Goal: Task Accomplishment & Management: Manage account settings

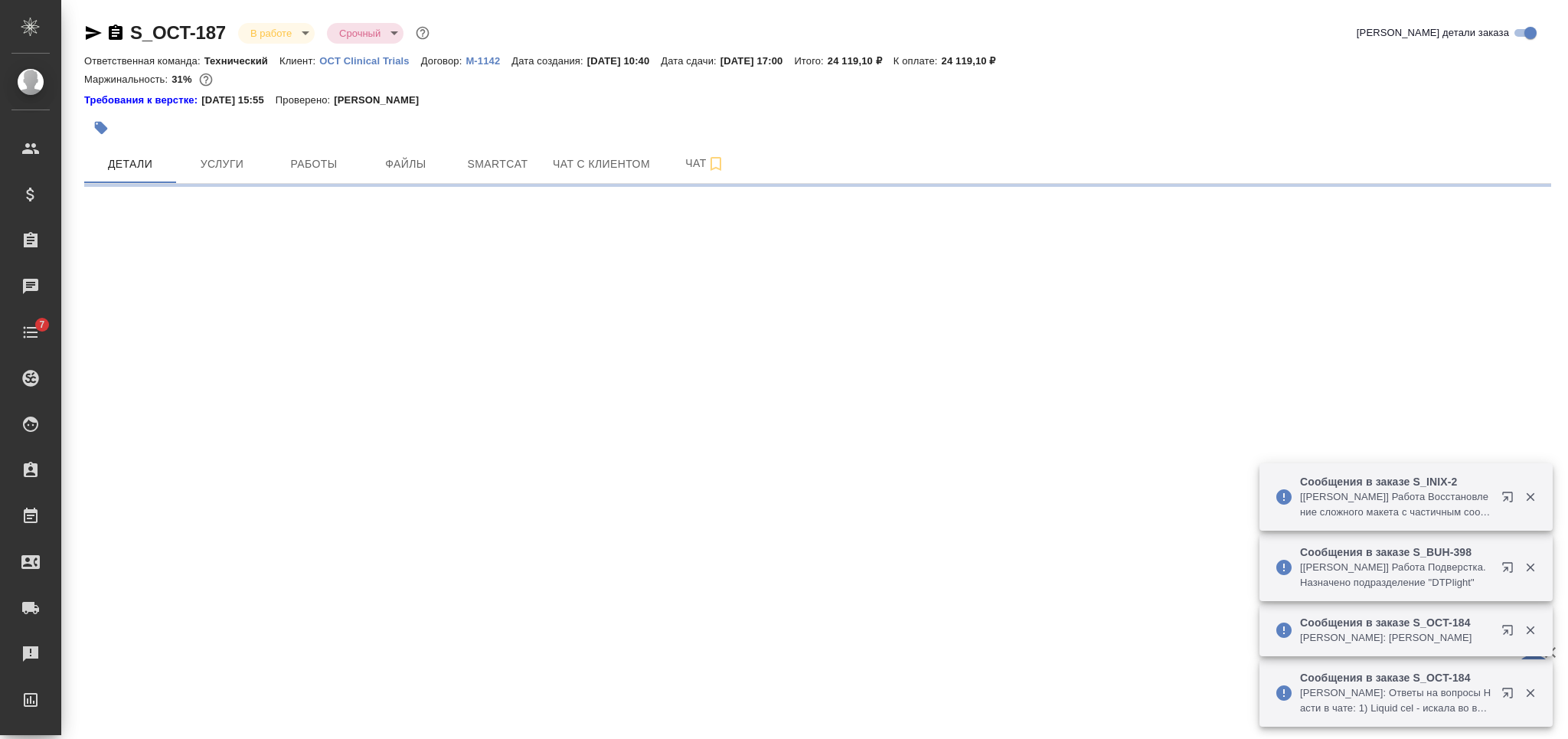
select select "RU"
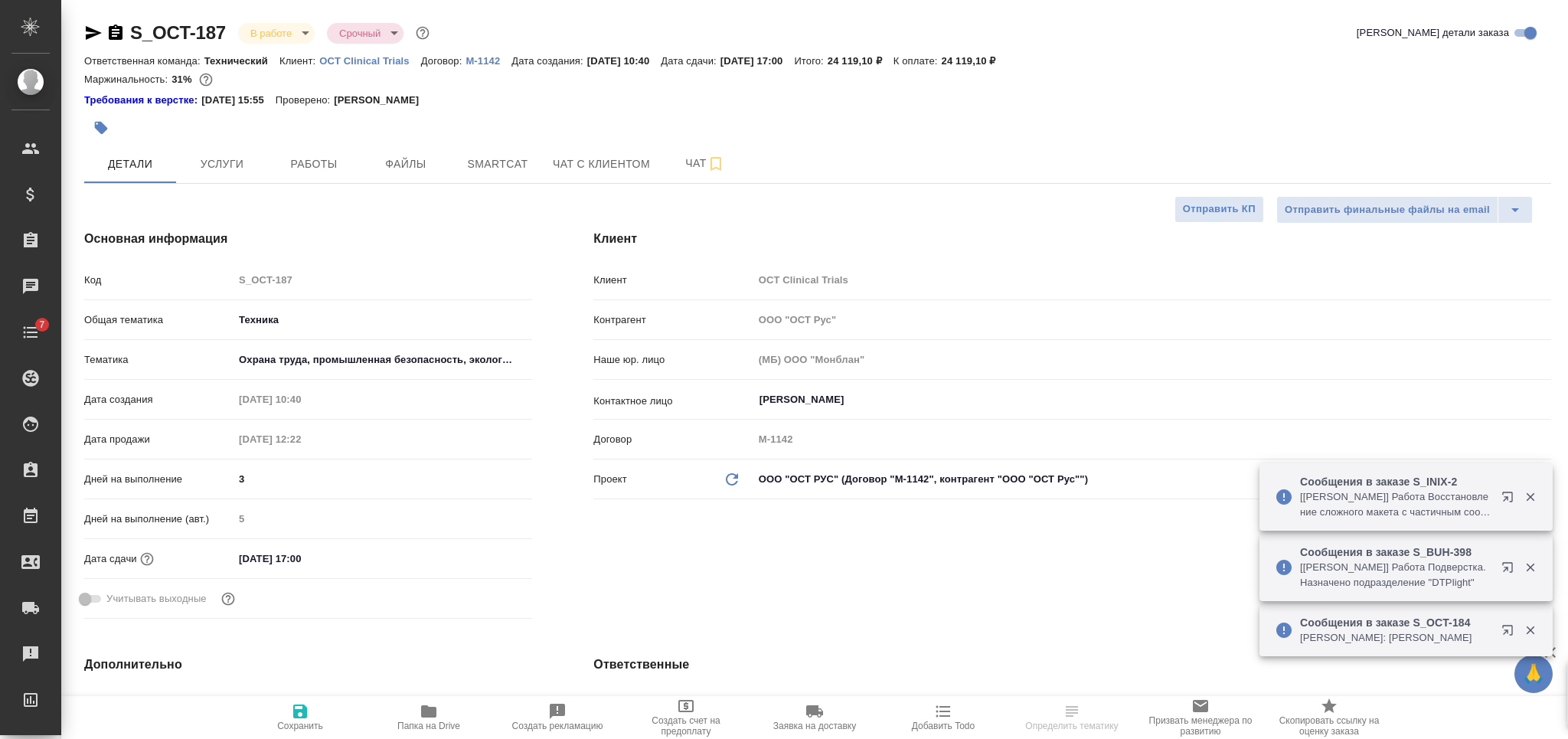
type textarea "x"
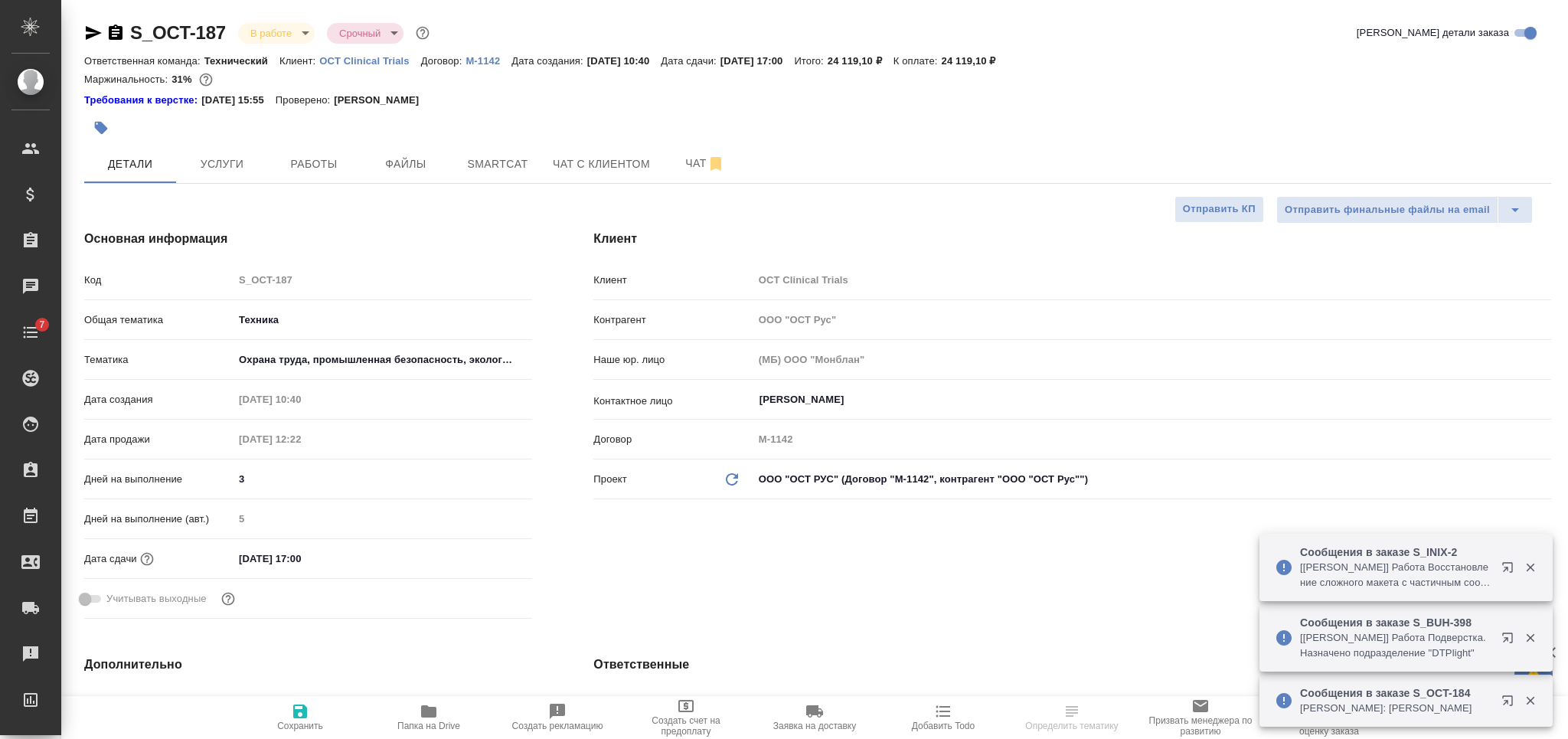
type textarea "x"
type input "Белякова Юлия"
type input "Сеитов Павел"
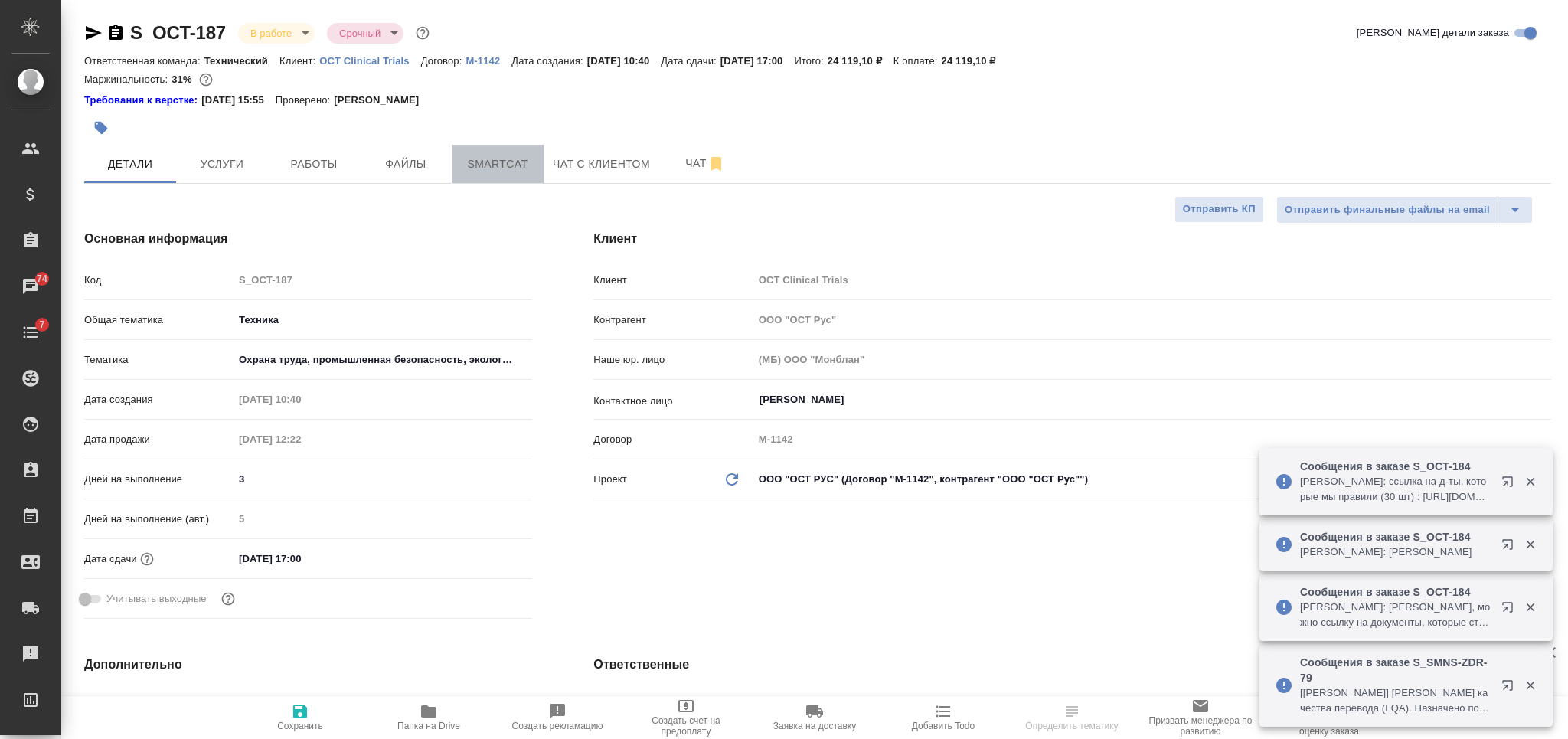
click at [467, 166] on span "Smartcat" at bounding box center [498, 164] width 74 height 19
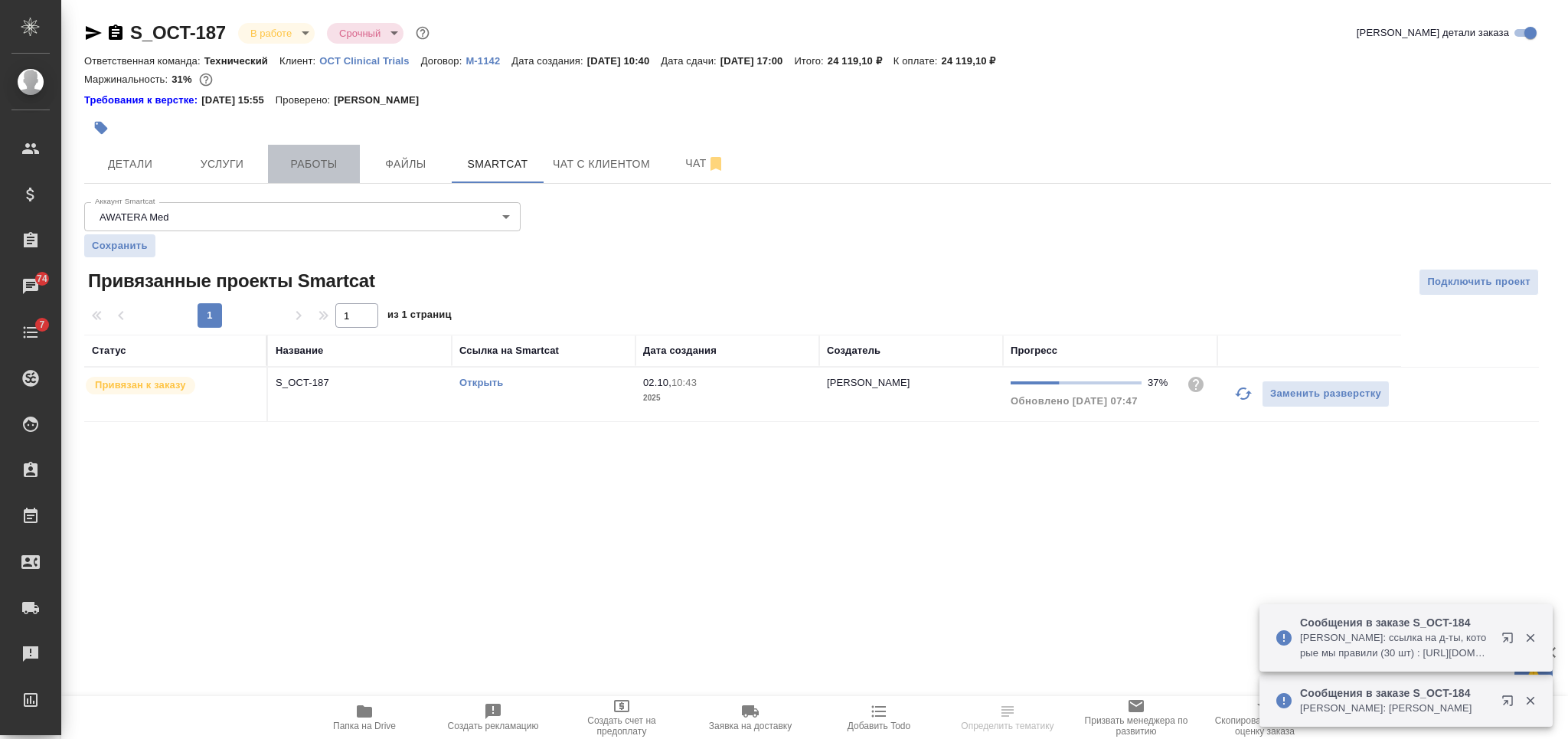
click at [325, 164] on span "Работы" at bounding box center [314, 164] width 74 height 19
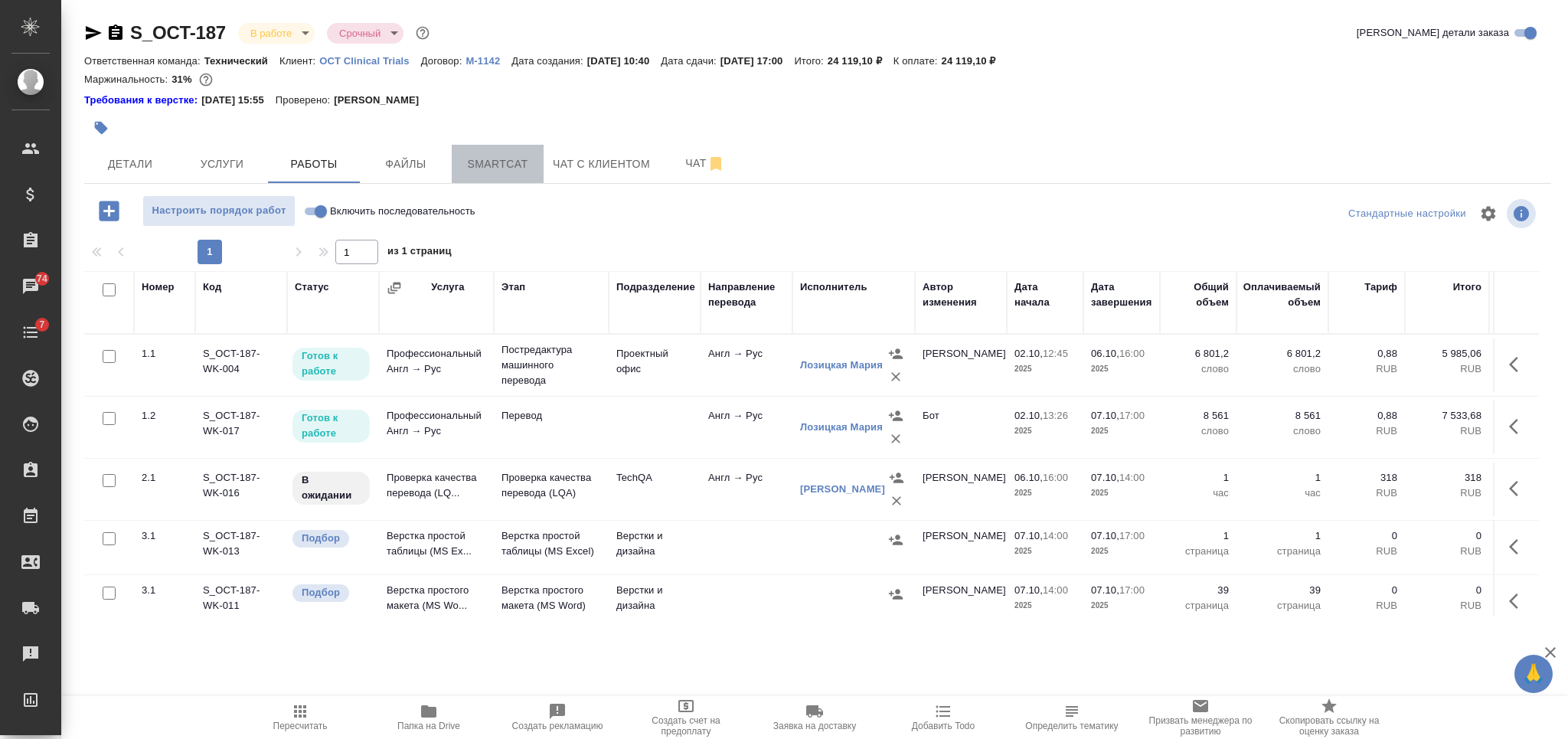
click at [479, 172] on span "Smartcat" at bounding box center [498, 164] width 74 height 19
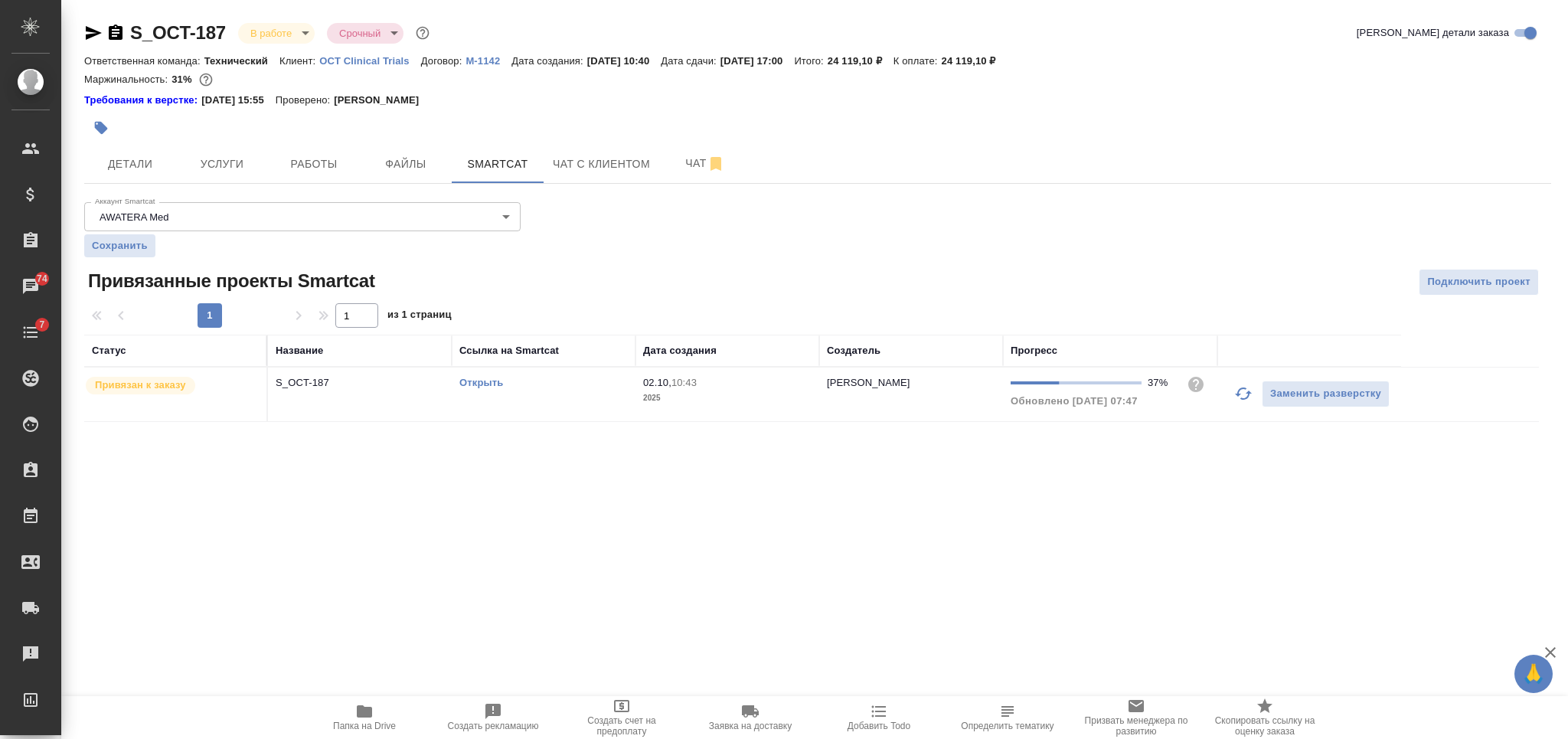
click at [469, 386] on link "Открыть" at bounding box center [481, 382] width 43 height 11
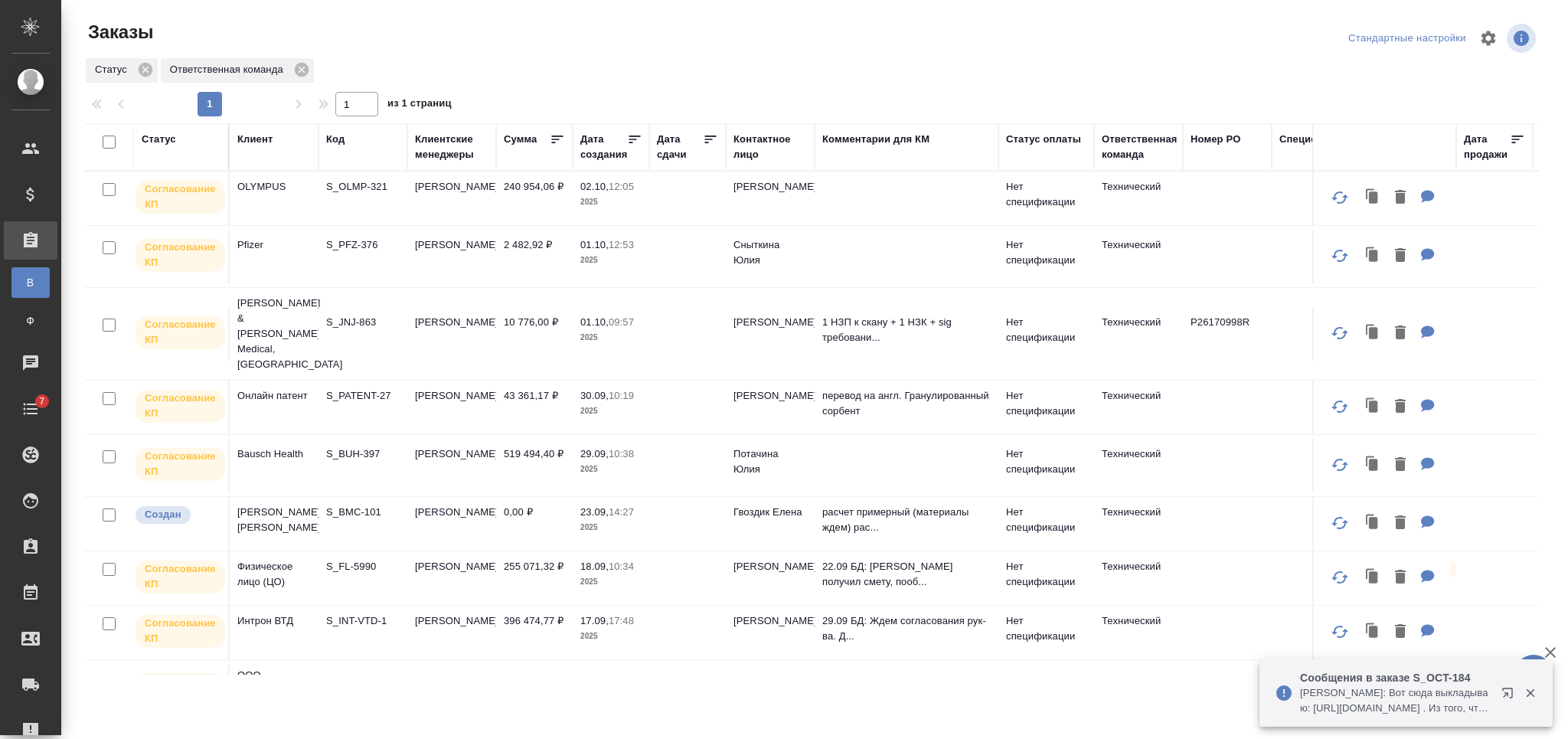
click at [680, 263] on td at bounding box center [687, 256] width 76 height 54
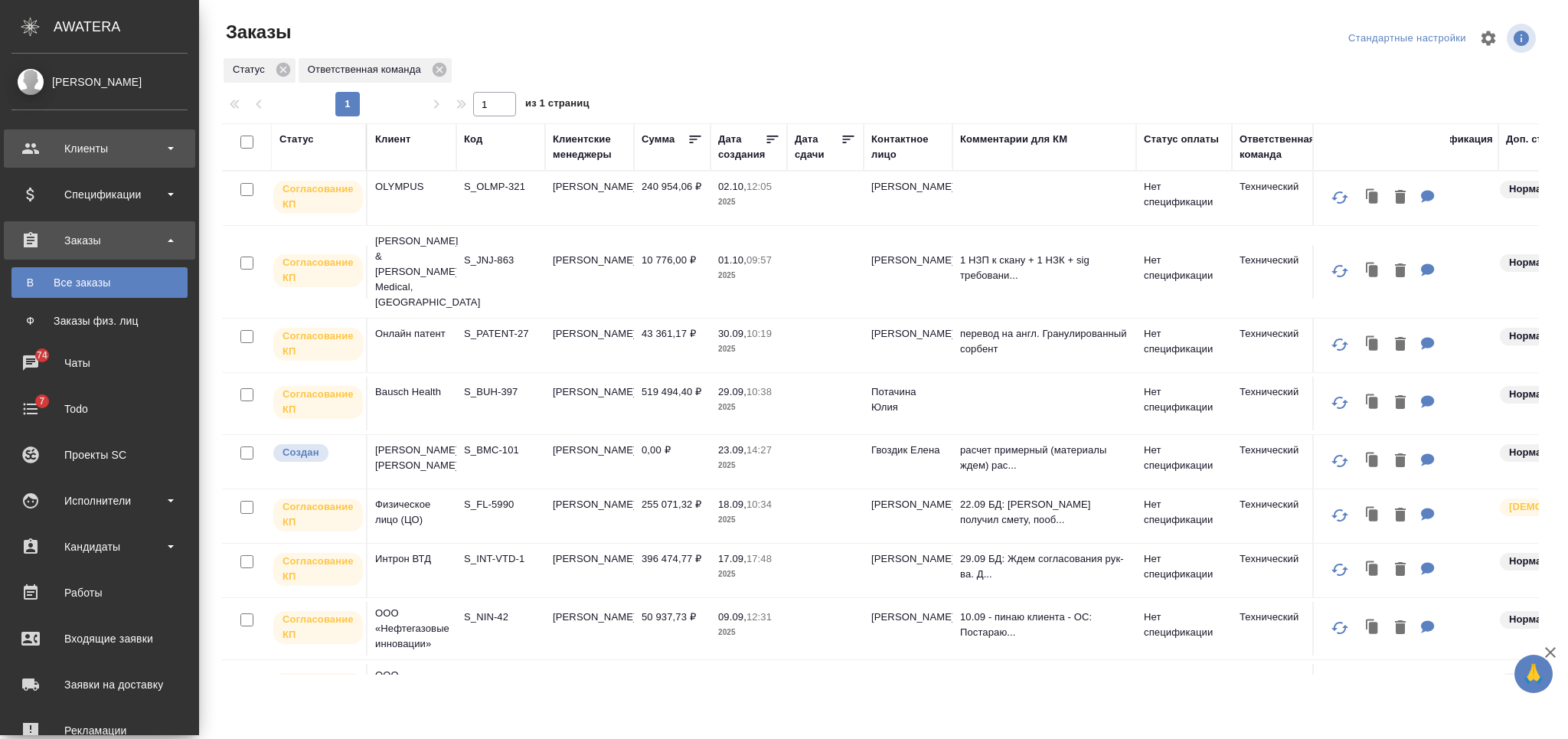
click at [89, 147] on div "Клиенты" at bounding box center [99, 148] width 176 height 23
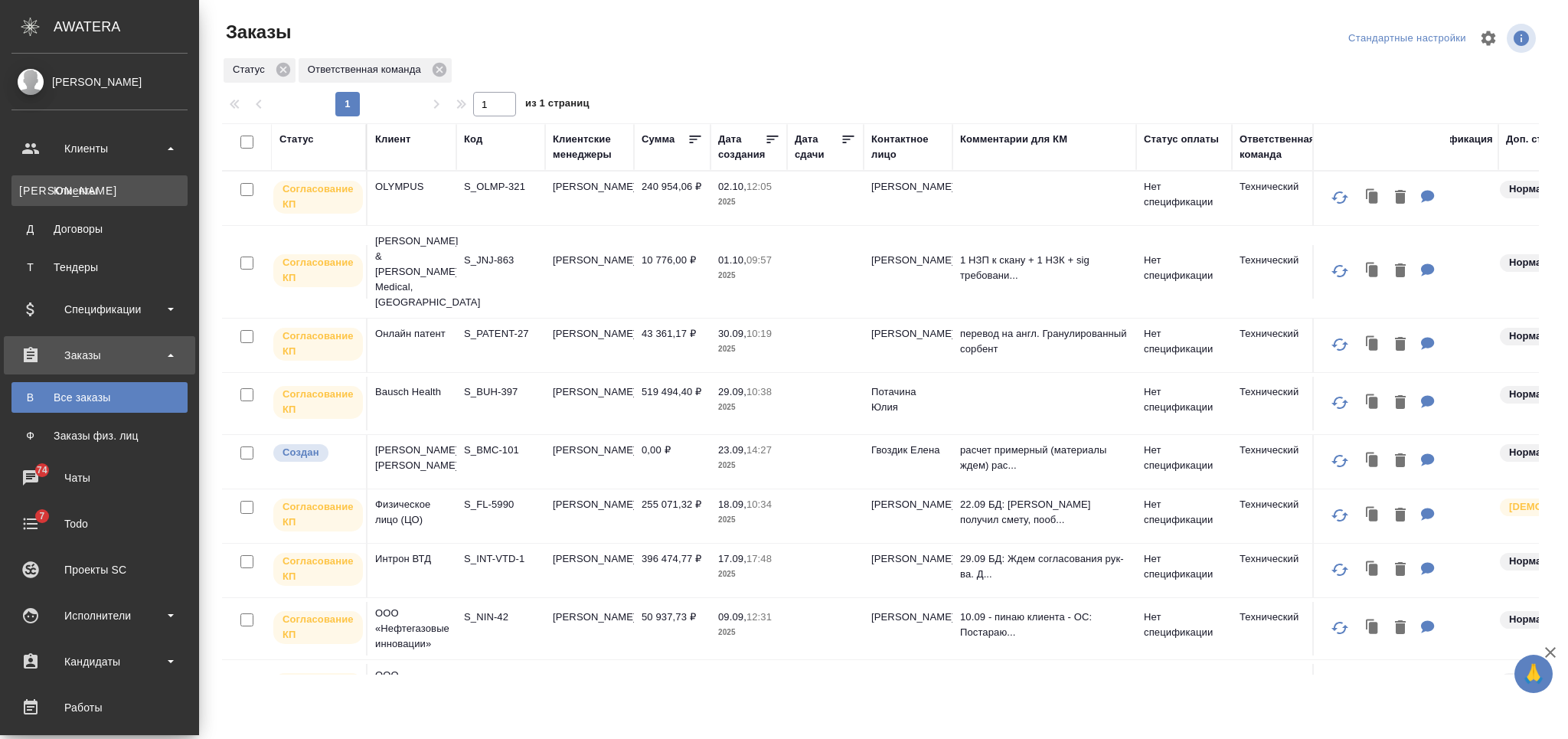
click at [99, 187] on div "Клиенты" at bounding box center [99, 190] width 161 height 15
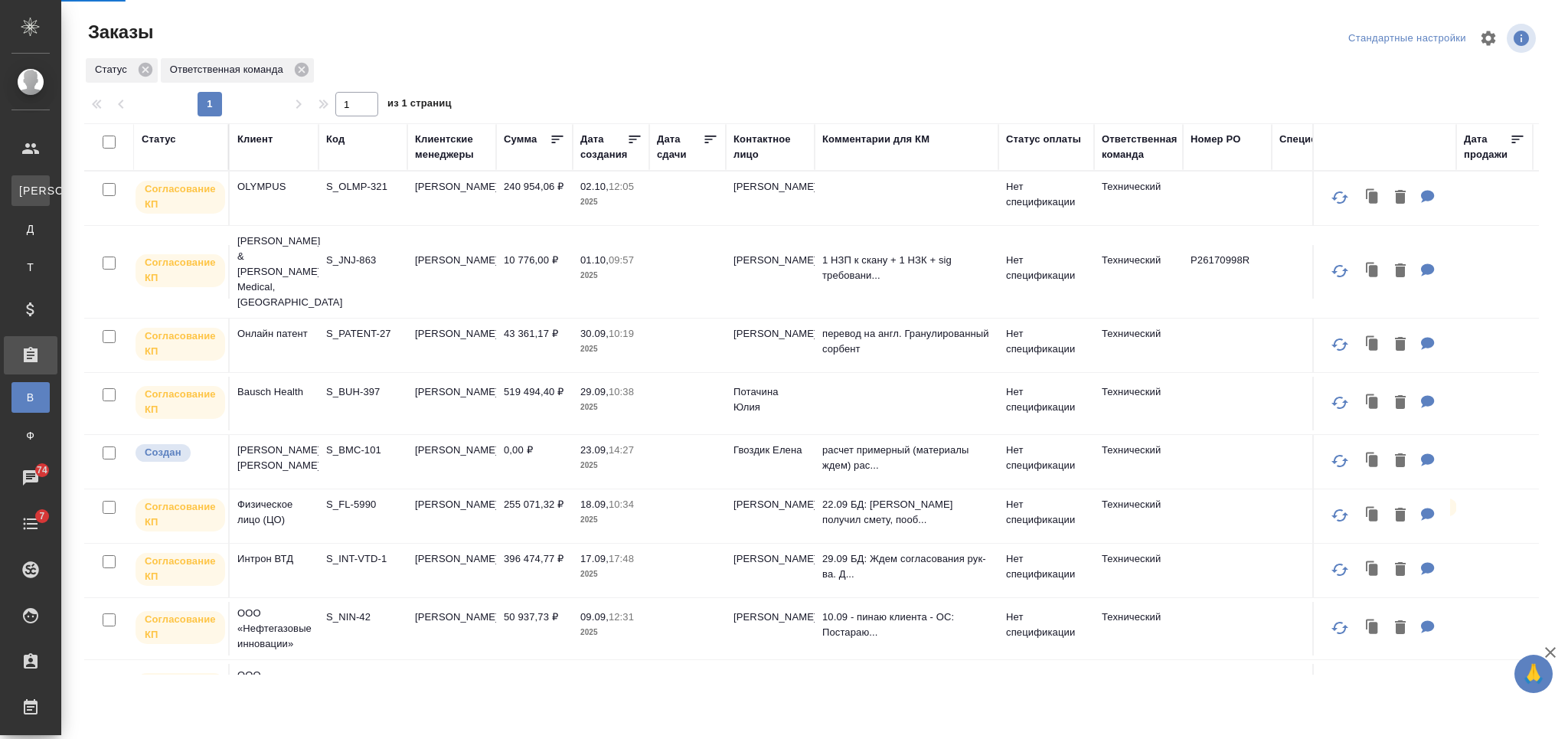
select select "RU"
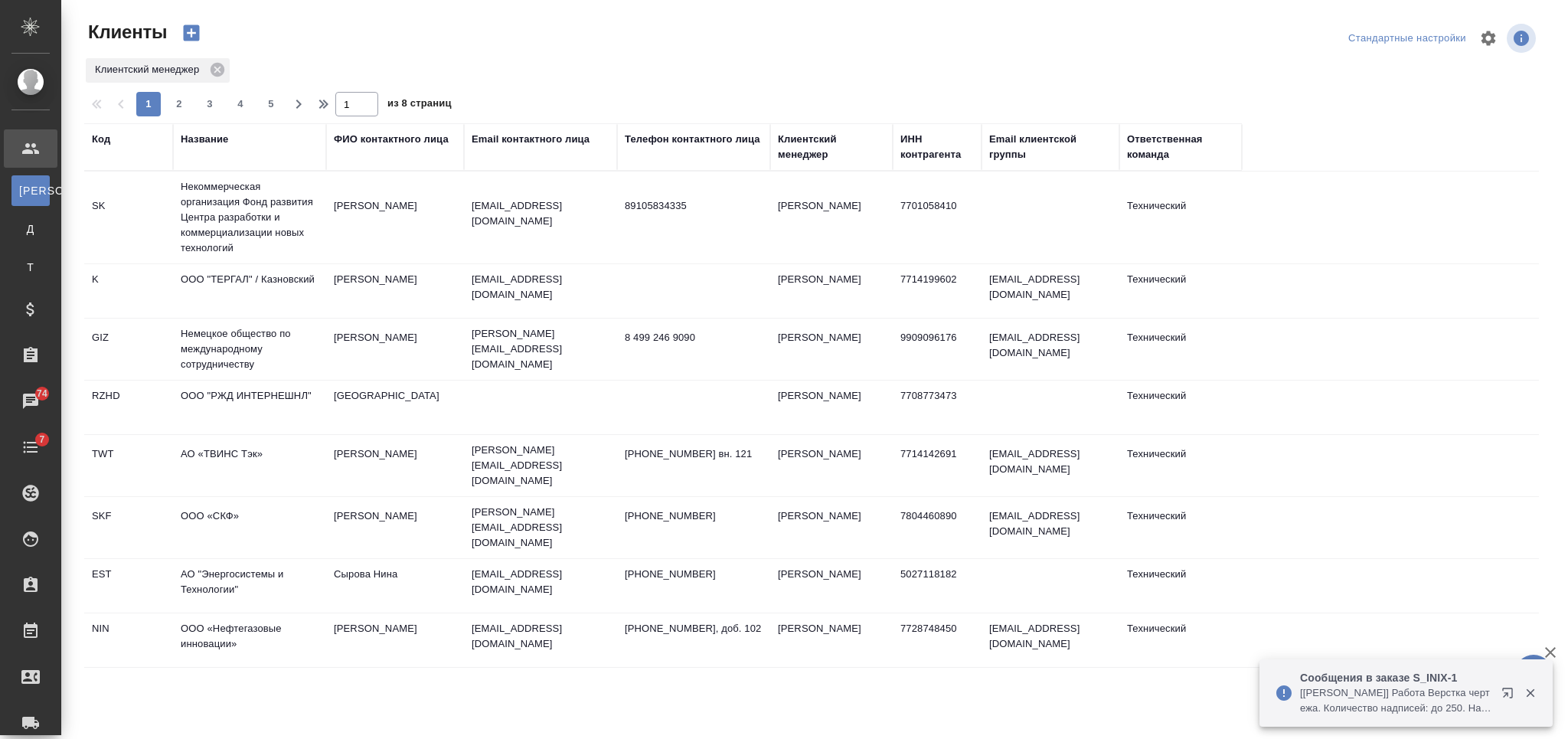
click at [214, 133] on div "Название" at bounding box center [204, 139] width 47 height 15
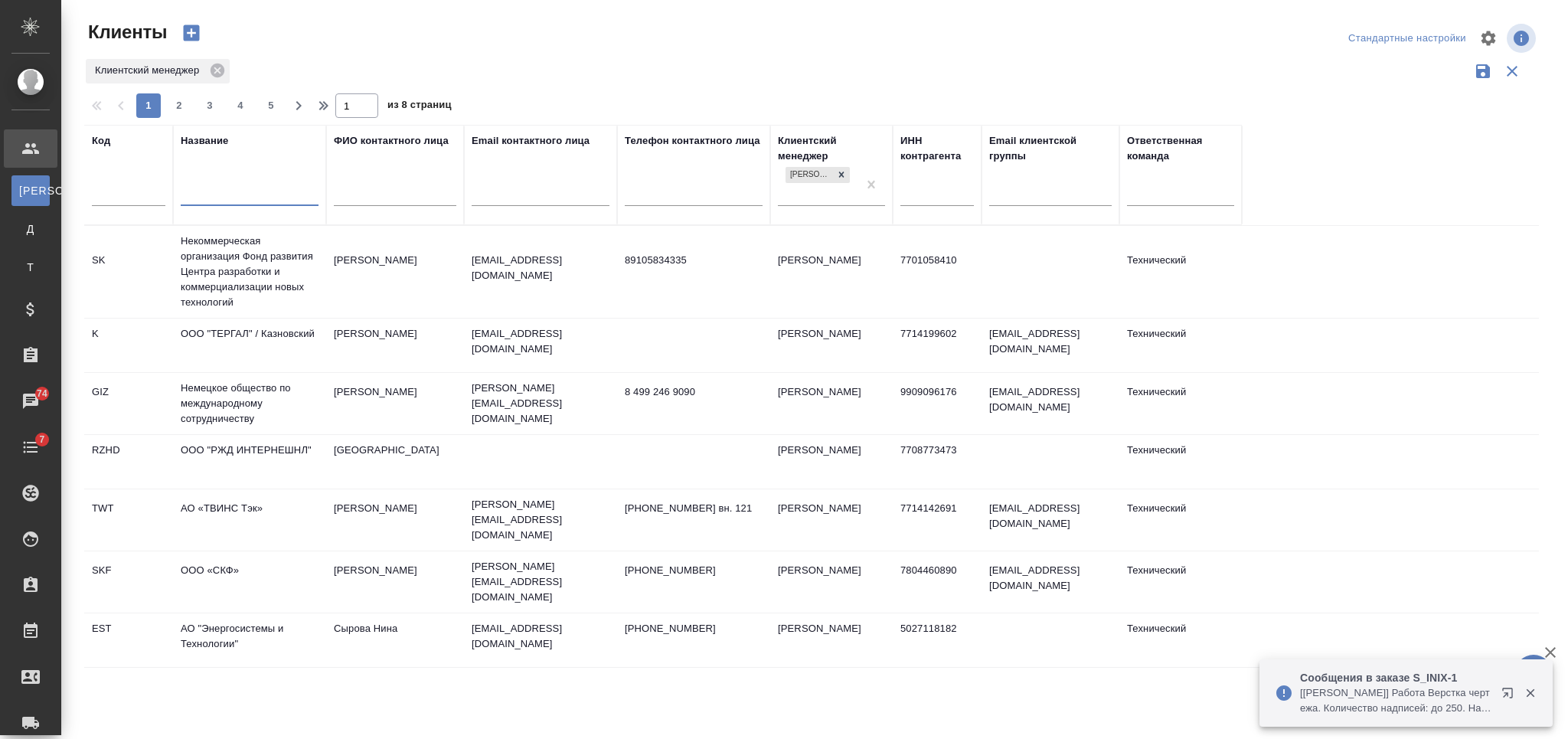
click at [232, 199] on input "text" at bounding box center [249, 196] width 138 height 19
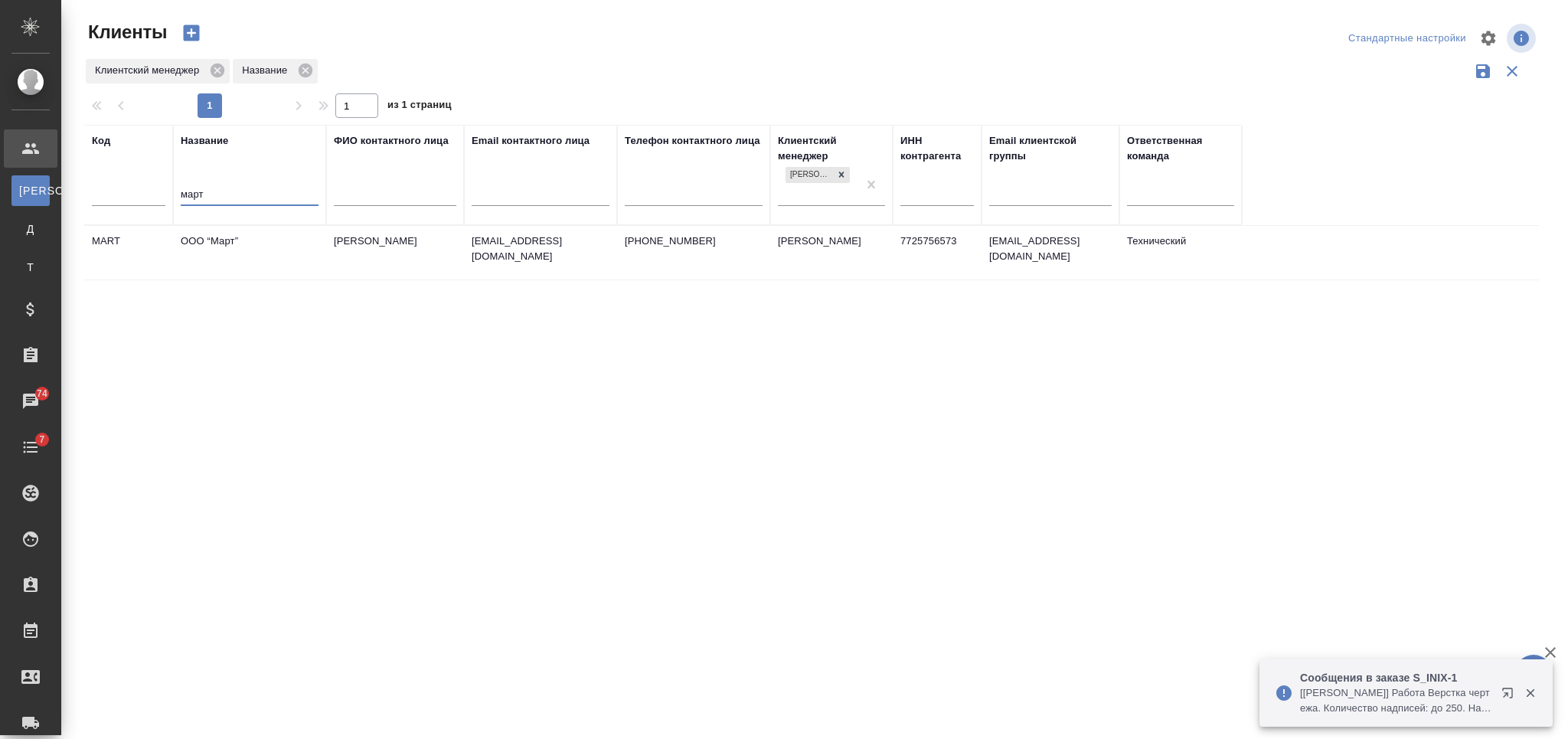
click at [277, 257] on td "ООО “Март”" at bounding box center [249, 252] width 153 height 54
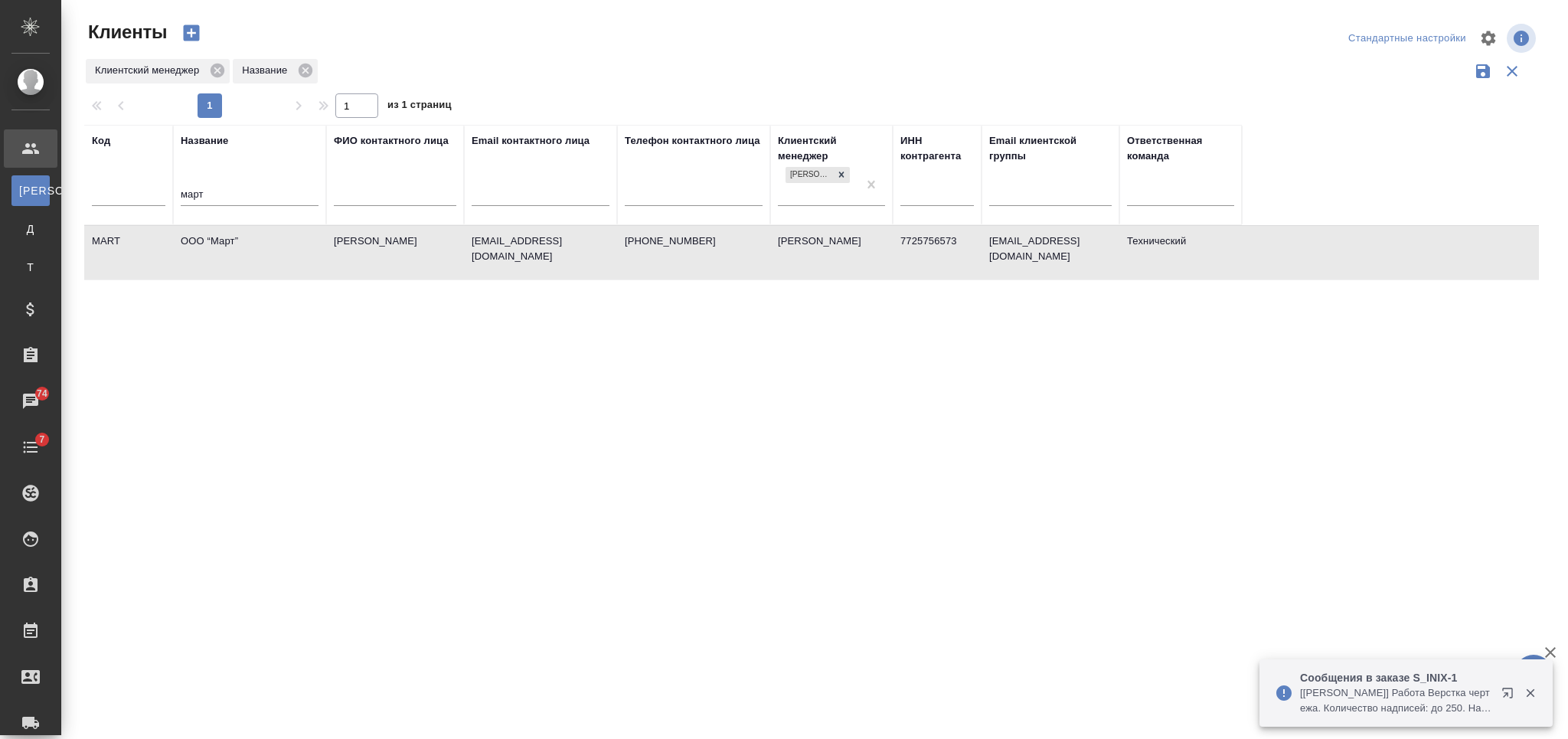
click at [268, 252] on td "ООО “Март”" at bounding box center [249, 252] width 153 height 54
click at [256, 260] on td "ООО “Март”" at bounding box center [249, 252] width 153 height 54
click at [188, 205] on input "март" at bounding box center [249, 196] width 138 height 19
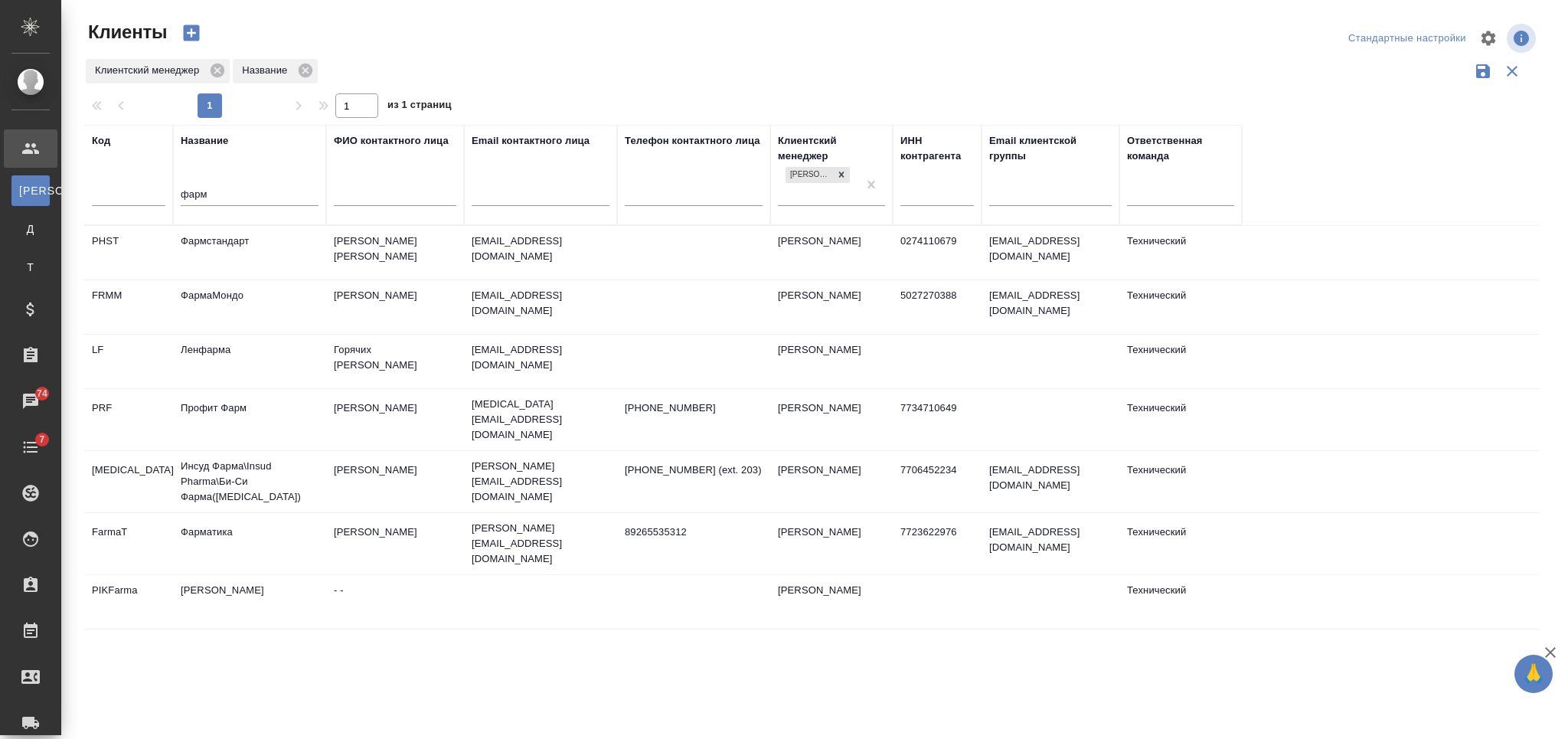
click at [222, 240] on td "Фармстандарт" at bounding box center [249, 252] width 153 height 54
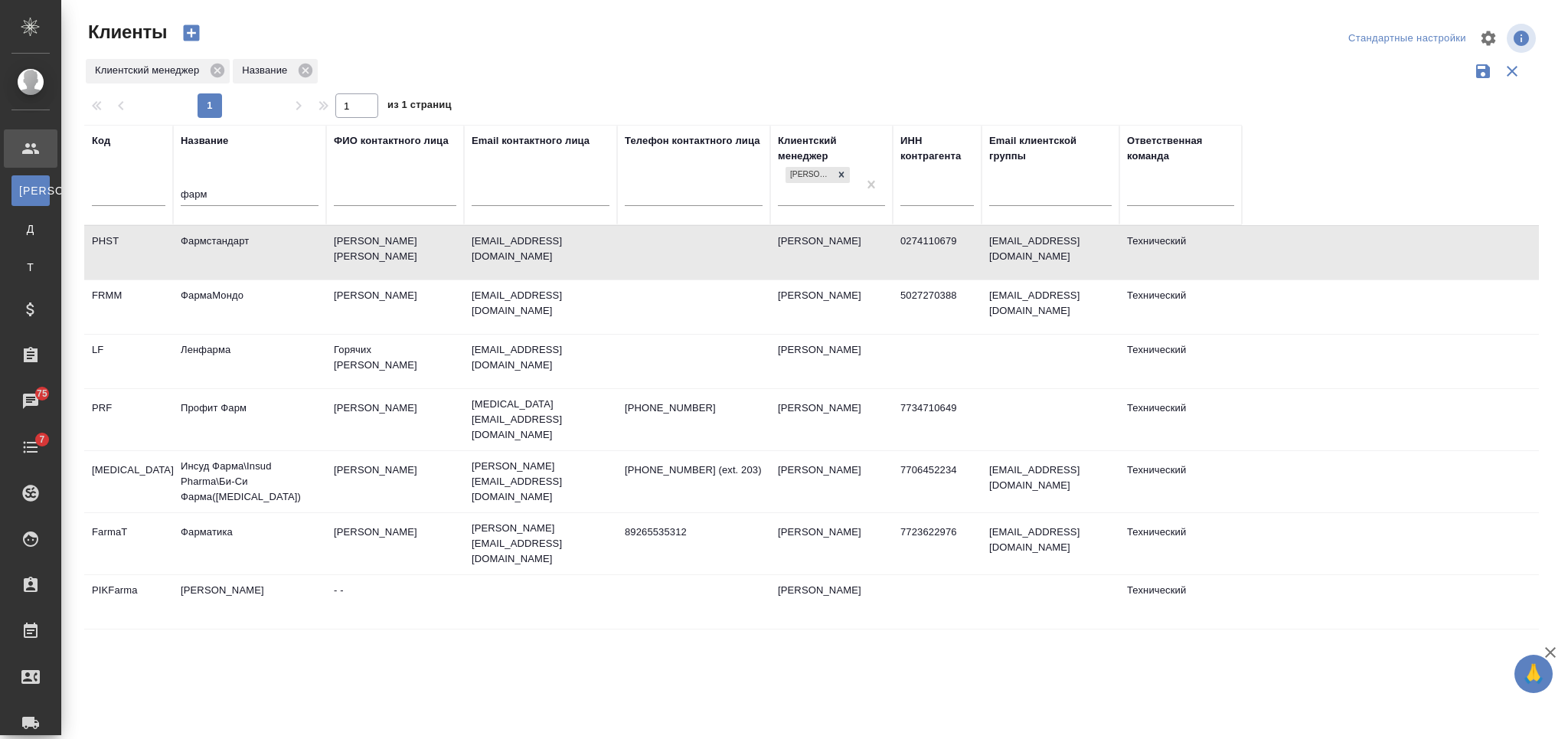
click at [194, 198] on input "фарм" at bounding box center [249, 196] width 138 height 19
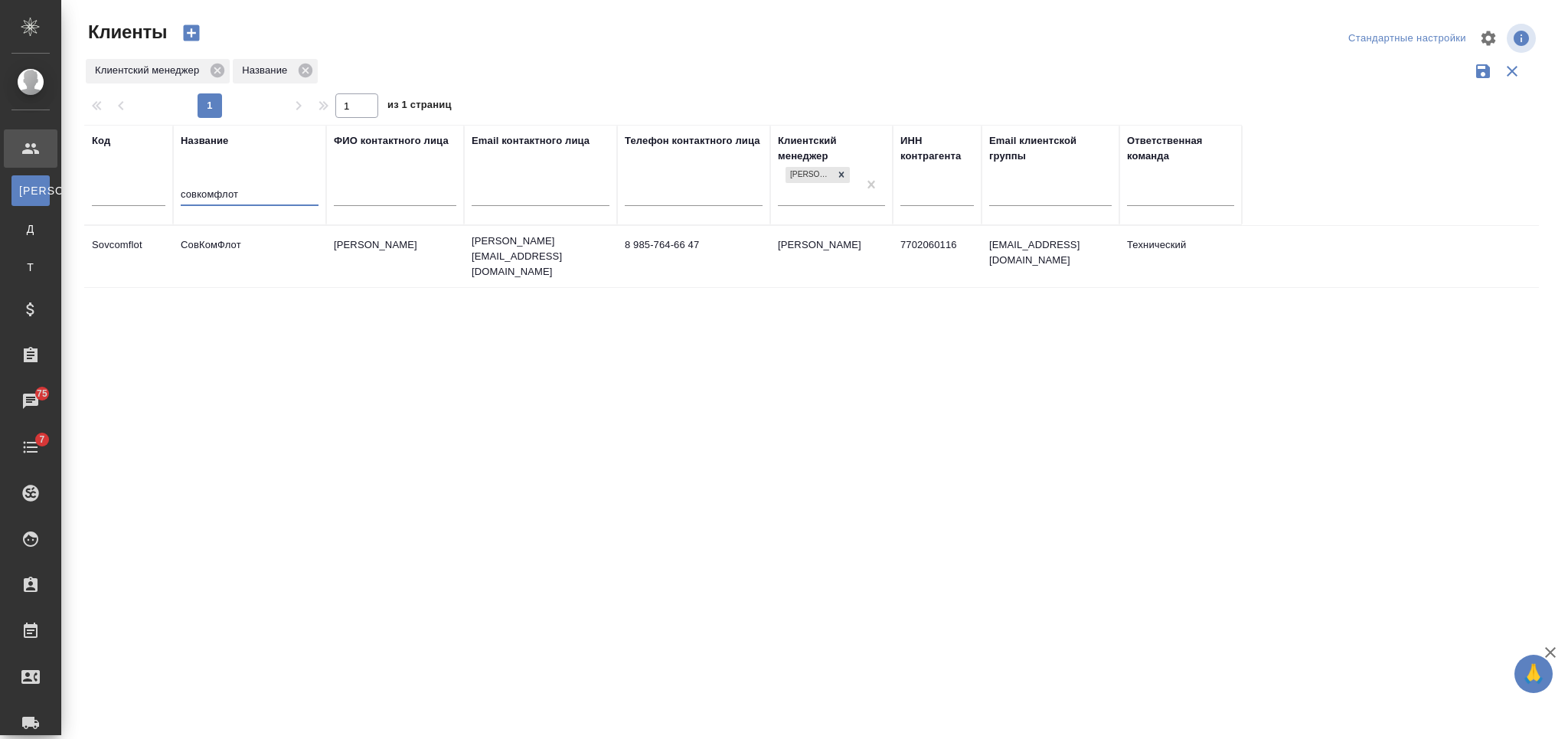
click at [253, 247] on td "СовКомФлот" at bounding box center [249, 256] width 153 height 54
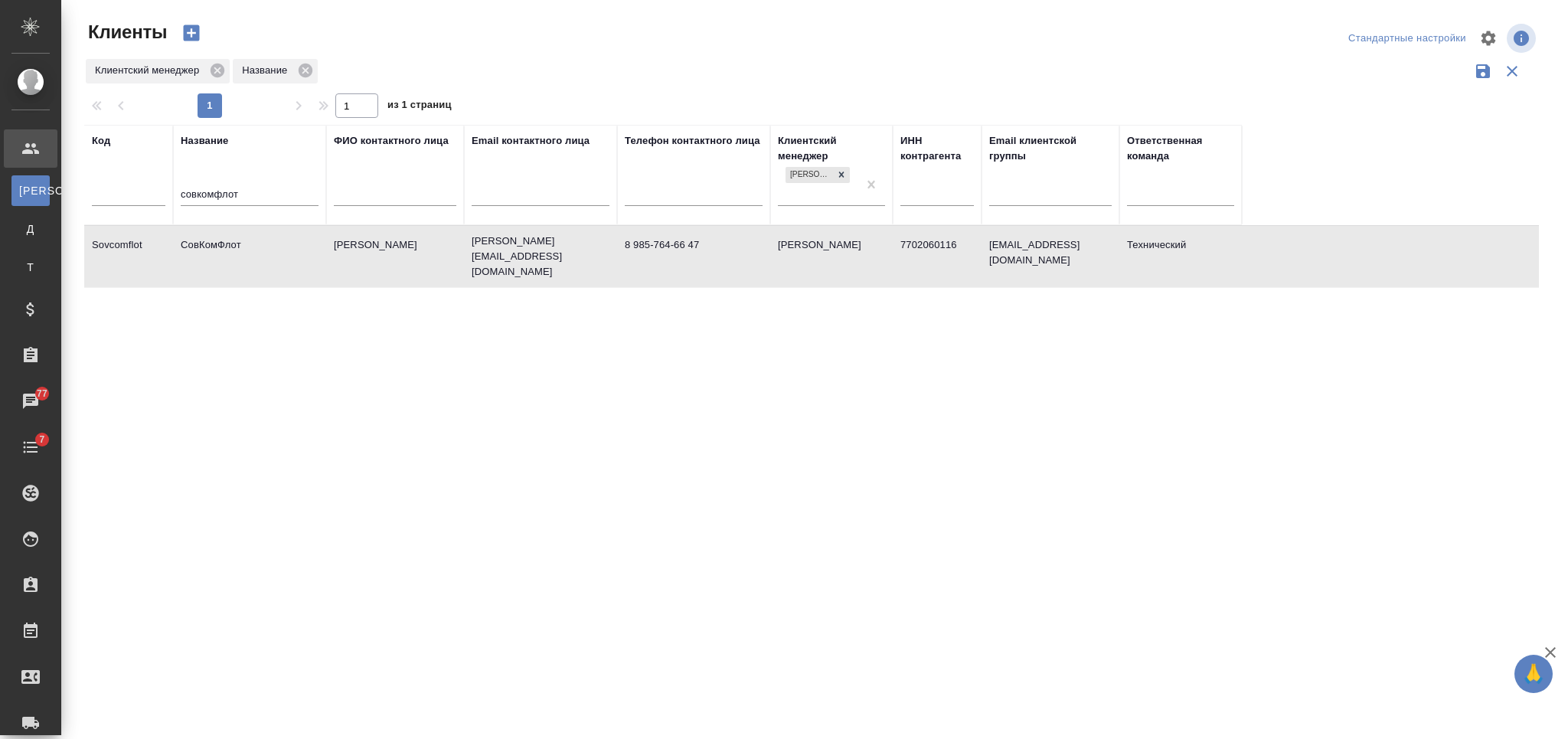
click at [216, 192] on input "совкомфлот" at bounding box center [249, 196] width 138 height 19
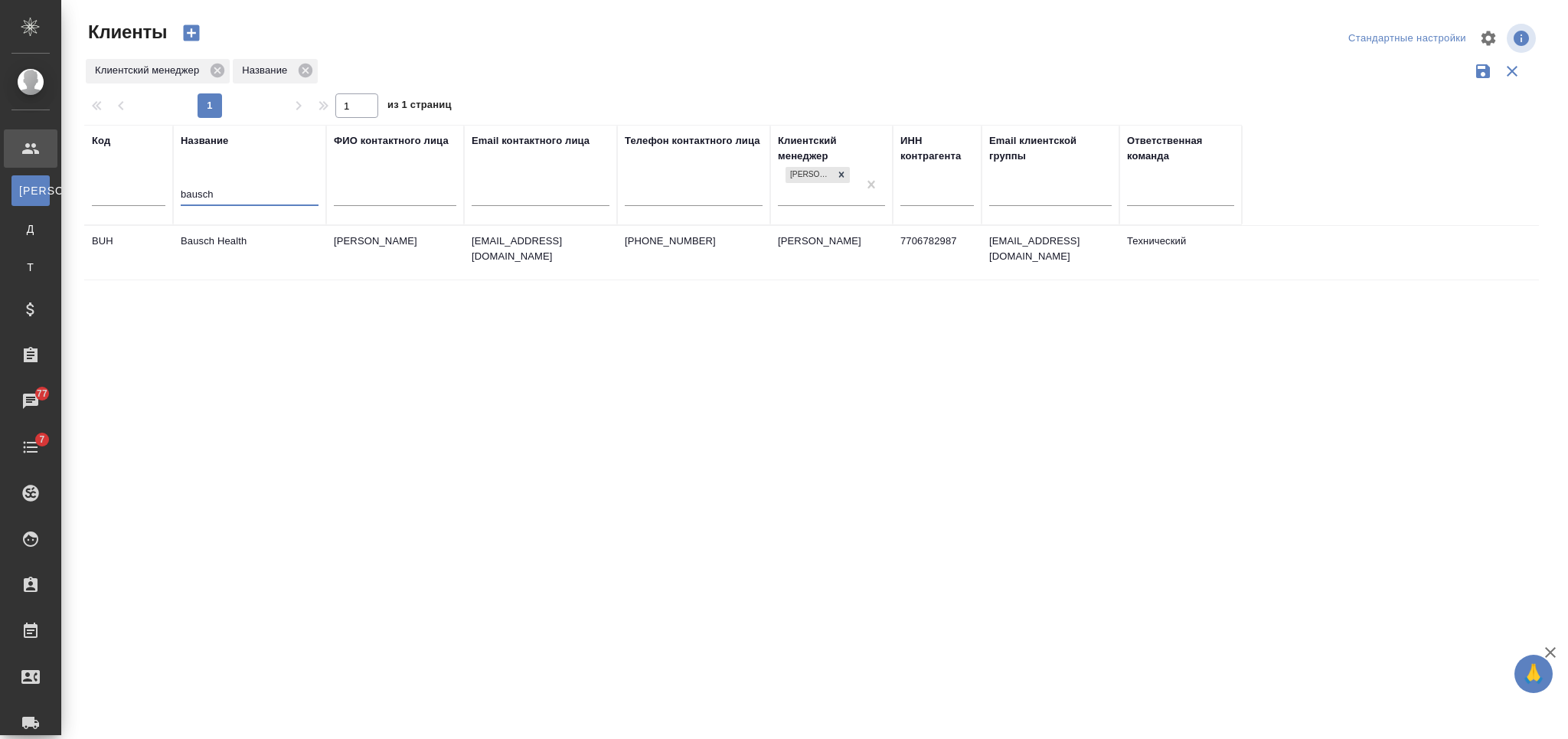
type input "bausch"
click at [242, 252] on td "Bausch Health" at bounding box center [249, 252] width 153 height 54
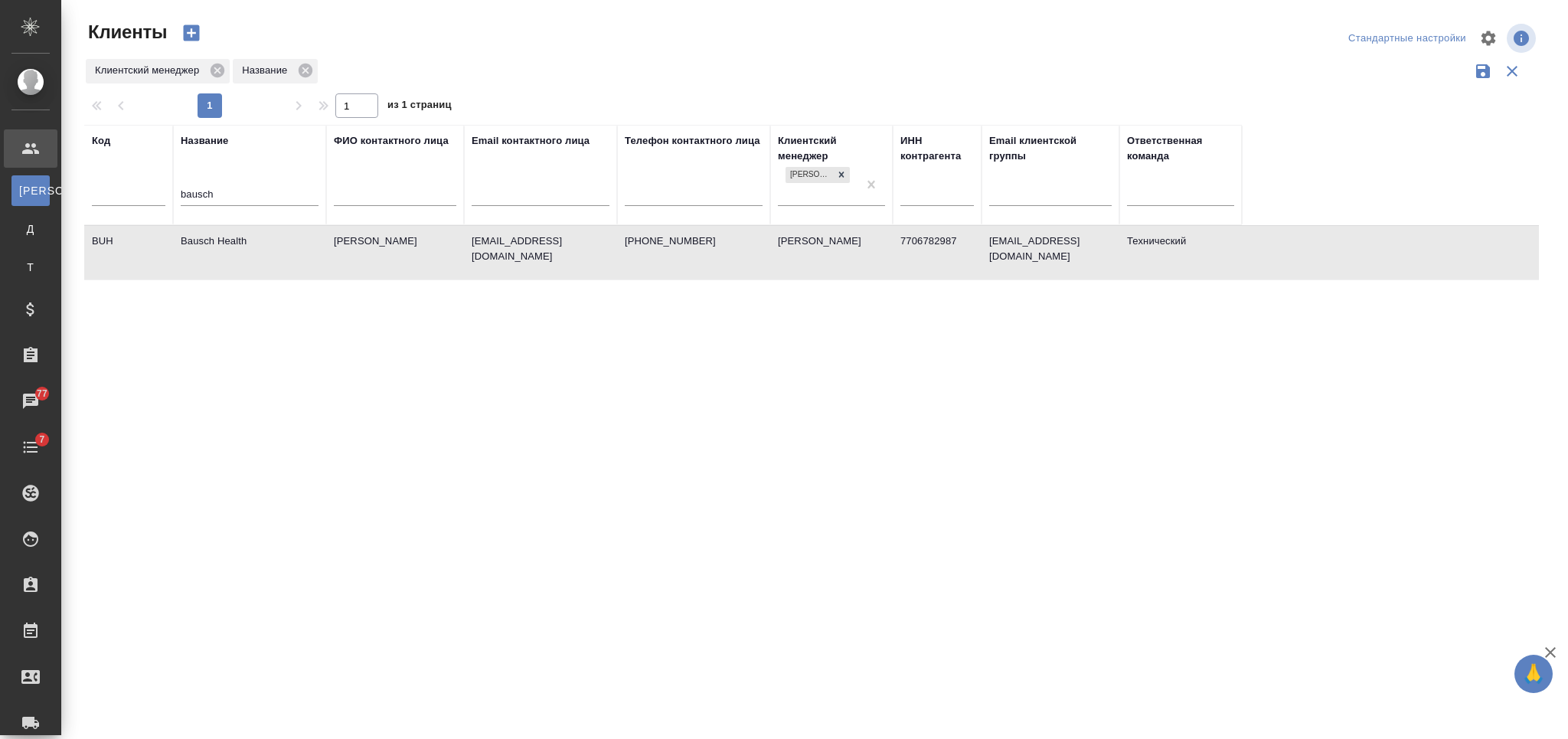
click at [239, 251] on td "Bausch Health" at bounding box center [249, 252] width 153 height 54
click at [228, 251] on td "Bausch Health" at bounding box center [249, 252] width 153 height 54
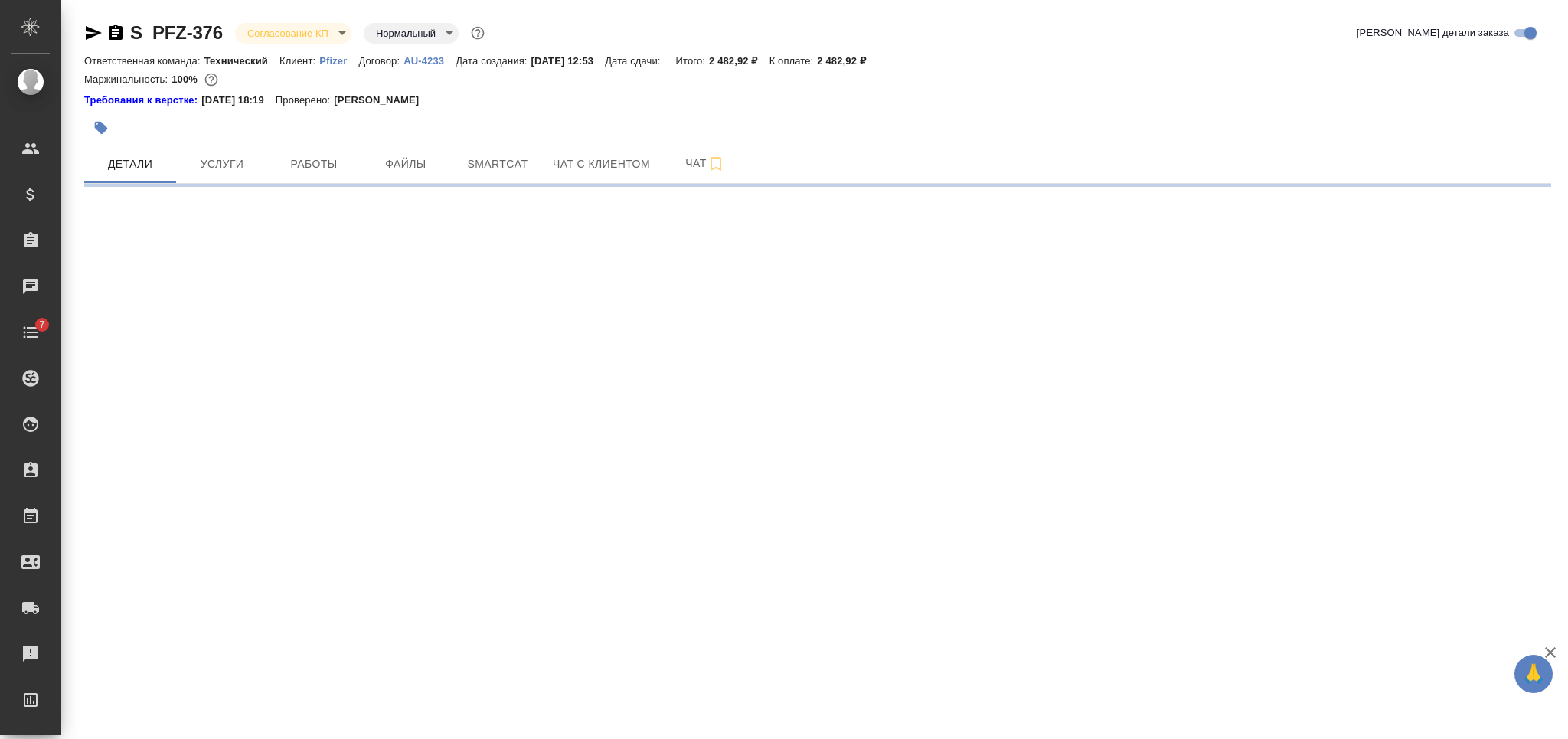
select select "RU"
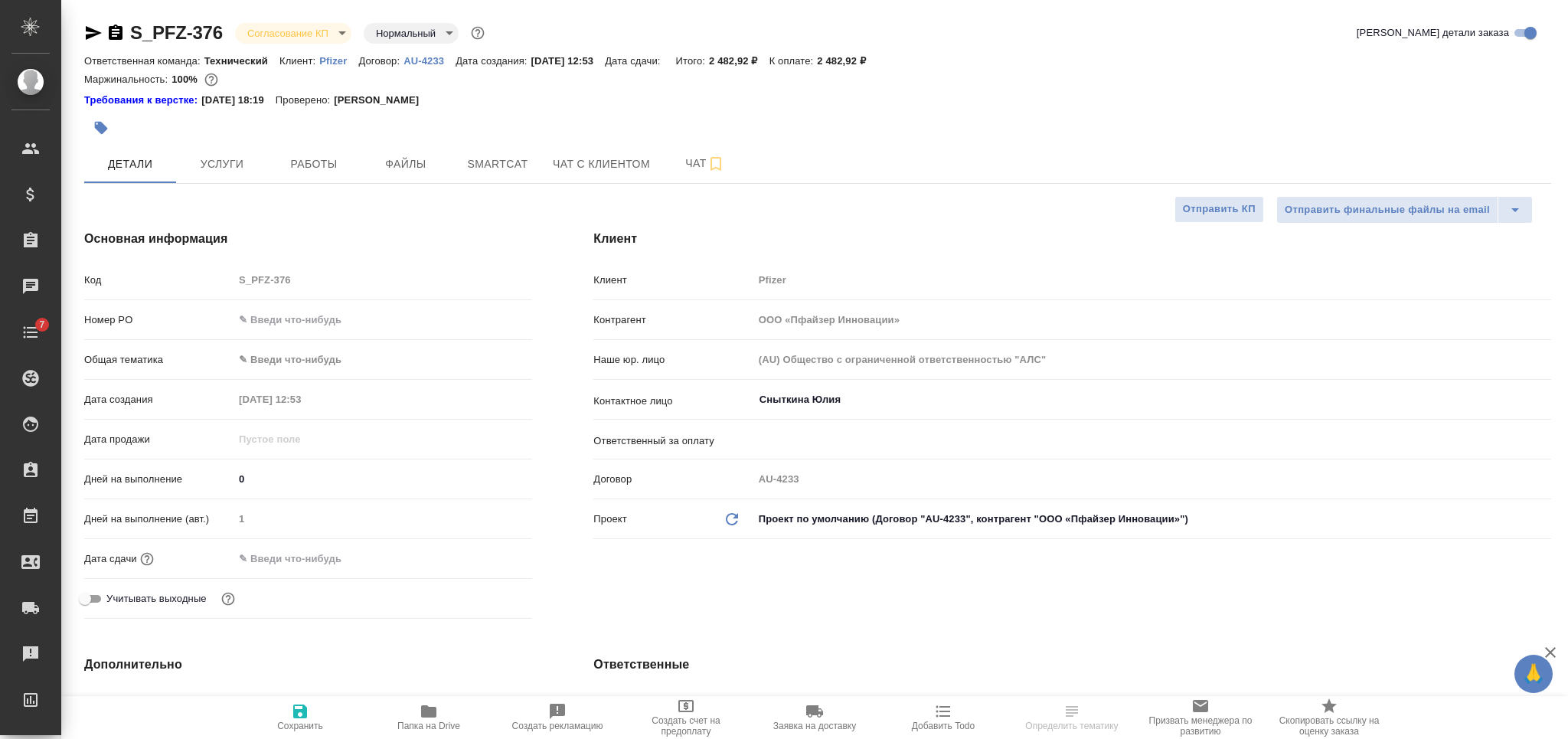
type textarea "x"
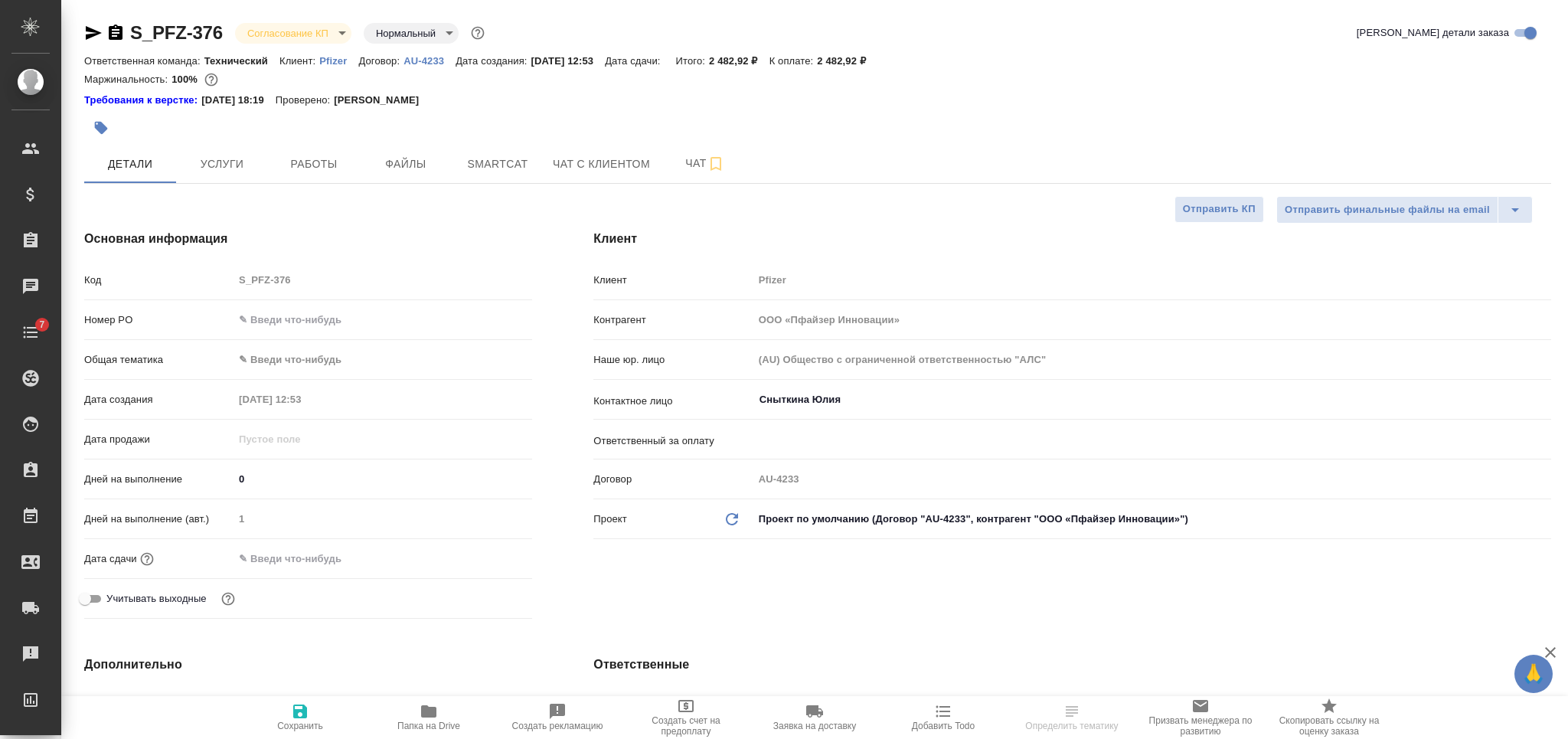
type textarea "x"
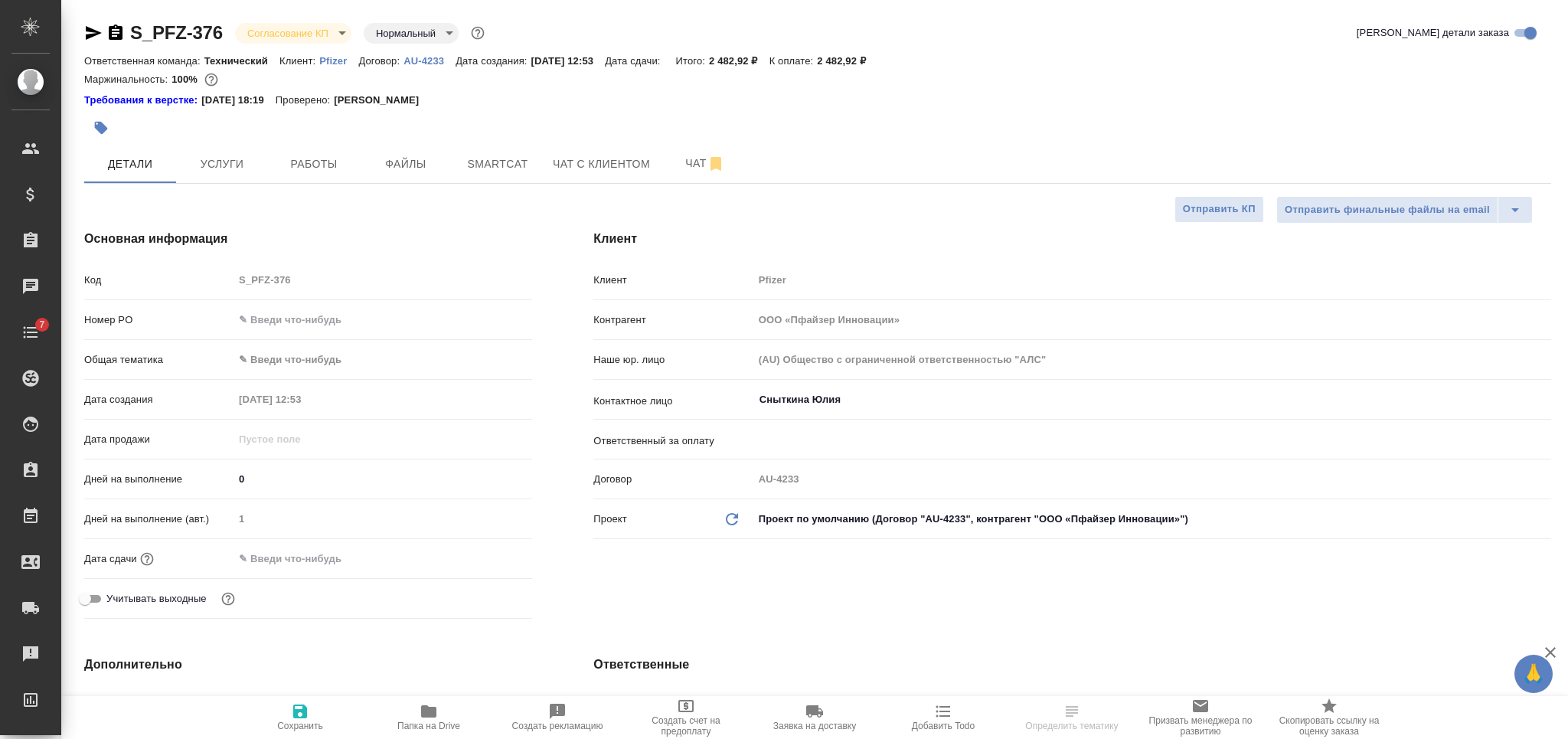
type textarea "x"
select select "RU"
type textarea "x"
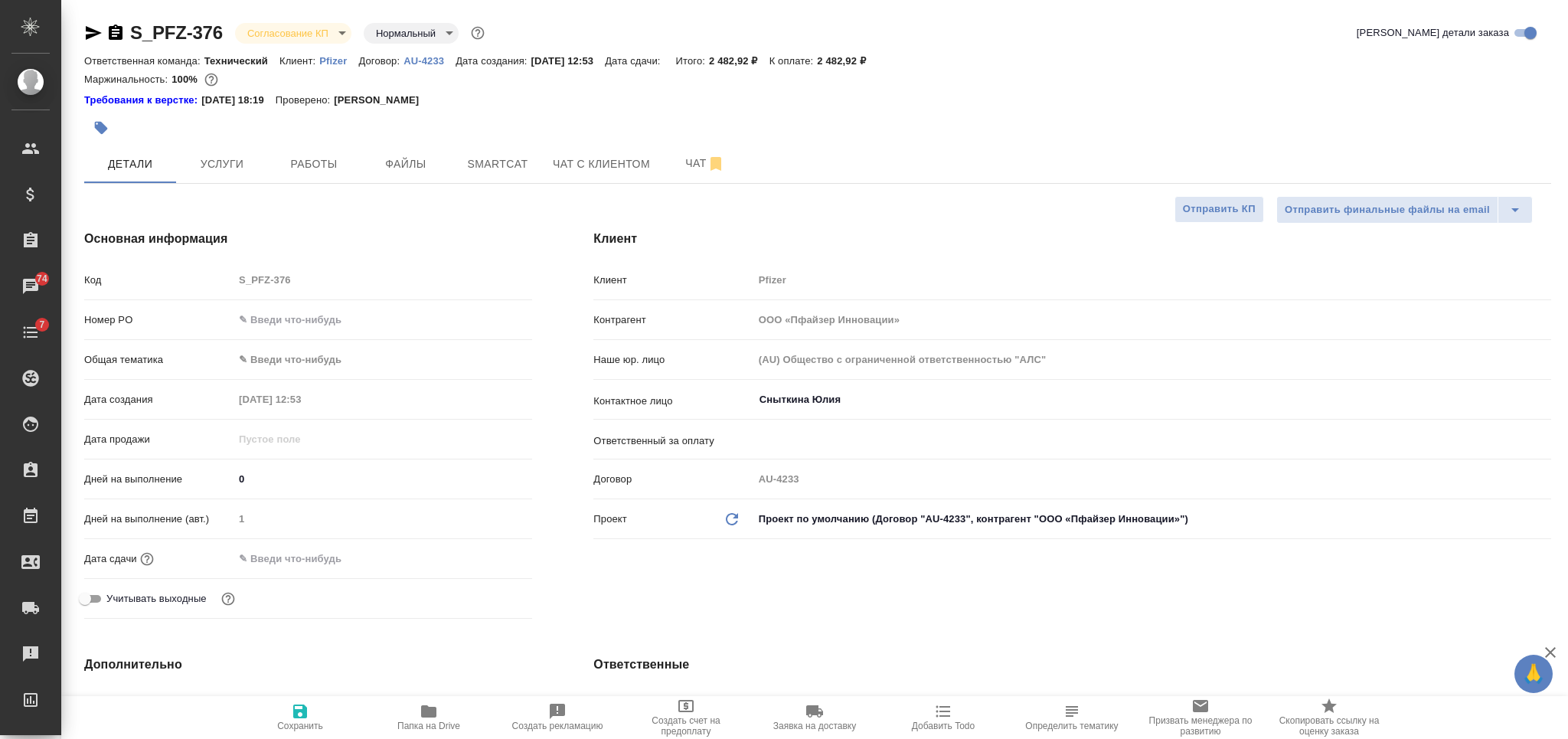
type textarea "x"
click at [332, 554] on input "text" at bounding box center [301, 559] width 134 height 22
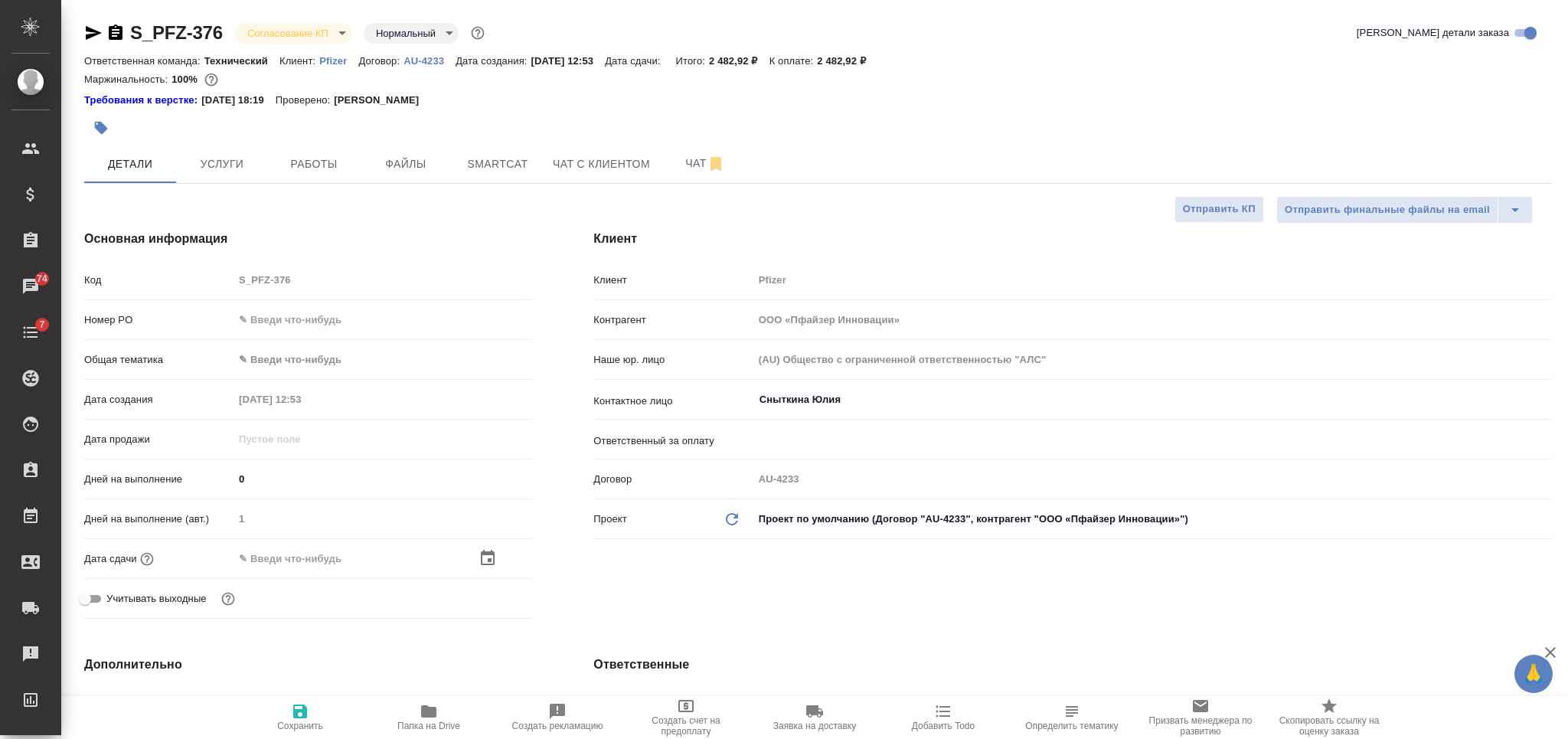
click at [497, 555] on div at bounding box center [505, 558] width 54 height 18
click at [487, 553] on icon "button" at bounding box center [487, 557] width 14 height 15
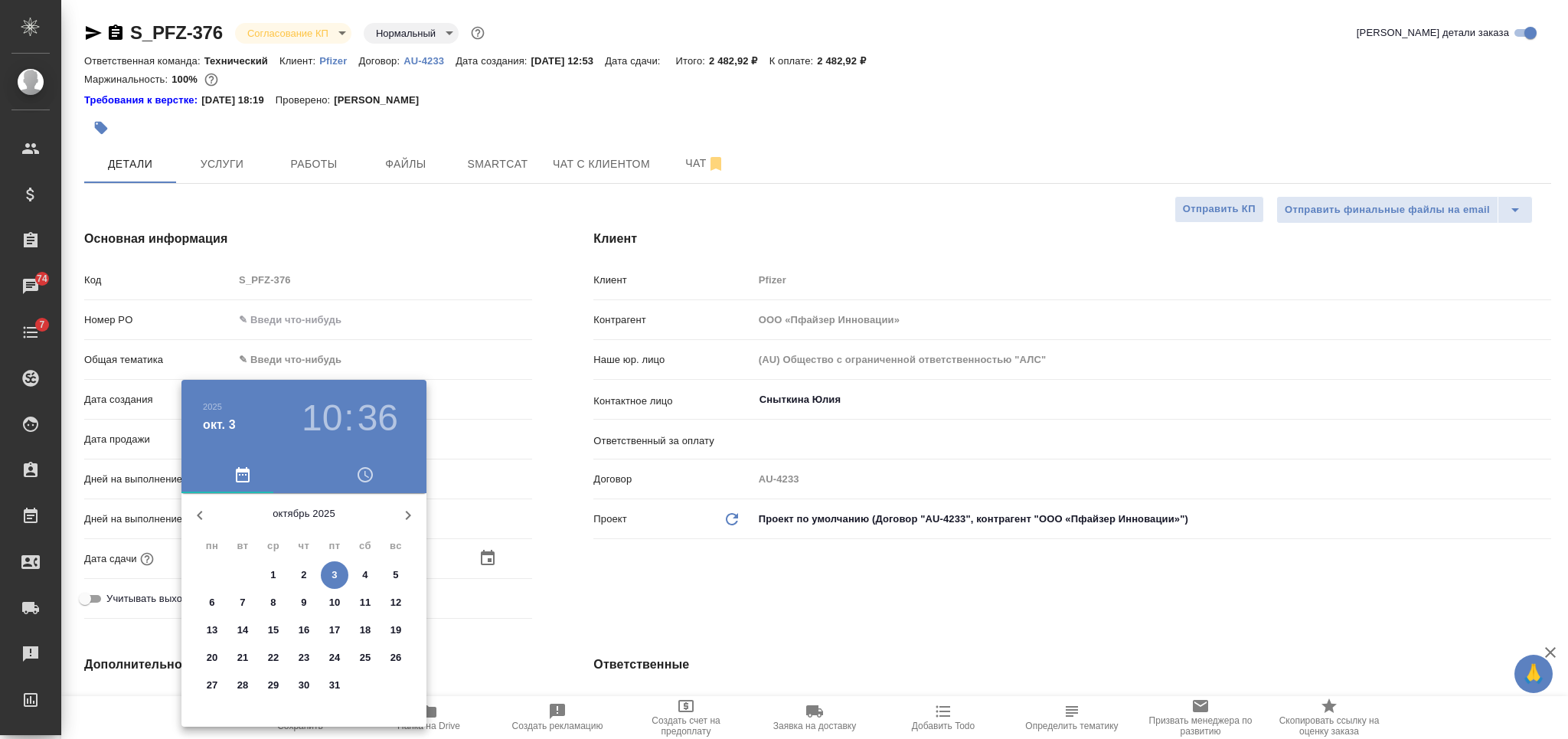
click at [213, 603] on p "6" at bounding box center [212, 602] width 6 height 15
type input "06.10.2025 10:36"
type textarea "x"
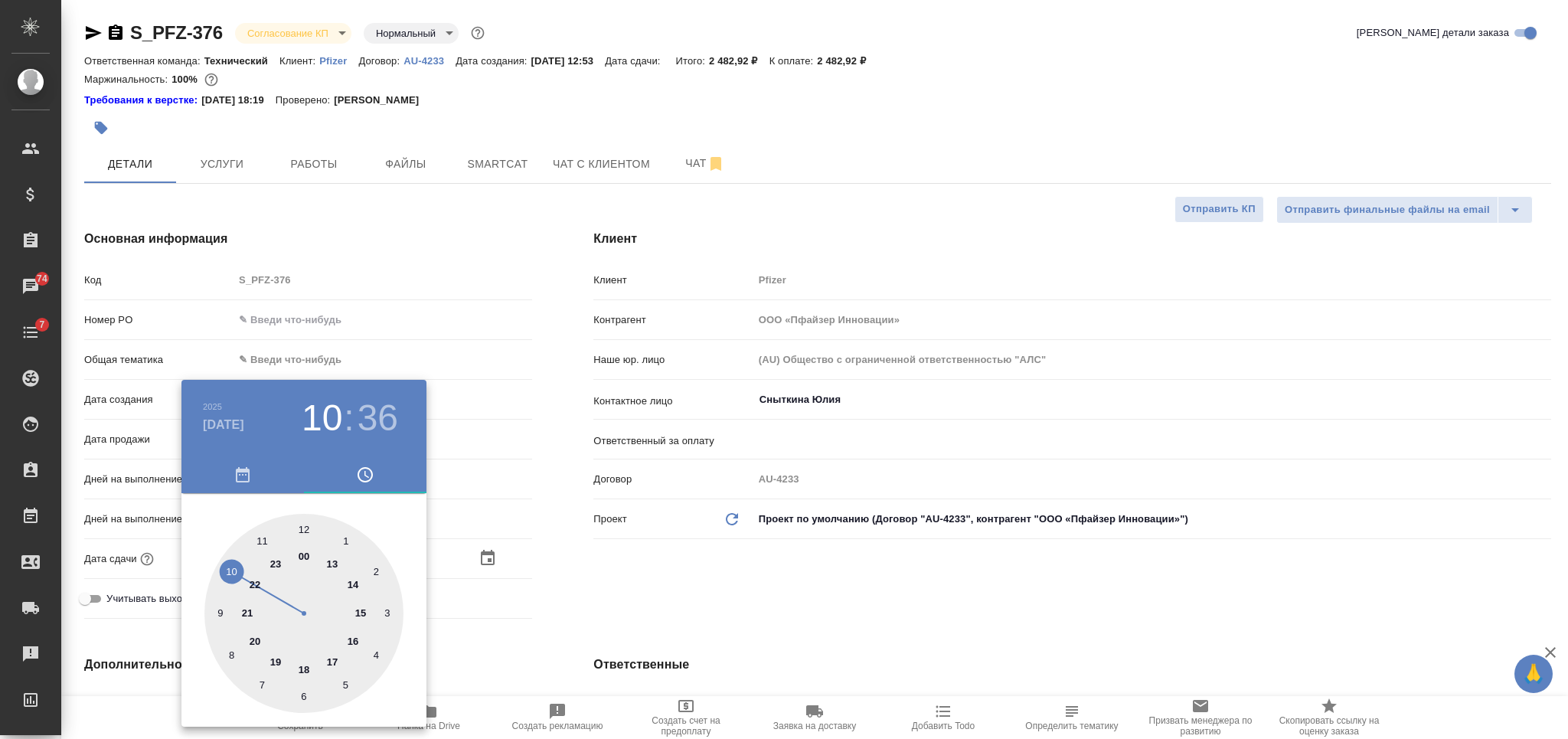
click at [335, 664] on div at bounding box center [304, 613] width 199 height 199
type input "06.10.2025 17:36"
type textarea "x"
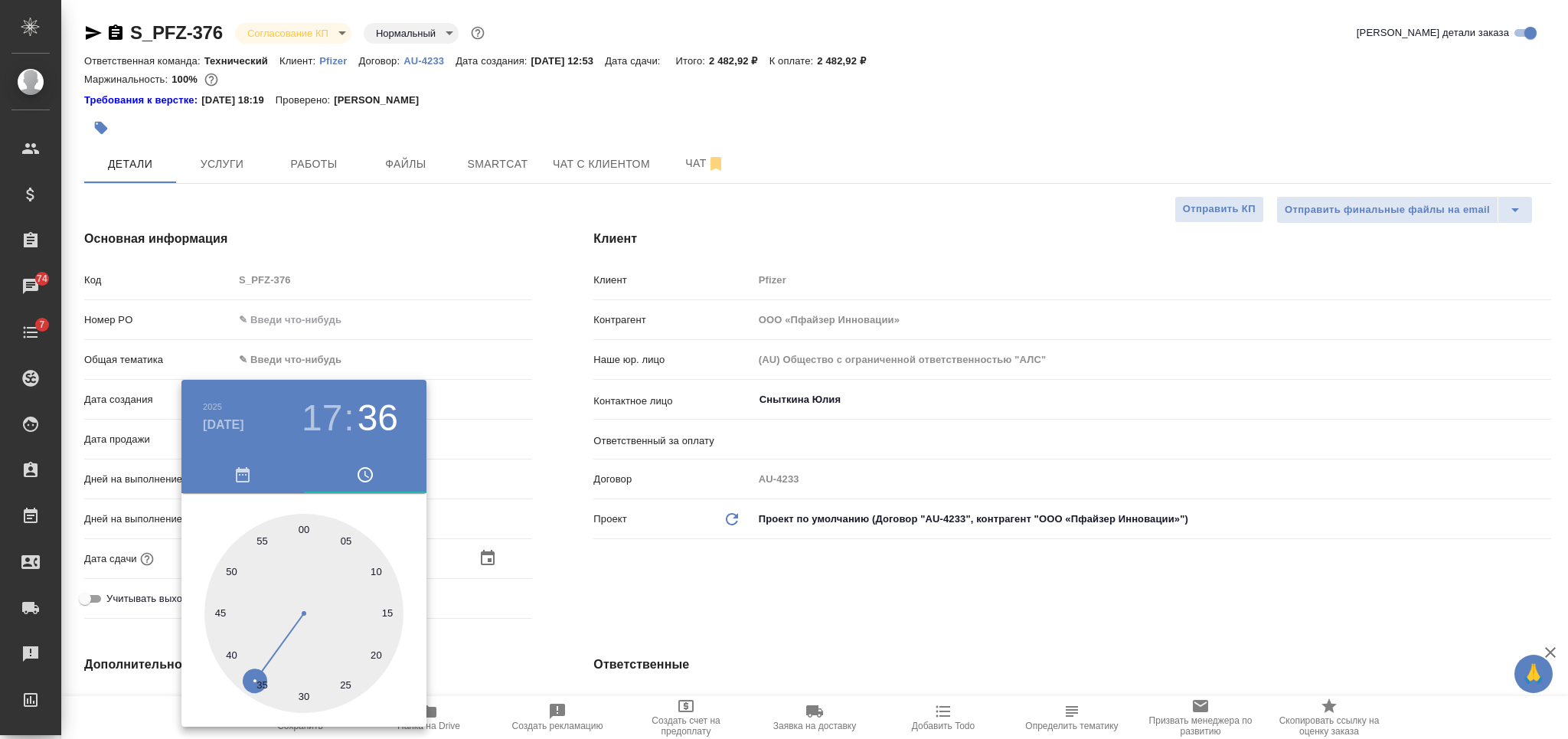
click at [302, 523] on div at bounding box center [304, 613] width 199 height 199
type input "06.10.2025 17:00"
type textarea "x"
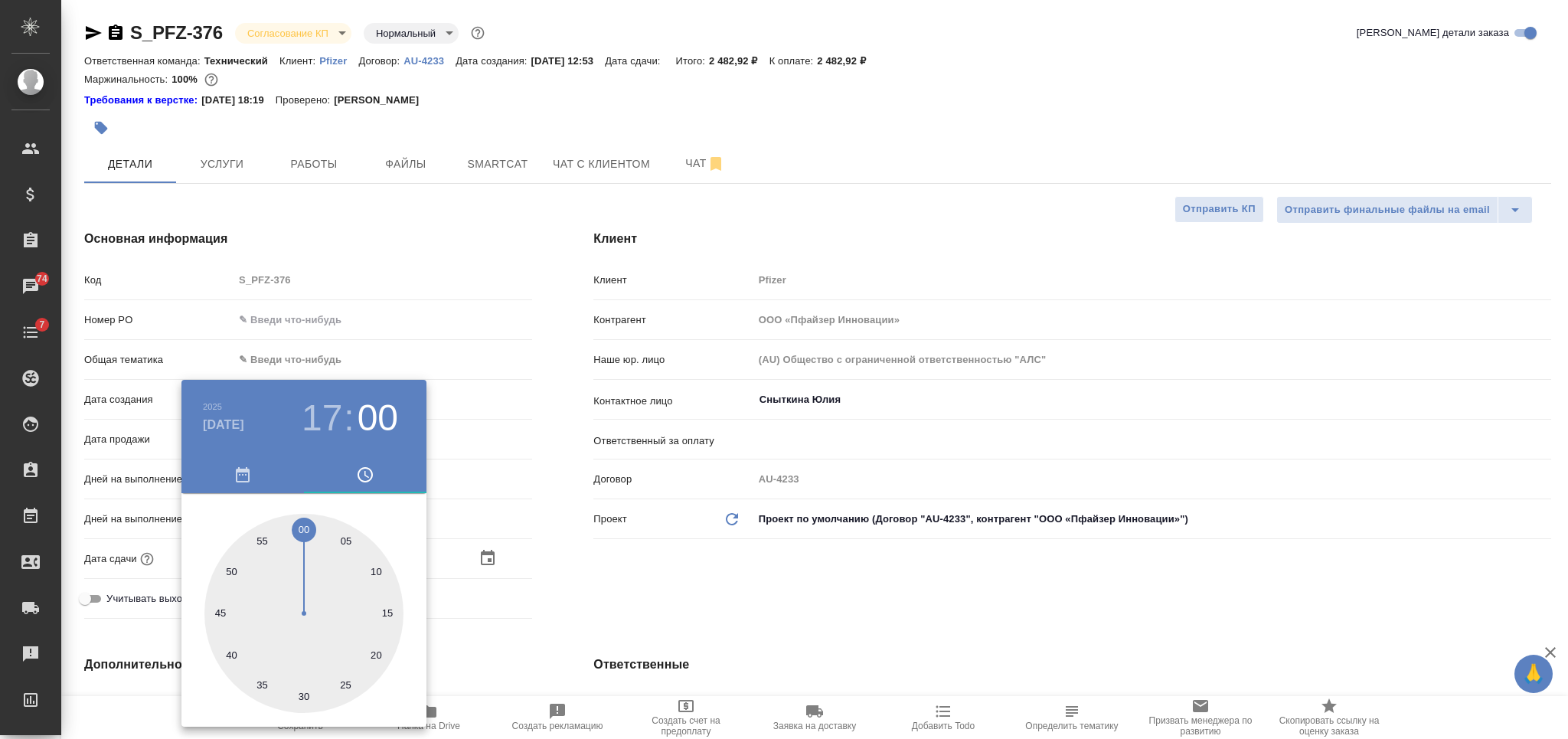
click at [592, 605] on div at bounding box center [784, 370] width 1568 height 739
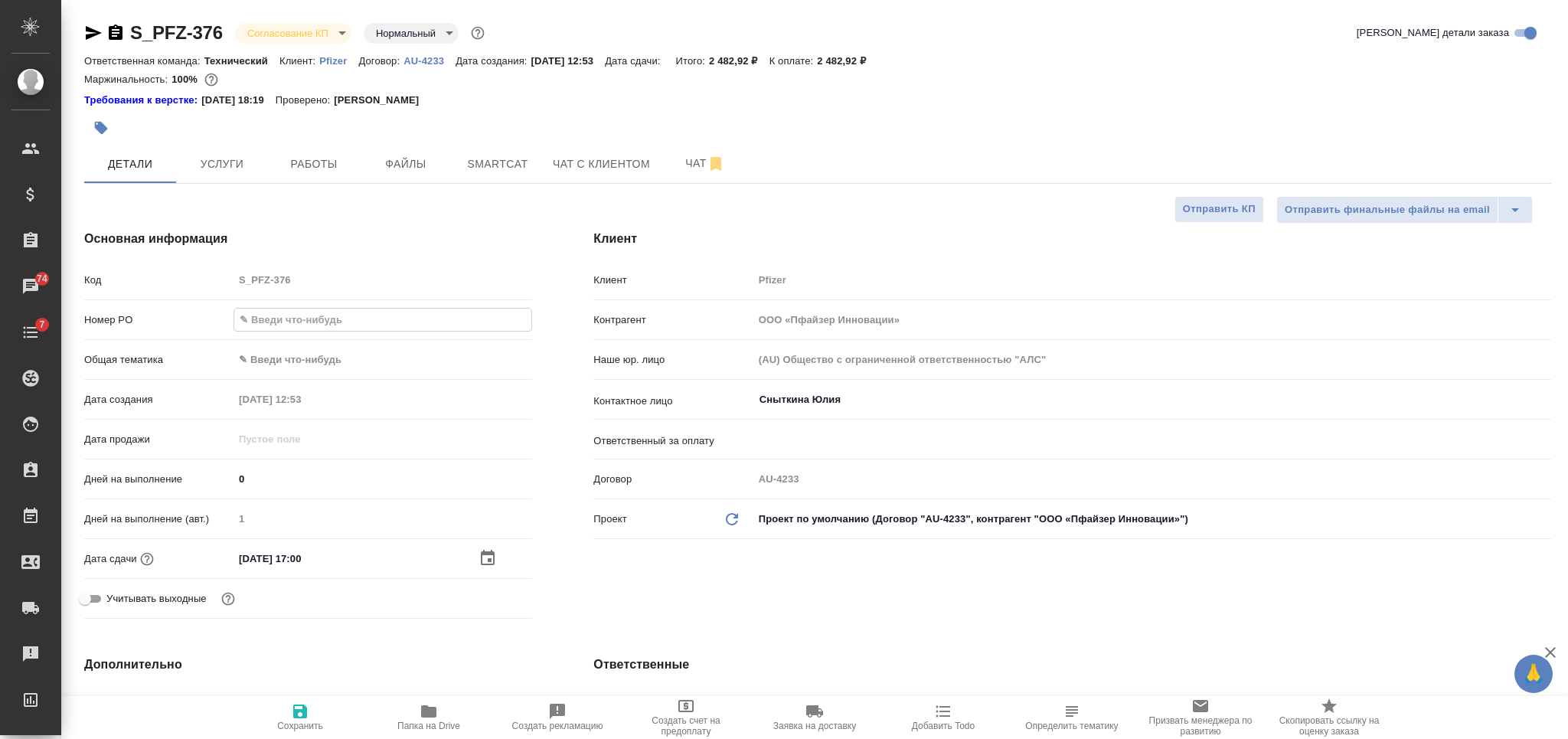
click at [337, 320] on input "text" at bounding box center [382, 320] width 297 height 22
paste input "9501081646"
type input "9501081646"
type textarea "x"
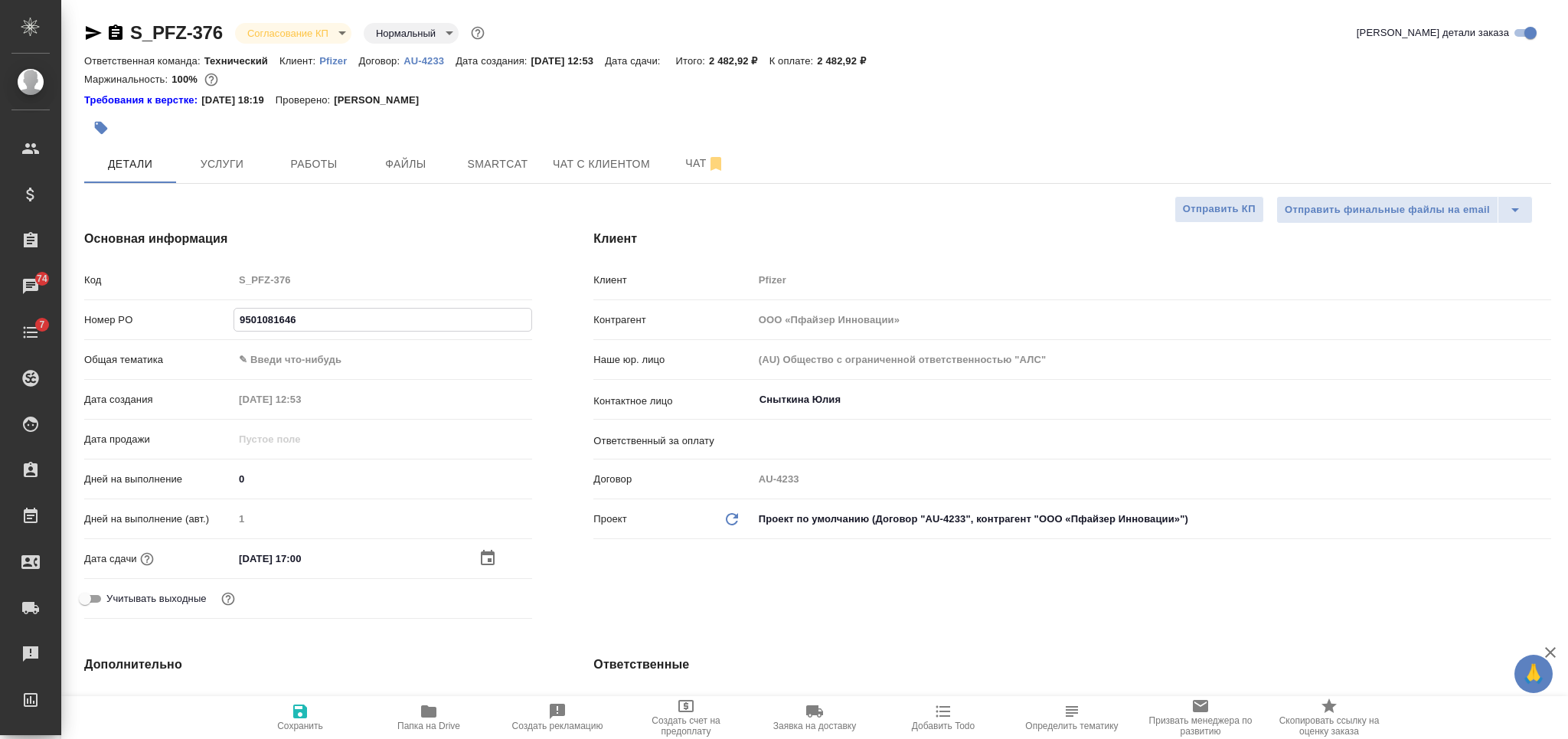
type textarea "x"
type input "9501081646"
click at [303, 713] on icon "button" at bounding box center [300, 711] width 14 height 14
type textarea "x"
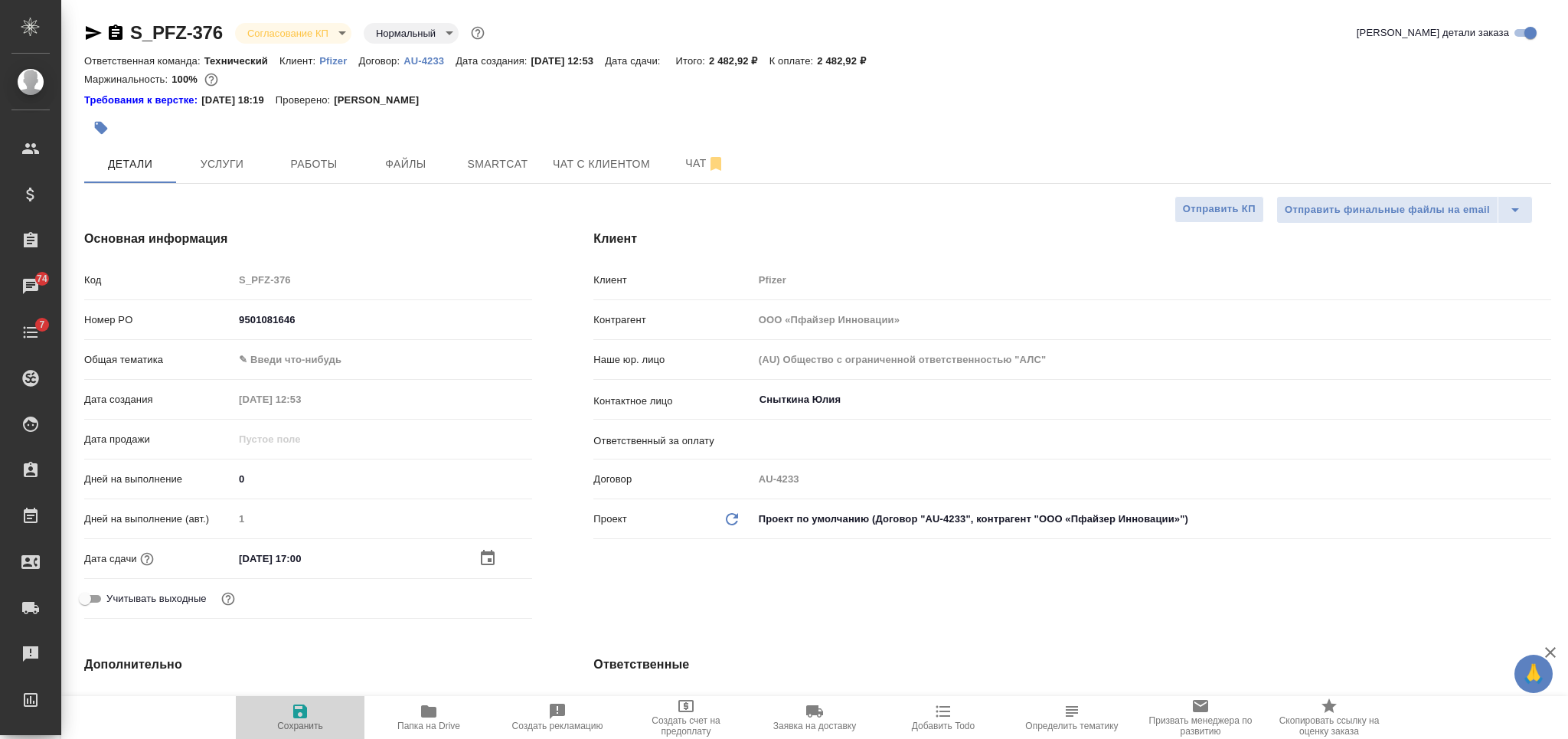
type textarea "x"
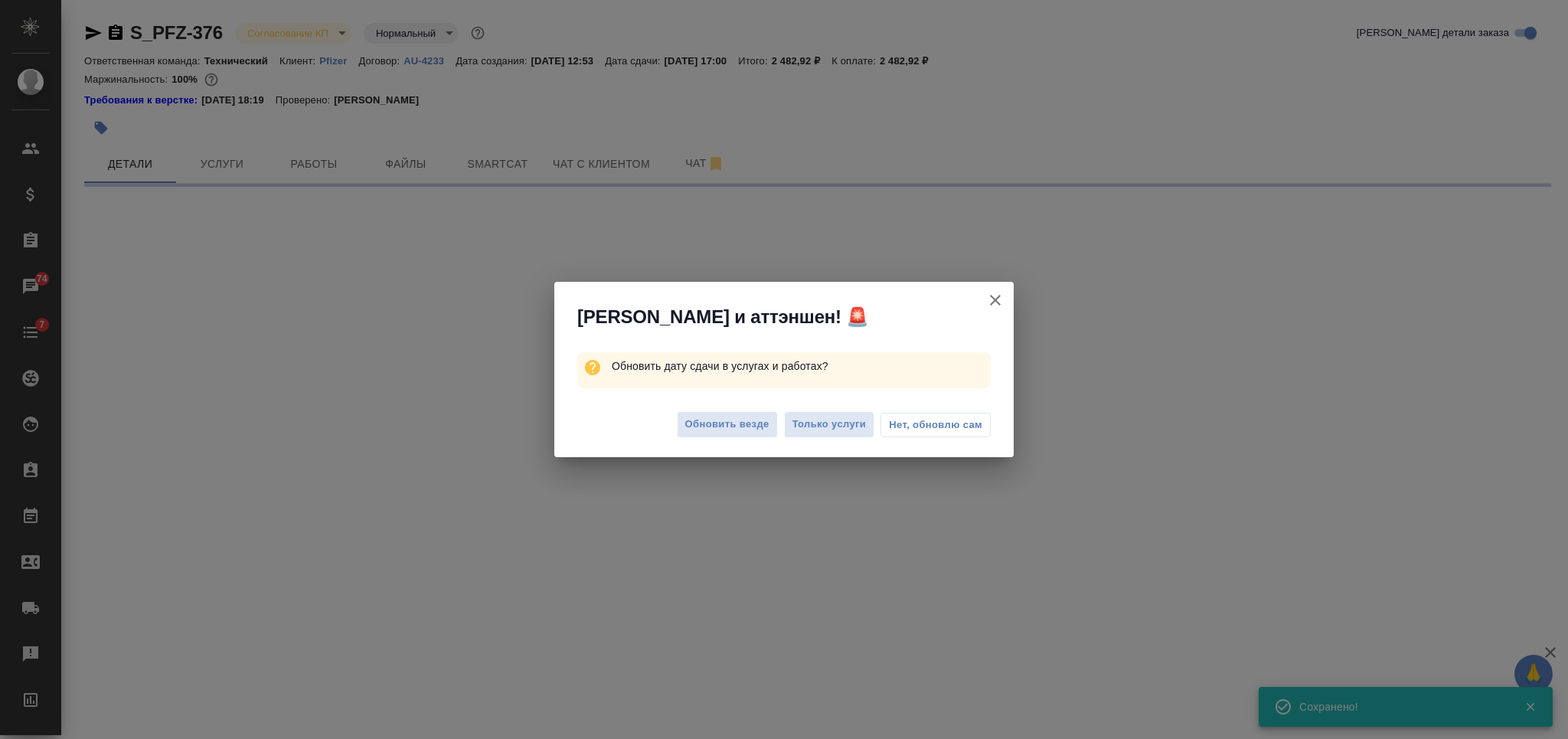
select select "RU"
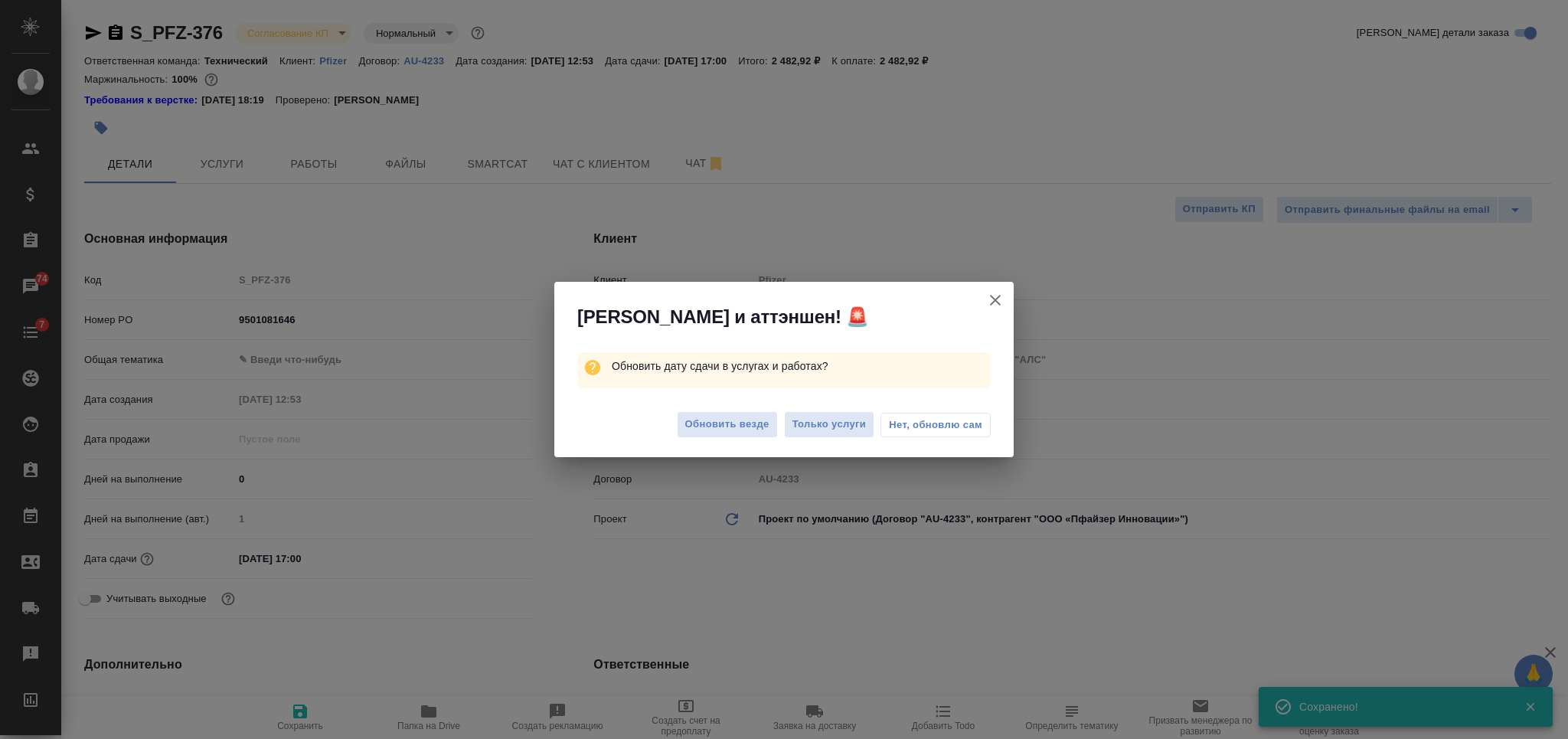
type textarea "x"
click at [831, 427] on span "Только услуги" at bounding box center [829, 425] width 75 height 18
type textarea "x"
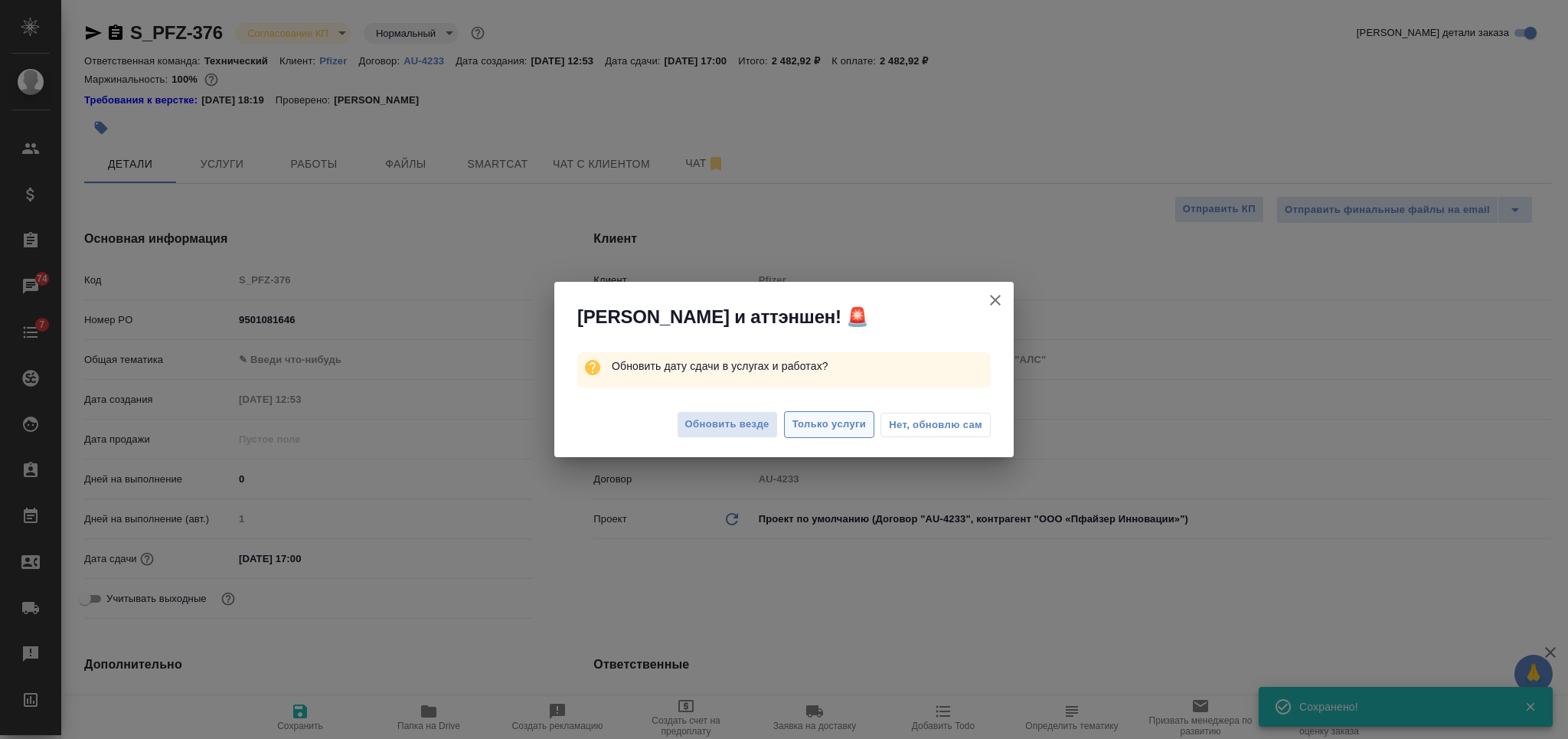
type textarea "x"
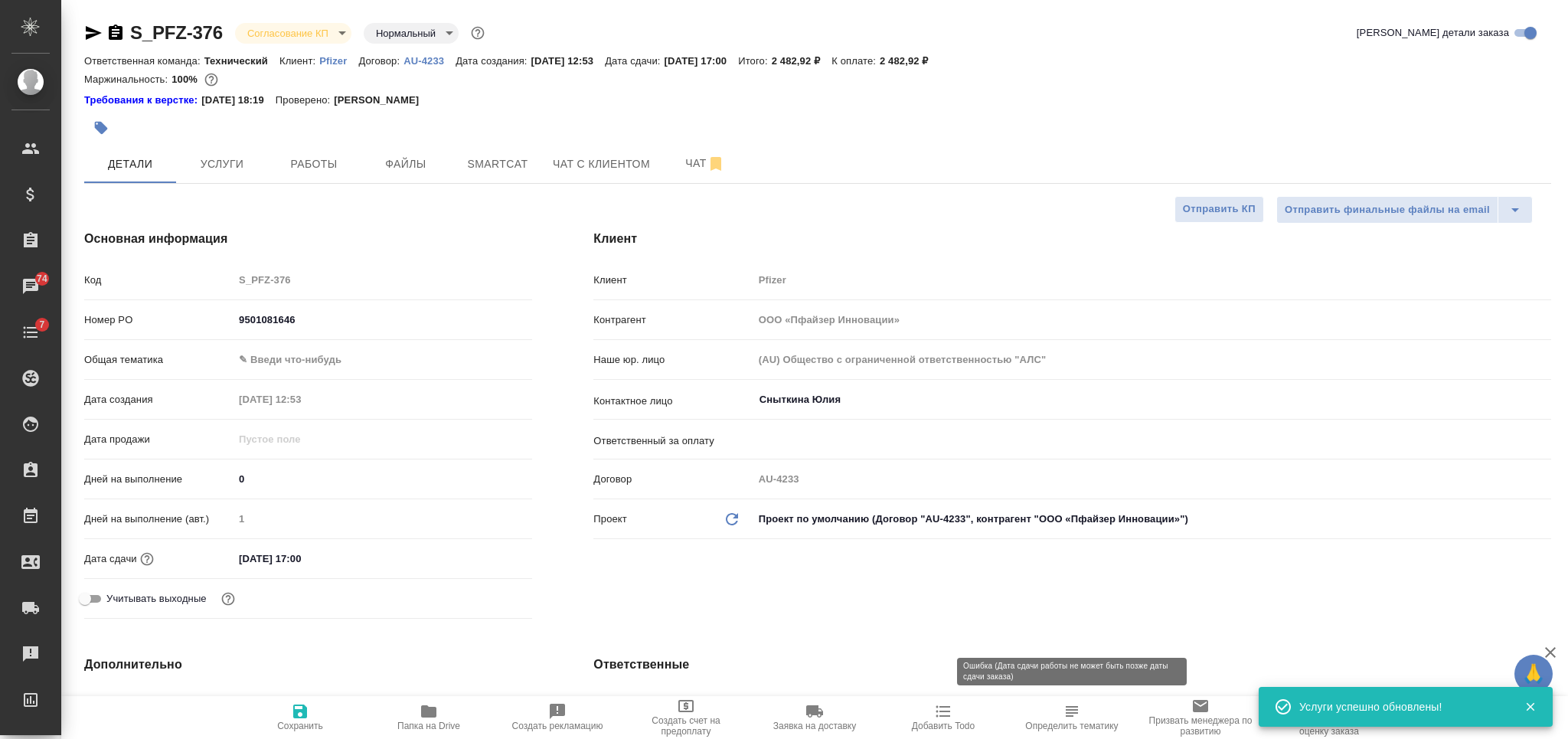
click at [1057, 729] on span "Определить тематику" at bounding box center [1072, 725] width 93 height 10
type textarea "x"
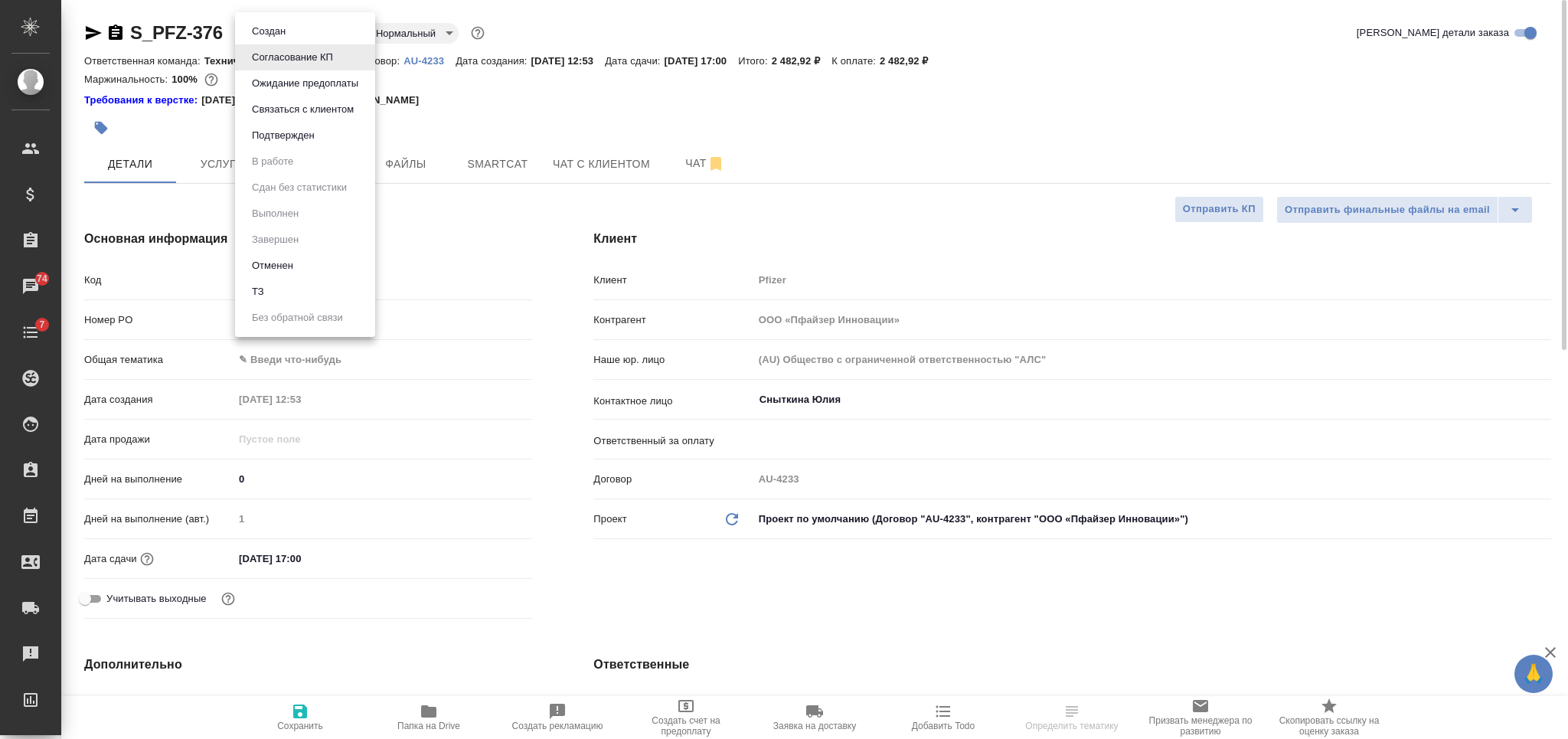
click at [314, 26] on body "🙏 .cls-1 fill:#fff; AWATERA Nikiforova Valeria Клиенты Спецификации Заказы 74 Ч…" at bounding box center [784, 370] width 1568 height 739
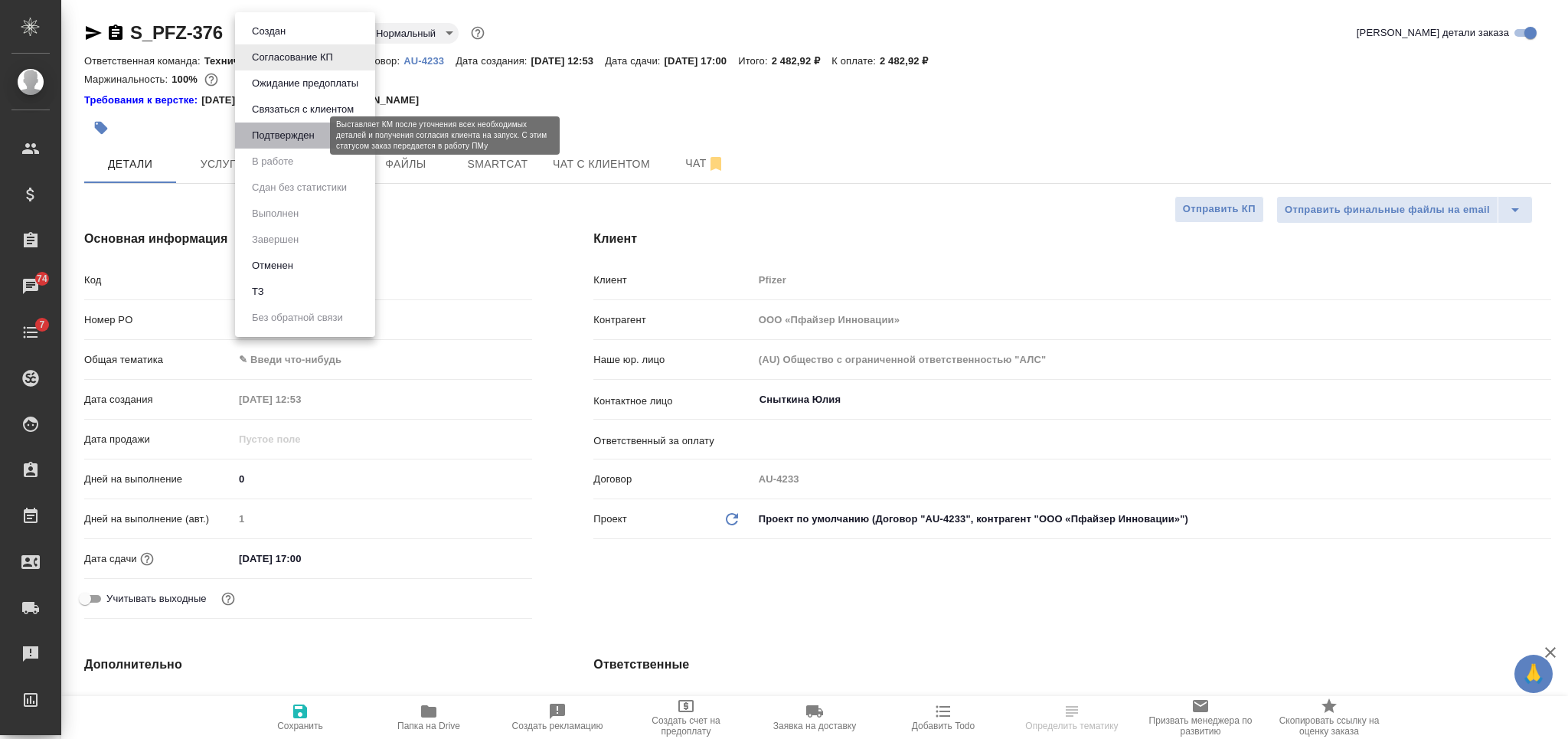
click at [303, 133] on button "Подтвержден" at bounding box center [283, 135] width 72 height 17
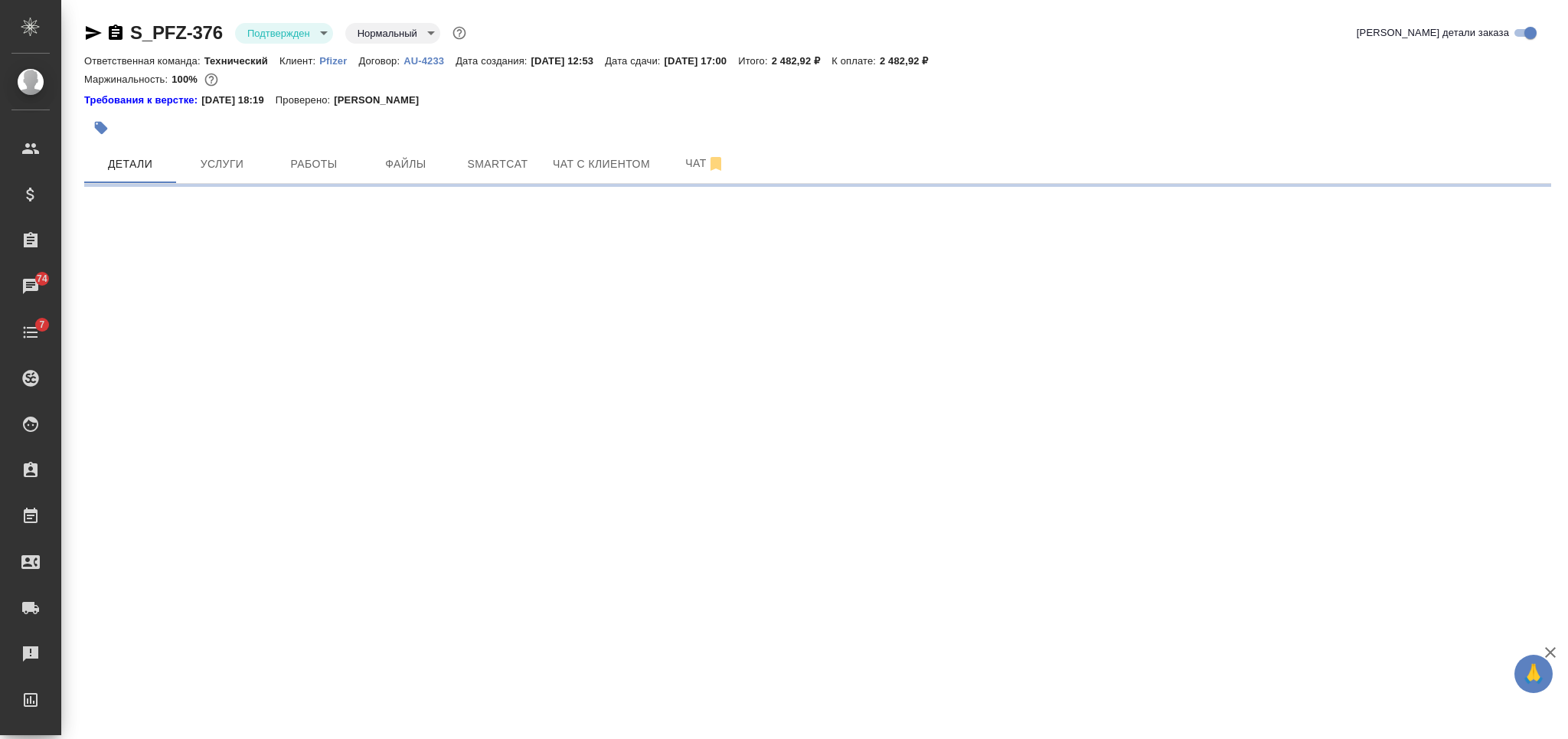
select select "RU"
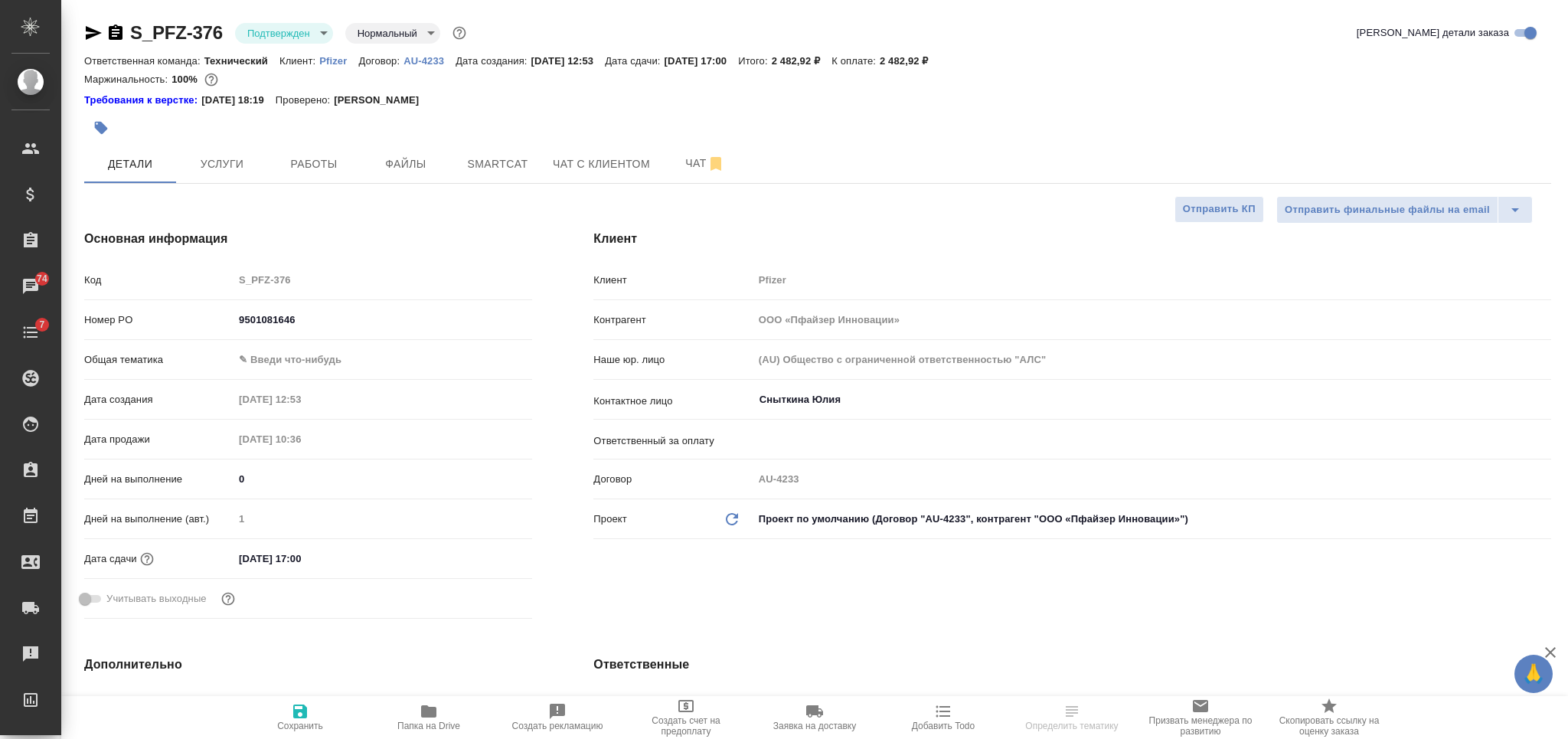
type textarea "x"
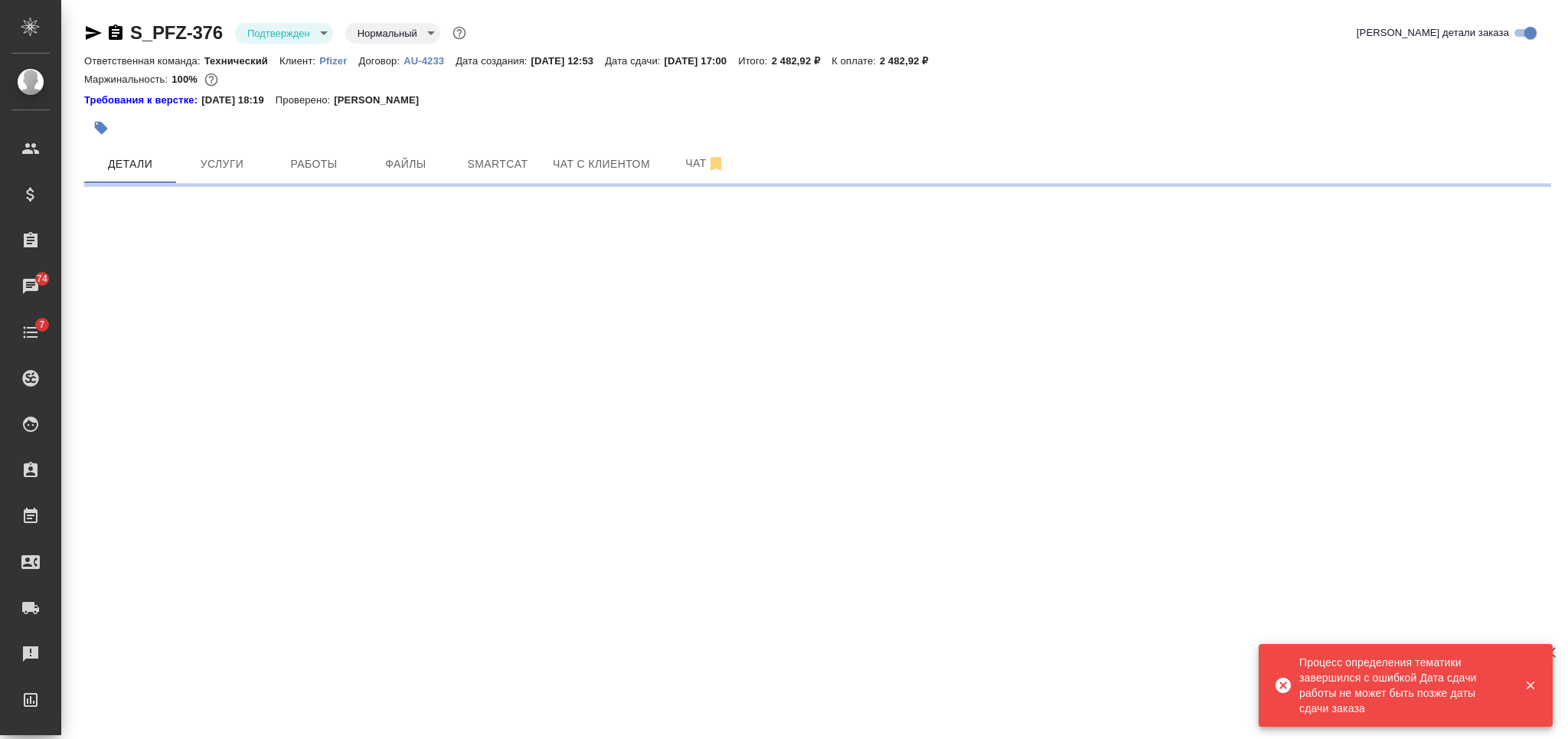
select select "RU"
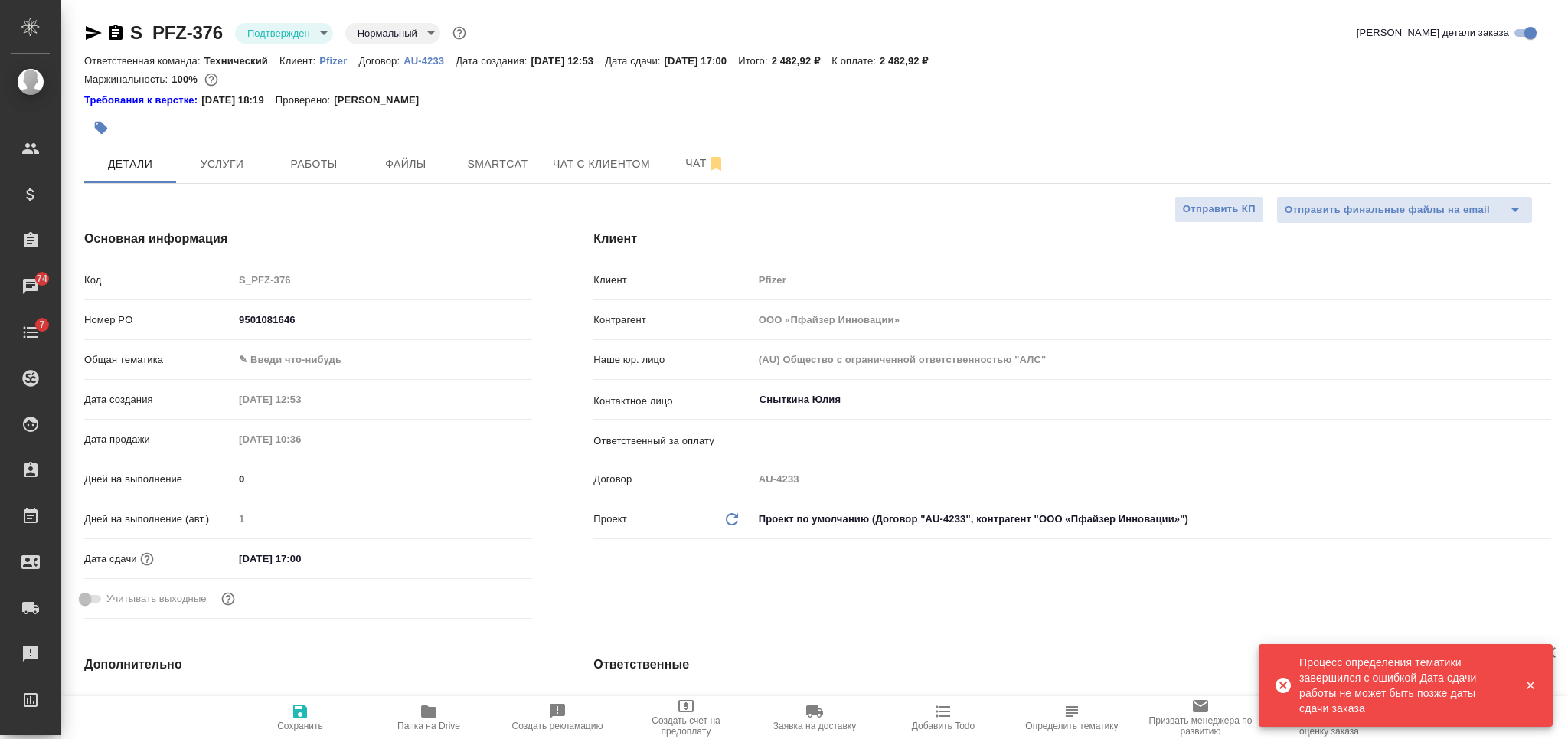
type textarea "x"
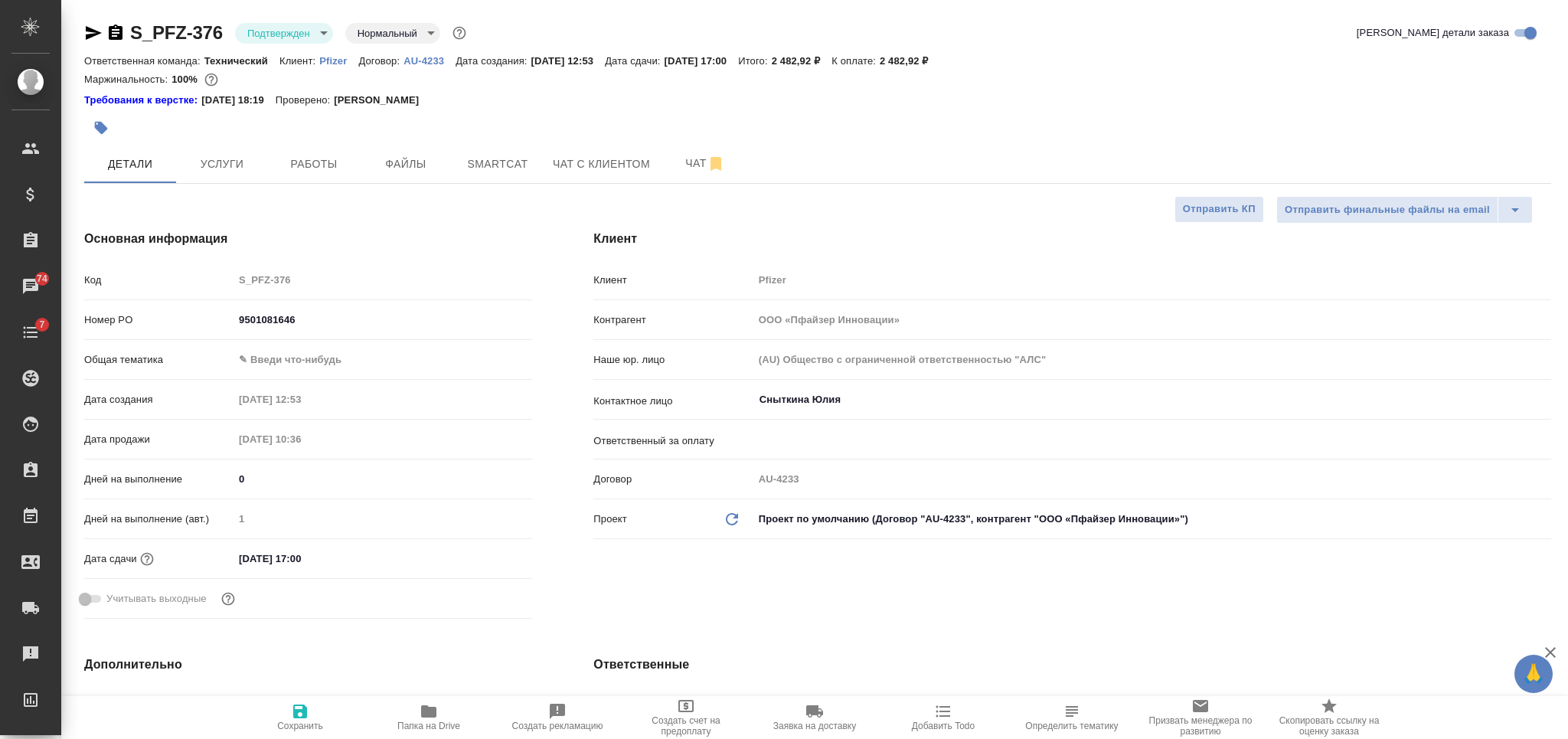
type textarea "x"
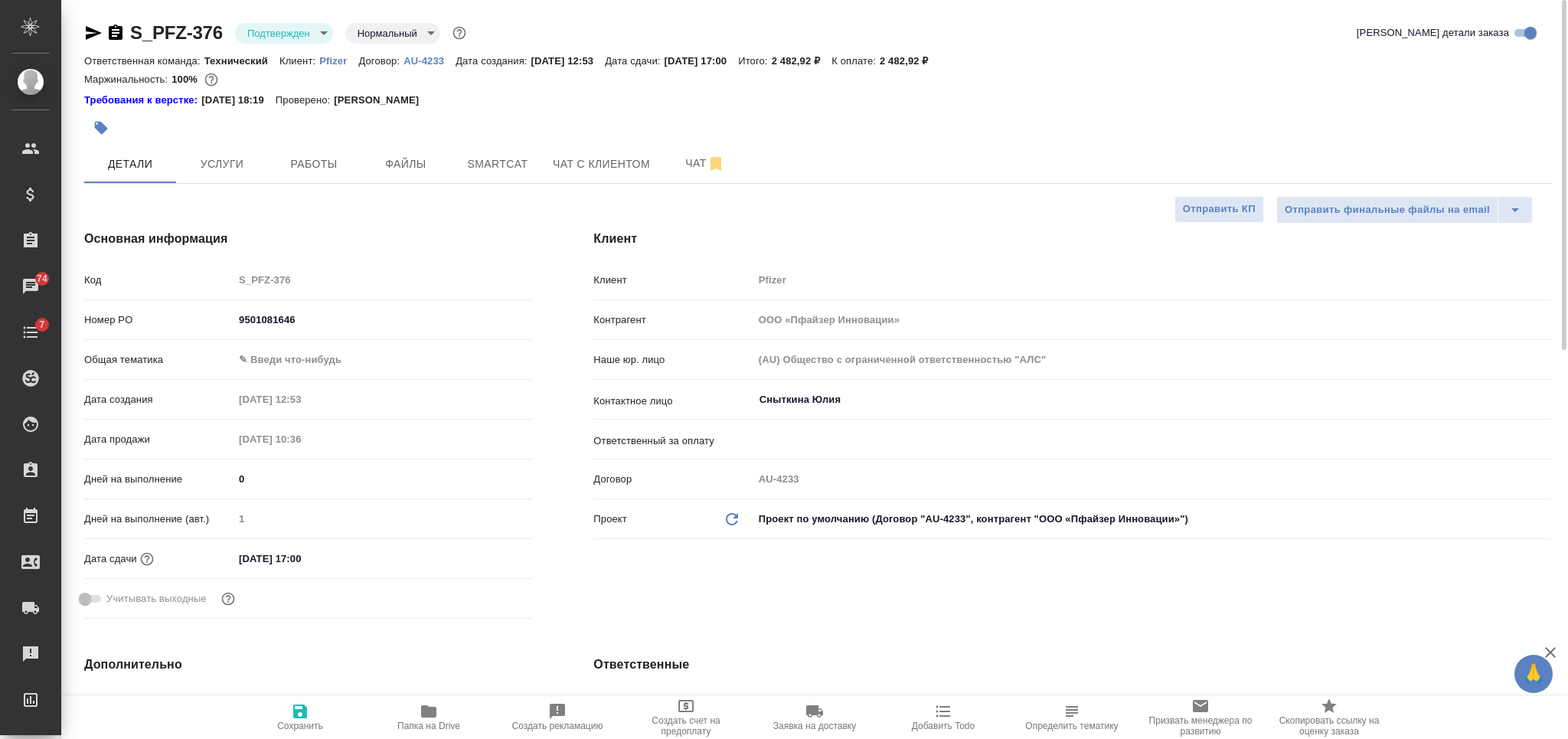
type textarea "x"
click at [875, 127] on div at bounding box center [572, 127] width 977 height 34
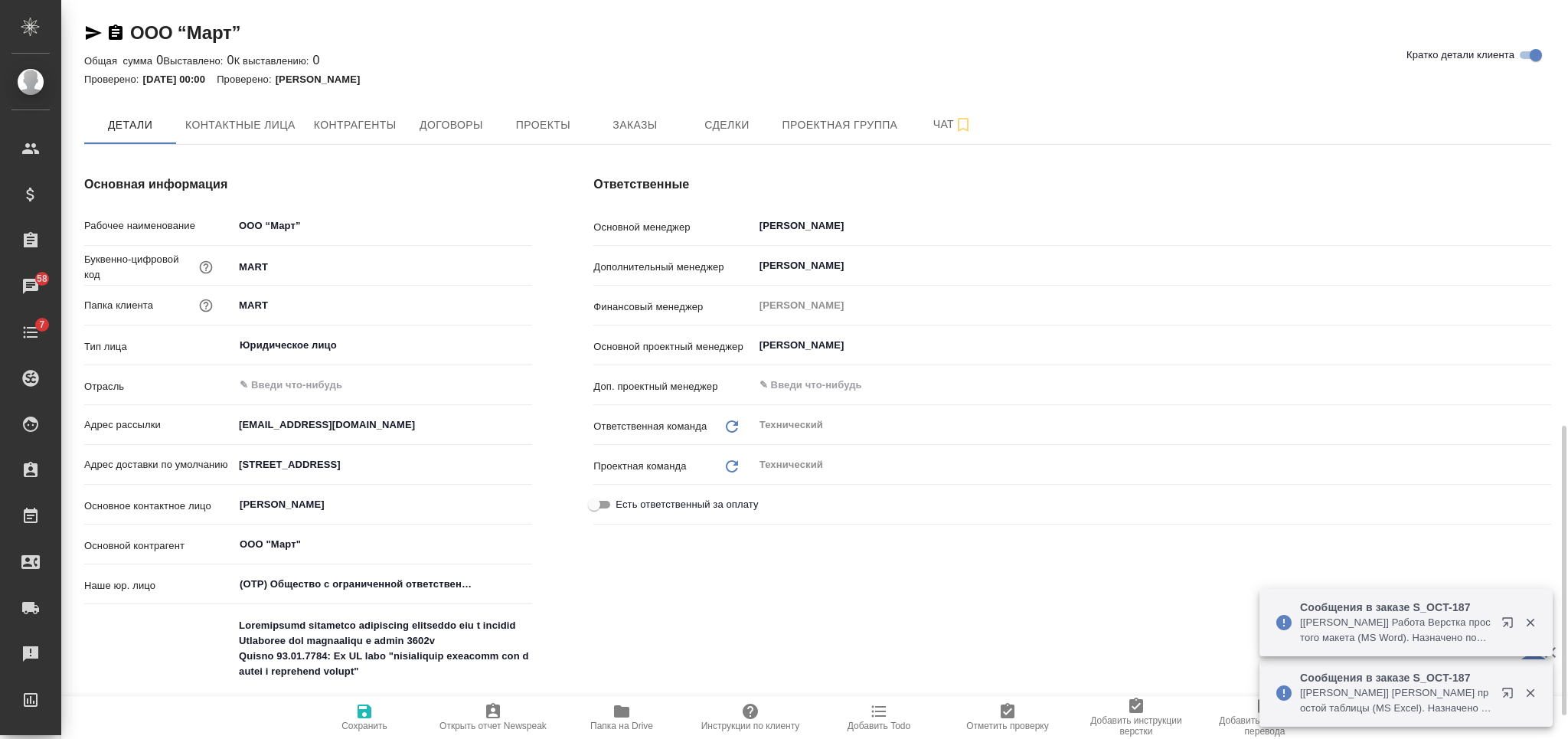
scroll to position [408, 0]
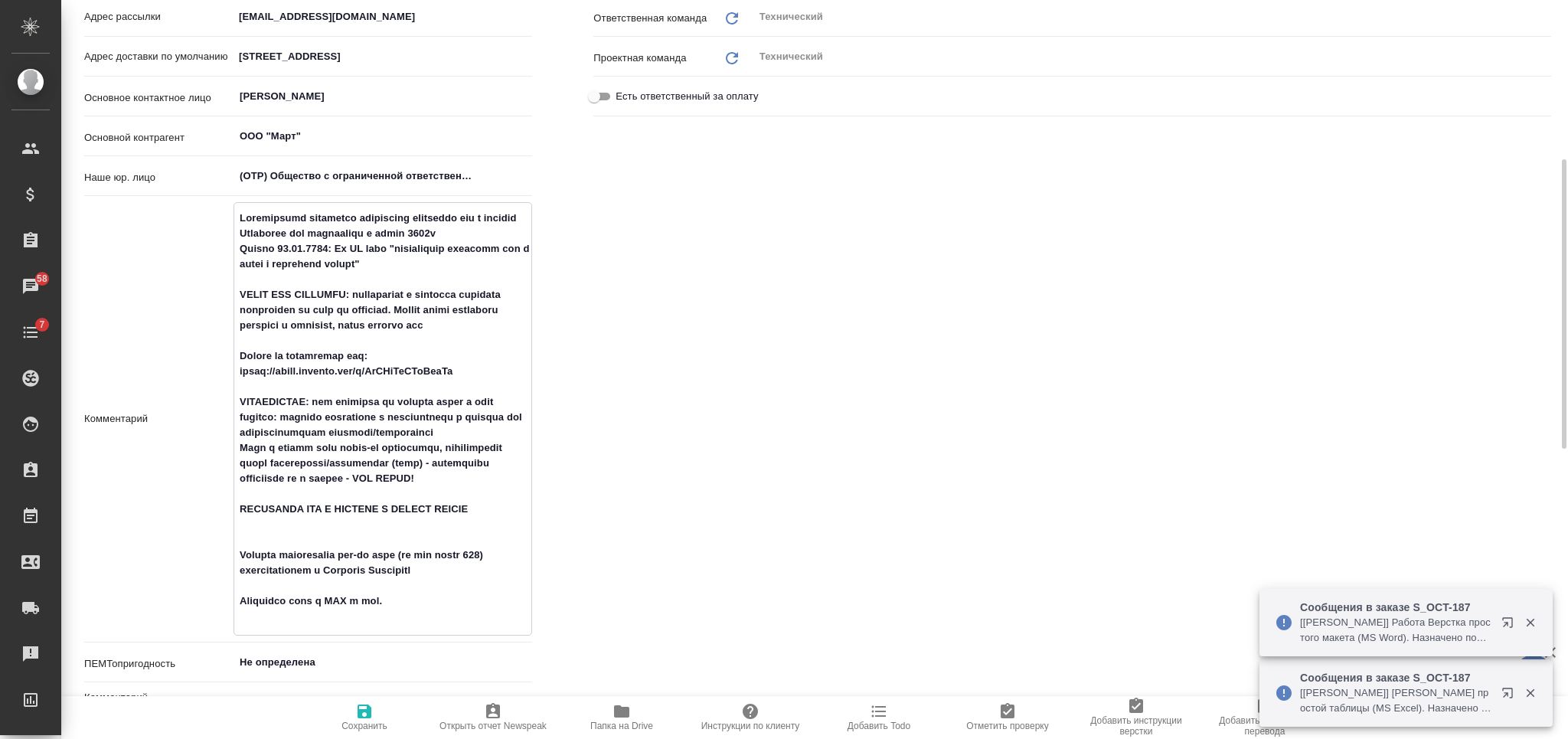
drag, startPoint x: 236, startPoint y: 418, endPoint x: 468, endPoint y: 503, distance: 247.1
click at [468, 503] on textarea at bounding box center [382, 417] width 297 height 424
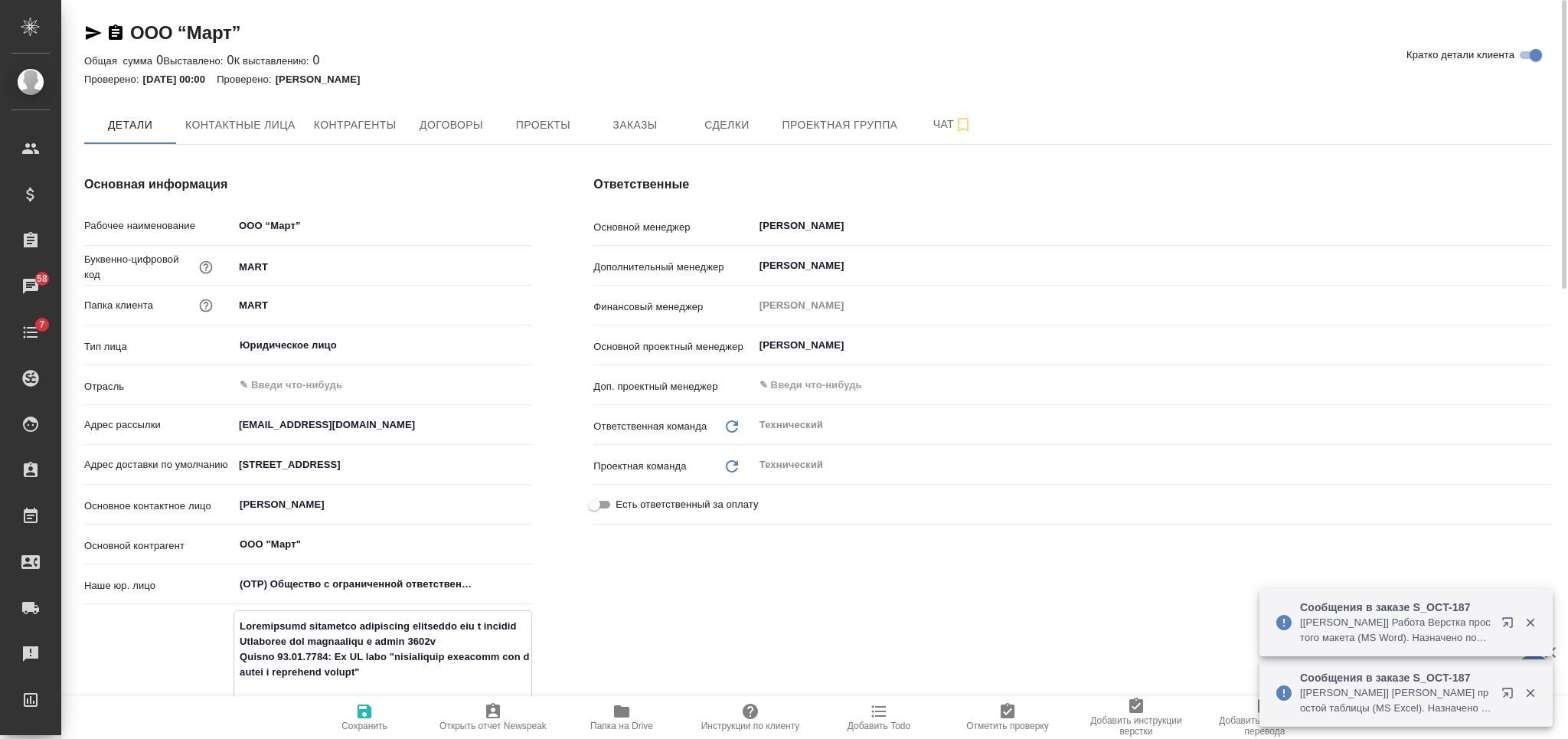
click at [625, 155] on div "Ответственные Основной менеджер Никифорова Валерия ​ Дополнительный менеджер Ус…" at bounding box center [1072, 658] width 1019 height 1028
click at [620, 129] on span "Заказы" at bounding box center [635, 125] width 74 height 19
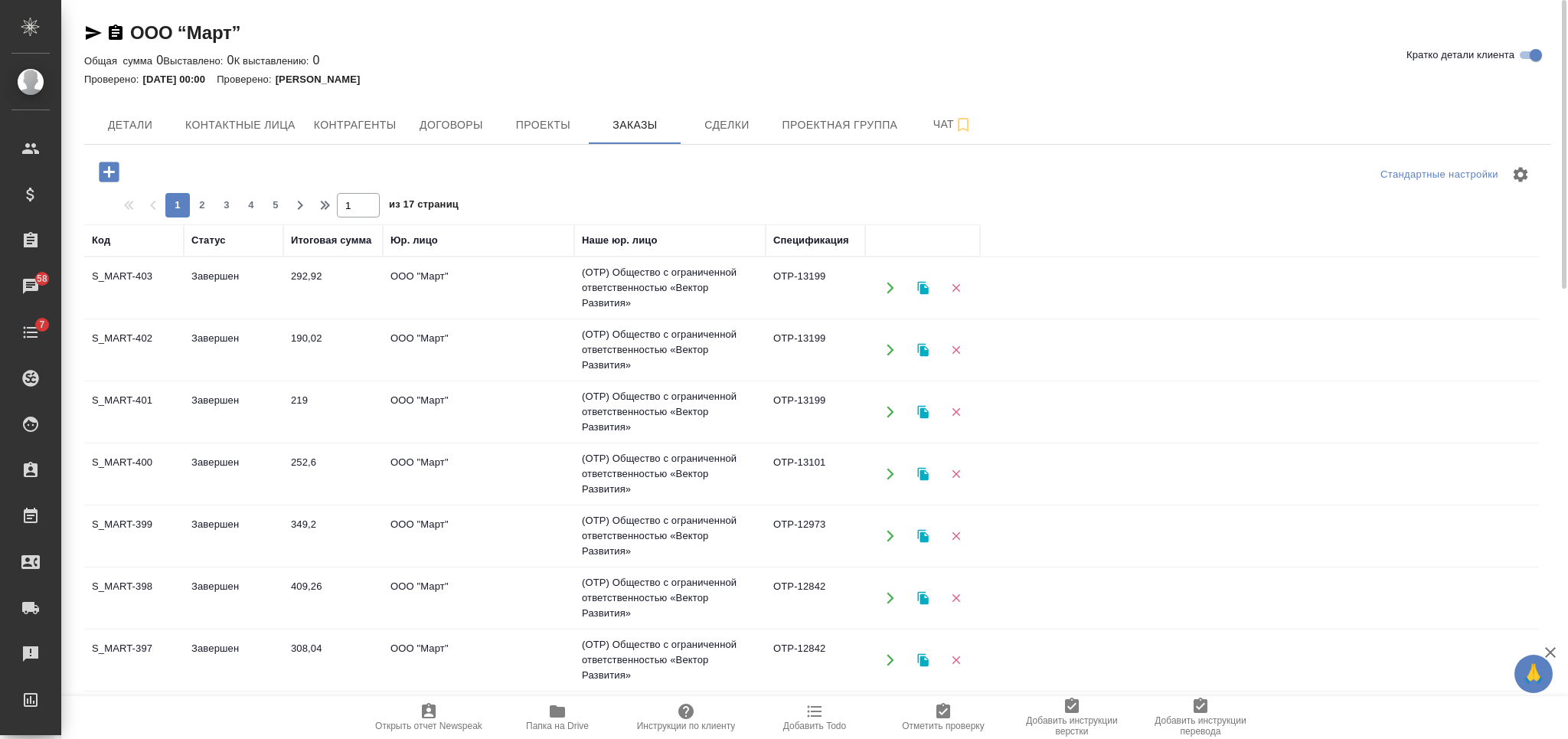
click at [108, 176] on icon "button" at bounding box center [108, 172] width 26 height 26
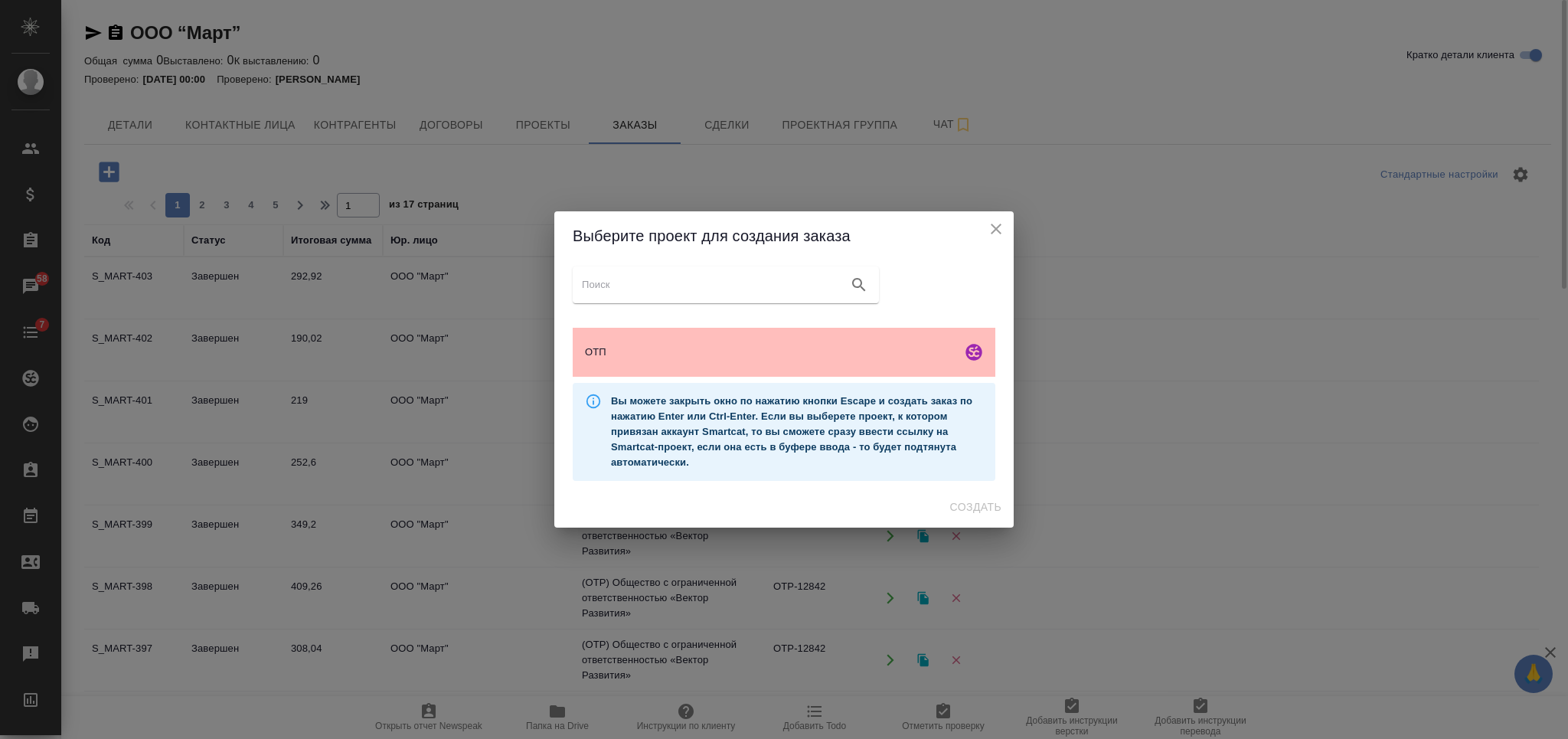
click at [853, 357] on span "ОТП" at bounding box center [770, 352] width 370 height 15
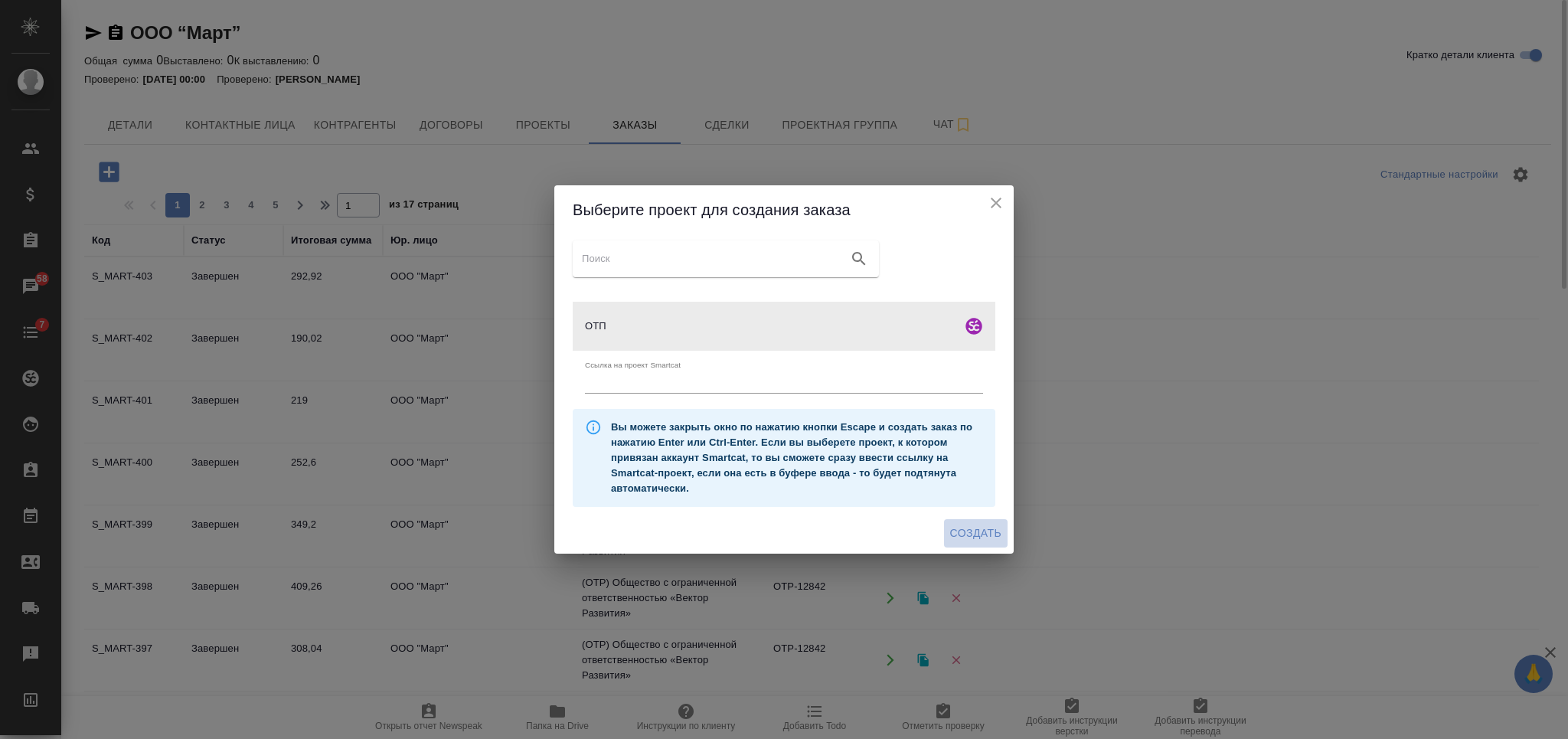
click at [978, 532] on span "Создать" at bounding box center [976, 533] width 51 height 19
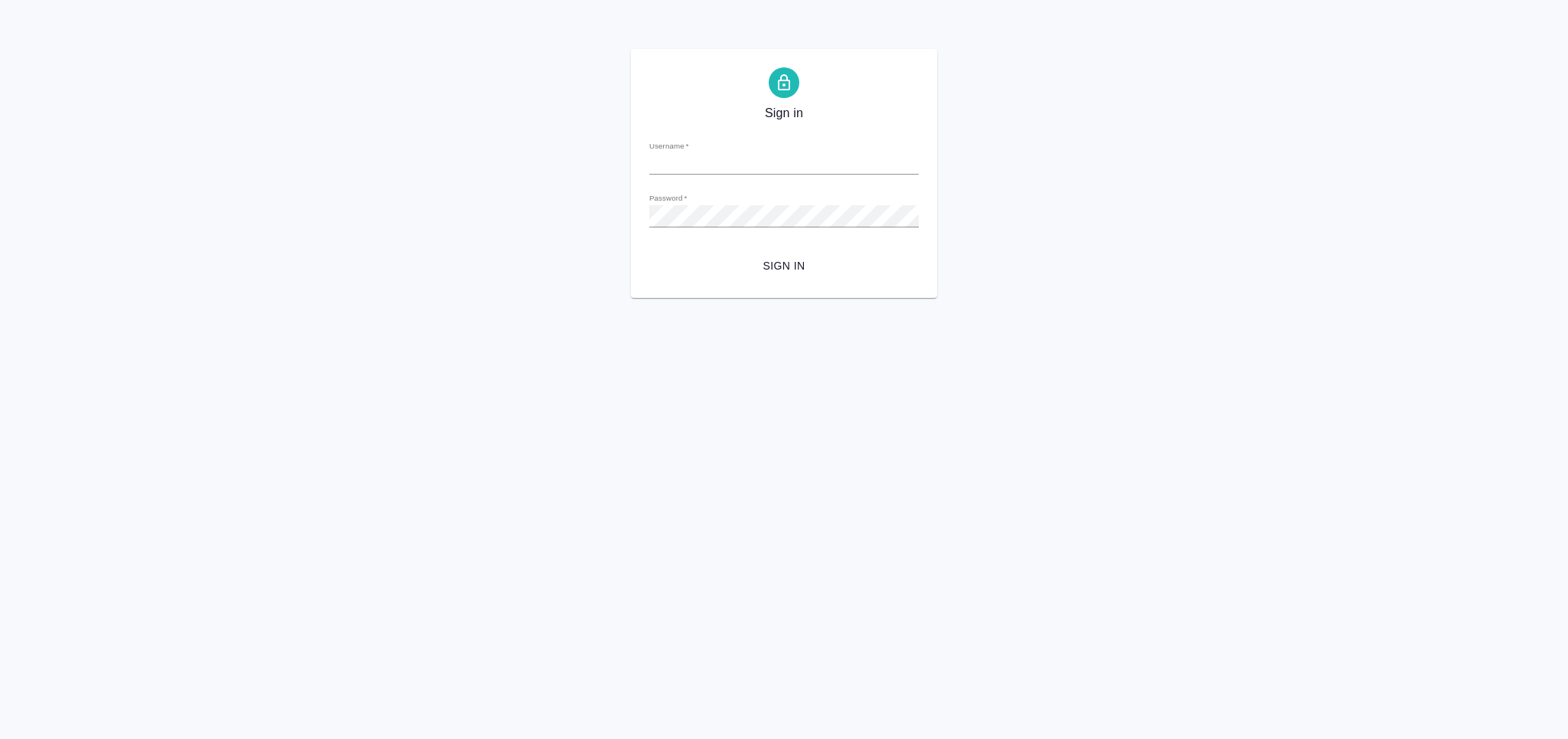
type input "v.nikiforova@awatera.com"
click at [799, 247] on form "Username   * v.nikiforova@awatera.com Password   * urlPath   * / Sign in" at bounding box center [784, 204] width 269 height 151
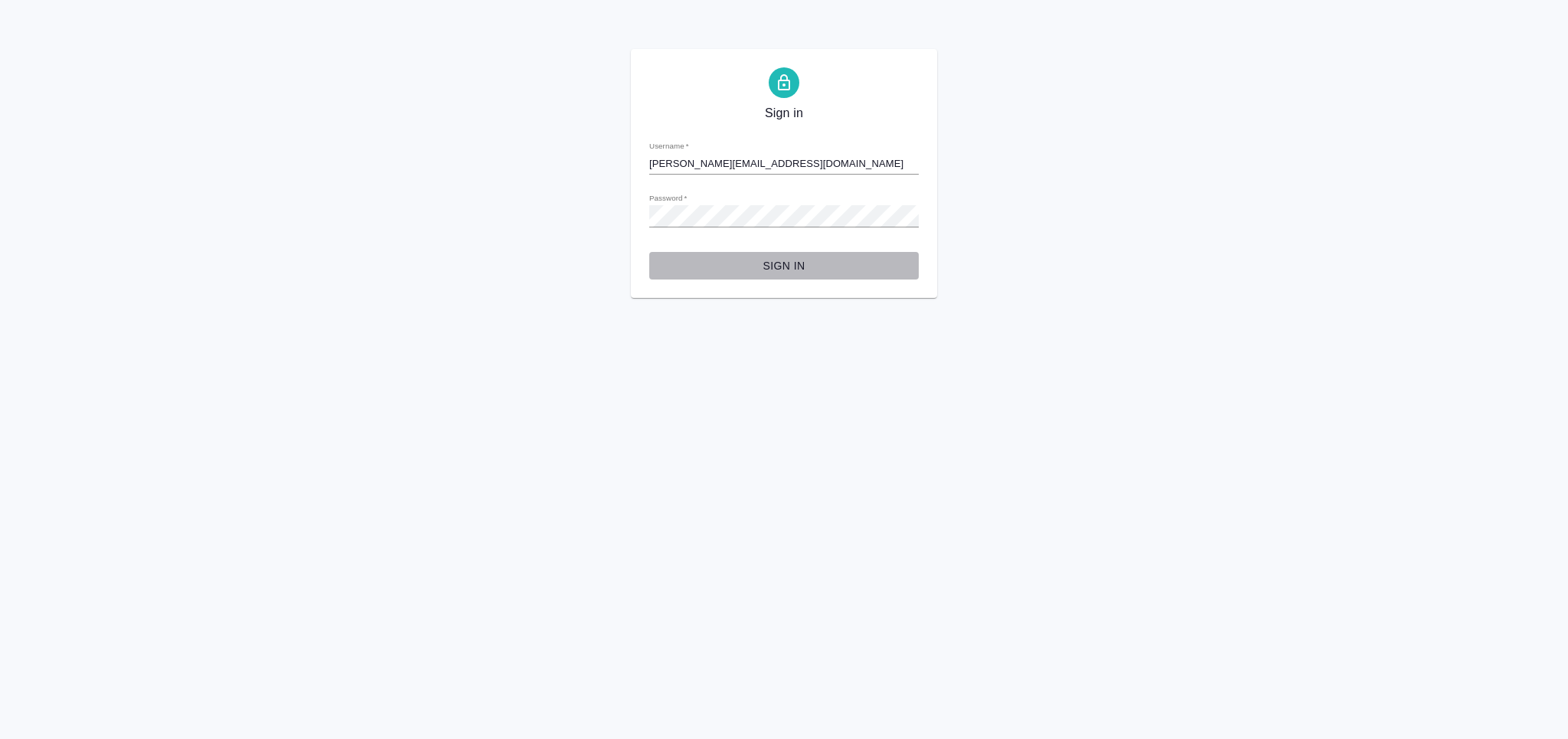
click at [799, 262] on span "Sign in" at bounding box center [784, 266] width 245 height 19
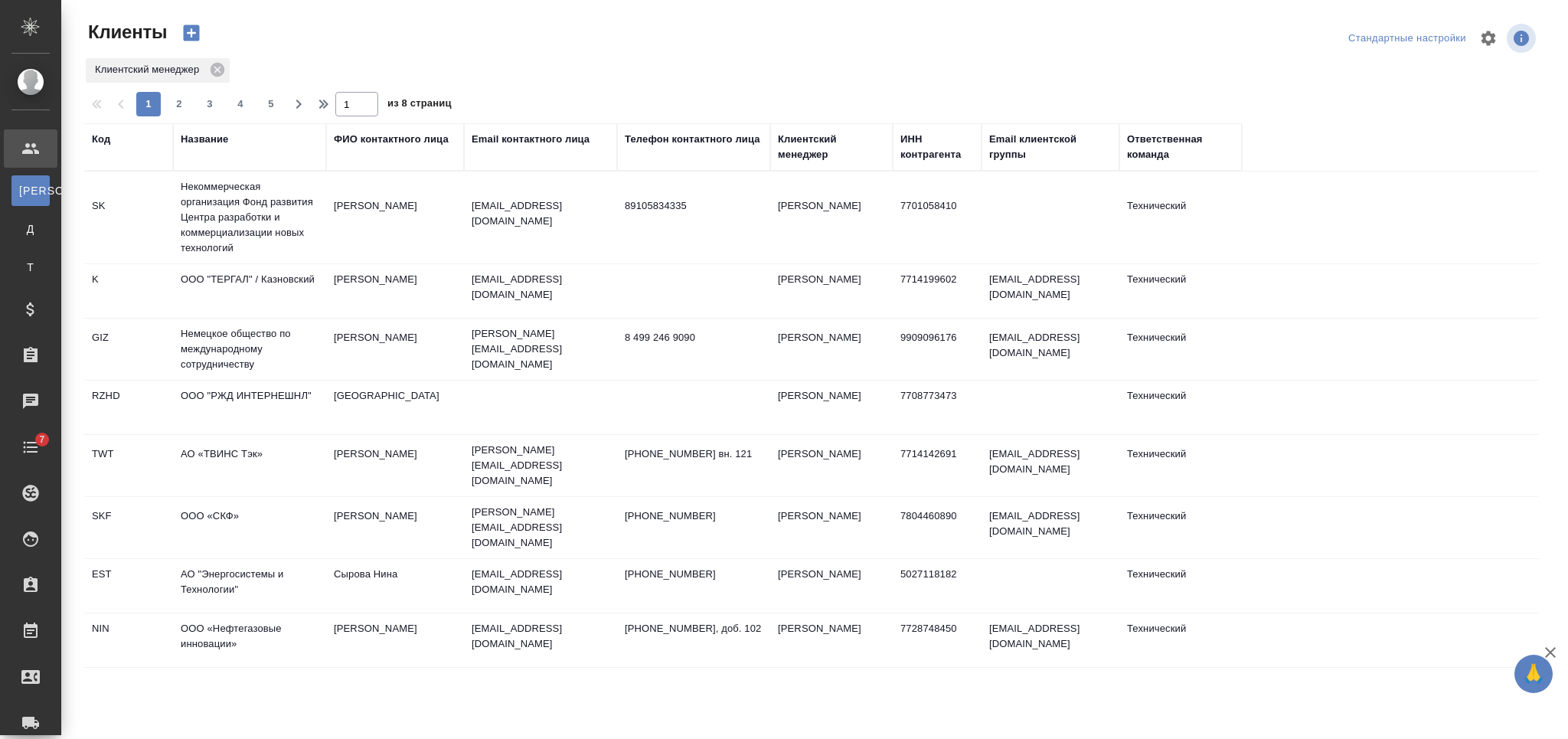
select select "RU"
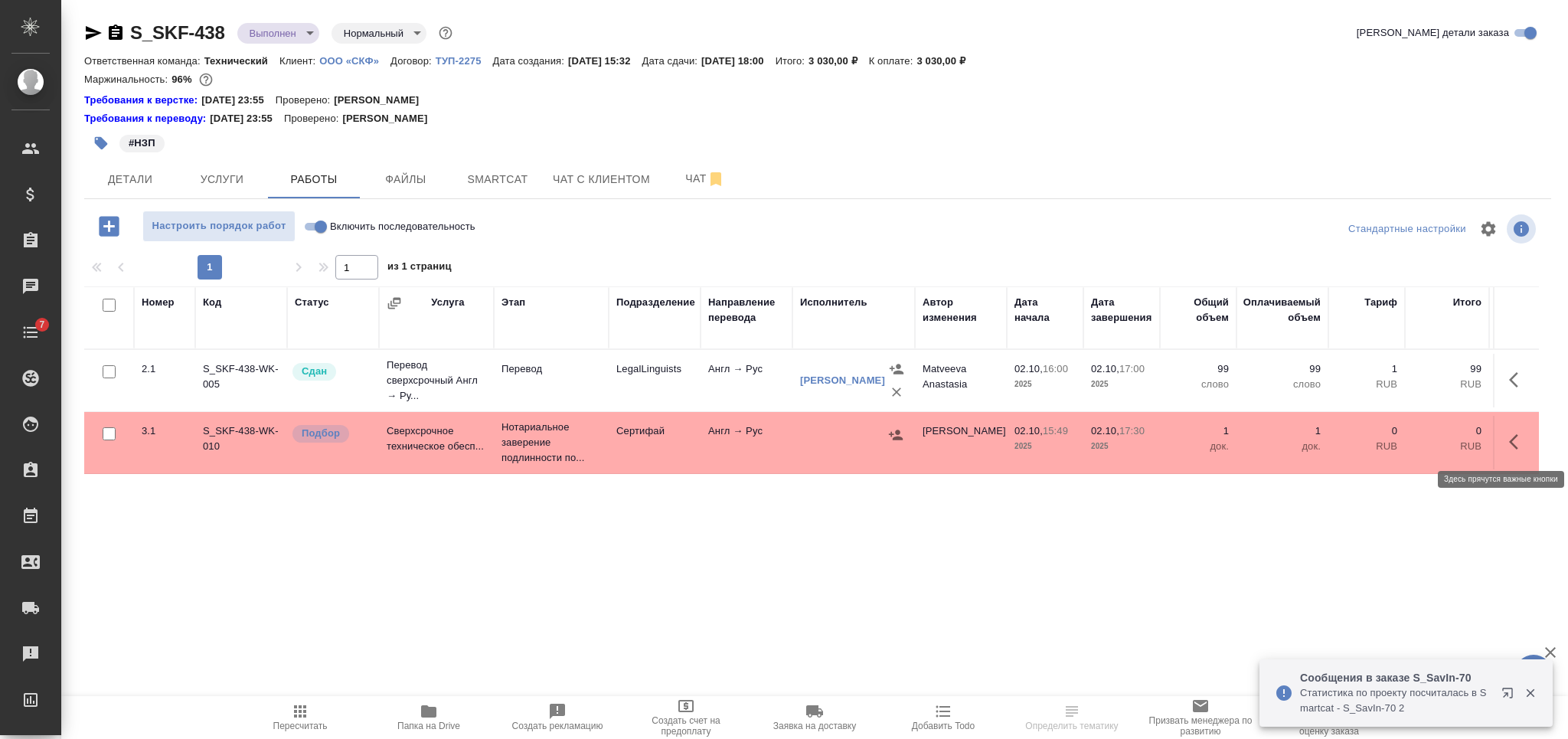
click at [1512, 433] on icon "button" at bounding box center [1517, 442] width 18 height 18
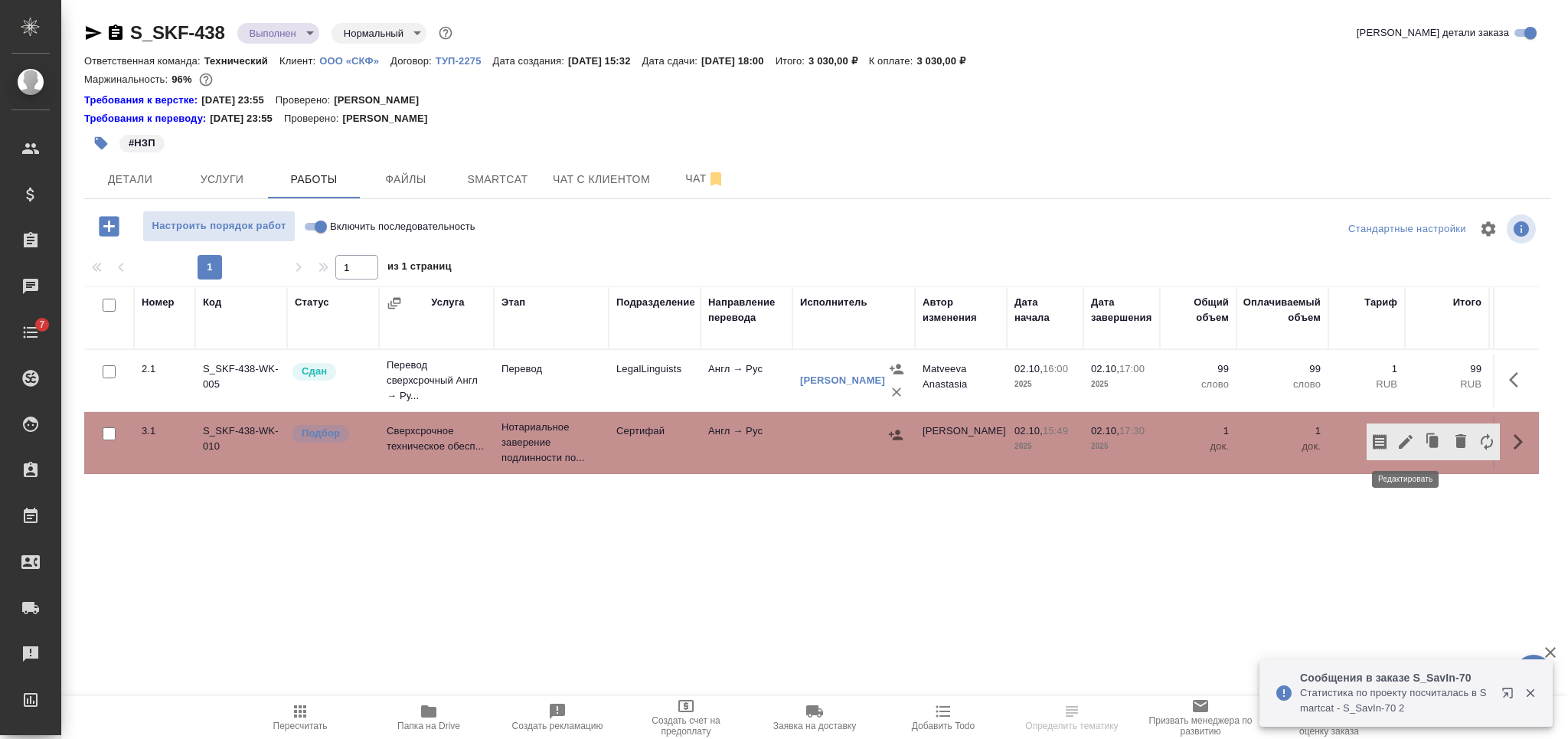
click at [1400, 442] on icon "button" at bounding box center [1405, 442] width 18 height 18
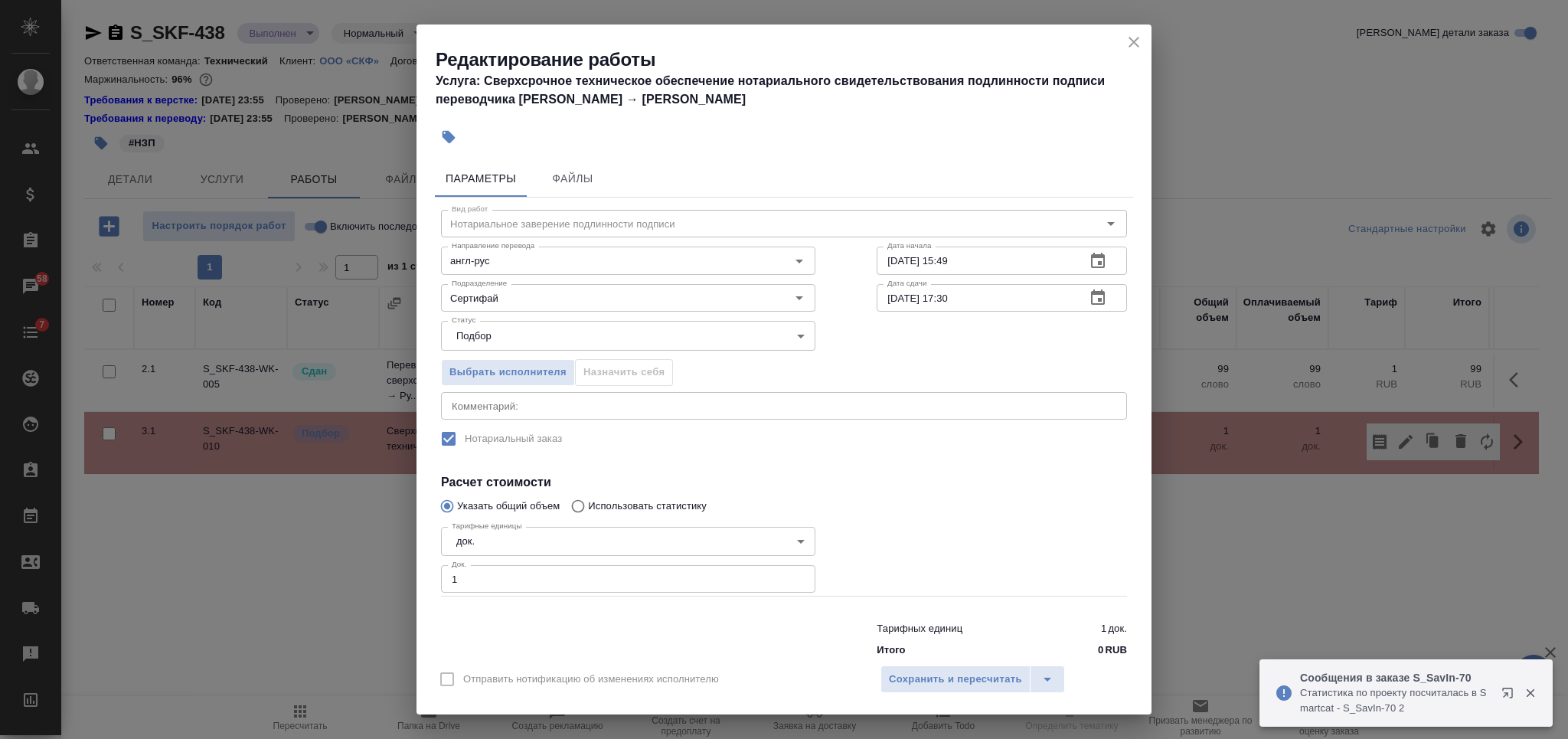
click at [1136, 42] on icon "close" at bounding box center [1134, 42] width 18 height 18
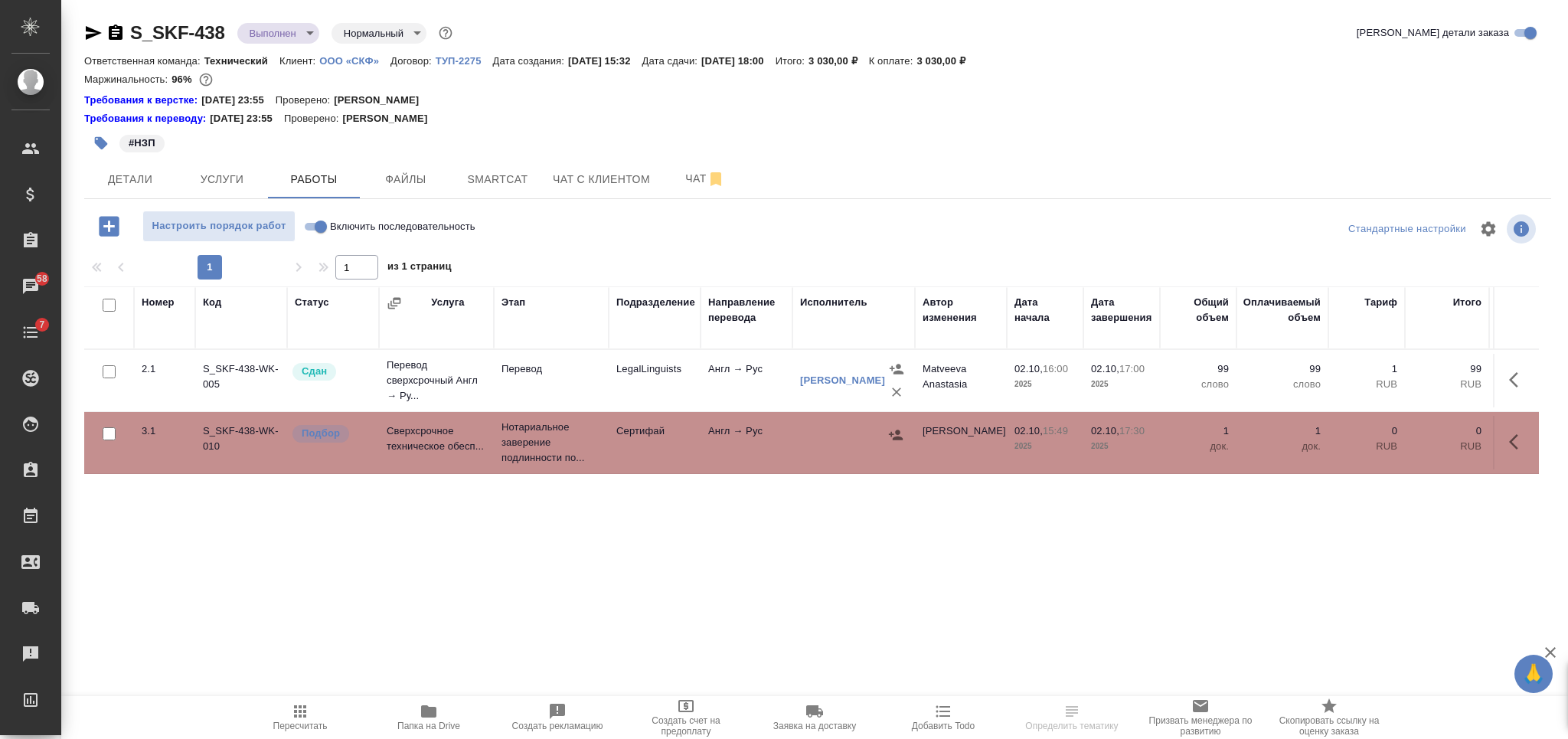
click at [886, 430] on button "button" at bounding box center [895, 434] width 23 height 23
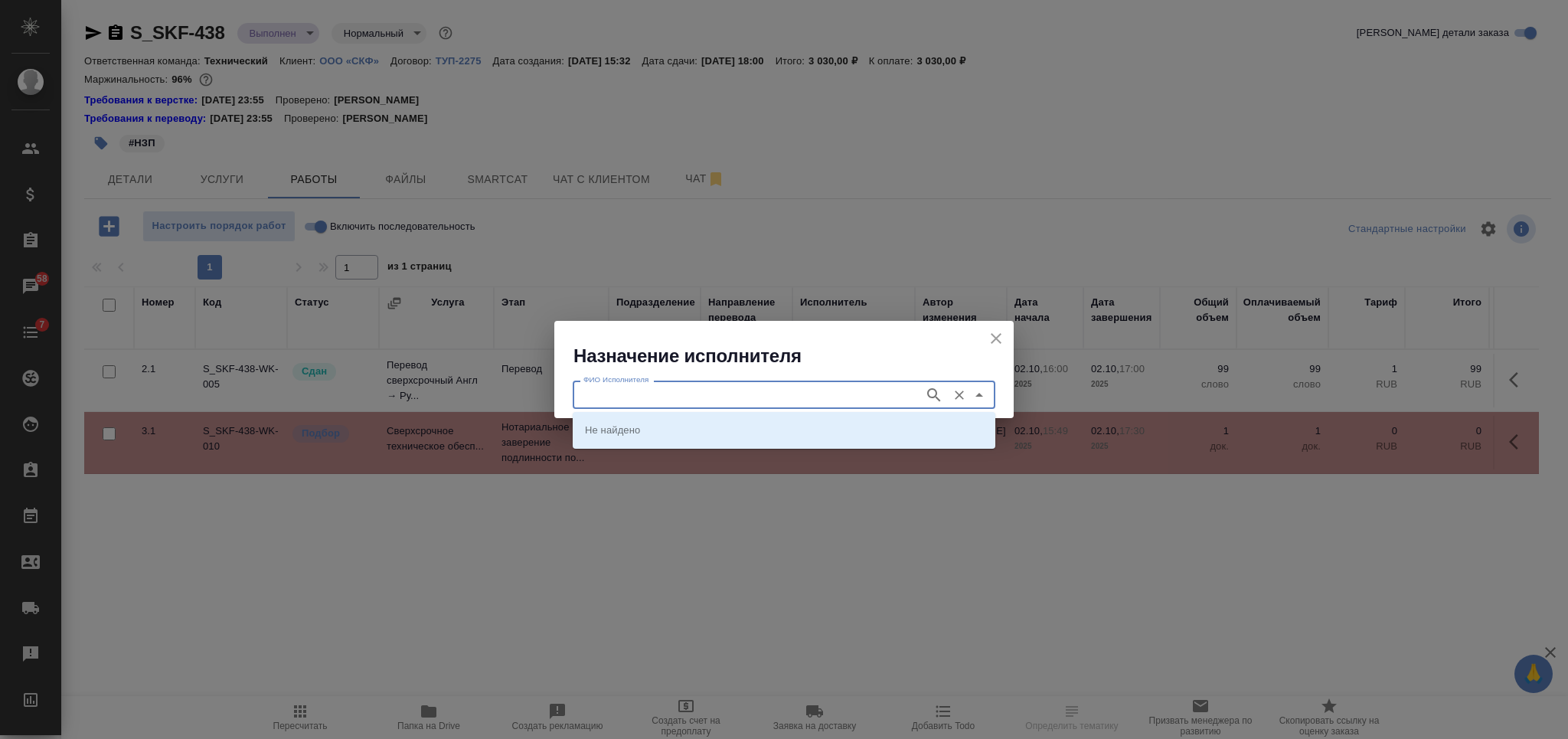
click at [824, 398] on input "ФИО Исполнителя" at bounding box center [746, 394] width 339 height 18
type input "шише"
type input "шишен"
click at [800, 433] on li "НОТАРИУС Шишенков Леонид Васильевич" at bounding box center [783, 430] width 422 height 27
type input "НОТАРИУС Шишенков Леонид Васильевич"
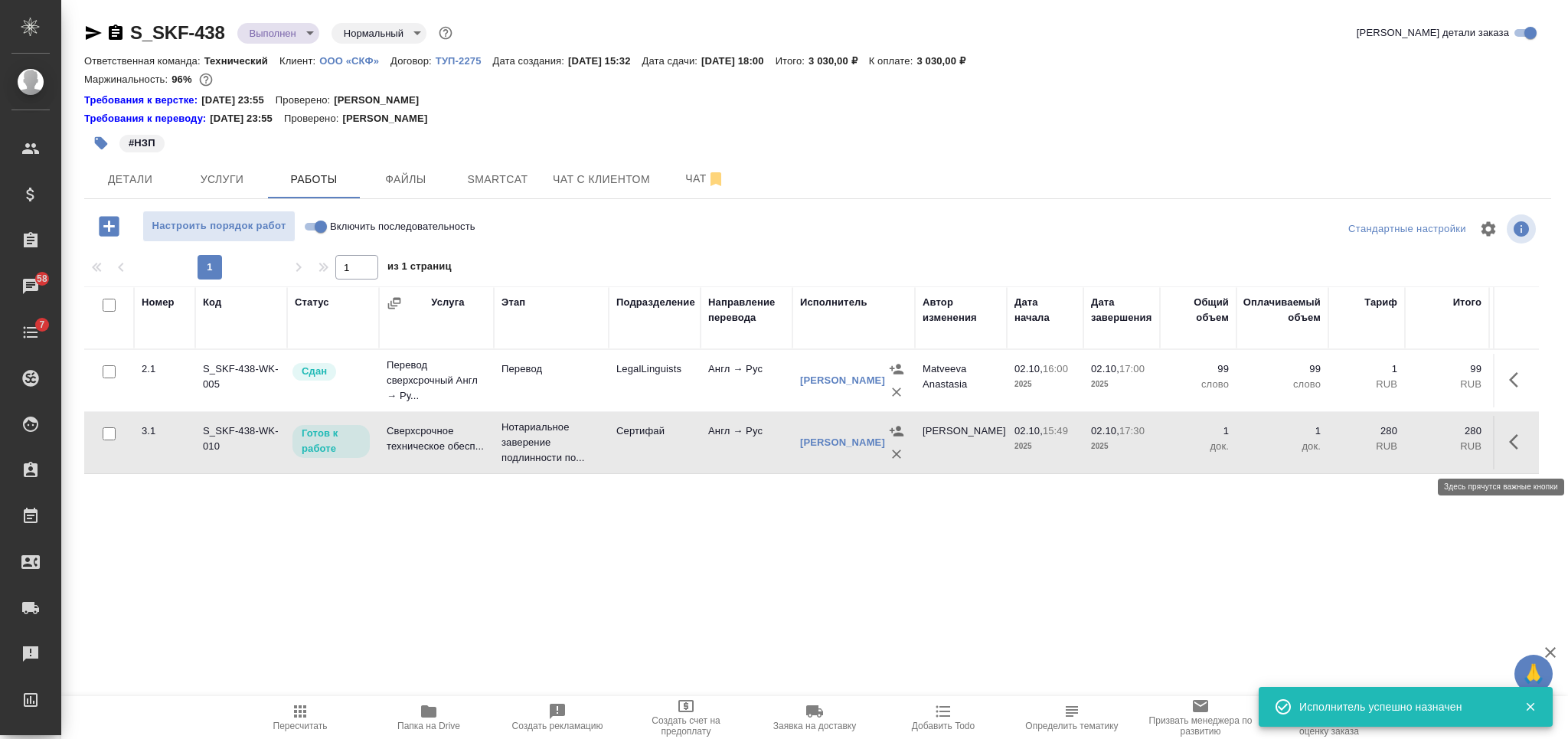
click at [1525, 450] on icon "button" at bounding box center [1517, 442] width 18 height 18
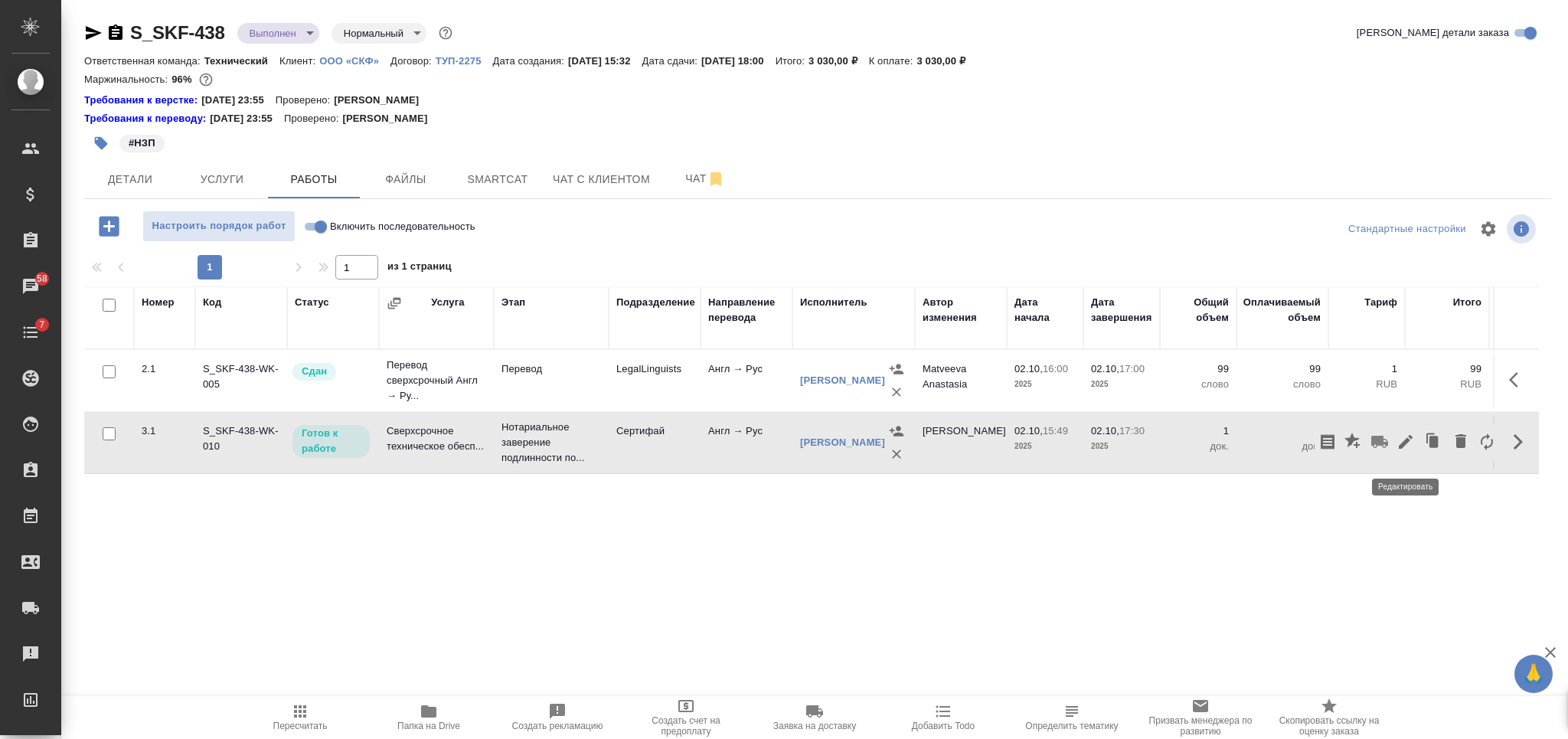
click at [1397, 446] on icon "button" at bounding box center [1405, 442] width 18 height 18
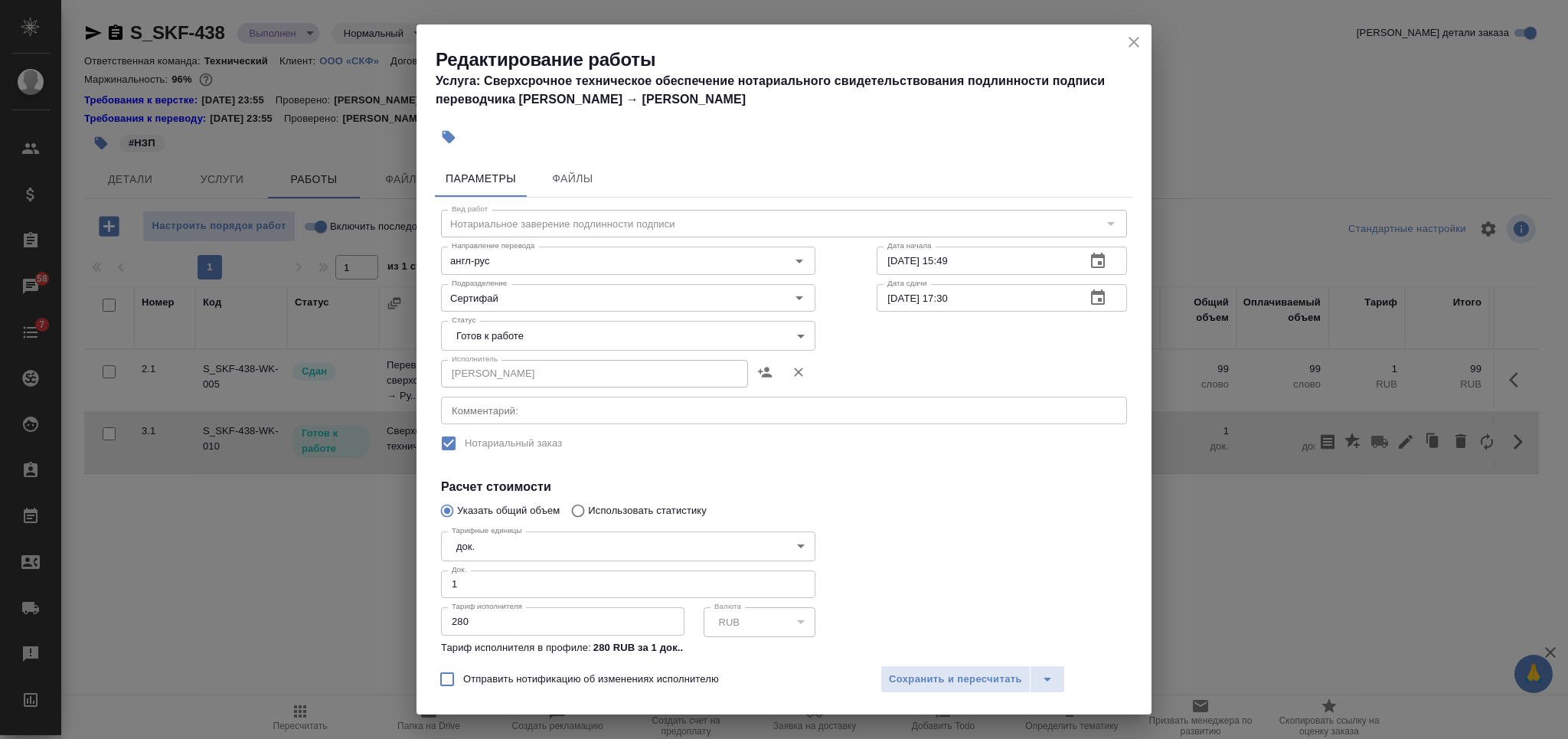
click at [569, 336] on body "🙏 .cls-1 fill:#fff; AWATERA Nikiforova Valeria Клиенты Спецификации Заказы 58 Ч…" at bounding box center [784, 370] width 1568 height 739
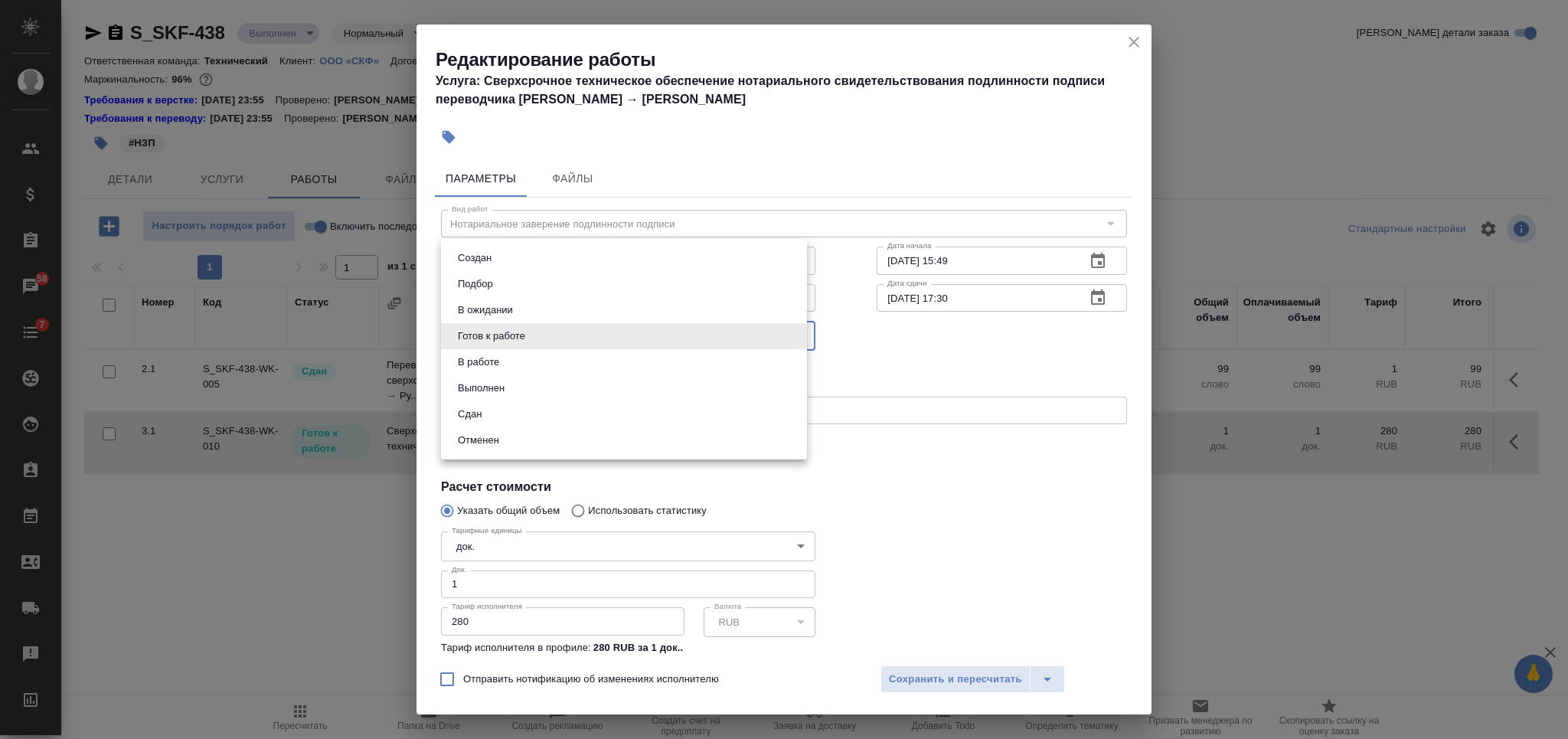
click at [535, 409] on li "Сдан" at bounding box center [624, 414] width 366 height 26
type input "closed"
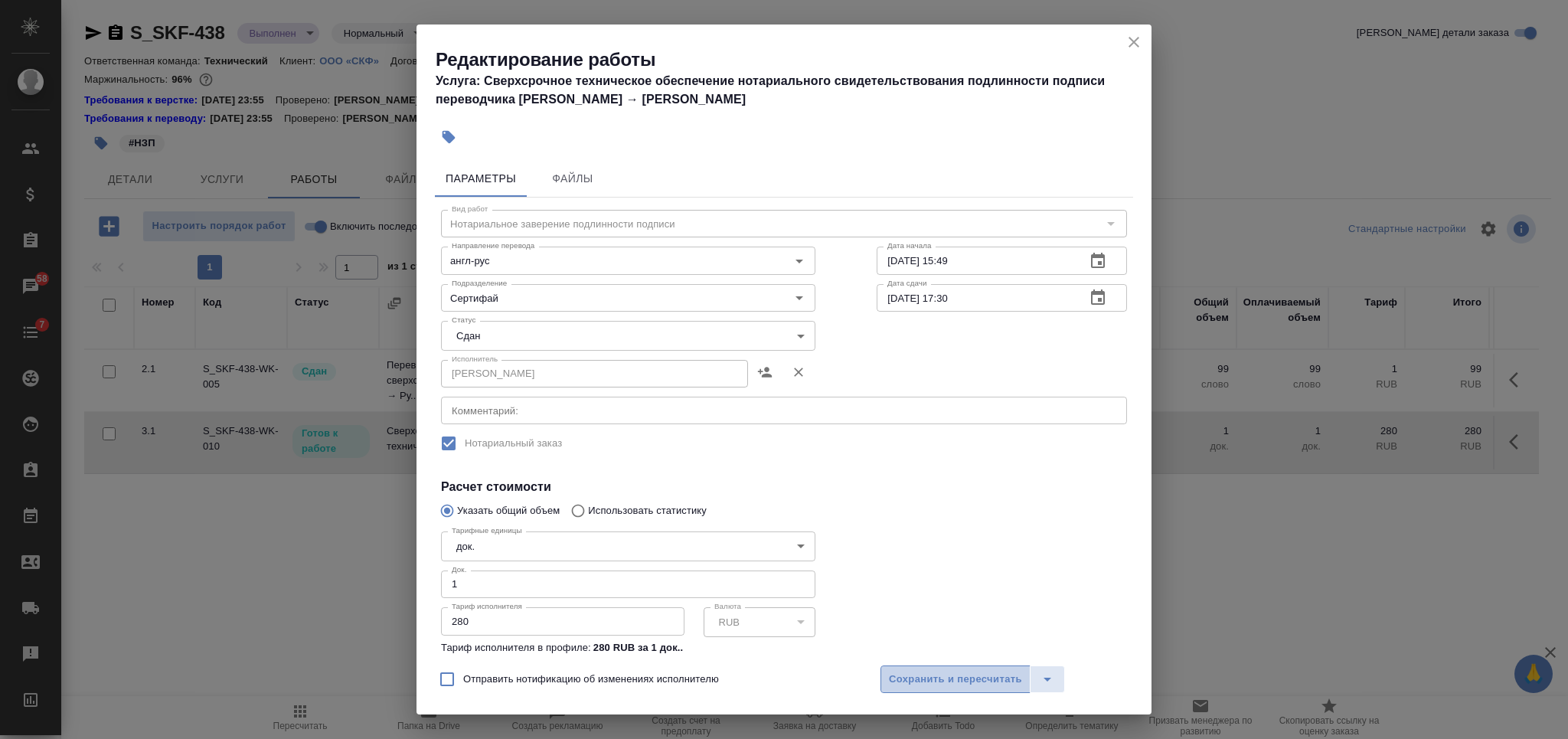
click at [937, 689] on button "Сохранить и пересчитать" at bounding box center [955, 679] width 150 height 27
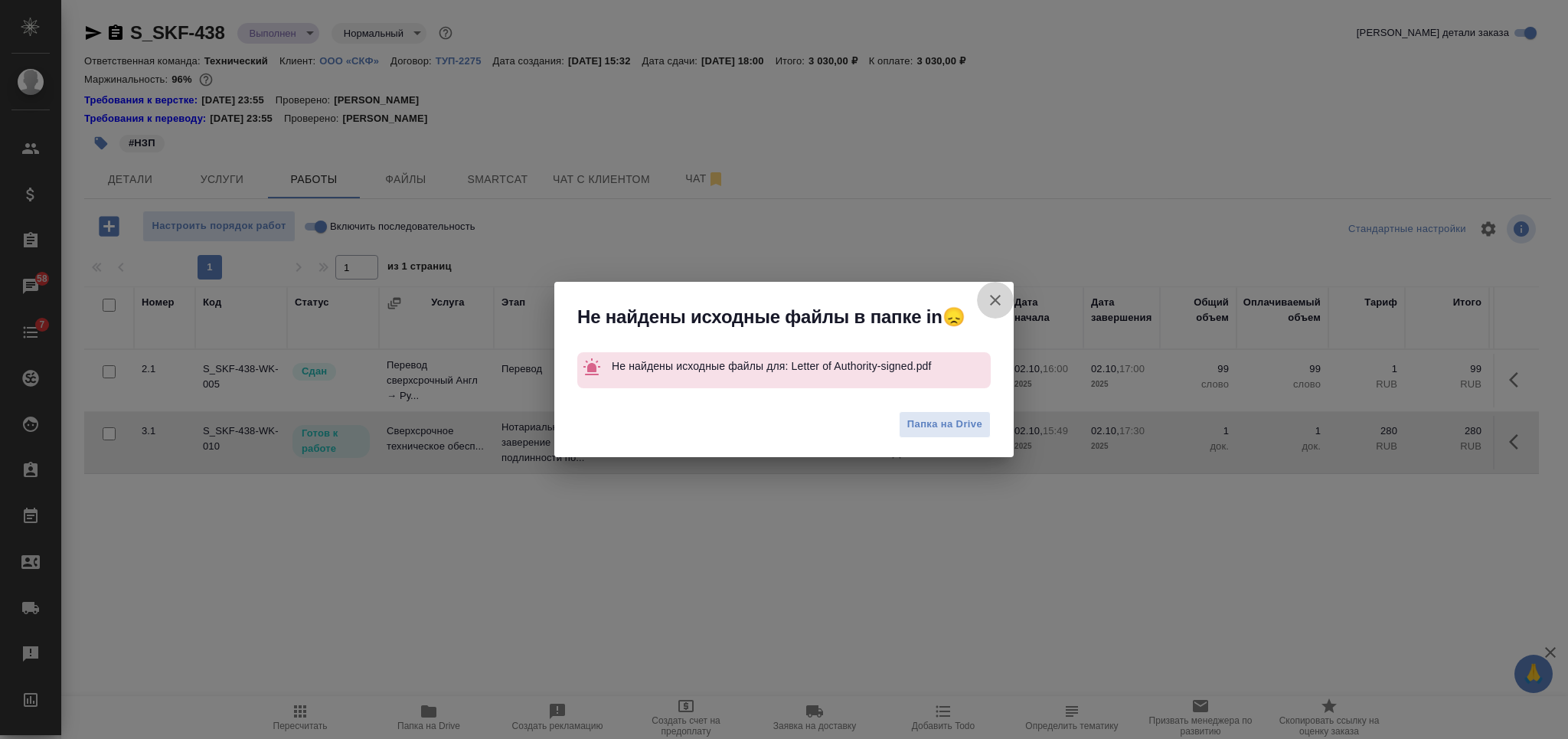
click at [993, 306] on icon "button" at bounding box center [995, 300] width 18 height 18
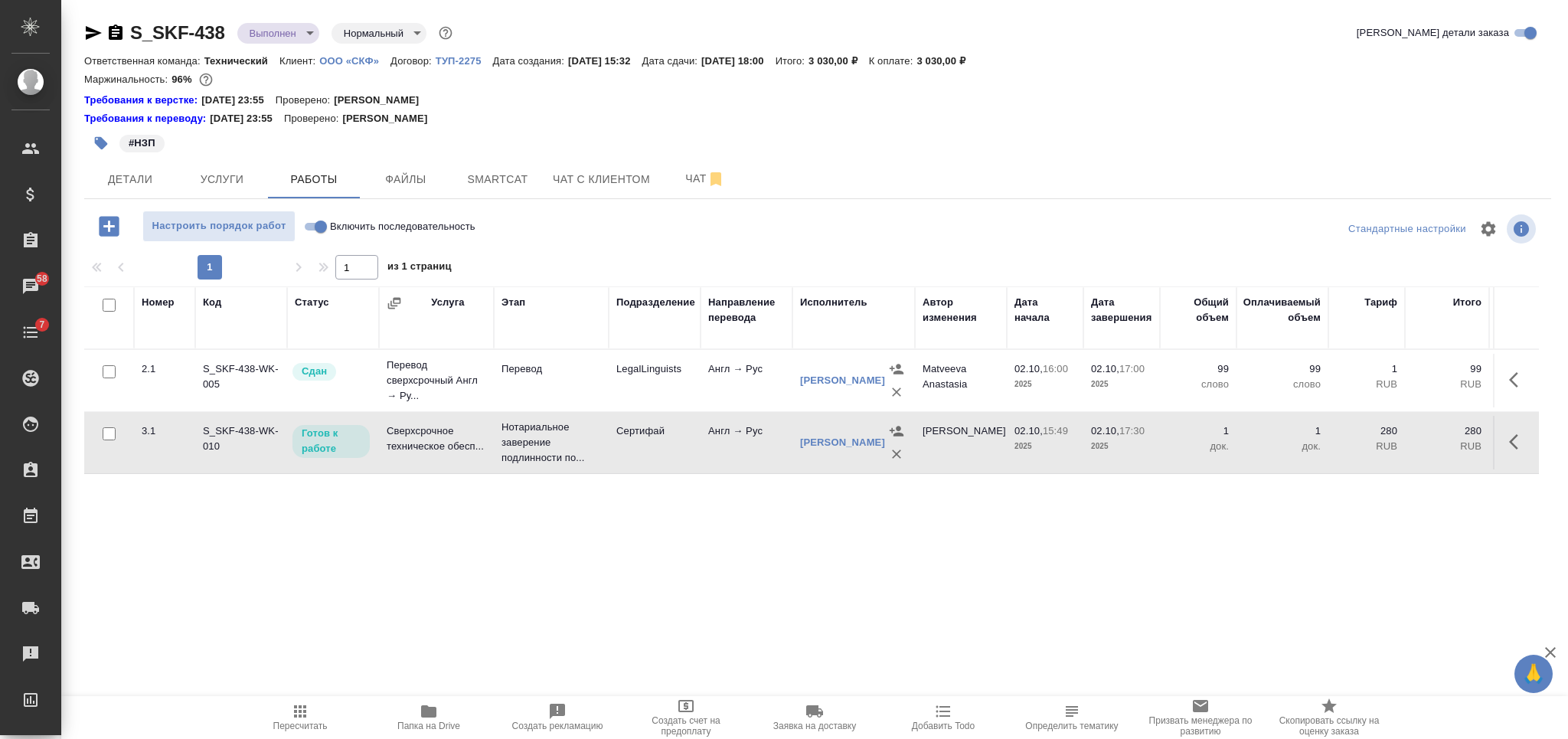
click at [318, 225] on input "Включить последовательность" at bounding box center [321, 226] width 55 height 18
checkbox input "true"
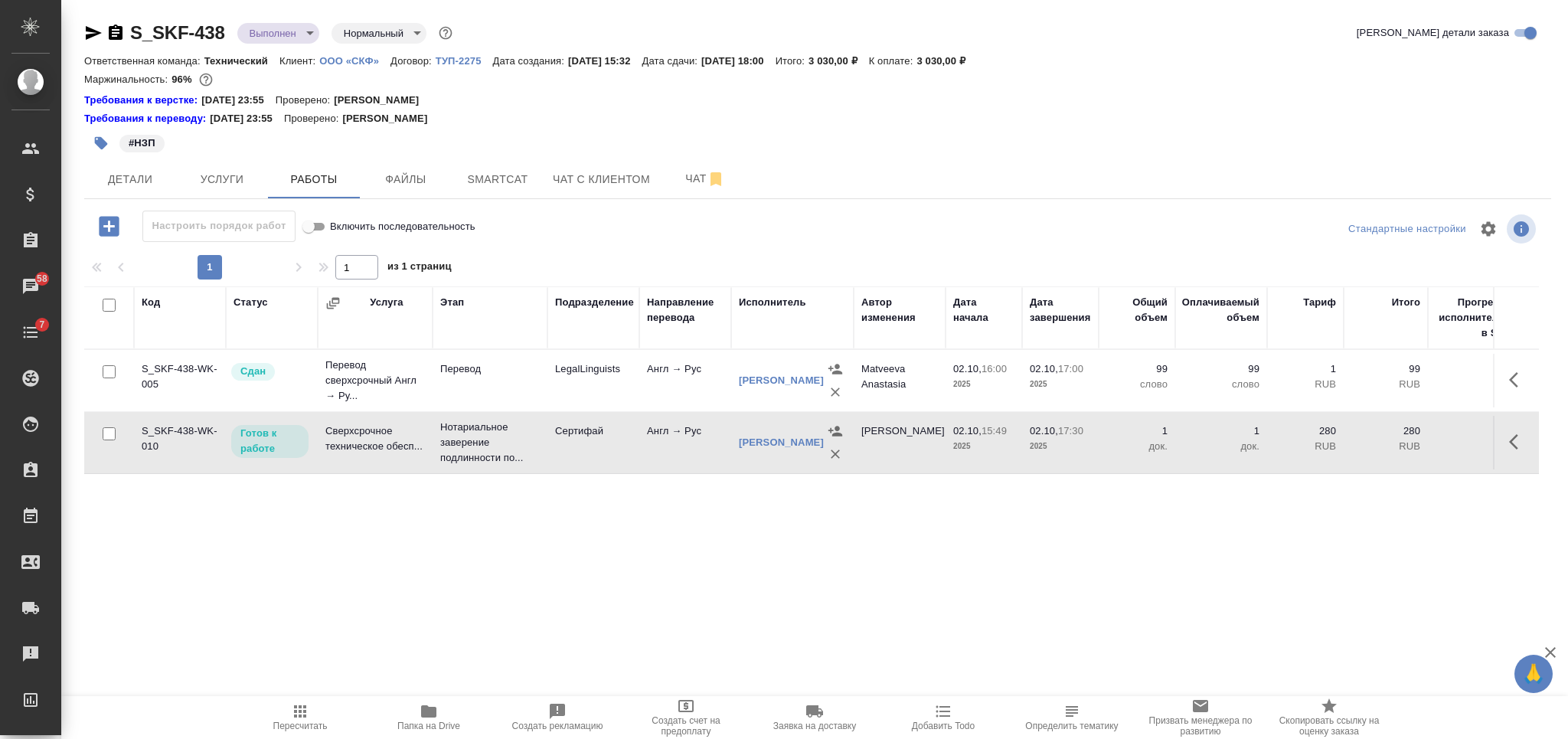
click at [1512, 450] on icon "button" at bounding box center [1517, 442] width 18 height 18
click at [1406, 445] on icon "button" at bounding box center [1405, 442] width 18 height 18
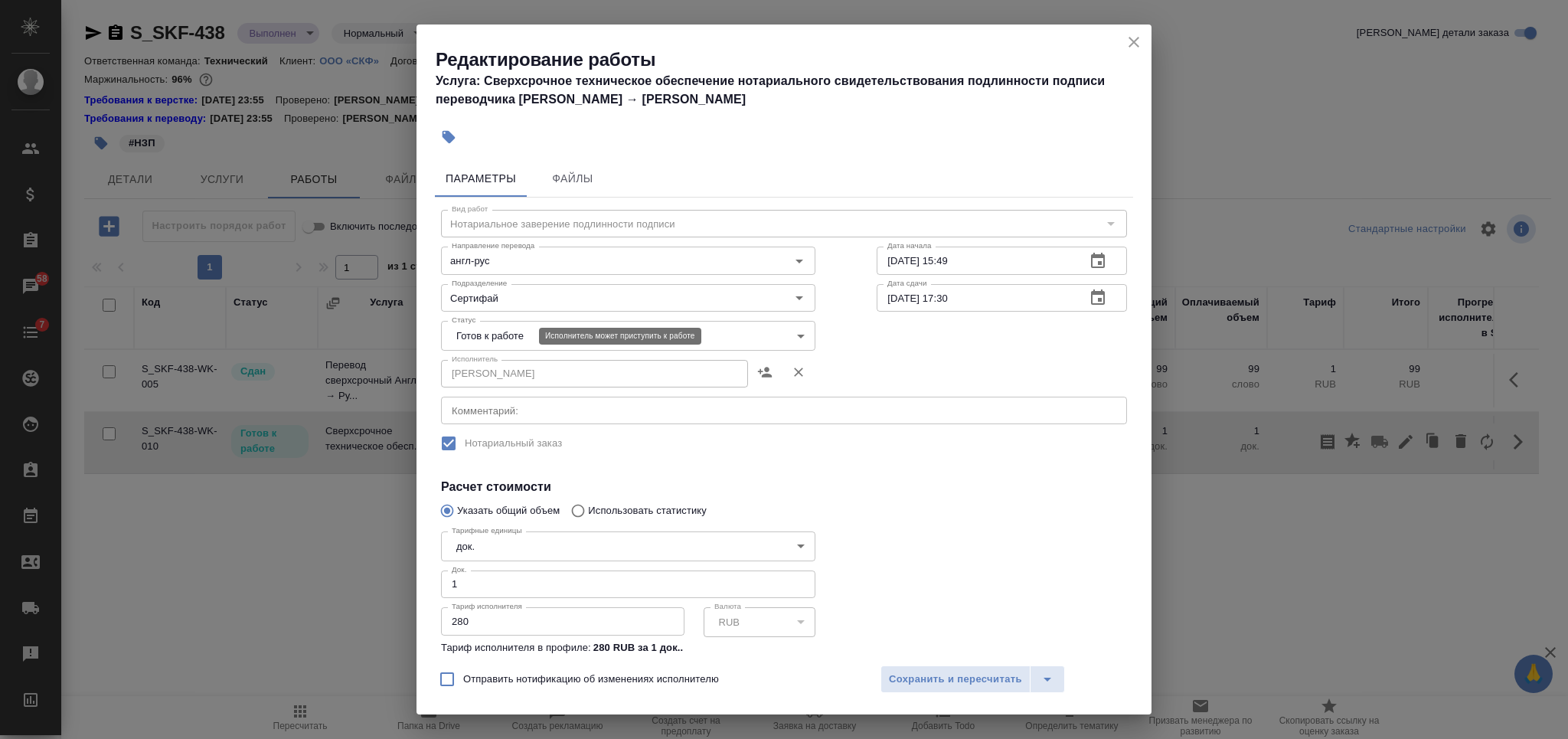
click at [518, 345] on body "🙏 .cls-1 fill:#fff; AWATERA Nikiforova Valeria Клиенты Спецификации Заказы 58 Ч…" at bounding box center [784, 370] width 1568 height 739
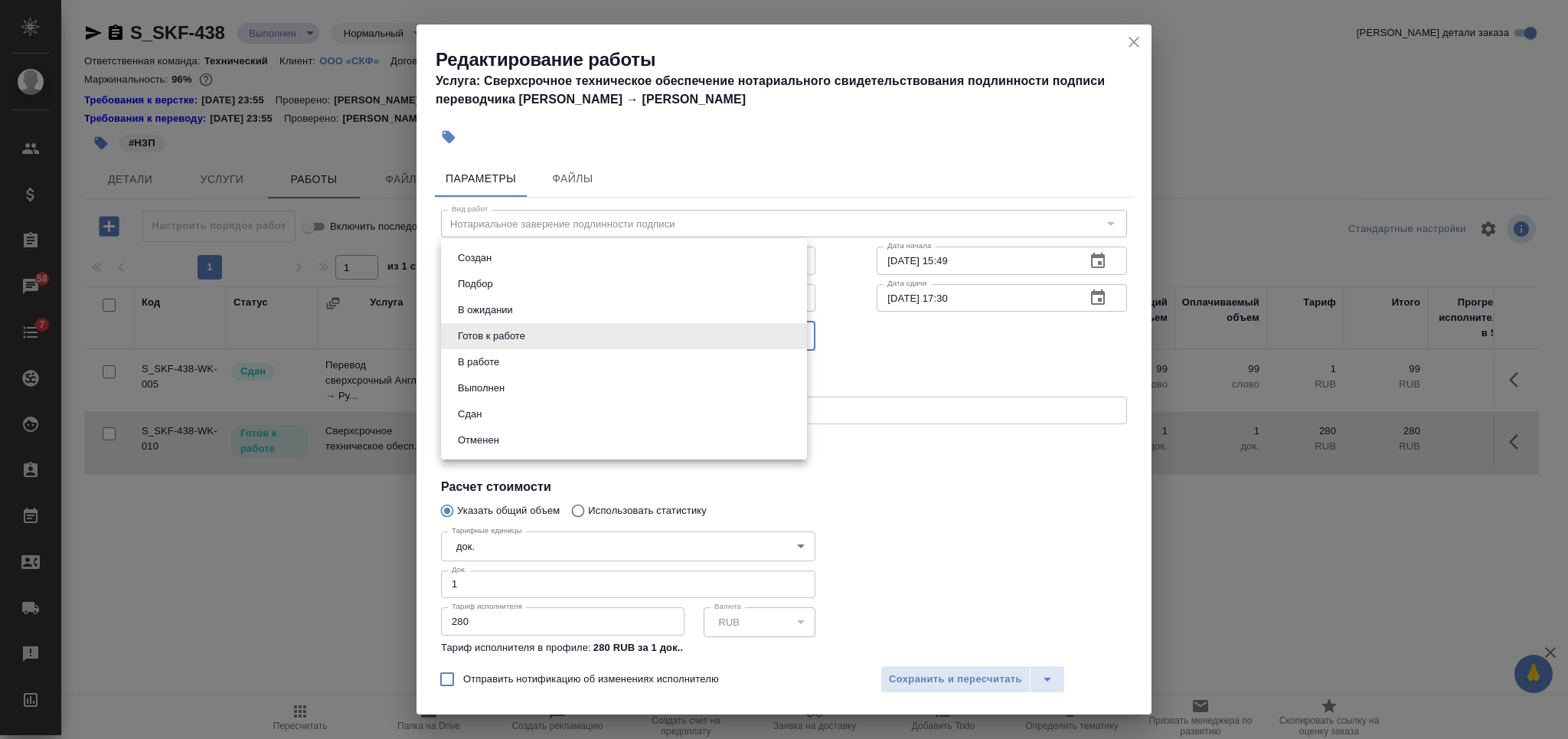
click at [498, 410] on li "Сдан" at bounding box center [624, 414] width 366 height 26
type input "closed"
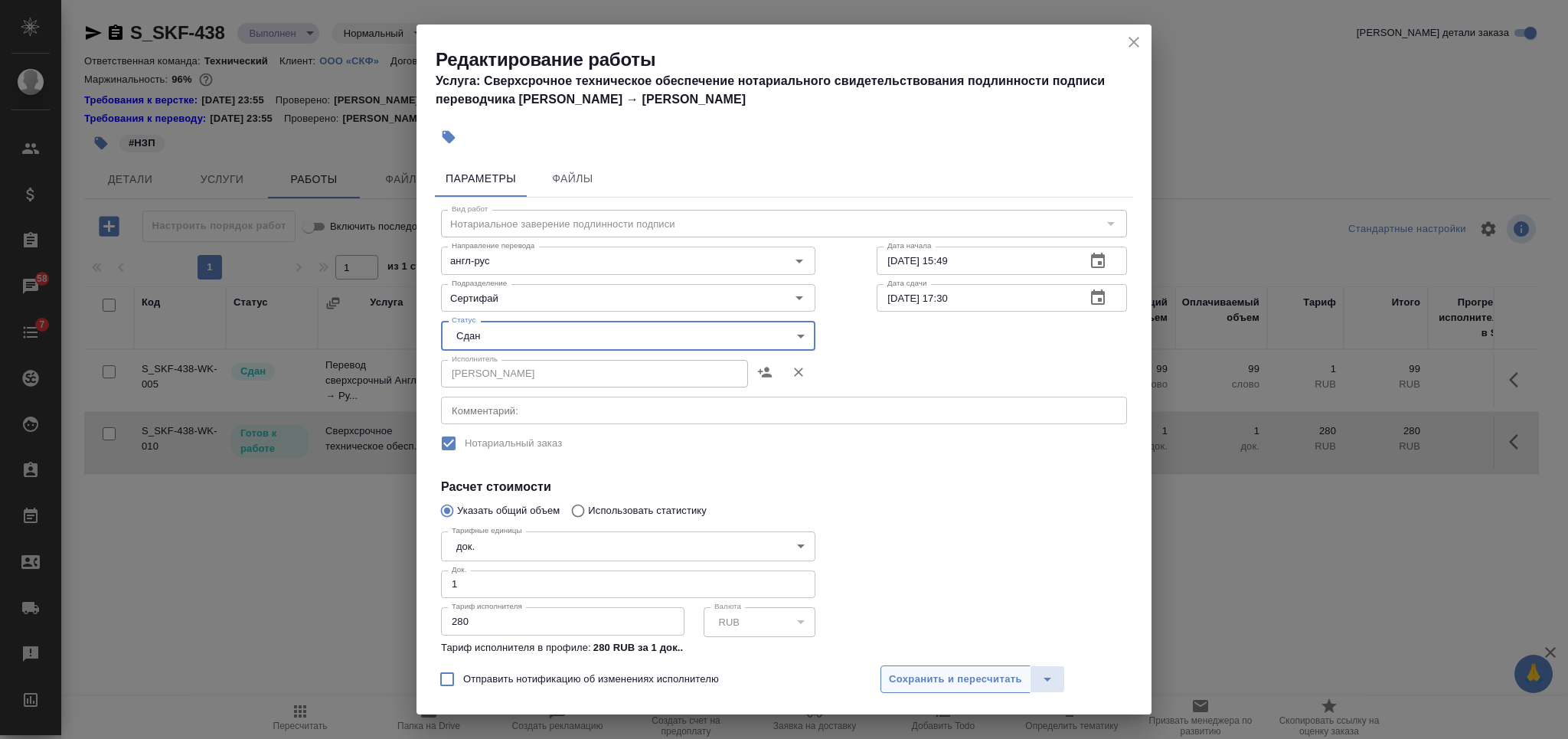
click at [911, 674] on span "Сохранить и пересчитать" at bounding box center [956, 680] width 133 height 18
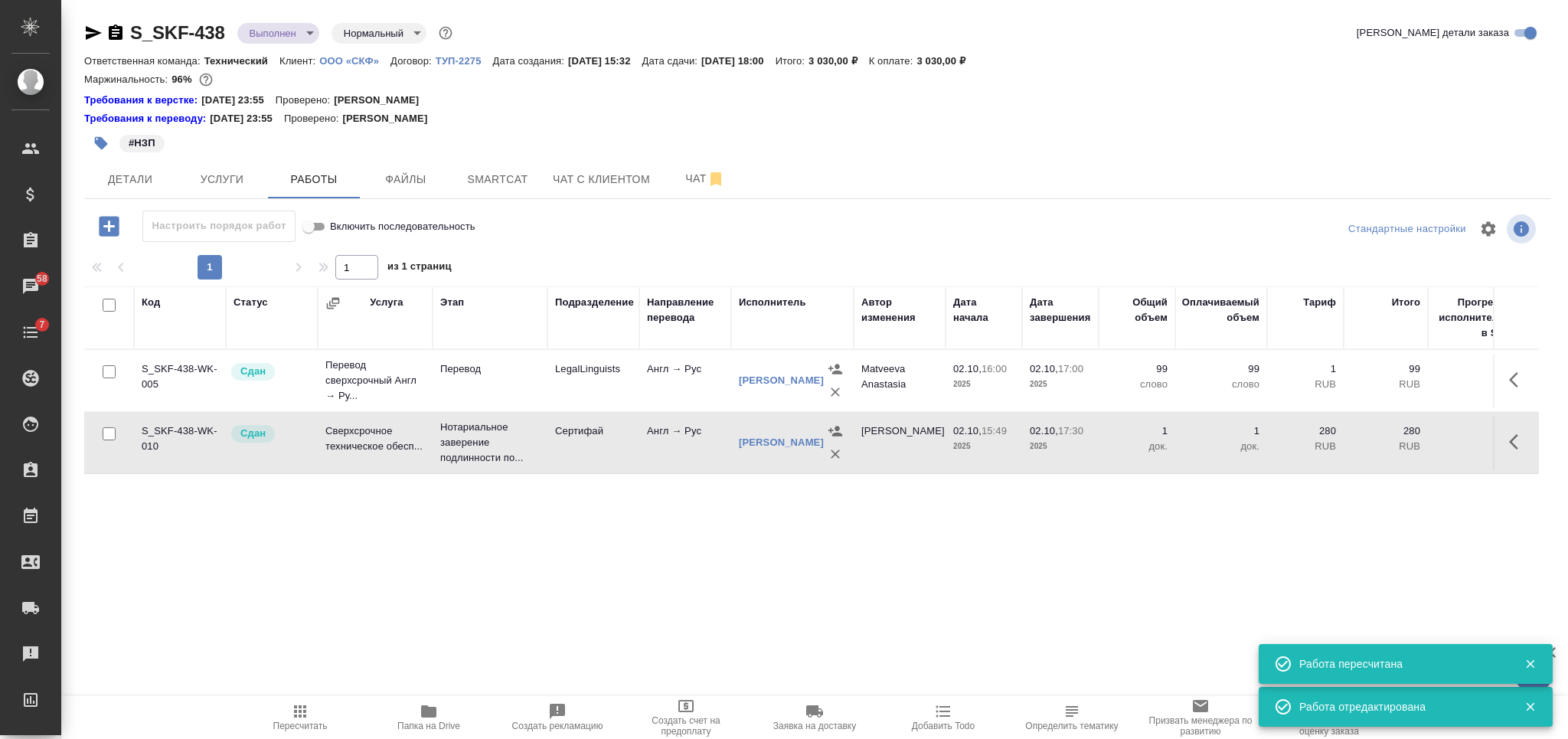
click at [318, 224] on input "Включить последовательность" at bounding box center [308, 226] width 55 height 18
checkbox input "false"
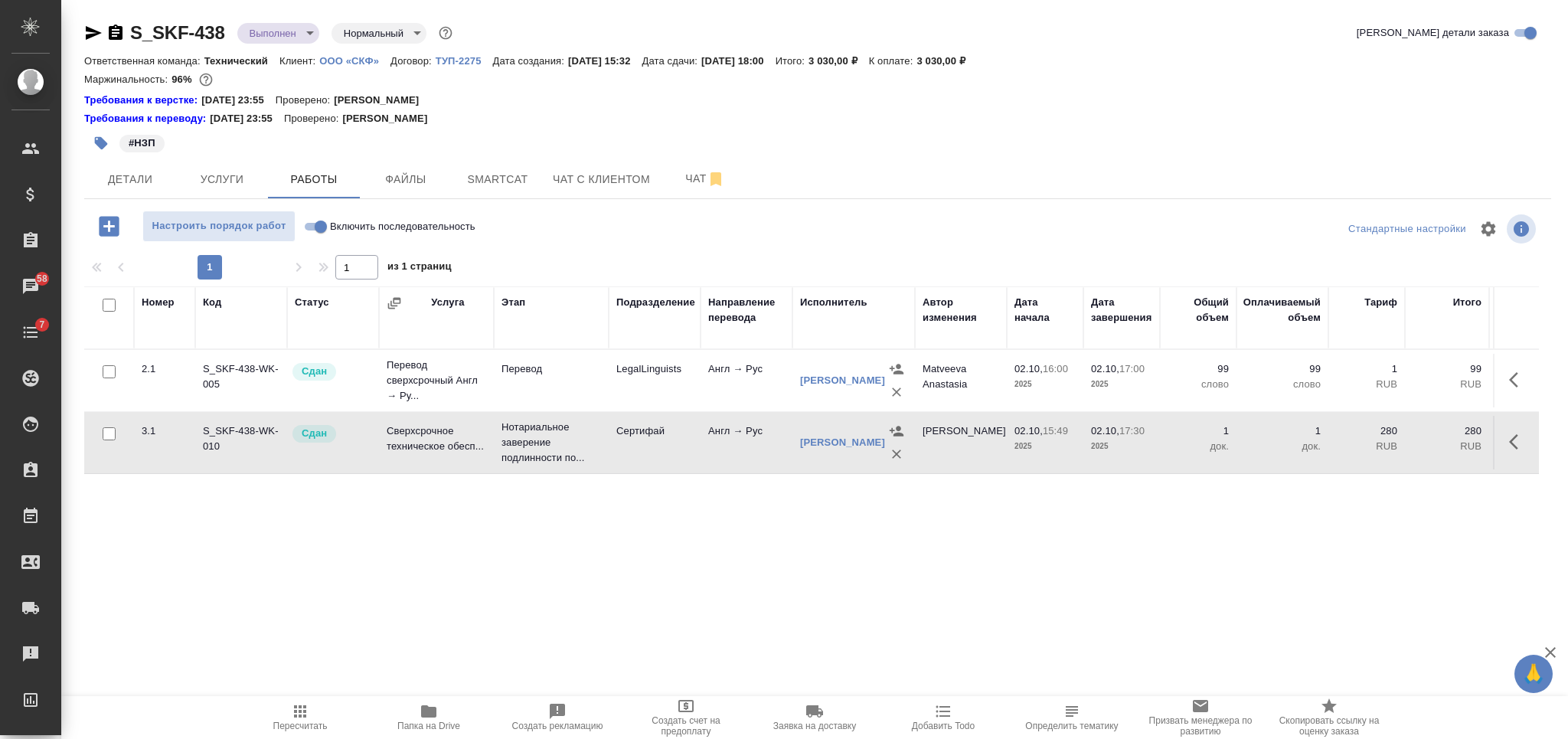
click at [496, 545] on div "Номер Код Статус Услуга Этап Подразделение Направление перевода Исполнитель Авт…" at bounding box center [811, 458] width 1454 height 345
click at [212, 172] on span "Услуги" at bounding box center [222, 180] width 74 height 19
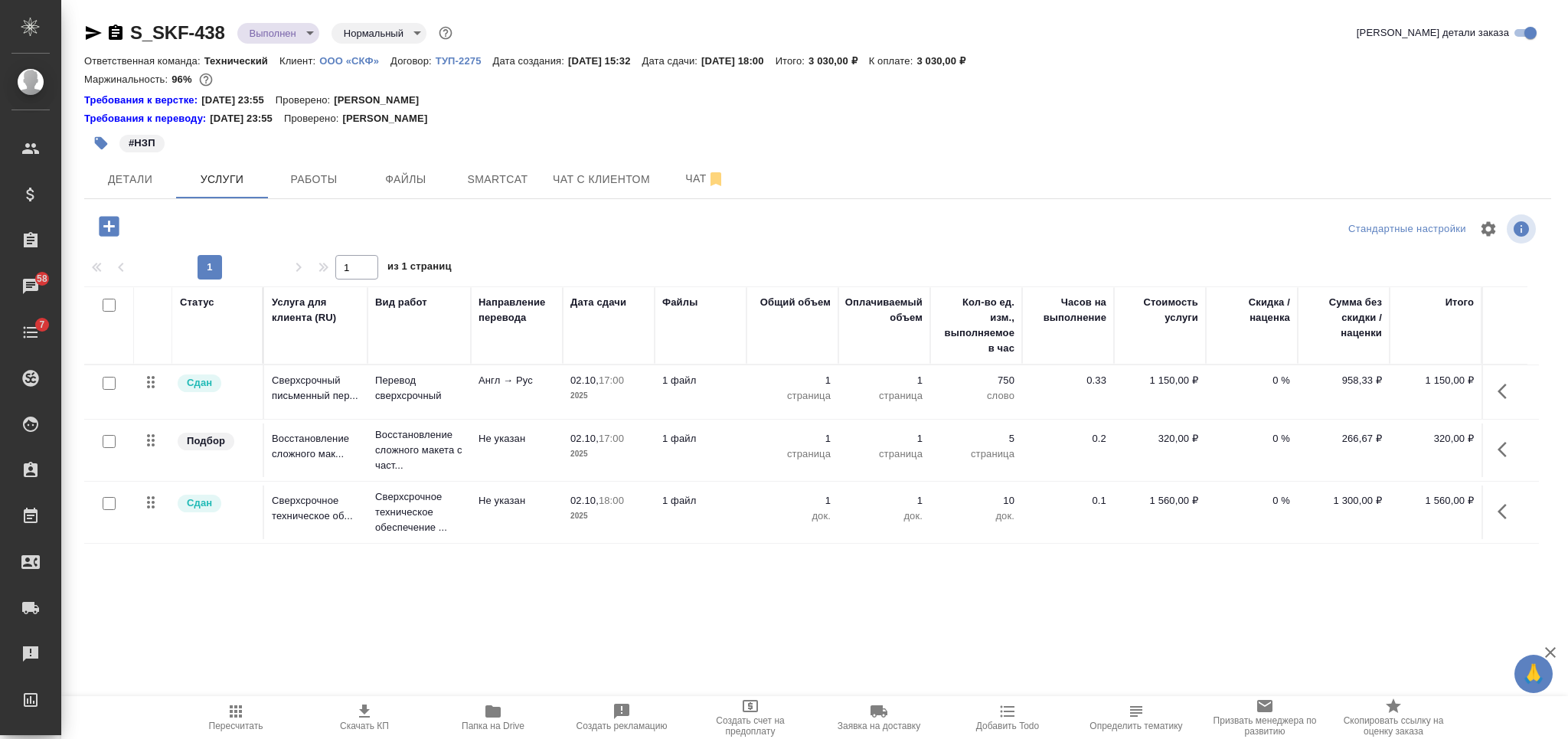
click at [301, 31] on body "🙏 .cls-1 fill:#fff; AWATERA Nikiforova Valeria Клиенты Спецификации Заказы 58 Ч…" at bounding box center [784, 370] width 1568 height 739
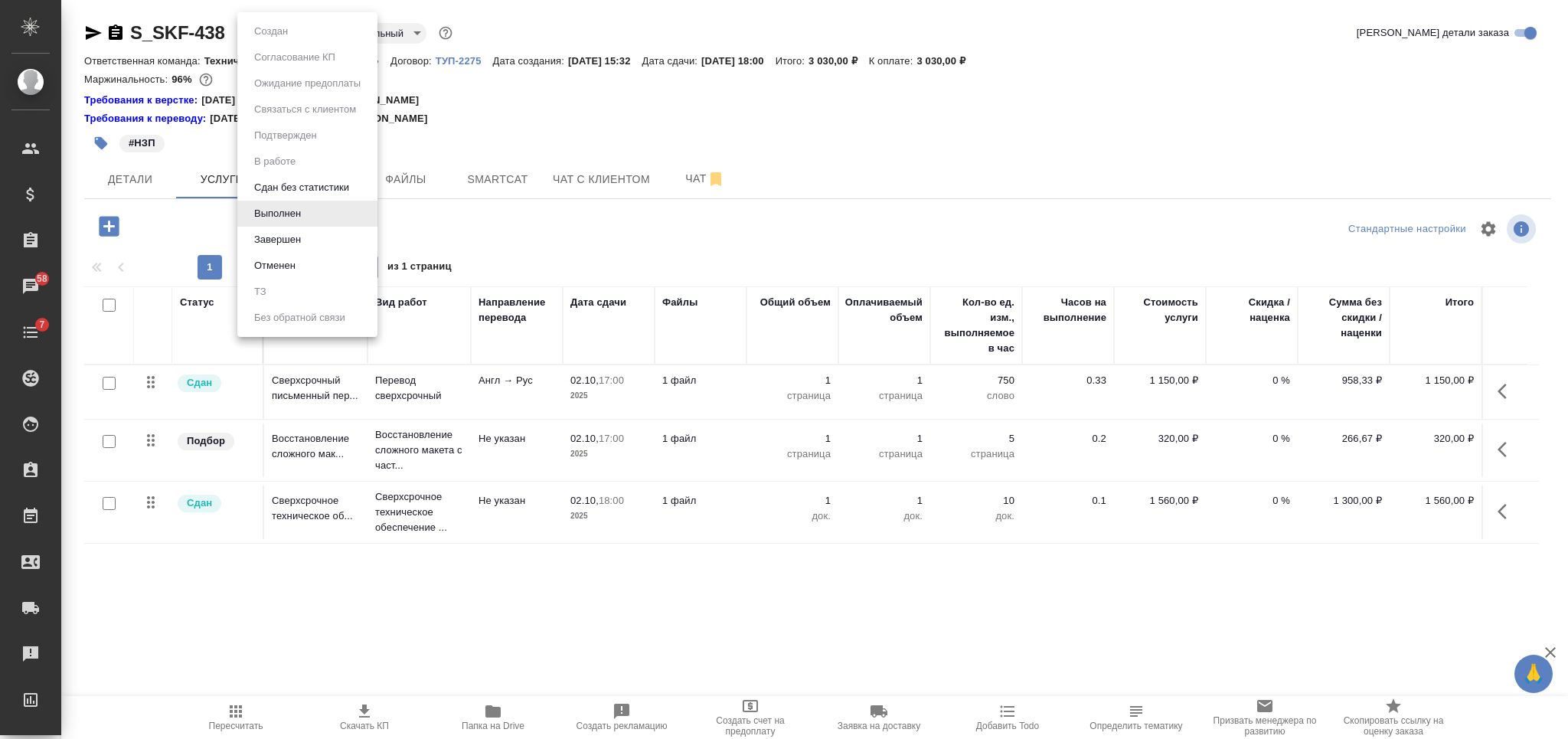
click at [331, 238] on li "Завершен" at bounding box center [307, 240] width 140 height 26
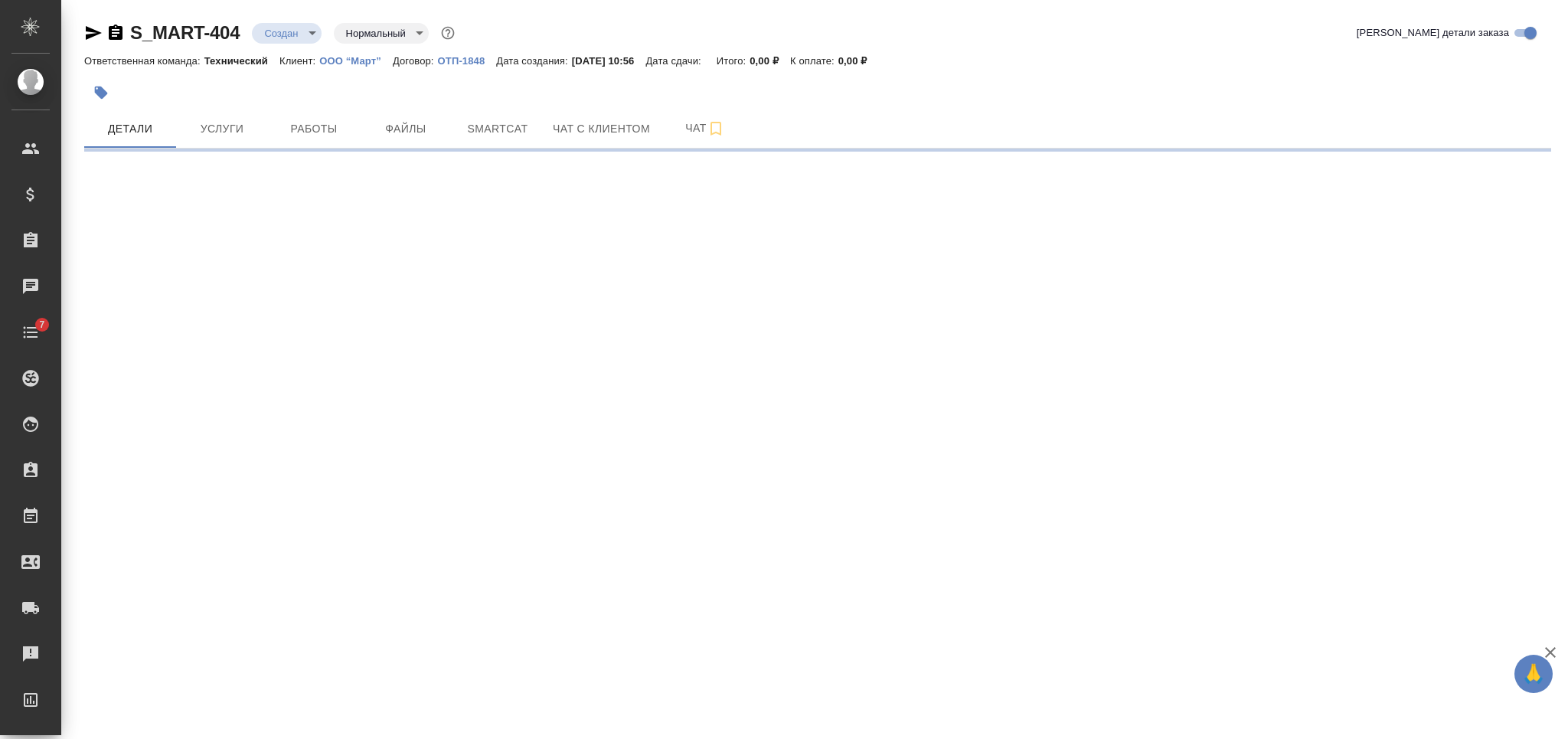
select select "RU"
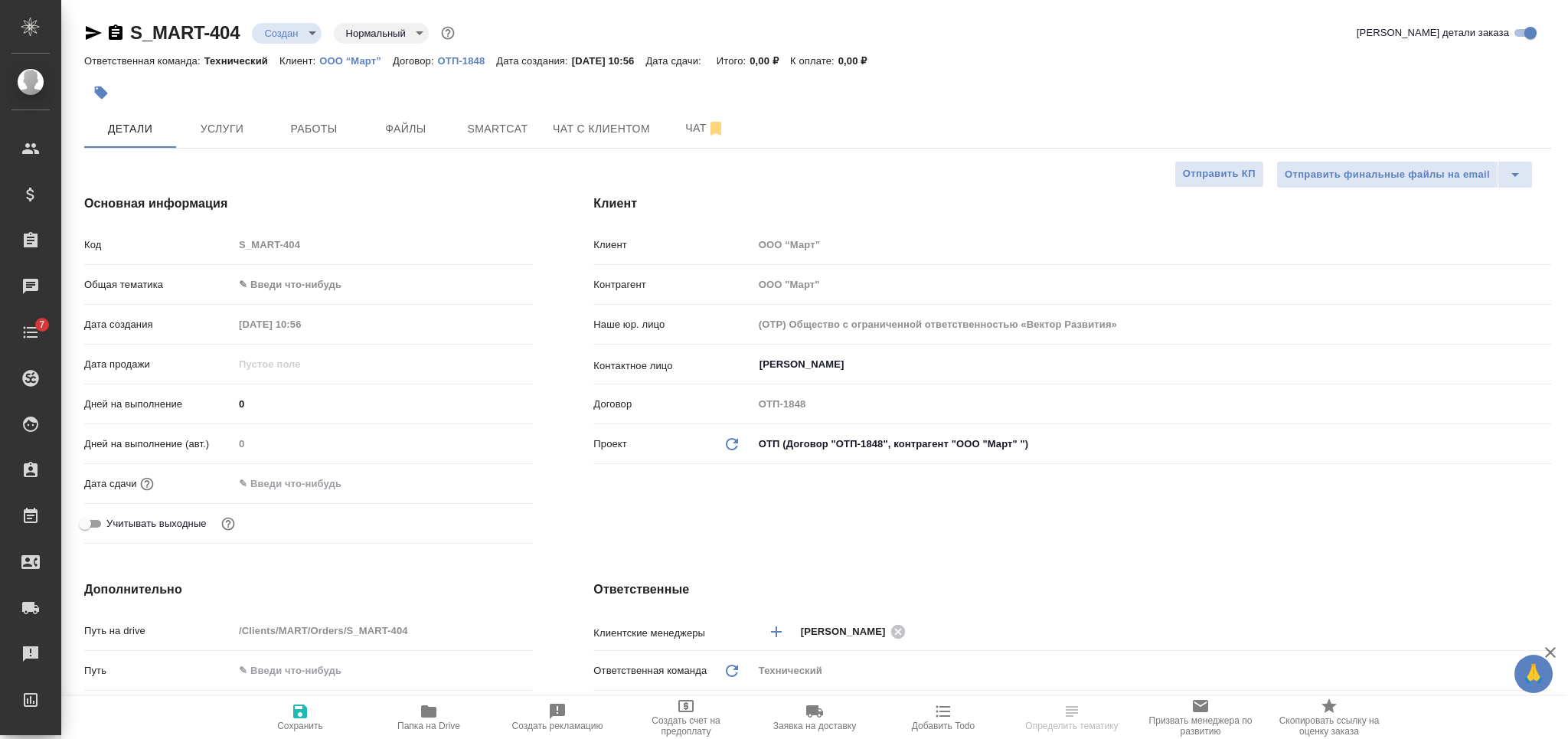
type textarea "x"
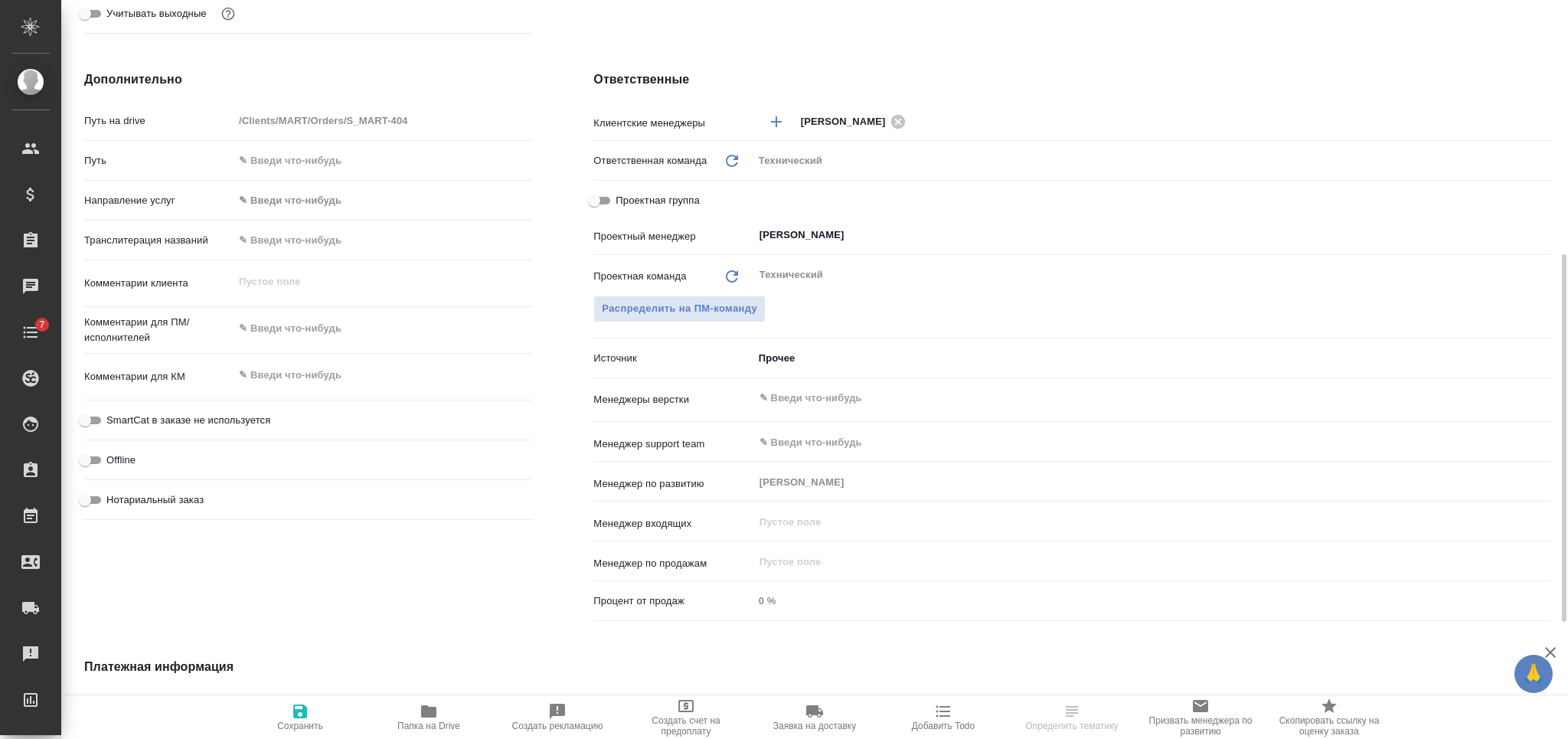
click at [316, 316] on textarea at bounding box center [382, 328] width 298 height 26
type textarea "x"
type textarea "р"
type textarea "x"
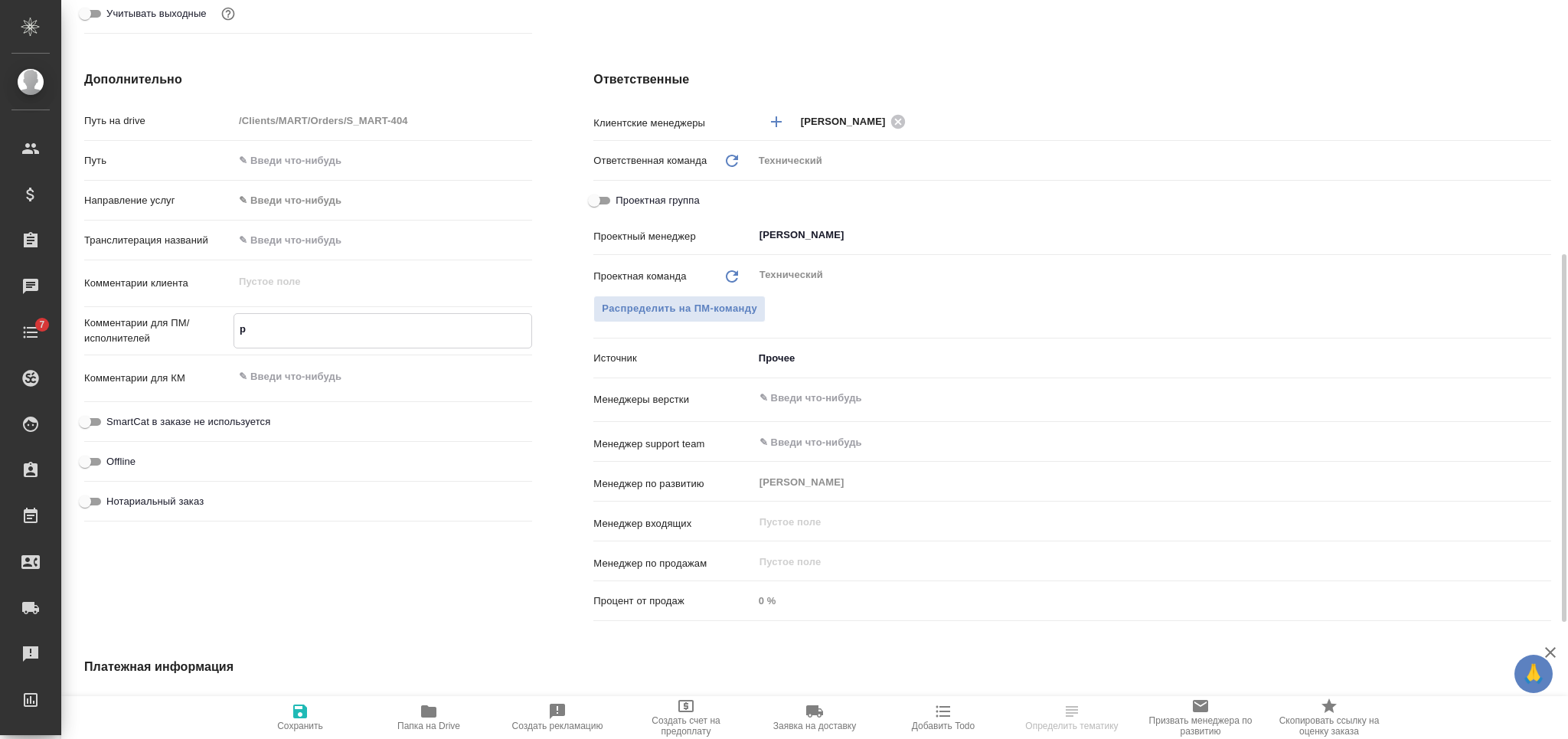
type textarea "x"
type textarea "ру"
type textarea "x"
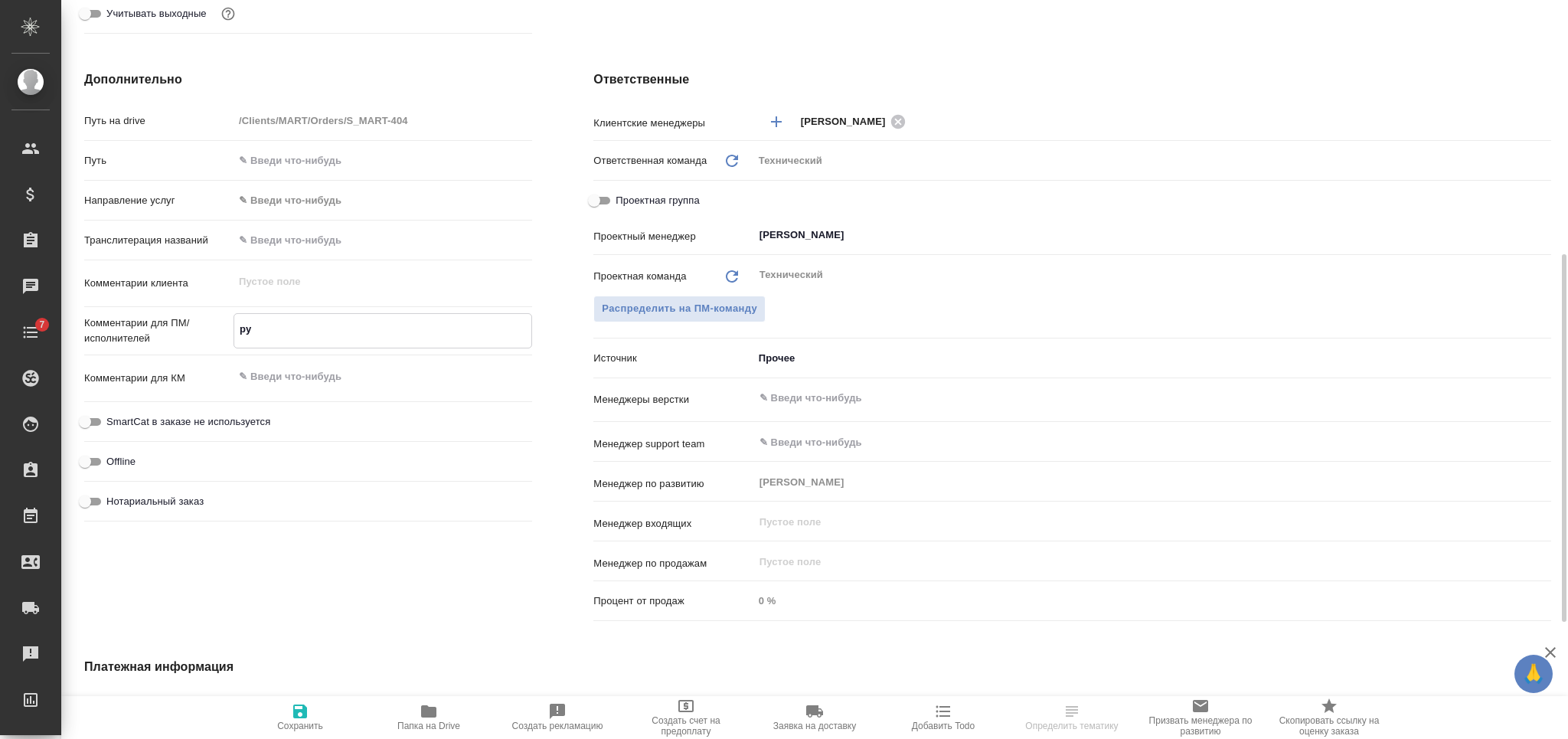
type textarea "рус"
type textarea "x"
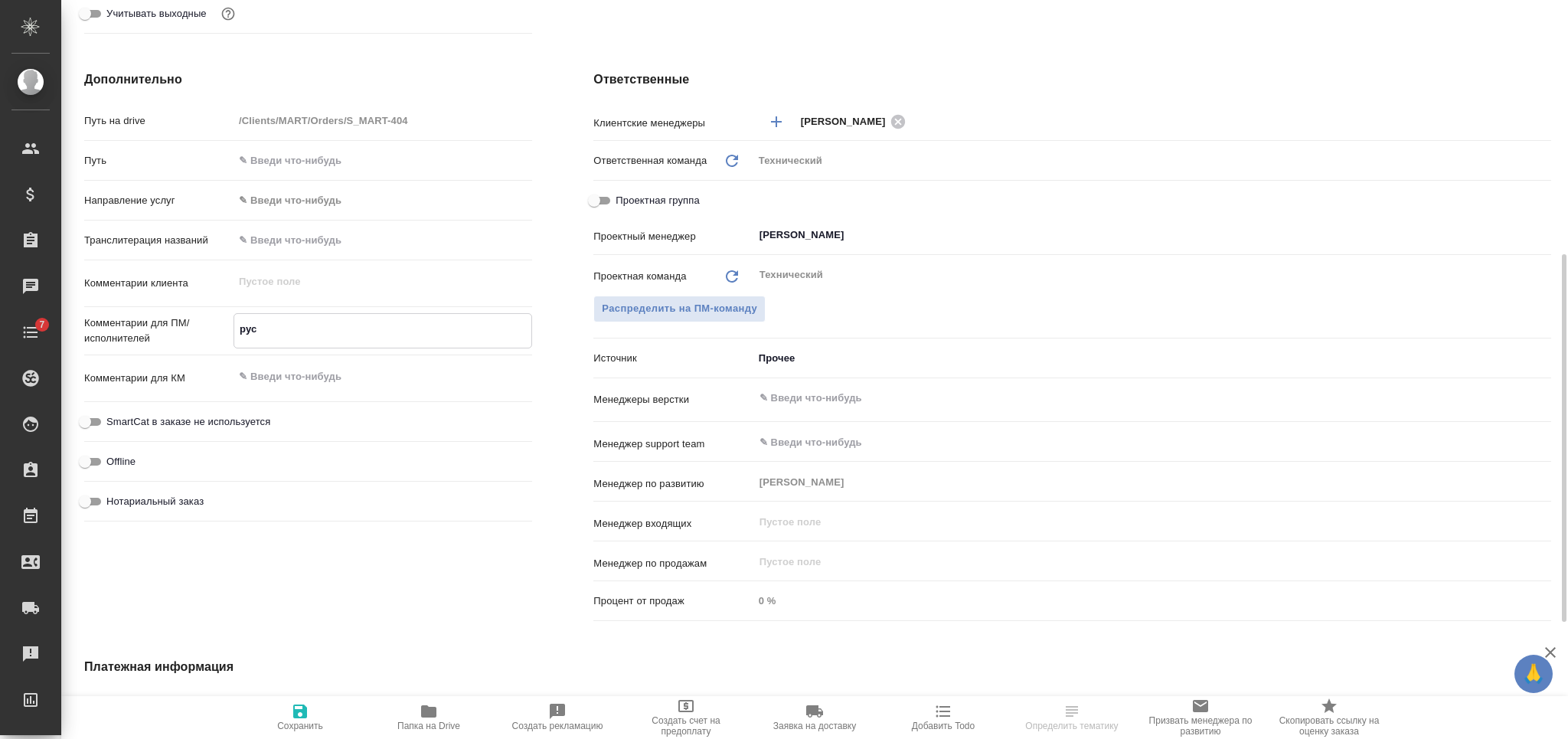
type textarea "рус-"
type textarea "x"
type textarea "рус-к"
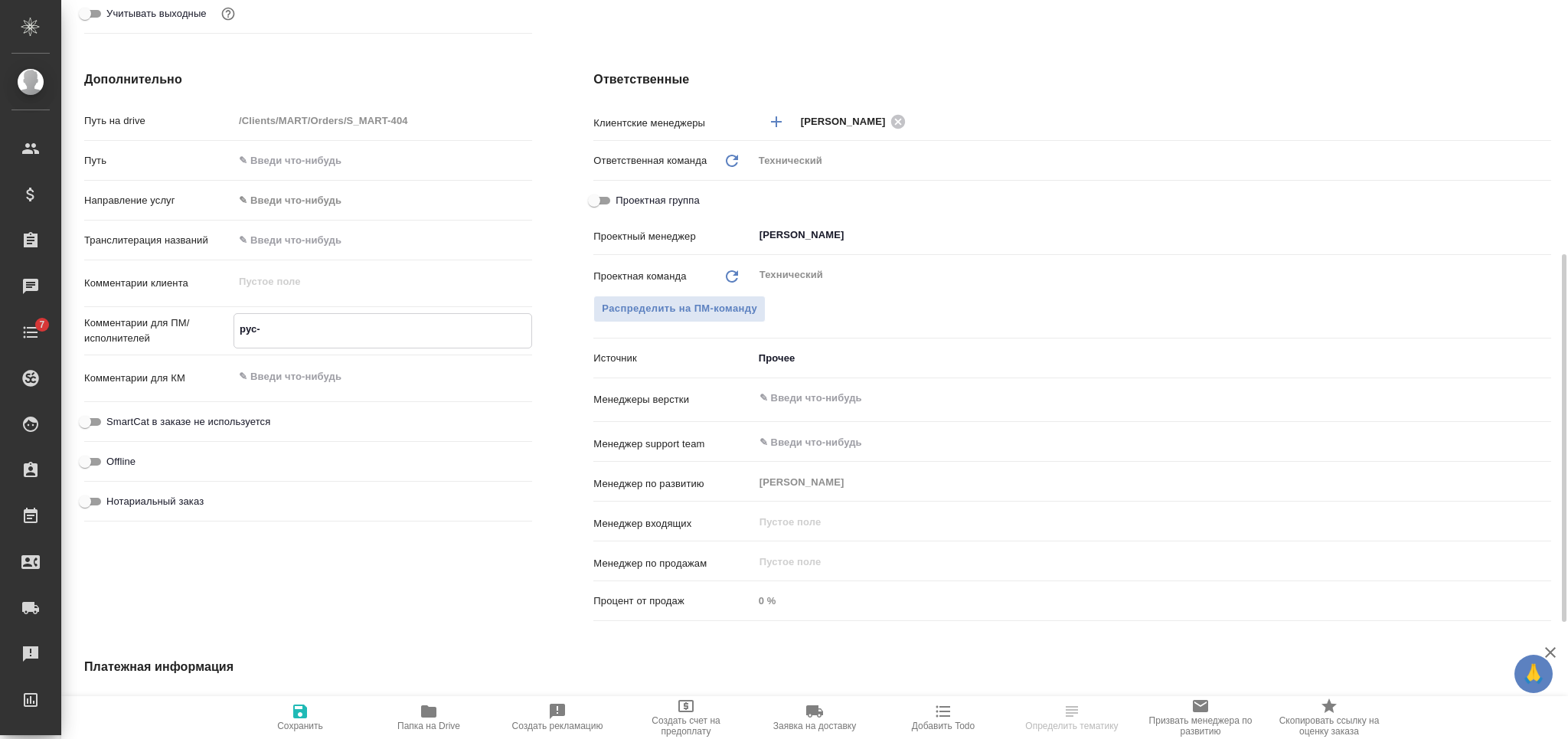
type textarea "x"
type textarea "рус-ка"
type textarea "x"
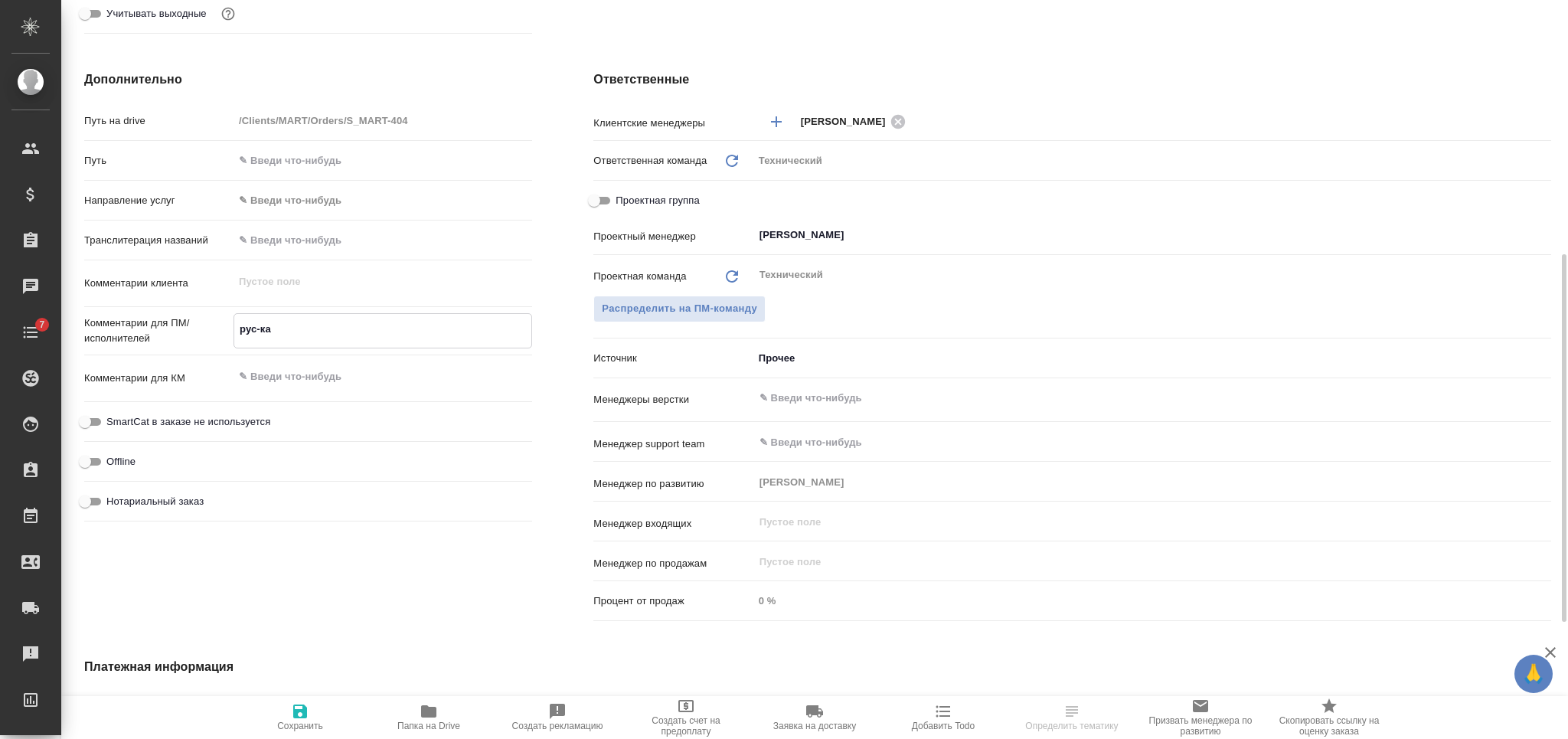
type textarea "x"
type textarea "рус-каз"
type textarea "x"
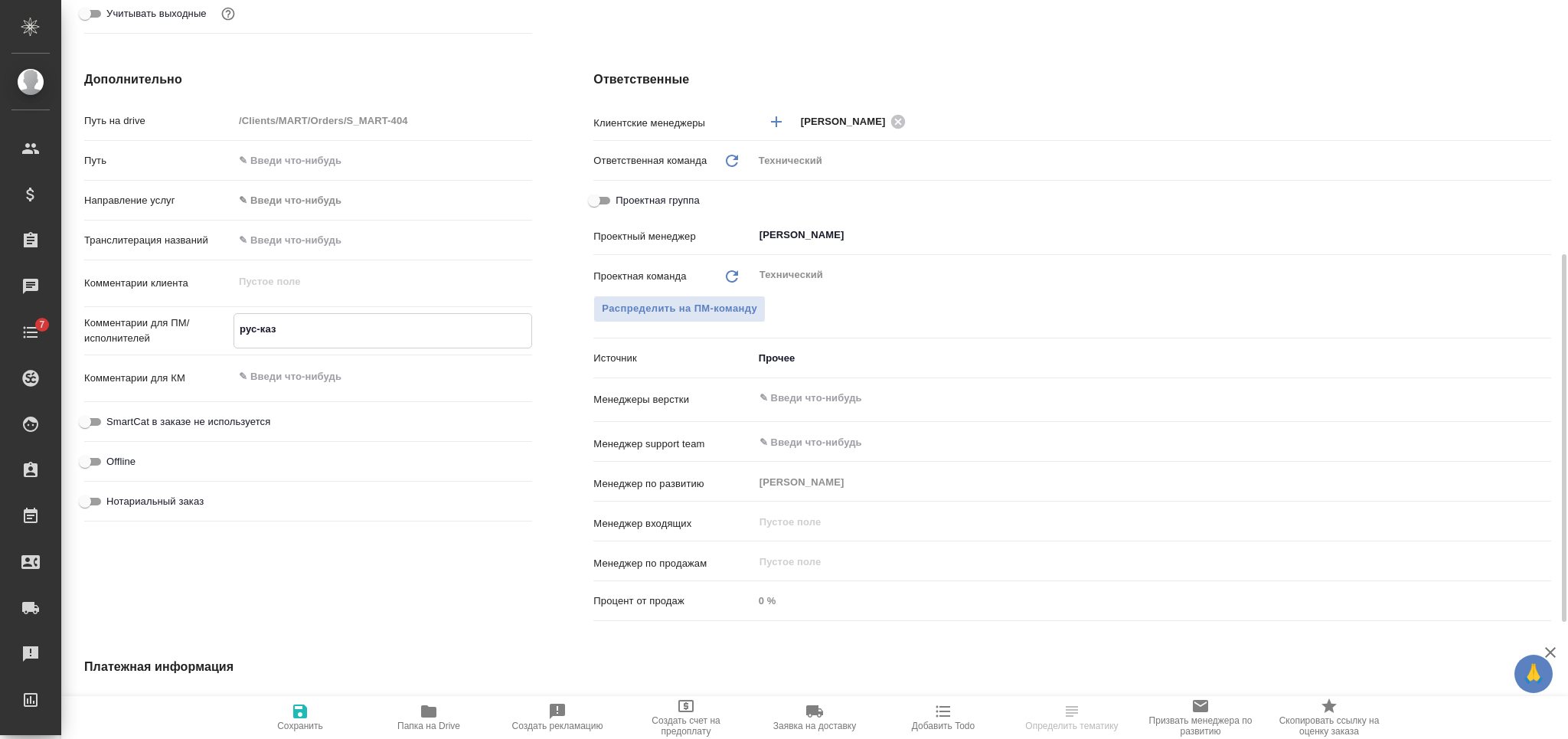
type textarea "рус-каз"
type textarea "x"
type textarea "рус-каз"
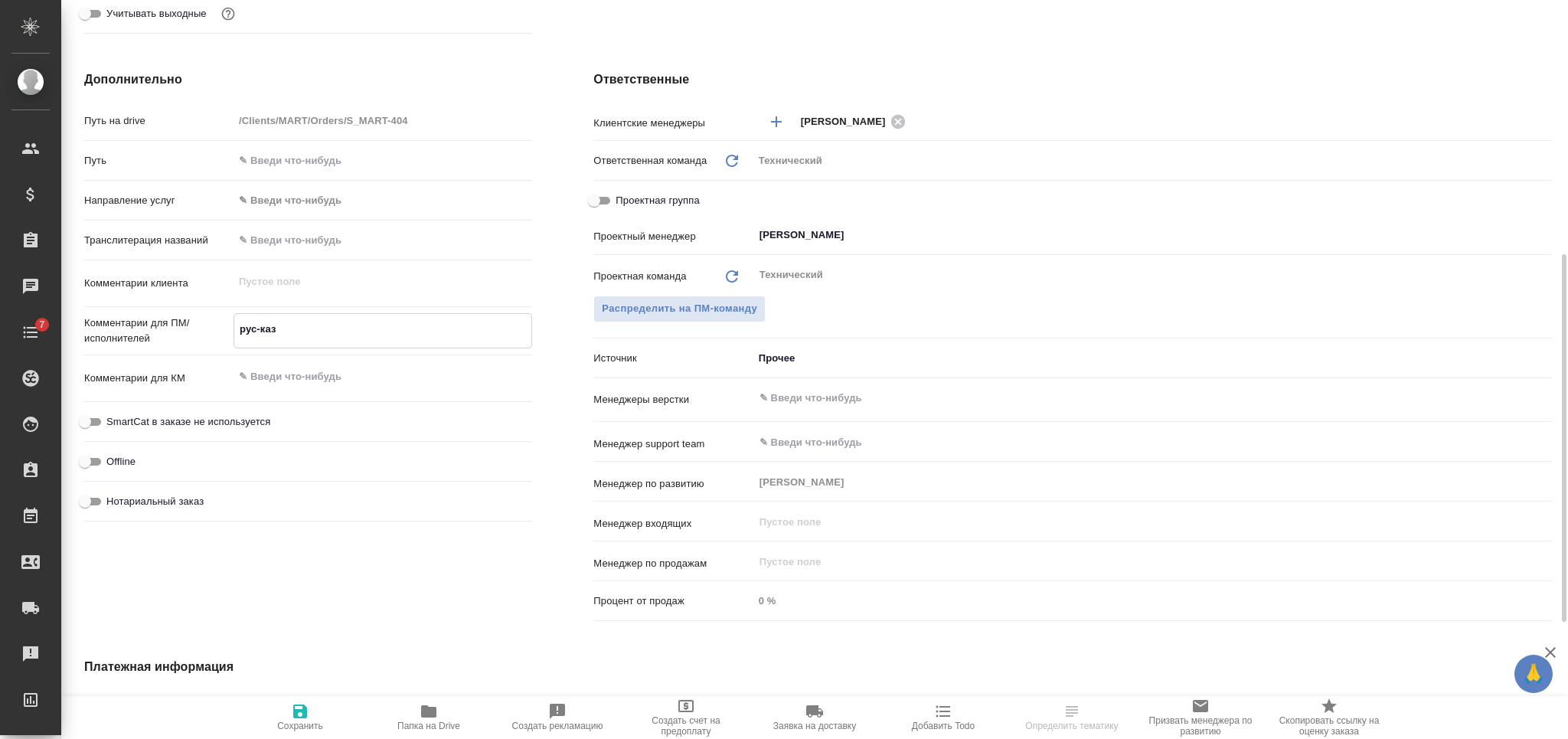
type textarea "x"
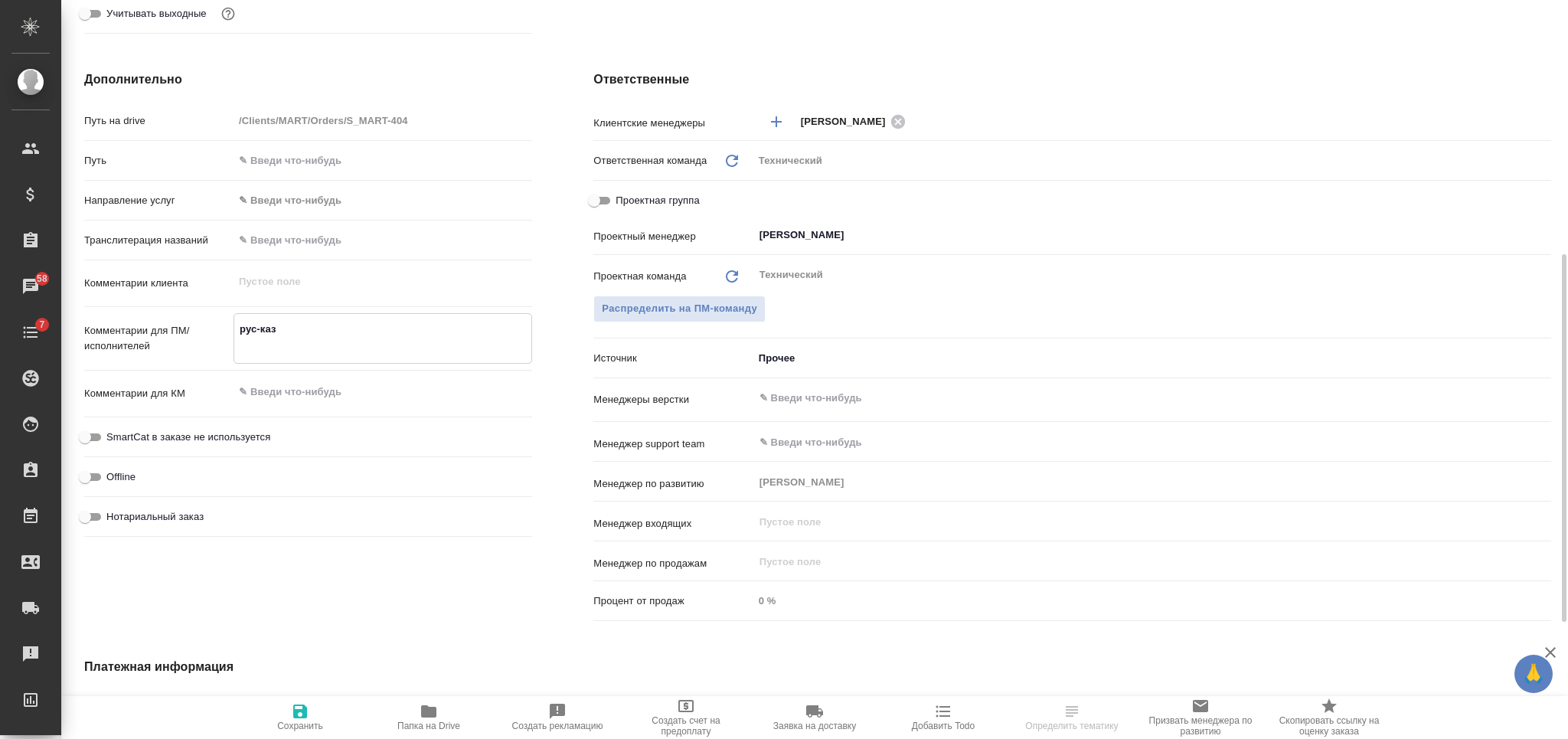
paste textarea "ОБЯЗАТЕЛЬНО: при отправке на перевод текст в виде таблицы: перевод построчный в…"
type textarea "x"
type textarea "рус-каз ОБЯЗАТЕЛЬНО: при отправке на перевод текст в виде таблицы: перевод пост…"
type textarea "x"
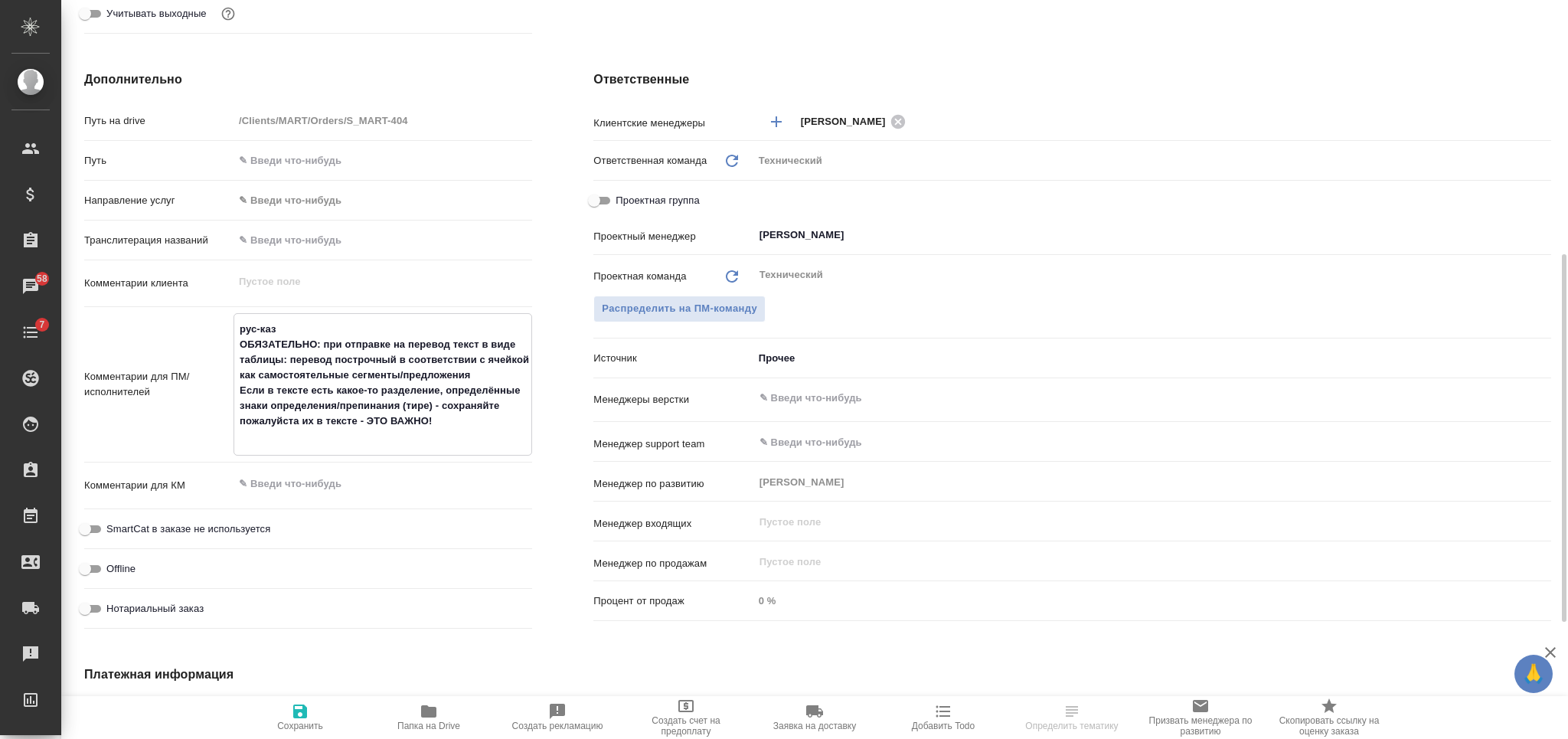
type textarea "рус-каз ОБЯЗАТЕЛЬНО: при отправке на перевод текст в виде таблицы: перевод пост…"
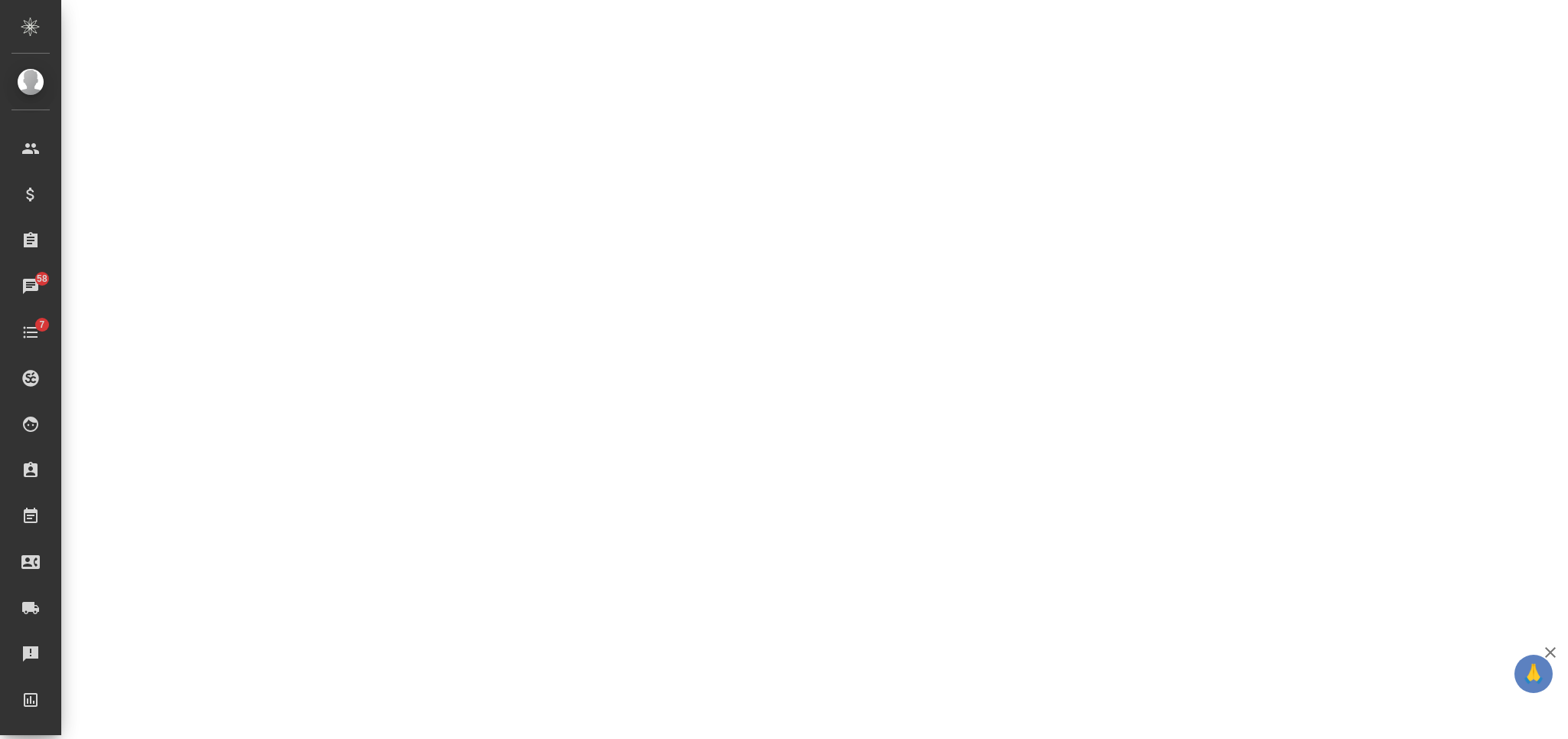
select select "RU"
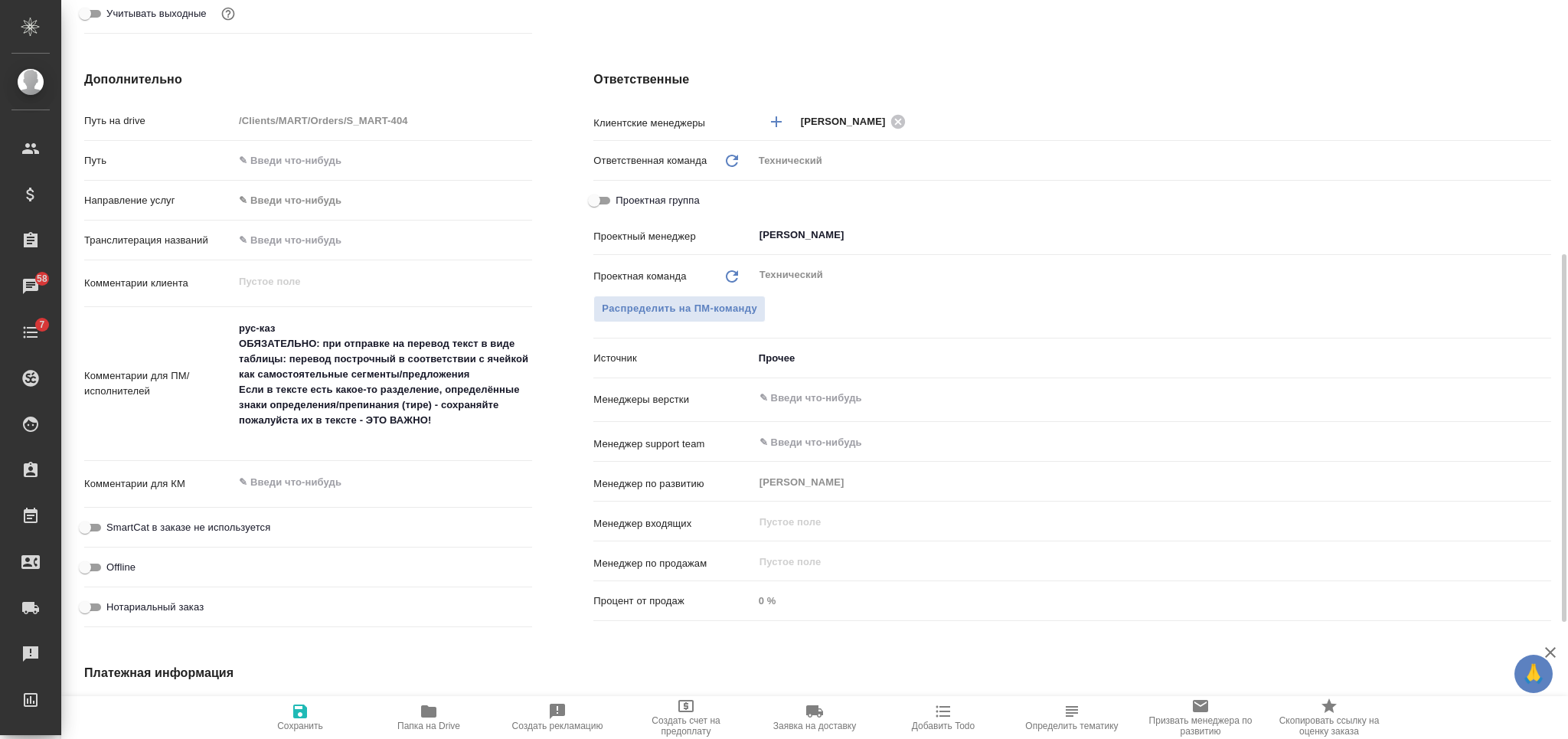
type textarea "x"
click at [367, 497] on div "x" at bounding box center [382, 484] width 298 height 34
type textarea "x"
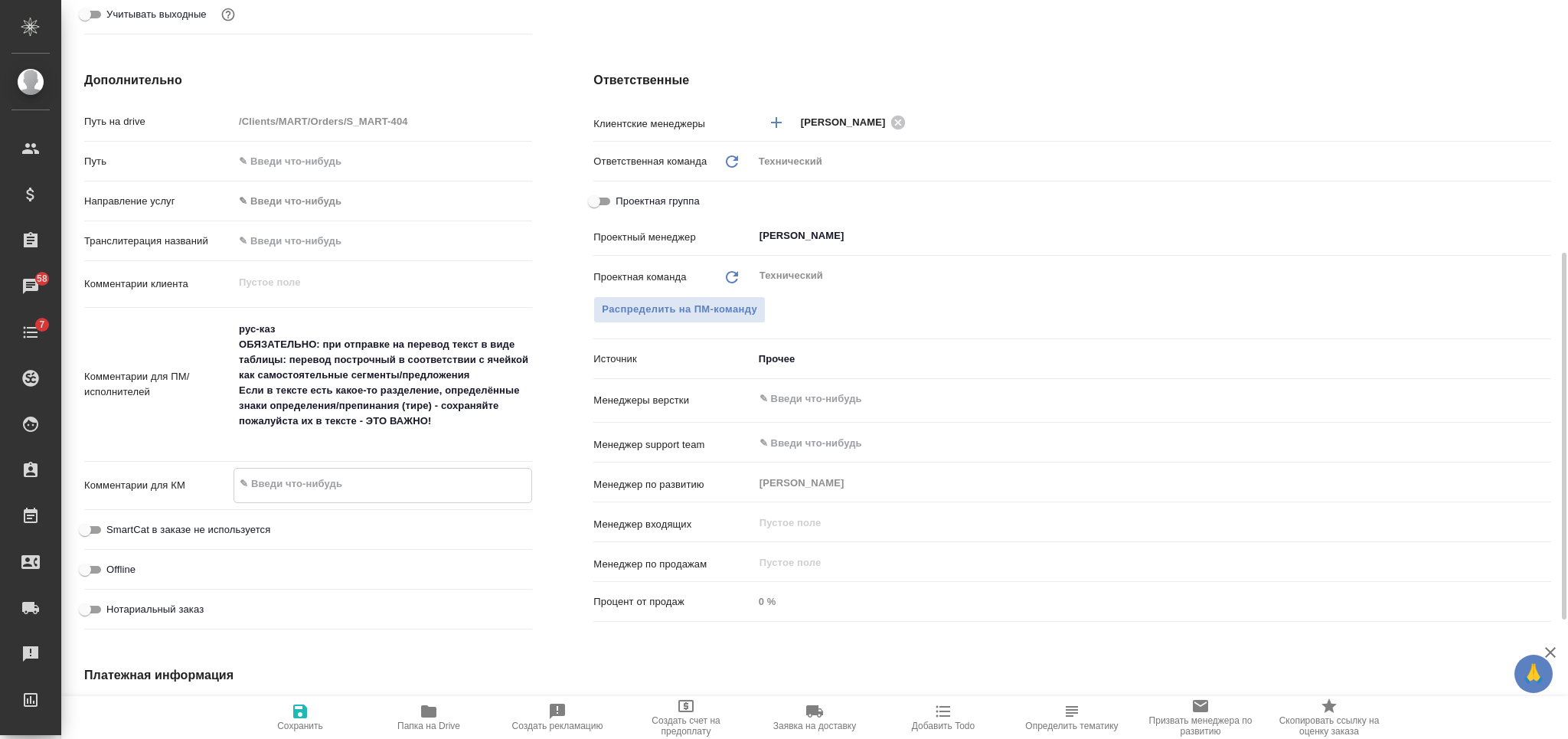
paste textarea "Коврики РУ-КЗ"
type textarea "Коврики РУ-КЗ"
type textarea "x"
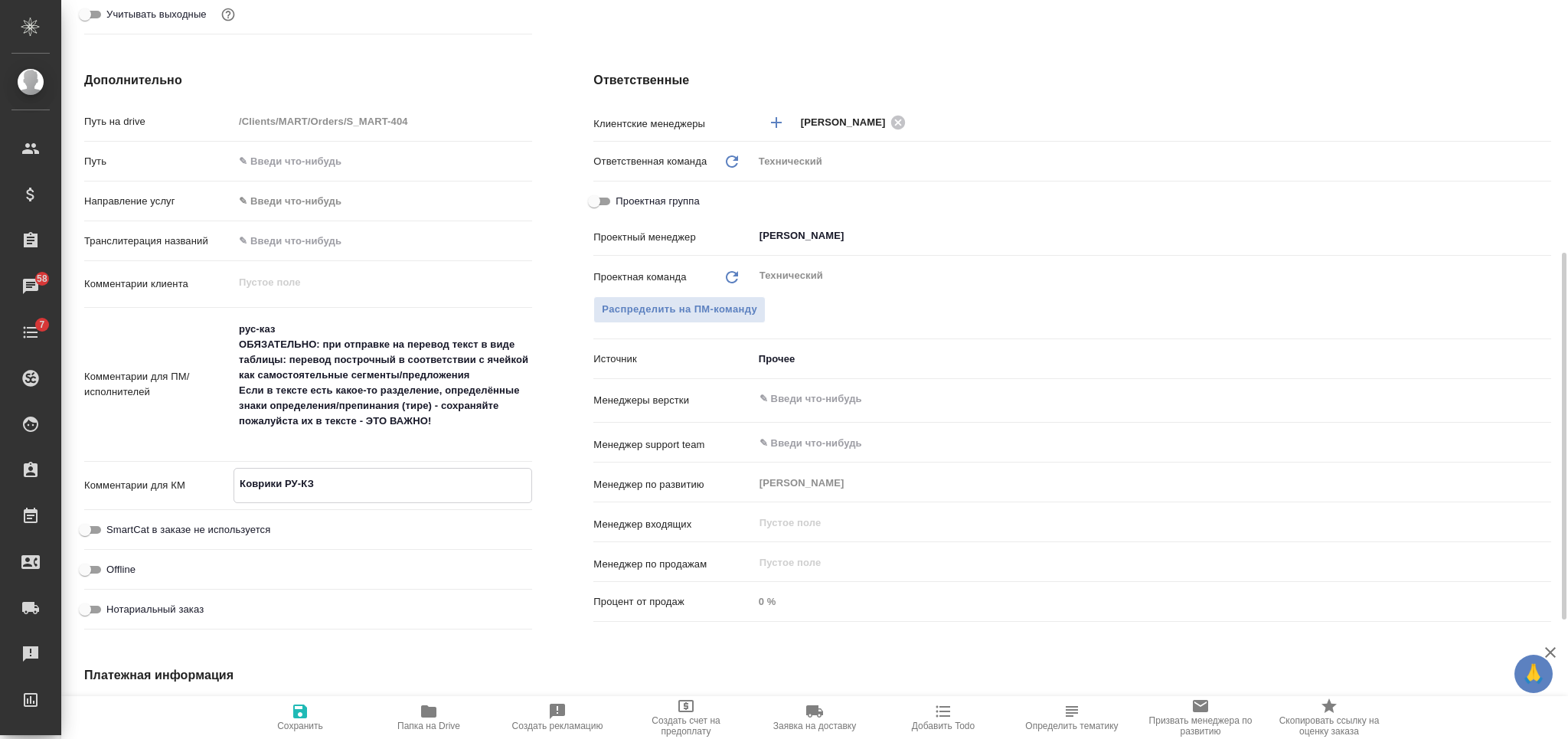
scroll to position [0, 0]
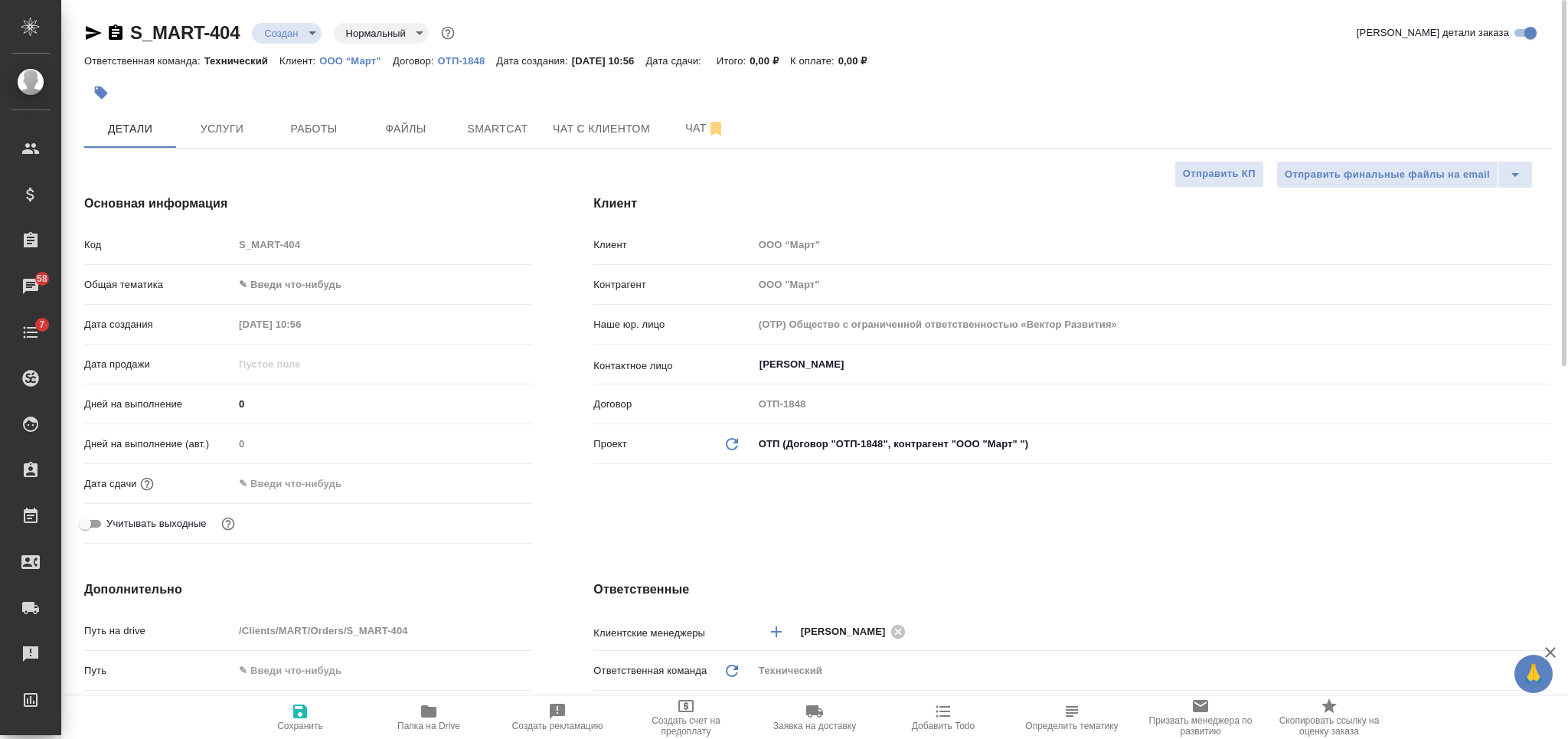
type textarea "Коврики РУ-КЗ"
type textarea "x"
click at [294, 728] on span "Сохранить" at bounding box center [300, 725] width 46 height 10
type textarea "x"
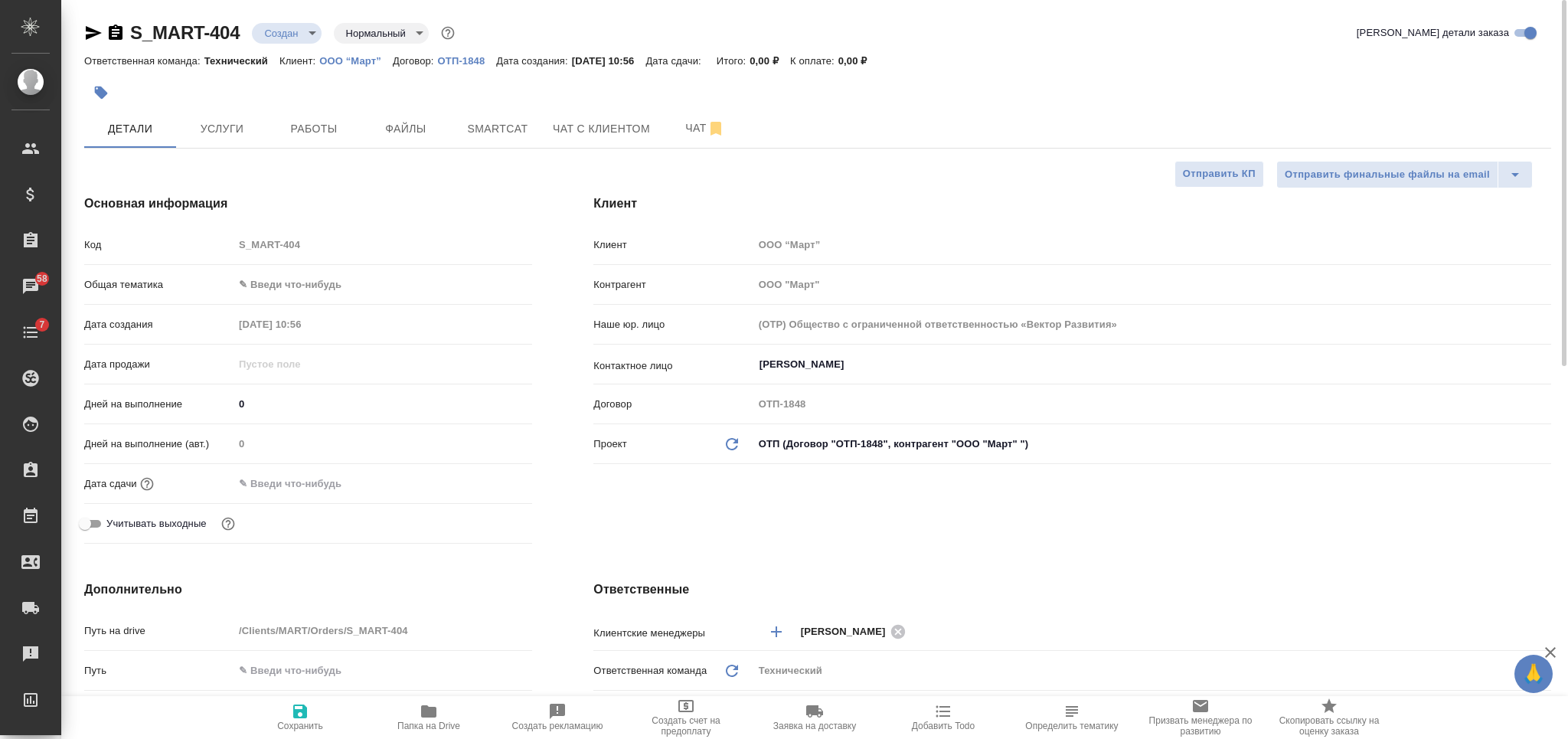
type textarea "x"
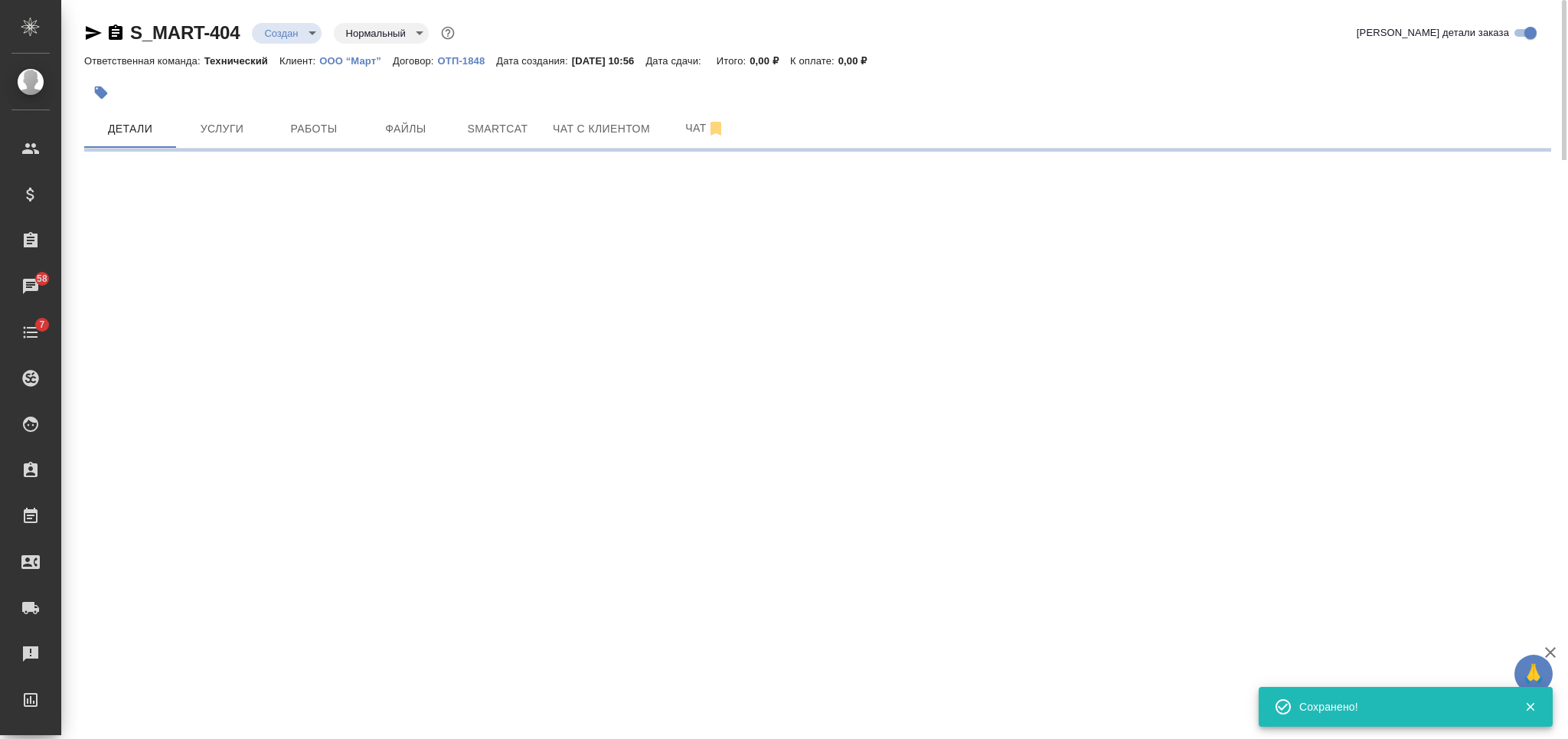
select select "RU"
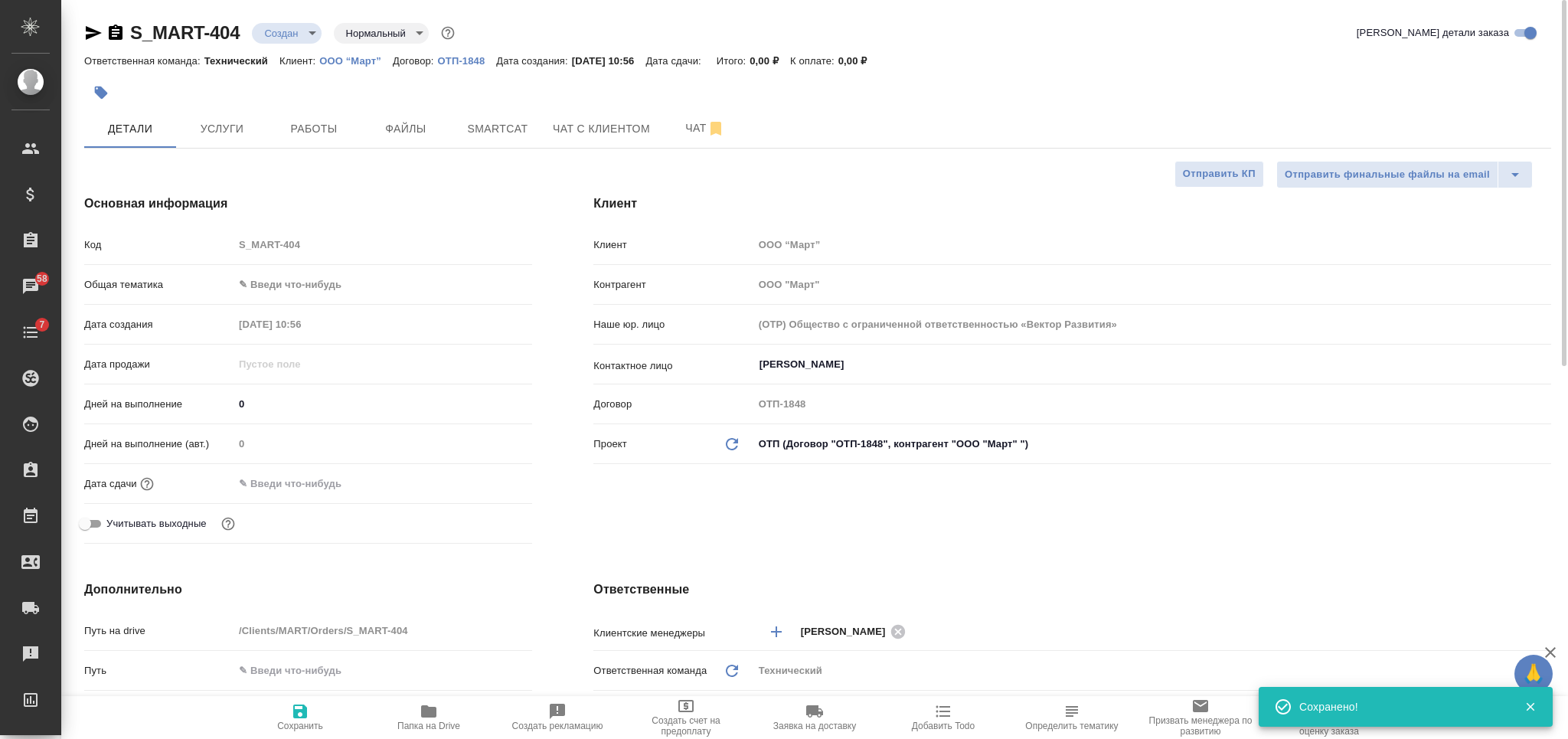
type textarea "x"
click at [309, 282] on body "🙏 .cls-1 fill:#fff; AWATERA Nikiforova Valeria Клиенты Спецификации Заказы 58 Ч…" at bounding box center [784, 370] width 1568 height 739
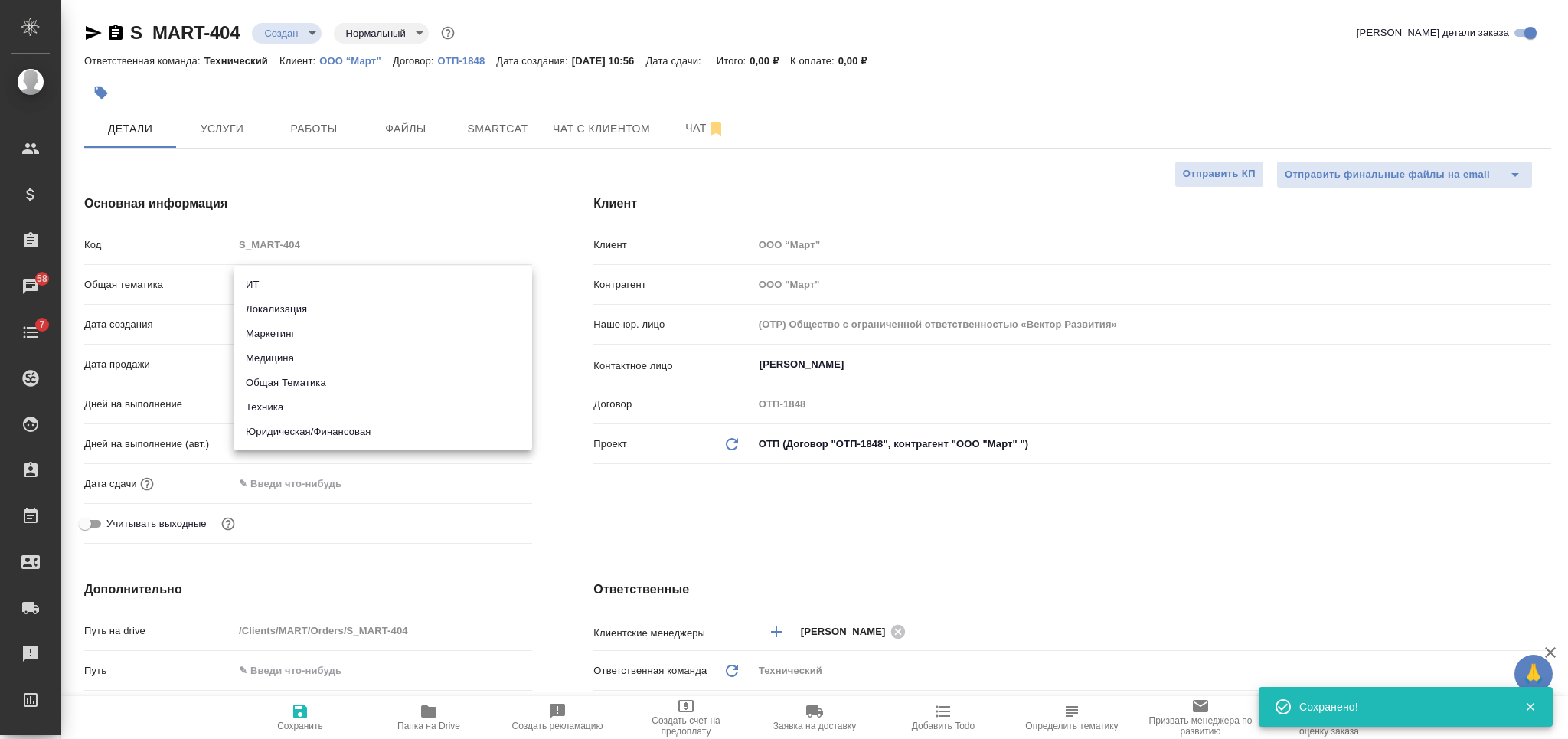
click at [326, 409] on li "Техника" at bounding box center [382, 407] width 298 height 25
type input "tech"
type textarea "x"
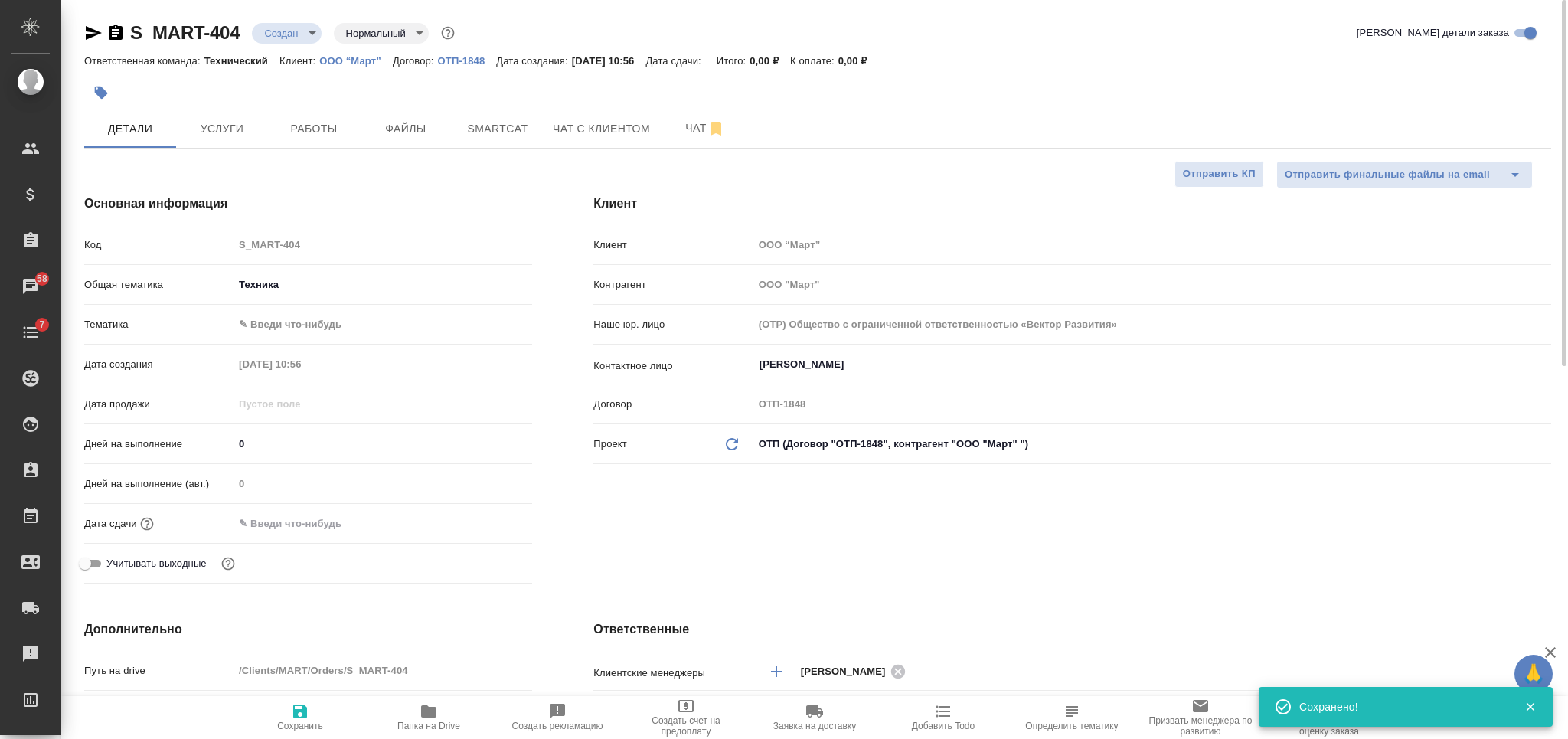
click at [324, 313] on body "🙏 .cls-1 fill:#fff; AWATERA Nikiforova Valeria Клиенты Спецификации Заказы 58 Ч…" at bounding box center [784, 370] width 1568 height 739
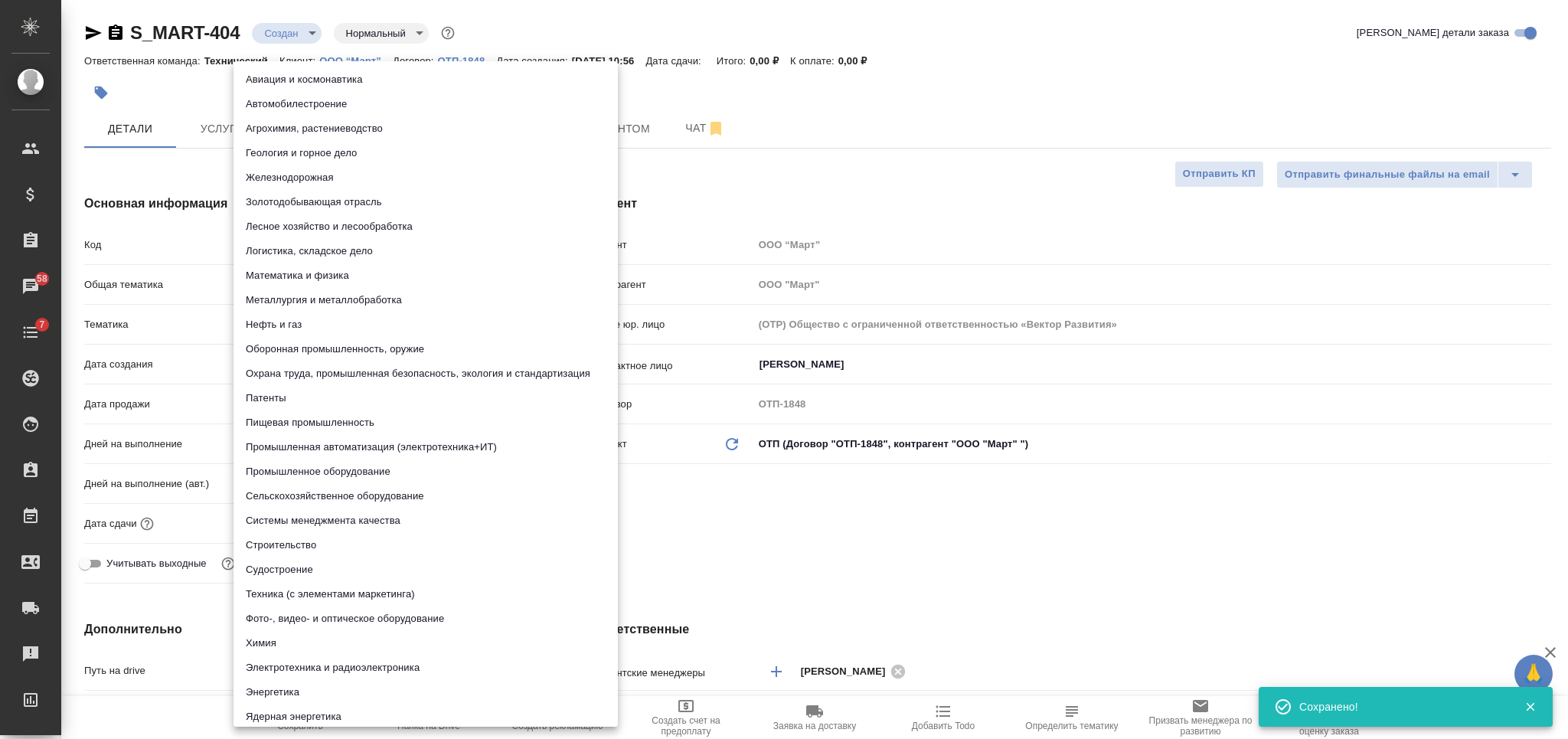
click at [348, 544] on li "Строительство" at bounding box center [425, 545] width 384 height 25
type textarea "x"
type input "5a8b8b956a9677013d343d92"
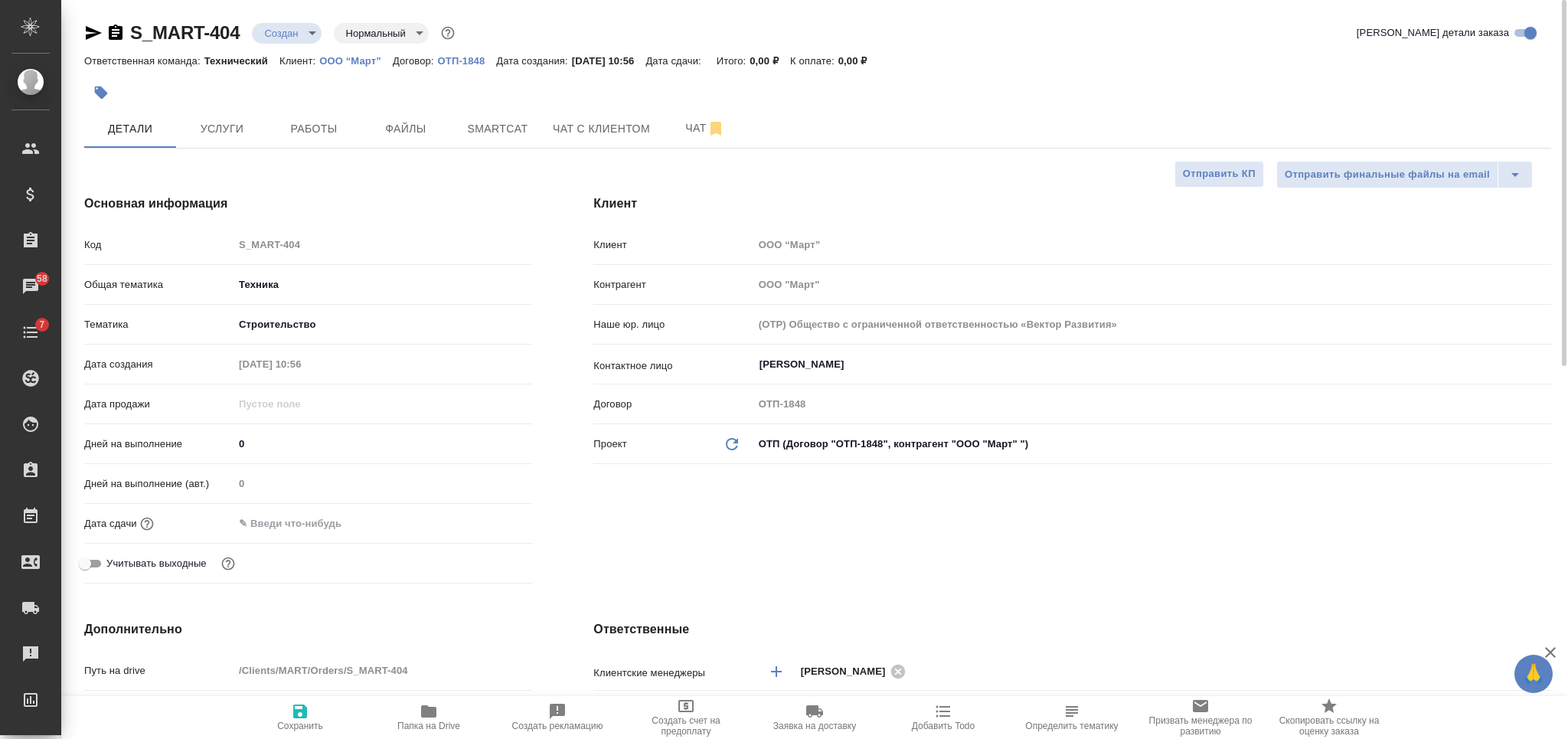
click at [306, 720] on icon "button" at bounding box center [300, 711] width 18 height 18
type textarea "x"
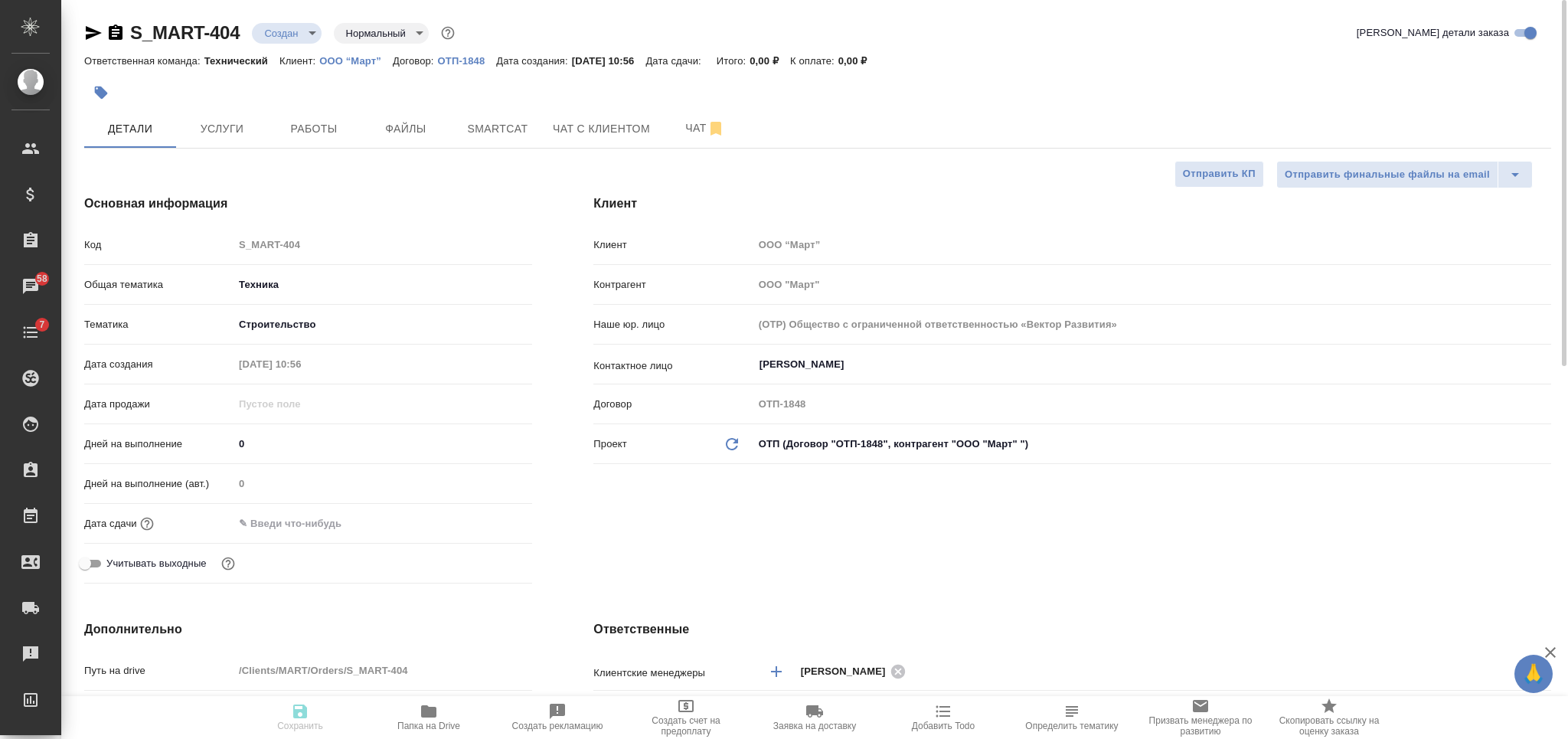
type textarea "x"
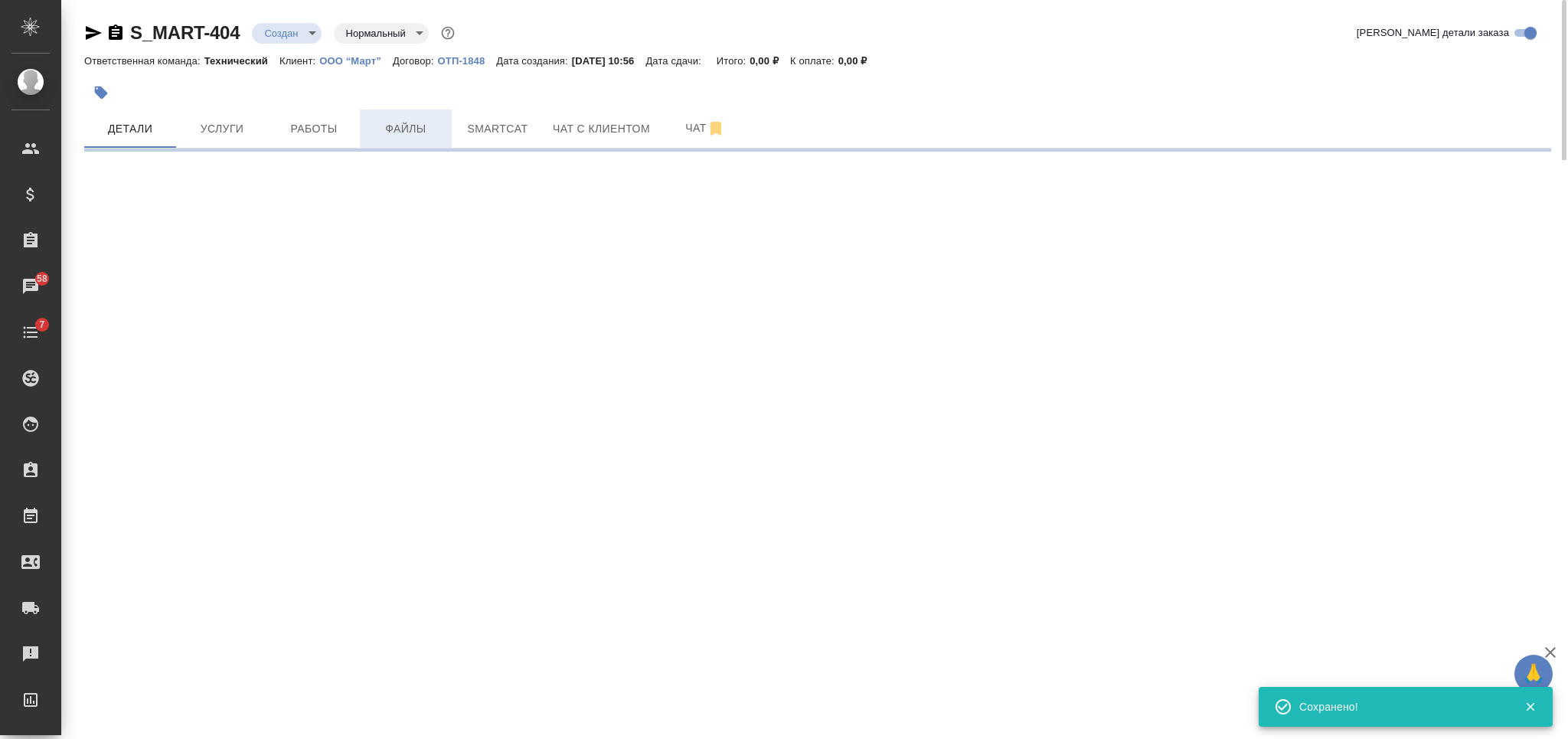
select select "RU"
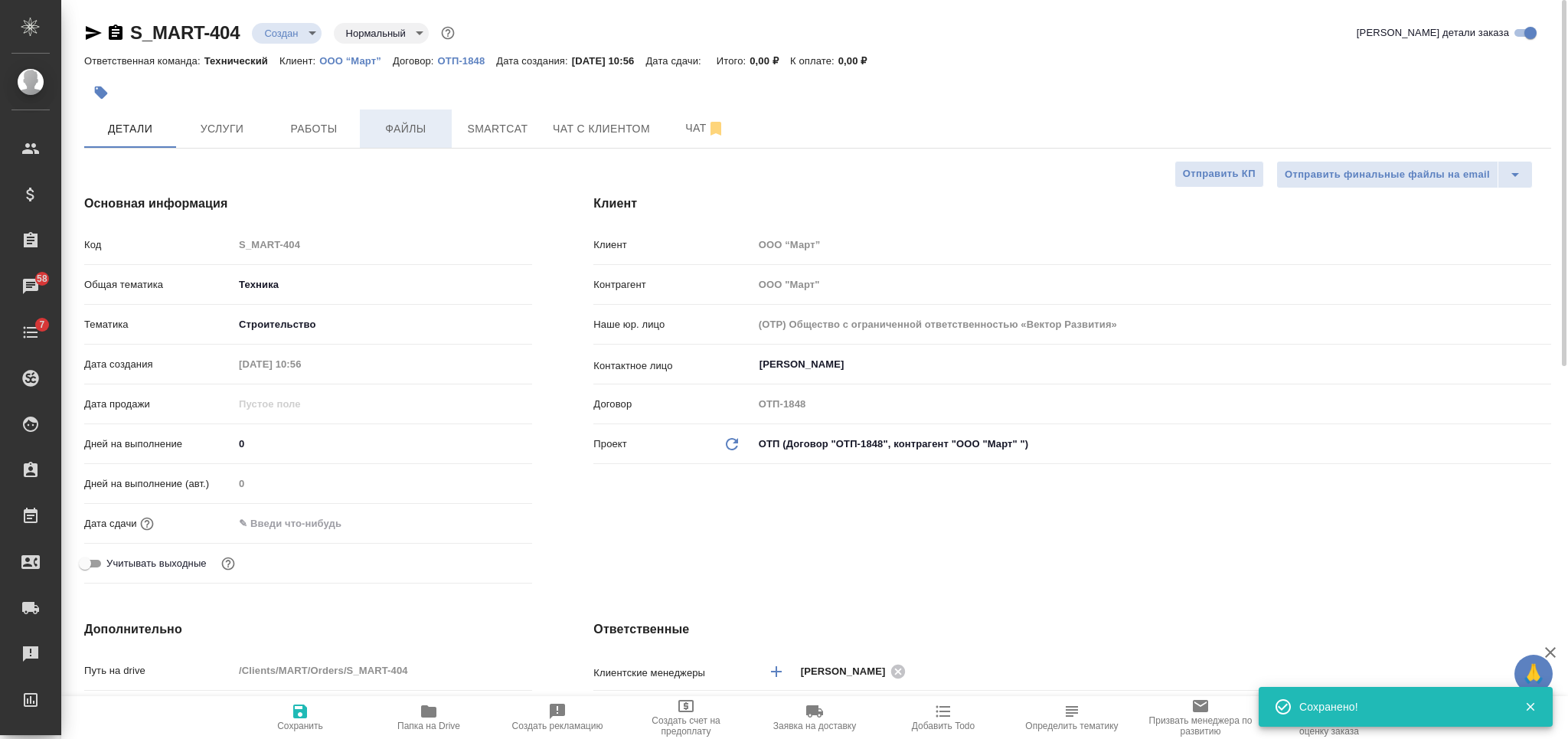
type textarea "x"
click at [410, 126] on span "Файлы" at bounding box center [406, 129] width 74 height 19
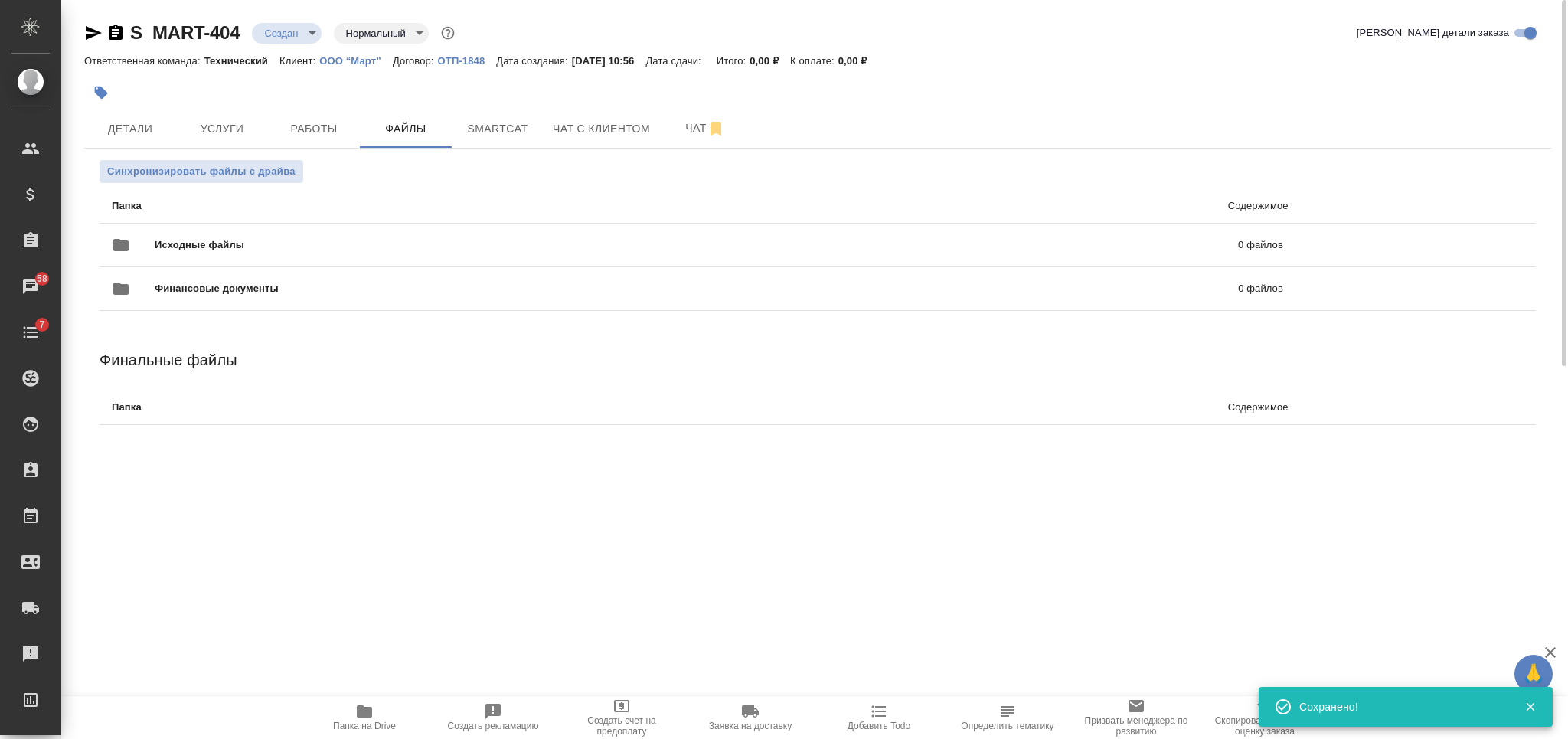
click at [1181, 111] on div "Детали Услуги Работы Файлы Smartcat Чат с клиентом Чат" at bounding box center [818, 129] width 1467 height 38
click at [748, 248] on p "0 файлов" at bounding box center [1012, 244] width 542 height 15
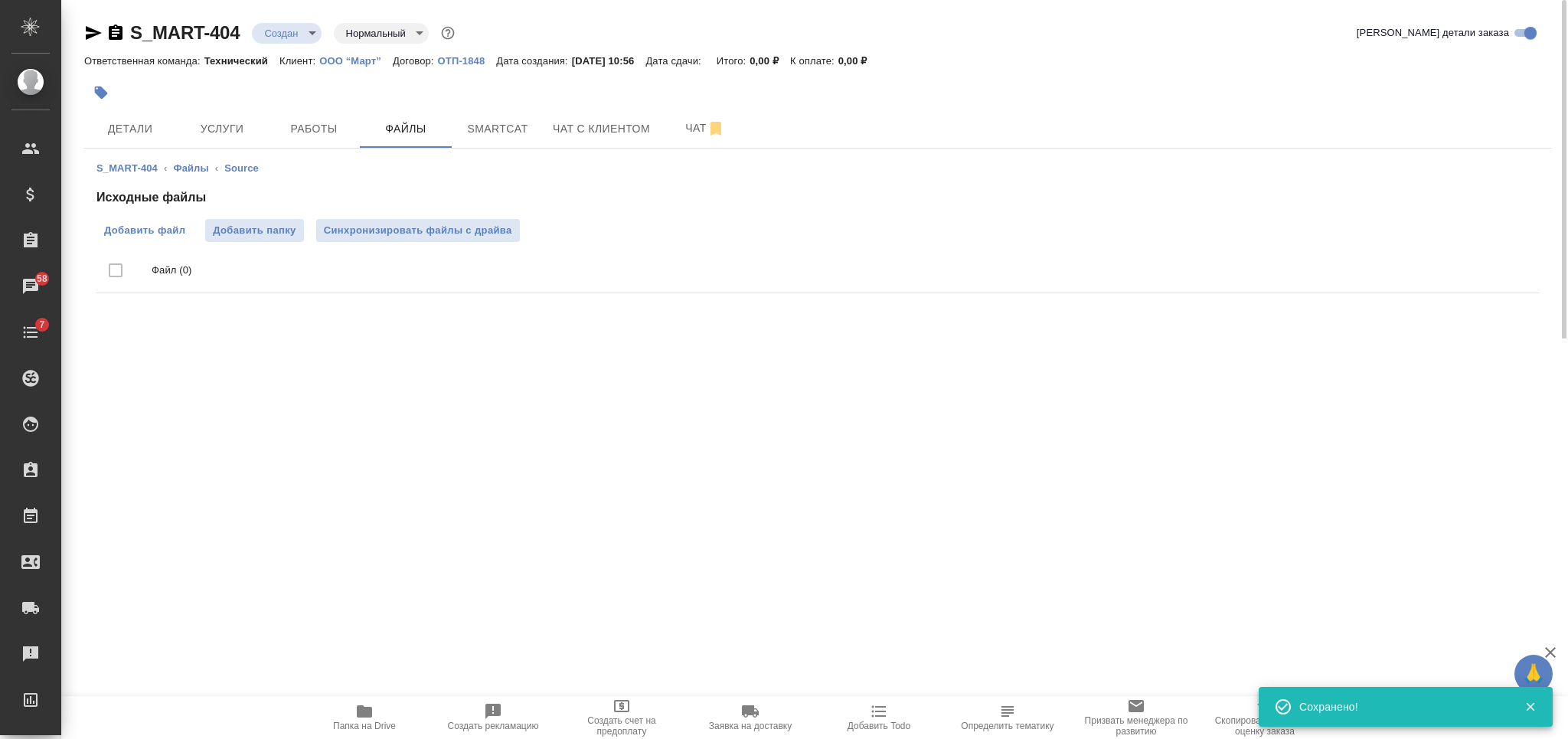
click at [148, 223] on span "Добавить файл" at bounding box center [144, 230] width 81 height 15
click at [0, 0] on input "Добавить файл" at bounding box center [0, 0] width 0 height 0
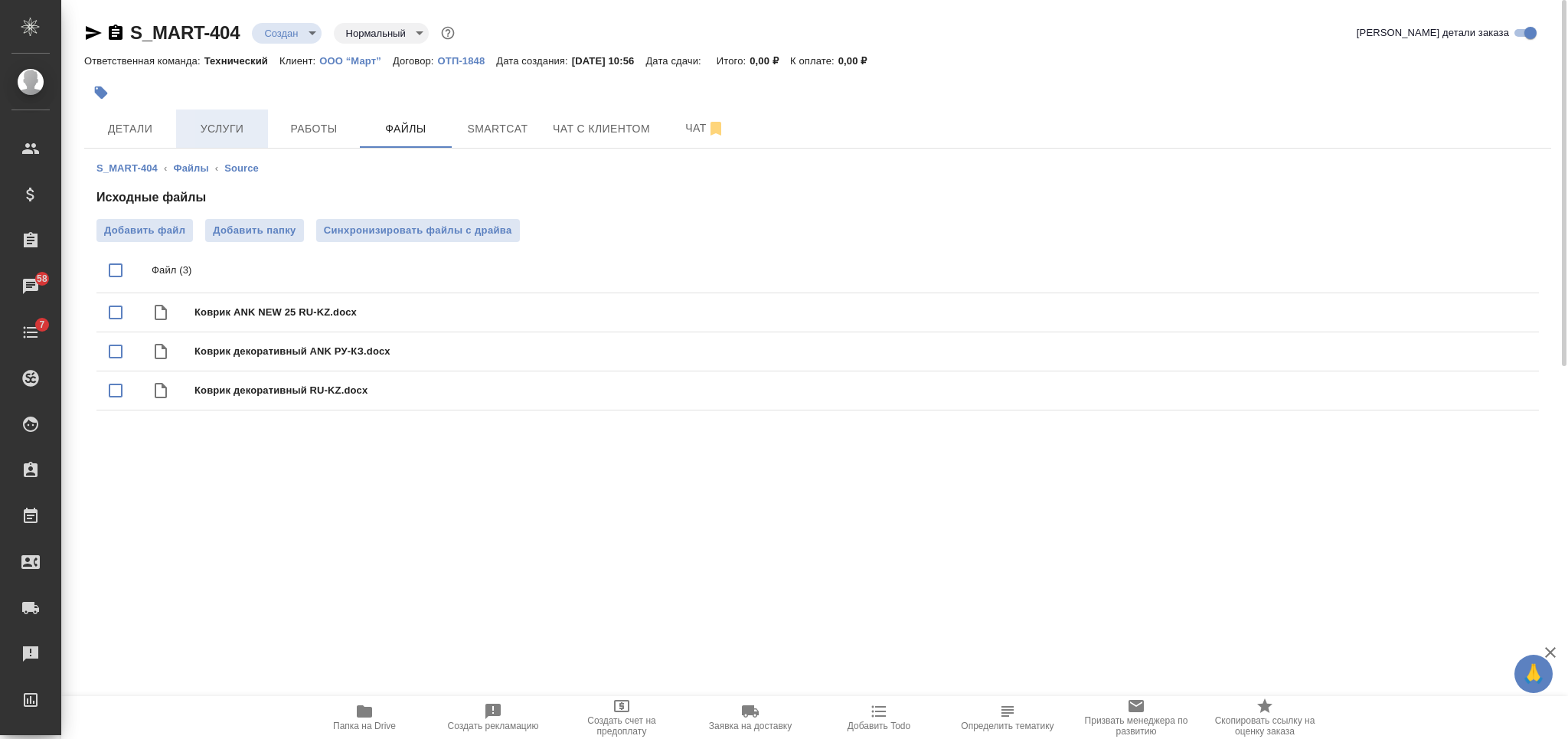
click at [235, 127] on span "Услуги" at bounding box center [222, 129] width 74 height 19
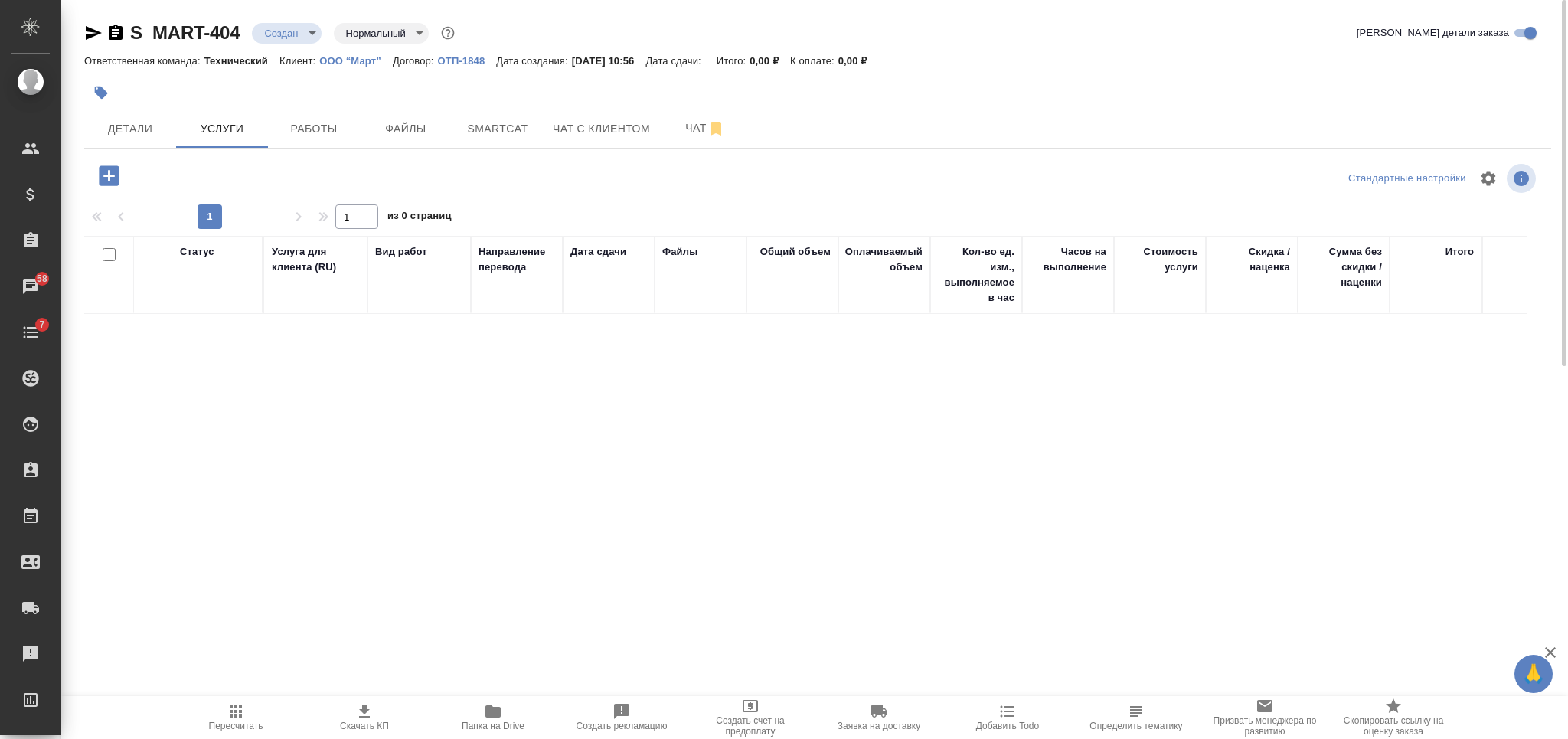
click at [107, 178] on icon "button" at bounding box center [108, 175] width 20 height 20
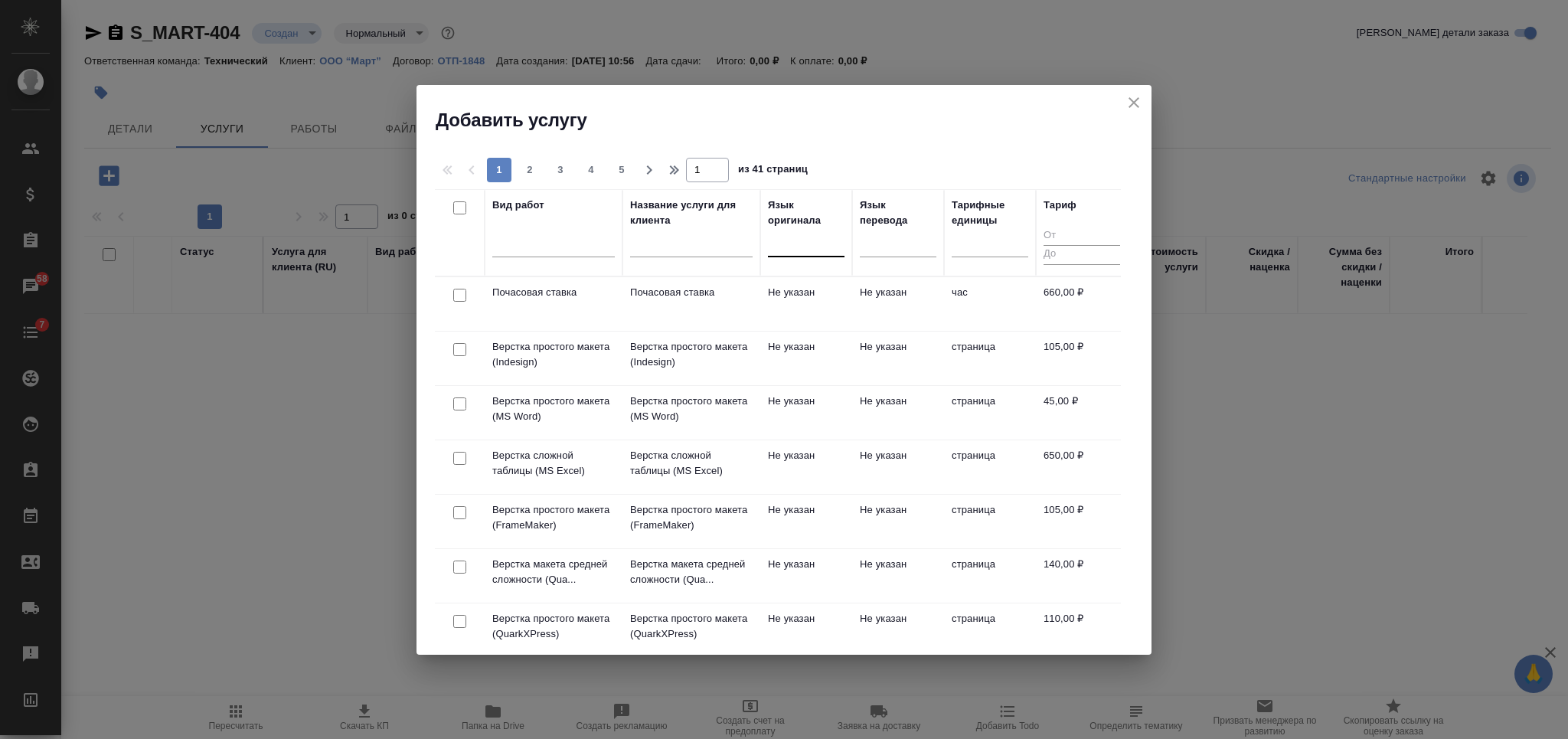
click at [812, 244] on div at bounding box center [806, 241] width 76 height 22
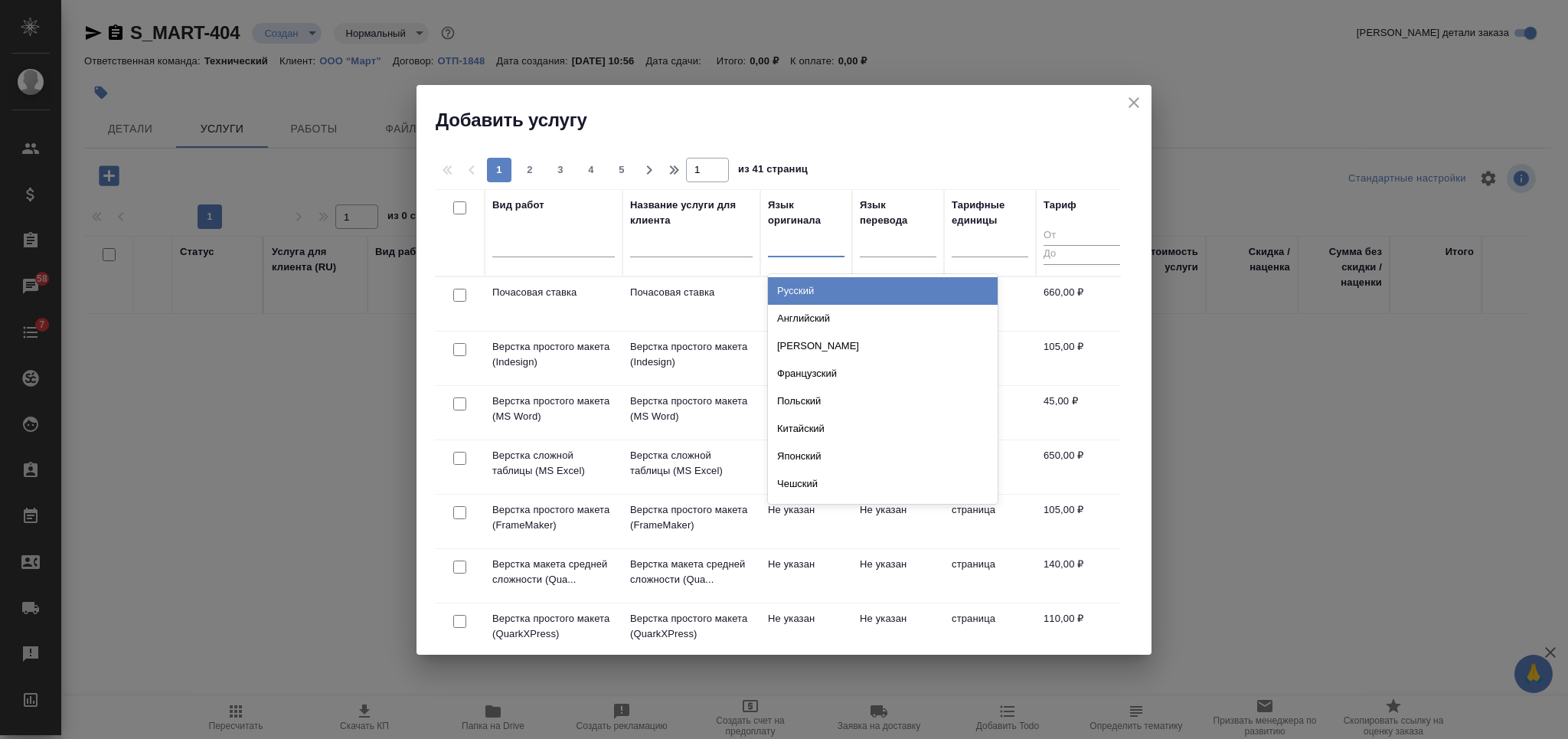
click at [839, 293] on div "Русский" at bounding box center [883, 291] width 229 height 27
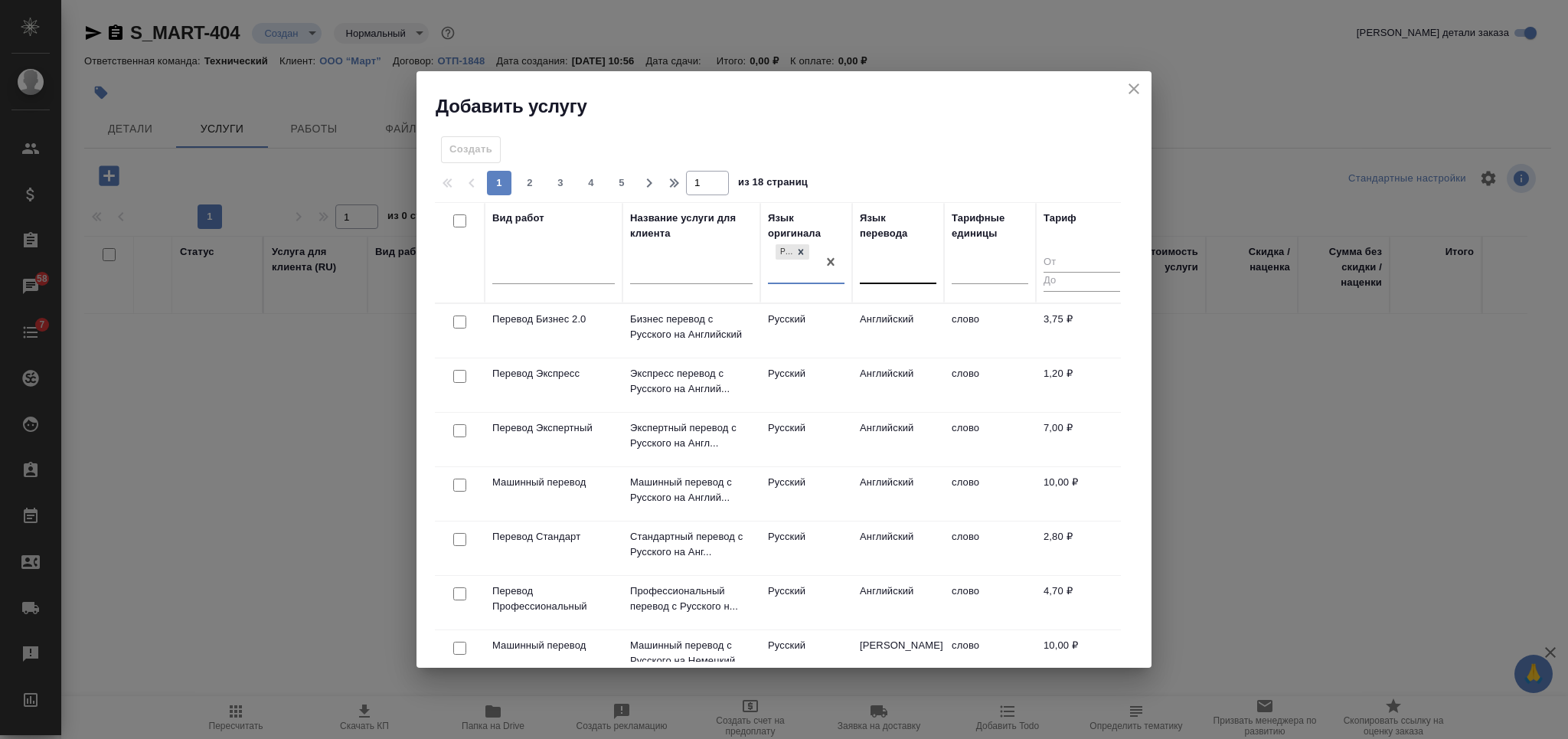
click at [892, 272] on div at bounding box center [897, 269] width 76 height 22
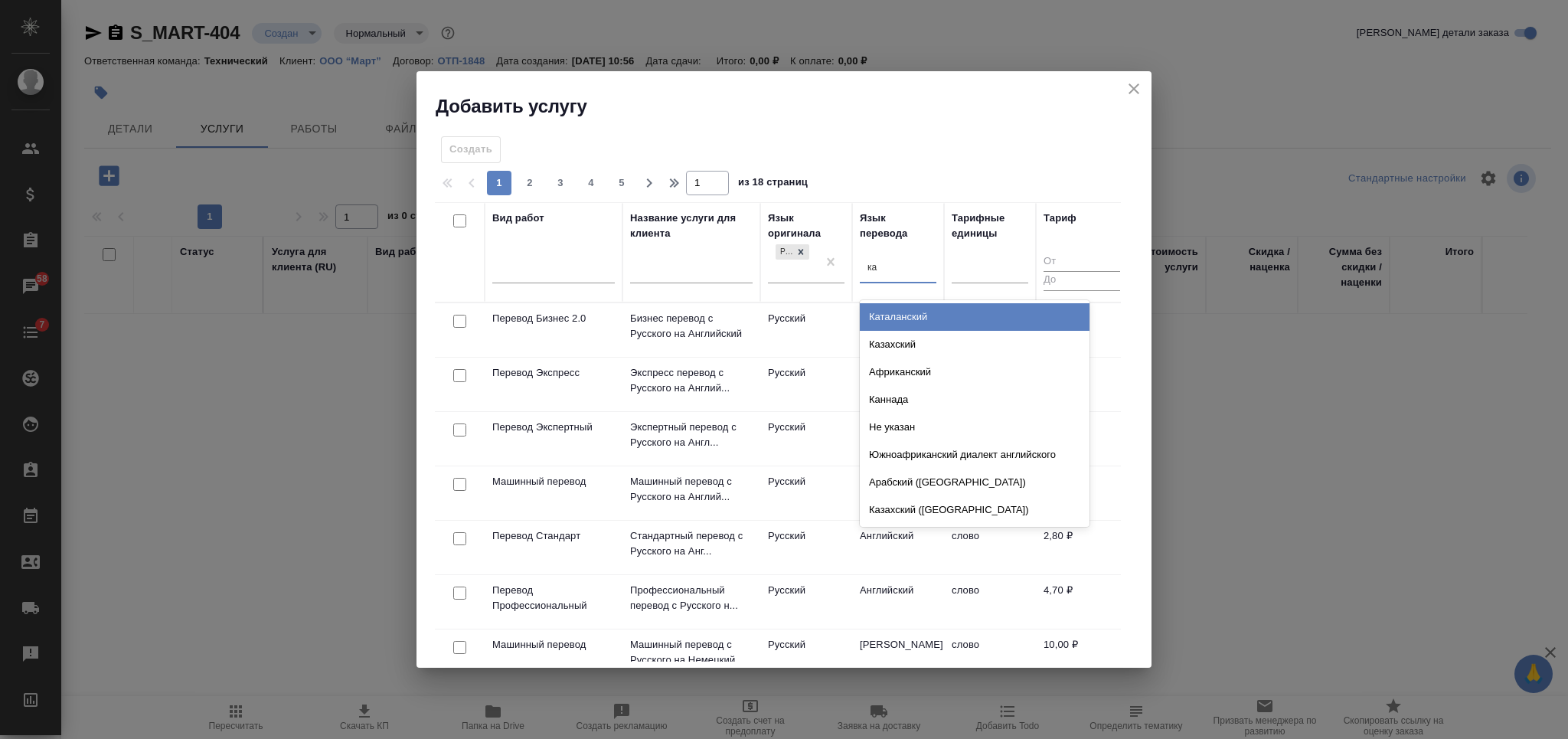
type input "каз"
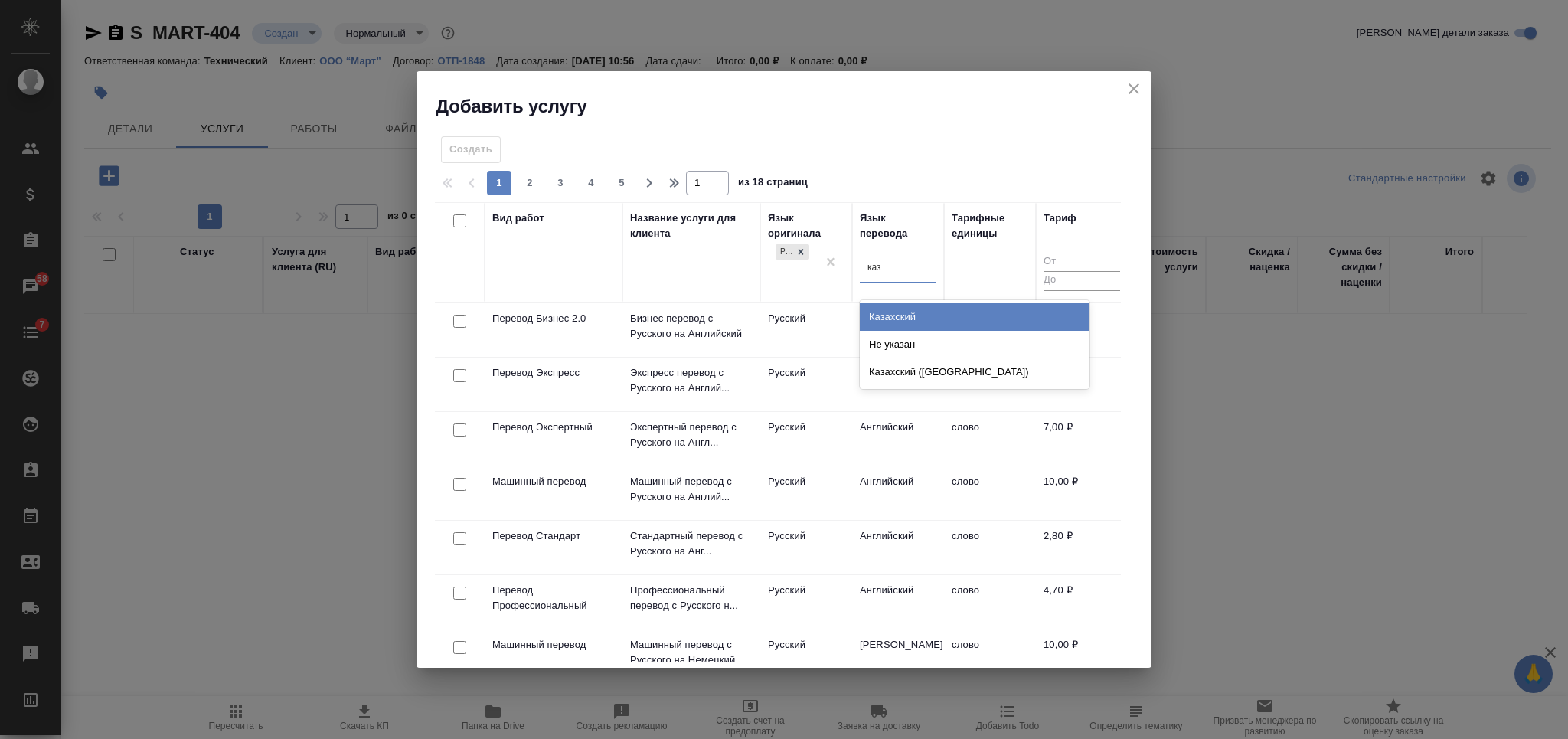
click at [907, 313] on div "Казахский" at bounding box center [974, 317] width 229 height 27
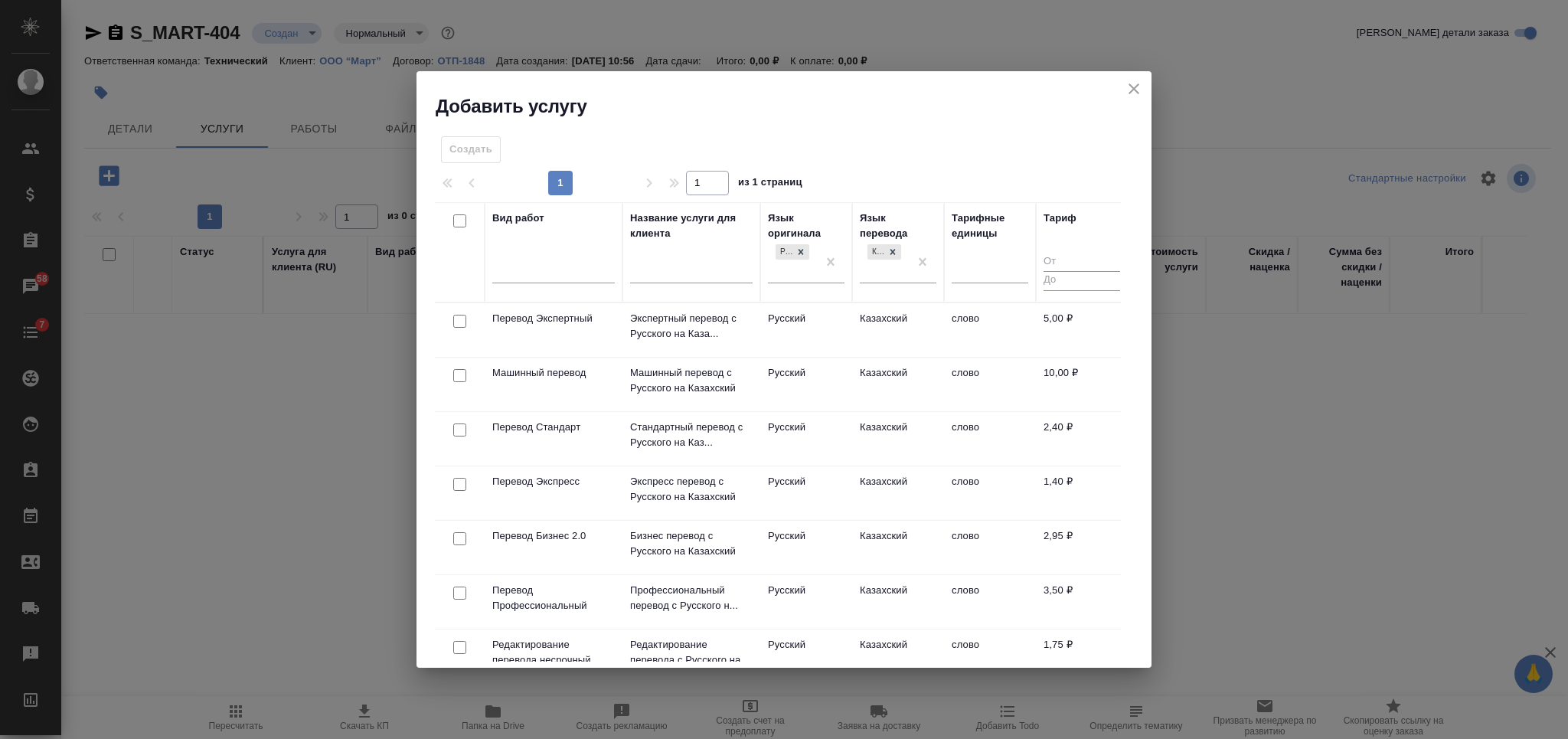
click at [459, 588] on input "checkbox" at bounding box center [459, 592] width 13 height 13
checkbox input "true"
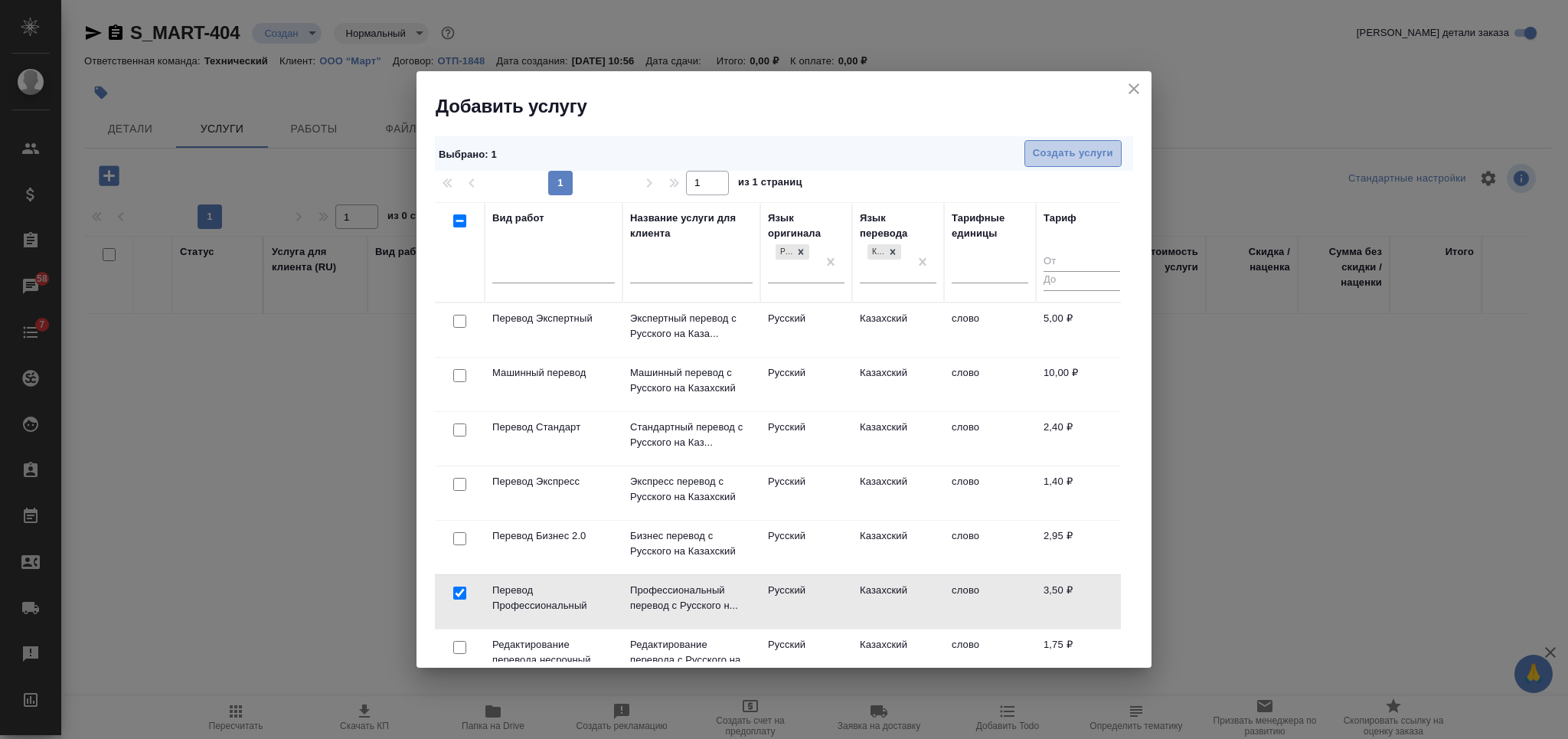
click at [1071, 152] on span "Создать услуги" at bounding box center [1073, 153] width 80 height 18
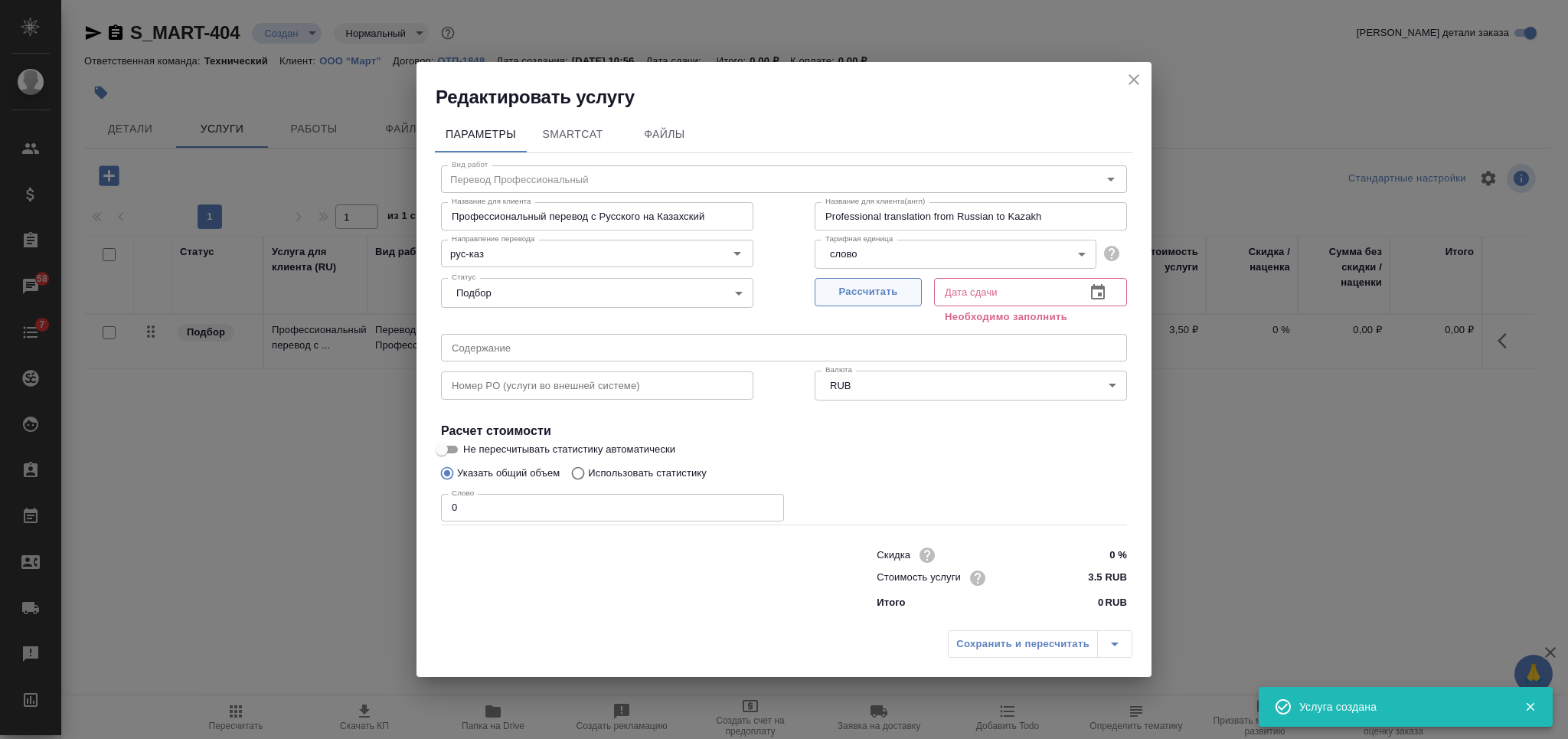
click at [878, 280] on button "Рассчитать" at bounding box center [868, 292] width 107 height 28
type input "03.10.2025 10:57"
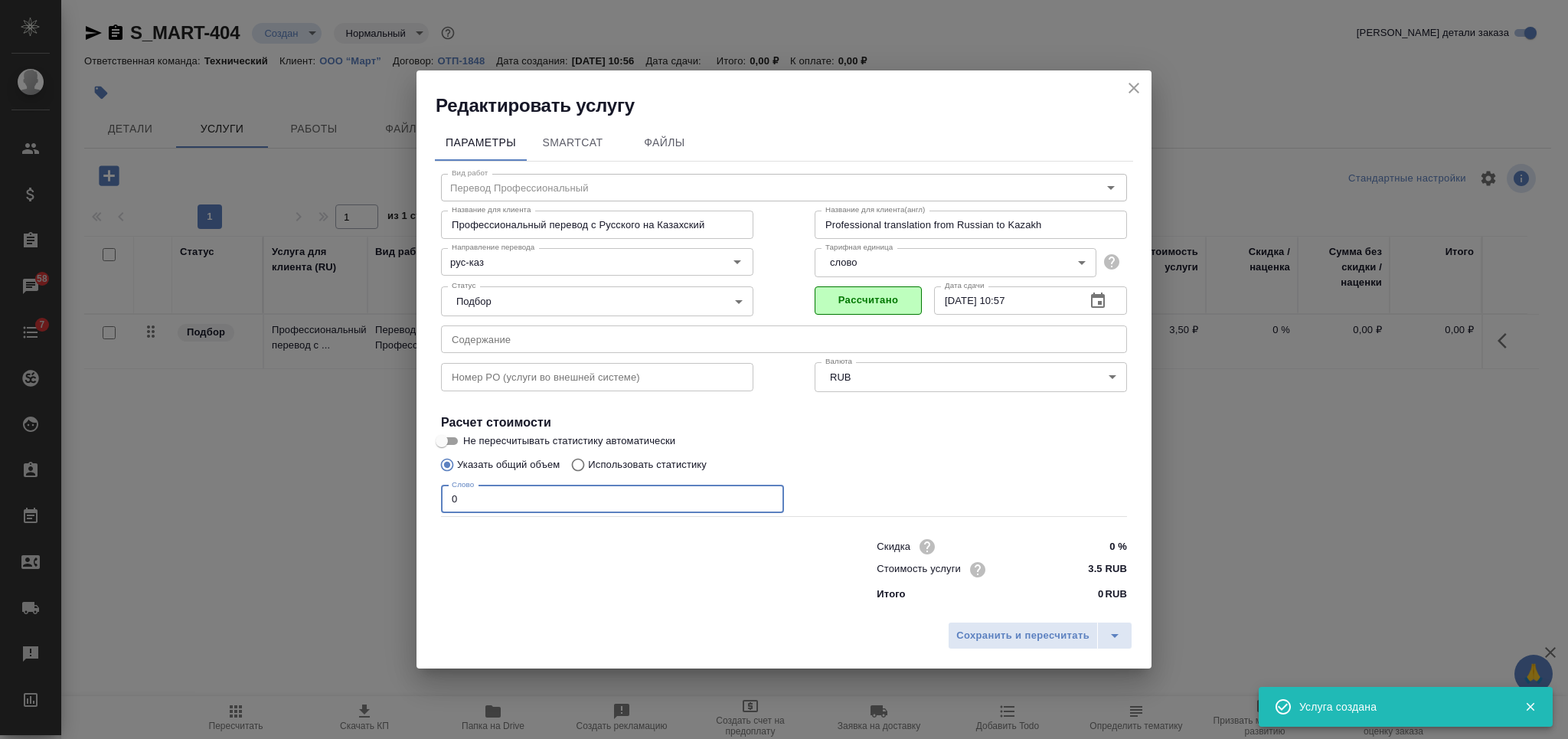
drag, startPoint x: 444, startPoint y: 505, endPoint x: 433, endPoint y: 504, distance: 11.0
click at [433, 505] on div "Параметры SmartCat Файлы Вид работ Перевод Профессиональный Вид работ Название …" at bounding box center [783, 365] width 735 height 496
type input "1"
click at [974, 631] on span "Сохранить и пересчитать" at bounding box center [1023, 636] width 133 height 18
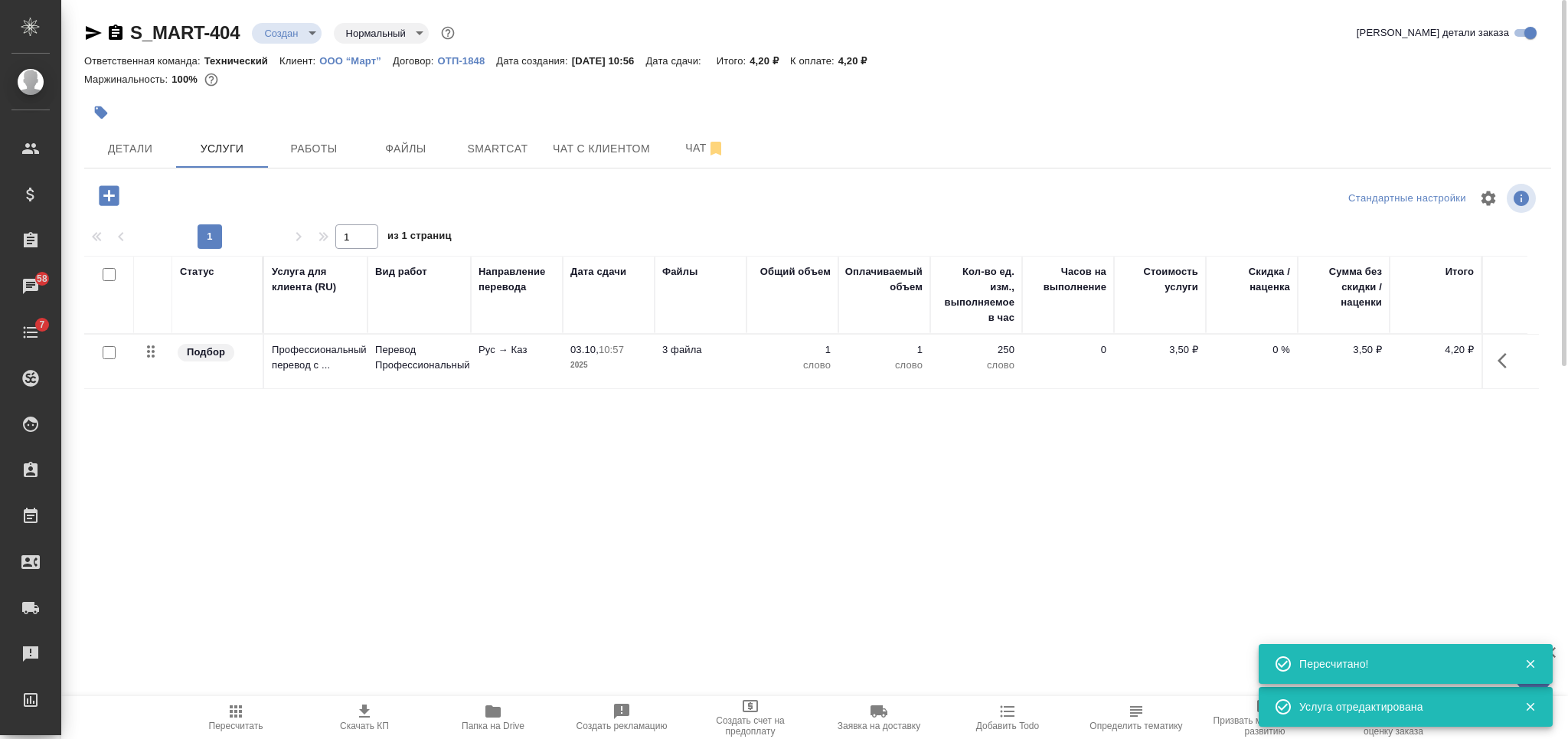
click at [107, 273] on input "checkbox" at bounding box center [109, 274] width 13 height 13
checkbox input "true"
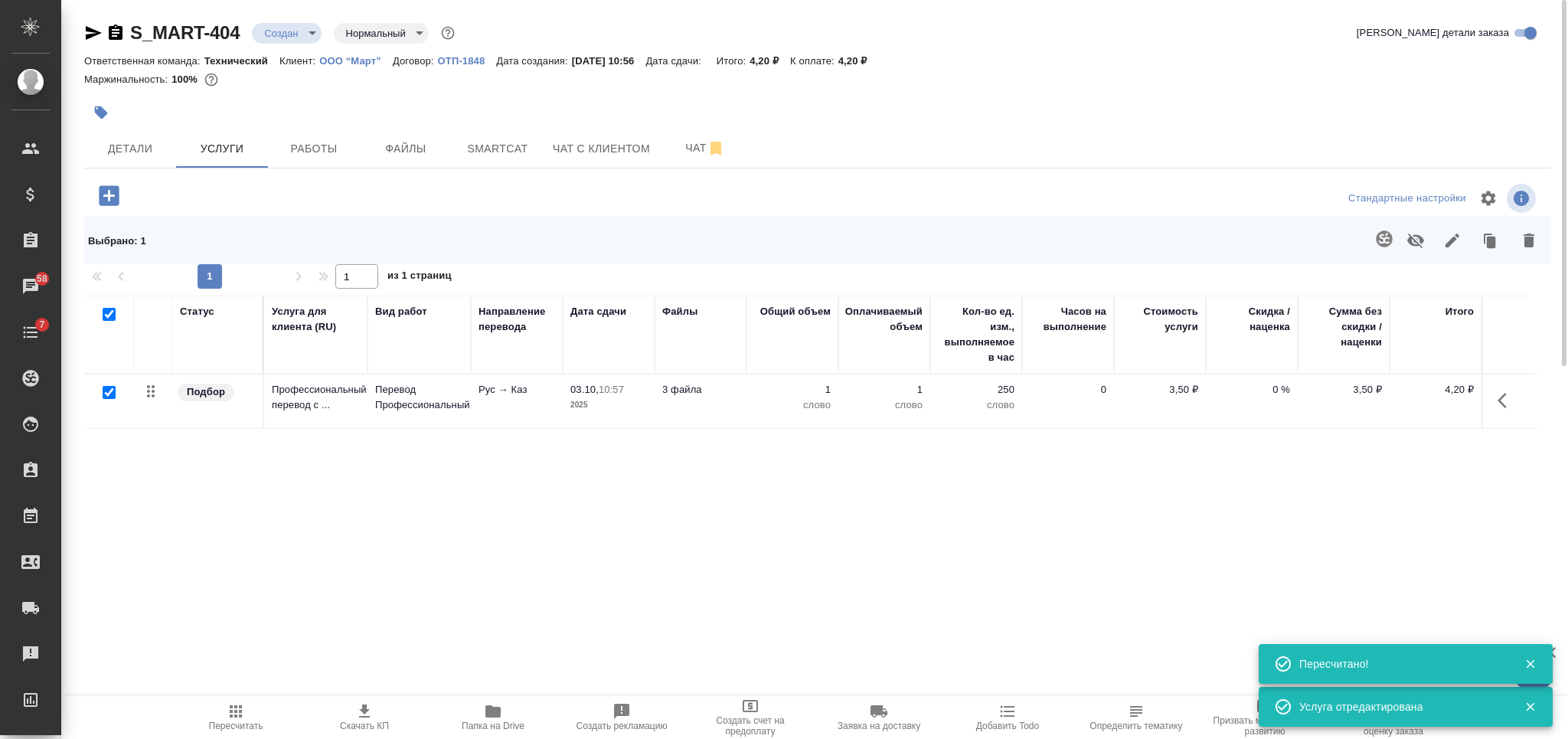
click at [1386, 240] on icon "button" at bounding box center [1384, 238] width 16 height 16
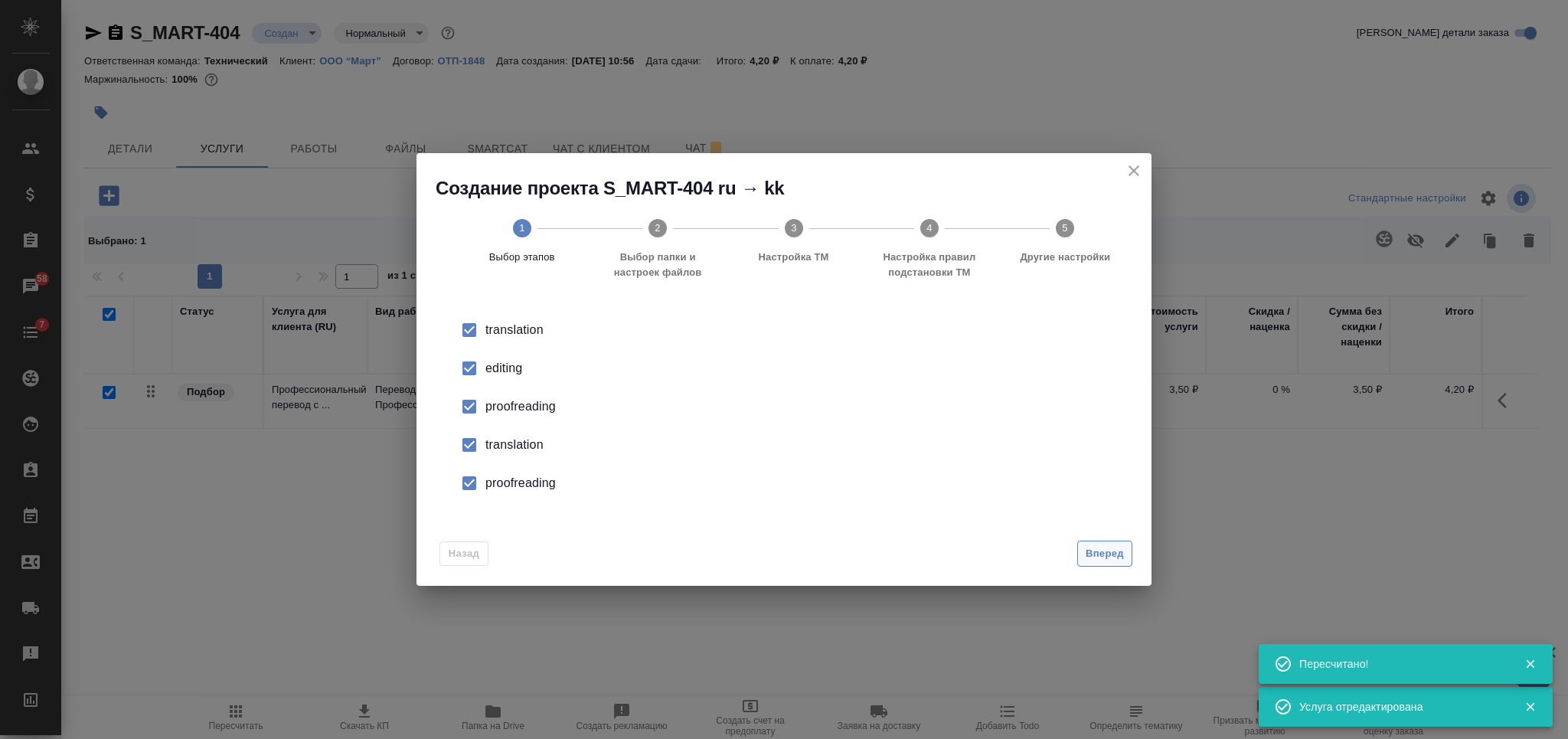
click at [1100, 545] on span "Вперед" at bounding box center [1105, 554] width 38 height 18
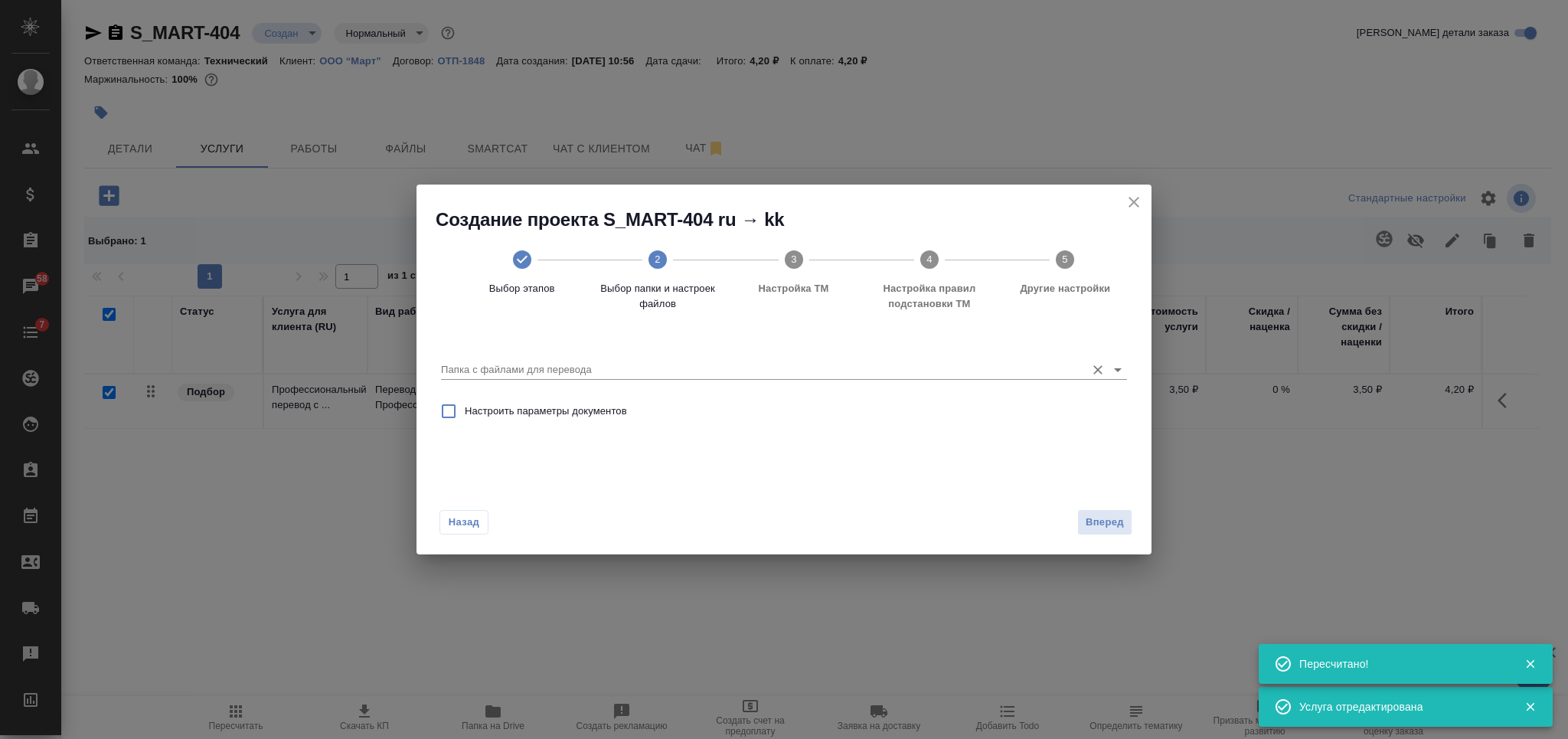
click at [864, 355] on div "Папка с файлами для перевода" at bounding box center [784, 363] width 686 height 31
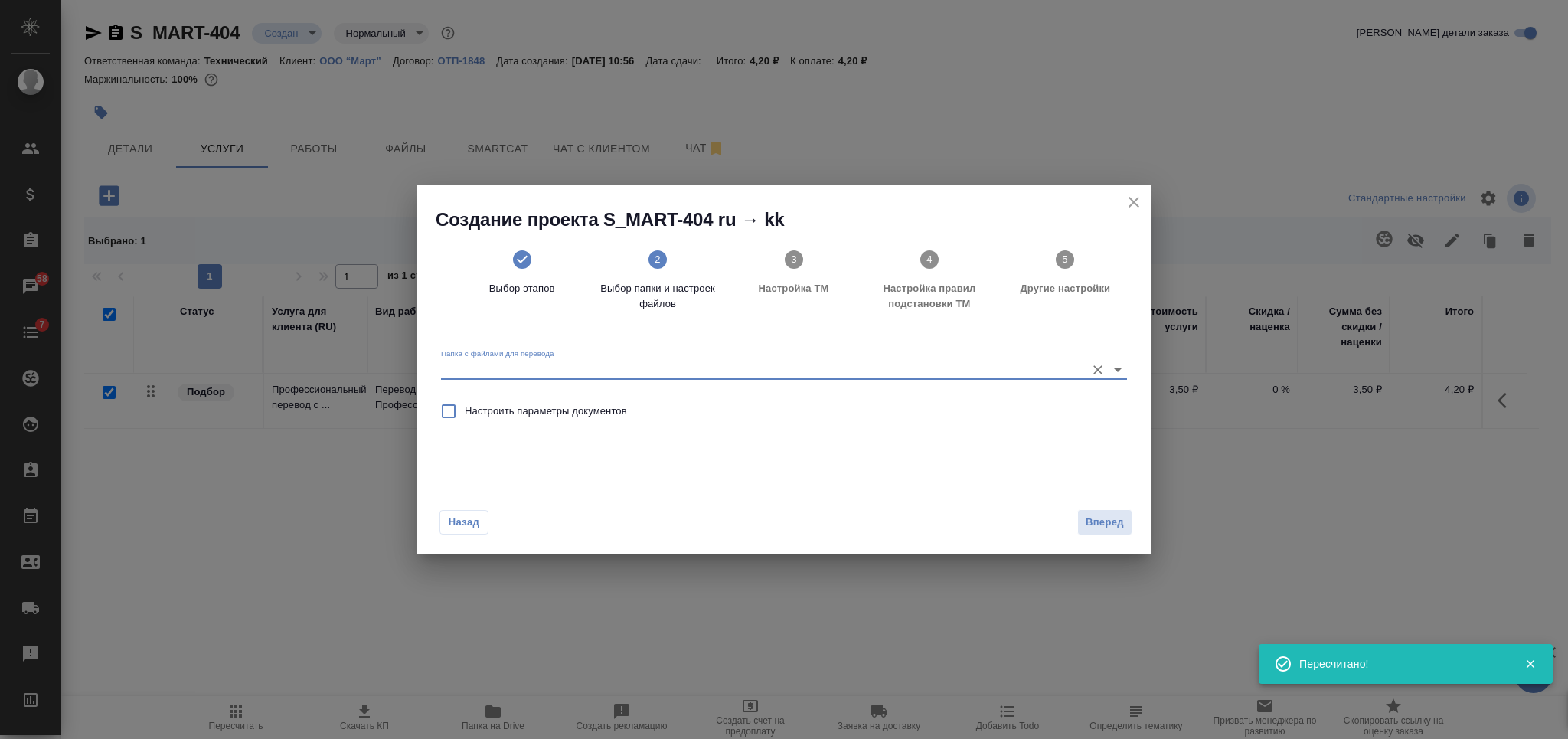
click at [871, 365] on input "Папка с файлами для перевода" at bounding box center [759, 370] width 637 height 18
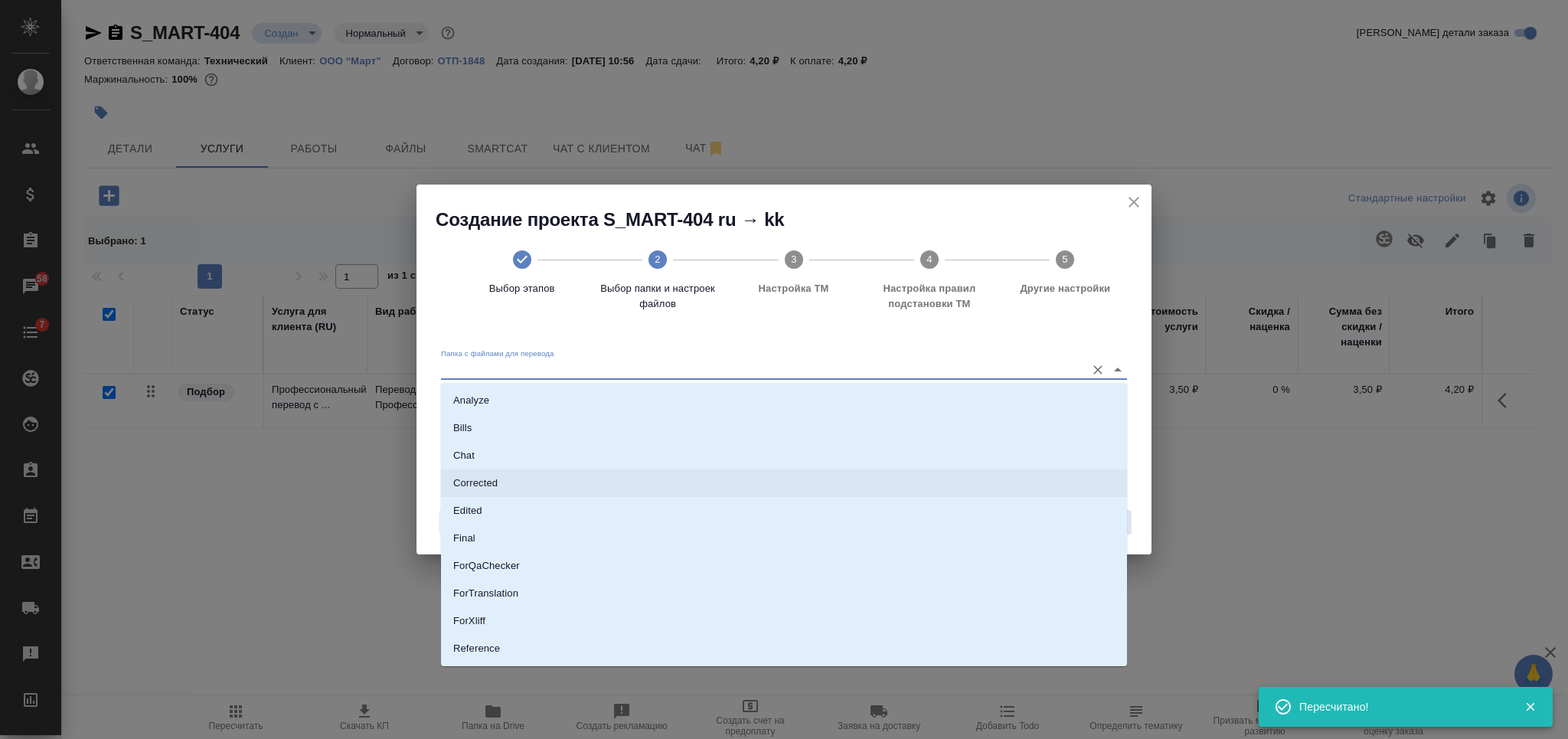
scroll to position [79, 0]
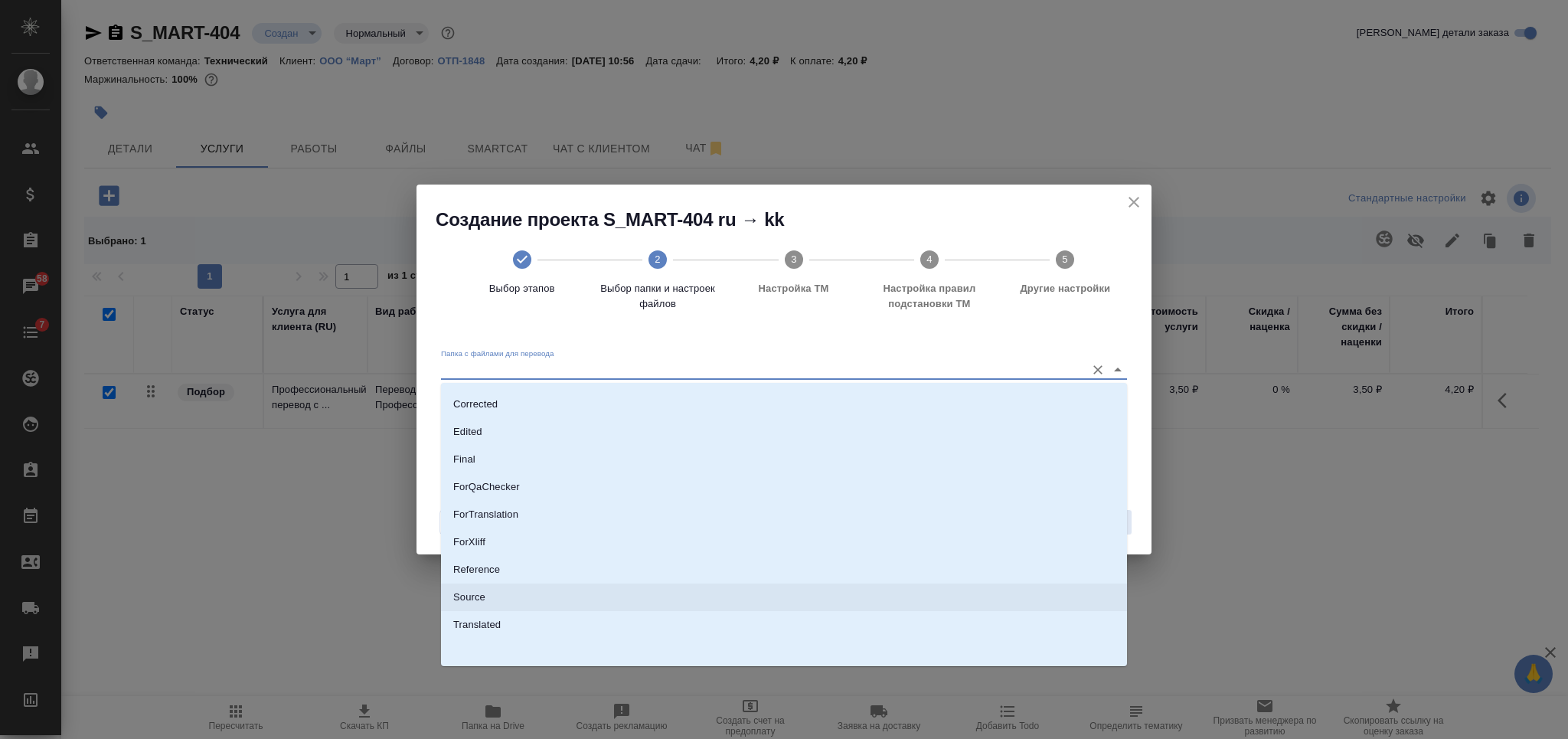
click at [805, 592] on li "Source" at bounding box center [784, 597] width 686 height 27
type input "Source"
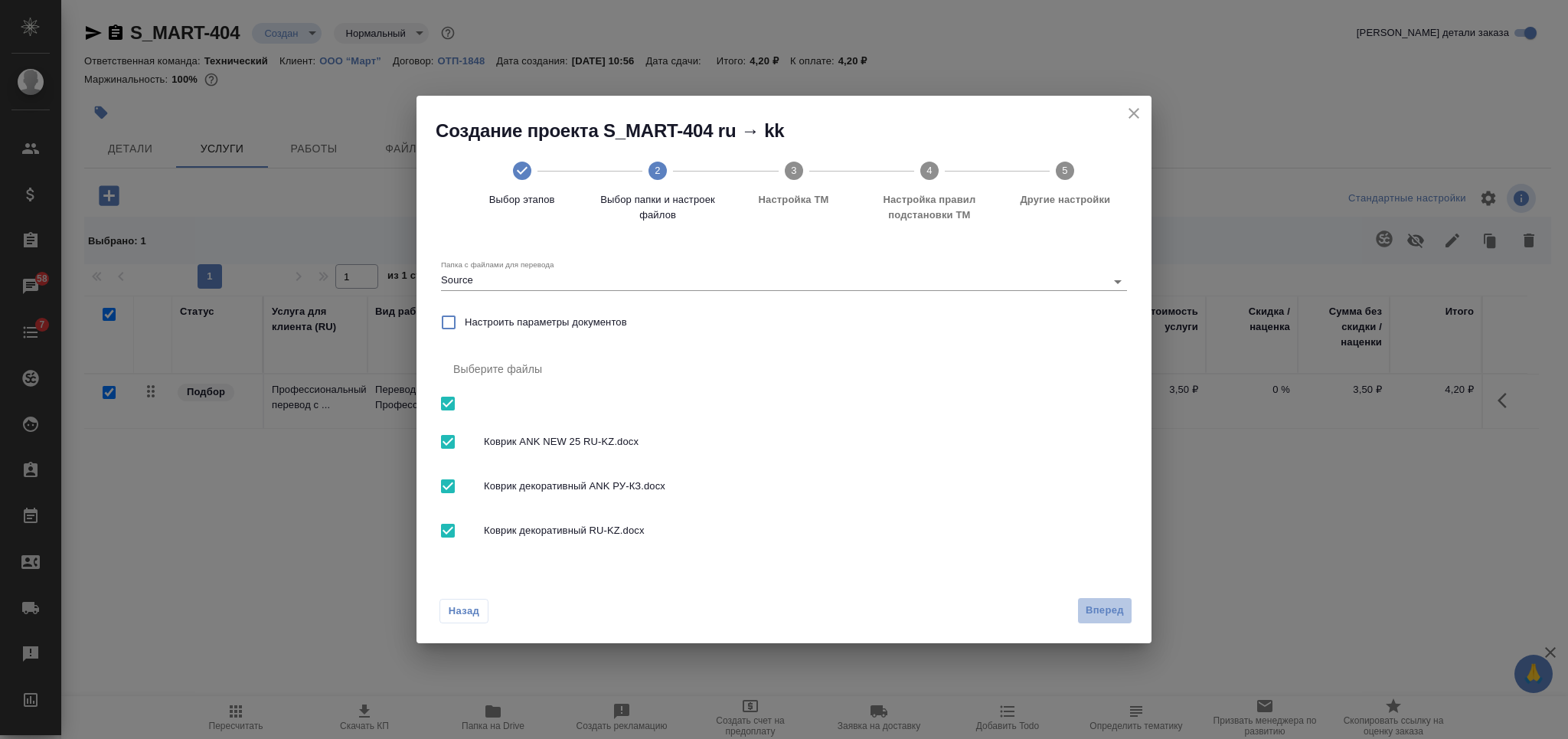
click at [1105, 616] on span "Вперед" at bounding box center [1105, 611] width 38 height 18
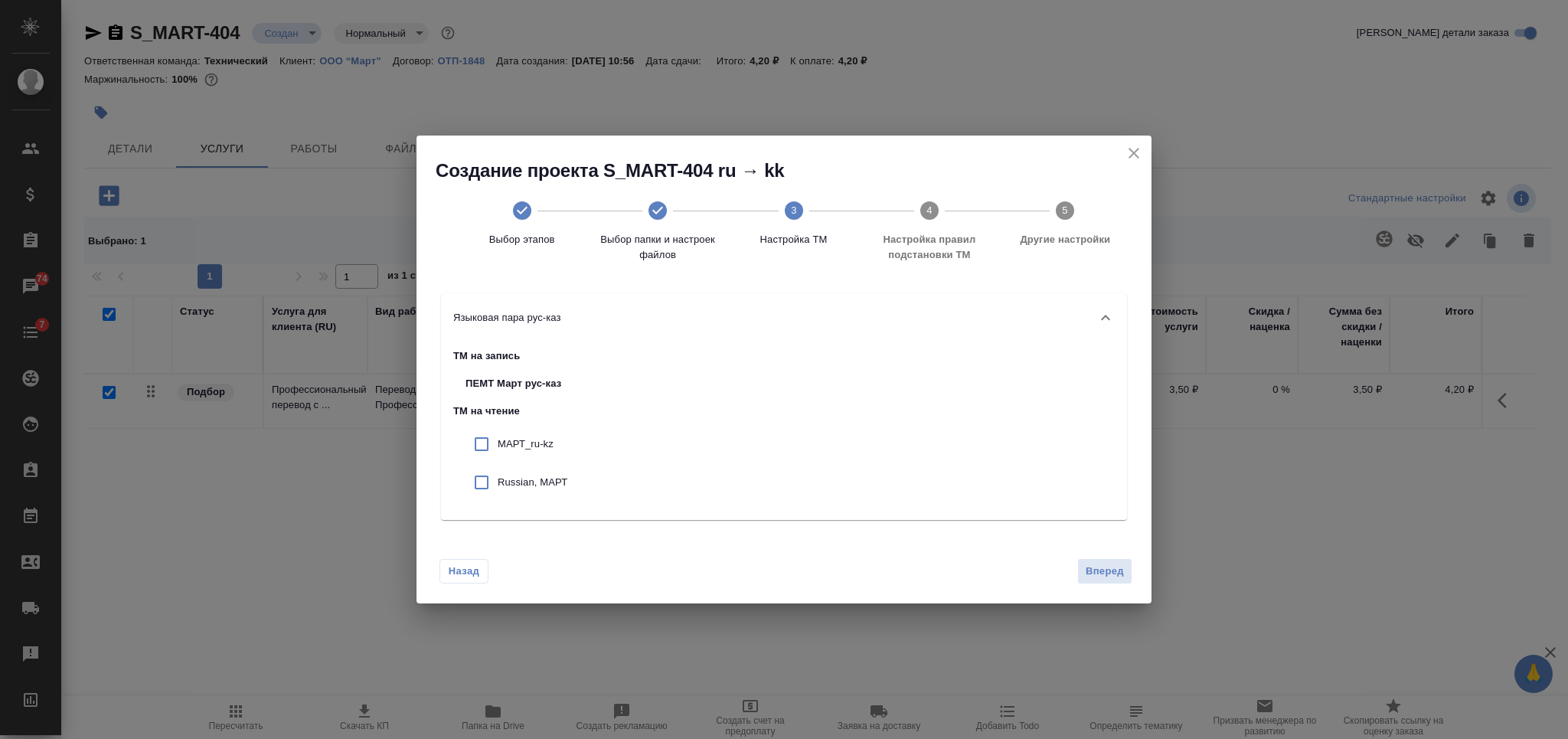
click at [475, 434] on input "checkbox" at bounding box center [482, 444] width 32 height 32
checkbox input "true"
click at [479, 469] on input "checkbox" at bounding box center [482, 483] width 32 height 32
checkbox input "true"
click at [1145, 580] on div "Назад Вперед" at bounding box center [783, 568] width 735 height 72
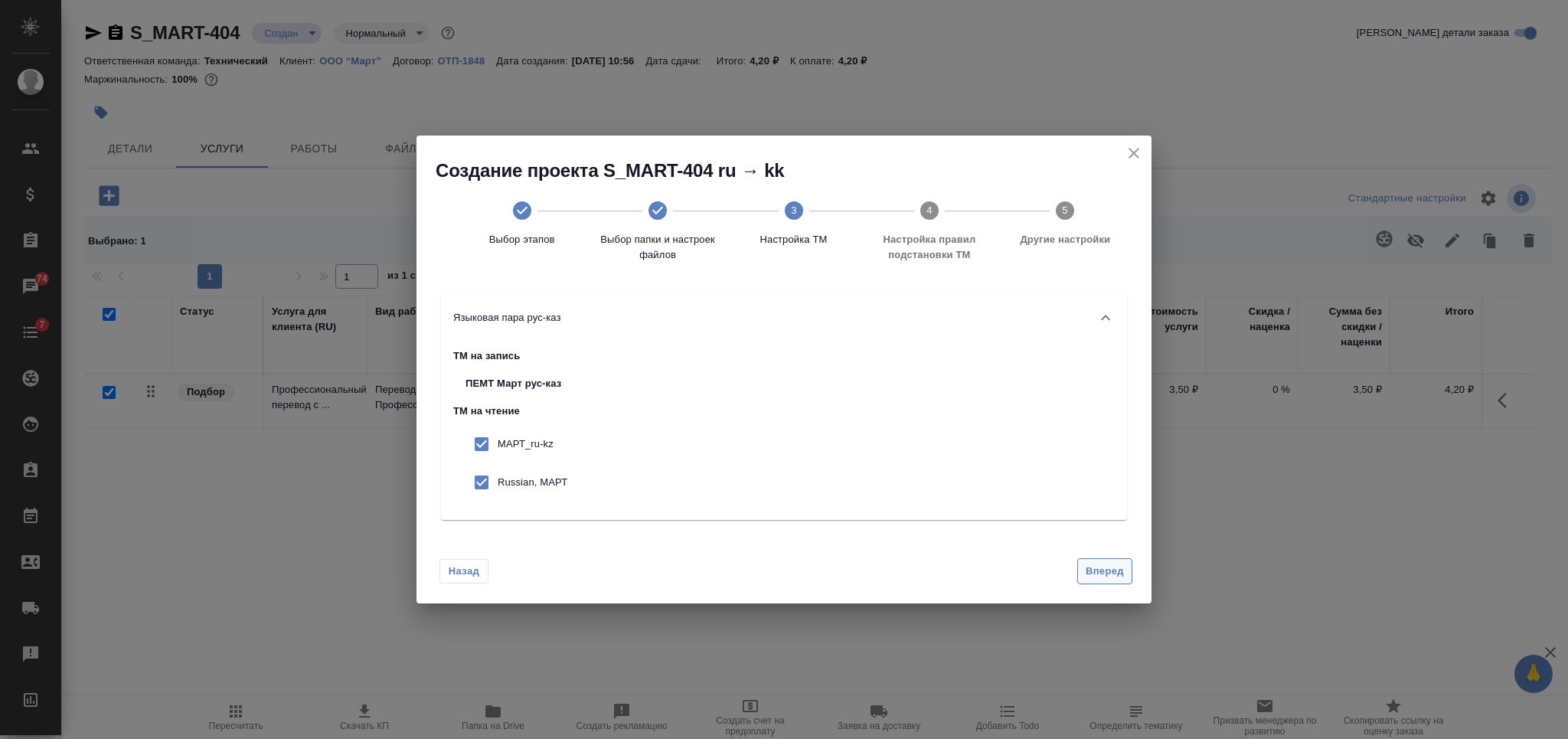
click at [1119, 566] on span "Вперед" at bounding box center [1105, 571] width 38 height 18
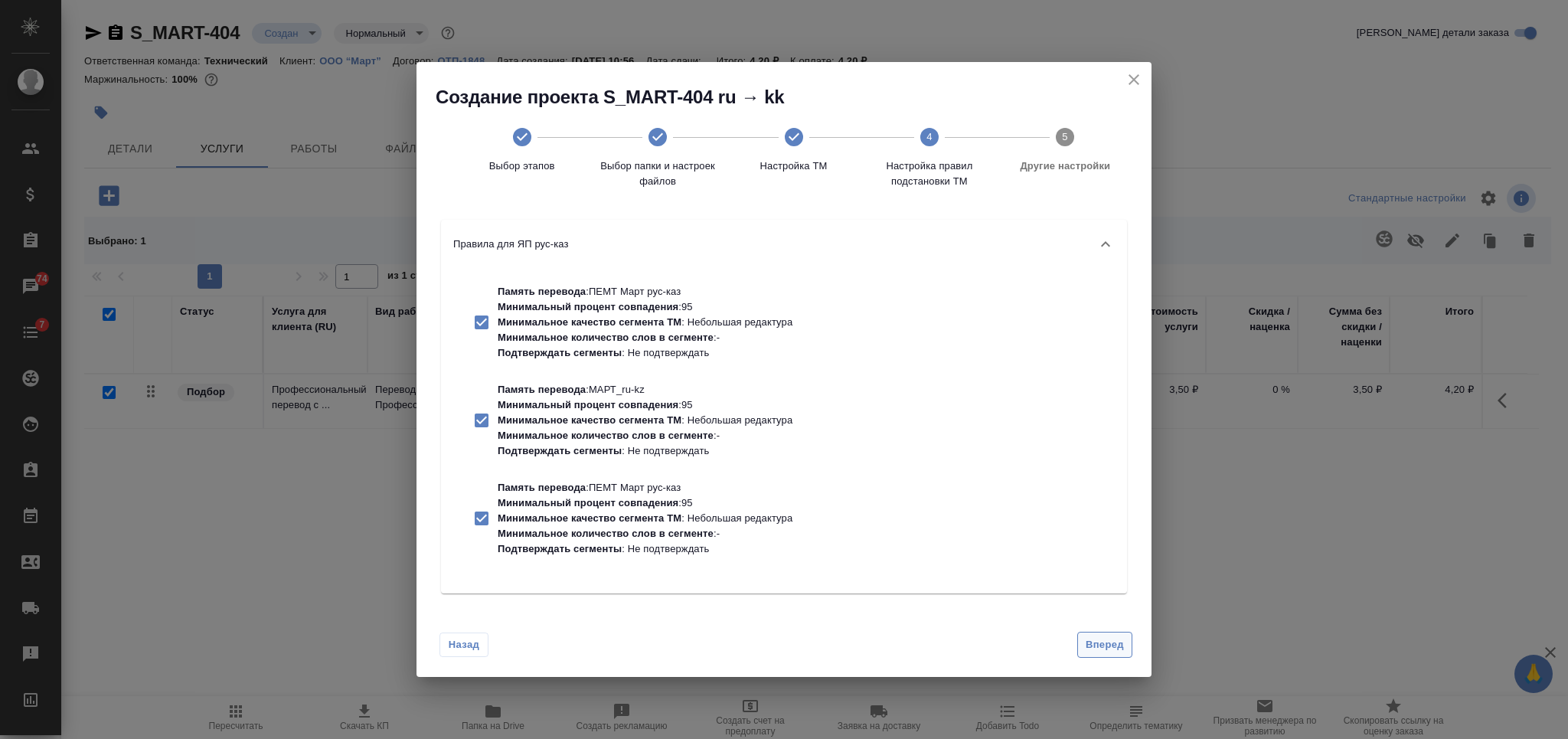
click at [1111, 644] on span "Вперед" at bounding box center [1105, 645] width 38 height 18
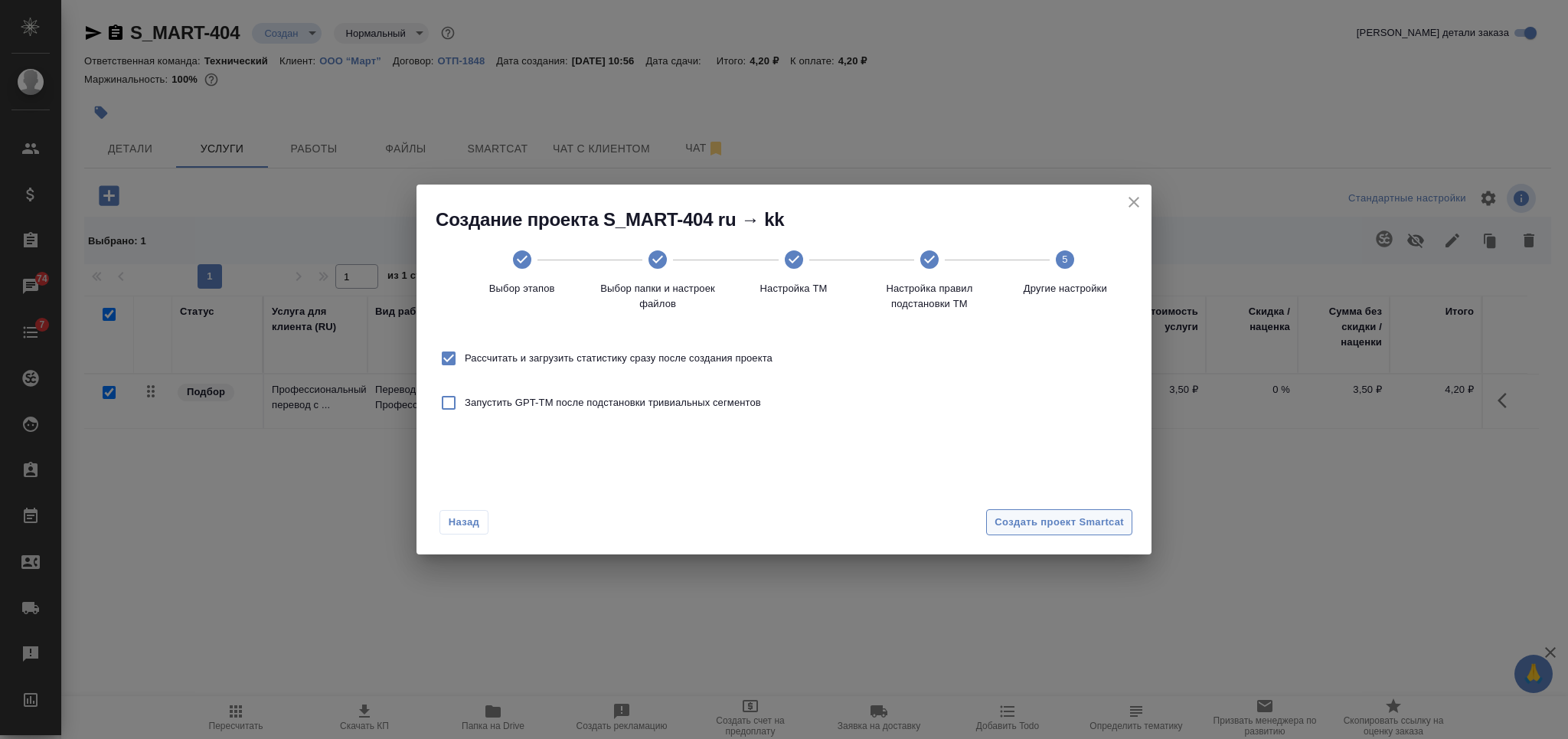
click at [1109, 524] on span "Создать проект Smartcat" at bounding box center [1058, 523] width 129 height 18
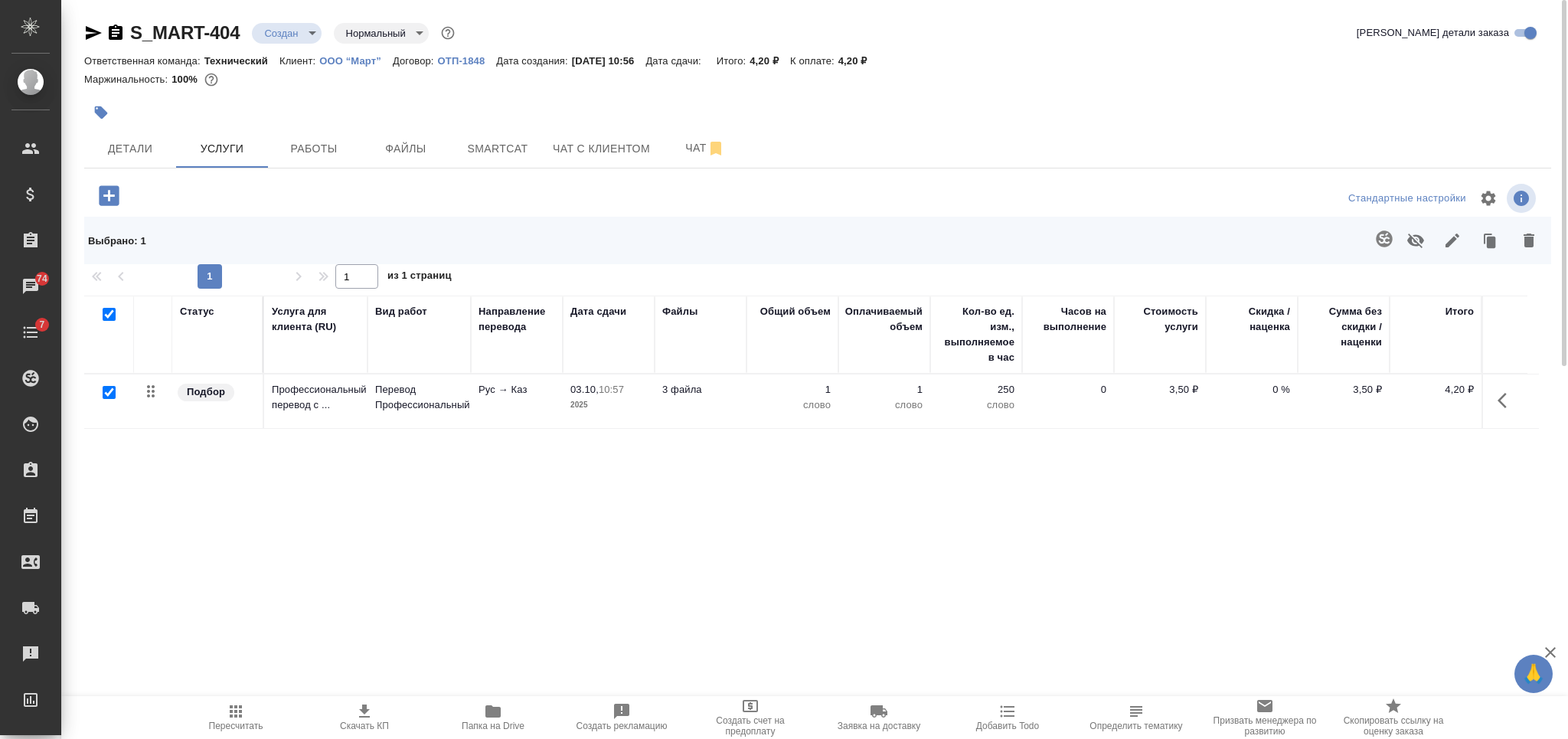
click at [1210, 516] on div "Статус Услуга для клиента (RU) Вид работ Направление перевода Дата сдачи Файлы …" at bounding box center [811, 460] width 1454 height 329
click at [114, 197] on icon "button" at bounding box center [108, 195] width 20 height 20
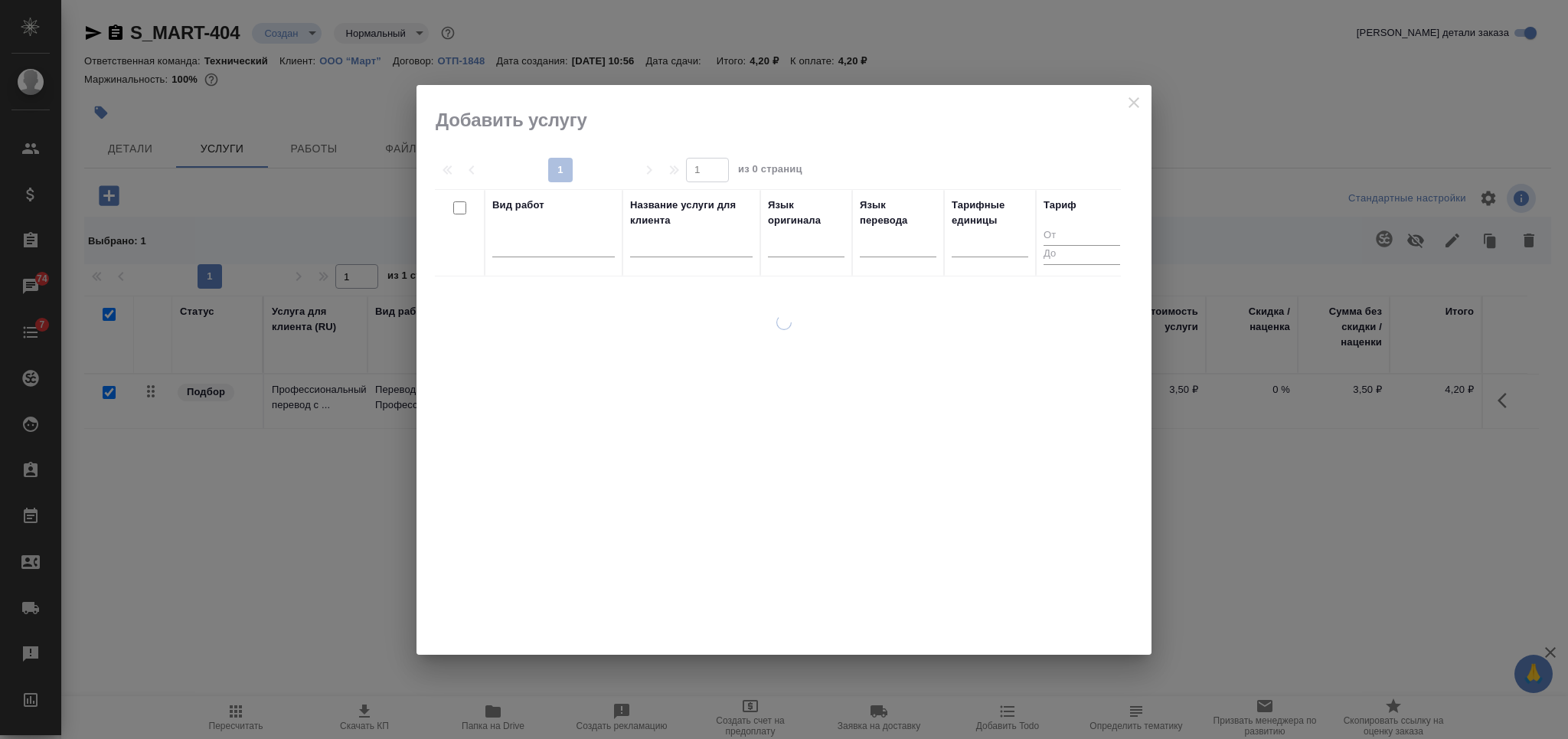
click at [701, 246] on input "text" at bounding box center [691, 247] width 123 height 19
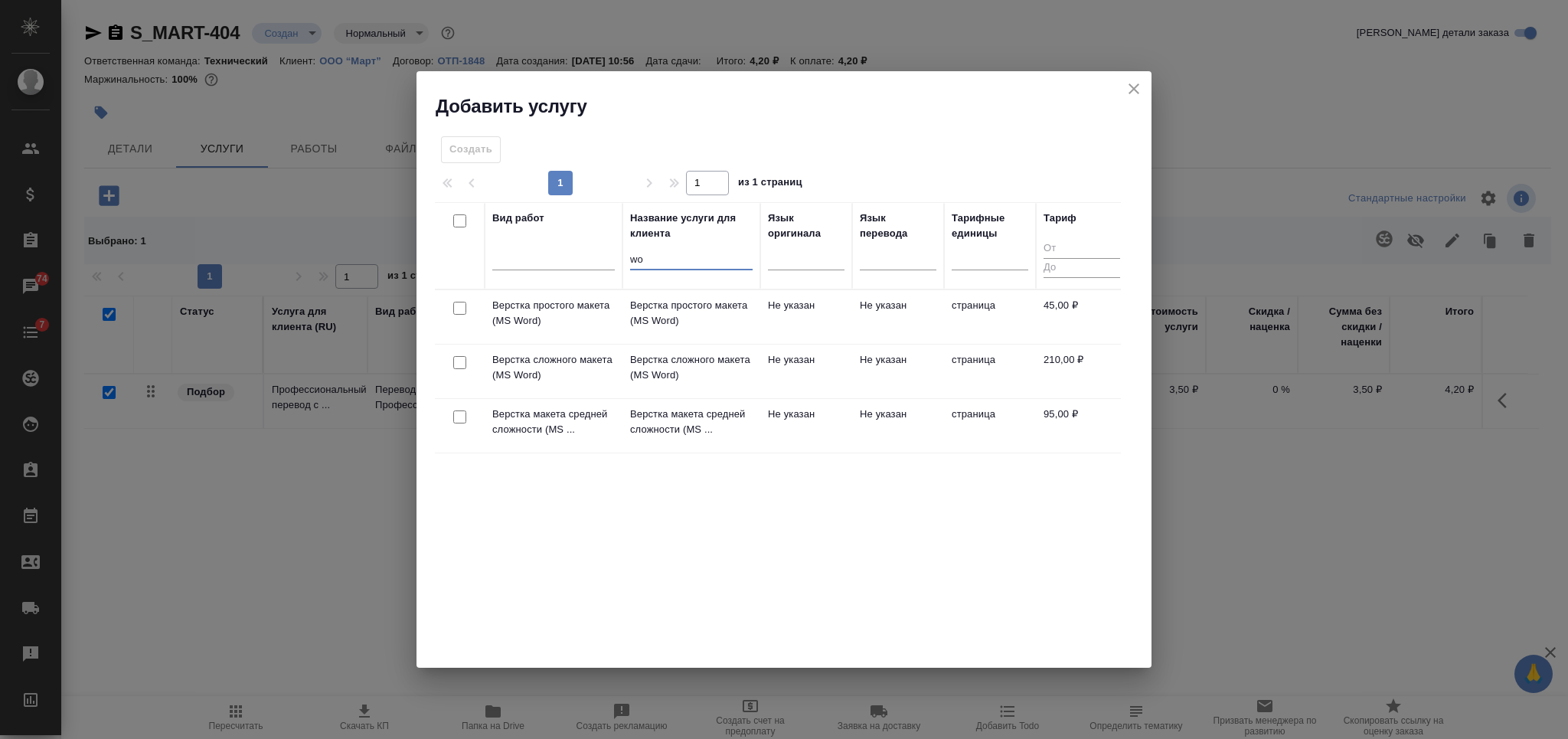
type input "wo"
click at [459, 414] on input "checkbox" at bounding box center [459, 417] width 13 height 13
checkbox input "true"
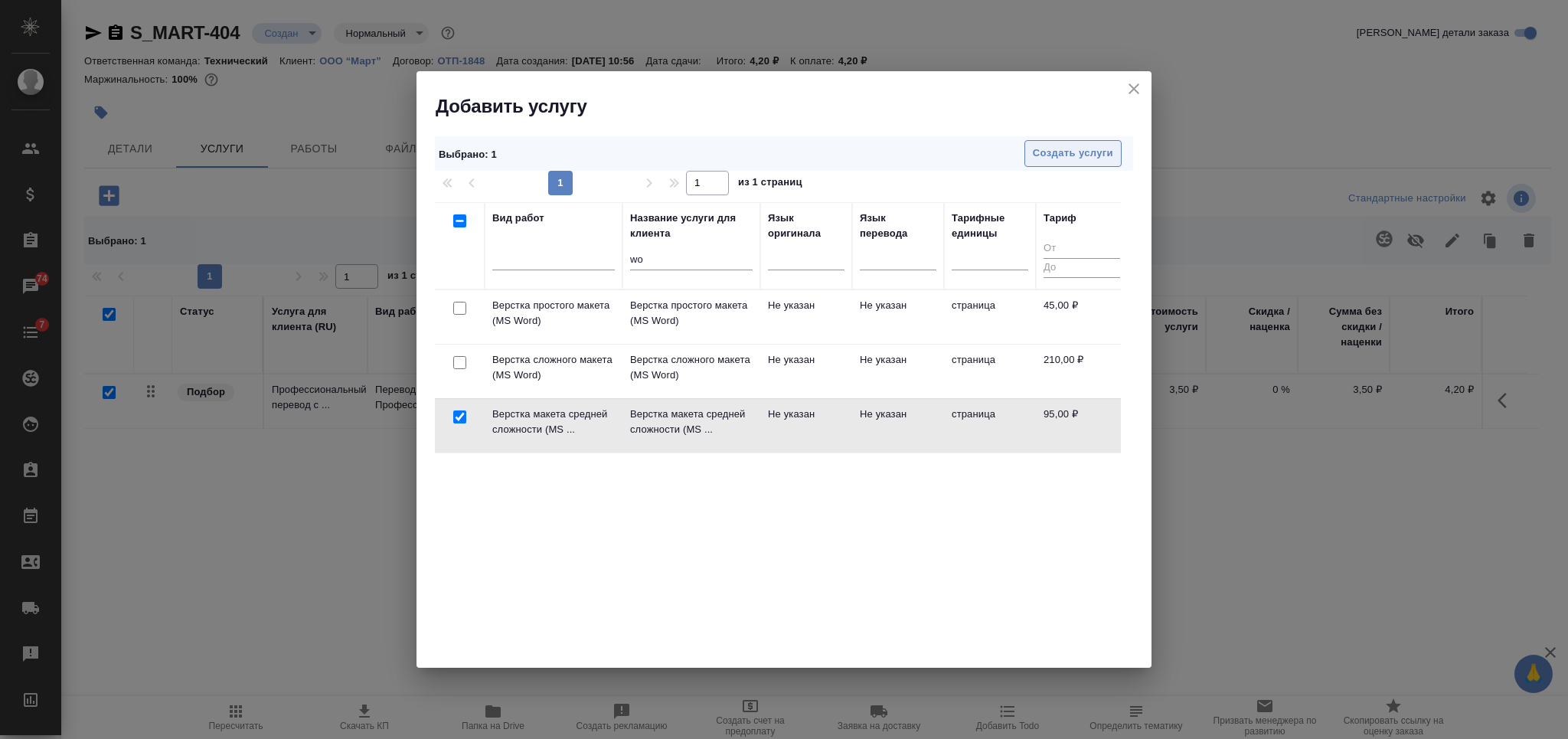
click at [1046, 150] on span "Создать услуги" at bounding box center [1073, 153] width 80 height 18
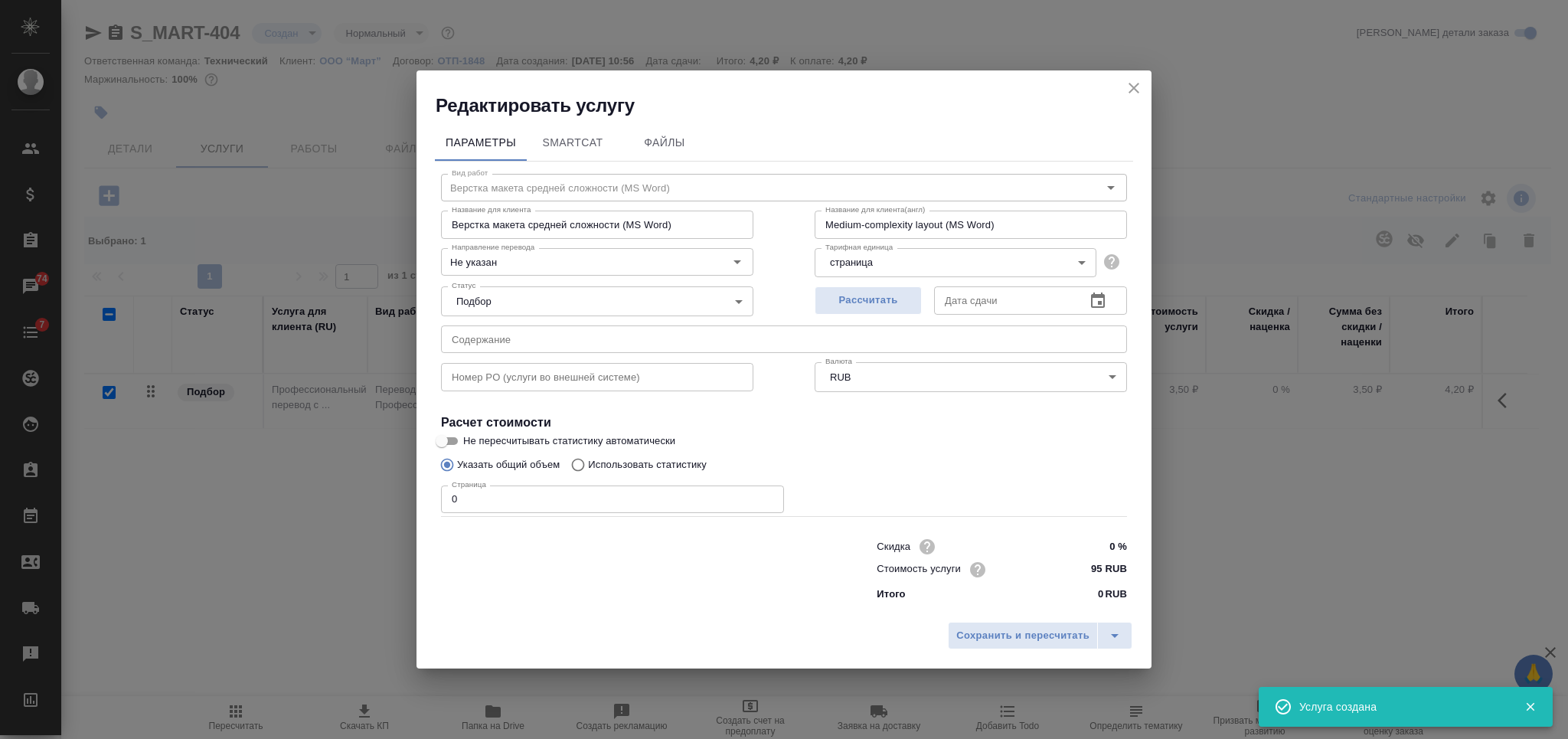
checkbox input "false"
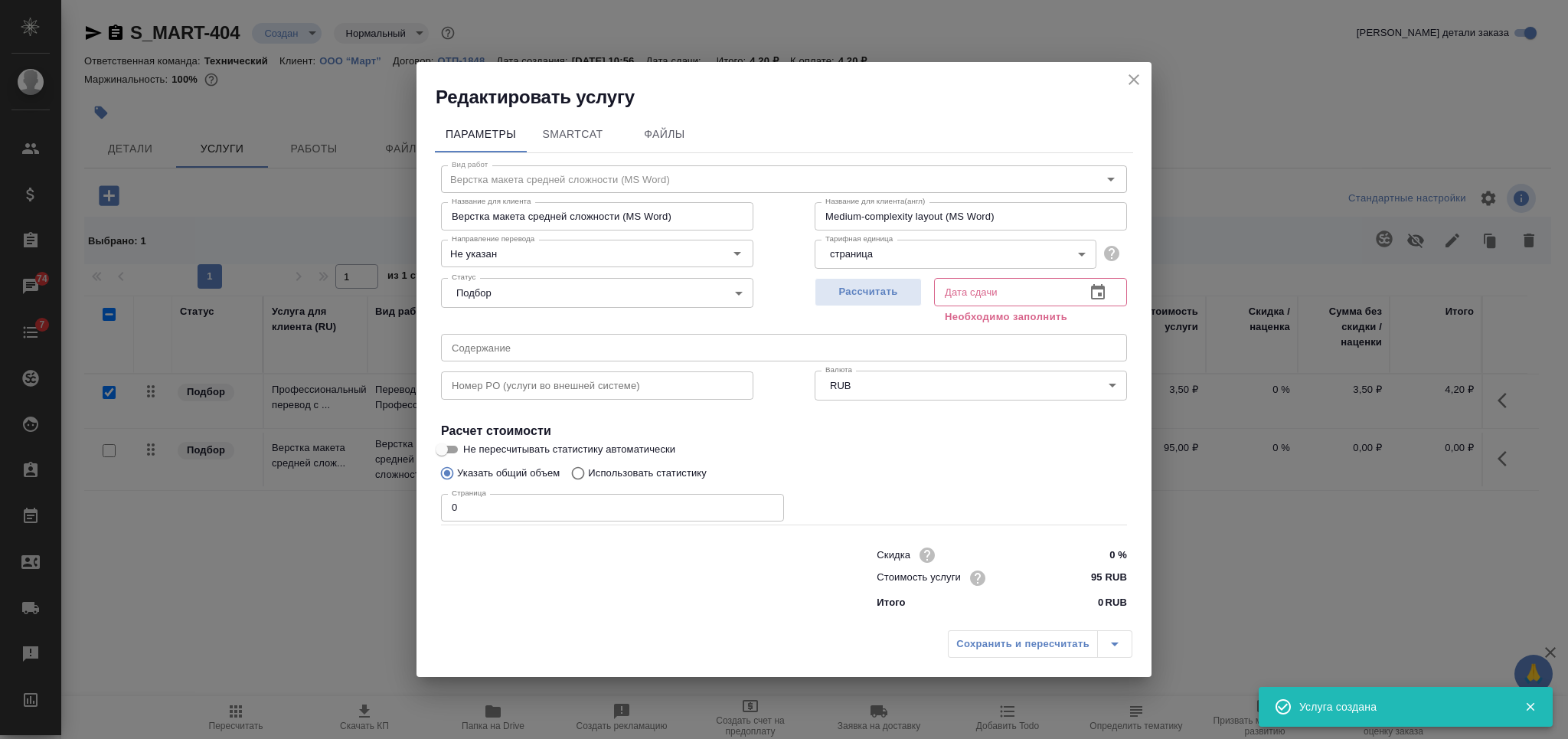
drag, startPoint x: 419, startPoint y: 507, endPoint x: 410, endPoint y: 504, distance: 9.5
click at [410, 504] on div "Редактировать услугу Параметры SmartCat Файлы Вид работ Верстка макета средней …" at bounding box center [784, 370] width 1568 height 739
type input "3"
click at [843, 293] on span "Рассчитать" at bounding box center [868, 292] width 91 height 18
type input "03.10.2025 11:13"
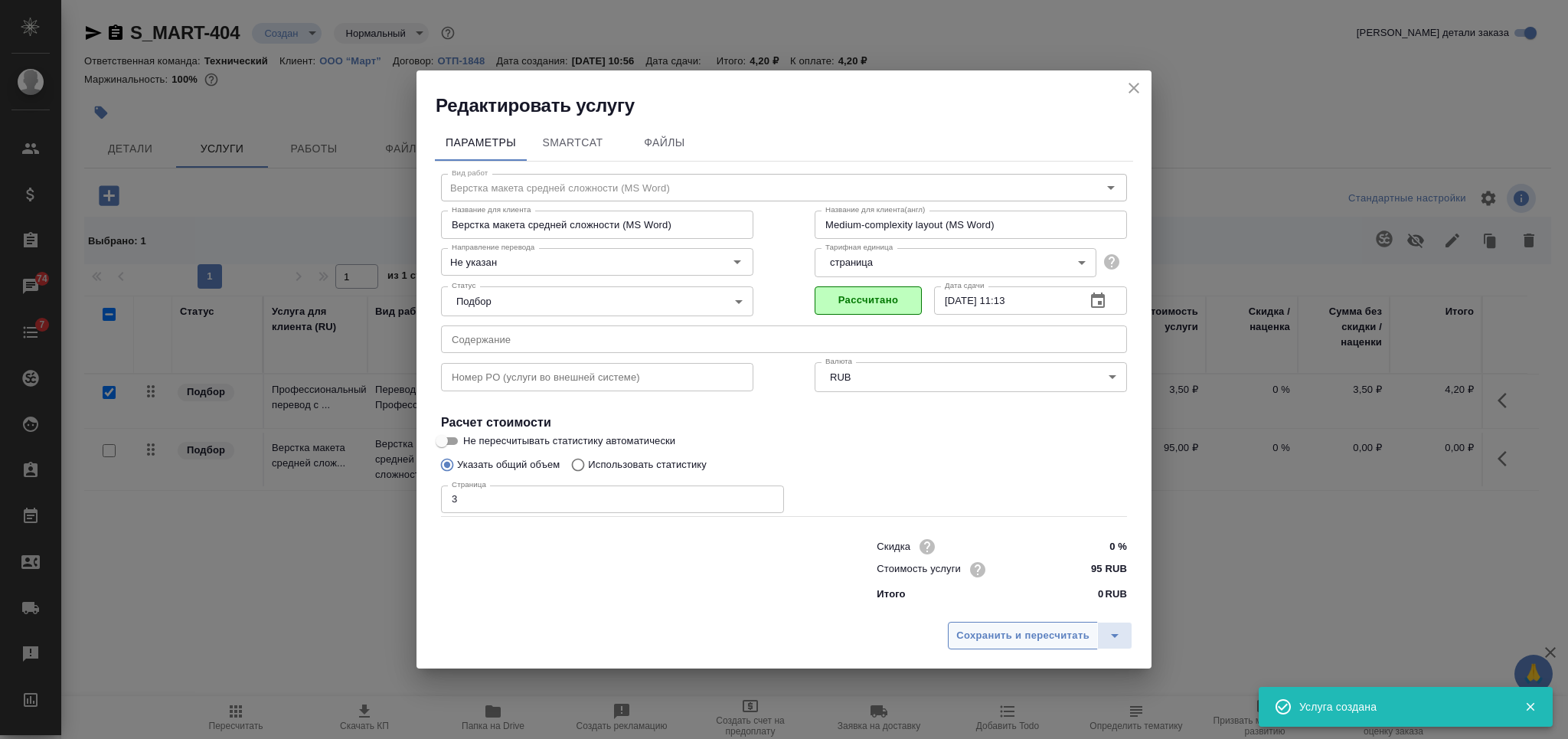
click at [1015, 634] on span "Сохранить и пересчитать" at bounding box center [1023, 636] width 133 height 18
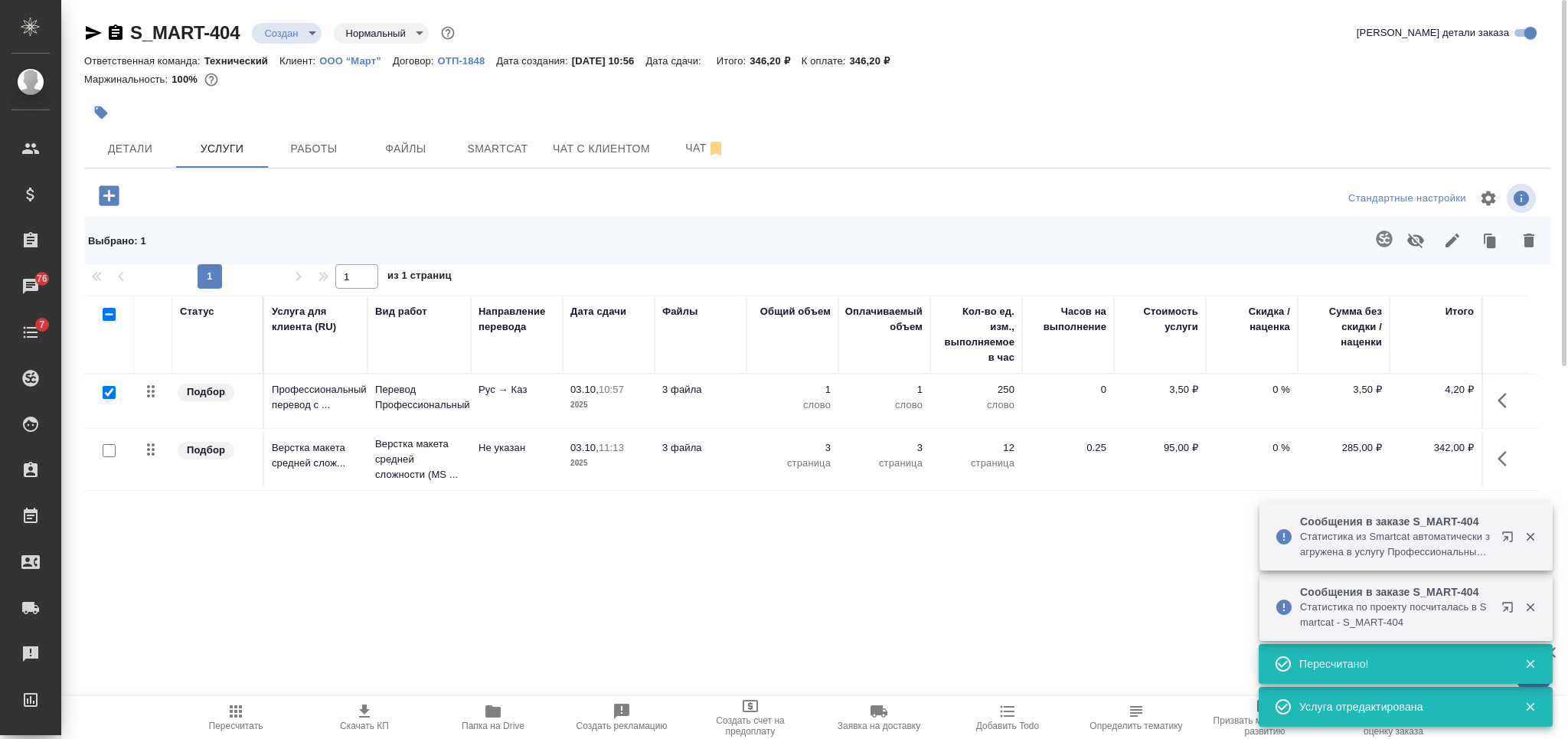
click at [250, 717] on span "Пересчитать" at bounding box center [236, 717] width 111 height 29
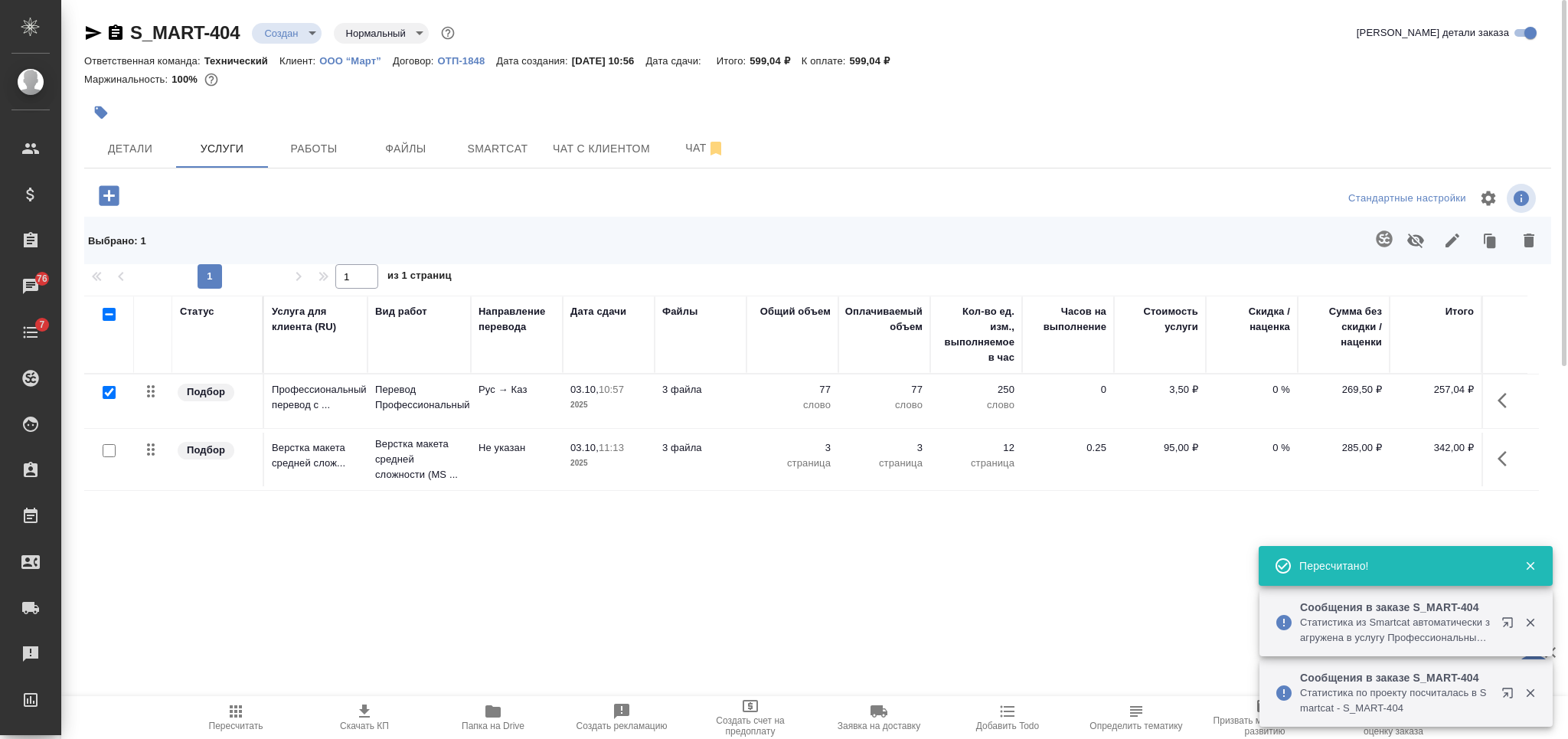
click at [756, 393] on p "77" at bounding box center [792, 390] width 76 height 15
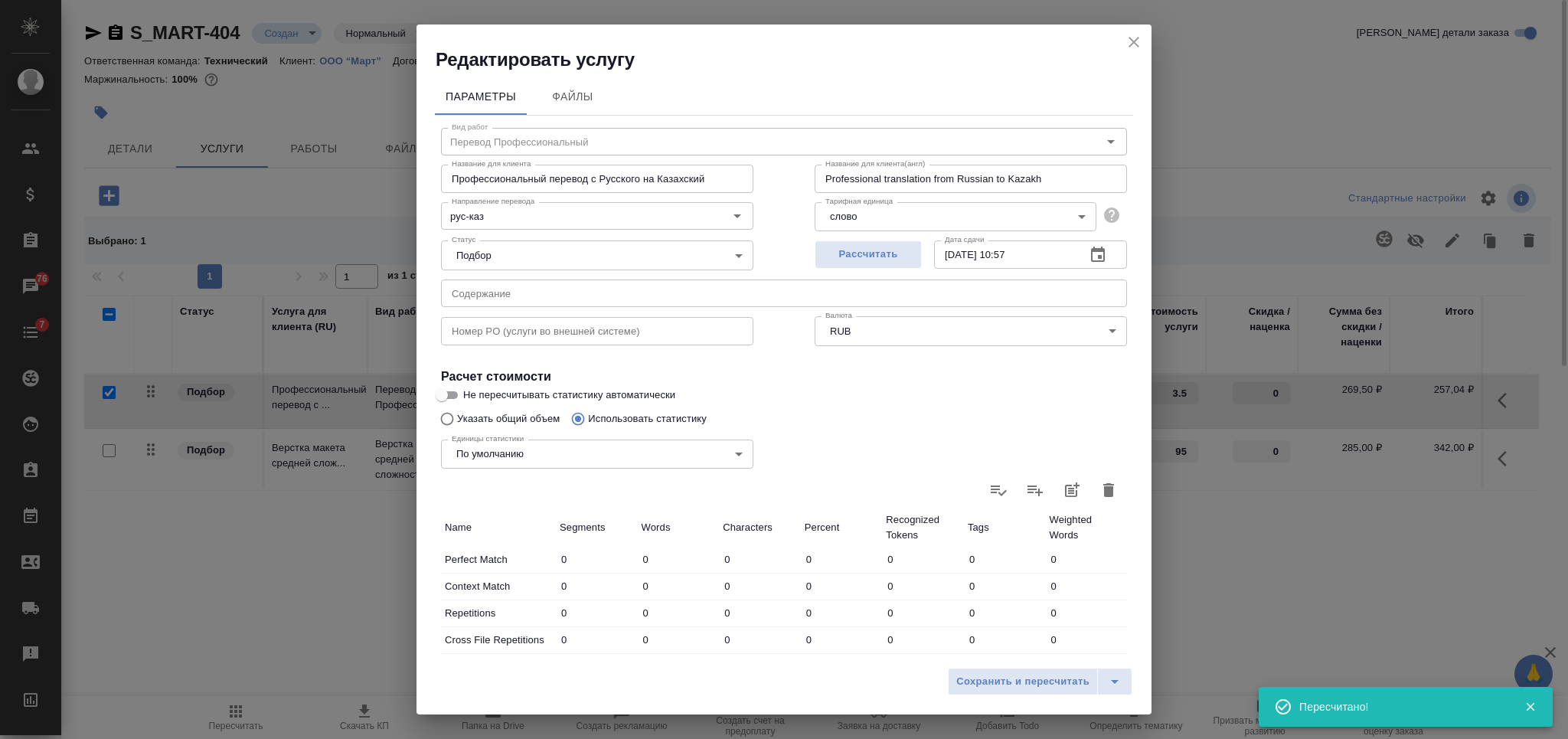
scroll to position [306, 0]
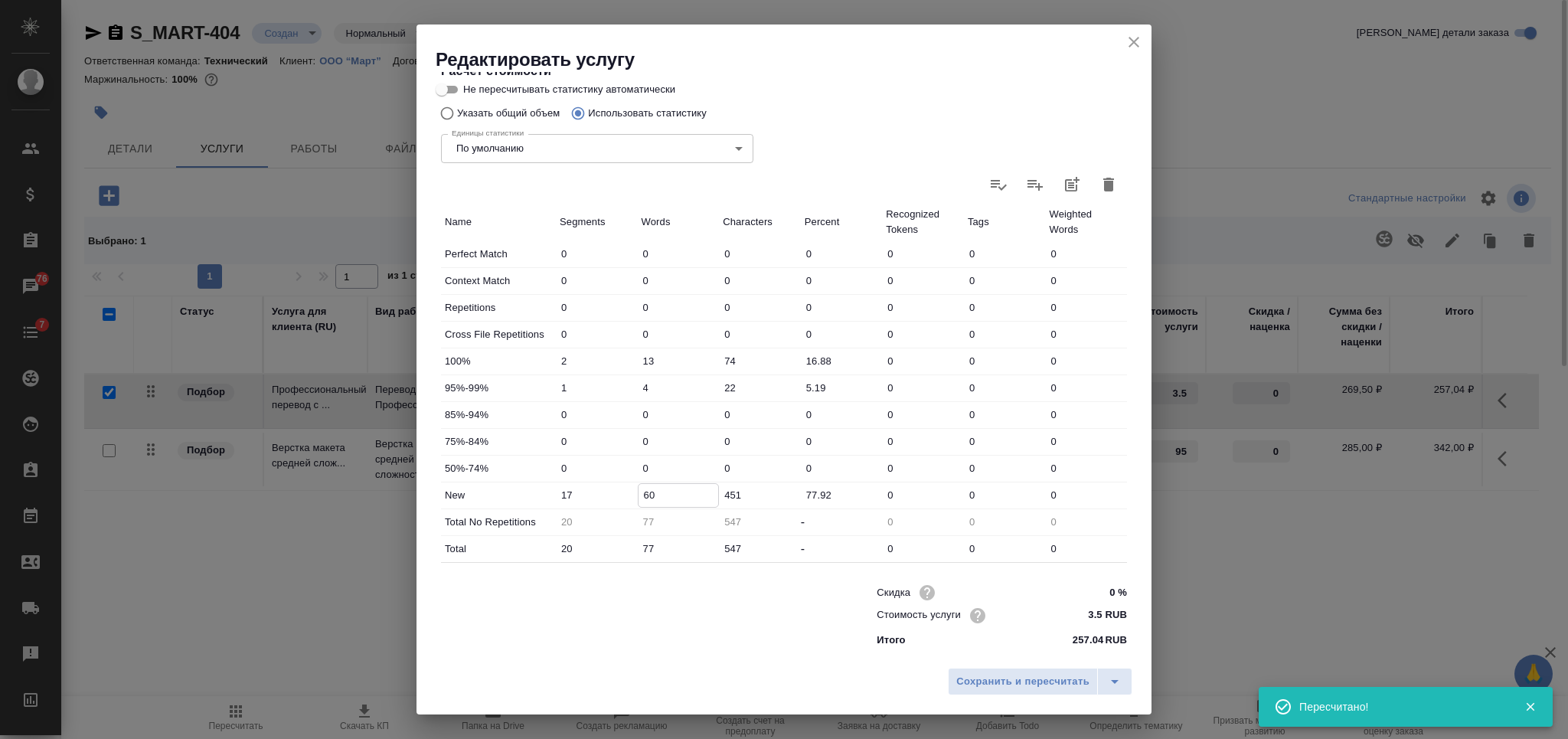
drag, startPoint x: 659, startPoint y: 495, endPoint x: 645, endPoint y: 493, distance: 14.1
click at [645, 493] on input "60" at bounding box center [678, 495] width 80 height 22
type input "62"
click at [983, 677] on span "Сохранить и пересчитать" at bounding box center [1023, 681] width 133 height 18
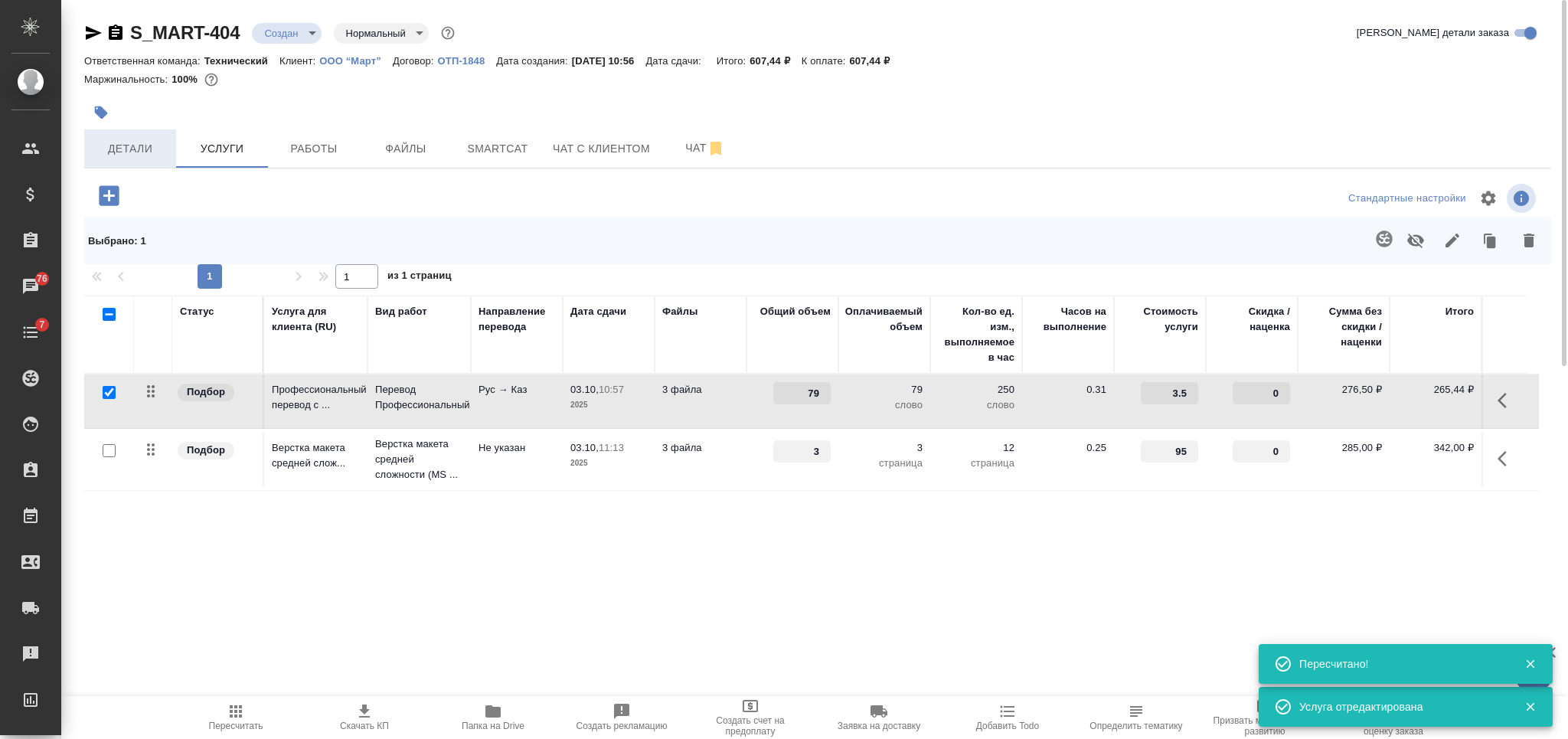
click at [160, 151] on span "Детали" at bounding box center [131, 149] width 74 height 19
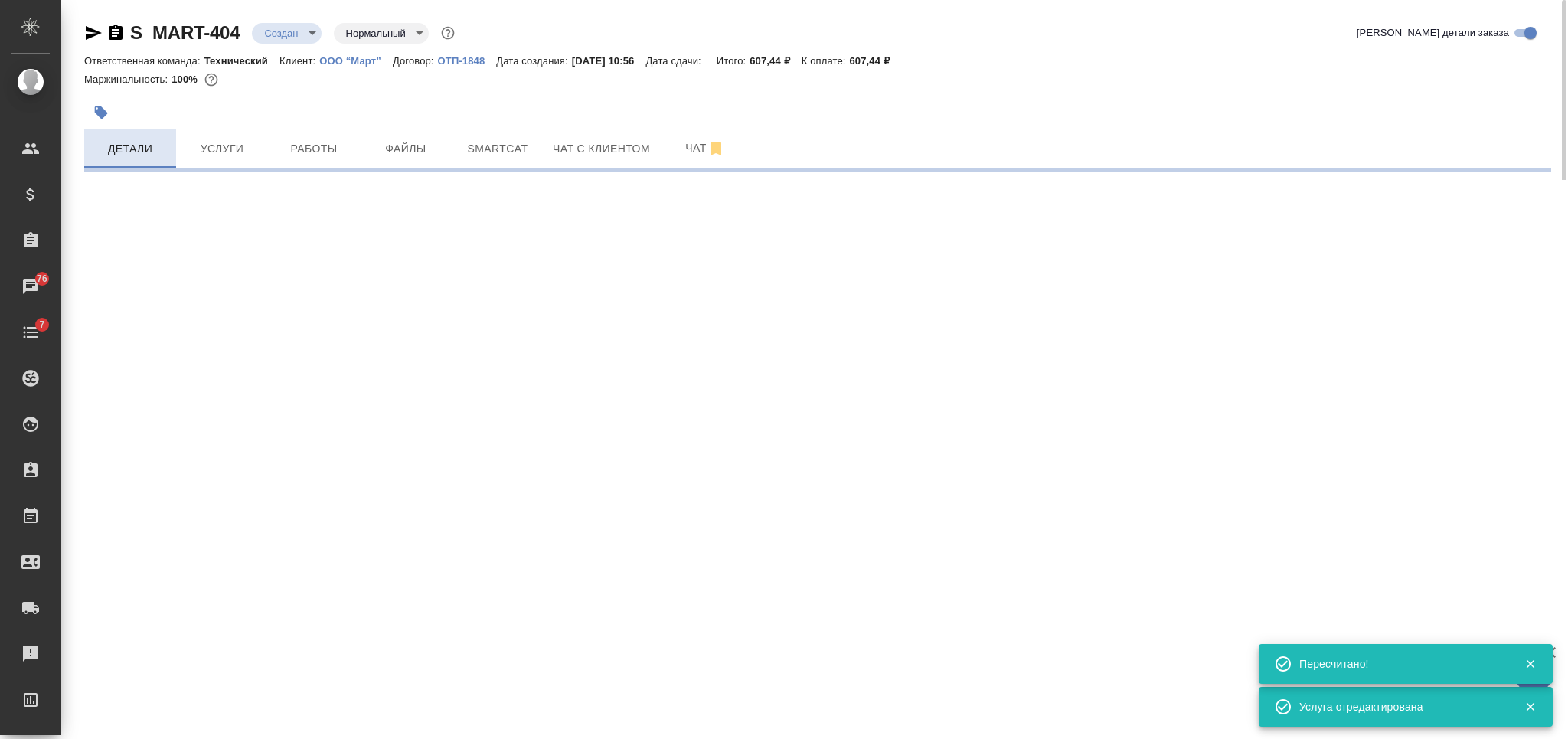
select select "RU"
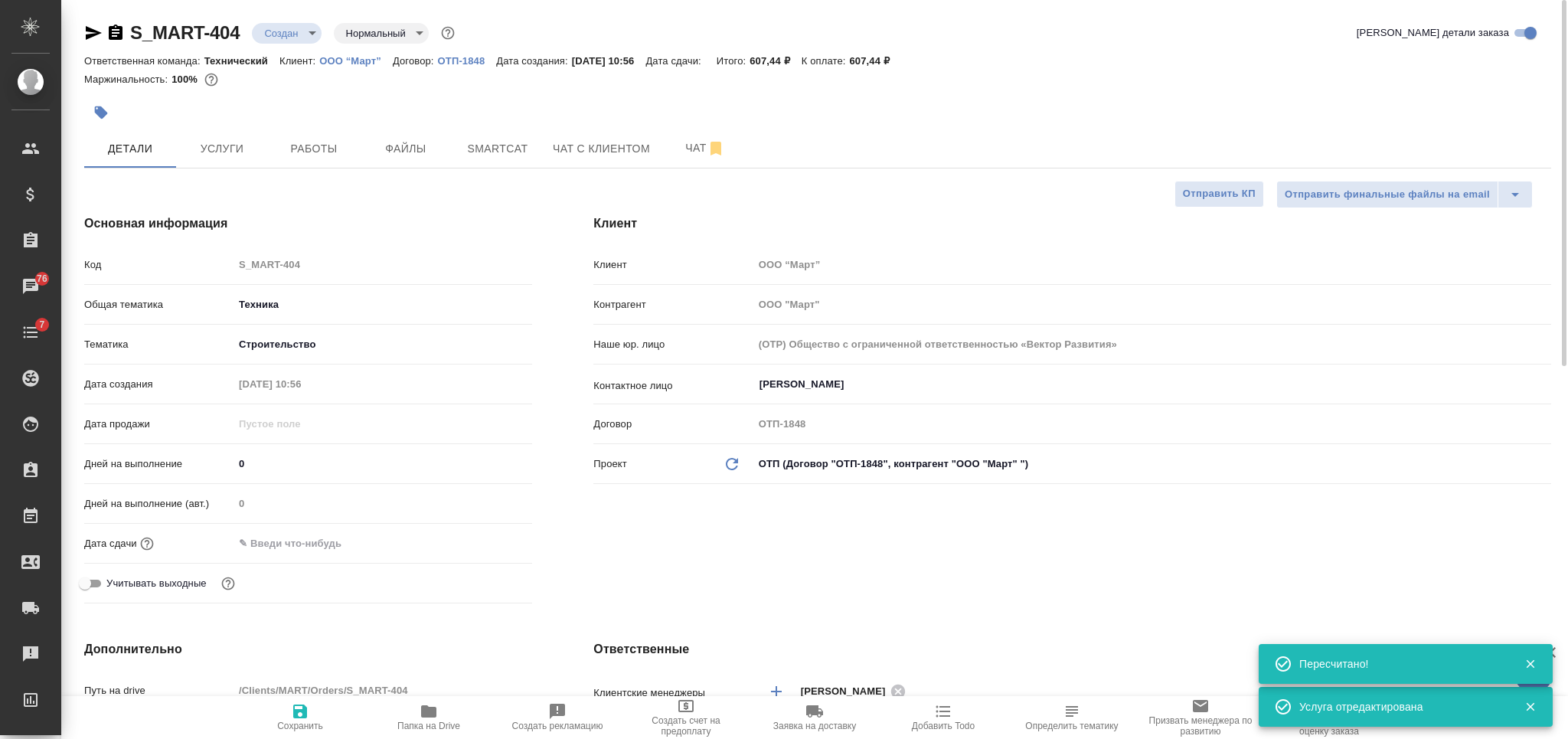
type textarea "x"
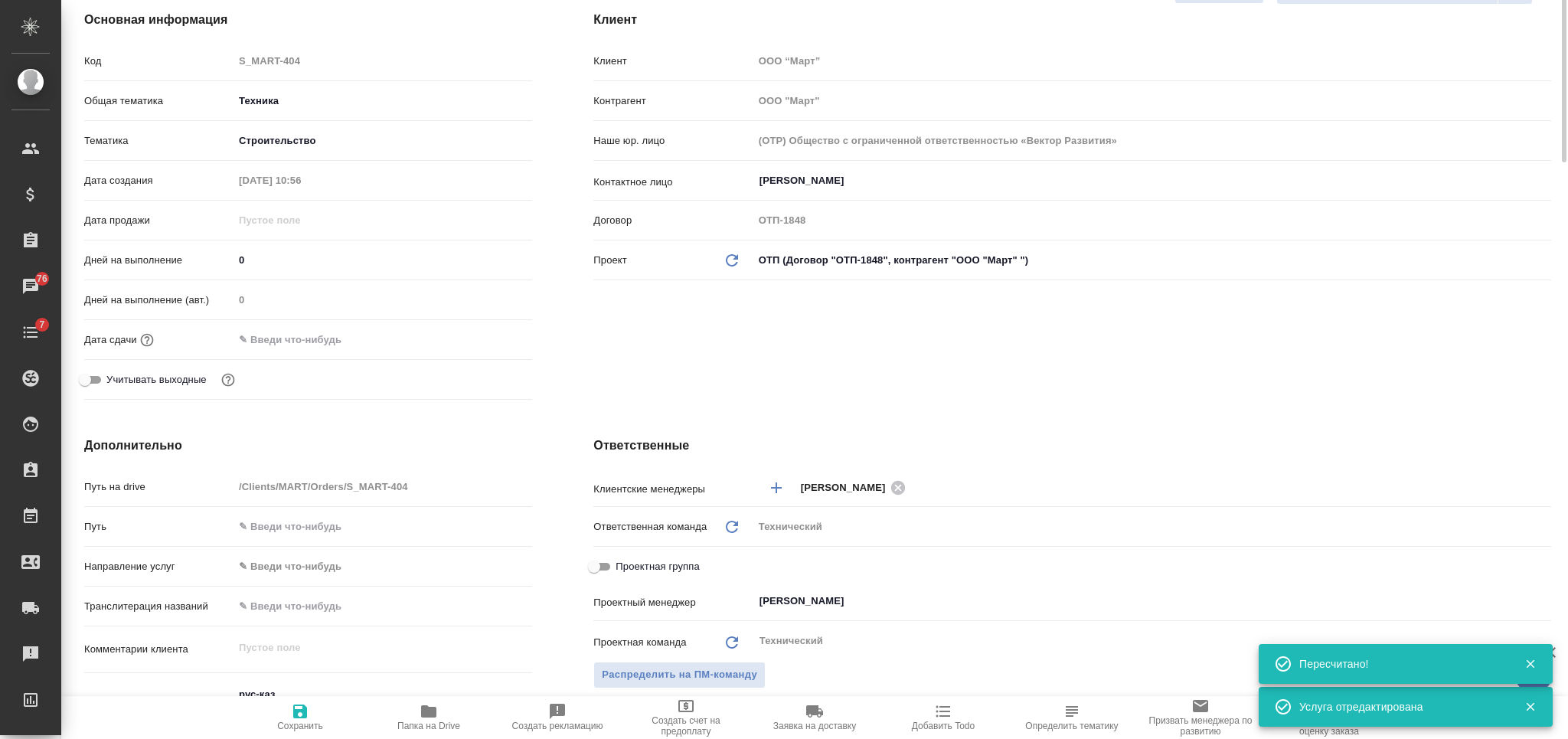
scroll to position [510, 0]
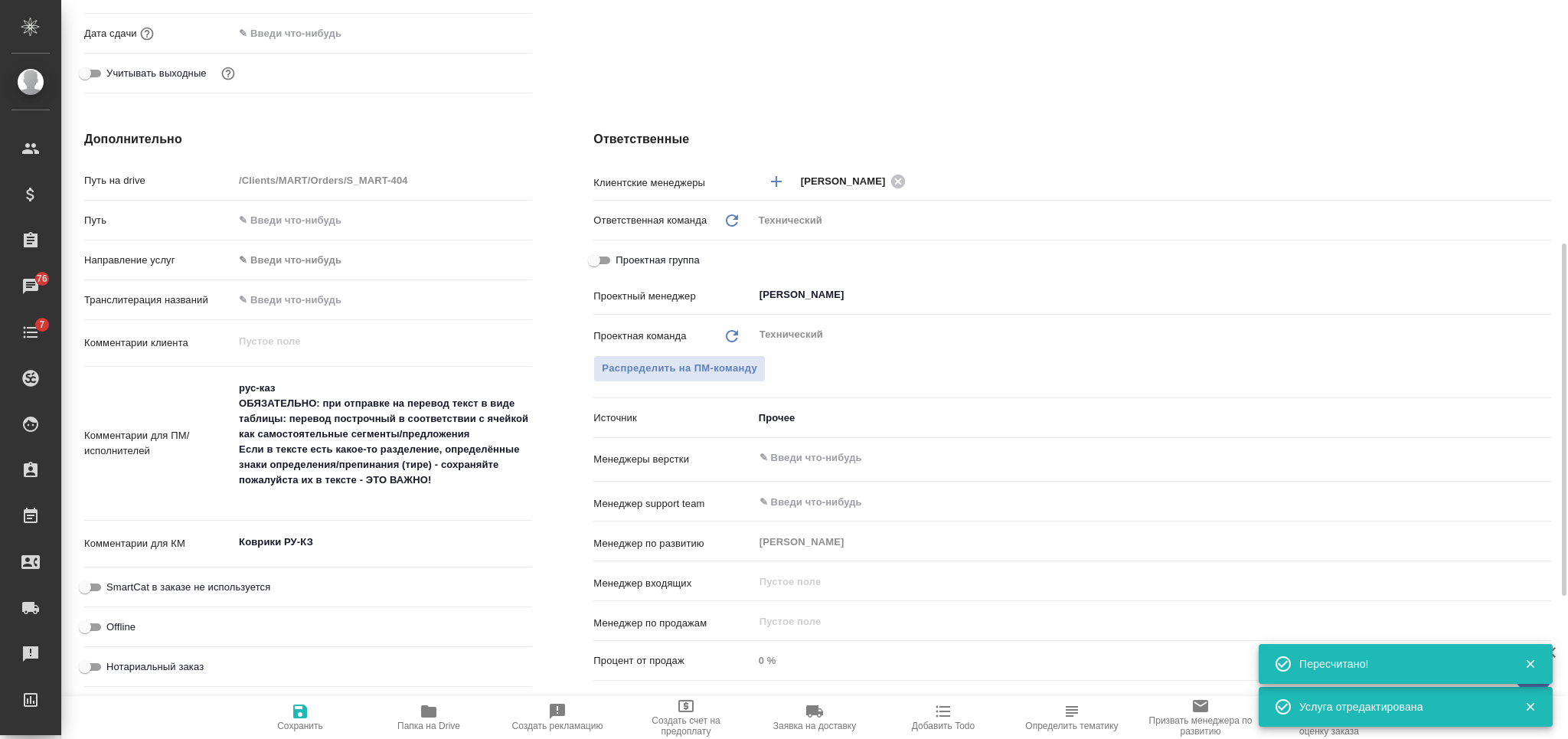
click at [360, 547] on textarea "Коврики РУ-КЗ" at bounding box center [382, 542] width 298 height 26
type textarea "x"
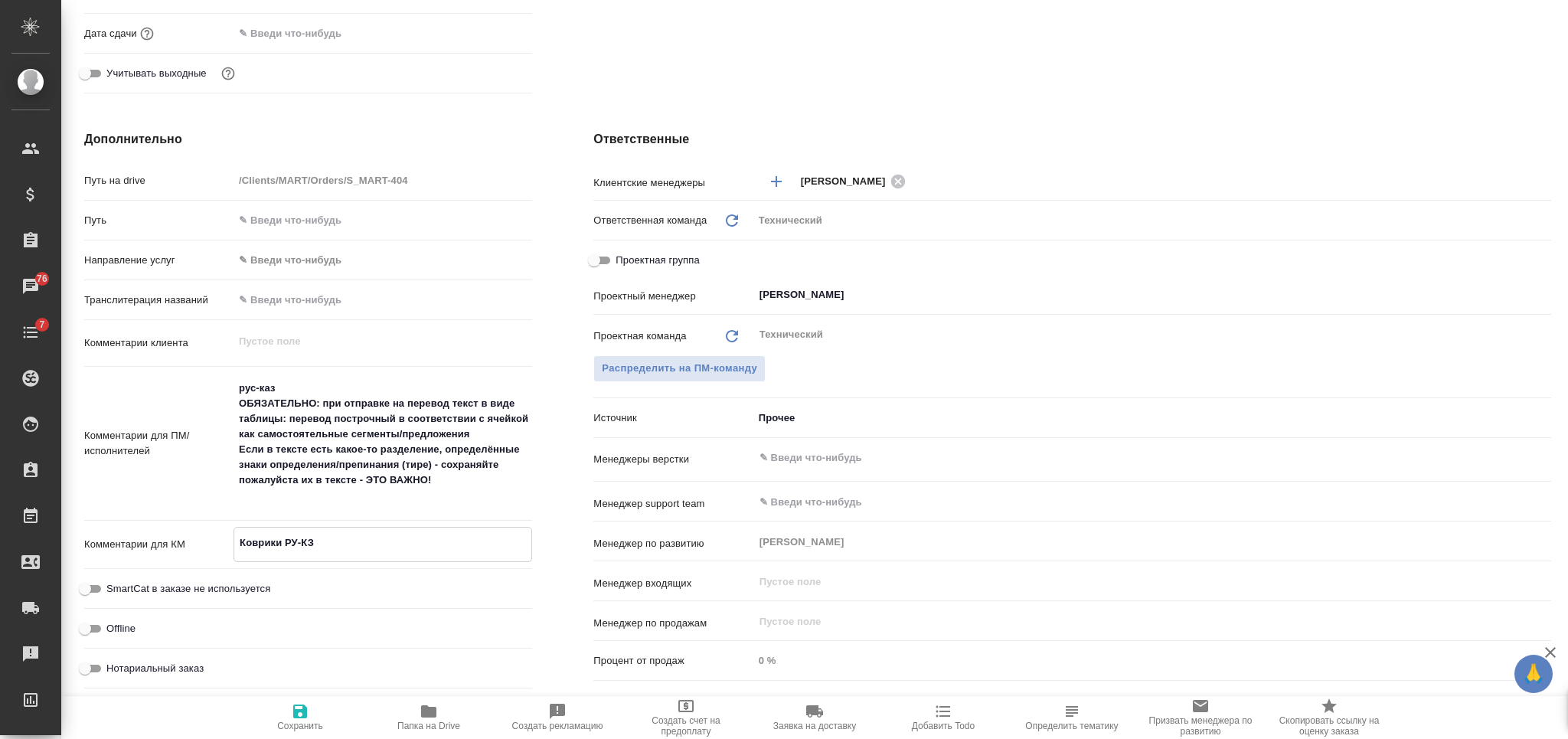
scroll to position [0, 0]
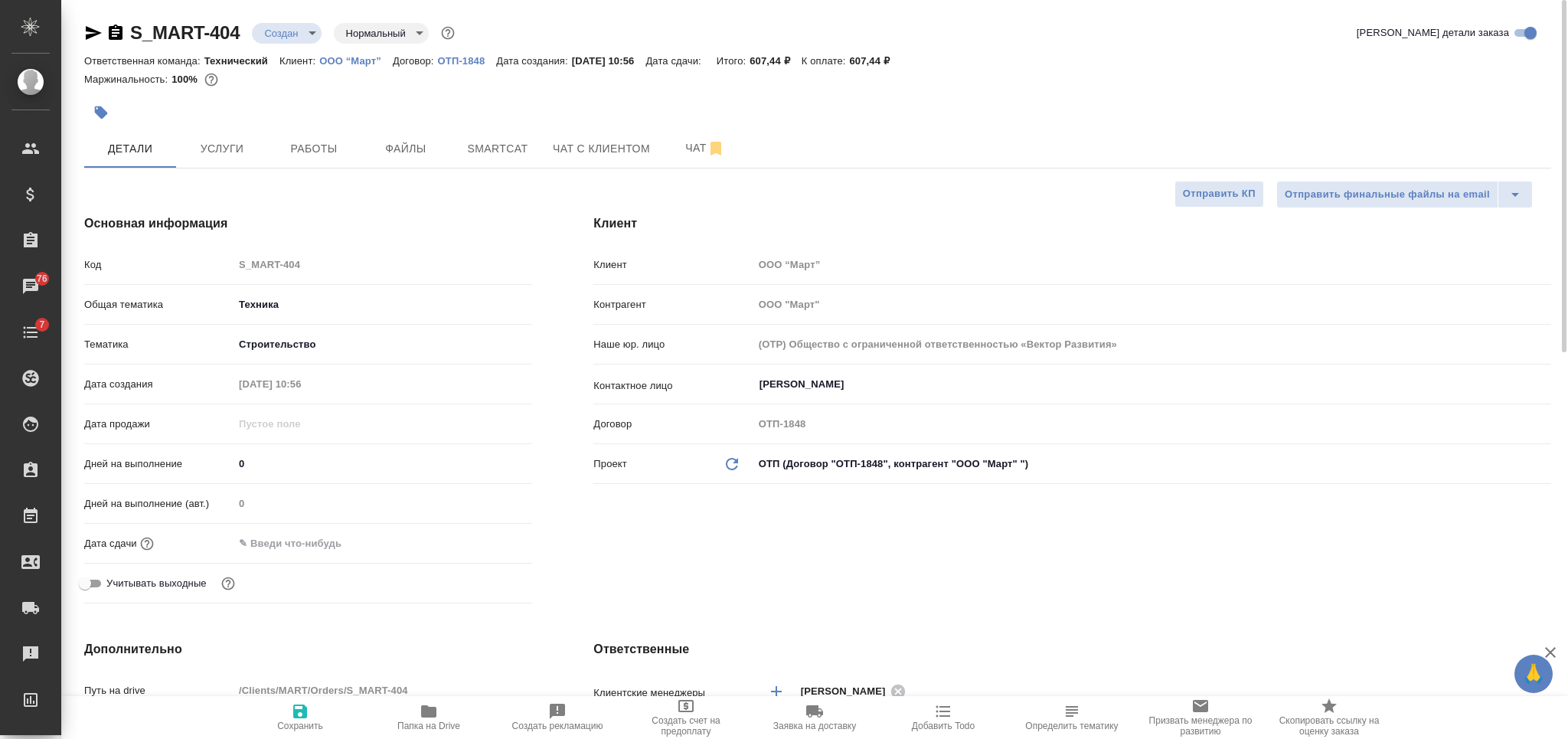
click at [285, 725] on span "Сохранить" at bounding box center [300, 725] width 46 height 10
type textarea "x"
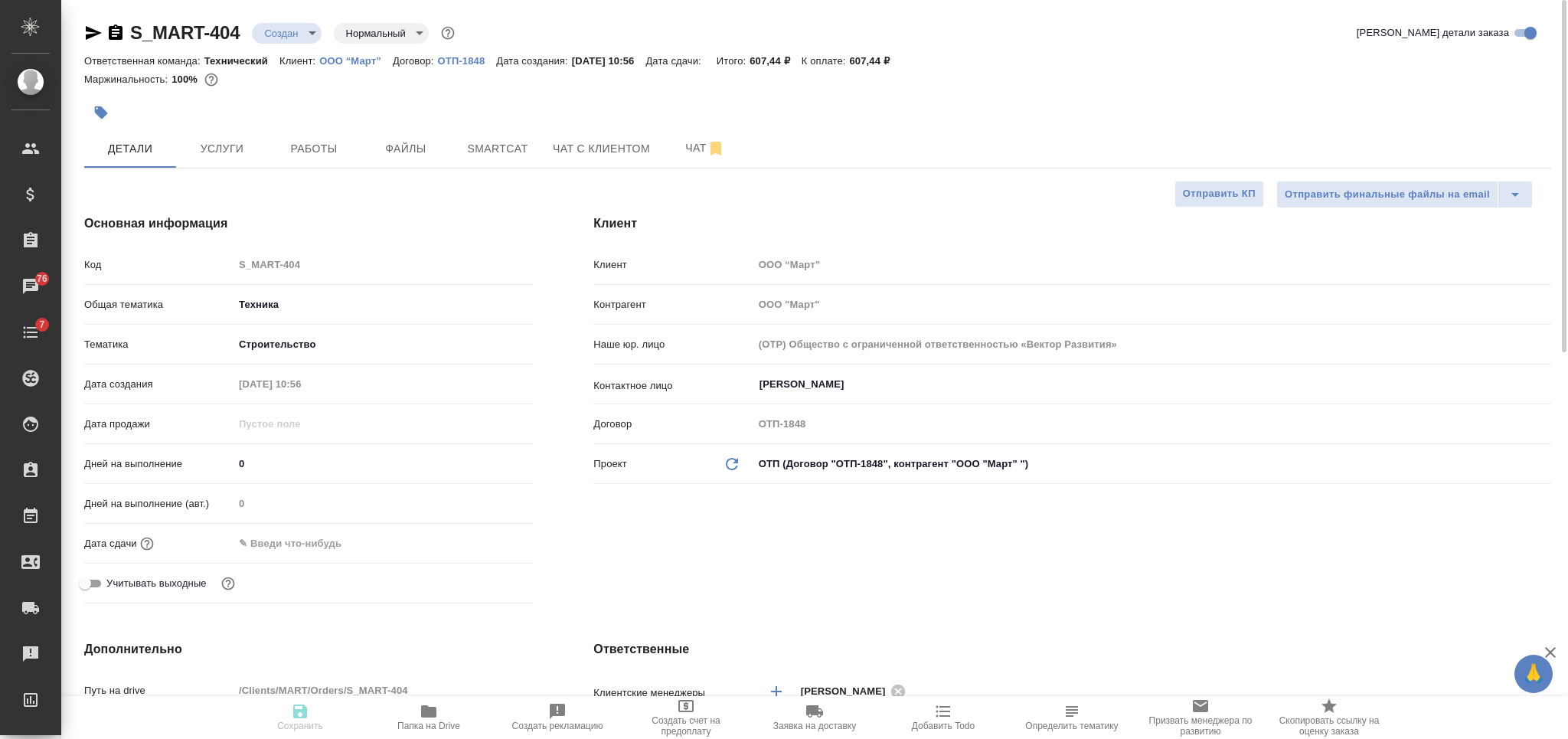
type textarea "x"
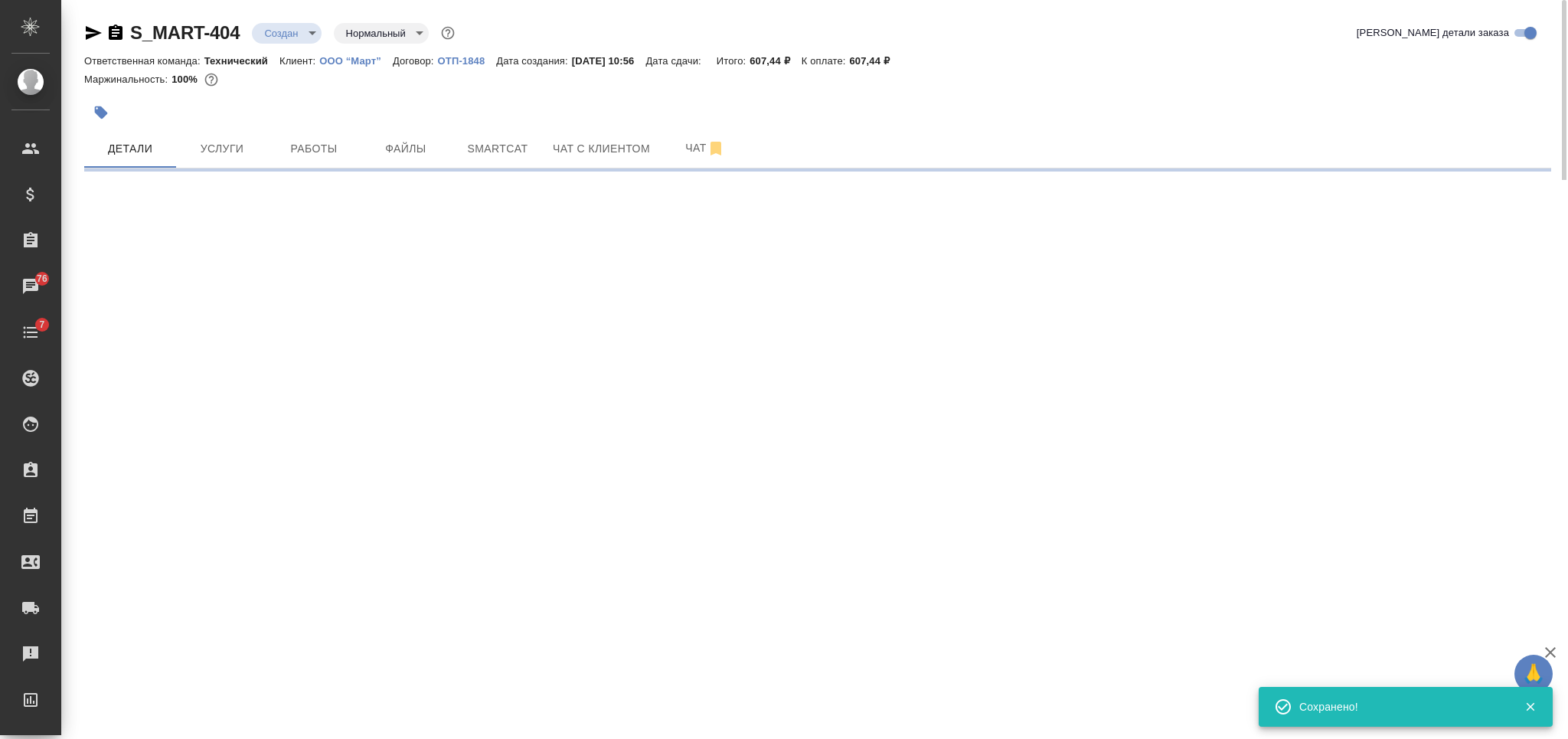
select select "RU"
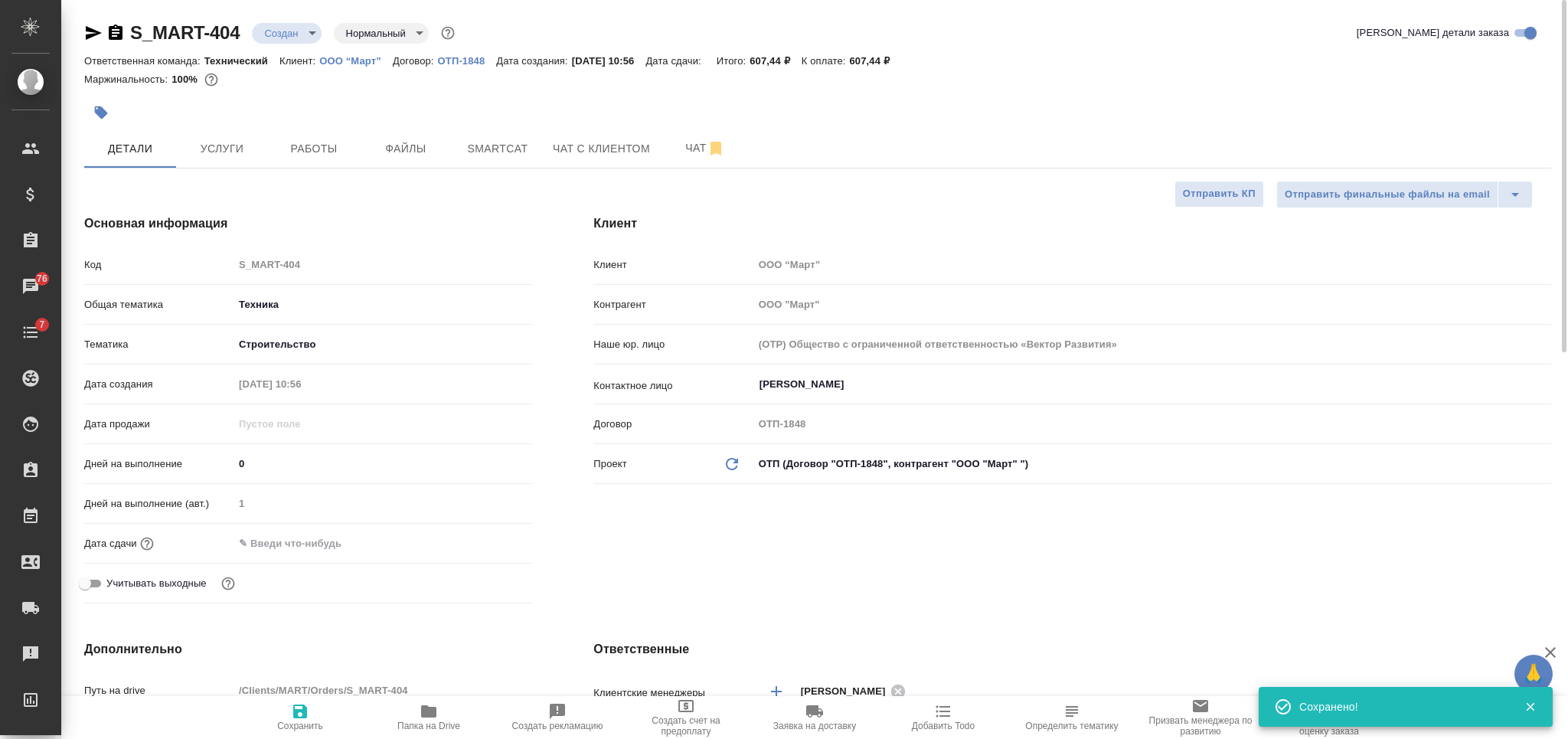
type textarea "x"
click at [230, 150] on span "Услуги" at bounding box center [222, 149] width 74 height 19
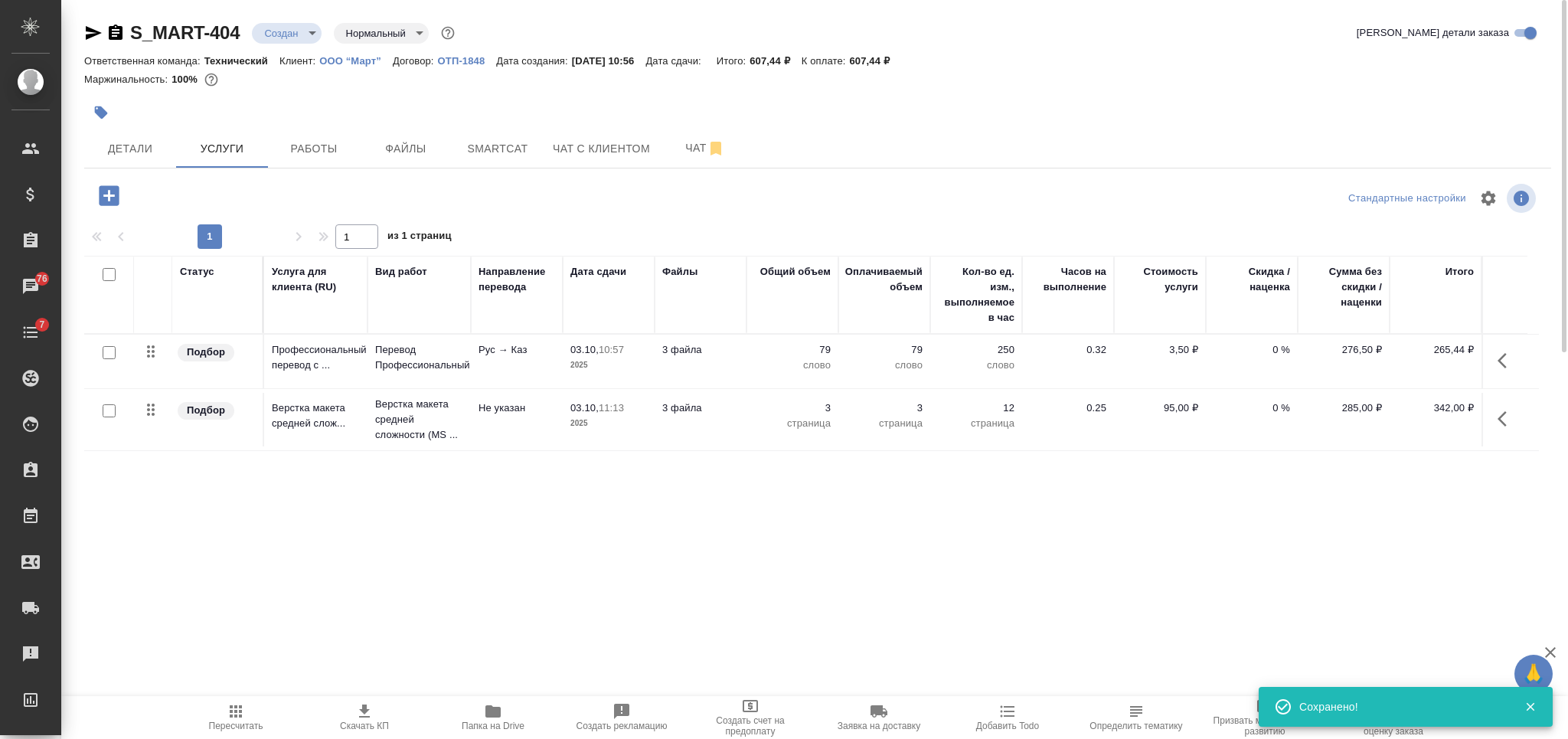
click at [107, 273] on input "checkbox" at bounding box center [109, 274] width 13 height 13
checkbox input "true"
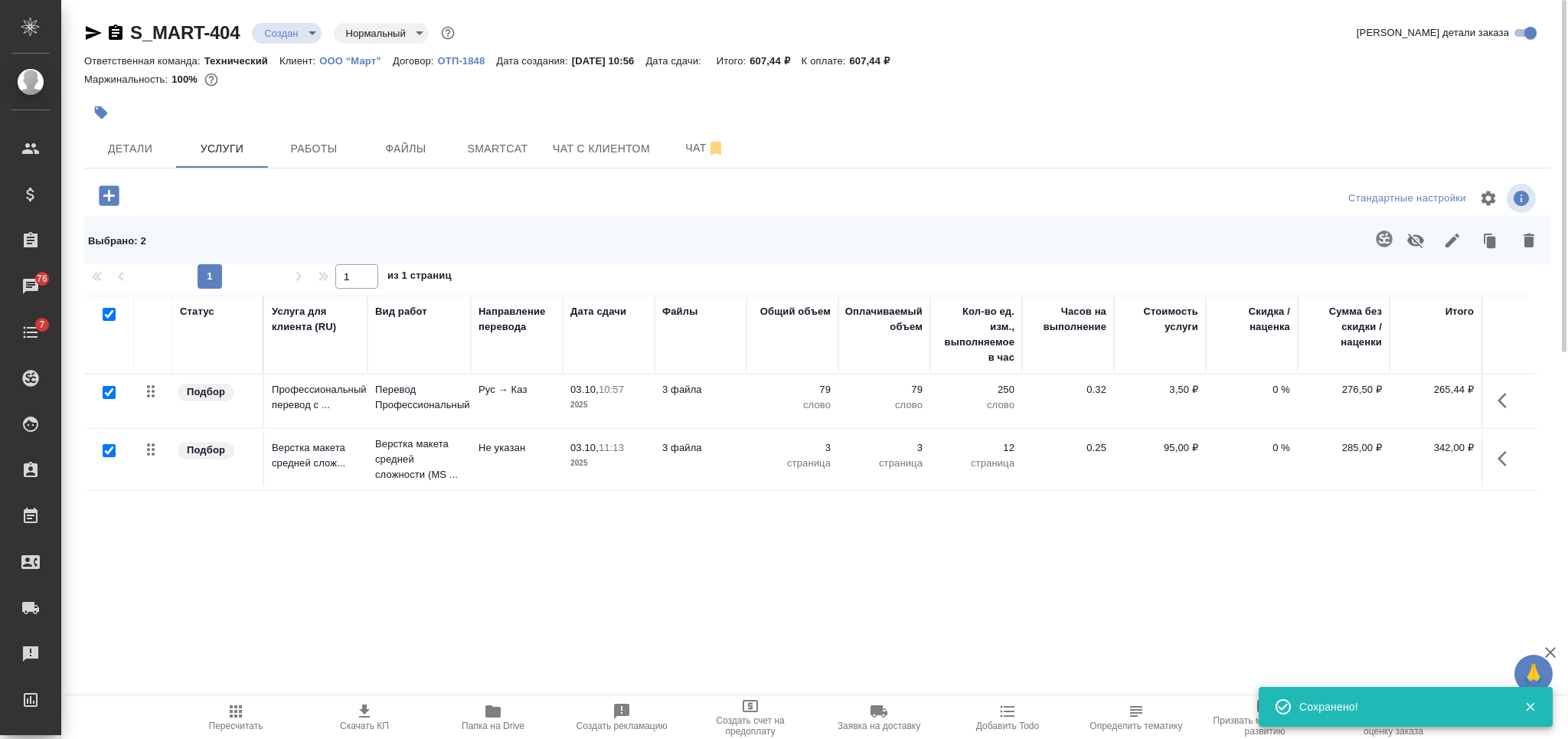
click at [1452, 245] on icon "button" at bounding box center [1452, 240] width 18 height 18
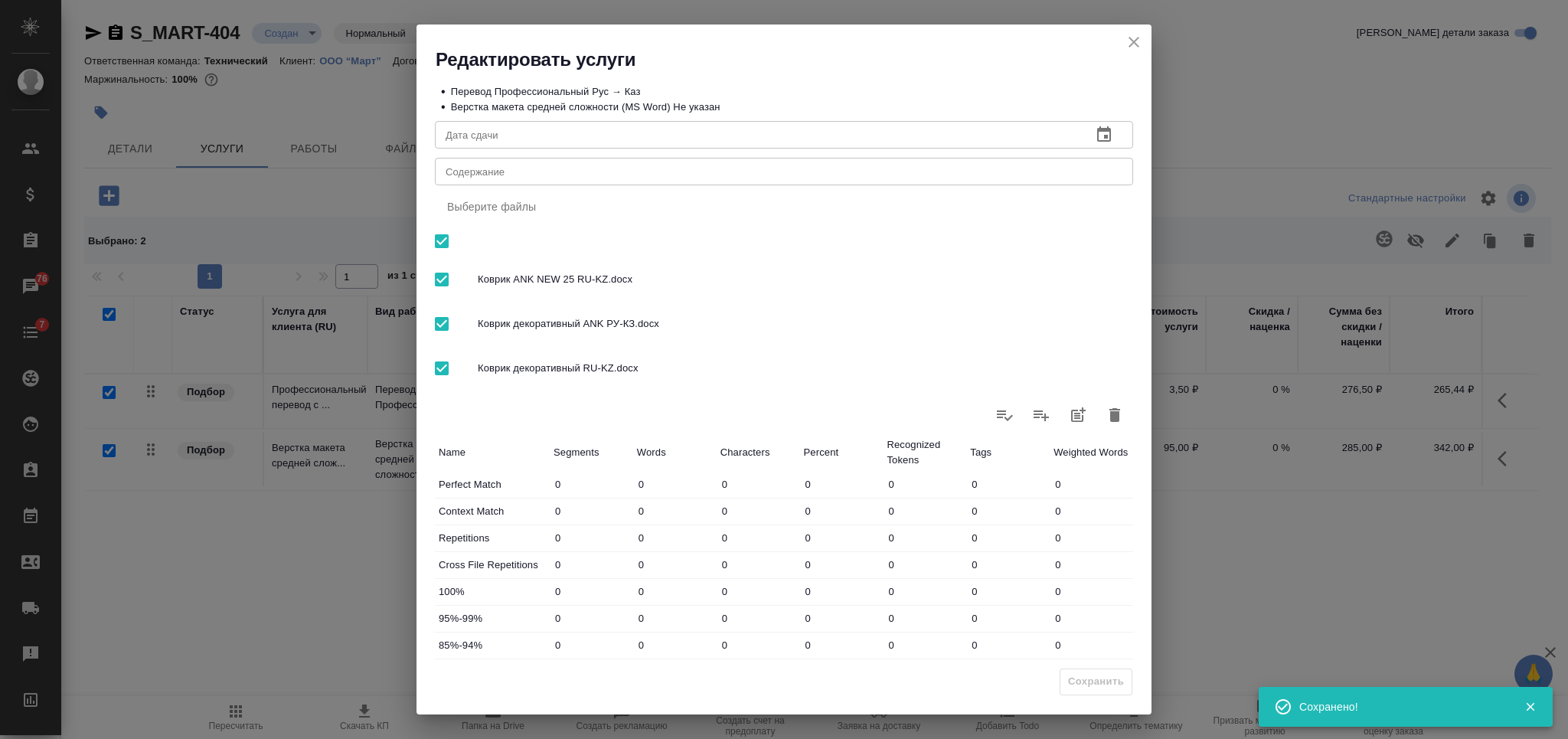
click at [660, 162] on div "x Содержание" at bounding box center [783, 172] width 698 height 27
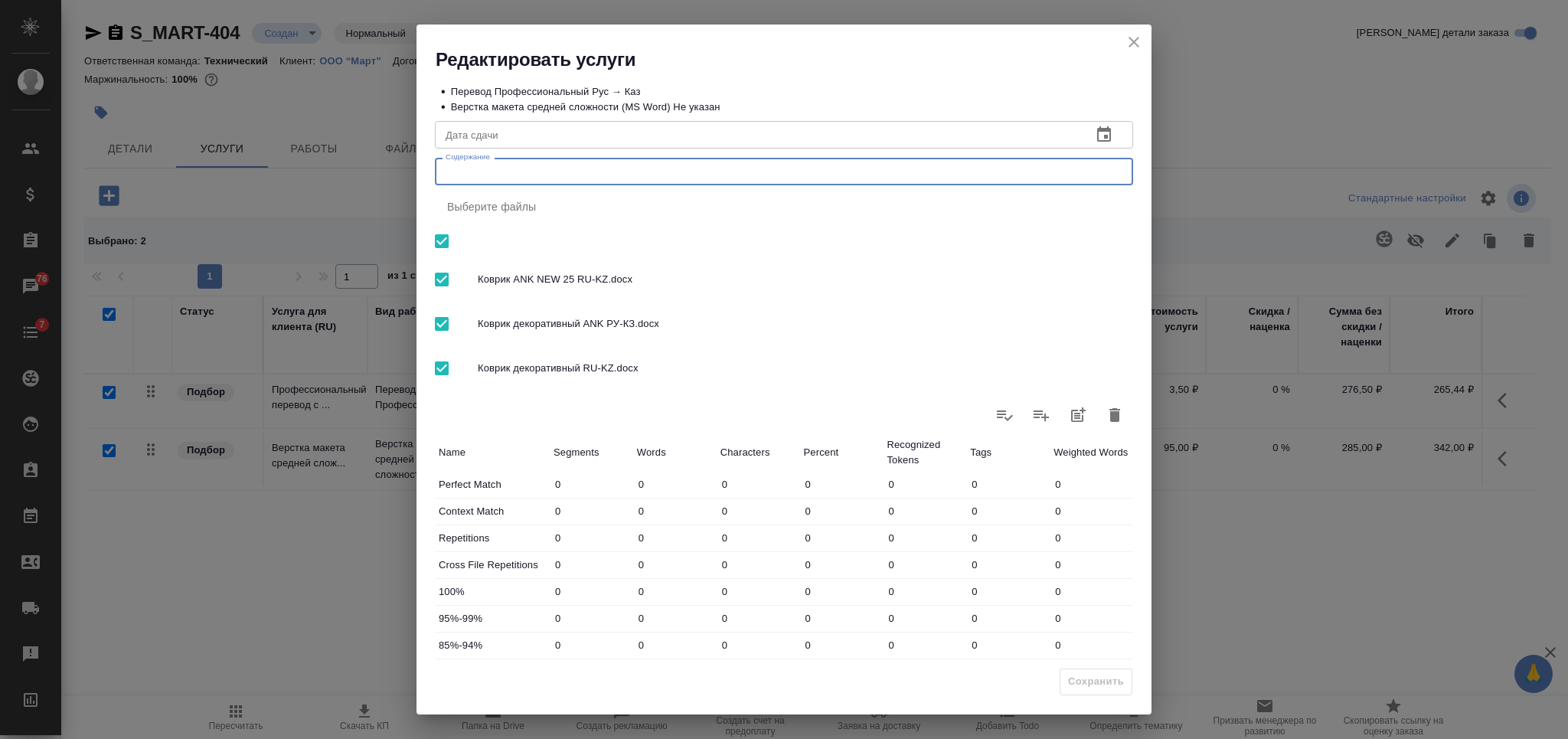
paste textarea "Коврики РУ-КЗ"
type textarea "Коврики РУ-КЗ"
click at [1072, 691] on button "Сохранить" at bounding box center [1096, 681] width 73 height 26
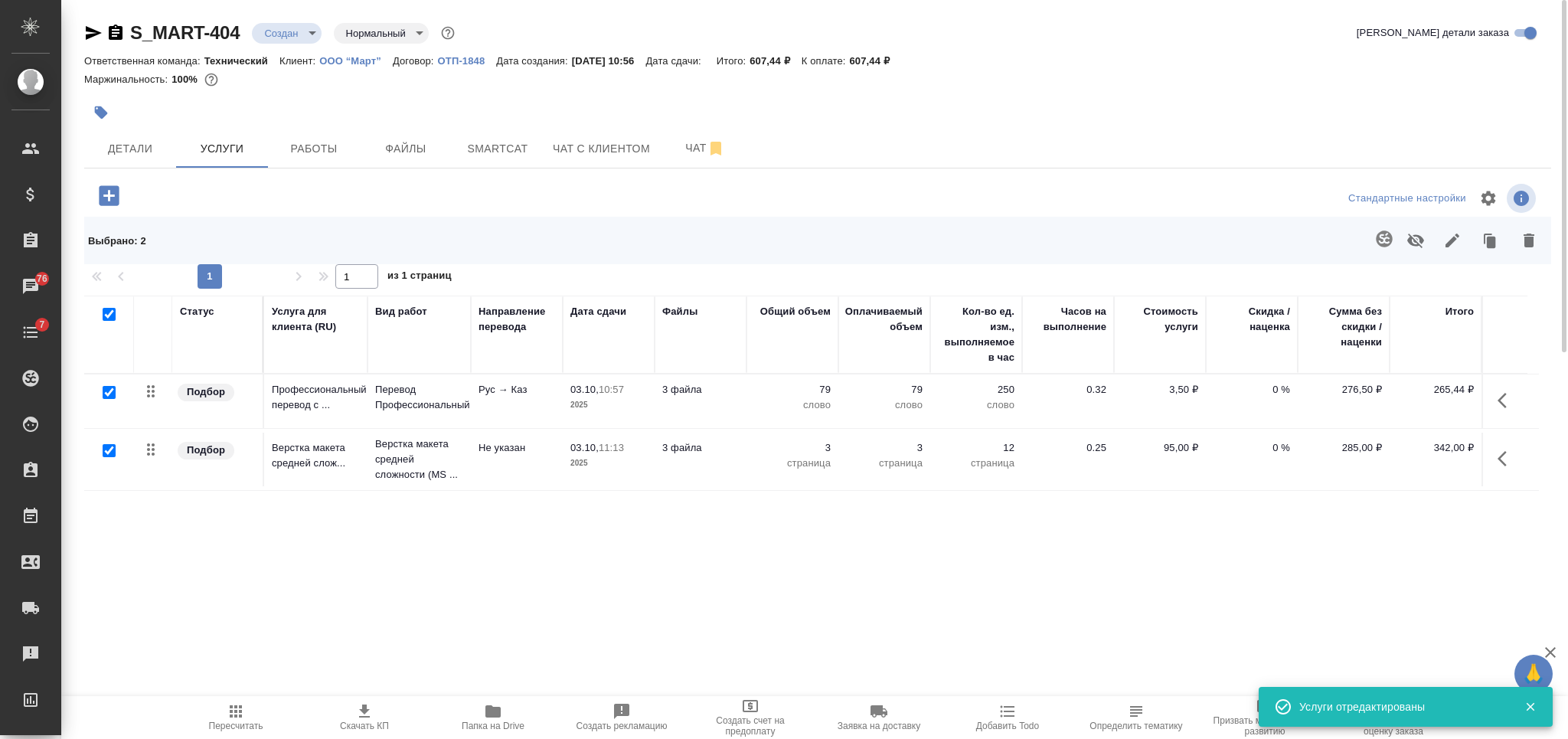
click at [111, 38] on icon "button" at bounding box center [115, 32] width 14 height 15
drag, startPoint x: 920, startPoint y: 62, endPoint x: 868, endPoint y: 55, distance: 52.5
click at [868, 55] on div "Ответственная команда: Технический Клиент: ООО “Март” Договор: ОТП-1848 Дата со…" at bounding box center [818, 60] width 1467 height 18
copy p "607,44 ₽"
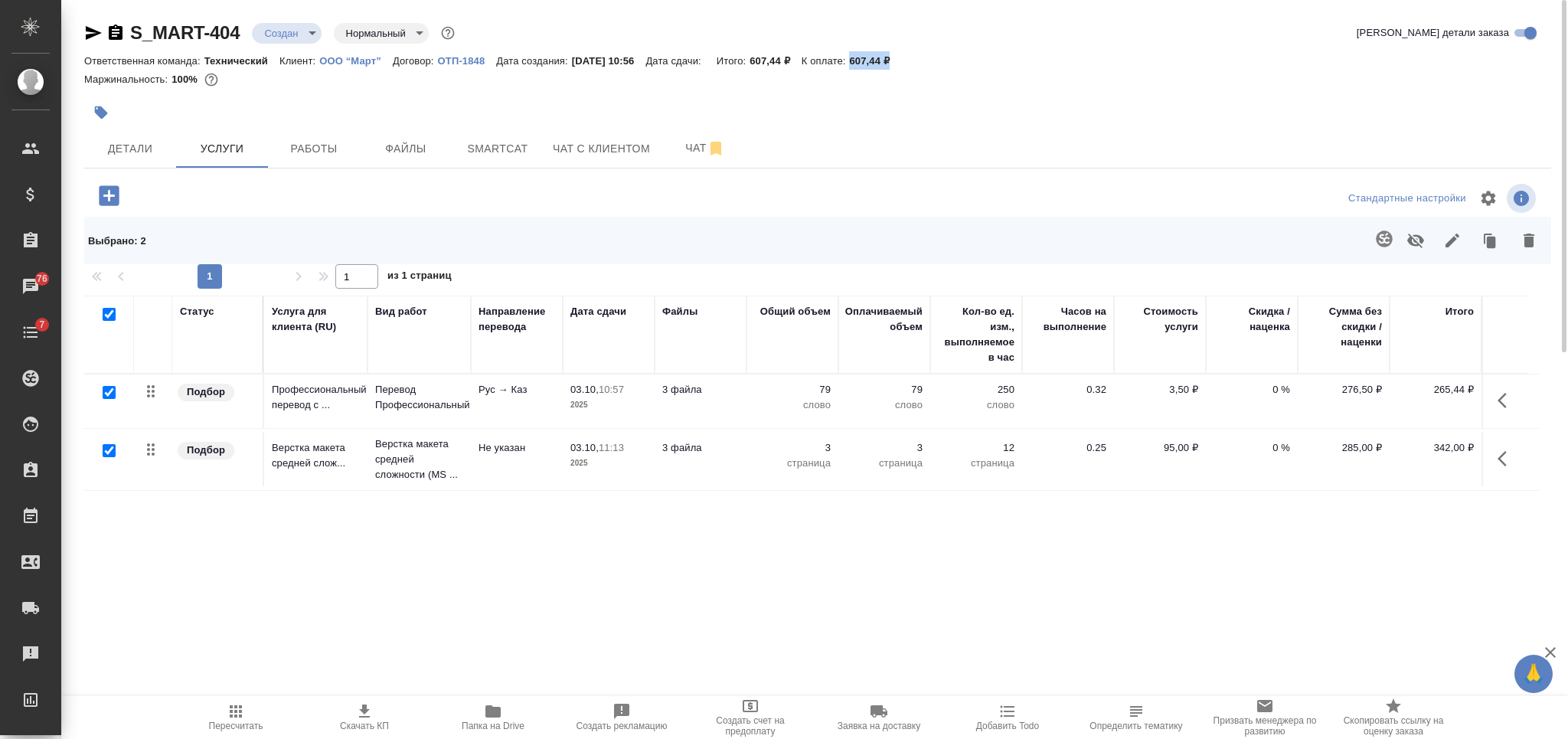
click at [1049, 623] on div "Статус Услуга для клиента (RU) Вид работ Направление перевода Дата сдачи Файлы …" at bounding box center [811, 460] width 1454 height 329
click at [358, 704] on icon "button" at bounding box center [364, 711] width 18 height 18
click at [130, 157] on span "Детали" at bounding box center [131, 149] width 74 height 19
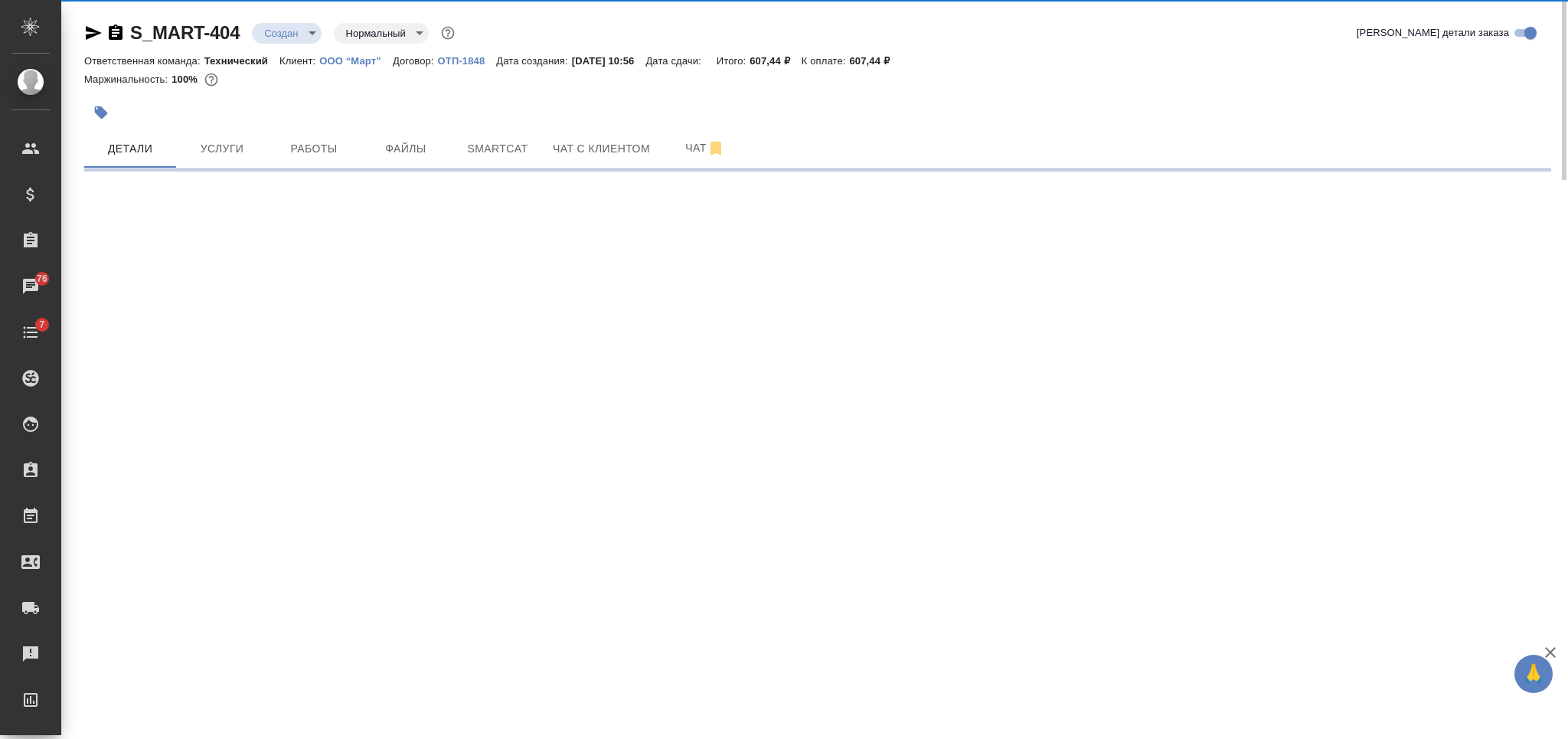
select select "RU"
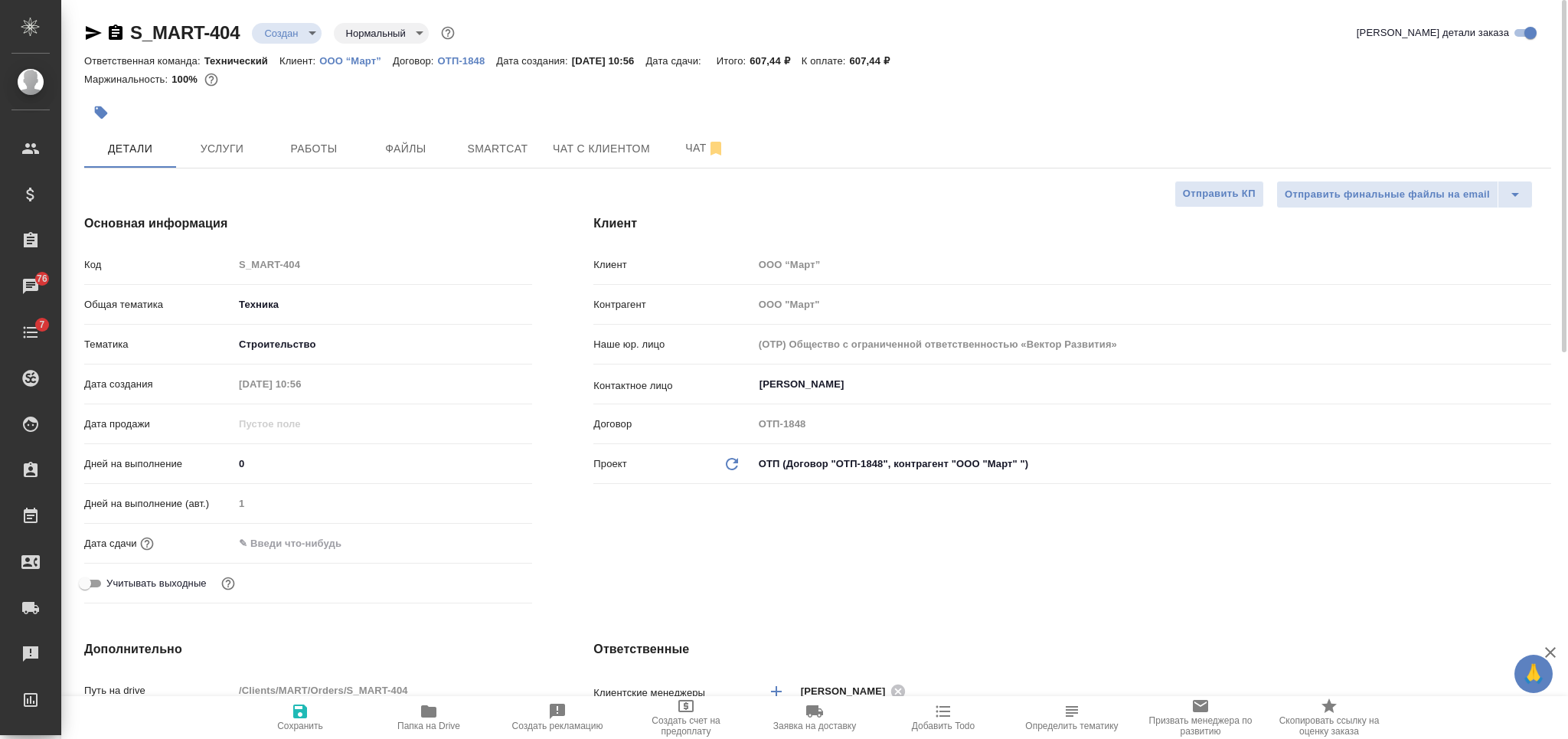
type textarea "x"
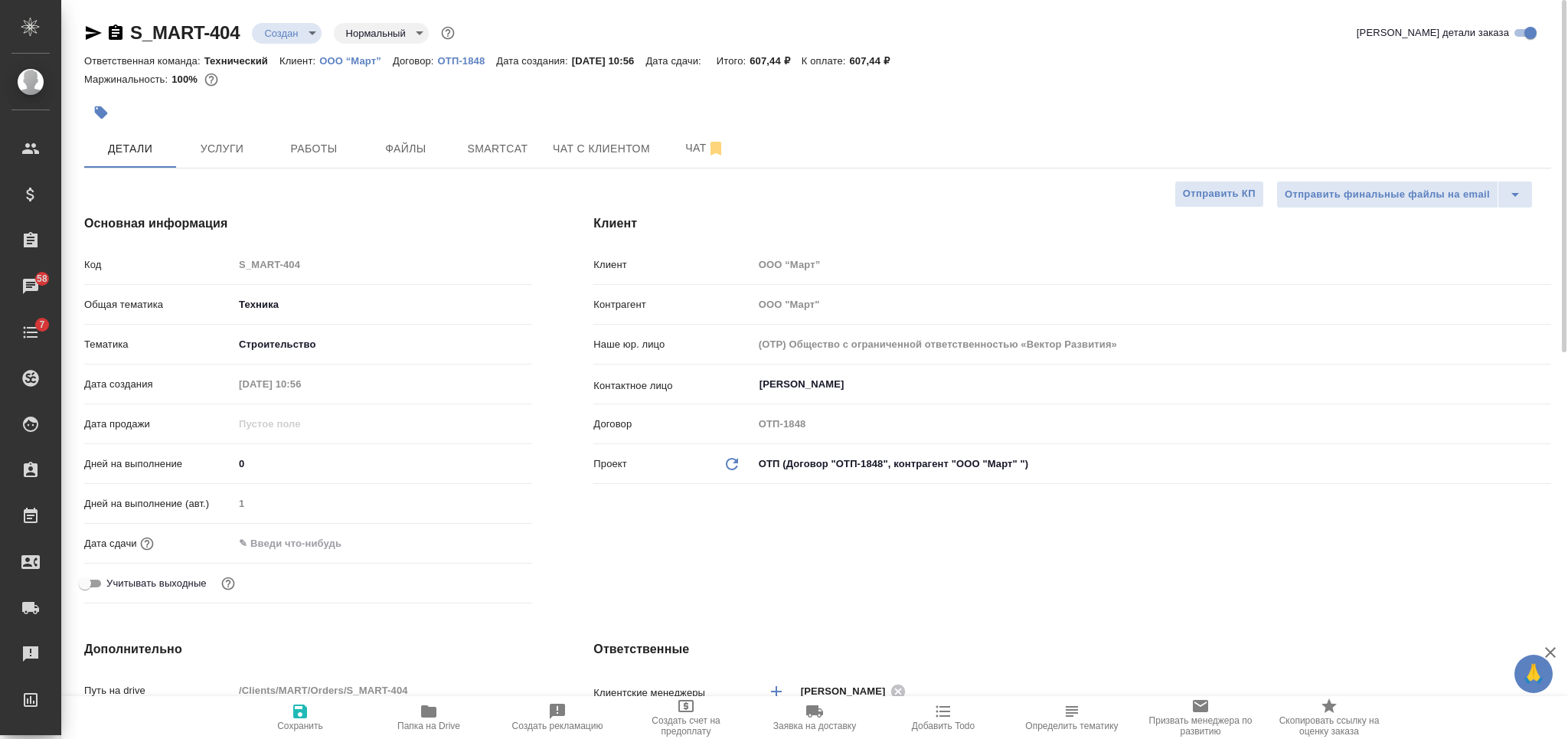
type textarea "x"
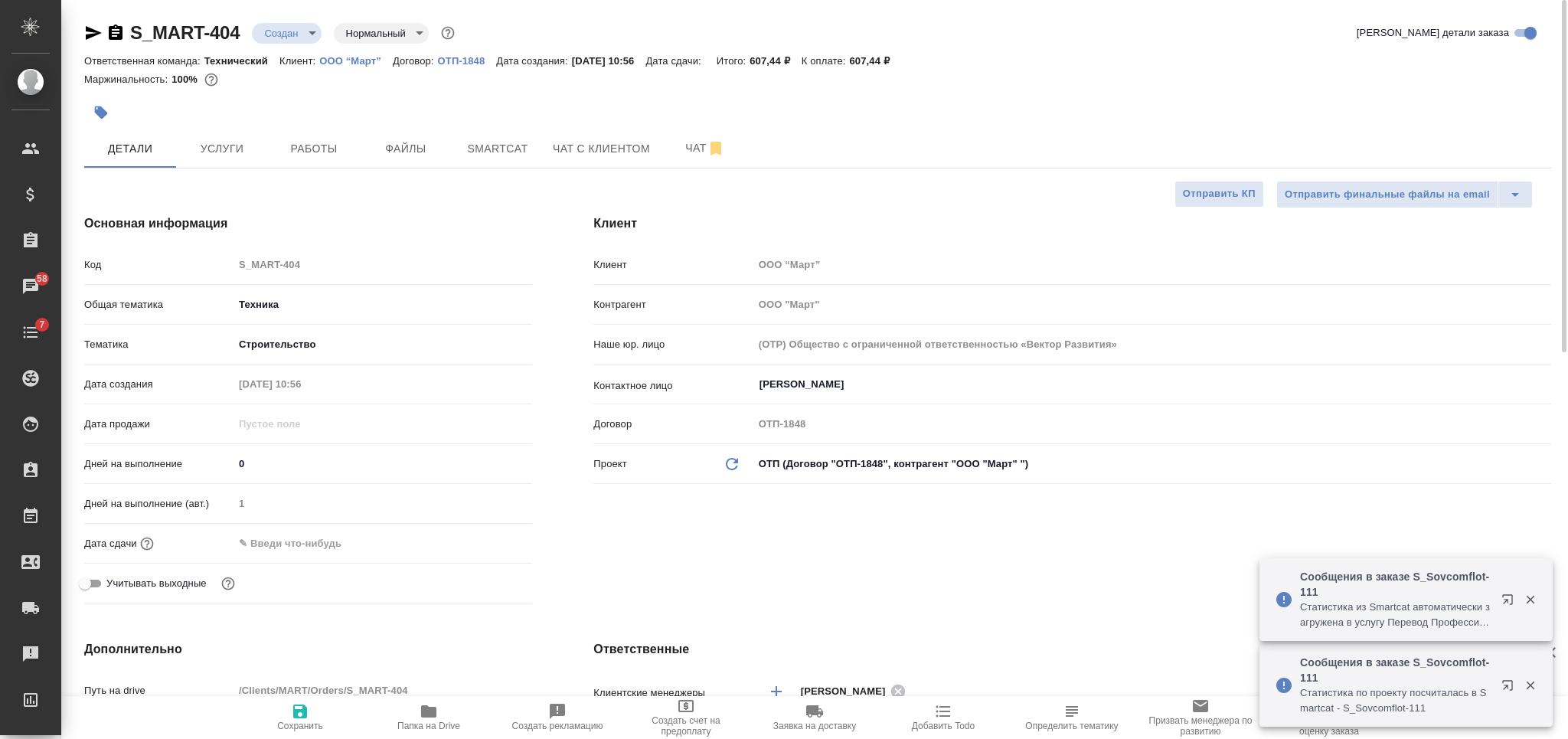
click at [367, 543] on input "text" at bounding box center [300, 543] width 134 height 22
type input "0_.__.____ __:__"
type textarea "x"
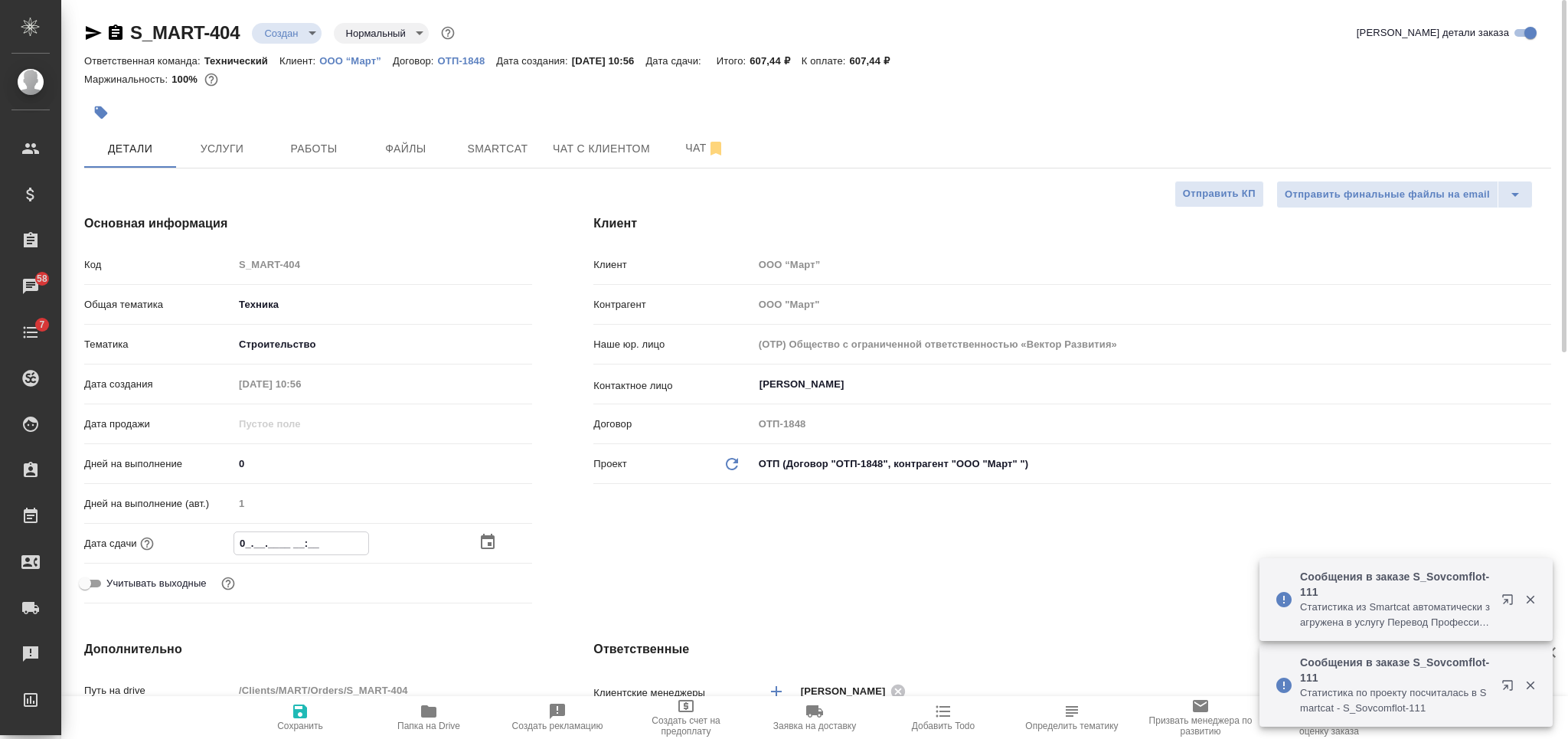
type input "06.__.____ __:__"
type textarea "x"
type input "06.1_.____ __:__"
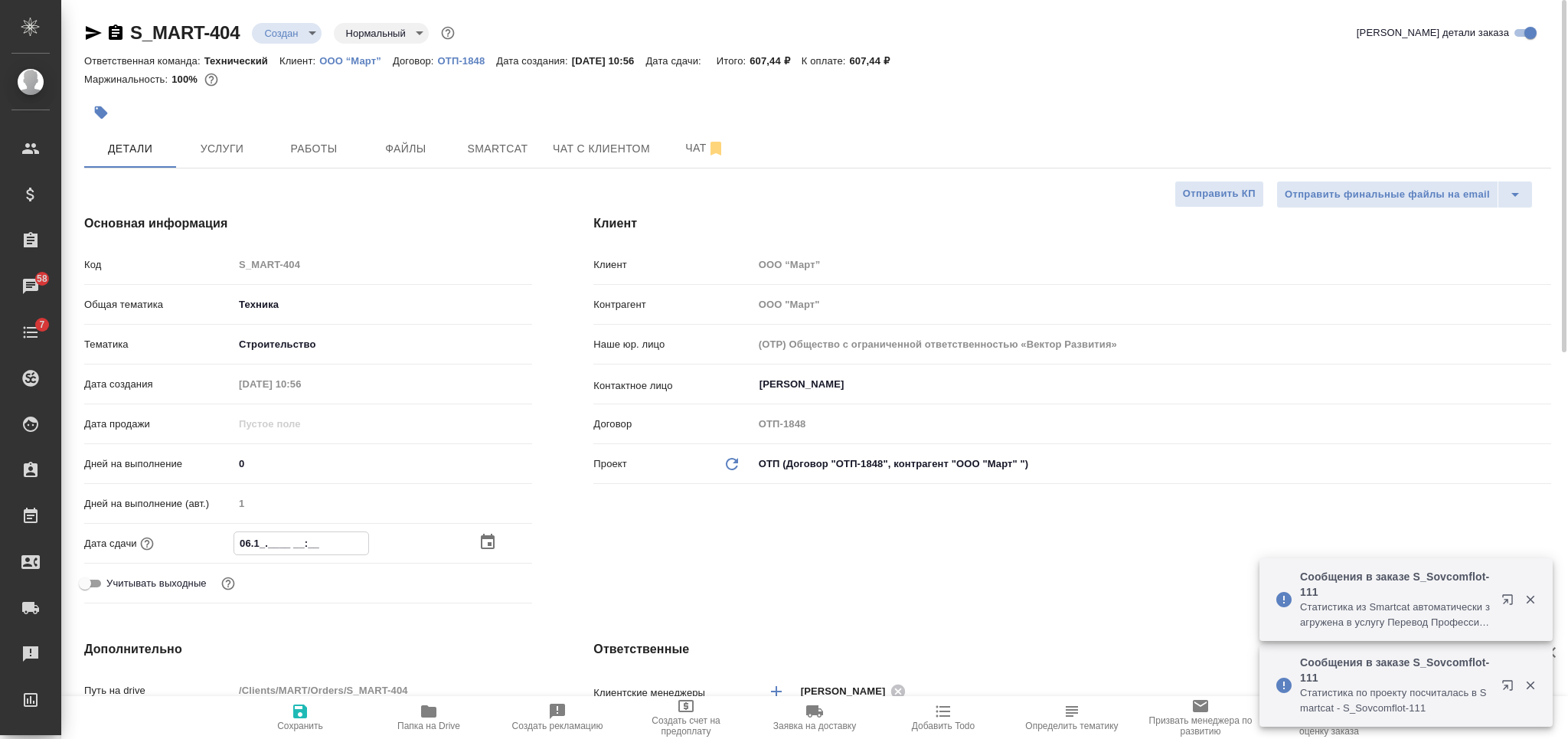
type textarea "x"
type input "06.10.____ __:__"
type textarea "x"
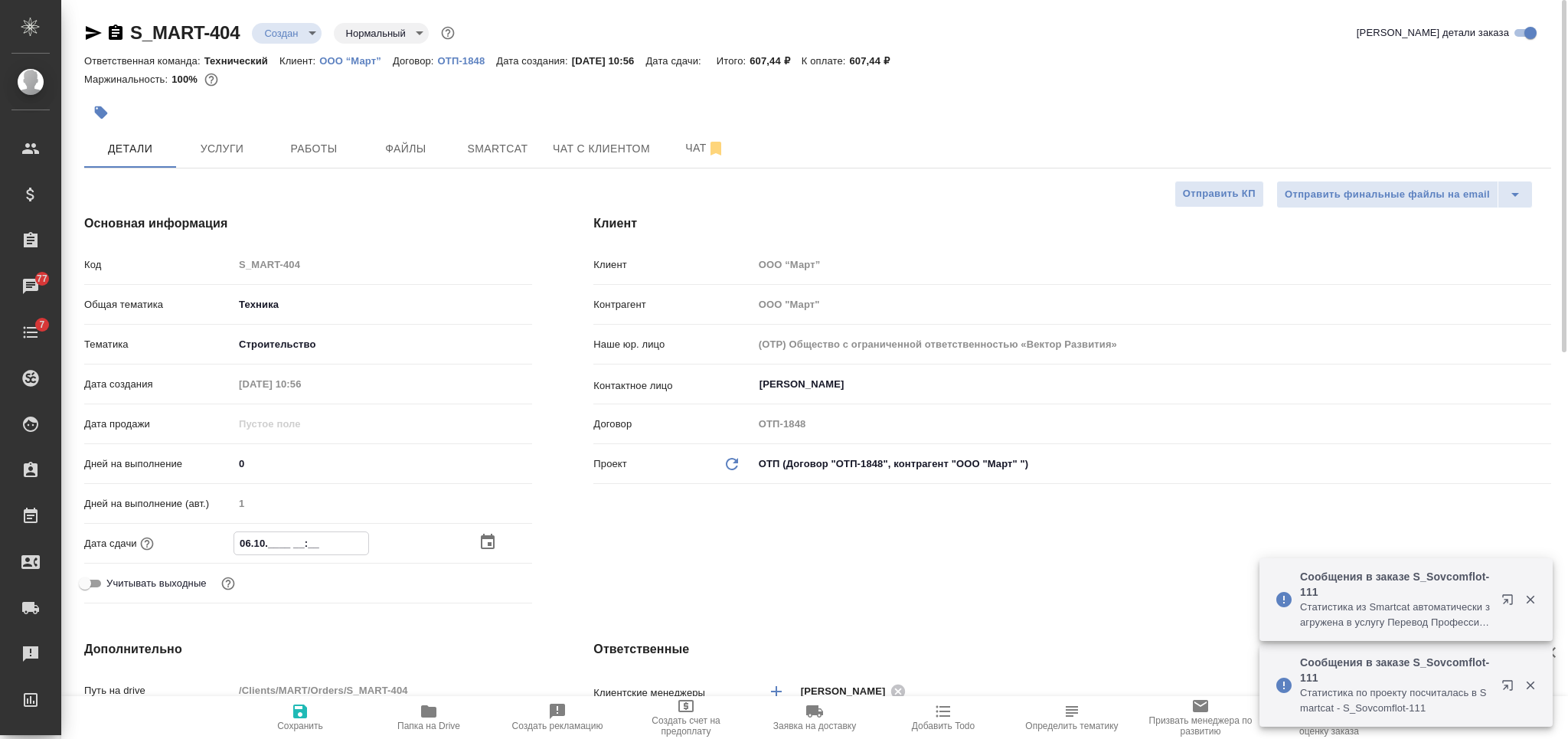
type textarea "x"
type input "06.10.2___ __:__"
type textarea "x"
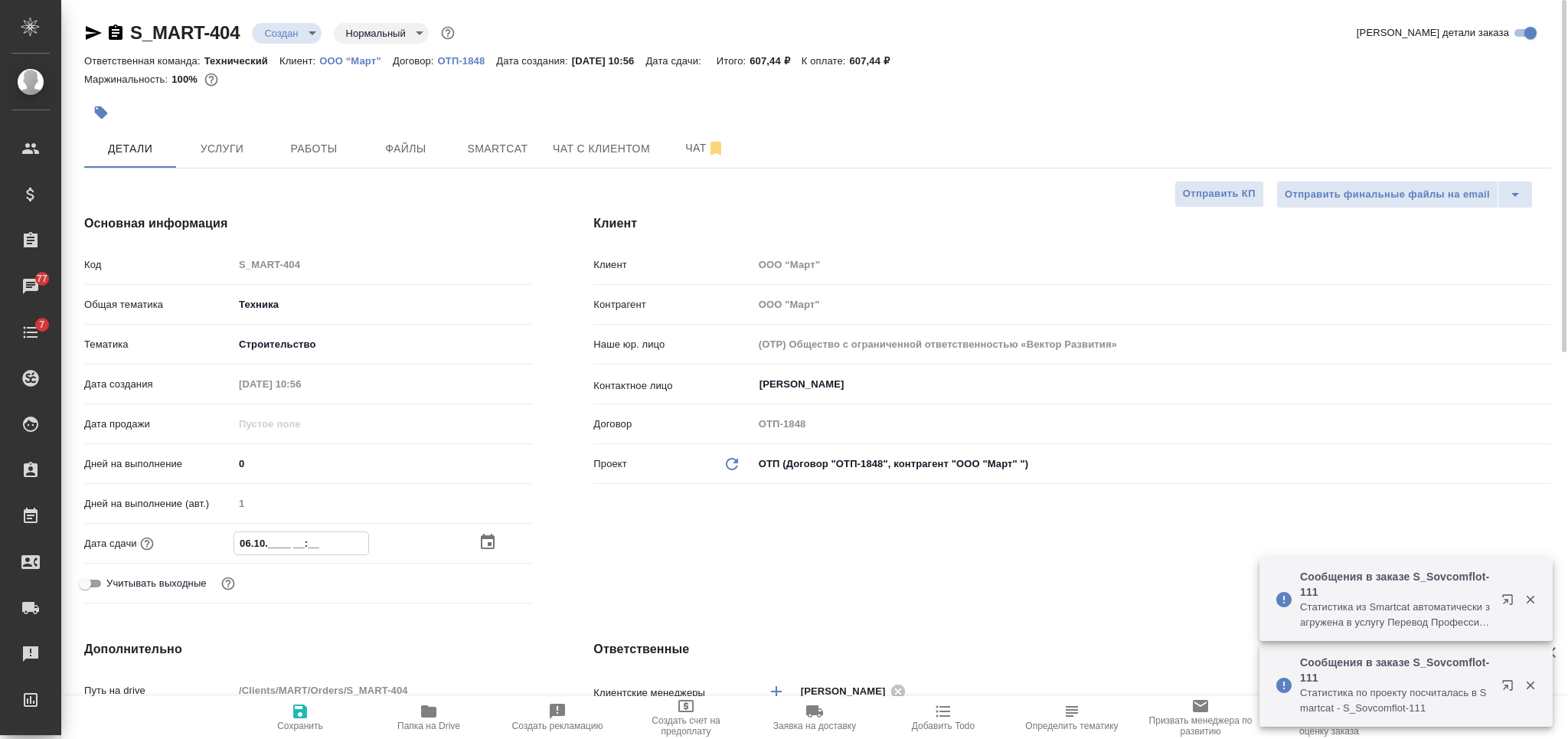
type textarea "x"
type input "06.10.20__ __:__"
type textarea "x"
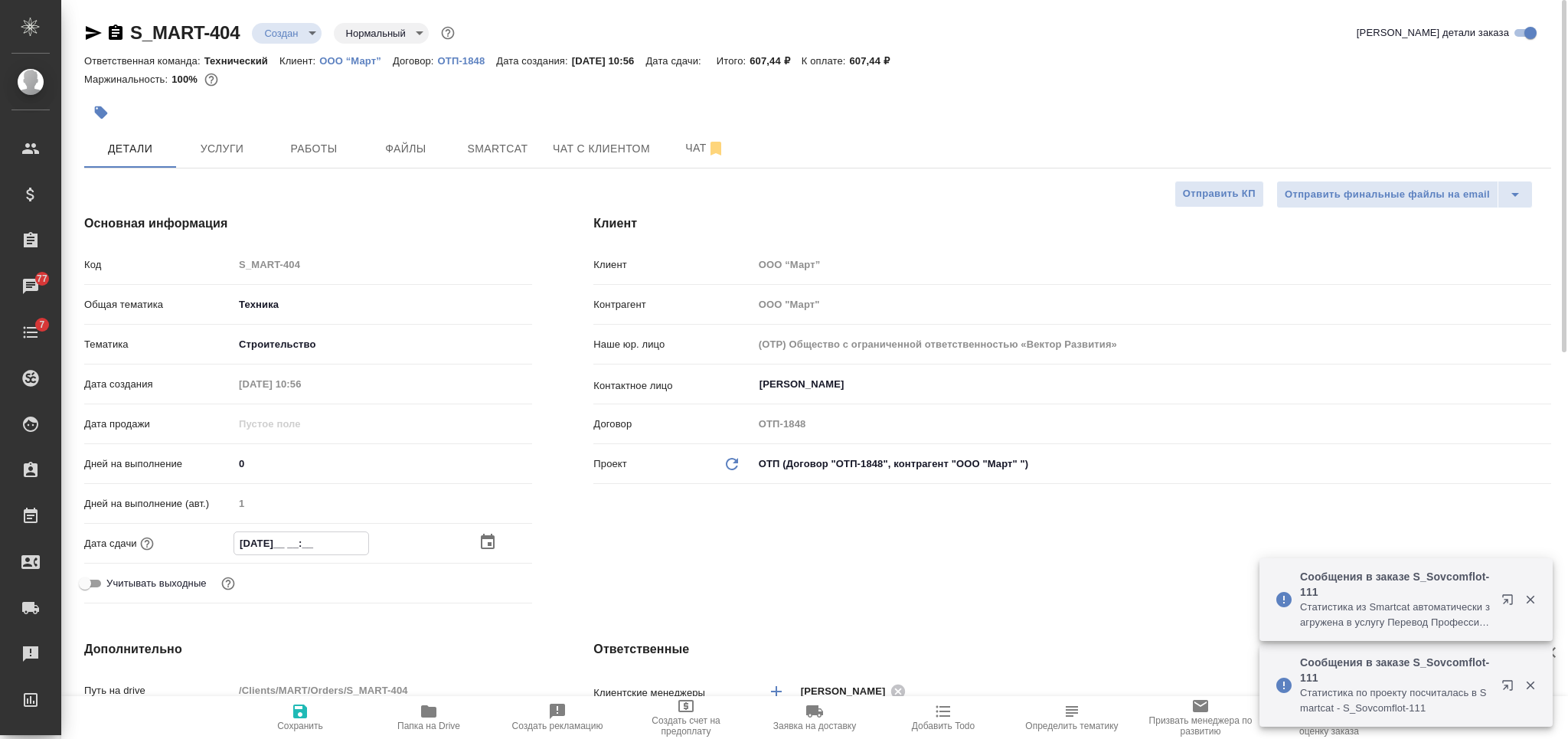
type input "06.10.202_ __:__"
type textarea "x"
type input "06.10.2025 __:__"
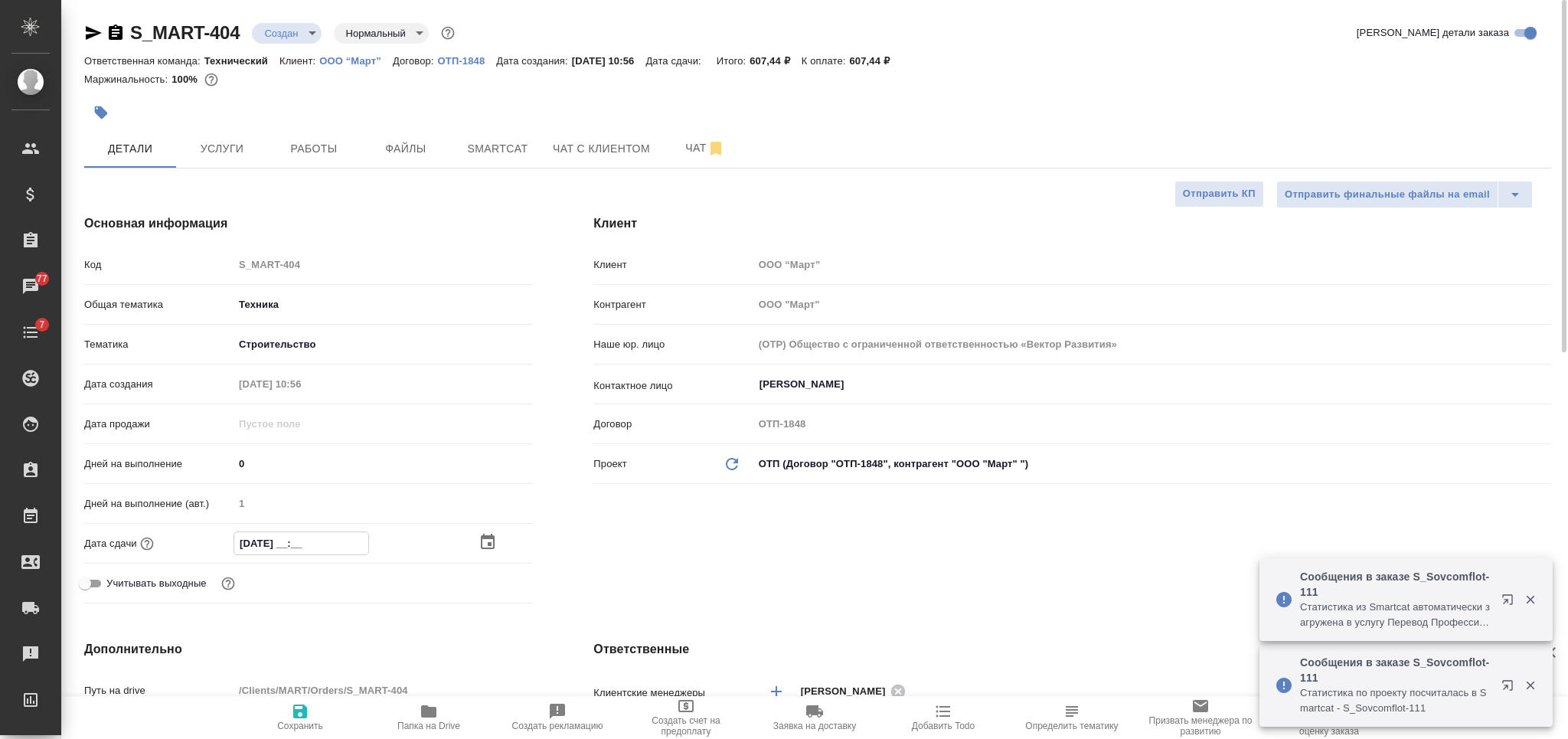
type textarea "x"
type input "06.10.2025 1_:__"
type textarea "x"
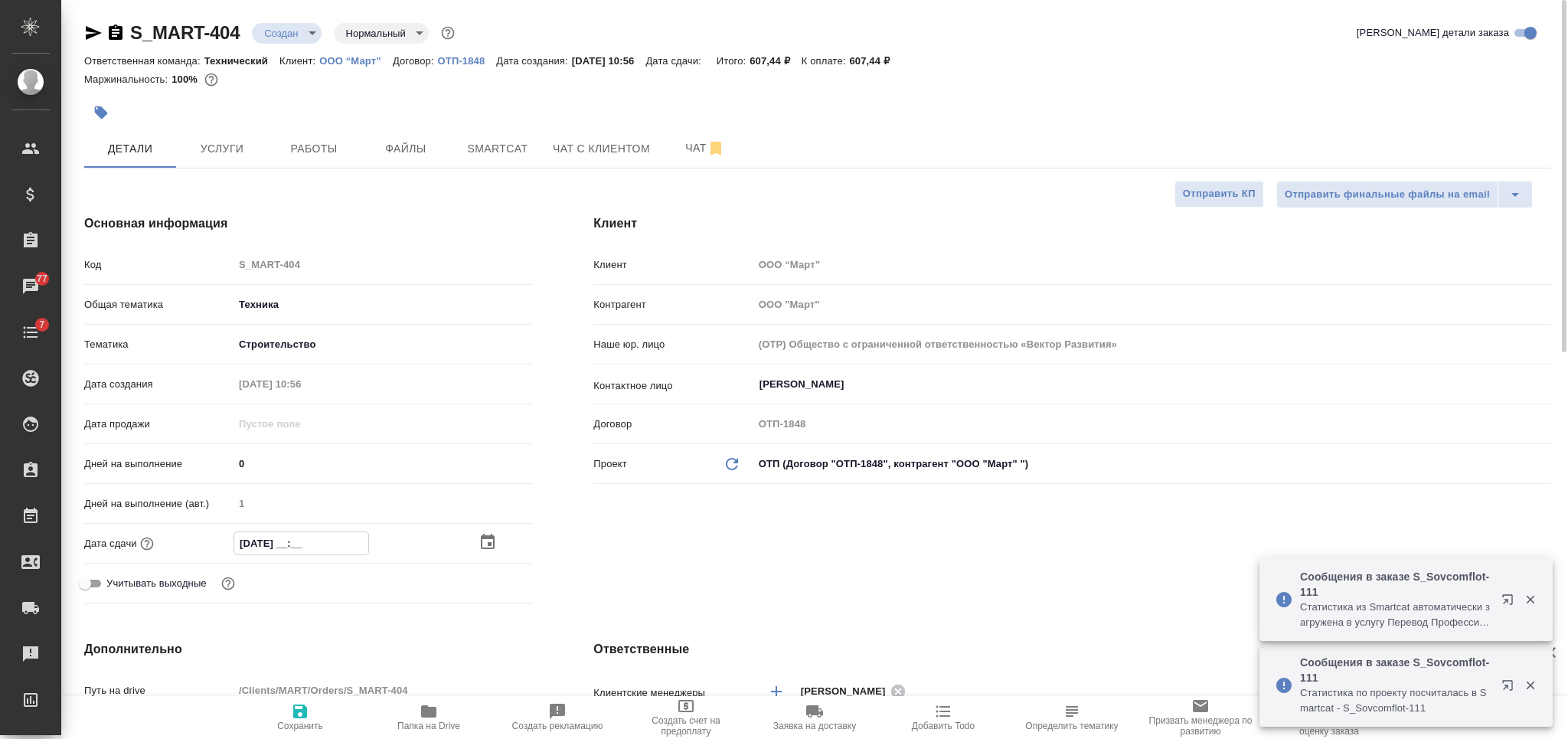
type textarea "x"
type input "06.10.2025 17:00"
type textarea "x"
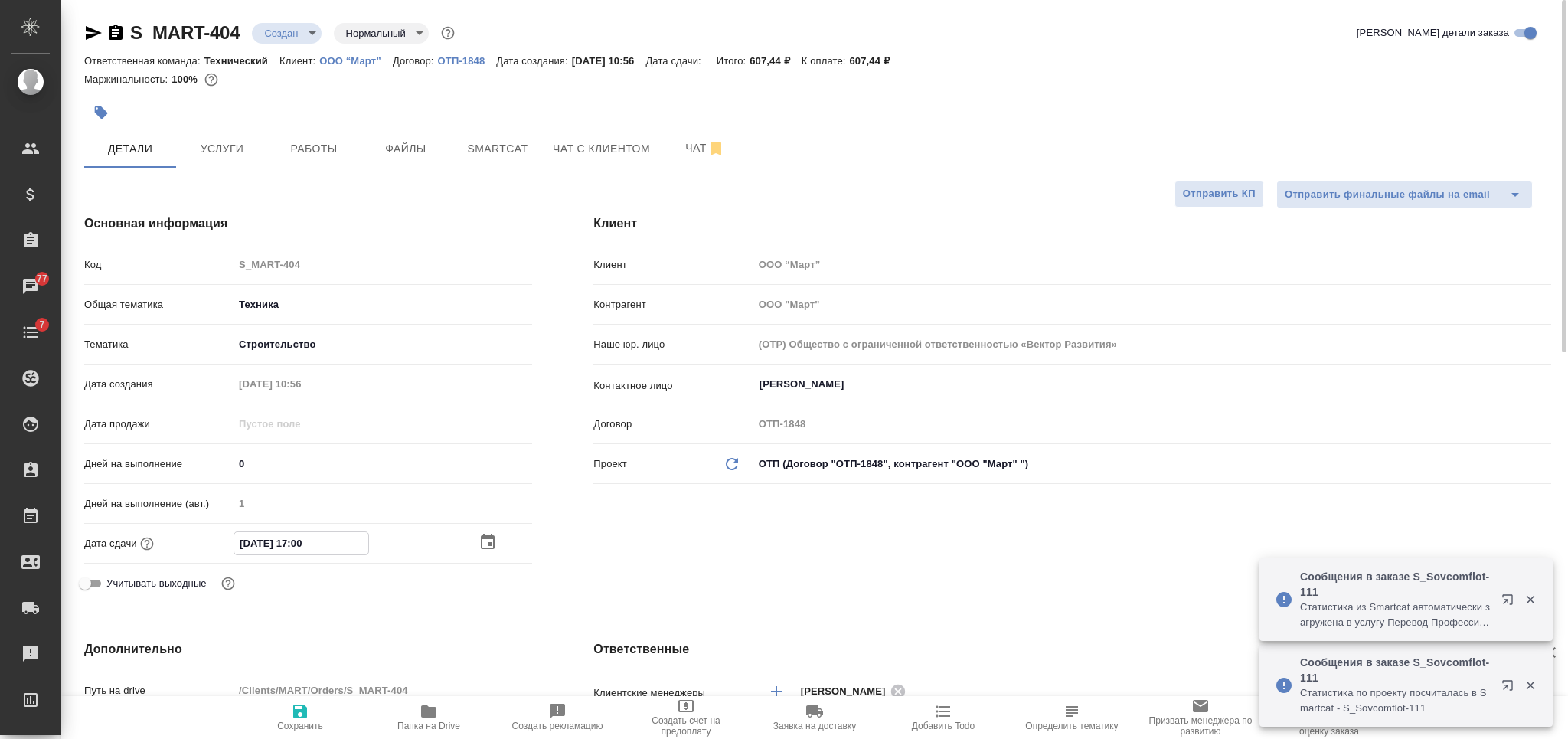
type textarea "x"
type input "06.10.2025 17:00"
click at [313, 725] on span "Сохранить" at bounding box center [300, 725] width 46 height 10
type textarea "x"
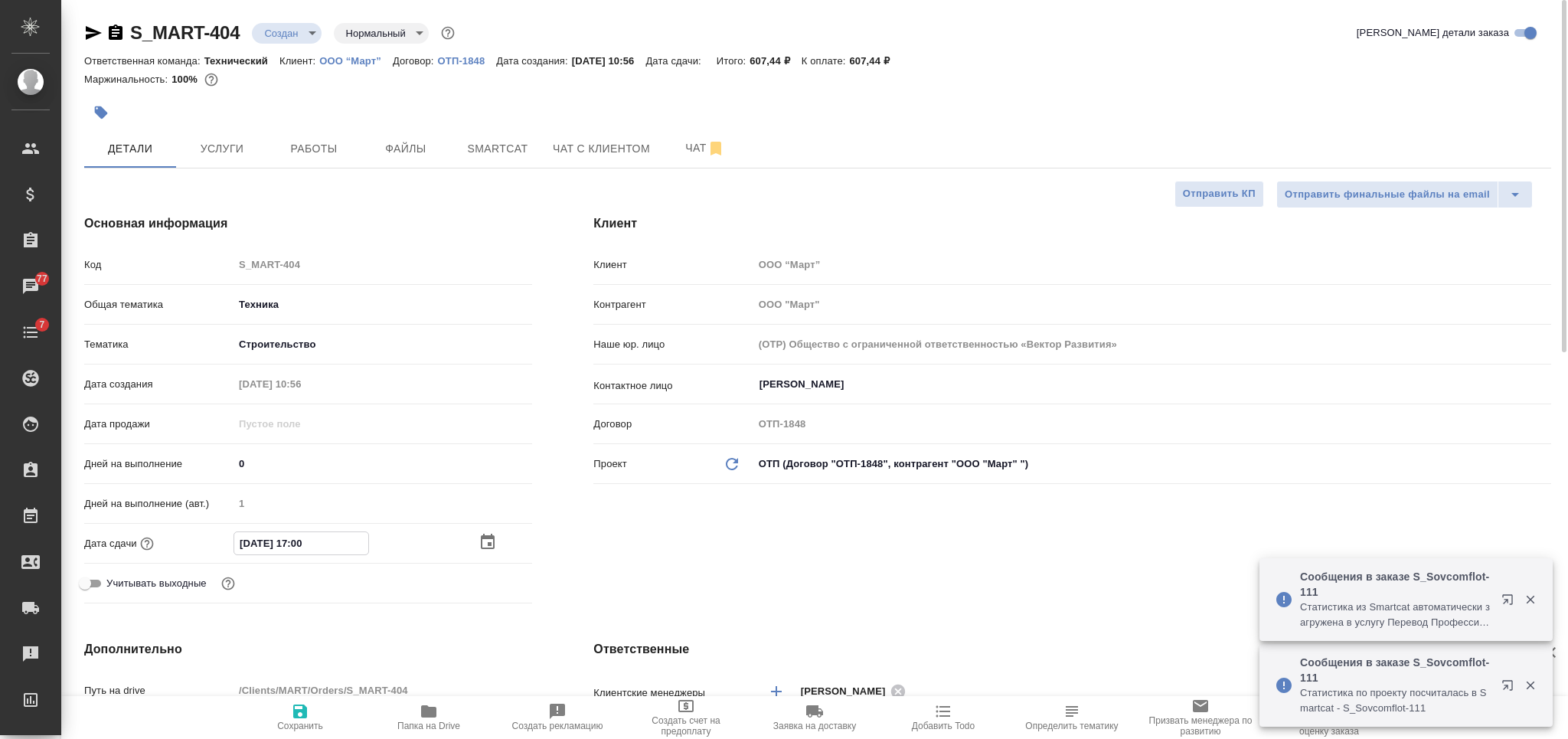
type textarea "x"
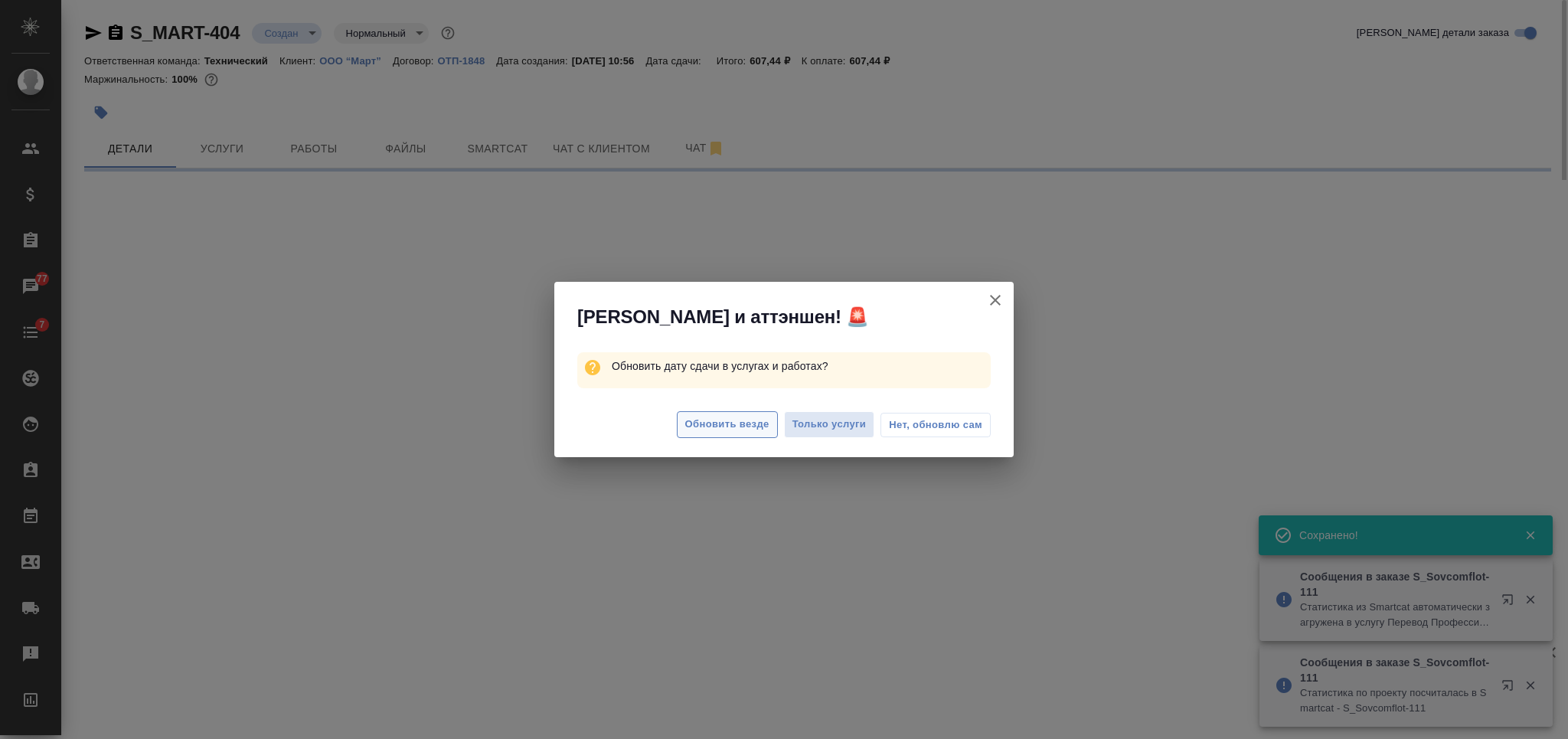
select select "RU"
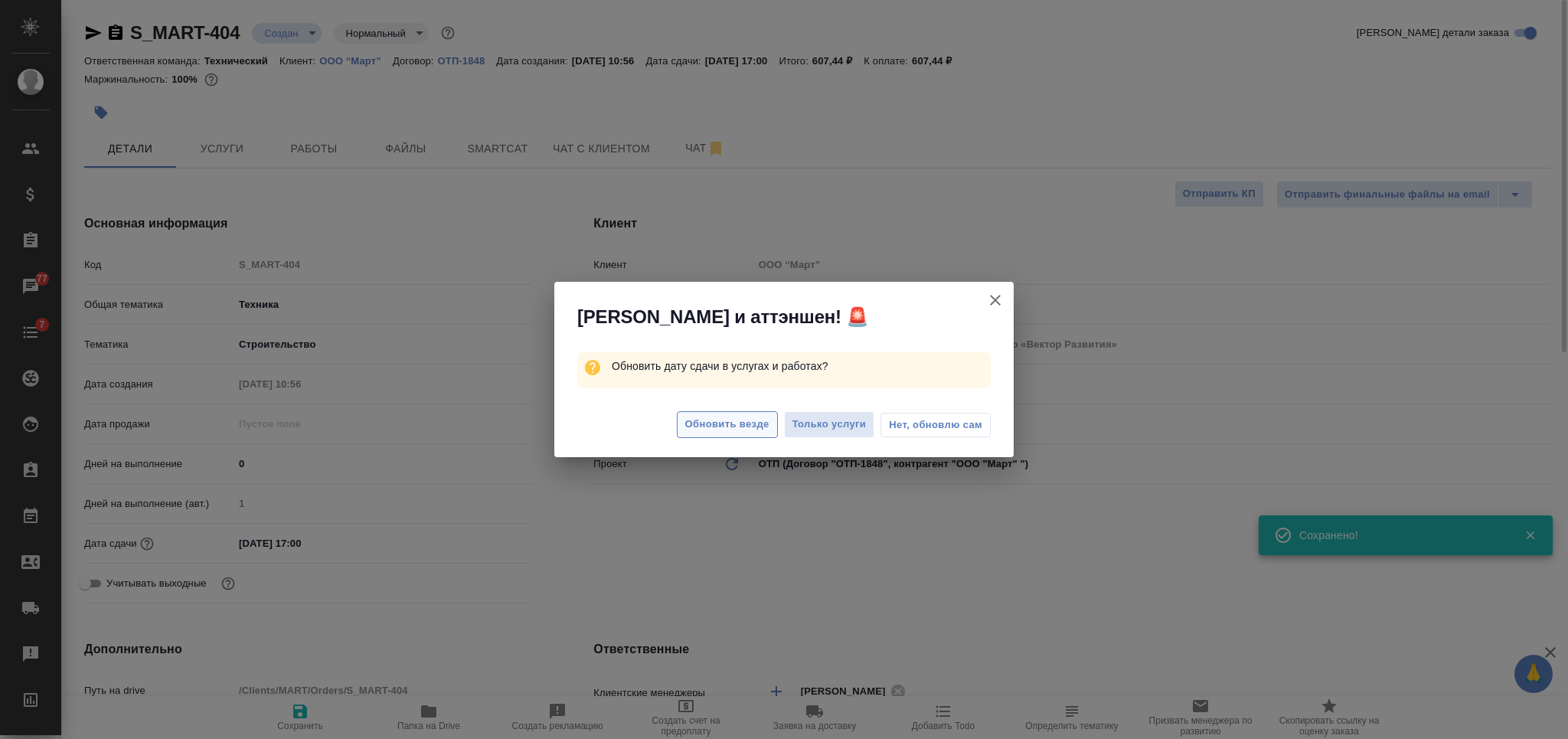
type textarea "x"
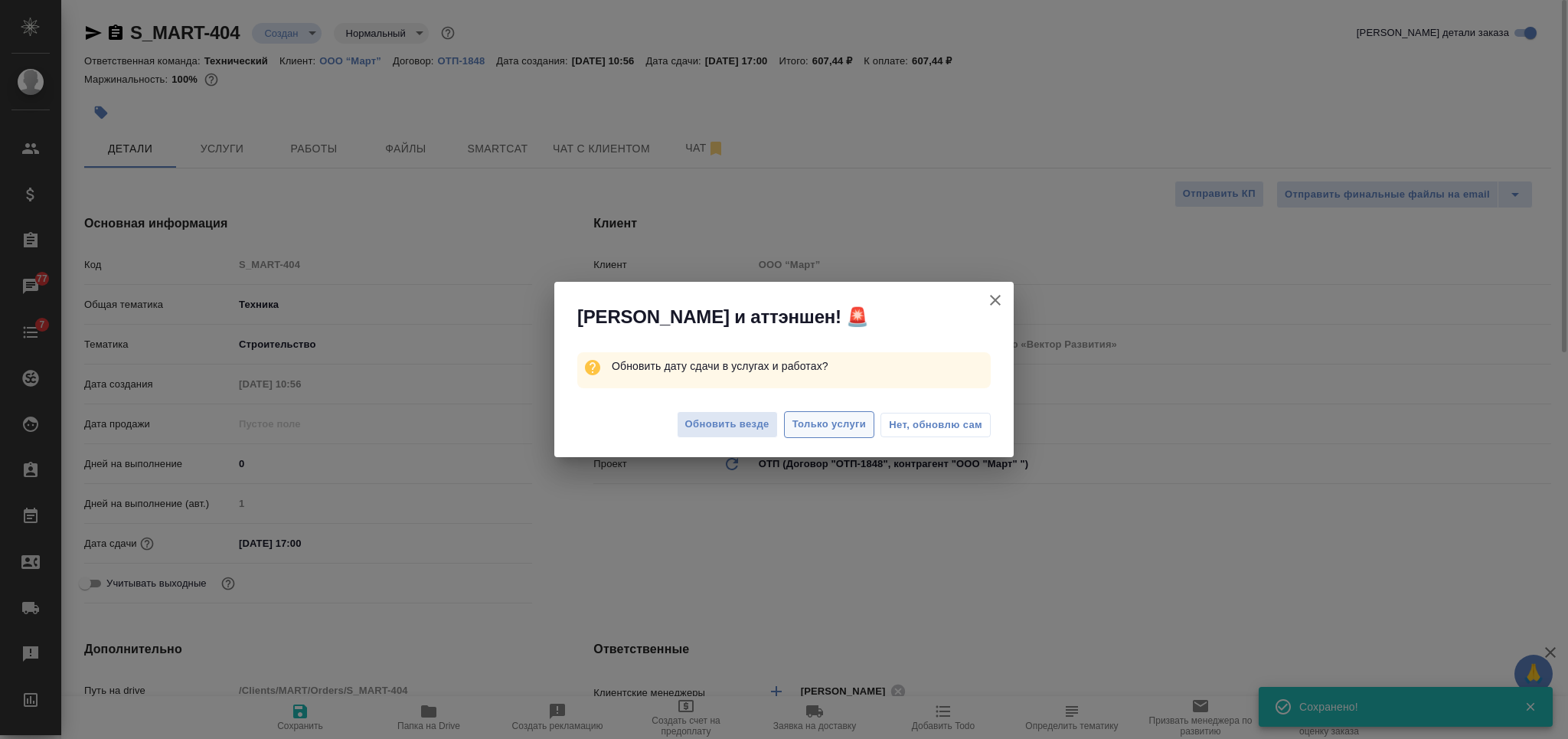
click at [811, 426] on span "Только услуги" at bounding box center [829, 425] width 75 height 18
type input "[PERSON_NAME]"
type input "Сеитов Павел"
type textarea "x"
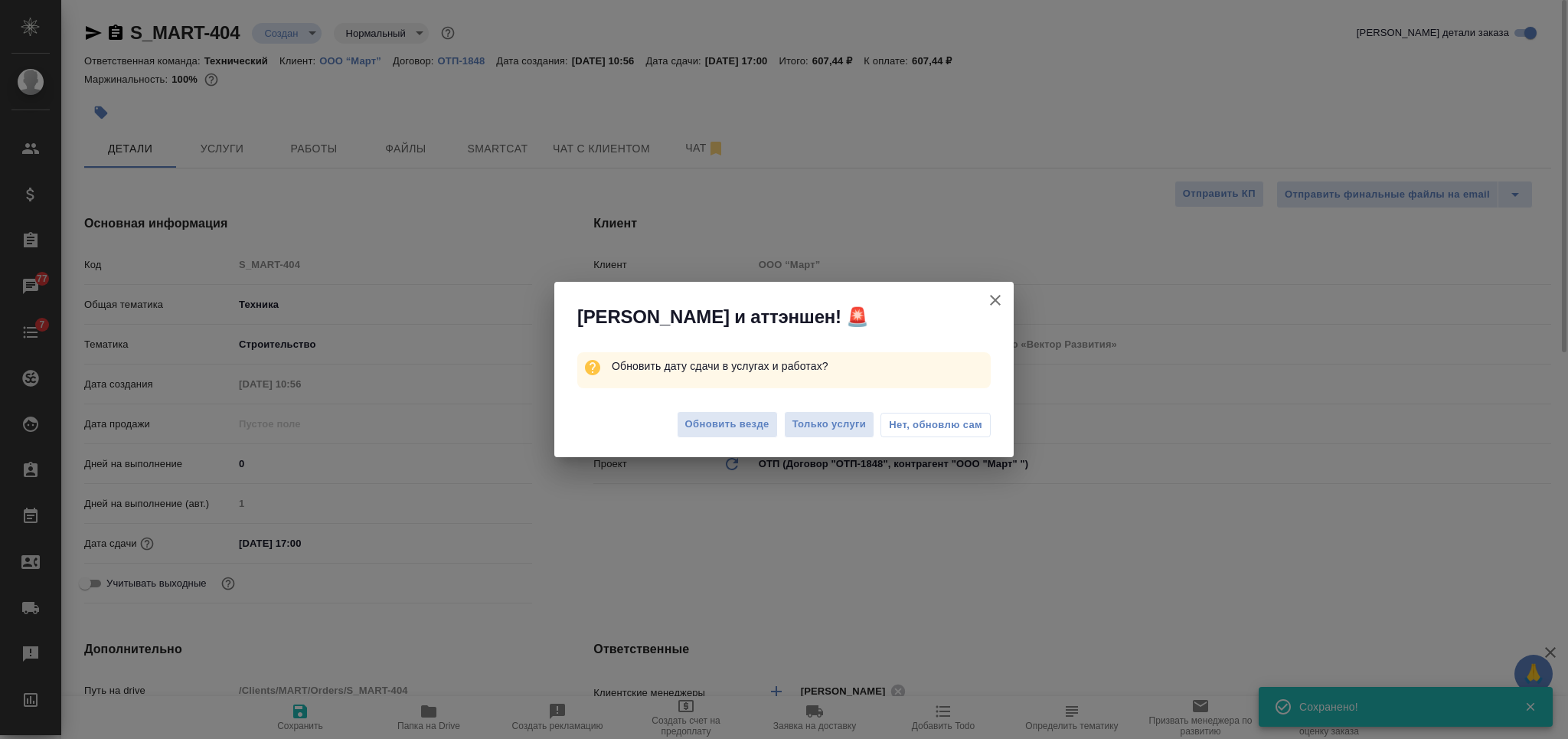
type textarea "x"
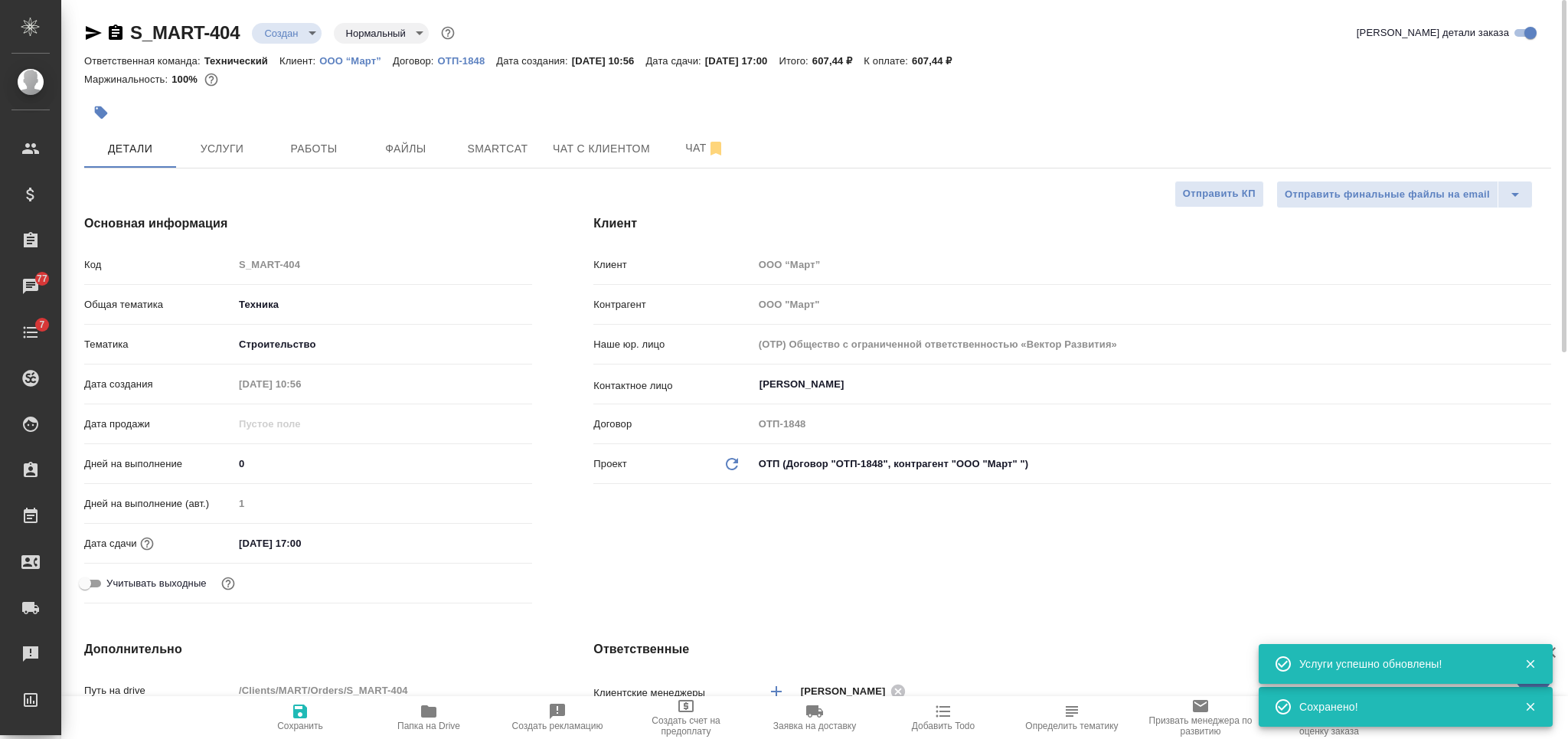
click at [278, 37] on body "🙏 .cls-1 fill:#fff; AWATERA Nikiforova Valeria Клиенты Спецификации Заказы 77 Ч…" at bounding box center [784, 370] width 1568 height 739
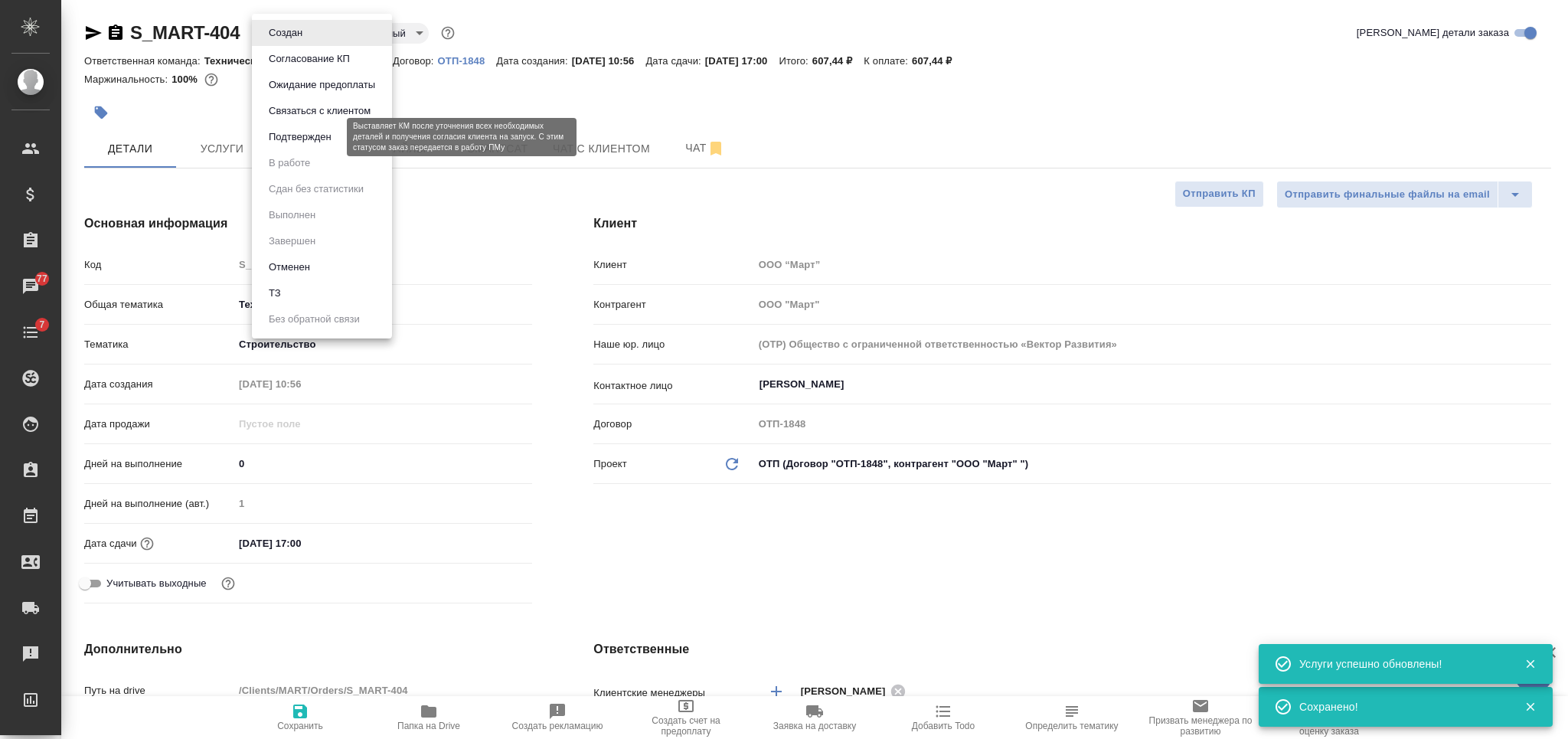
click at [286, 139] on button "Подтвержден" at bounding box center [300, 136] width 72 height 17
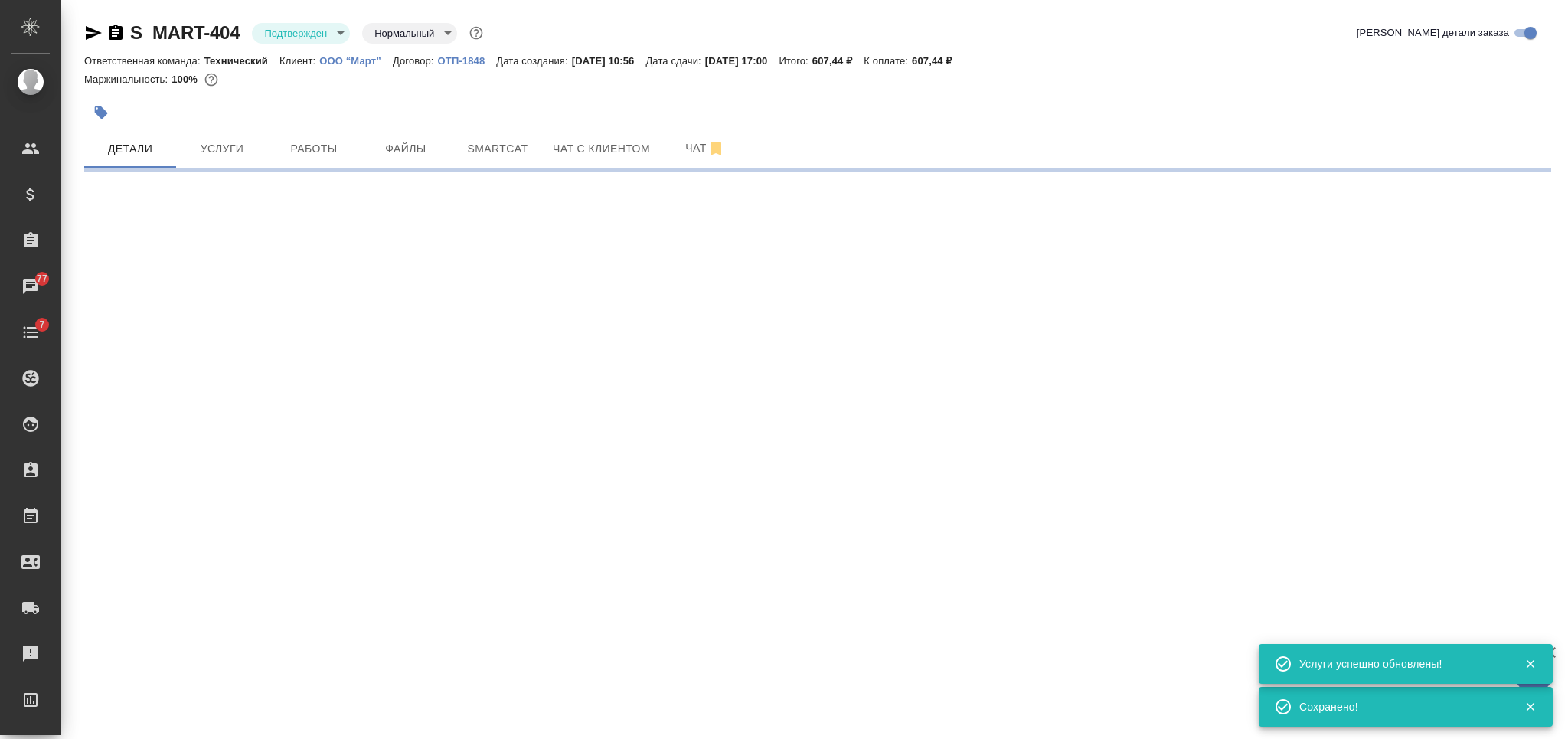
select select "RU"
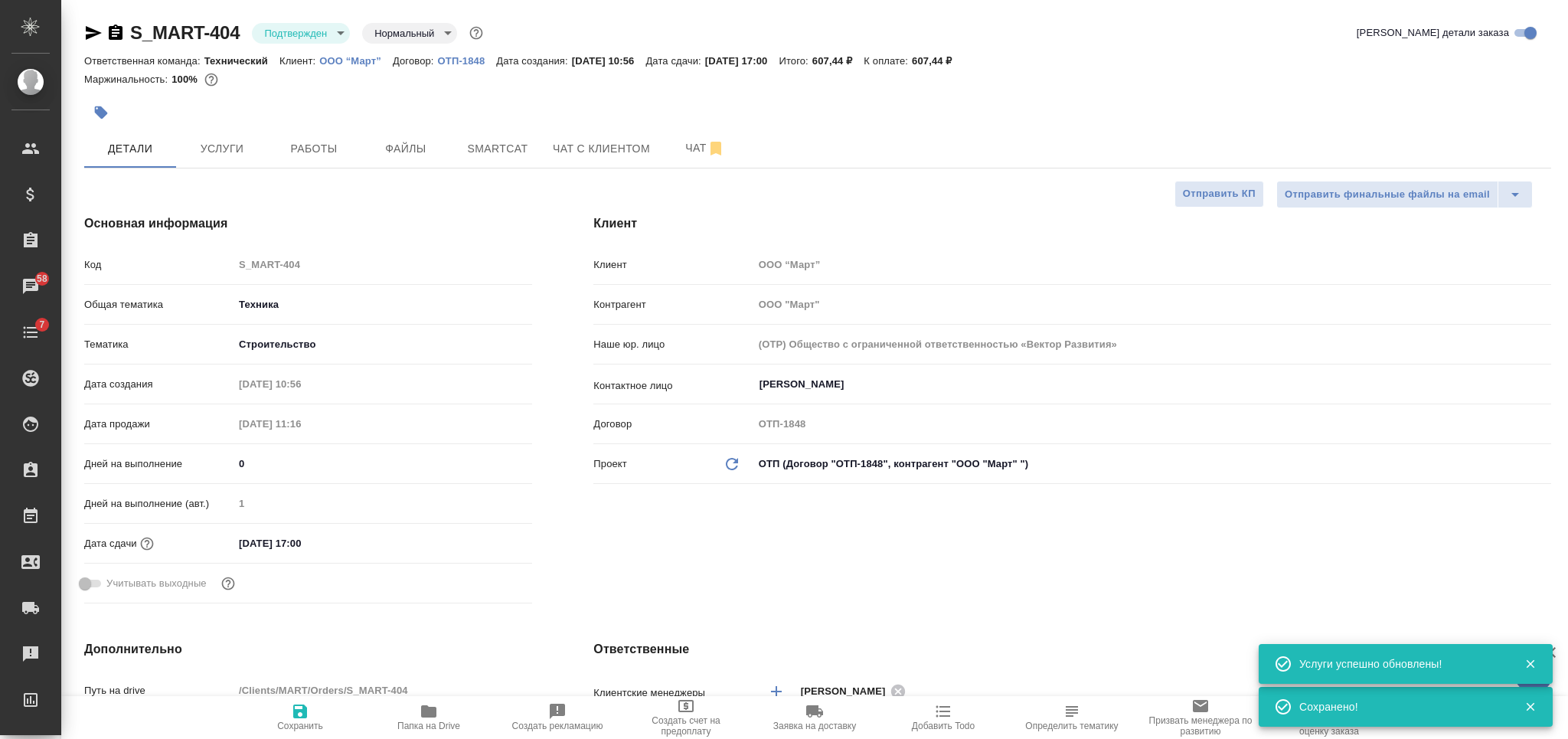
type textarea "x"
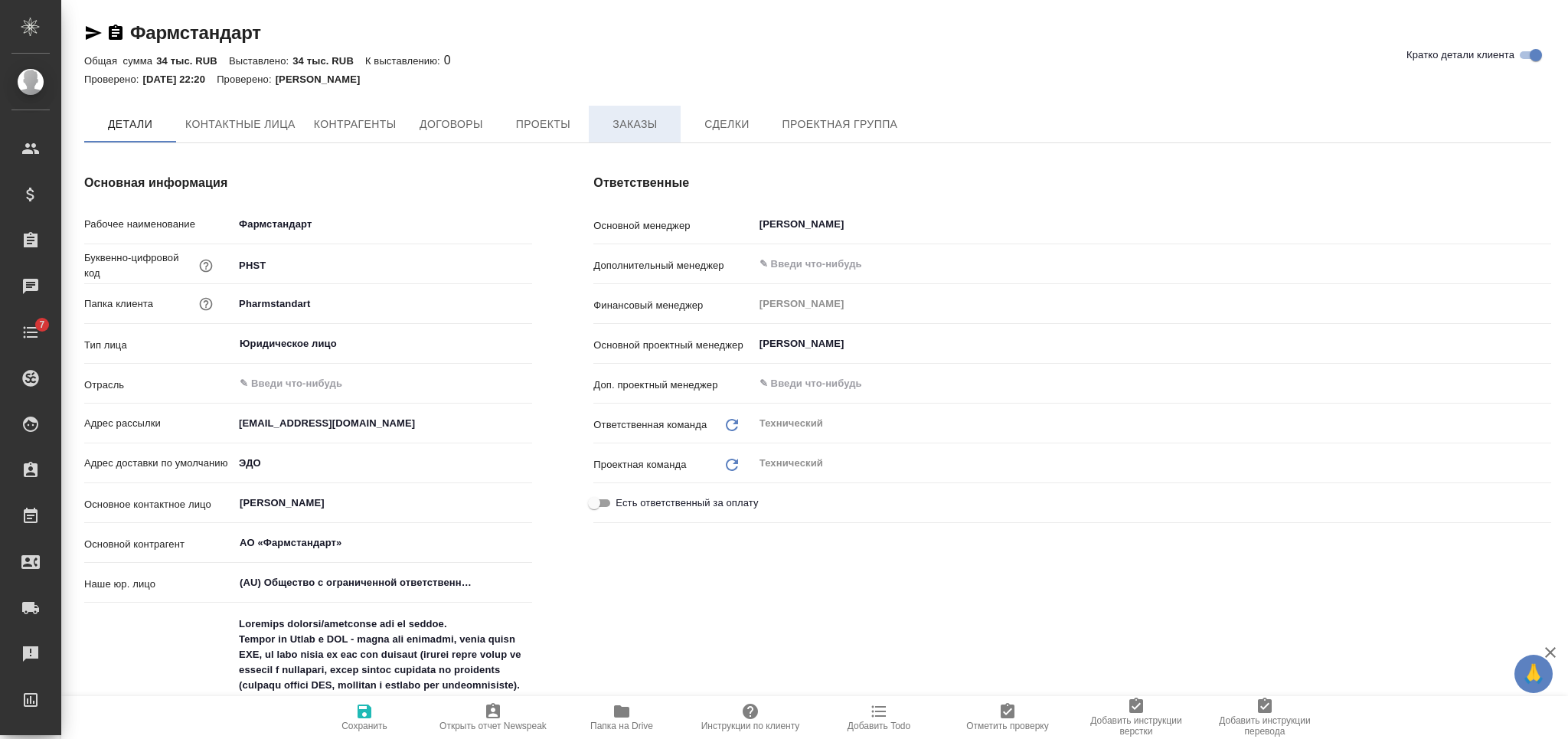
click at [642, 123] on span "Заказы" at bounding box center [635, 124] width 74 height 19
type textarea "x"
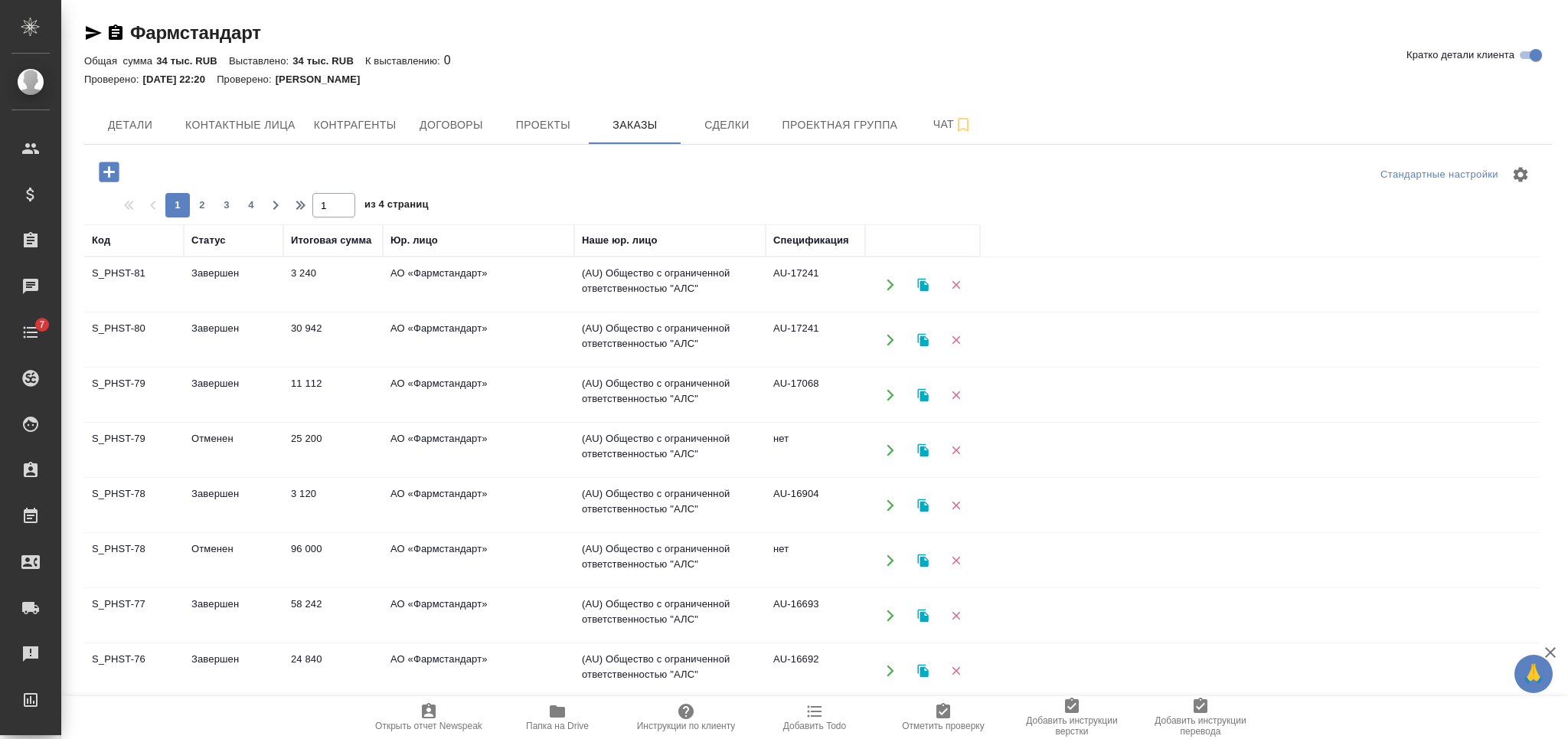
click at [113, 165] on icon "button" at bounding box center [108, 171] width 20 height 20
click at [100, 160] on icon "button" at bounding box center [108, 172] width 26 height 26
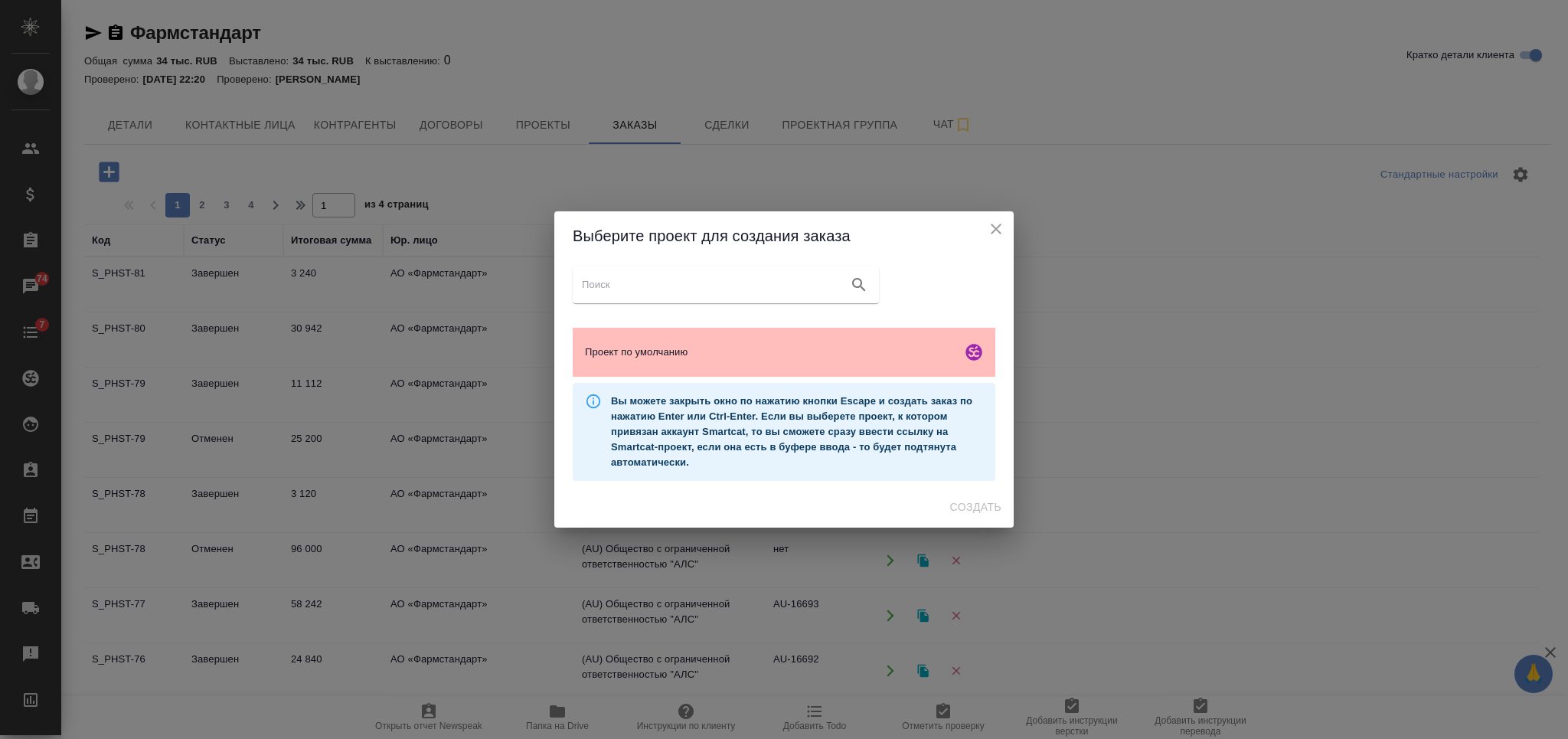
click at [738, 346] on span "Проект по умолчанию" at bounding box center [770, 352] width 370 height 15
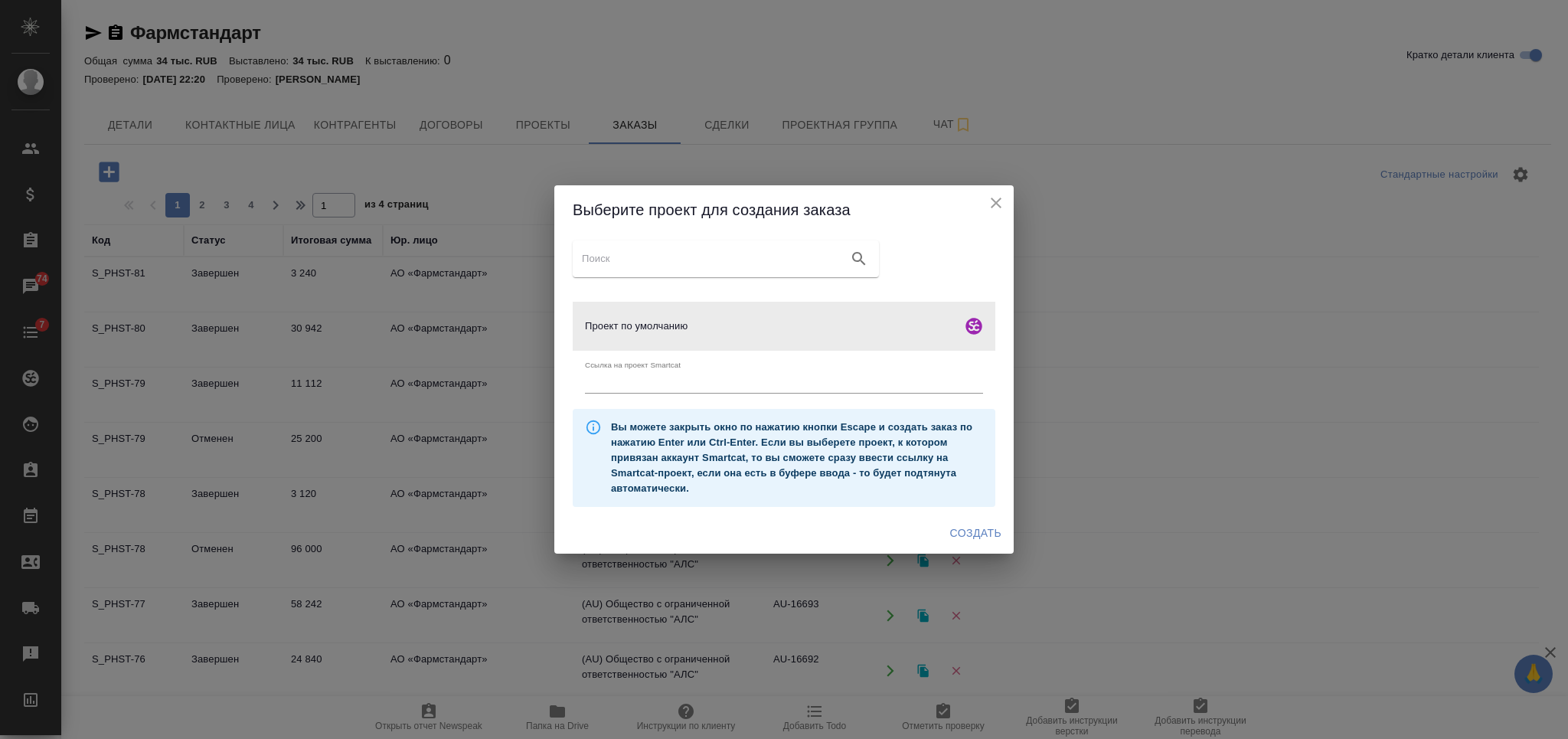
click at [966, 531] on span "Создать" at bounding box center [976, 533] width 51 height 19
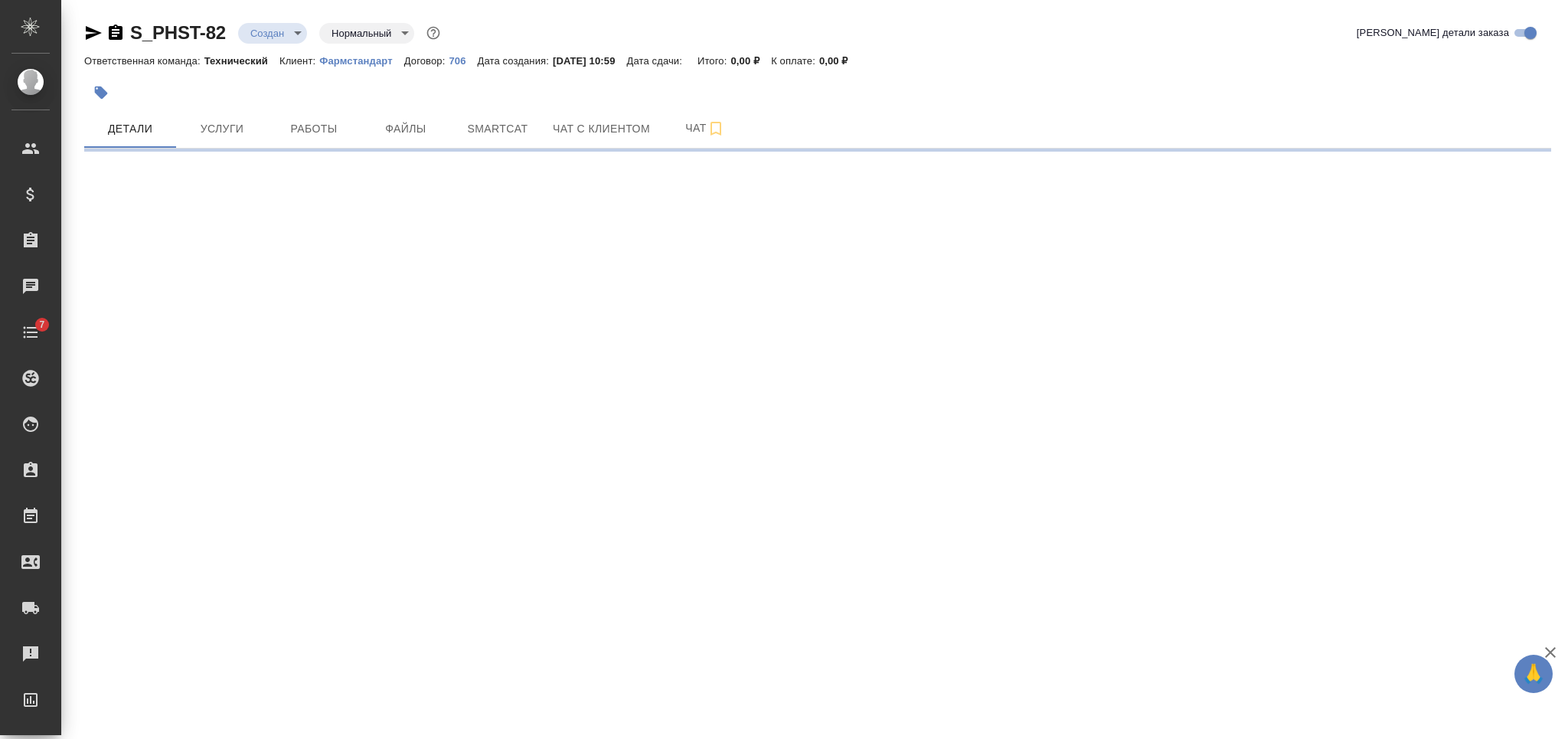
select select "RU"
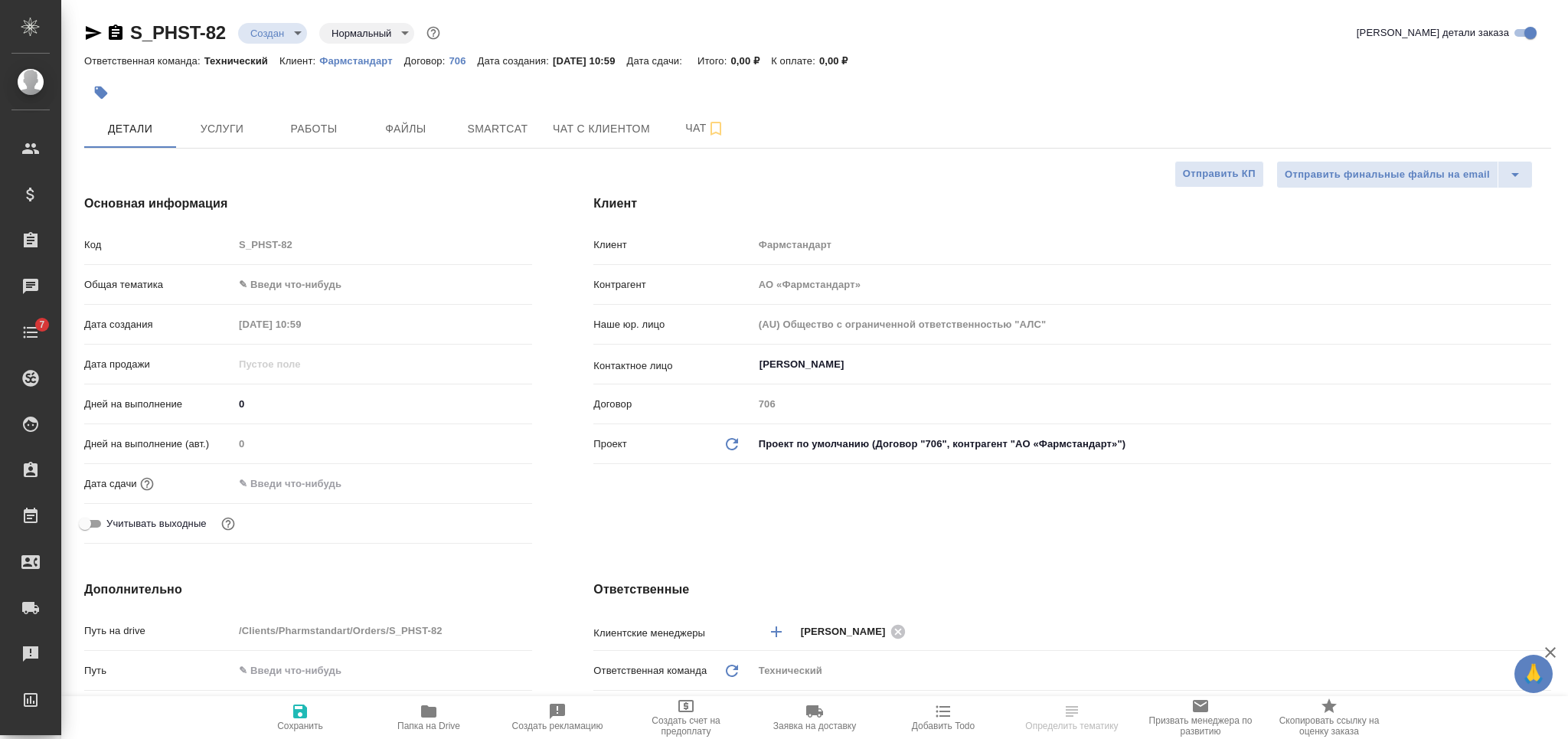
type textarea "x"
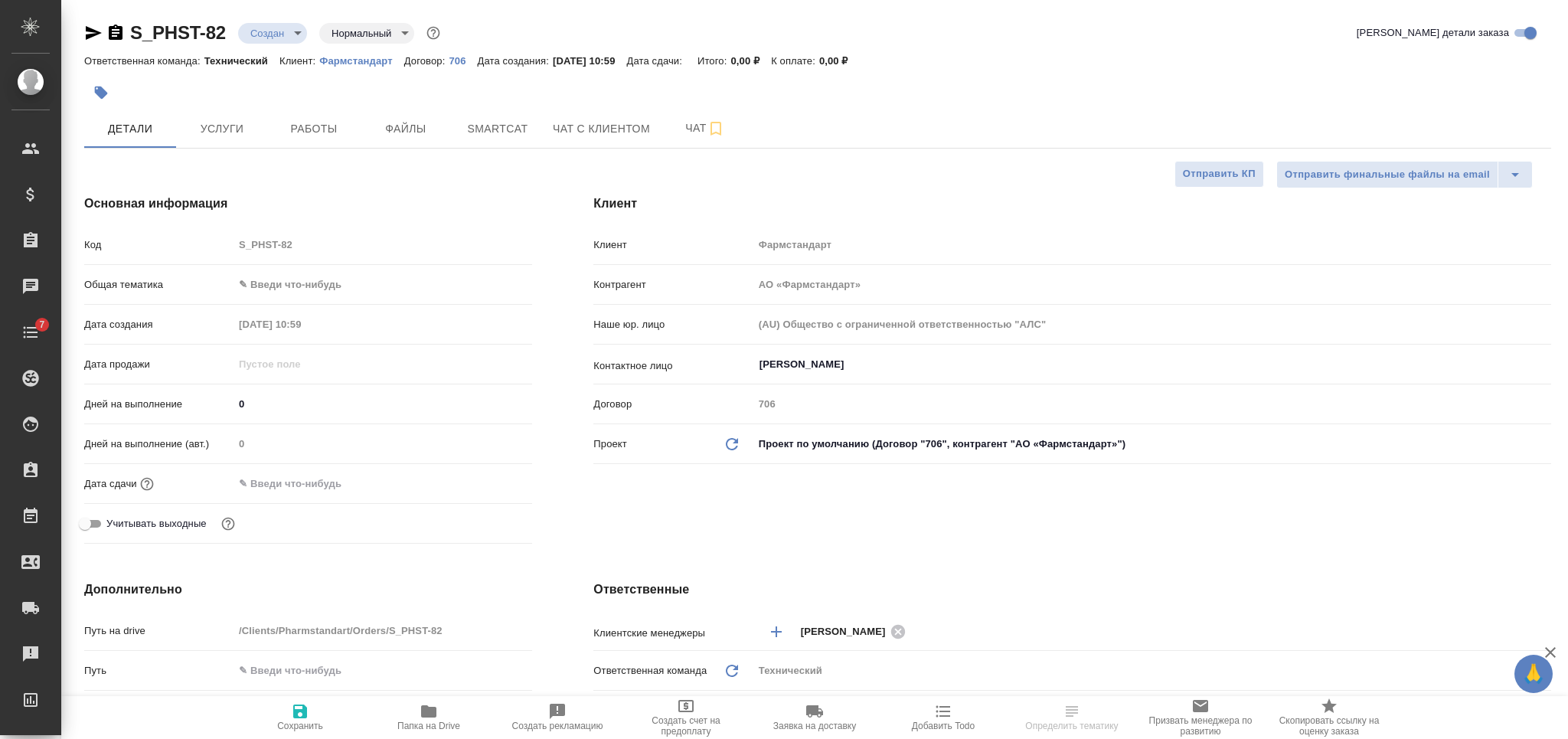
type textarea "x"
select select "RU"
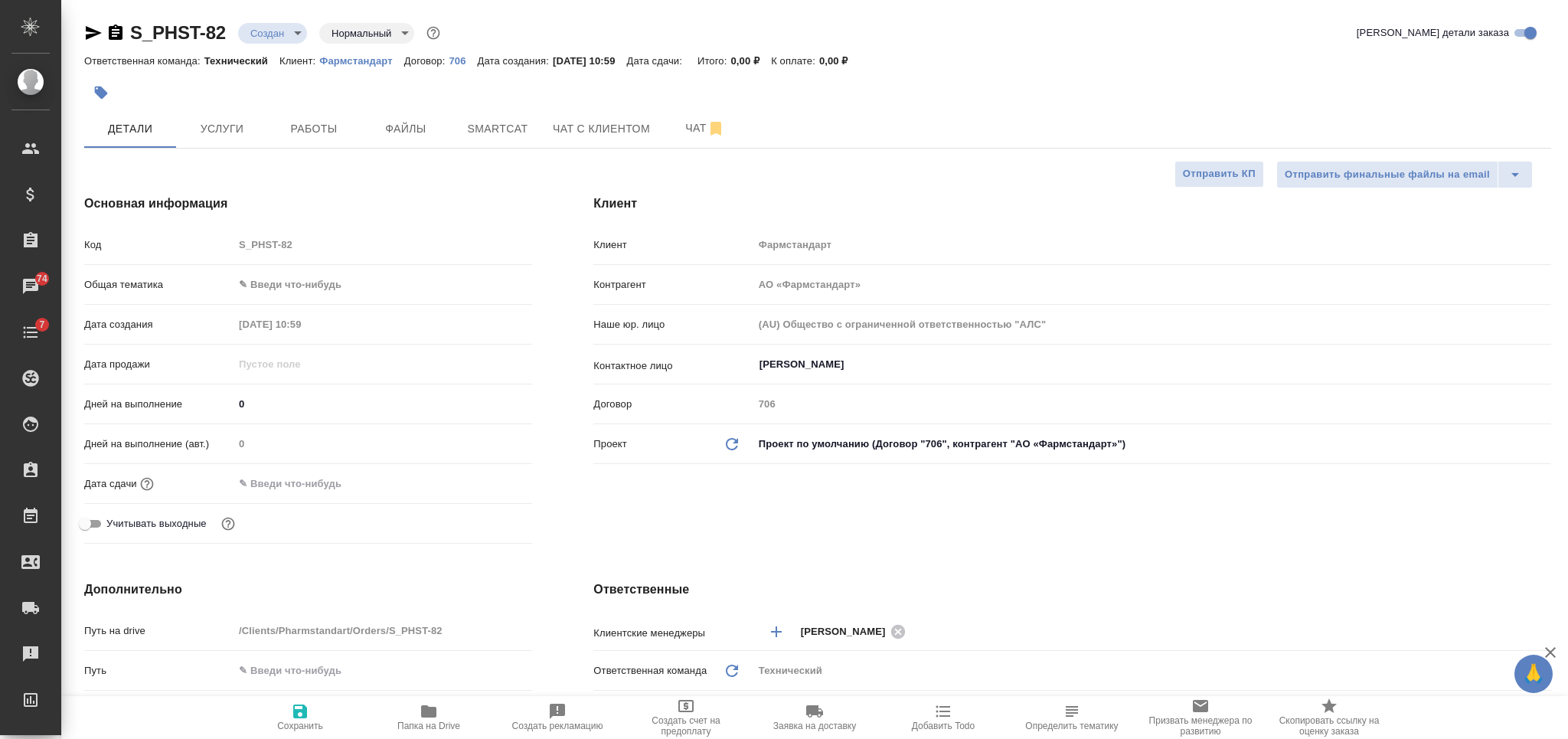
type textarea "x"
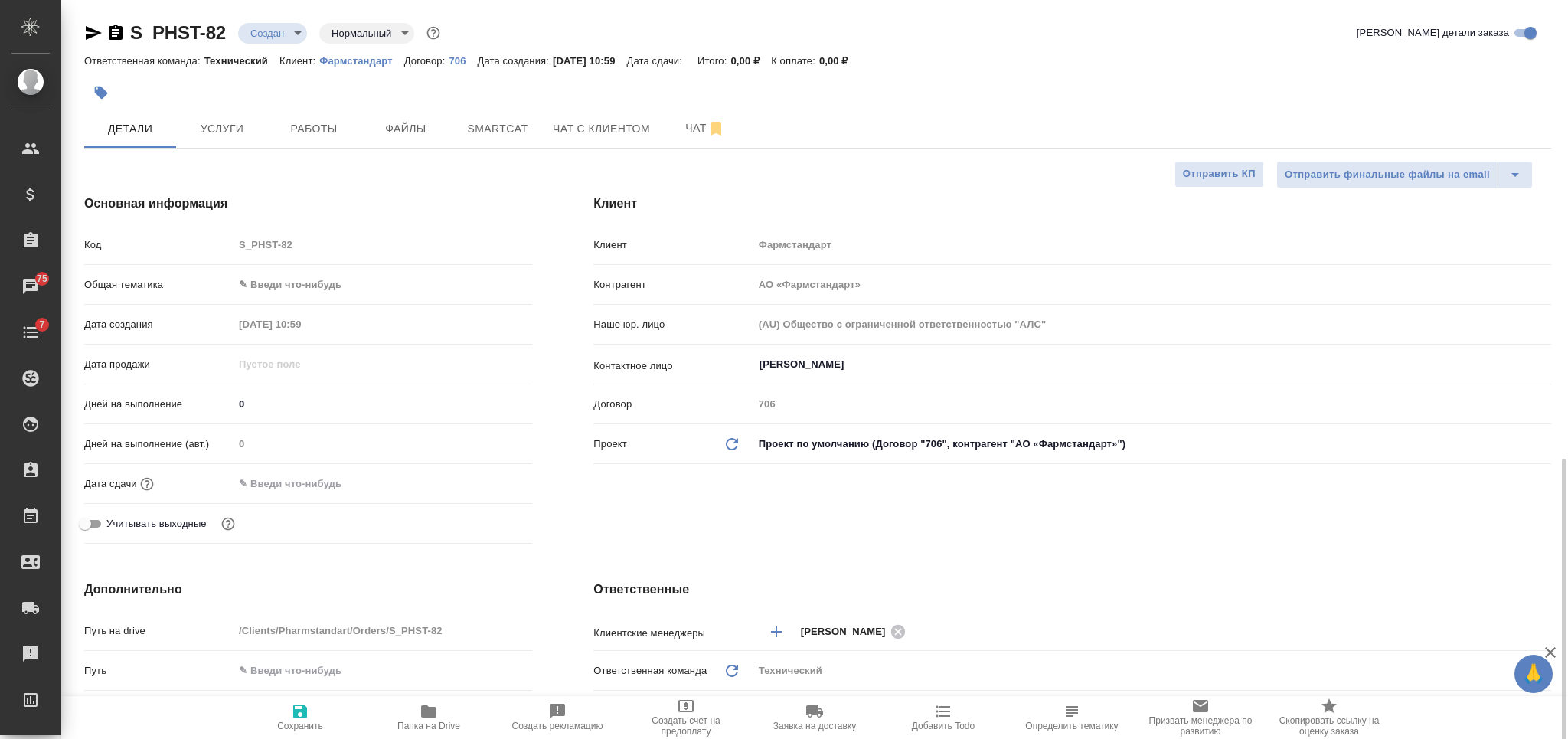
scroll to position [408, 0]
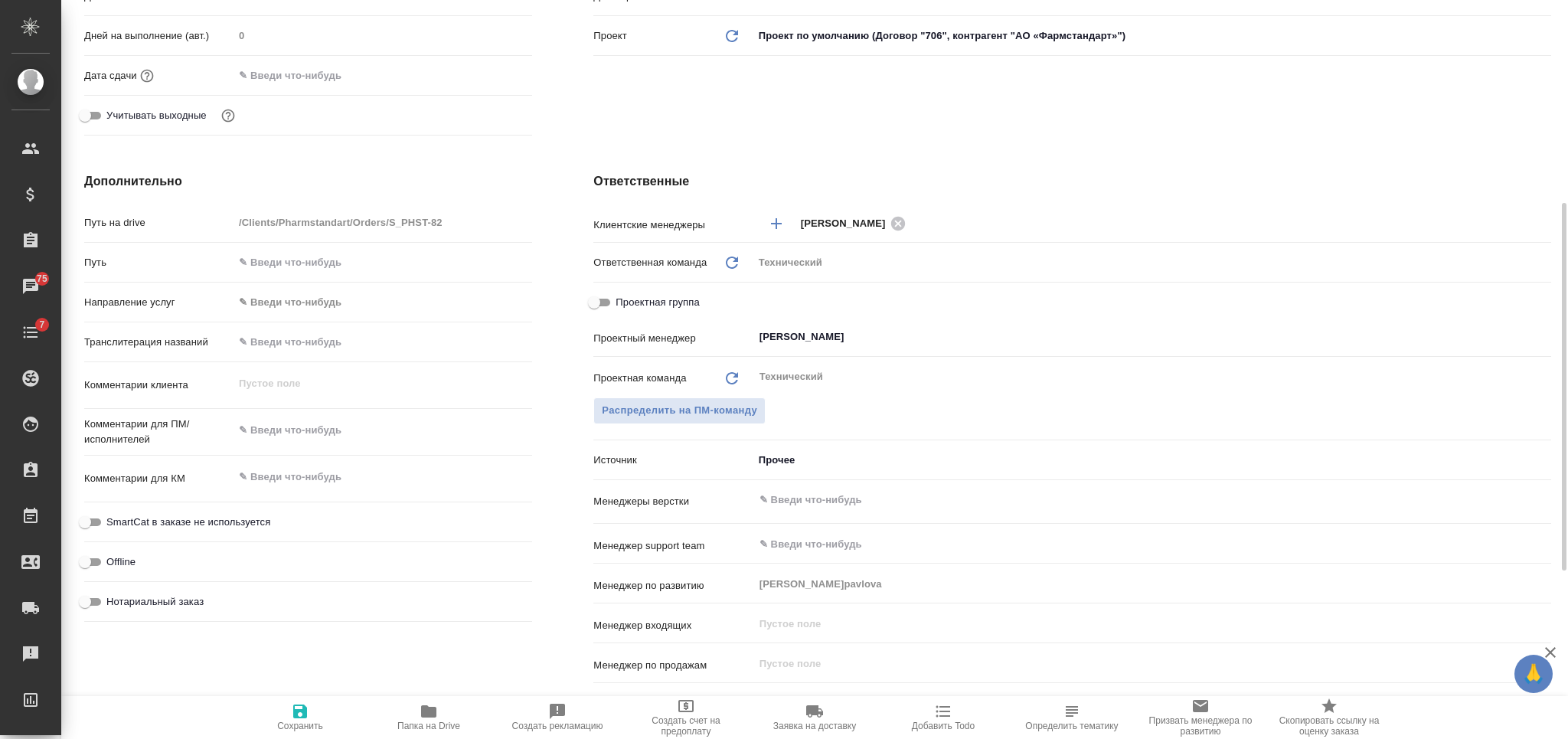
click at [308, 474] on textarea at bounding box center [382, 477] width 298 height 26
type textarea "x"
paste textarea "перевод и заверение документов"
type textarea "перевод и заверение документов"
type textarea "x"
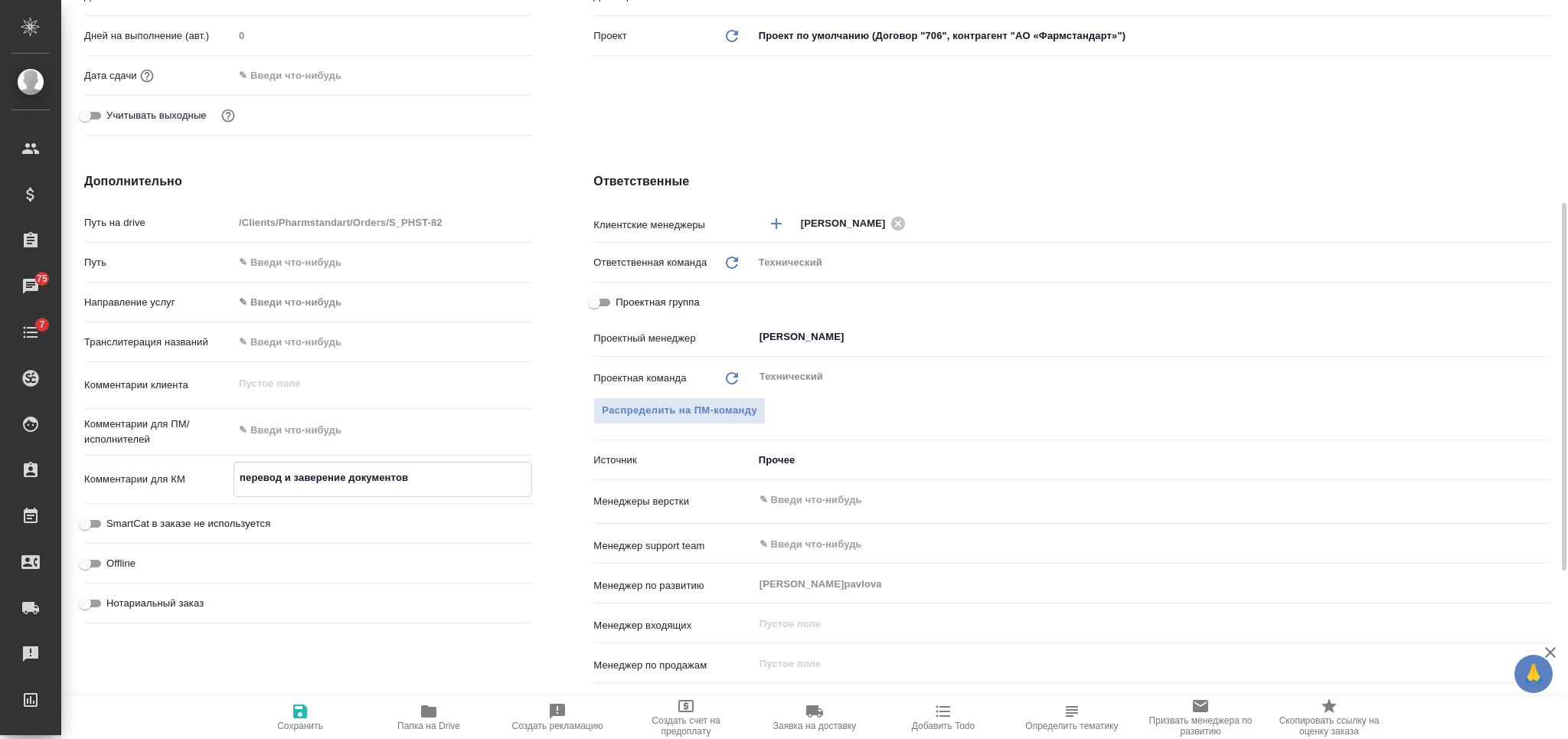
type textarea "x"
drag, startPoint x: 246, startPoint y: 479, endPoint x: 233, endPoint y: 479, distance: 13.0
click at [233, 479] on div "перевод и заверение документов x" at bounding box center [382, 479] width 298 height 35
type textarea "Перевод и заверение документов"
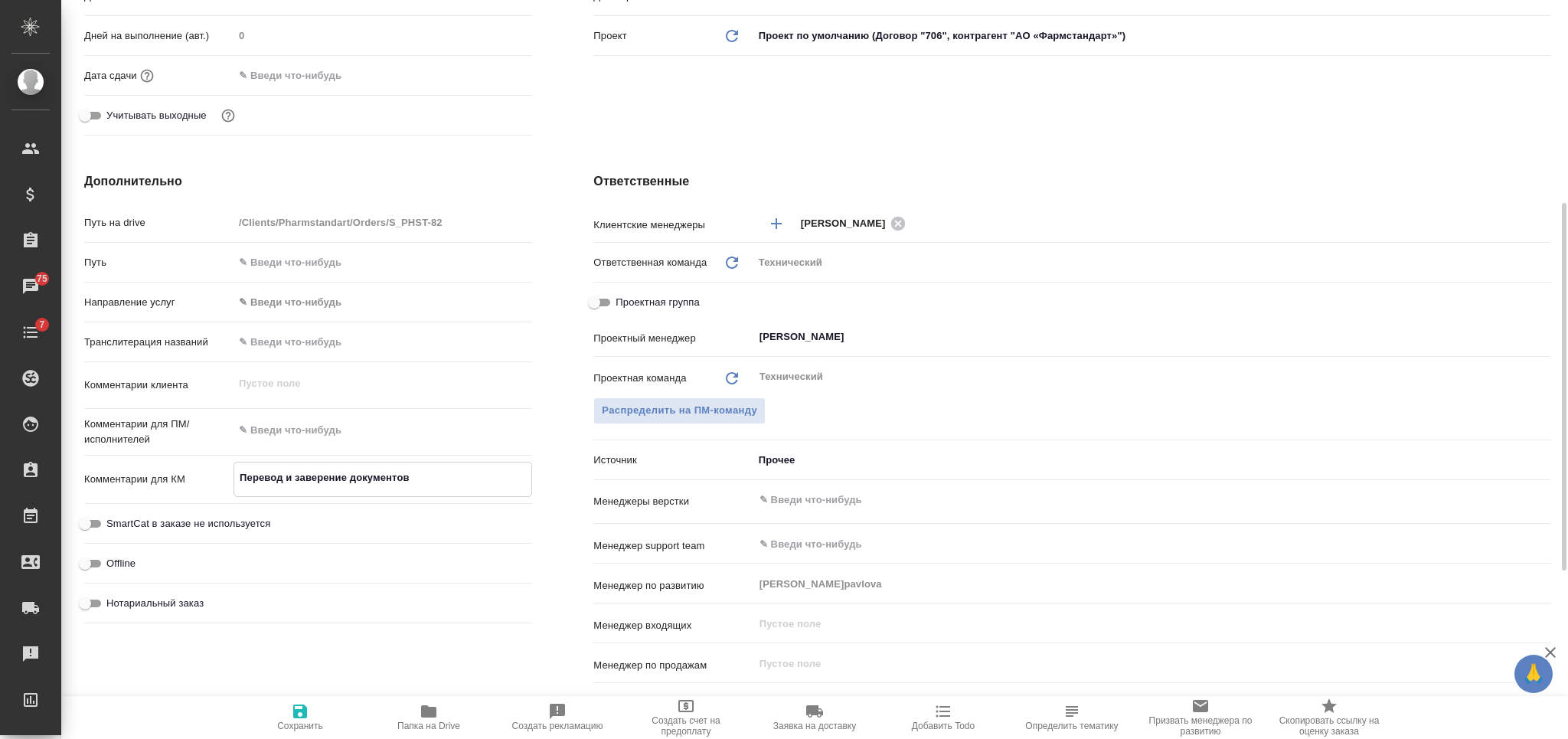
type textarea "x"
type textarea "Перевод и заверение документов"
type textarea "x"
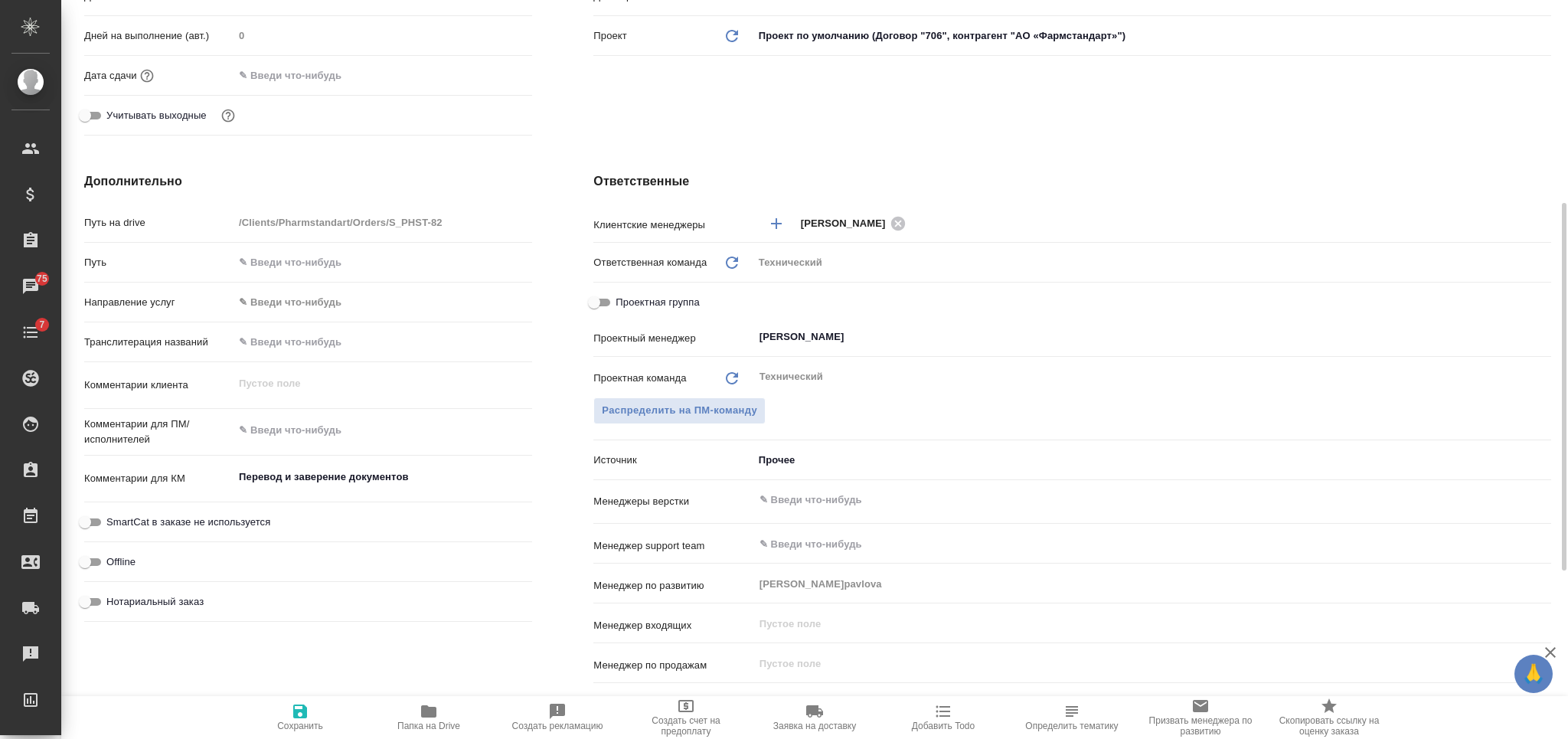
type textarea "x"
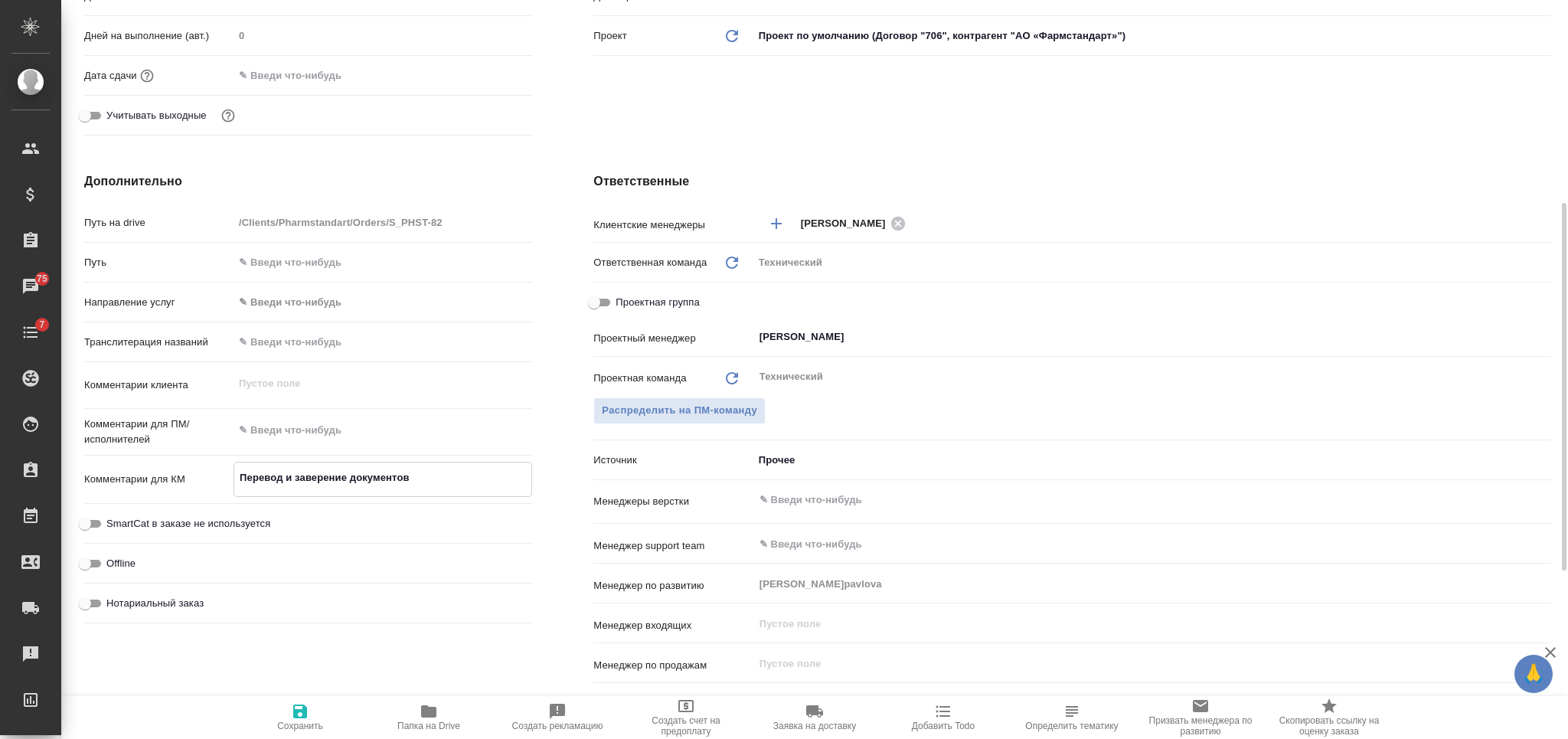
click at [463, 475] on textarea "Перевод и заверение документов" at bounding box center [382, 478] width 297 height 26
type textarea "Перевод и заверение документов"
type textarea "x"
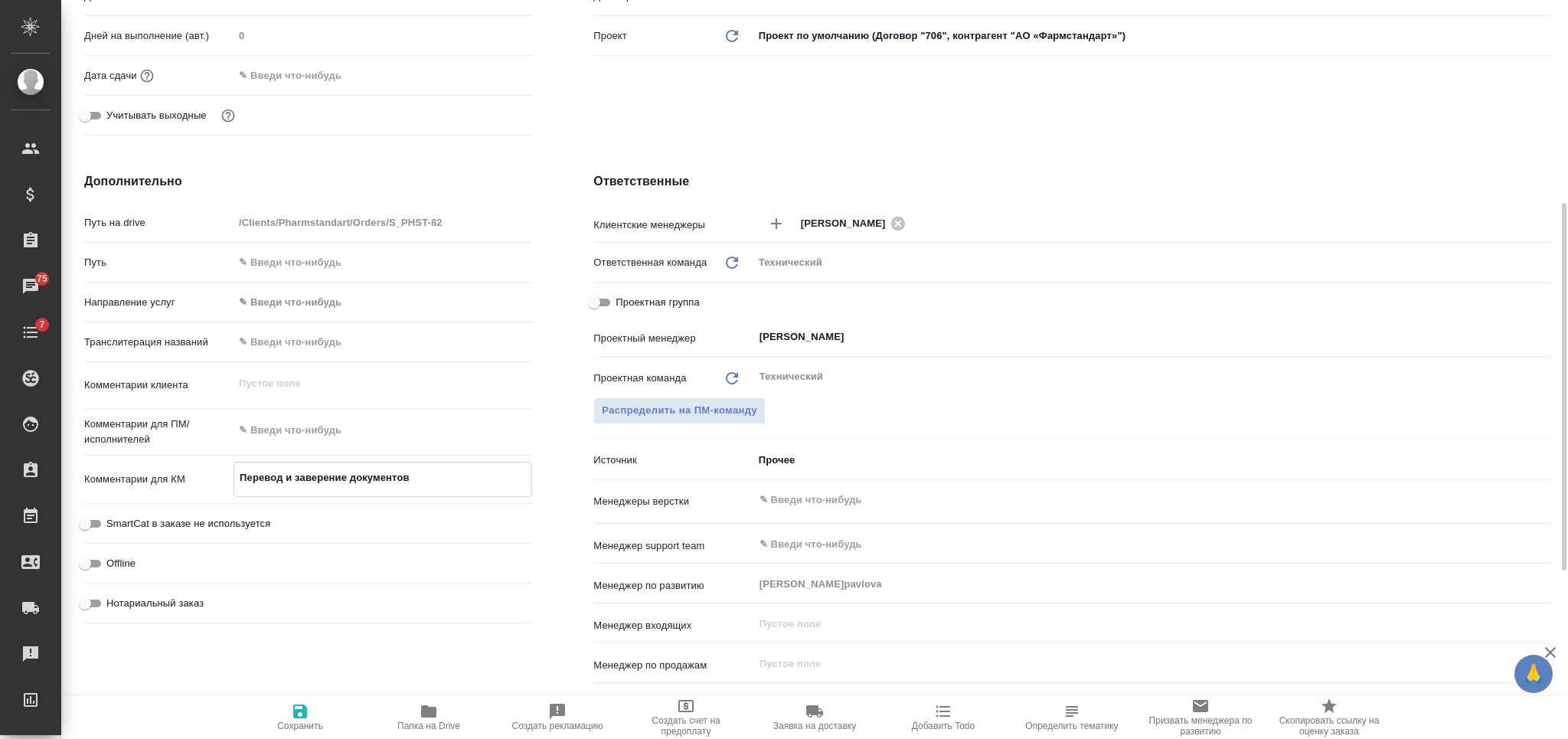
paste textarea "по препарату «Миалепта»"
type textarea "Перевод и заверение документов по препарату «Миалепта»"
type textarea "x"
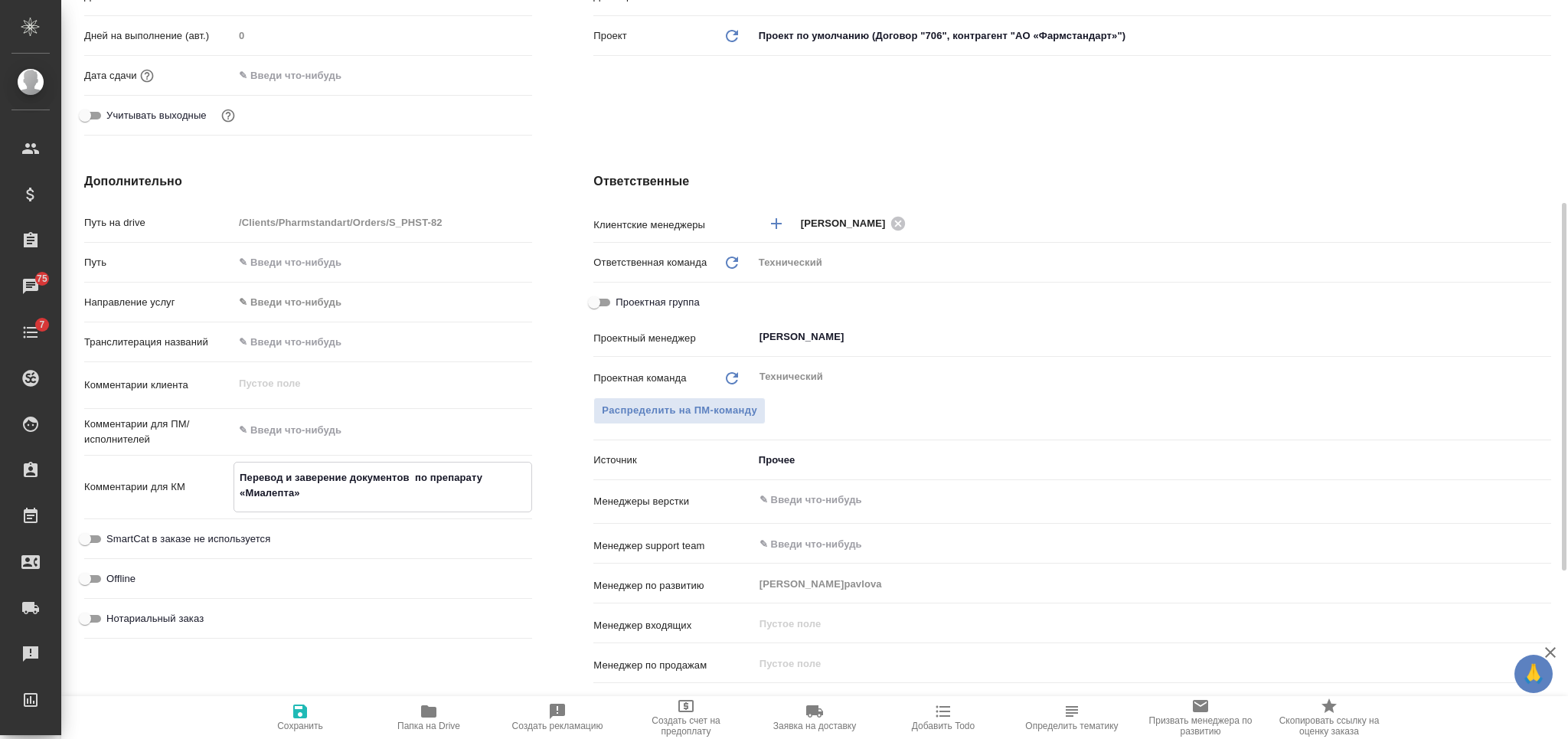
type textarea "Перевод и заверение документов по препарату «Миалепта»"
click at [434, 431] on textarea at bounding box center [382, 430] width 298 height 26
type textarea "x"
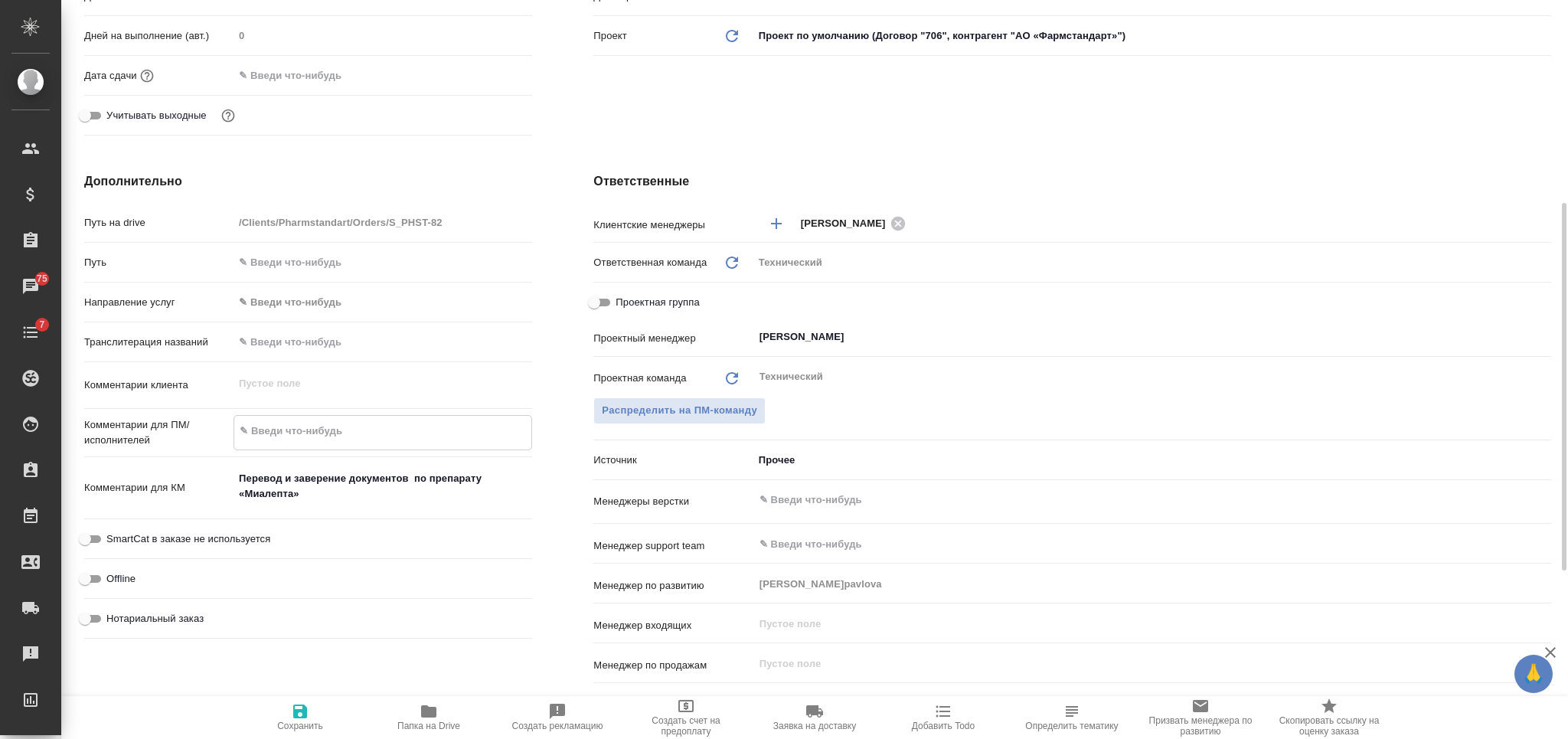
type textarea "а"
type textarea "x"
type textarea "ан"
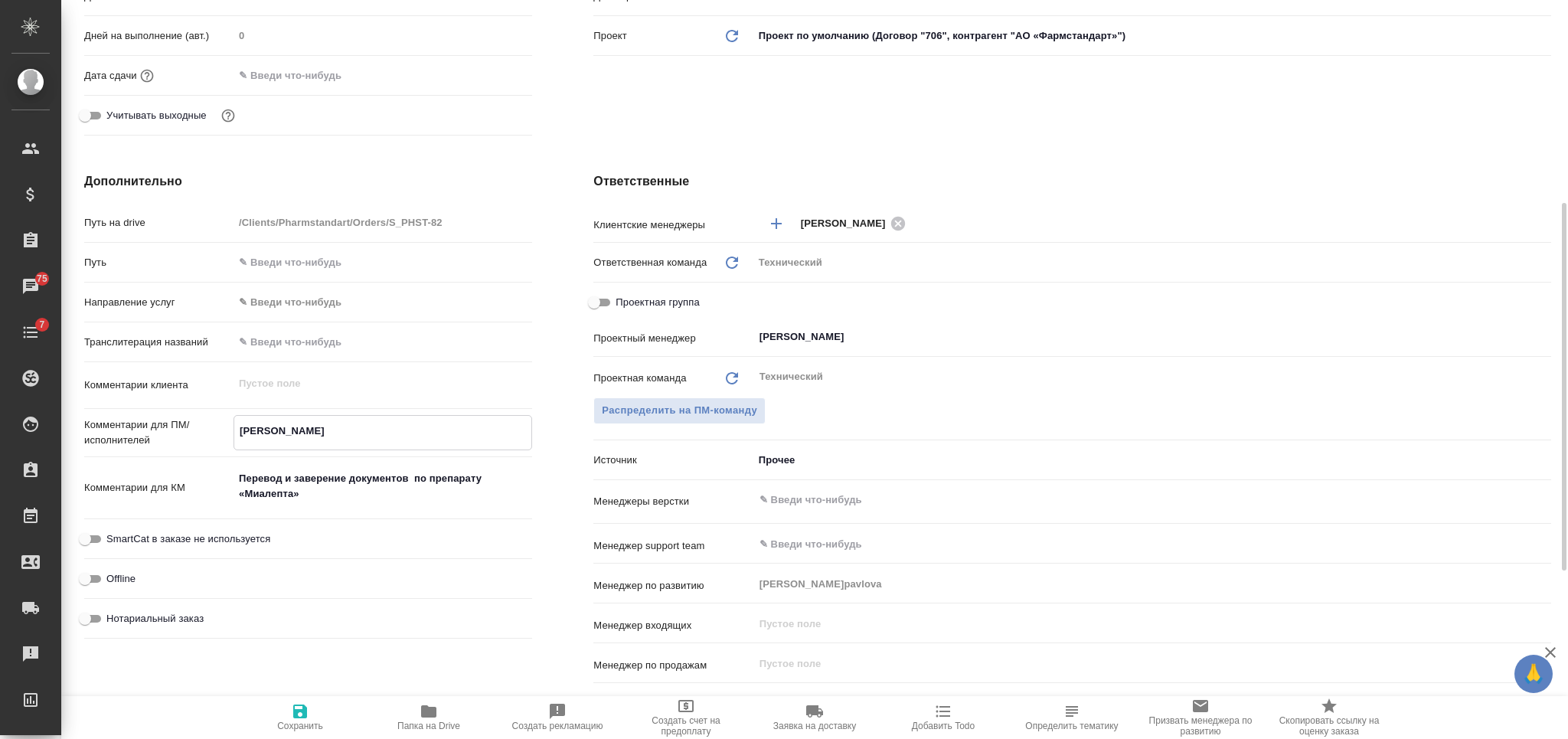
type textarea "x"
type textarea "анг"
type textarea "x"
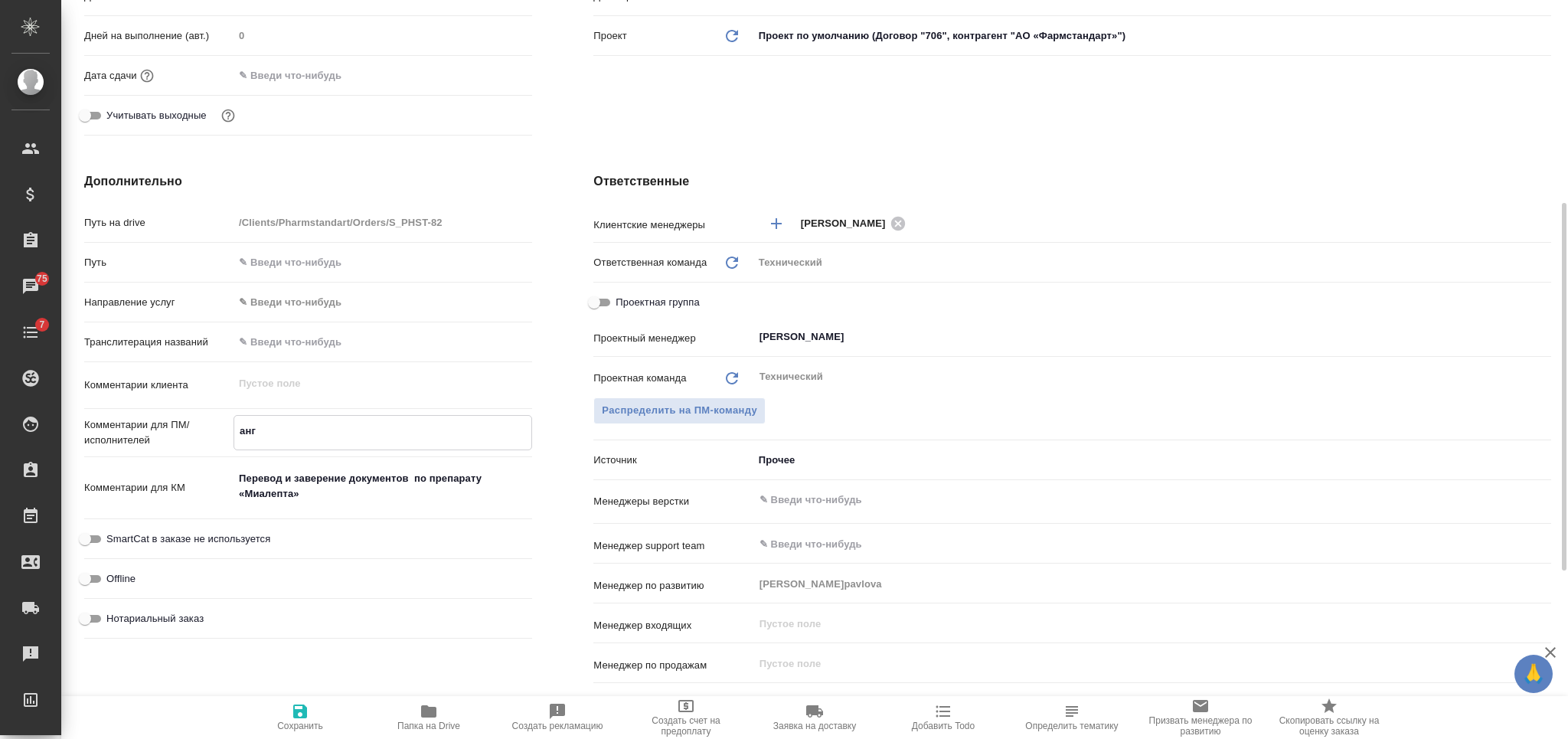
type textarea "x"
type textarea "англ"
type textarea "x"
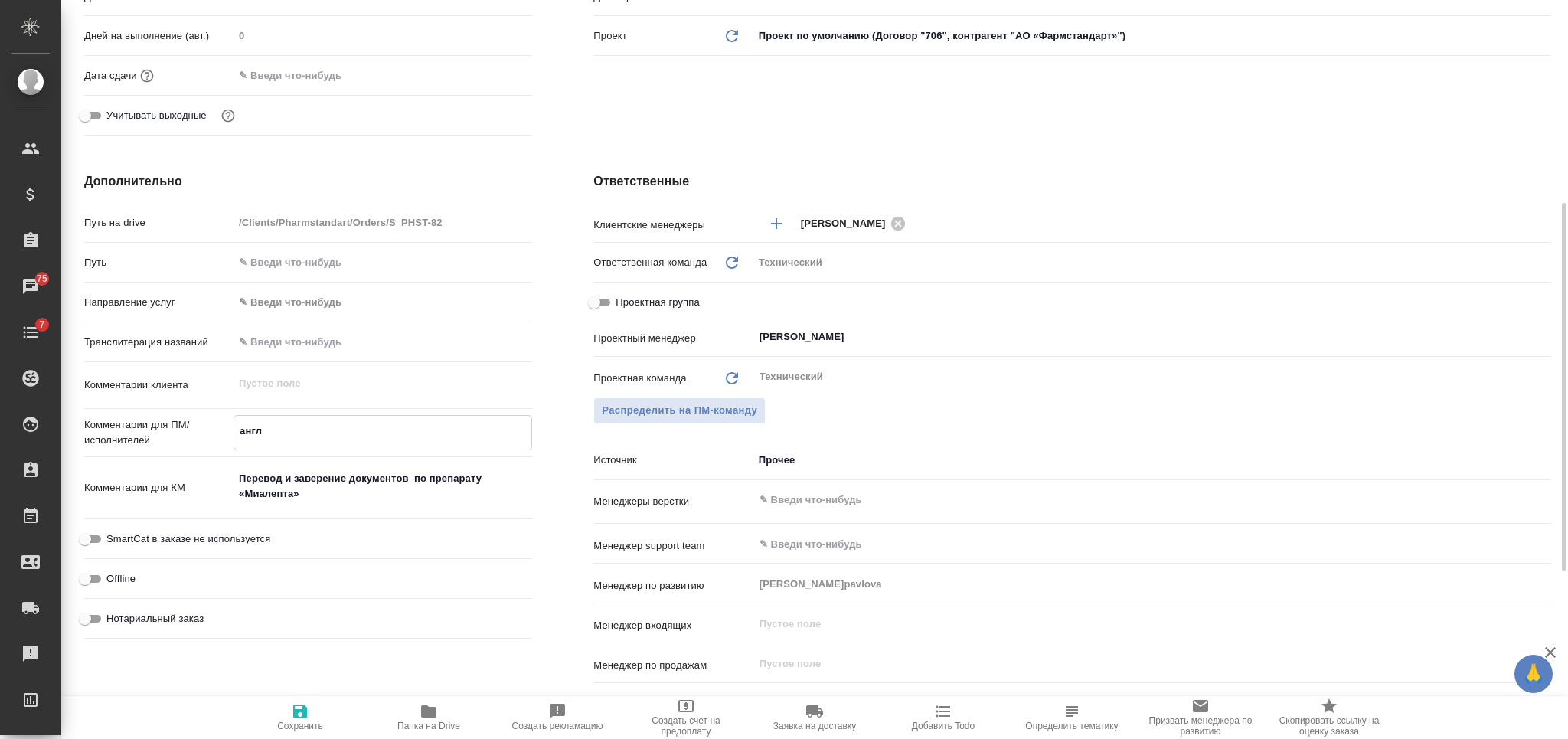
type textarea "англ-"
type textarea "x"
type textarea "англ-р"
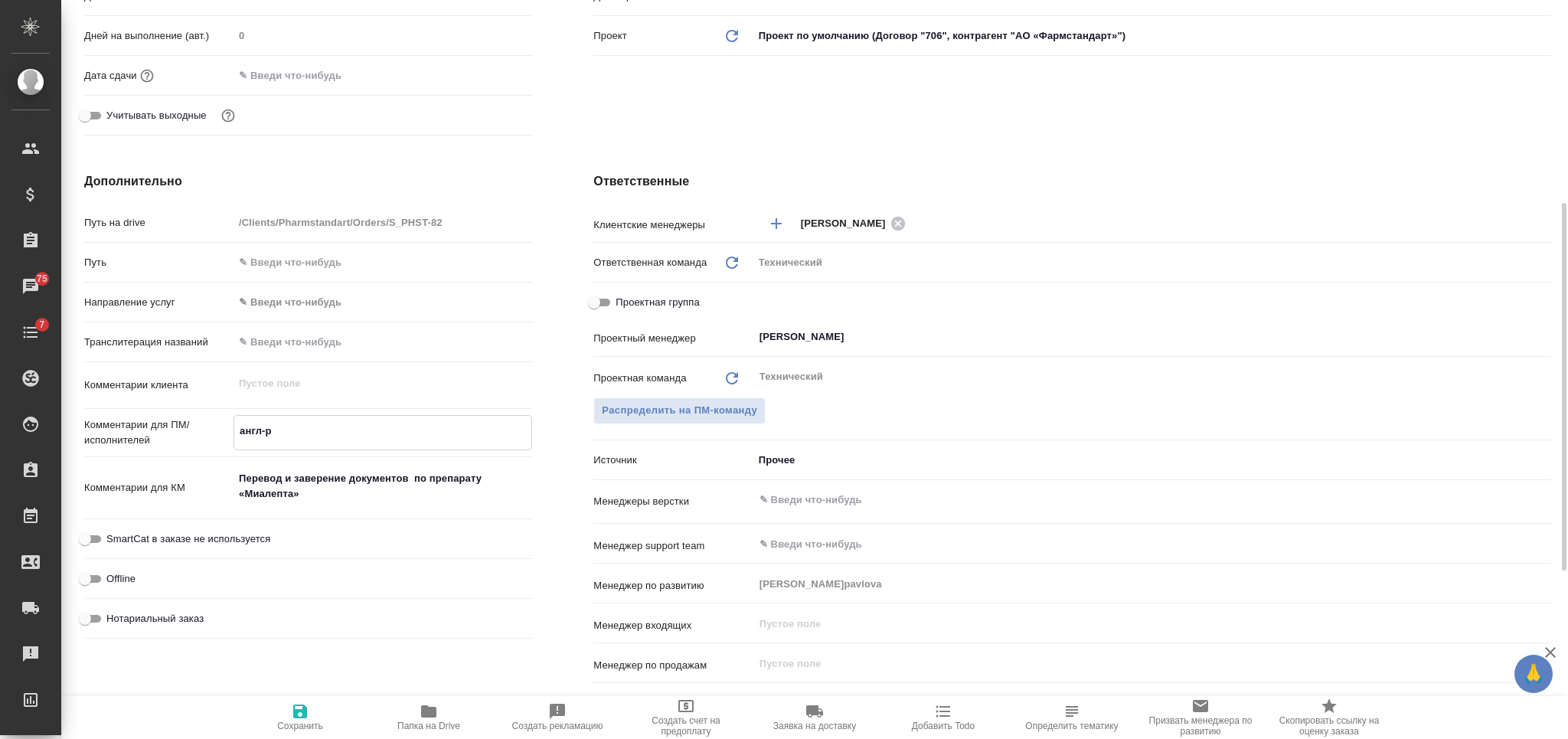
type textarea "x"
type textarea "англ-ру"
type textarea "x"
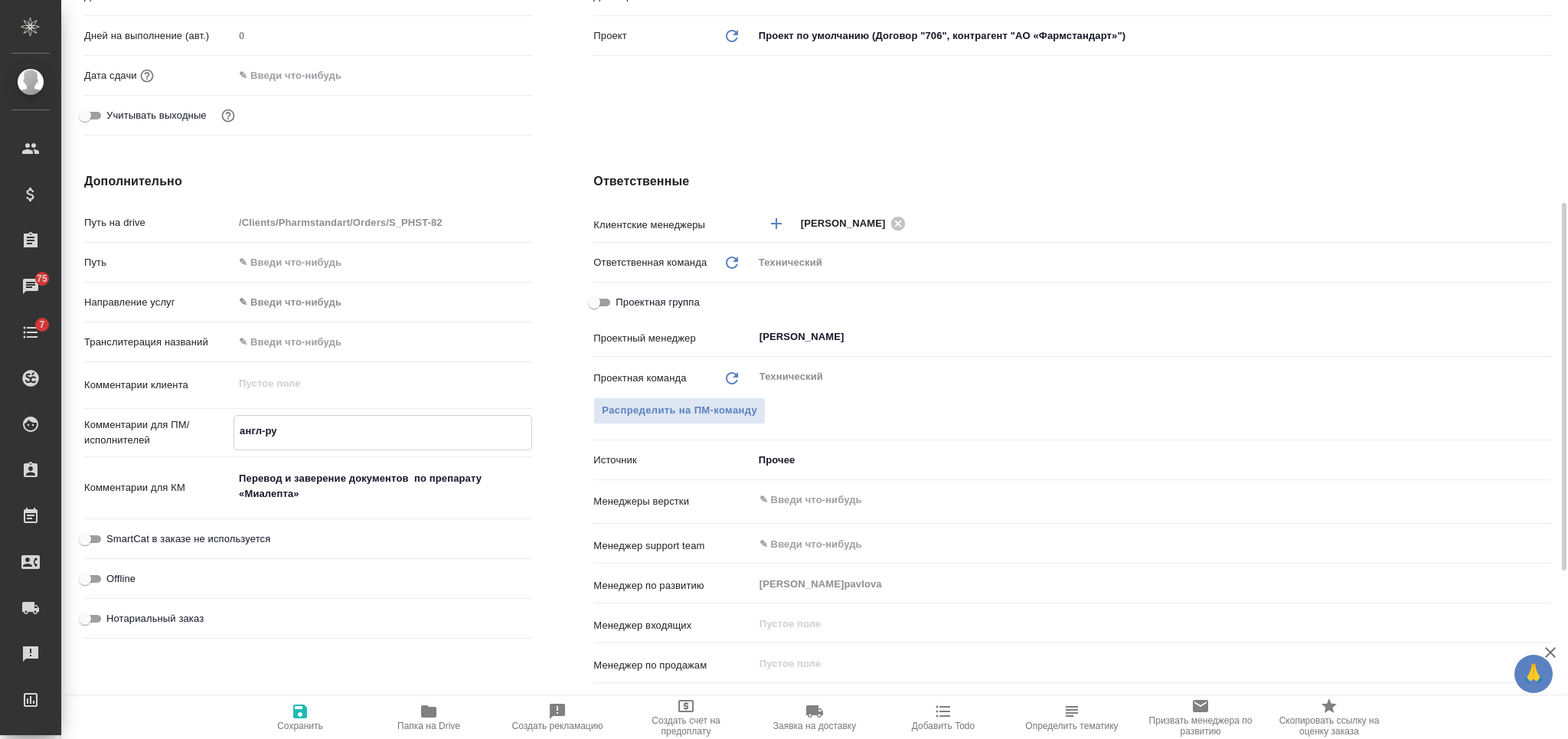
type textarea "x"
type textarea "англ-рус"
type textarea "x"
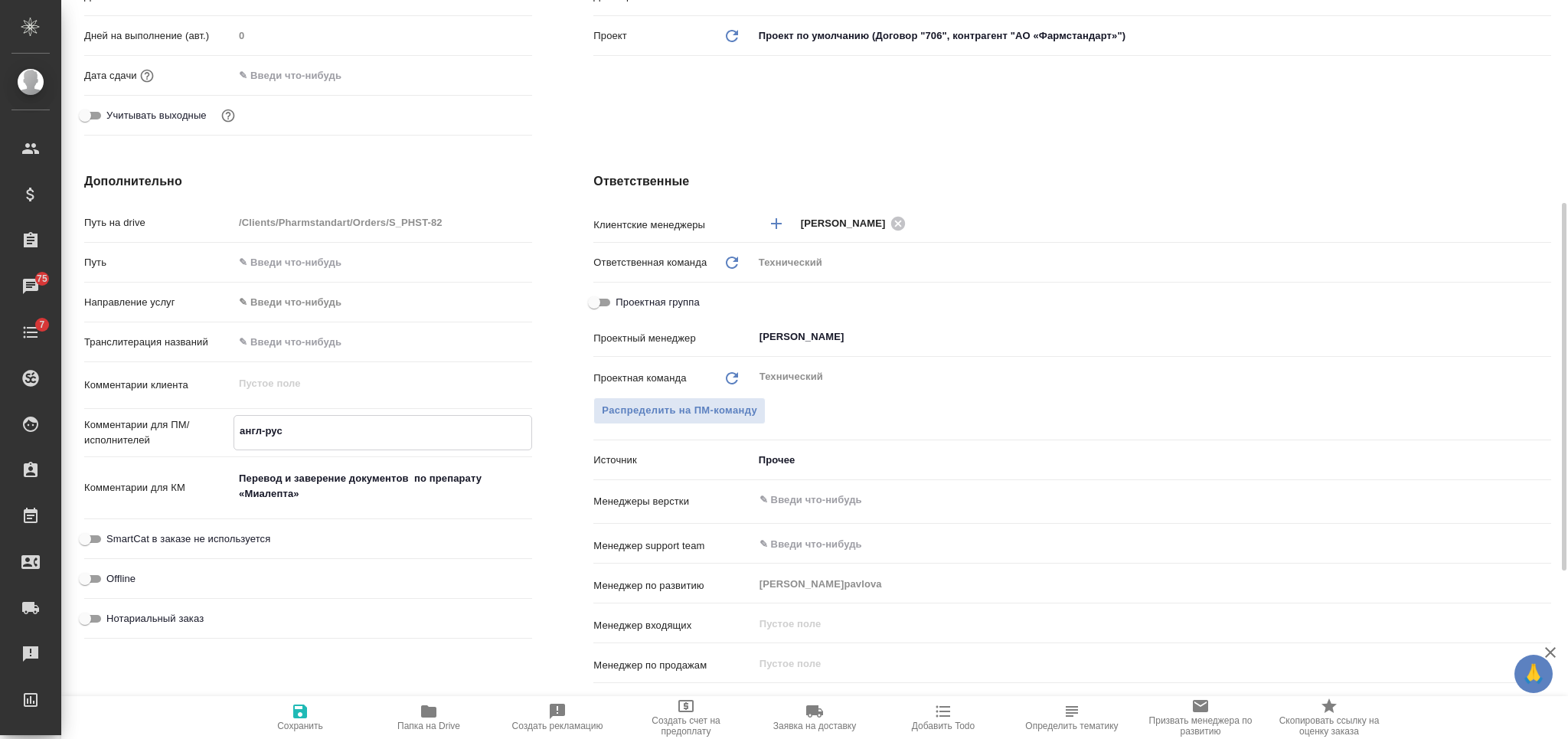
type textarea "x"
type textarea "англ-рус"
click at [824, 543] on input "text" at bounding box center [1126, 543] width 738 height 18
type textarea "x"
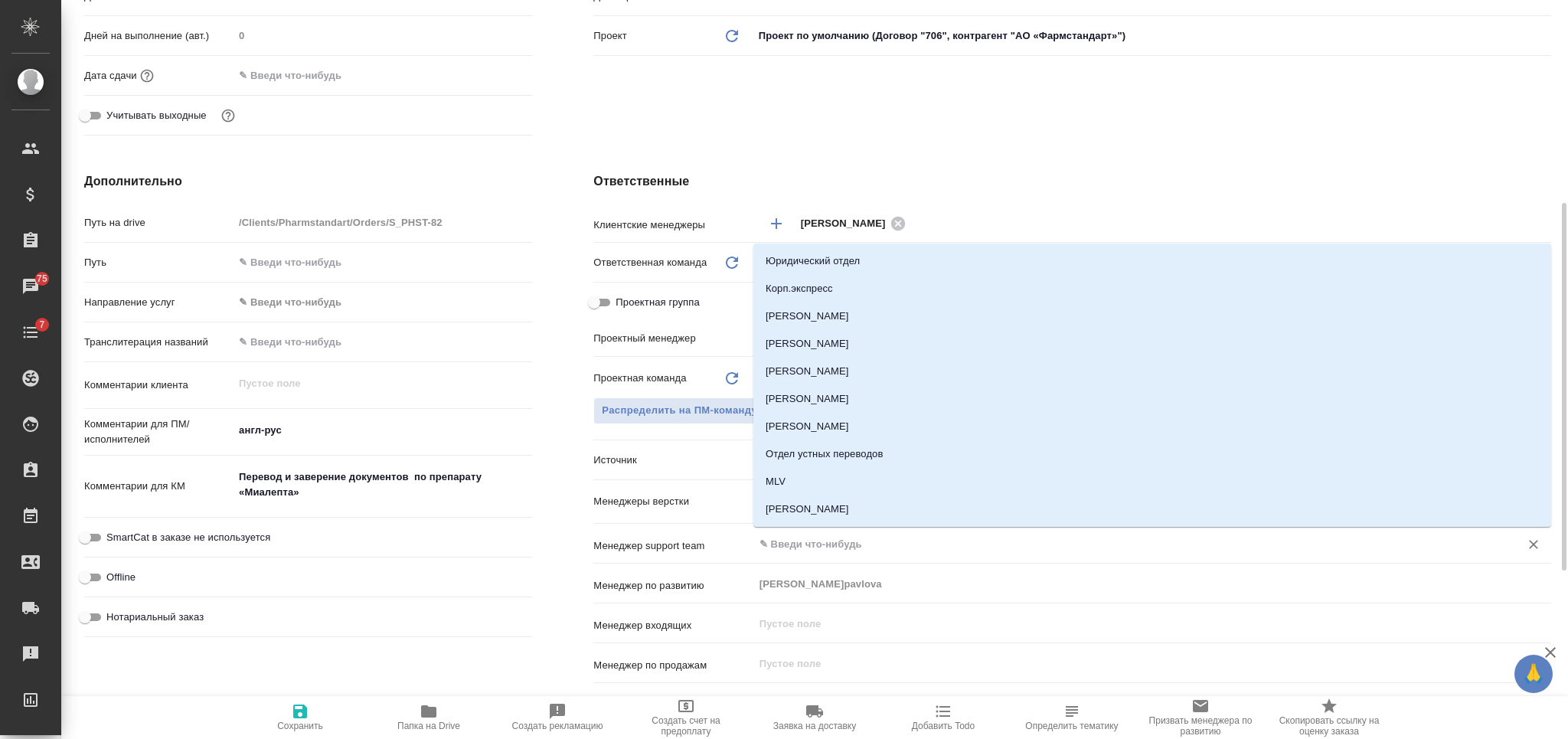
click at [708, 523] on hr at bounding box center [1072, 523] width 958 height 1
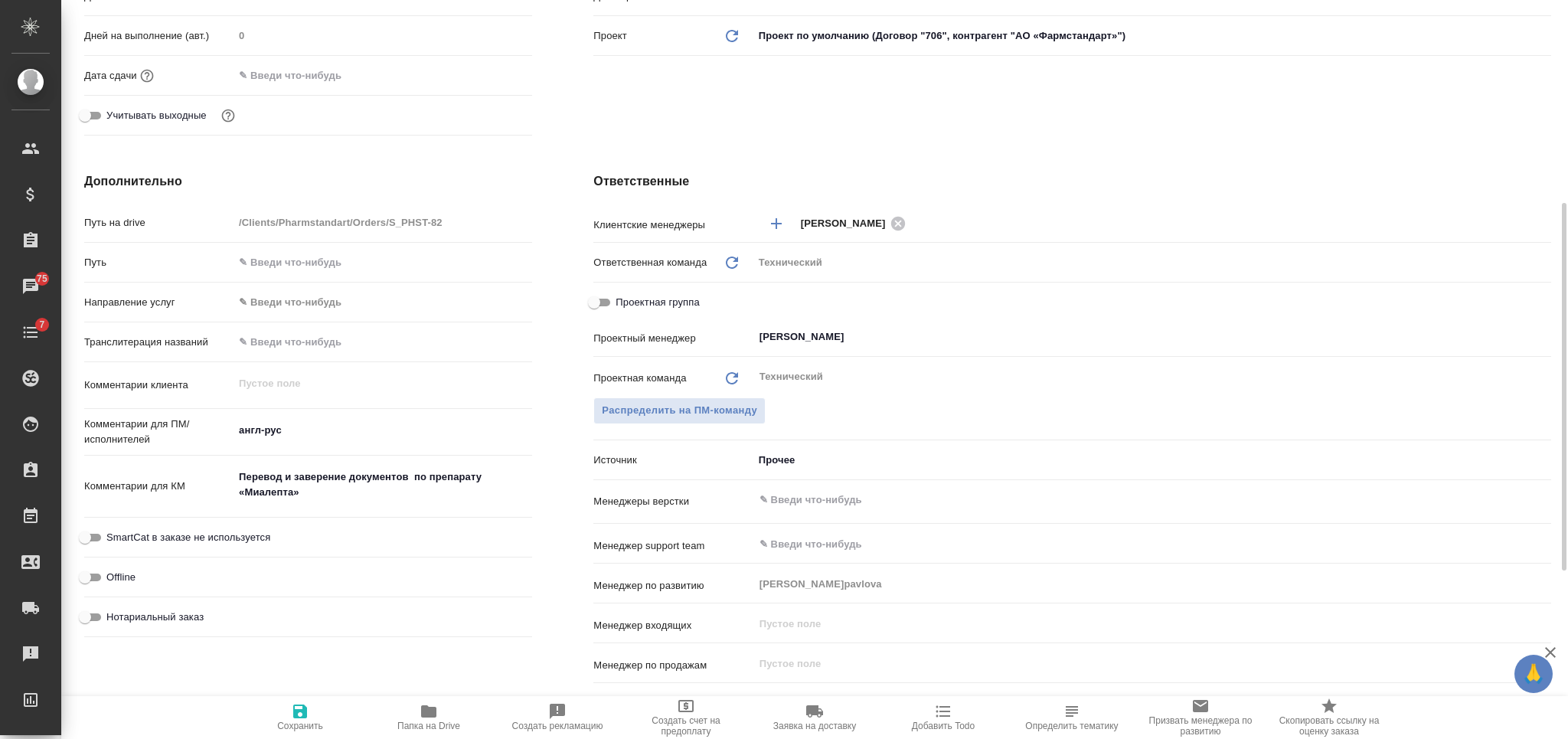
click at [805, 512] on div "​" at bounding box center [1152, 499] width 798 height 27
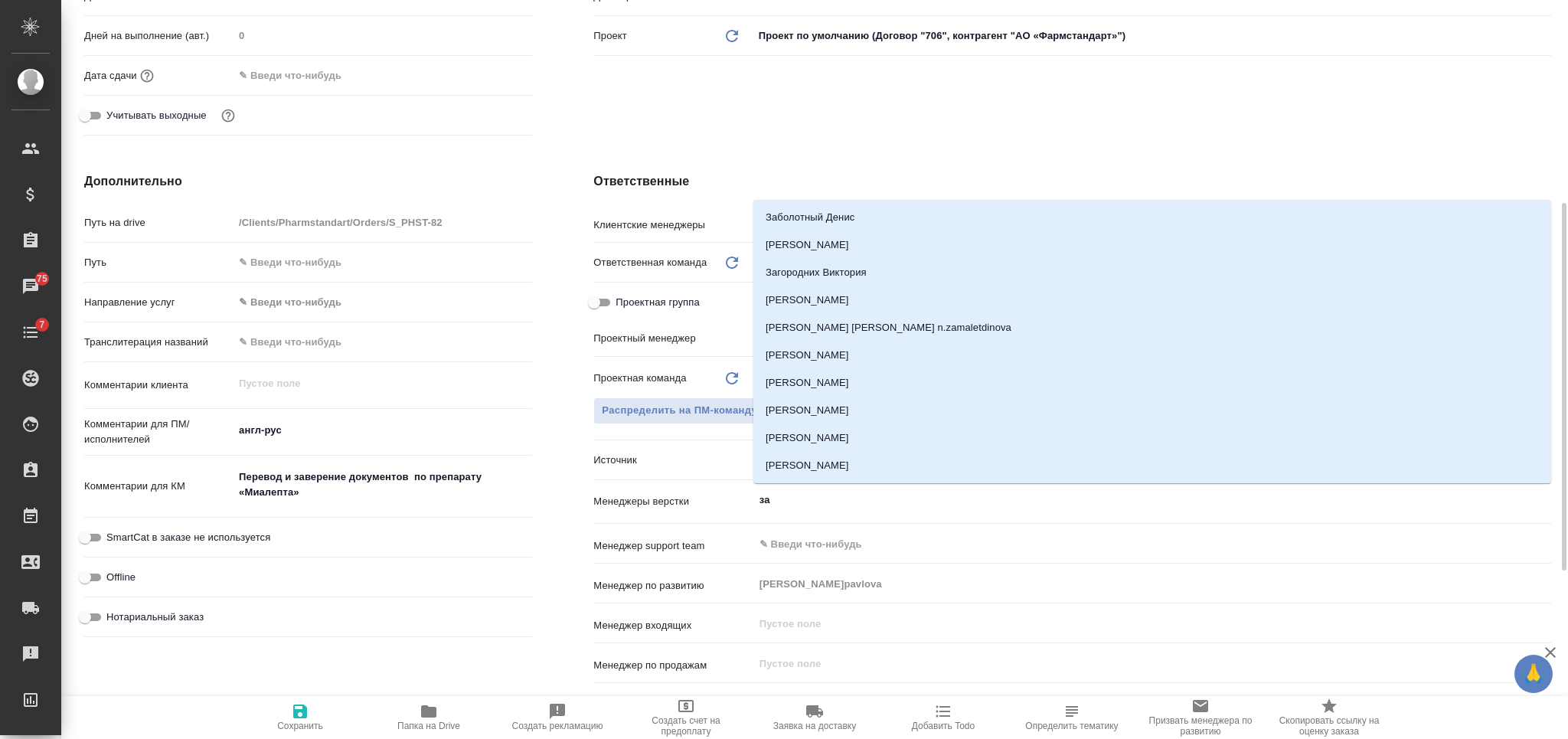
type input "заб"
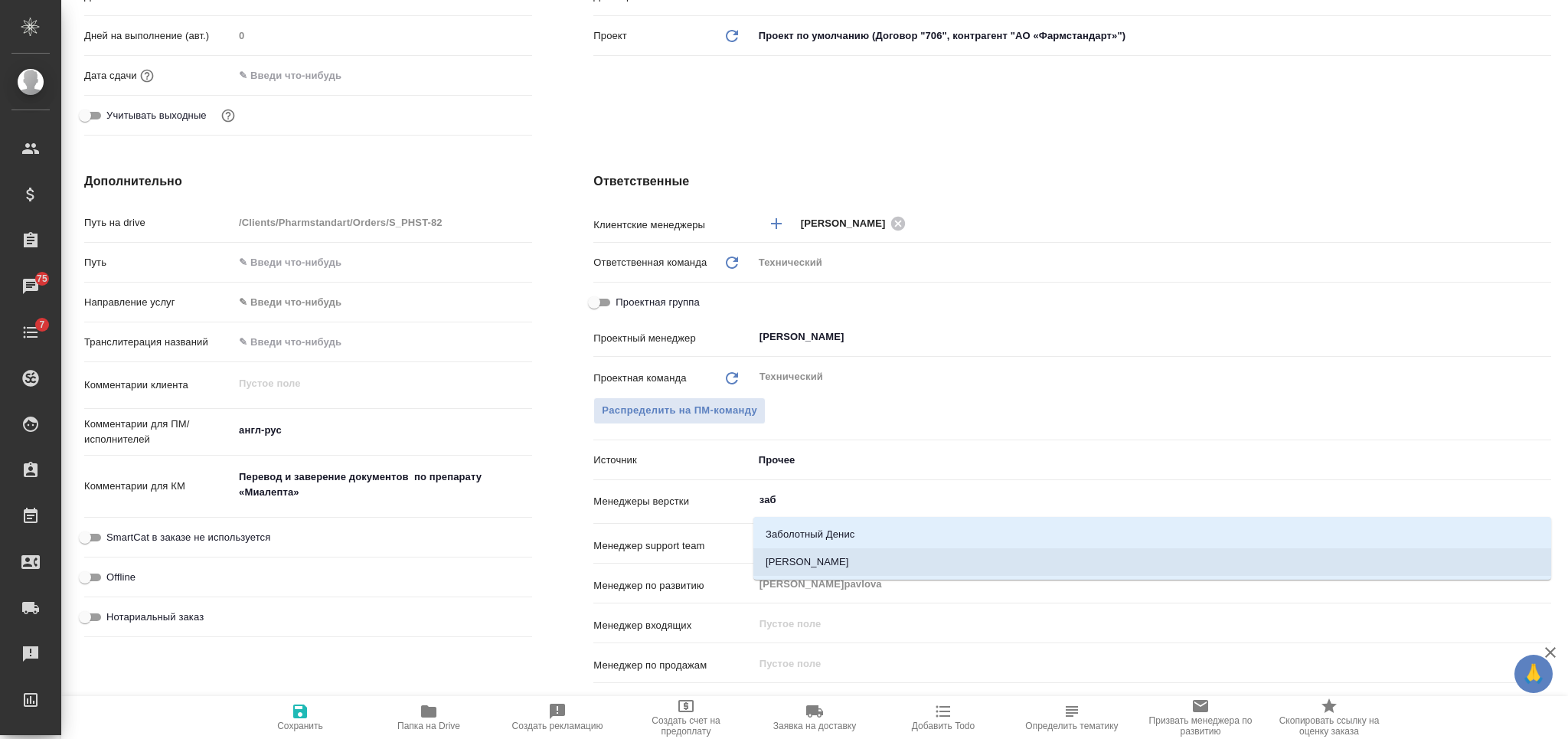
click at [806, 553] on li "Заборова Александра" at bounding box center [1152, 562] width 798 height 27
type textarea "x"
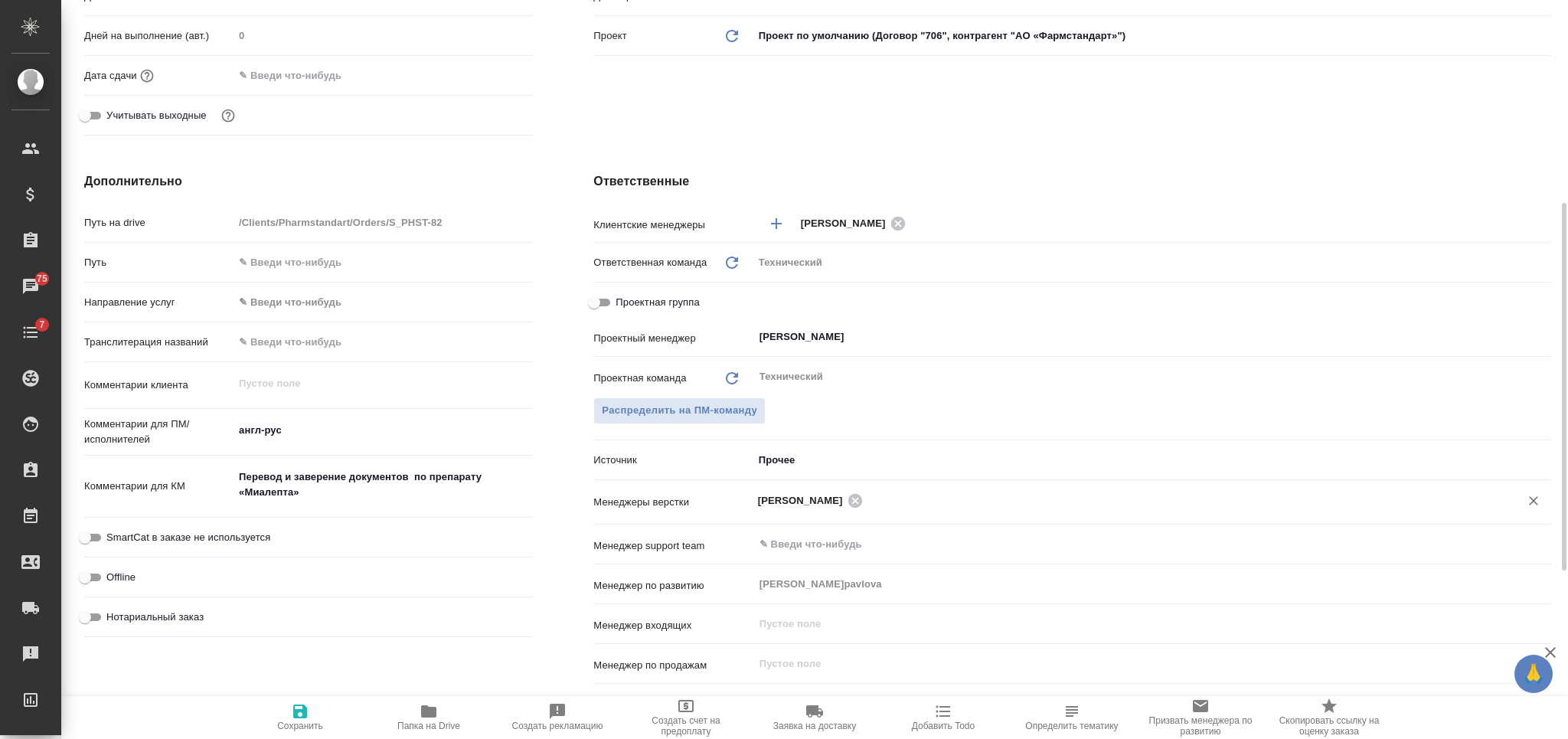
click at [295, 710] on icon "button" at bounding box center [300, 711] width 18 height 18
type textarea "x"
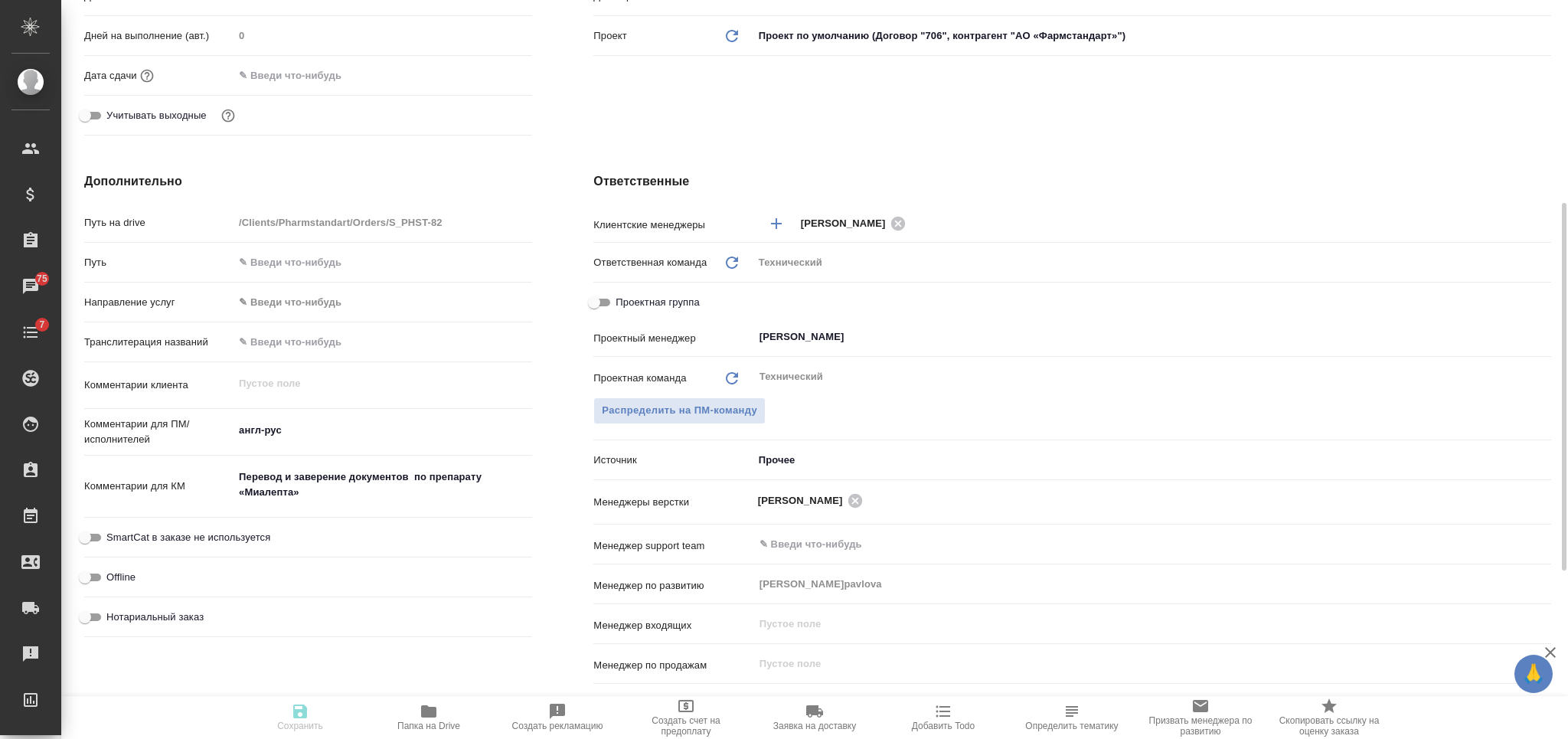
type textarea "x"
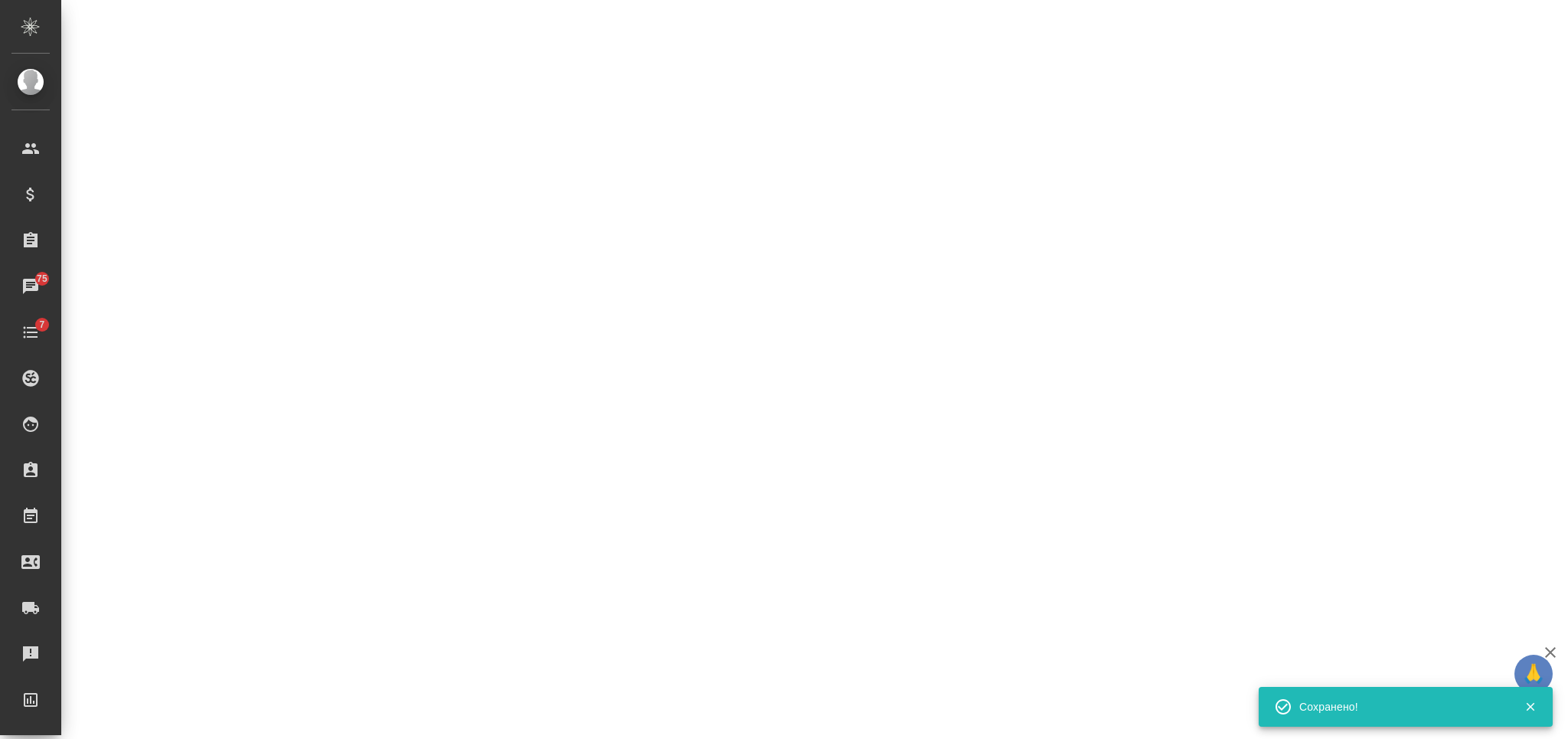
select select "RU"
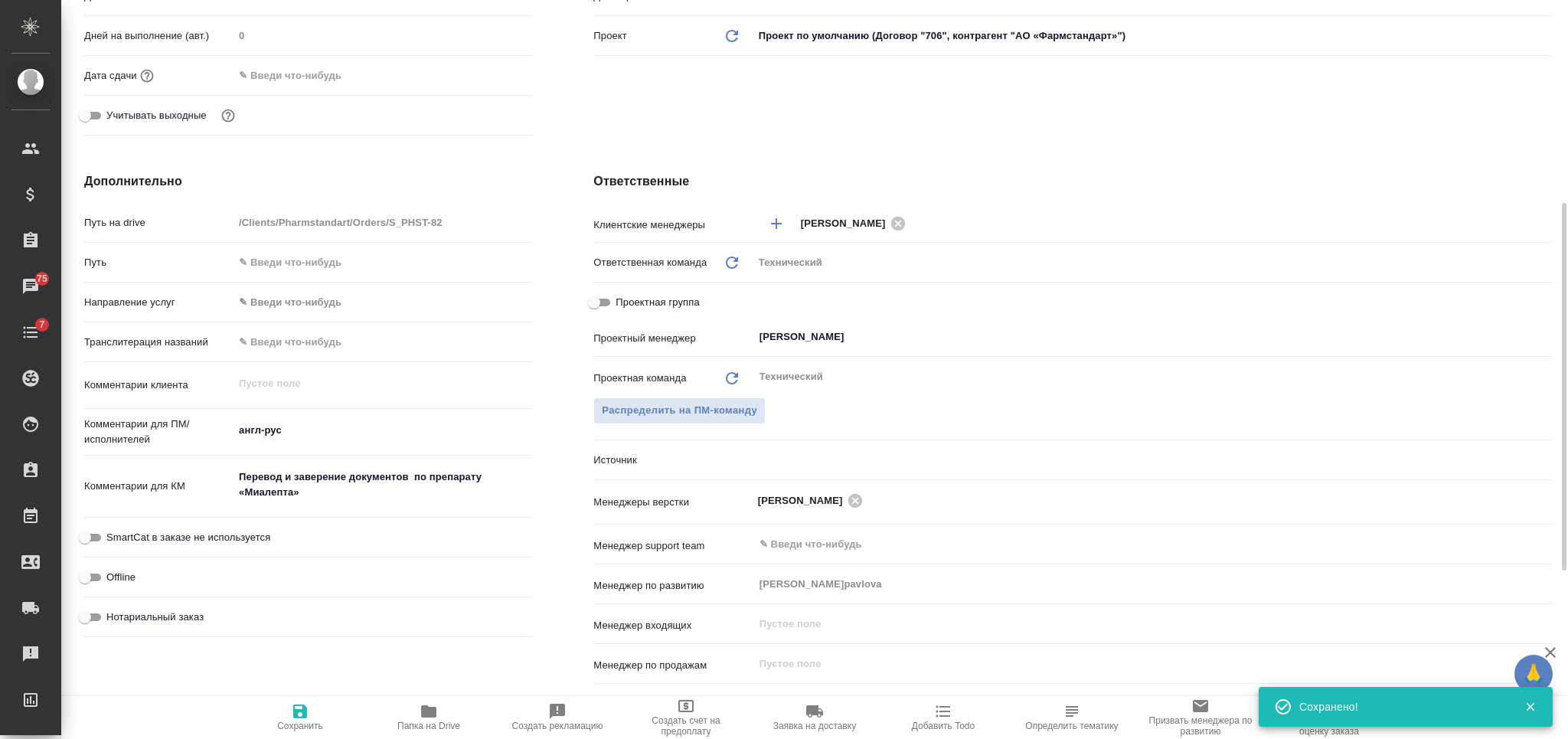
type textarea "x"
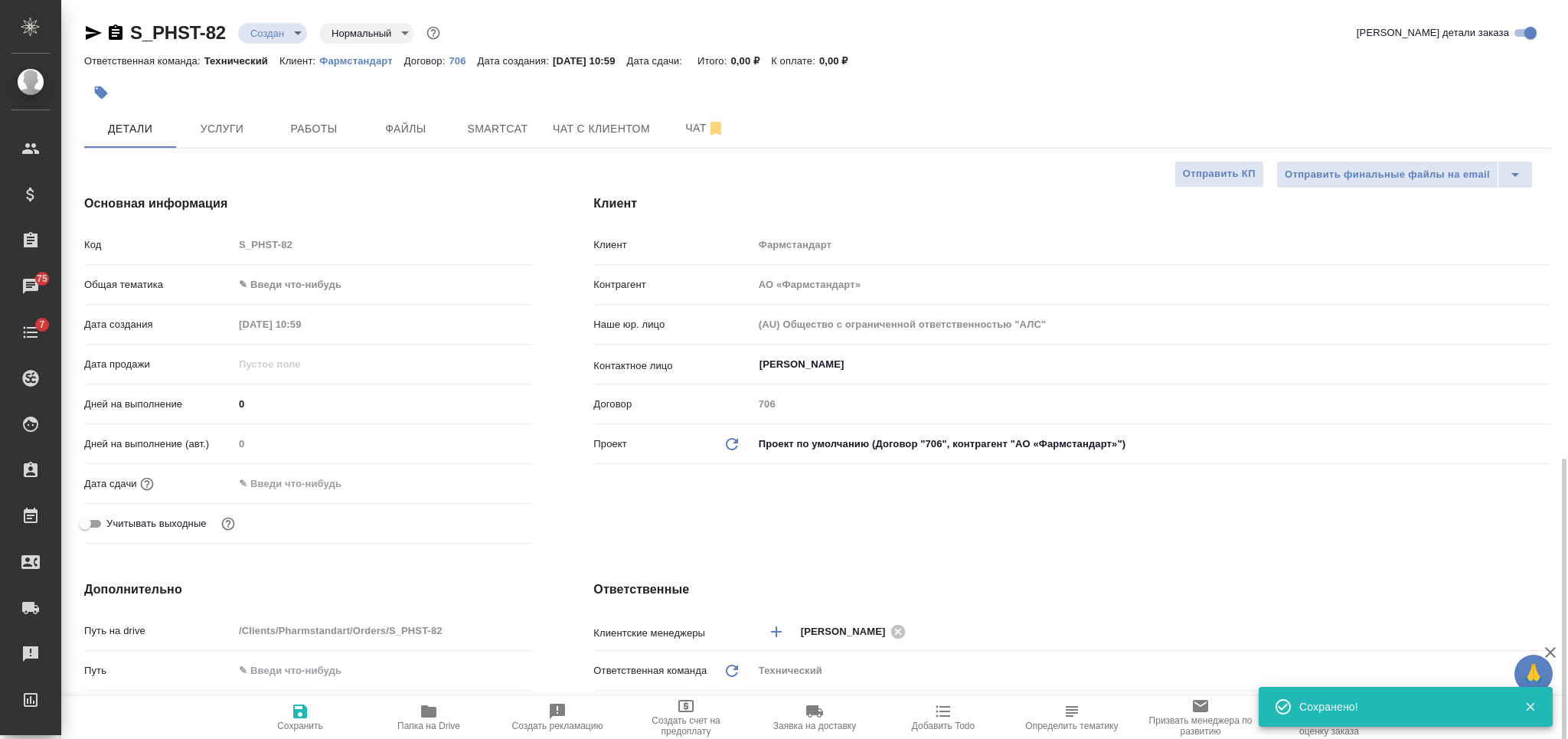
scroll to position [612, 0]
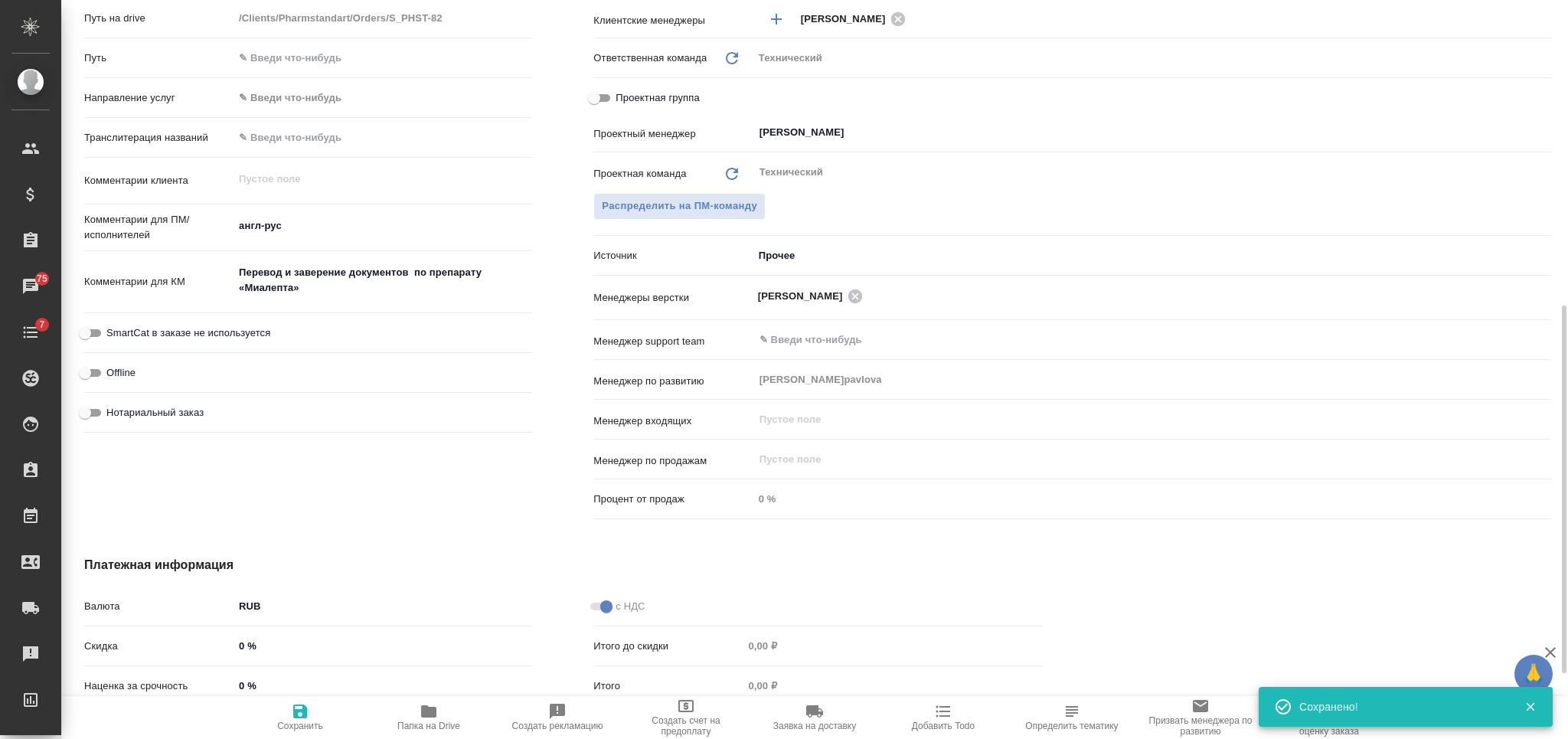
type textarea "x"
click at [412, 273] on textarea "Перевод и заверение документов по препарату «Миалепта»" at bounding box center [382, 281] width 297 height 42
type textarea "Перевод и заверение документов по препарату «Миалепта»"
type textarea "x"
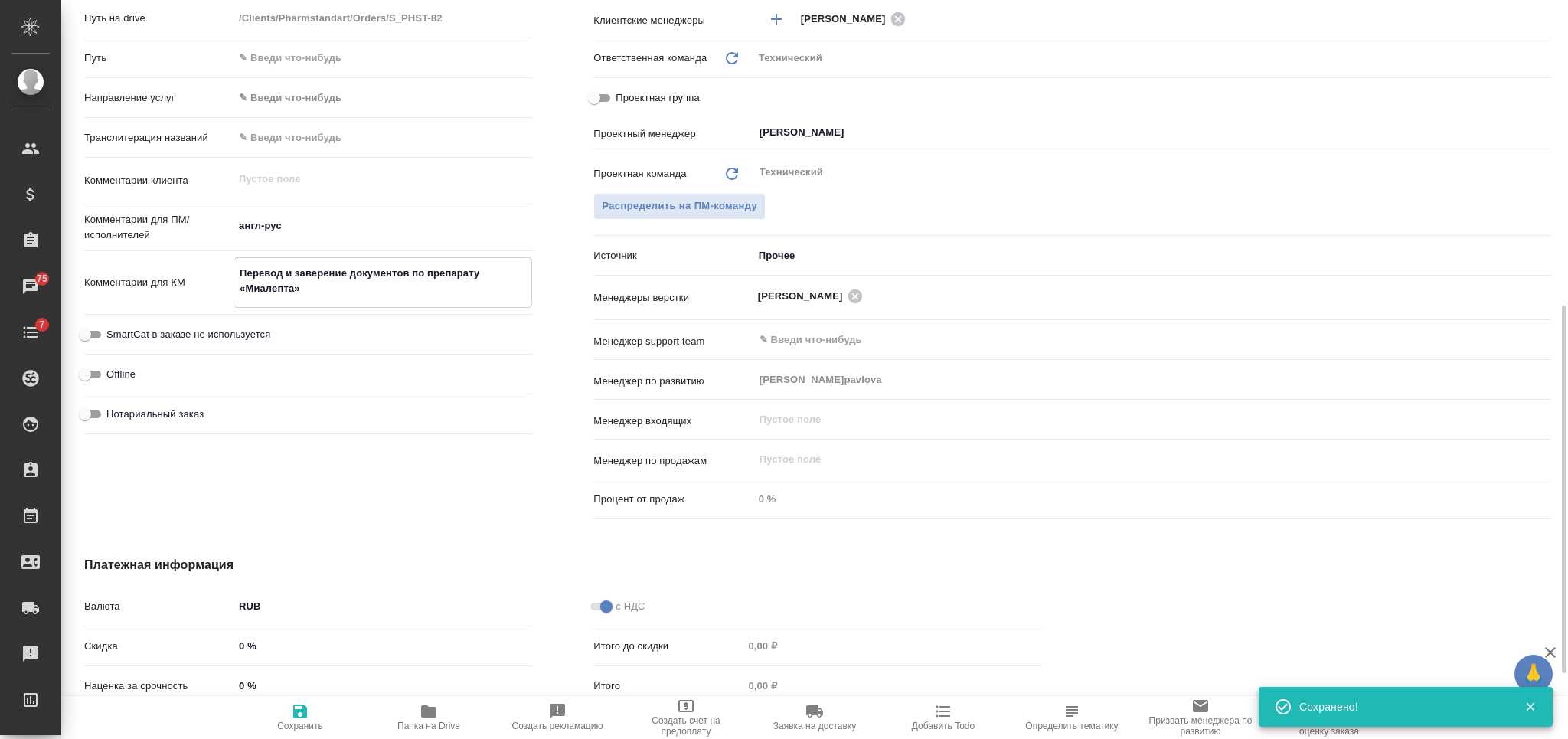
type textarea "x"
type textarea "Перевод и заверение документов по препарату «Миалепта»"
drag, startPoint x: 297, startPoint y: 715, endPoint x: 314, endPoint y: 705, distance: 19.7
click at [297, 716] on icon "button" at bounding box center [300, 711] width 14 height 14
type textarea "x"
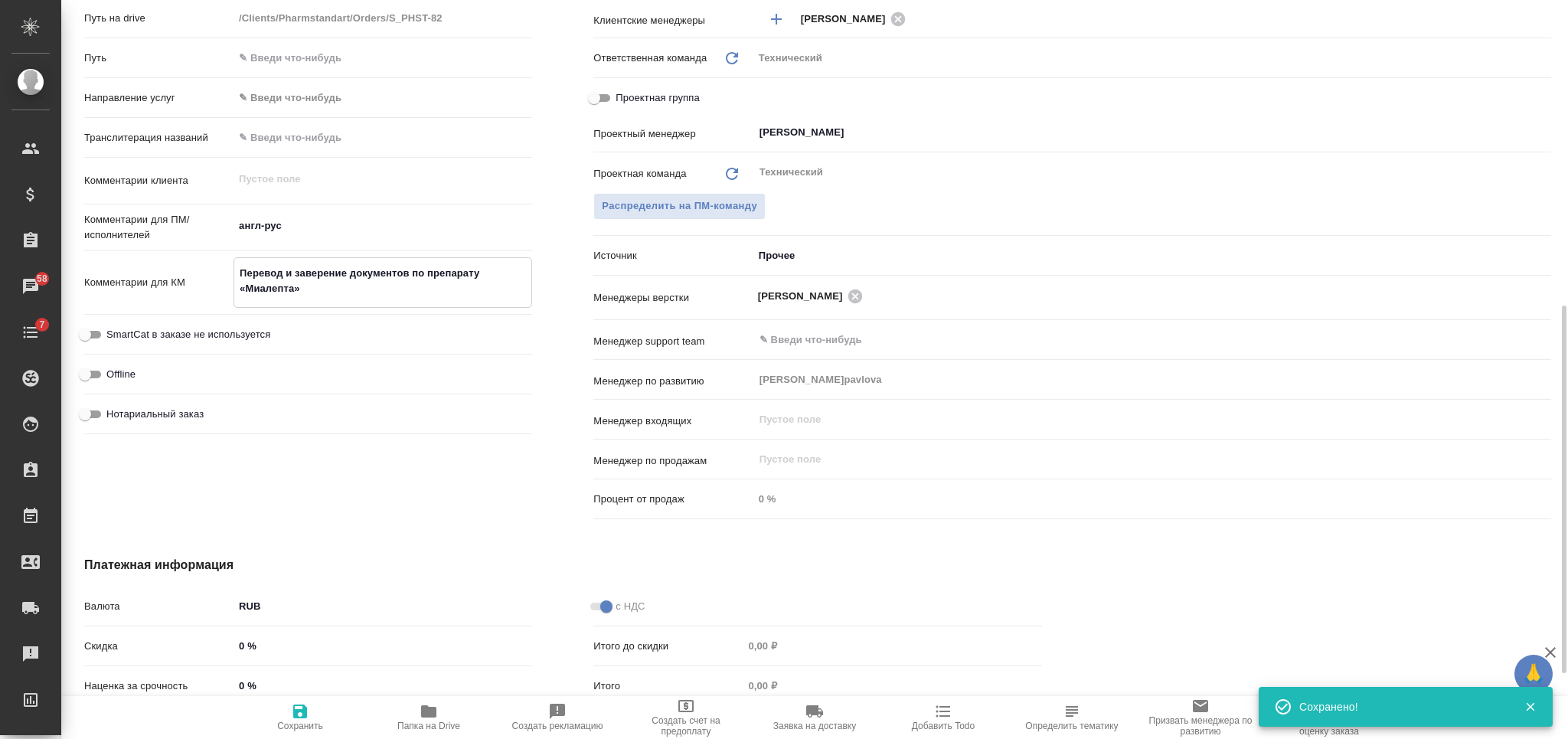
type textarea "x"
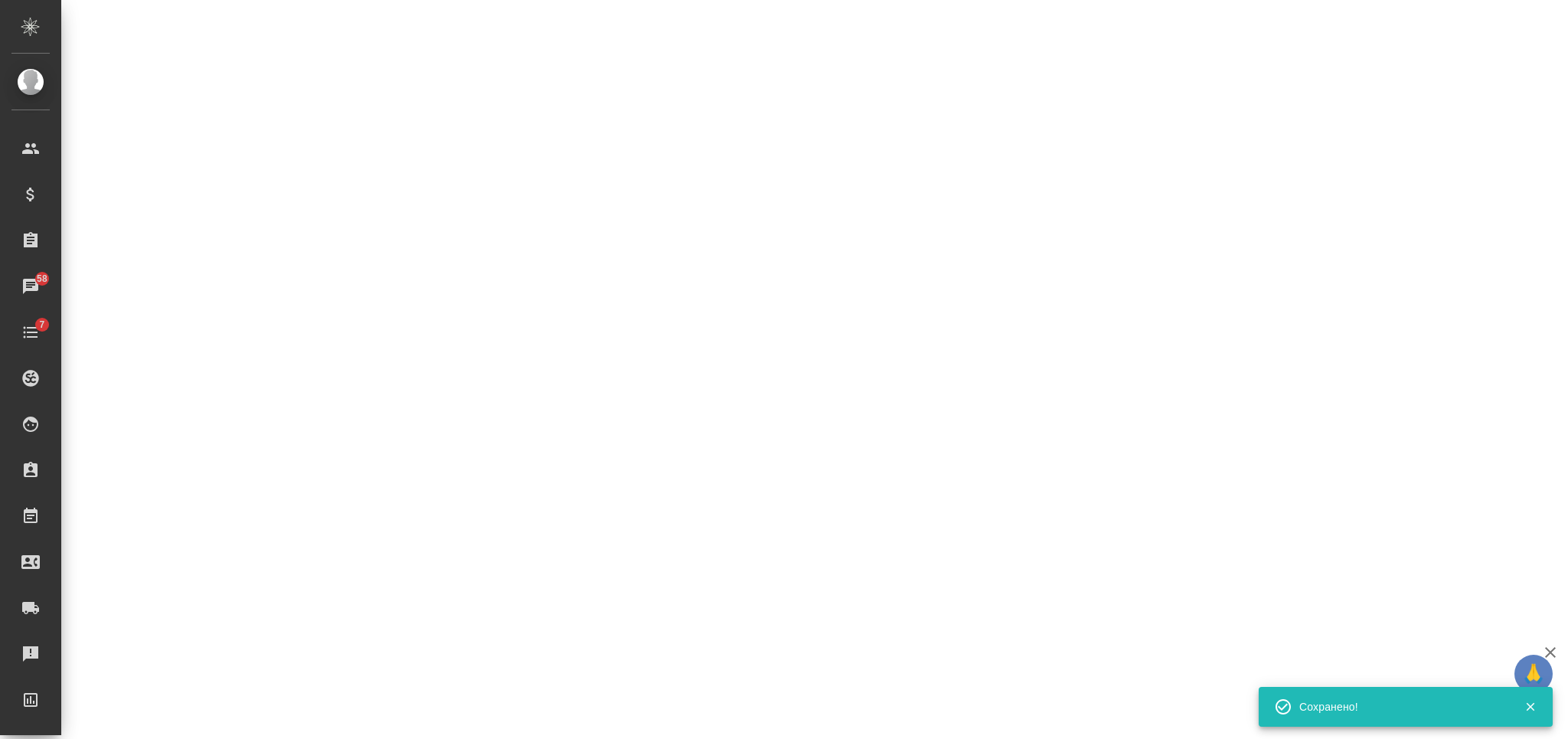
select select "RU"
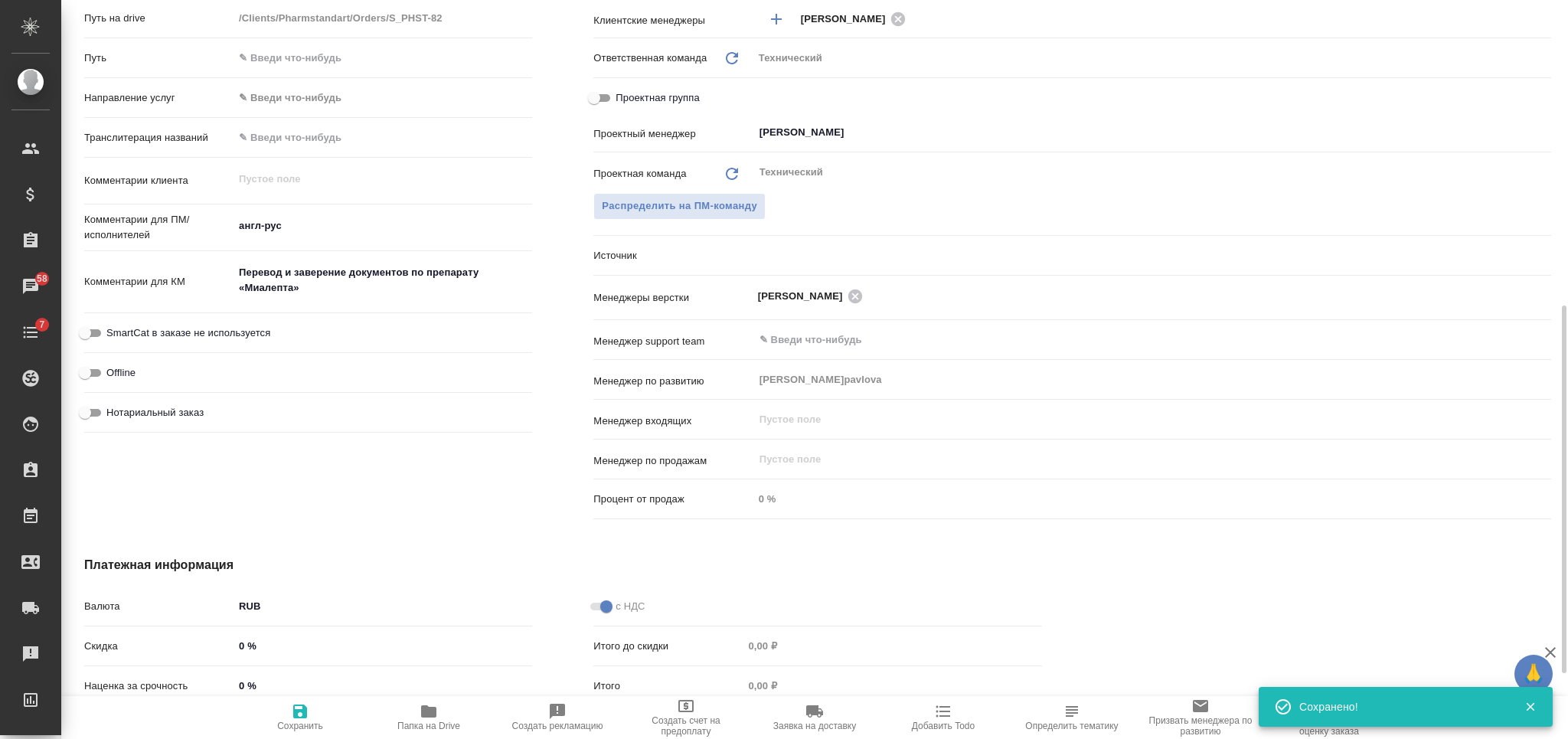
type textarea "x"
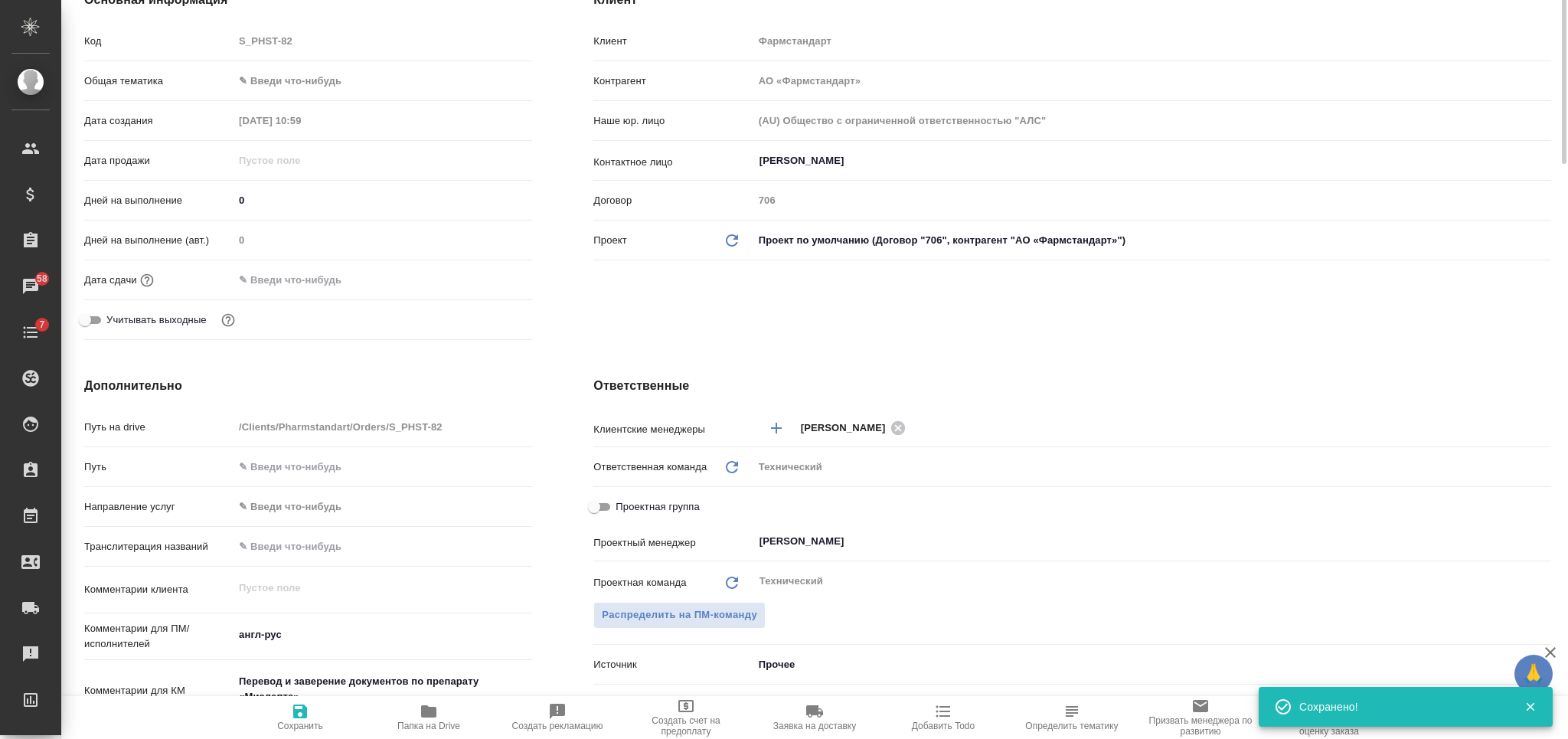
scroll to position [0, 0]
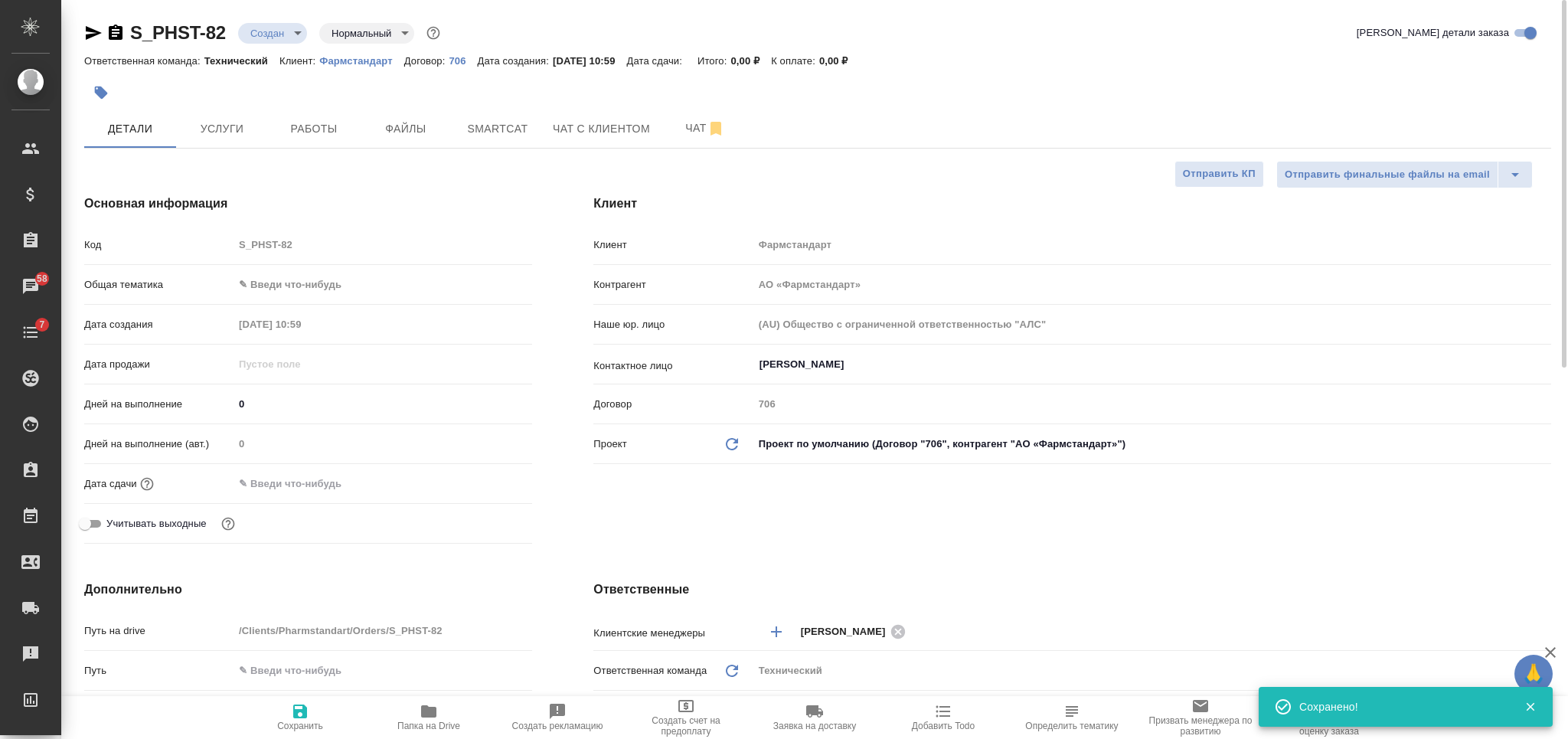
type textarea "x"
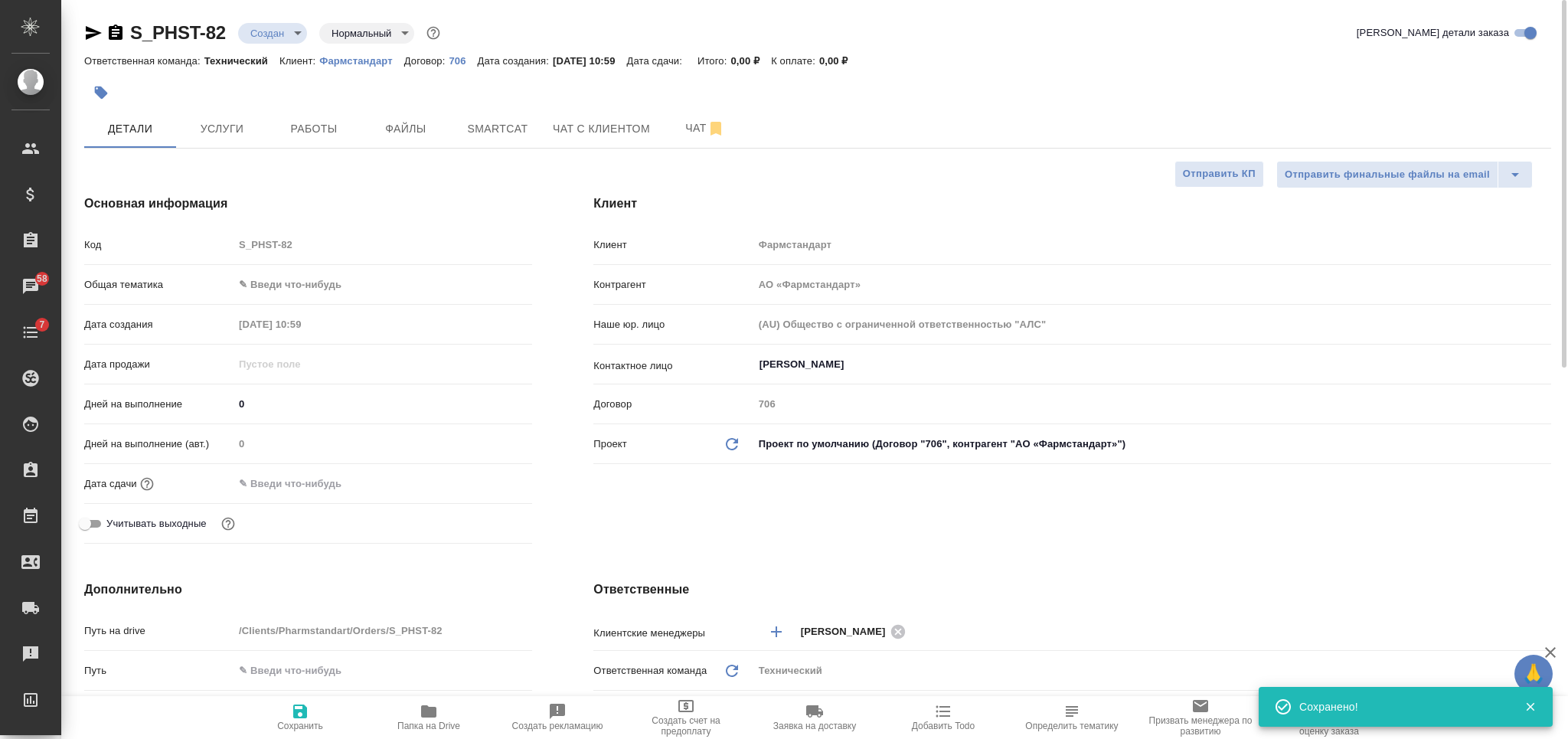
type textarea "x"
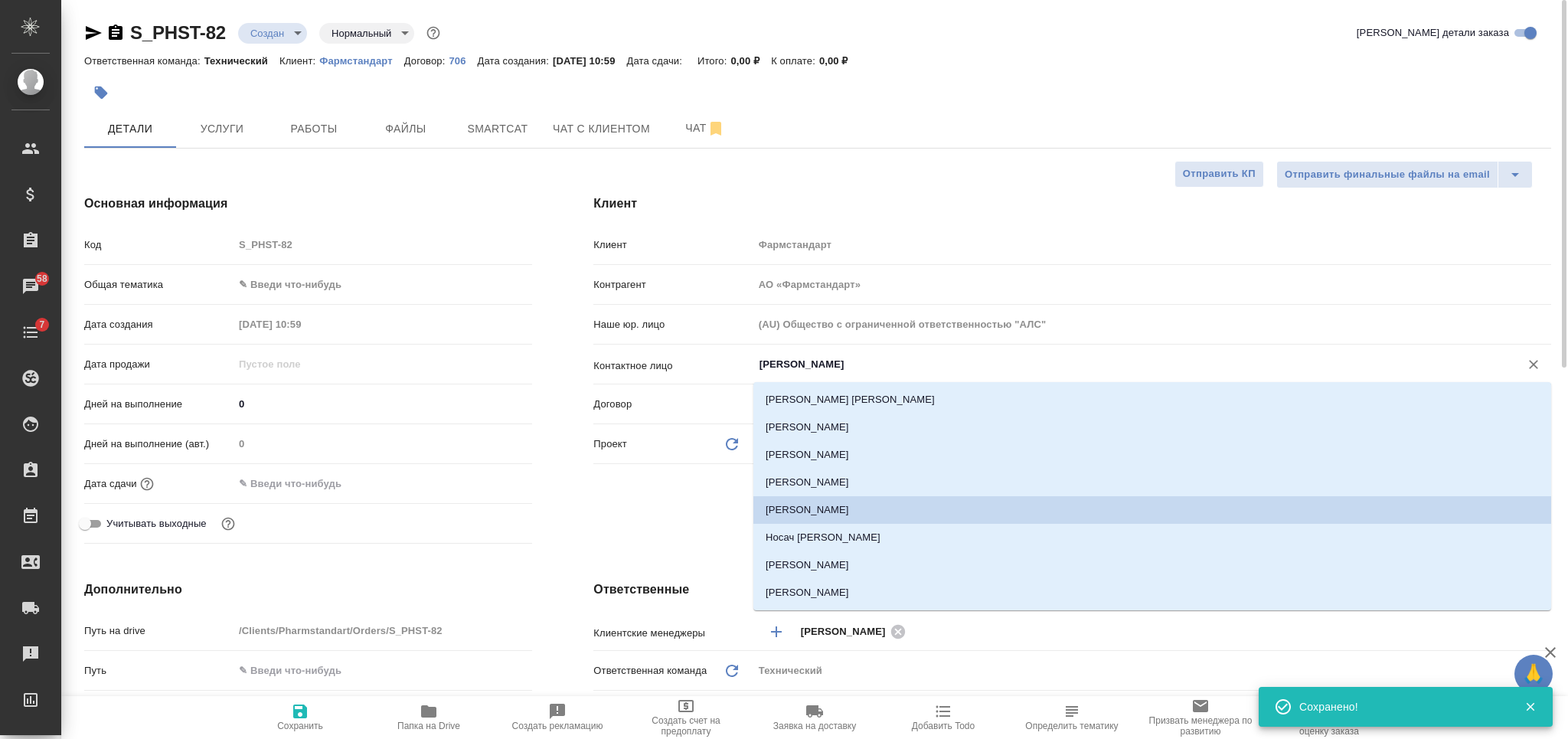
click at [855, 361] on input "Бортникова Марина" at bounding box center [1126, 364] width 738 height 18
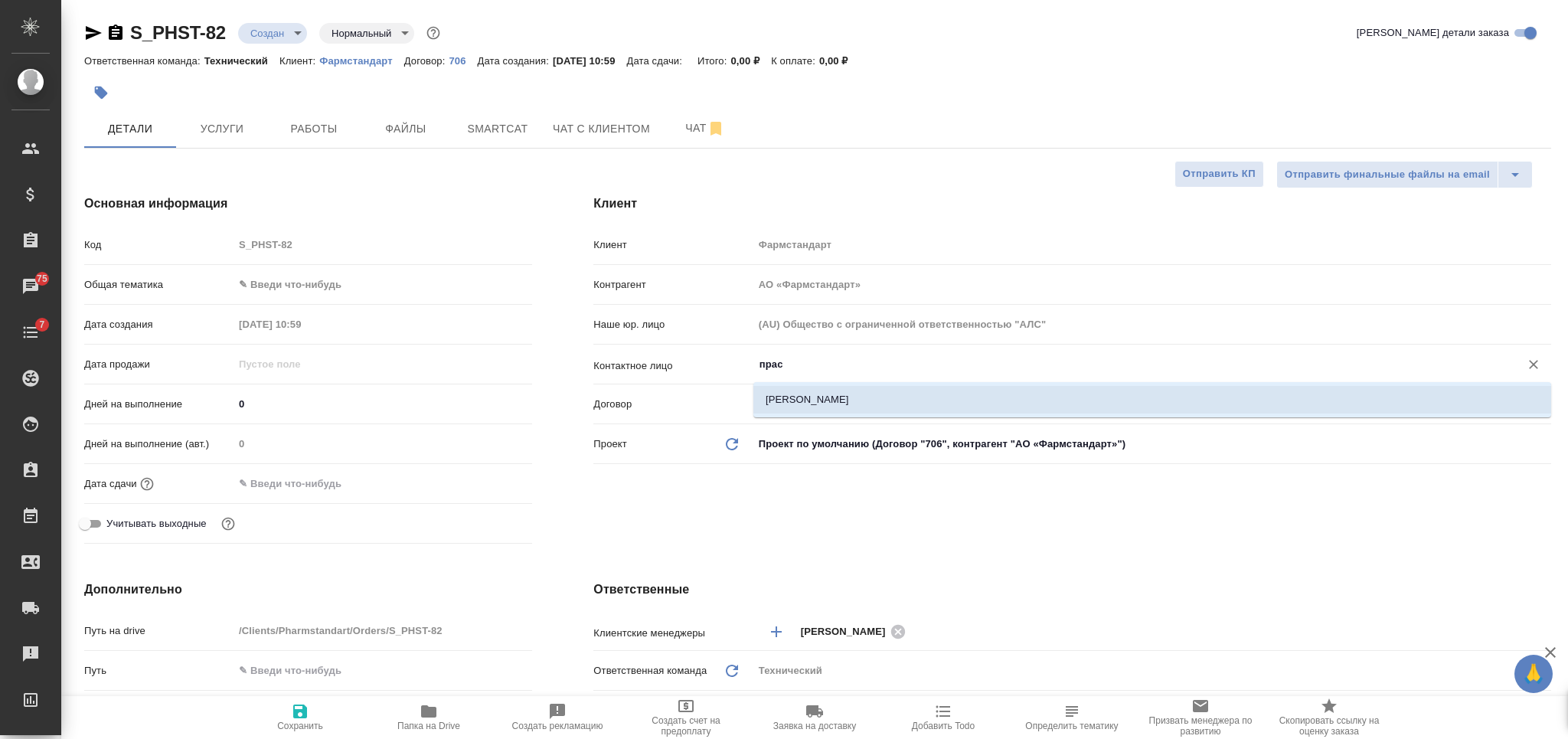
click at [970, 410] on li "Прасолова Елена" at bounding box center [1152, 399] width 798 height 27
type input "Прасолова Елена"
type textarea "x"
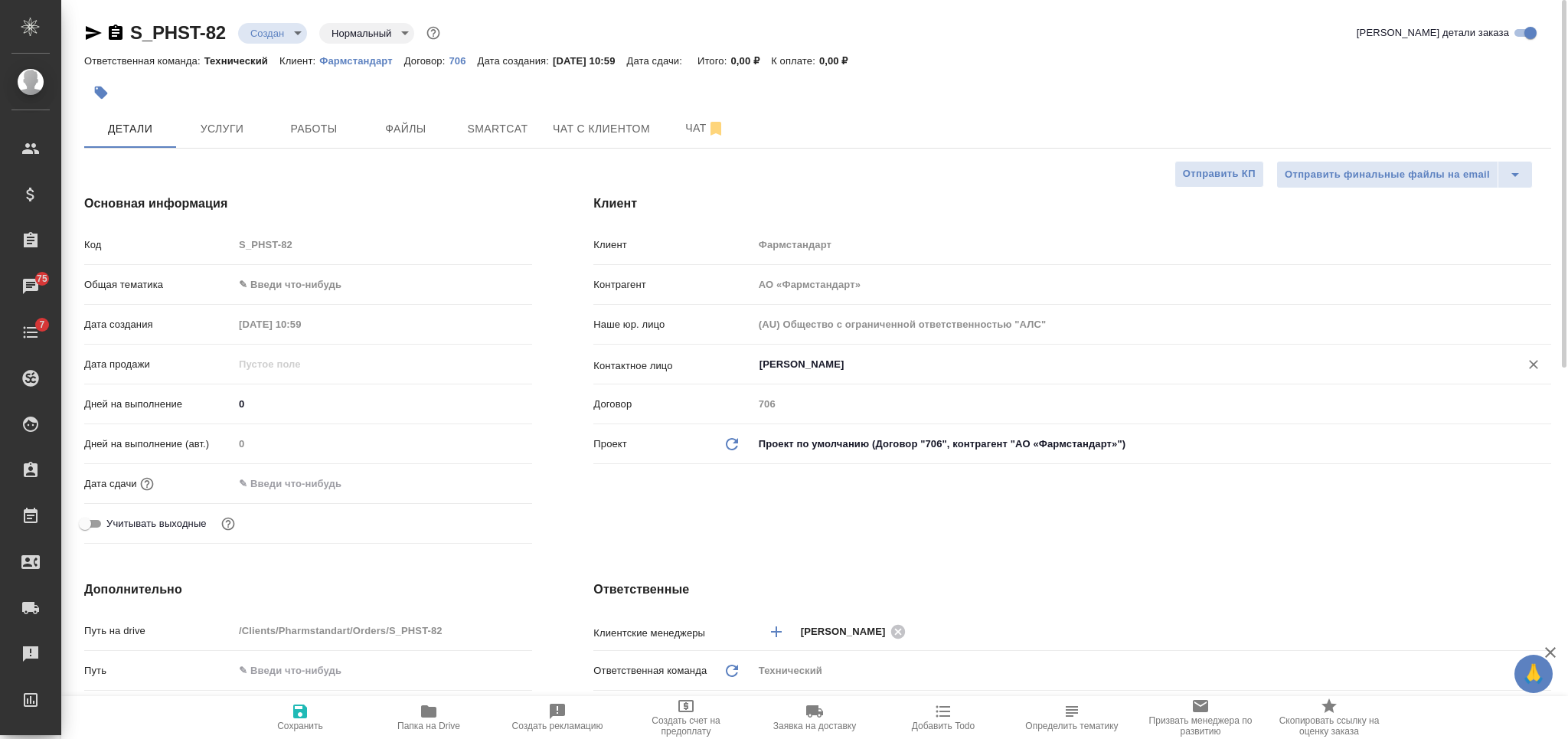
type input "Прасолова Елена"
click at [313, 720] on span "Сохранить" at bounding box center [301, 717] width 111 height 29
type textarea "x"
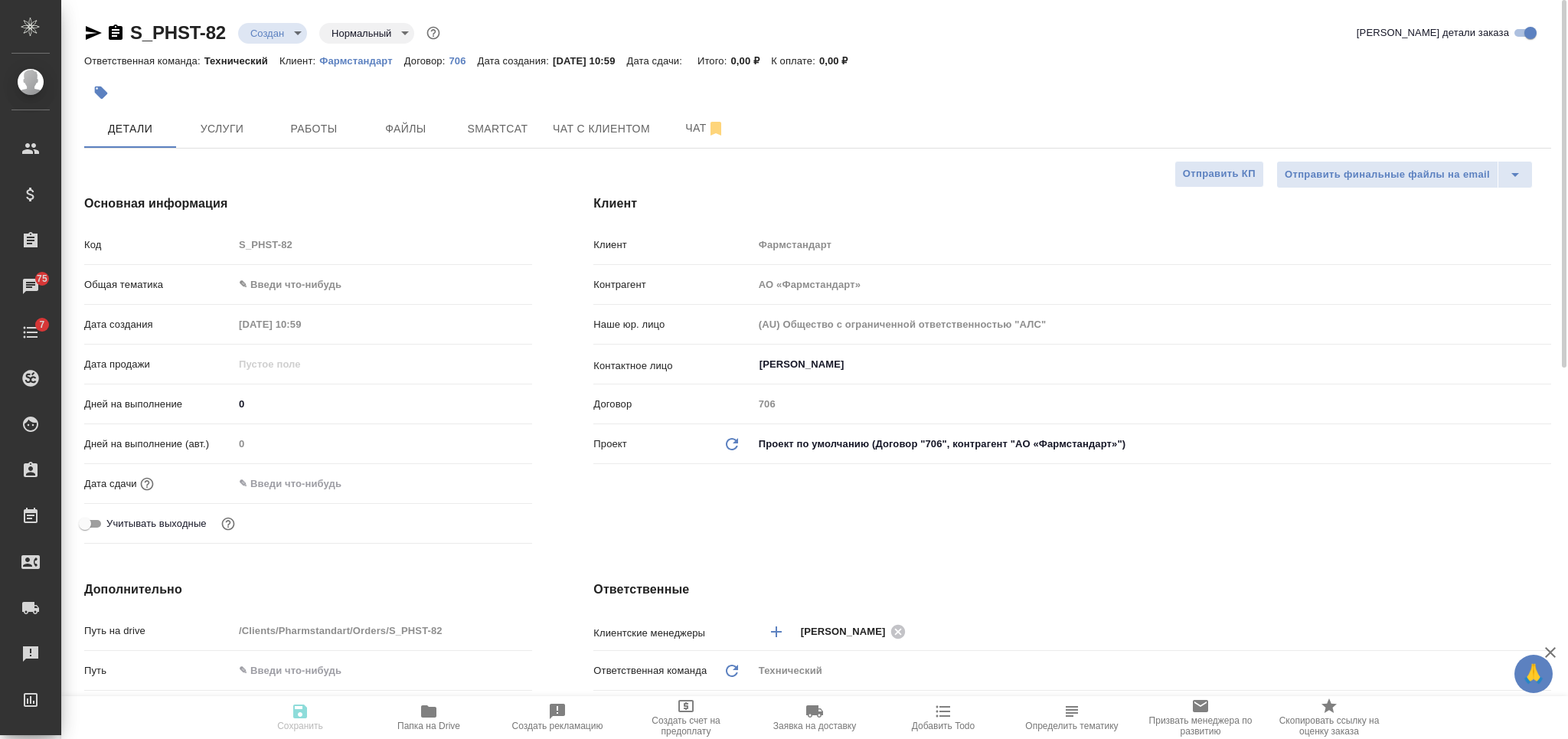
type textarea "x"
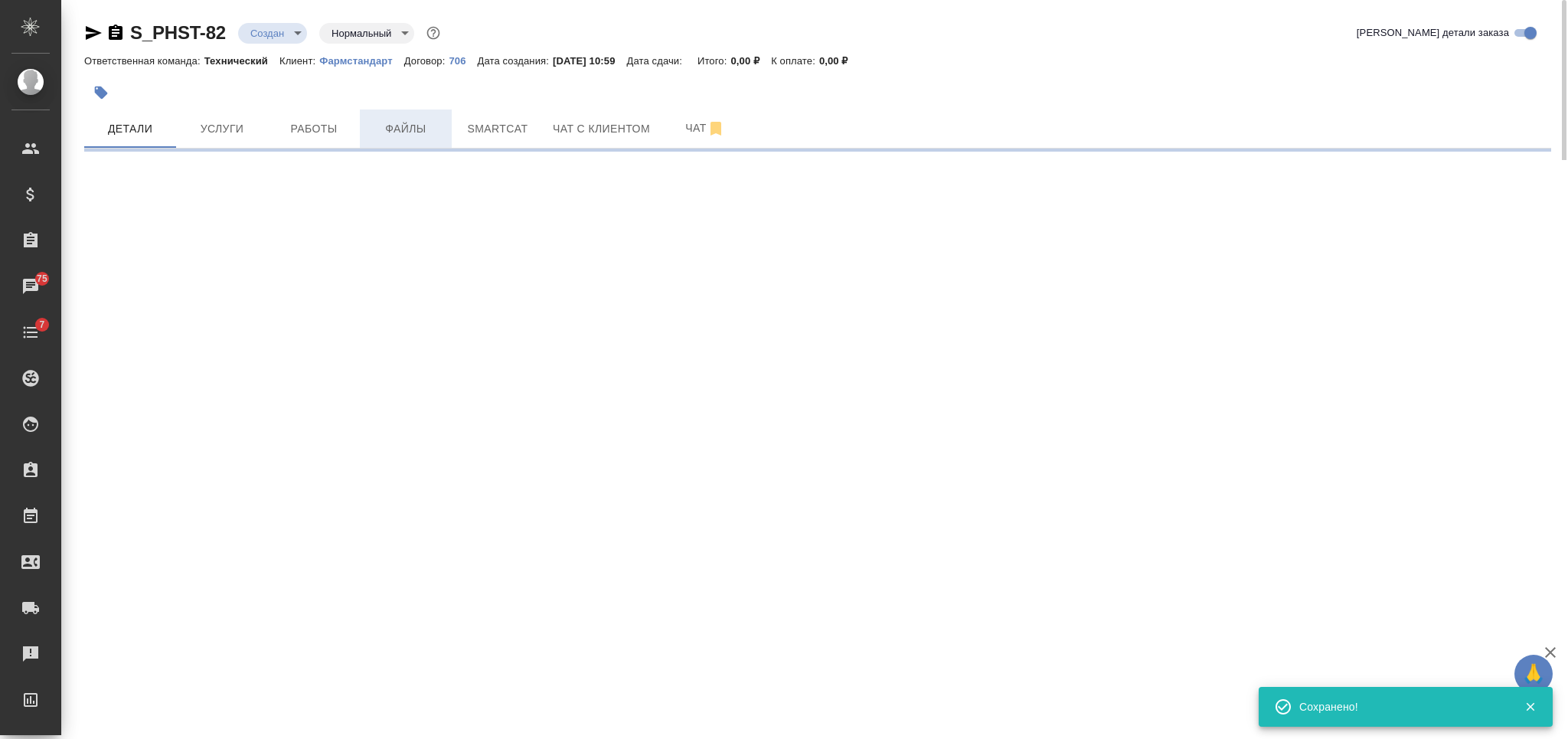
select select "RU"
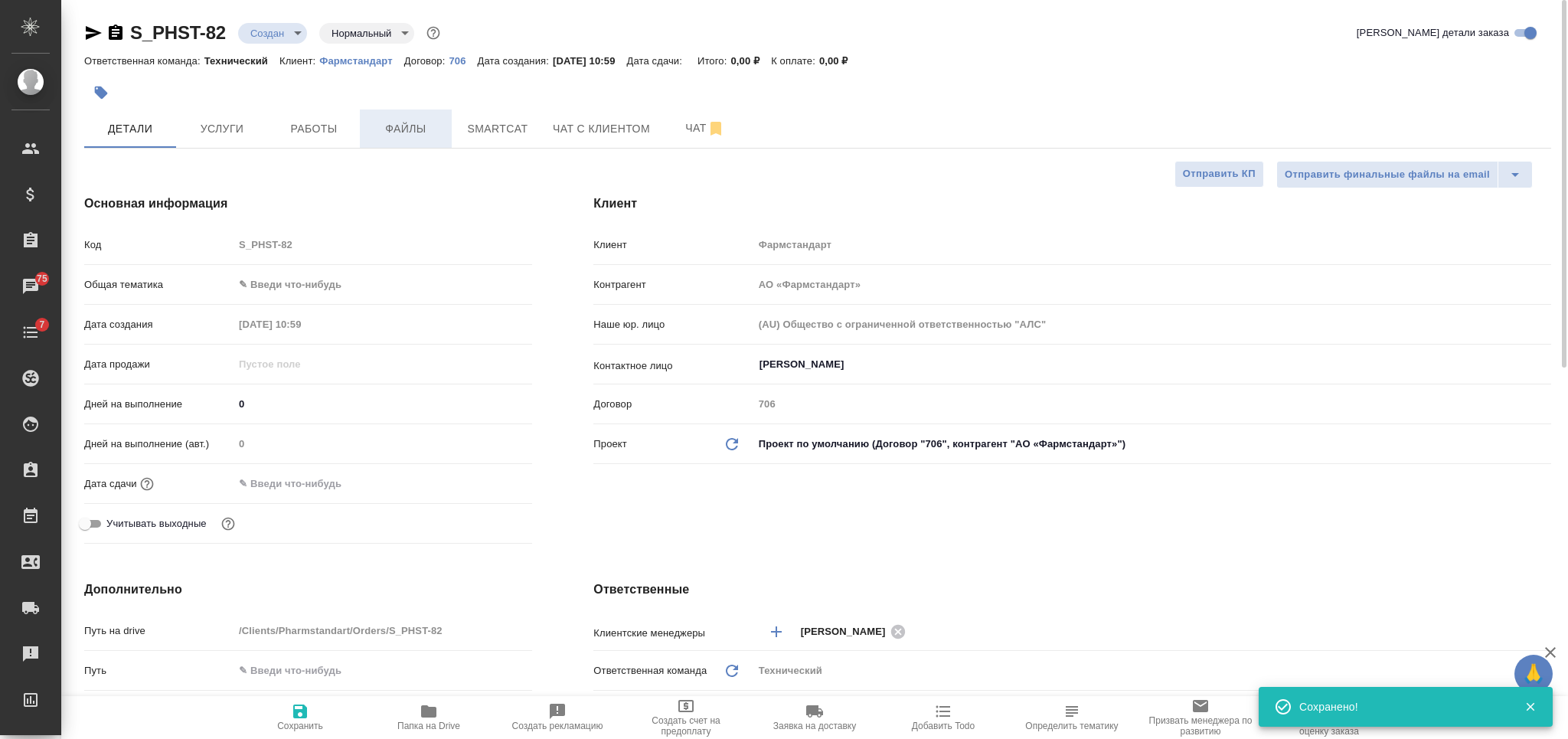
type textarea "x"
click at [421, 138] on button "Файлы" at bounding box center [406, 129] width 92 height 38
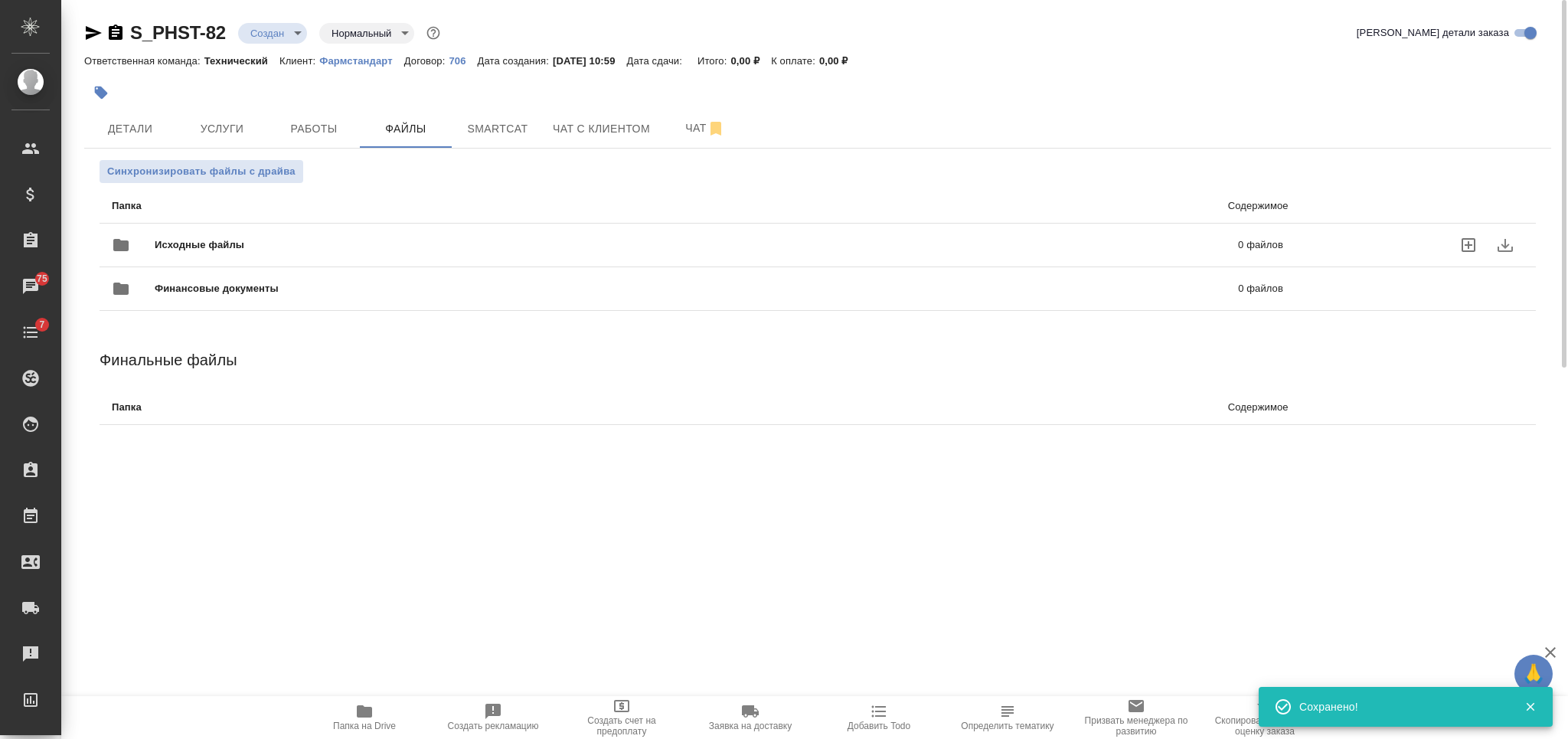
click at [418, 244] on span "Исходные файлы" at bounding box center [447, 244] width 586 height 15
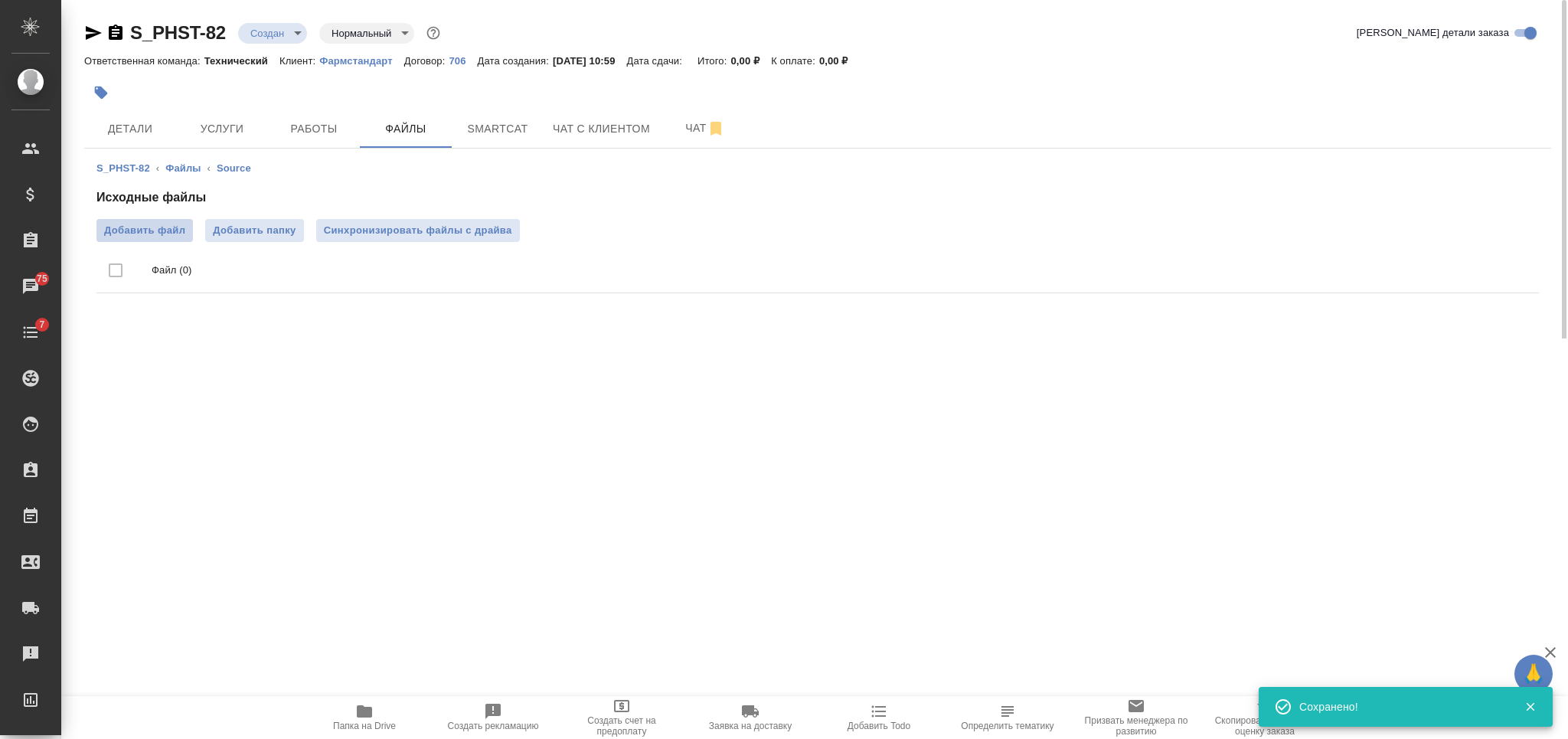
click at [170, 236] on span "Добавить файл" at bounding box center [144, 230] width 81 height 15
click at [0, 0] on input "Добавить файл" at bounding box center [0, 0] width 0 height 0
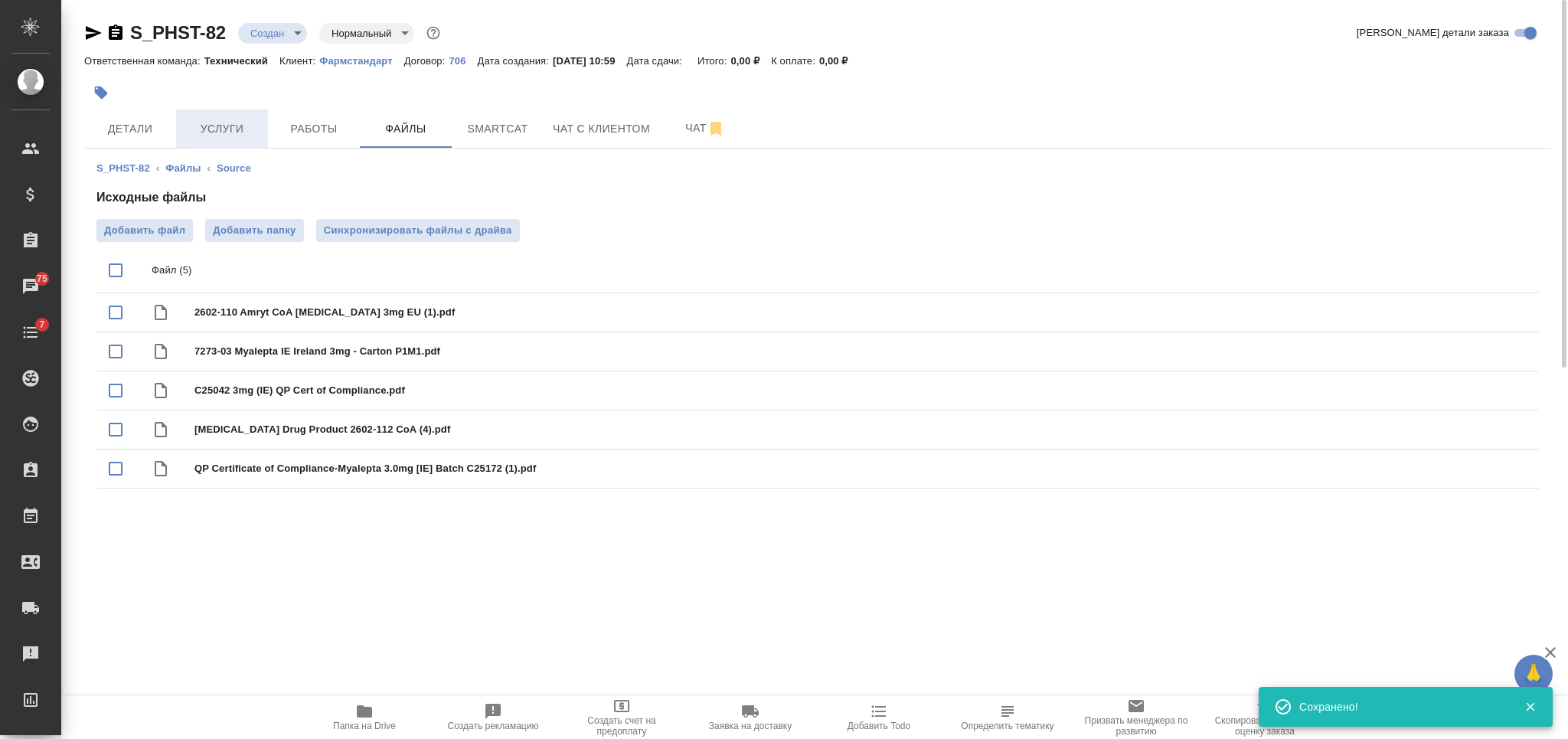
click at [227, 116] on button "Услуги" at bounding box center [222, 129] width 92 height 38
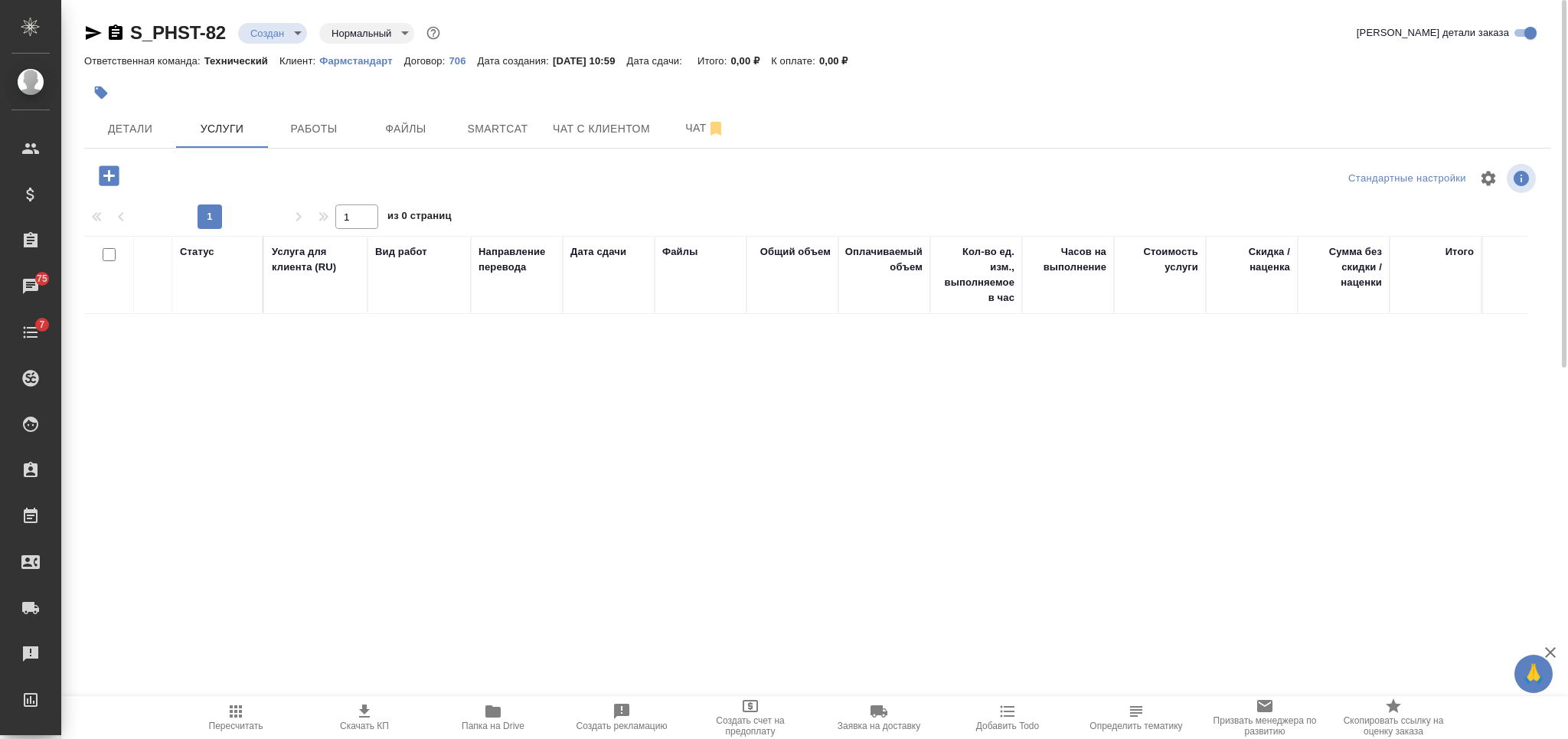
click at [113, 174] on icon "button" at bounding box center [108, 175] width 20 height 20
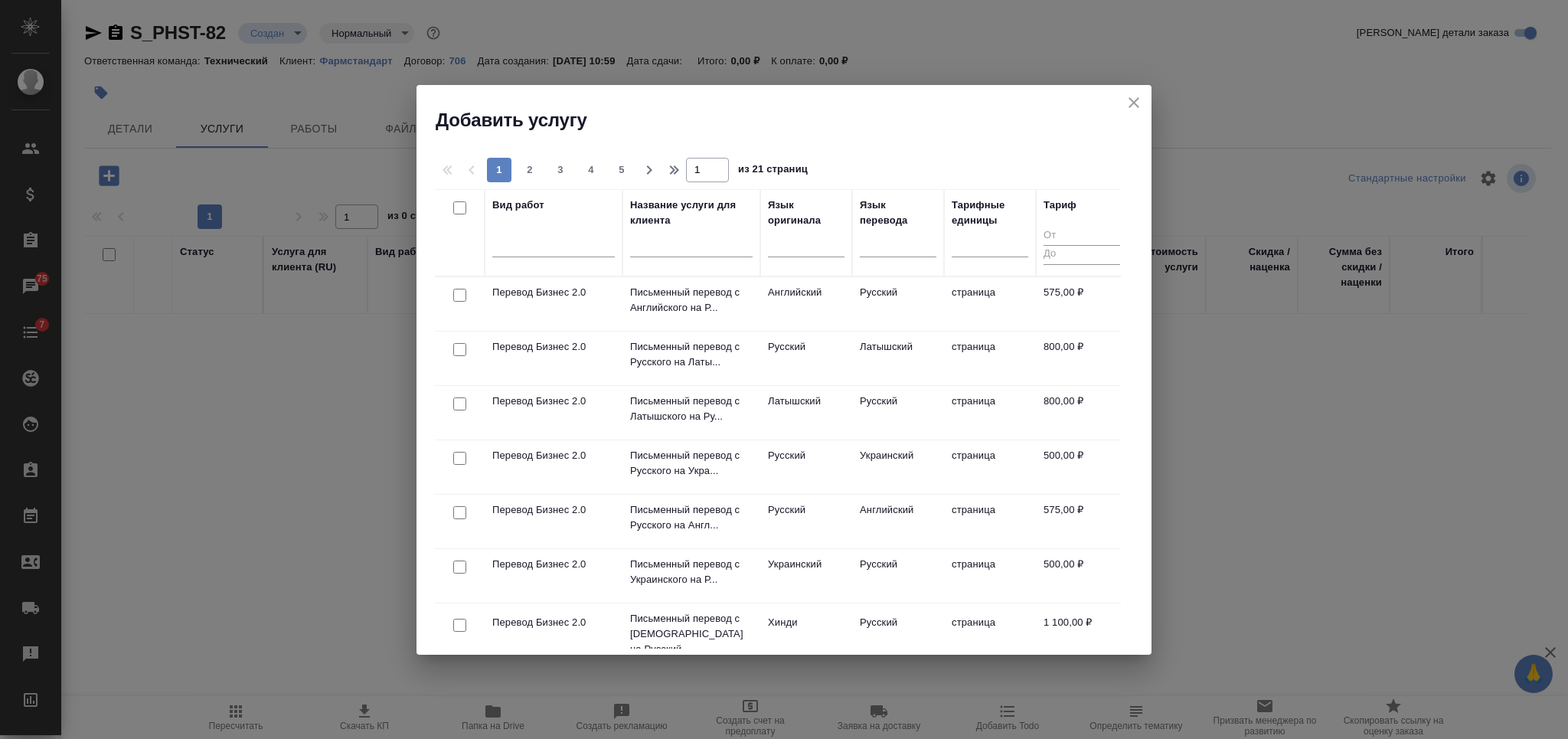
click at [1133, 101] on icon "close" at bounding box center [1134, 102] width 10 height 10
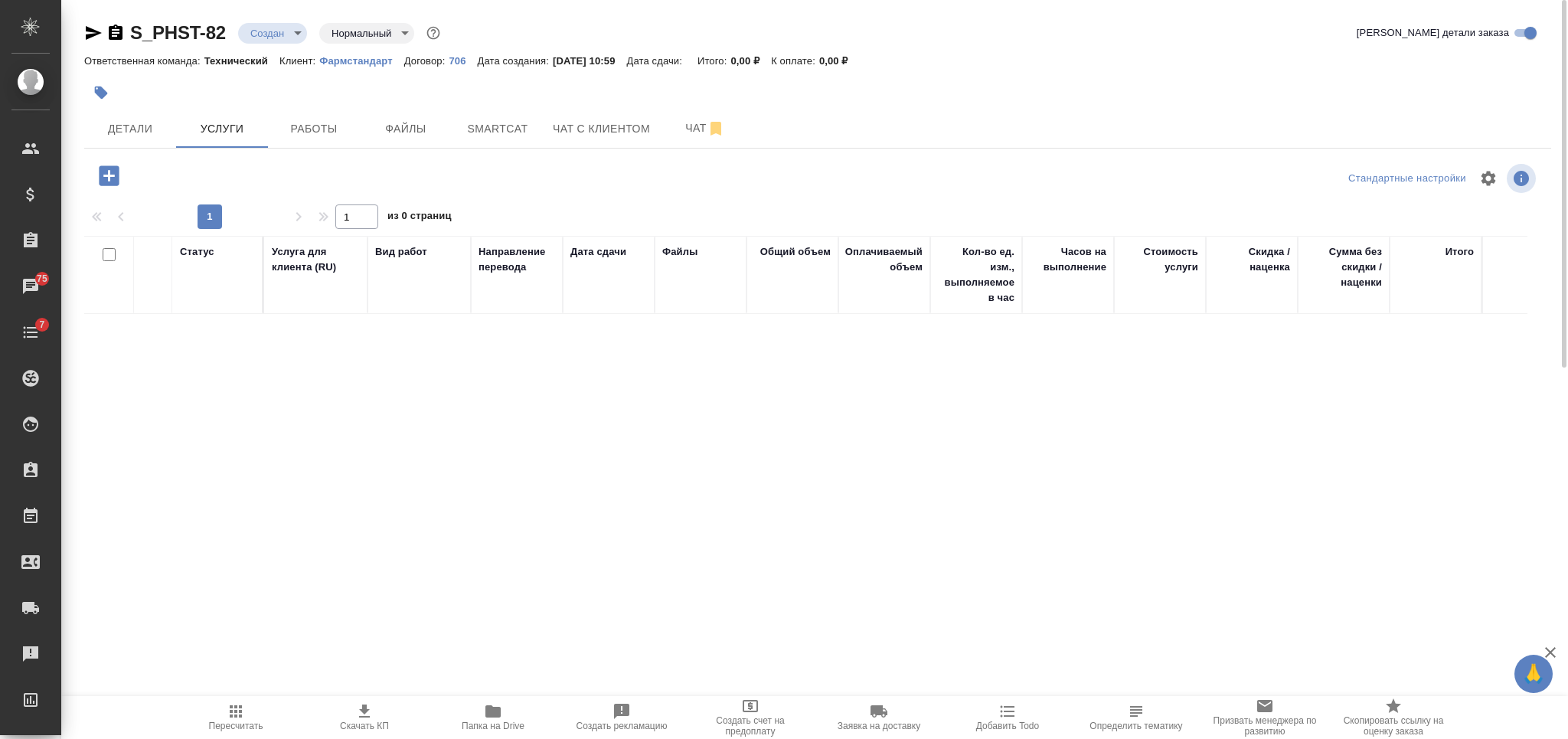
click at [263, 34] on body "🙏 .cls-1 fill:#fff; AWATERA Nikiforova Valeria Клиенты Спецификации Заказы 75 Ч…" at bounding box center [784, 370] width 1568 height 739
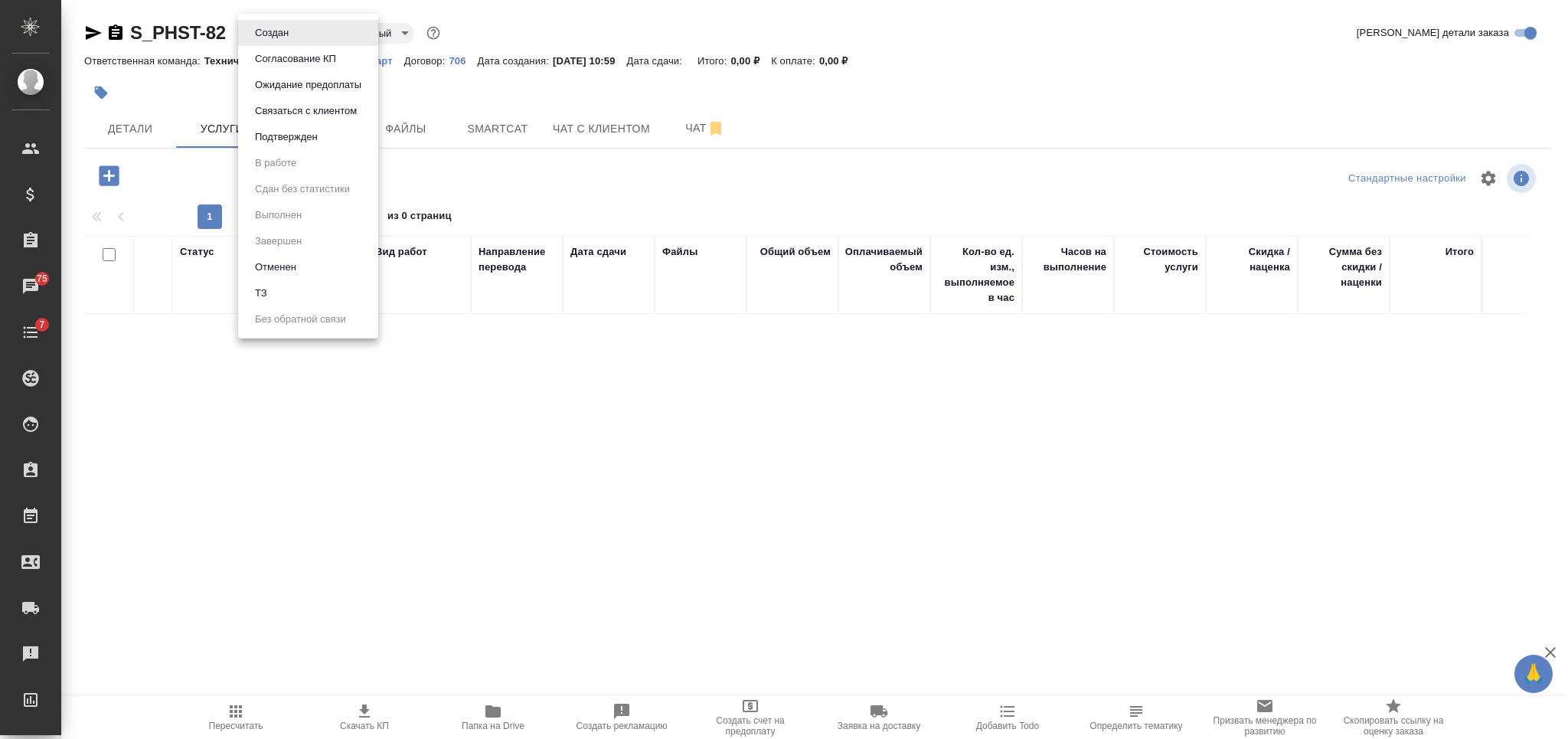
click at [297, 288] on li "ТЗ" at bounding box center [308, 293] width 140 height 26
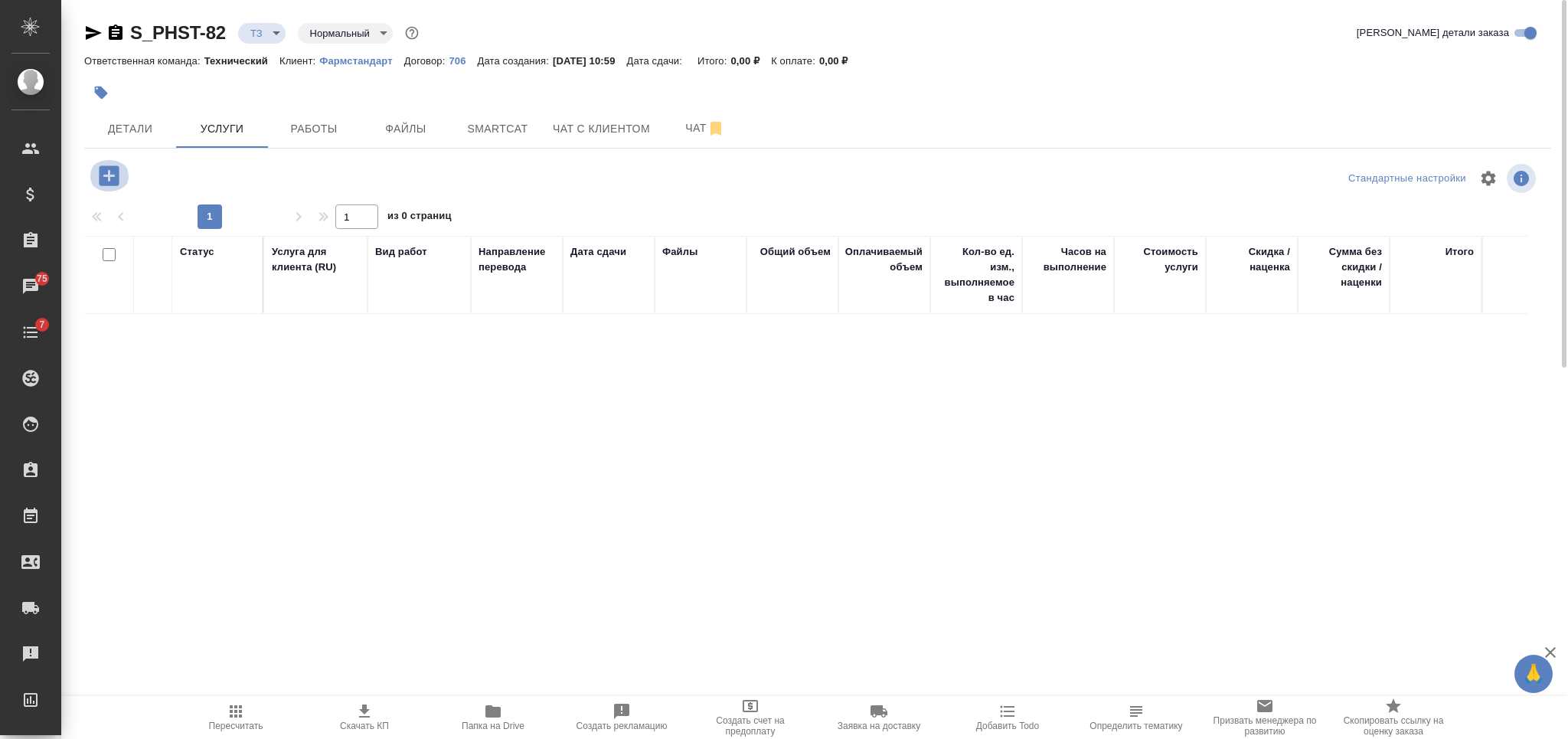
click at [123, 182] on button "button" at bounding box center [109, 176] width 42 height 31
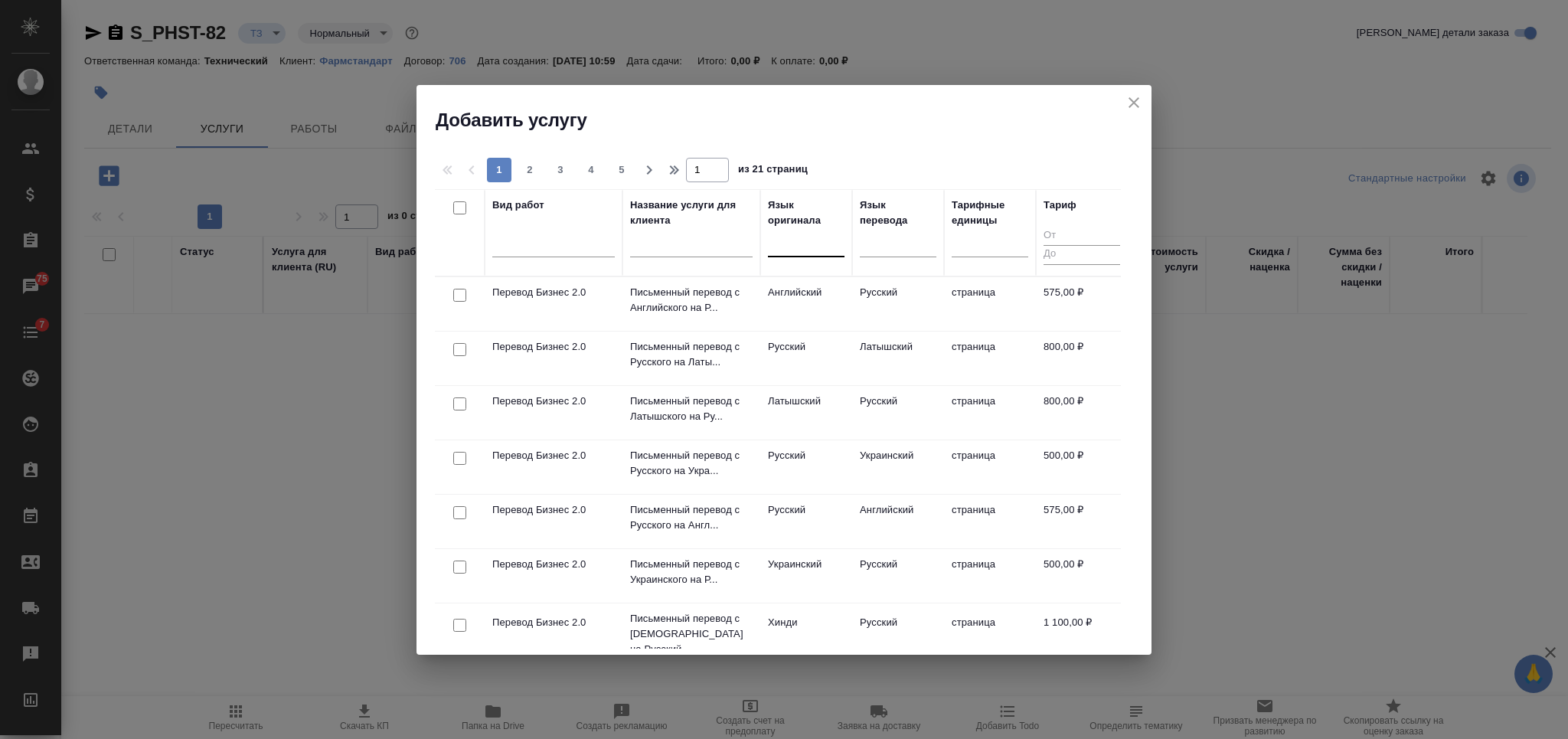
click at [808, 234] on div at bounding box center [806, 241] width 76 height 22
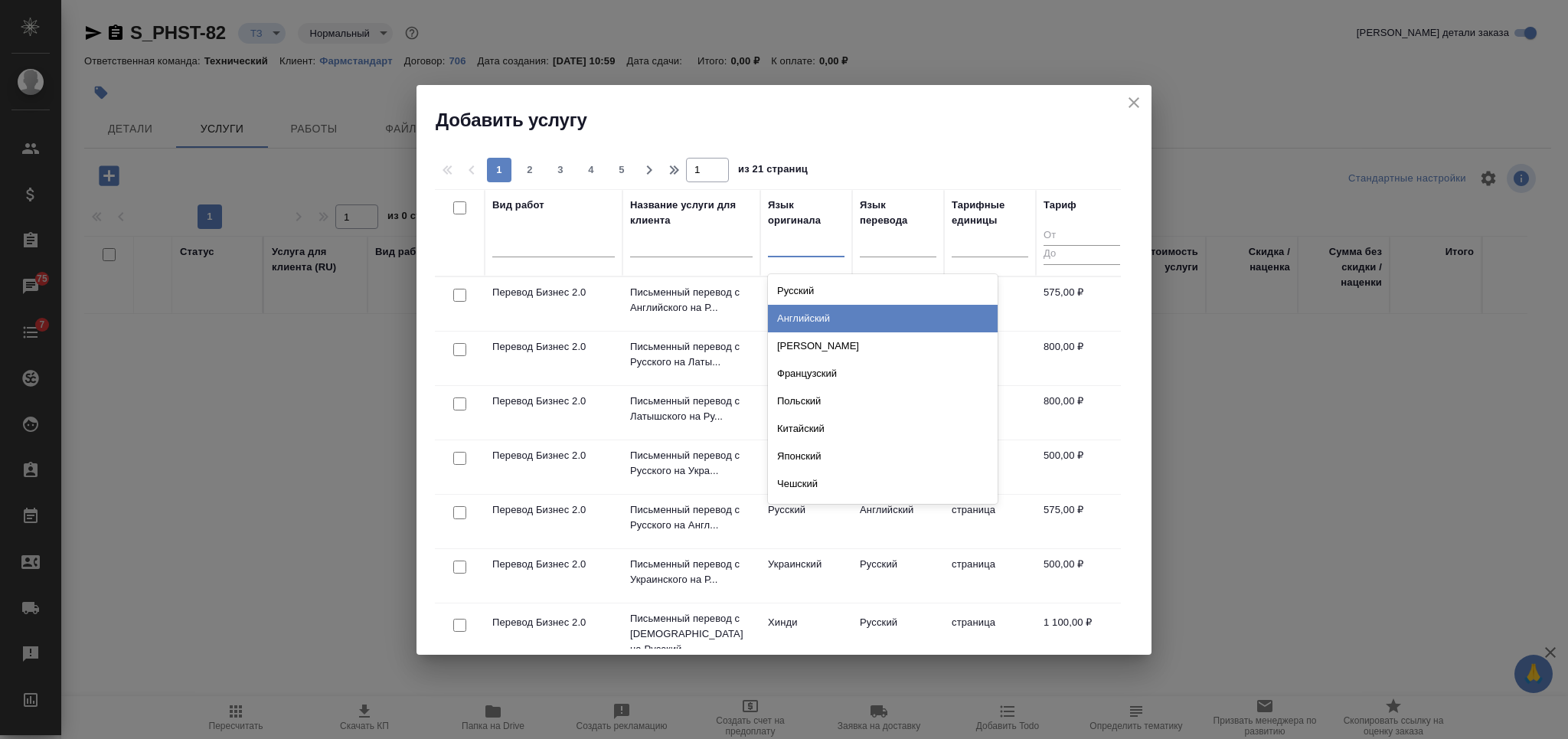
click at [806, 318] on div "Английский" at bounding box center [883, 318] width 229 height 27
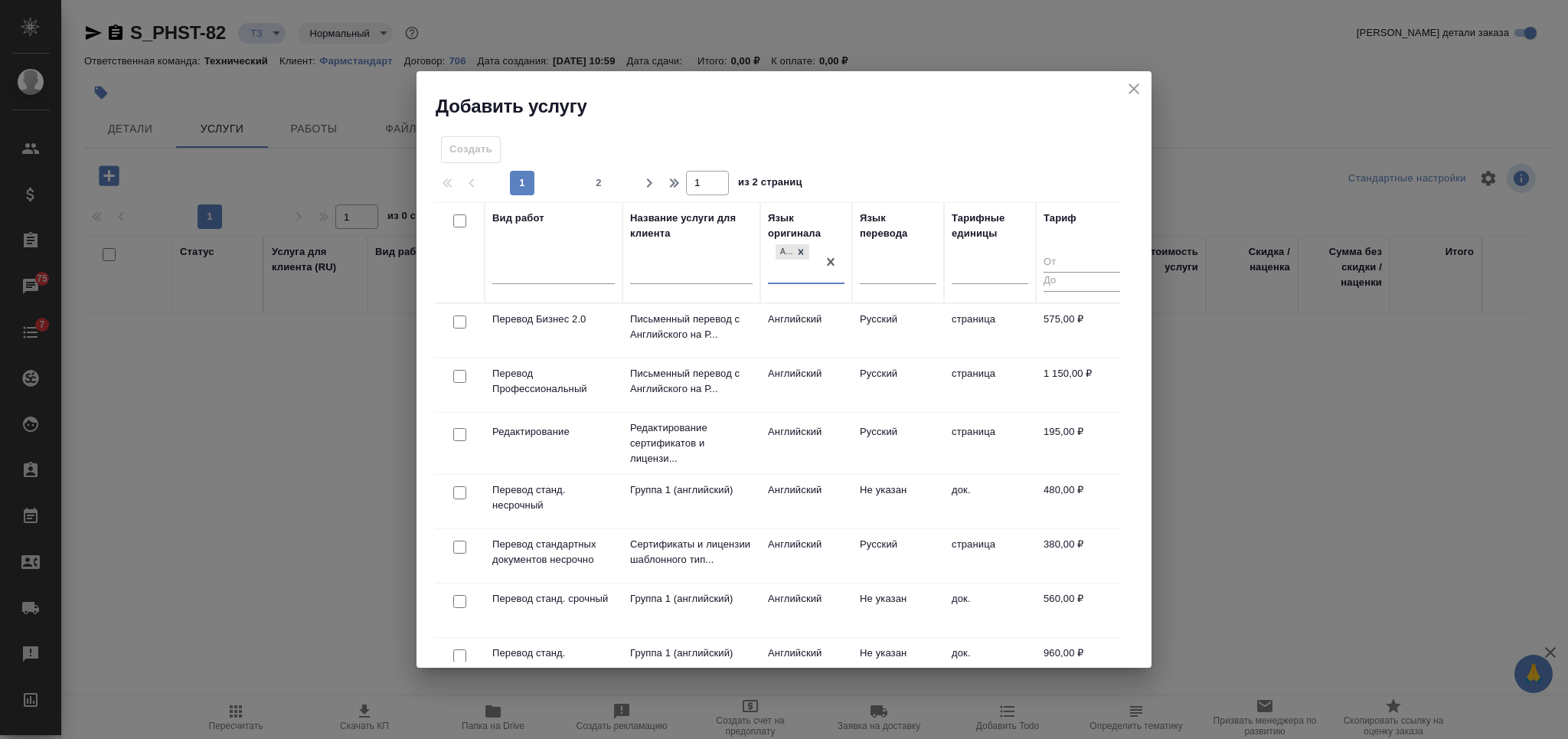
click at [459, 315] on input "checkbox" at bounding box center [459, 321] width 13 height 13
checkbox input "true"
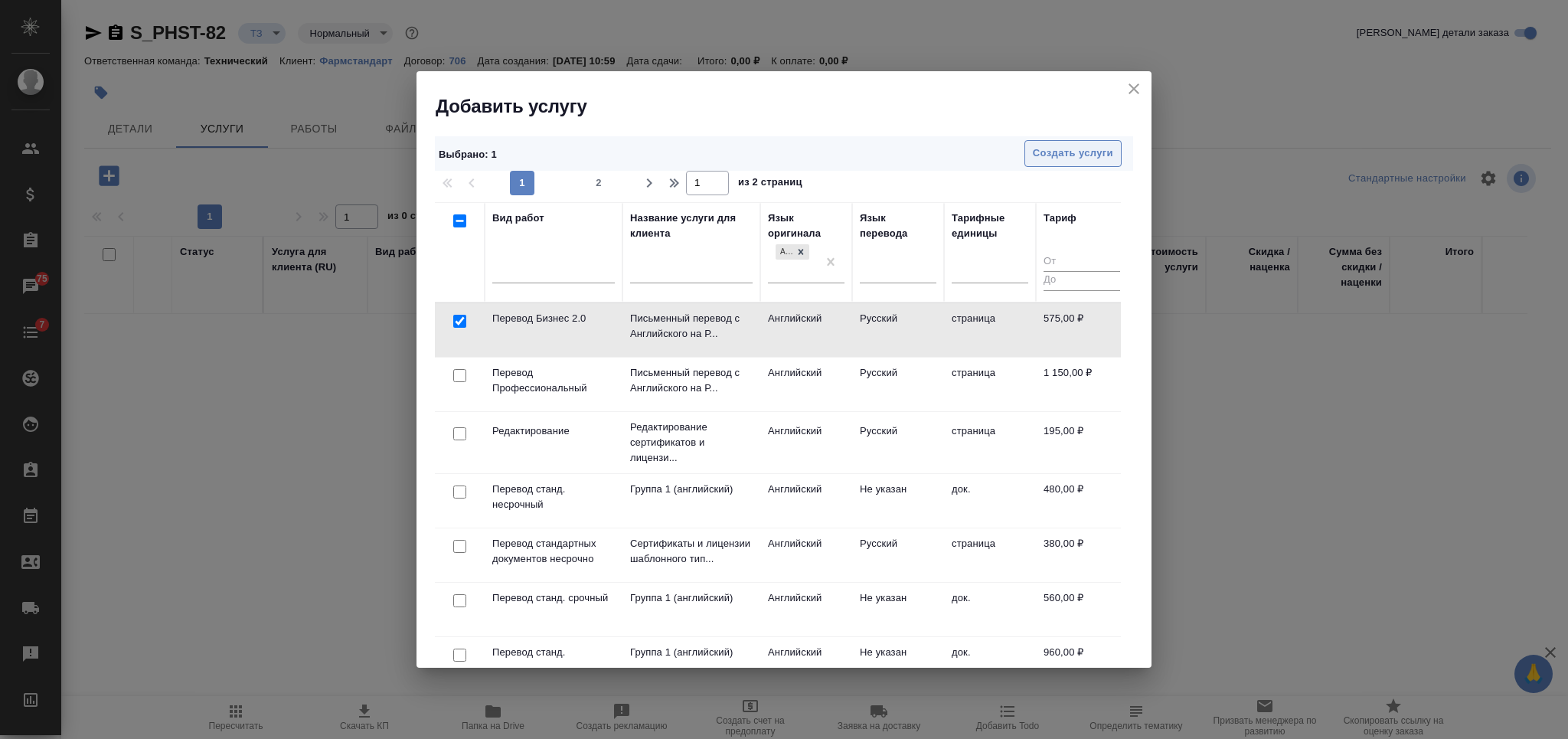
click at [1073, 150] on span "Создать услуги" at bounding box center [1073, 153] width 80 height 18
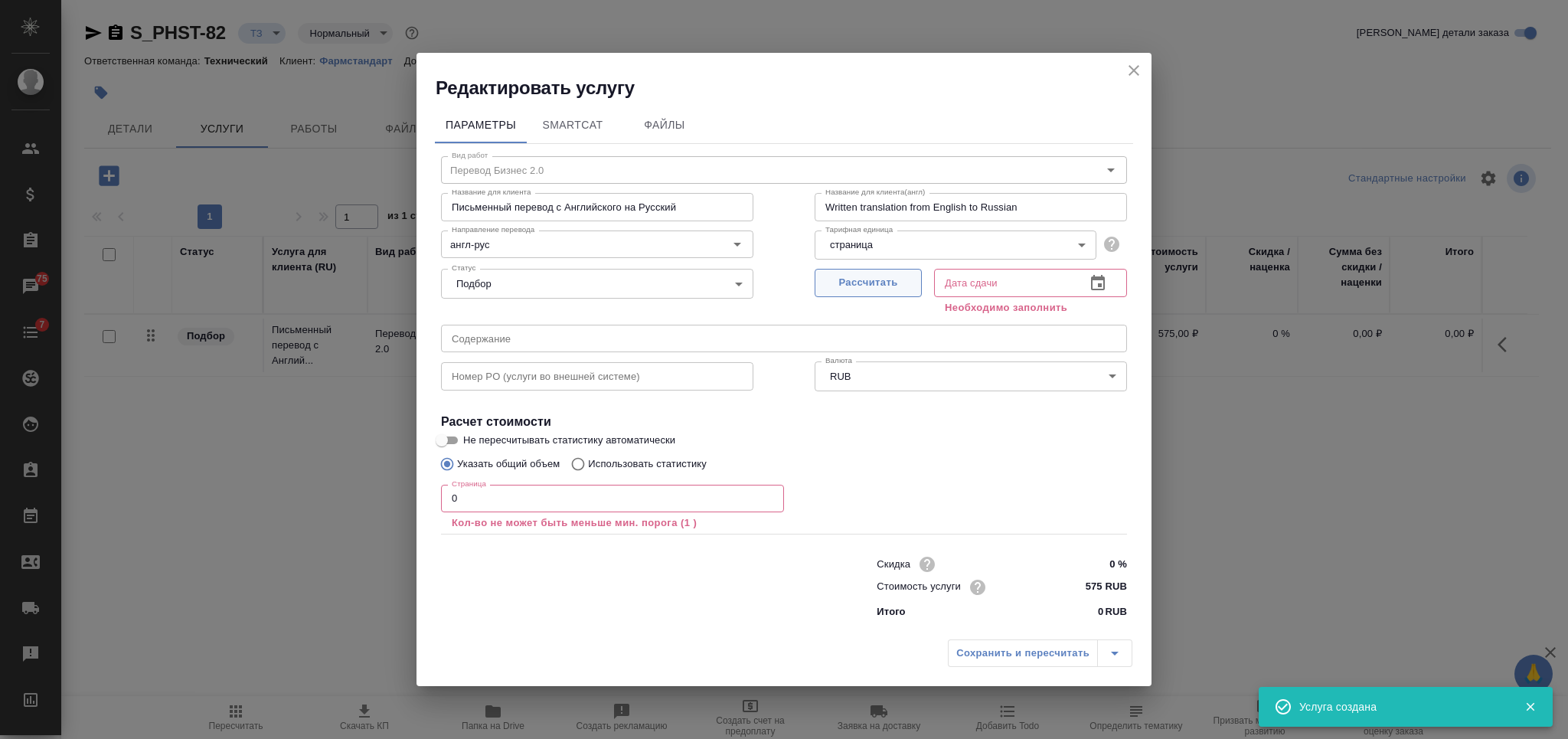
click at [879, 282] on span "Рассчитать" at bounding box center [868, 283] width 91 height 18
type input "03.10.2025 11:02"
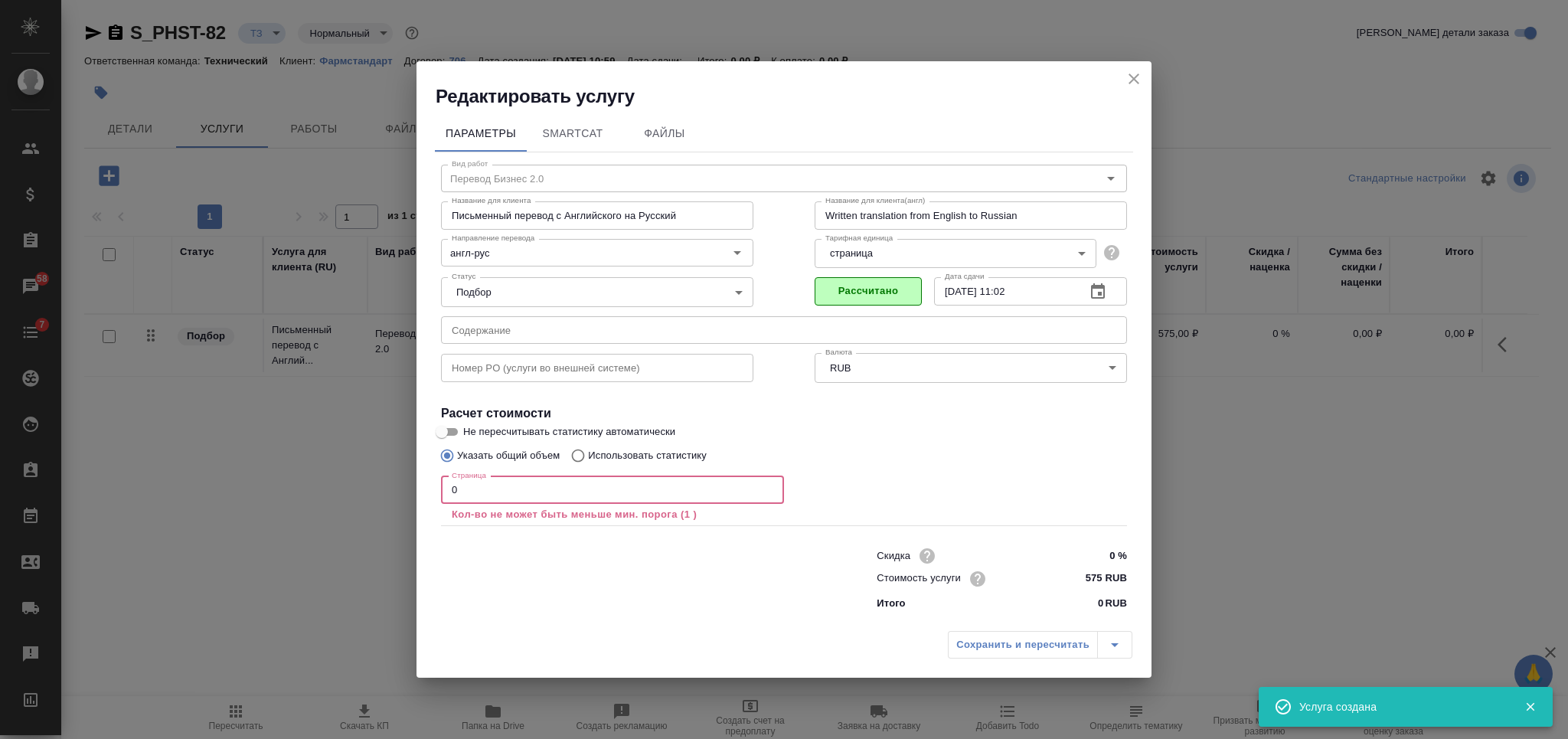
drag, startPoint x: 463, startPoint y: 499, endPoint x: 430, endPoint y: 500, distance: 33.0
click at [432, 501] on div "Параметры SmartCat Файлы Вид работ Перевод Бизнес 2.0 Вид работ Название для кл…" at bounding box center [783, 366] width 735 height 515
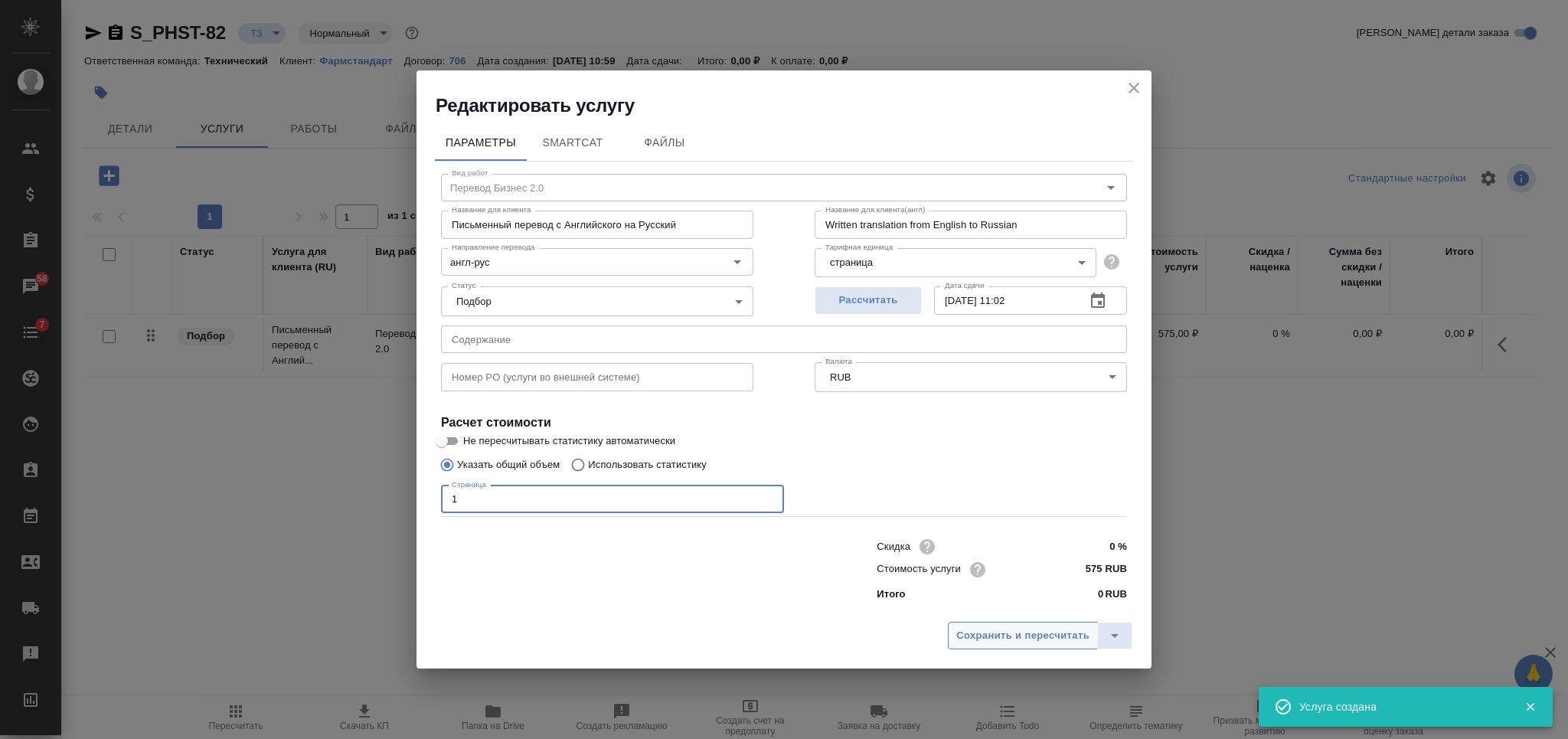
type input "1"
click at [969, 627] on span "Сохранить и пересчитать" at bounding box center [1023, 636] width 133 height 18
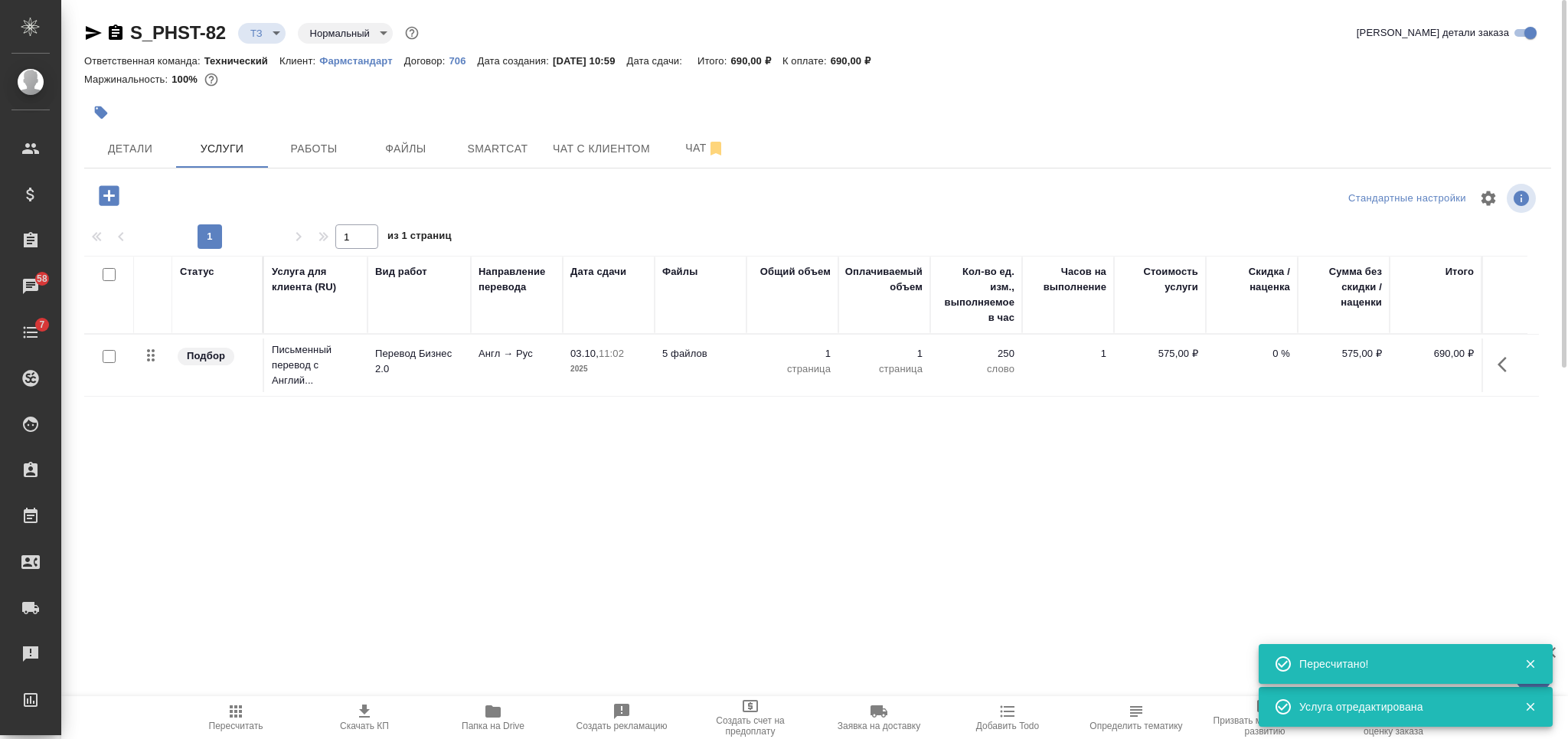
click at [109, 273] on input "checkbox" at bounding box center [109, 274] width 13 height 13
checkbox input "true"
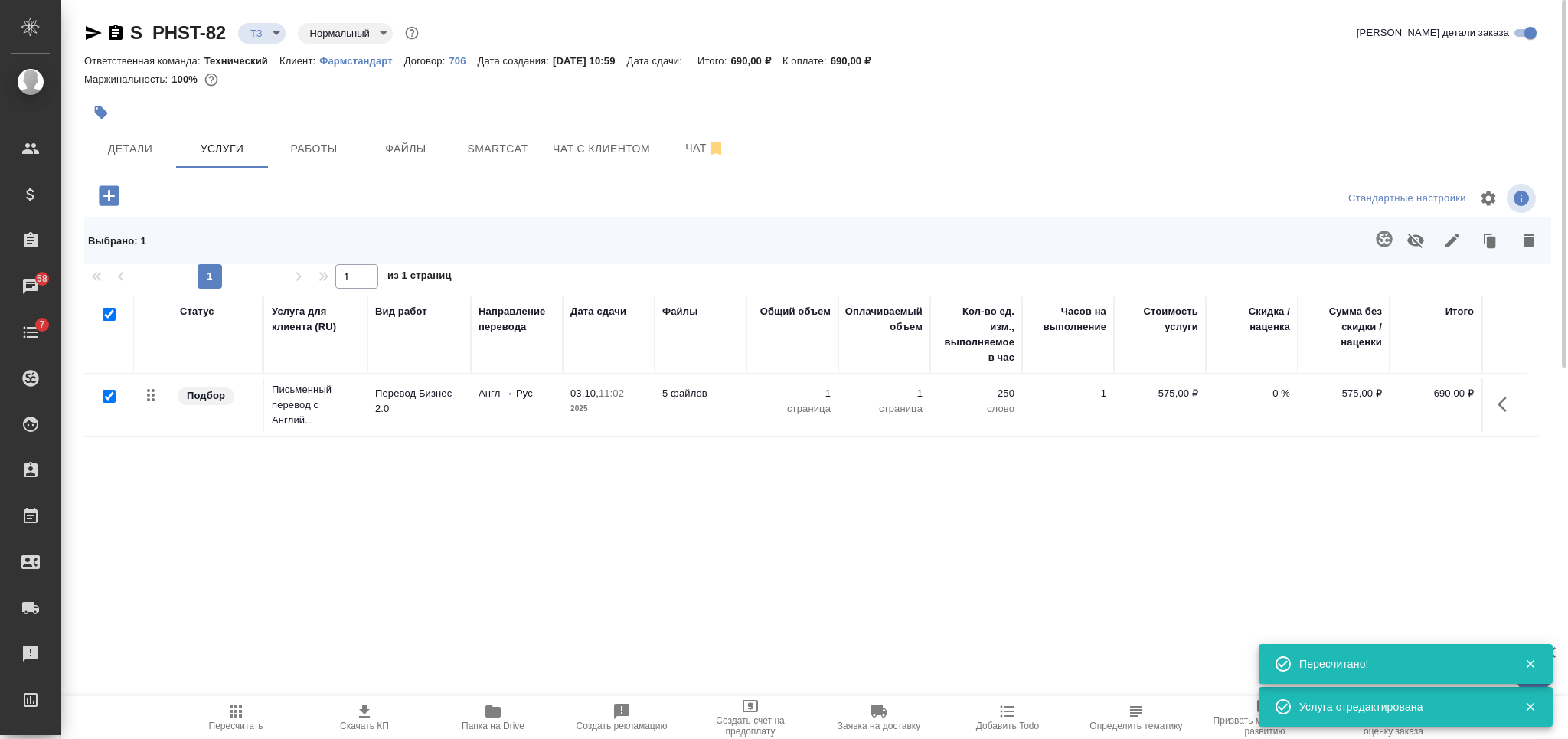
click at [1376, 236] on icon "button" at bounding box center [1384, 238] width 16 height 16
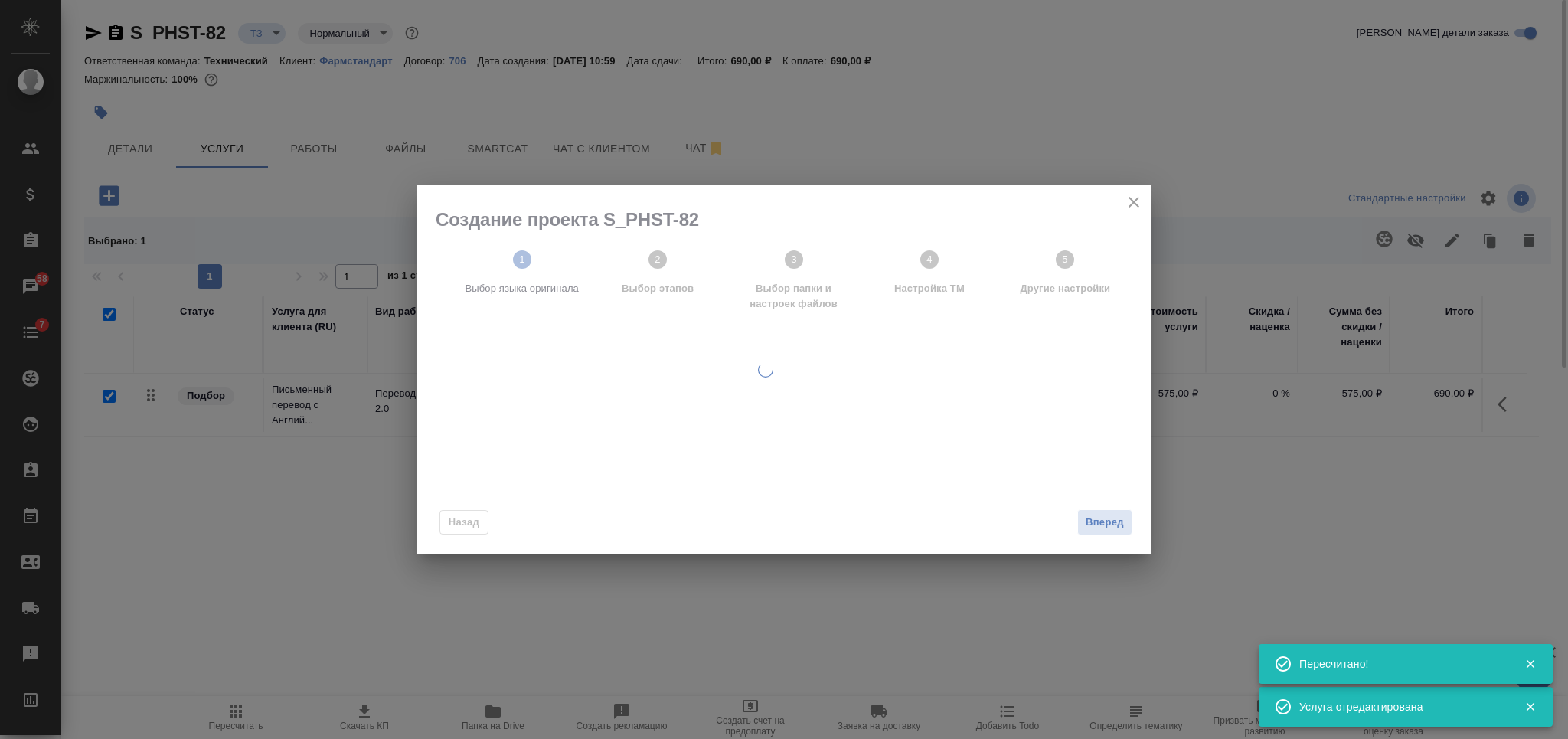
click at [1376, 236] on div "Создание проекта S_PHST-82 1 Выбор языка оригинала 2 Выбор этапов 3 Выбор папки…" at bounding box center [784, 370] width 1568 height 739
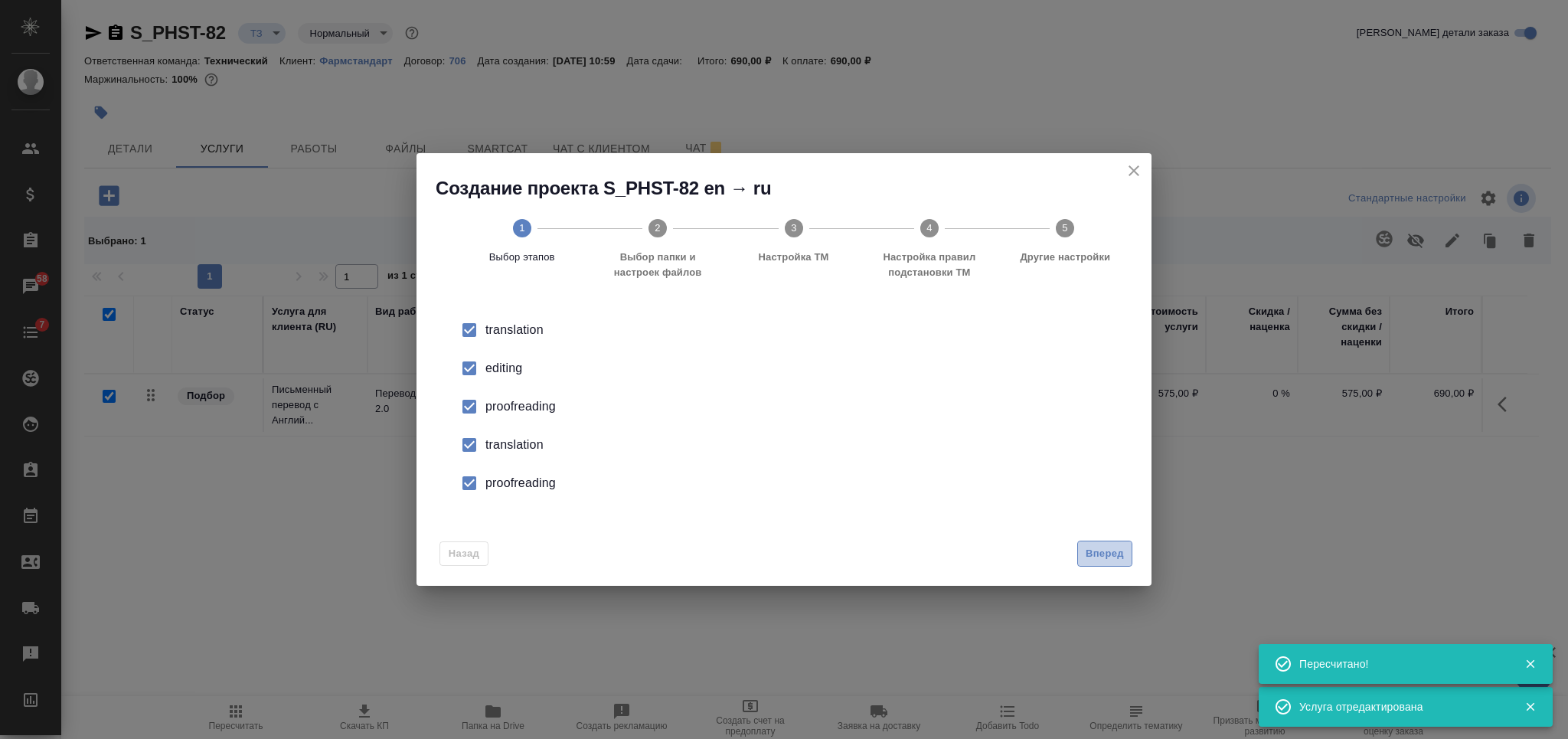
click at [1096, 555] on span "Вперед" at bounding box center [1105, 554] width 38 height 18
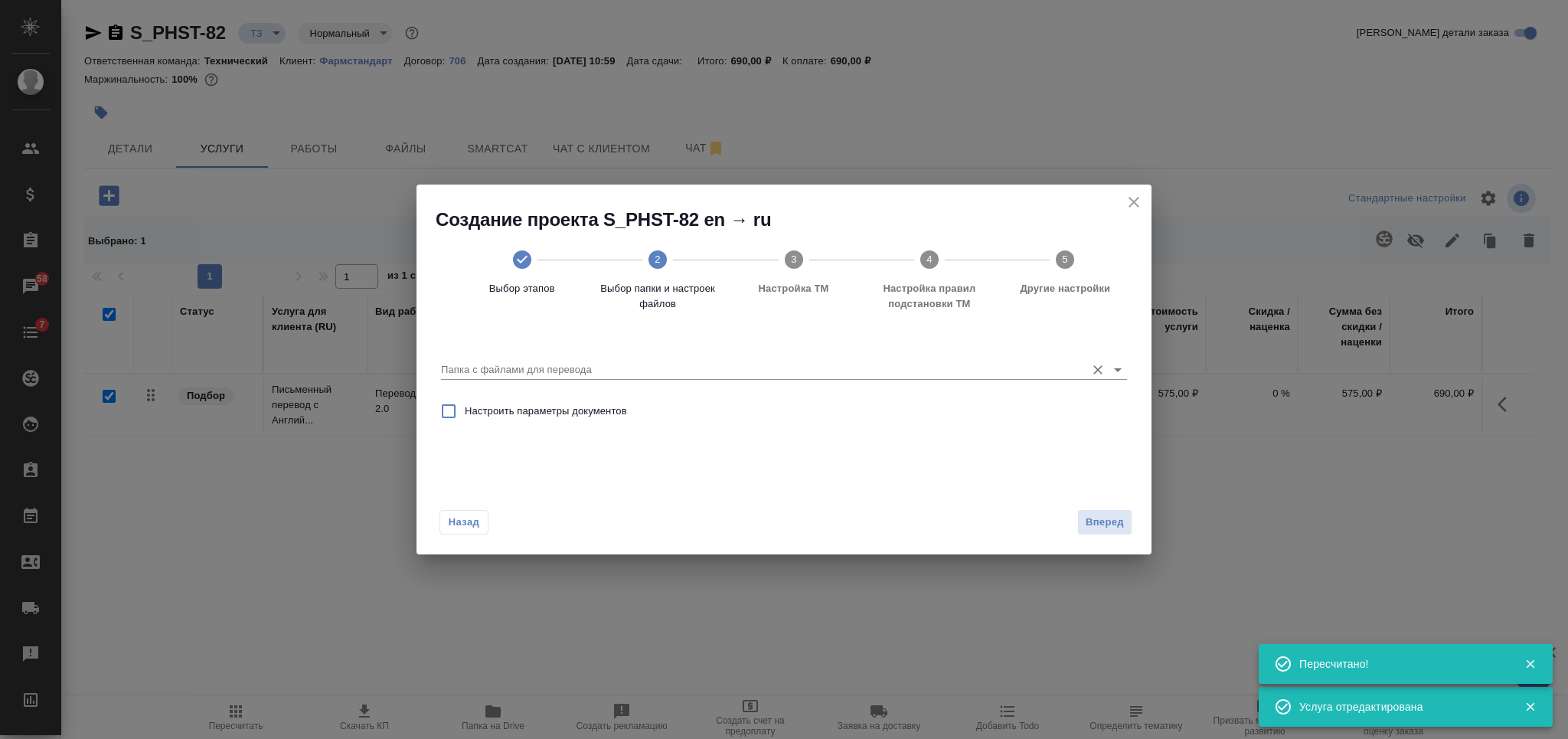
click at [860, 361] on input "Папка с файлами для перевода" at bounding box center [759, 370] width 637 height 18
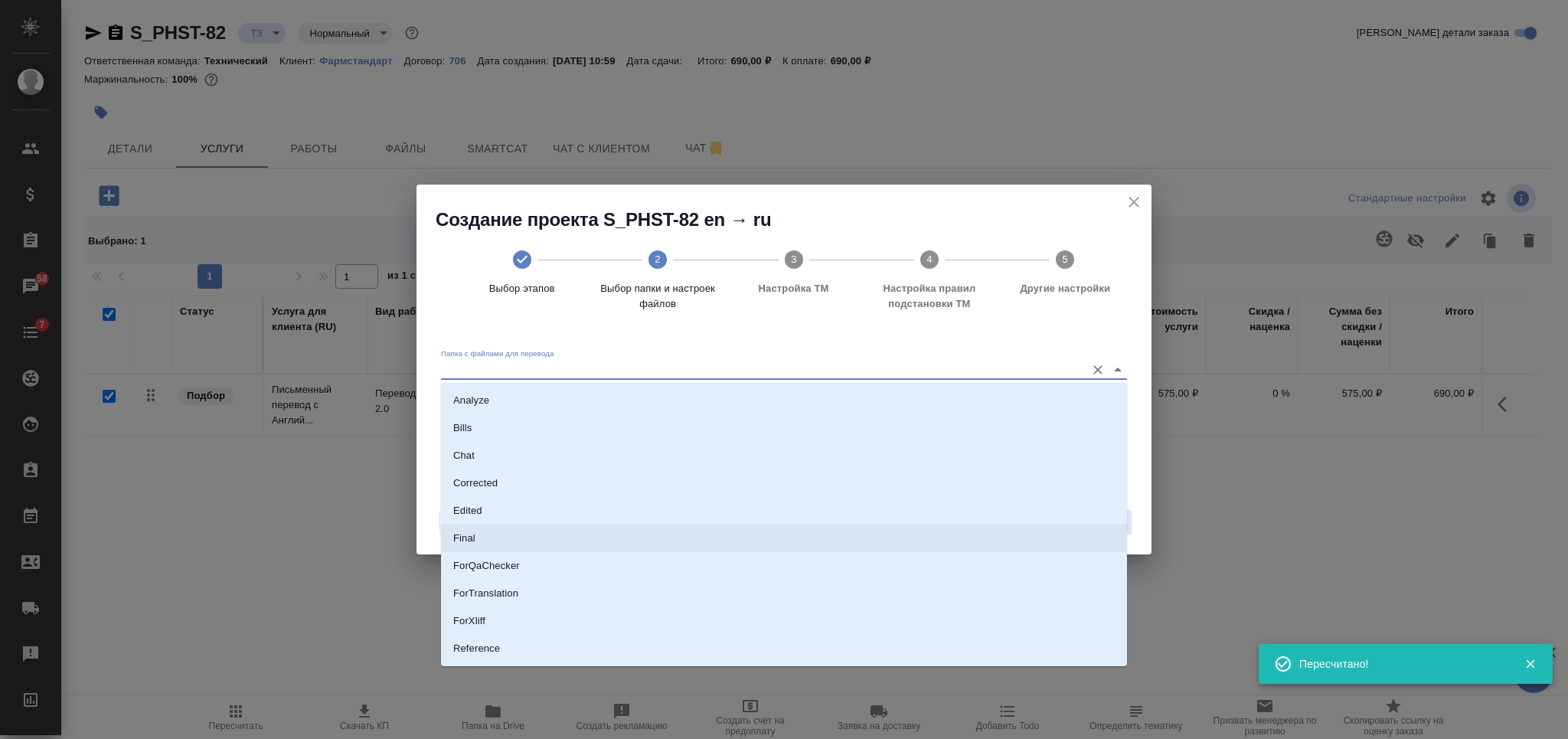
scroll to position [79, 0]
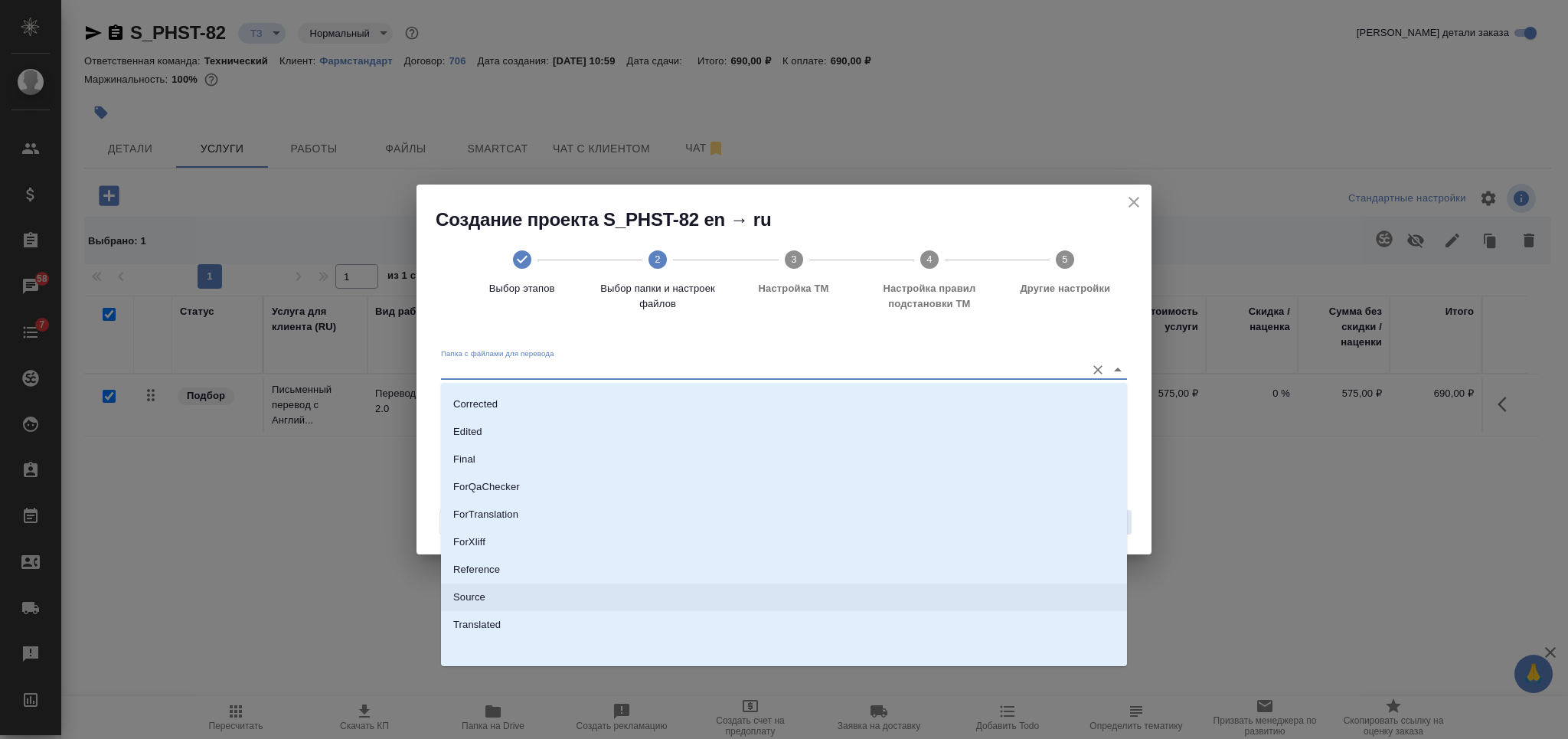
click at [788, 586] on li "Source" at bounding box center [784, 597] width 686 height 27
type input "Source"
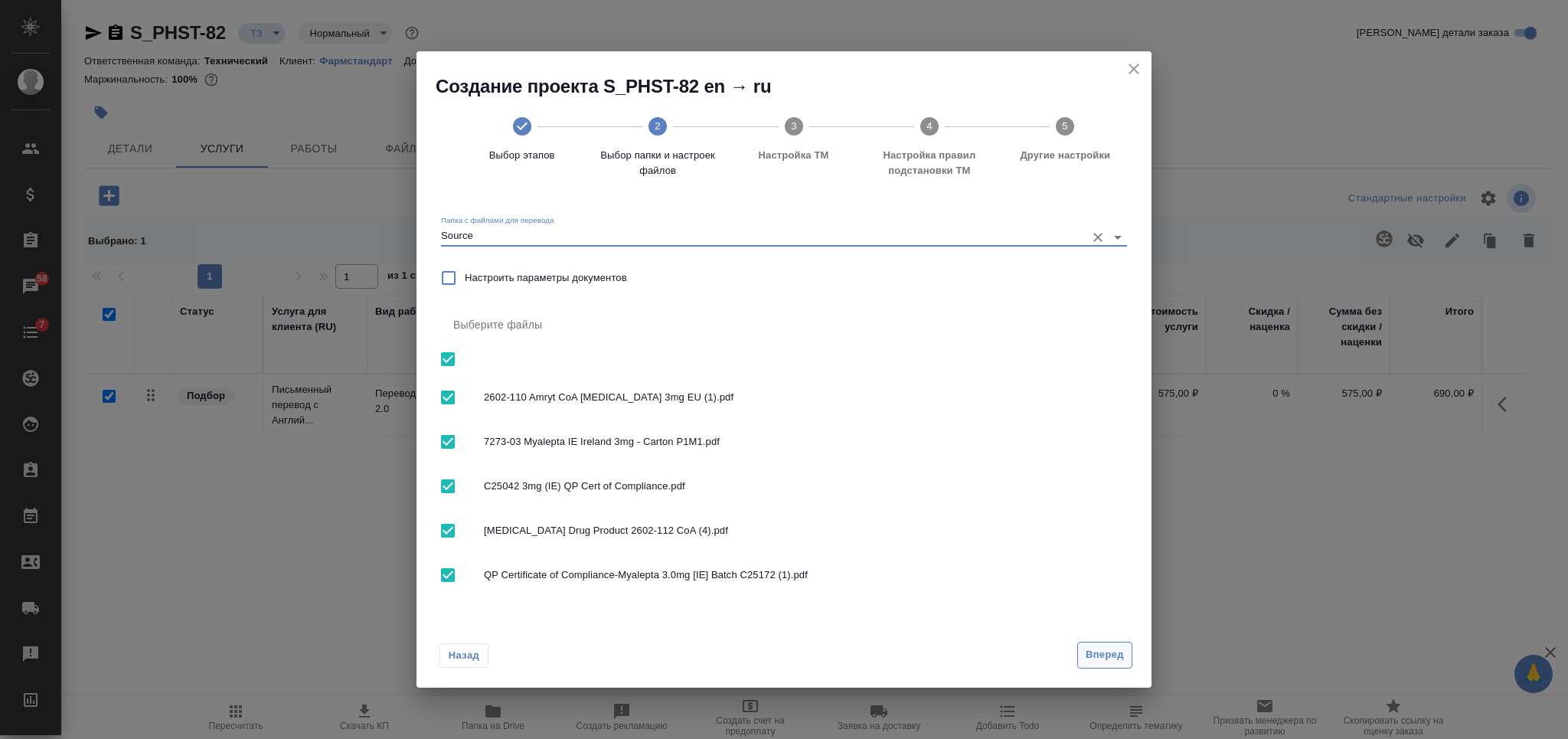
click at [1094, 658] on span "Вперед" at bounding box center [1105, 655] width 38 height 18
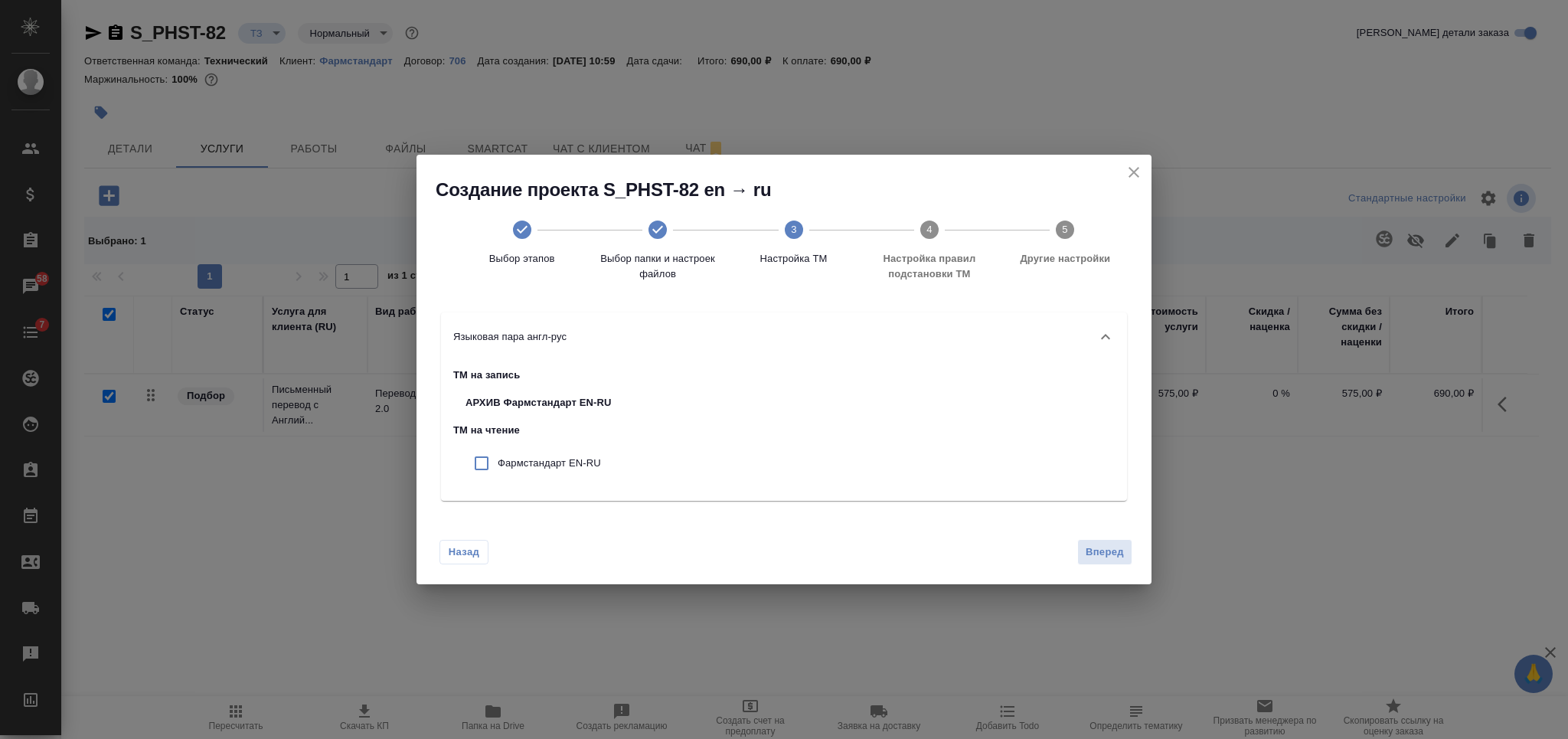
click at [488, 473] on input "checkbox" at bounding box center [482, 463] width 32 height 32
checkbox input "true"
click at [1083, 562] on button "Вперед" at bounding box center [1105, 551] width 55 height 26
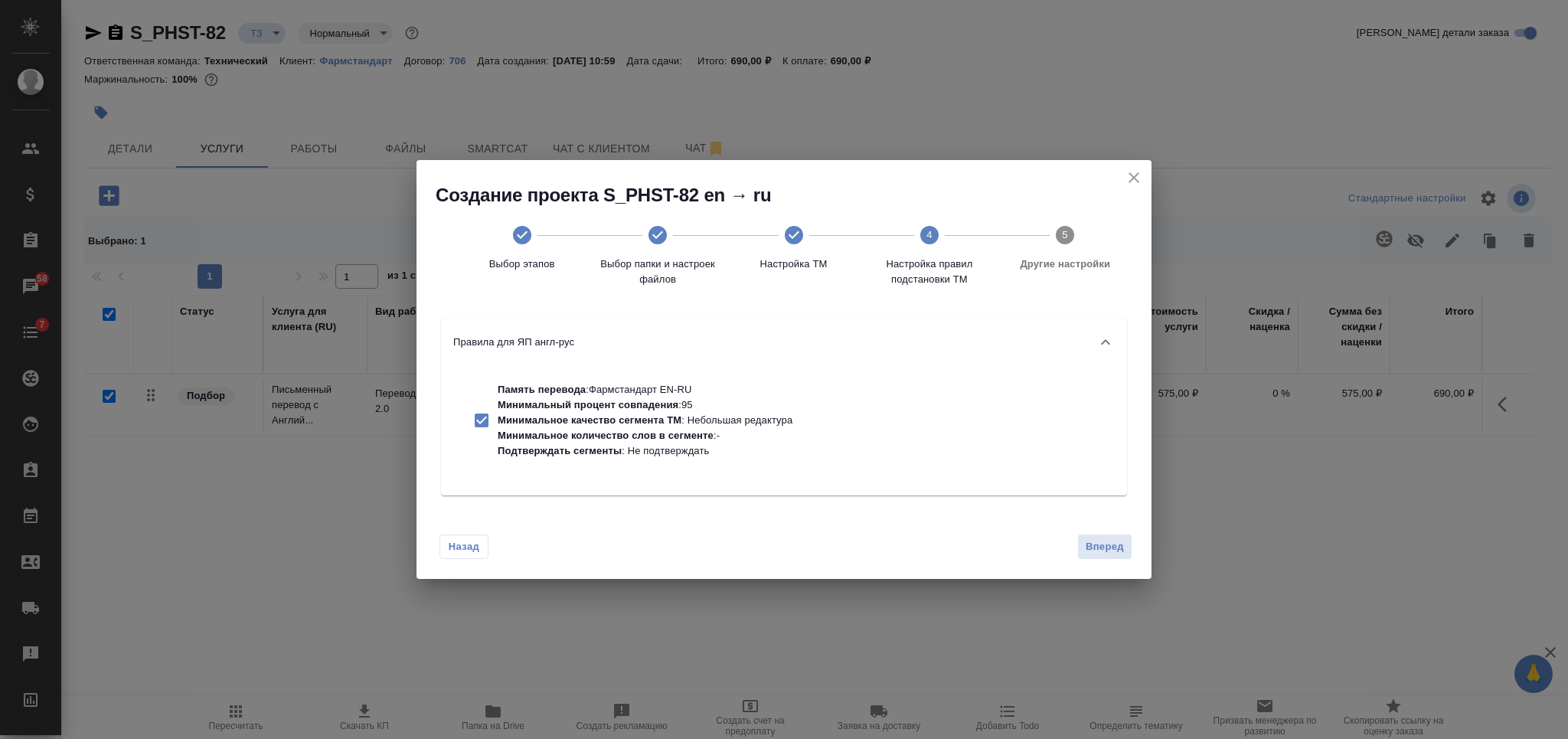
click at [1096, 559] on button "Вперед" at bounding box center [1105, 547] width 55 height 26
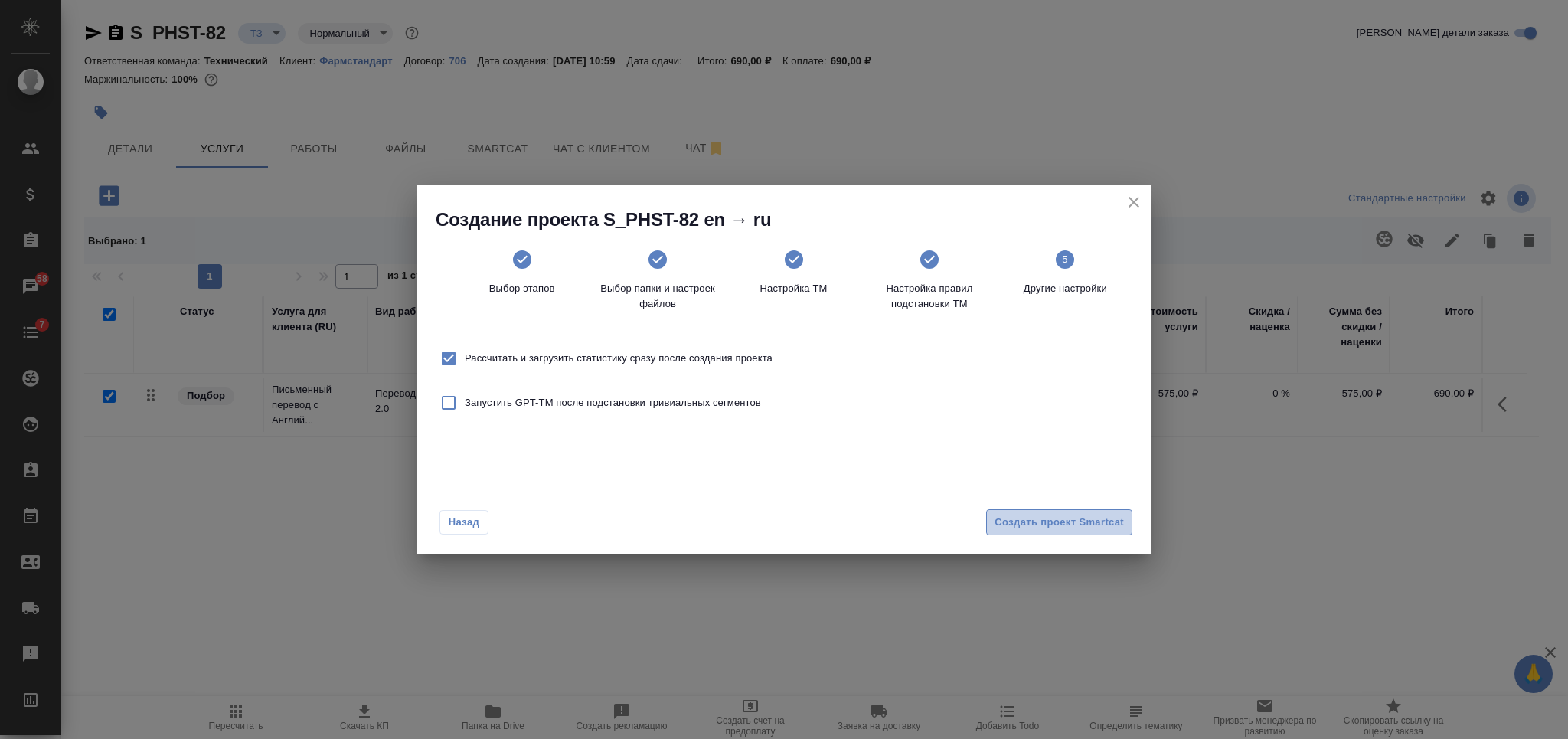
click at [1089, 527] on span "Создать проект Smartcat" at bounding box center [1058, 523] width 129 height 18
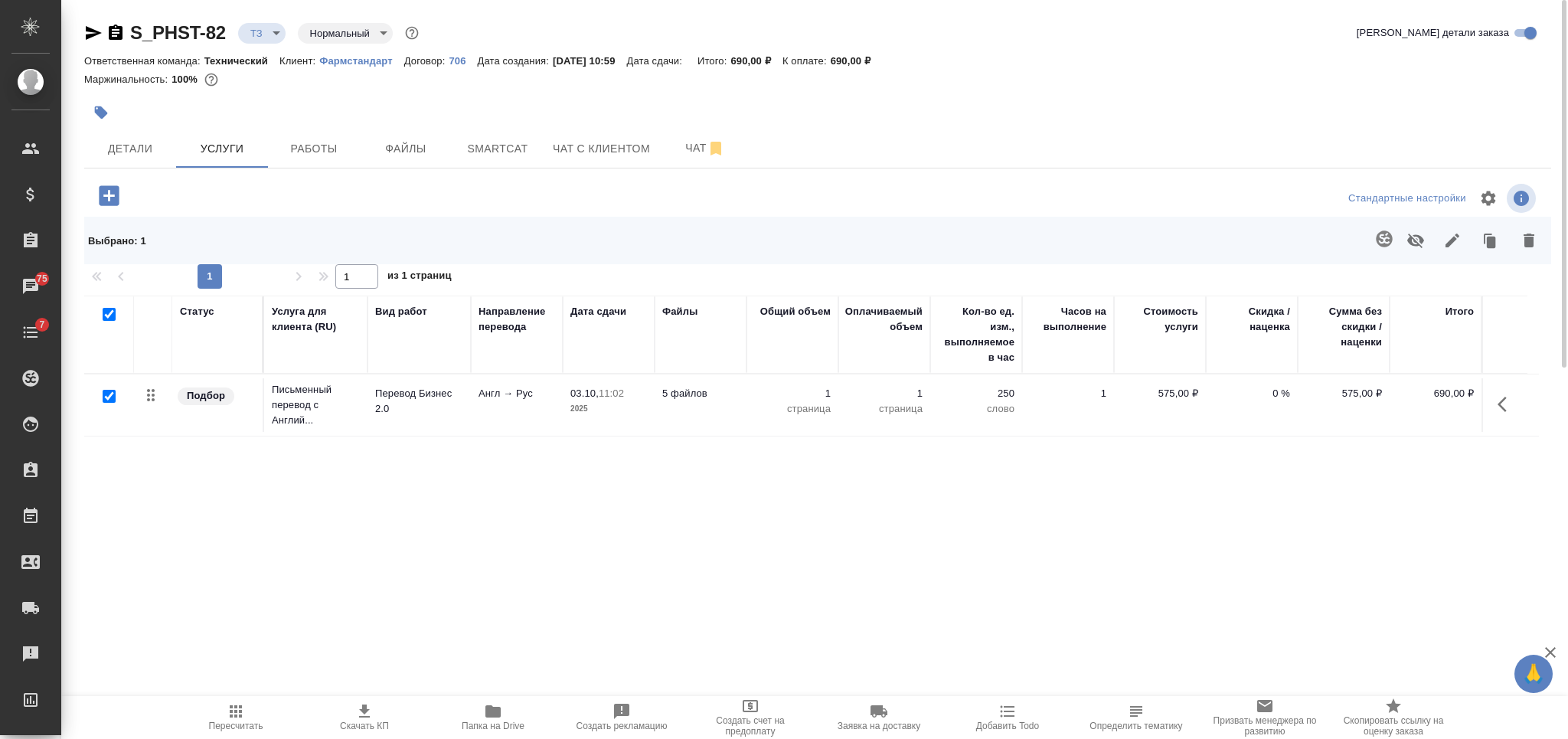
click at [497, 707] on icon "button" at bounding box center [493, 711] width 18 height 18
click at [492, 479] on div "Статус Услуга для клиента (RU) Вид работ Направление перевода Дата сдачи Файлы …" at bounding box center [811, 460] width 1454 height 329
click at [475, 143] on span "Smartcat" at bounding box center [498, 149] width 74 height 19
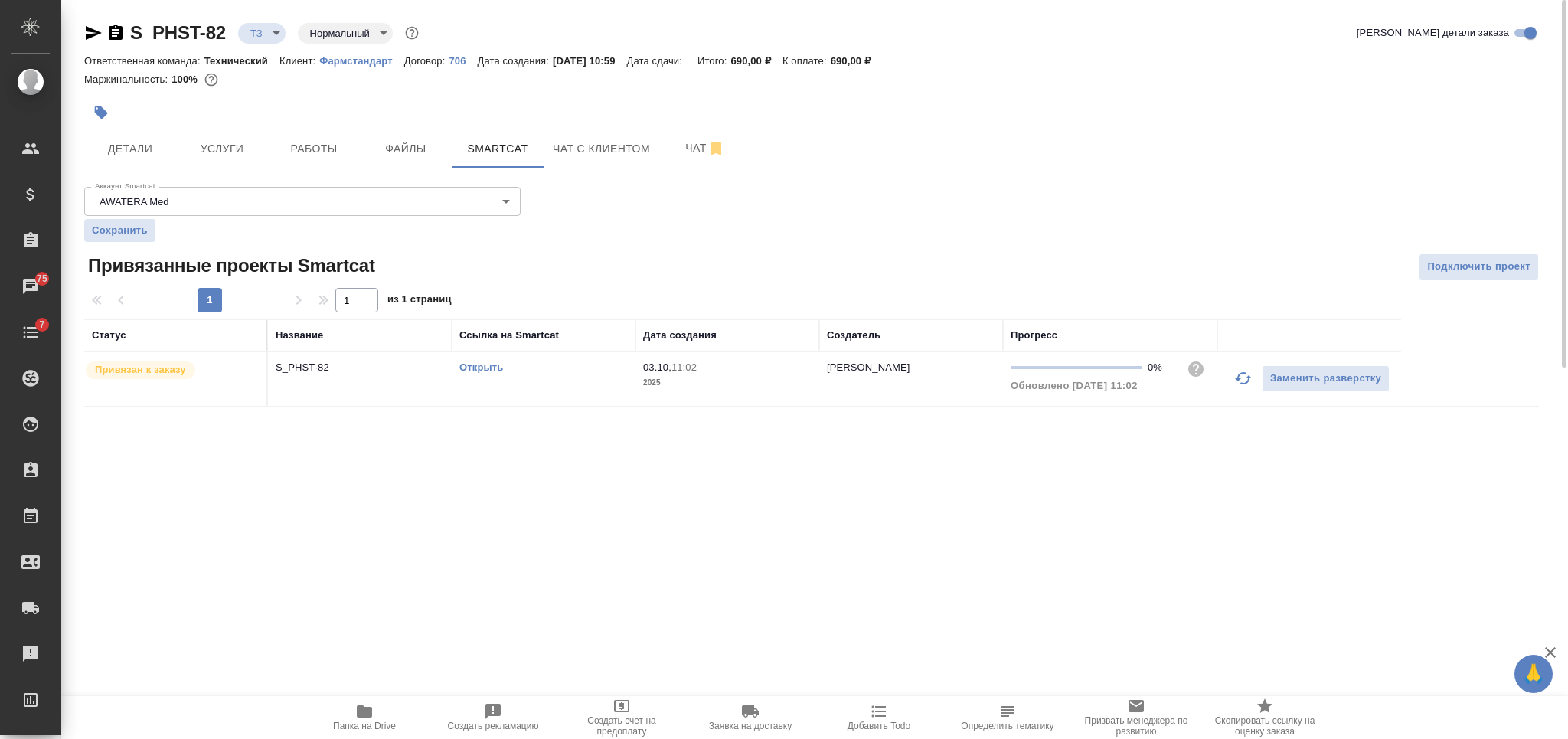
click at [480, 370] on link "Открыть" at bounding box center [481, 367] width 43 height 11
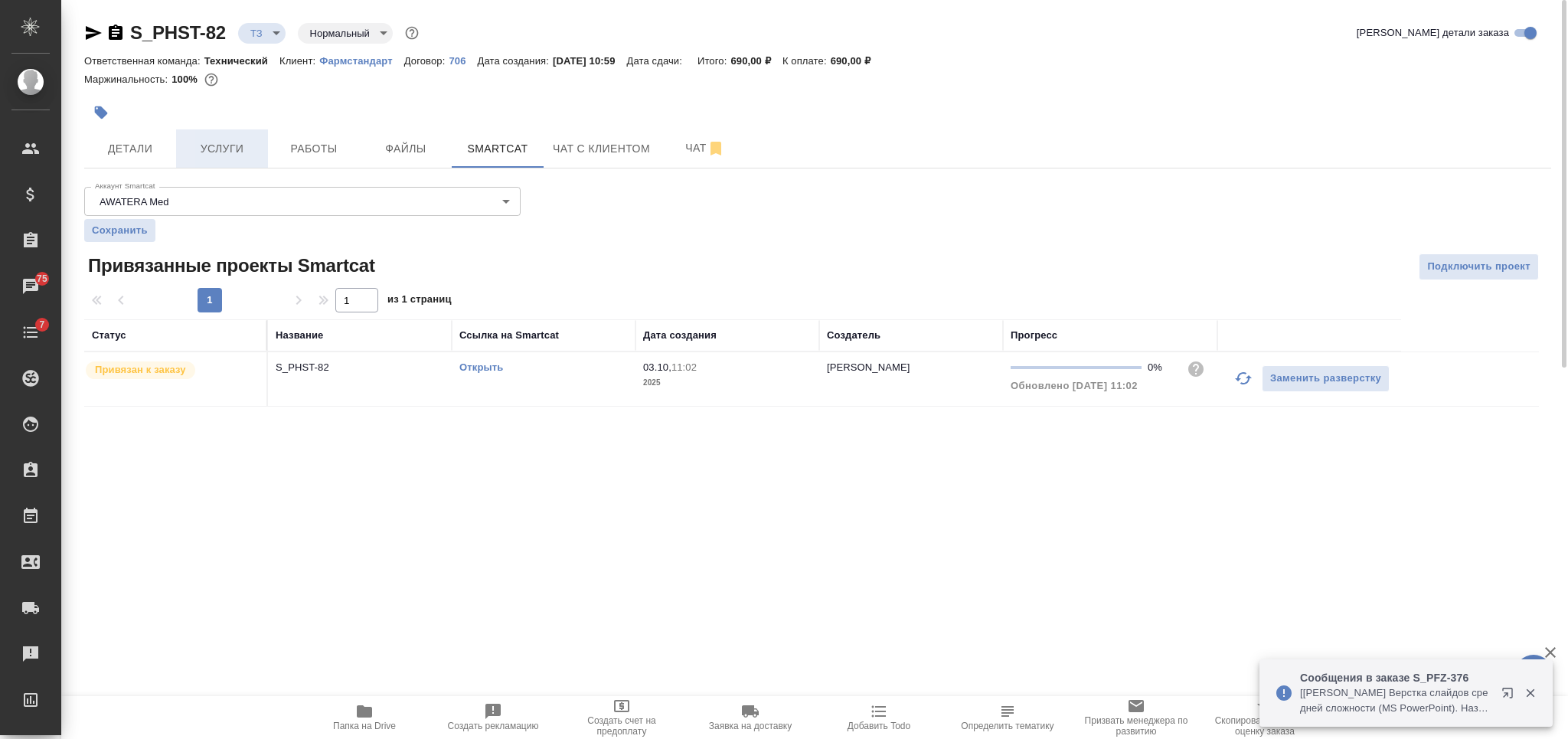
click at [212, 142] on span "Услуги" at bounding box center [222, 149] width 74 height 19
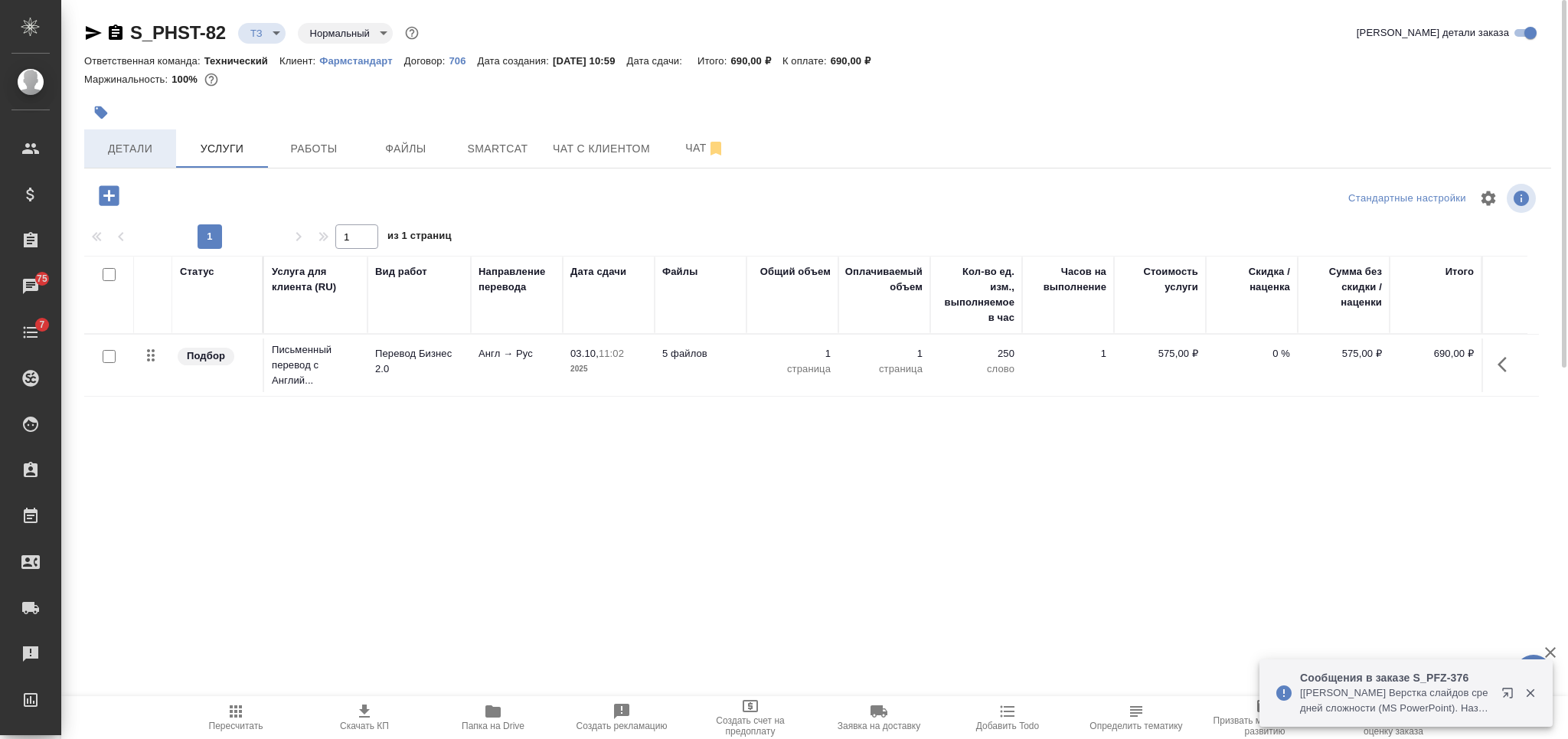
click at [161, 158] on button "Детали" at bounding box center [130, 148] width 92 height 38
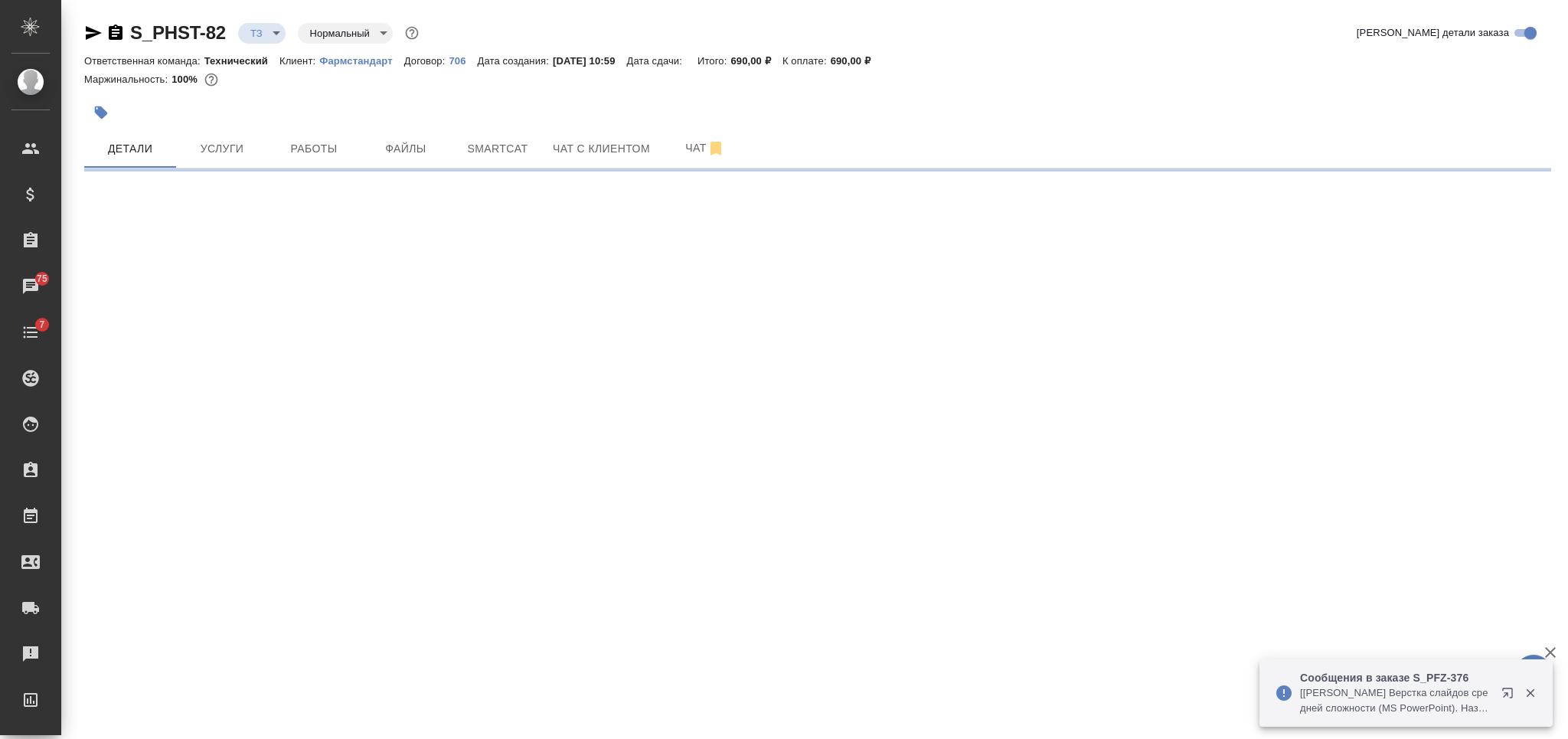
select select "RU"
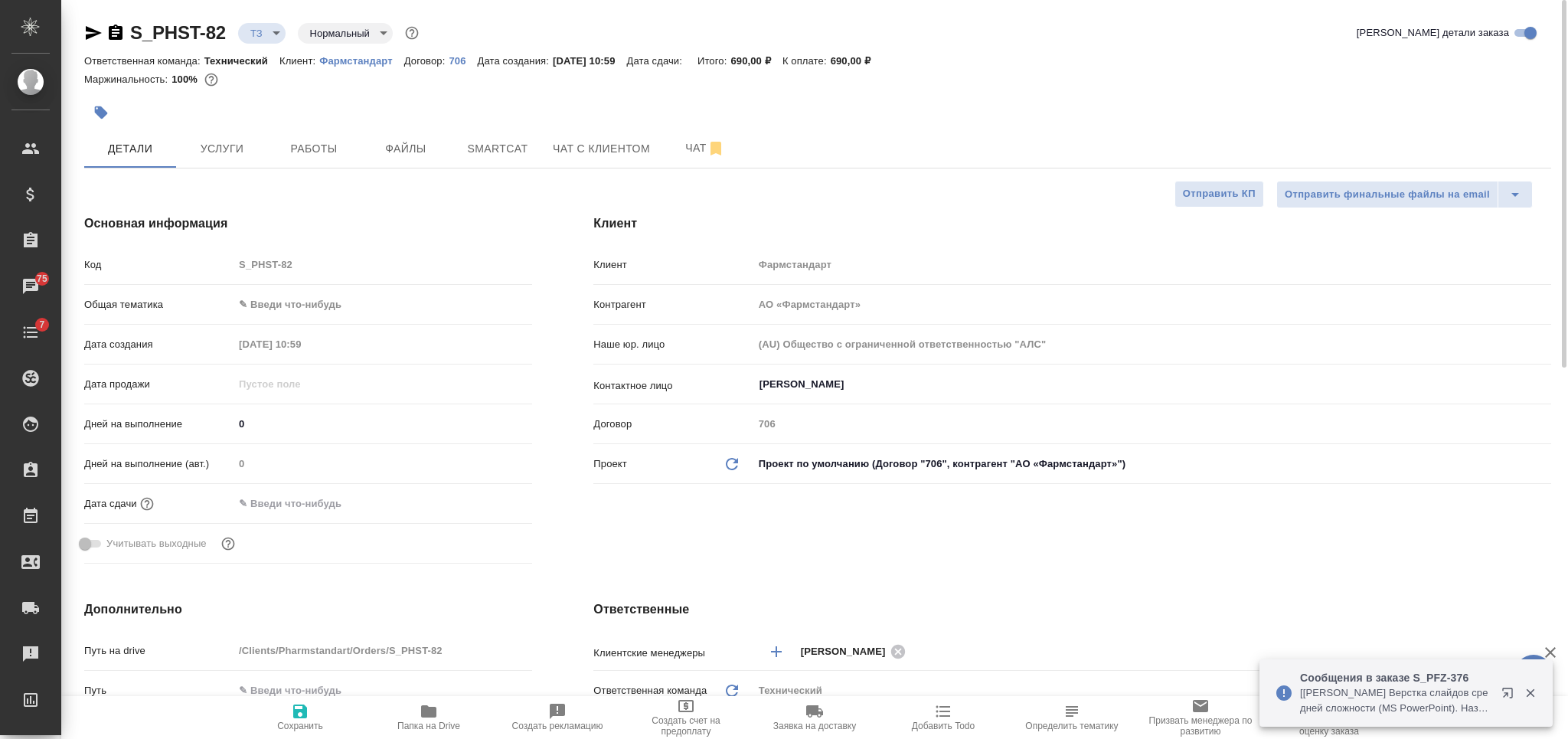
type textarea "x"
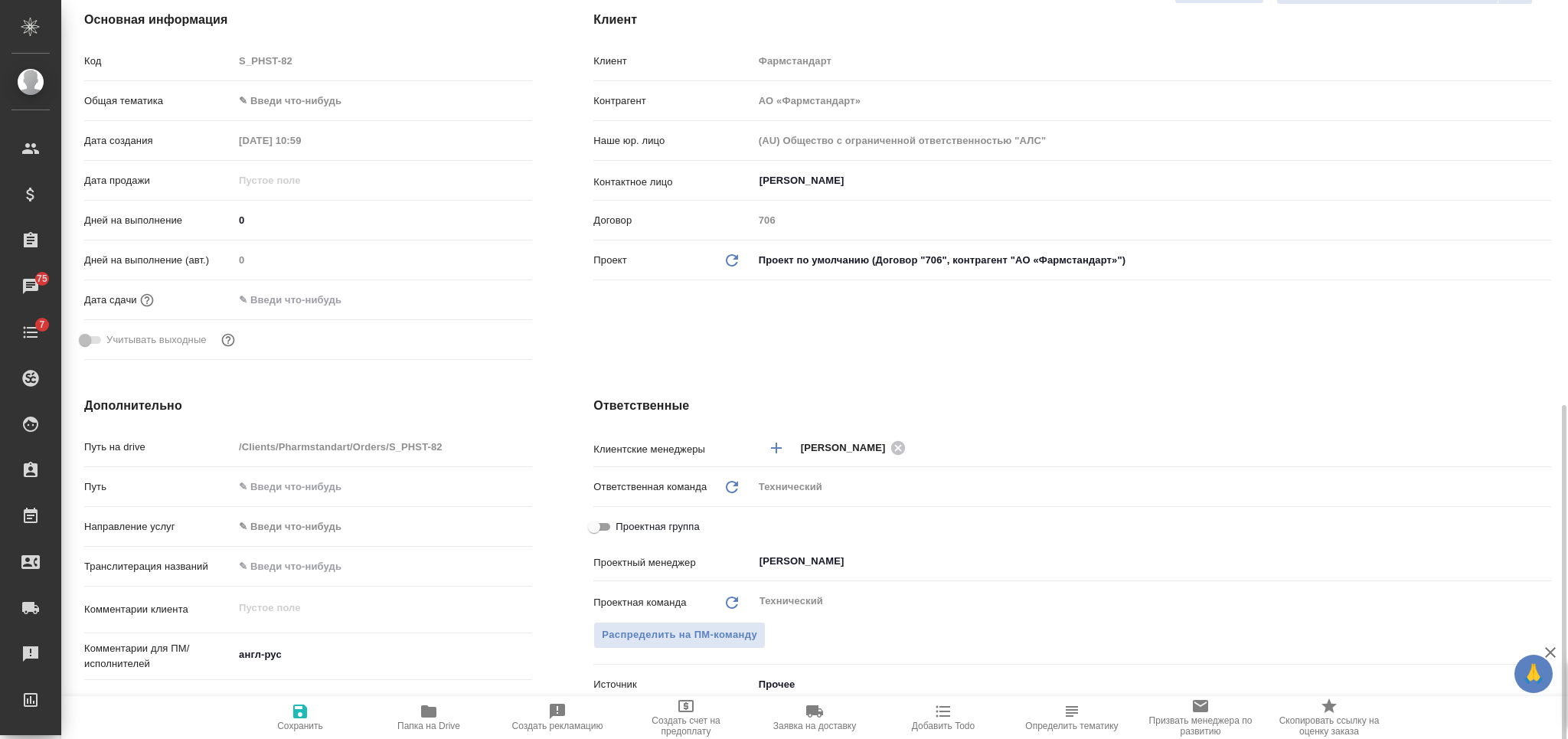
scroll to position [408, 0]
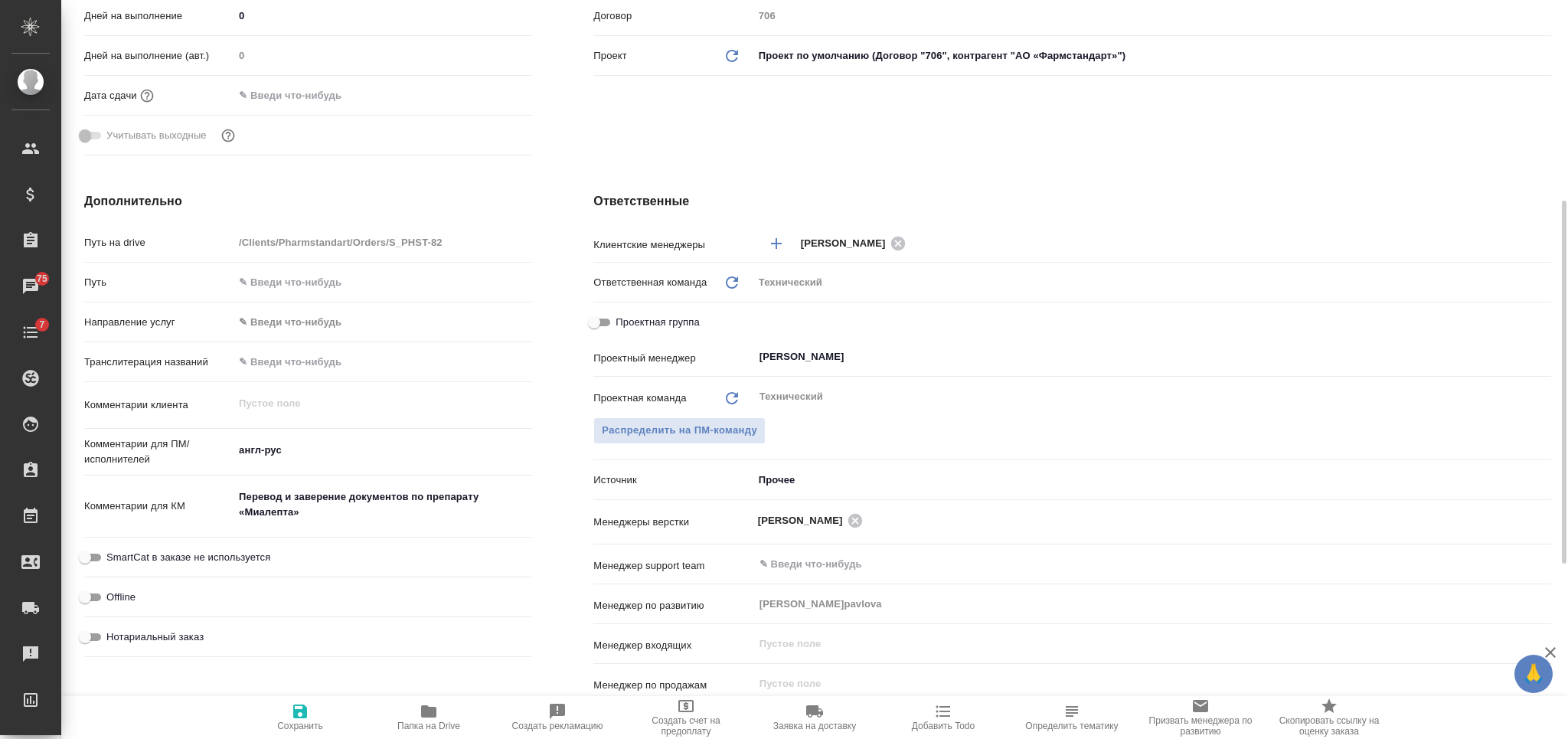
type textarea "x"
click at [358, 458] on textarea "англ-рус" at bounding box center [382, 450] width 297 height 26
type textarea "англ-рус"
type textarea "x"
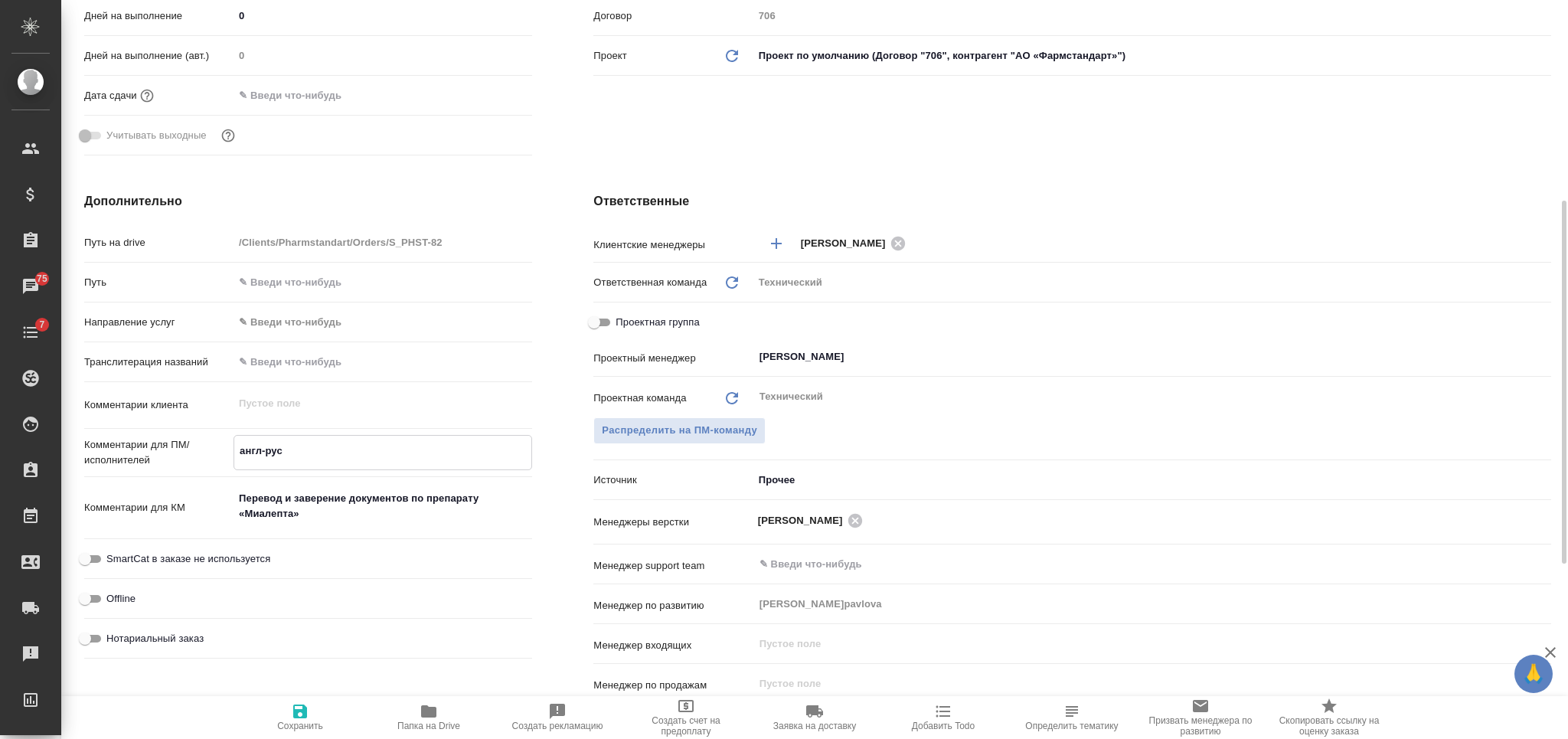
type textarea "x"
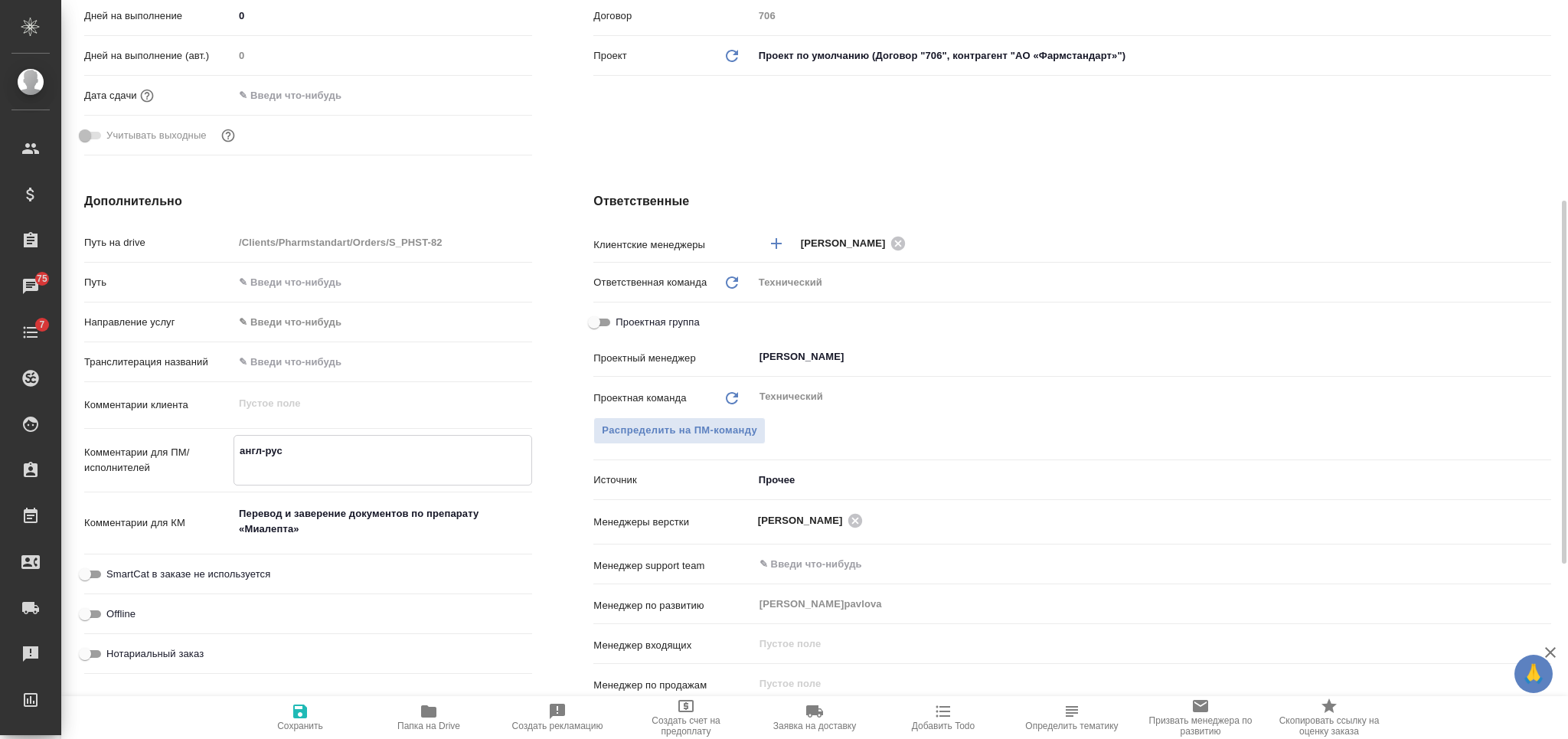
type textarea "англ-рус п"
type textarea "x"
type textarea "англ-рус по"
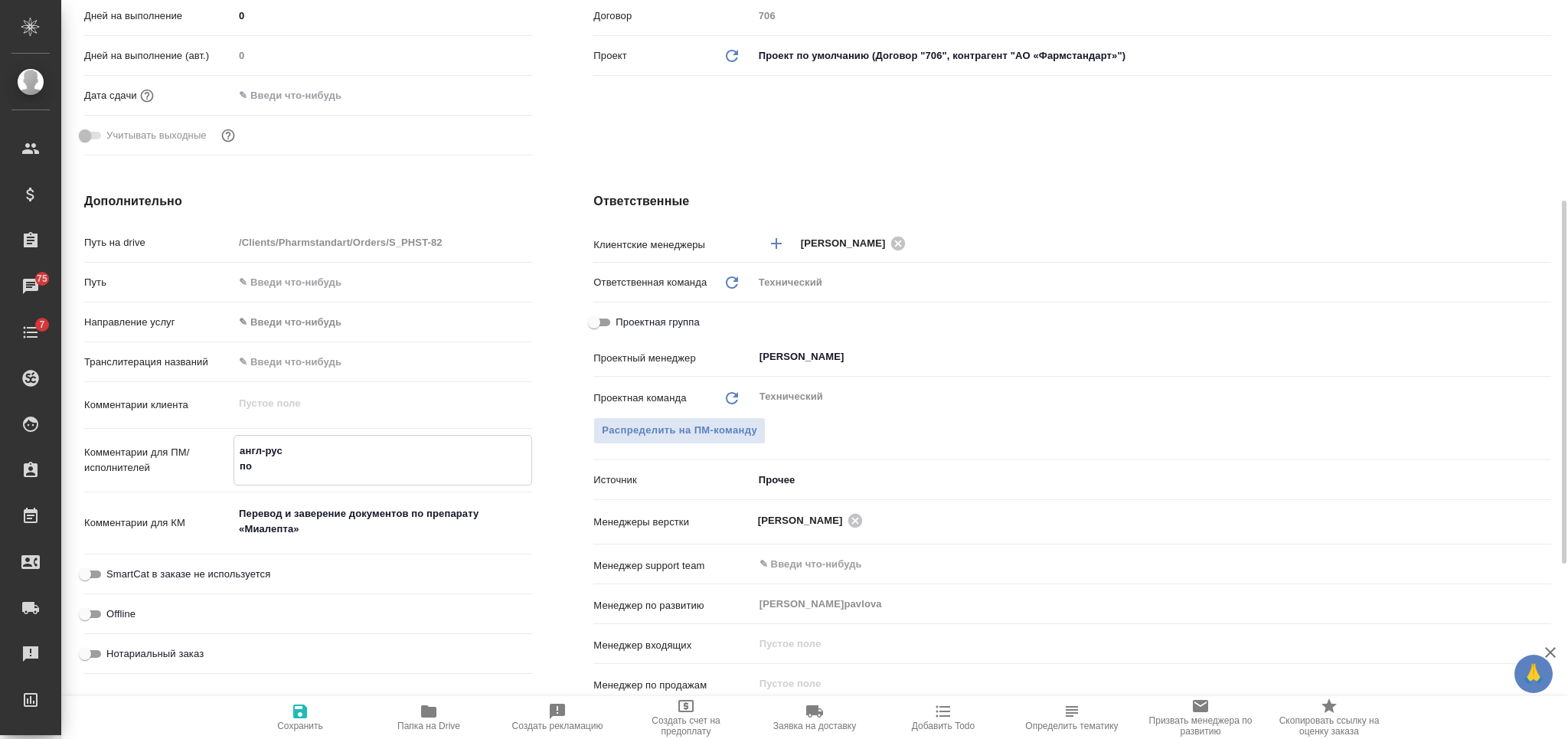
type textarea "x"
type textarea "англ-рус под"
type textarea "x"
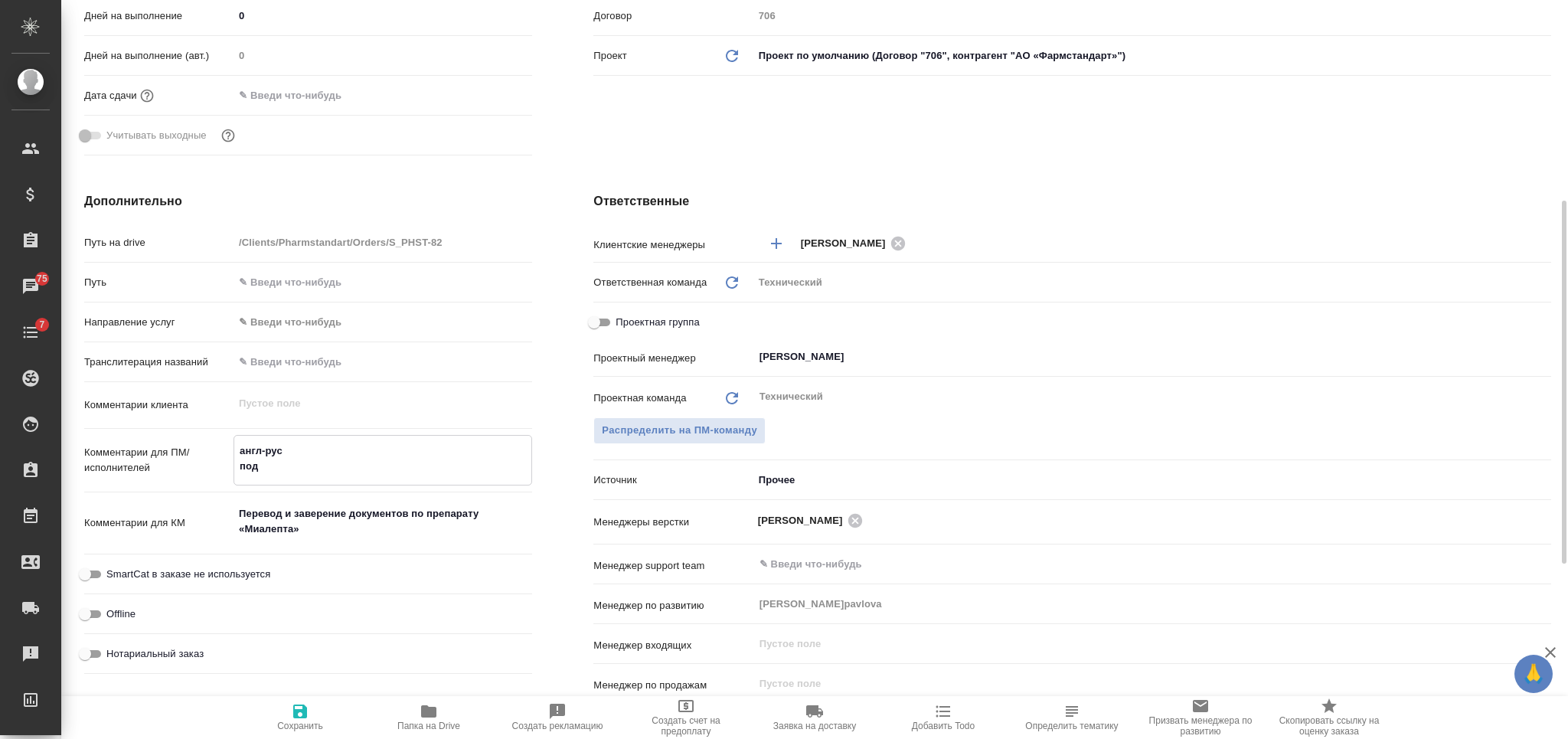
type textarea "x"
type textarea "англ-рус под"
type textarea "x"
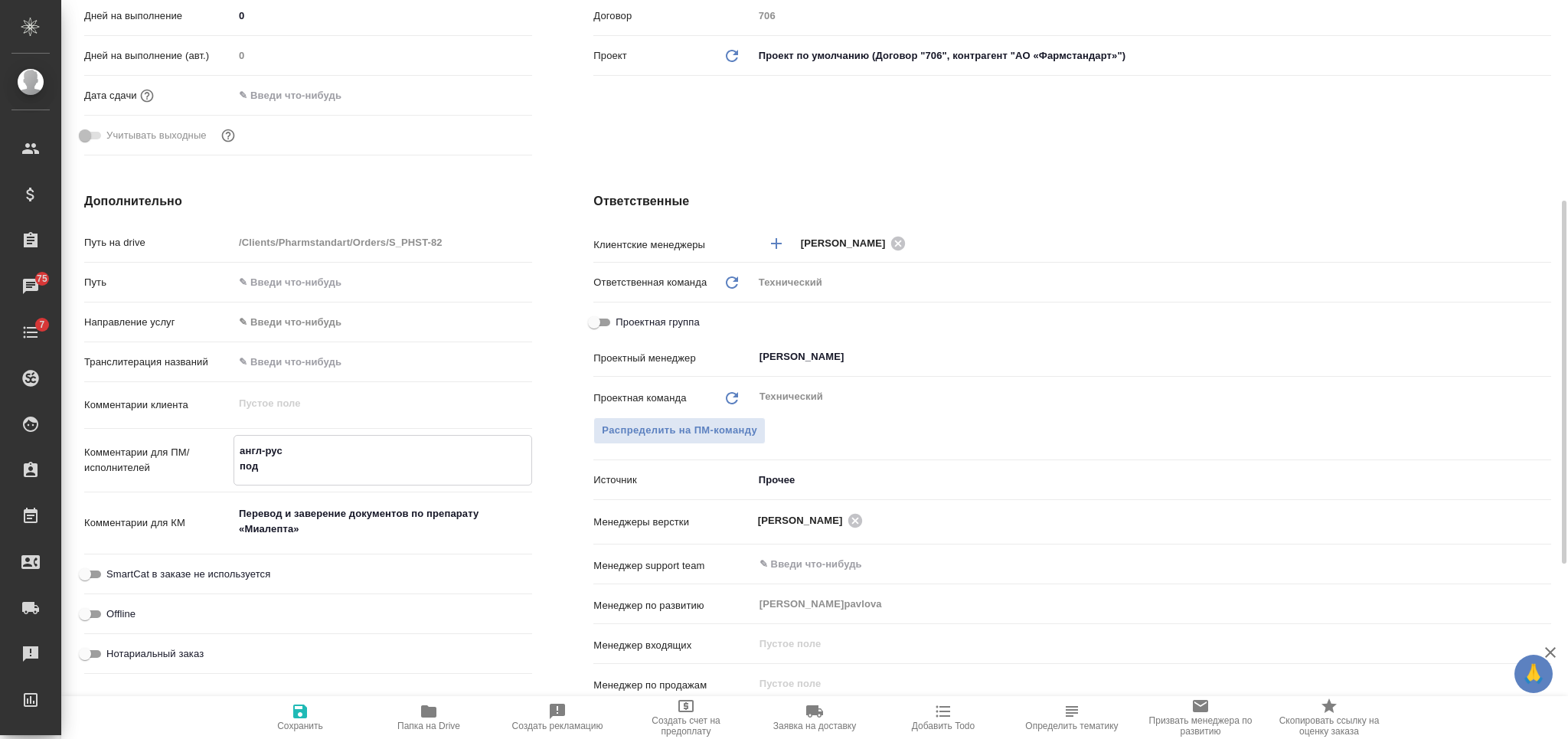
type textarea "x"
type textarea "англ-рус под н"
type textarea "x"
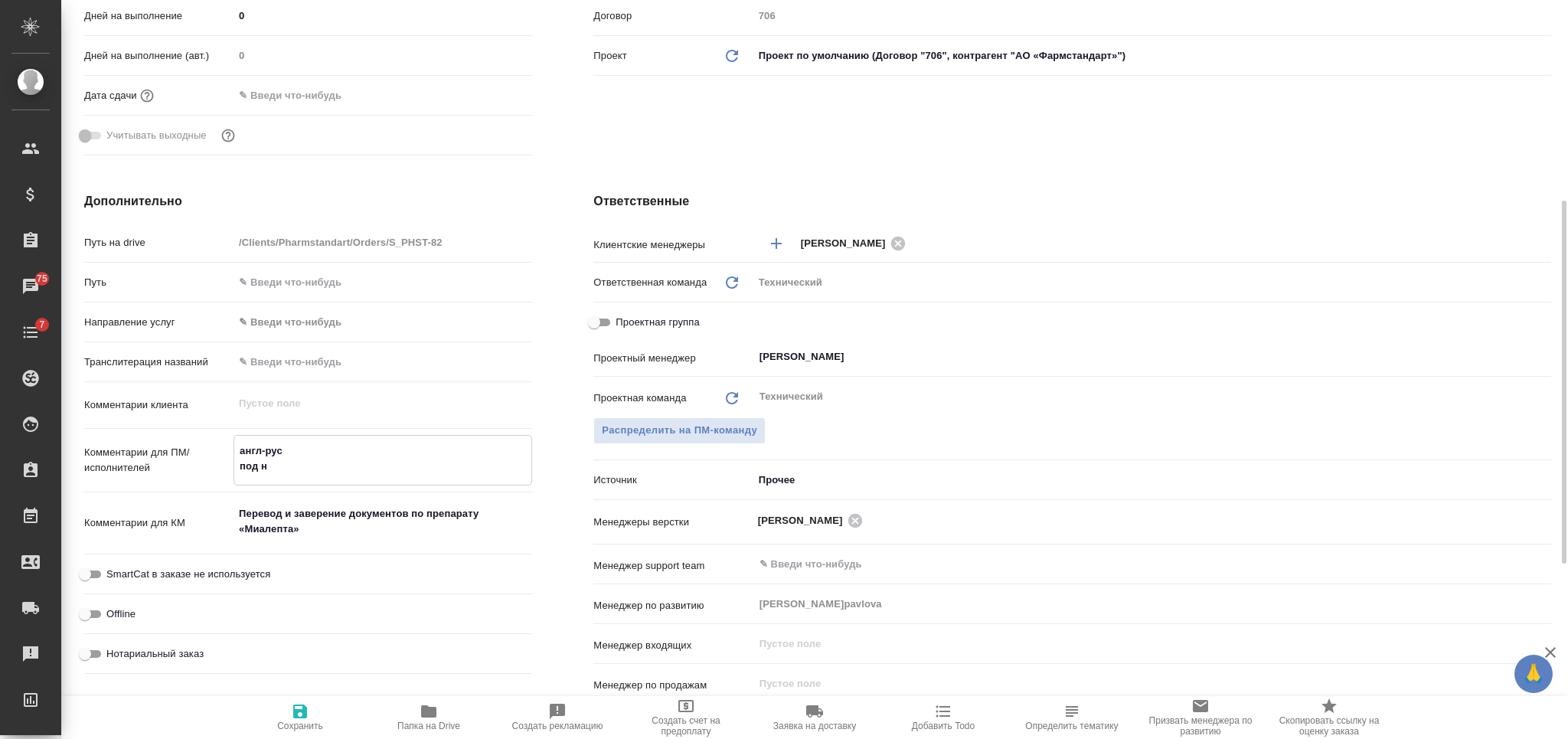
type textarea "англ-рус под нз"
type textarea "x"
type textarea "англ-рус под нзп"
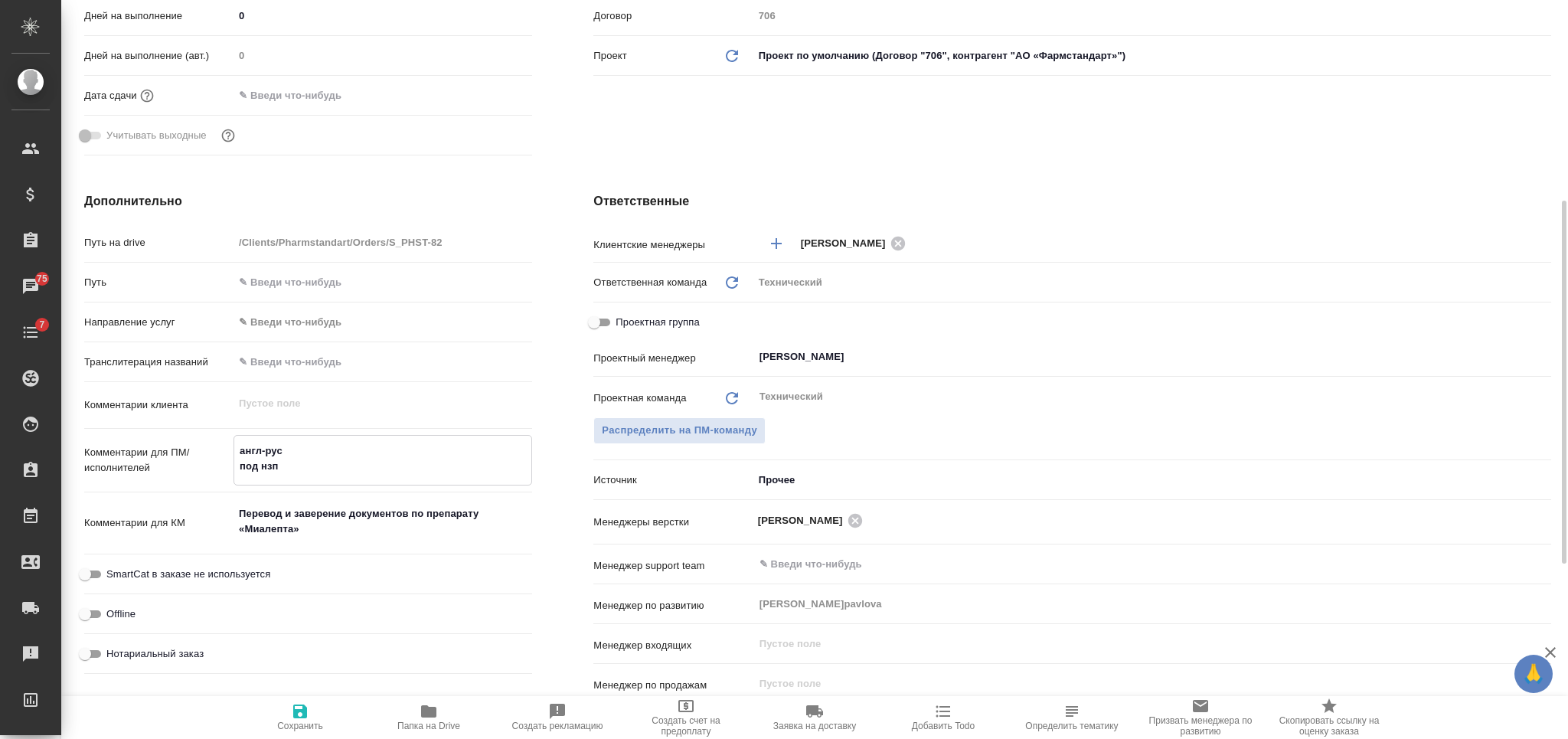
type textarea "x"
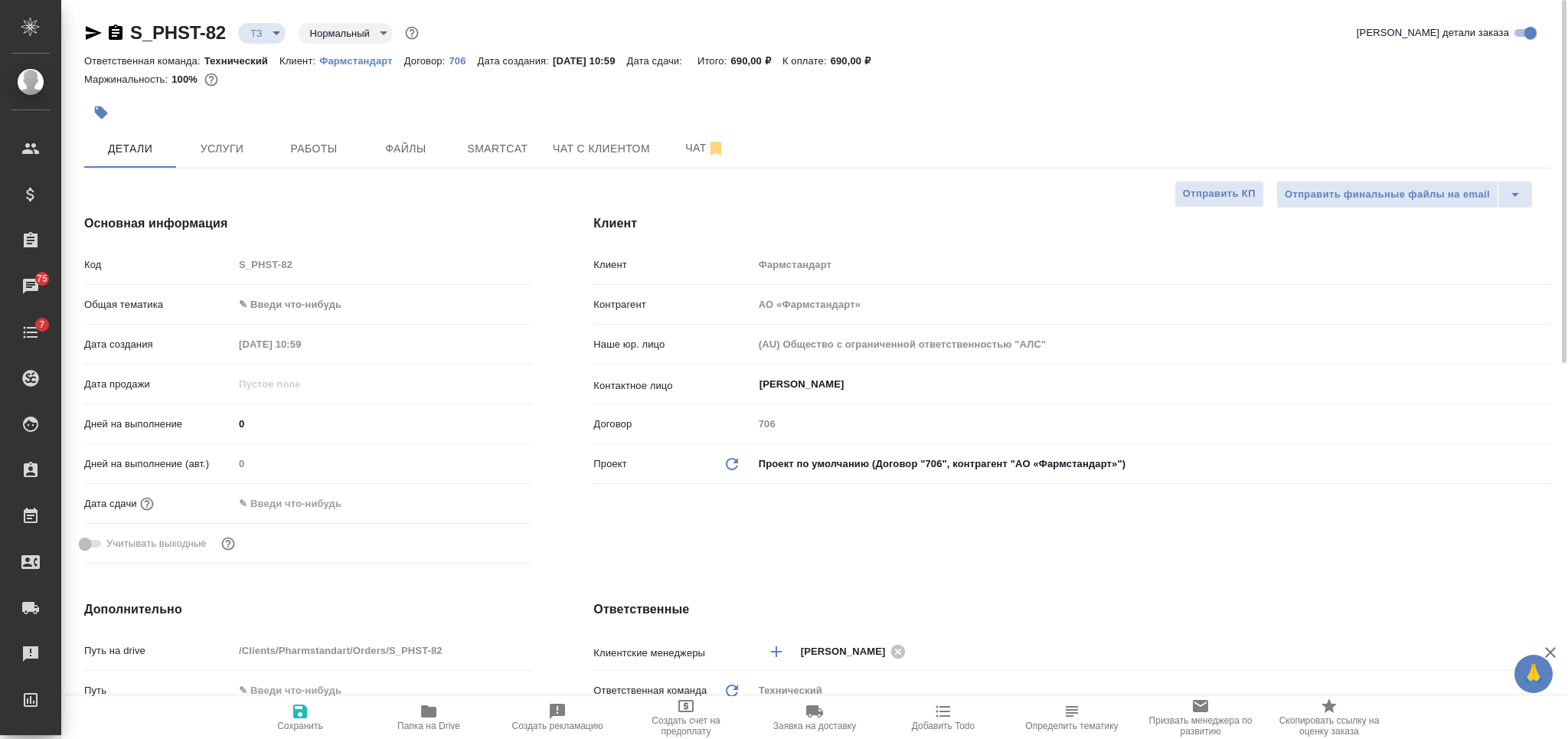
type textarea "англ-рус под нзп"
type textarea "x"
click at [93, 95] on button "button" at bounding box center [101, 112] width 34 height 34
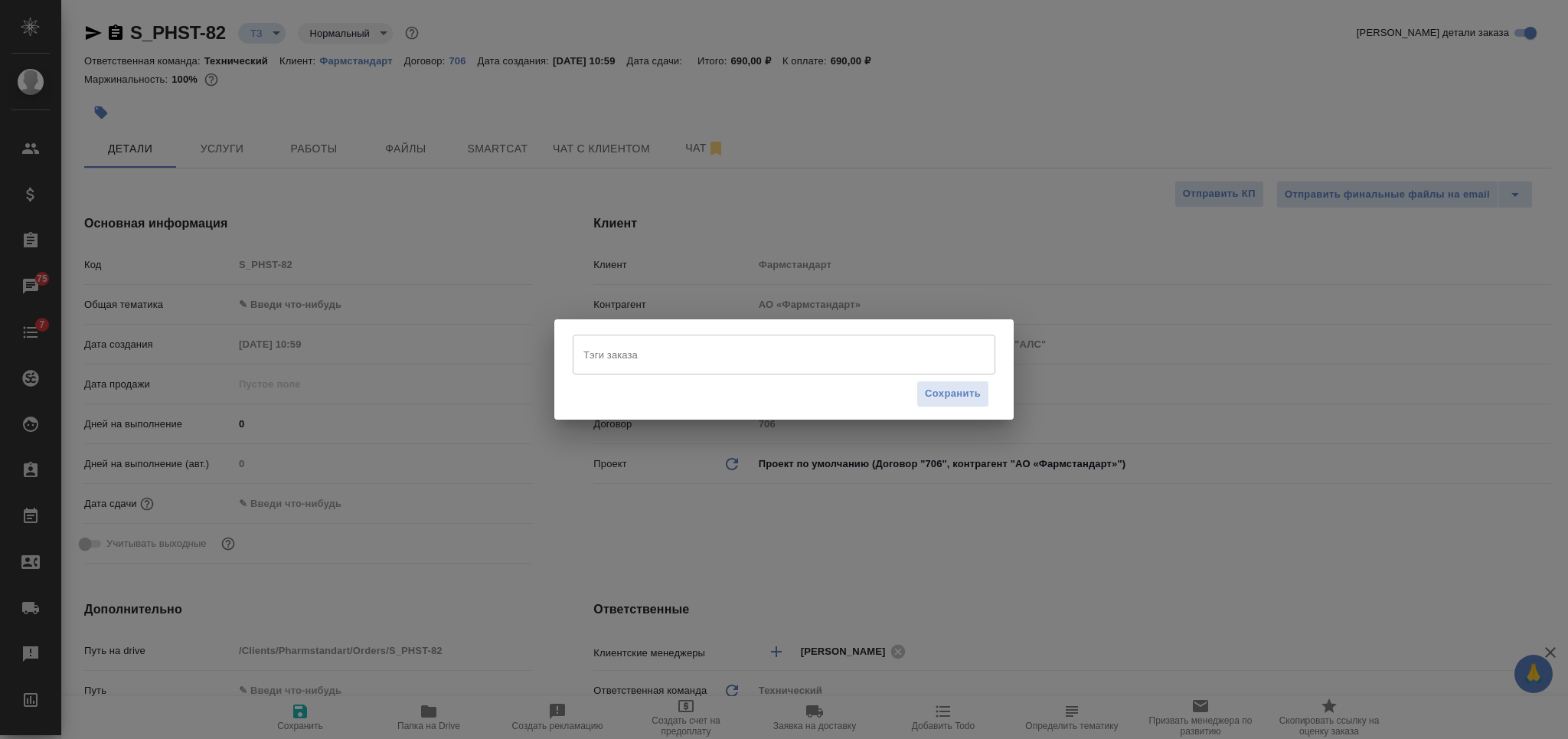
click at [645, 373] on div "Тэги заказа" at bounding box center [783, 354] width 422 height 40
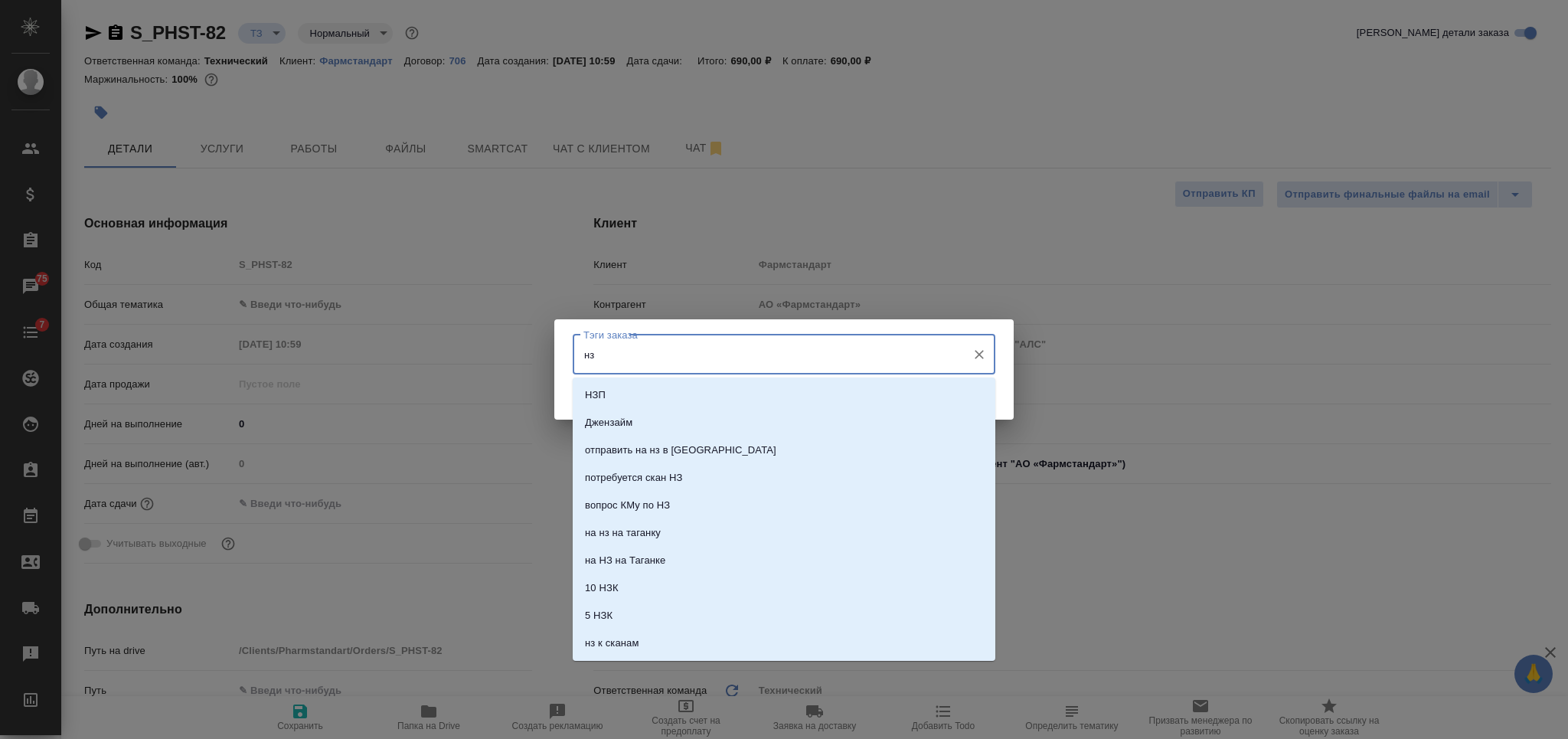
type input "нзп"
click at [682, 395] on li "НЗП" at bounding box center [783, 395] width 422 height 27
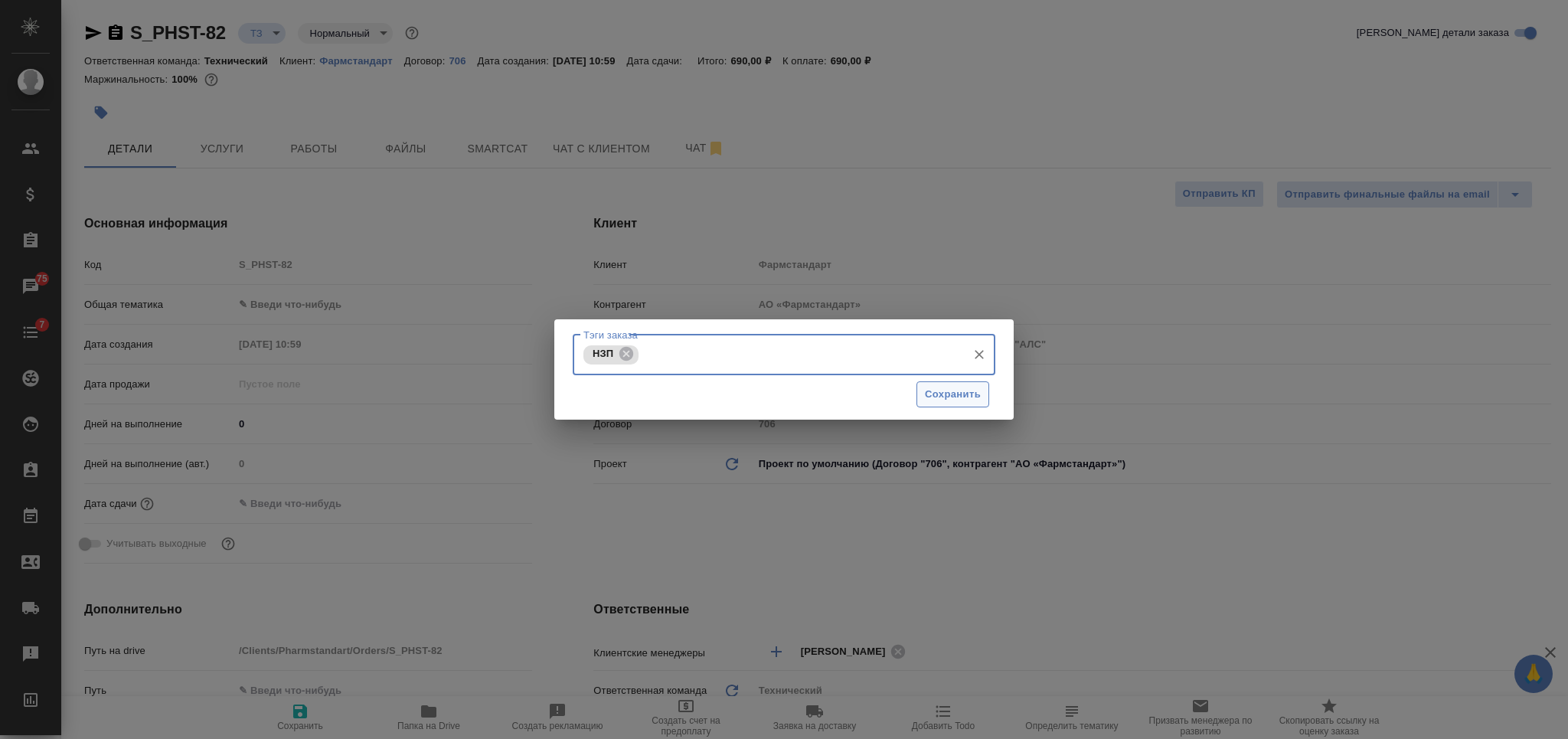
click at [975, 399] on span "Сохранить" at bounding box center [953, 394] width 56 height 18
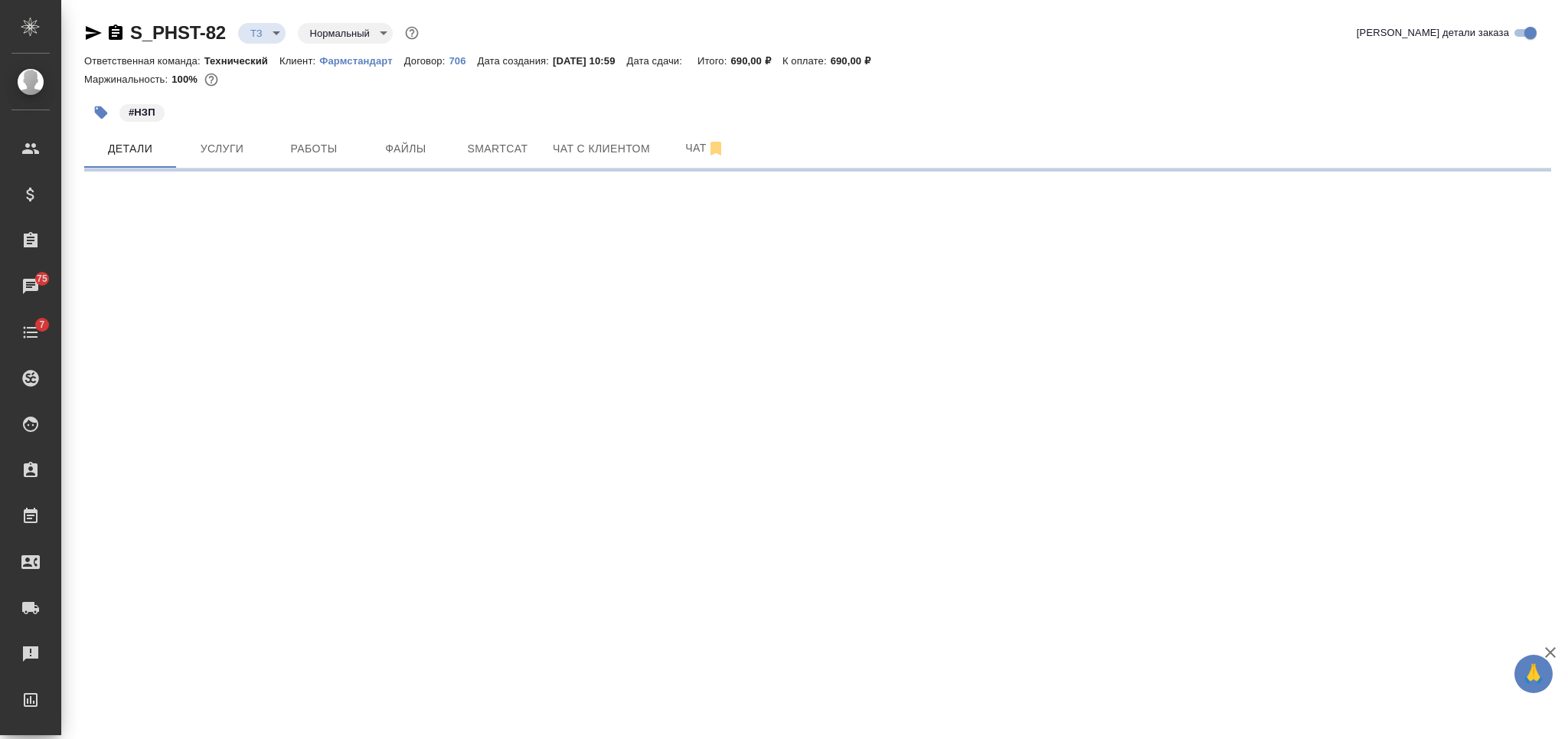
select select "RU"
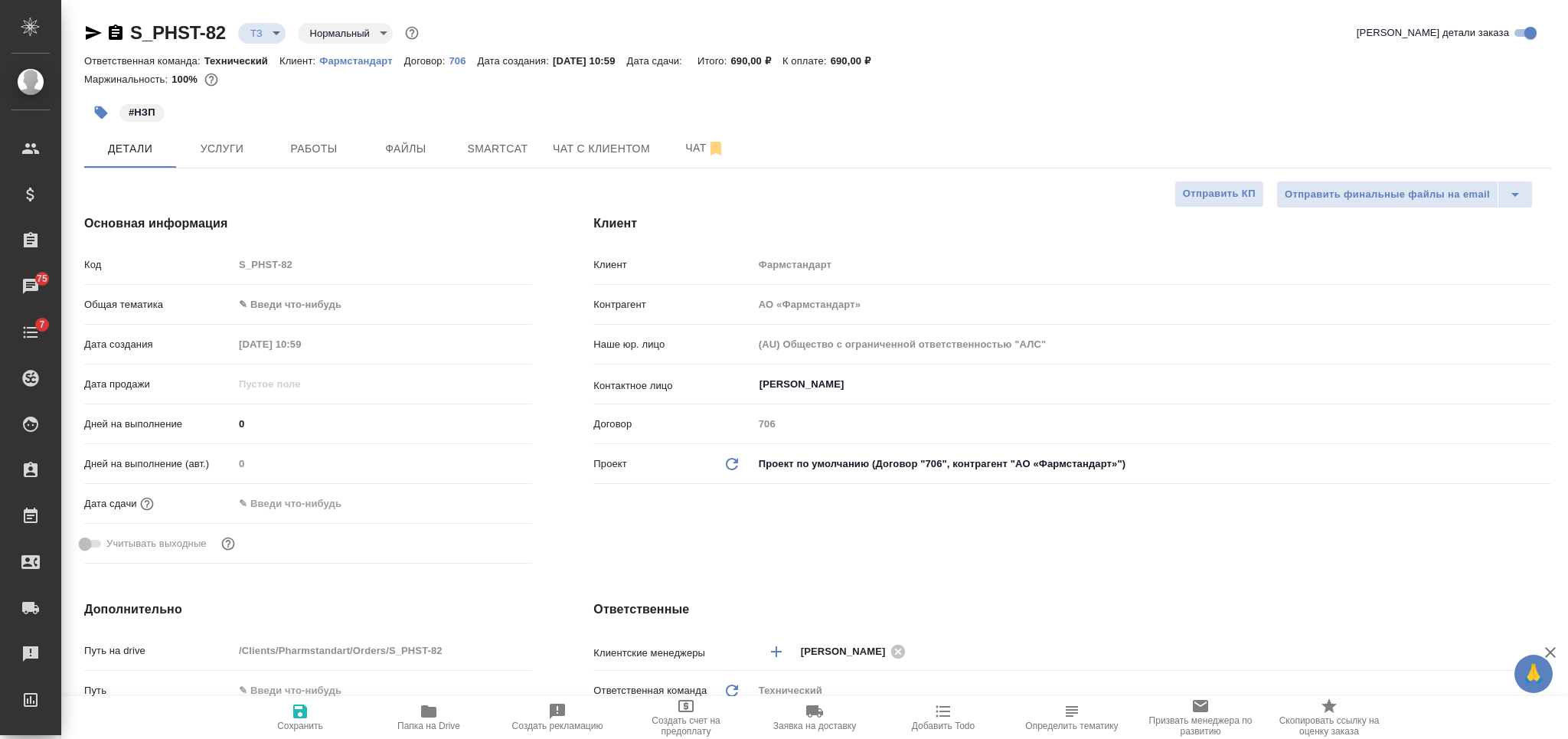
type textarea "x"
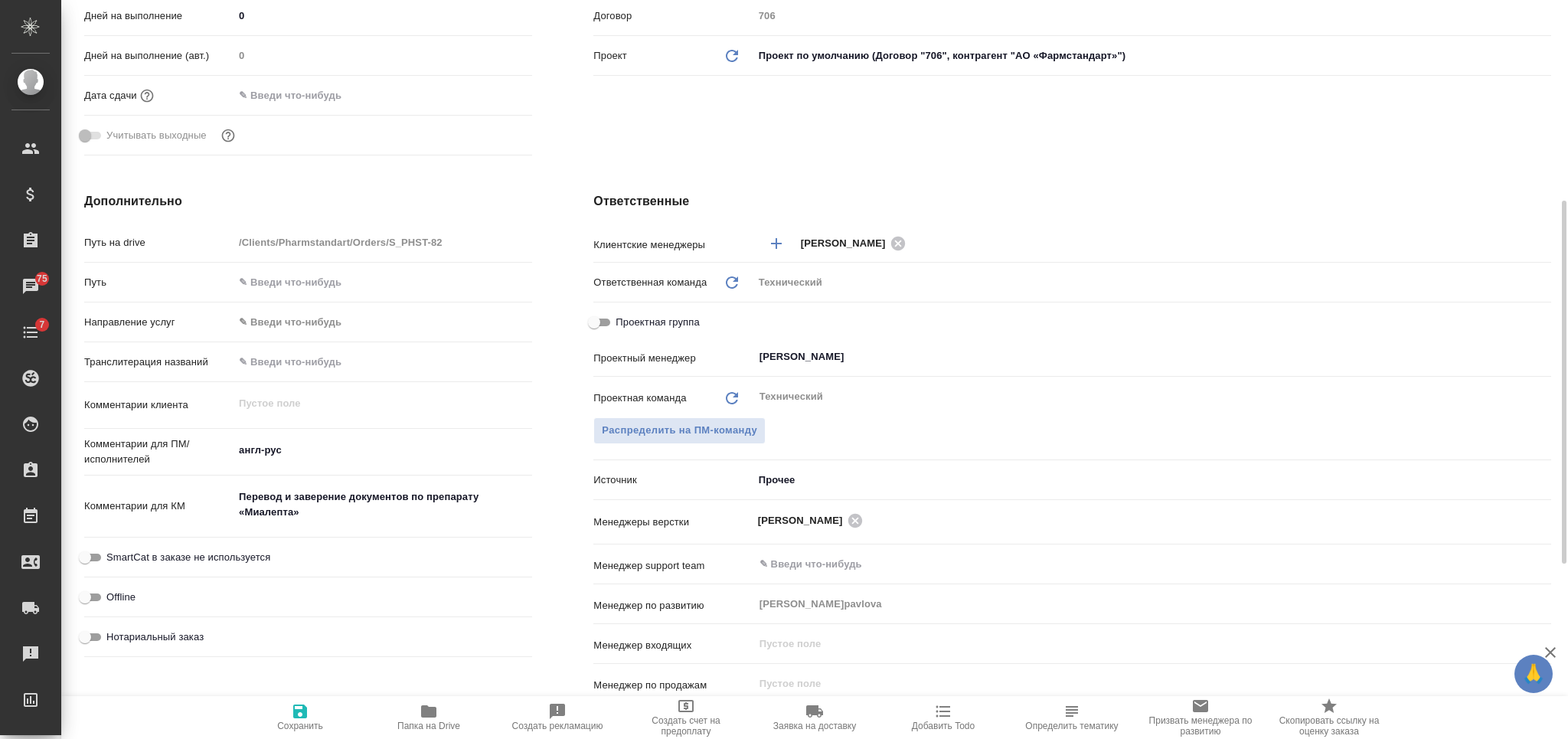
type textarea "x"
click at [319, 450] on textarea "англ-рус" at bounding box center [382, 450] width 298 height 26
type textarea "англ-рус"
type textarea "x"
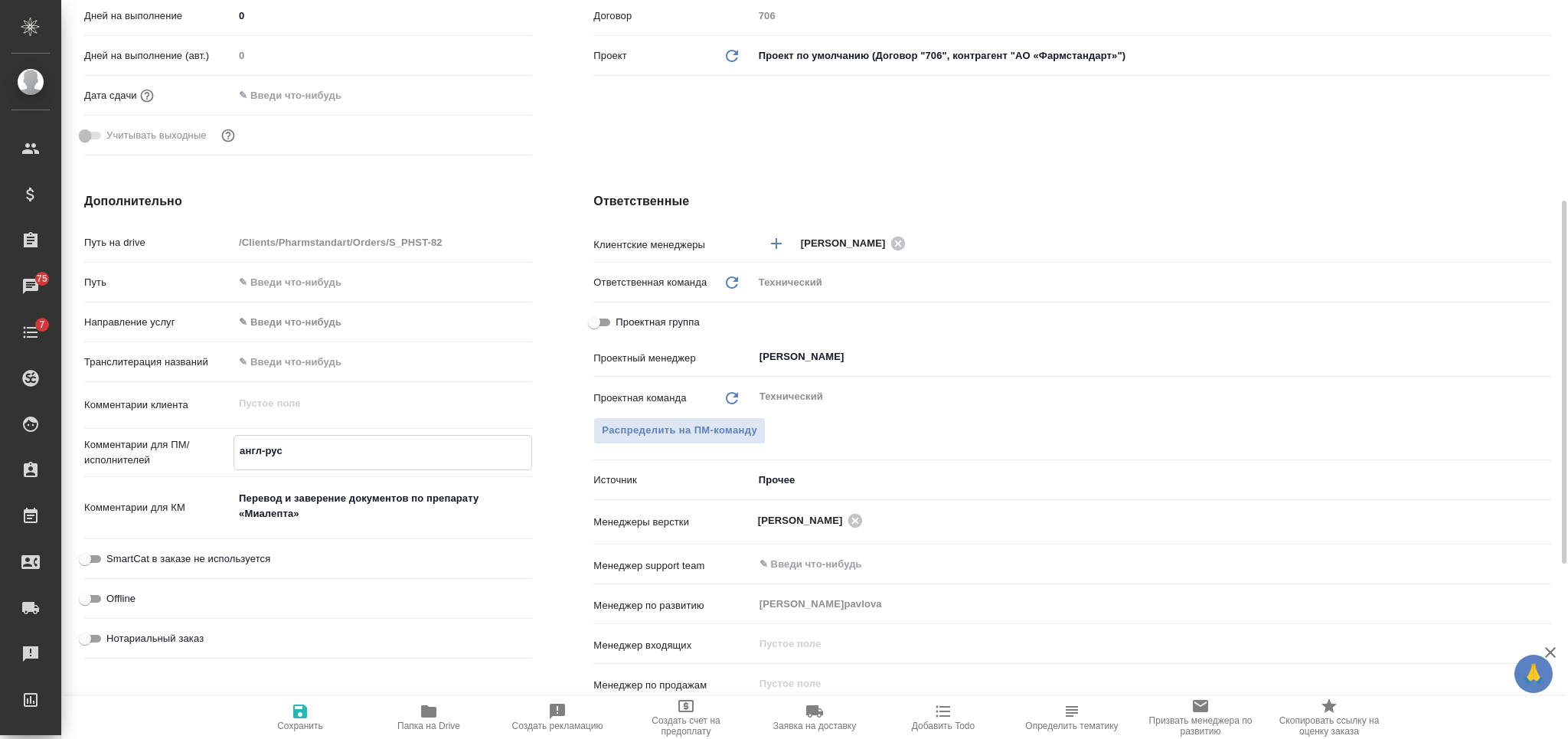
type textarea "x"
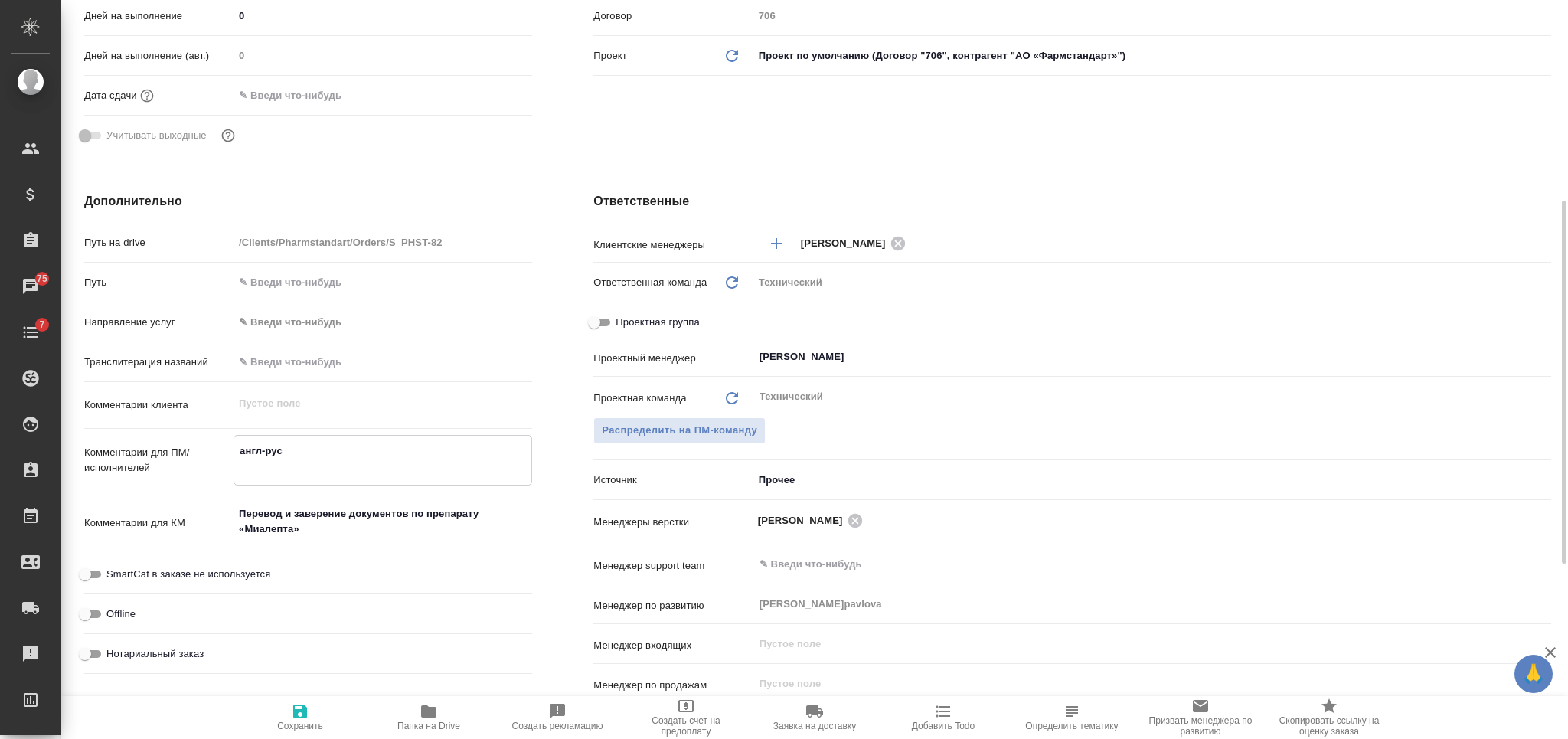
type textarea "англ-рус п"
type textarea "x"
type textarea "англ-рус по"
type textarea "x"
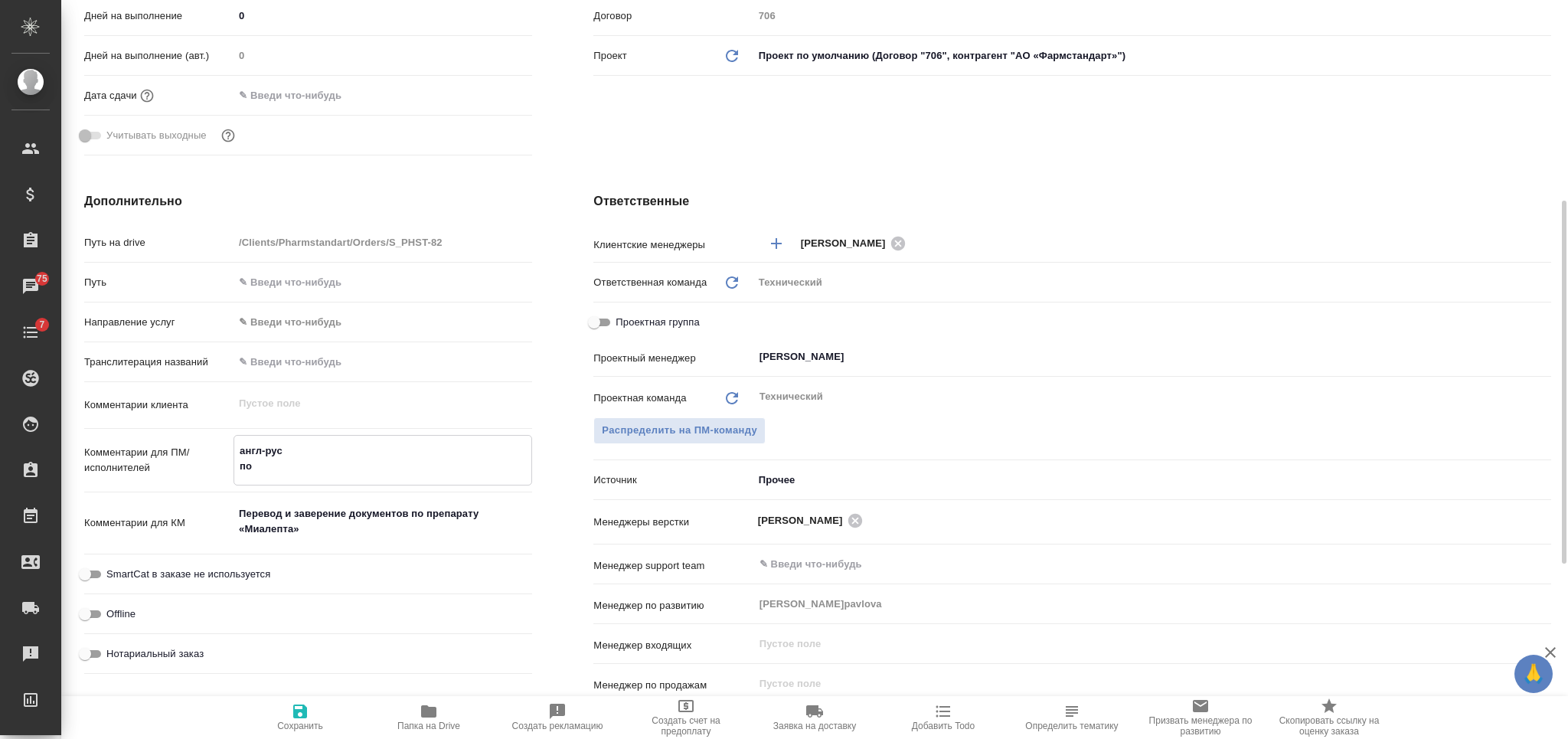
type textarea "англ-рус под"
type textarea "x"
type textarea "англ-рус под"
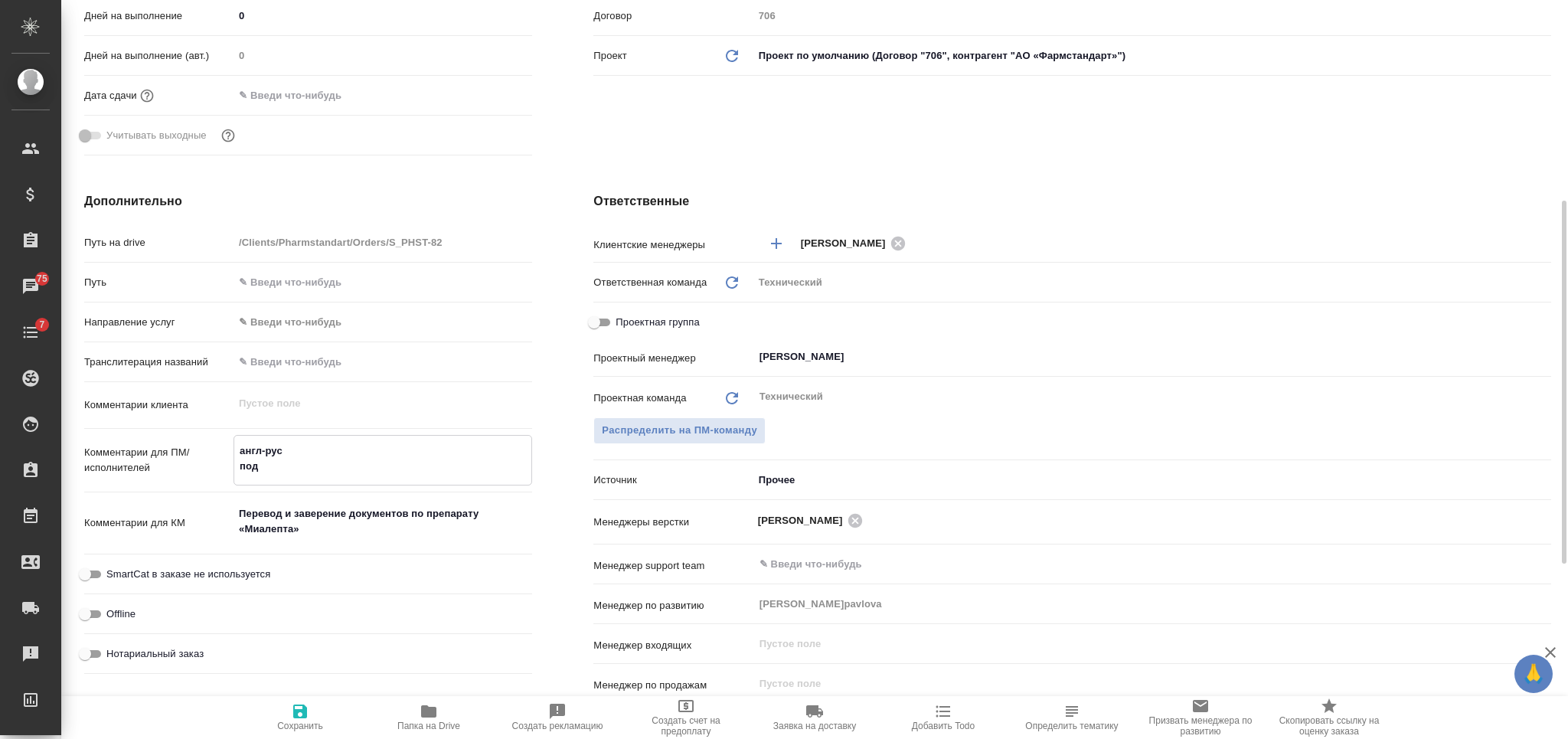
type textarea "x"
type textarea "англ-рус под н"
type textarea "x"
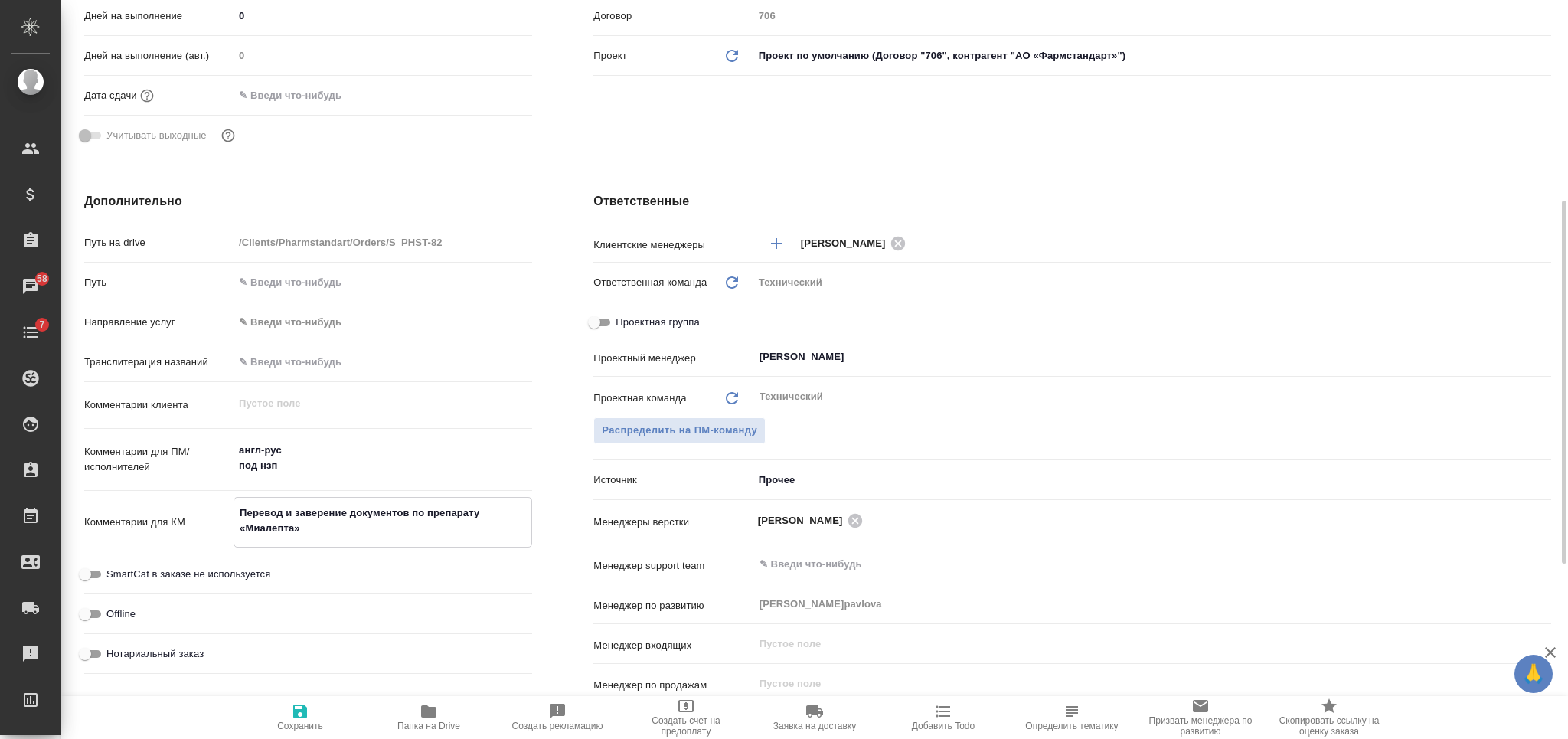
click at [337, 525] on textarea "Перевод и заверение документов по препарату «Миалепта»" at bounding box center [382, 521] width 297 height 42
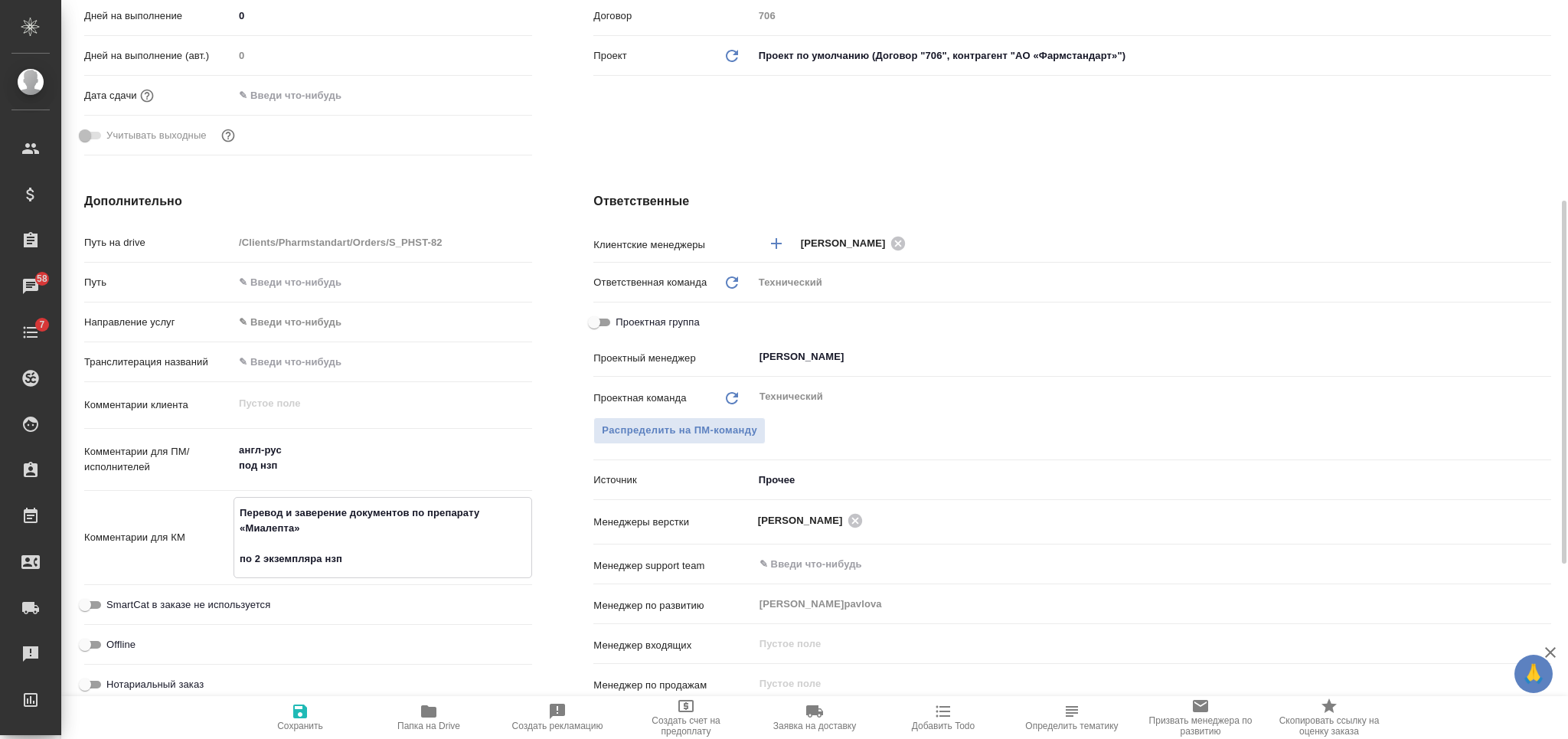
click at [313, 713] on span "Сохранить" at bounding box center [301, 717] width 111 height 29
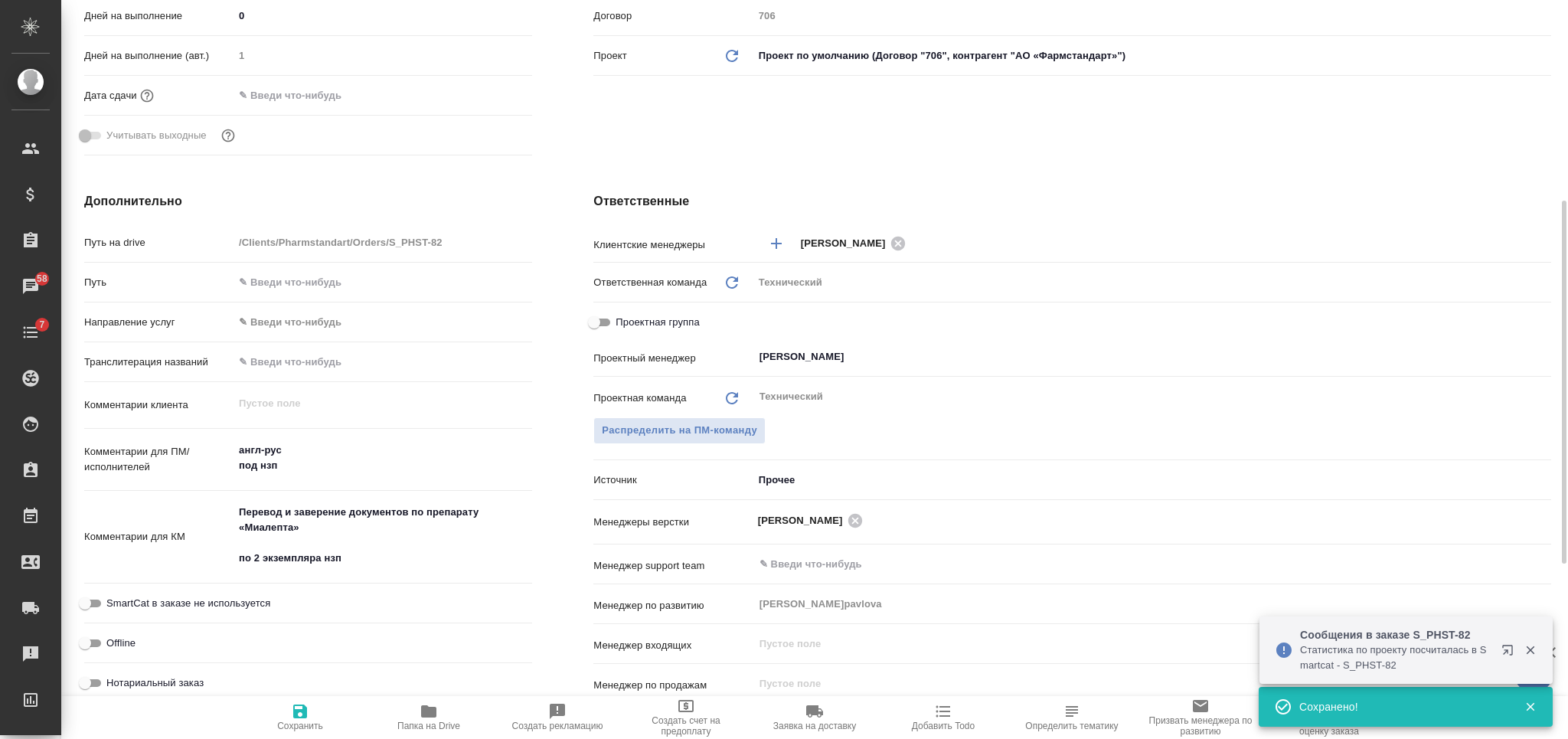
scroll to position [0, 0]
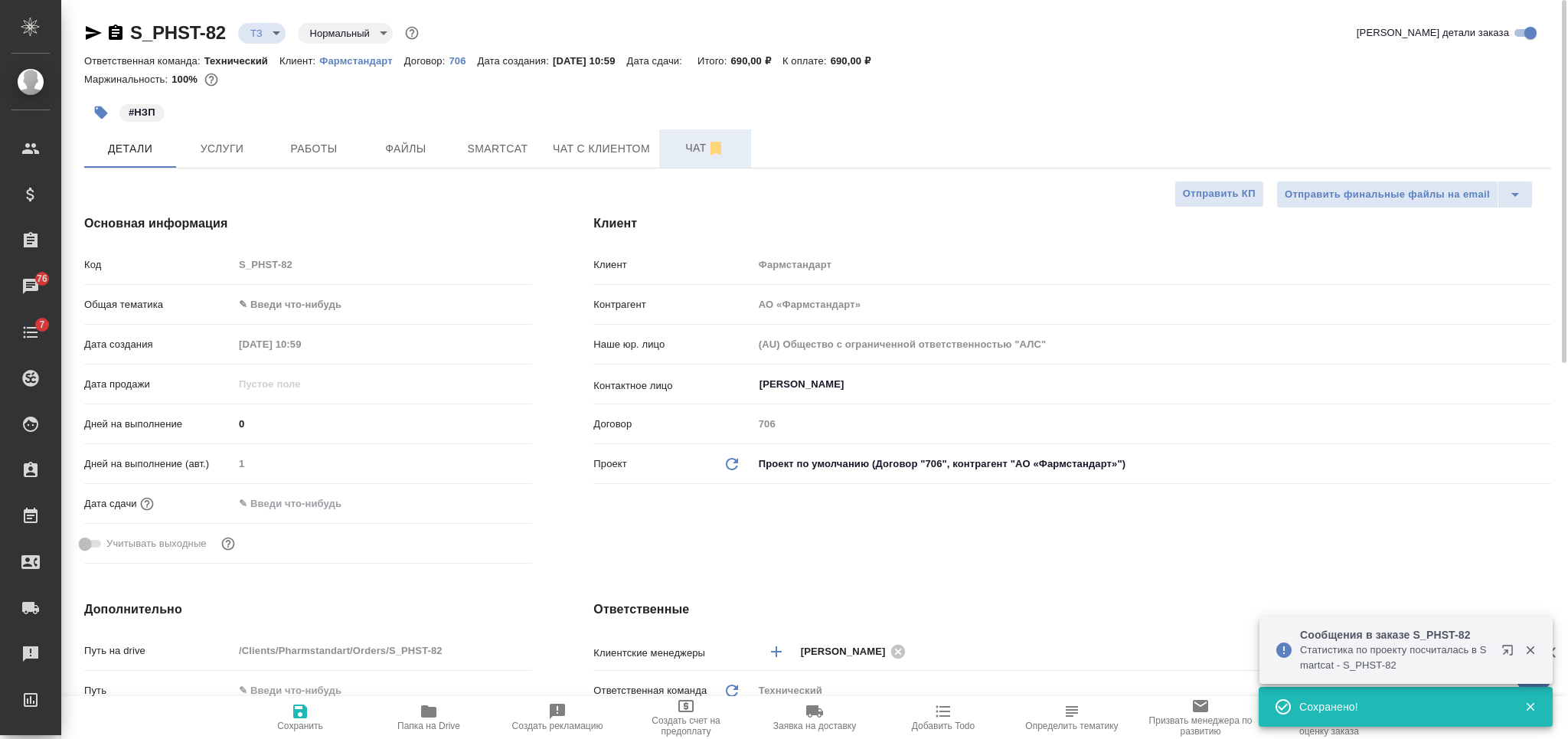
click at [681, 143] on span "Чат" at bounding box center [705, 148] width 74 height 19
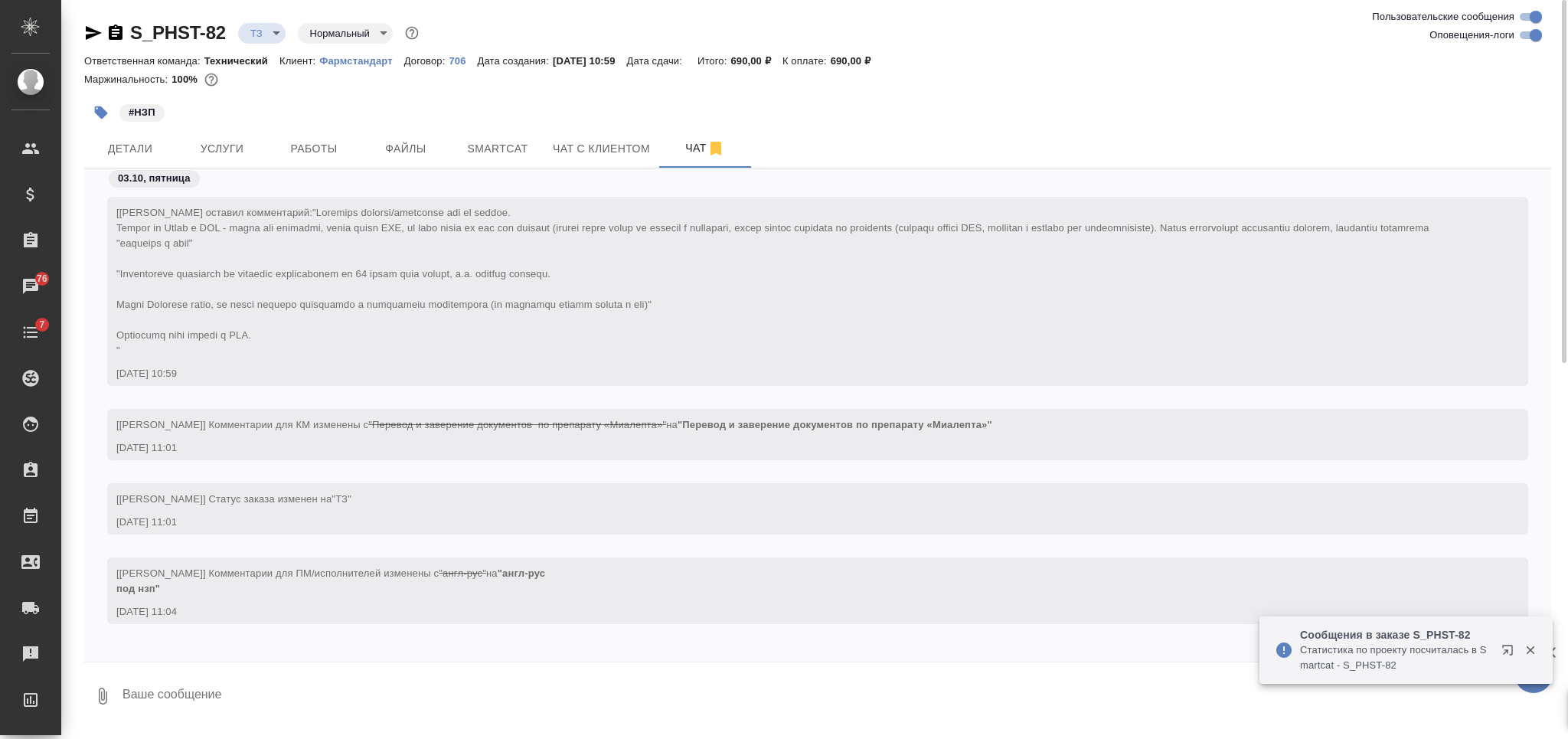
scroll to position [187, 0]
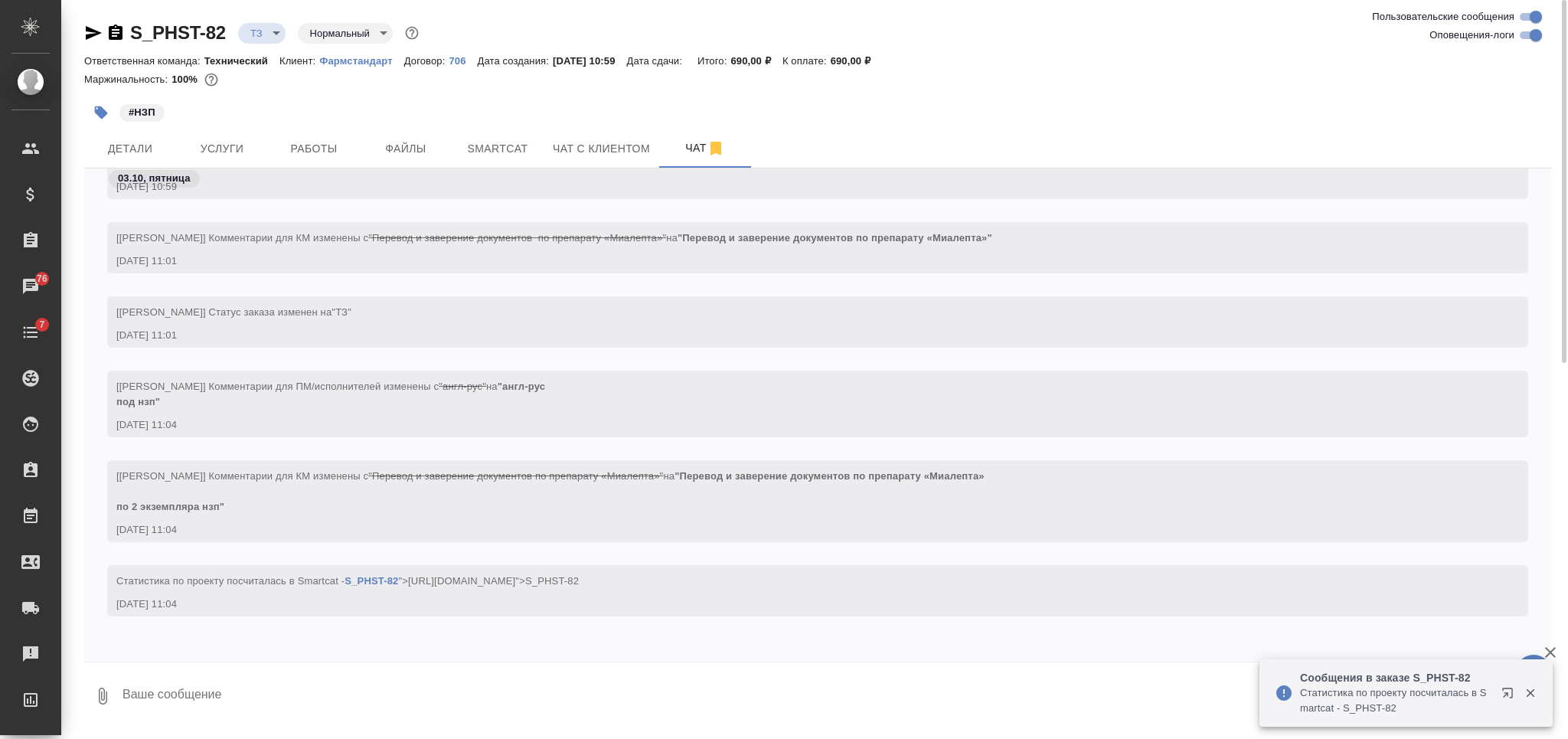
click at [449, 691] on textarea at bounding box center [836, 696] width 1430 height 52
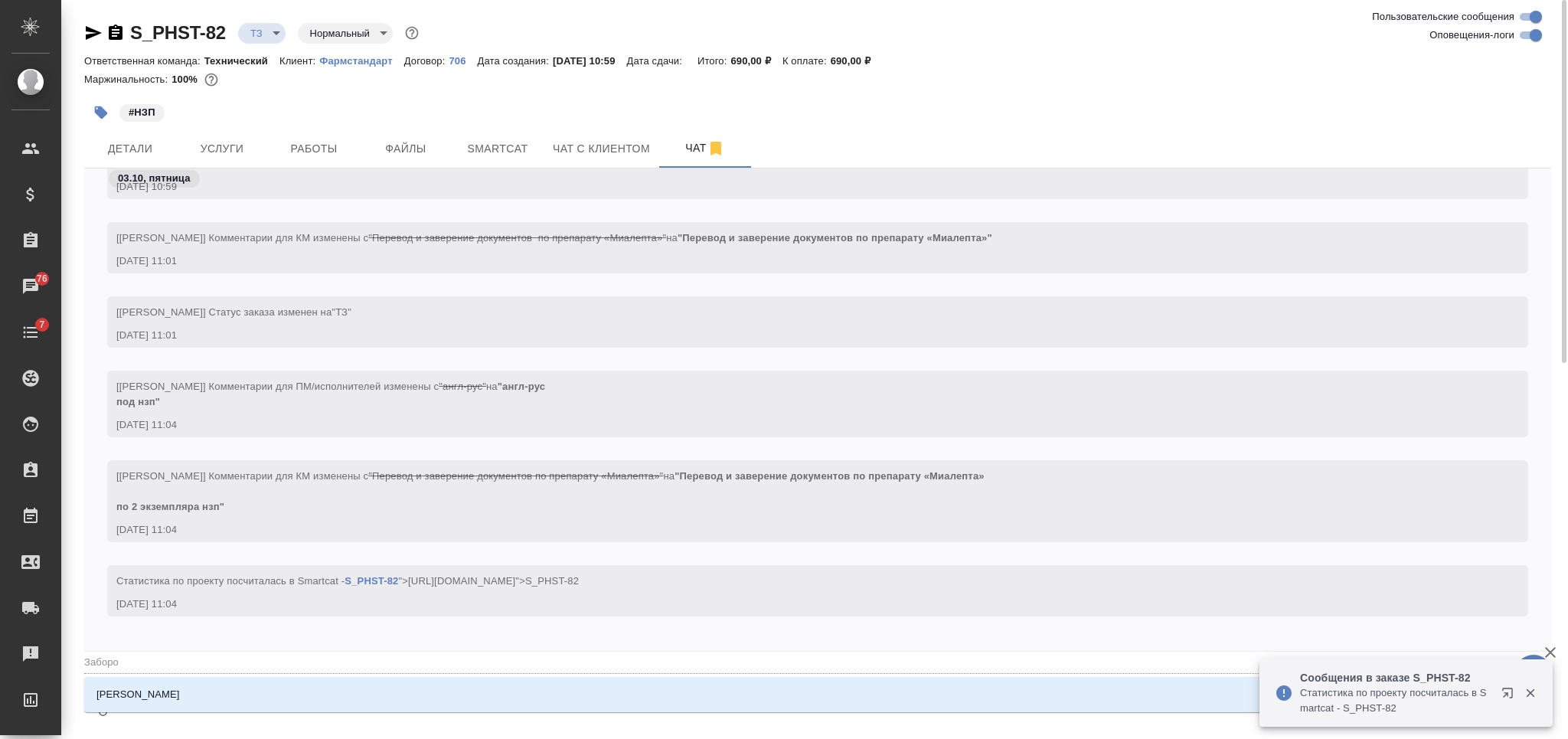
click at [449, 690] on li "[PERSON_NAME]" at bounding box center [818, 694] width 1467 height 27
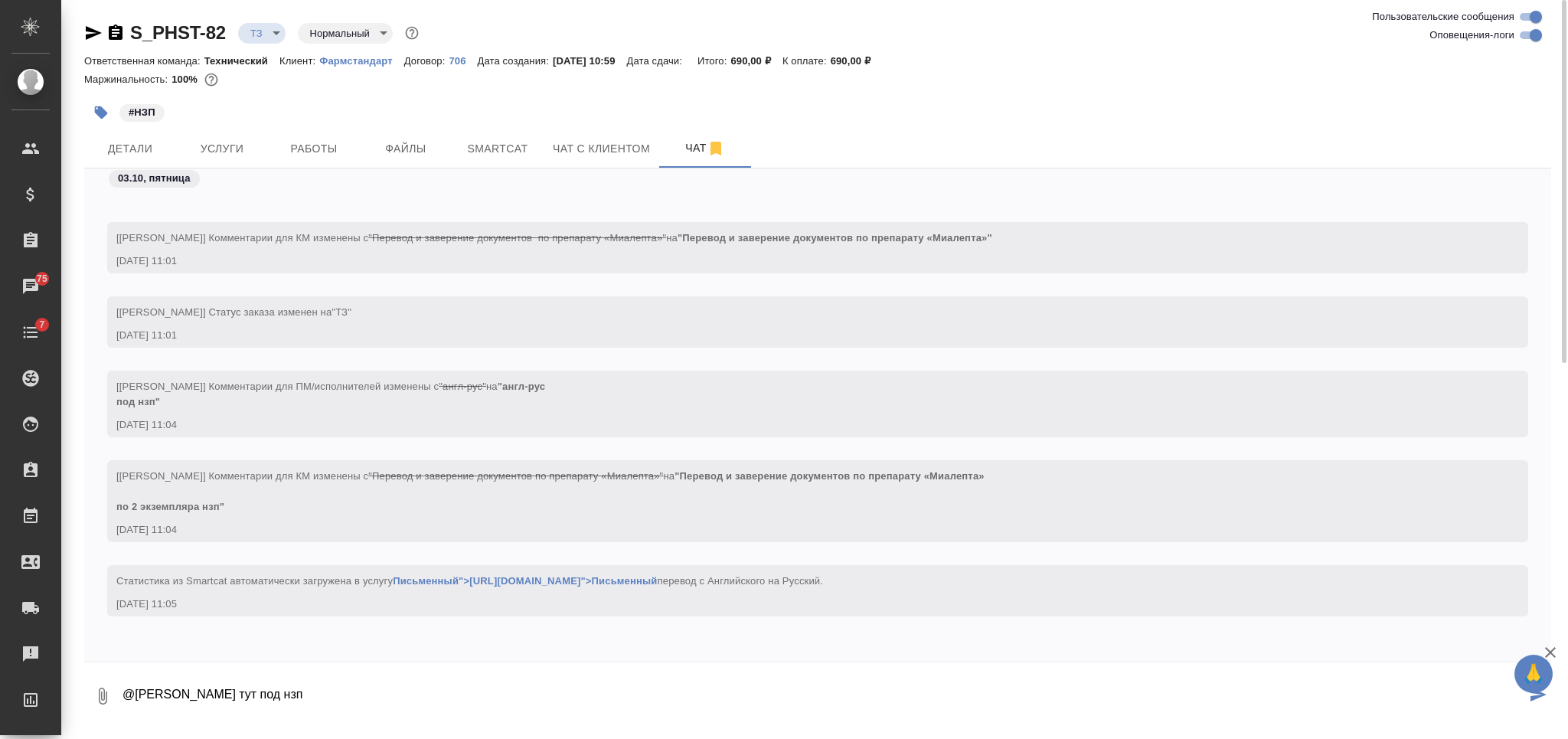
scroll to position [261, 0]
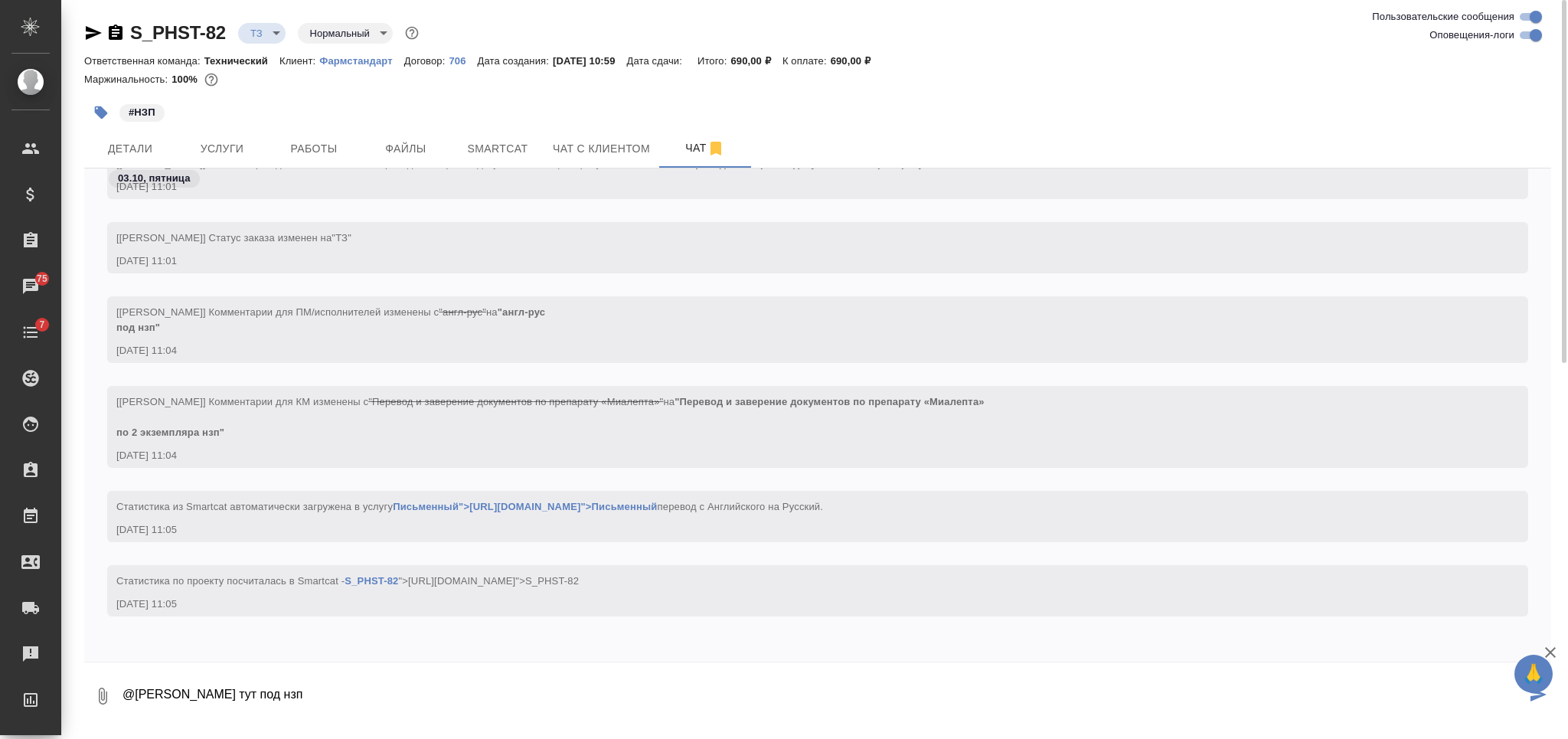
click at [417, 698] on textarea "@Заборова Александра тут под нзп" at bounding box center [823, 696] width 1404 height 52
paste textarea "по препарату «Миалепта»"
click at [394, 713] on textarea "@Заборова Александра тут под нзп" at bounding box center [823, 696] width 1404 height 52
paste textarea "7273-03 Myalepta IE Ireland 3mg - Carton P1M1"
click at [627, 702] on textarea "@Заборова Александра тут под нзп 7273-03 Myalepta IE Ireland 3mg - Carton P1M1 …" at bounding box center [823, 696] width 1404 height 52
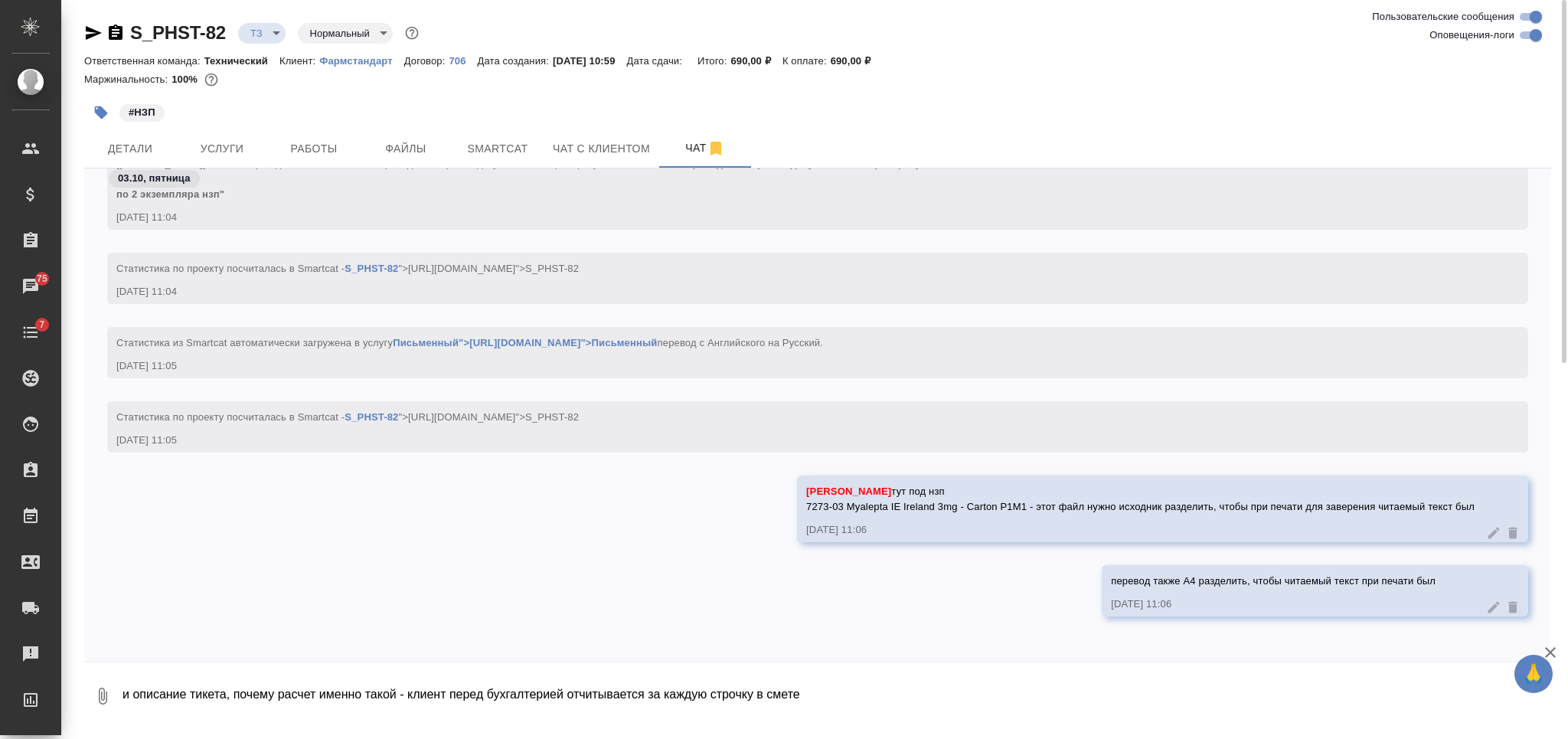
scroll to position [573, 0]
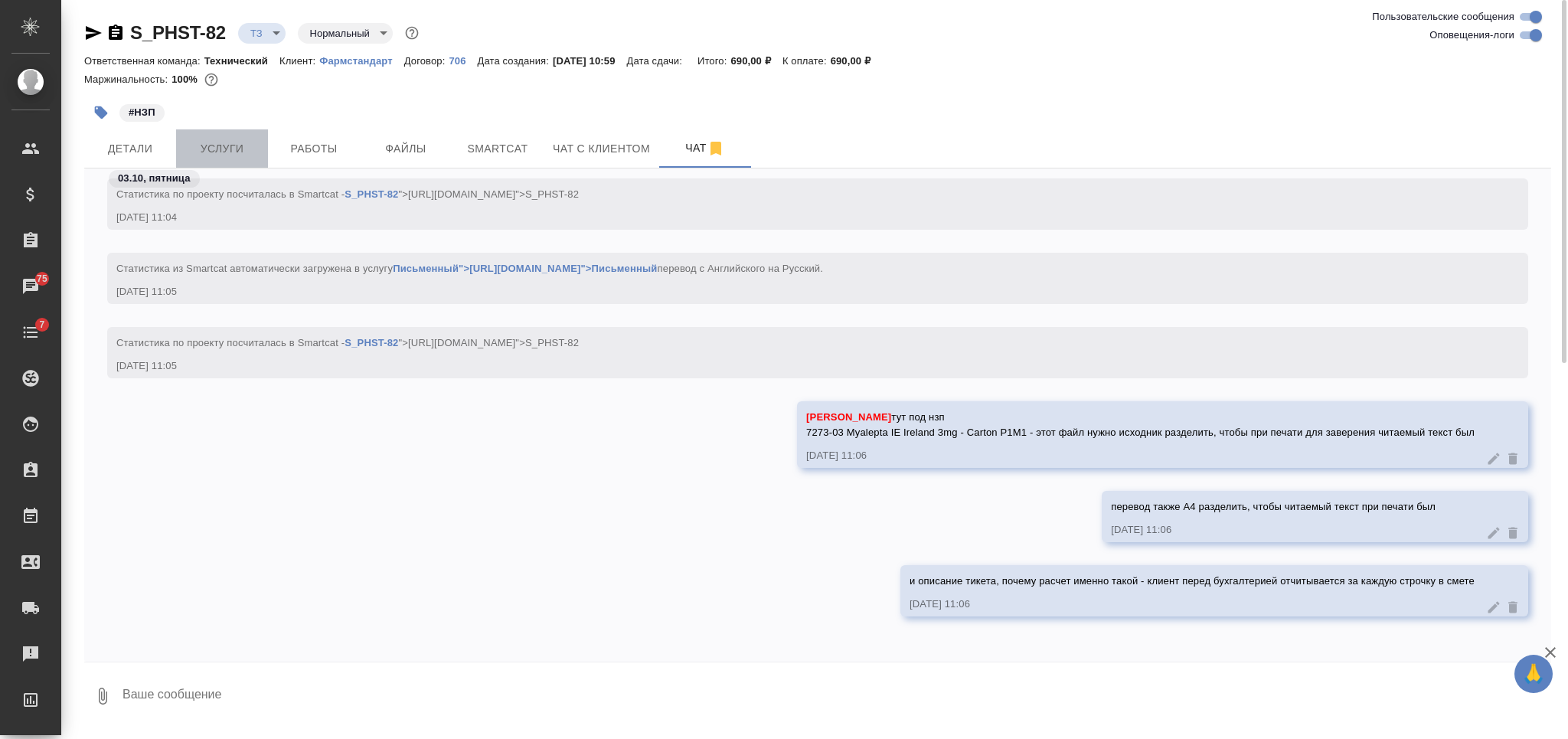
click at [224, 136] on button "Услуги" at bounding box center [222, 148] width 92 height 38
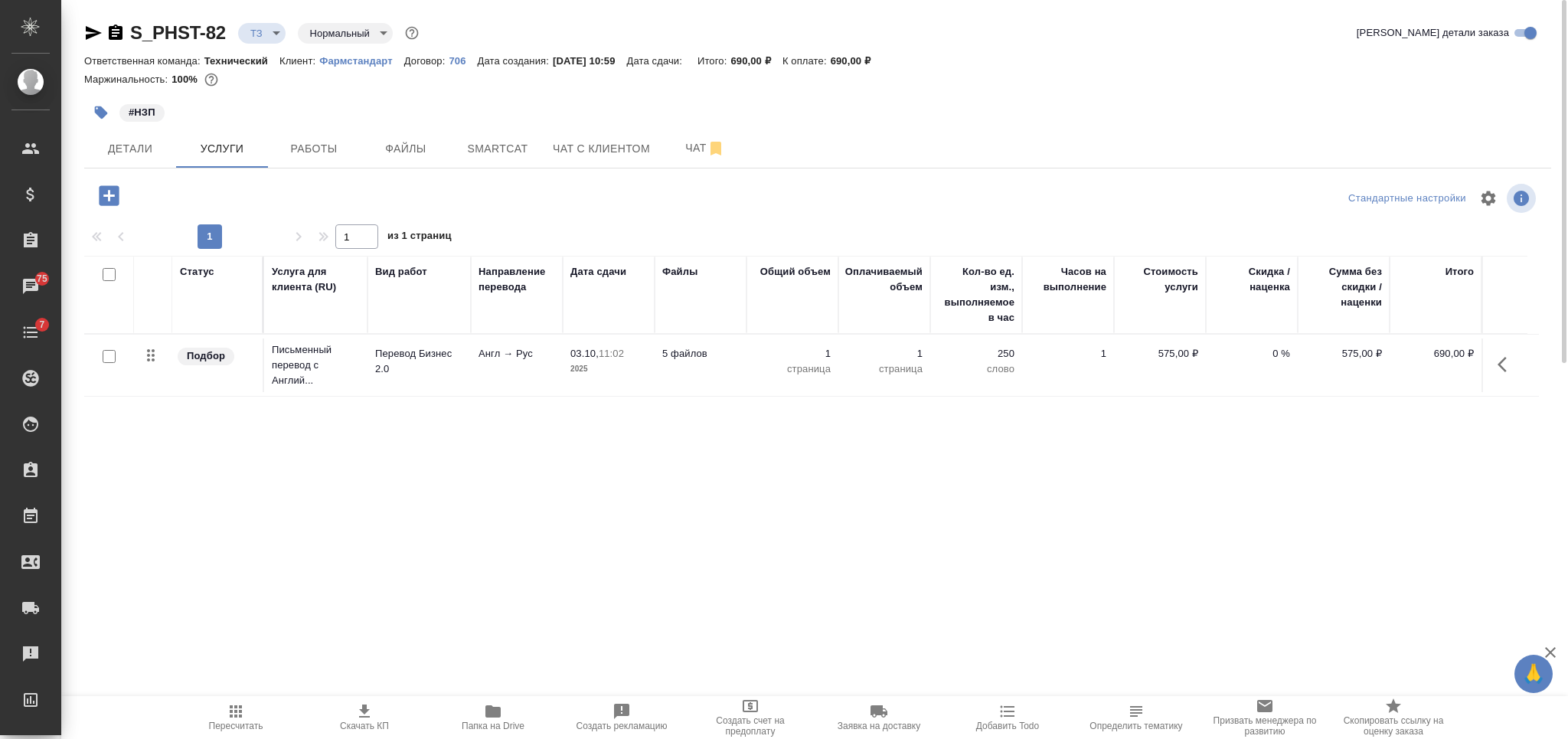
click at [674, 365] on td "5 файлов" at bounding box center [700, 365] width 92 height 54
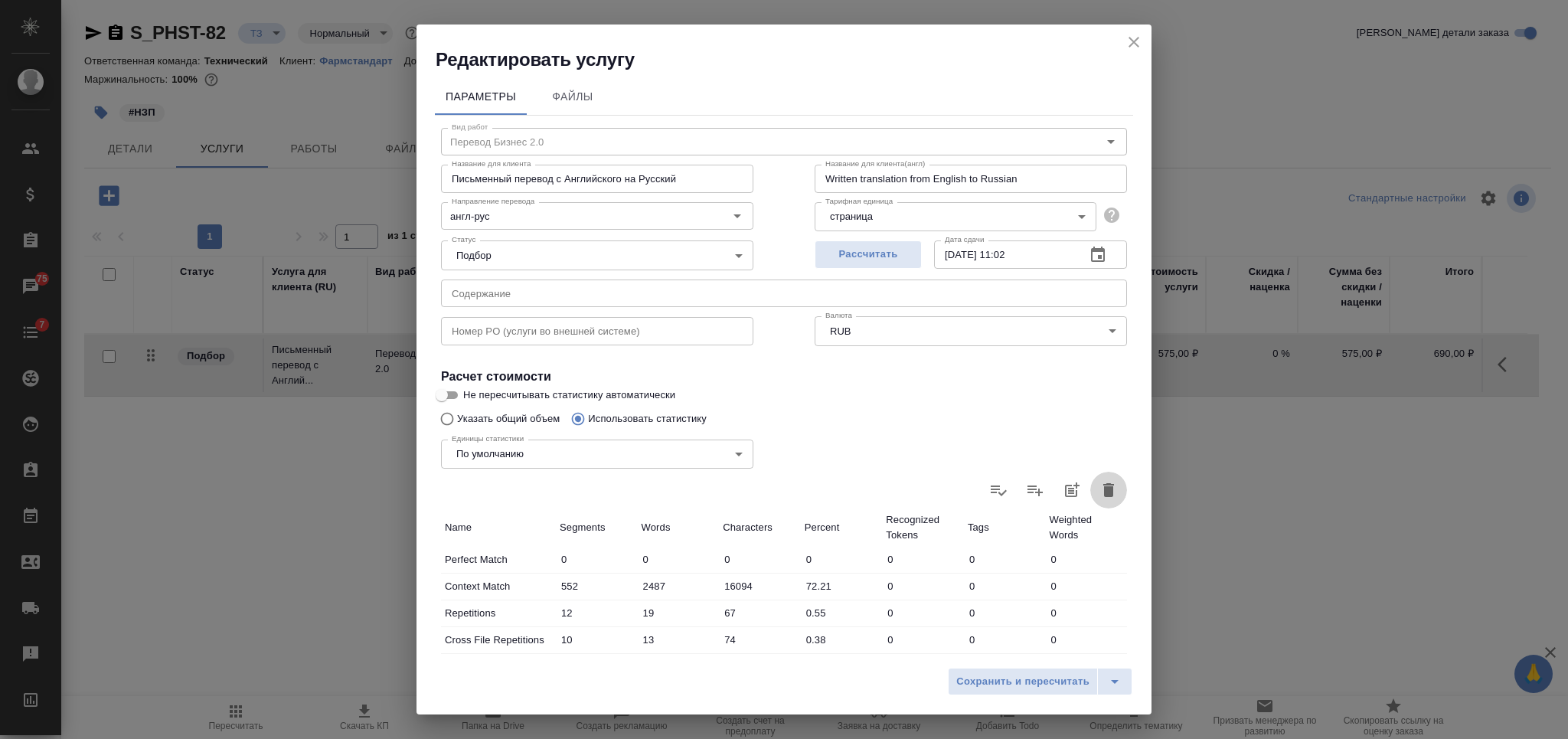
click at [1099, 484] on icon "button" at bounding box center [1108, 490] width 18 height 18
click at [448, 419] on input "Указать общий объем" at bounding box center [445, 418] width 25 height 29
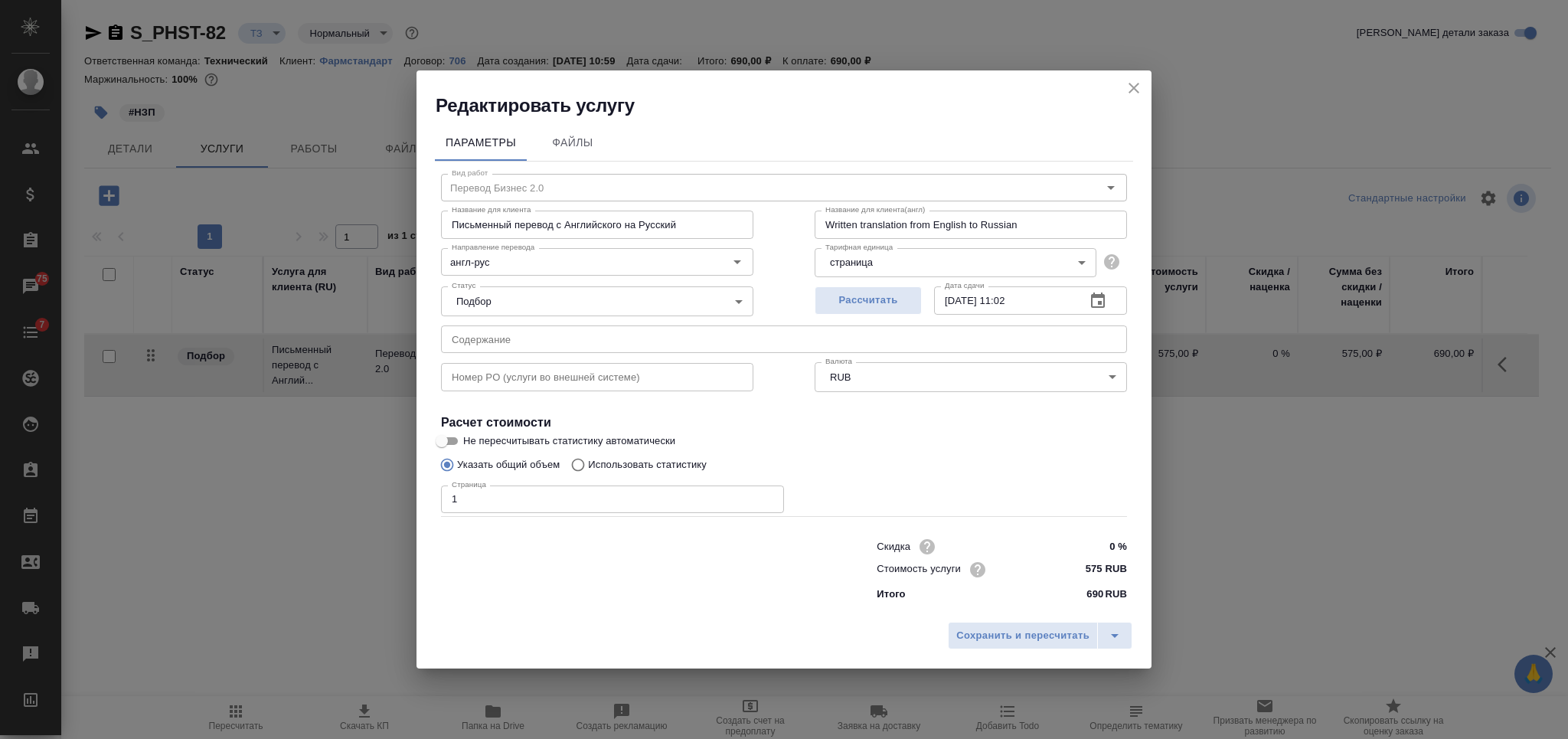
click at [480, 503] on input "1" at bounding box center [612, 499] width 343 height 27
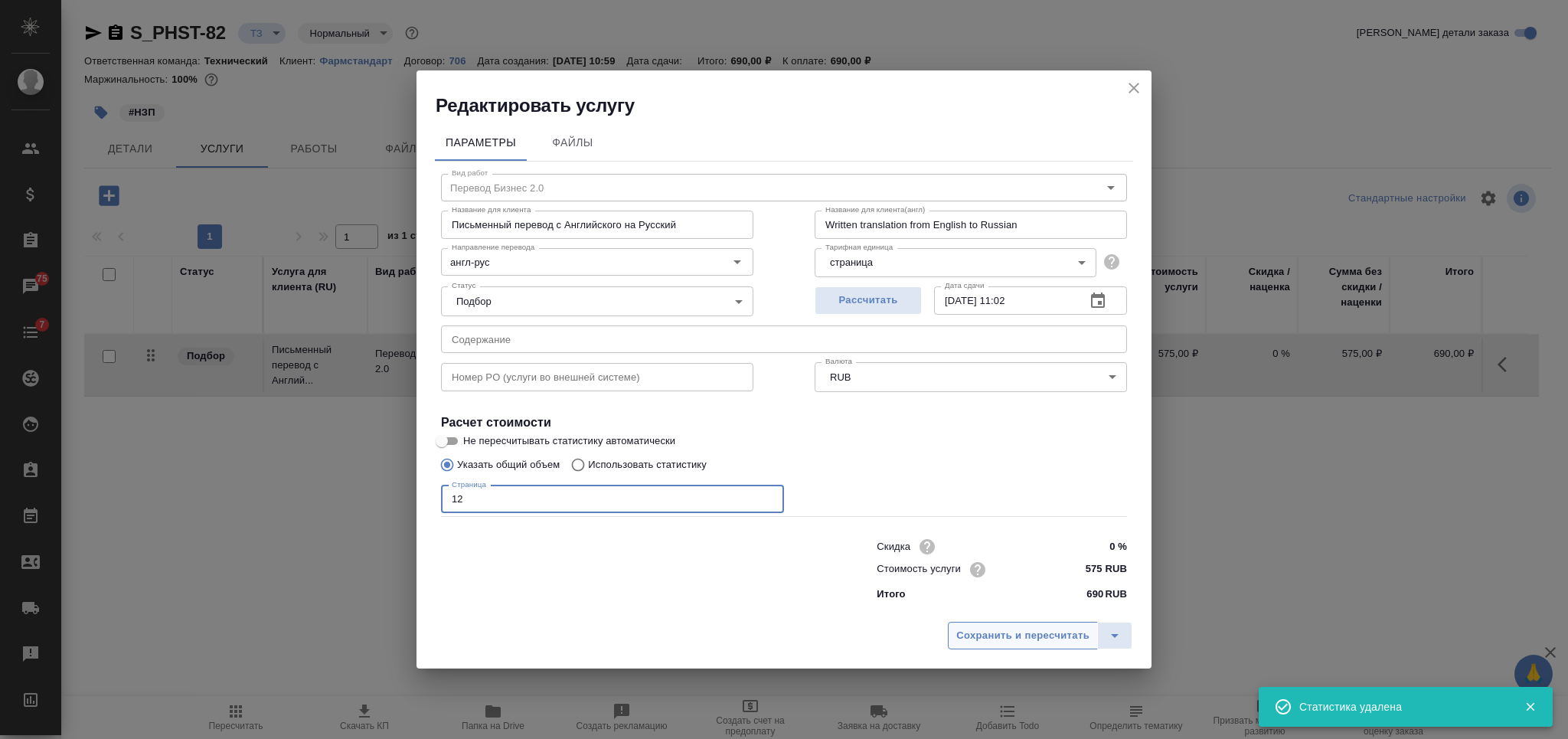
click at [966, 631] on span "Сохранить и пересчитать" at bounding box center [1023, 636] width 133 height 18
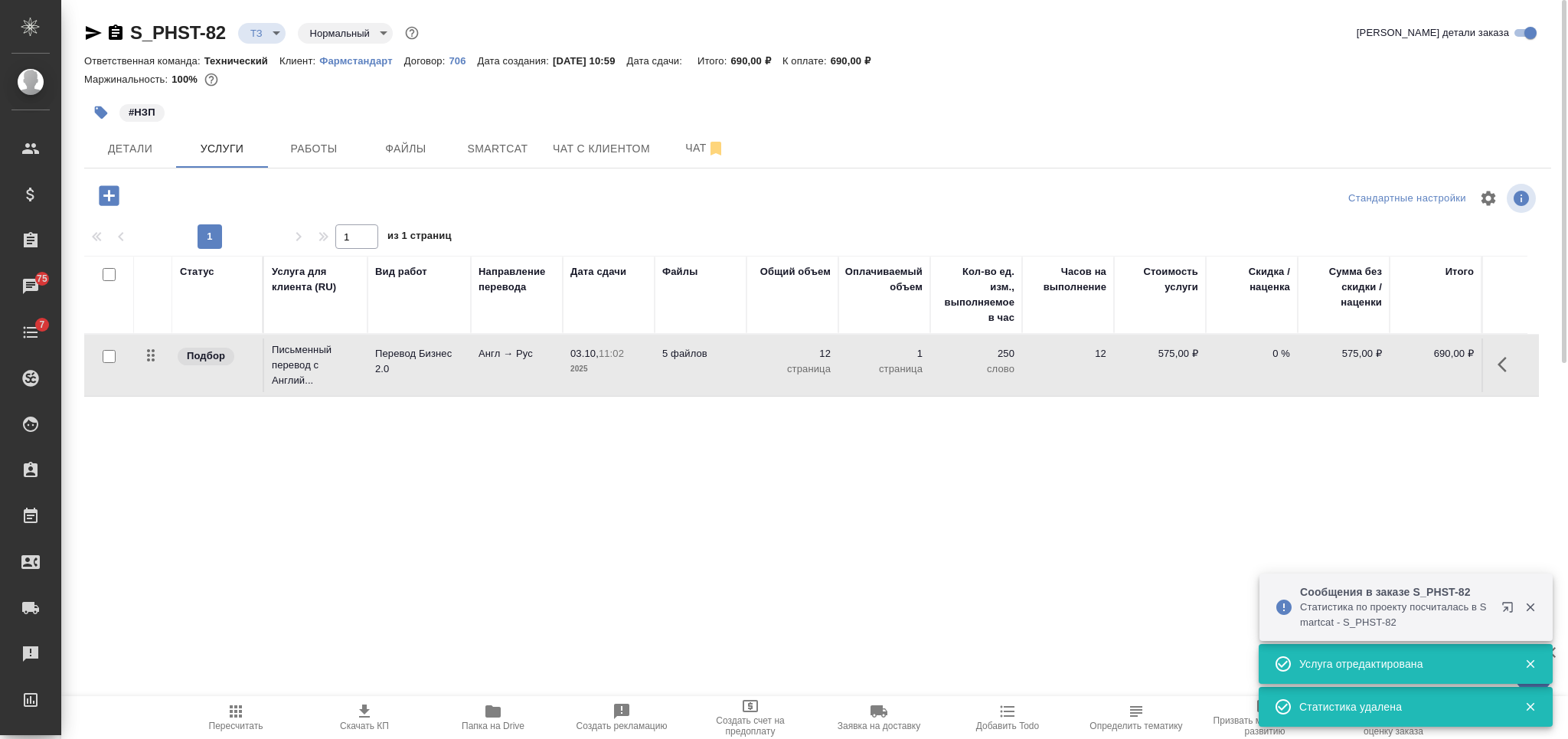
click at [720, 361] on p "5 файлов" at bounding box center [700, 353] width 76 height 15
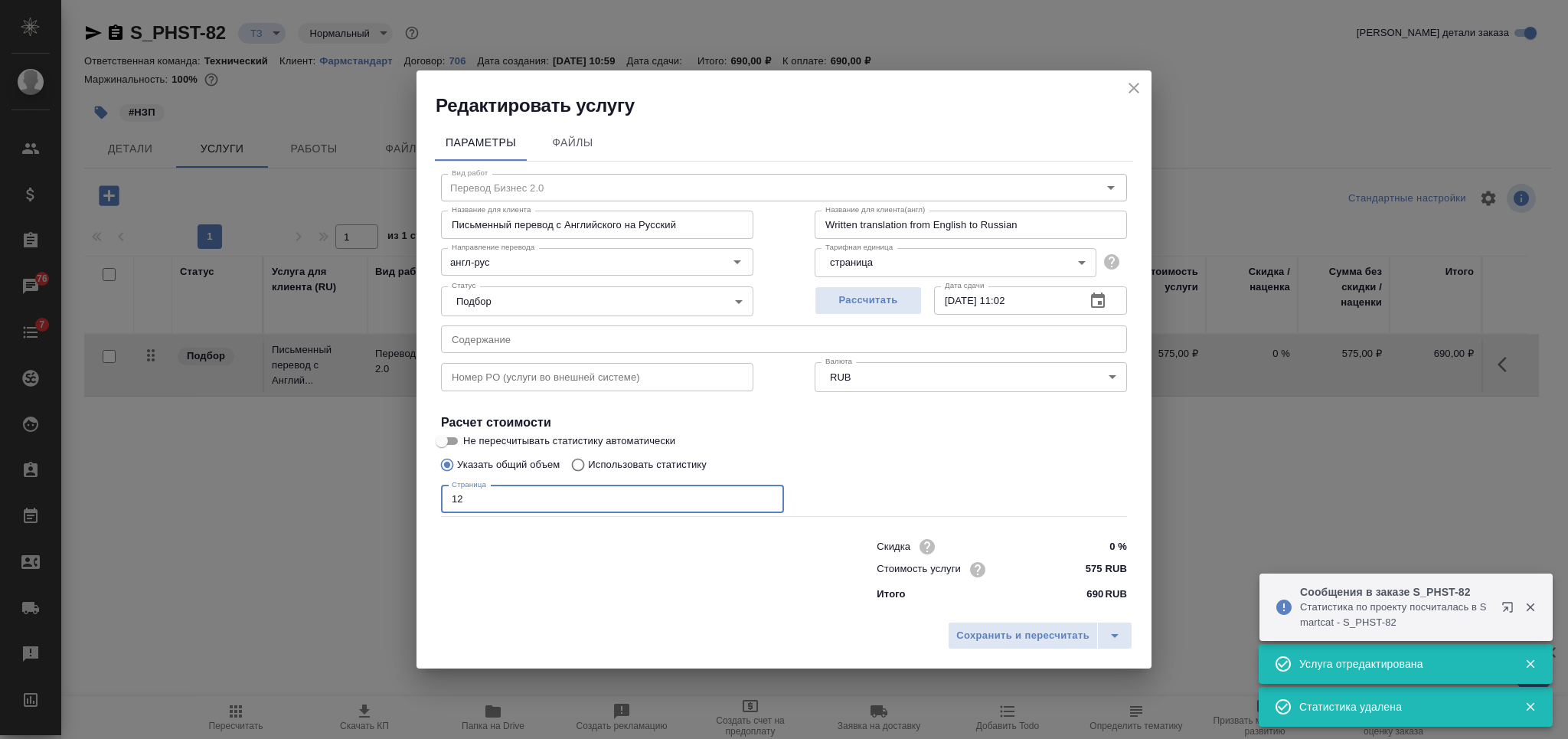
click at [451, 496] on input "12" at bounding box center [612, 499] width 343 height 27
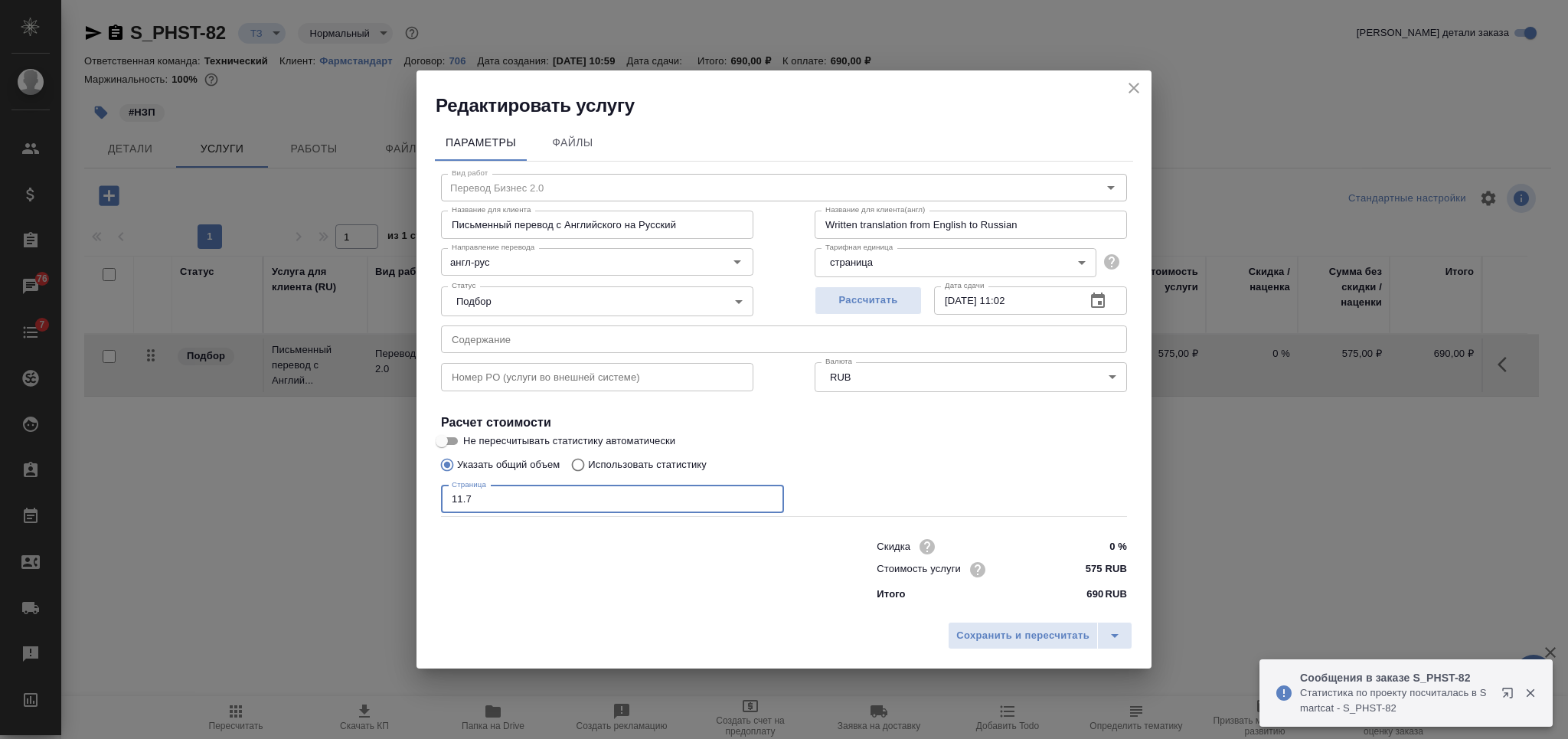
click at [467, 505] on input "11.7" at bounding box center [612, 499] width 343 height 27
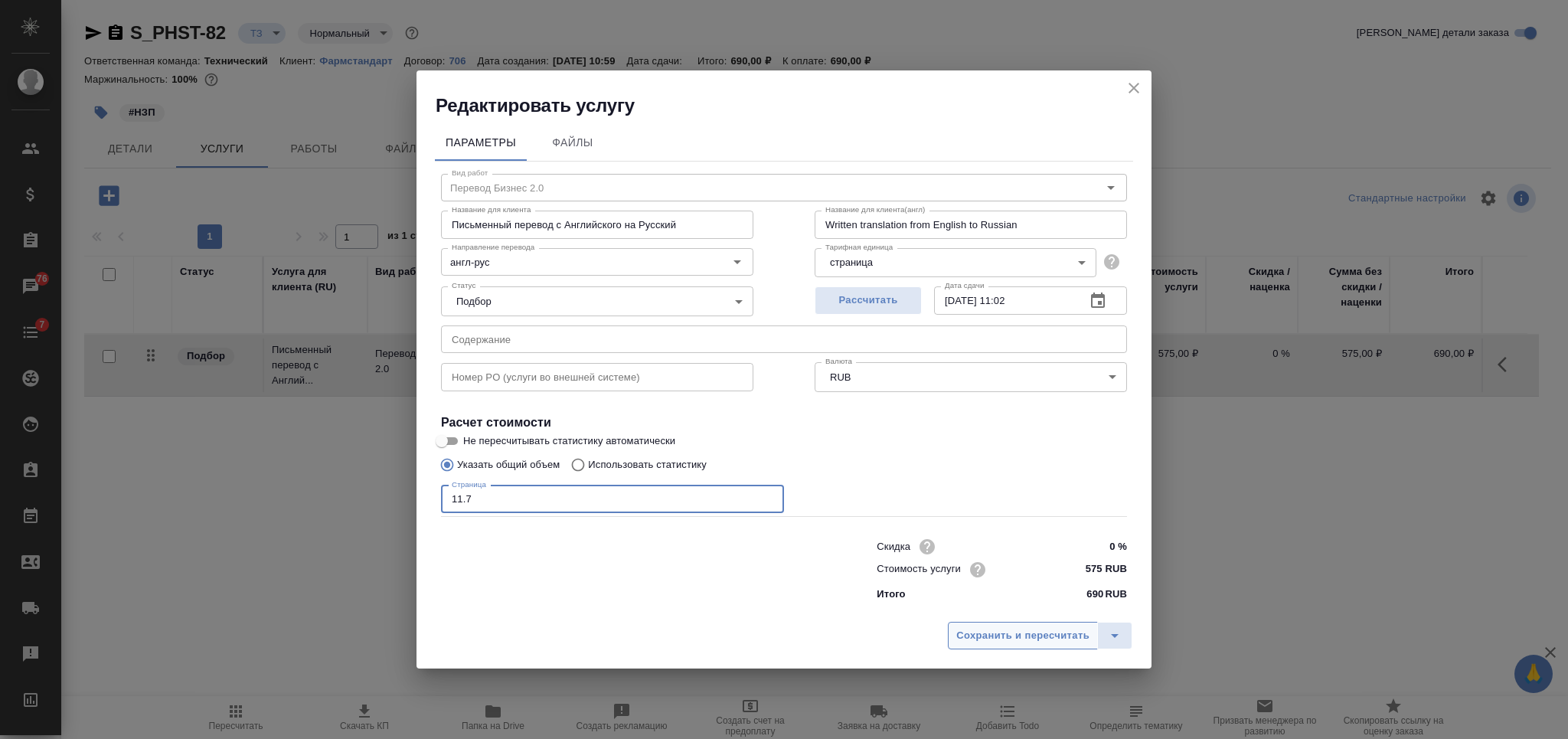
click at [980, 627] on span "Сохранить и пересчитать" at bounding box center [1023, 636] width 133 height 18
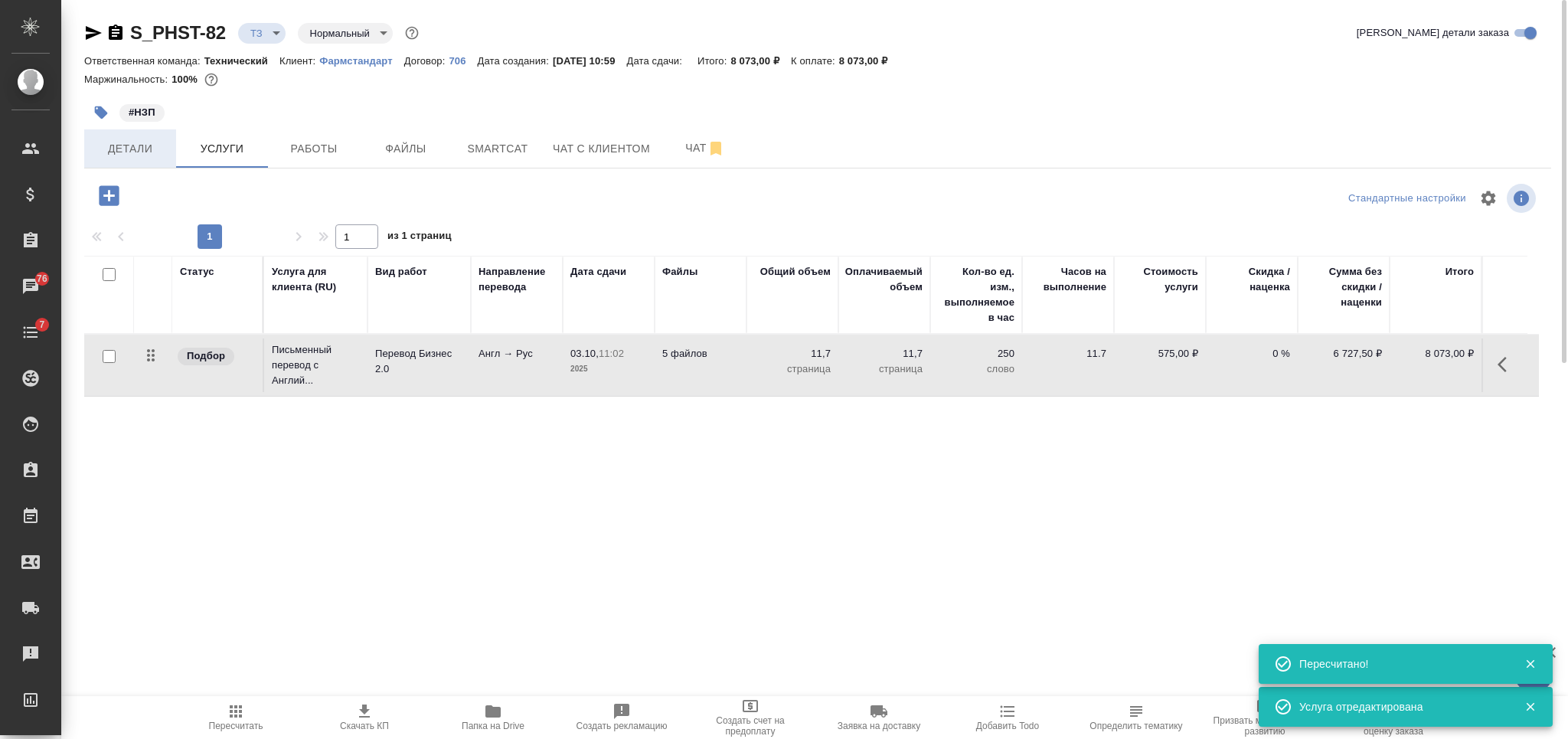
click at [156, 145] on span "Детали" at bounding box center [131, 149] width 74 height 19
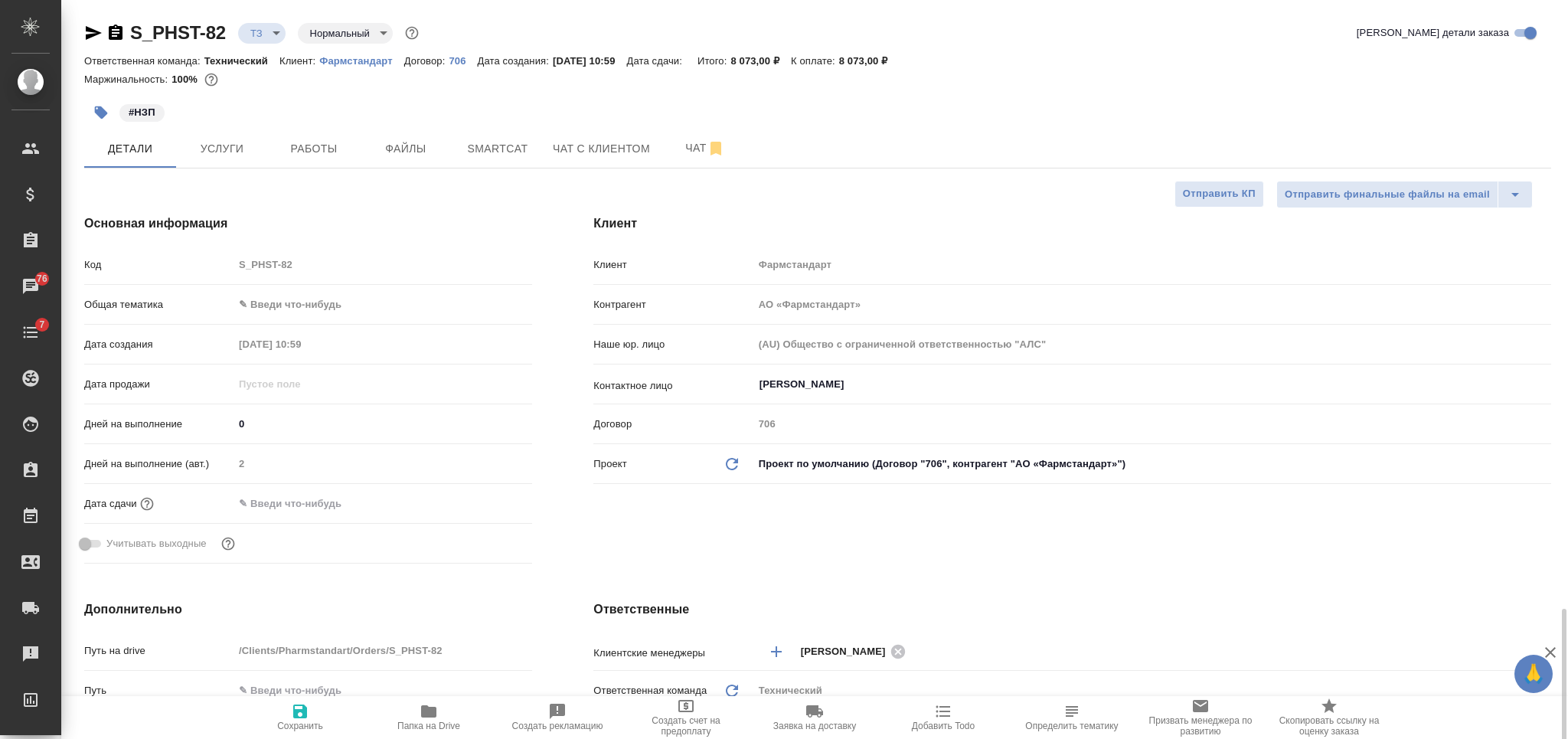
scroll to position [408, 0]
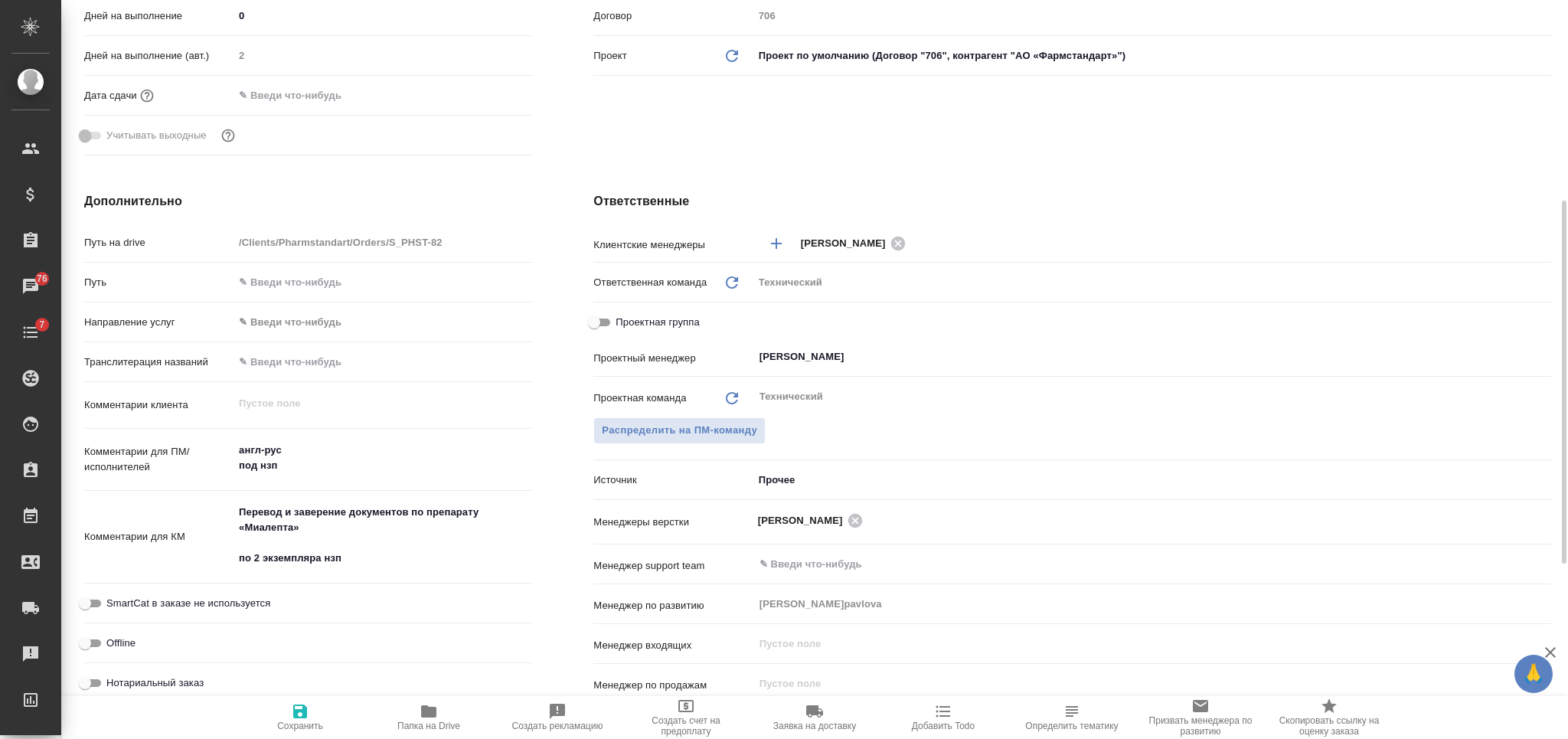
drag, startPoint x: 363, startPoint y: 563, endPoint x: 370, endPoint y: 567, distance: 8.1
click at [370, 567] on textarea "Перевод и заверение документов по препарату «Миалепта» по 2 экземпляра нзп" at bounding box center [382, 535] width 298 height 72
paste textarea "2935"
click at [314, 706] on span "Сохранить" at bounding box center [301, 717] width 111 height 29
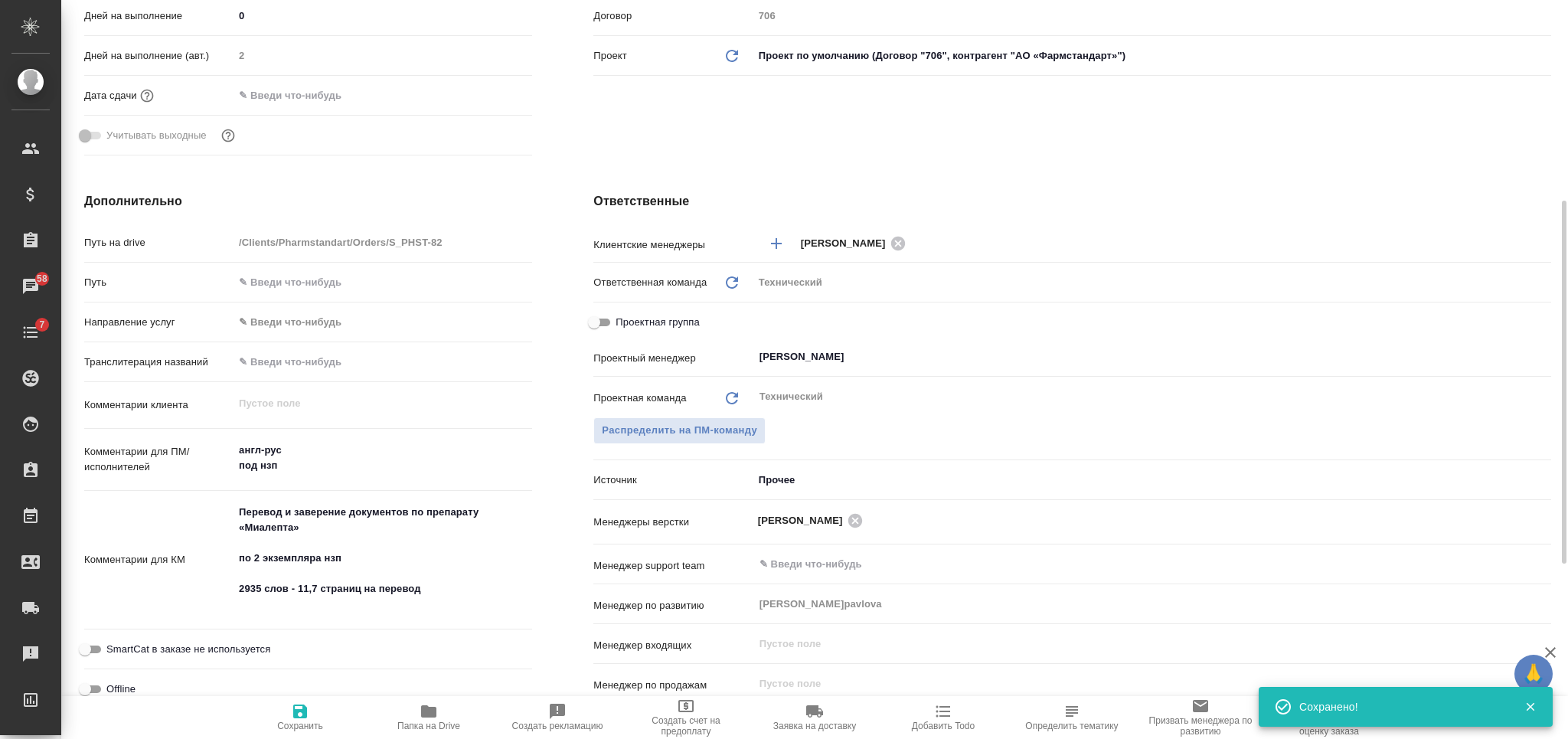
click at [426, 589] on textarea "Перевод и заверение документов по препарату «Миалепта» по 2 экземпляра нзп 2935…" at bounding box center [382, 558] width 298 height 118
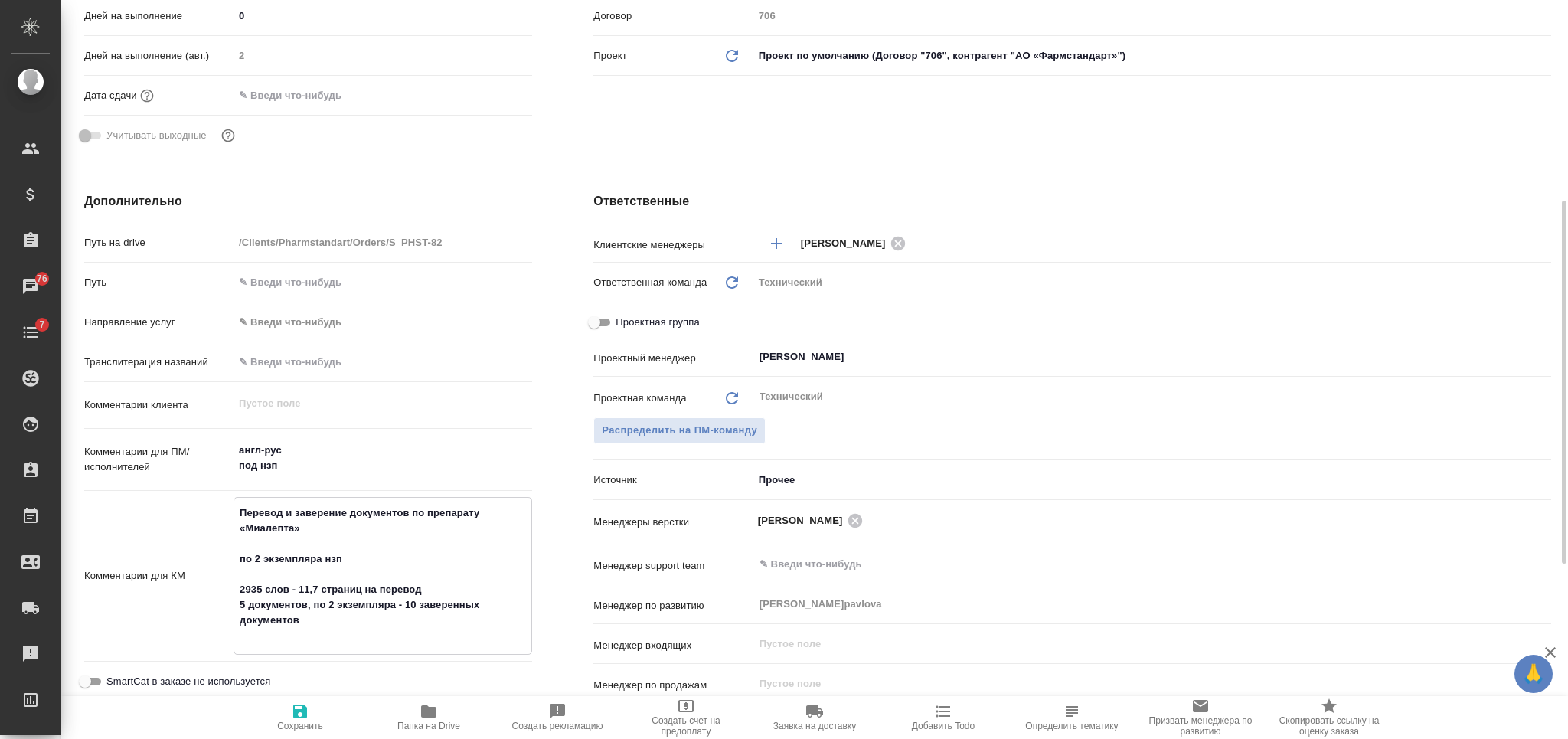
click at [318, 721] on span "Сохранить" at bounding box center [300, 725] width 46 height 10
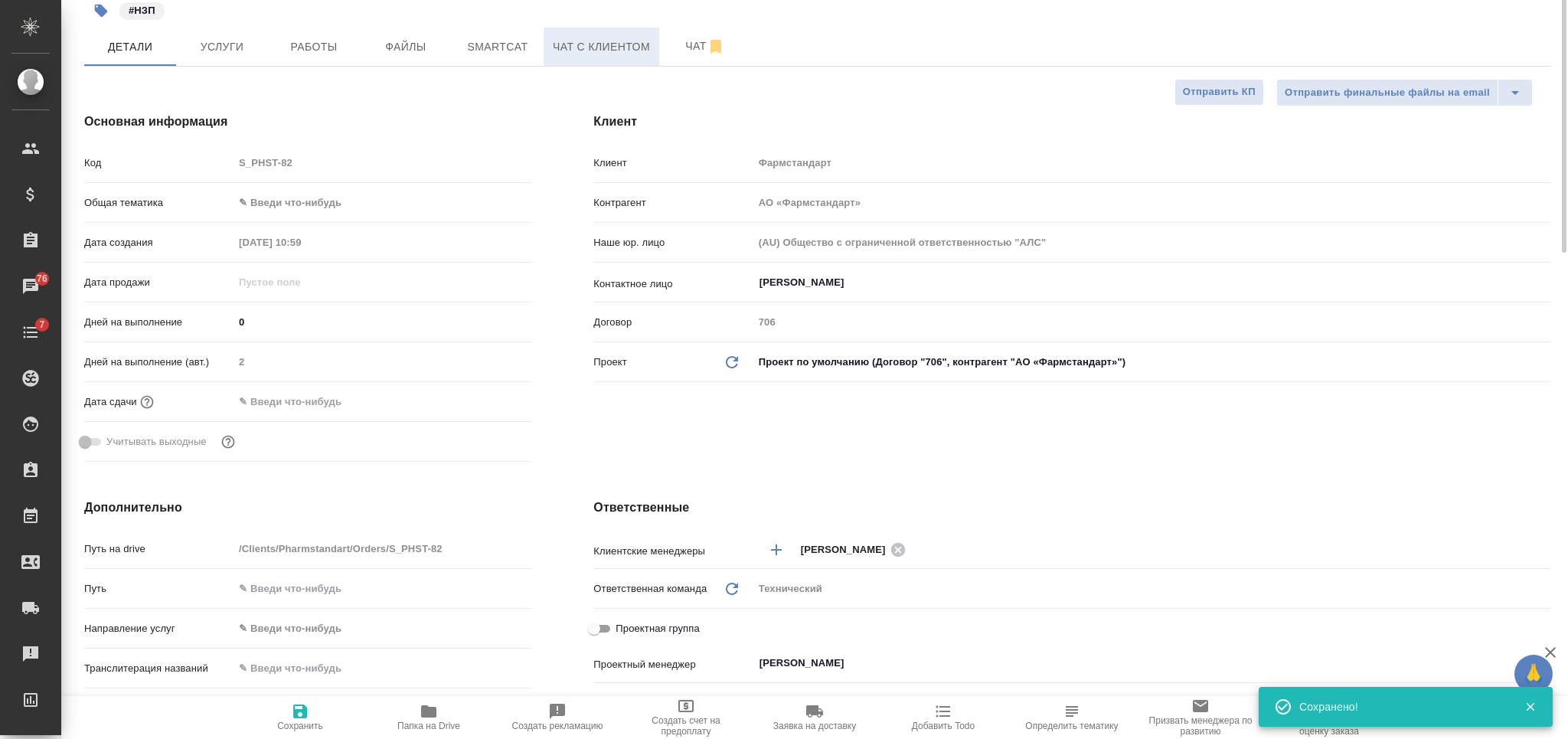
scroll to position [0, 0]
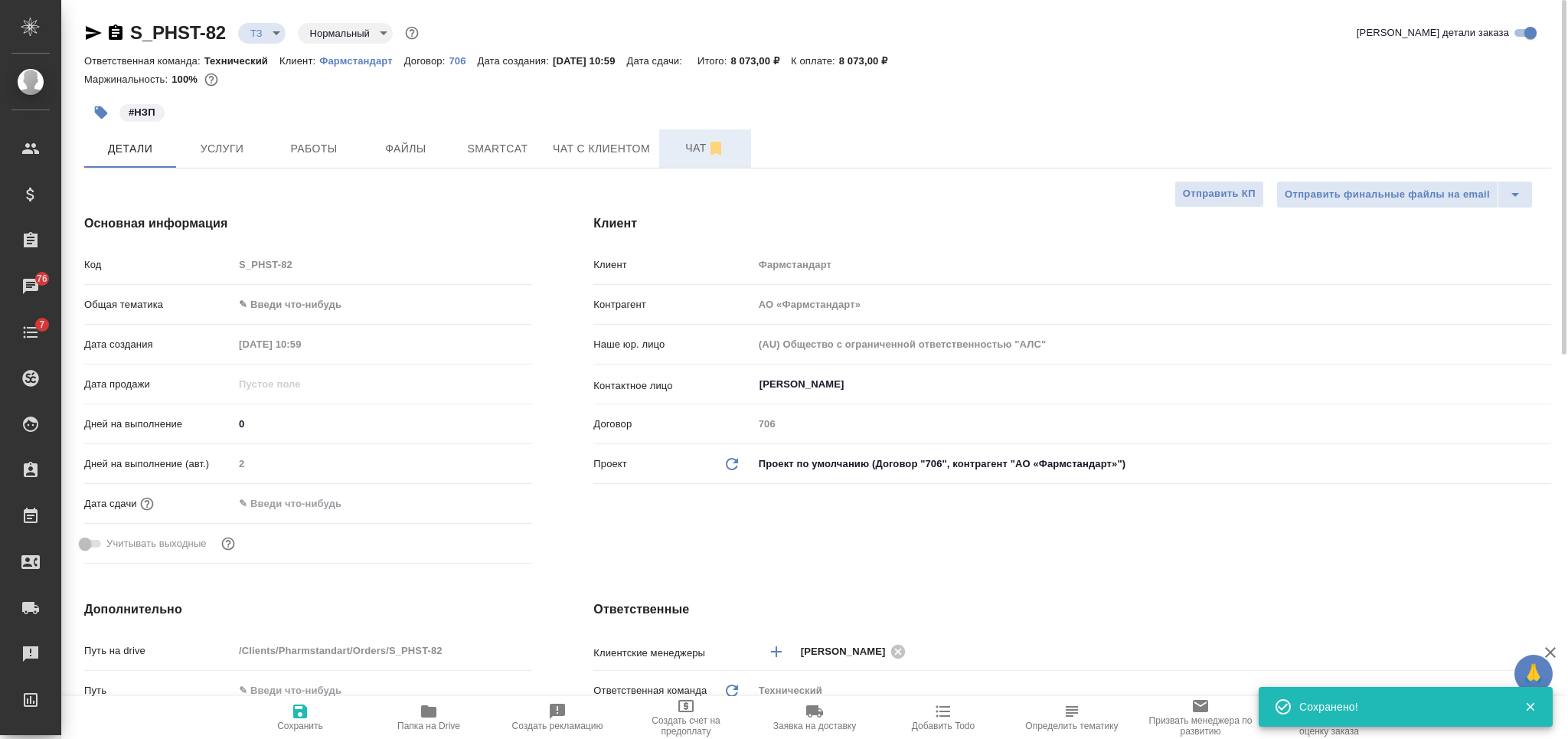
click at [679, 143] on span "Чат" at bounding box center [705, 148] width 74 height 19
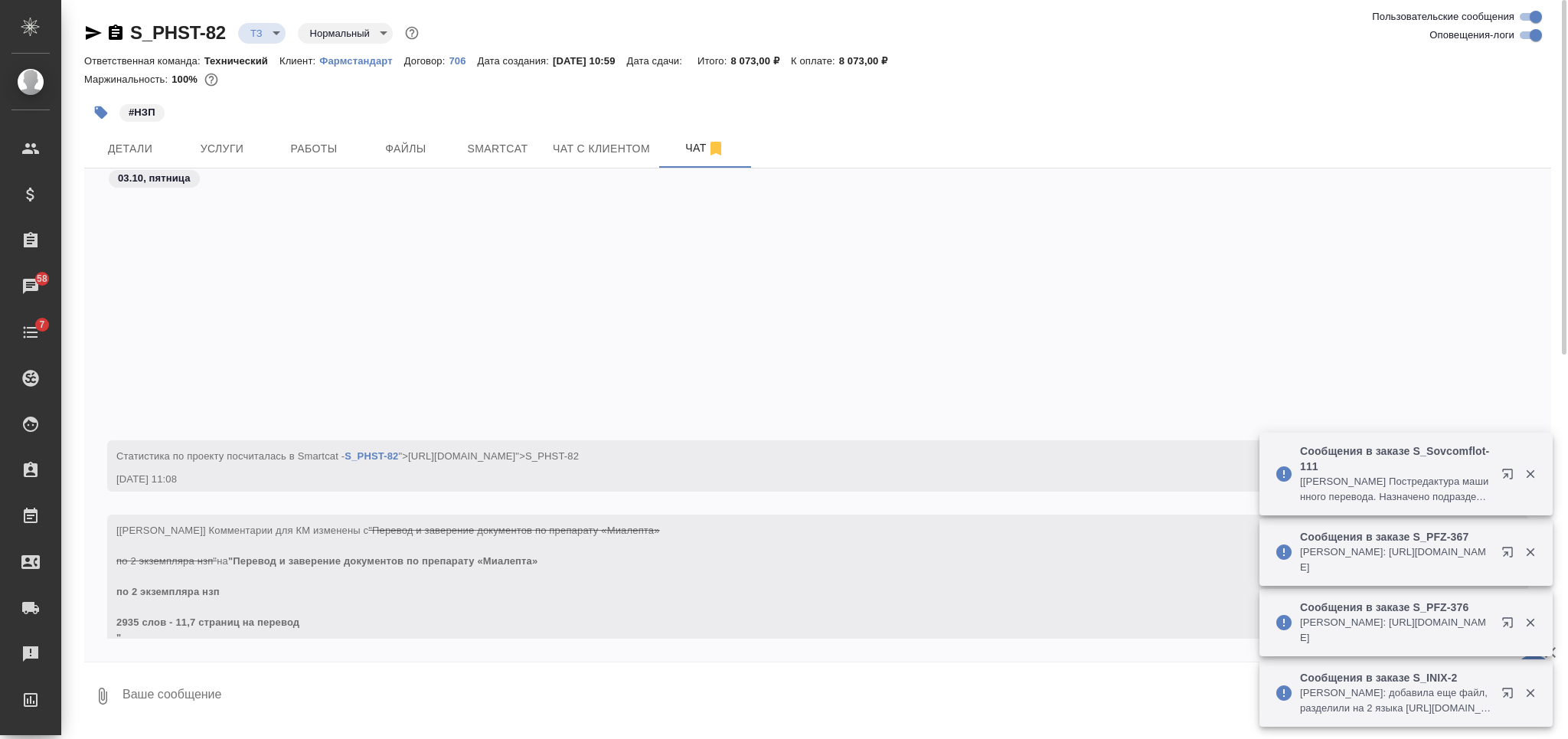
scroll to position [1869, 0]
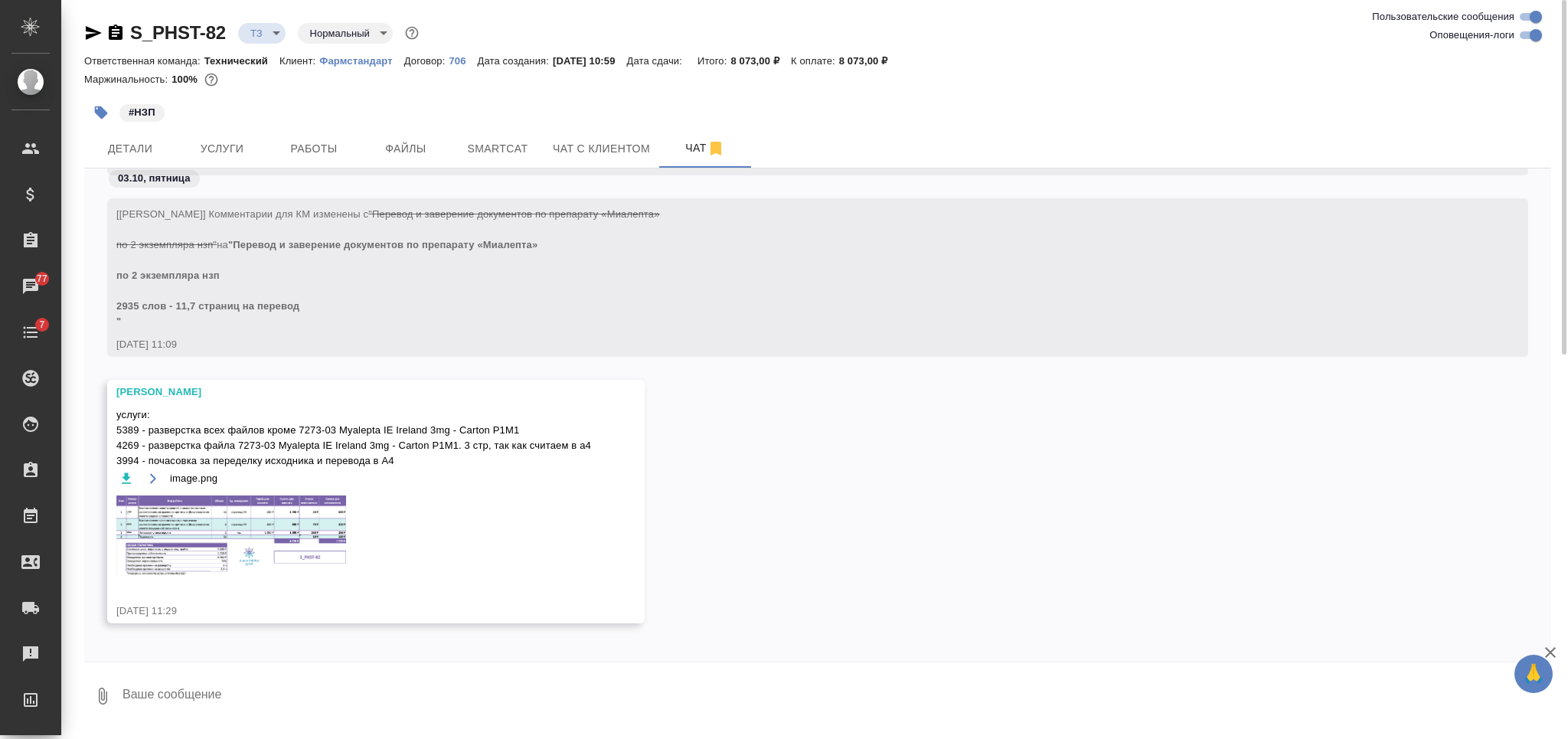
click at [340, 512] on img at bounding box center [231, 535] width 229 height 81
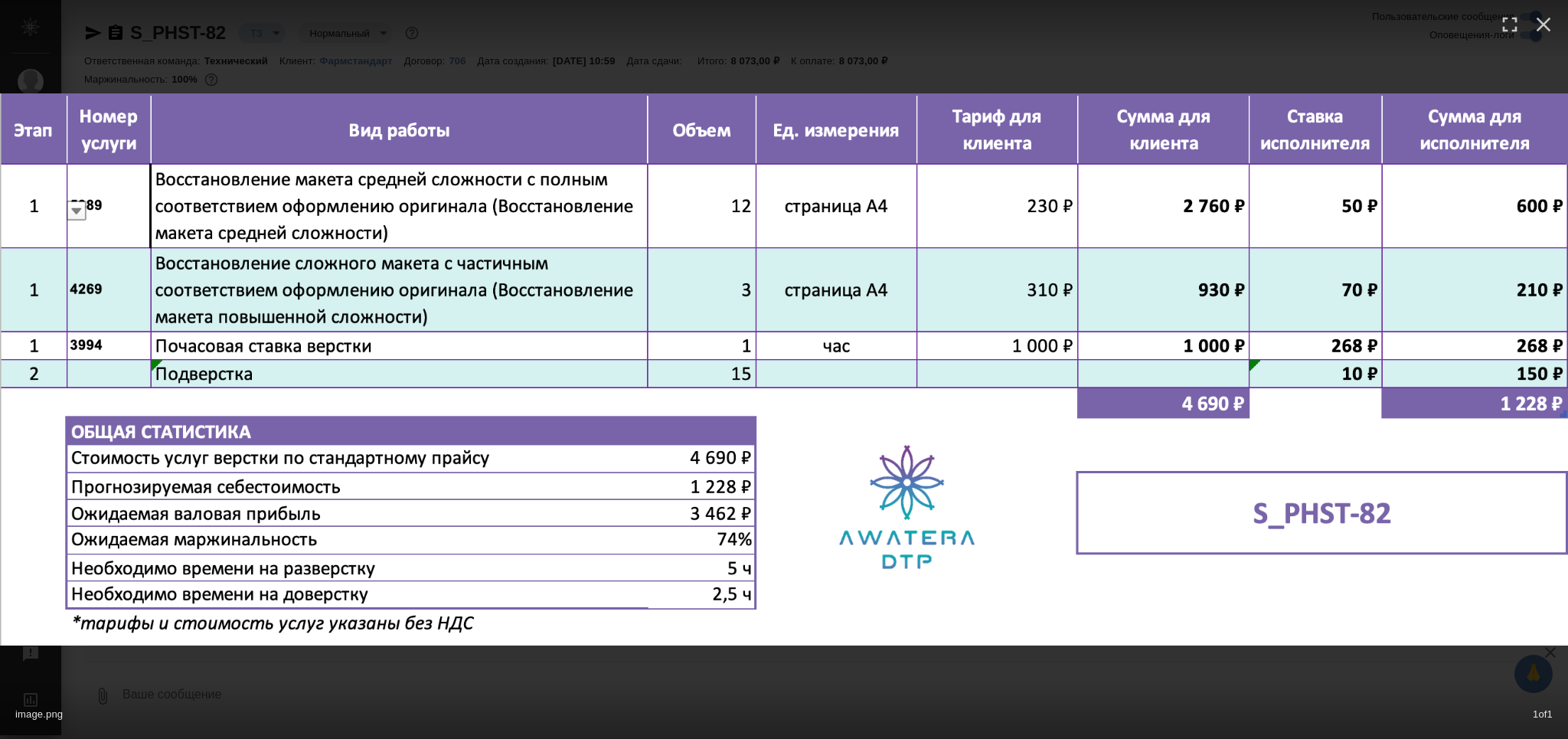
click at [984, 680] on div "image.png 1 of 1" at bounding box center [784, 370] width 1568 height 739
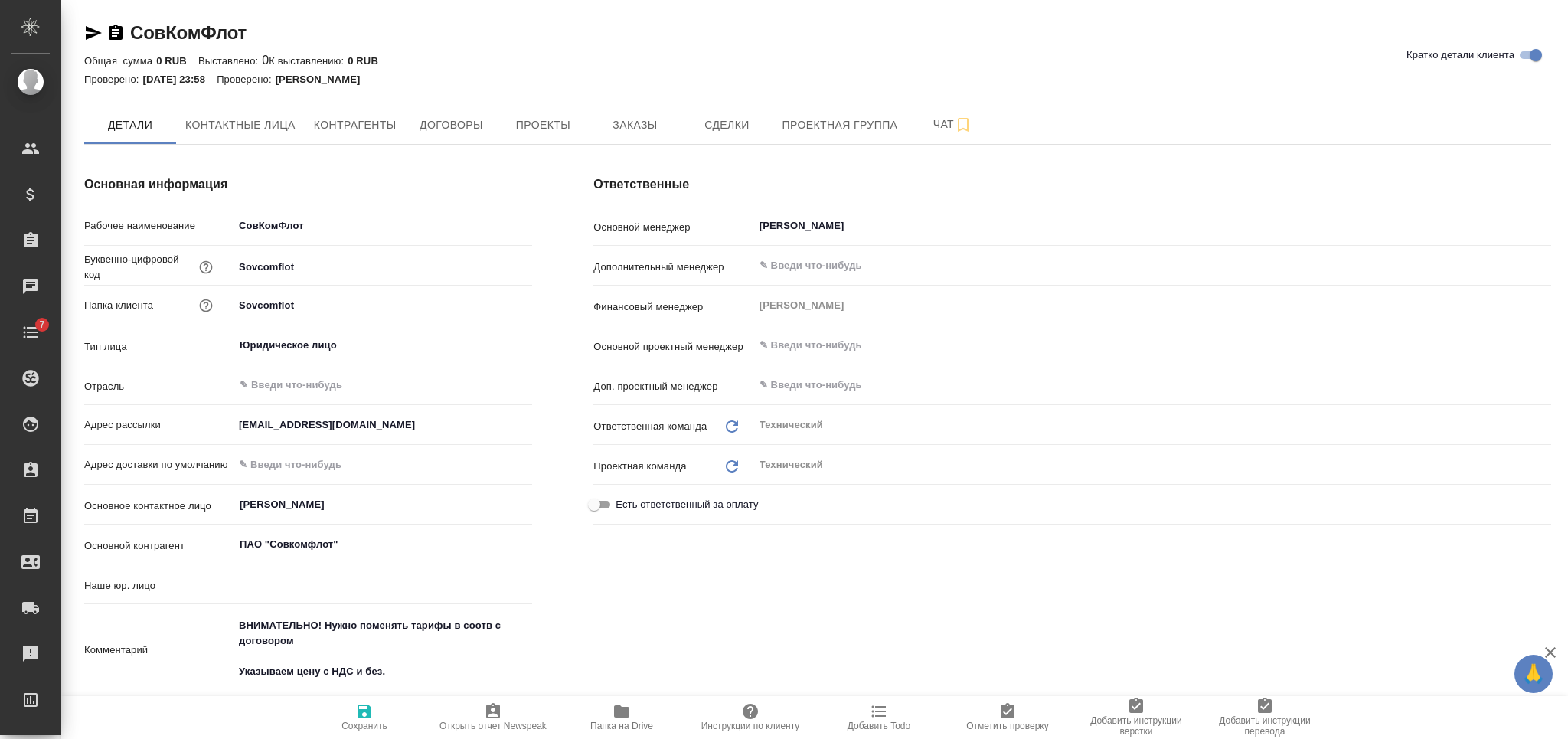
type input "(TUP) Общество с ограниченной ответственностью «Технологии управления переводом»"
click at [632, 119] on span "Заказы" at bounding box center [635, 125] width 74 height 19
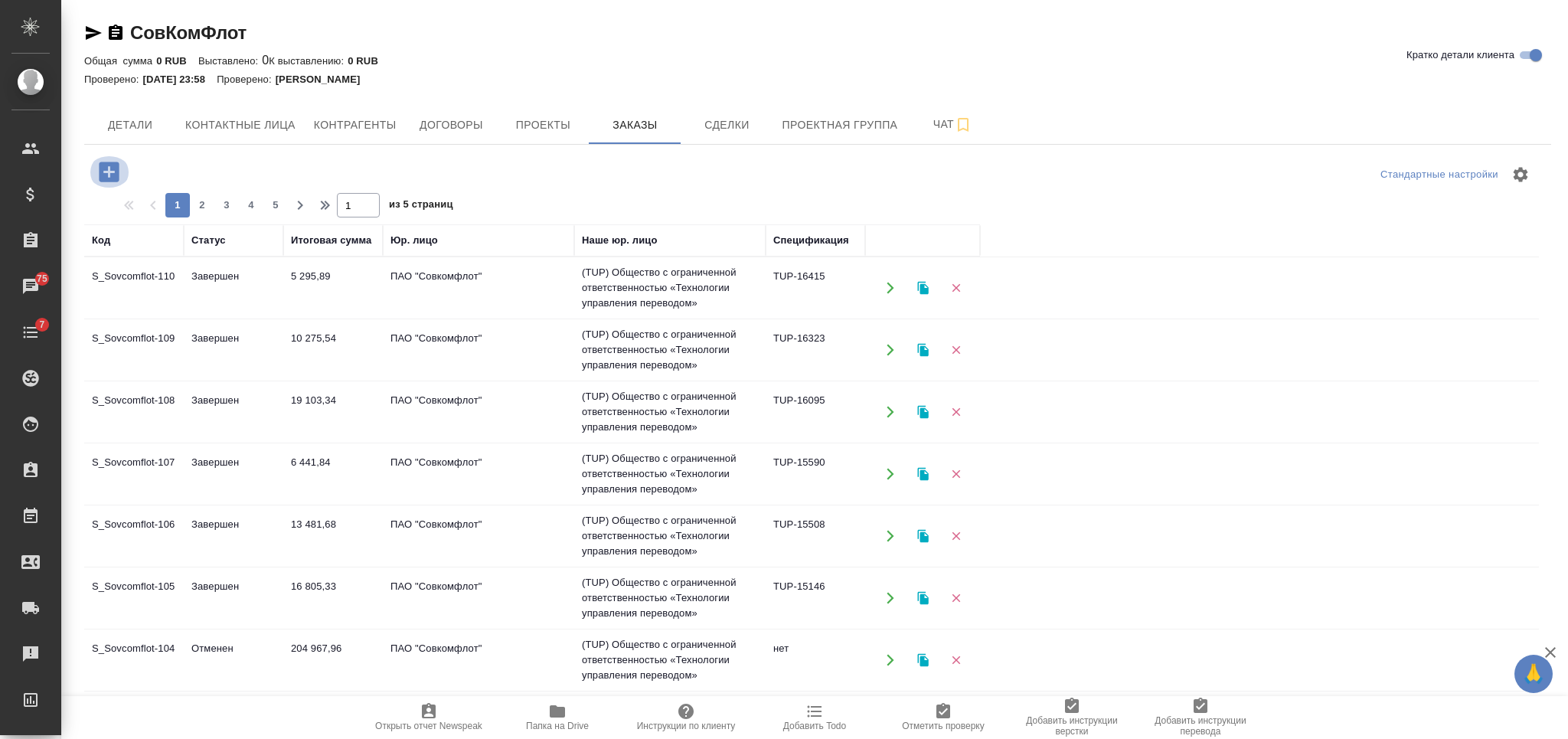
click at [98, 176] on icon "button" at bounding box center [108, 172] width 26 height 26
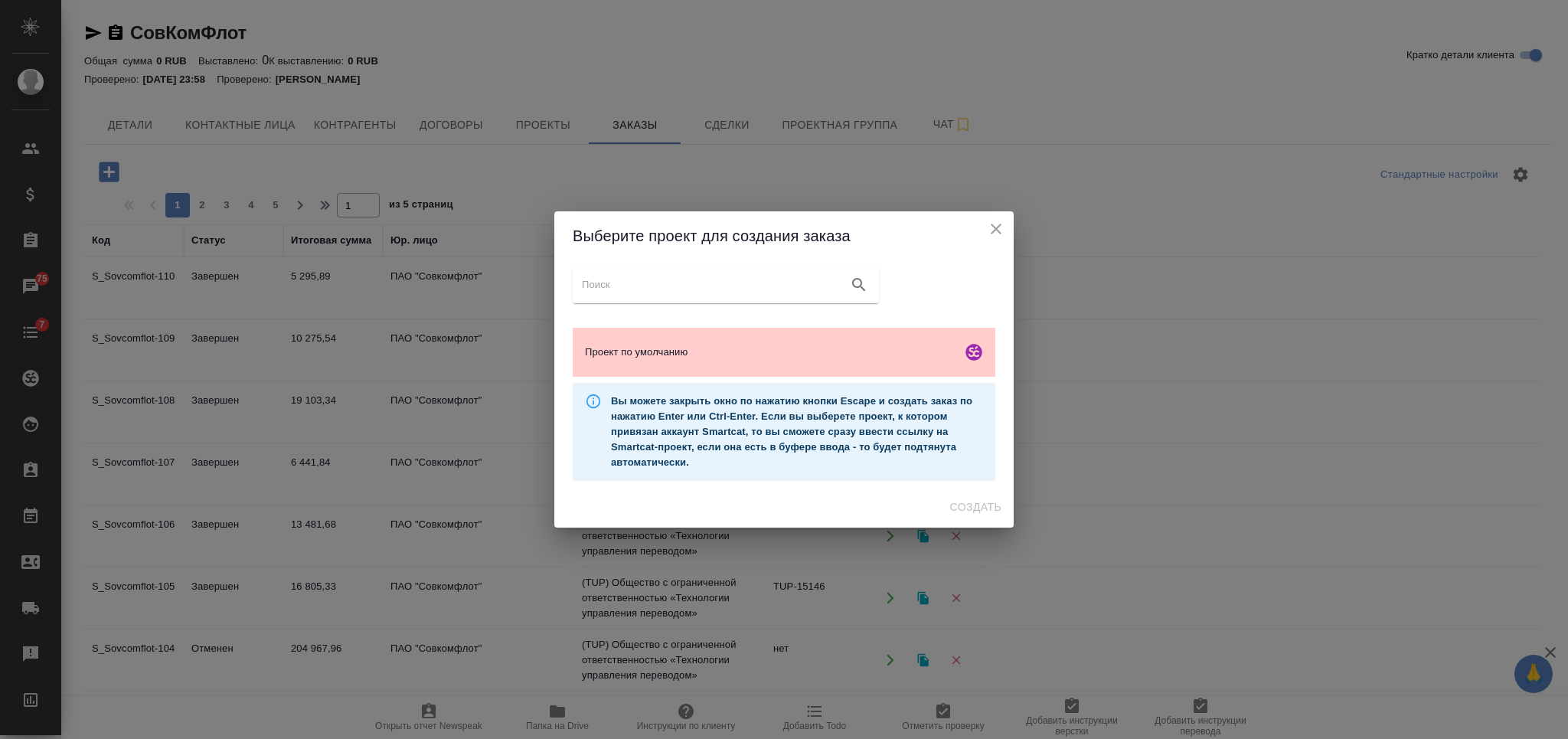
click at [808, 382] on ul "Проект по умолчанию" at bounding box center [783, 352] width 422 height 61
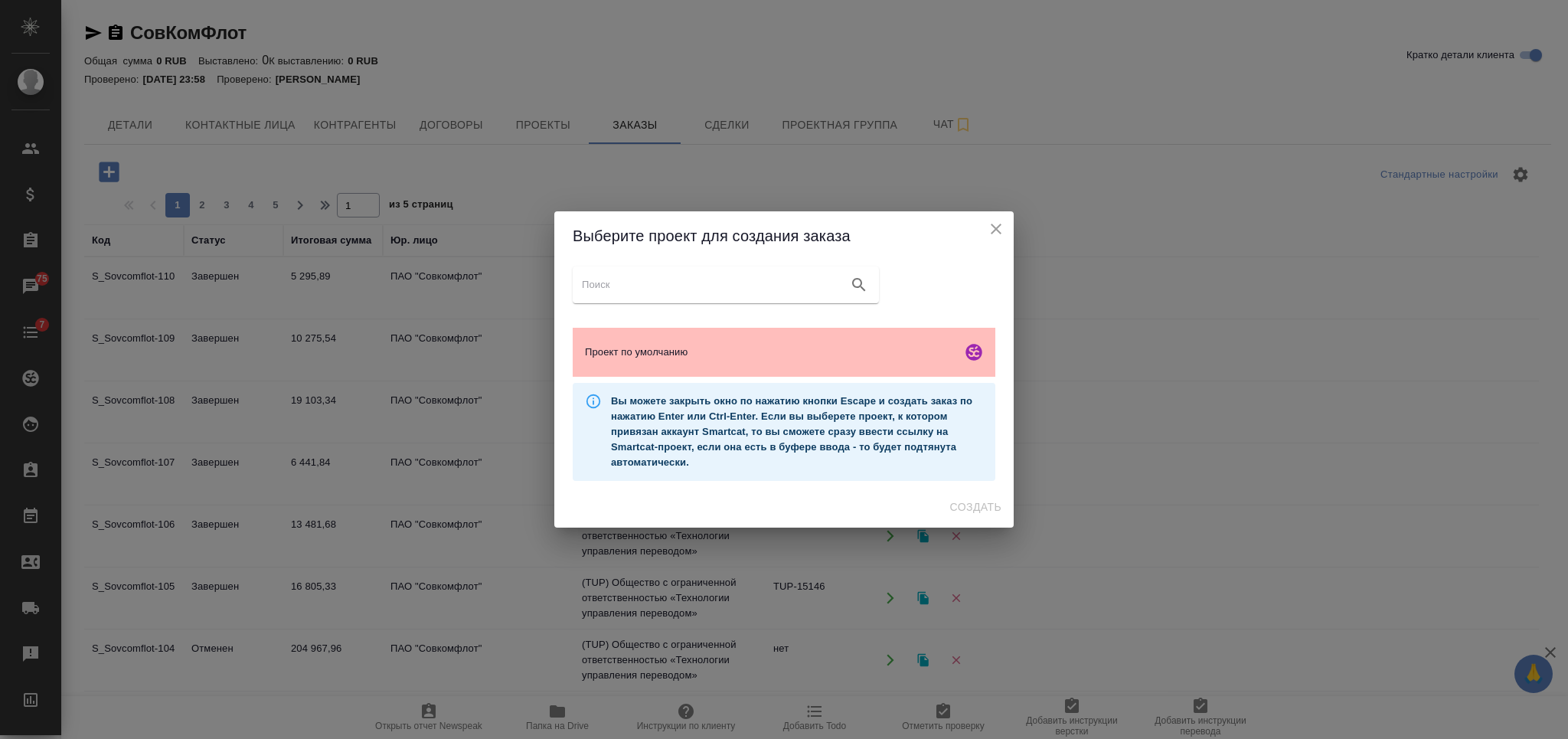
click at [797, 357] on span "Проект по умолчанию" at bounding box center [770, 352] width 370 height 15
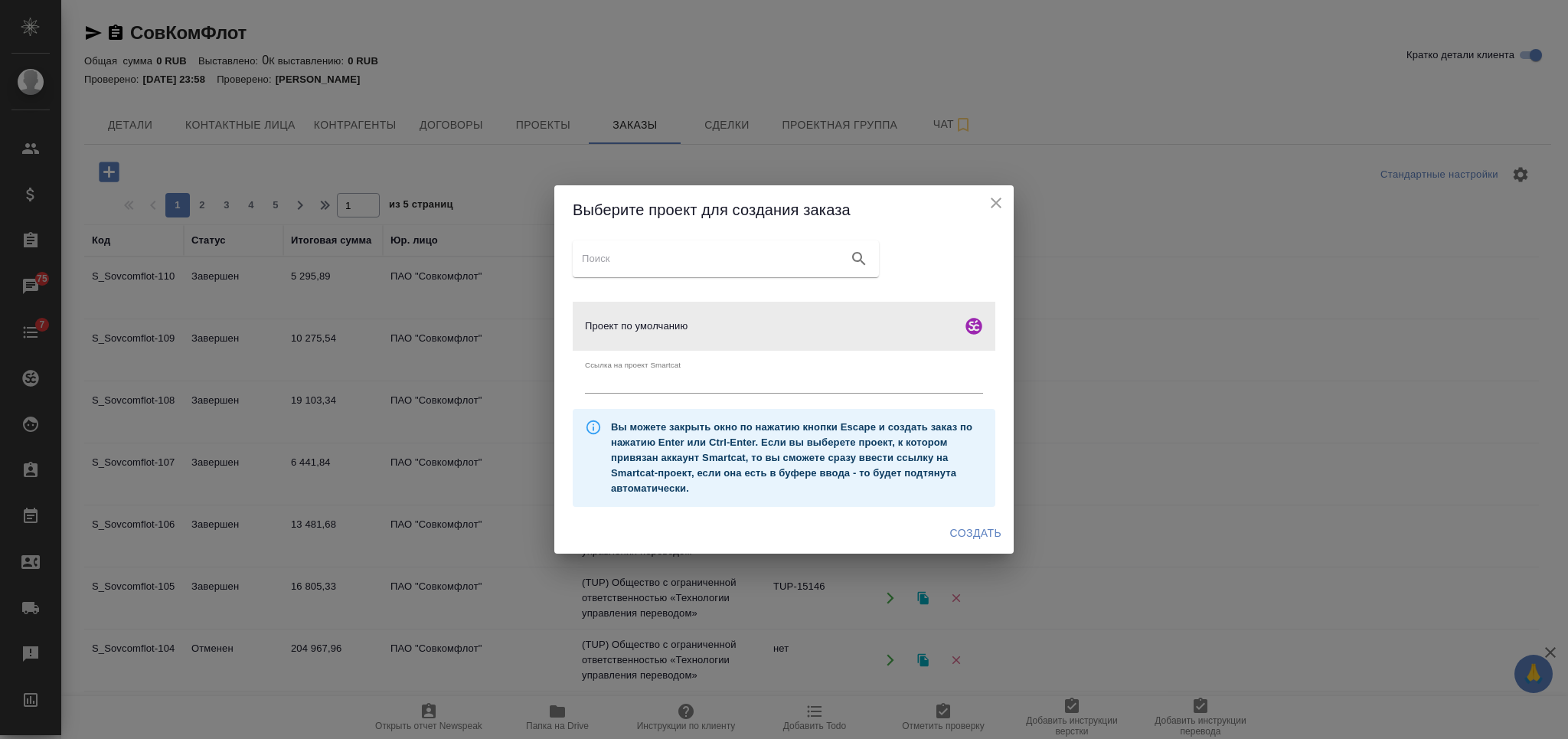
click at [964, 533] on span "Создать" at bounding box center [976, 533] width 51 height 19
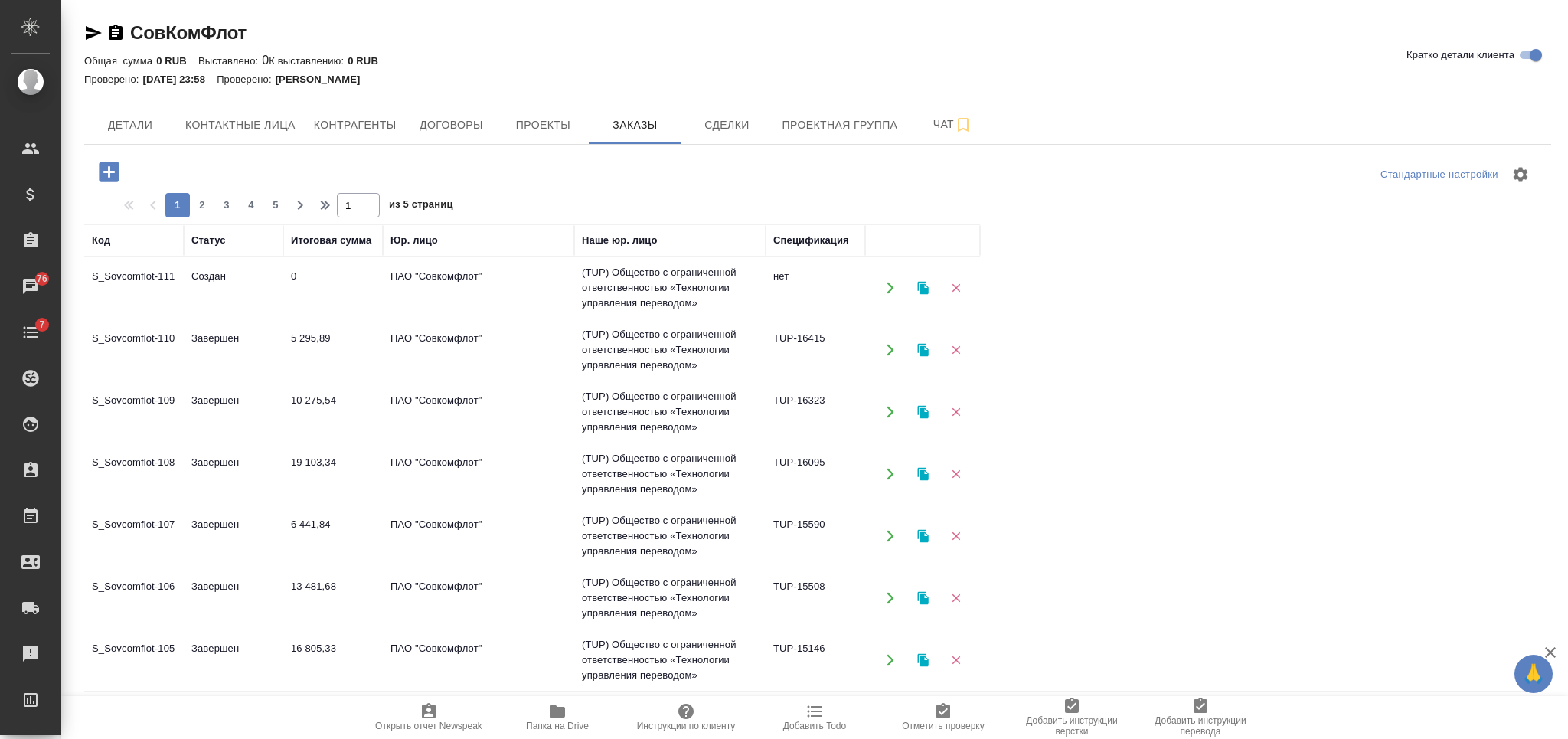
click at [373, 353] on td "5 295,89" at bounding box center [333, 349] width 99 height 54
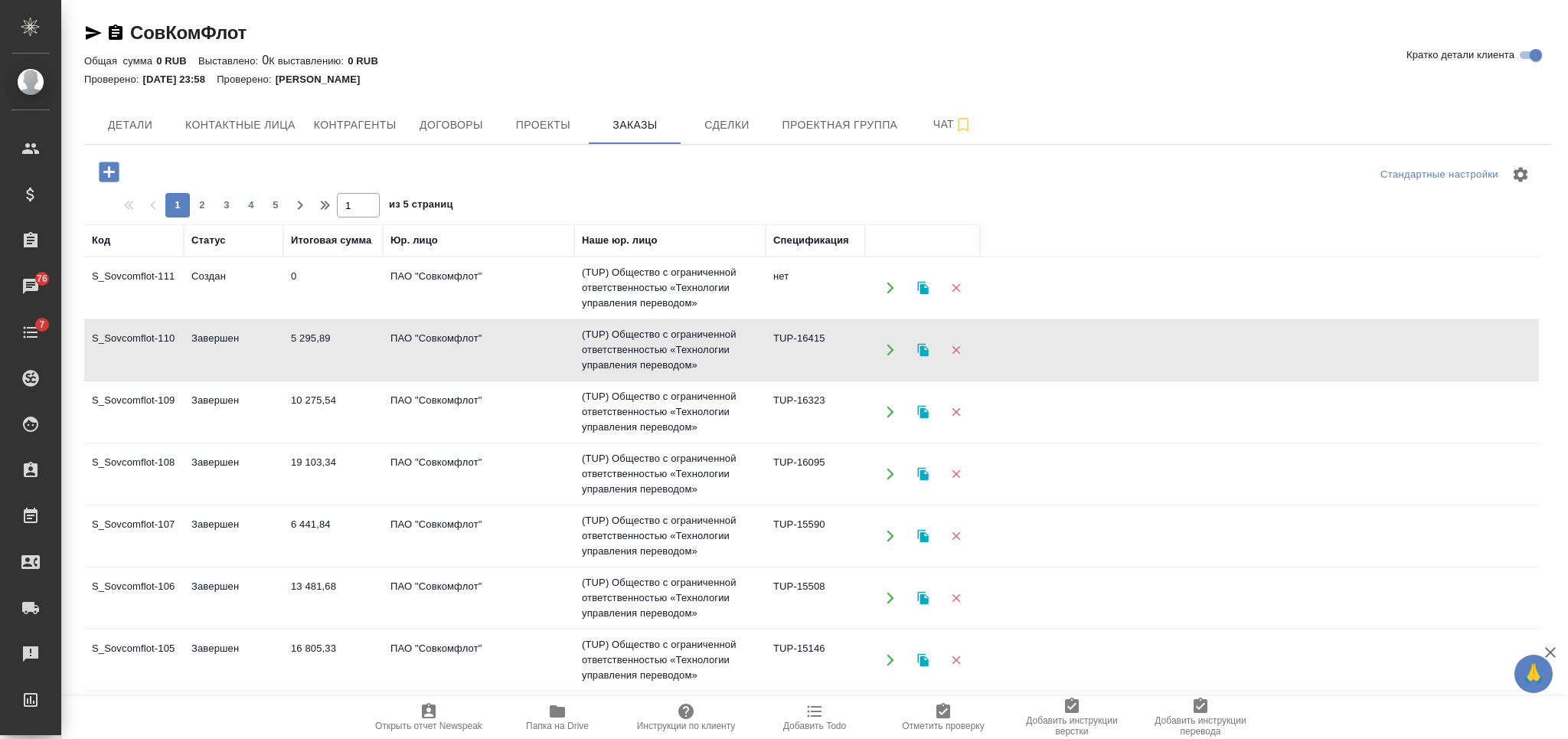
click at [373, 353] on td "5 295,89" at bounding box center [333, 349] width 99 height 54
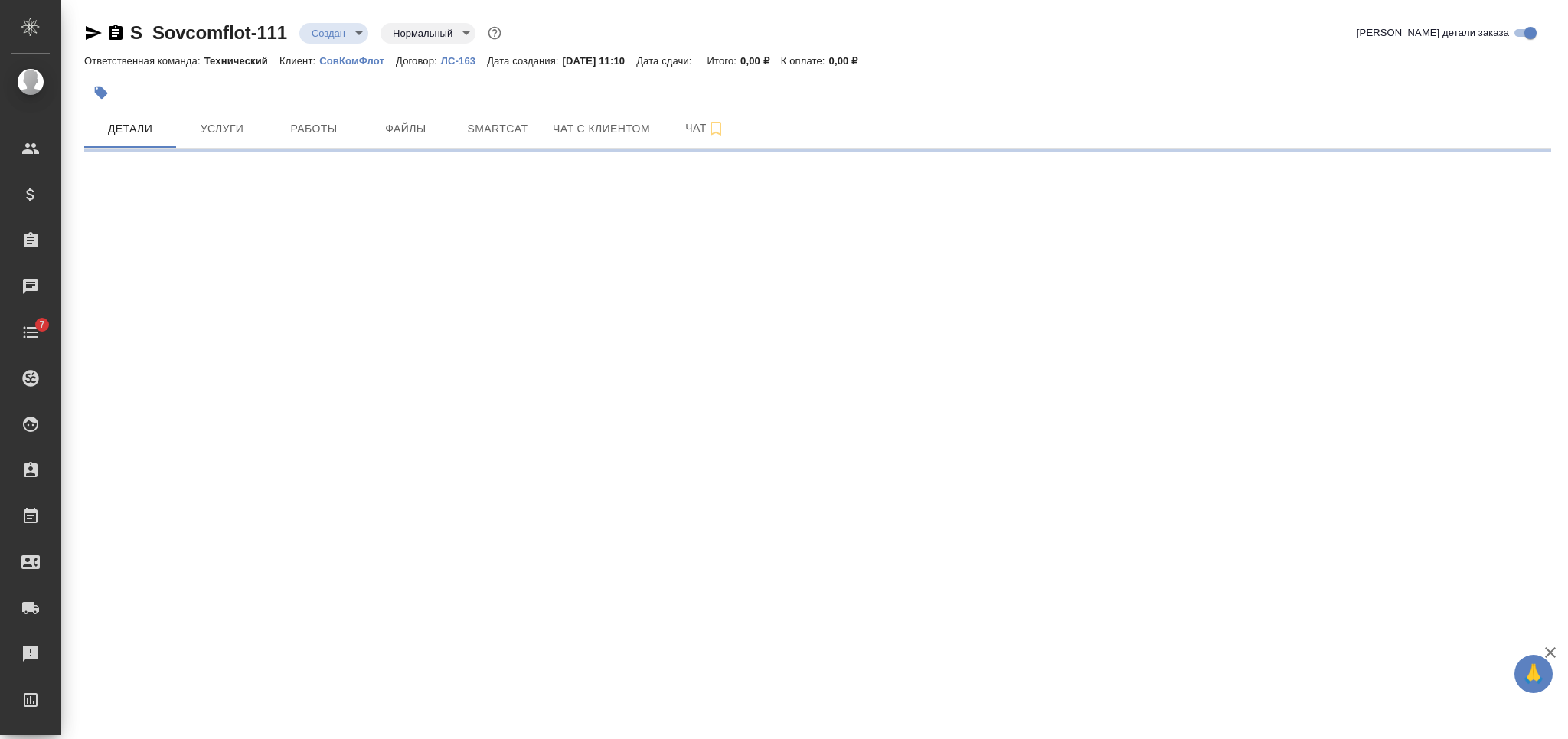
select select "RU"
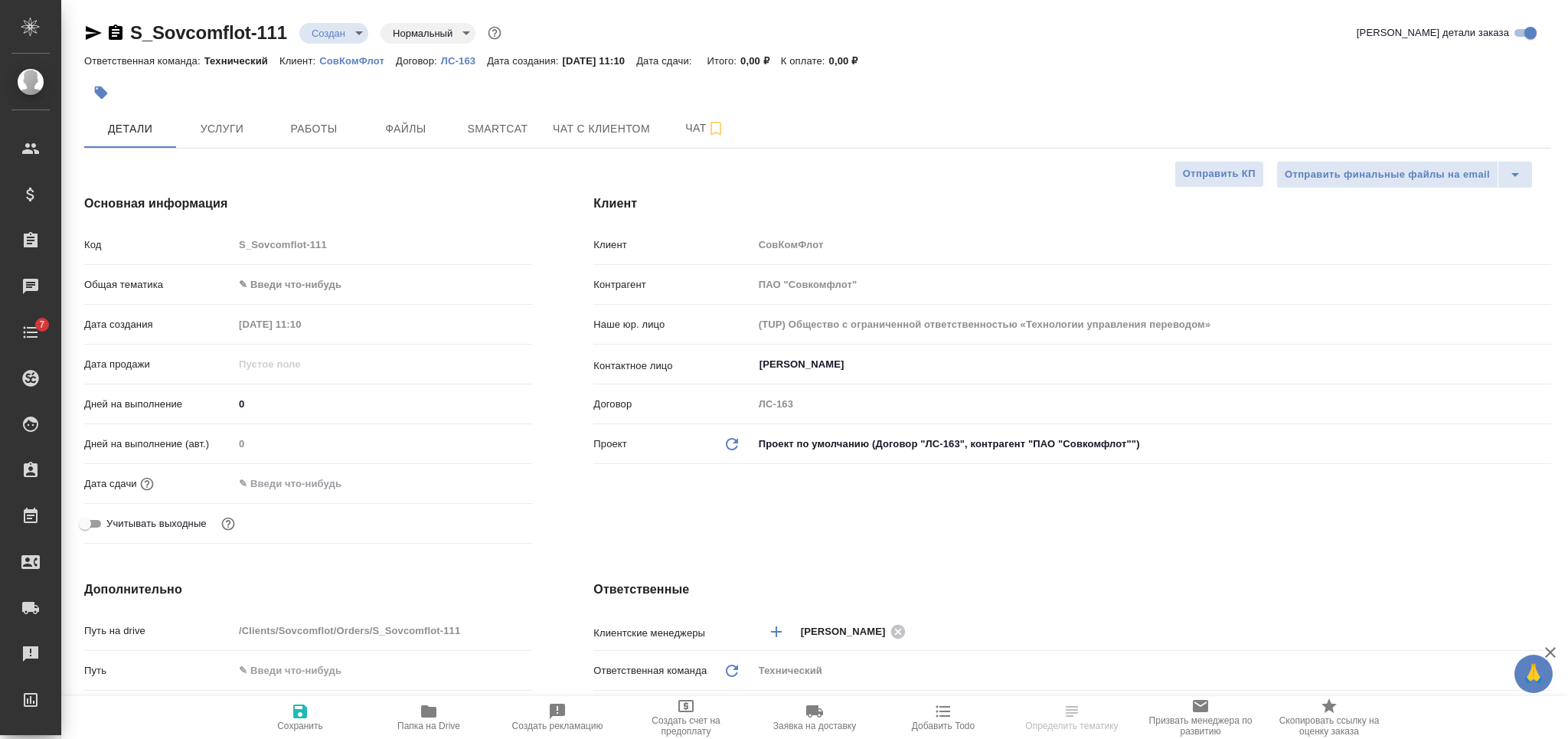
type textarea "x"
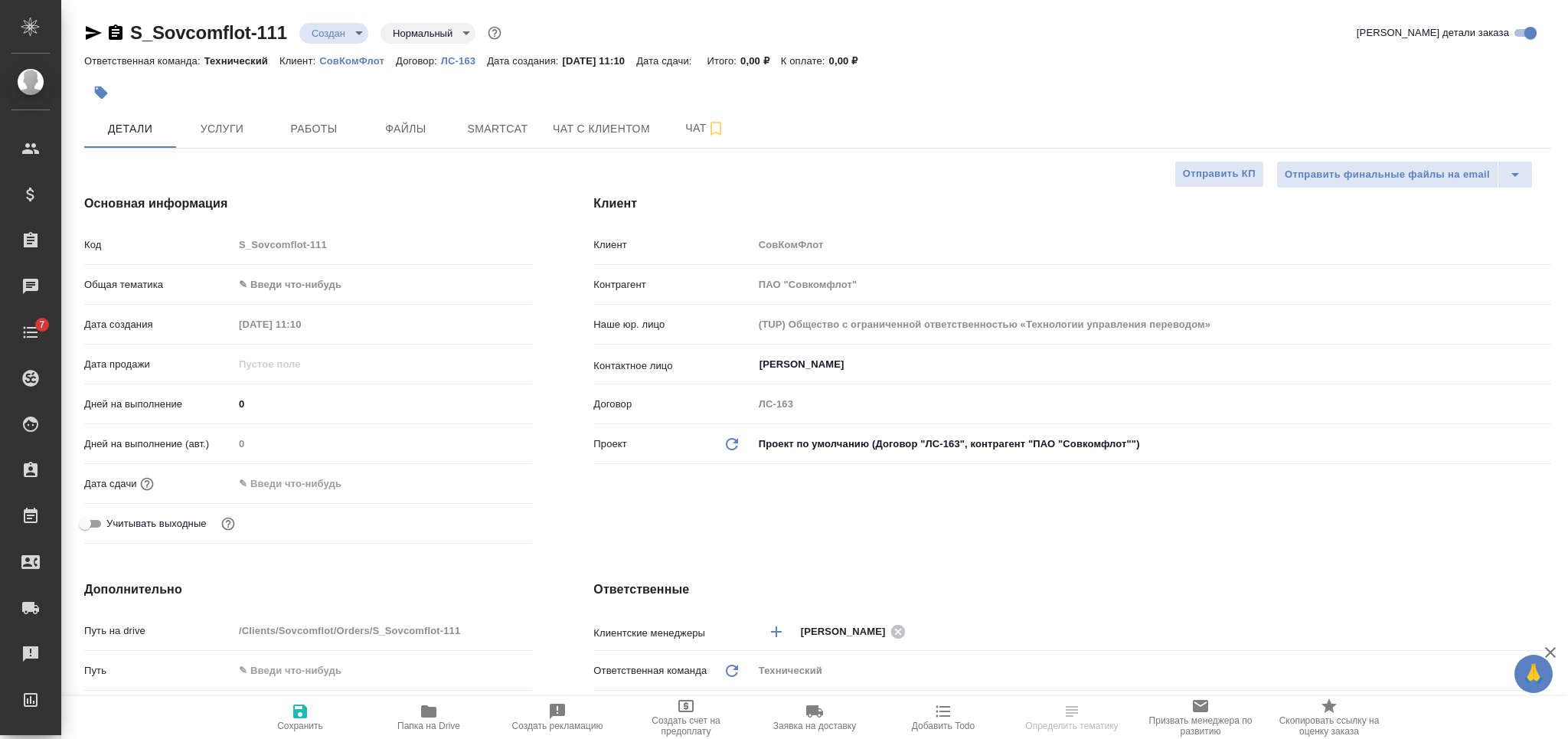
type textarea "x"
select select "RU"
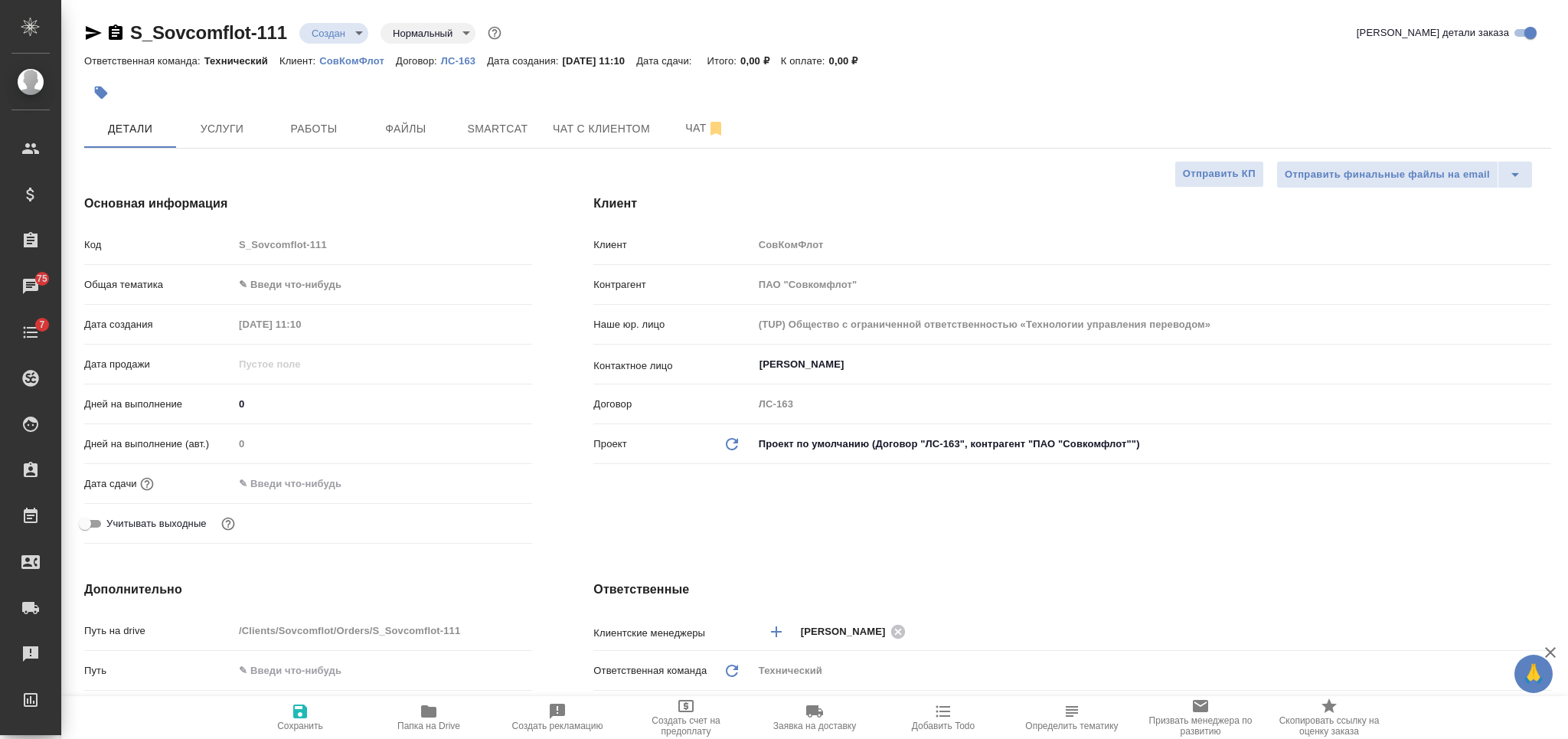
type textarea "x"
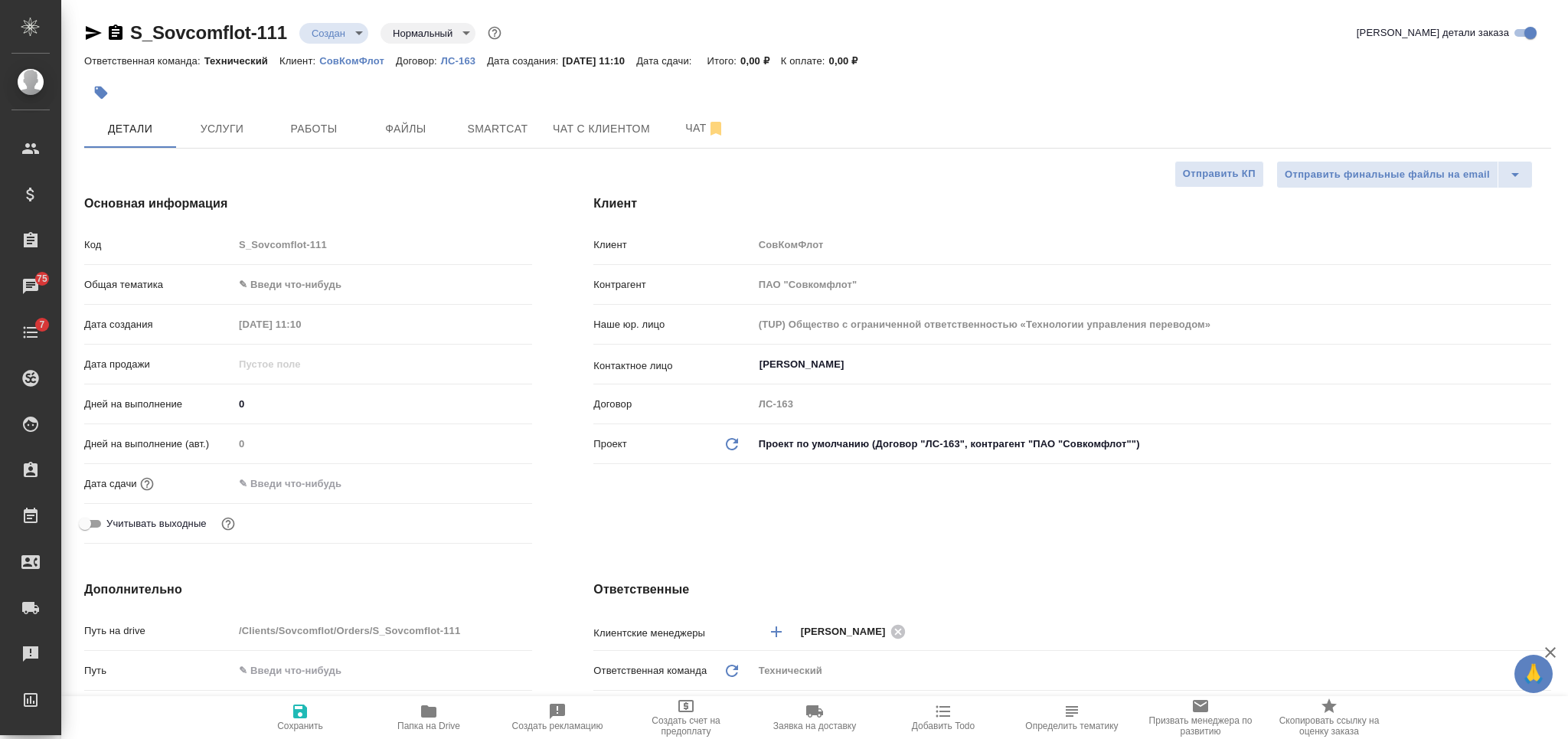
type textarea "x"
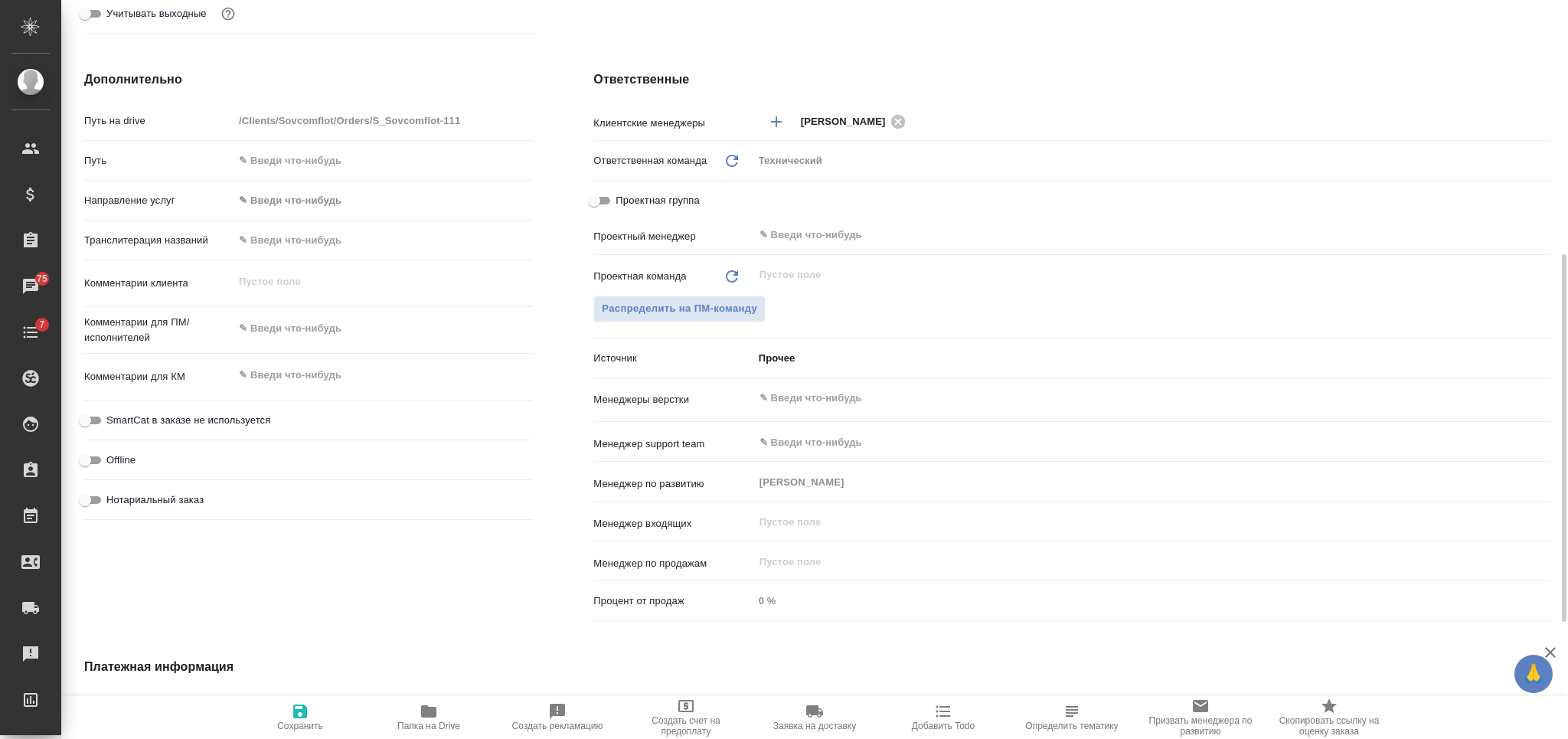
click at [358, 321] on textarea at bounding box center [382, 328] width 298 height 26
type textarea "x"
type textarea "рус-"
type textarea "x"
type textarea "рус-а"
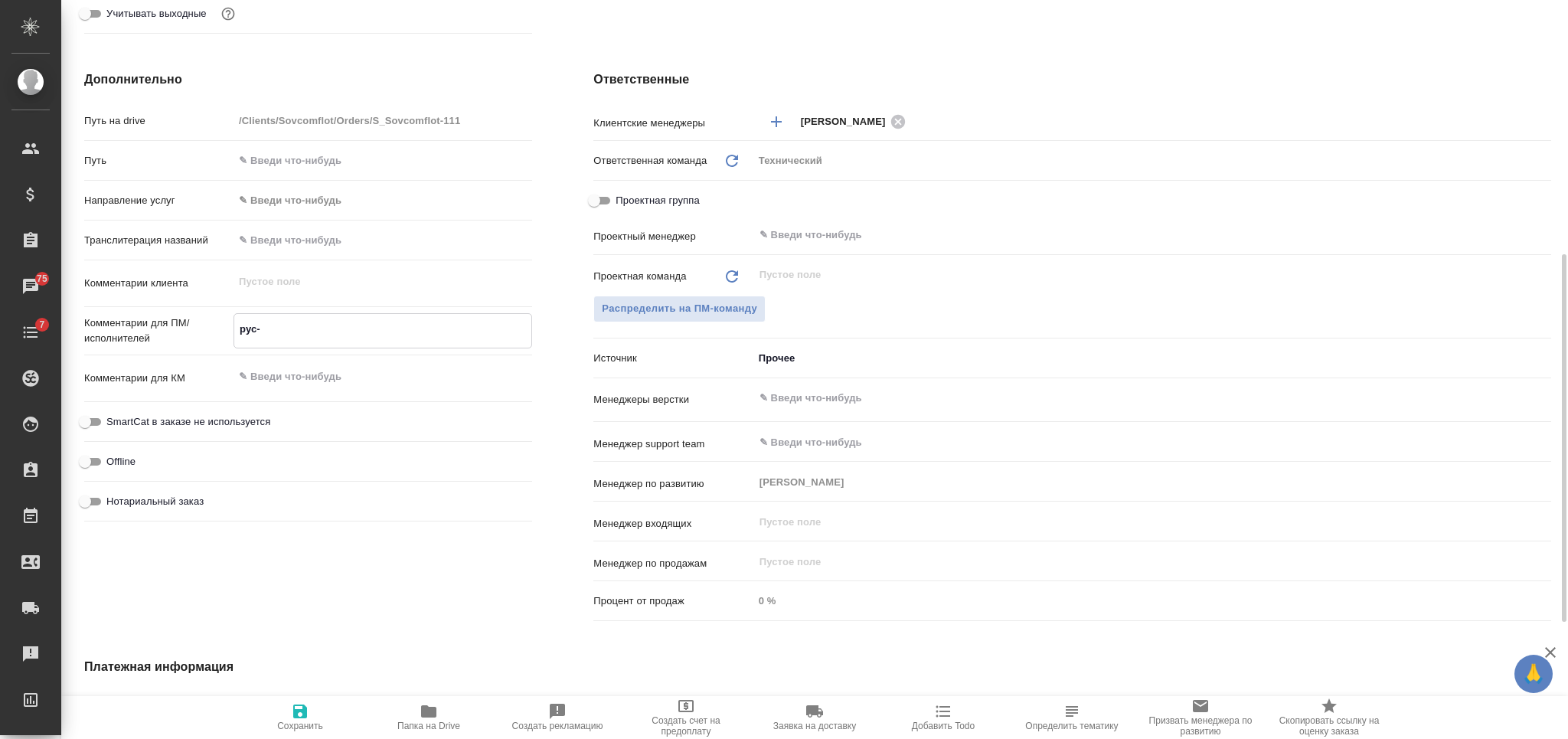
type textarea "x"
type textarea "рус-англ"
type textarea "x"
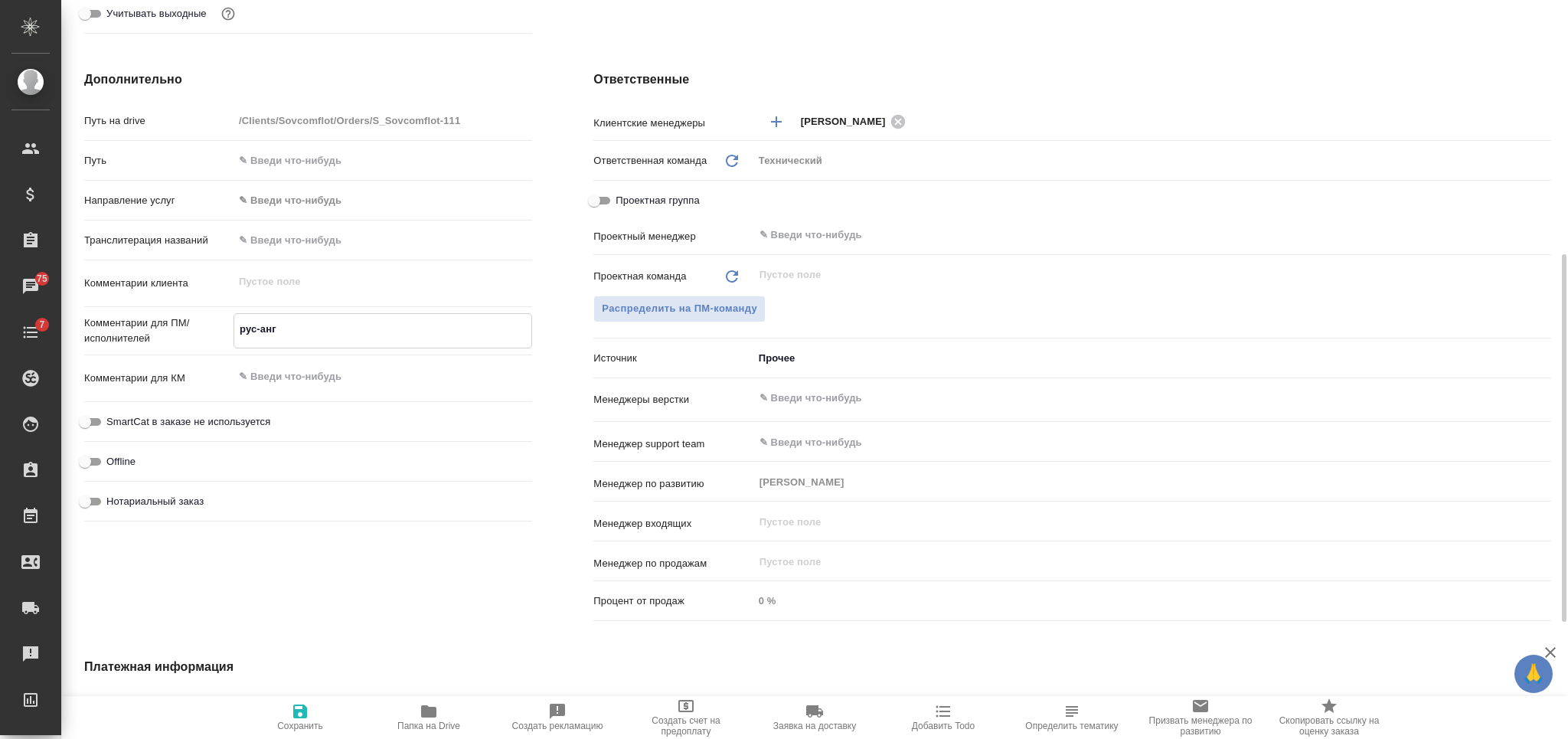
type textarea "x"
type textarea "рус-англ"
type textarea "x"
click at [354, 364] on textarea at bounding box center [382, 376] width 297 height 26
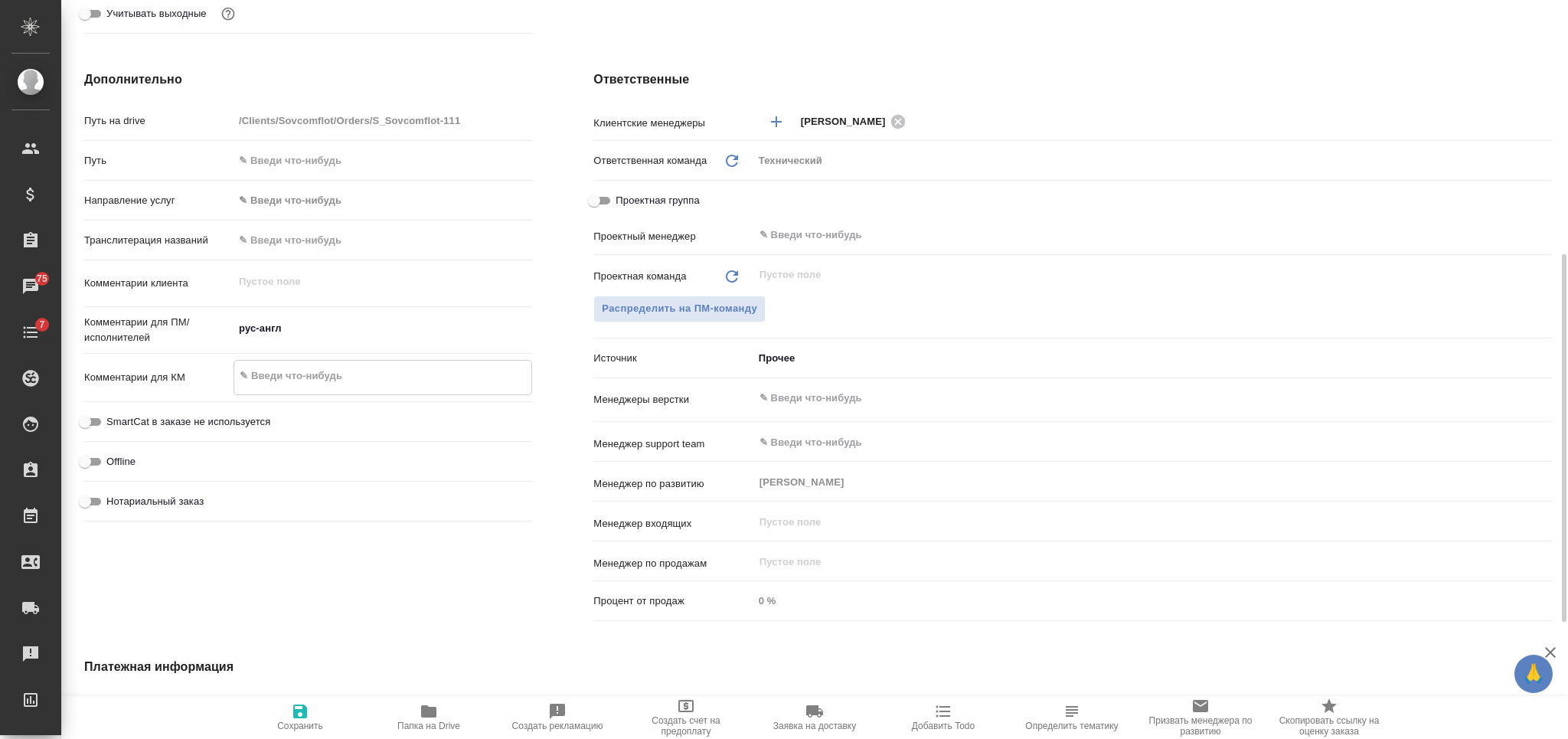
type textarea "п"
type textarea "x"
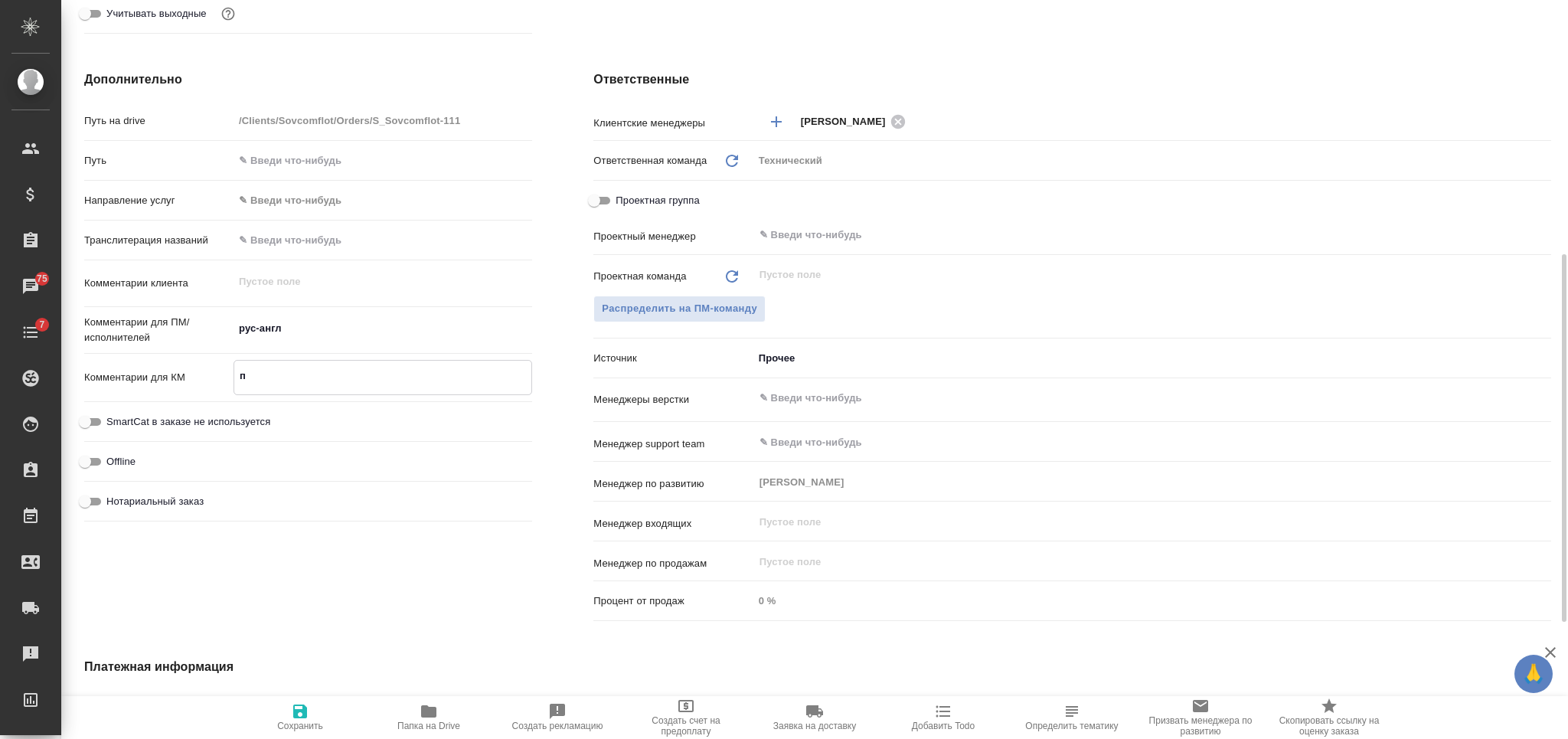
type textarea "x"
type textarea "пе"
type textarea "x"
type textarea "пер"
type textarea "x"
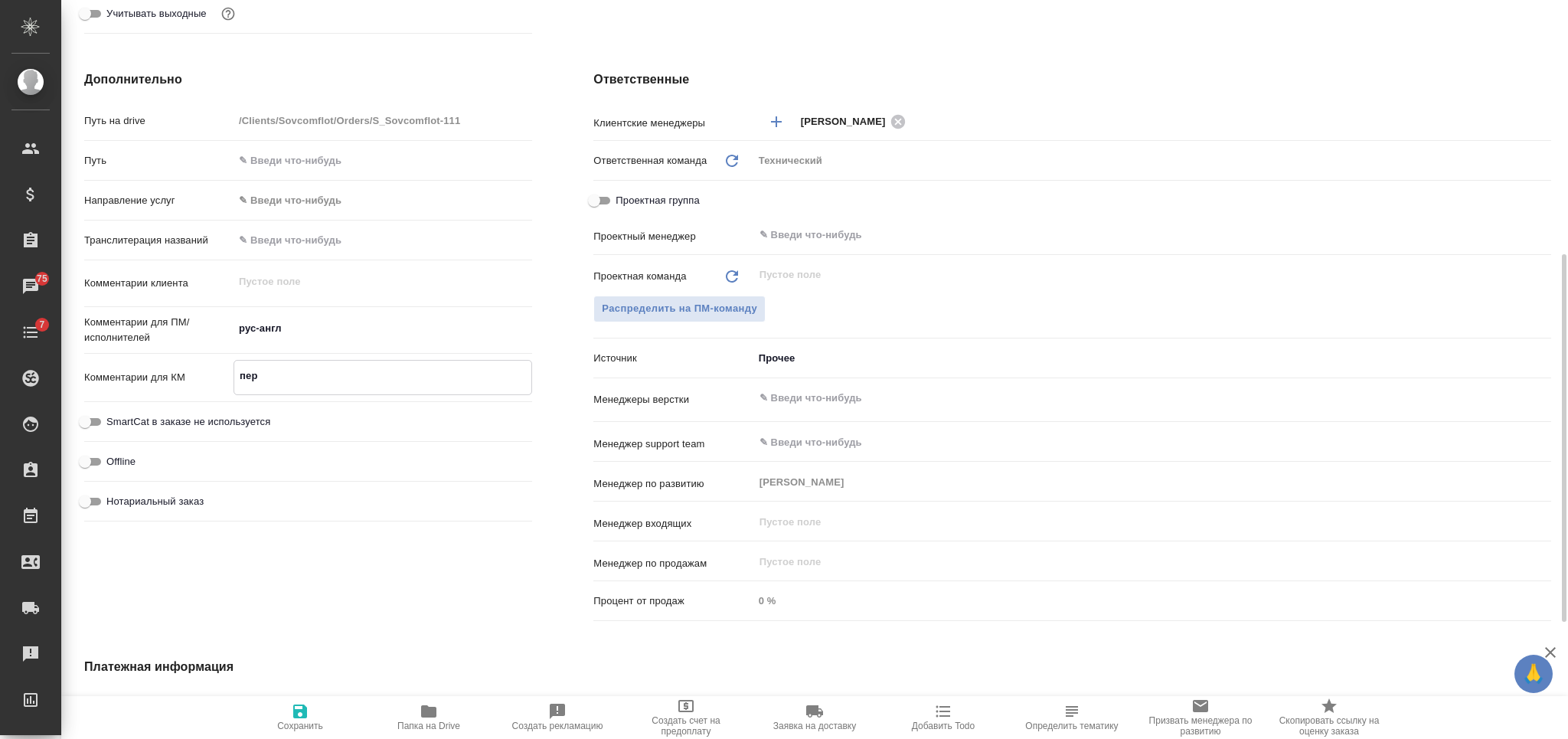
type textarea "x"
type textarea "пере"
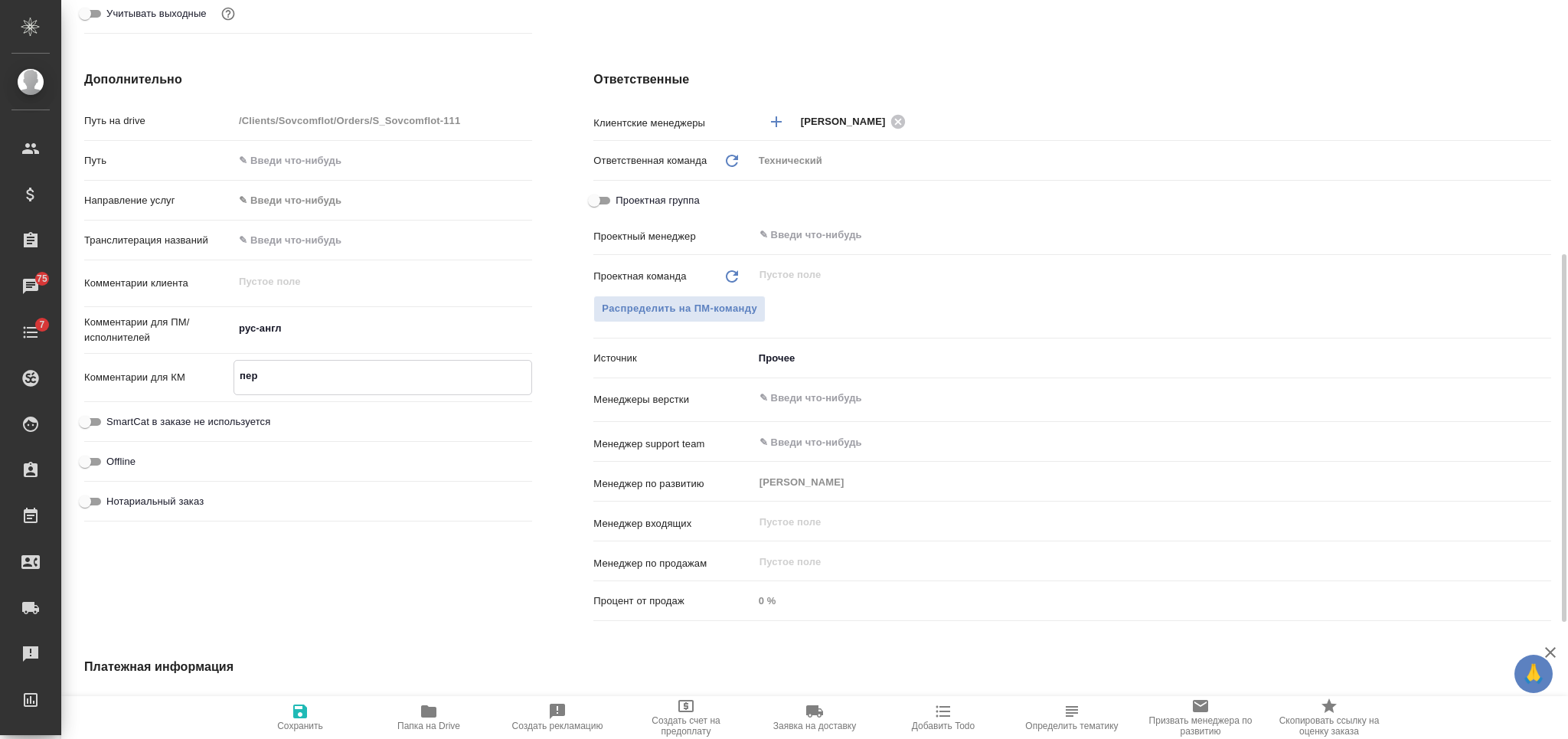
type textarea "x"
type textarea "перев"
type textarea "x"
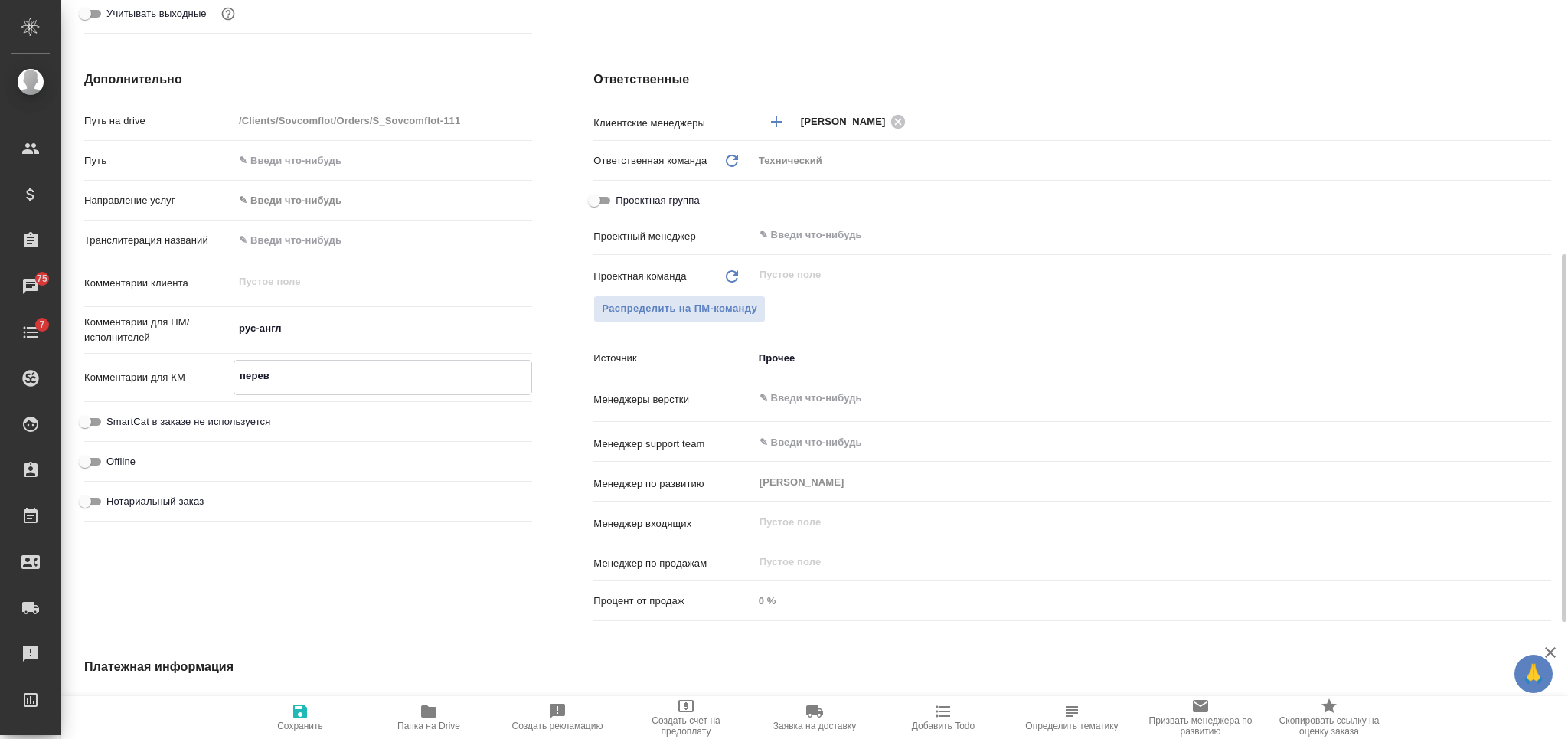
type textarea "перево"
type textarea "x"
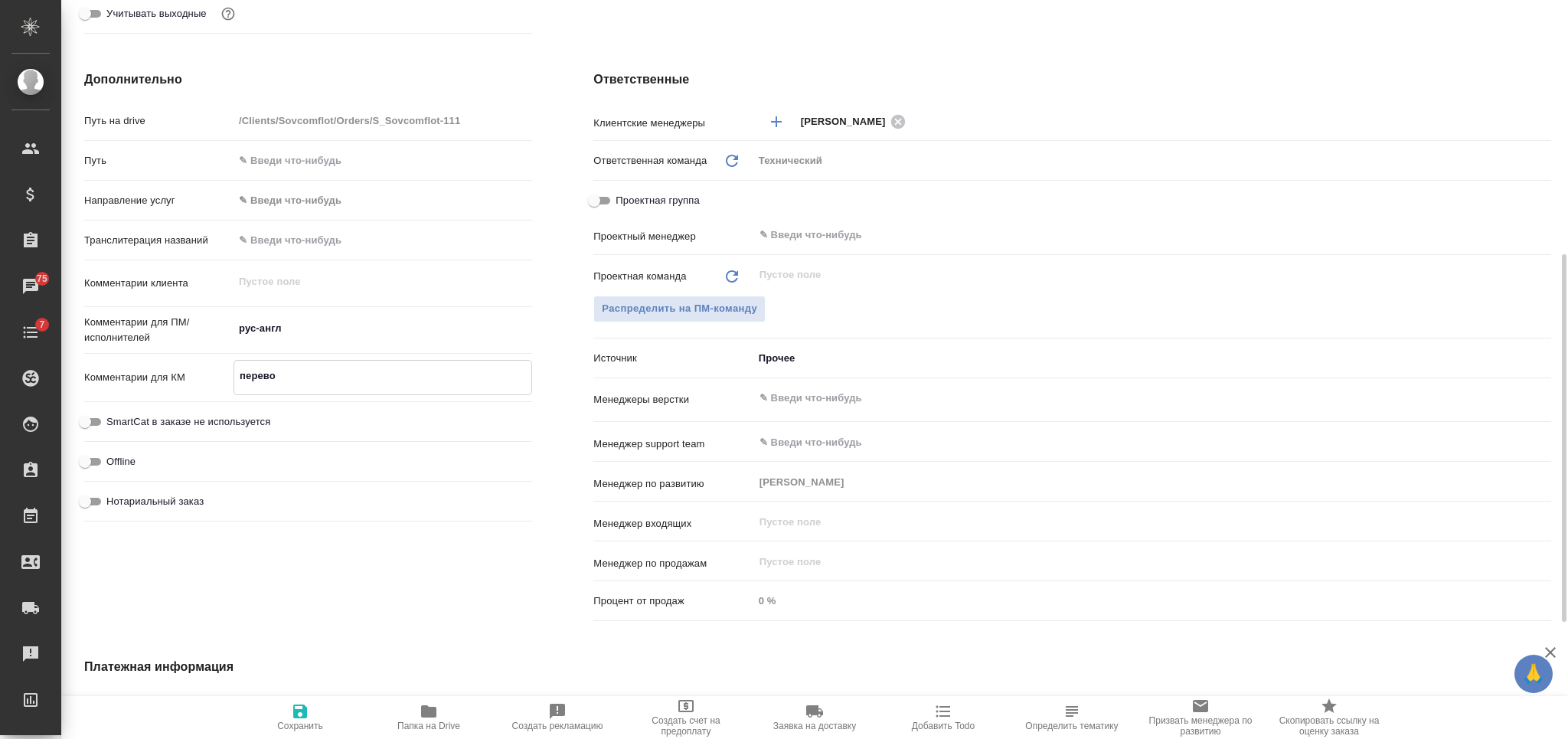
type textarea "x"
type textarea "перевод"
type textarea "x"
type textarea "перевод"
type textarea "x"
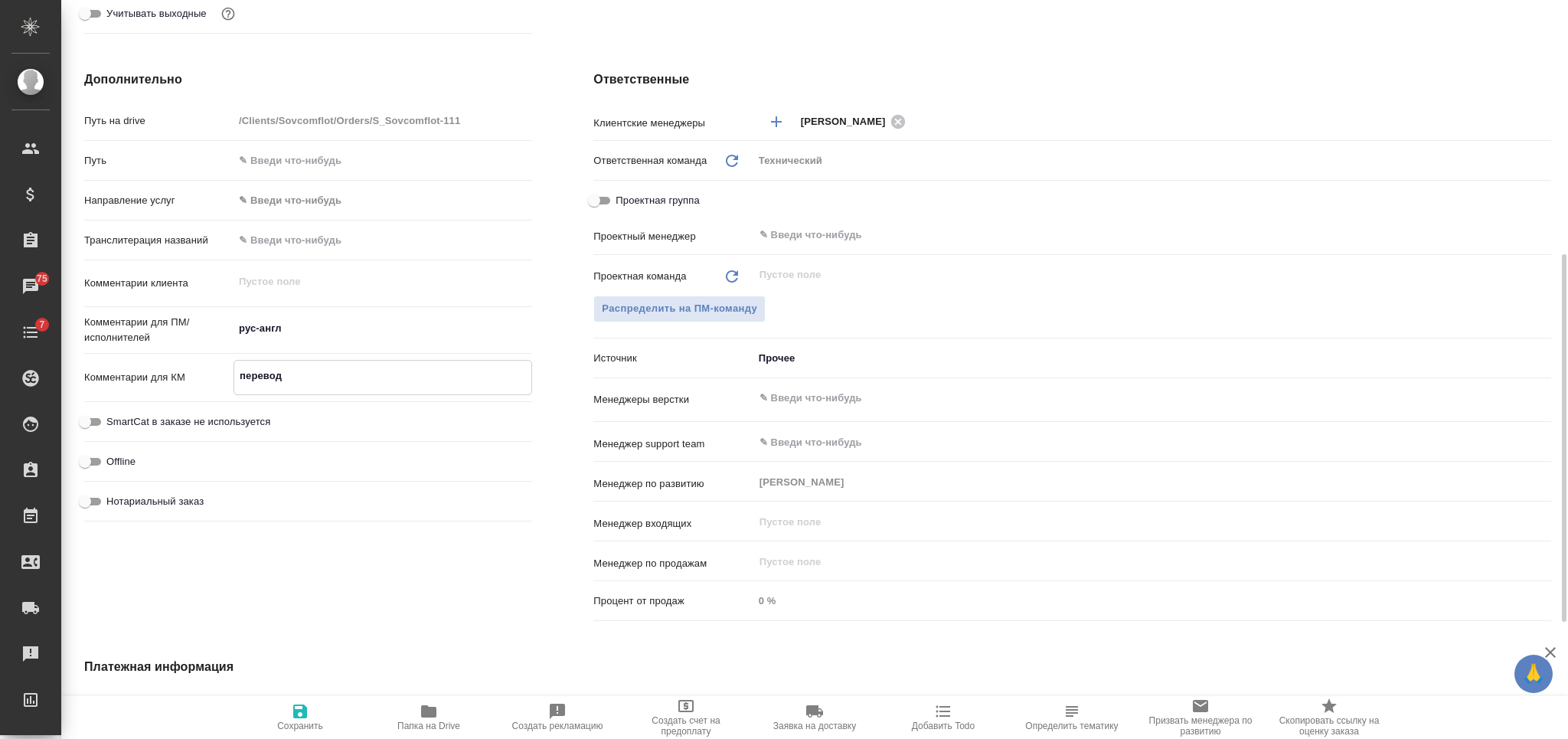
type textarea "x"
type textarea "перевод с"
type textarea "x"
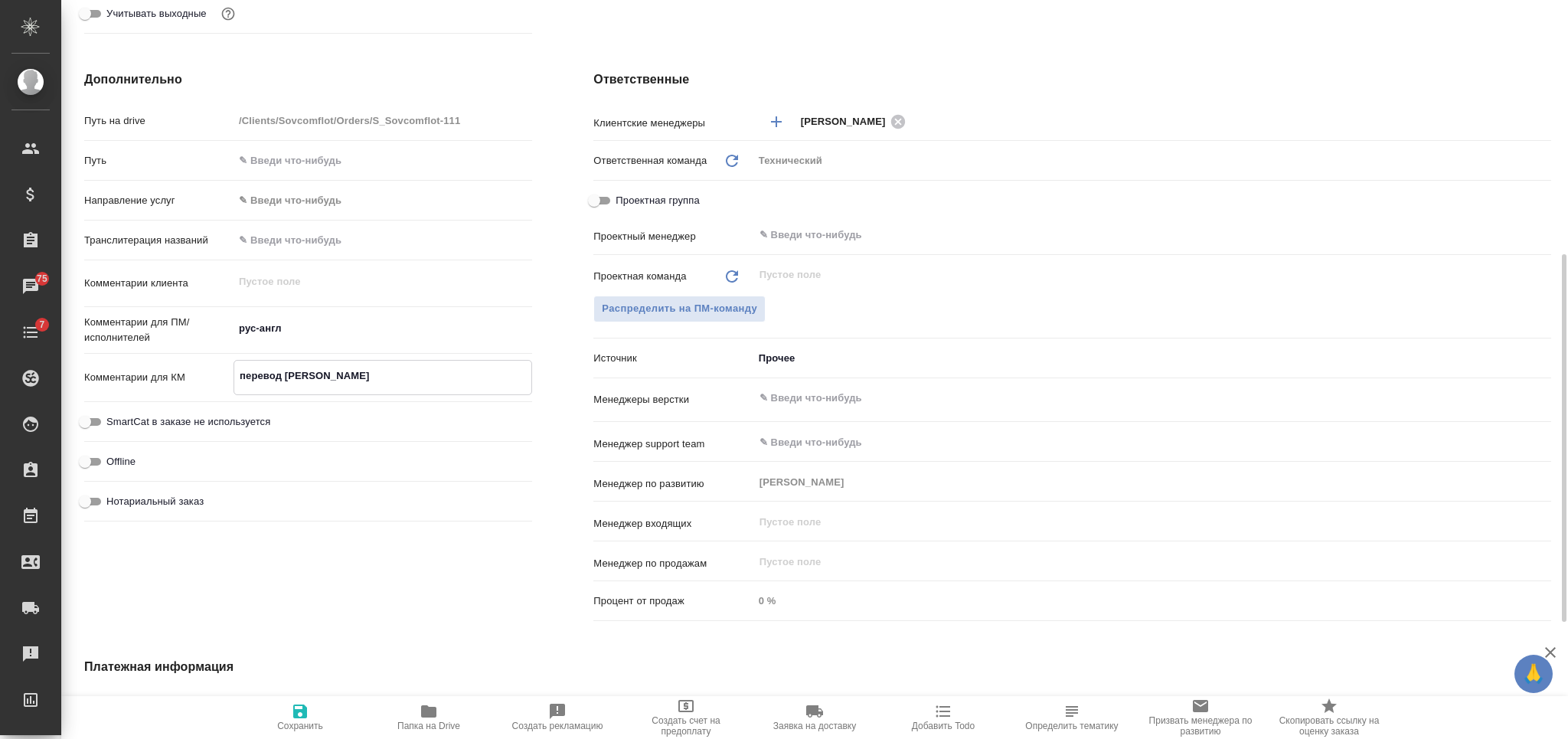
type textarea "перевод ст"
type textarea "x"
type textarea "перевод ста"
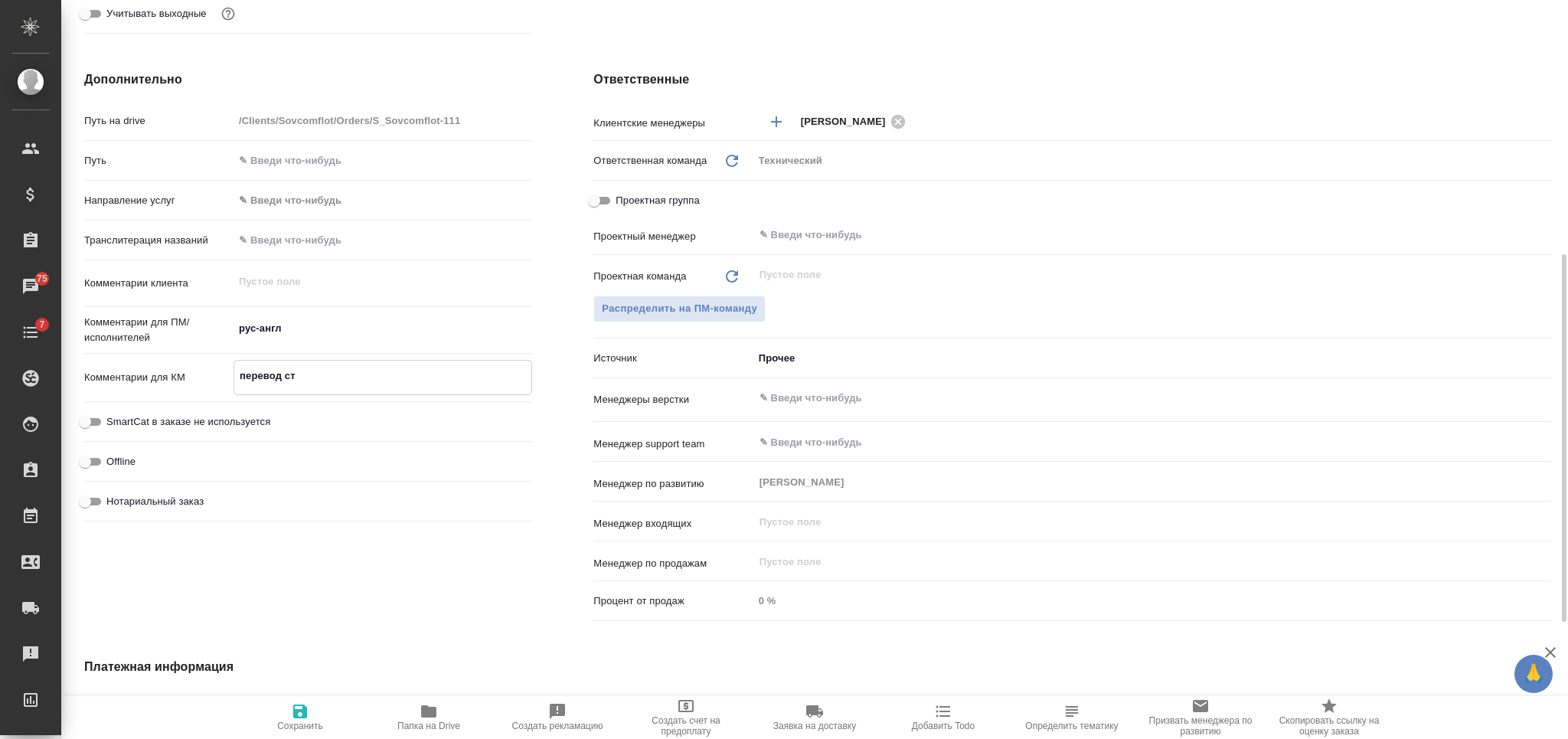
type textarea "x"
type textarea "перевод стат"
type textarea "x"
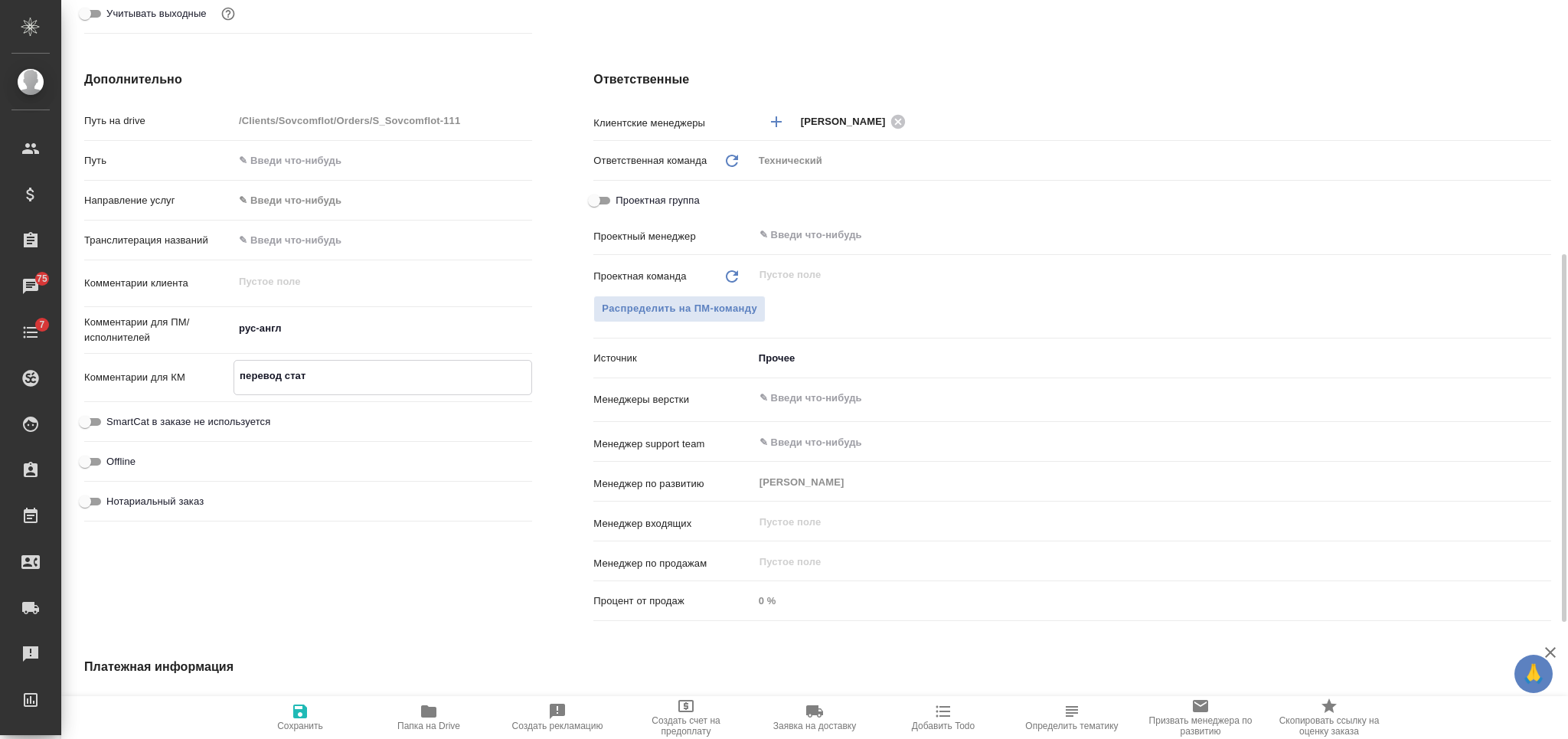
type textarea "перевод стате"
type textarea "x"
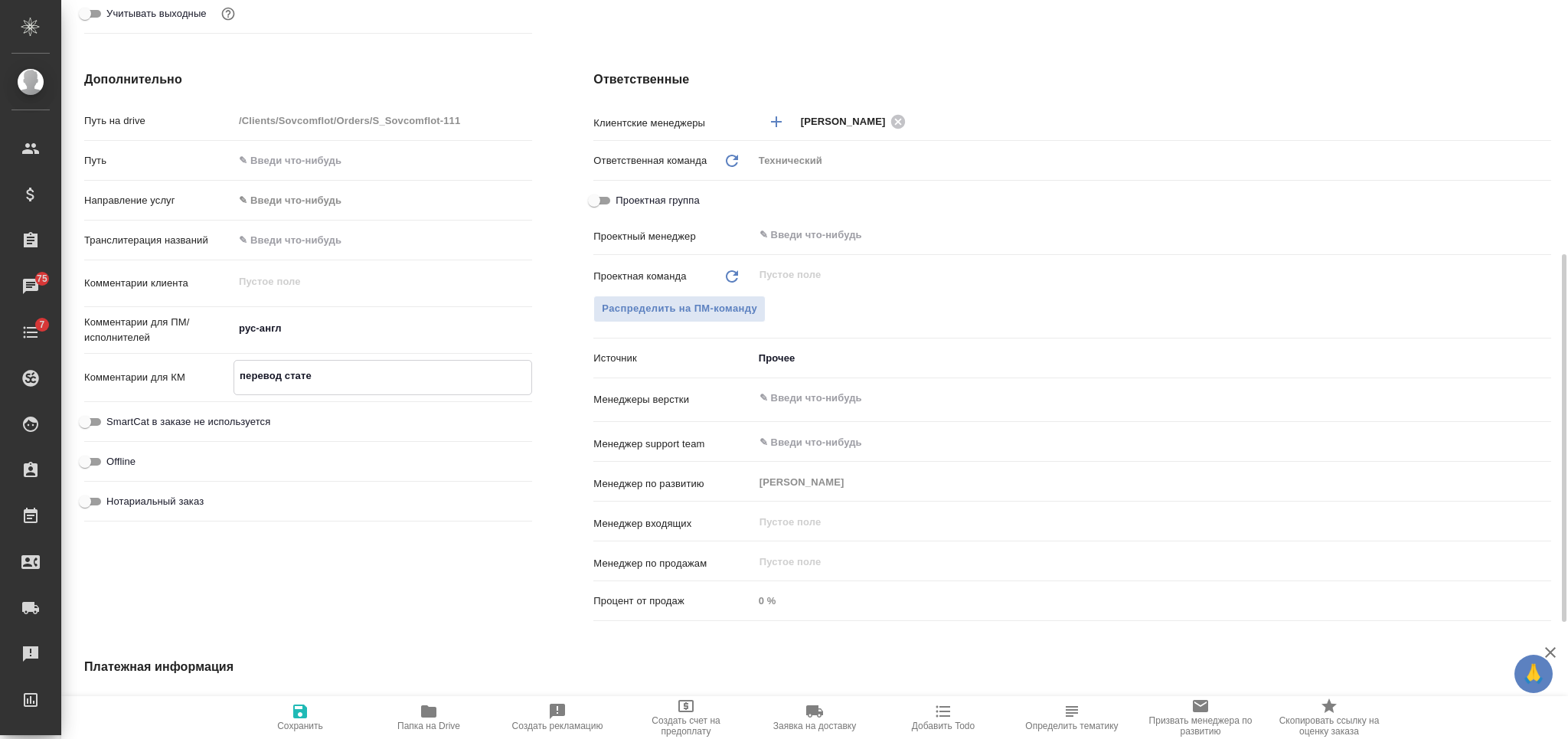
type textarea "x"
type textarea "перевод статей"
type textarea "x"
type textarea "перевод статей"
click at [319, 326] on textarea "рус-англ" at bounding box center [382, 328] width 298 height 26
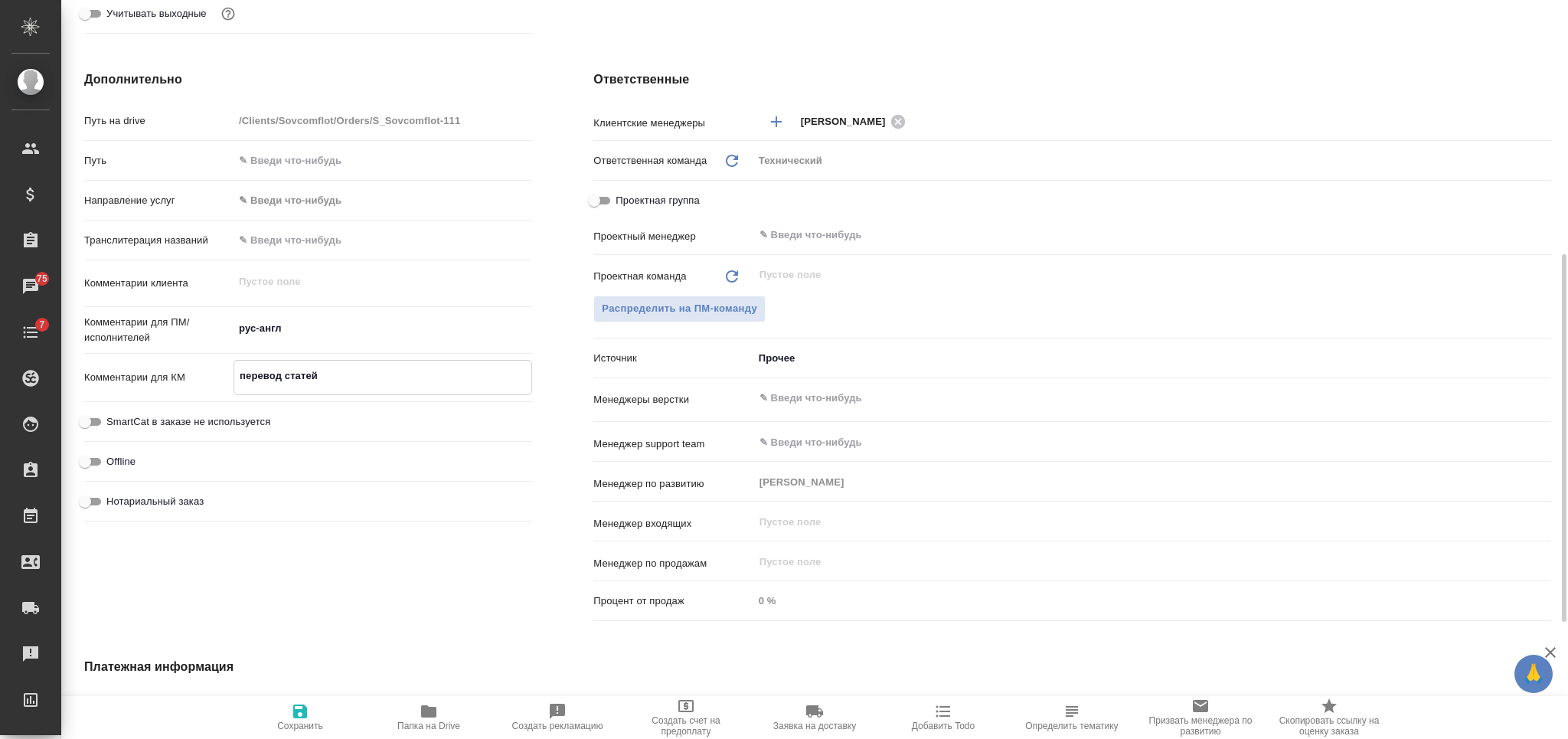
type textarea "x"
type textarea "рус-англ"
type textarea "x"
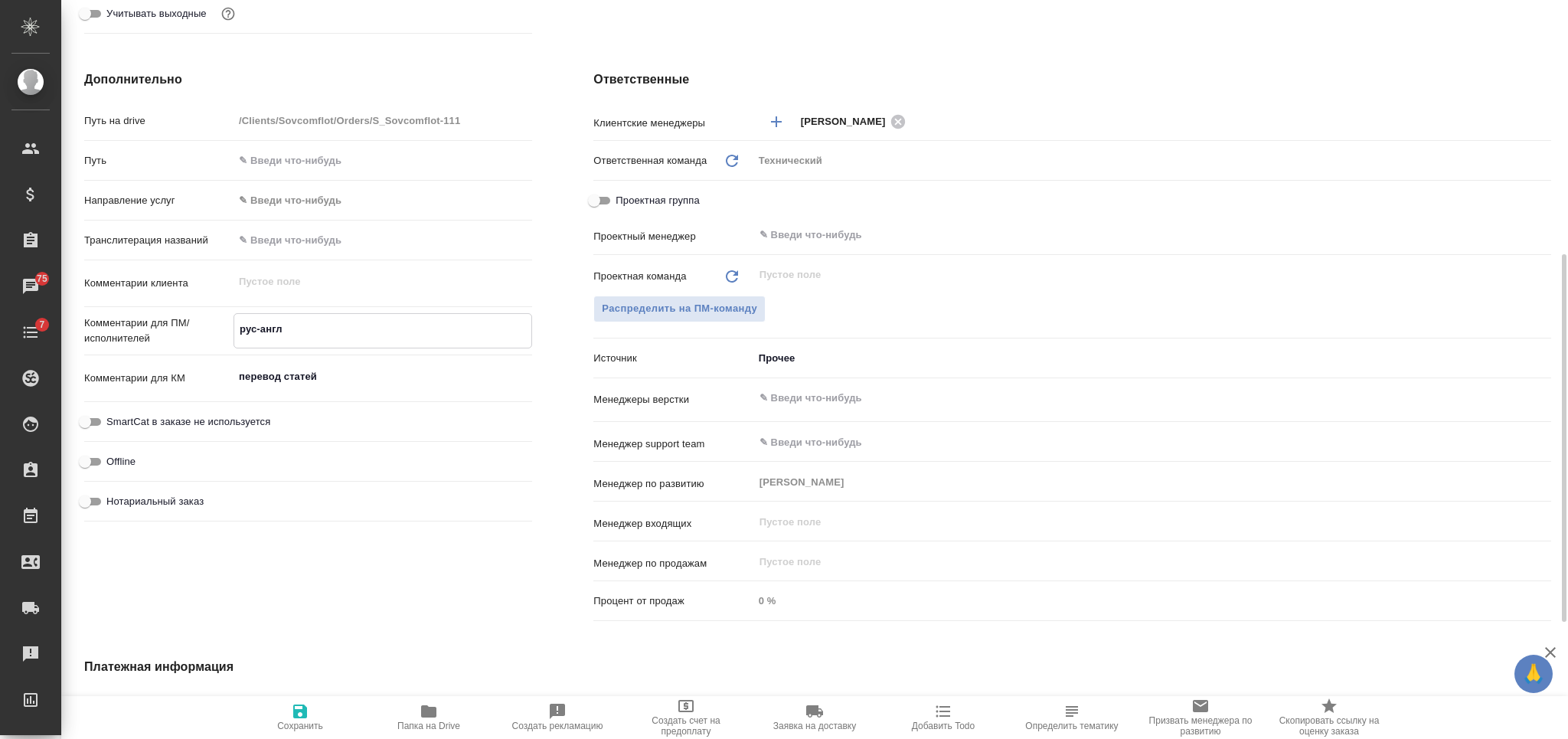
type textarea "x"
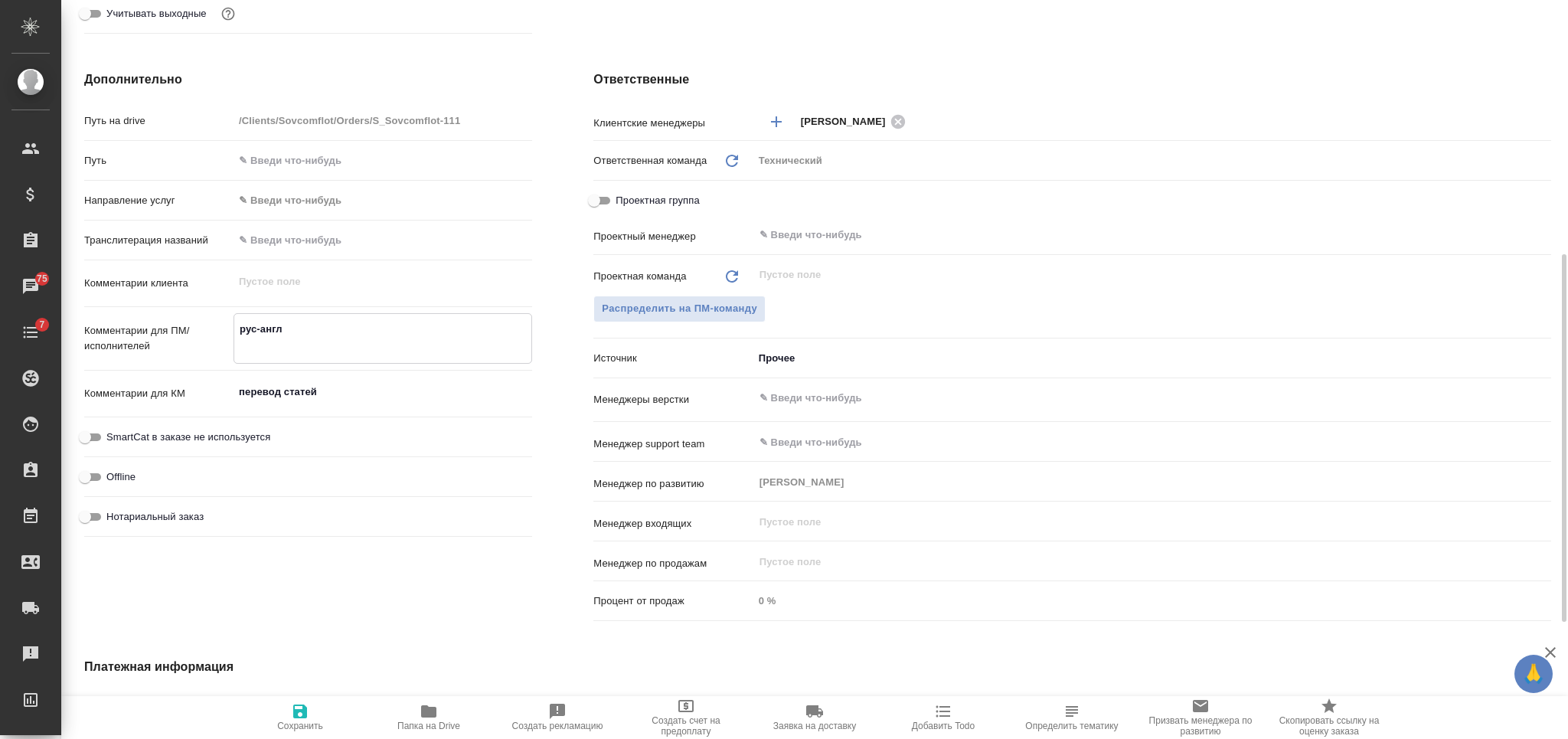
type textarea "рус-англ б"
type textarea "x"
type textarea "рус-англ бе"
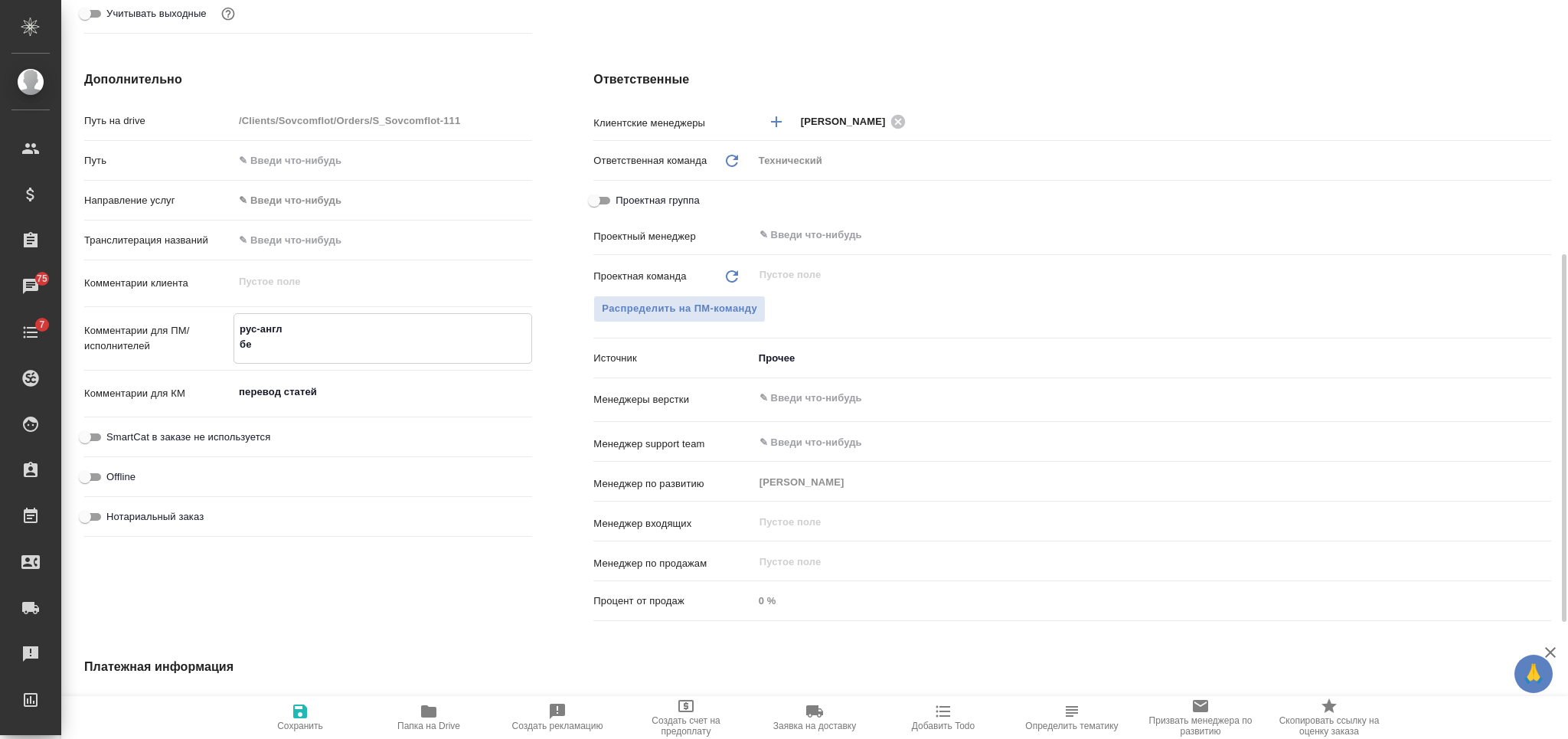
type textarea "x"
type textarea "рус-англ без"
type textarea "x"
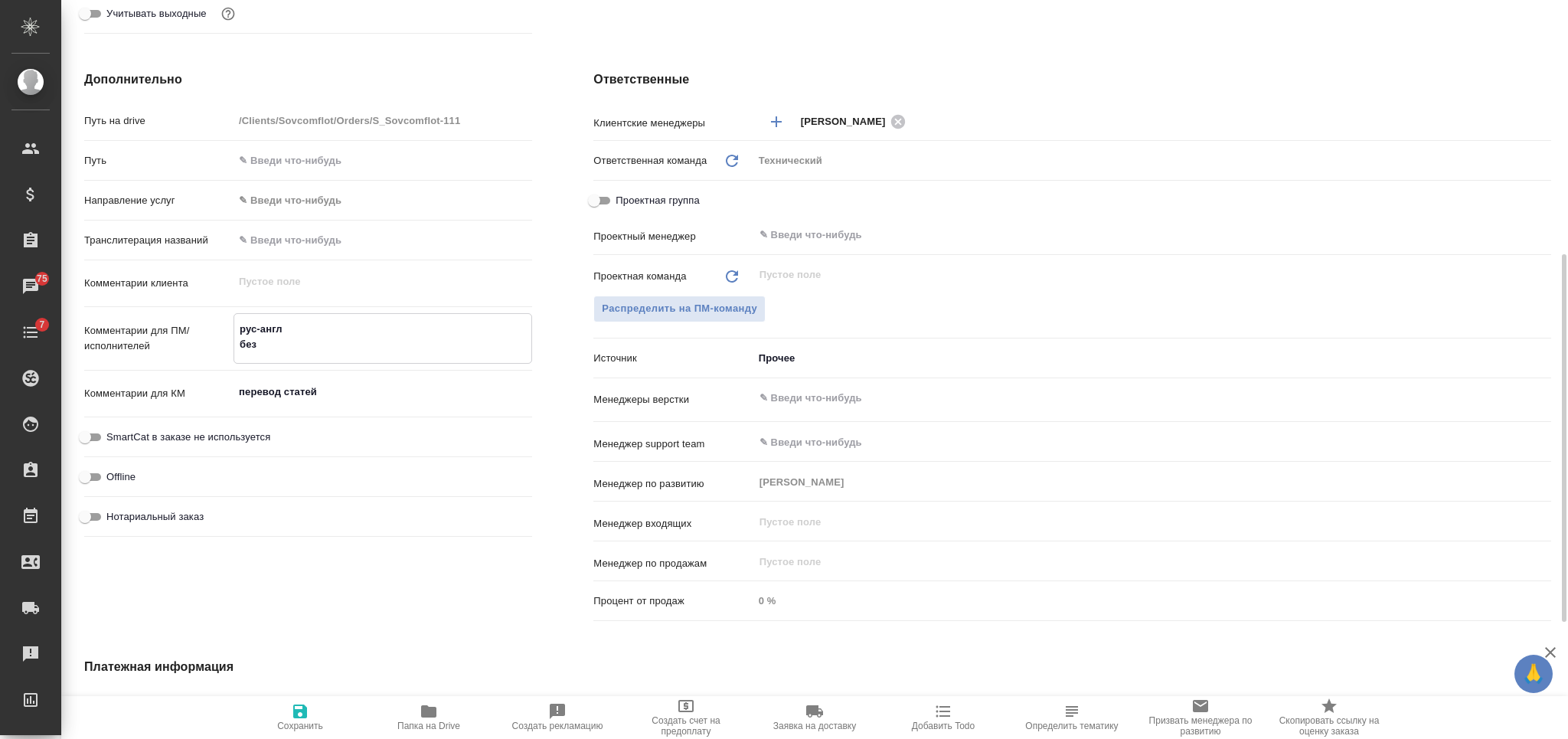
type textarea "x"
type textarea "рус-англ без"
type textarea "x"
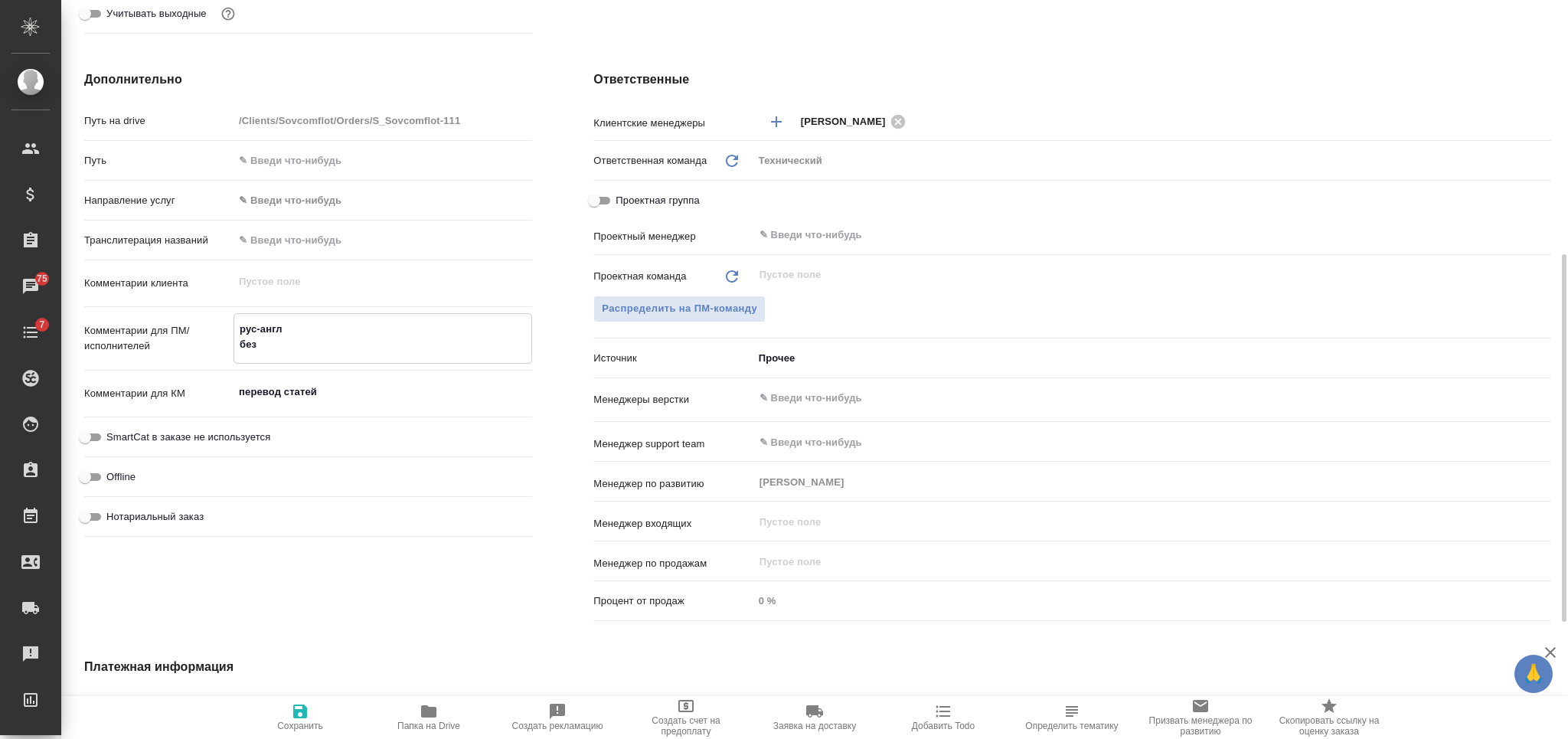
type textarea "x"
type textarea "рус-англ без в"
type textarea "x"
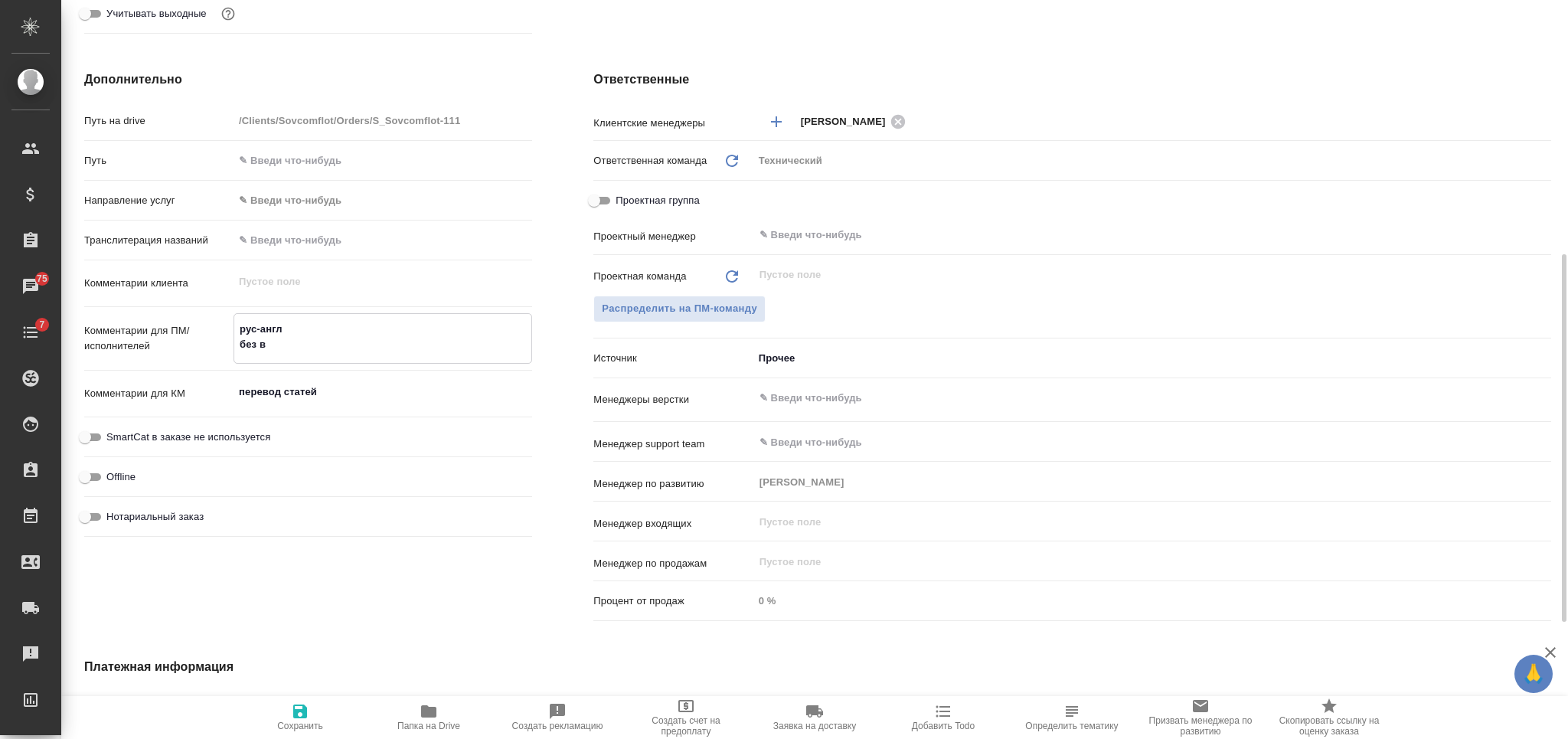
type textarea "x"
type textarea "рус-англ без ве"
type textarea "x"
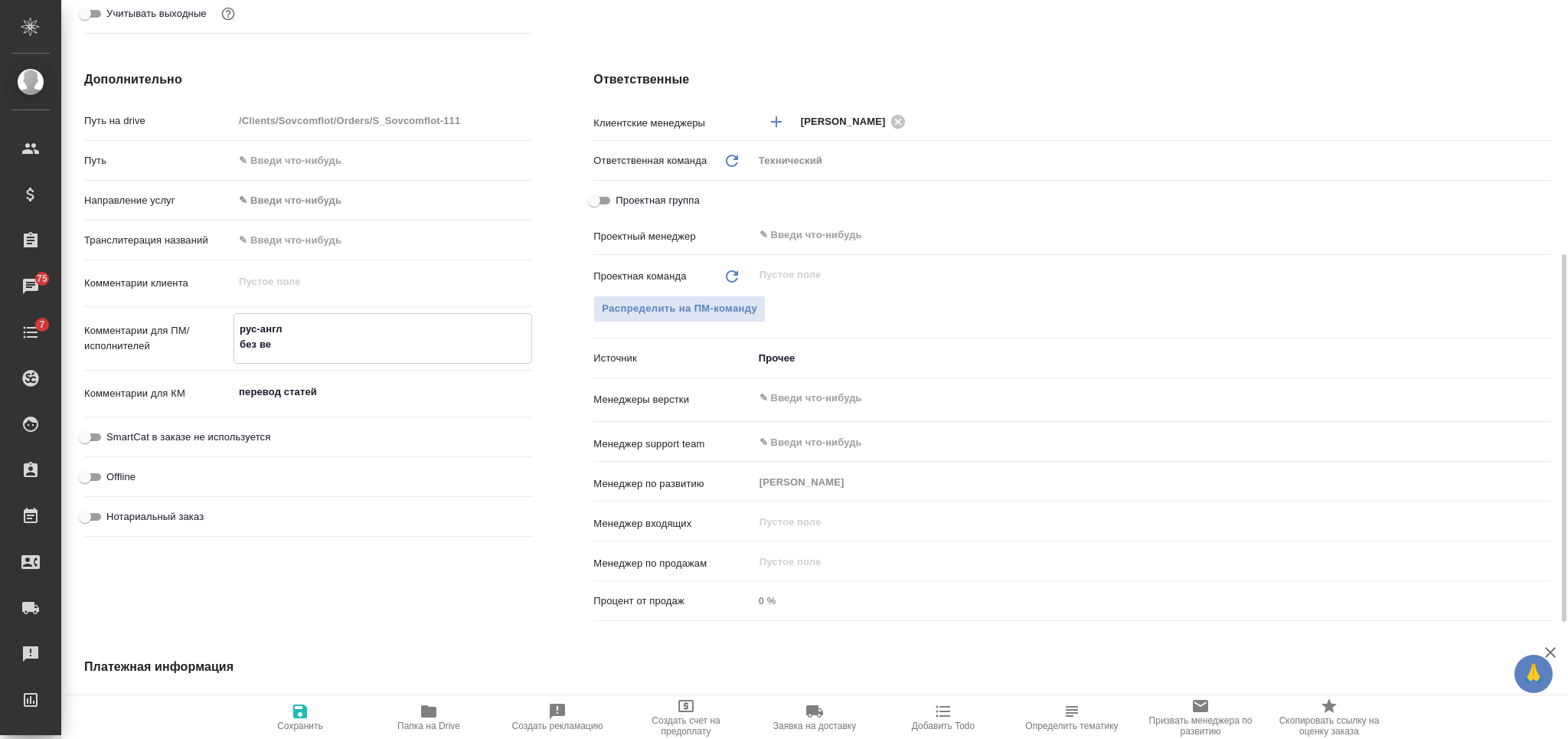
type textarea "рус-англ без вер"
type textarea "x"
type textarea "рус-англ без верс"
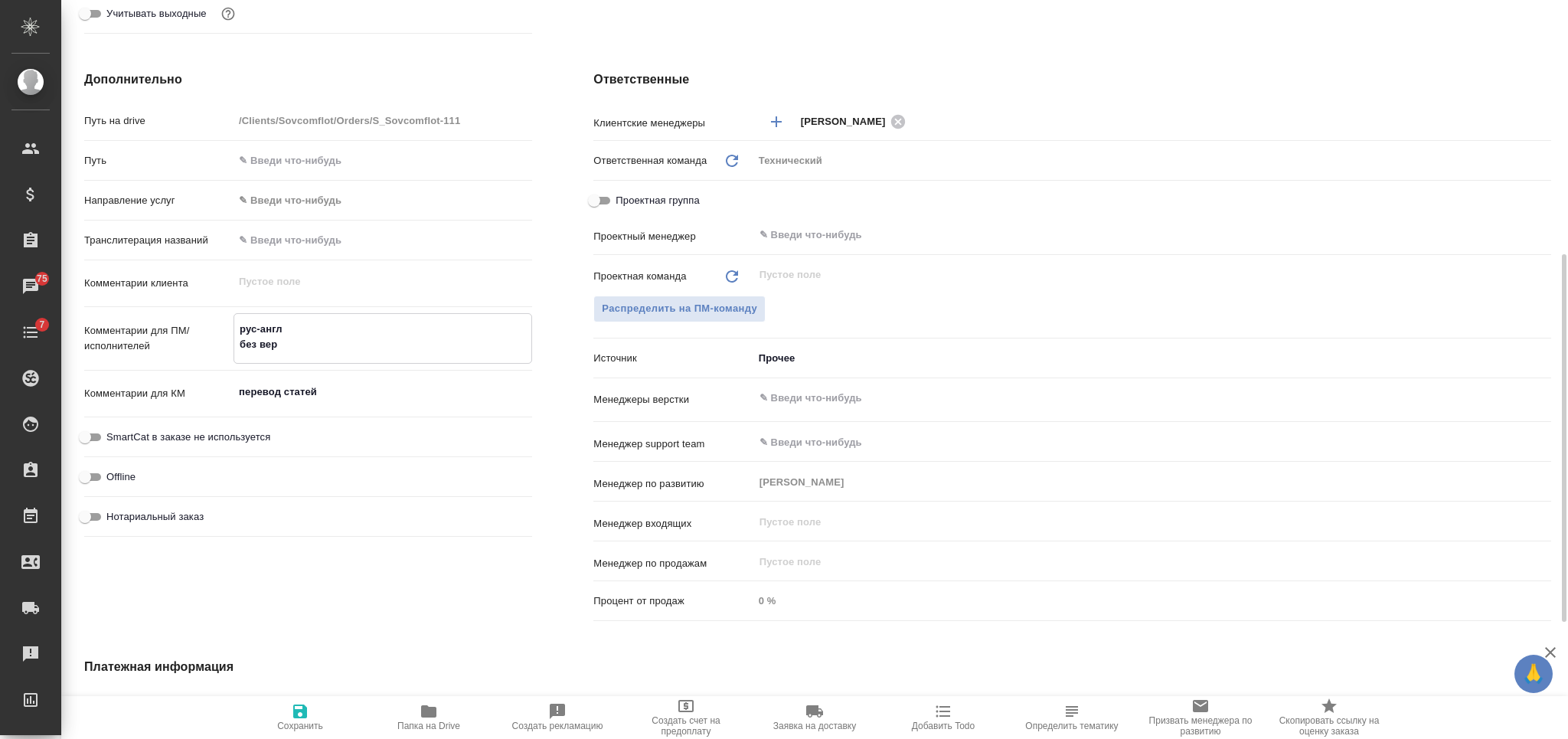
type textarea "x"
type textarea "рус-англ без верст"
type textarea "x"
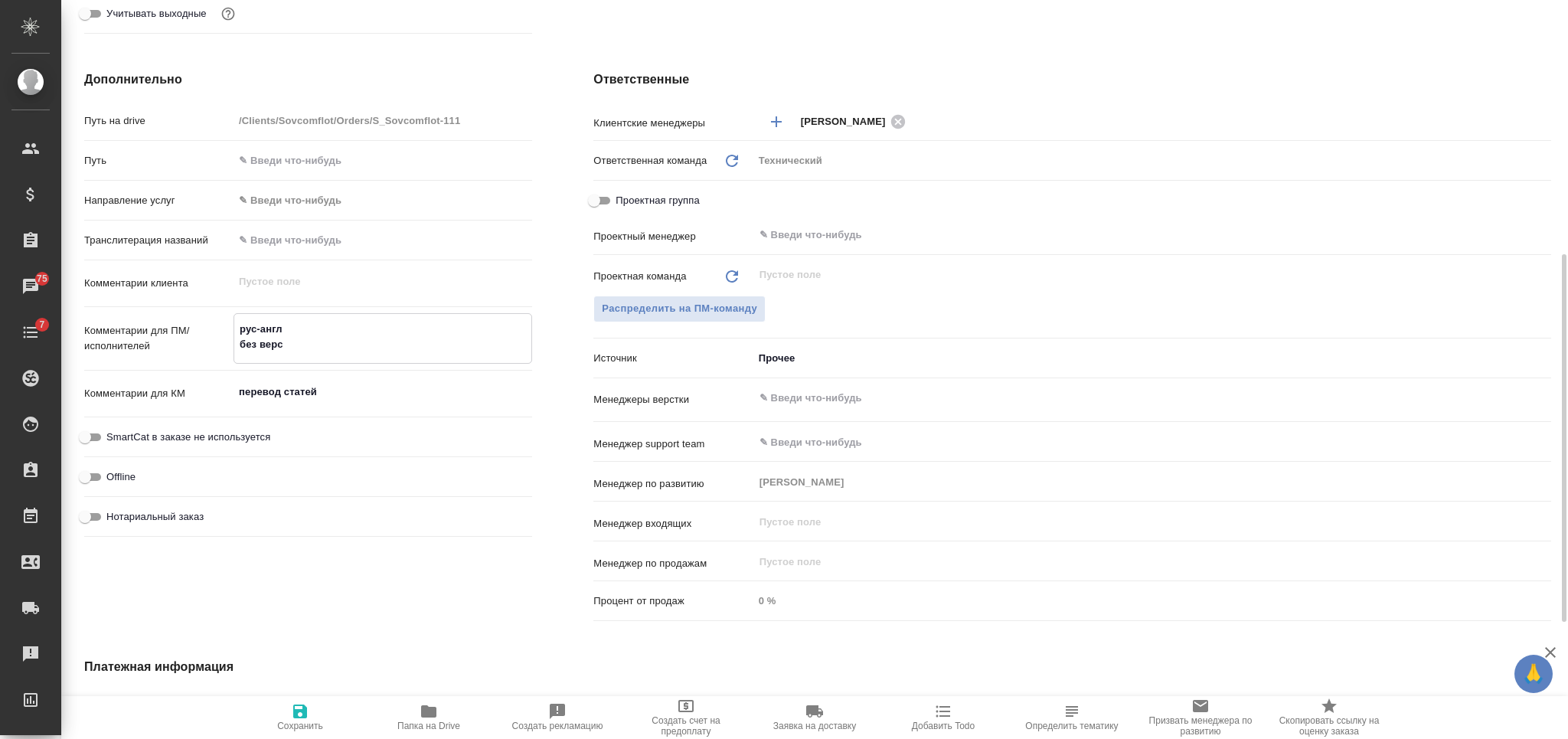
type textarea "x"
type textarea "рус-англ без верстки"
type textarea "x"
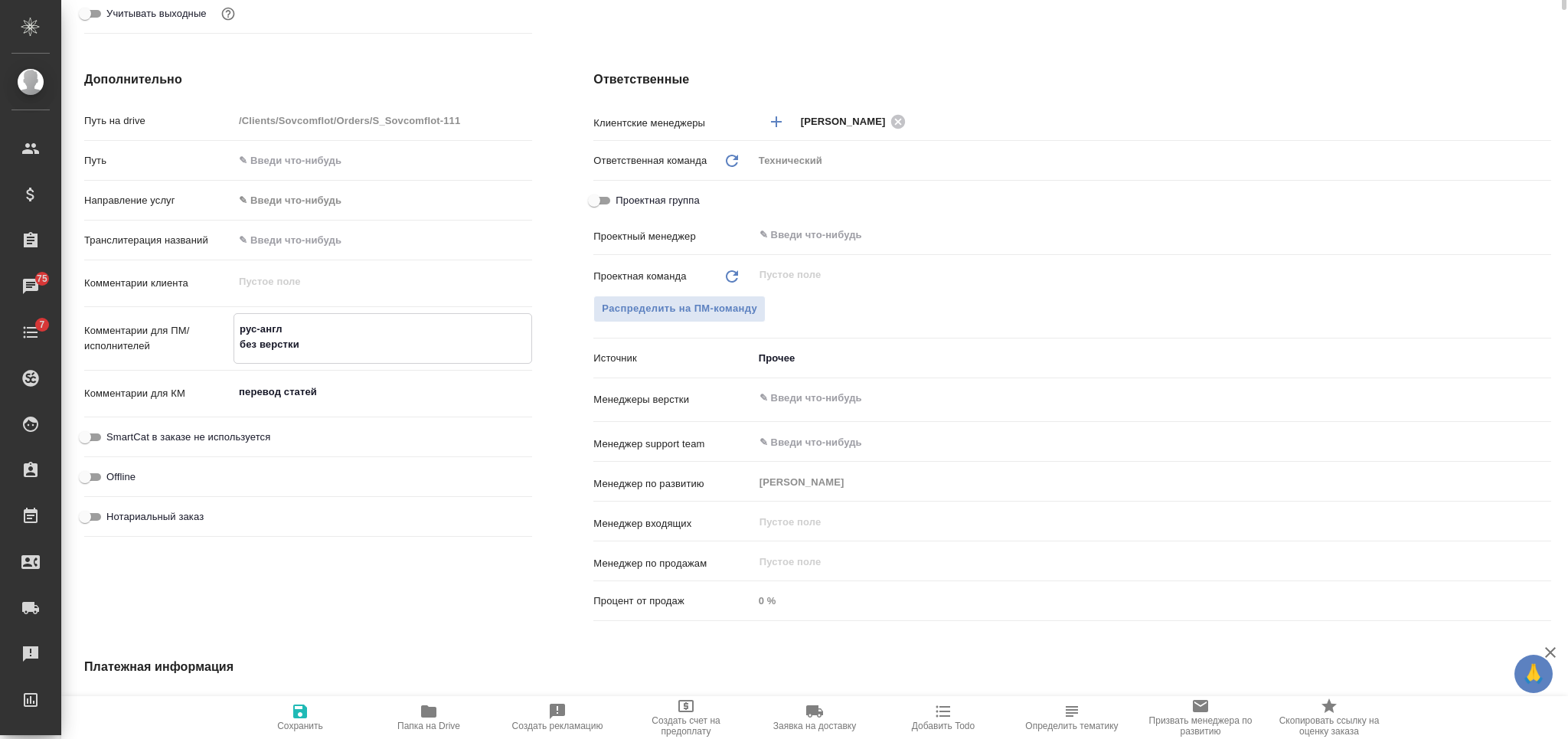
scroll to position [0, 0]
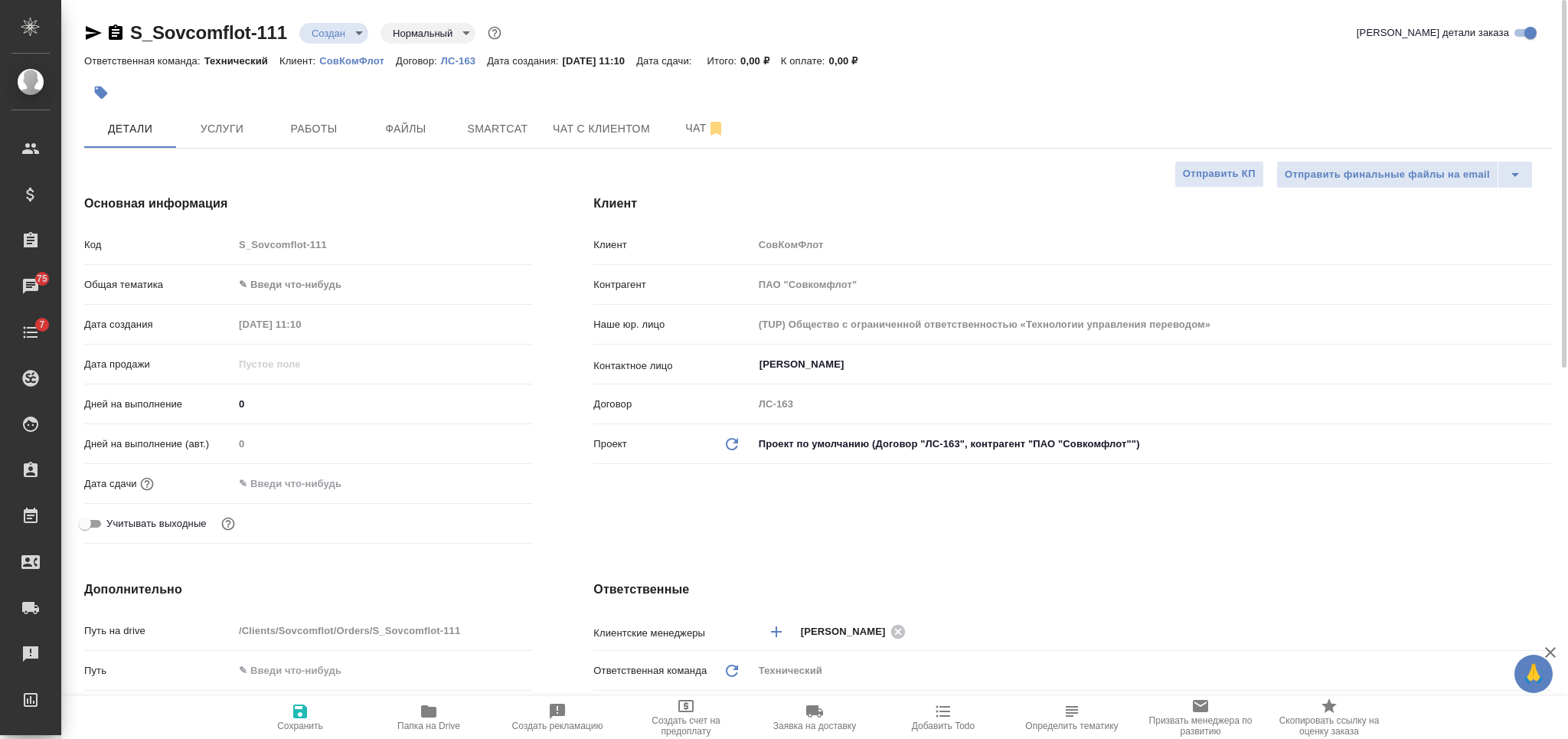
type textarea "рус-англ без верстки"
click at [346, 283] on body "🙏 .cls-1 fill:#fff; AWATERA Nikiforova Valeria Клиенты Спецификации Заказы 75 Ч…" at bounding box center [784, 370] width 1568 height 739
type textarea "x"
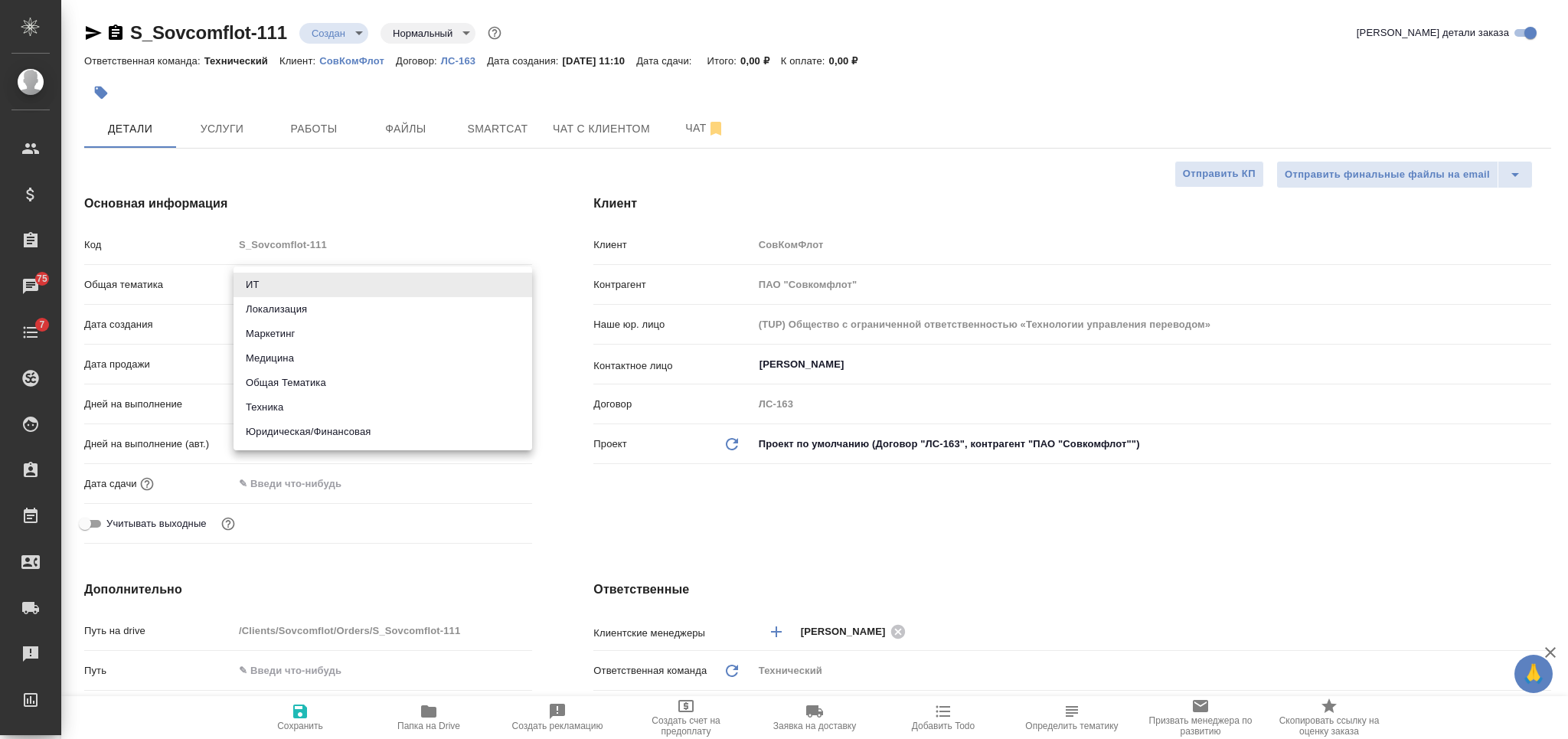
click at [370, 187] on div at bounding box center [784, 370] width 1568 height 739
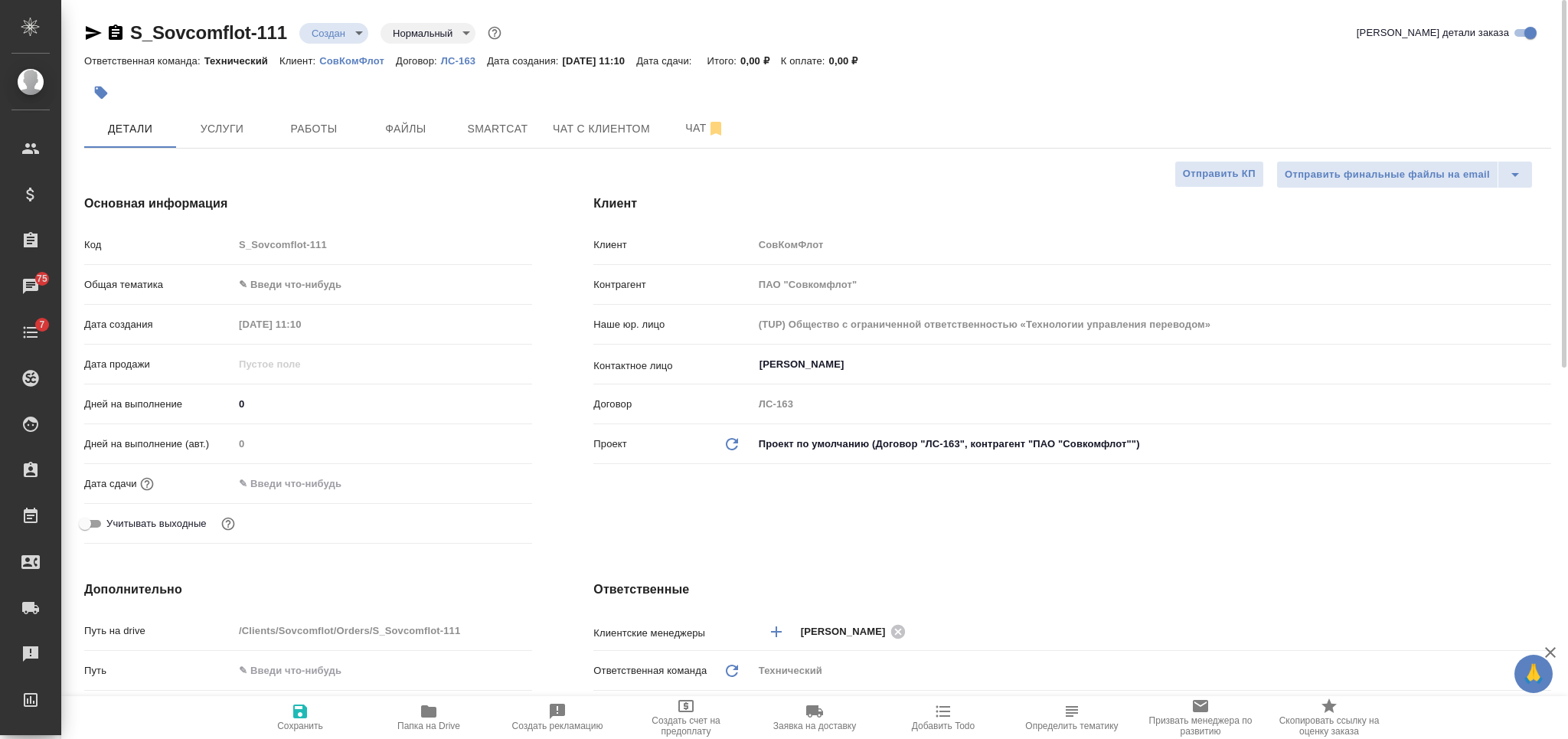
click at [291, 711] on icon "button" at bounding box center [300, 711] width 18 height 18
type textarea "x"
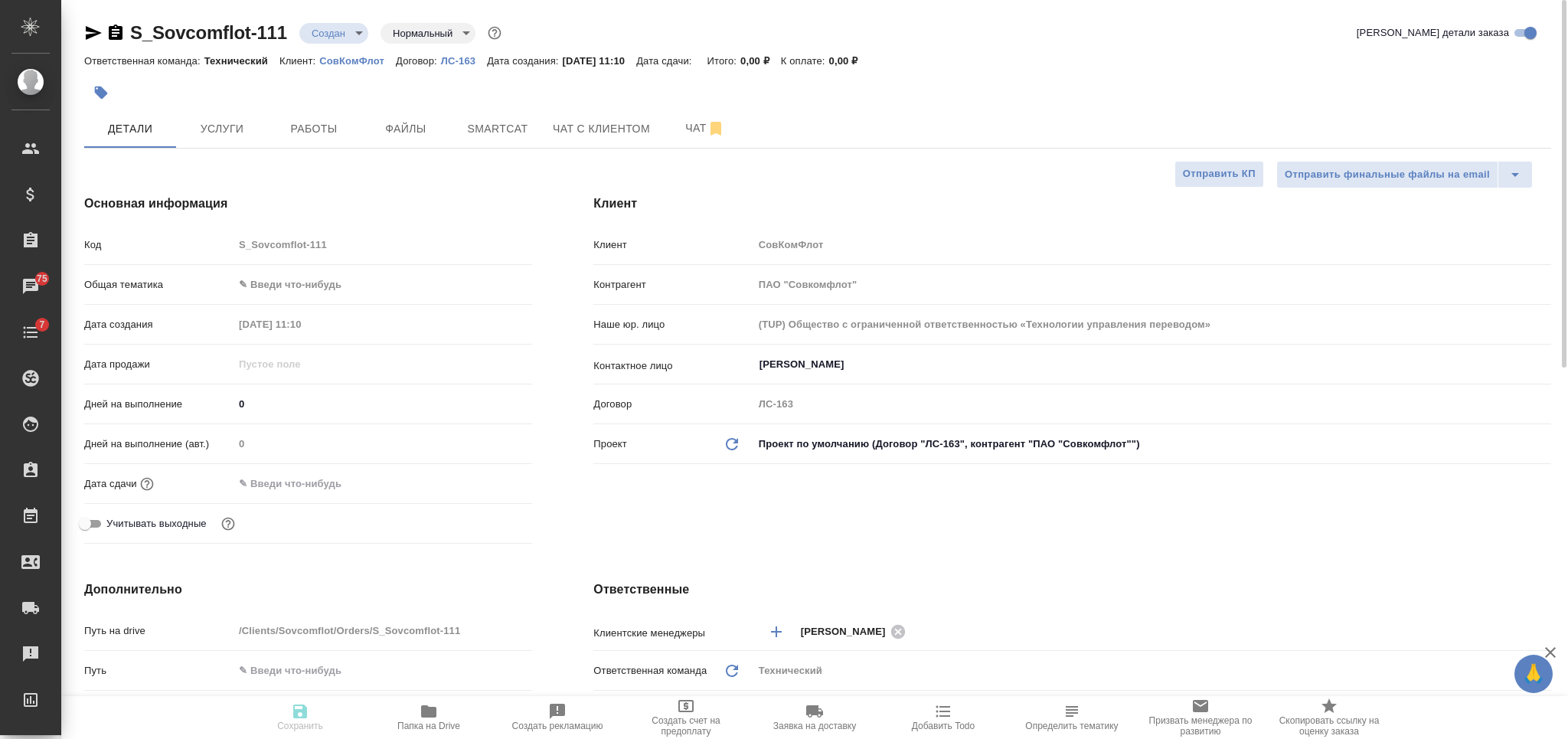
type textarea "x"
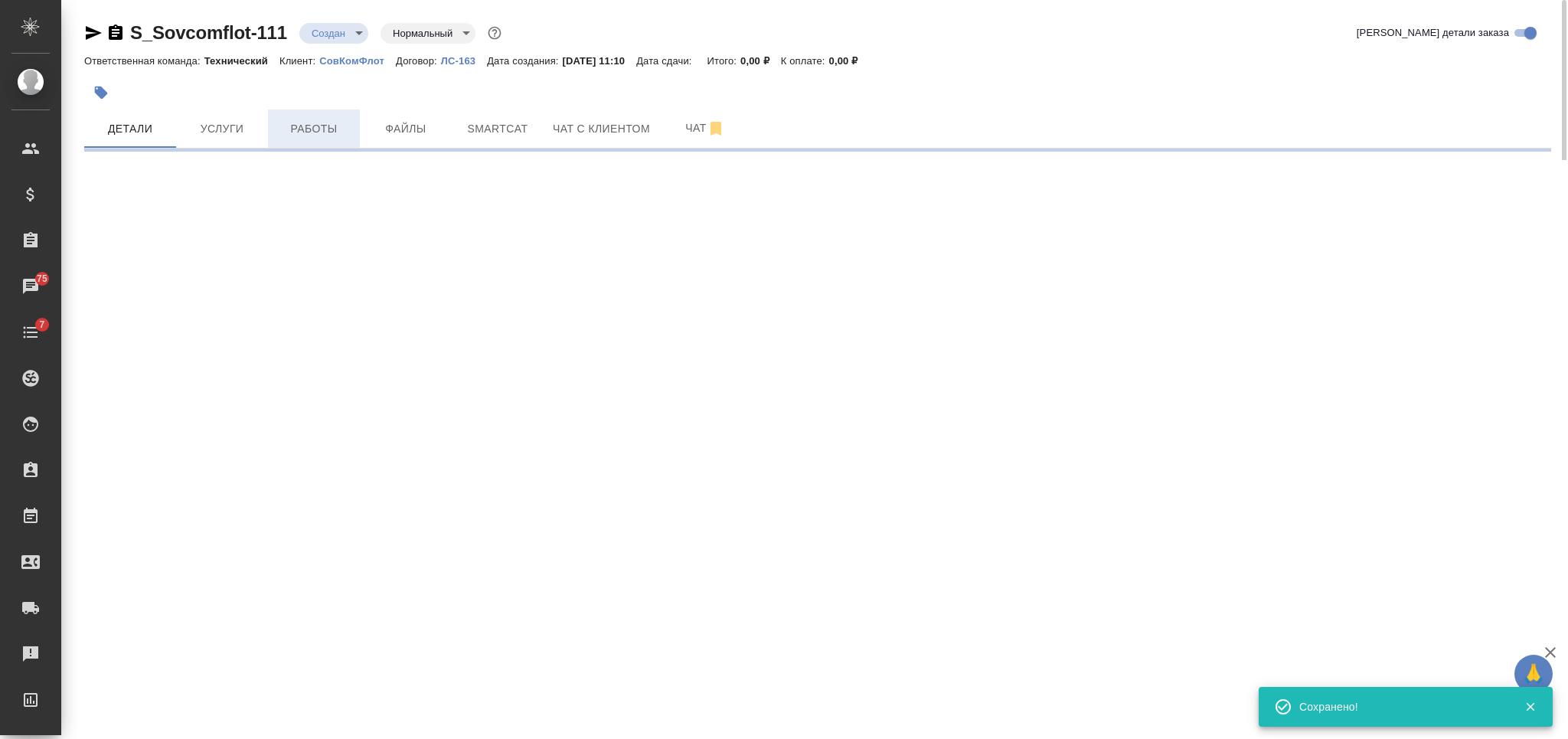
select select "RU"
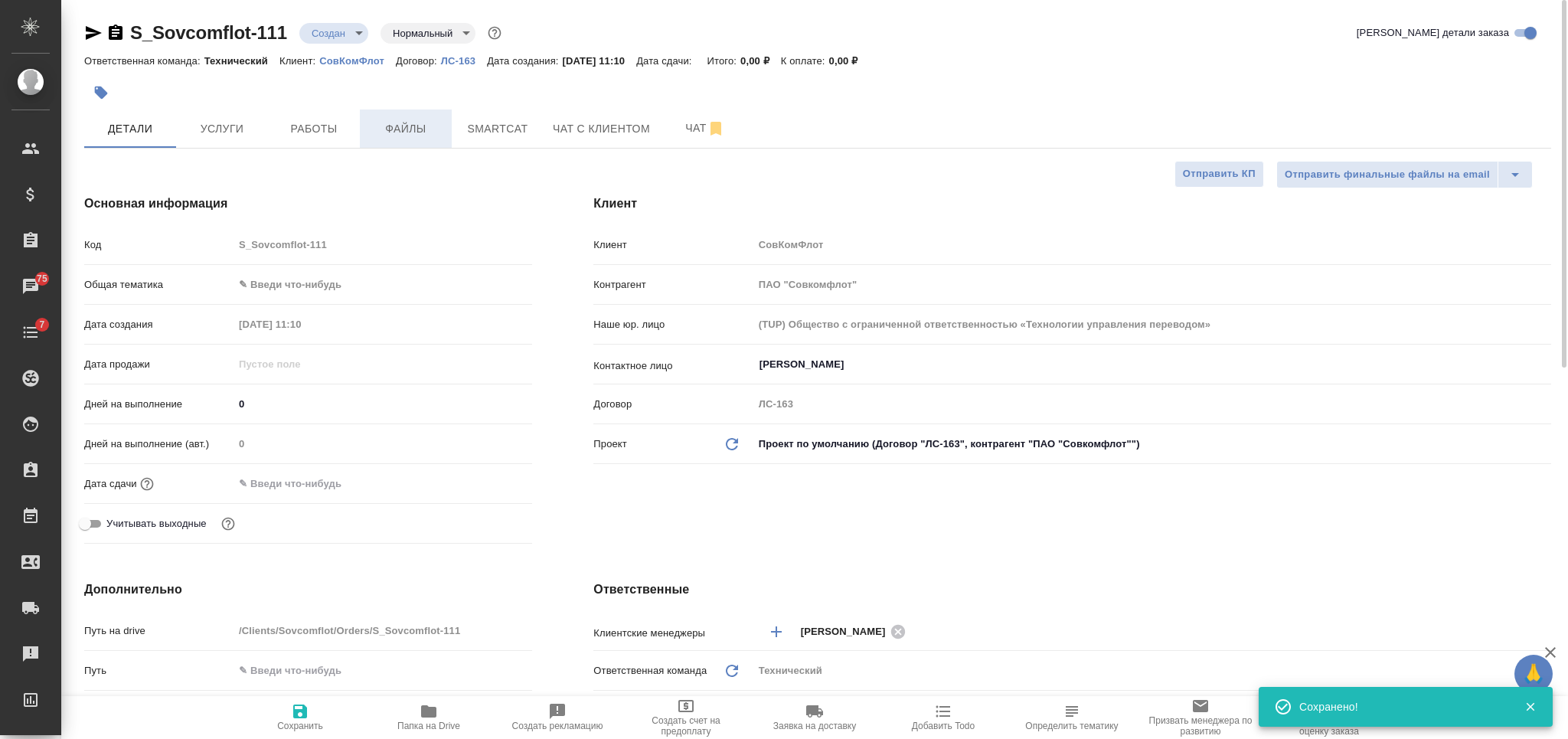
type textarea "x"
click at [404, 128] on span "Файлы" at bounding box center [406, 129] width 74 height 19
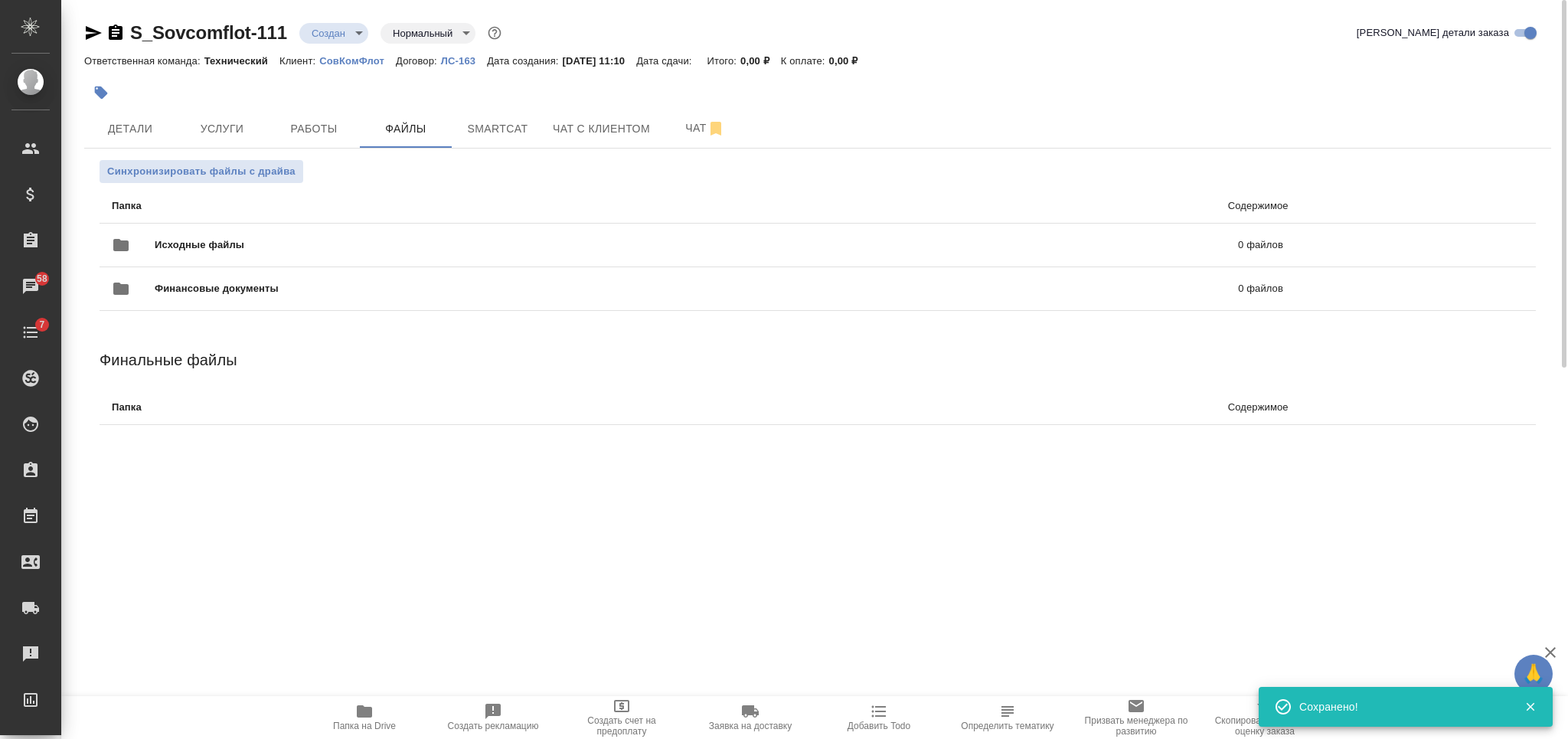
click at [1192, 98] on div at bounding box center [818, 93] width 1467 height 34
click at [757, 220] on div "Исходные файлы 0 файлов" at bounding box center [697, 245] width 1202 height 67
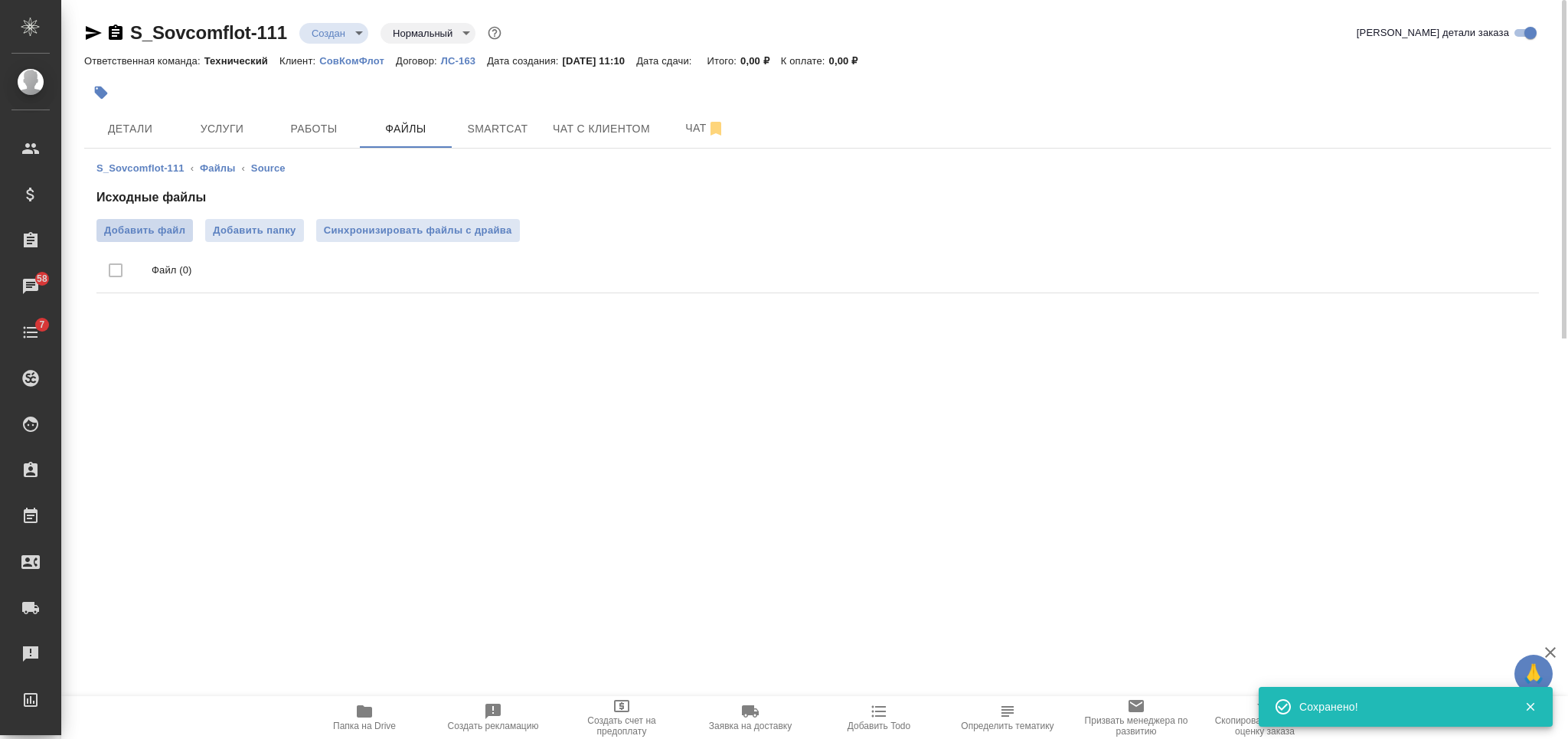
click at [164, 224] on span "Добавить файл" at bounding box center [144, 230] width 81 height 15
click at [0, 0] on input "Добавить файл" at bounding box center [0, 0] width 0 height 0
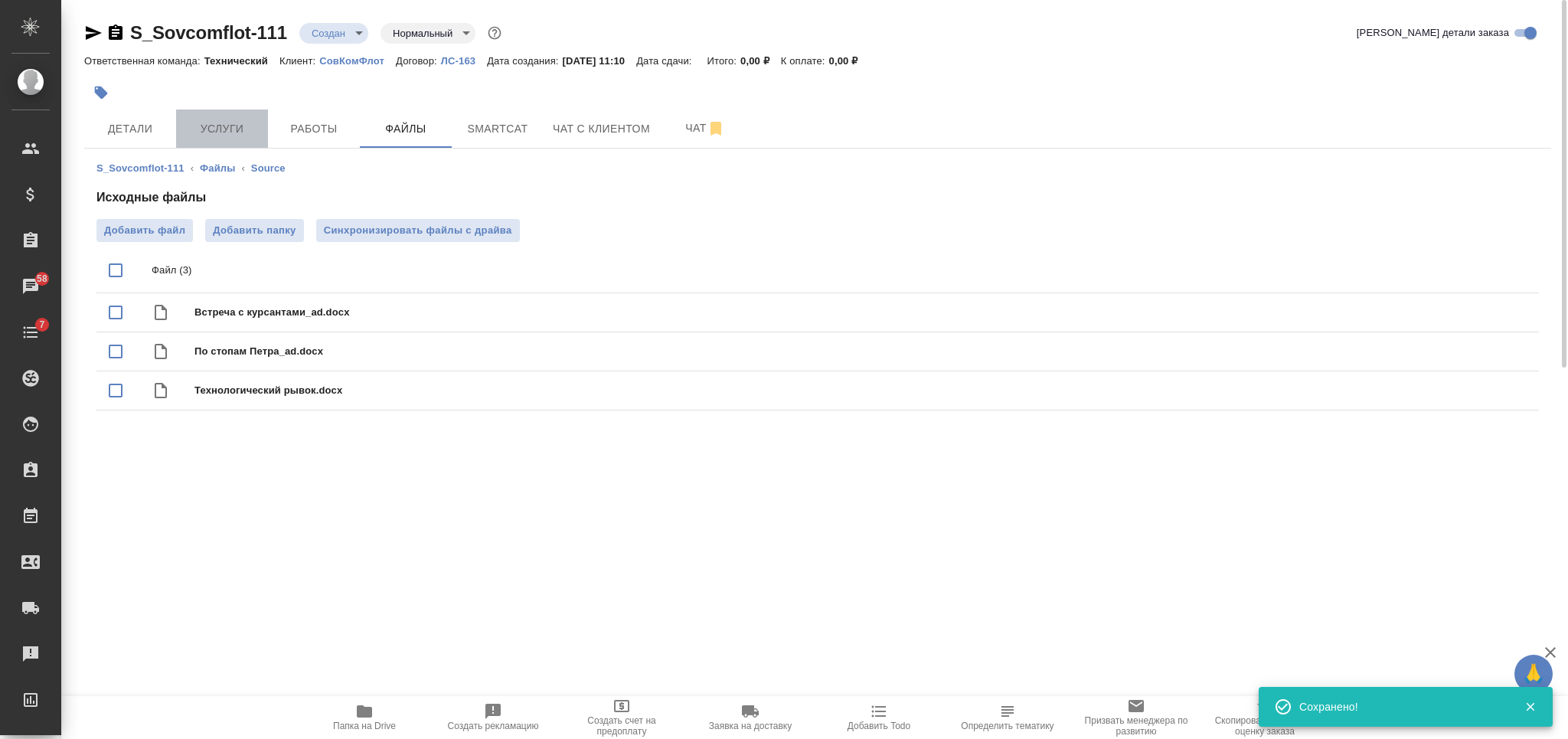
click at [216, 133] on span "Услуги" at bounding box center [222, 129] width 74 height 19
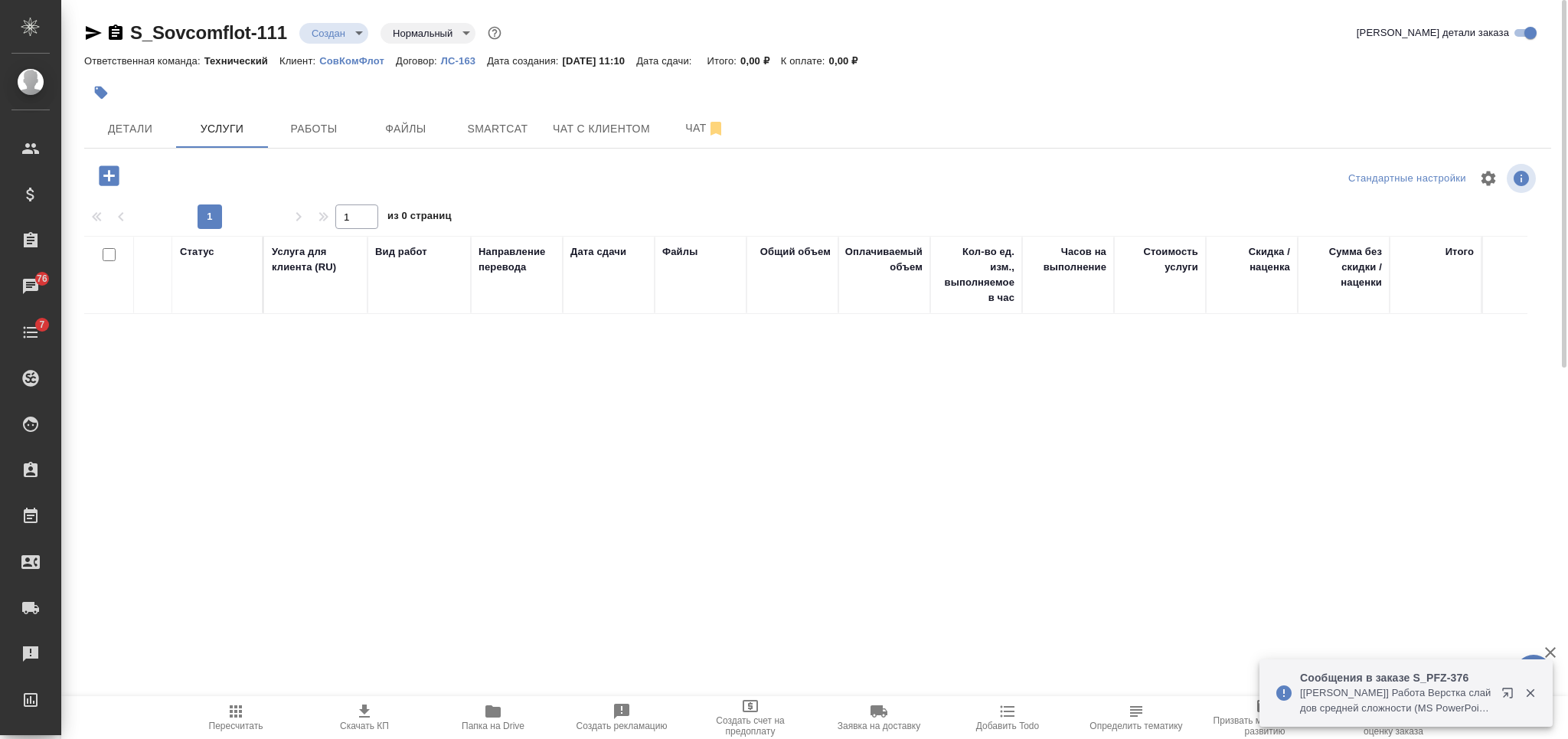
click at [111, 155] on div "S_Sovcomflot-111 Создан new Нормальный normal Кратко детали заказа Ответственна…" at bounding box center [818, 301] width 1484 height 604
click at [113, 163] on icon "button" at bounding box center [108, 175] width 26 height 26
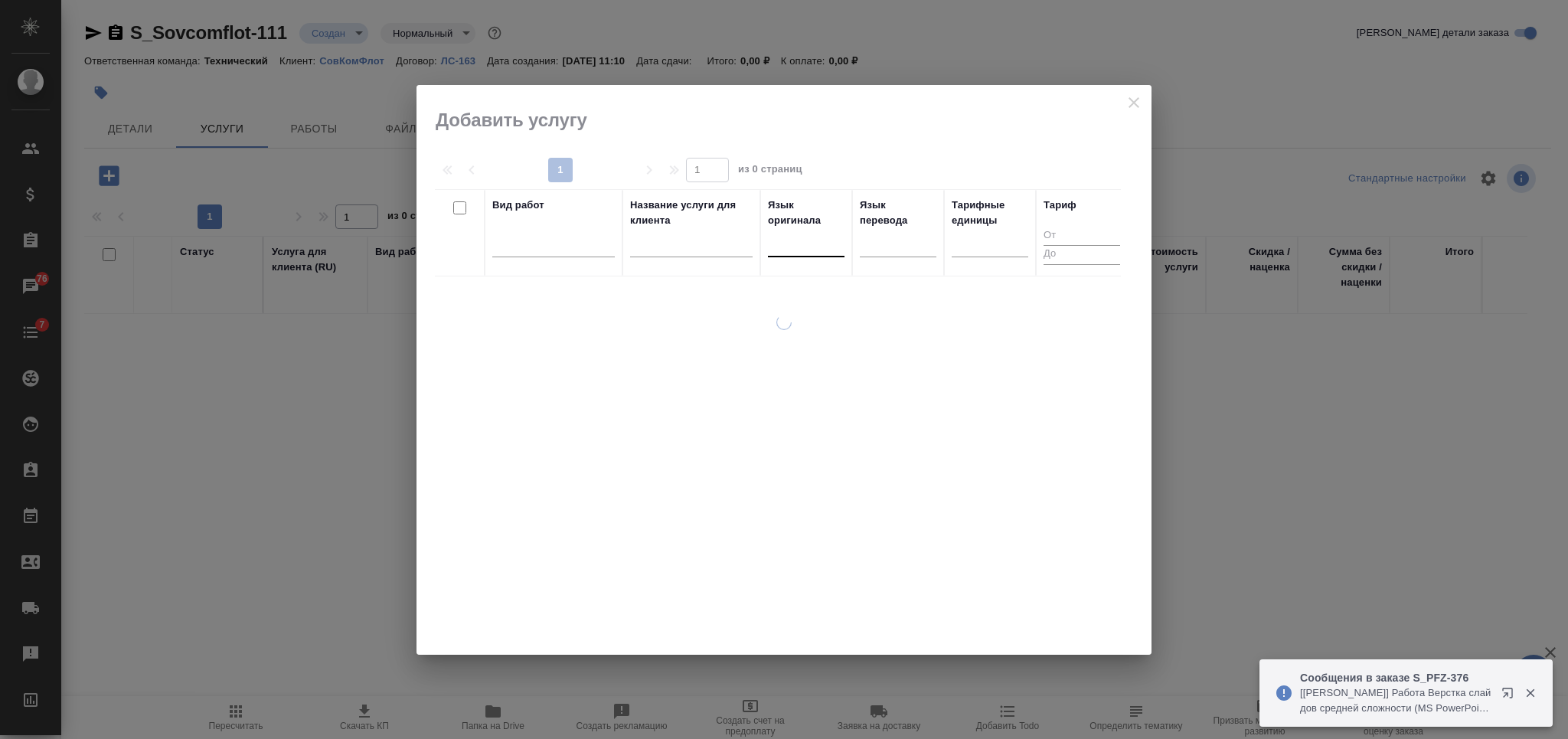
click at [801, 243] on div at bounding box center [806, 241] width 76 height 22
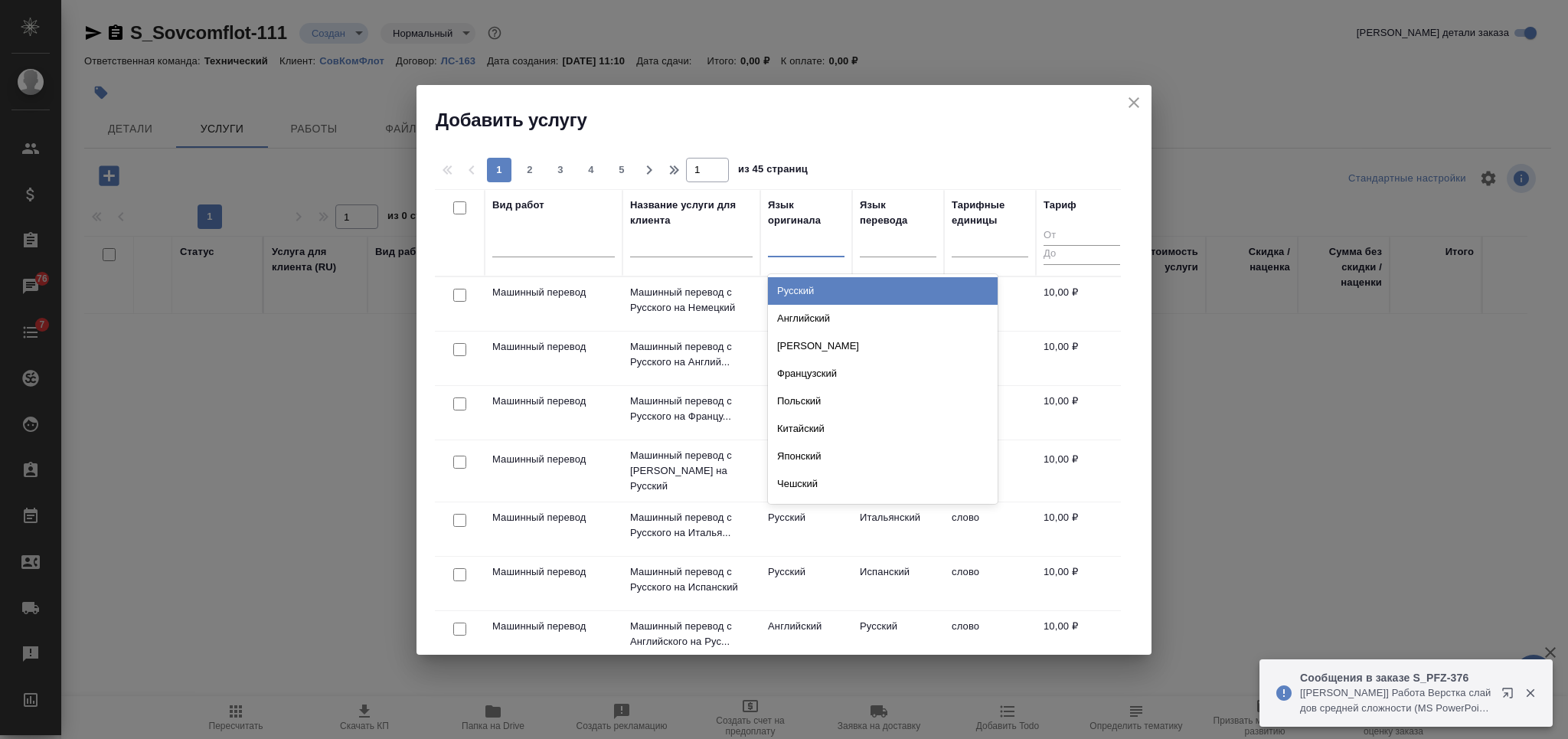
click at [808, 285] on div "Русский" at bounding box center [883, 291] width 229 height 27
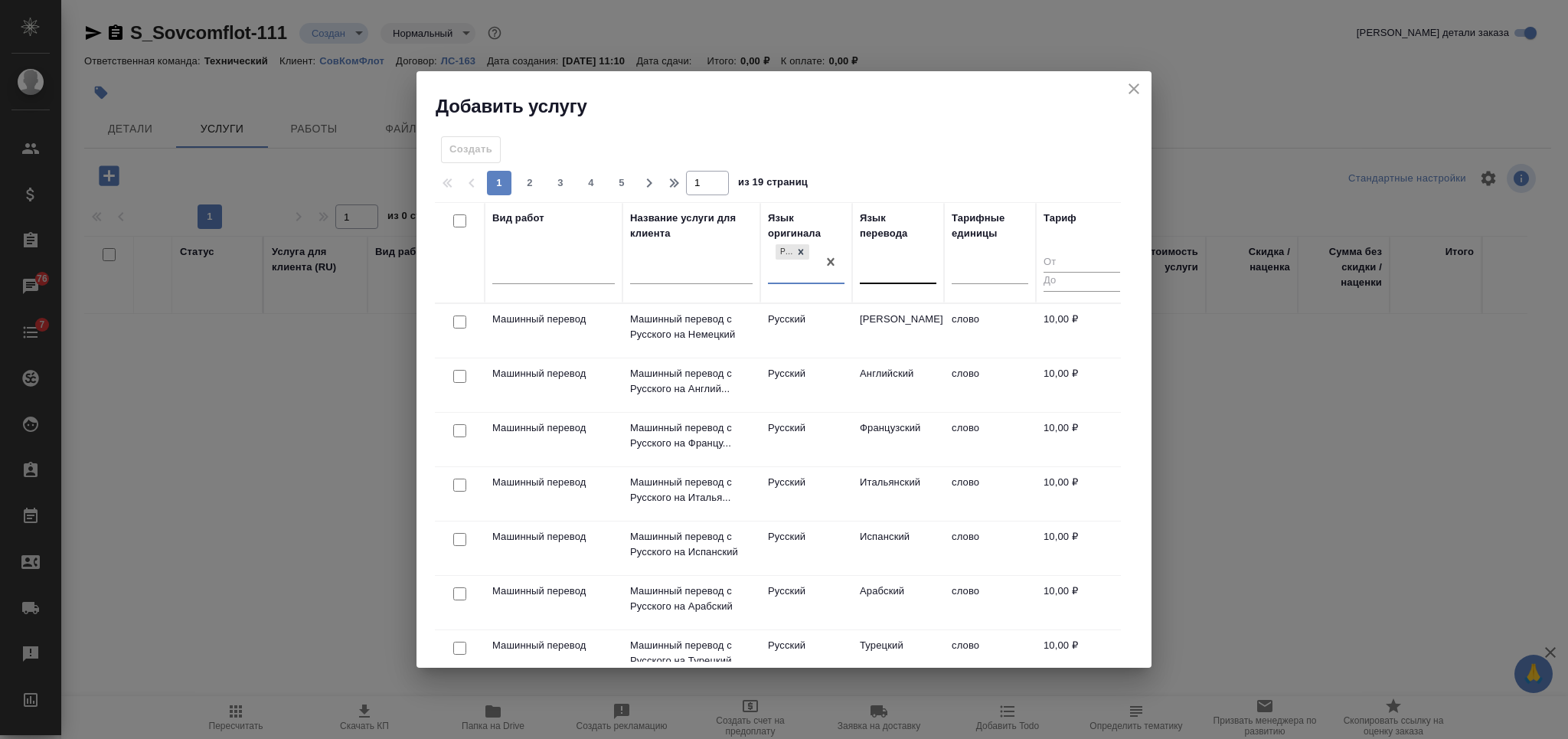
click at [888, 260] on div at bounding box center [897, 269] width 76 height 22
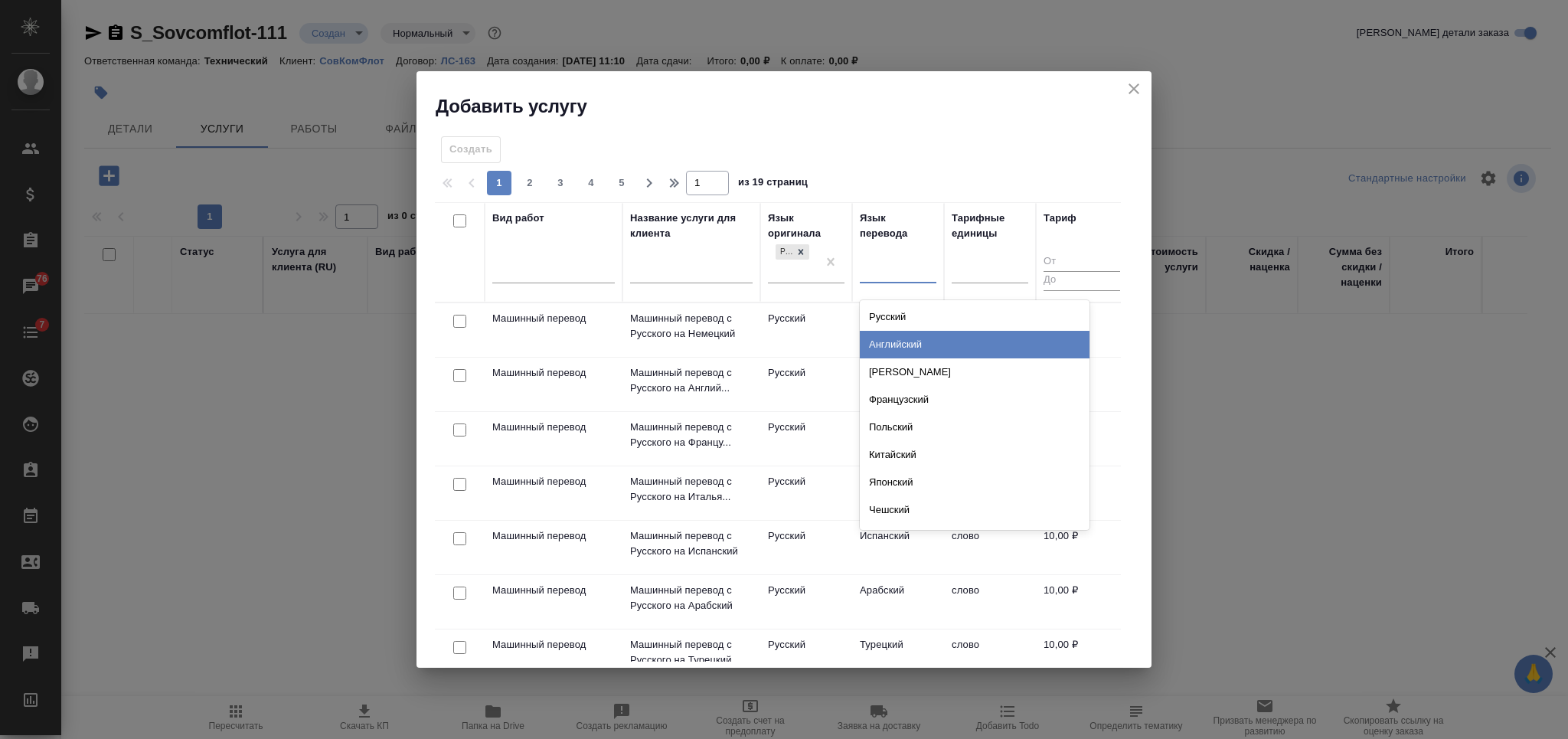
click at [888, 337] on div "Английский" at bounding box center [974, 345] width 229 height 27
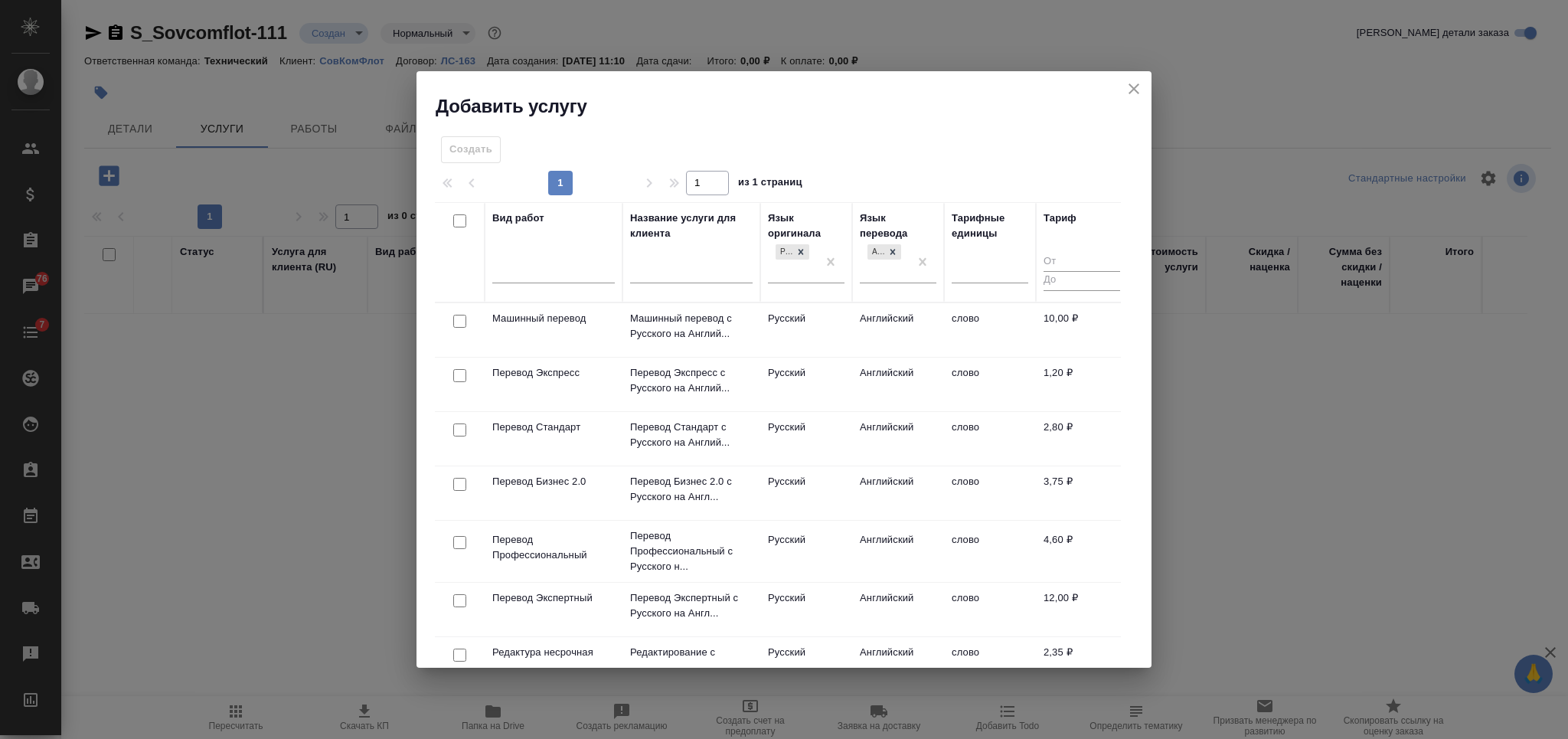
click at [455, 541] on input "checkbox" at bounding box center [459, 542] width 13 height 13
checkbox input "true"
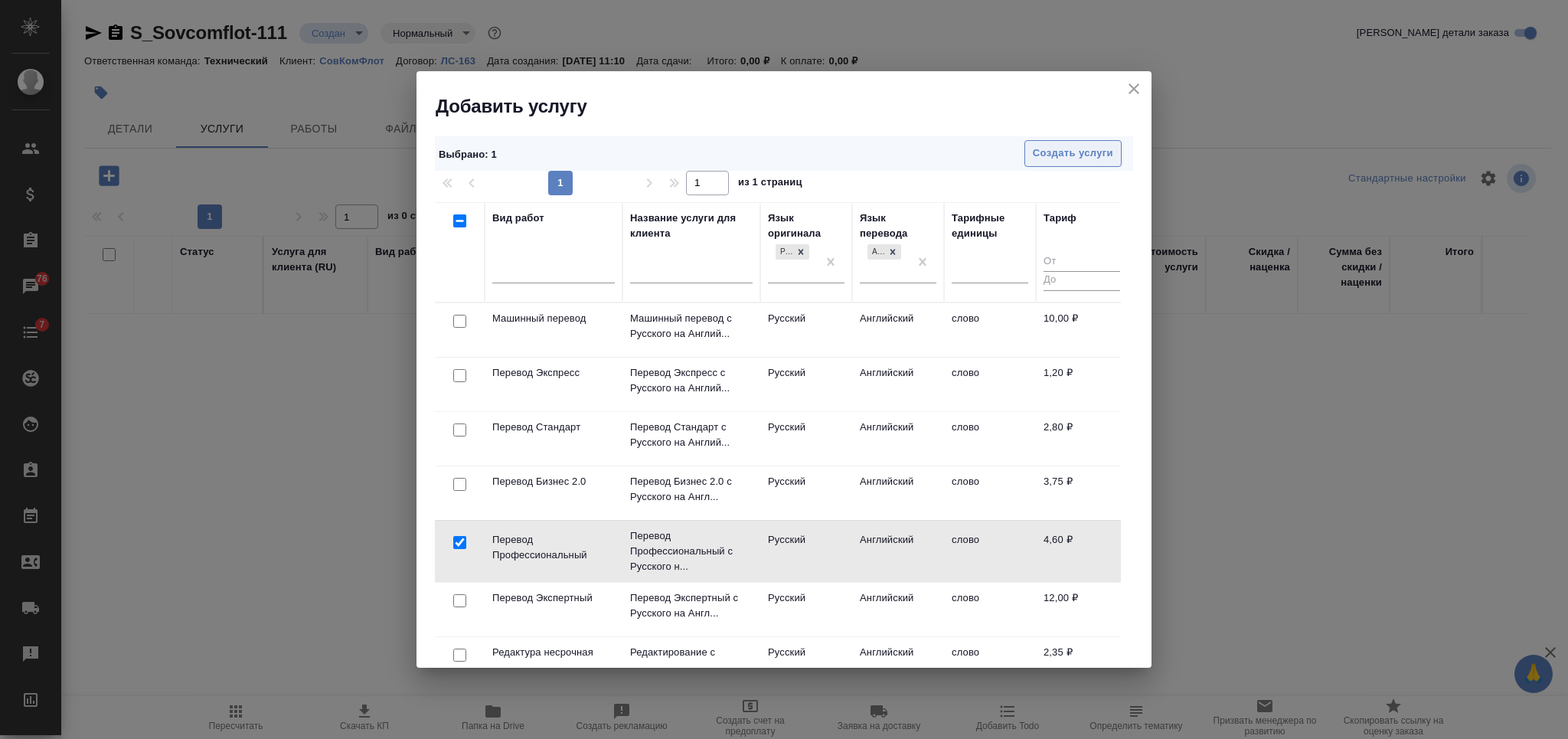
click at [1038, 149] on span "Создать услуги" at bounding box center [1073, 153] width 80 height 18
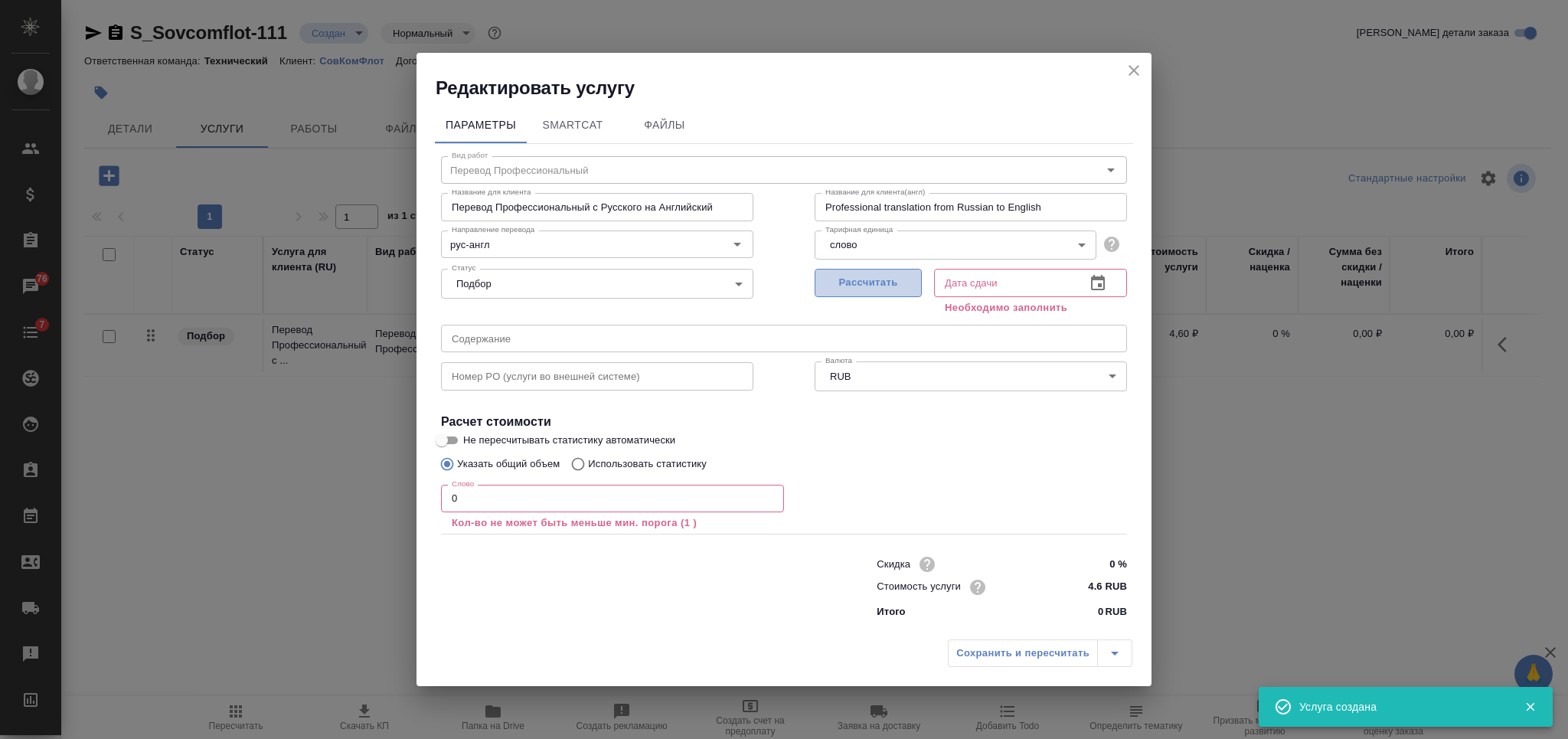
click at [856, 277] on span "Рассчитать" at bounding box center [868, 283] width 91 height 18
type input "03.10.2025 11:11"
drag, startPoint x: 466, startPoint y: 497, endPoint x: 434, endPoint y: 484, distance: 34.5
click at [446, 494] on input "0" at bounding box center [612, 498] width 343 height 27
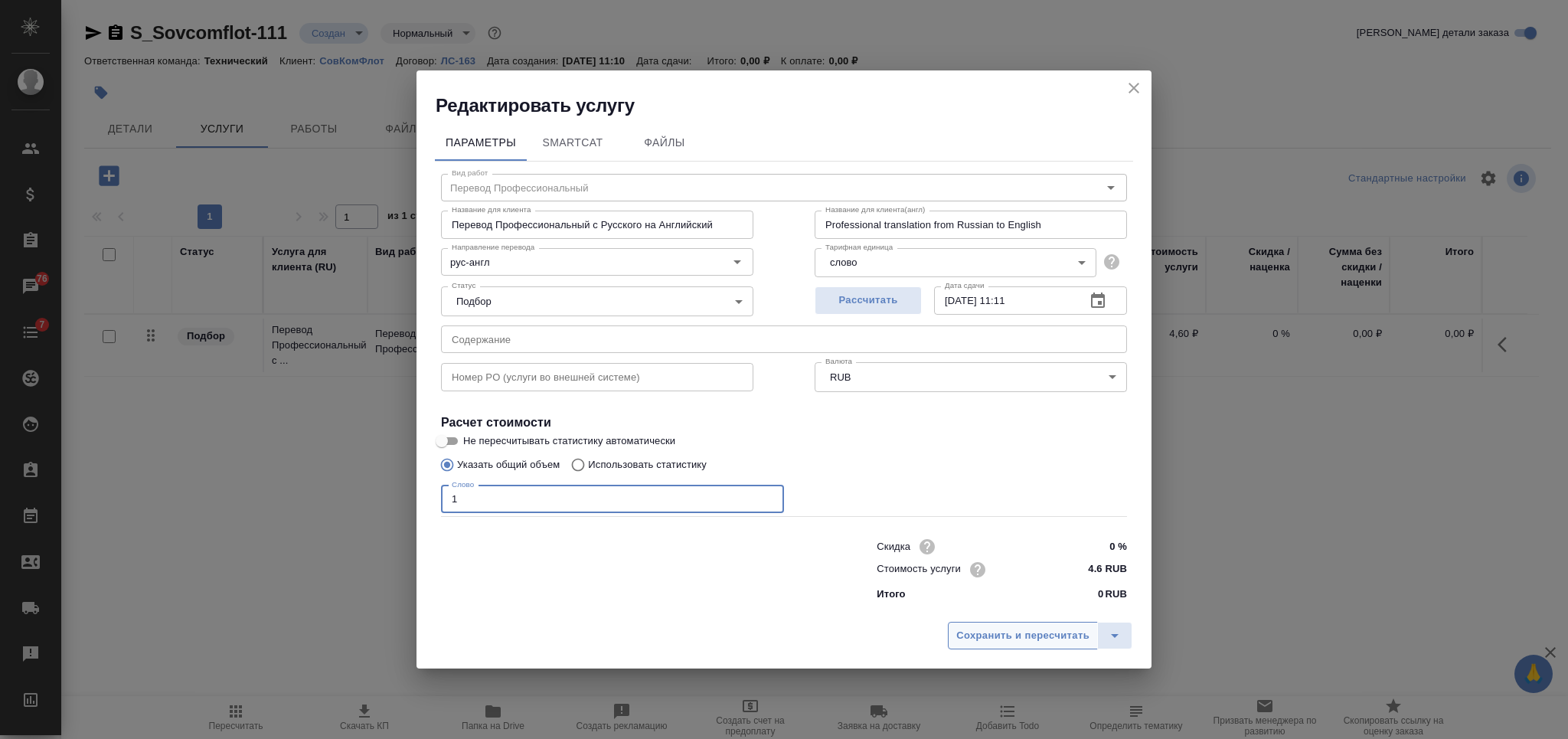
type input "1"
click at [995, 628] on span "Сохранить и пересчитать" at bounding box center [1023, 636] width 133 height 18
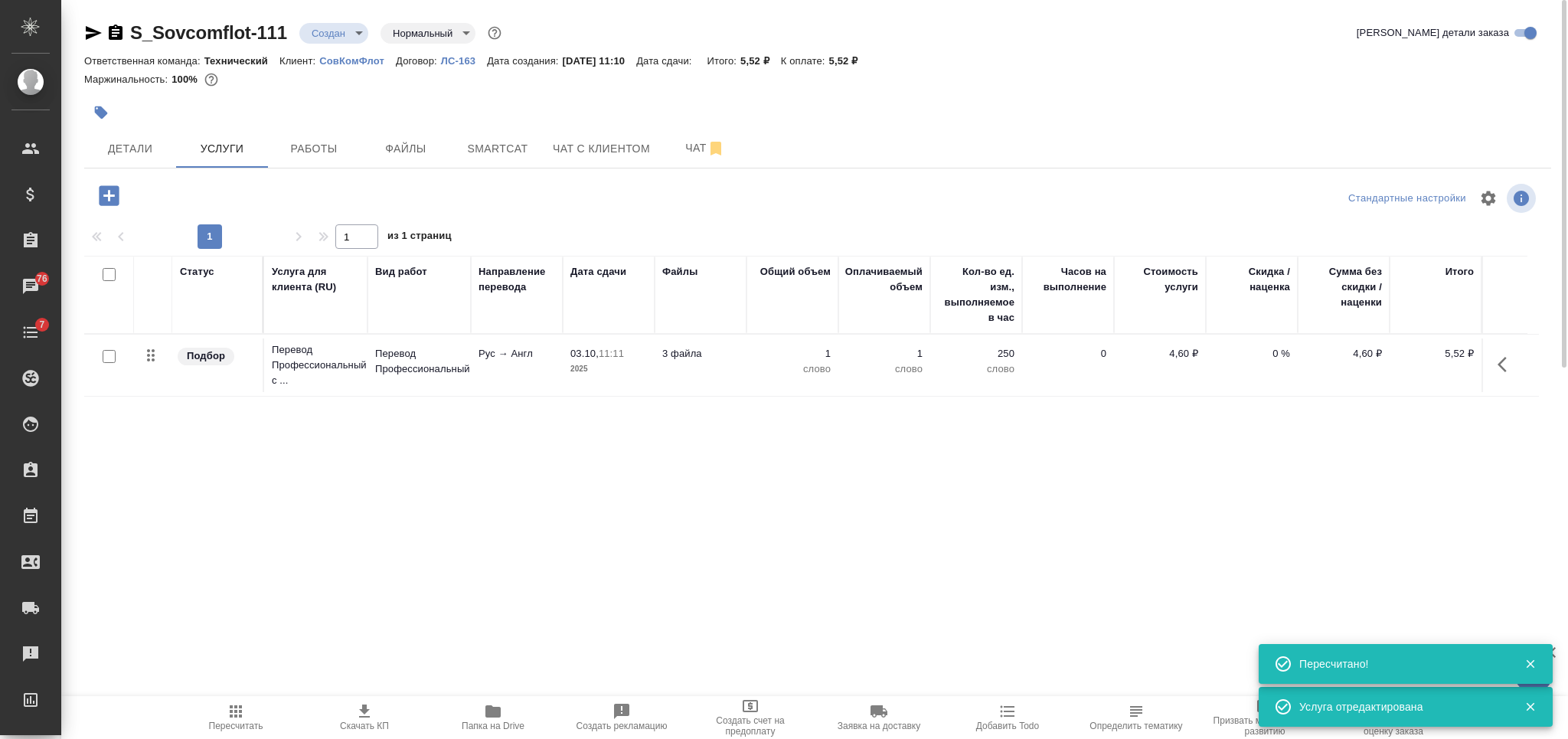
click at [111, 275] on input "checkbox" at bounding box center [109, 274] width 13 height 13
checkbox input "true"
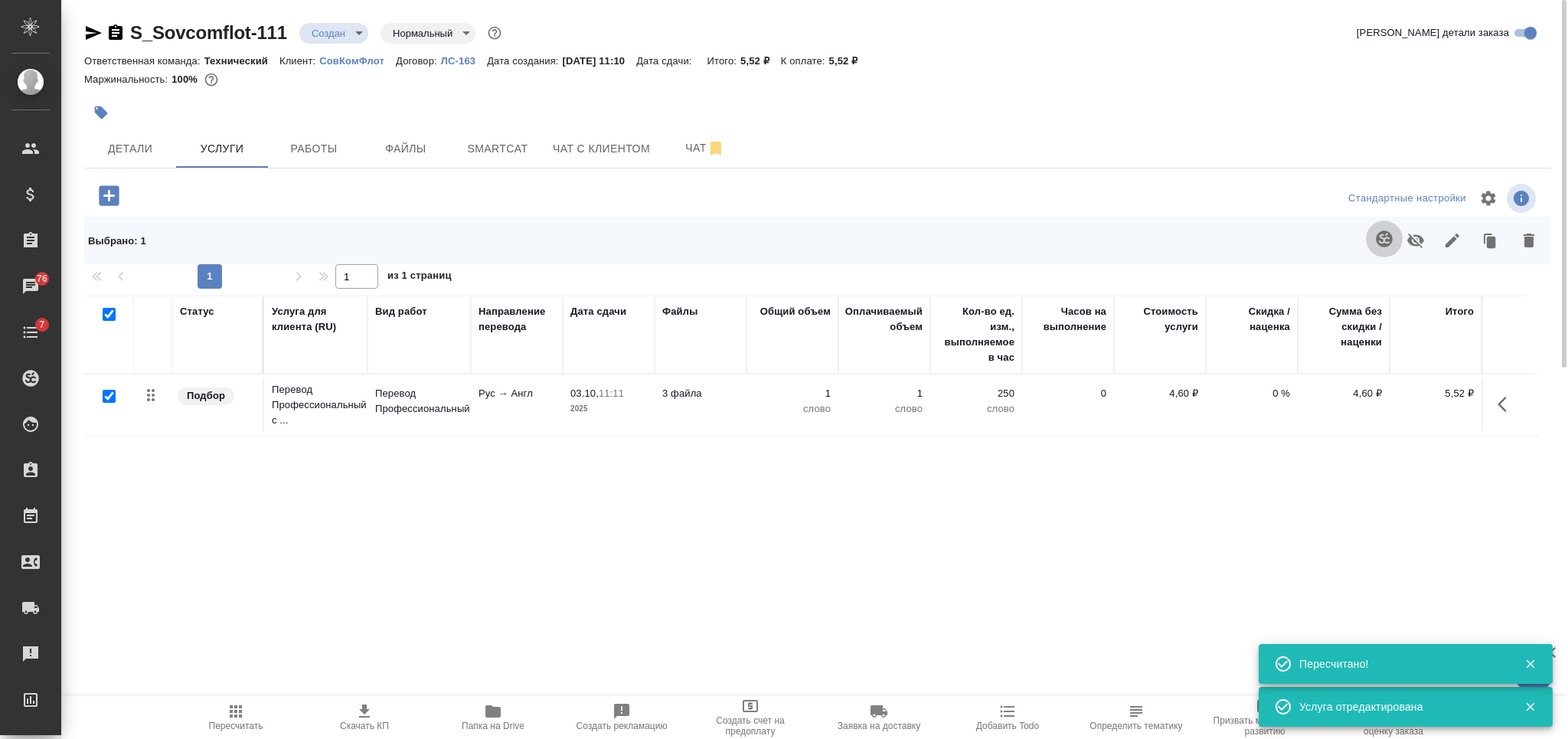
click at [1375, 234] on icon "button" at bounding box center [1384, 238] width 18 height 18
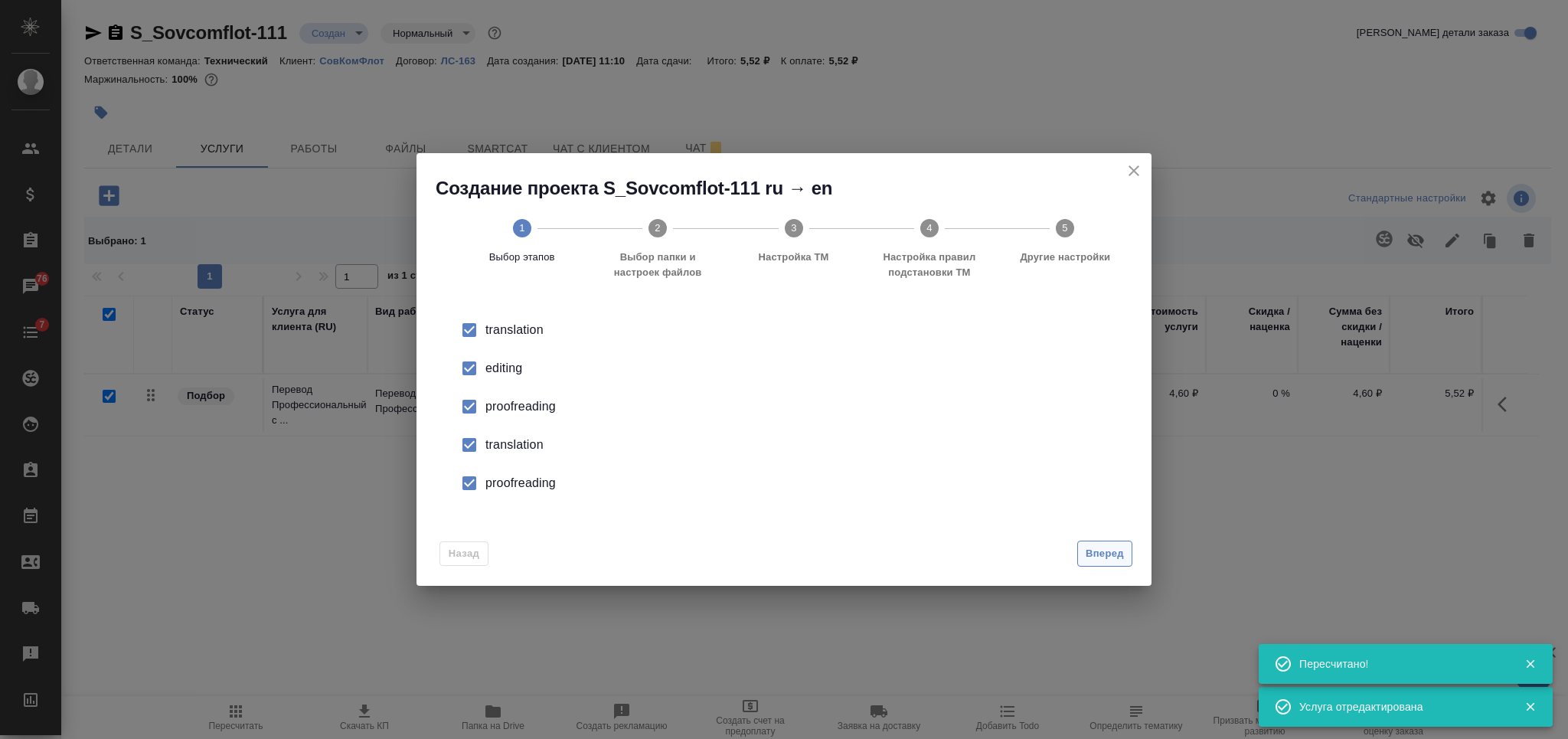
click at [1081, 552] on button "Вперед" at bounding box center [1105, 553] width 55 height 26
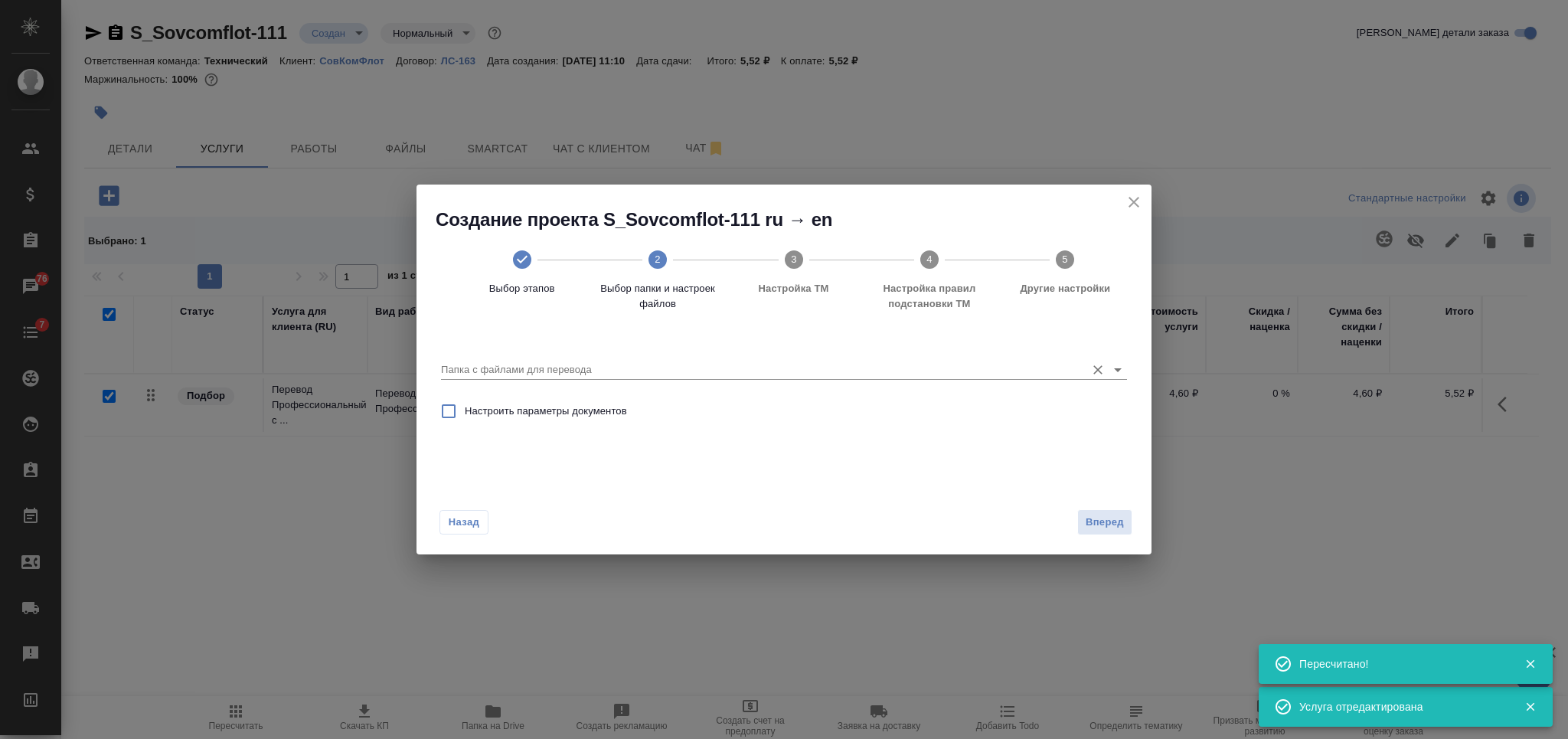
click at [988, 363] on input "Папка с файлами для перевода" at bounding box center [759, 370] width 637 height 18
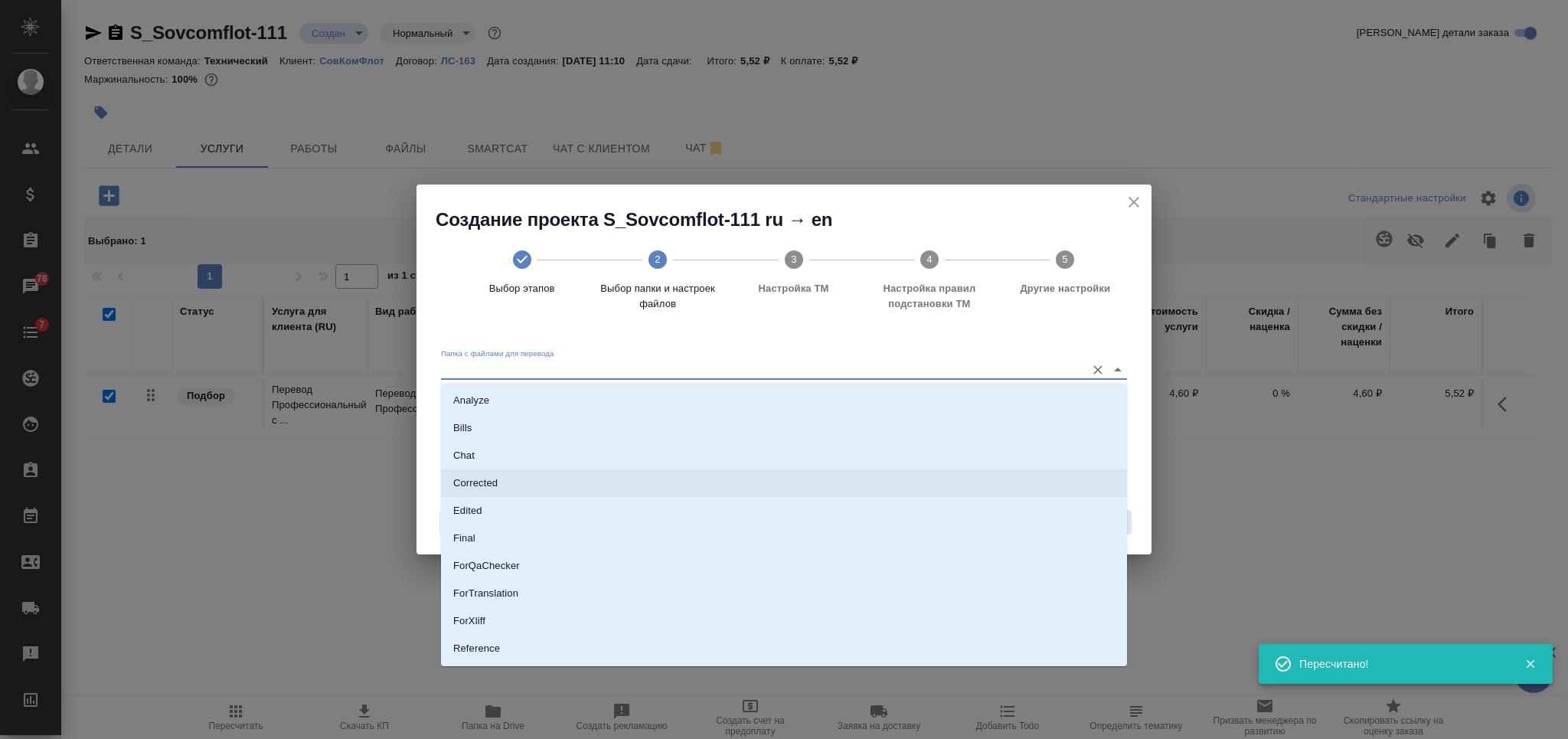
scroll to position [79, 0]
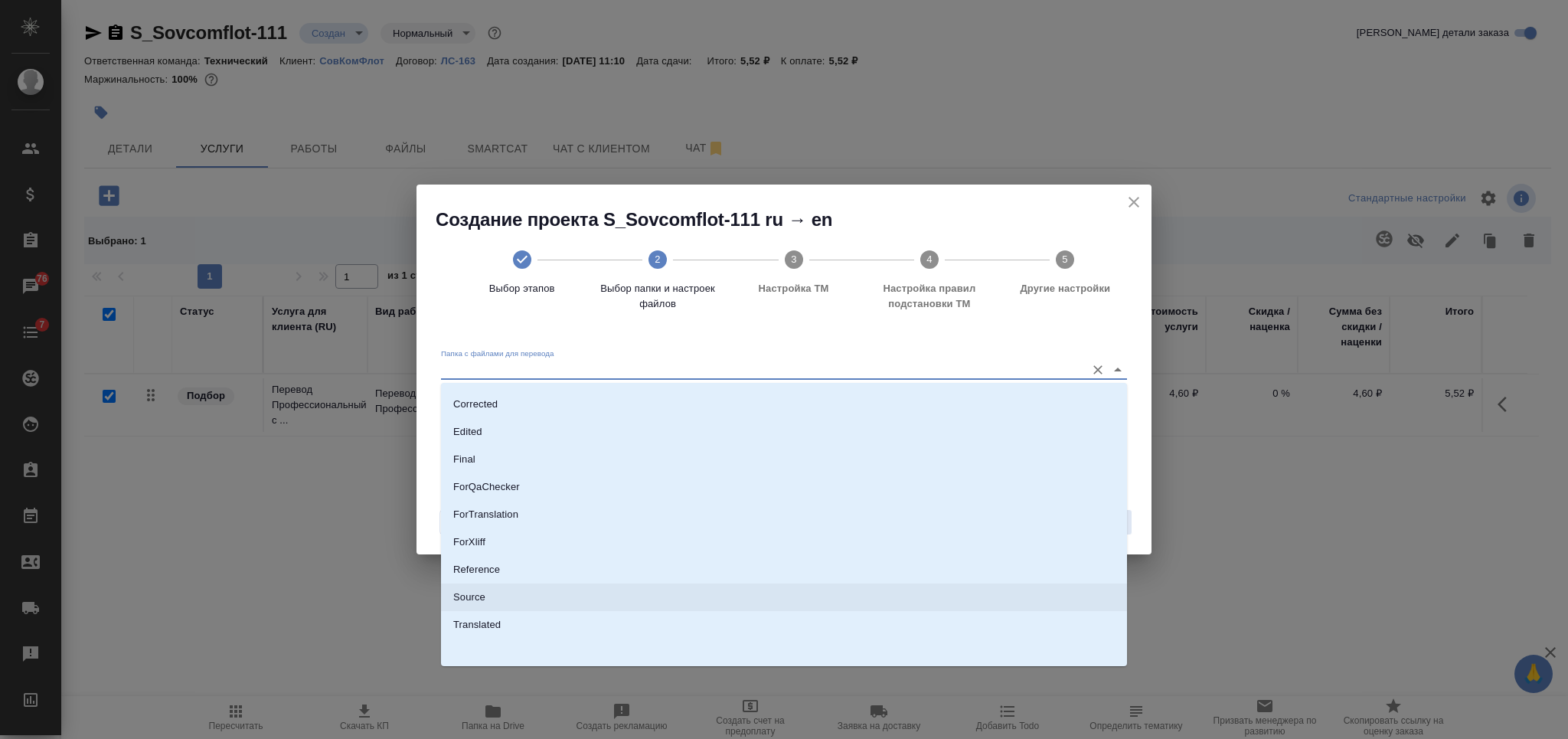
click at [725, 586] on li "Source" at bounding box center [784, 597] width 686 height 27
type input "Source"
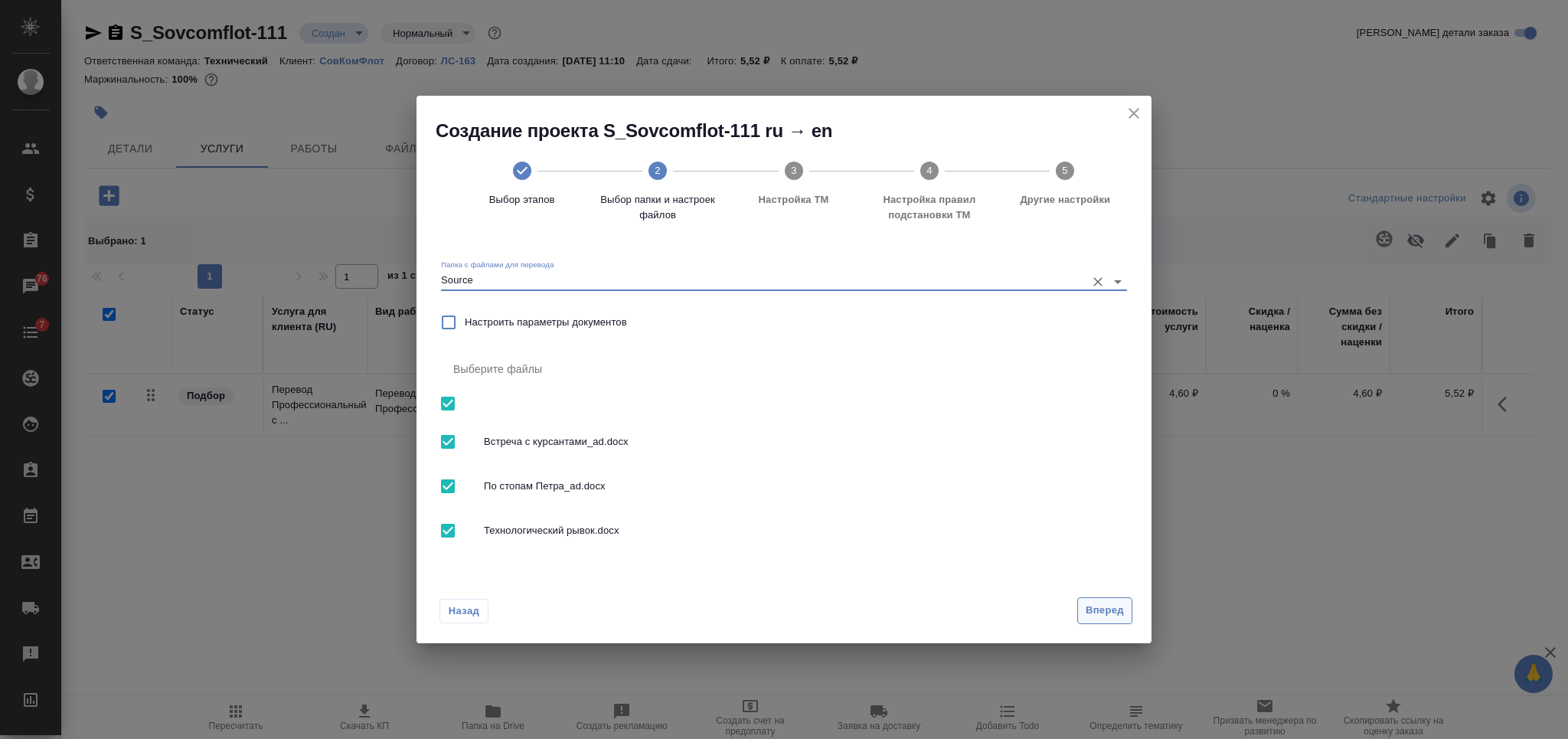
click at [1100, 609] on span "Вперед" at bounding box center [1105, 611] width 38 height 18
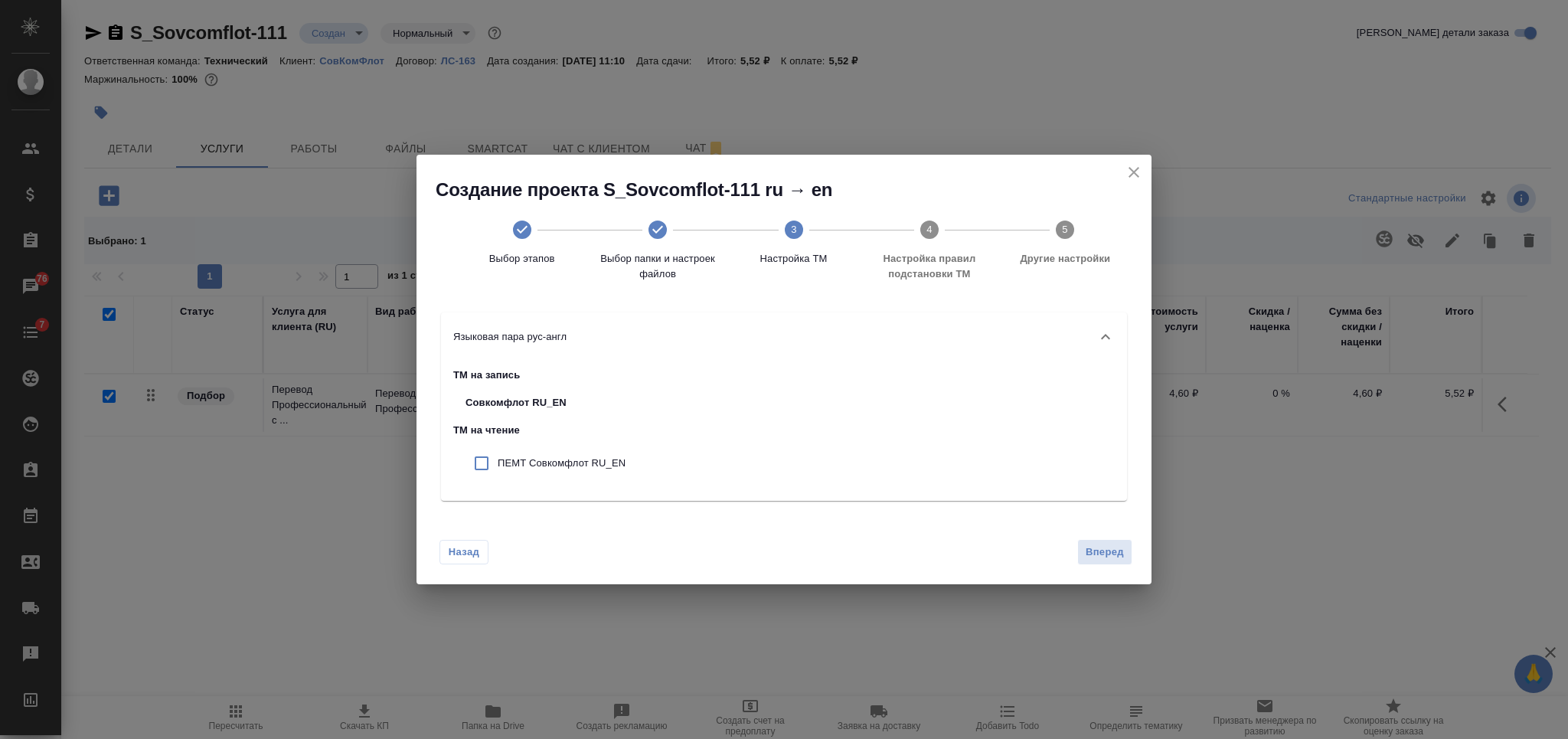
click at [507, 463] on p "ПЕМТ Совкомфлот RU_EN" at bounding box center [561, 462] width 127 height 15
checkbox input "true"
click at [1113, 555] on span "Вперед" at bounding box center [1105, 552] width 38 height 18
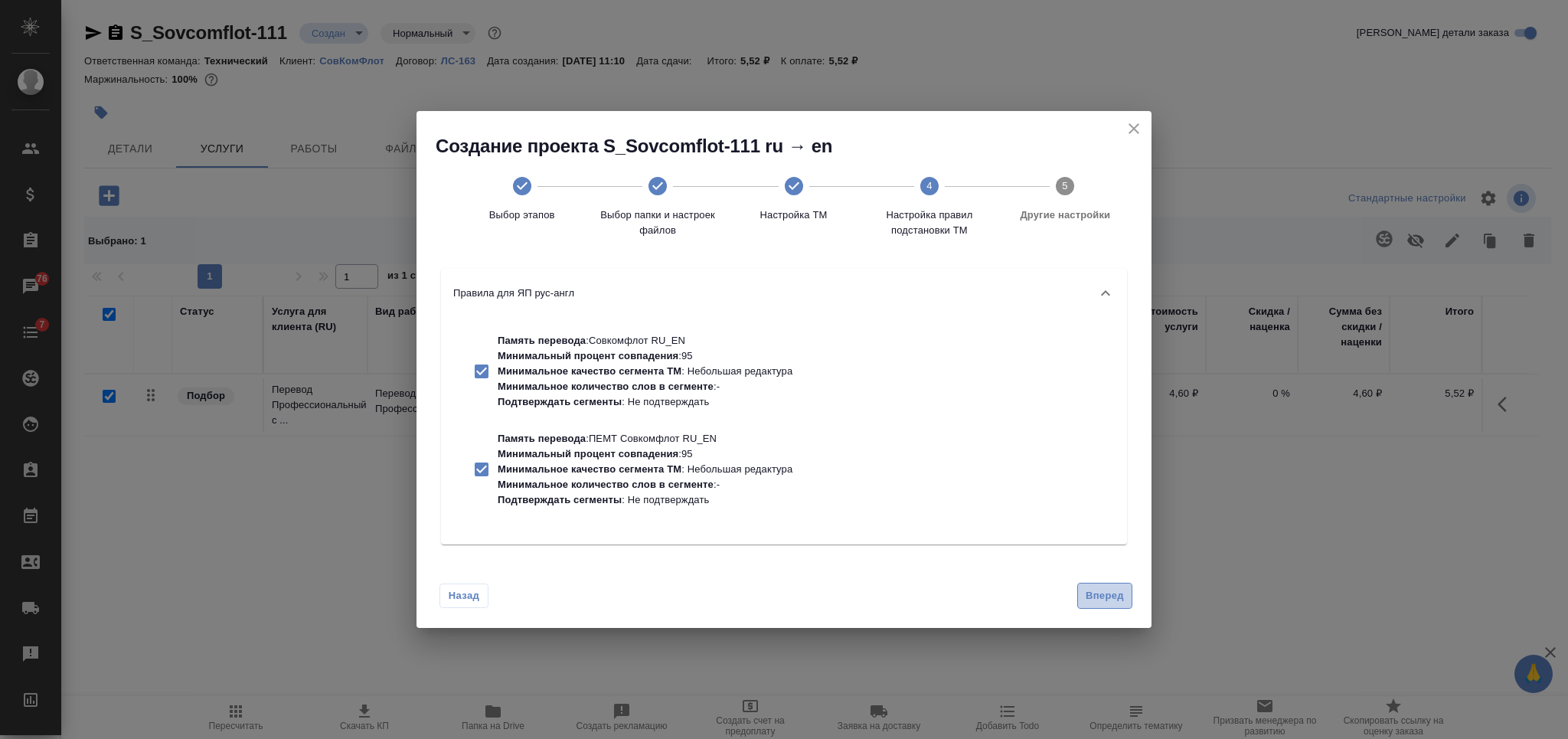
click at [1097, 592] on span "Вперед" at bounding box center [1105, 596] width 38 height 18
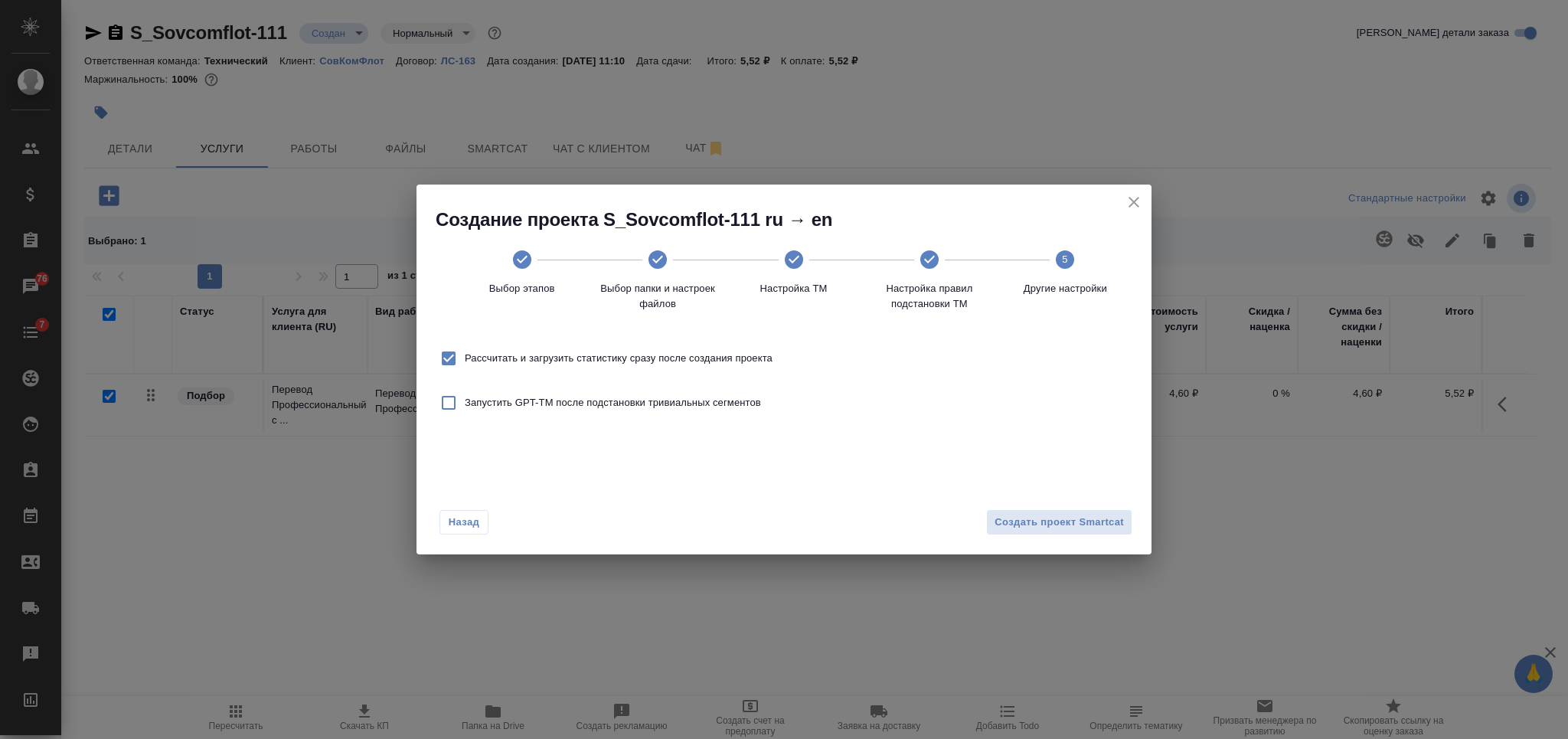
click at [1062, 505] on div "Назад Создать проект Smartcat" at bounding box center [783, 519] width 735 height 72
click at [1062, 517] on span "Создать проект Smartcat" at bounding box center [1058, 523] width 129 height 18
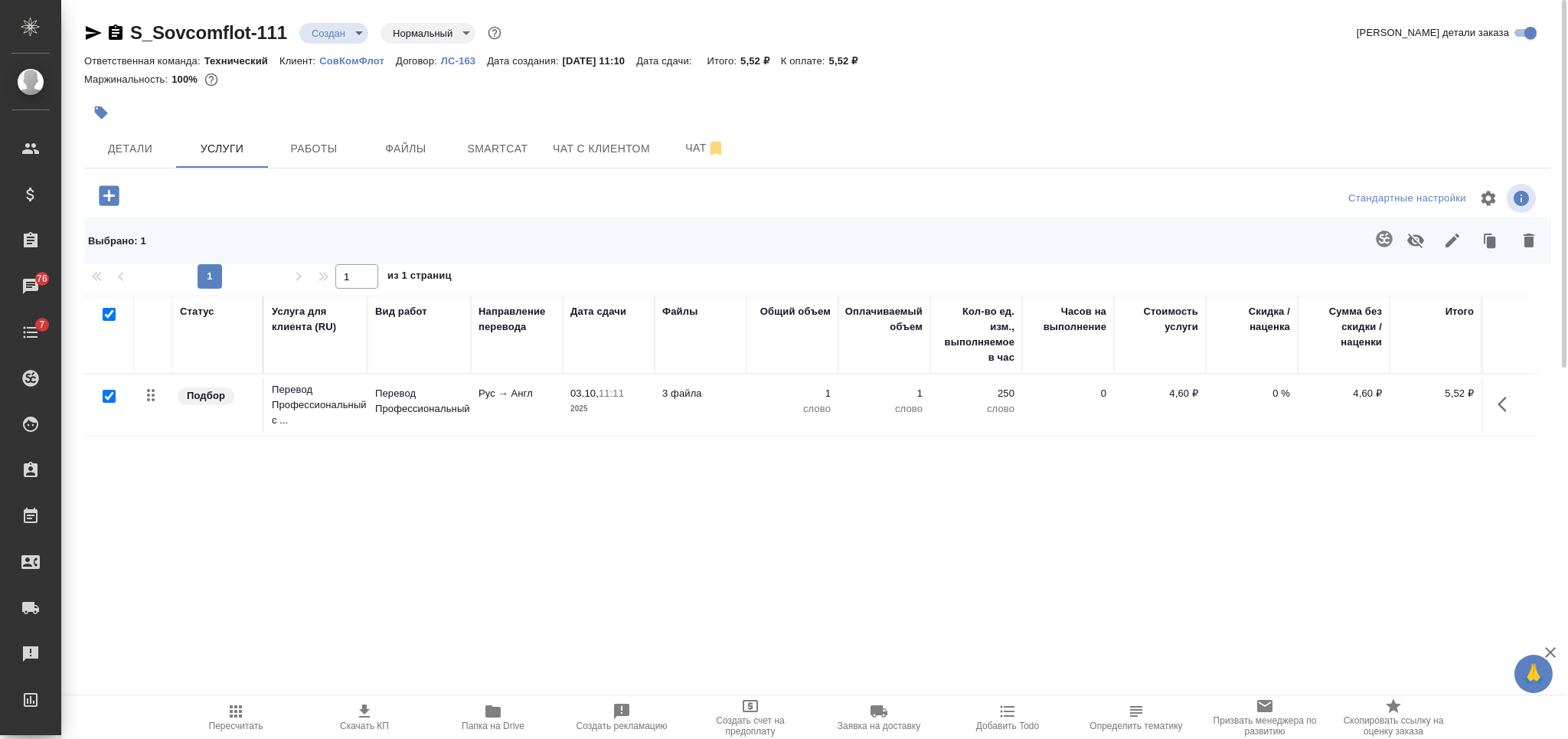
click at [486, 721] on span "Папка на Drive" at bounding box center [493, 725] width 63 height 10
click at [727, 392] on p "3 файла" at bounding box center [700, 393] width 76 height 15
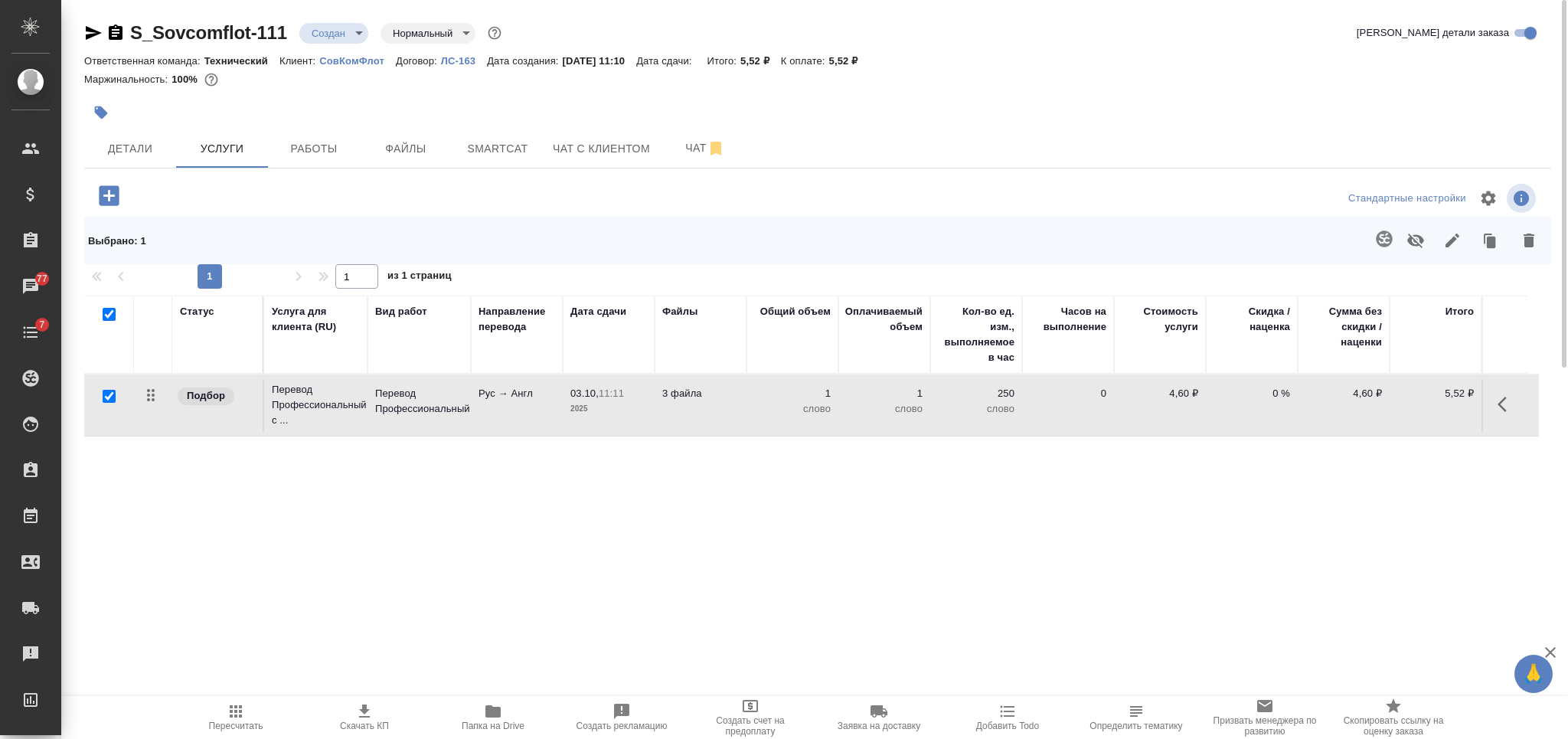
click at [727, 392] on p "3 файла" at bounding box center [700, 393] width 76 height 15
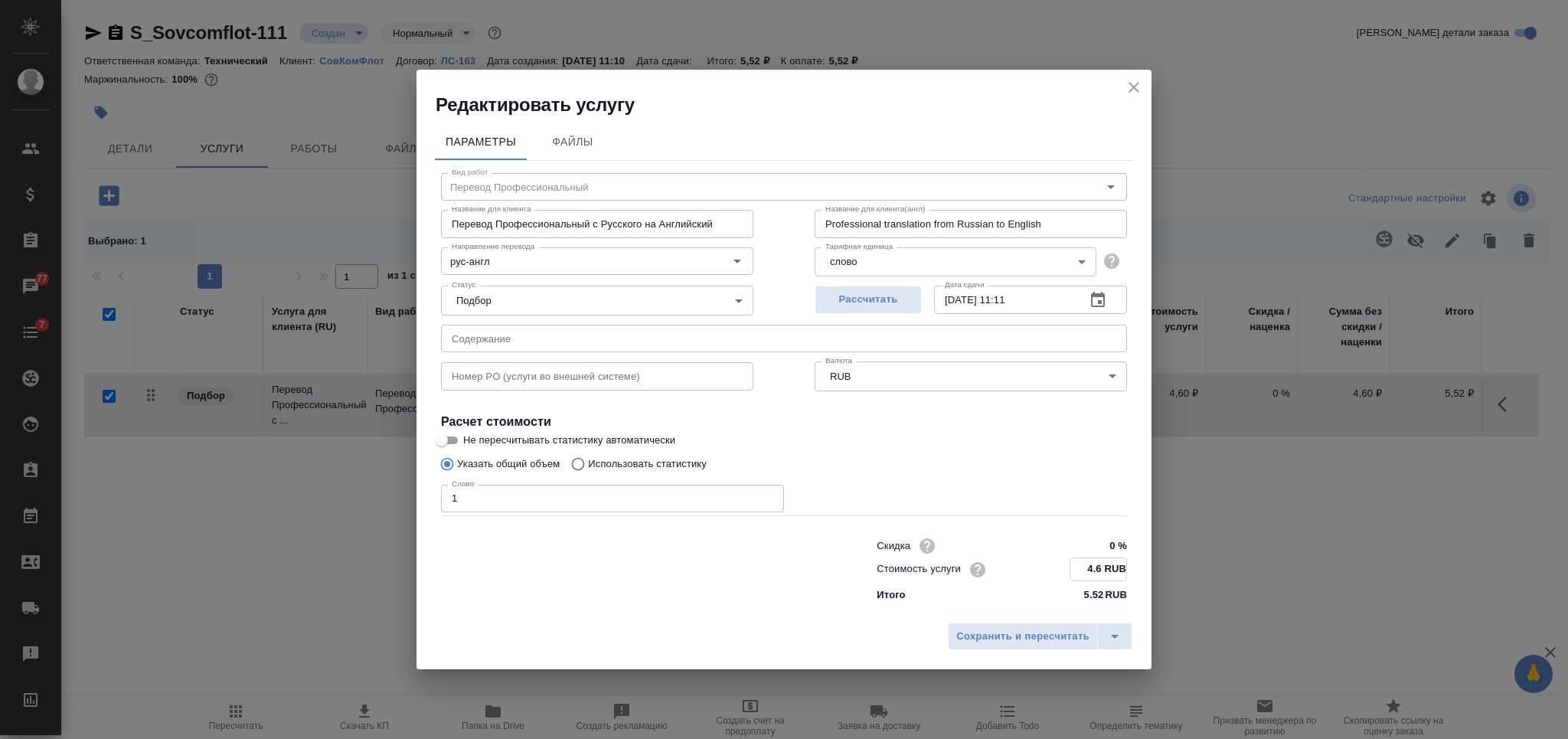
click at [1097, 566] on input "4.6 RUB" at bounding box center [1098, 569] width 56 height 22
type input "4.7 RUB"
click at [1032, 629] on span "Сохранить и пересчитать" at bounding box center [1023, 636] width 133 height 18
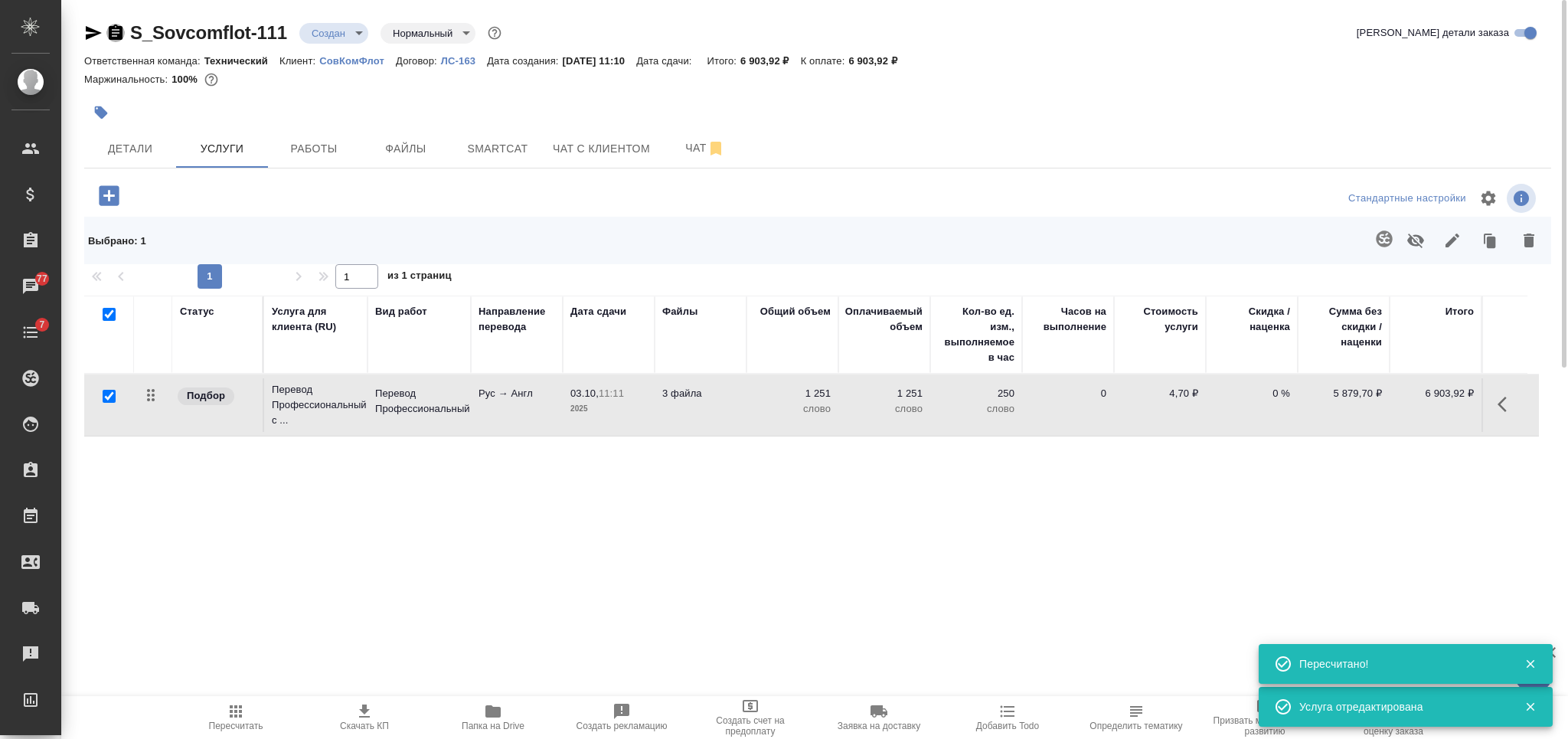
click at [118, 34] on icon "button" at bounding box center [115, 32] width 14 height 15
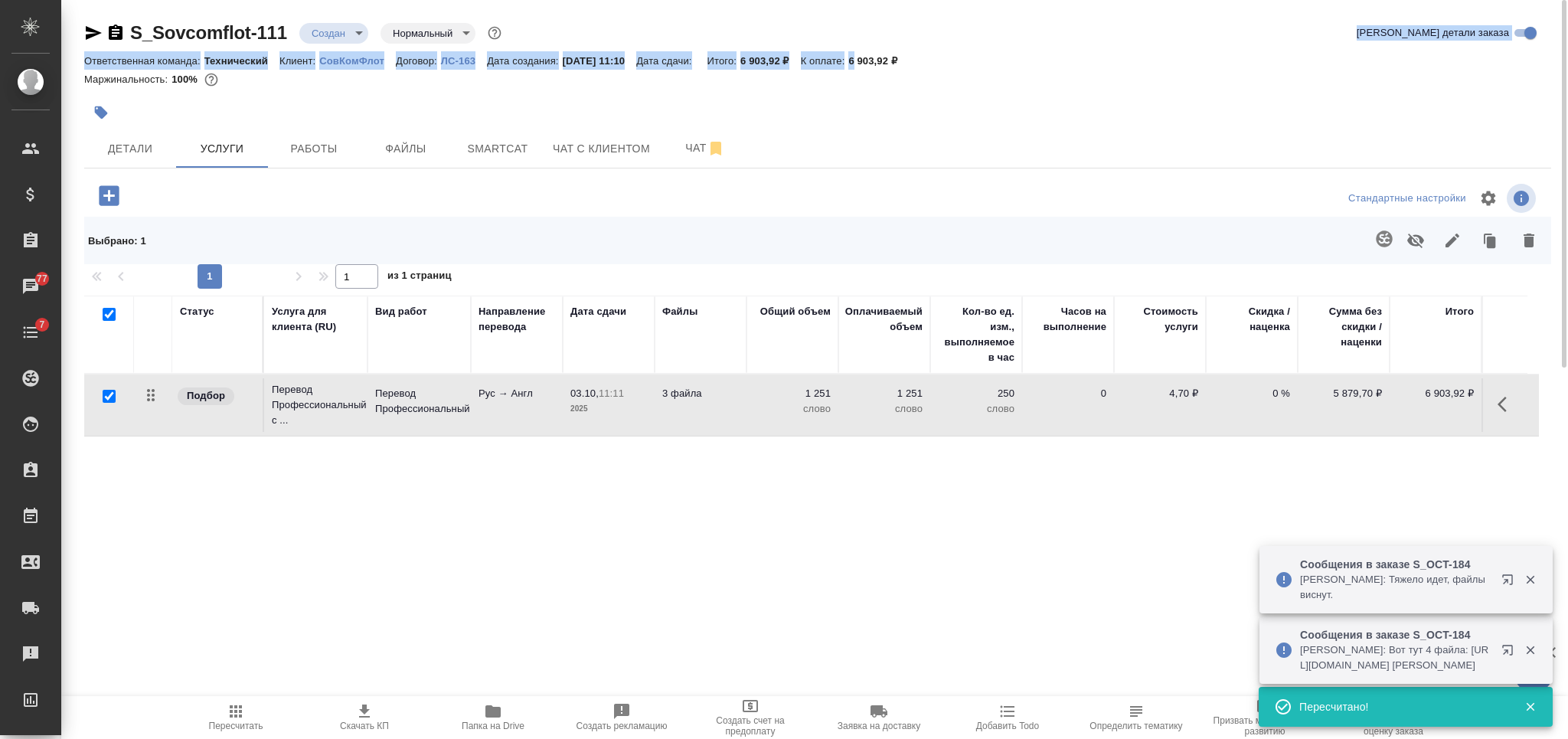
drag, startPoint x: 944, startPoint y: 49, endPoint x: 886, endPoint y: 63, distance: 59.7
click at [886, 63] on div "S_Sovcomflot-111 Создан new Нормальный normal Кратко детали заказа Ответственна…" at bounding box center [818, 59] width 1467 height 75
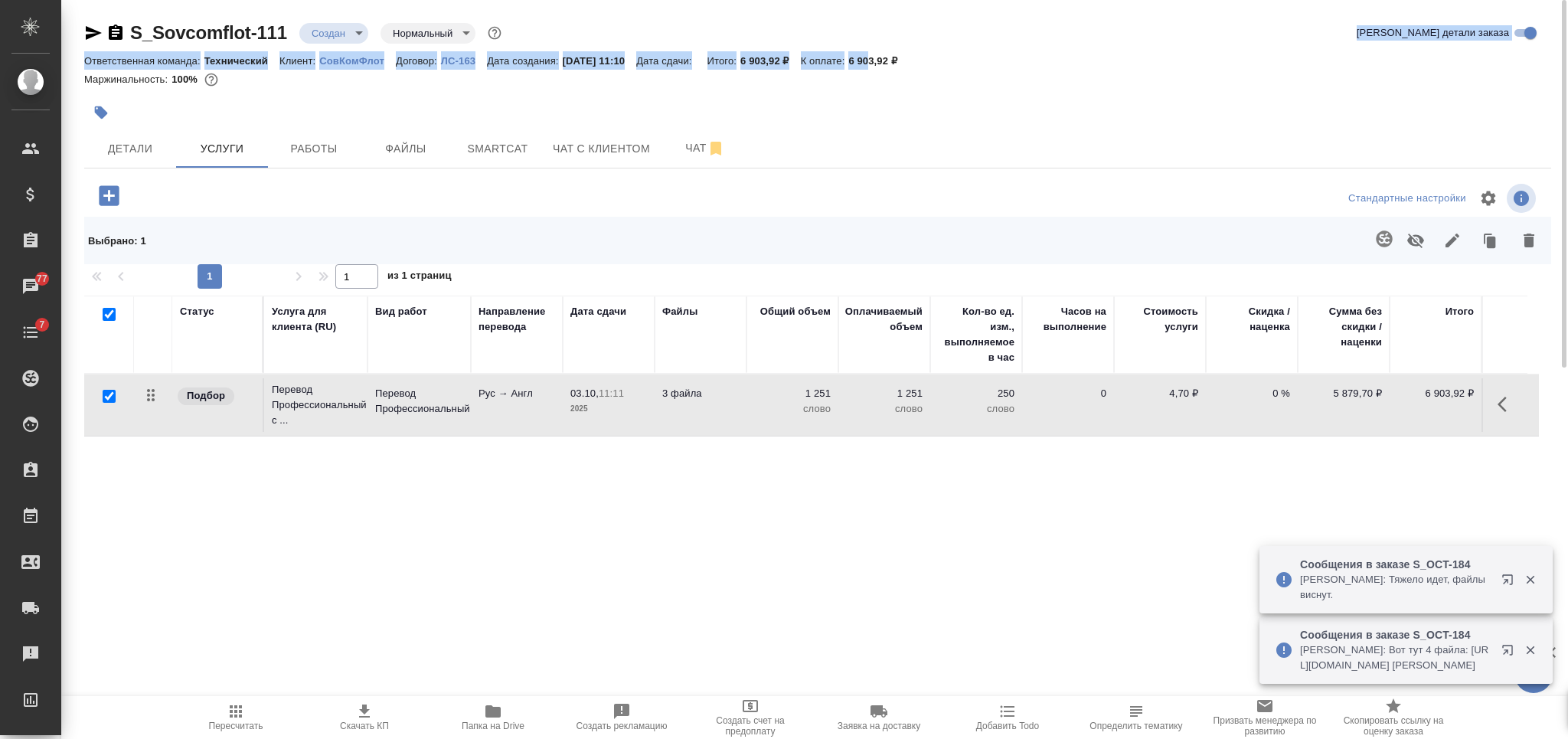
click at [887, 63] on p "6 903,92 ₽" at bounding box center [878, 61] width 60 height 11
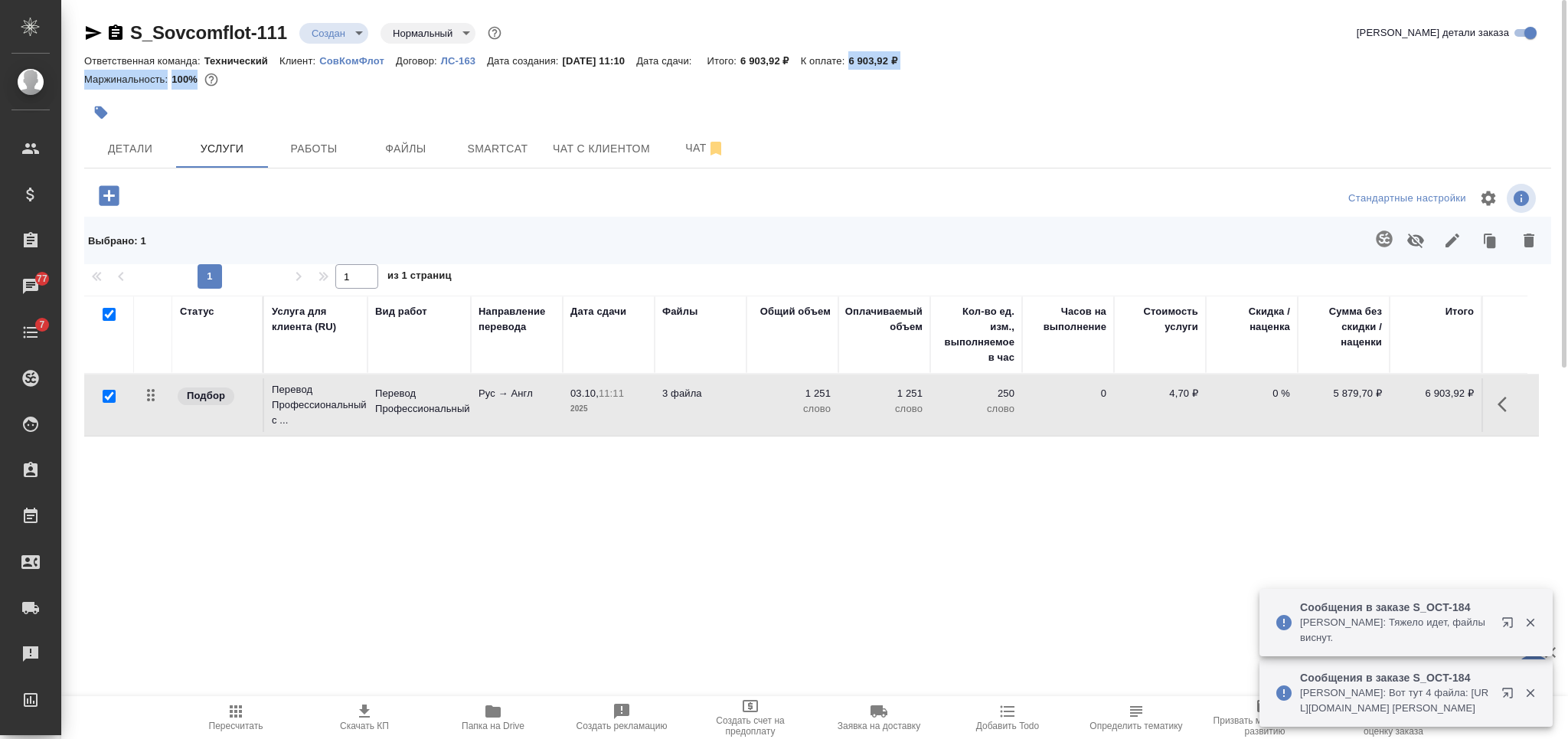
drag, startPoint x: 866, startPoint y: 59, endPoint x: 923, endPoint y: 71, distance: 58.2
click at [923, 71] on div "S_Sovcomflot-111 Создан new Нормальный normal Кратко детали заказа Ответственна…" at bounding box center [818, 59] width 1467 height 75
click at [919, 54] on div "Ответственная команда: Технический Клиент: СовКомФлот Договор: ЛС-163 Дата созд…" at bounding box center [818, 60] width 1467 height 18
drag, startPoint x: 902, startPoint y: 56, endPoint x: 867, endPoint y: 55, distance: 35.0
click at [867, 55] on div "Ответственная команда: Технический Клиент: СовКомФлот Договор: ЛС-163 Дата созд…" at bounding box center [818, 60] width 1467 height 18
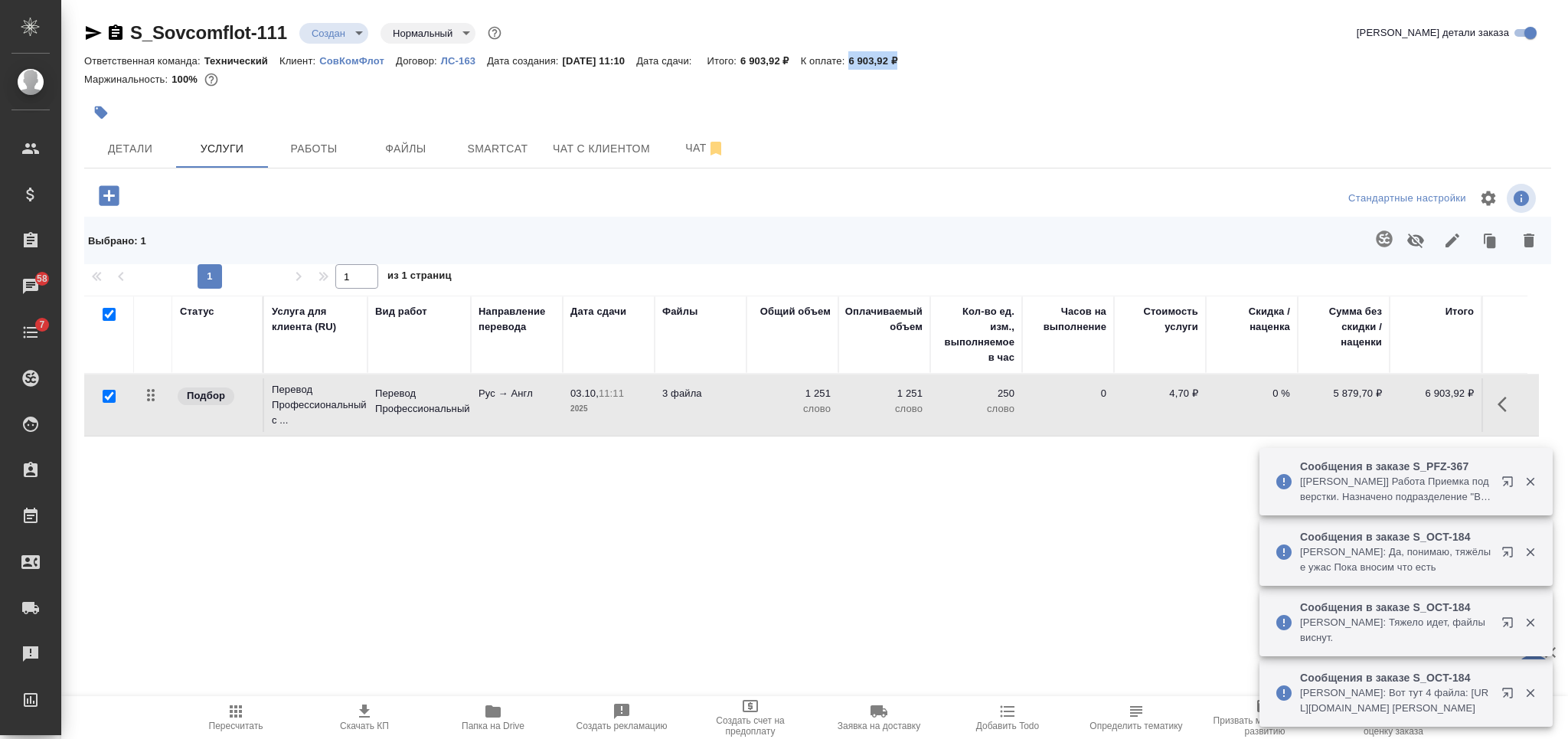
click at [348, 722] on span "Скачать КП" at bounding box center [364, 725] width 49 height 10
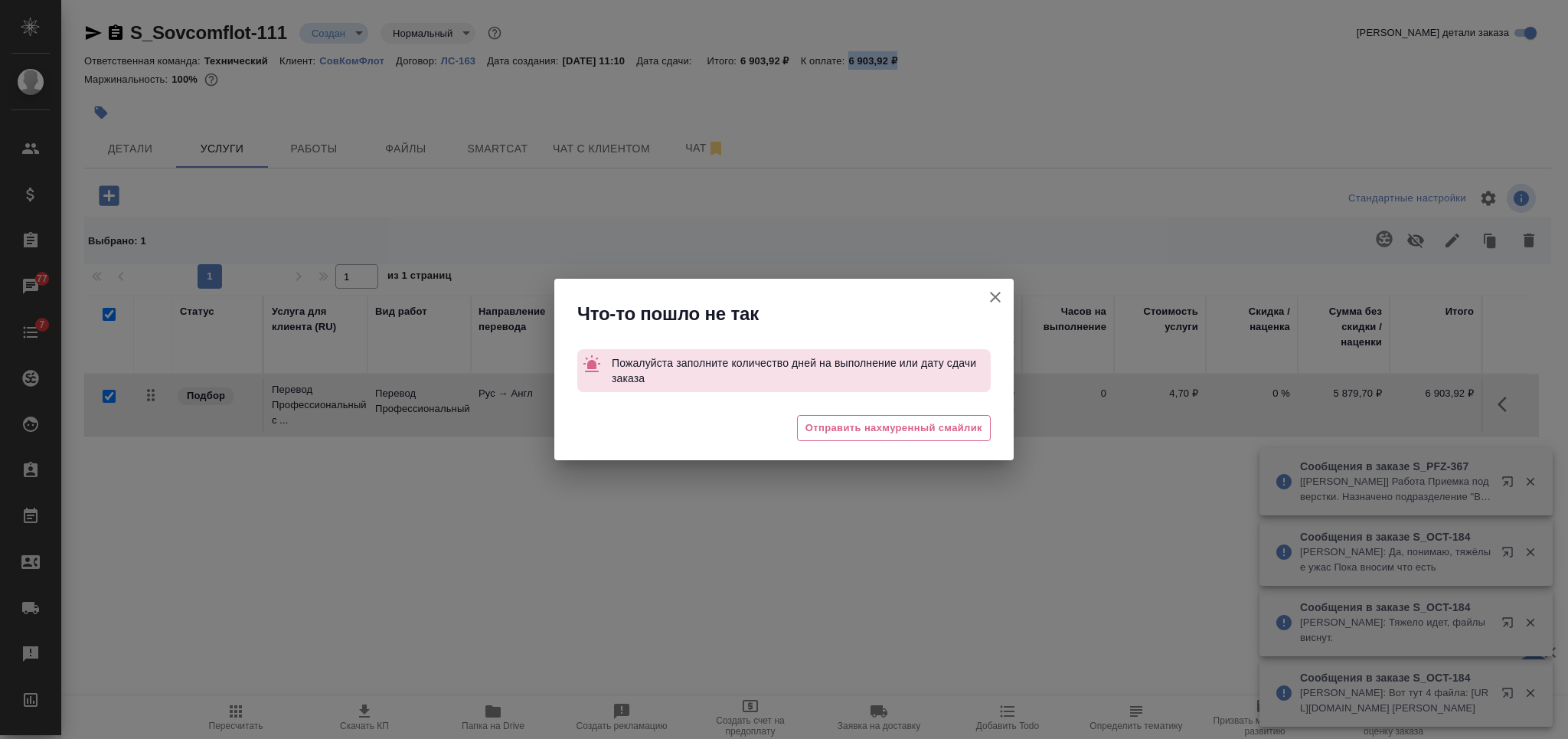
click at [988, 295] on icon "button" at bounding box center [995, 297] width 18 height 18
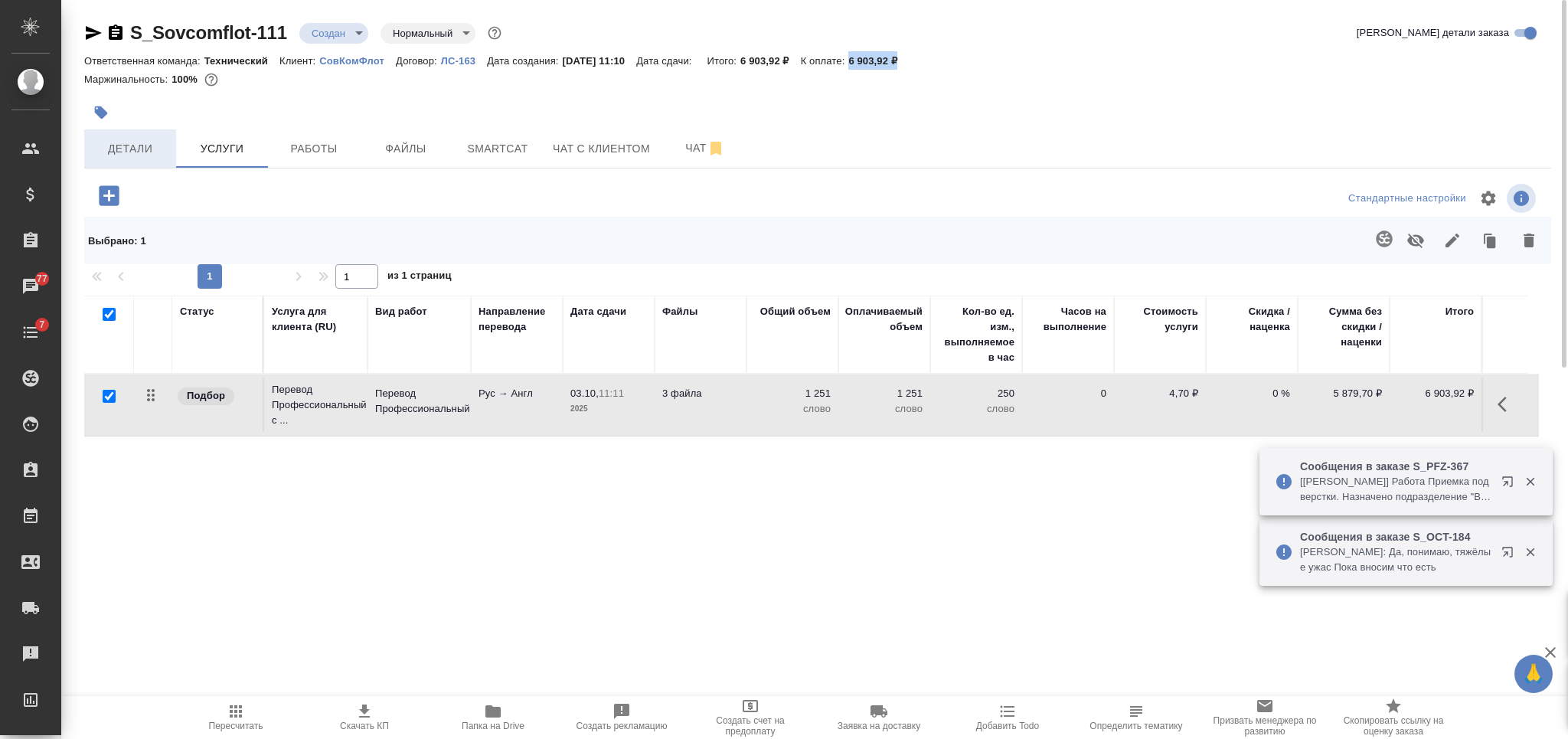
click at [127, 140] on span "Детали" at bounding box center [131, 149] width 74 height 19
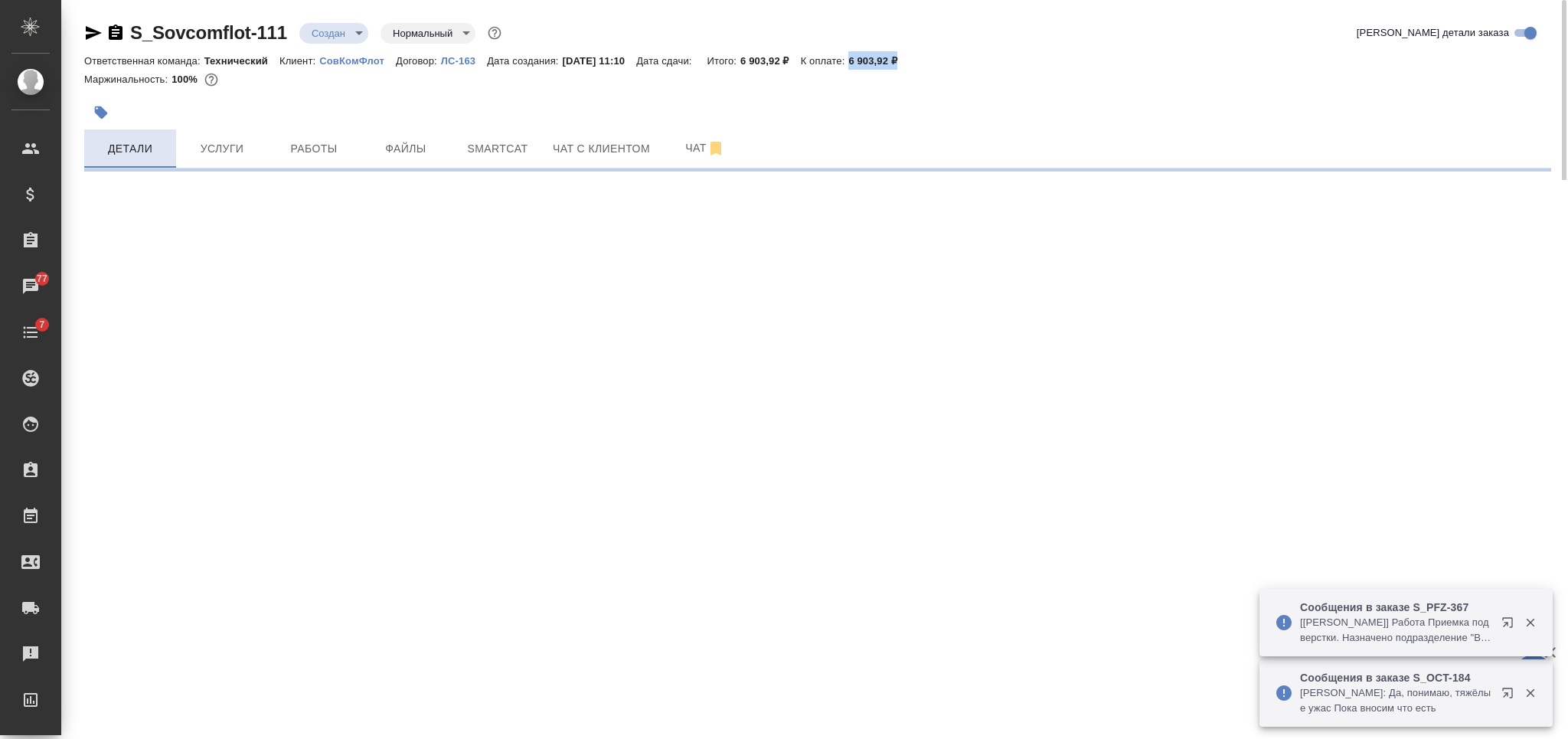
select select "RU"
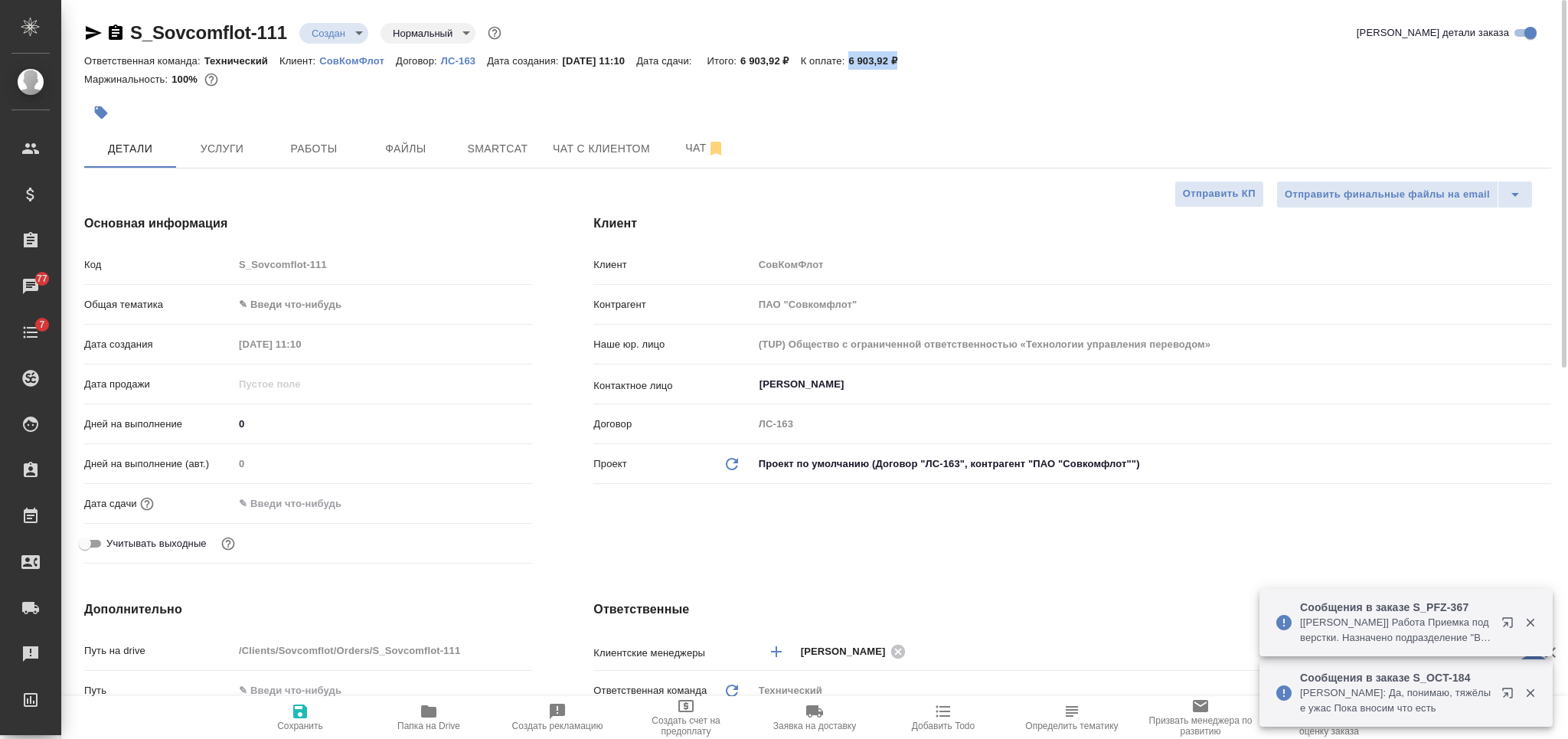
type textarea "x"
click at [246, 147] on span "Услуги" at bounding box center [222, 149] width 74 height 19
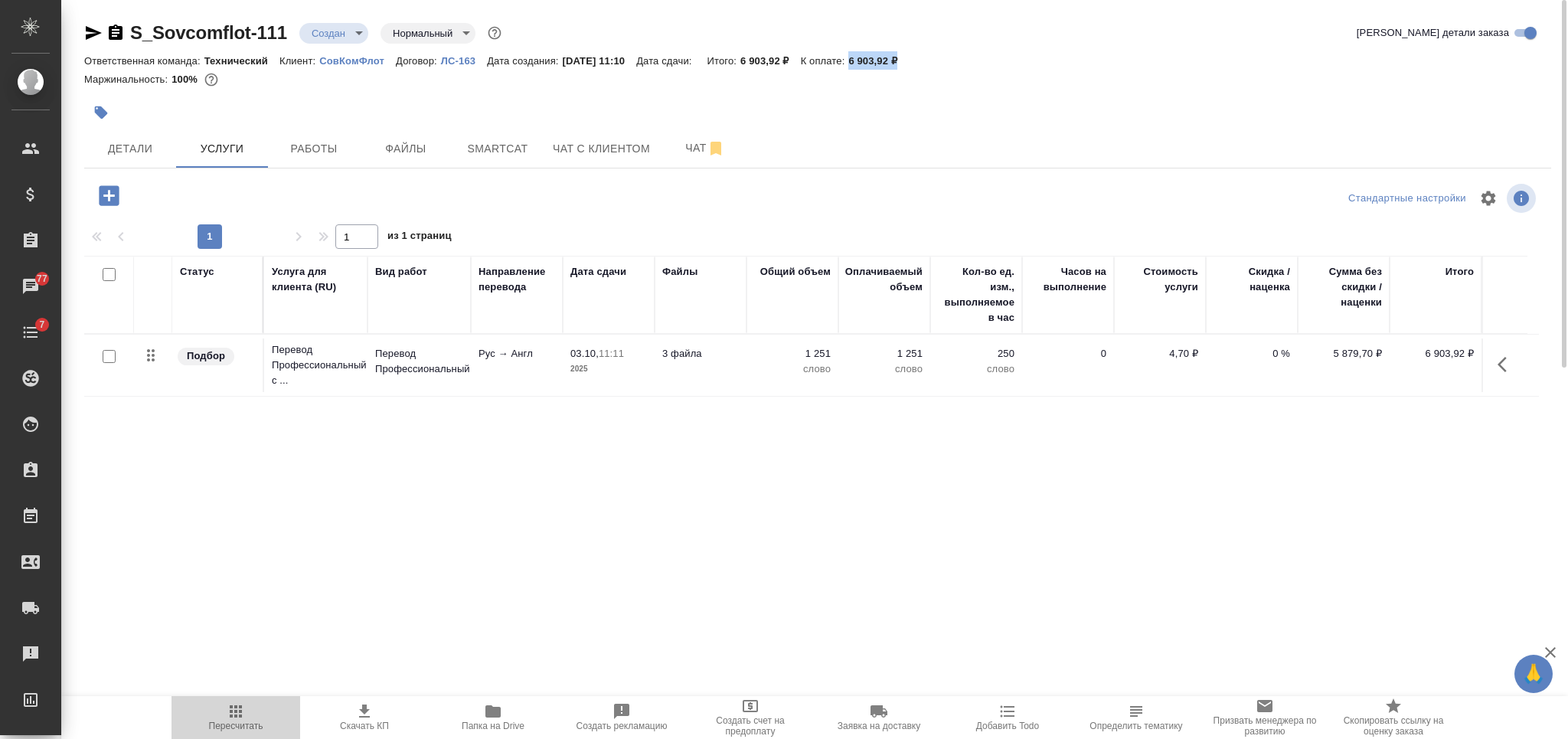
click at [248, 716] on span "Пересчитать" at bounding box center [236, 717] width 111 height 29
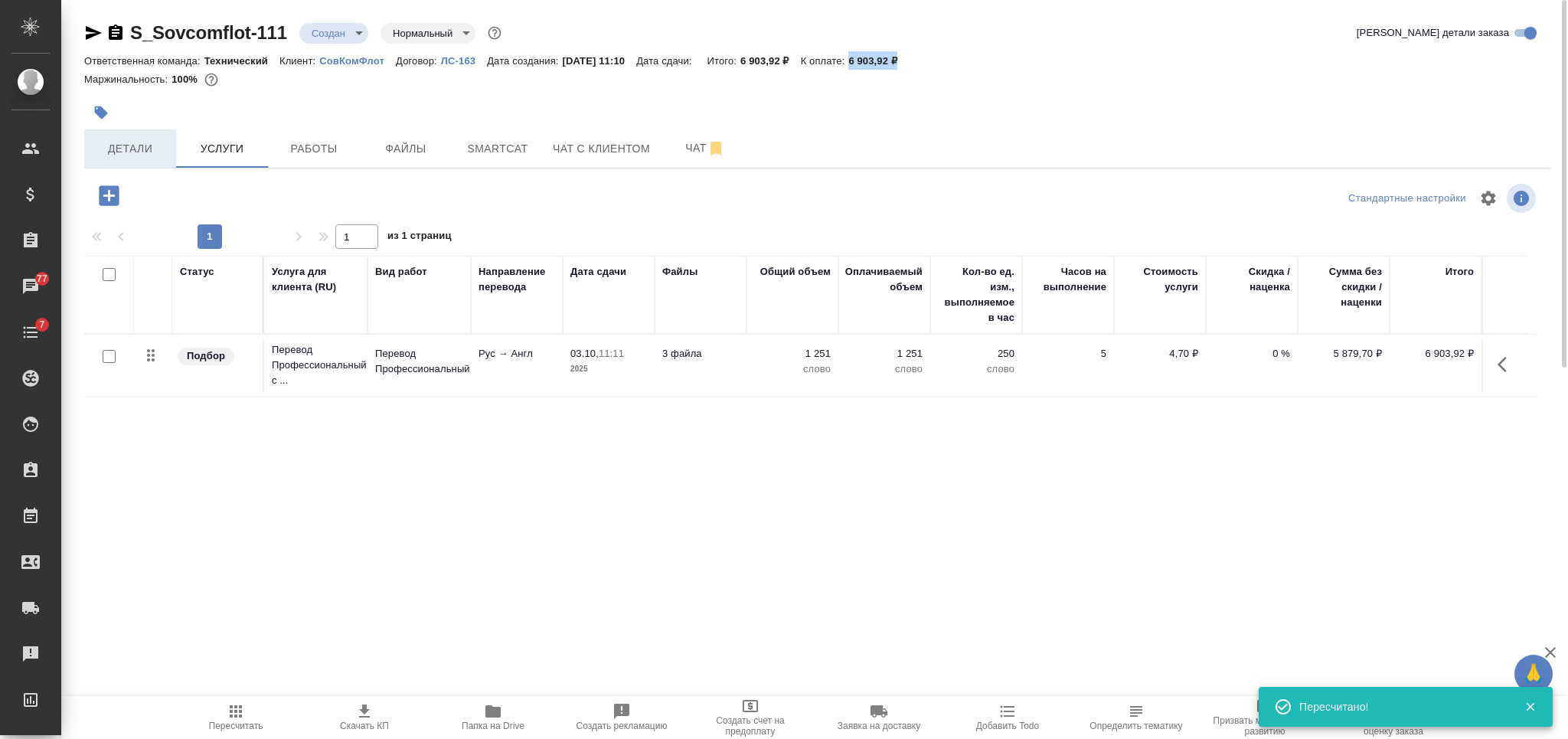
click at [148, 147] on span "Детали" at bounding box center [131, 149] width 74 height 19
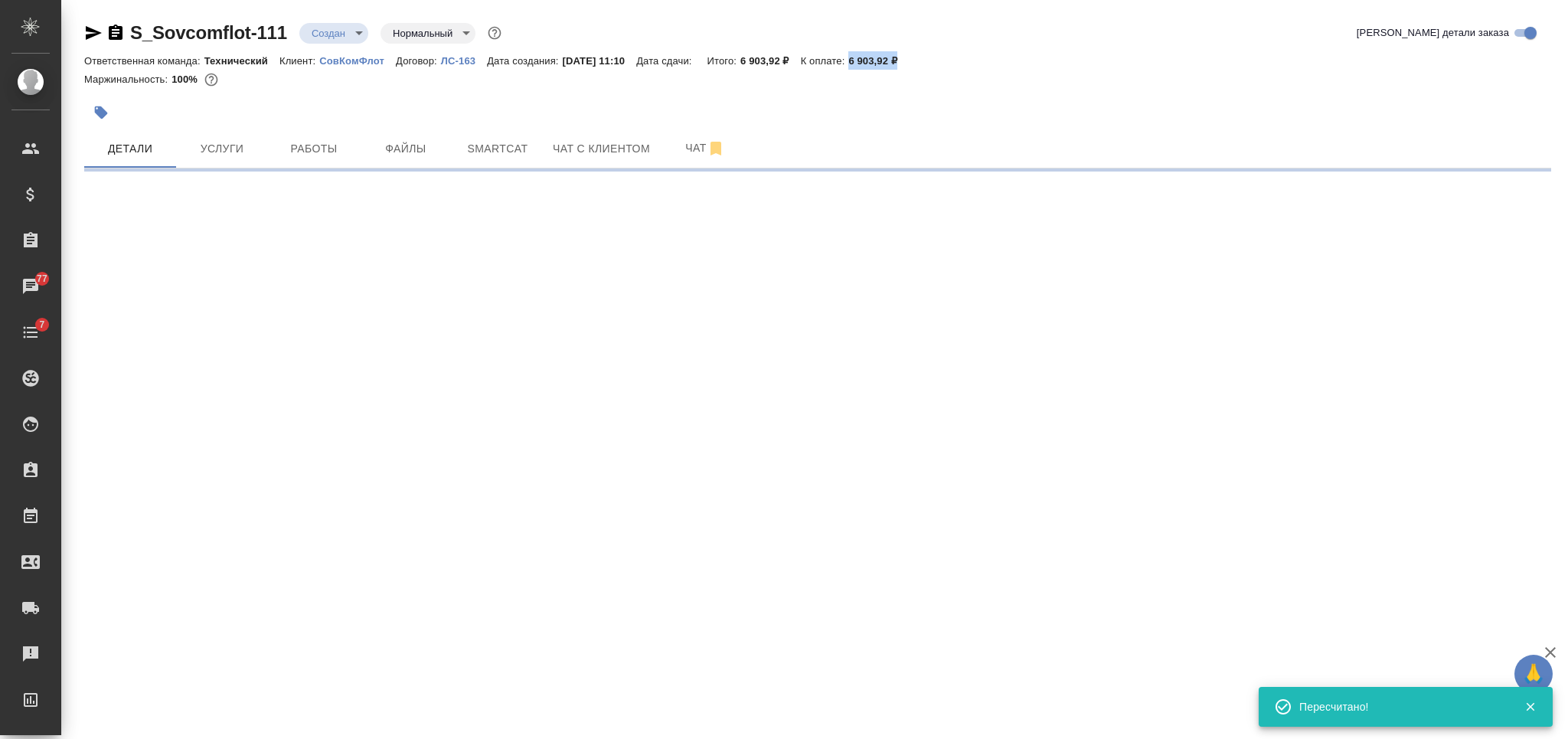
select select "RU"
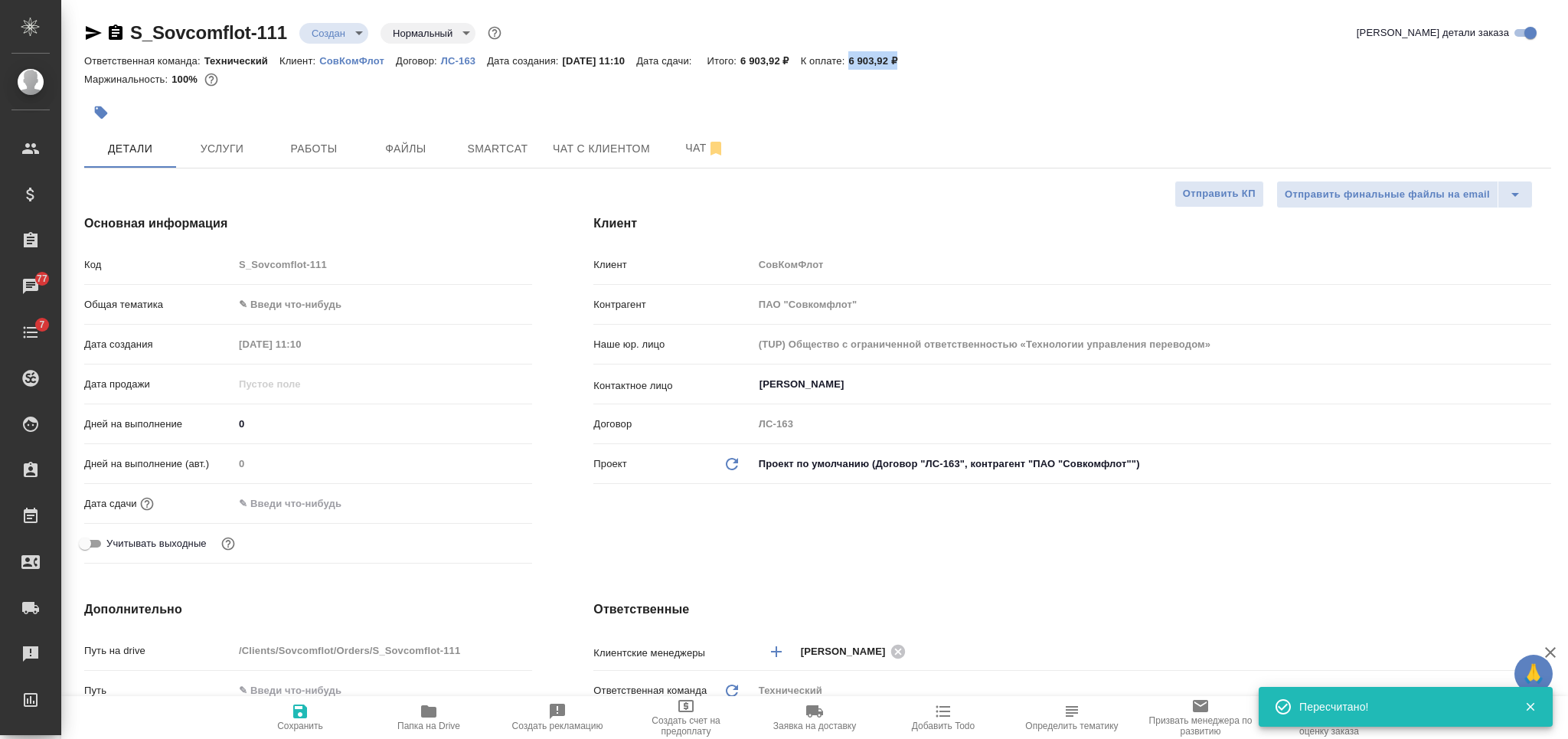
type textarea "x"
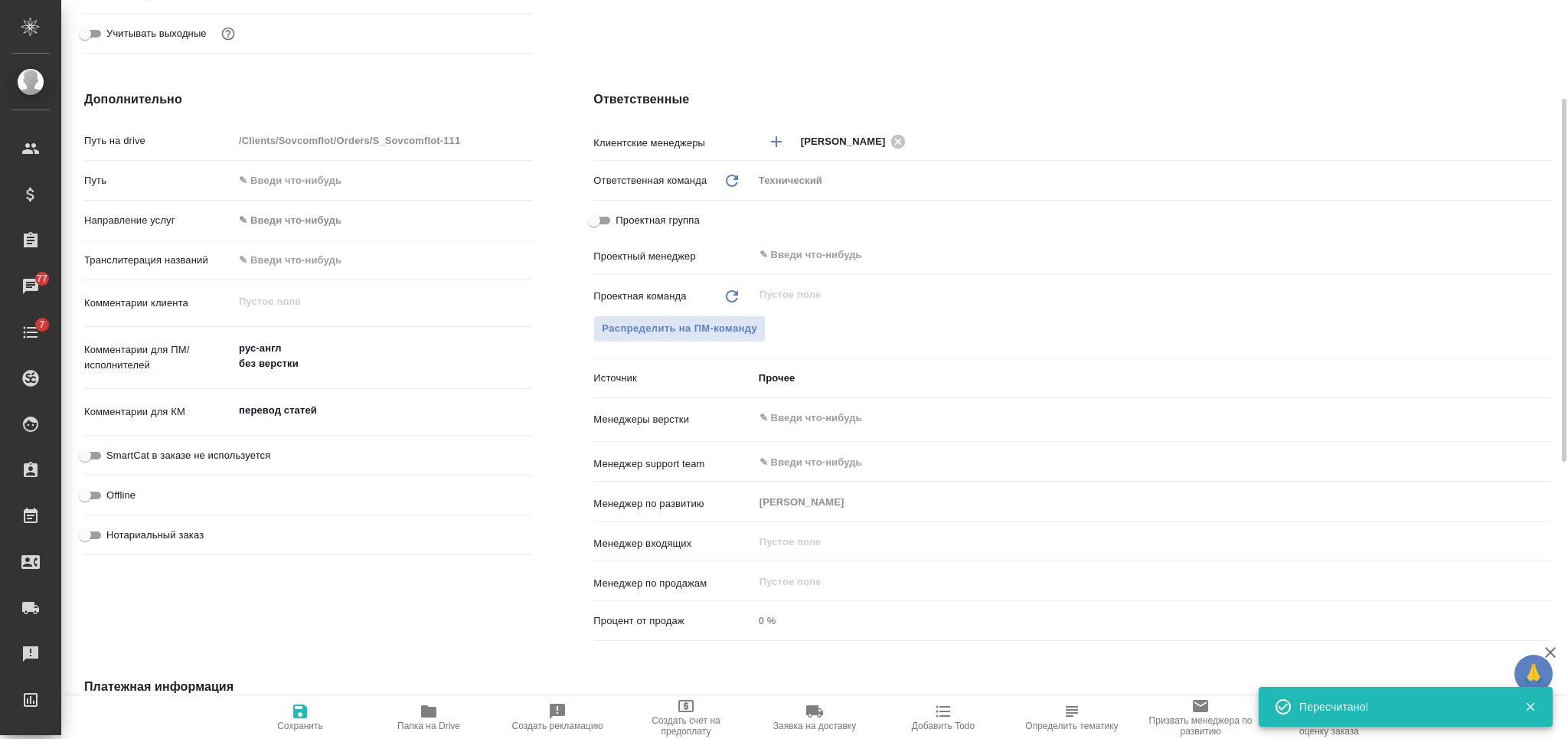
scroll to position [612, 0]
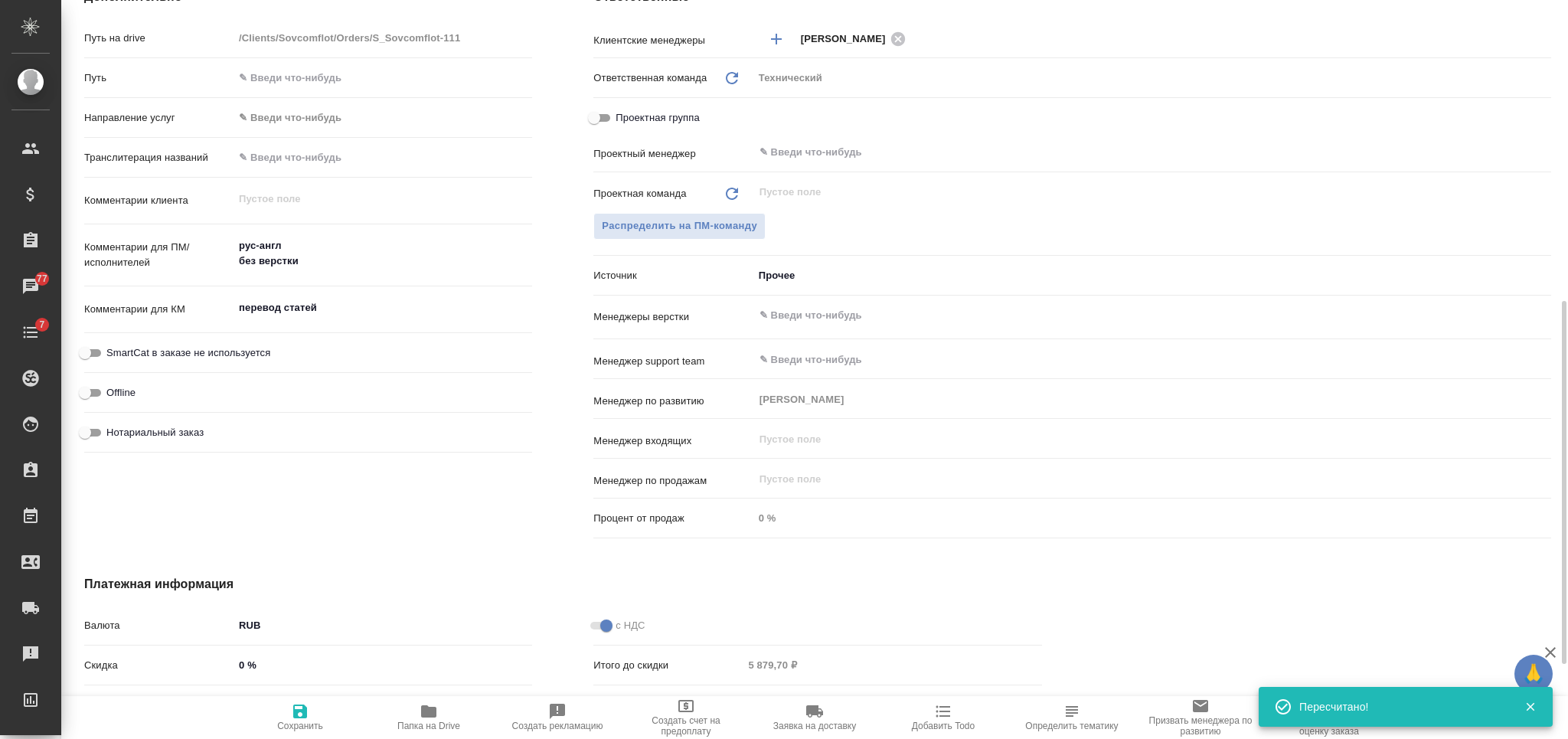
click at [297, 312] on textarea "перевод статей" at bounding box center [382, 308] width 298 height 26
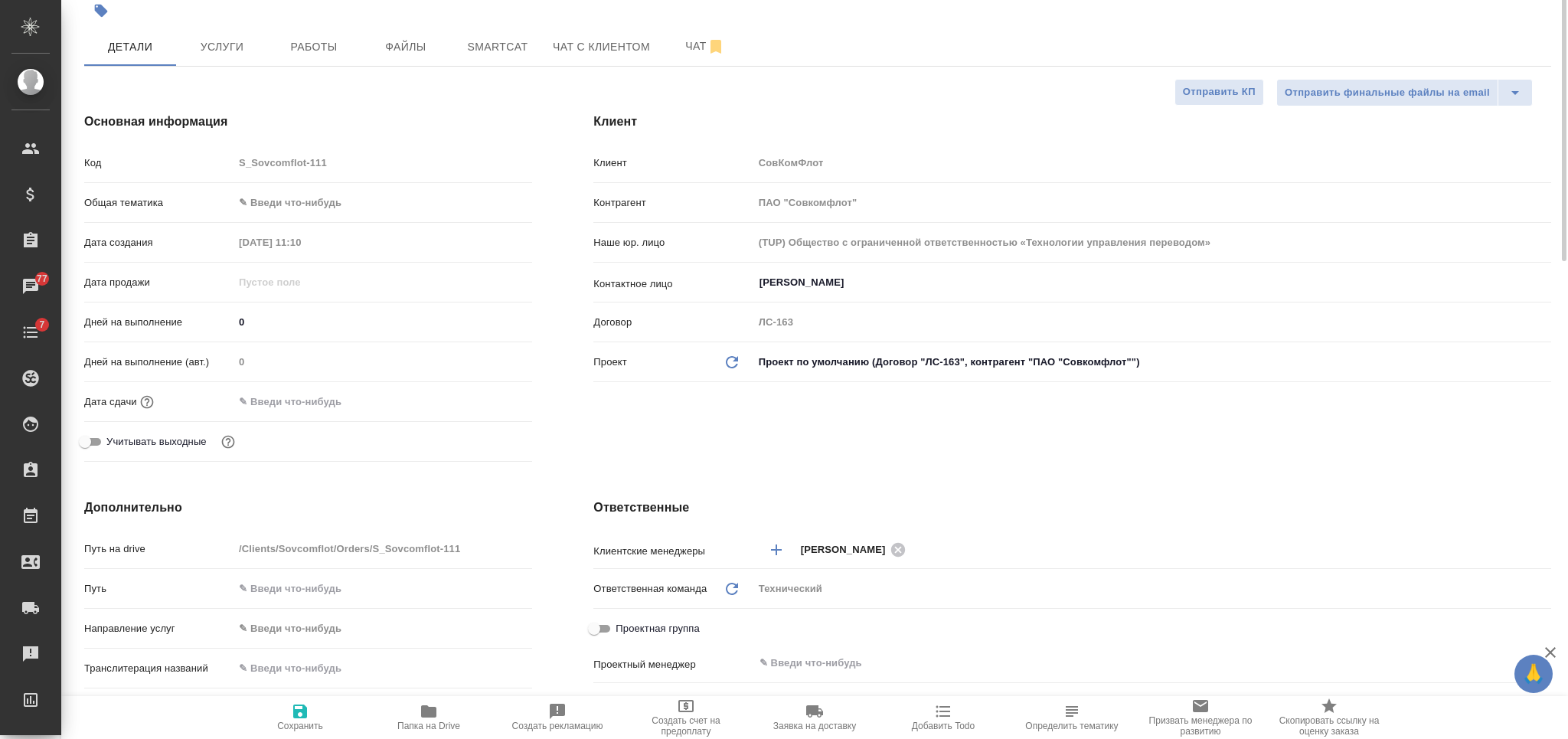
scroll to position [0, 0]
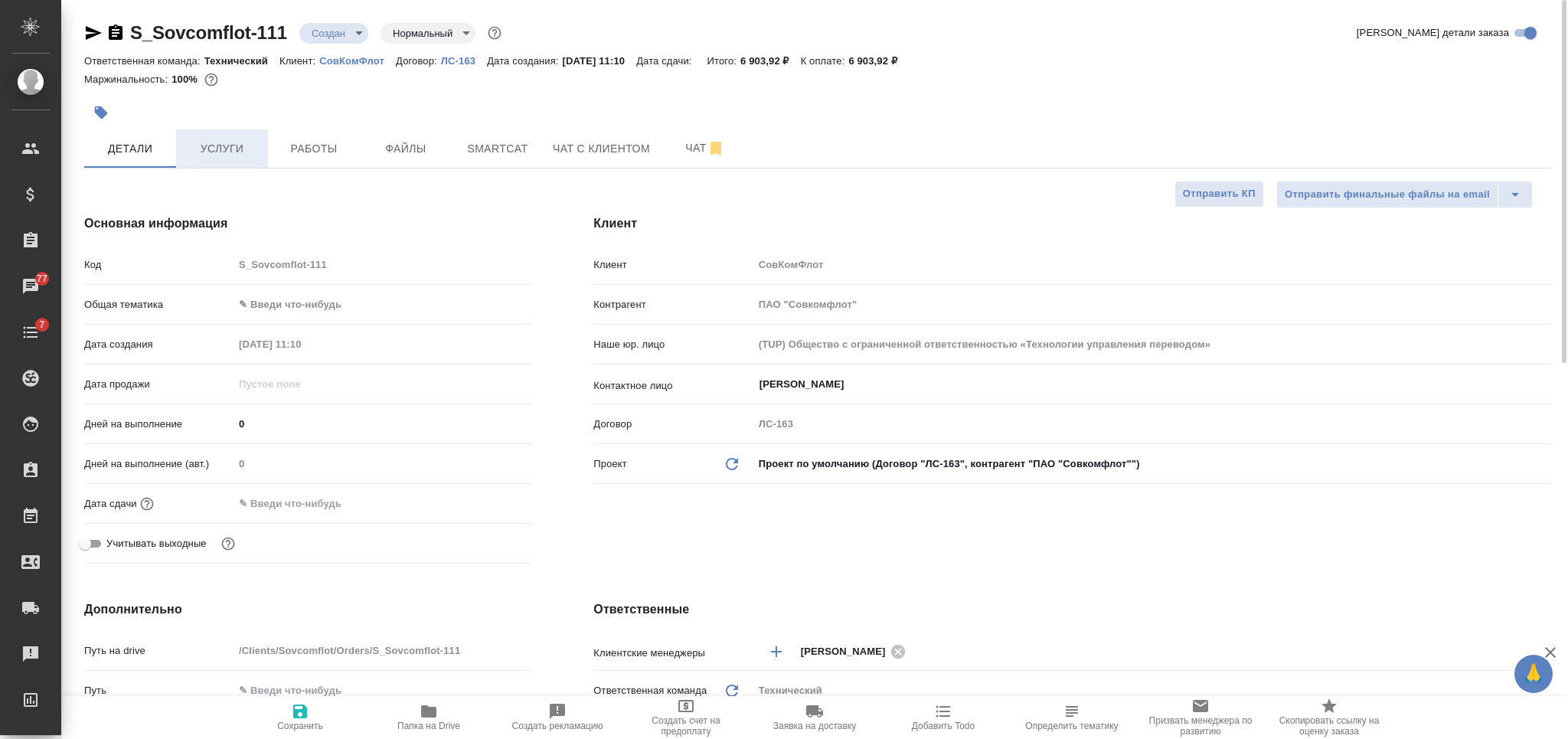
type textarea "x"
click at [246, 152] on span "Услуги" at bounding box center [222, 149] width 74 height 19
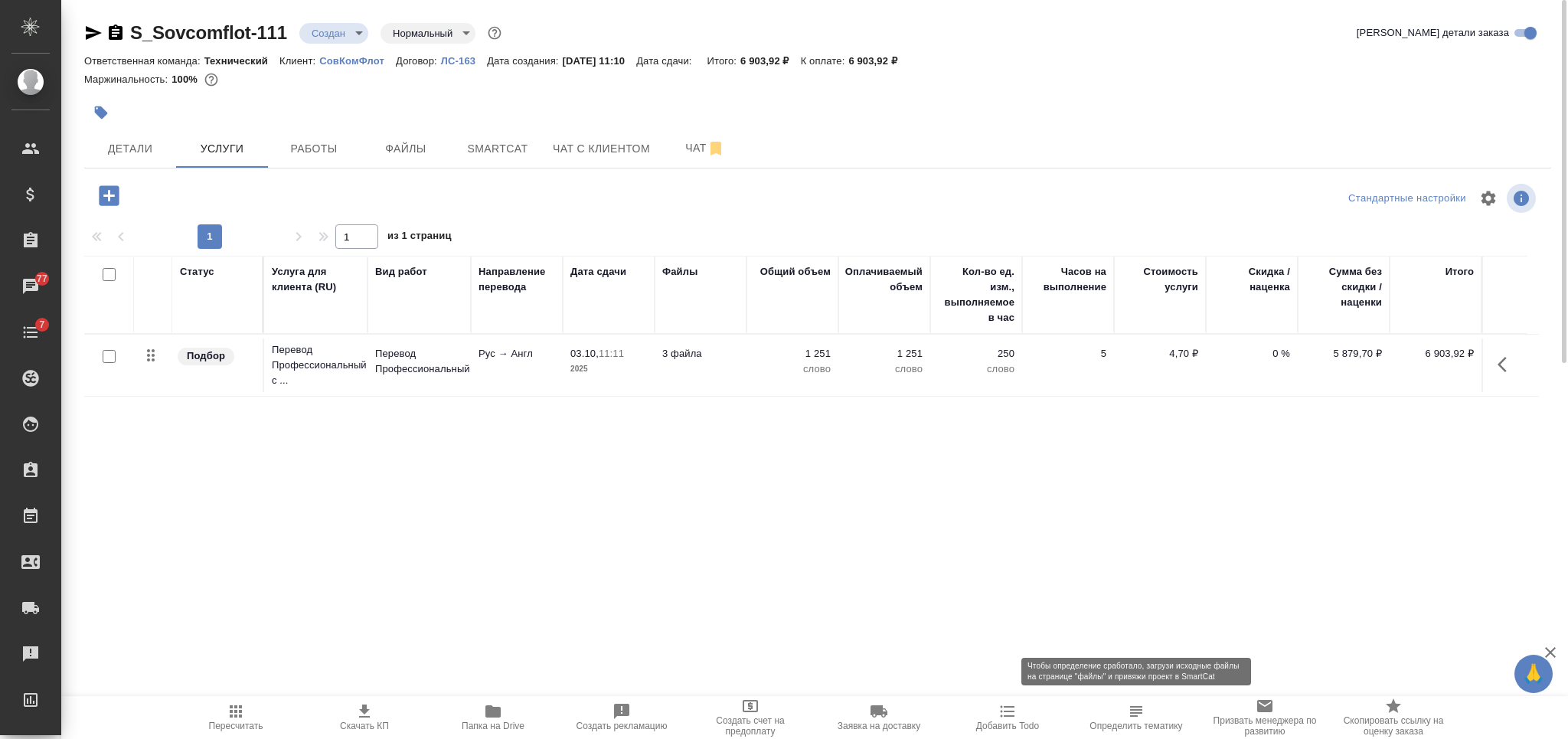
click at [1130, 716] on icon "button" at bounding box center [1136, 711] width 18 height 18
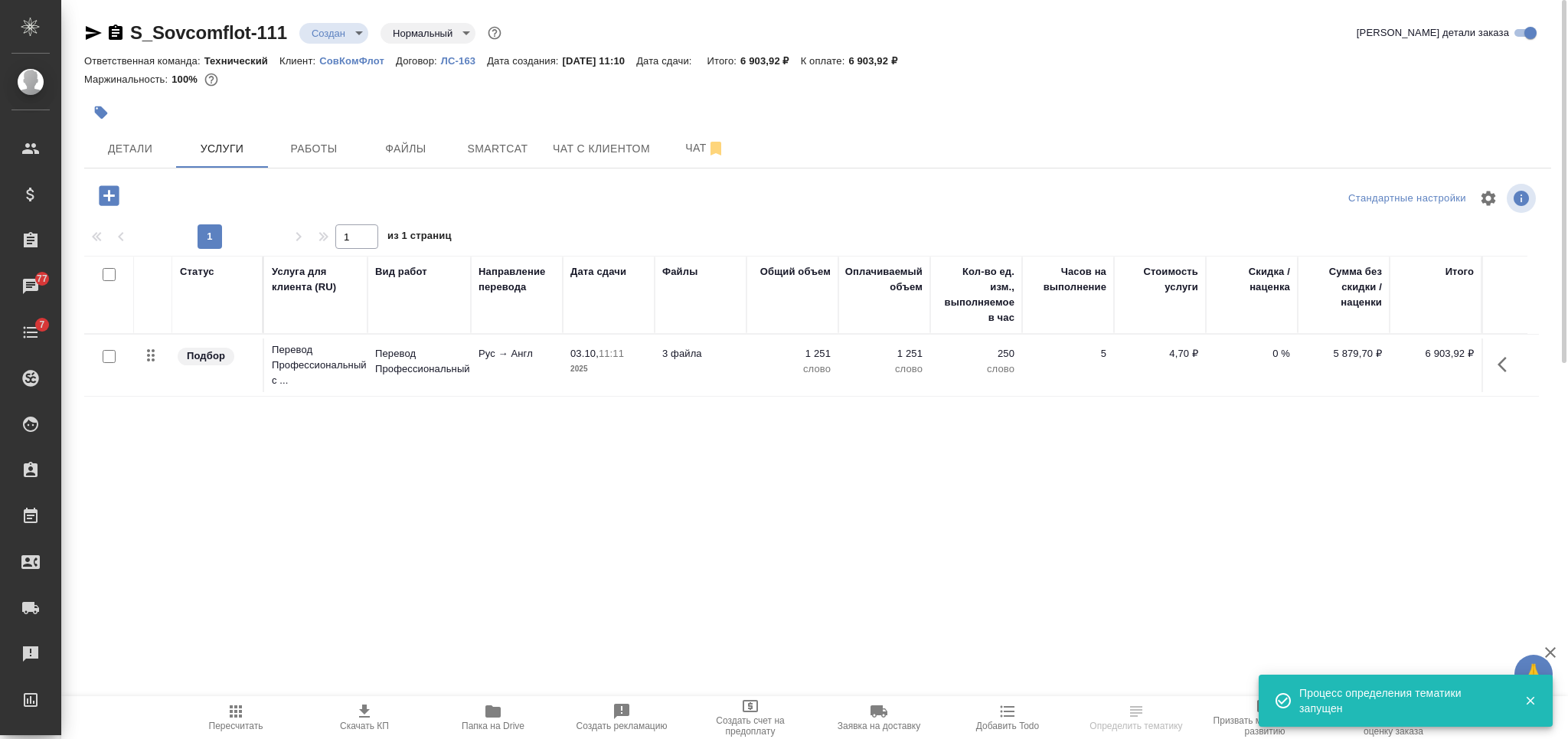
click at [109, 276] on input "checkbox" at bounding box center [109, 274] width 13 height 13
checkbox input "true"
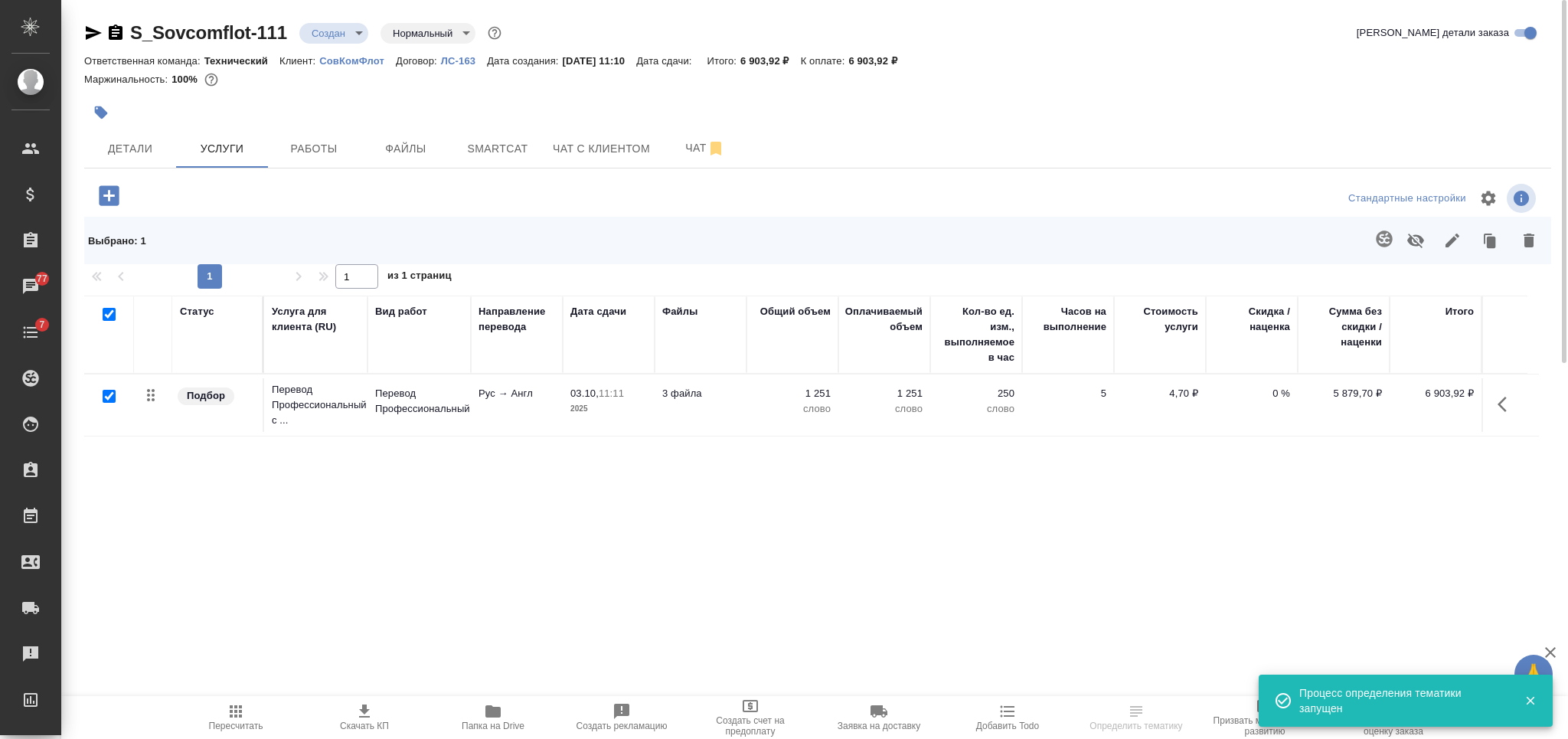
click at [1456, 246] on icon "button" at bounding box center [1452, 240] width 18 height 18
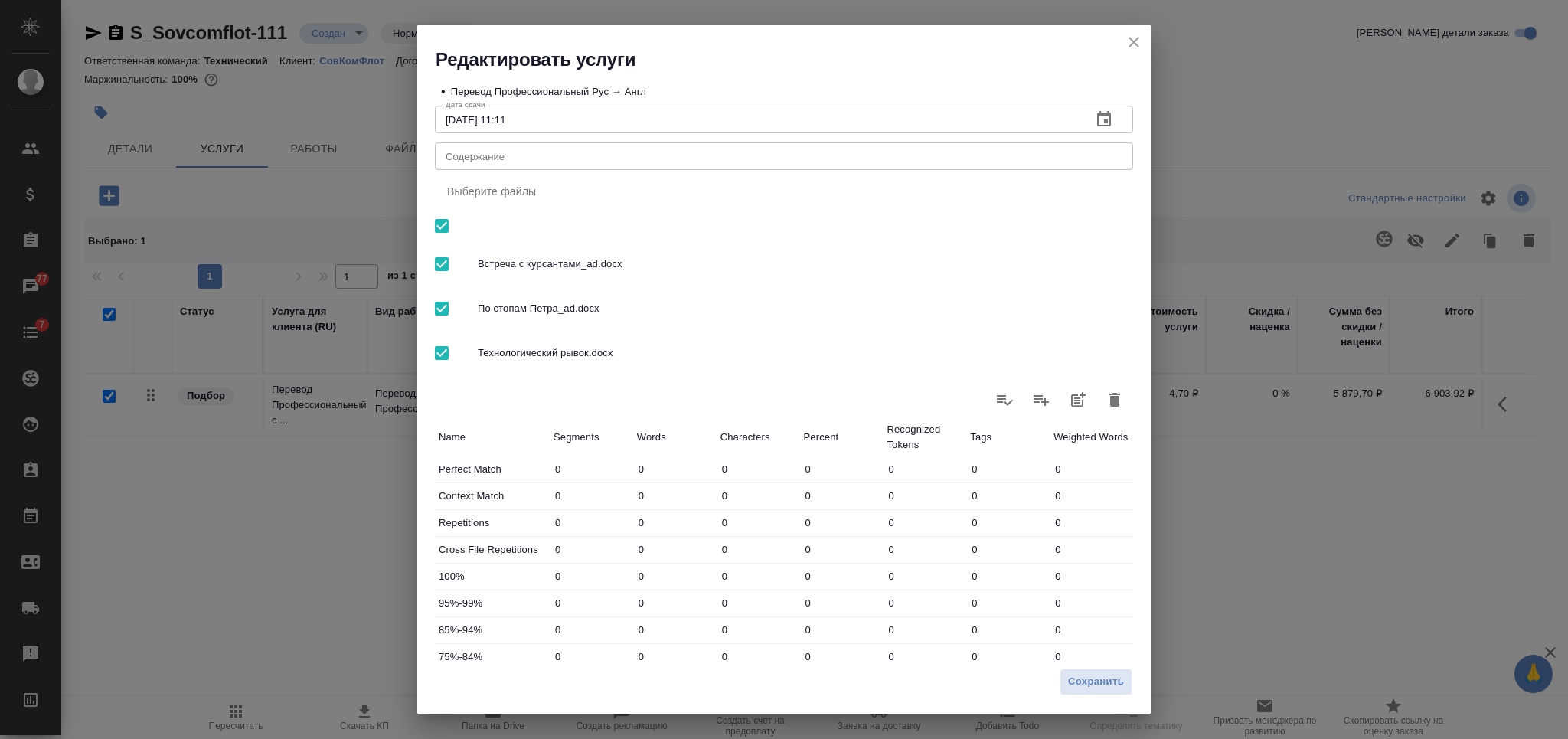
click at [1037, 155] on textarea "Содержание" at bounding box center [784, 156] width 677 height 11
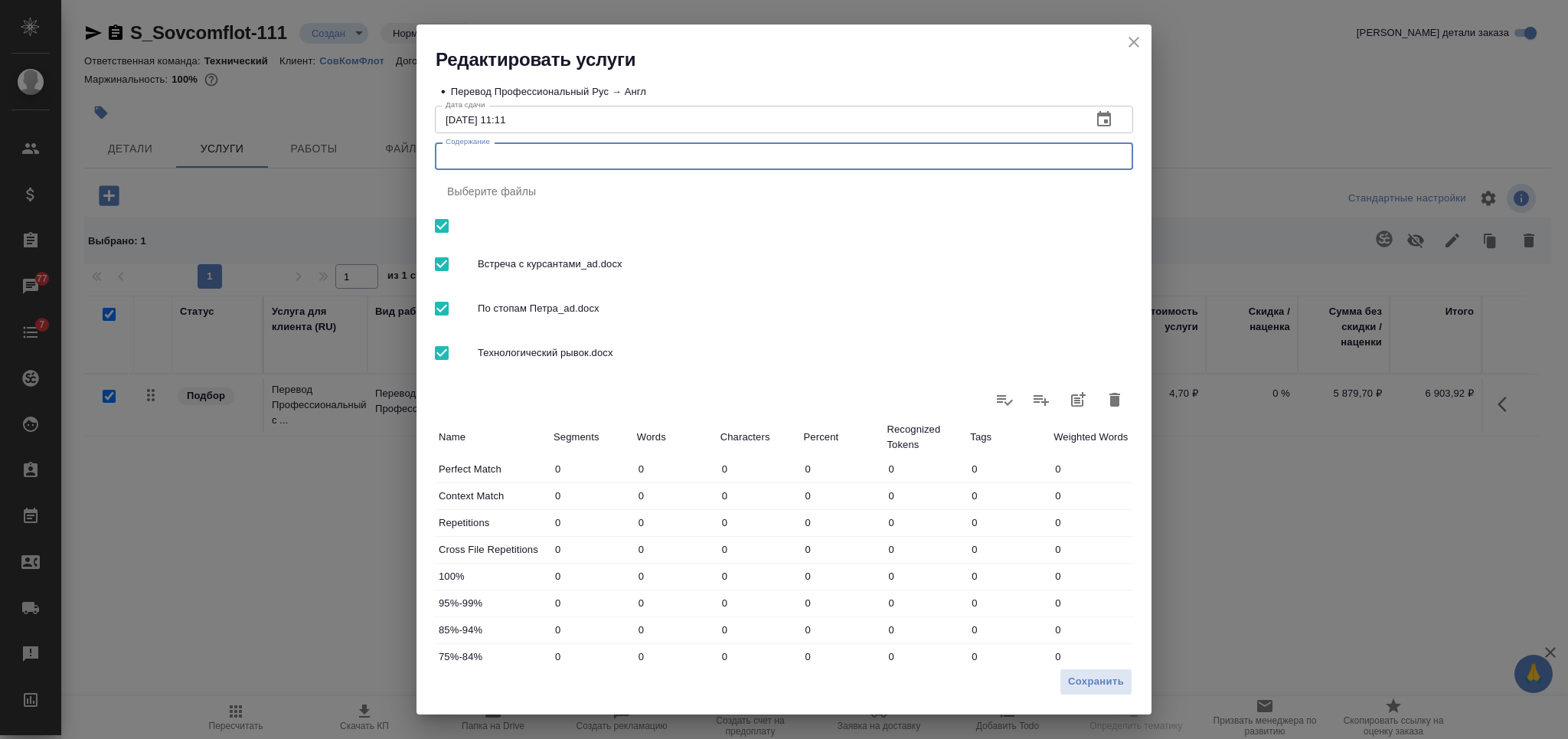
paste textarea "перевод статей"
drag, startPoint x: 454, startPoint y: 156, endPoint x: 441, endPoint y: 152, distance: 13.6
click at [442, 153] on div "перевод статей x Содержание" at bounding box center [783, 156] width 698 height 27
type textarea "Перевод статей"
click at [1105, 679] on span "Сохранить" at bounding box center [1096, 681] width 56 height 18
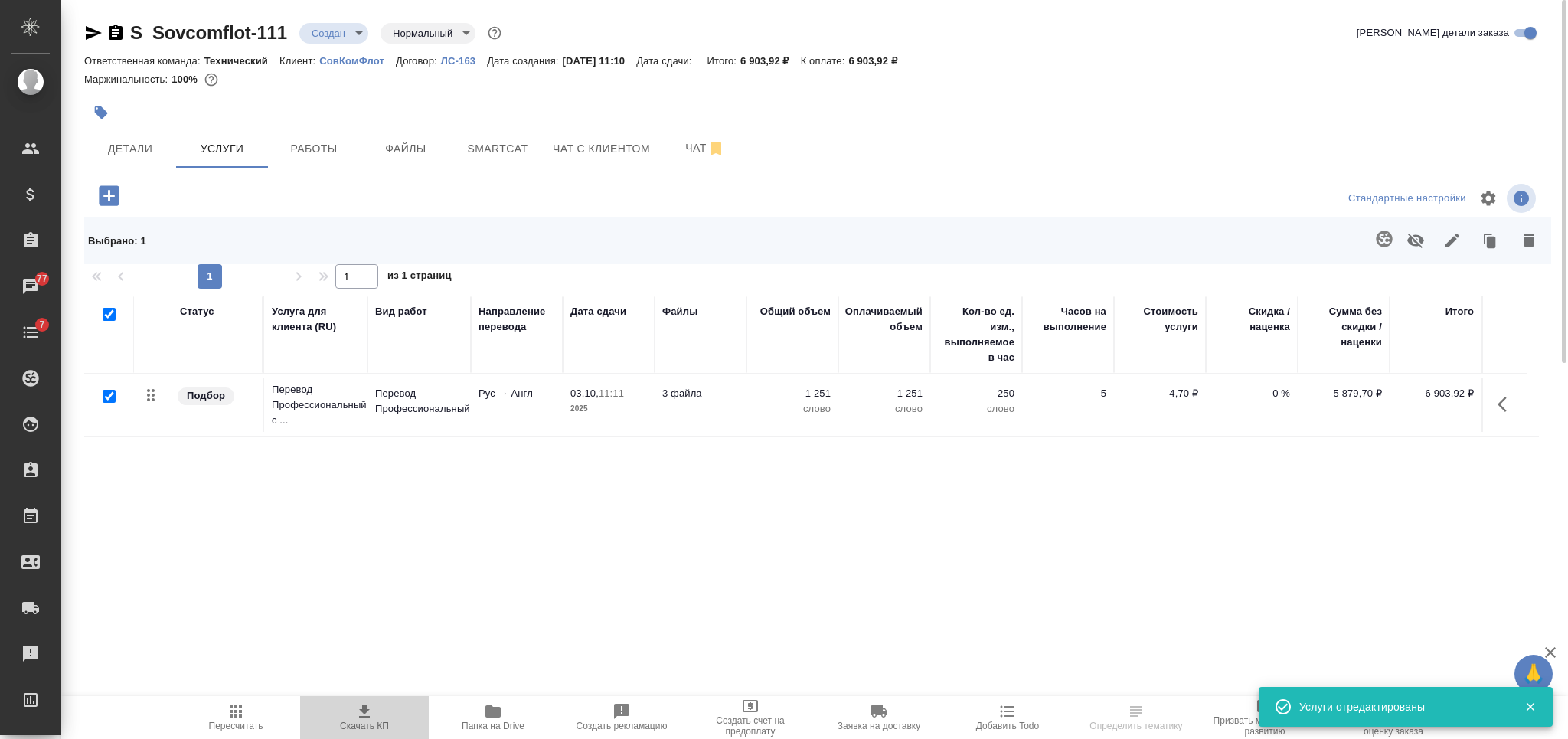
click at [352, 720] on span "Скачать КП" at bounding box center [365, 717] width 111 height 29
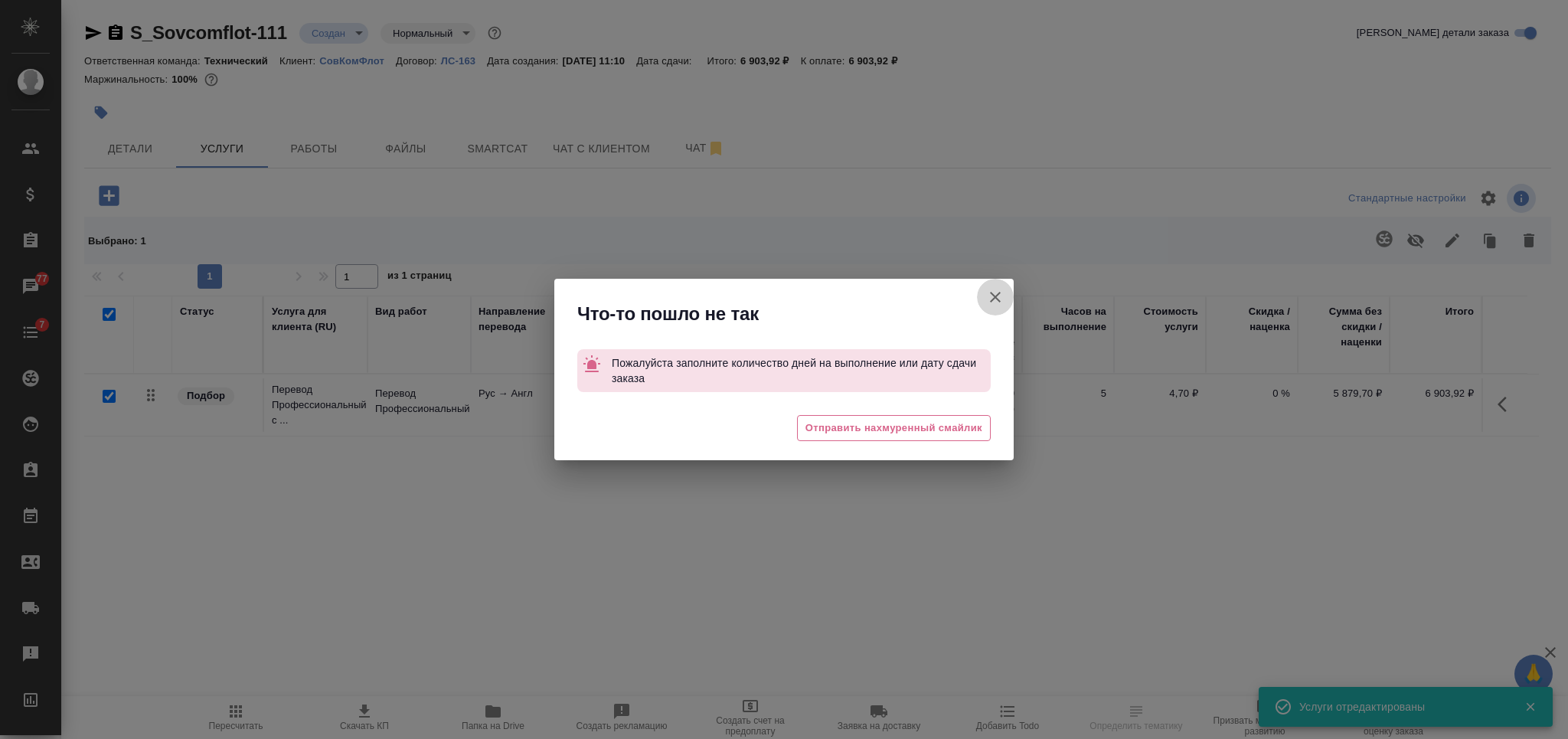
click at [988, 299] on icon "button" at bounding box center [995, 297] width 18 height 18
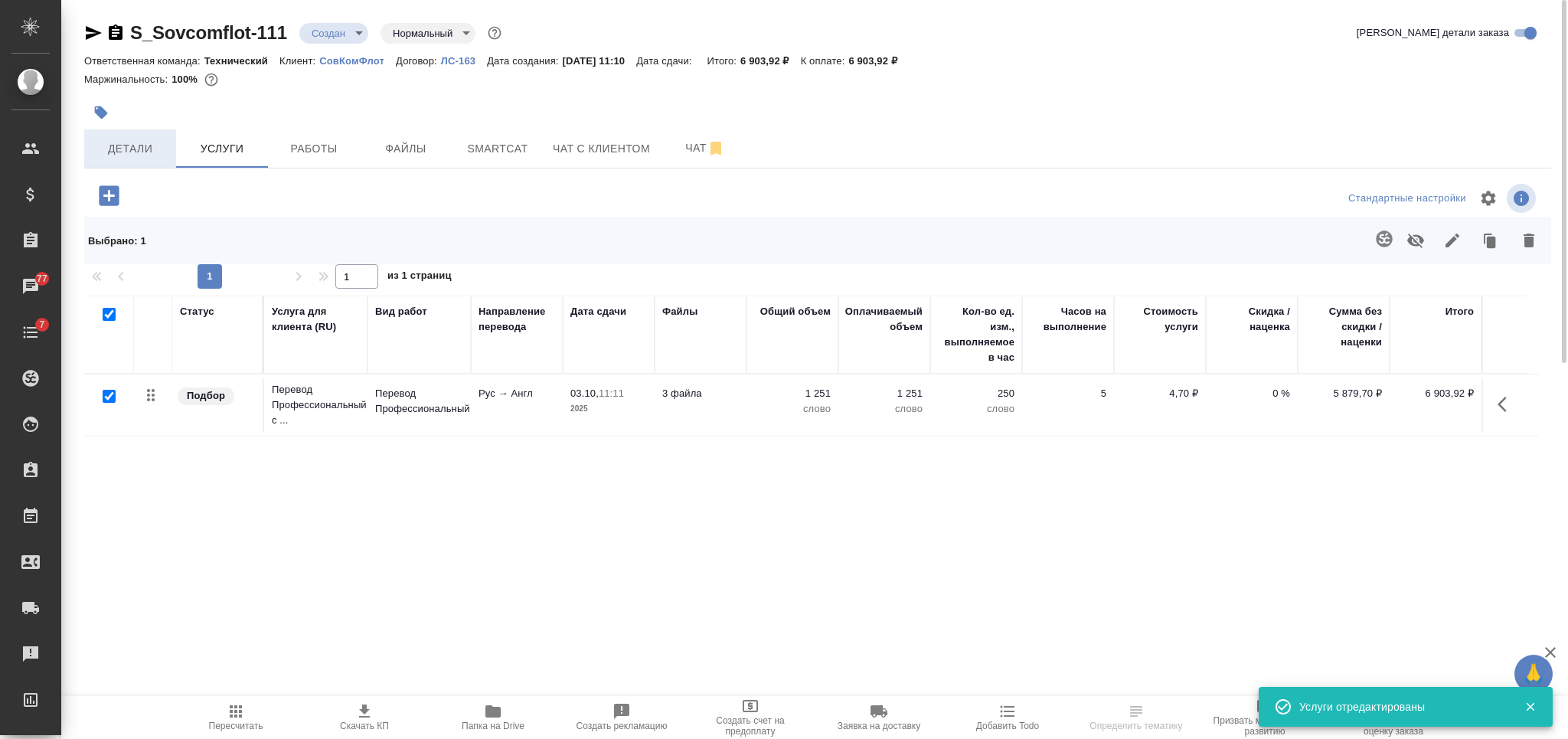
click at [131, 160] on button "Детали" at bounding box center [130, 148] width 92 height 38
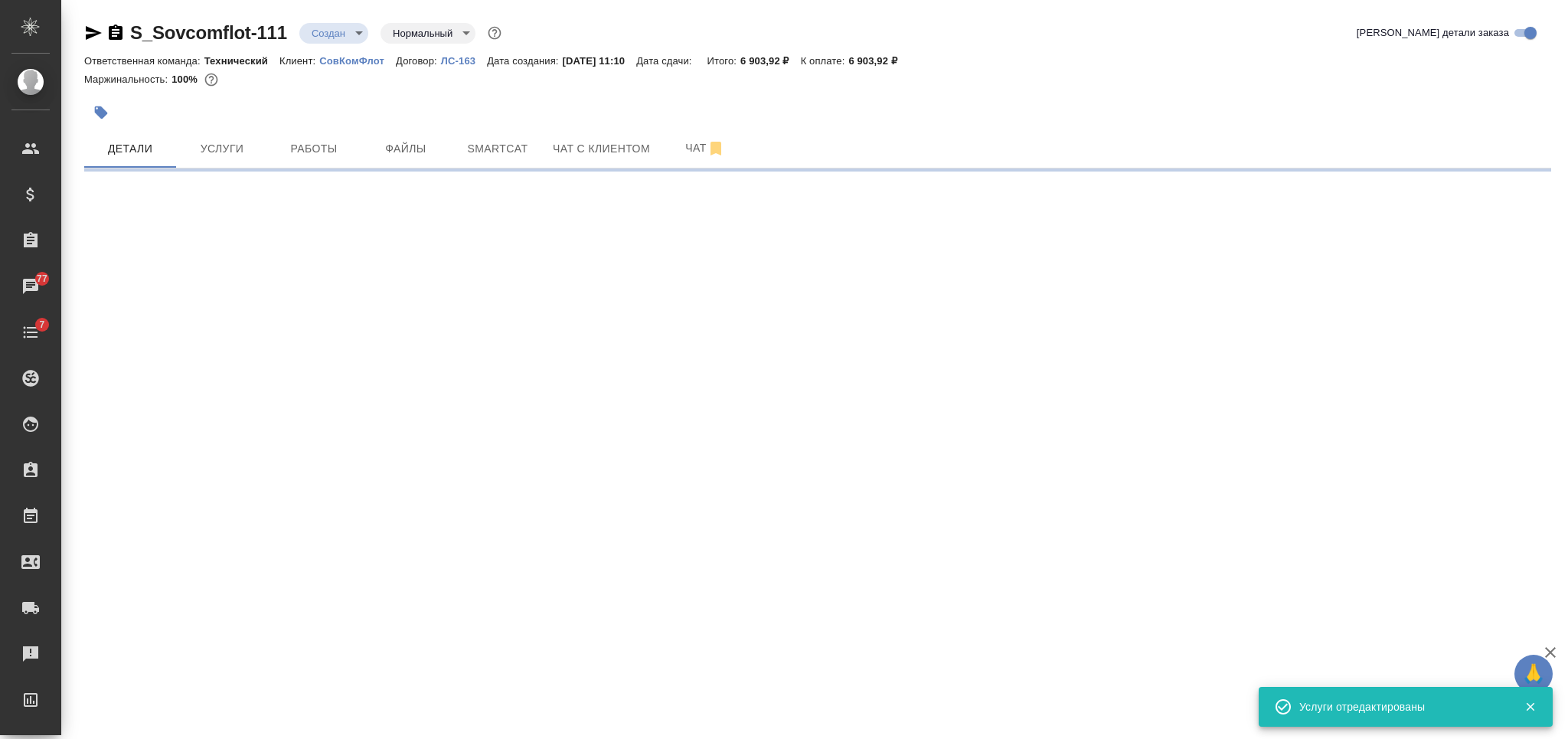
select select "RU"
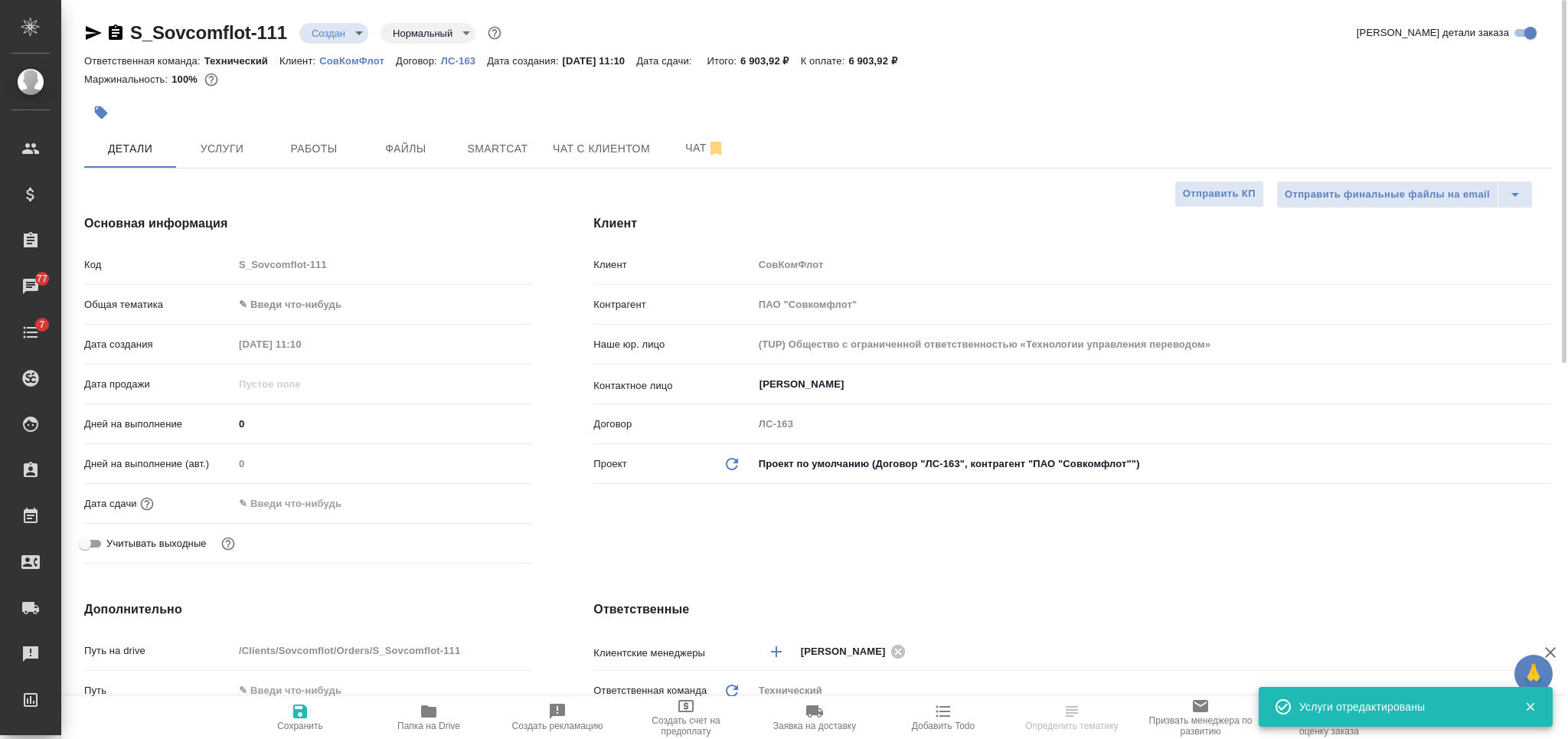
type textarea "x"
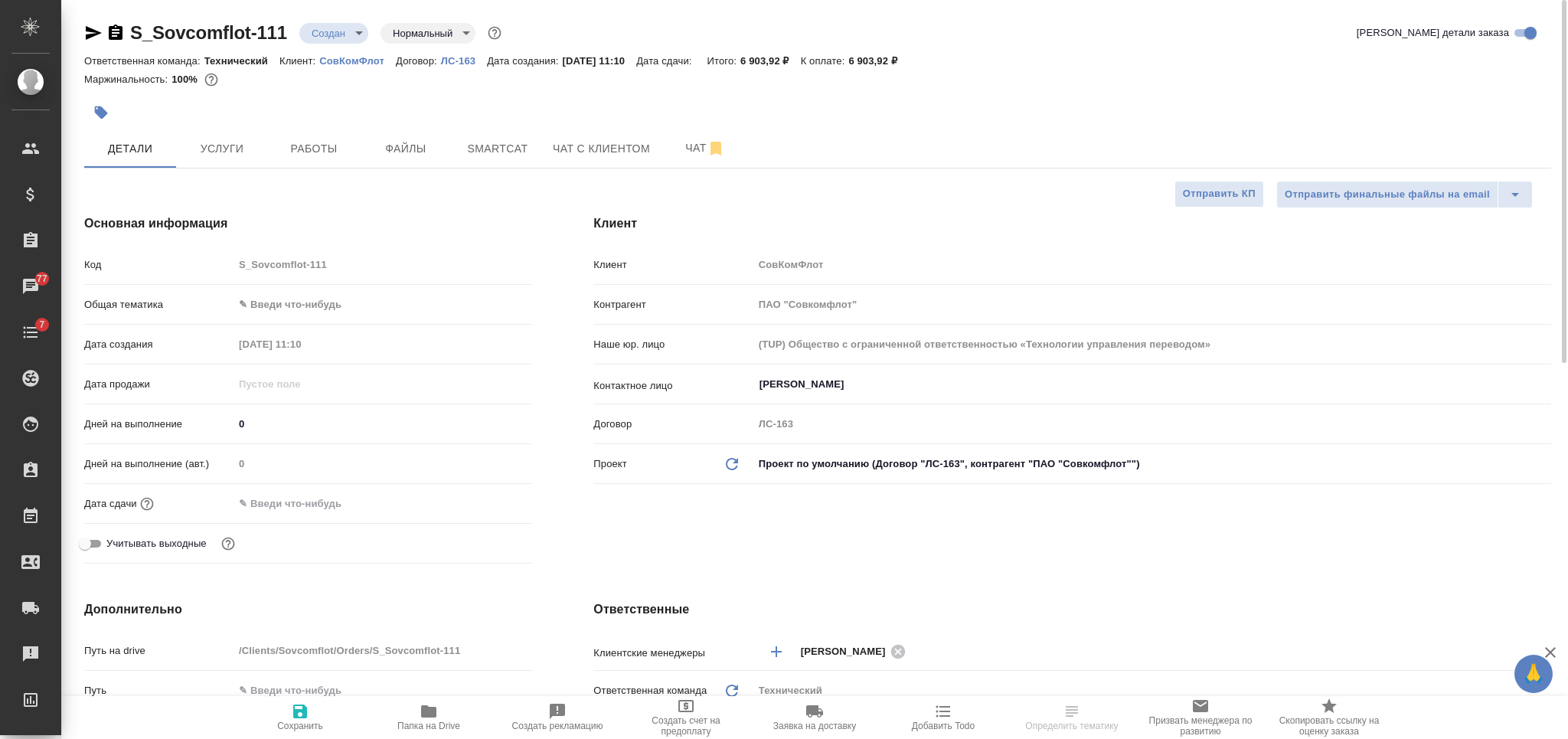
click at [307, 711] on icon "button" at bounding box center [300, 711] width 18 height 18
type textarea "x"
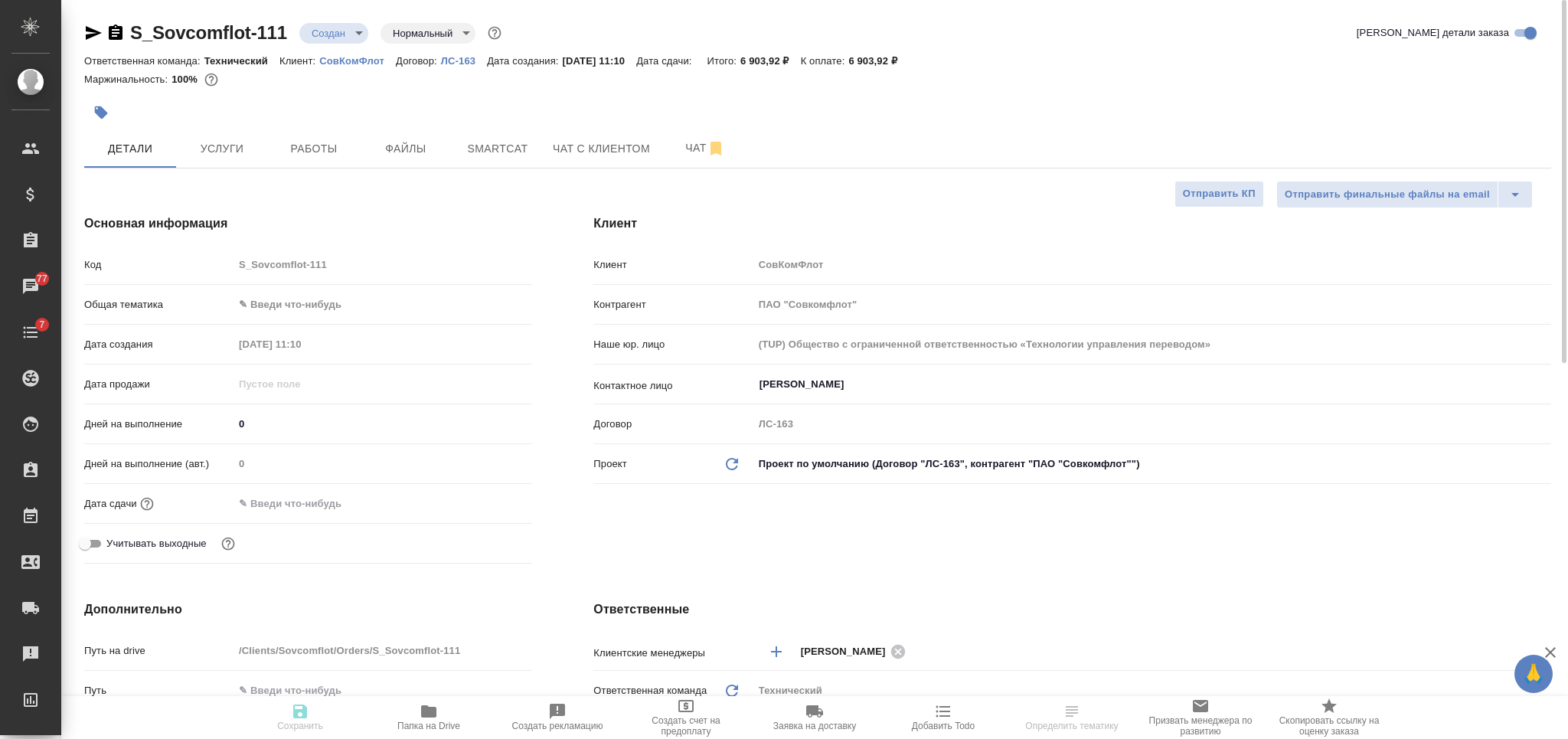
type textarea "x"
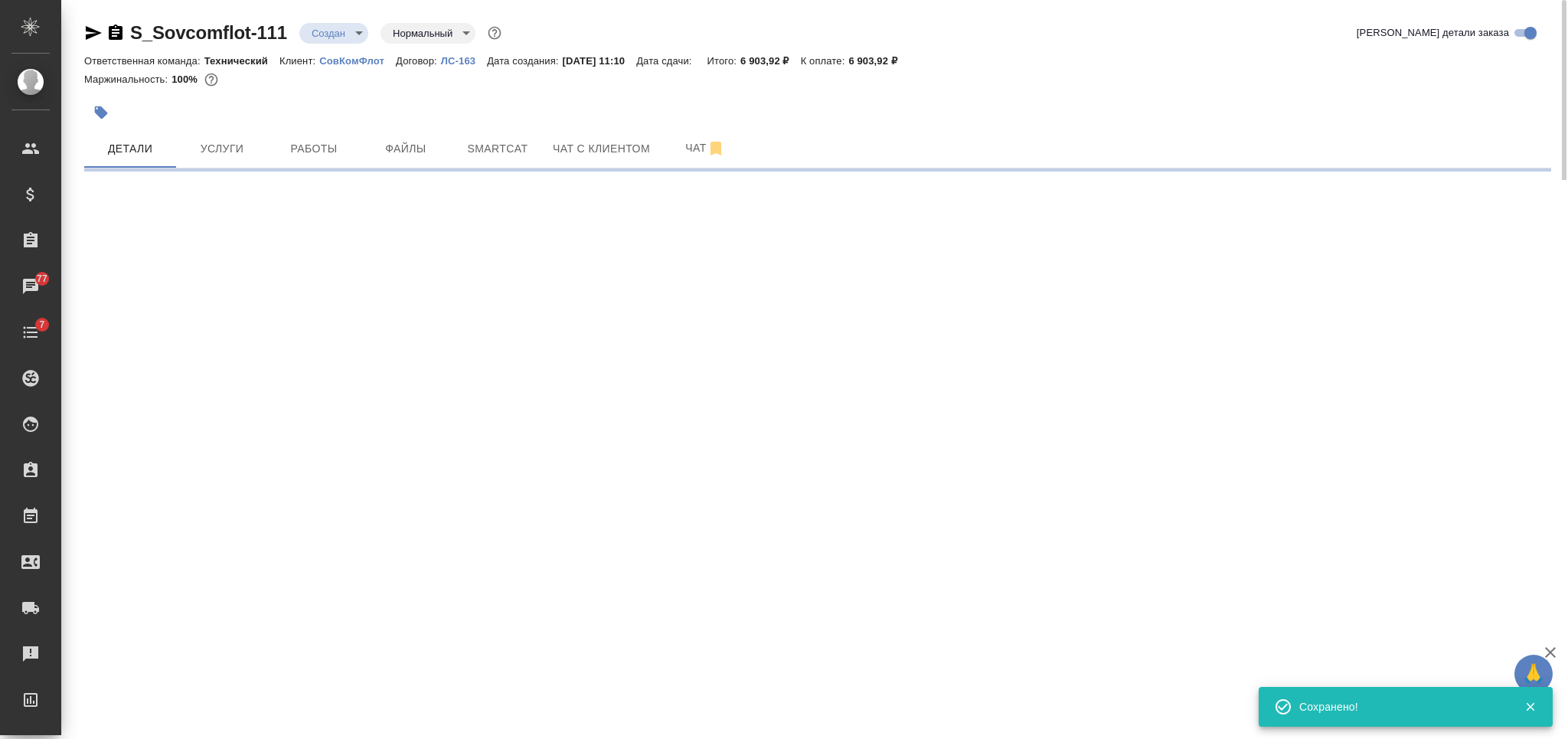
select select "RU"
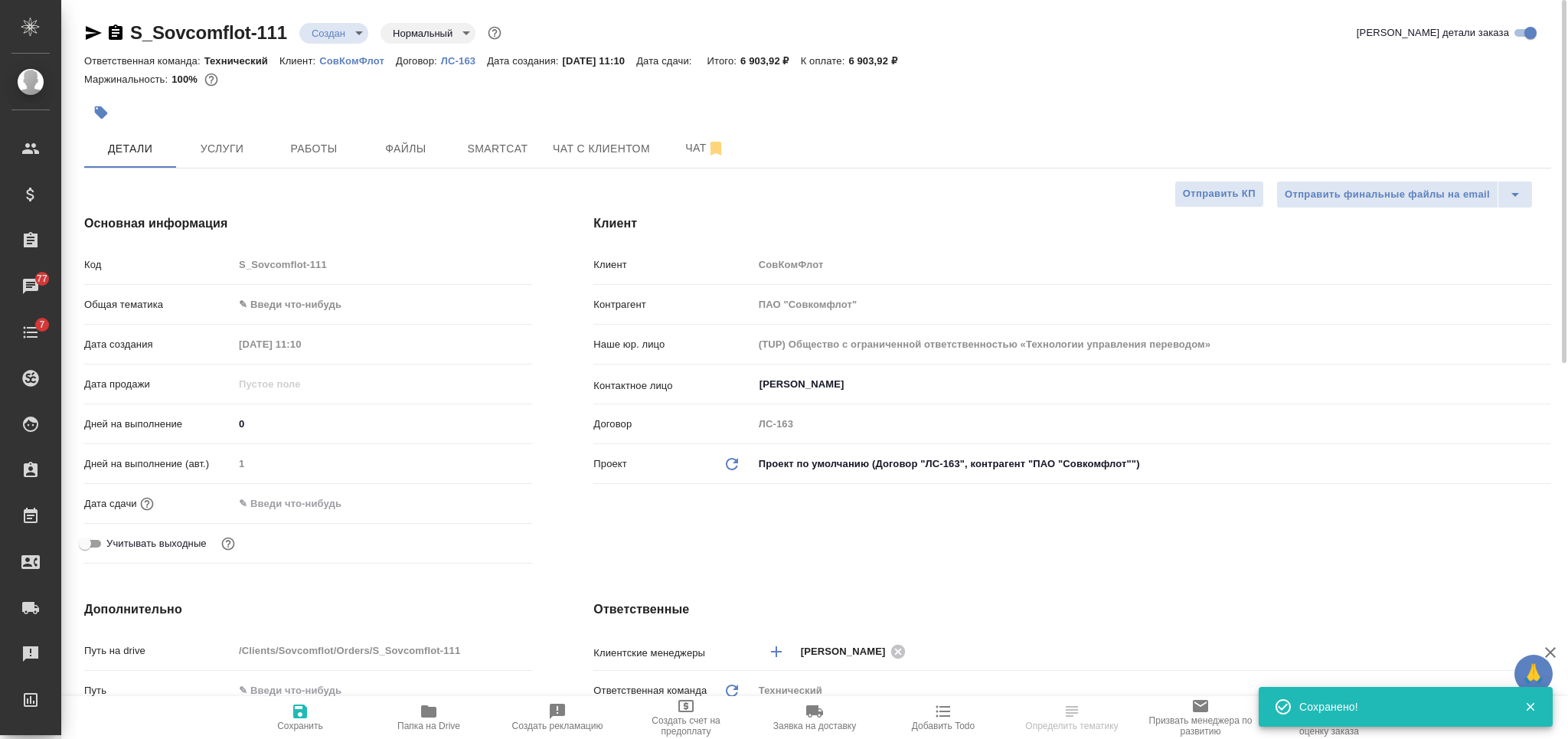
type textarea "x"
click at [242, 160] on button "Услуги" at bounding box center [222, 148] width 92 height 38
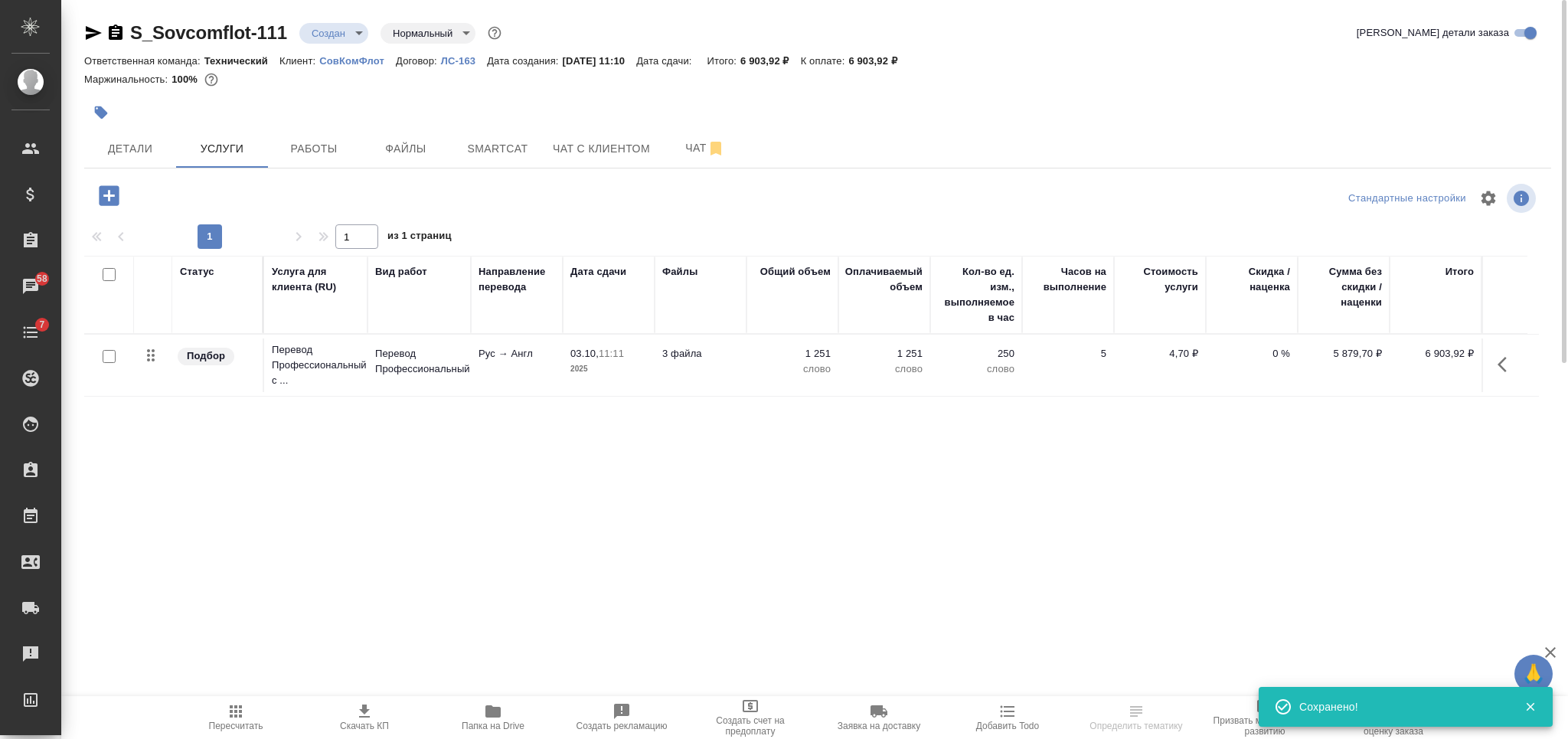
click at [357, 711] on icon "button" at bounding box center [364, 711] width 18 height 18
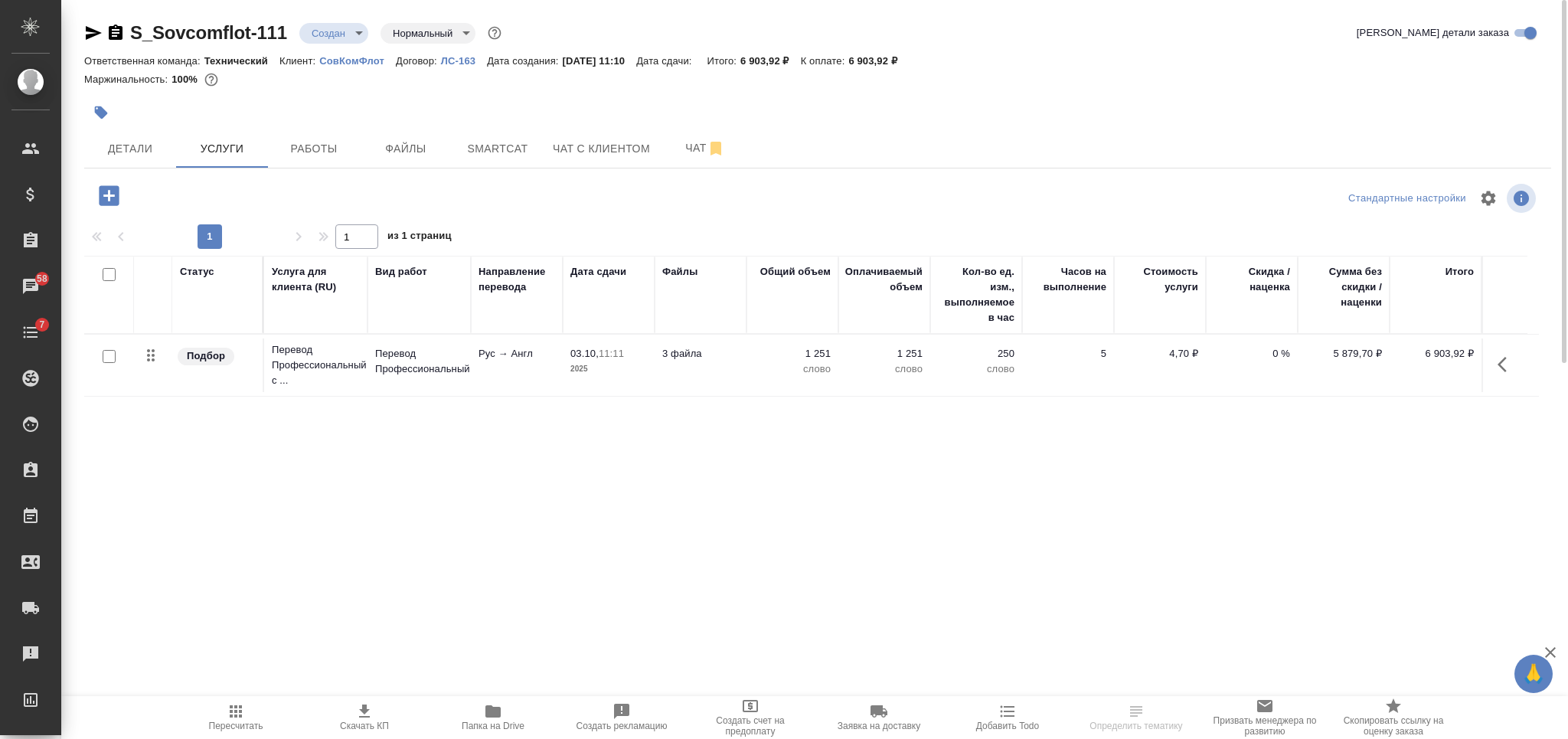
click at [114, 26] on icon "button" at bounding box center [115, 32] width 14 height 15
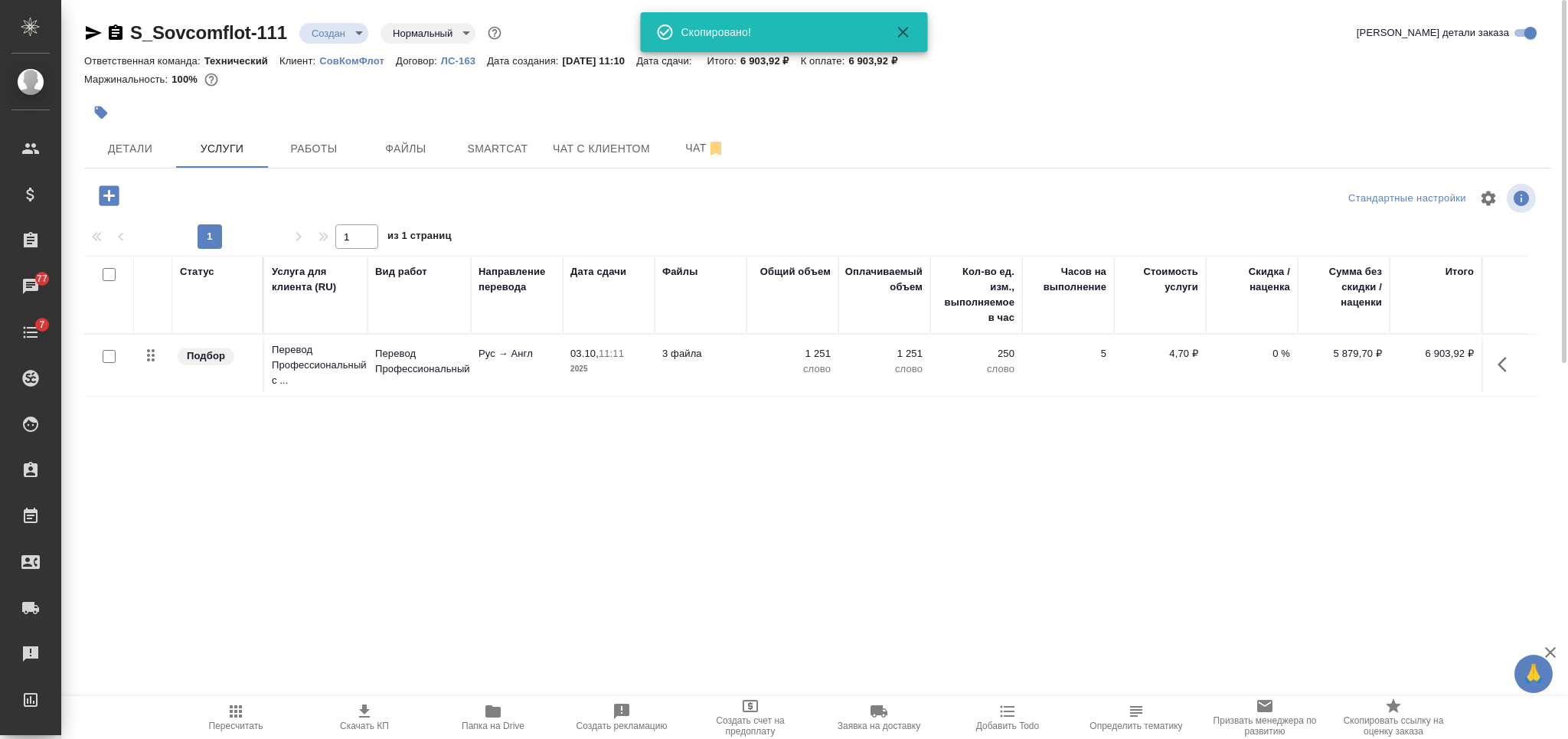
click at [313, 30] on body "🙏 .cls-1 fill:#fff; AWATERA Nikiforova Valeria Клиенты Спецификации Заказы 77 Ч…" at bounding box center [784, 370] width 1568 height 739
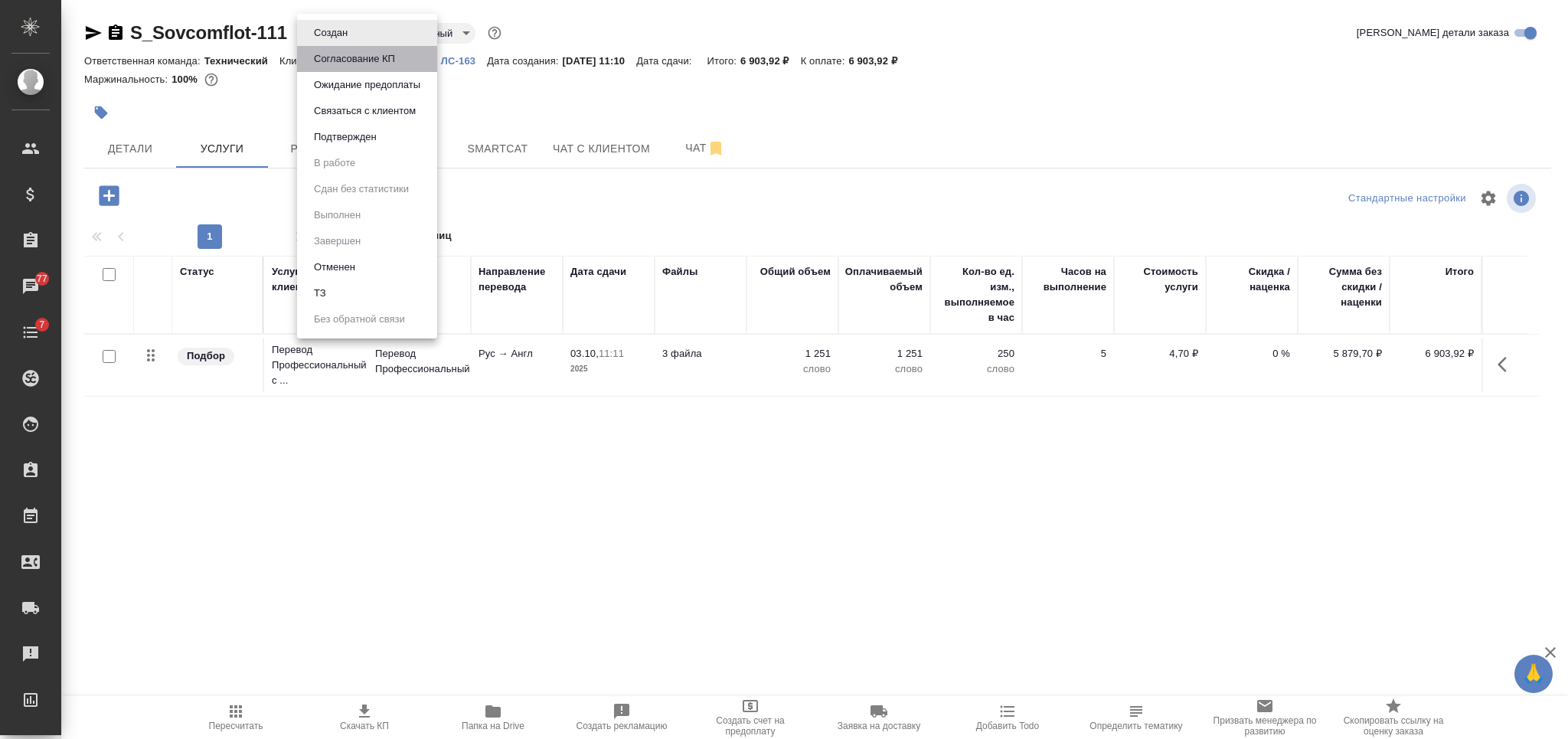
click at [328, 52] on button "Согласование КП" at bounding box center [354, 59] width 91 height 17
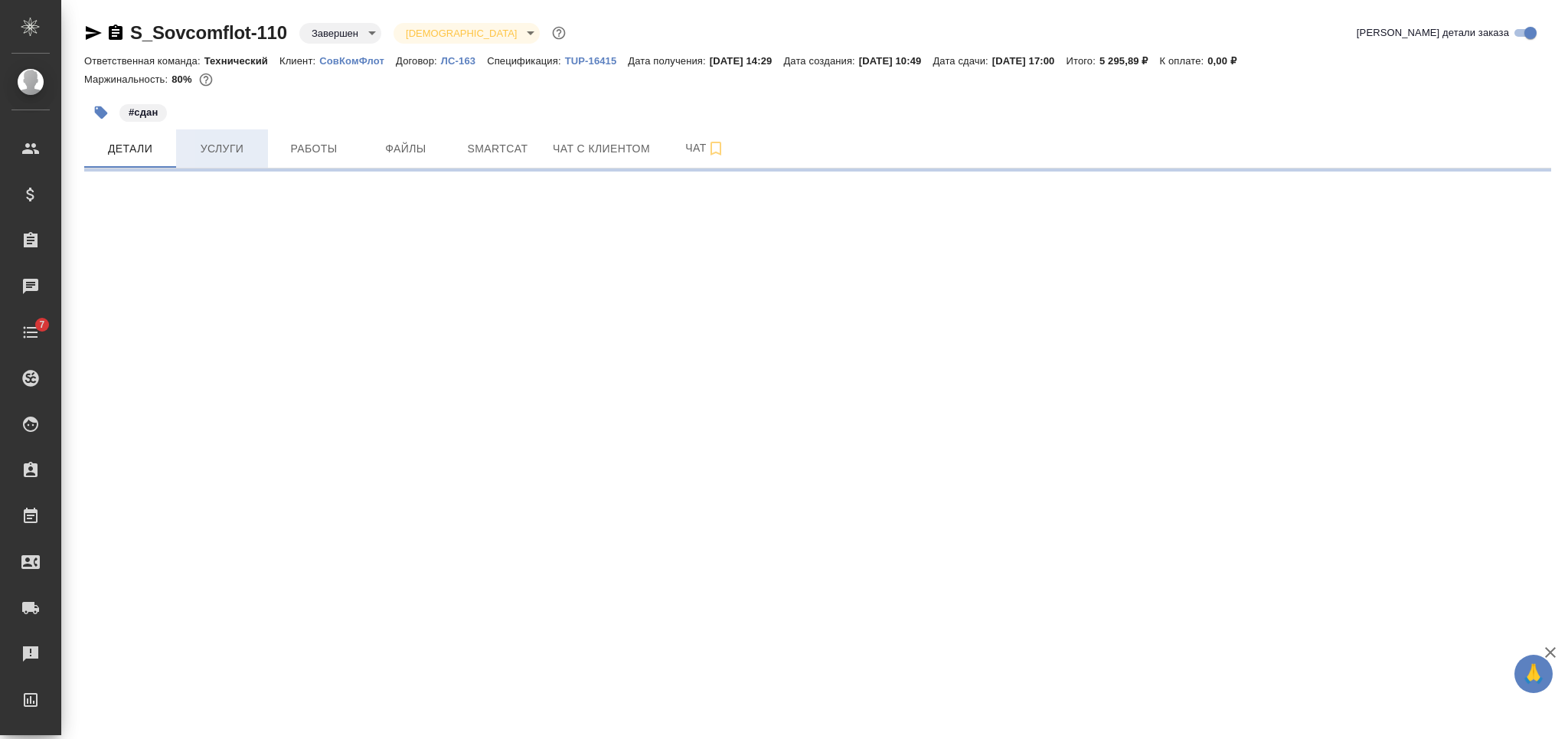
select select "RU"
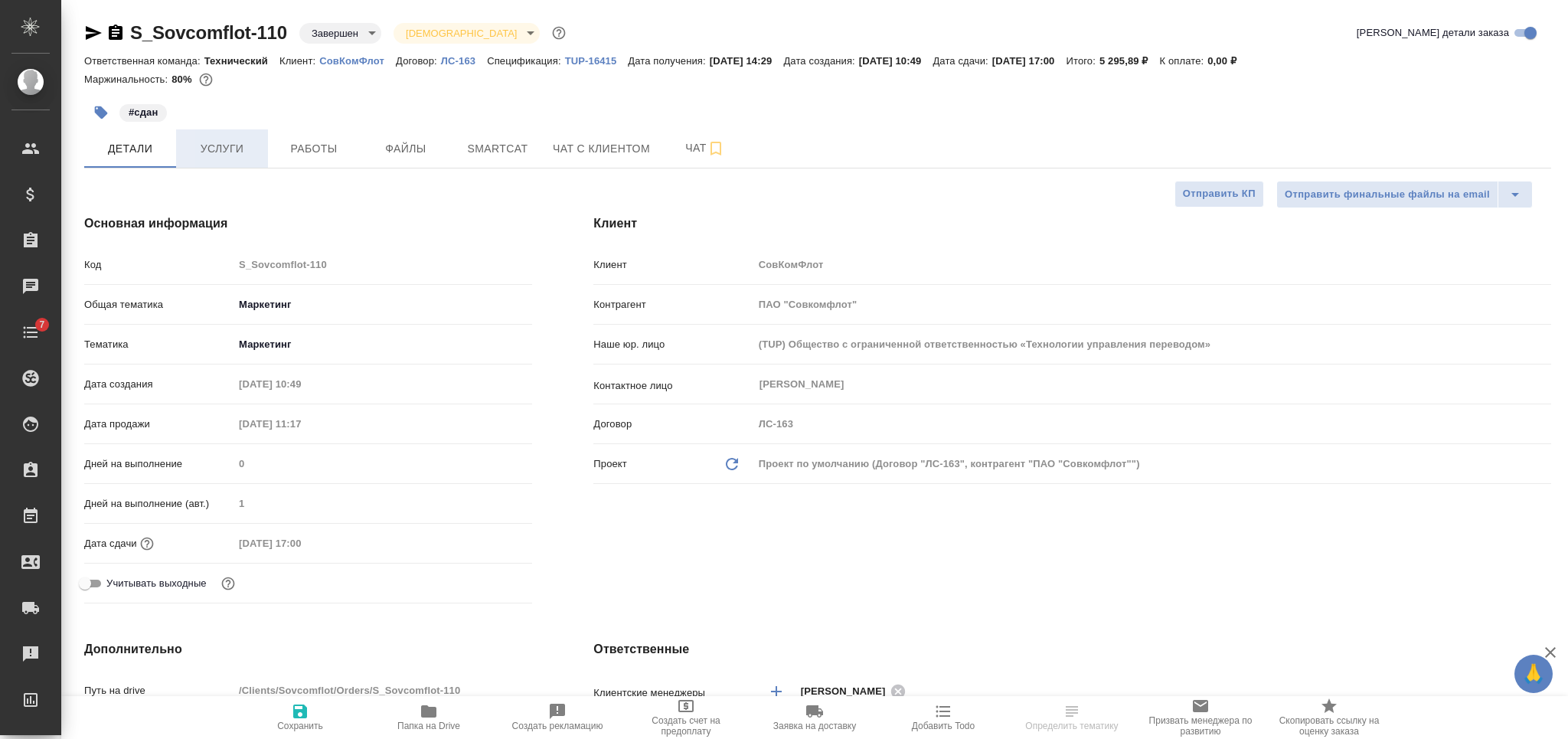
type textarea "x"
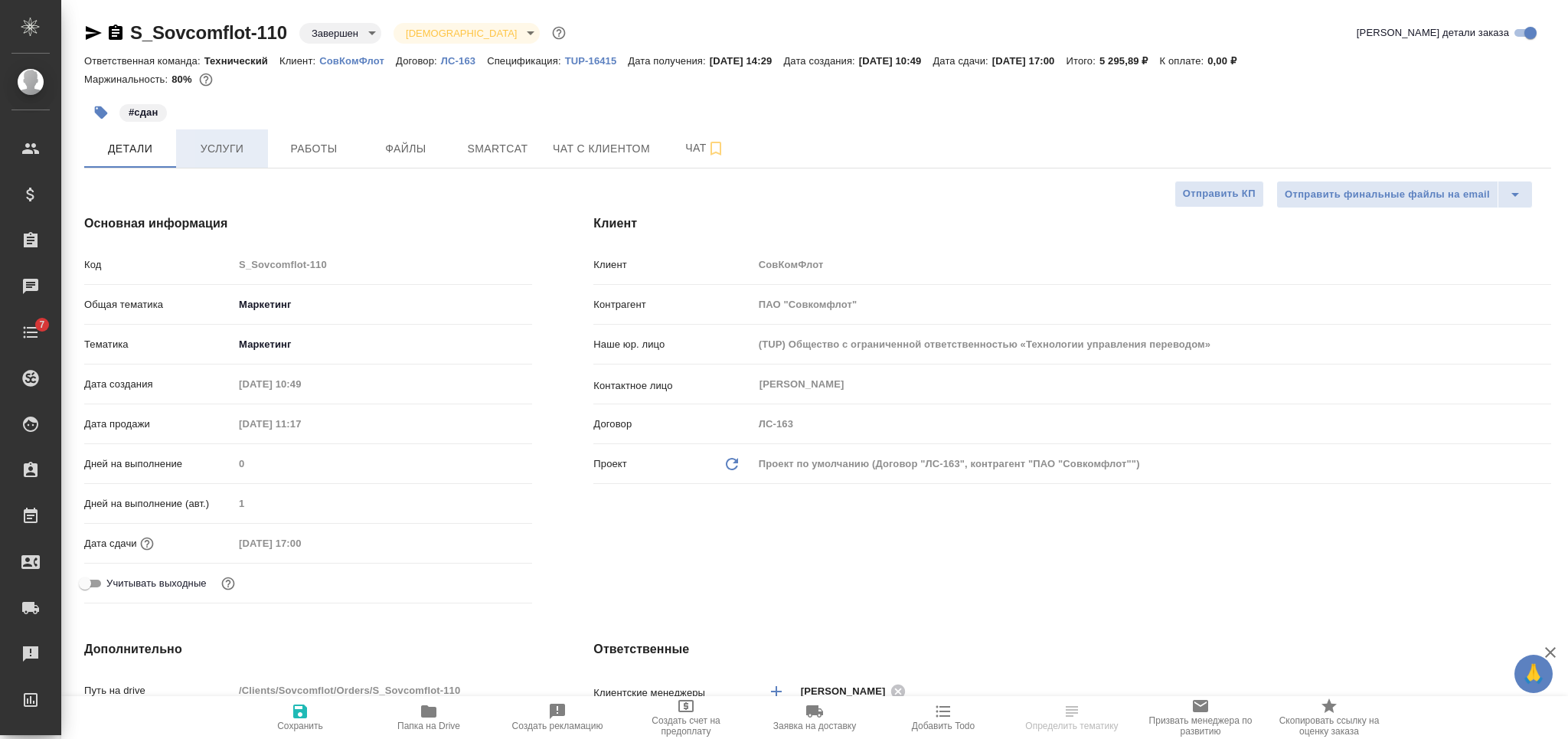
type textarea "x"
click at [231, 144] on span "Услуги" at bounding box center [222, 149] width 74 height 19
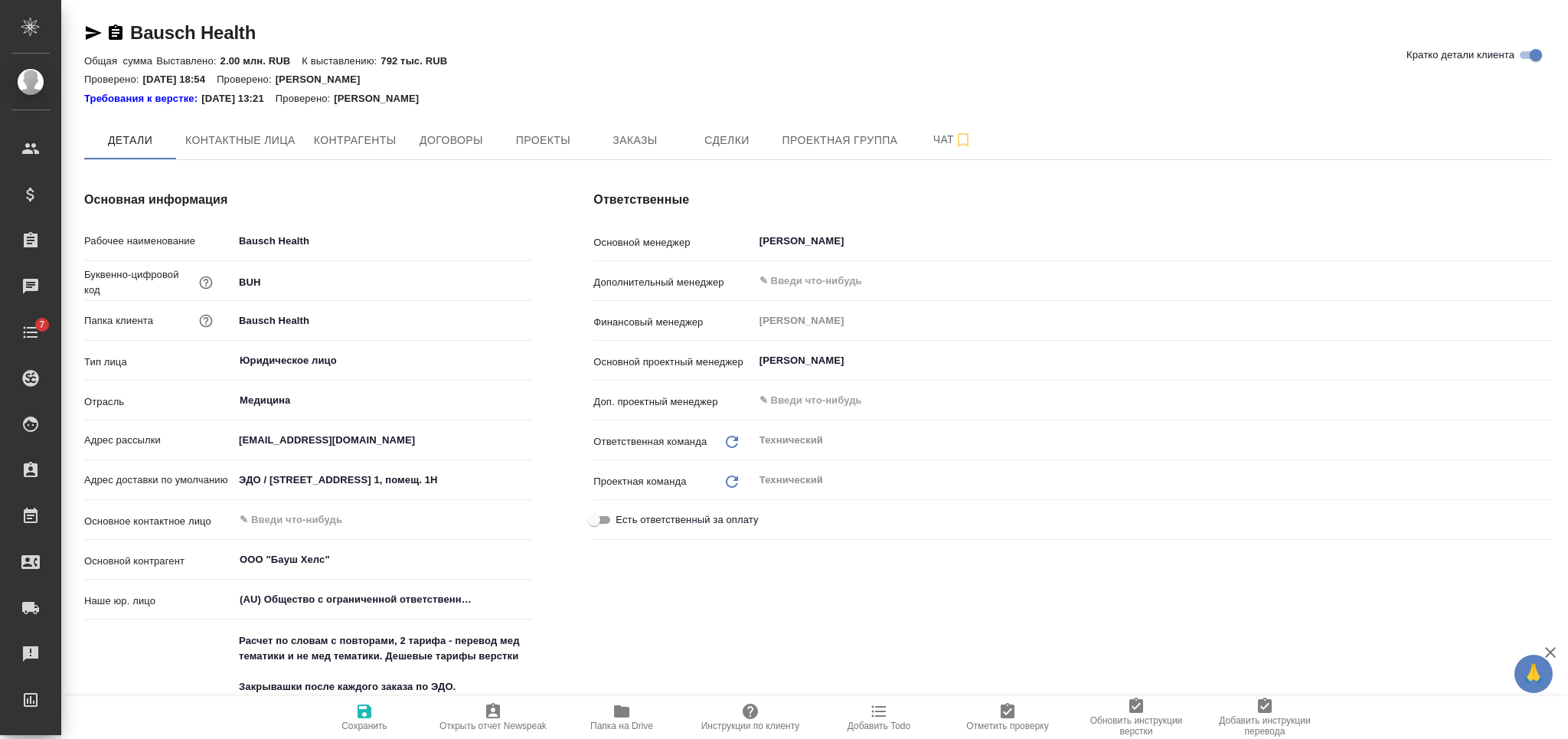
type textarea "x"
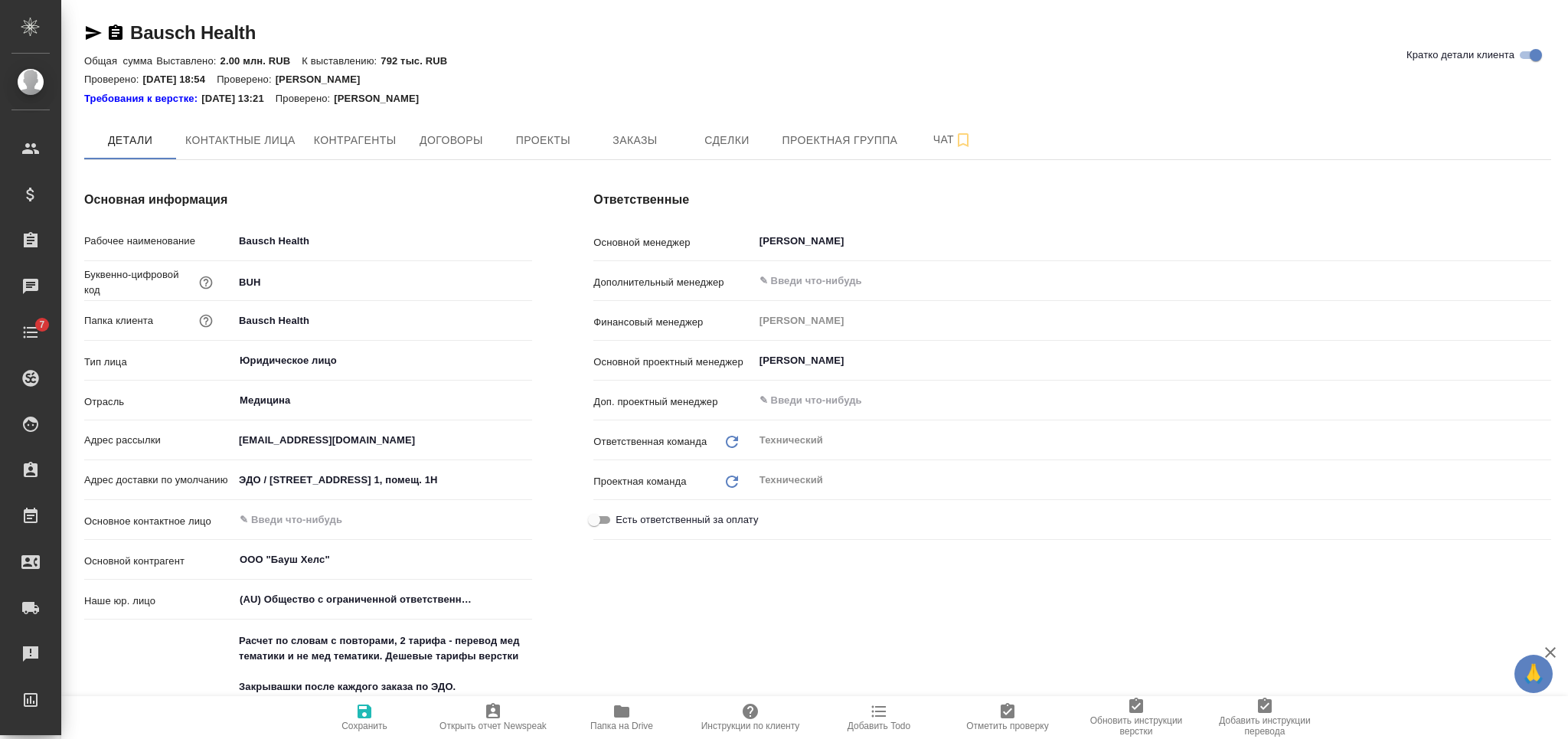
type textarea "x"
click at [628, 147] on span "Заказы" at bounding box center [635, 140] width 74 height 19
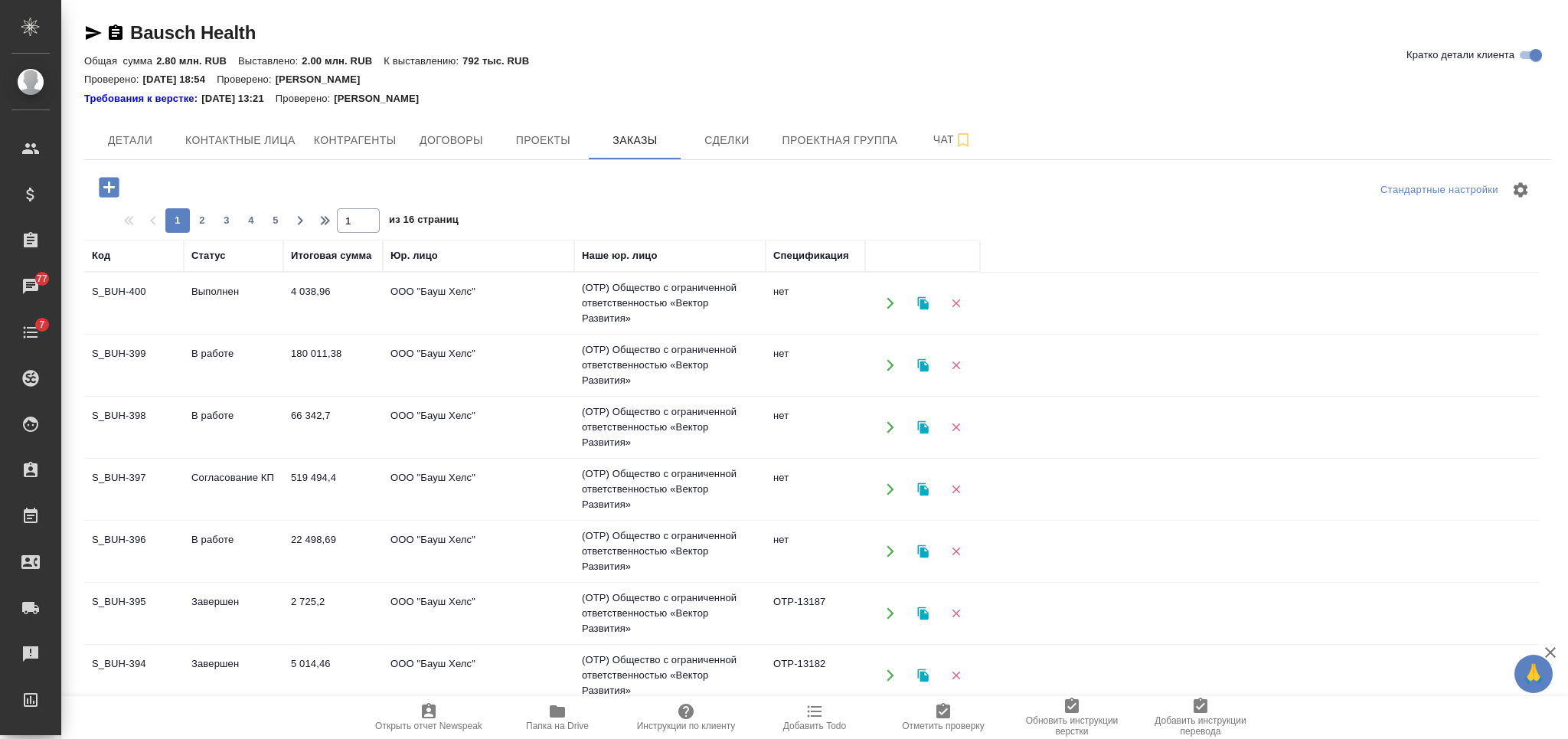
click at [103, 184] on icon "button" at bounding box center [108, 187] width 20 height 20
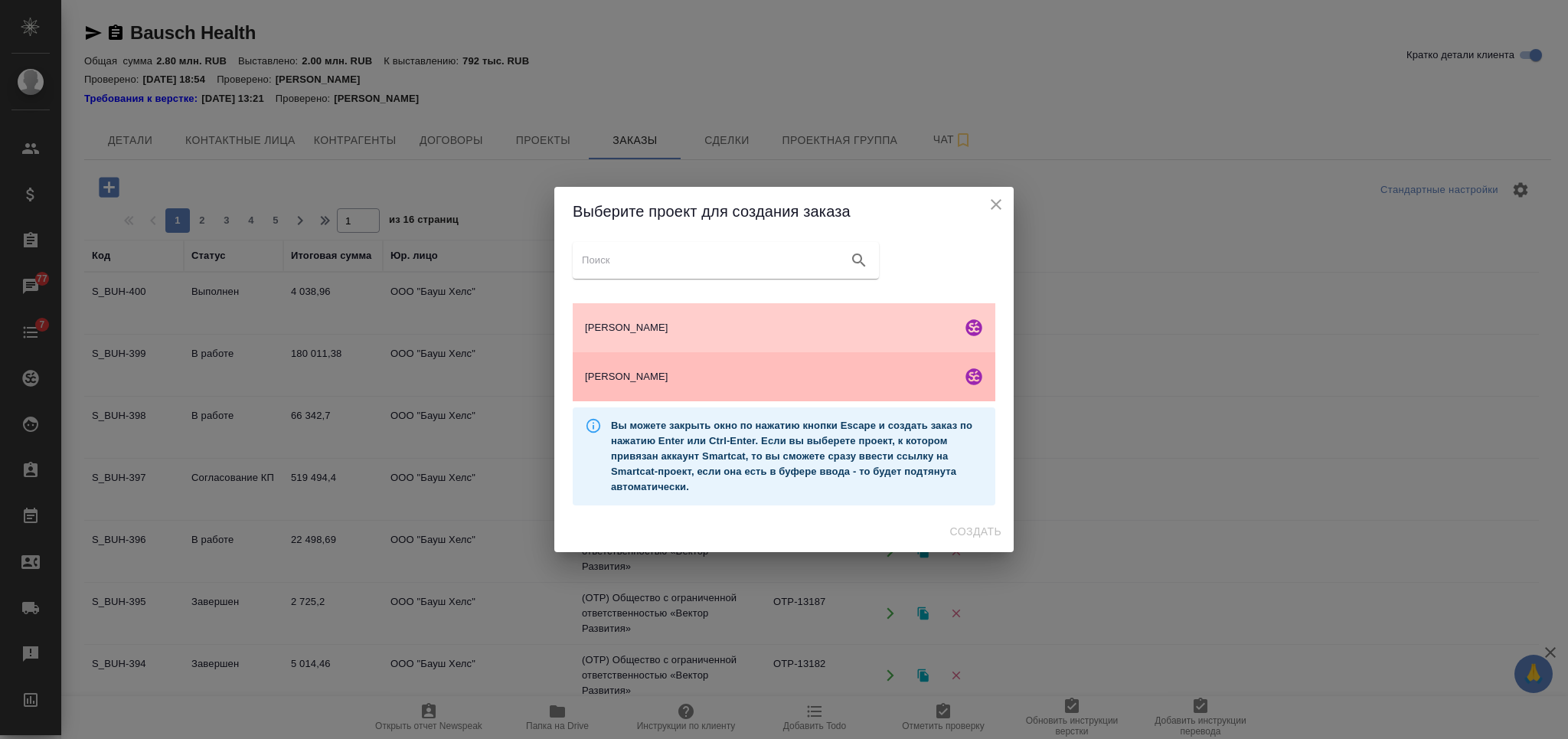
click at [762, 370] on span "[PERSON_NAME]" at bounding box center [770, 376] width 370 height 15
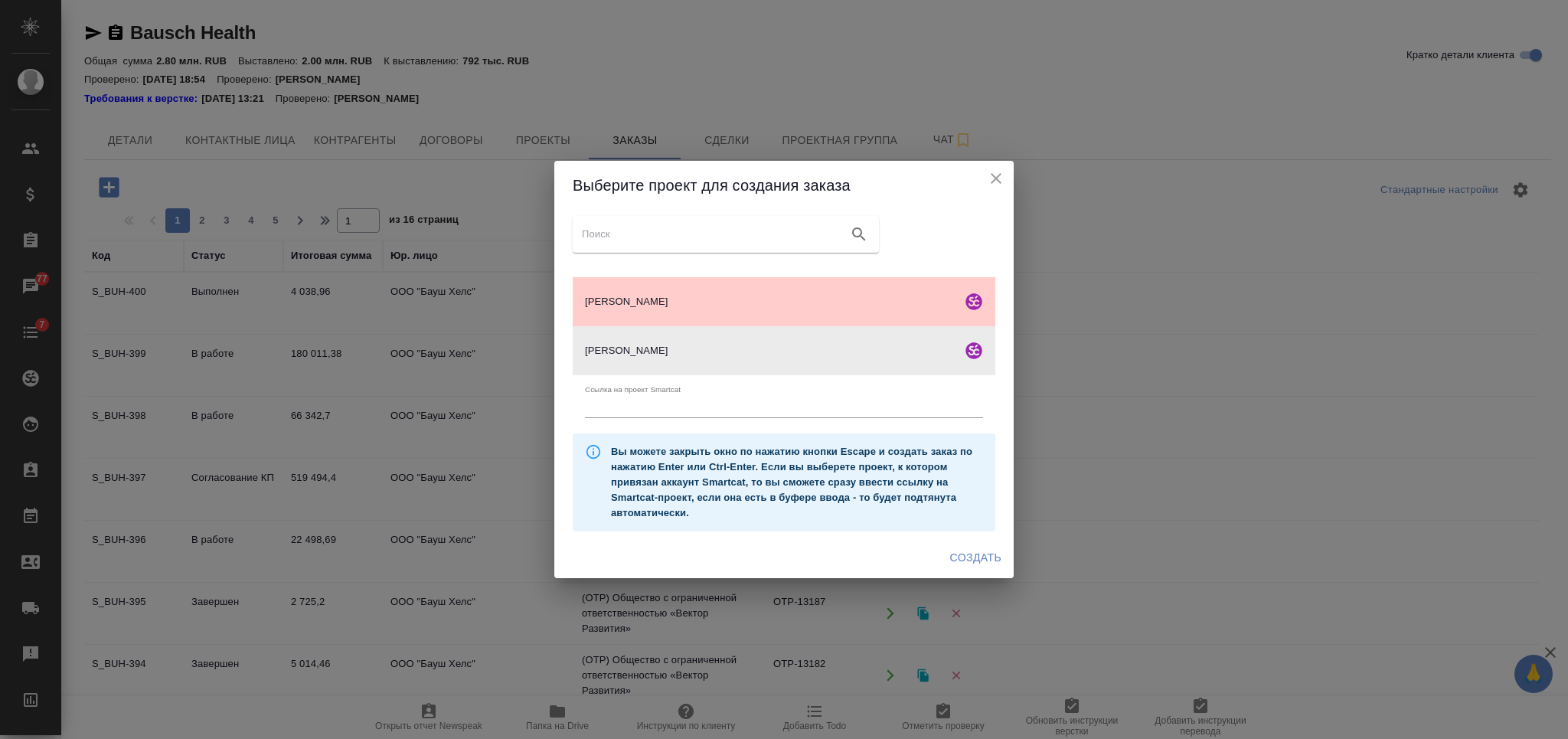
click at [962, 555] on span "Создать" at bounding box center [976, 558] width 51 height 19
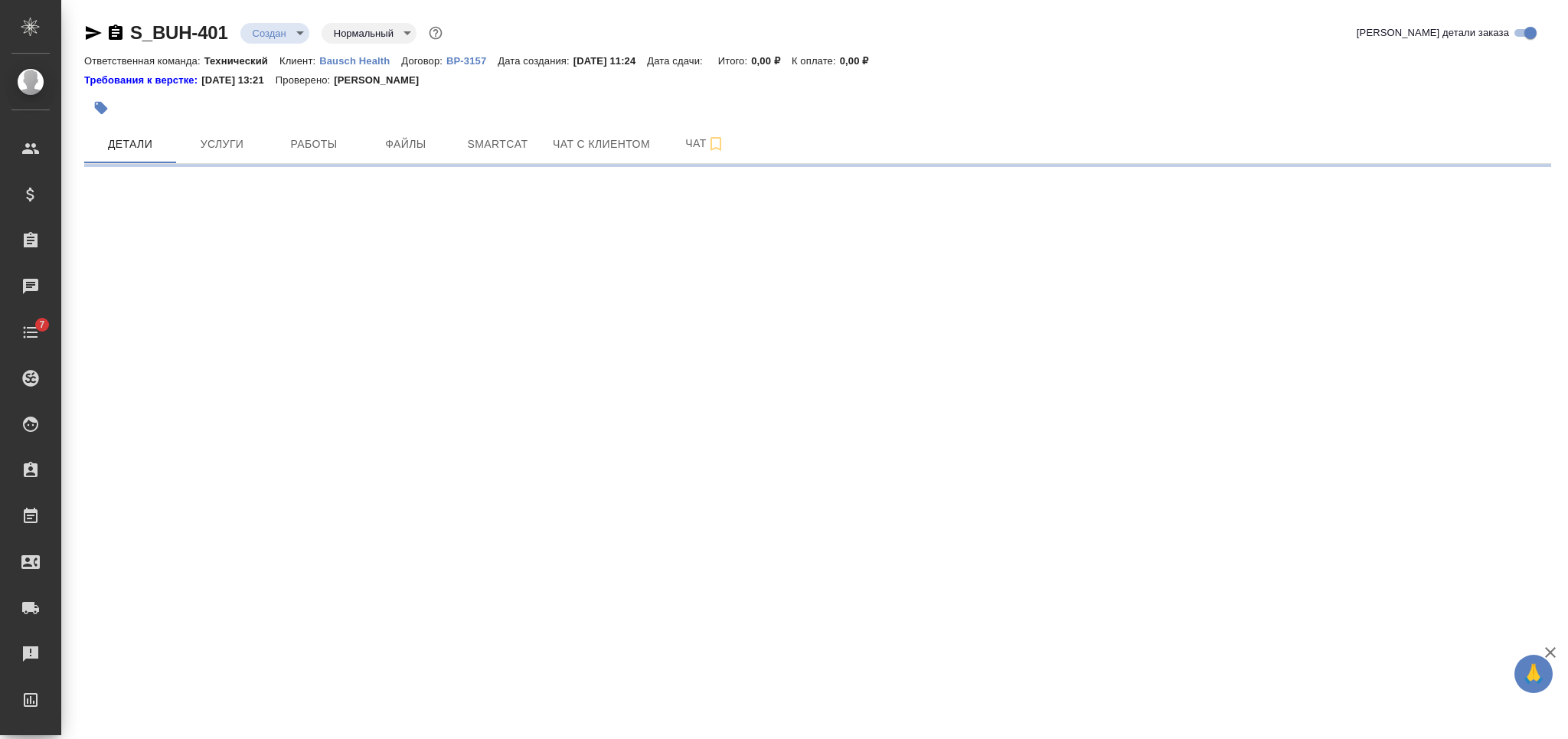
select select "RU"
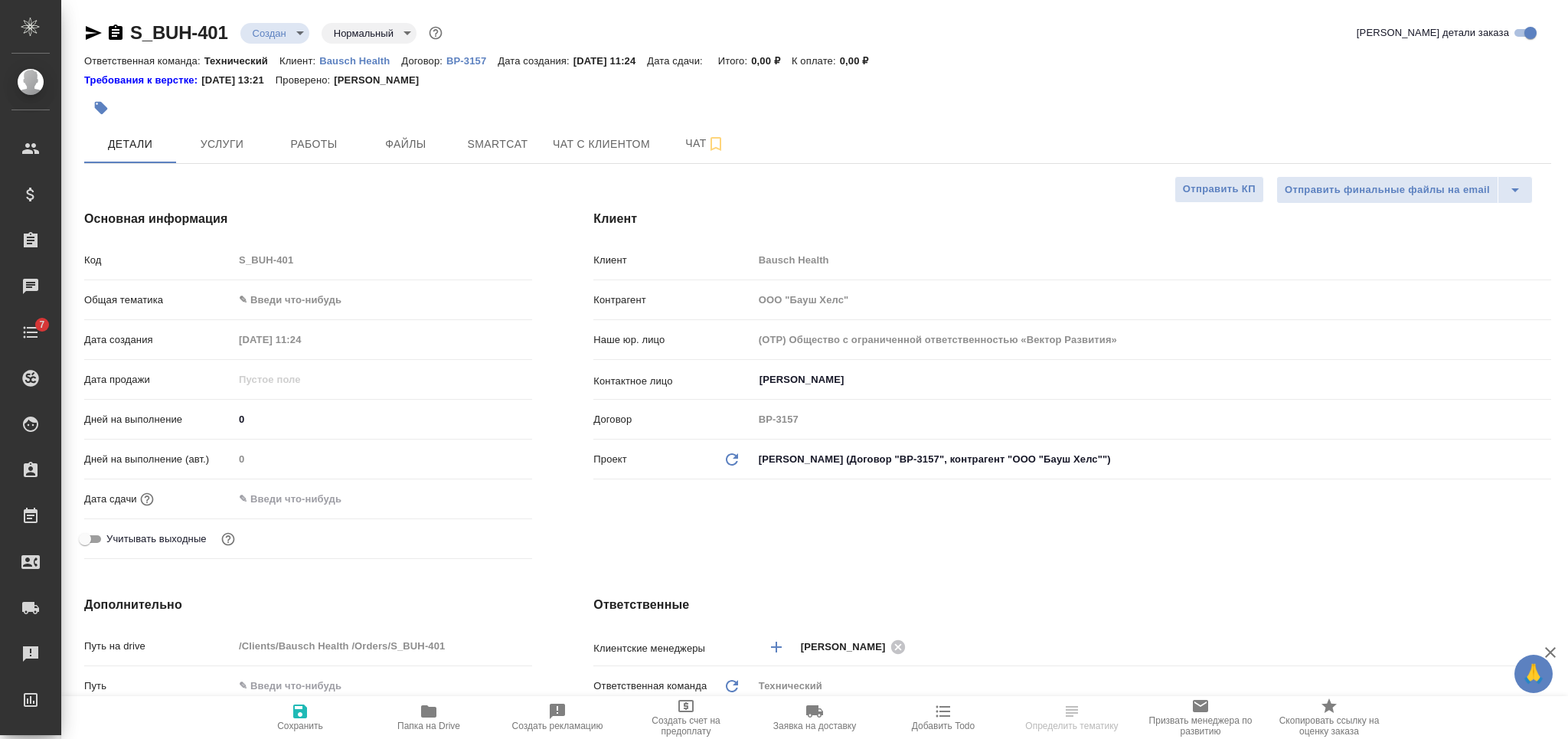
type textarea "x"
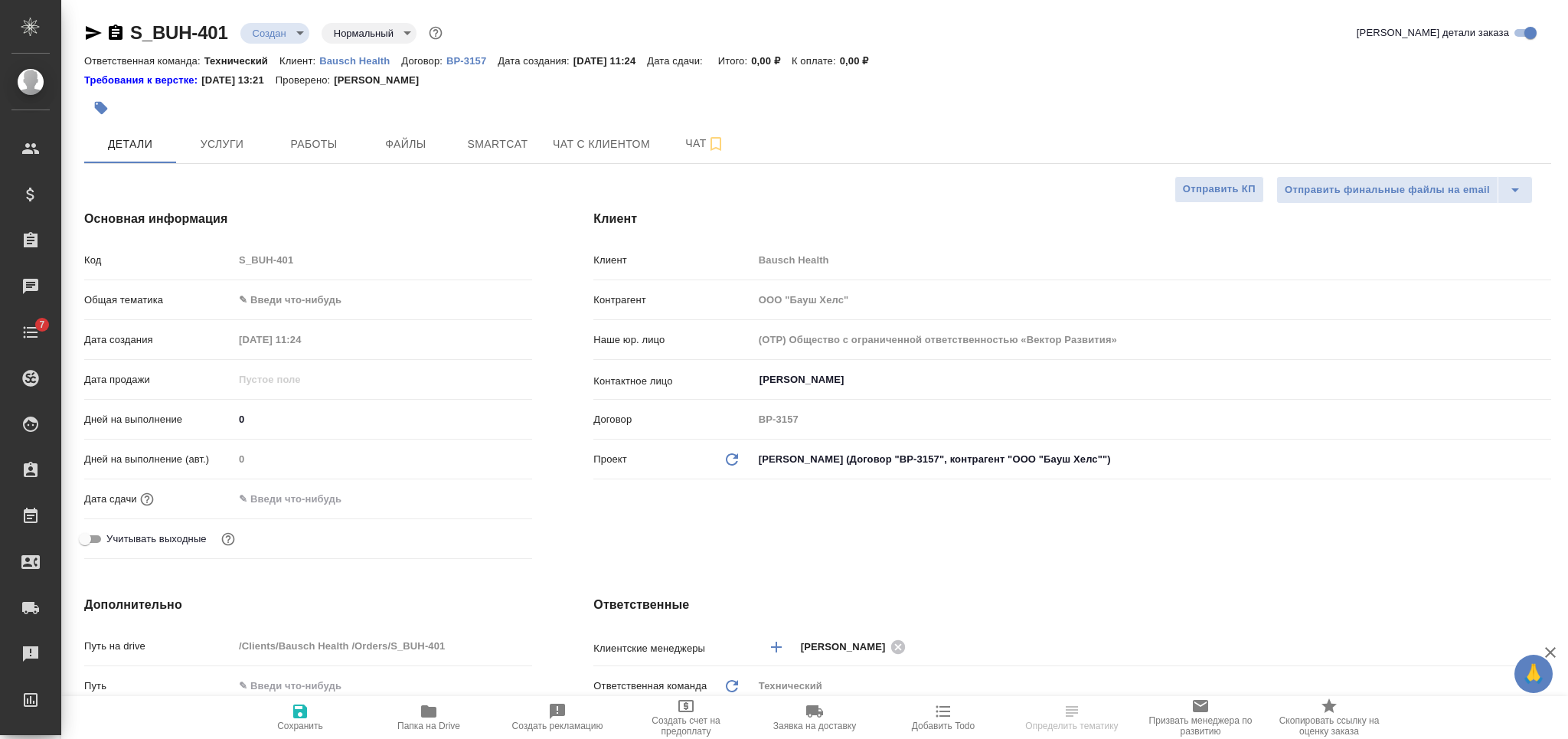
type textarea "x"
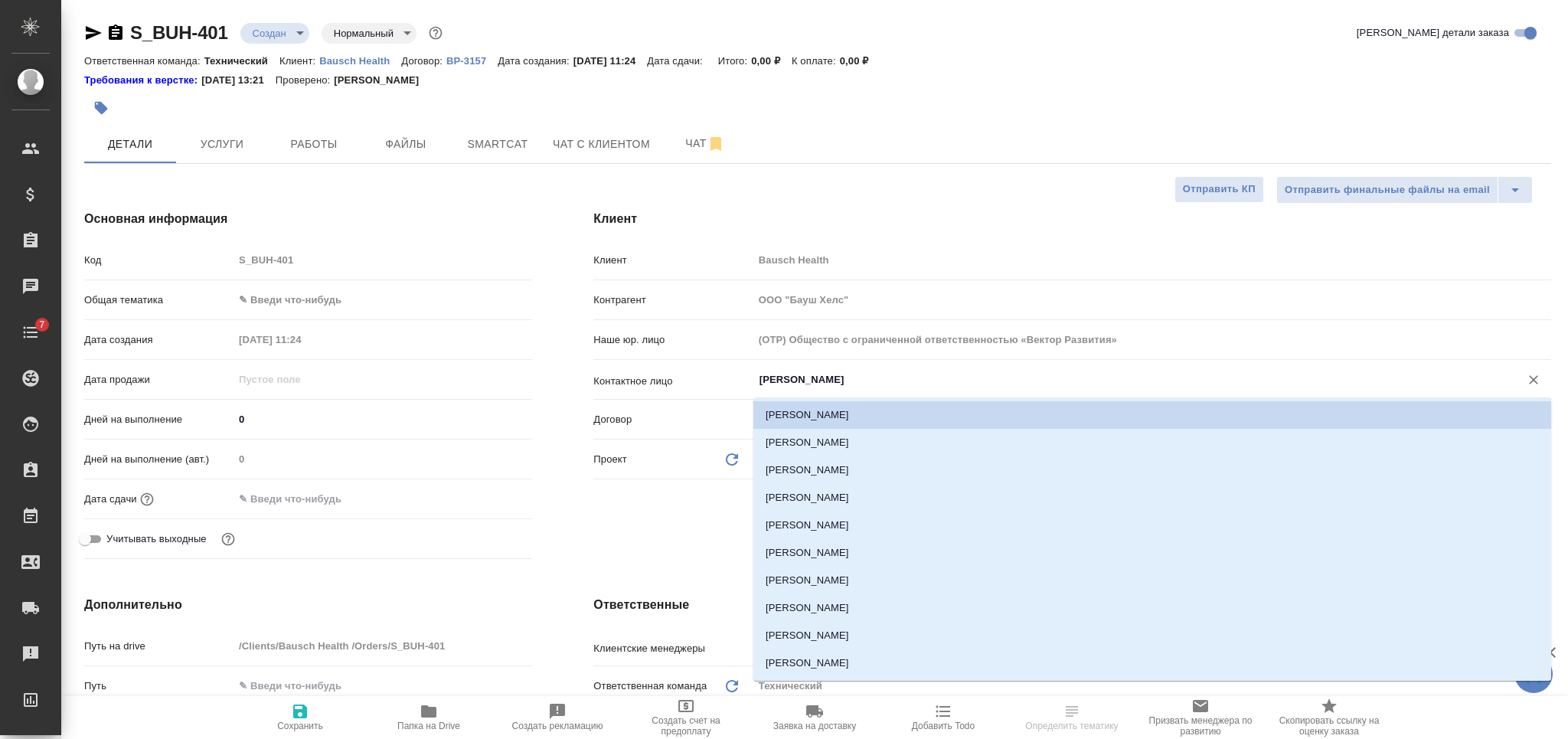
click at [830, 386] on input "[PERSON_NAME]" at bounding box center [1126, 379] width 738 height 18
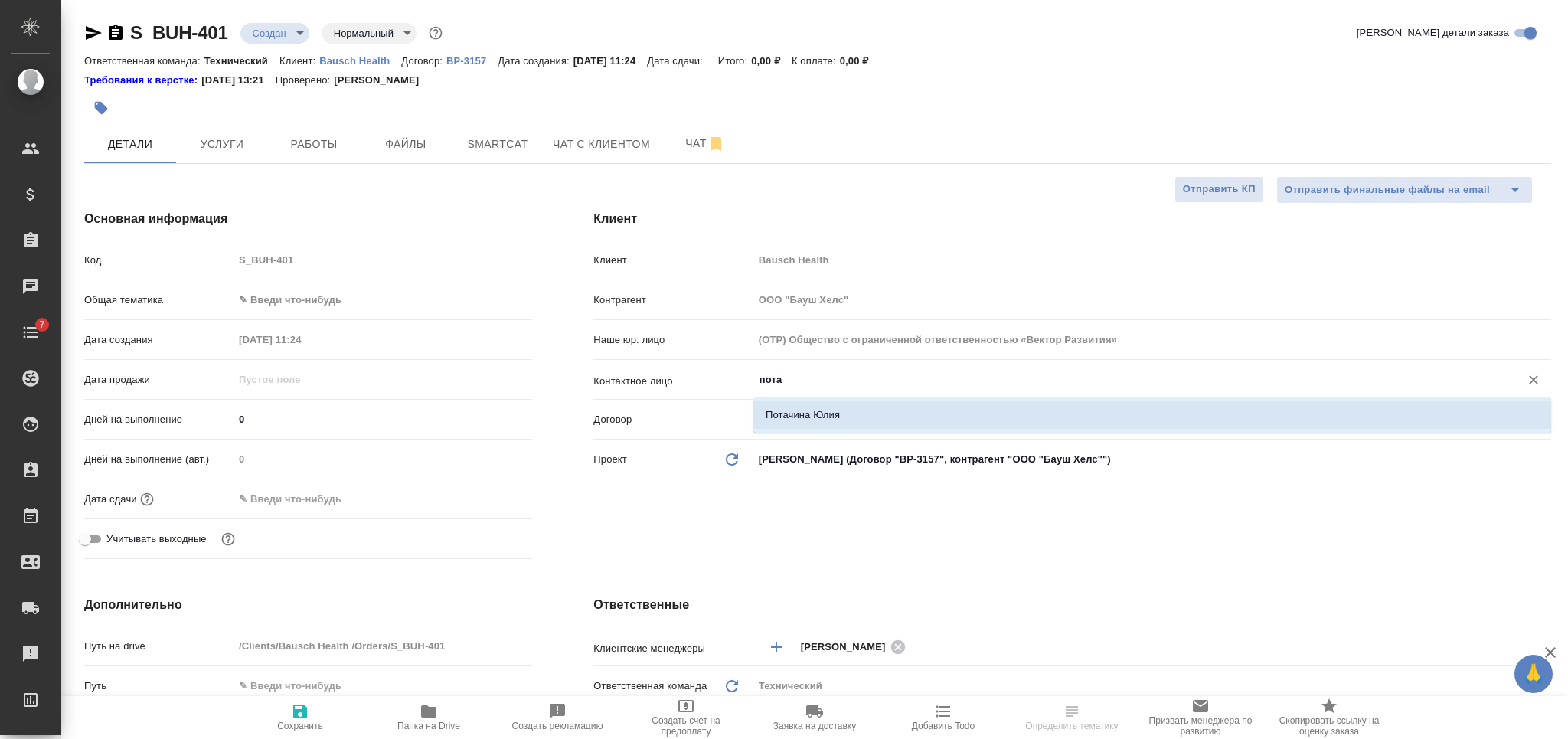
click at [858, 410] on li "Потачина Юлия" at bounding box center [1152, 414] width 798 height 27
type input "Потачина Юлия"
type textarea "x"
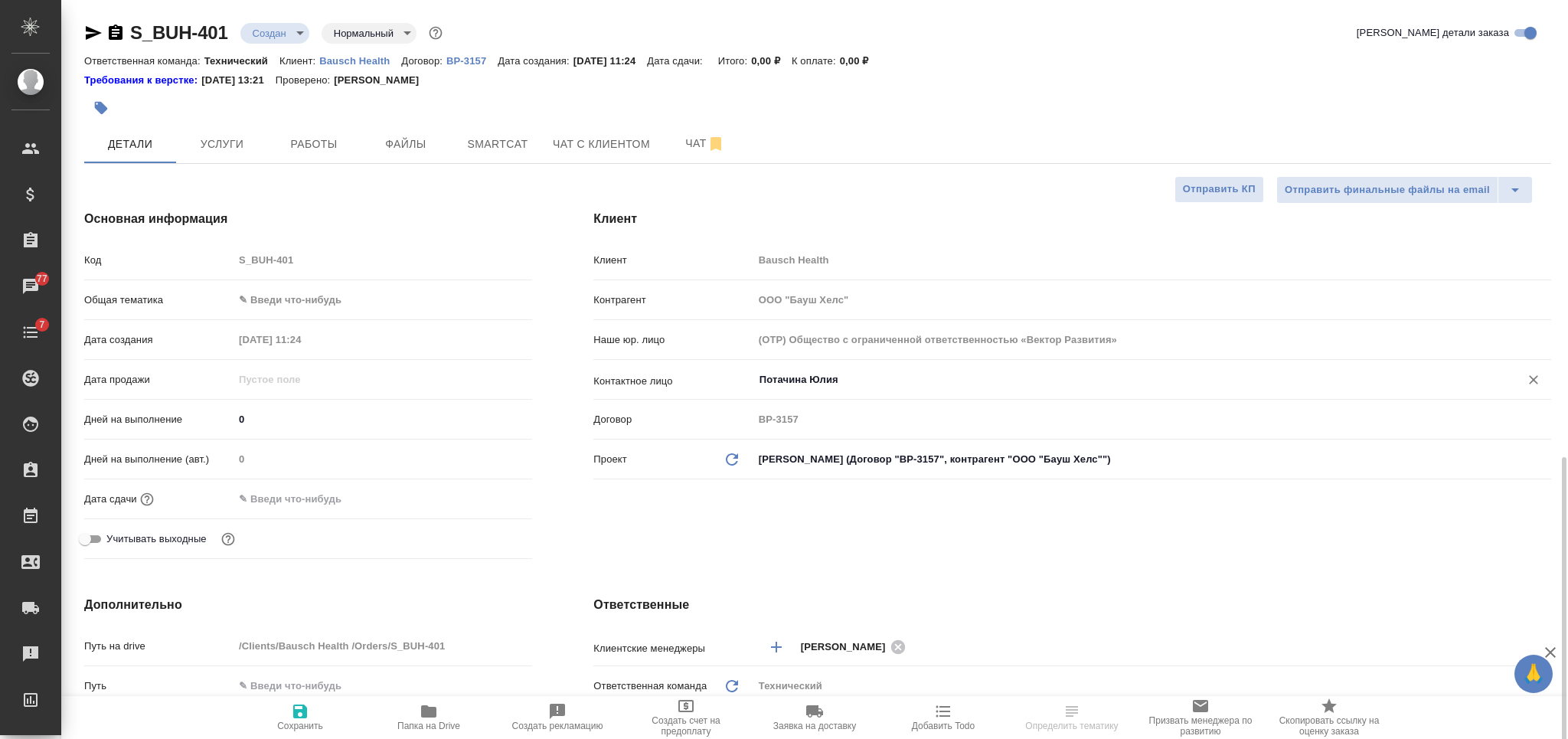
scroll to position [306, 0]
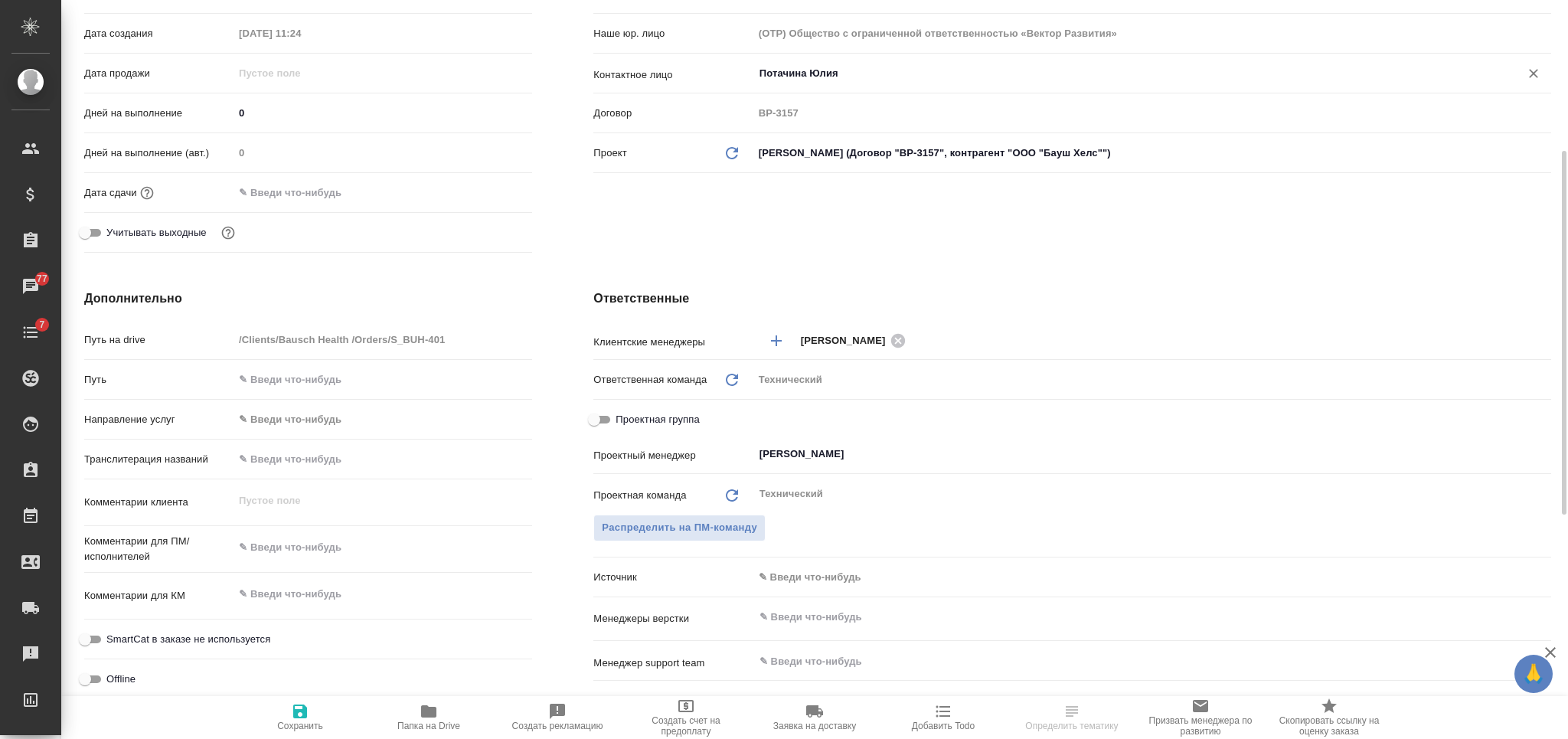
type input "Потачина Юлия"
click at [325, 602] on textarea at bounding box center [382, 594] width 298 height 26
type textarea "x"
paste textarea "перевод документов СМК_Eppelheim"
type textarea "перевод документов СМК_Eppelheim"
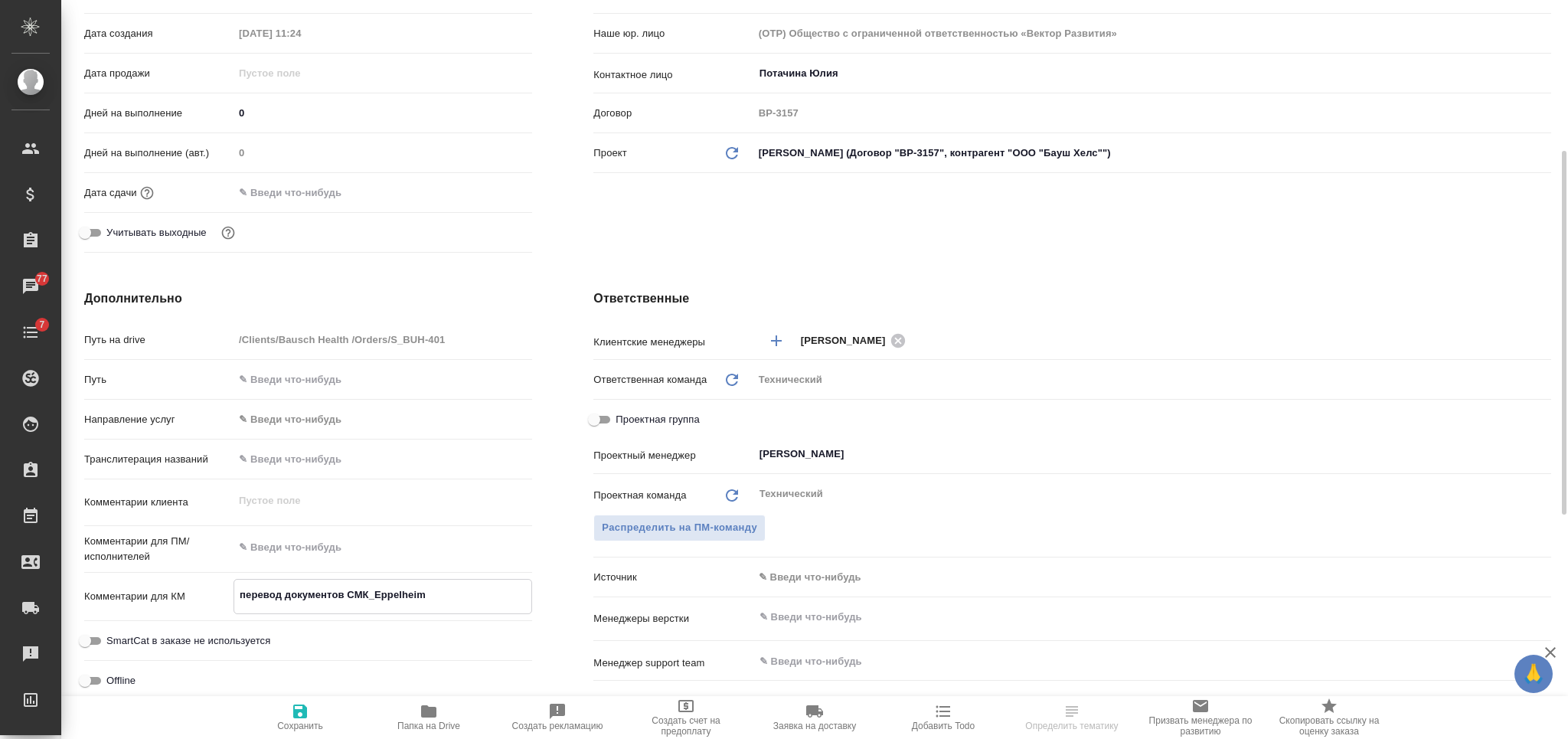
type textarea "x"
type textarea "перевод документов СМК_Eppelheim"
click at [822, 617] on input "text" at bounding box center [1126, 616] width 738 height 18
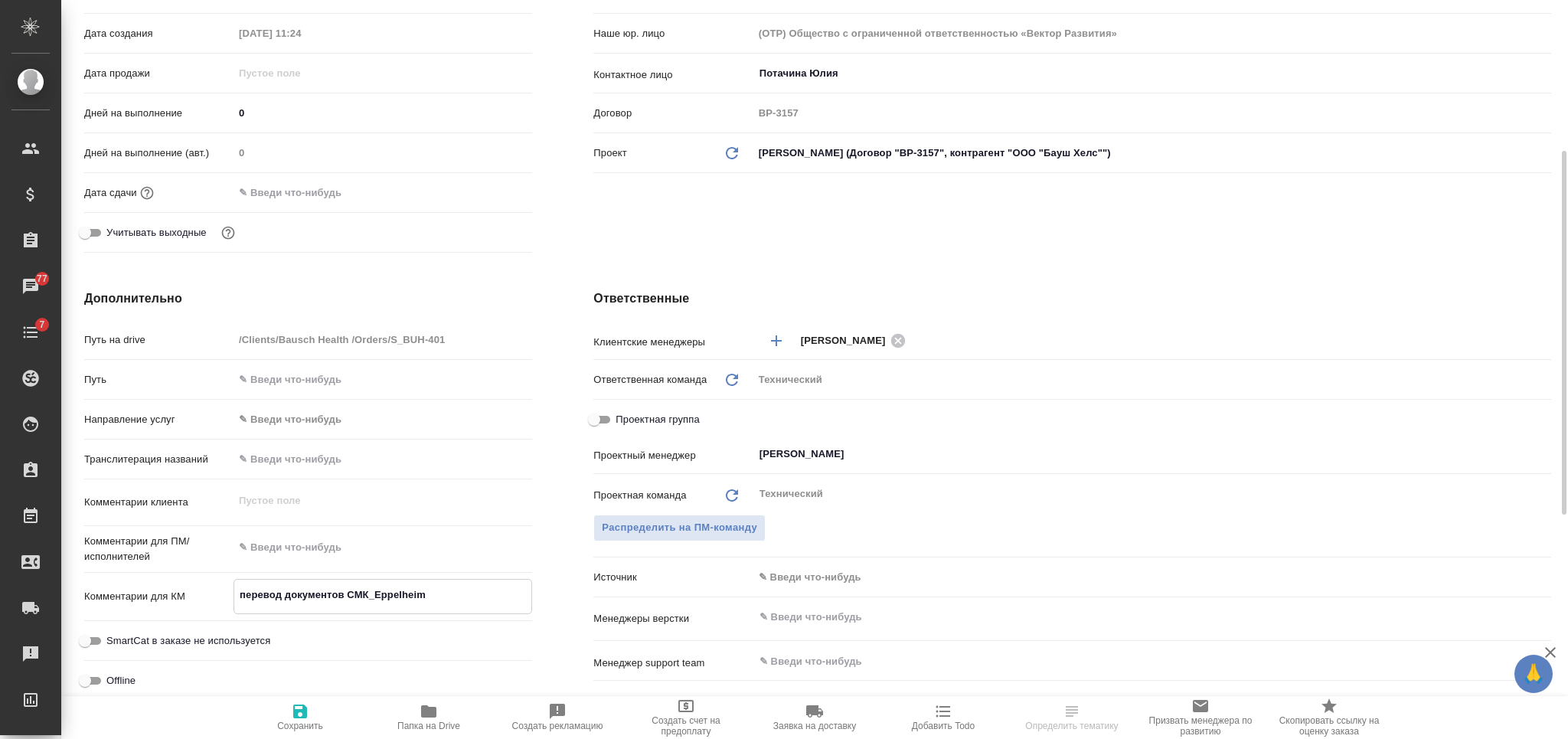
type textarea "x"
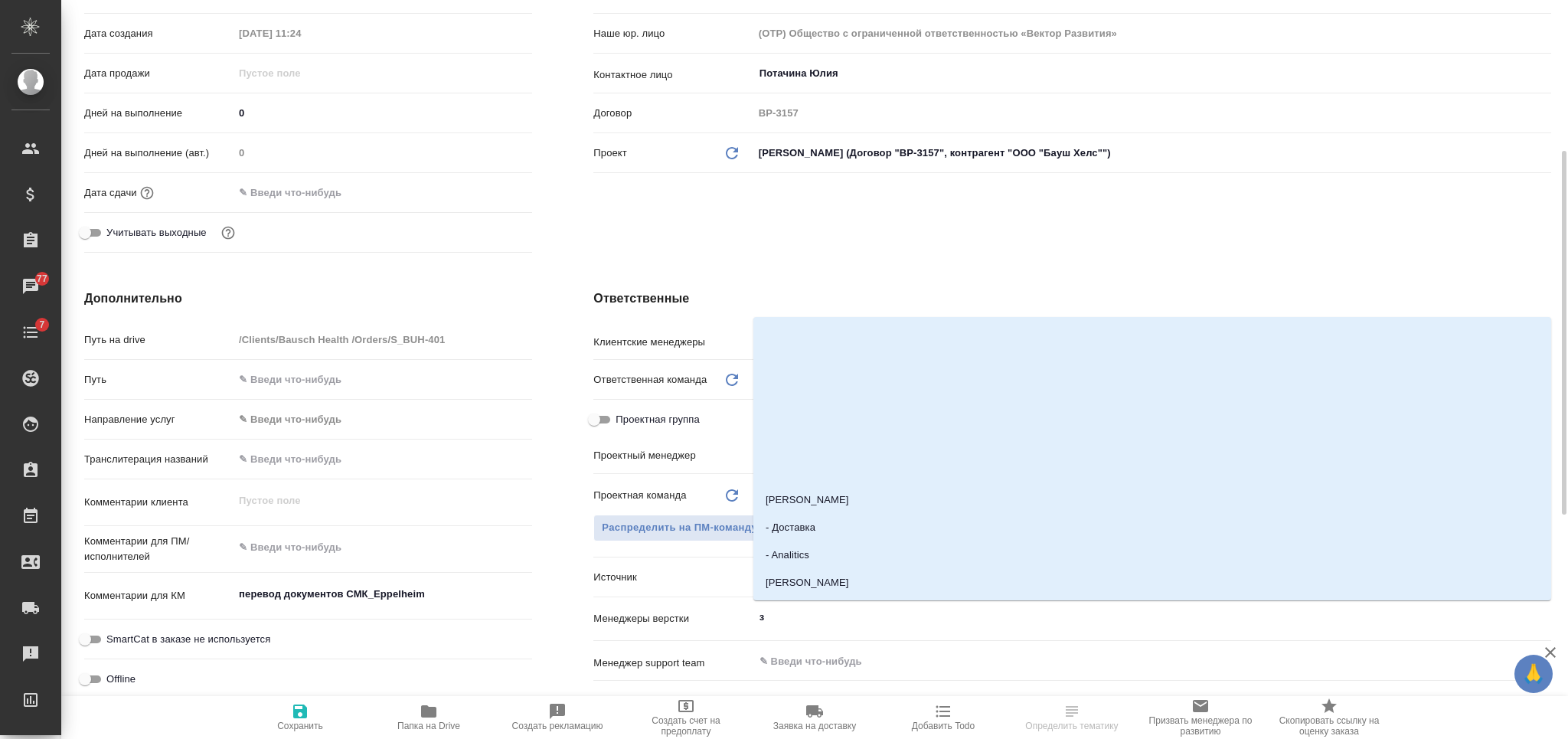
type input "за"
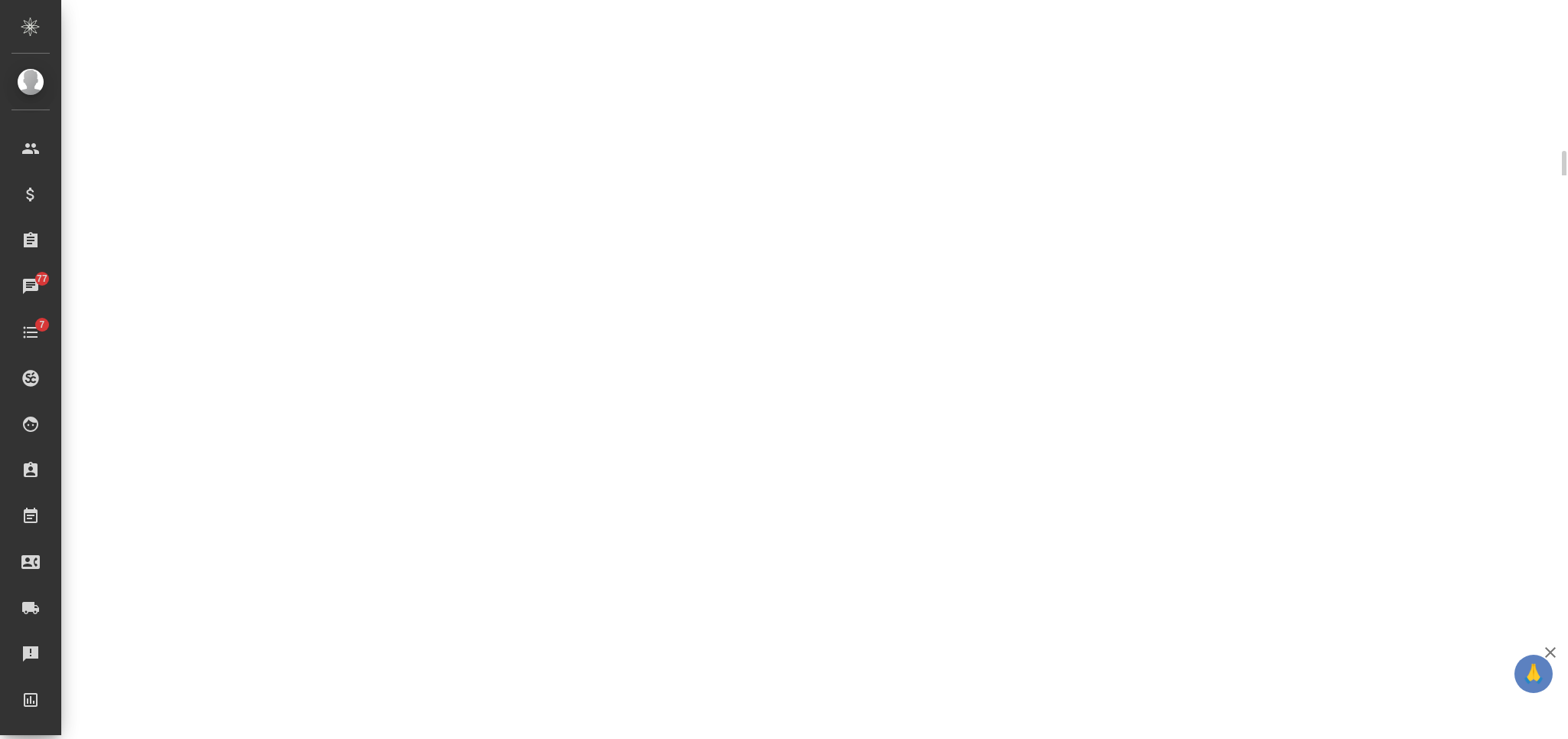
select select "RU"
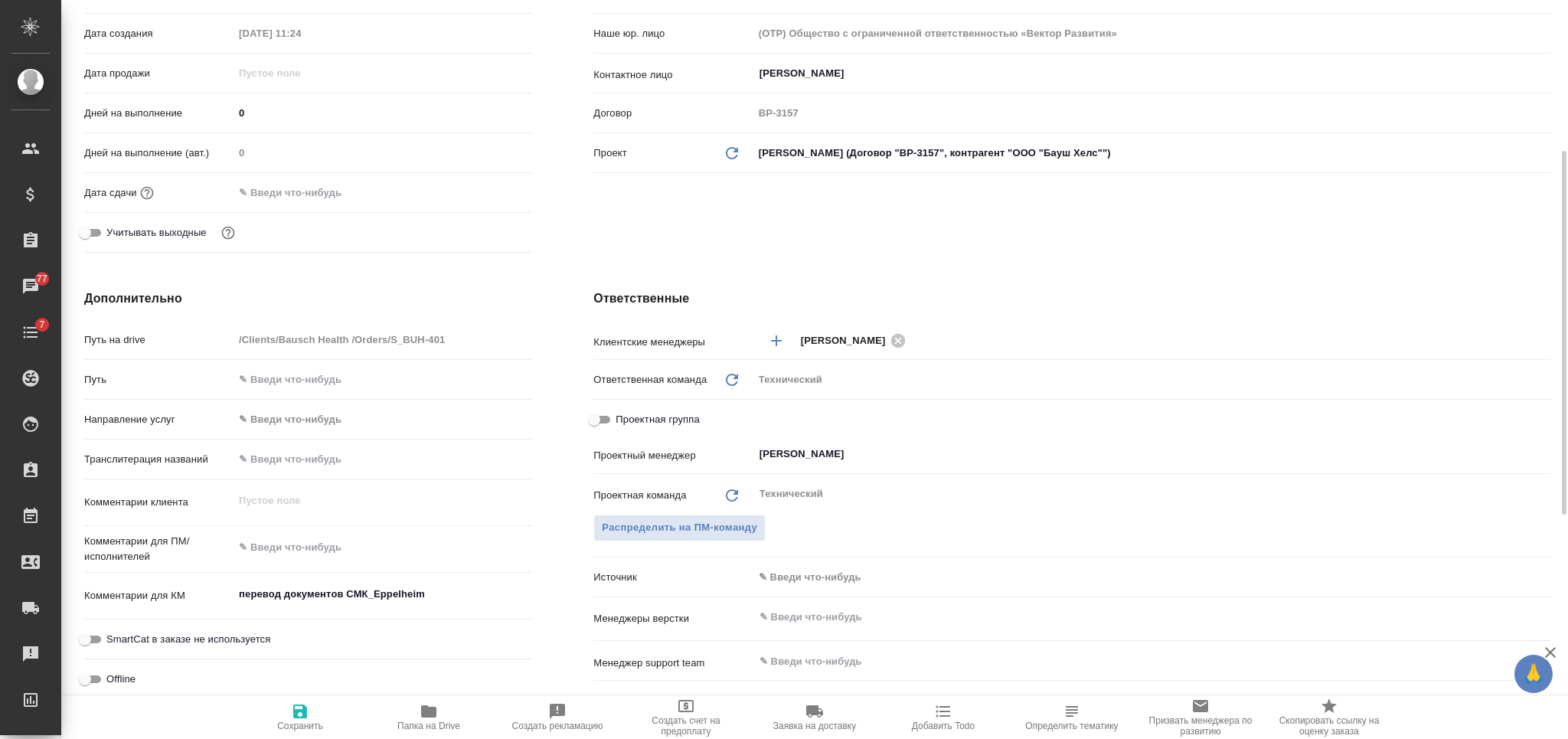
type textarea "x"
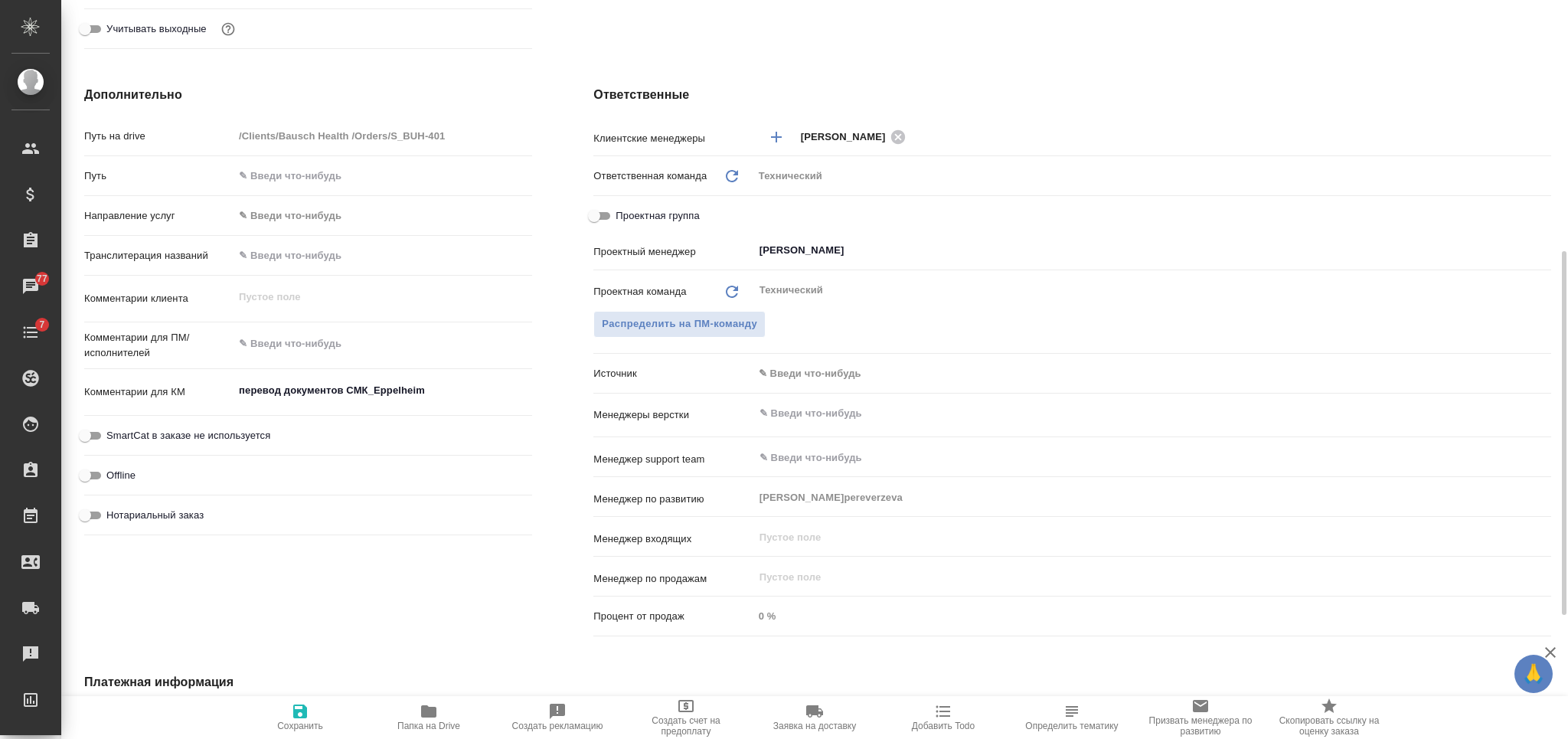
scroll to position [0, 0]
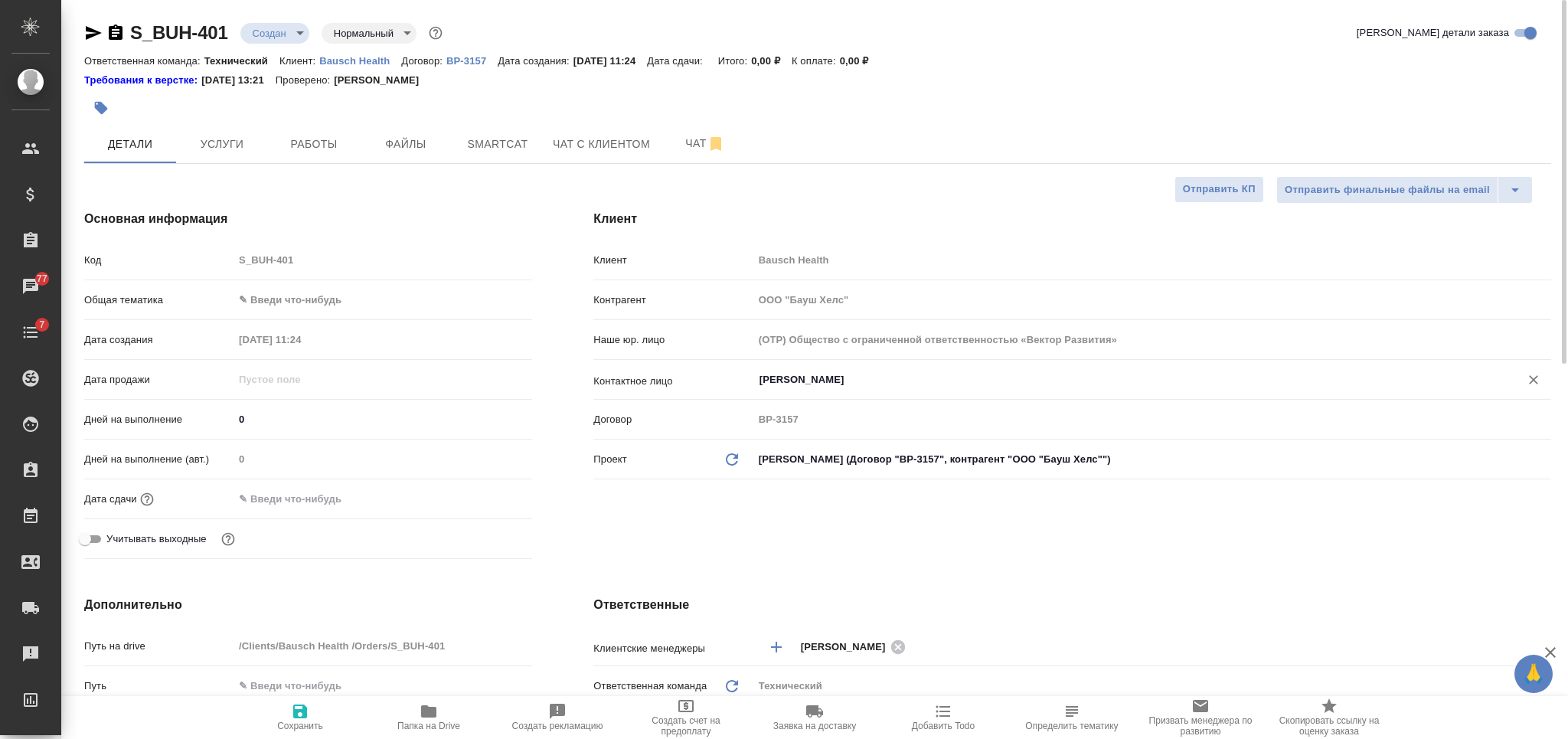
click at [849, 386] on input "[PERSON_NAME]" at bounding box center [1126, 379] width 738 height 18
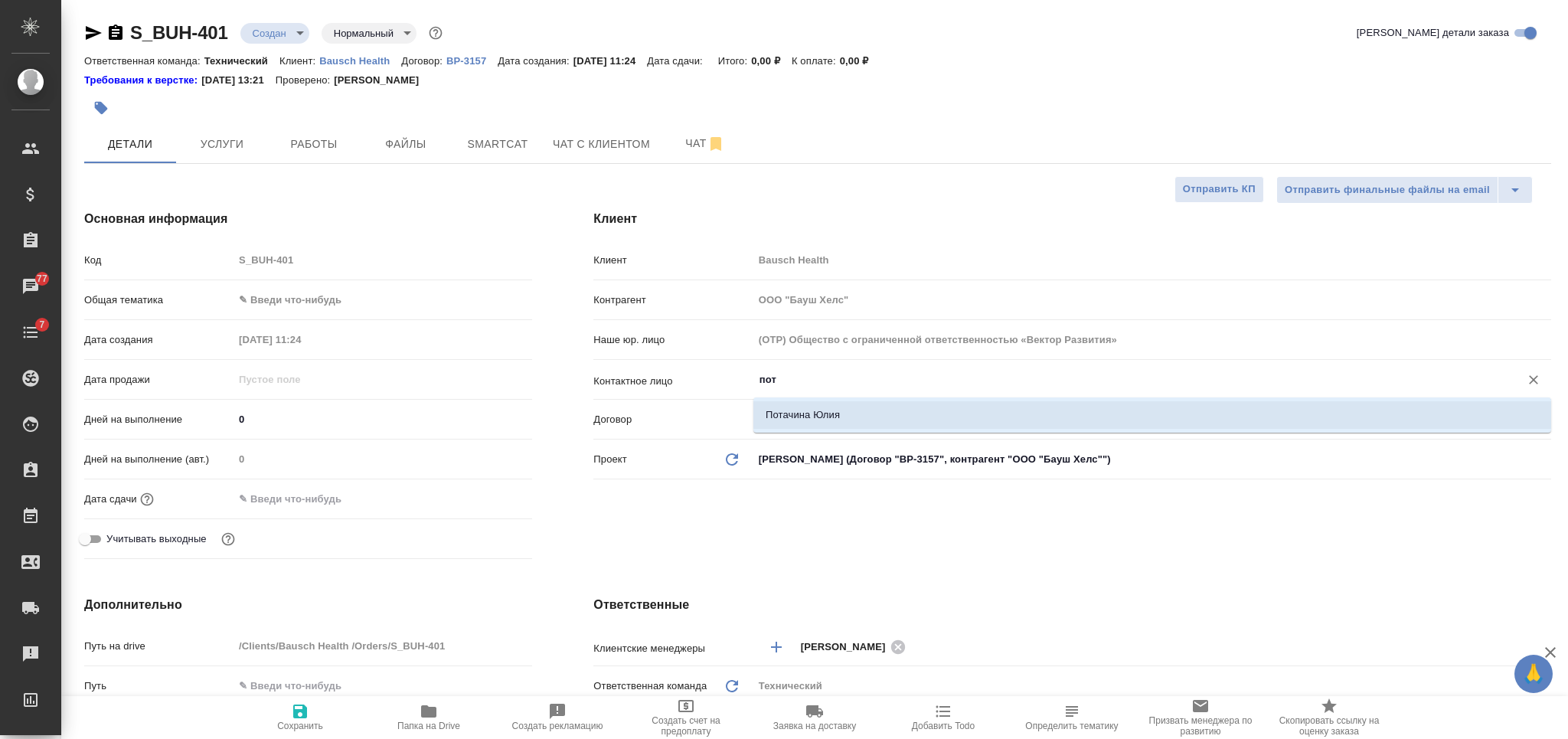
click at [891, 407] on li "Потачина Юлия" at bounding box center [1152, 414] width 798 height 27
type input "Потачина Юлия"
type textarea "x"
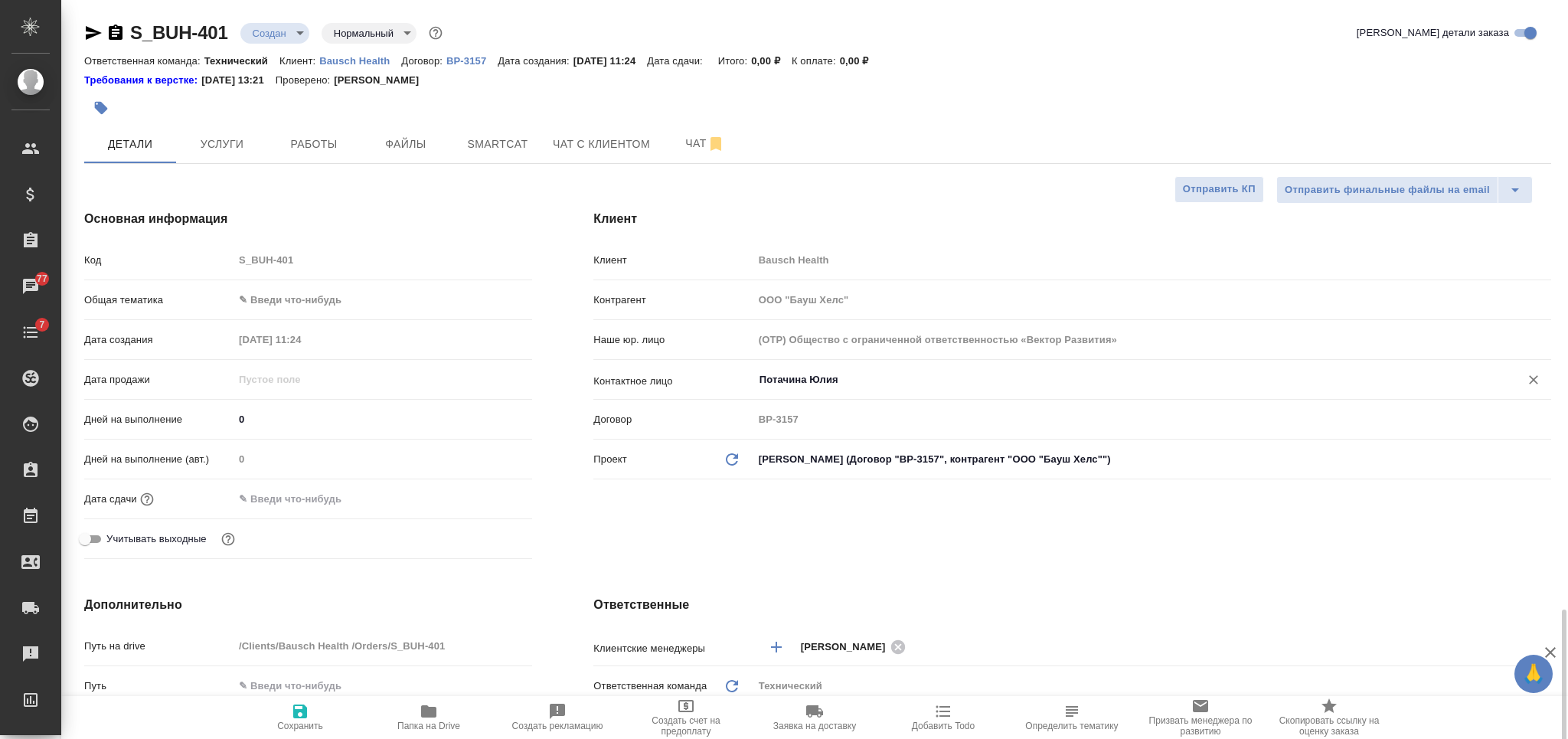
scroll to position [510, 0]
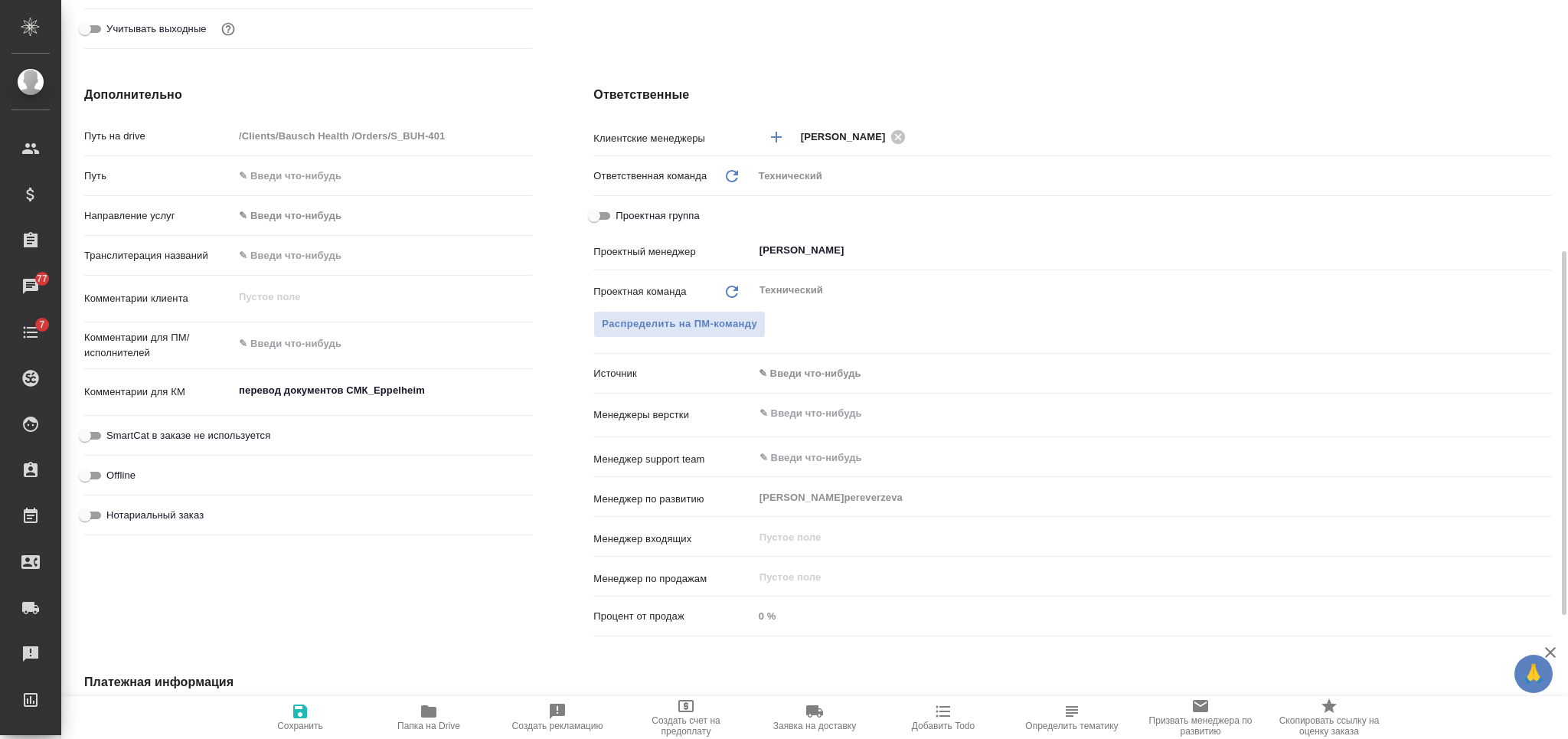
type input "Потачина Юлия"
click at [809, 417] on input "text" at bounding box center [1126, 413] width 738 height 18
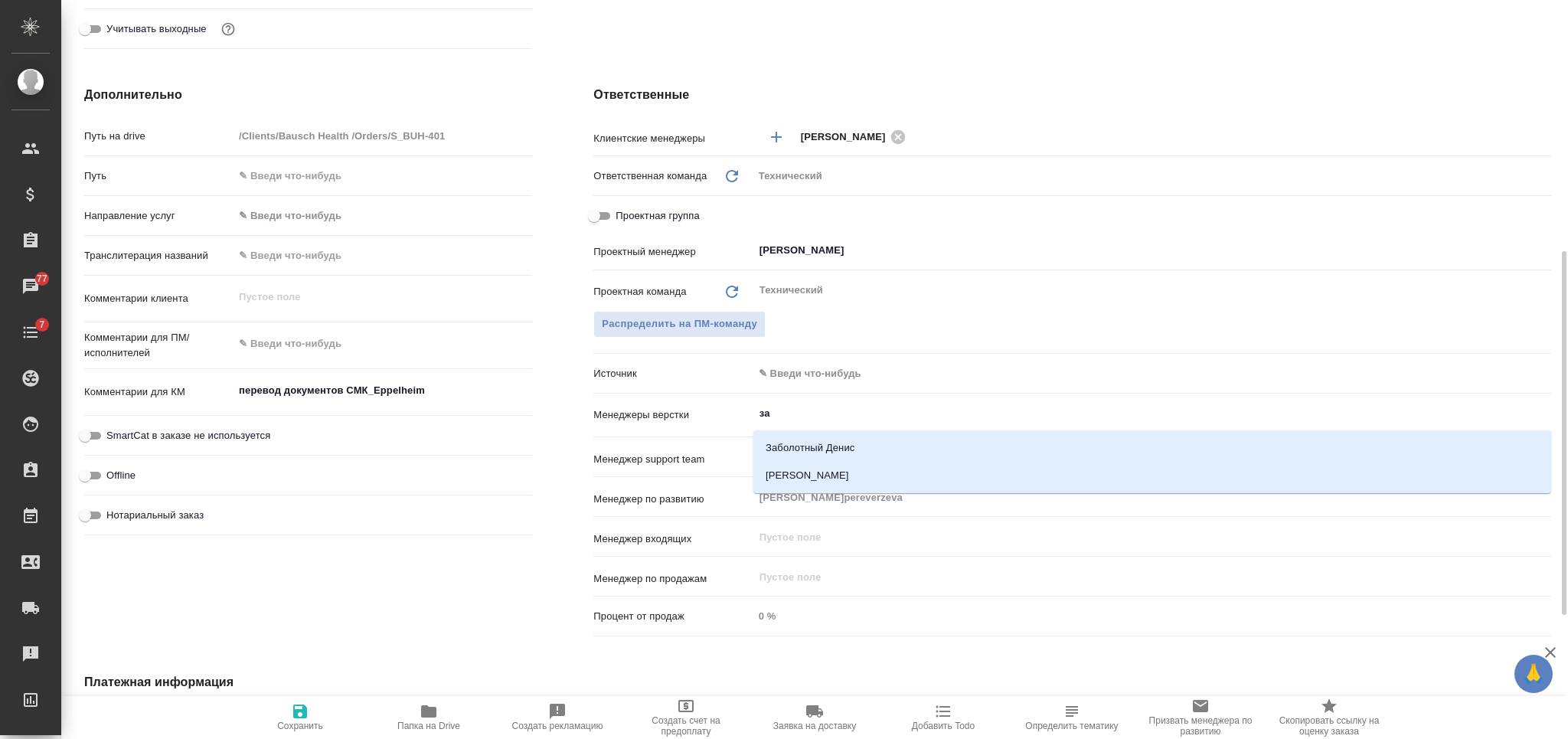
type input "заб"
click at [835, 467] on li "[PERSON_NAME]" at bounding box center [1152, 475] width 798 height 27
type textarea "x"
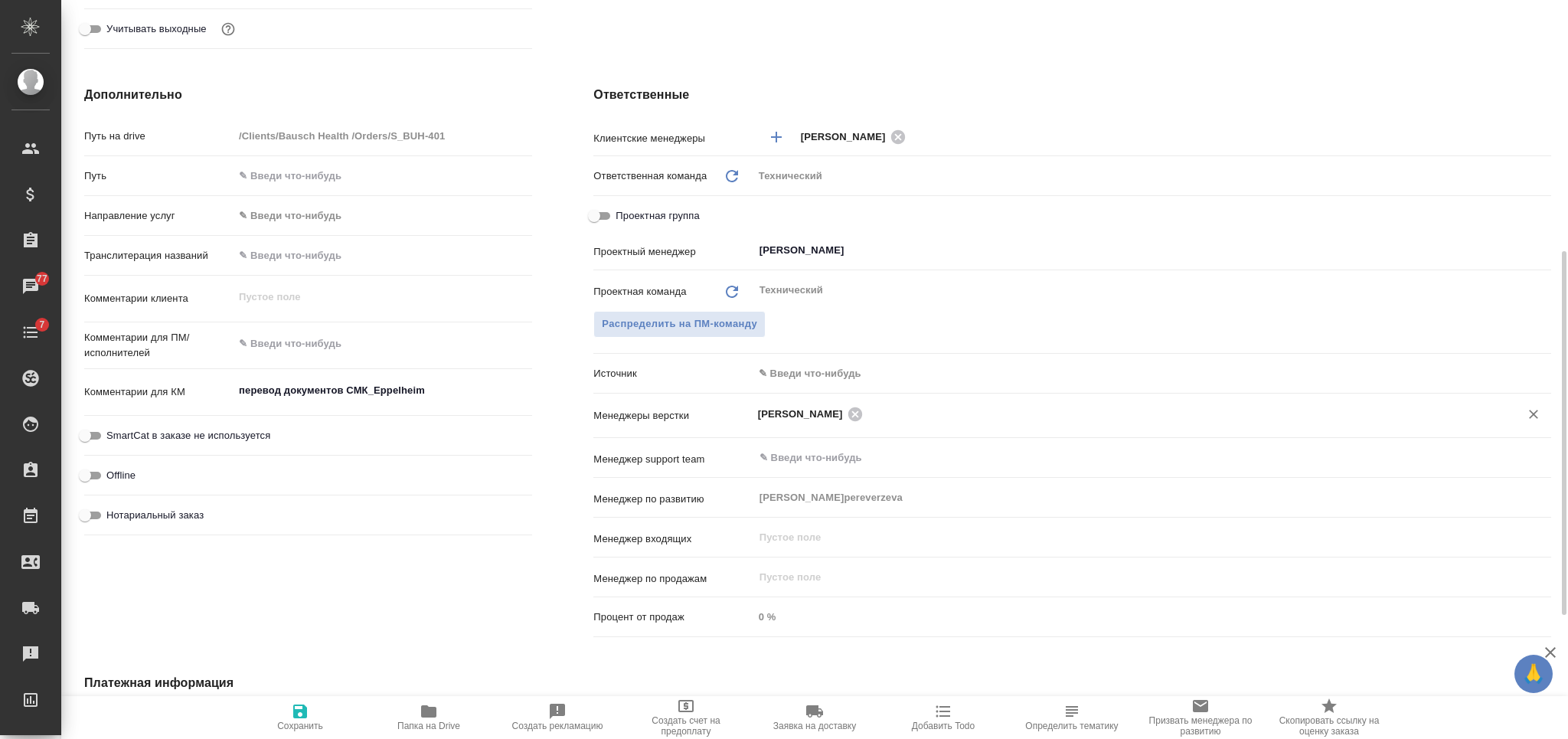
click at [286, 725] on span "Сохранить" at bounding box center [300, 725] width 46 height 10
type textarea "x"
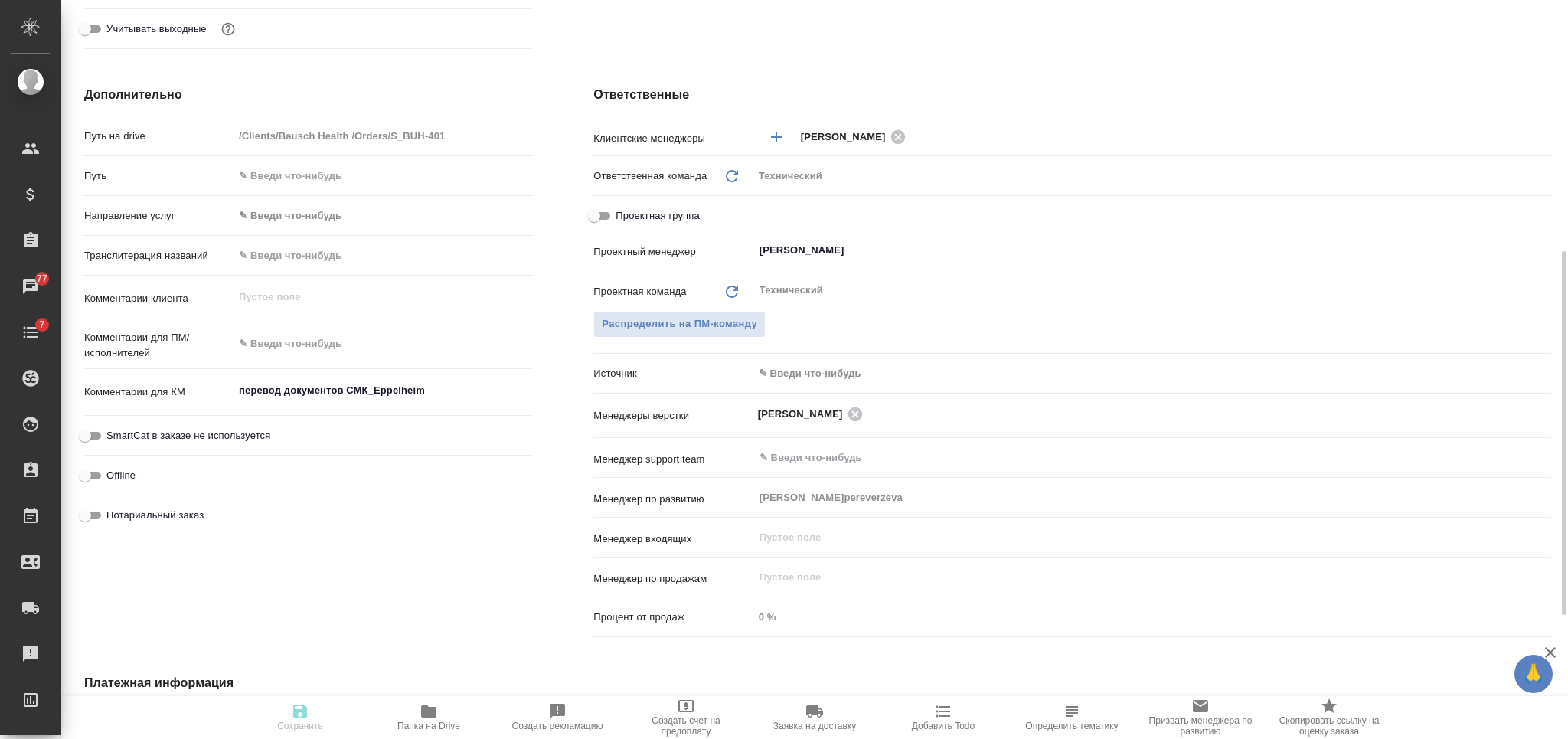
type textarea "x"
select select "RU"
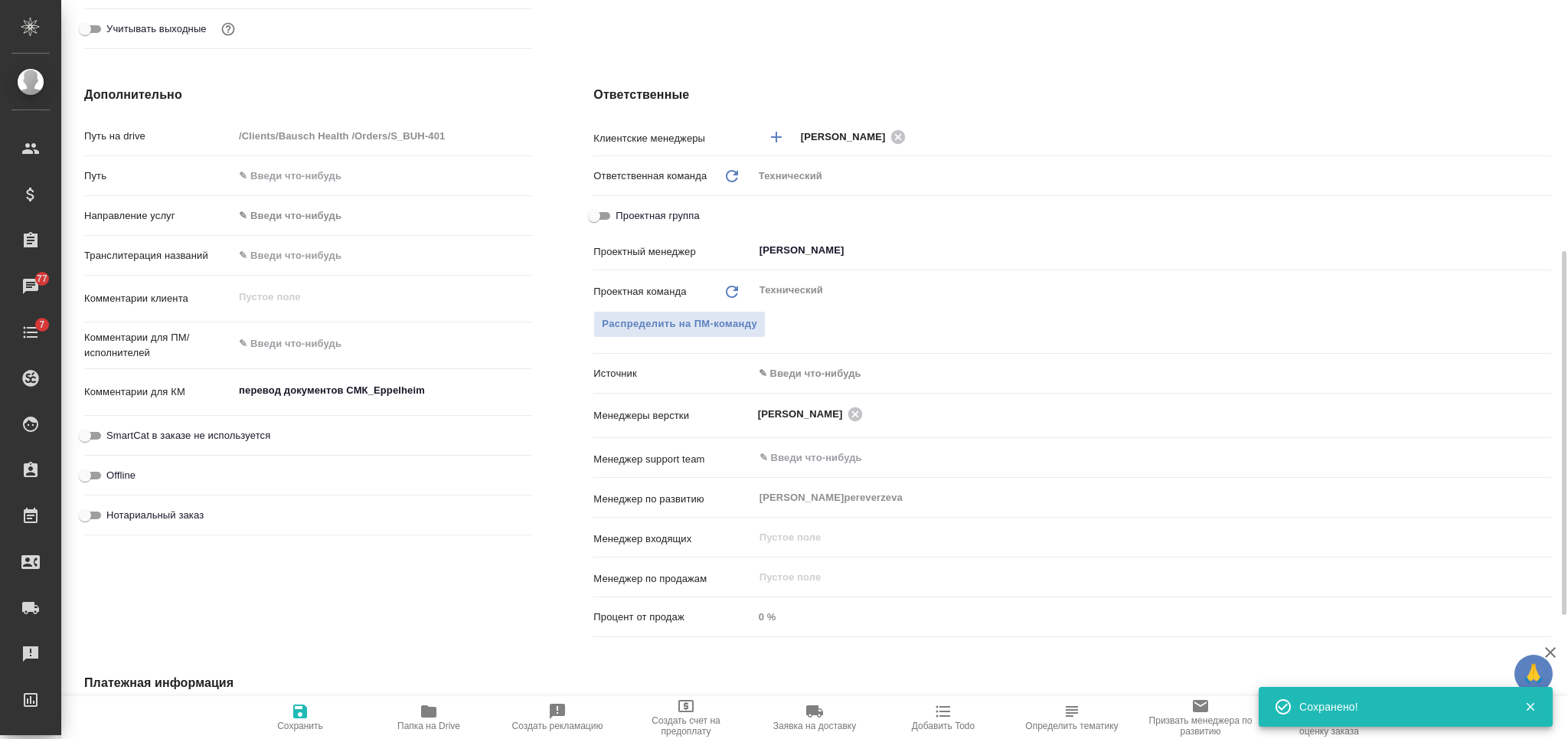
type textarea "x"
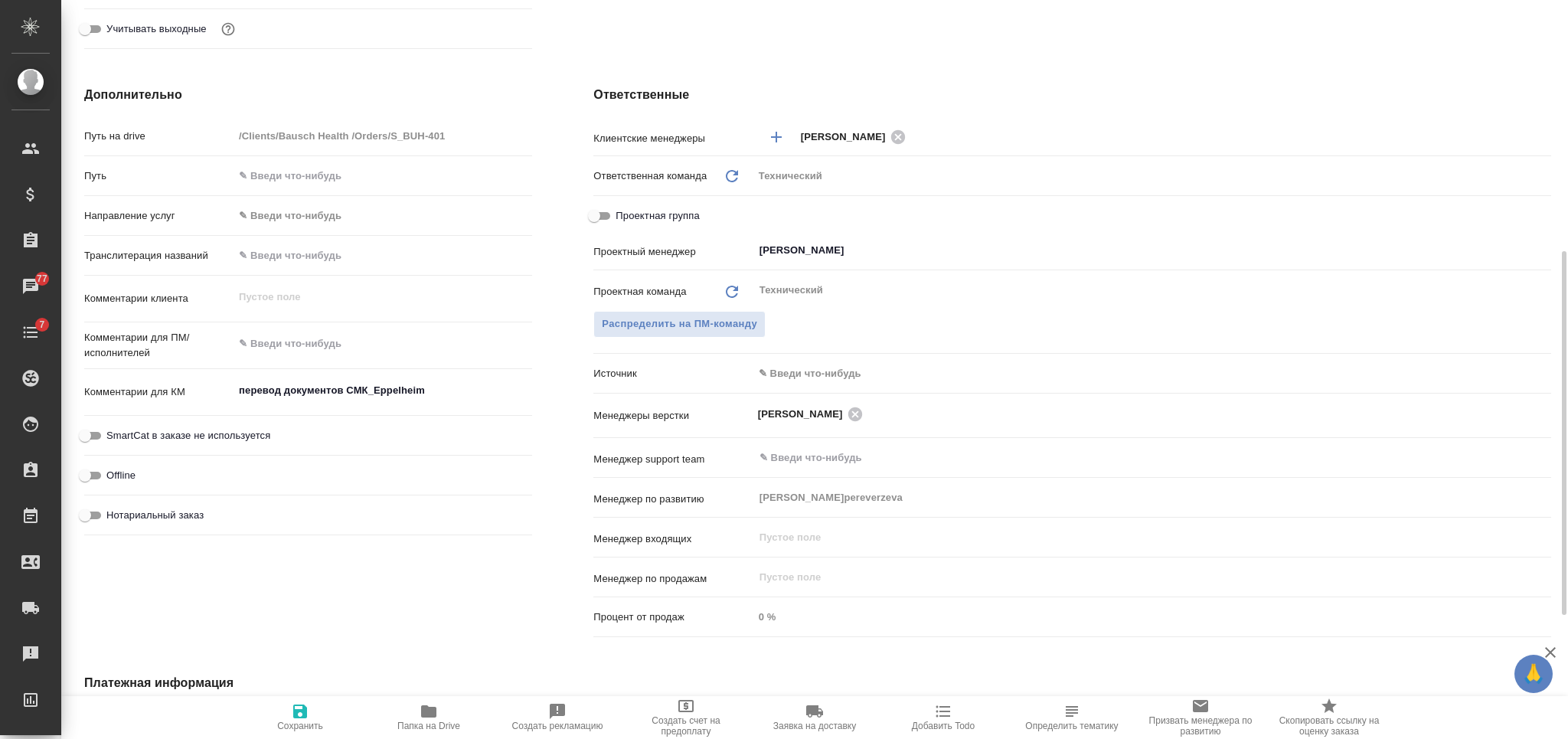
type textarea "x"
click at [299, 345] on textarea at bounding box center [382, 344] width 298 height 26
type textarea "x"
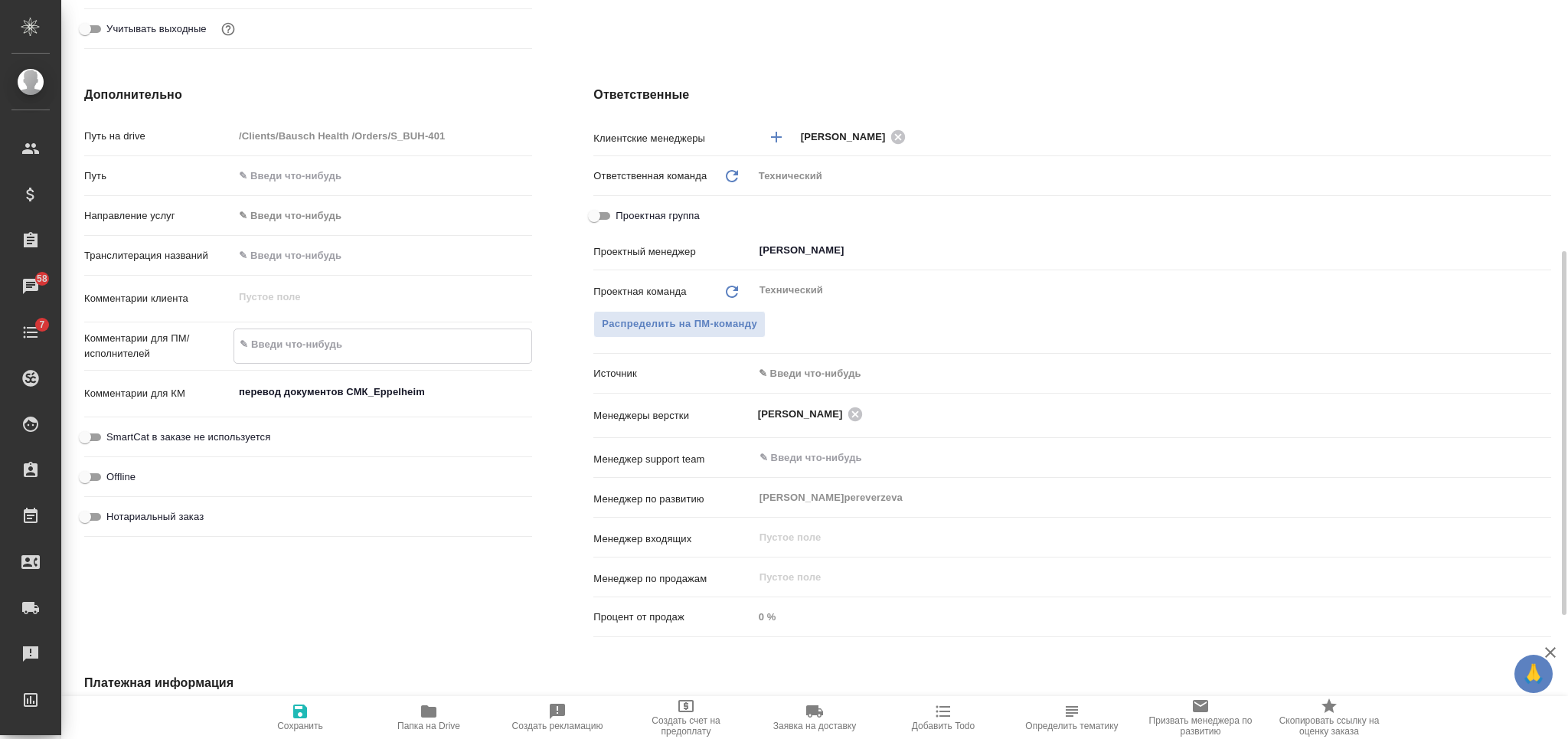
type textarea "н"
type textarea "x"
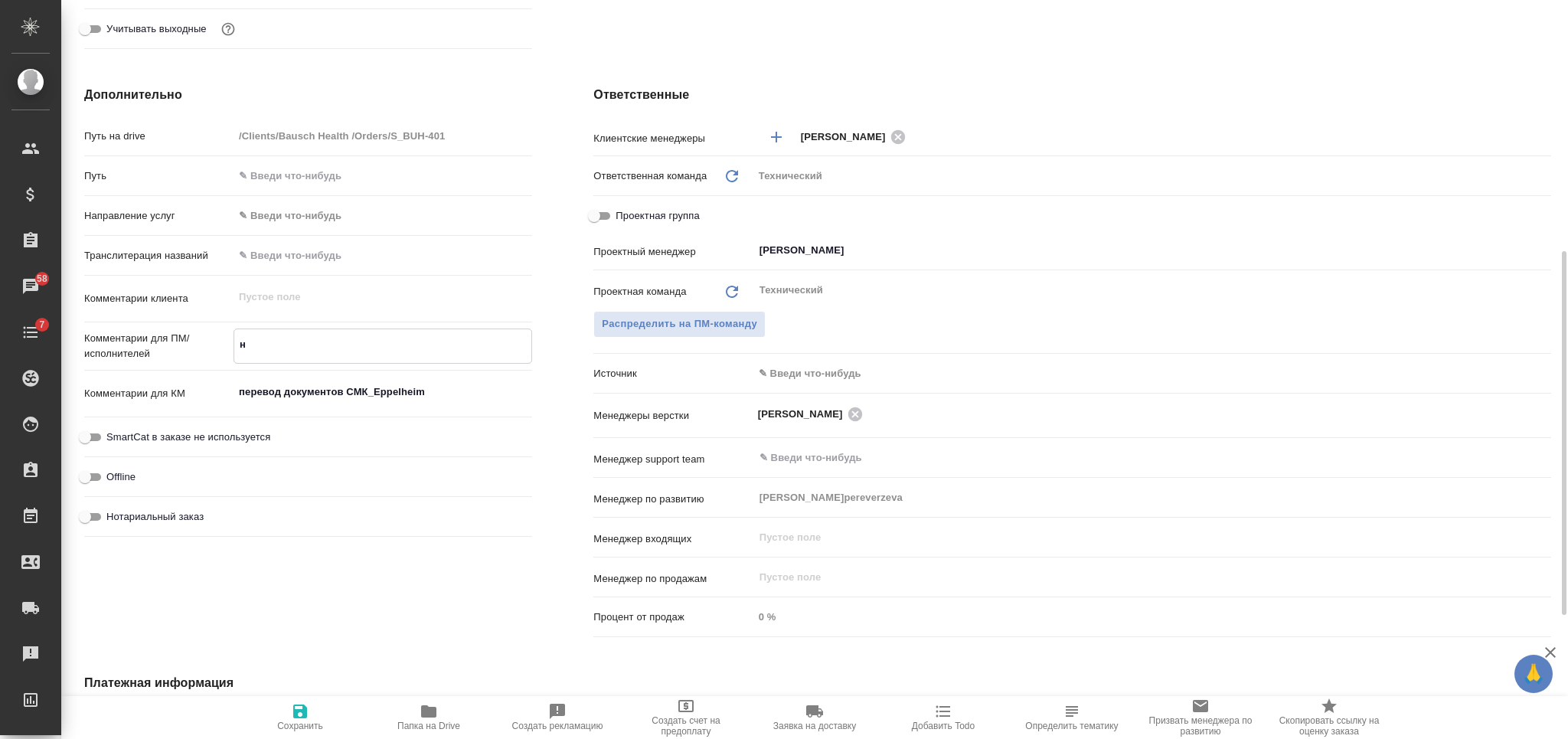
type textarea "не"
type textarea "x"
type textarea "нем"
type textarea "x"
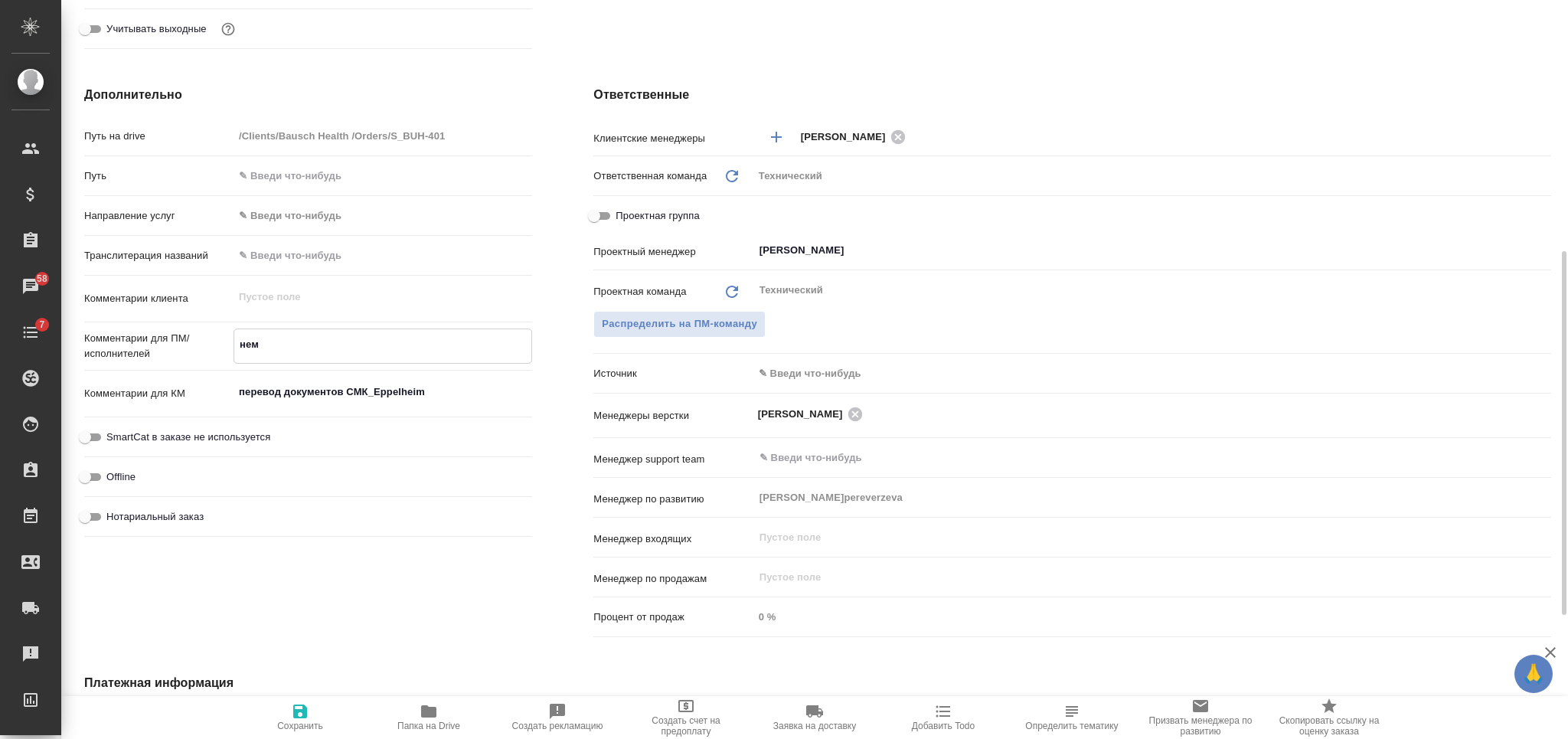
type textarea "x"
type textarea "нем-"
type textarea "x"
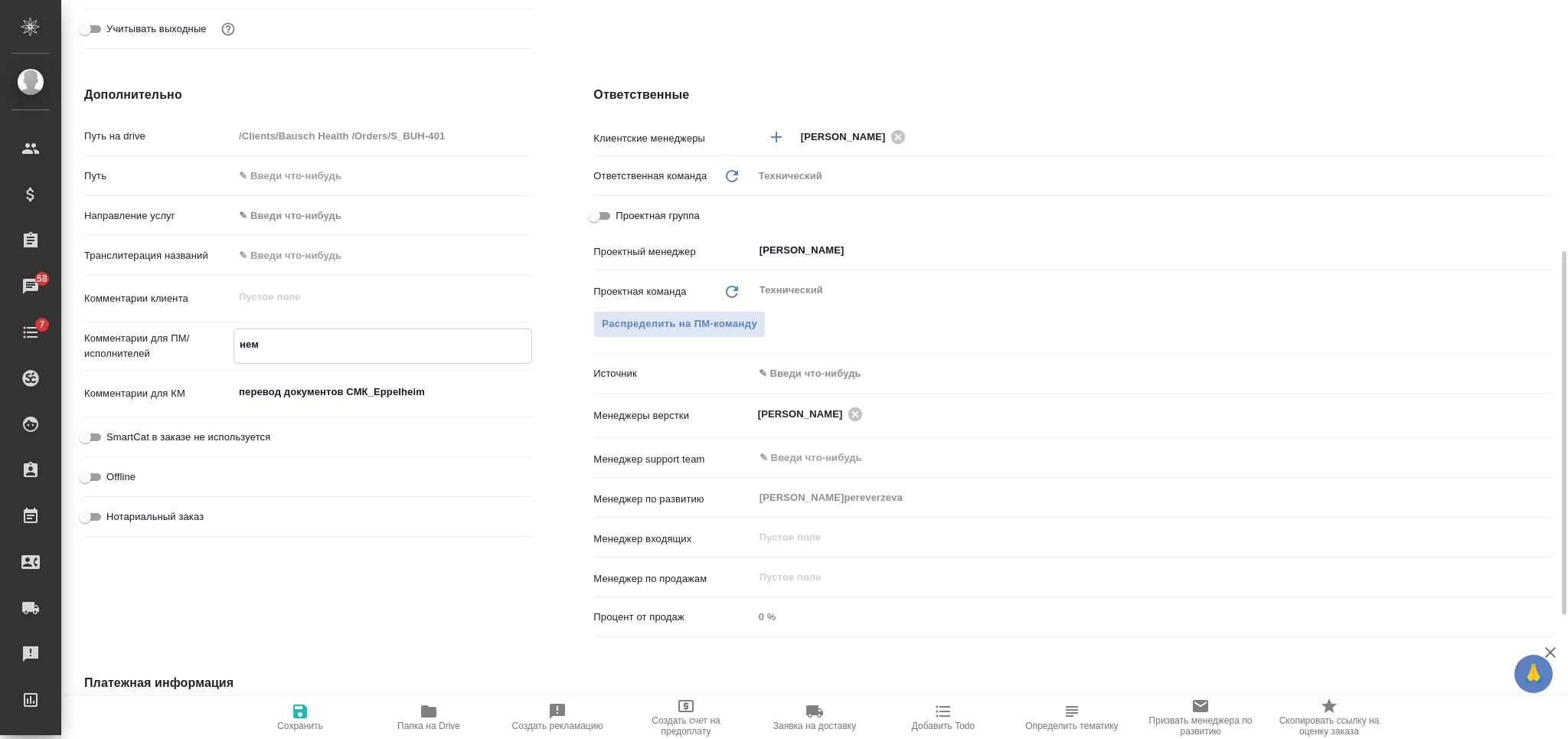
type textarea "x"
type textarea "нем-р"
type textarea "x"
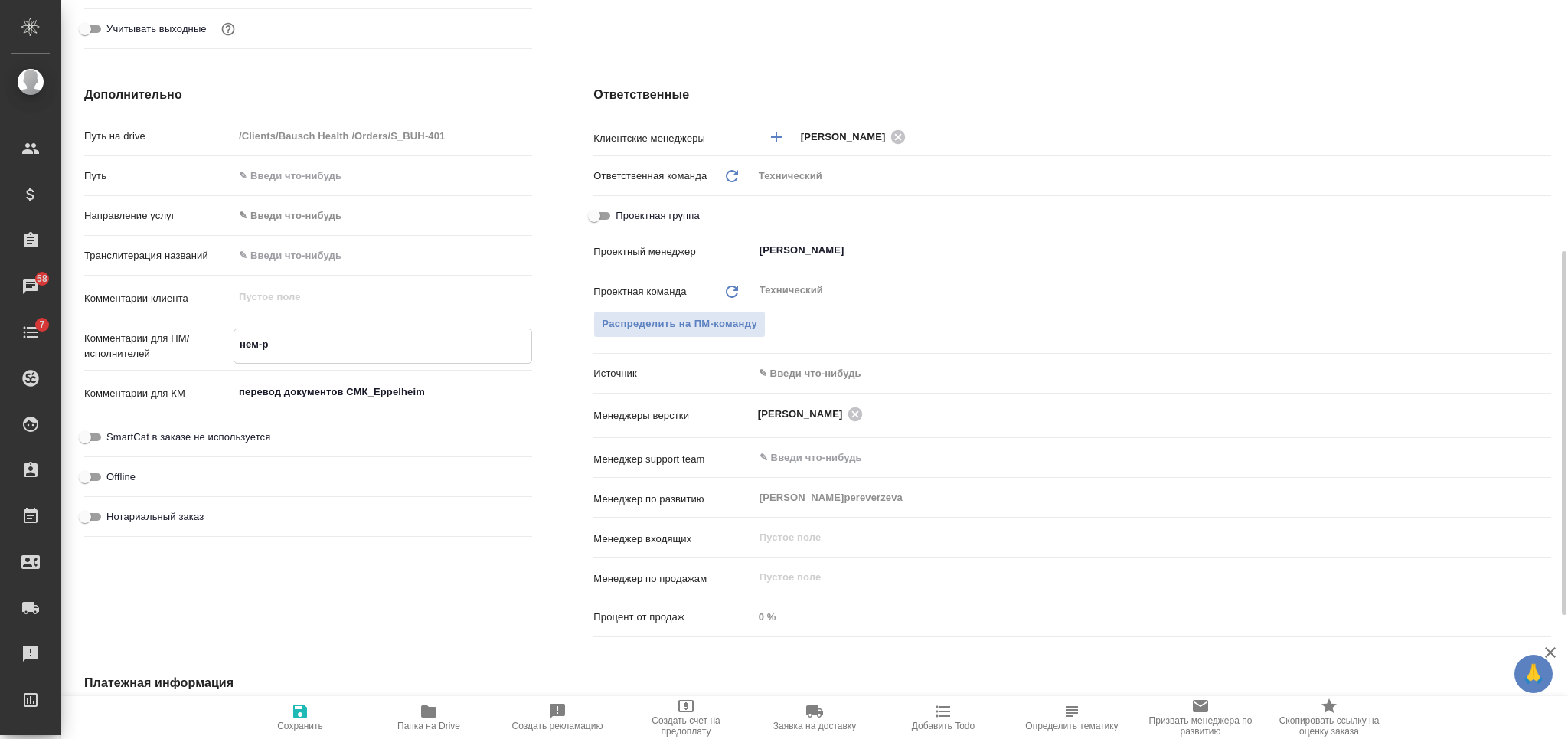
type textarea "x"
type textarea "нем-ру"
type textarea "x"
type textarea "нем-рус"
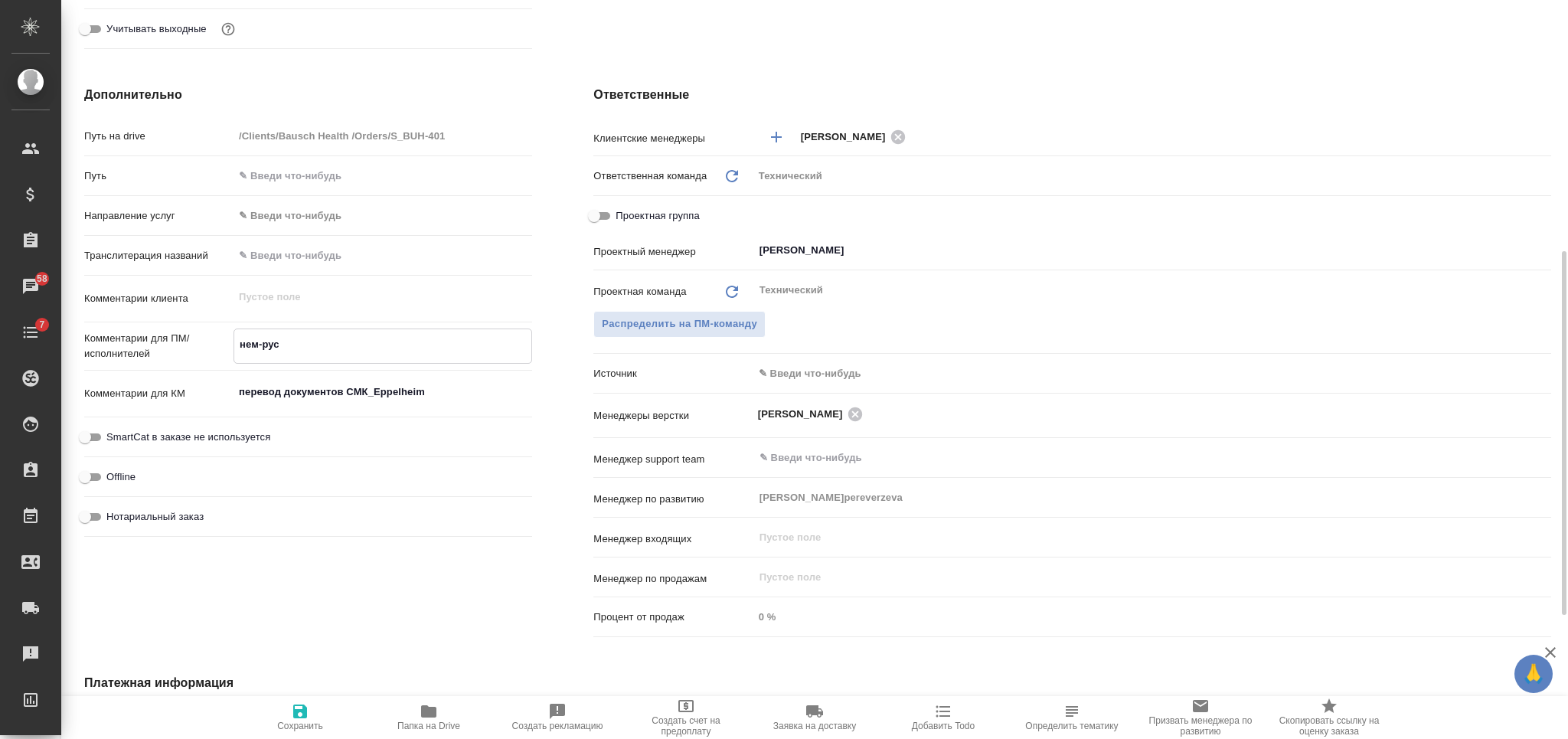
type textarea "x"
type textarea "нем-рус,"
type textarea "x"
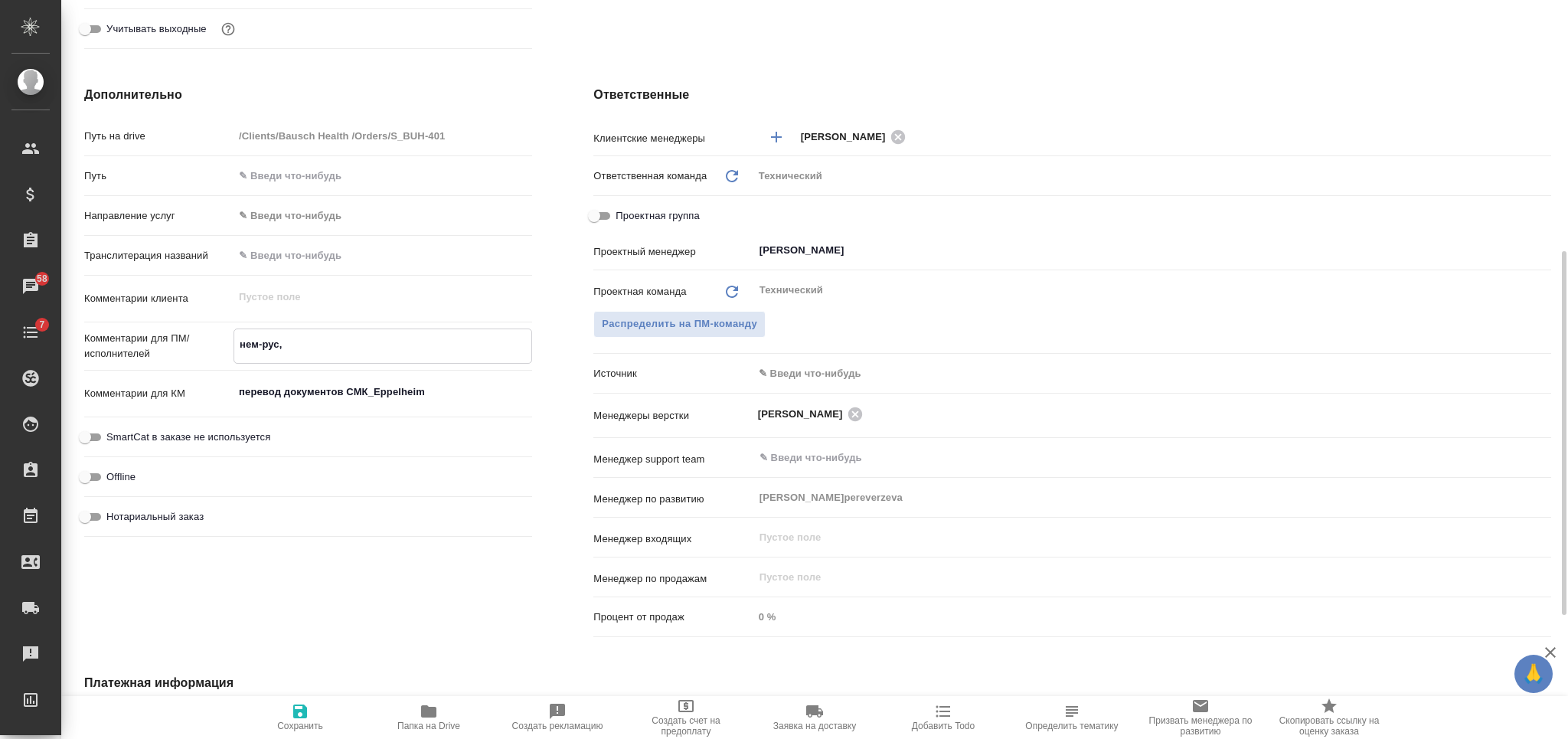
type textarea "x"
type textarea "нем-рус,"
type textarea "x"
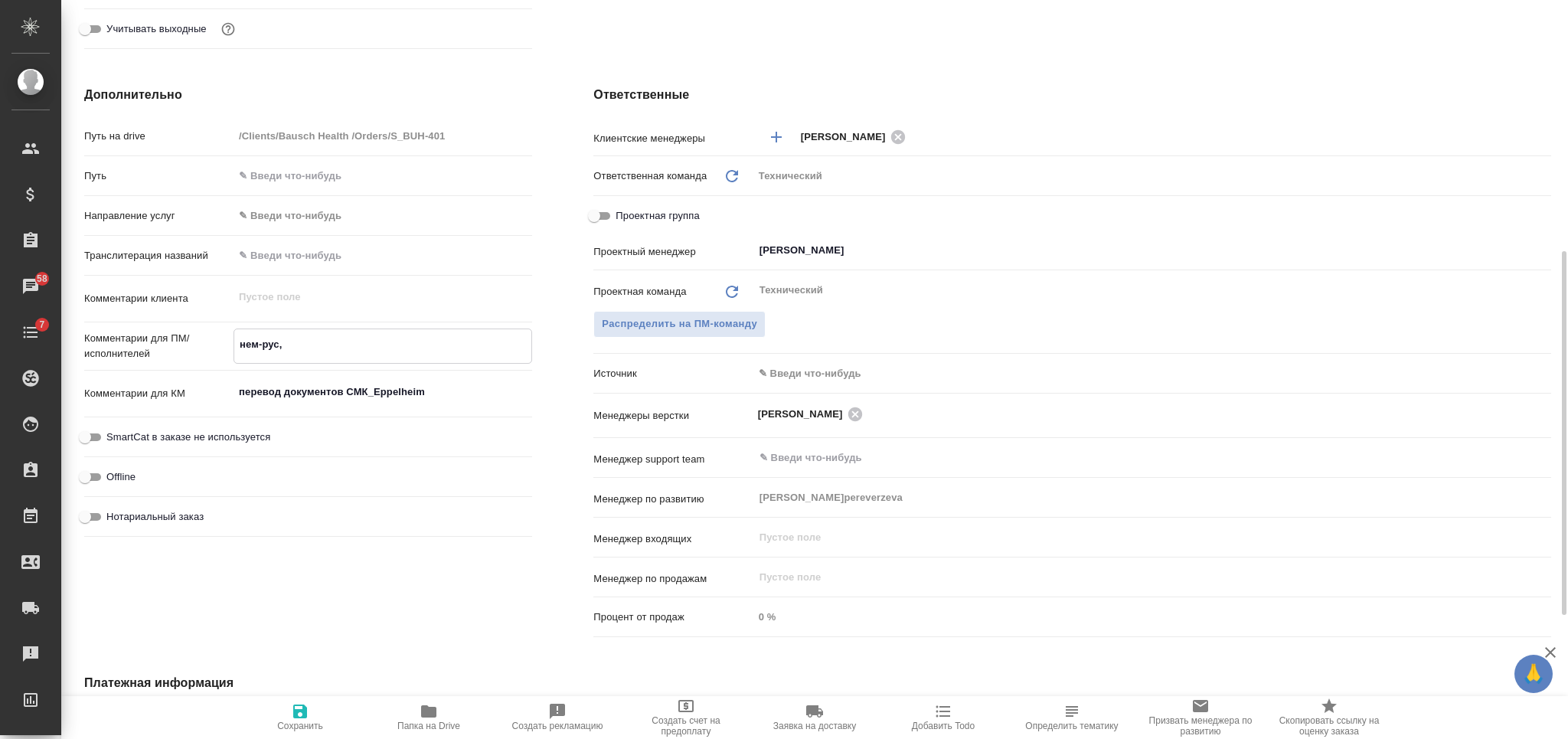
type textarea "x"
type textarea "нем-рус, [PERSON_NAME]"
type textarea "x"
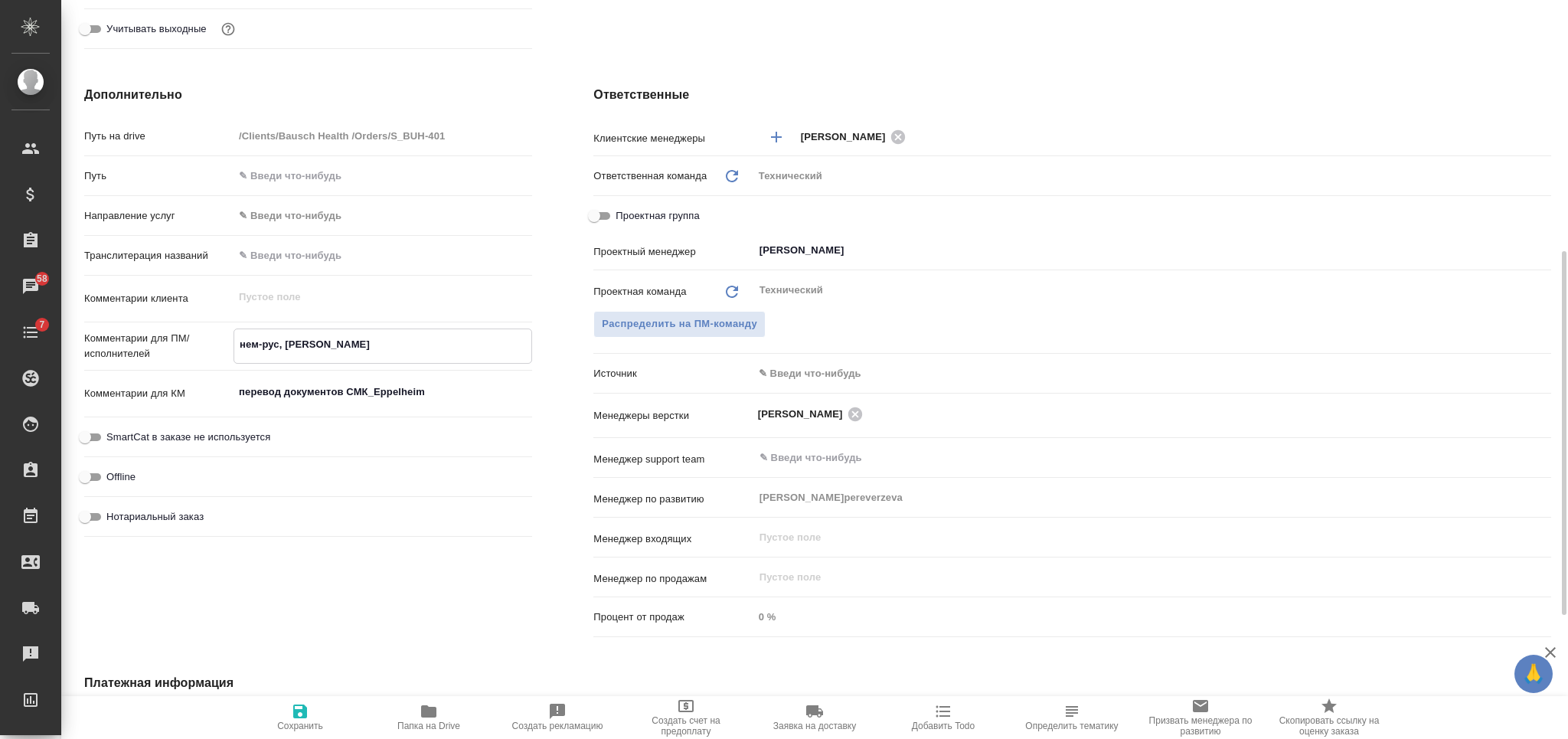
type textarea "x"
type textarea "нем-рус, ан"
type textarea "x"
type textarea "нем-рус, анг"
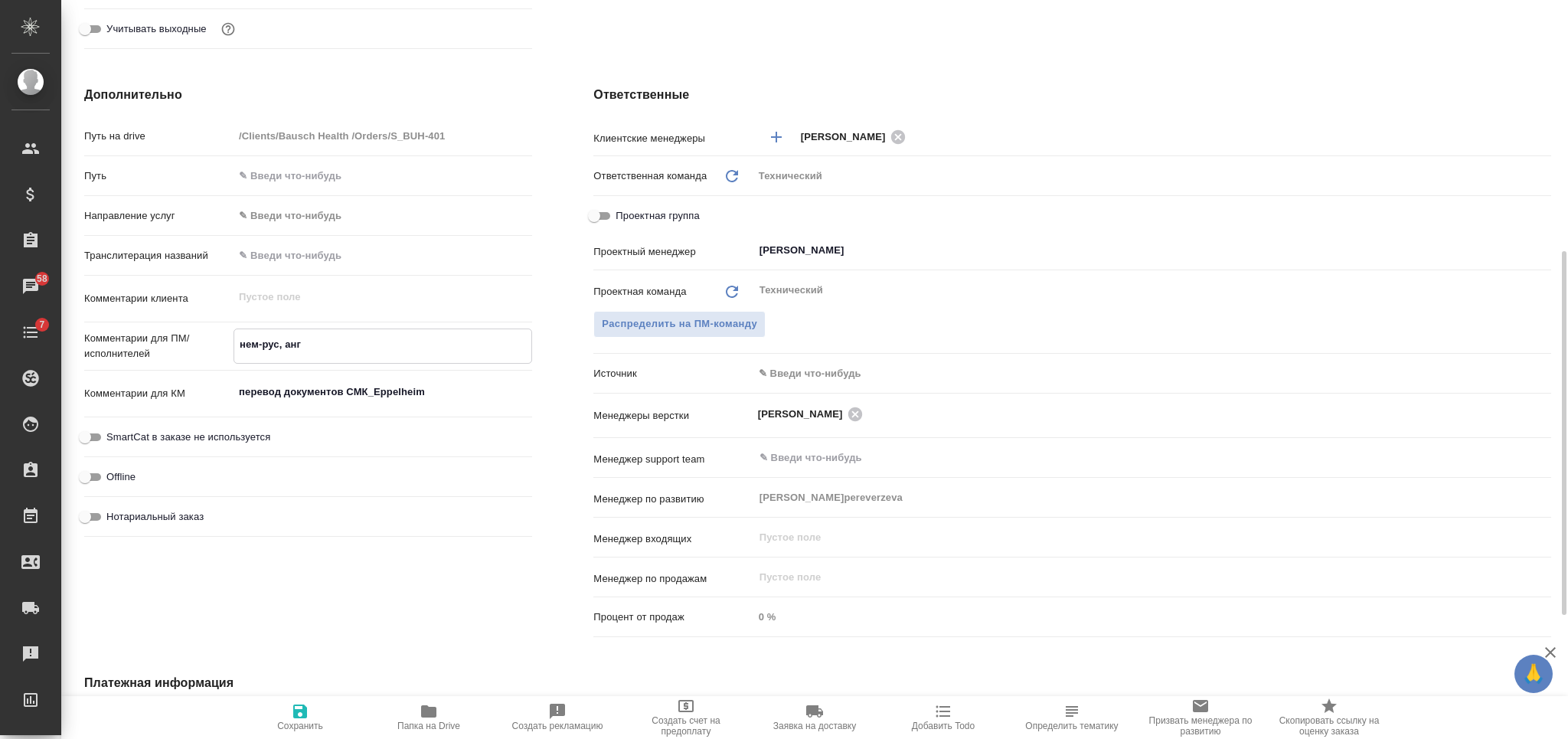
type textarea "x"
type textarea "нем-рус, англ-"
type textarea "x"
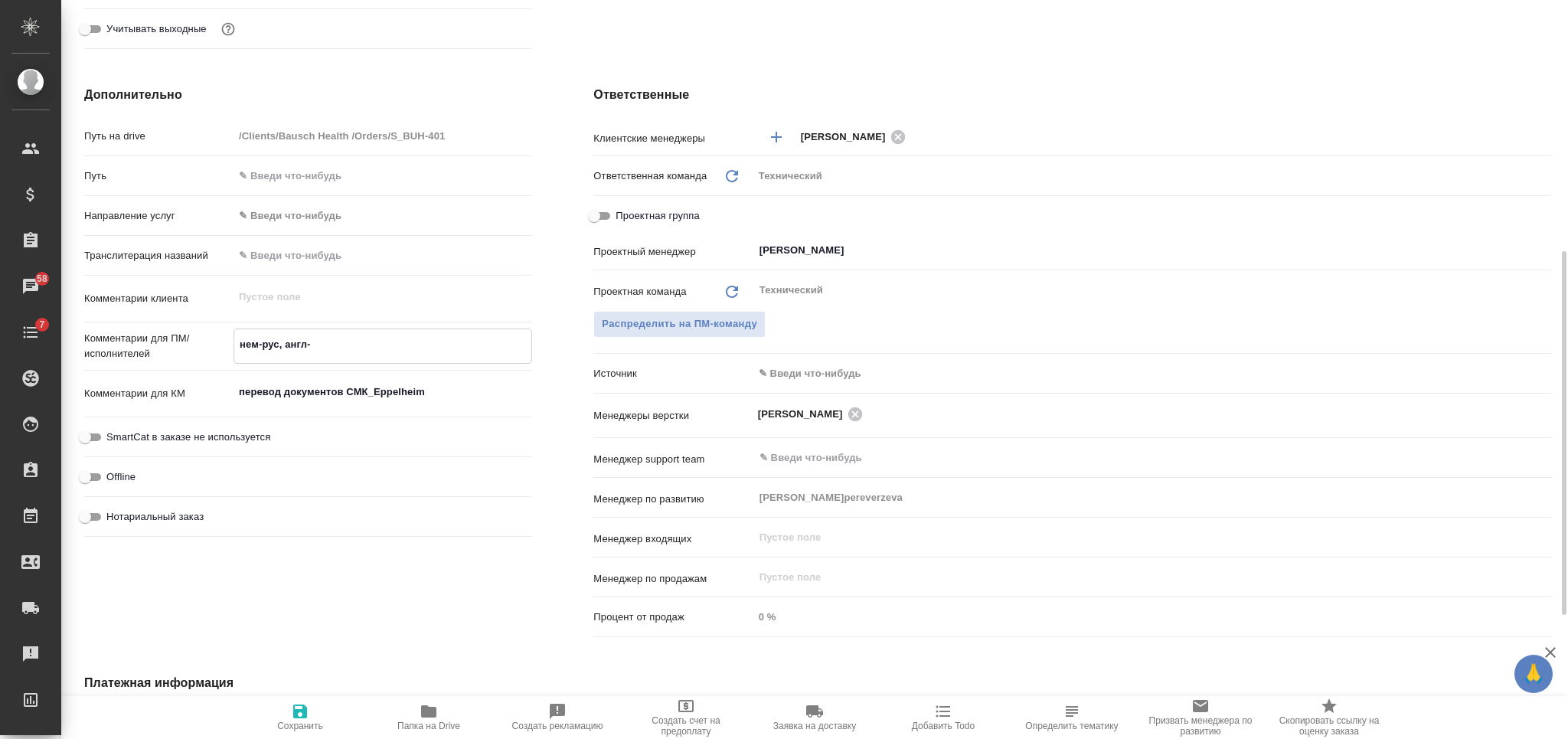
type textarea "x"
type textarea "нем-рус, англ-р"
type textarea "x"
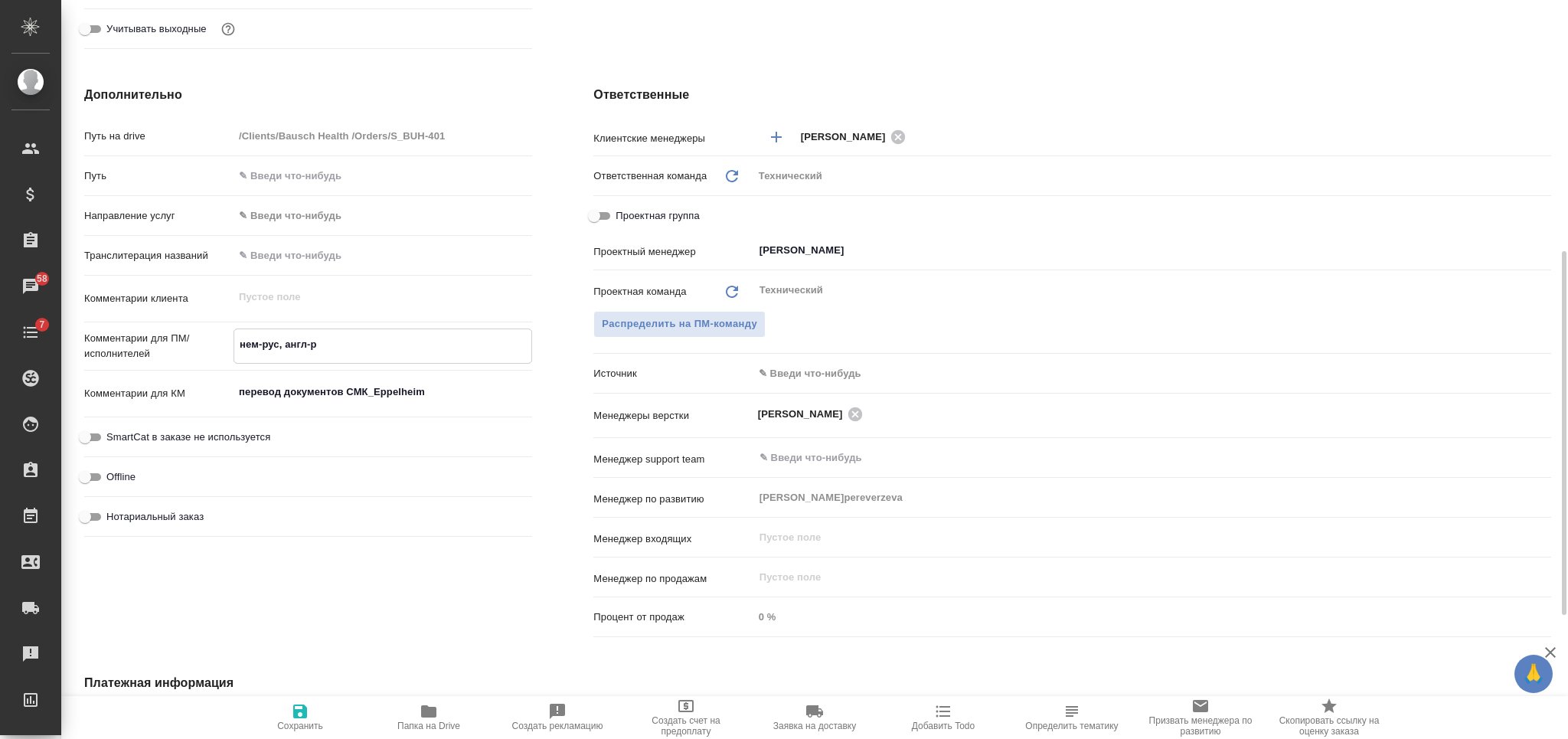
type textarea "x"
type textarea "нем-рус, англ-ру"
type textarea "x"
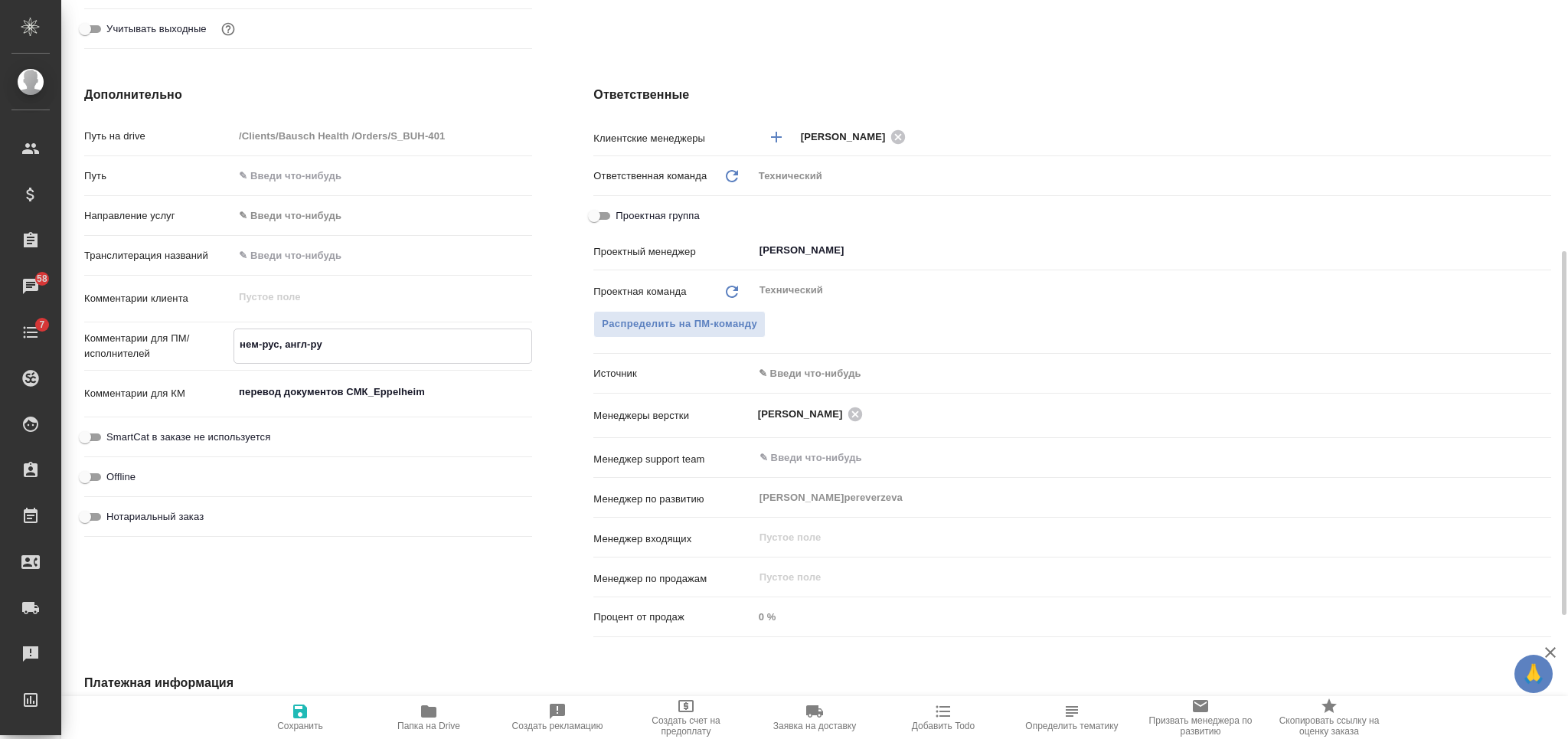
type textarea "нем-рус, англ-рус"
type textarea "x"
type textarea "нем-рус, англ-рус"
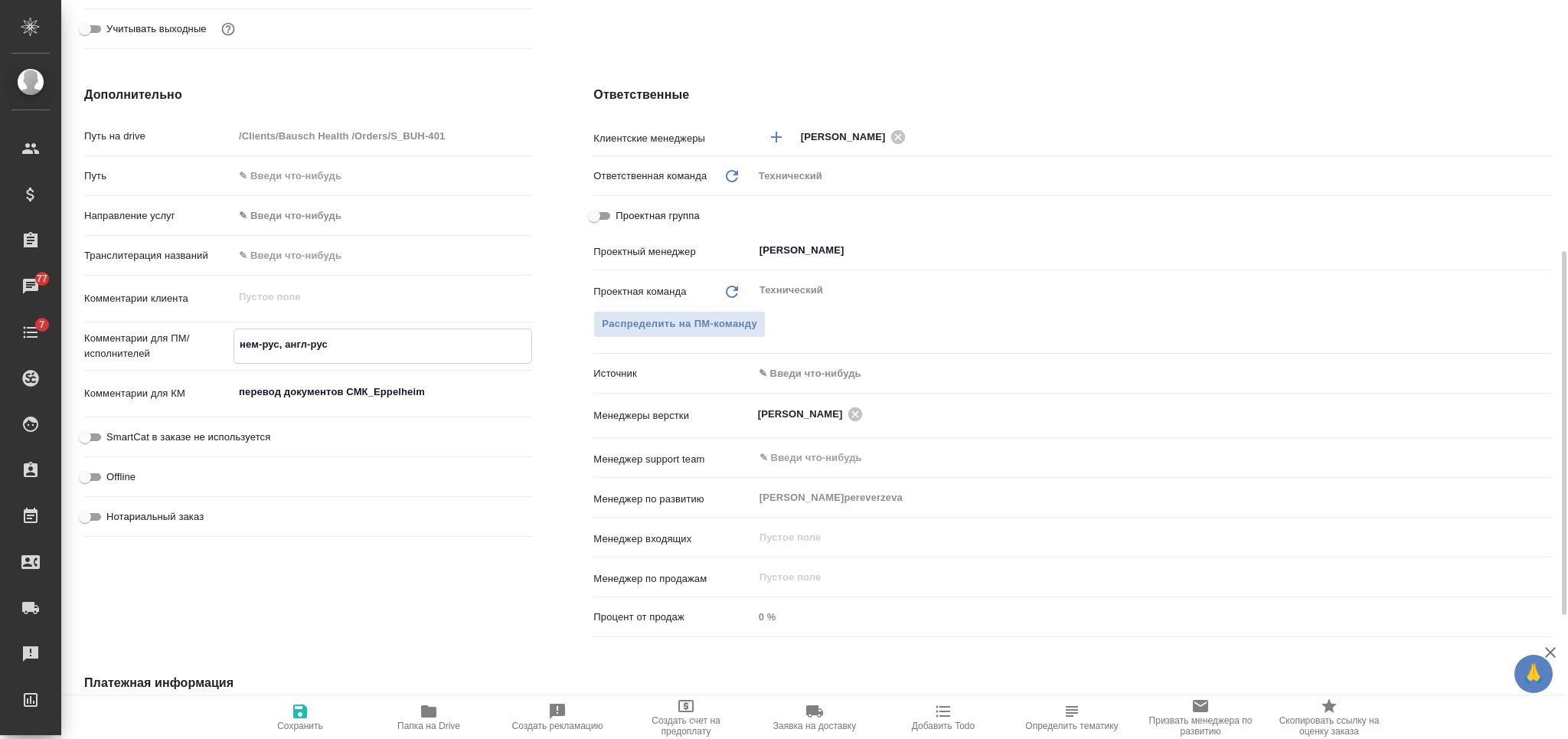
type textarea "x"
click at [298, 711] on icon "button" at bounding box center [300, 711] width 14 height 14
type textarea "x"
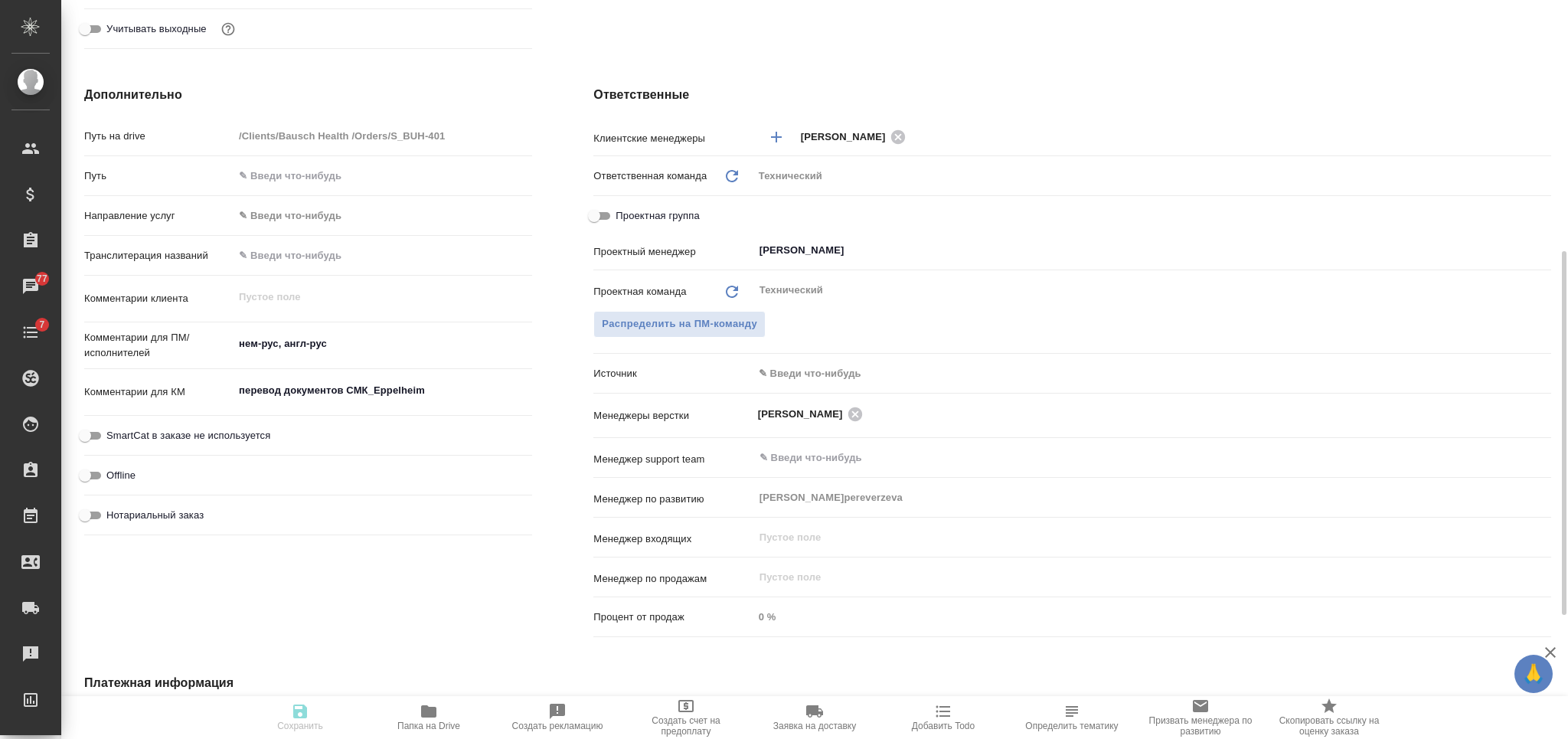
type textarea "x"
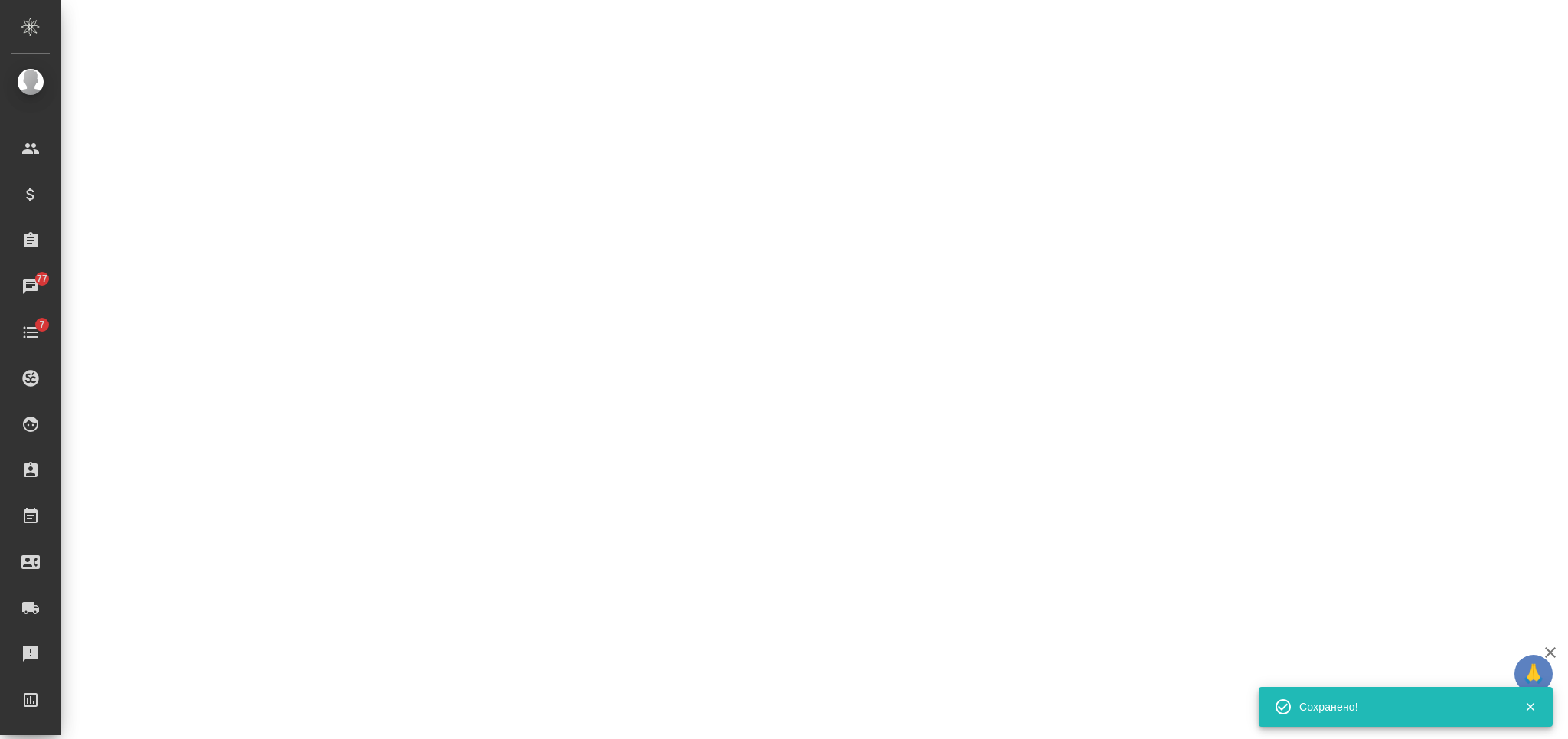
select select "RU"
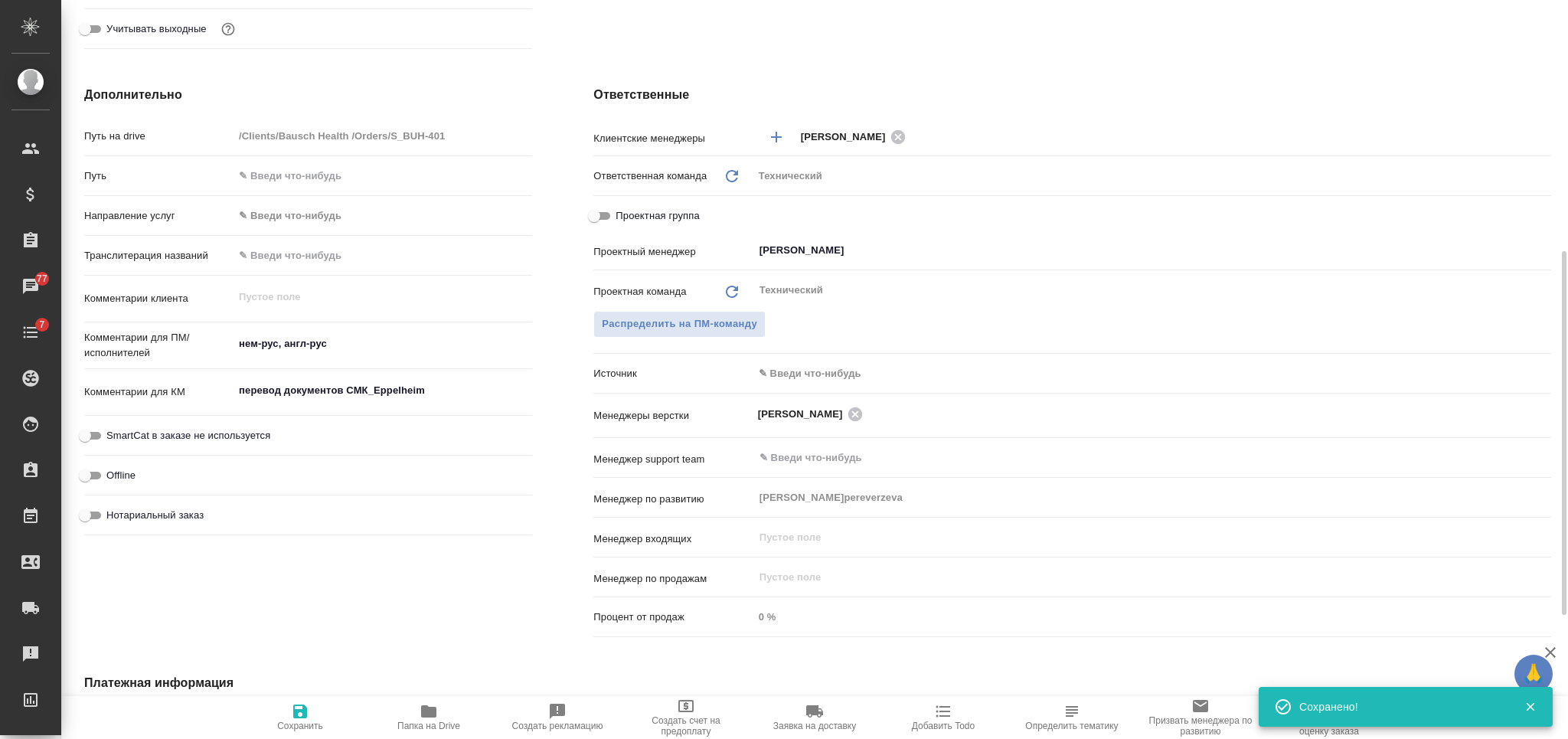
type textarea "x"
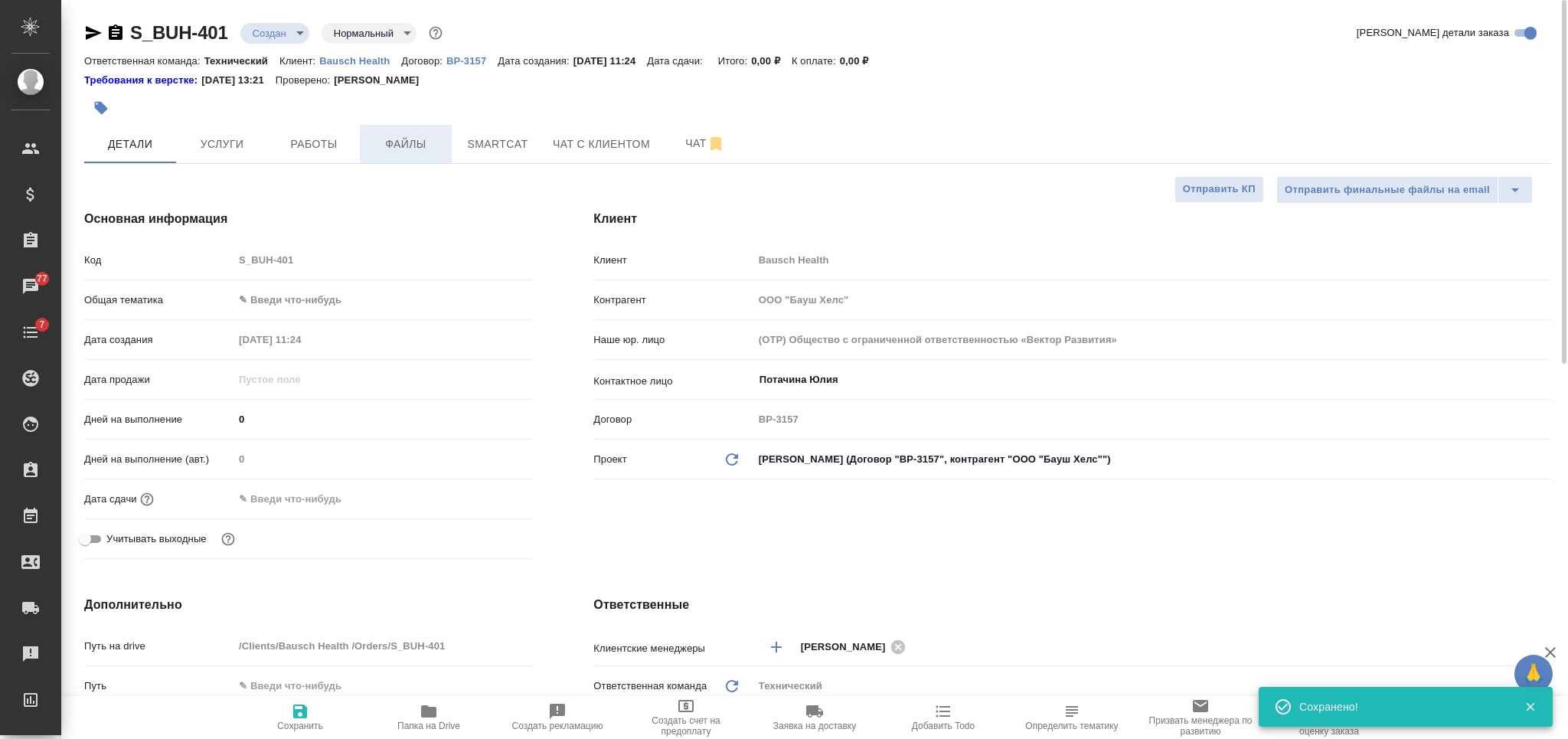
click at [411, 142] on span "Файлы" at bounding box center [406, 144] width 74 height 19
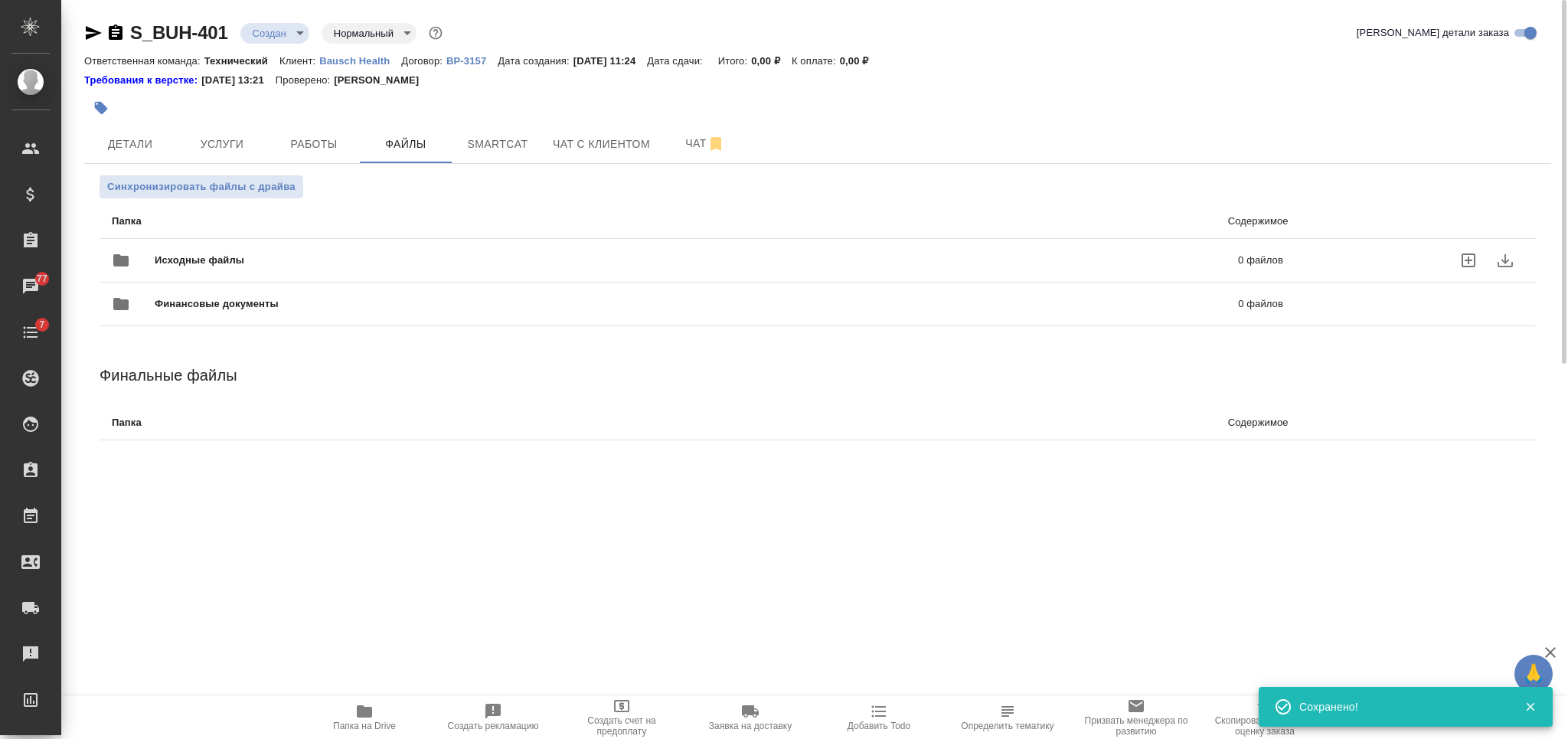
click at [408, 268] on div "Исходные файлы 0 файлов" at bounding box center [697, 260] width 1171 height 37
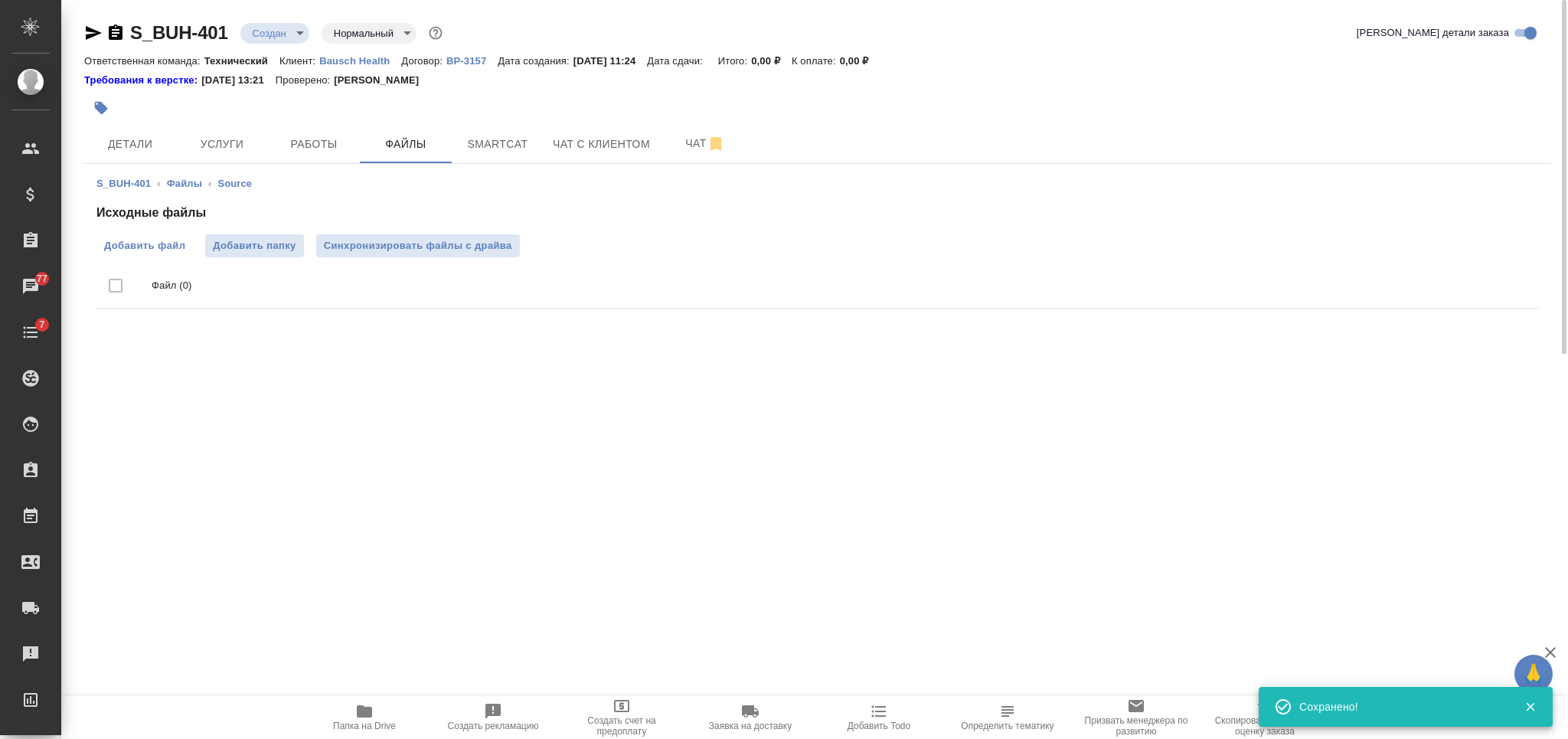
click at [163, 246] on span "Добавить файл" at bounding box center [144, 245] width 81 height 15
click at [0, 0] on input "Добавить файл" at bounding box center [0, 0] width 0 height 0
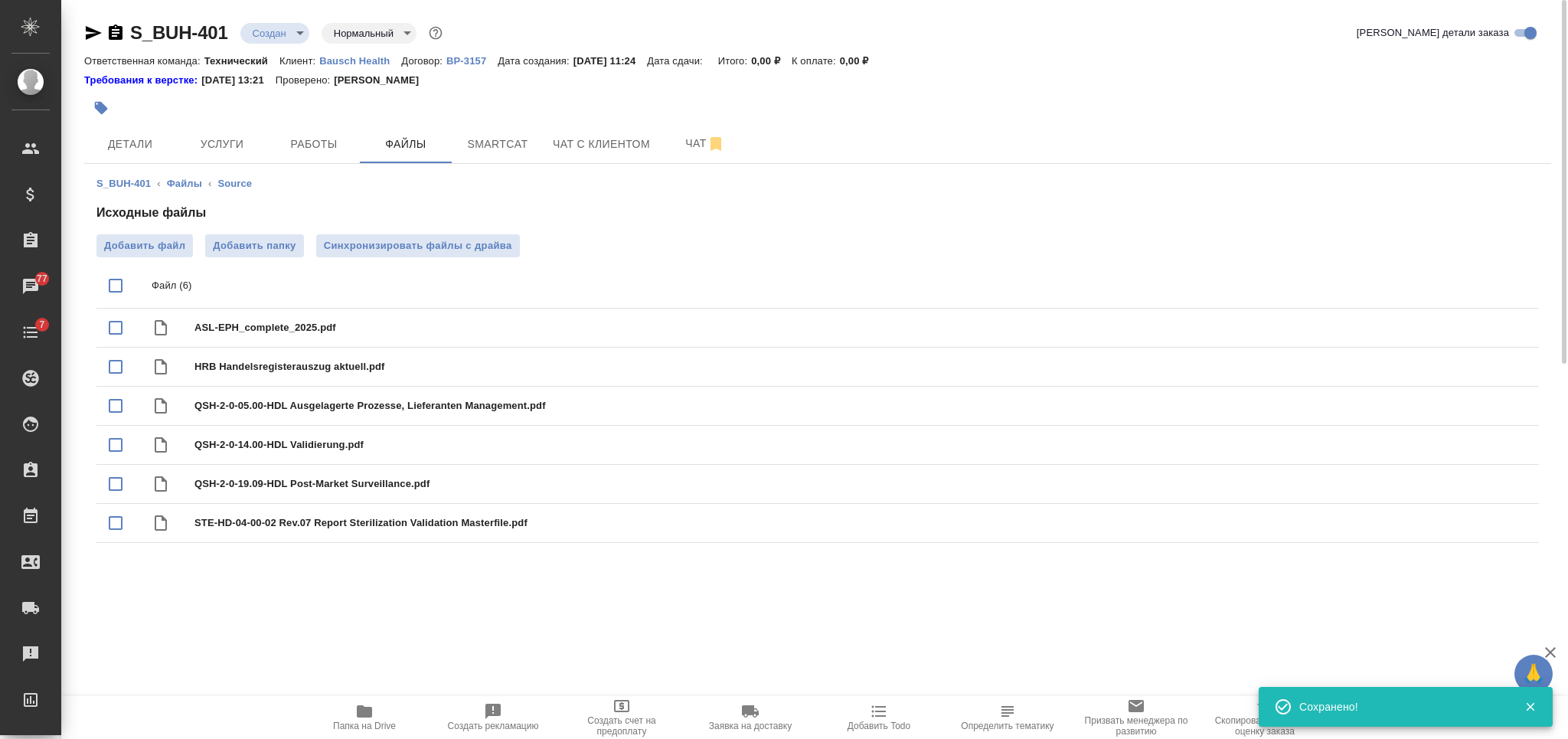
click at [270, 34] on body "🙏 .cls-1 fill:#fff; AWATERA [PERSON_NAME] Спецификации Заказы 77 Чаты 7 Todo Пр…" at bounding box center [784, 370] width 1568 height 739
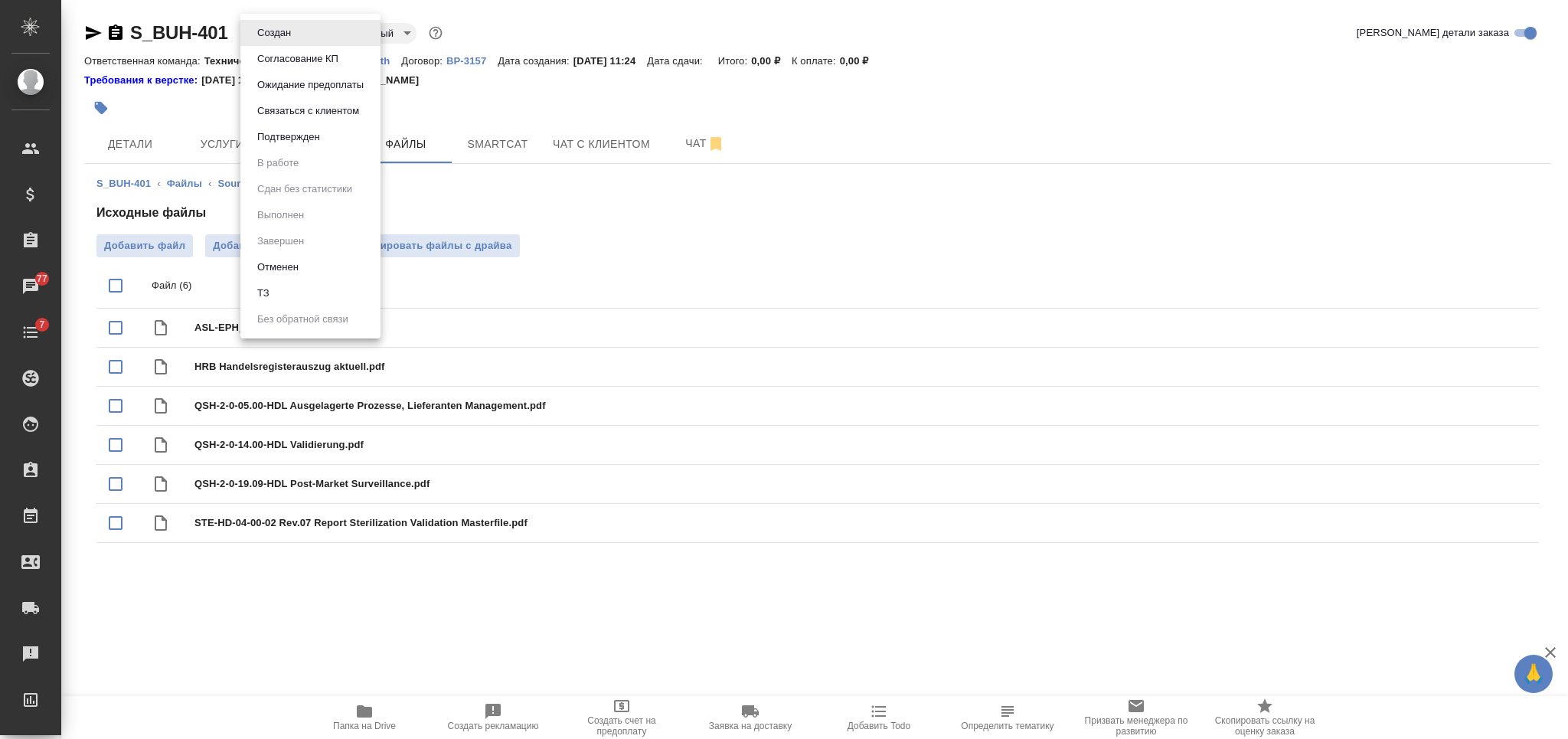
click at [317, 297] on li "ТЗ" at bounding box center [310, 293] width 140 height 26
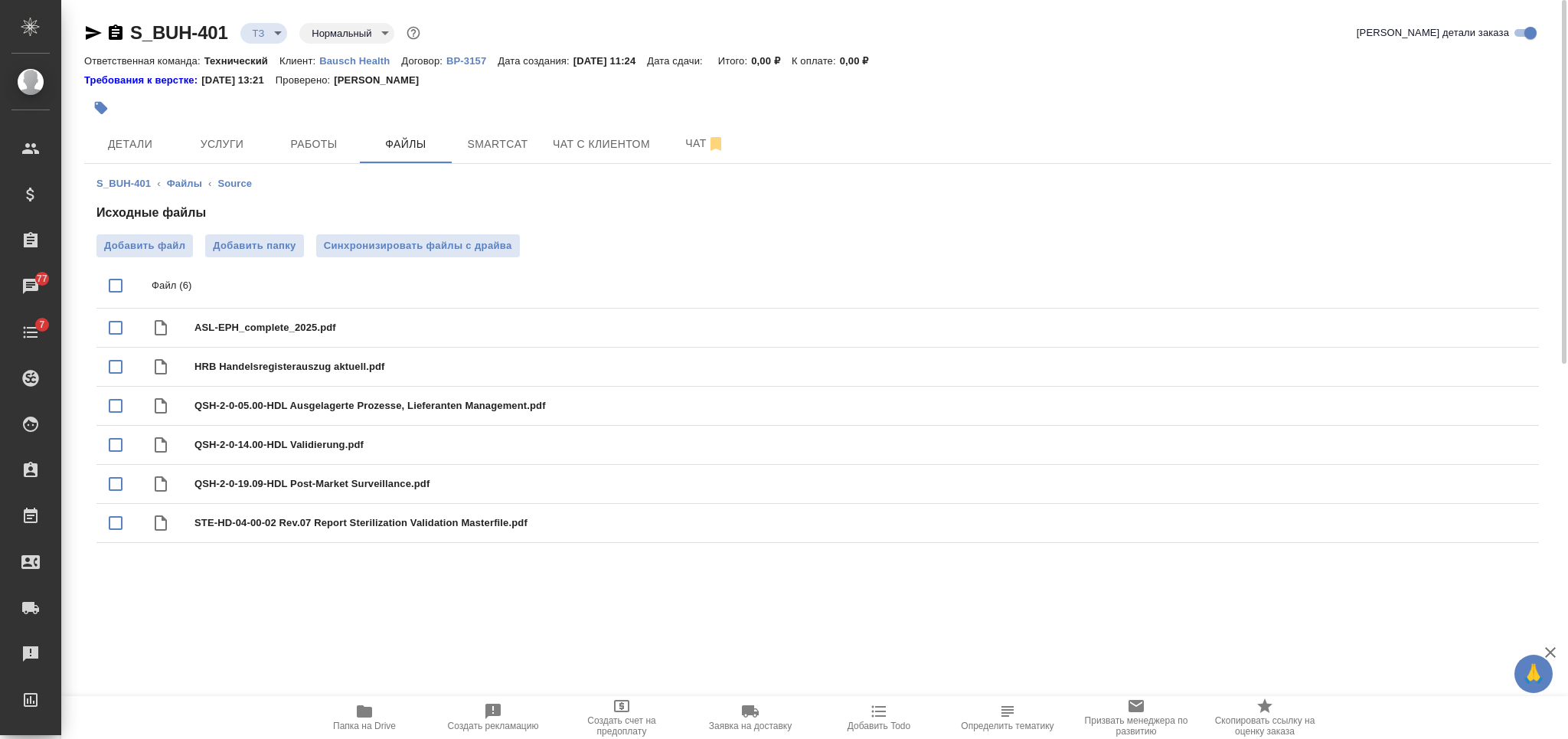
drag, startPoint x: 1299, startPoint y: 648, endPoint x: 1257, endPoint y: 172, distance: 477.8
click at [1299, 648] on div ".cls-1 fill:#fff; AWATERA [PERSON_NAME] Спецификации Заказы 77 Чаты 7 Todo Прое…" at bounding box center [784, 370] width 1568 height 739
click at [223, 155] on button "Услуги" at bounding box center [222, 144] width 92 height 38
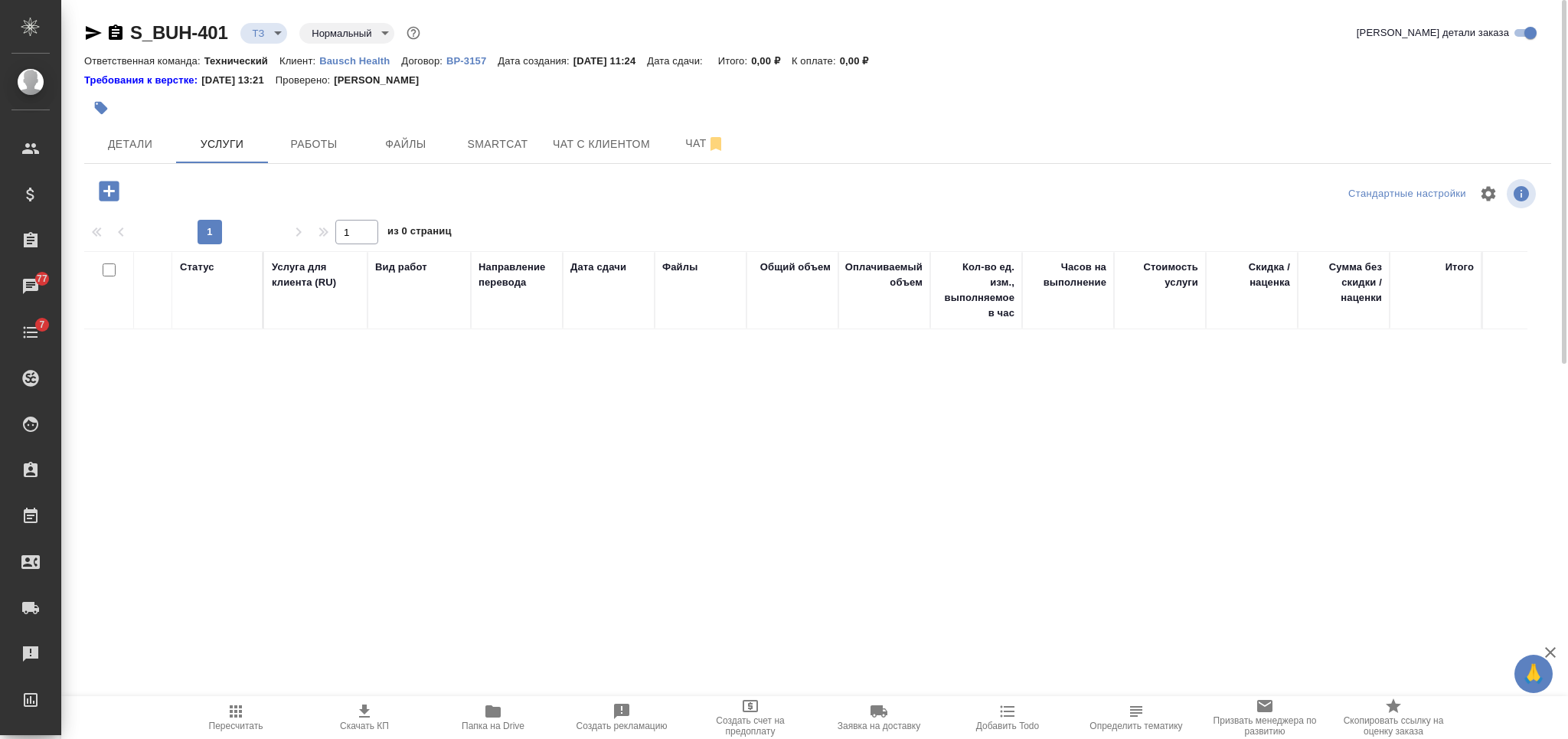
click at [112, 180] on icon "button" at bounding box center [108, 191] width 26 height 26
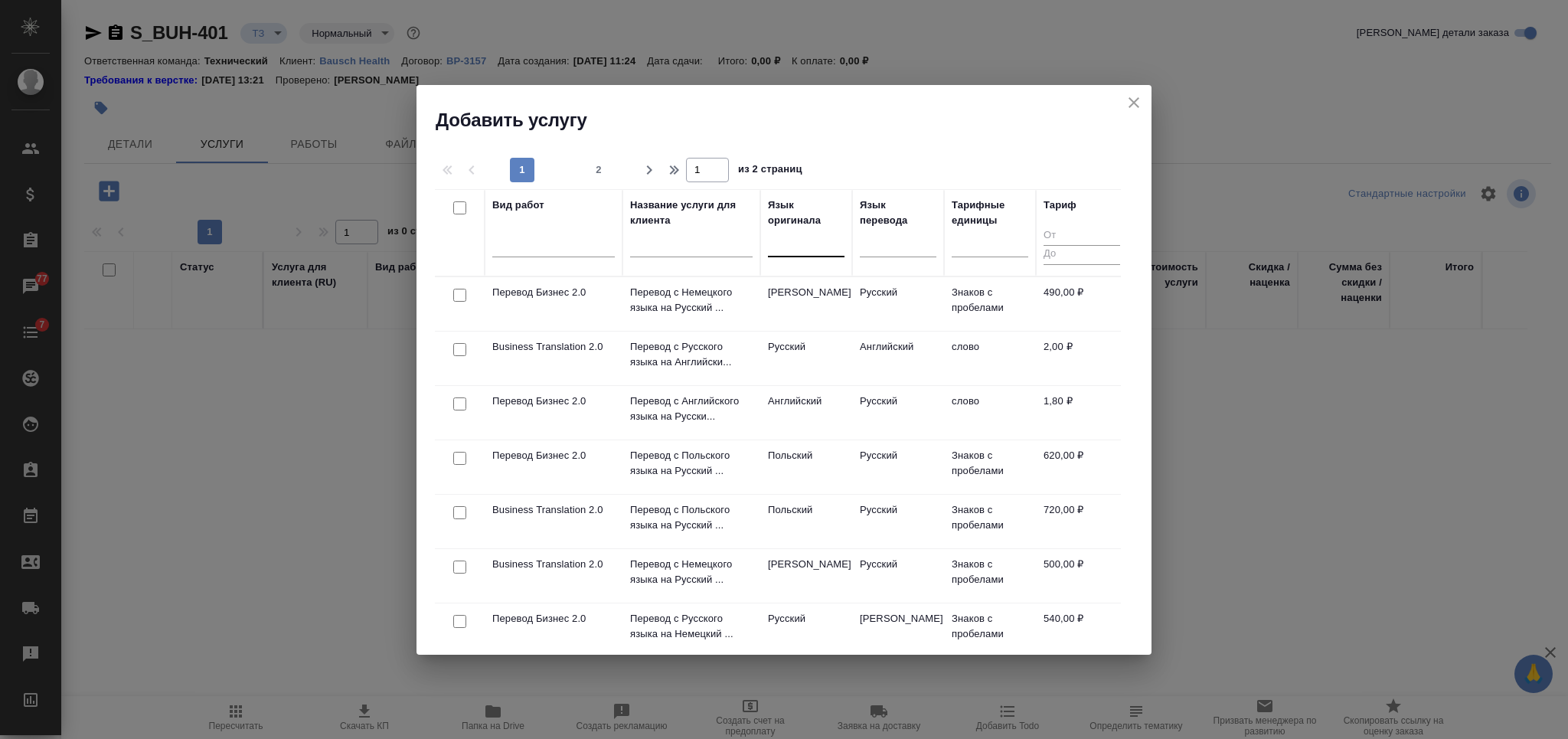
click at [801, 245] on div at bounding box center [806, 241] width 76 height 22
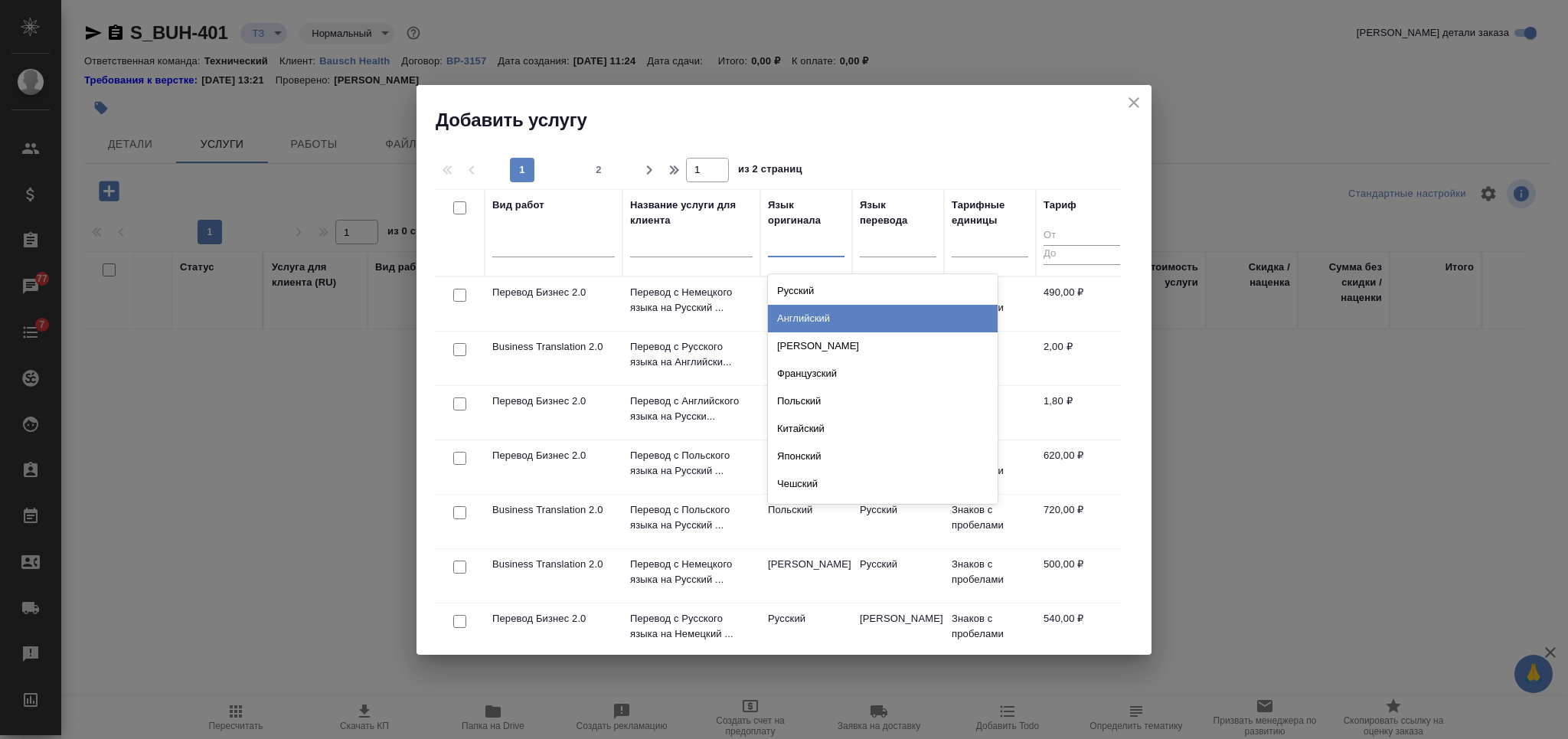
click at [799, 321] on div "Английский" at bounding box center [883, 318] width 229 height 27
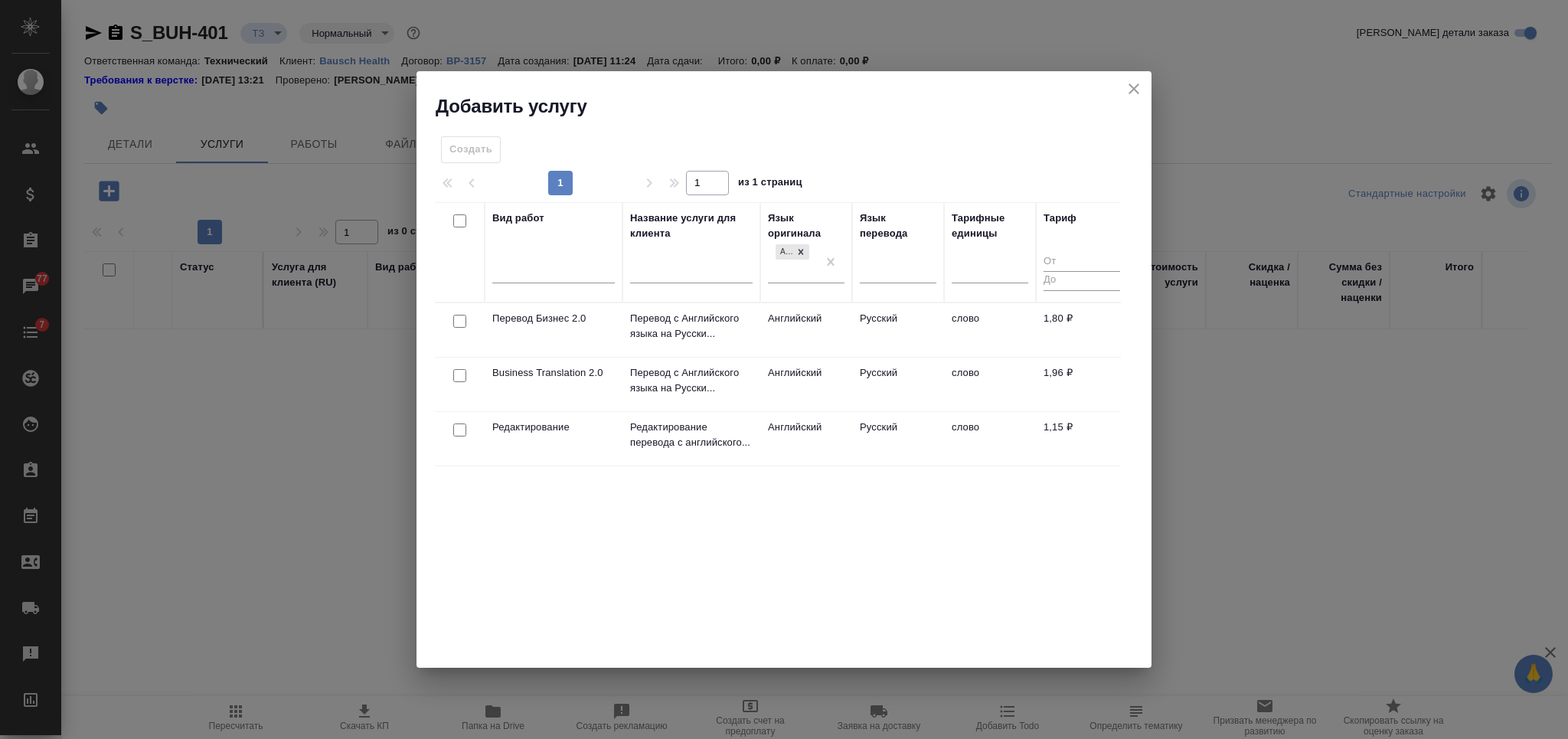
click at [458, 378] on input "checkbox" at bounding box center [459, 375] width 13 height 13
checkbox input "true"
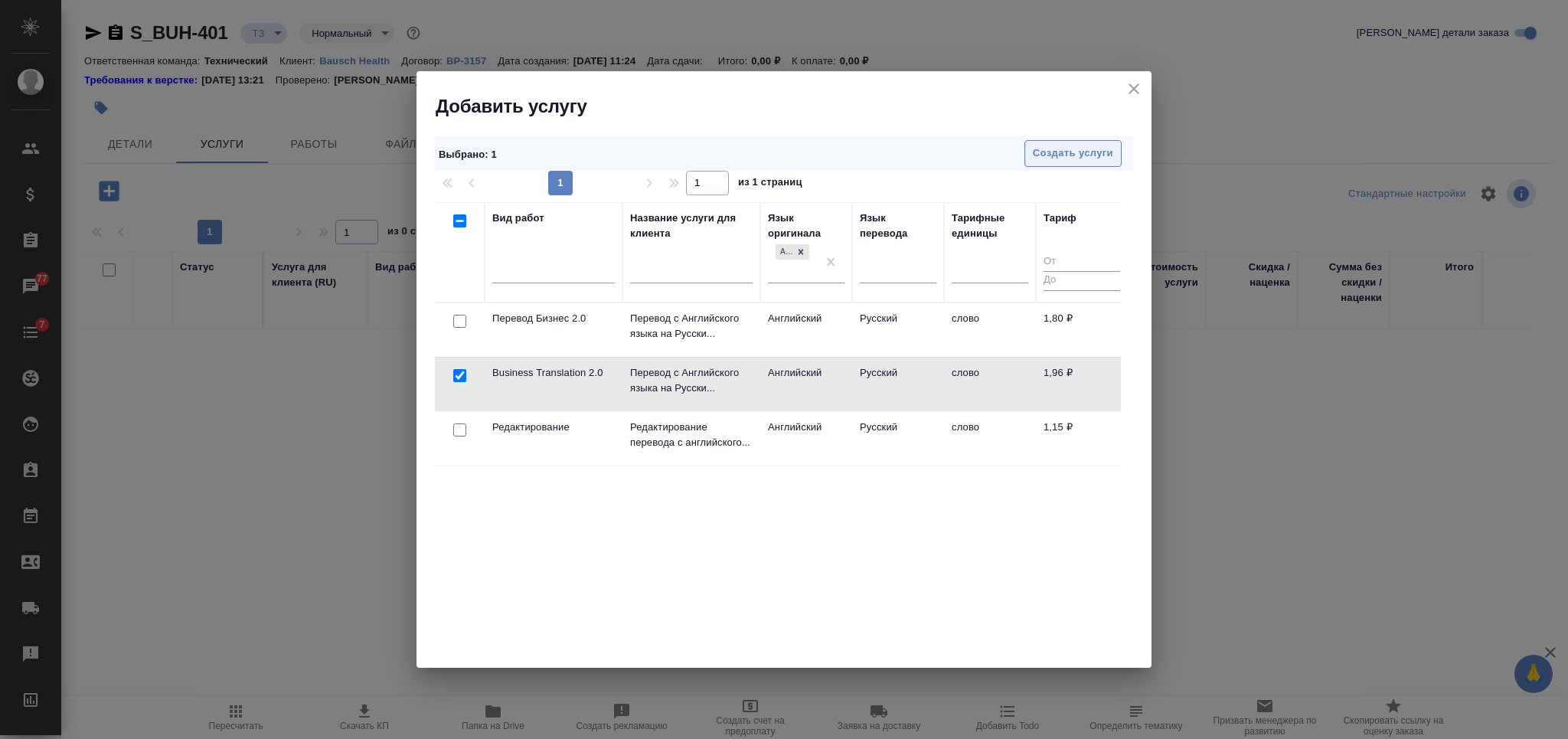
click at [1055, 157] on span "Создать услуги" at bounding box center [1073, 153] width 80 height 18
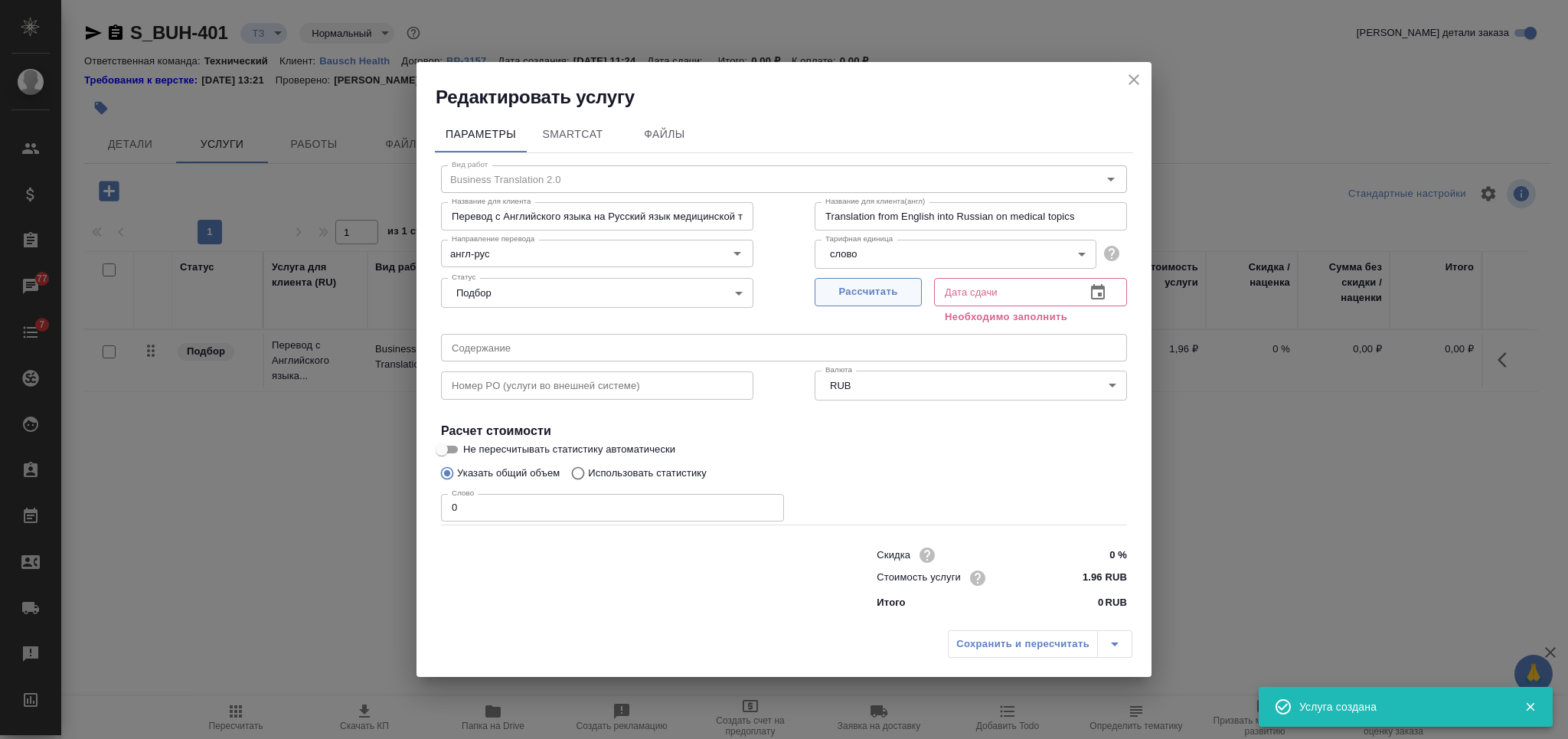
click at [884, 301] on button "Рассчитать" at bounding box center [868, 292] width 107 height 28
type input "03.10.2025 11:31"
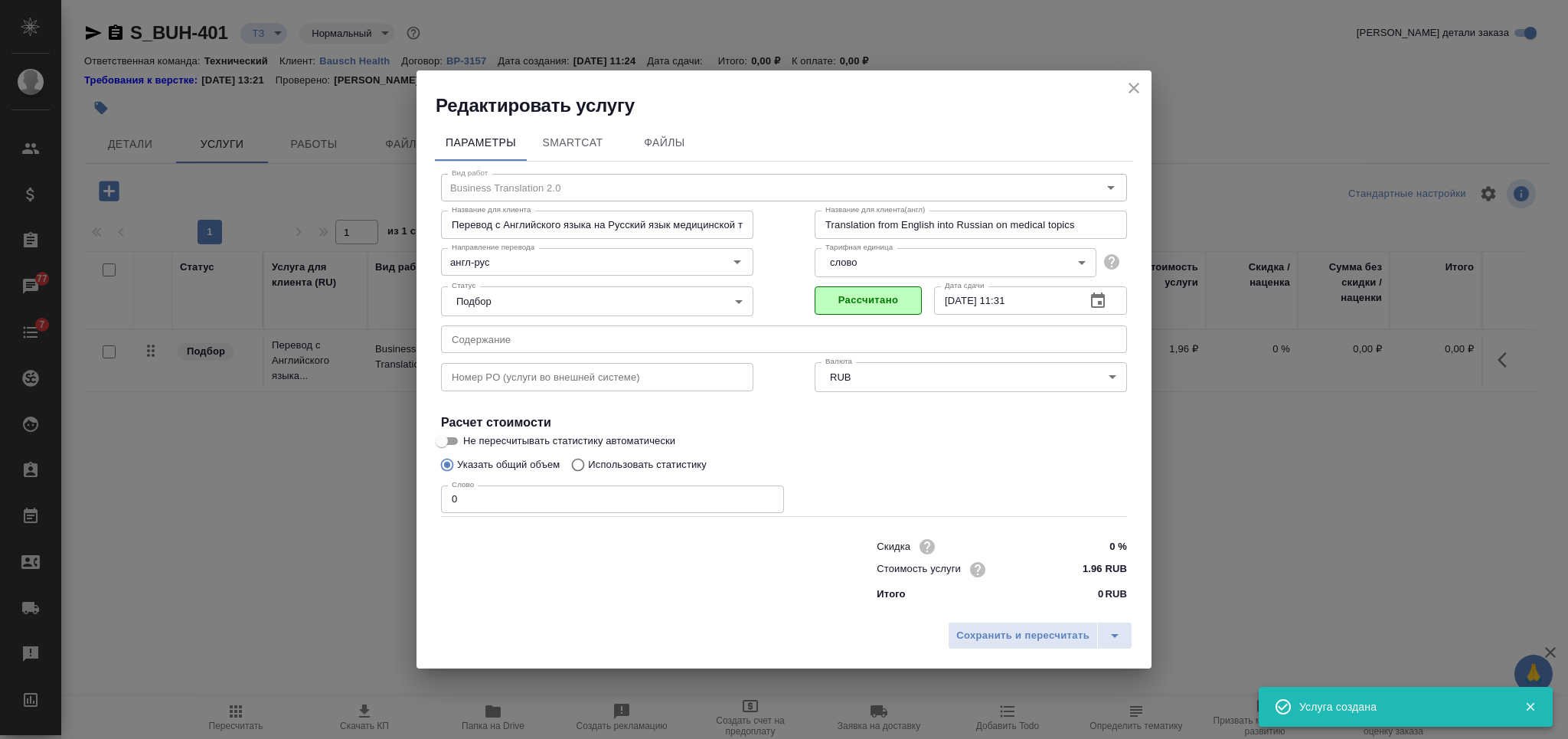
drag, startPoint x: 425, startPoint y: 512, endPoint x: 404, endPoint y: 512, distance: 21.0
click at [417, 512] on div "Параметры SmartCat Файлы Вид работ Business Translation 2.0 Вид работ Название …" at bounding box center [783, 365] width 735 height 496
type input "1"
click at [1006, 646] on button "Сохранить и пересчитать" at bounding box center [1022, 635] width 150 height 27
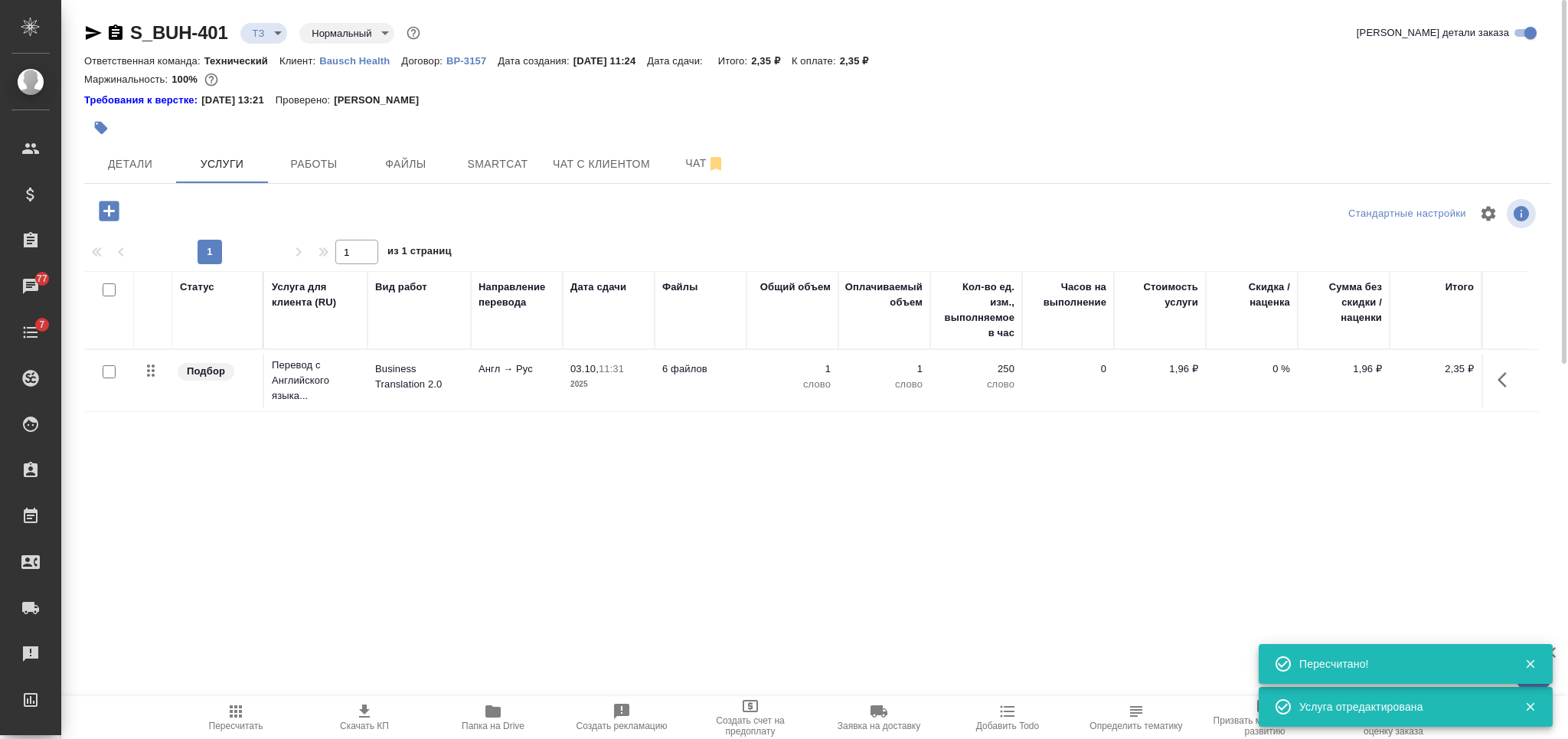
click at [100, 216] on icon "button" at bounding box center [108, 210] width 20 height 20
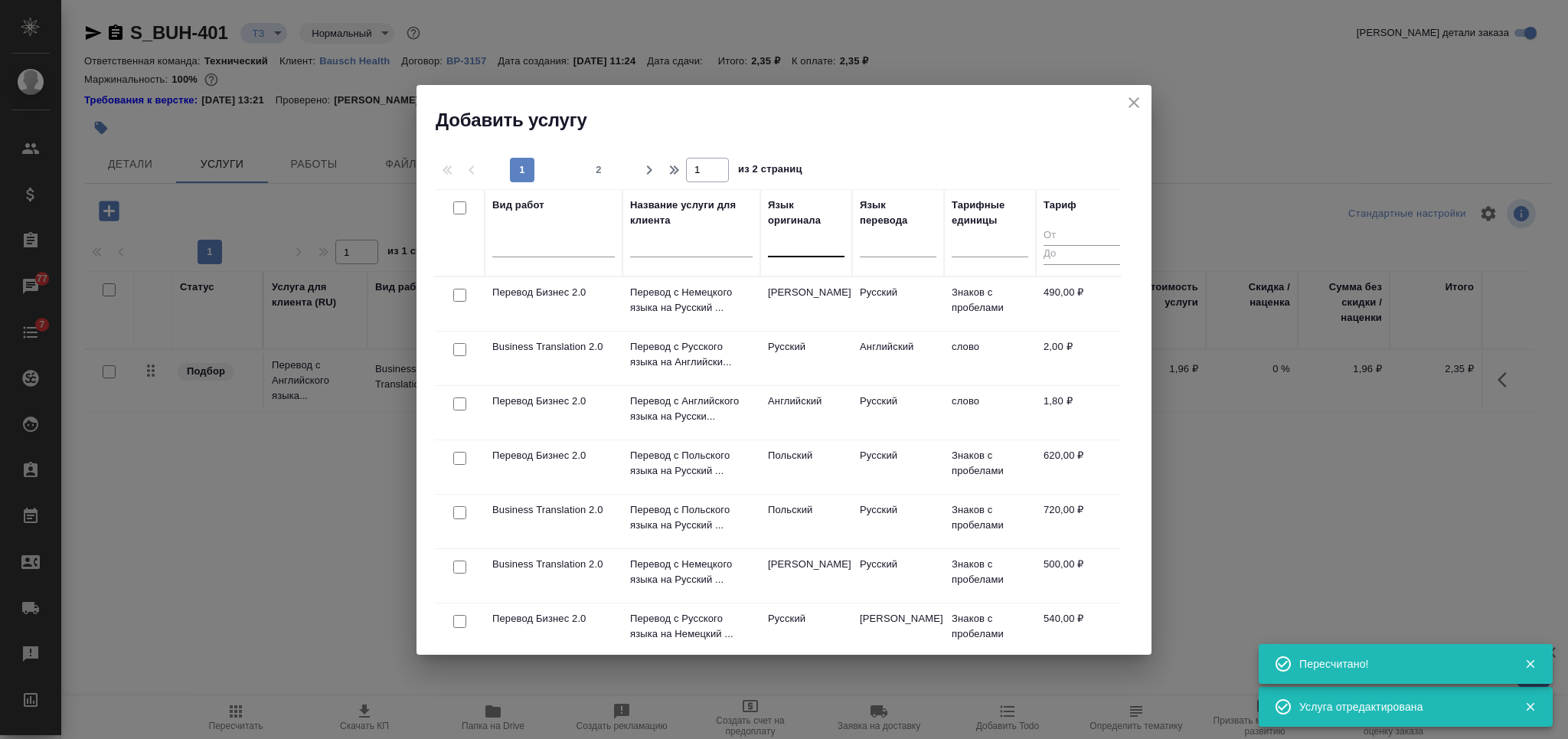
click at [805, 254] on div at bounding box center [806, 243] width 76 height 29
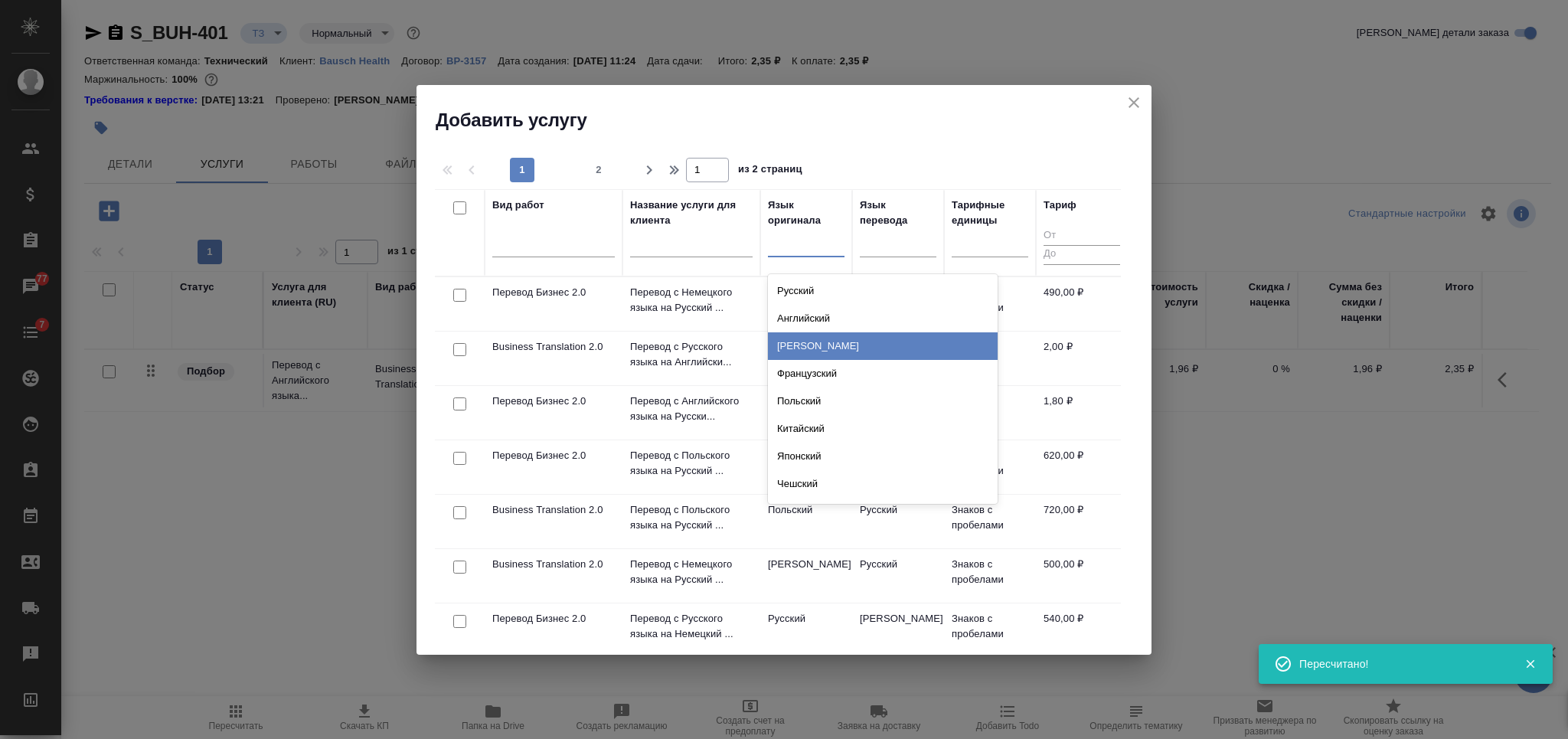
click at [802, 345] on div "Немецкий" at bounding box center [883, 345] width 229 height 27
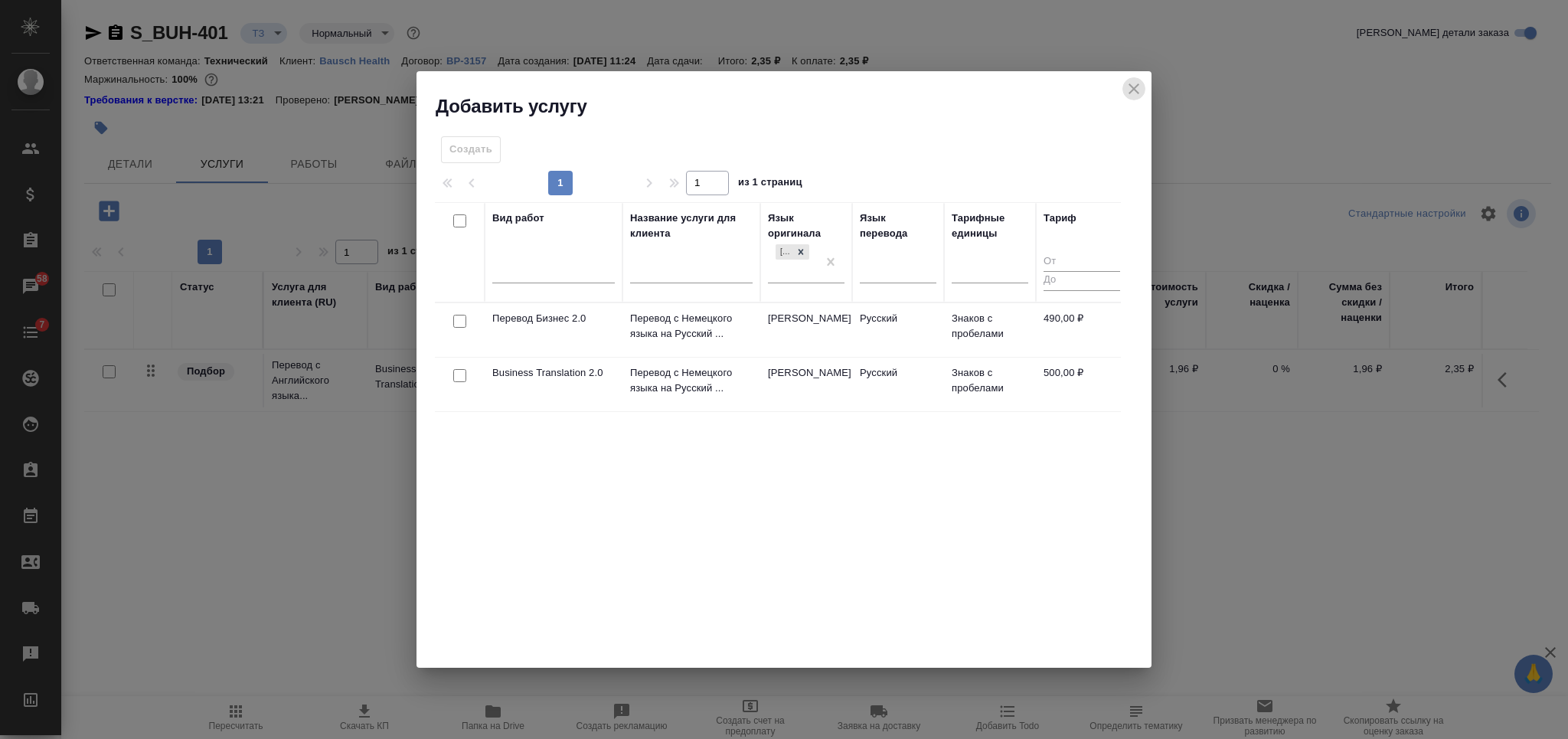
click at [1130, 88] on icon "close" at bounding box center [1134, 88] width 18 height 18
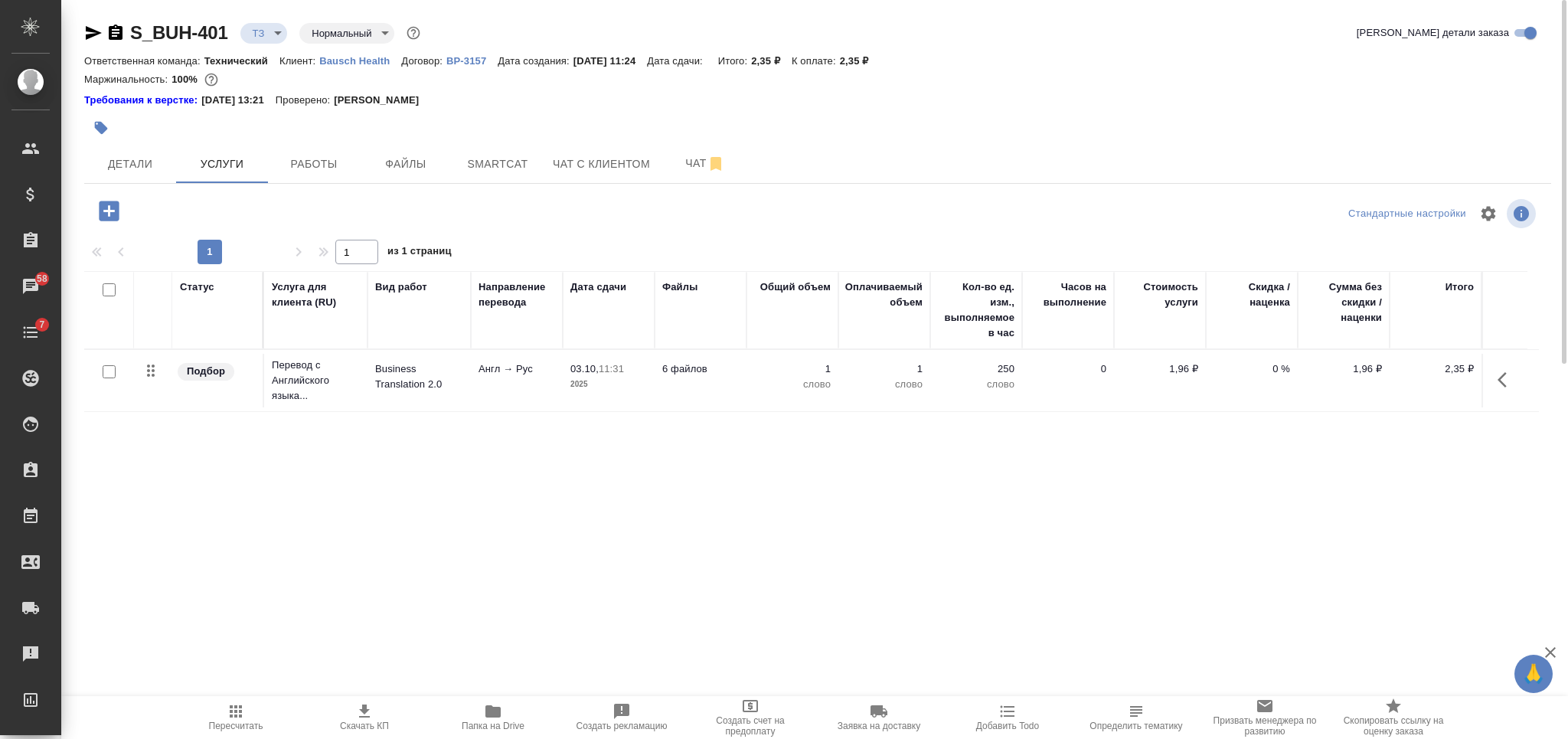
click at [501, 725] on span "Папка на Drive" at bounding box center [493, 725] width 63 height 10
click at [115, 209] on icon "button" at bounding box center [108, 210] width 20 height 20
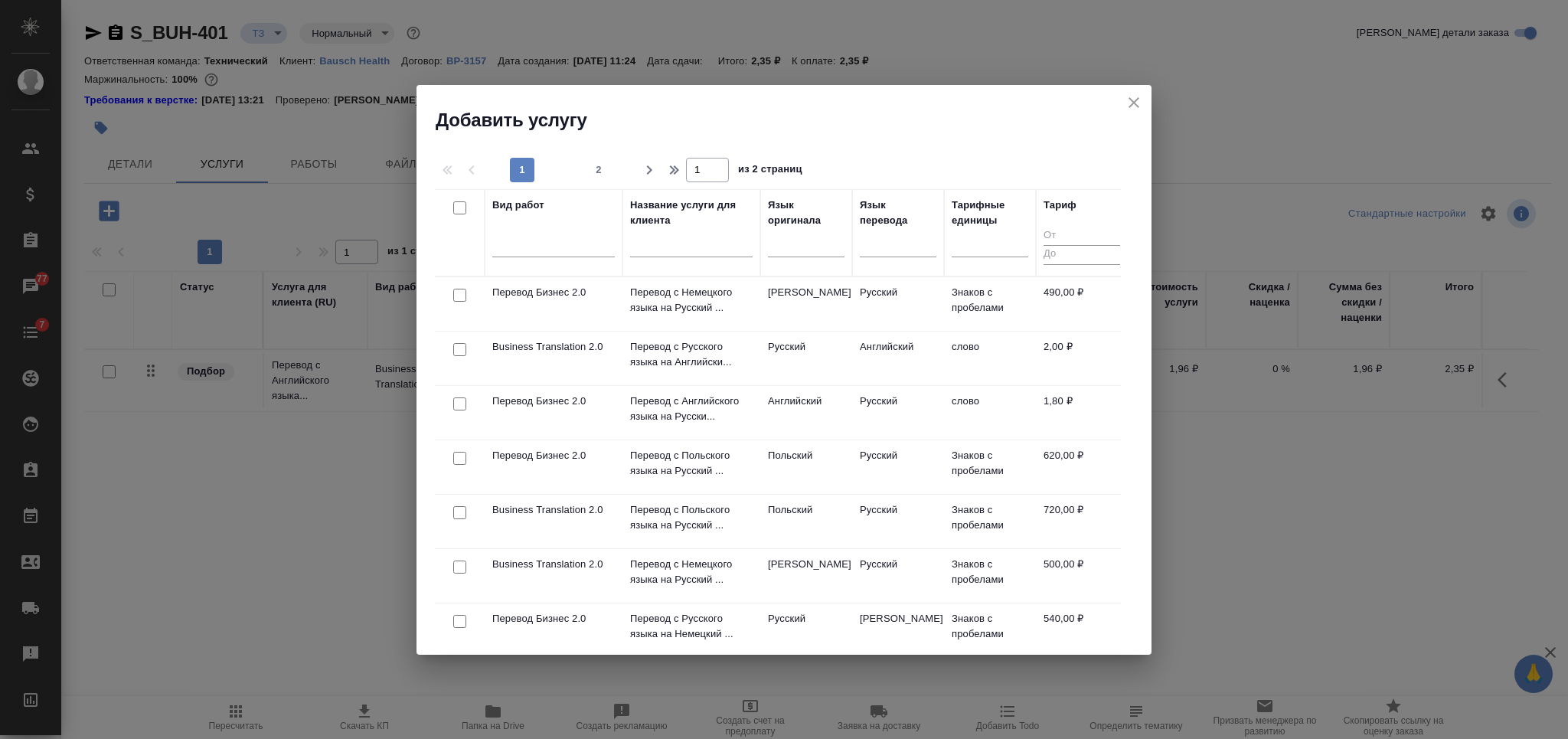
scroll to position [102, 0]
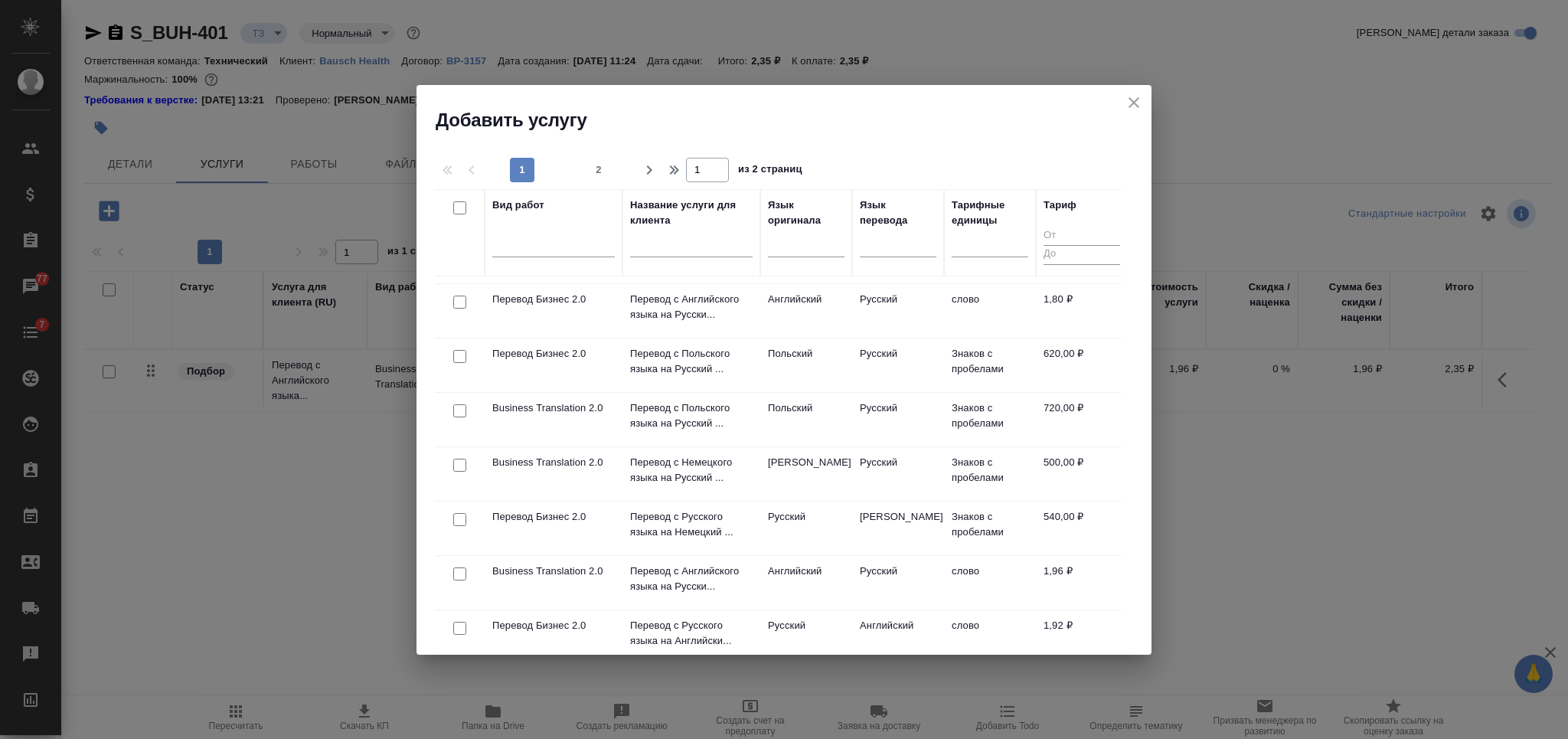
click at [1131, 103] on icon "close" at bounding box center [1134, 103] width 18 height 18
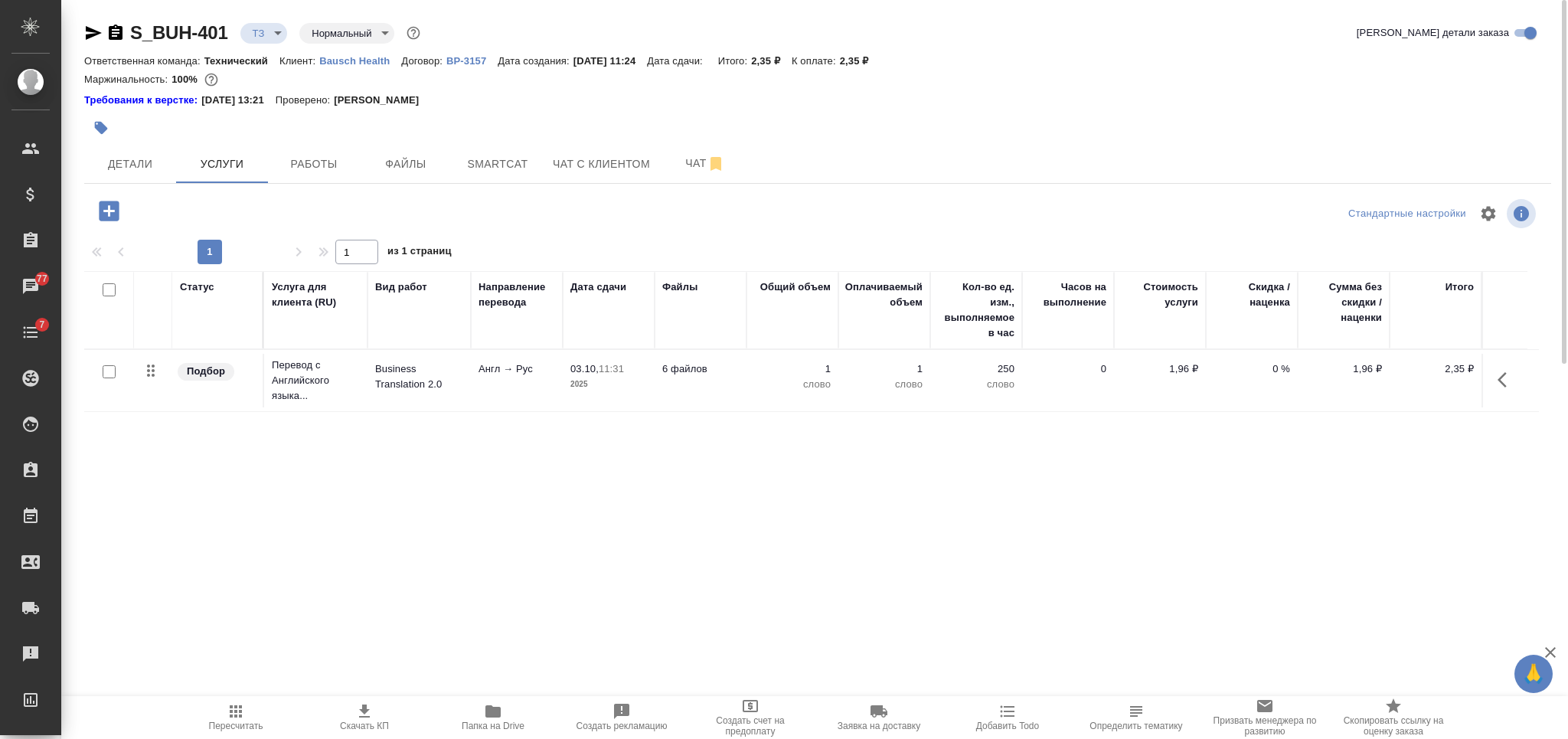
click at [454, 57] on p "ВР-3157" at bounding box center [472, 61] width 51 height 11
click at [421, 491] on div "Статус Услуга для клиента (RU) Вид работ Направление перевода Дата сдачи Файлы …" at bounding box center [811, 435] width 1454 height 329
click at [109, 210] on icon "button" at bounding box center [108, 210] width 26 height 26
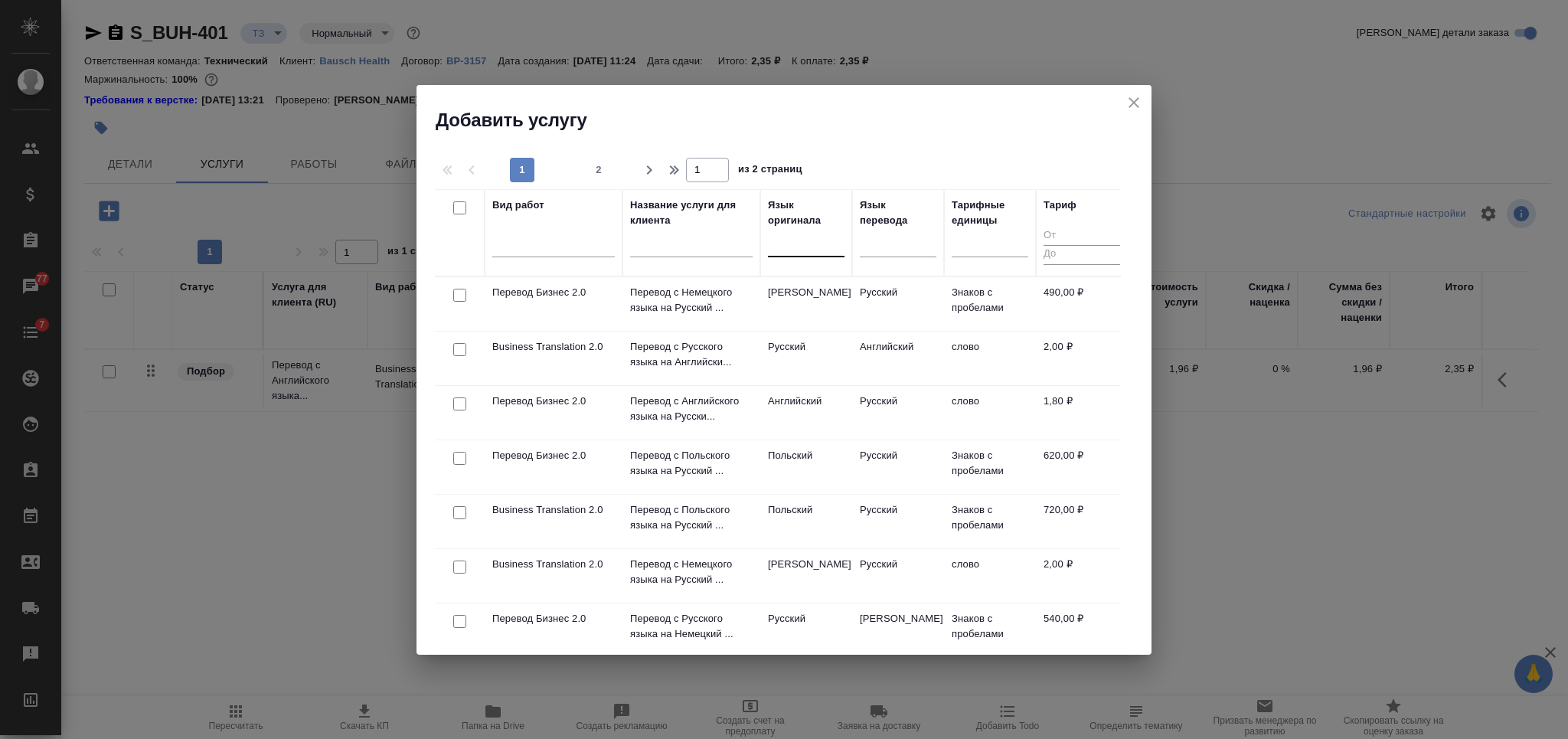
click at [798, 242] on div at bounding box center [806, 241] width 76 height 22
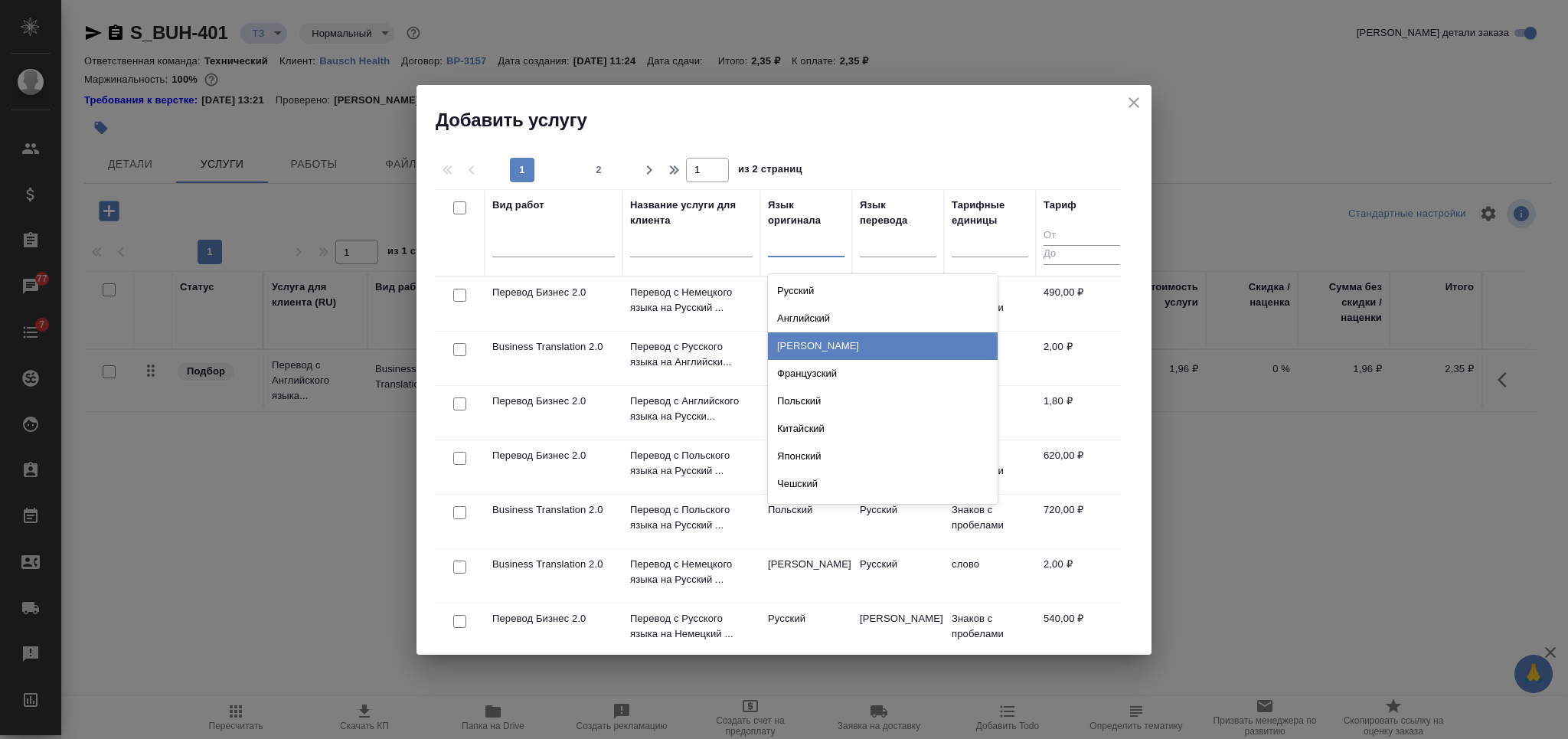
click at [796, 337] on div "Немецкий" at bounding box center [883, 345] width 229 height 27
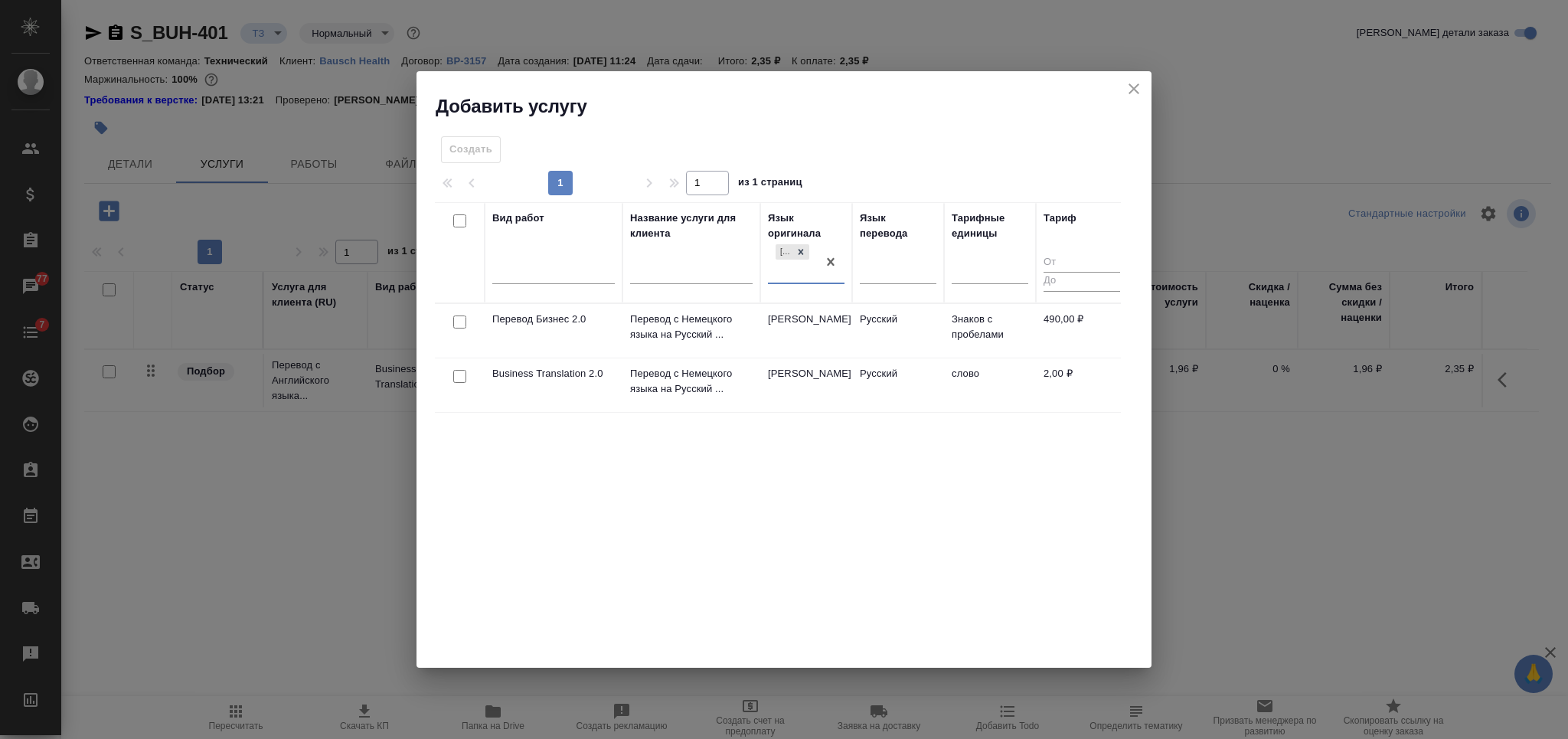
click at [459, 376] on input "checkbox" at bounding box center [459, 376] width 13 height 13
checkbox input "true"
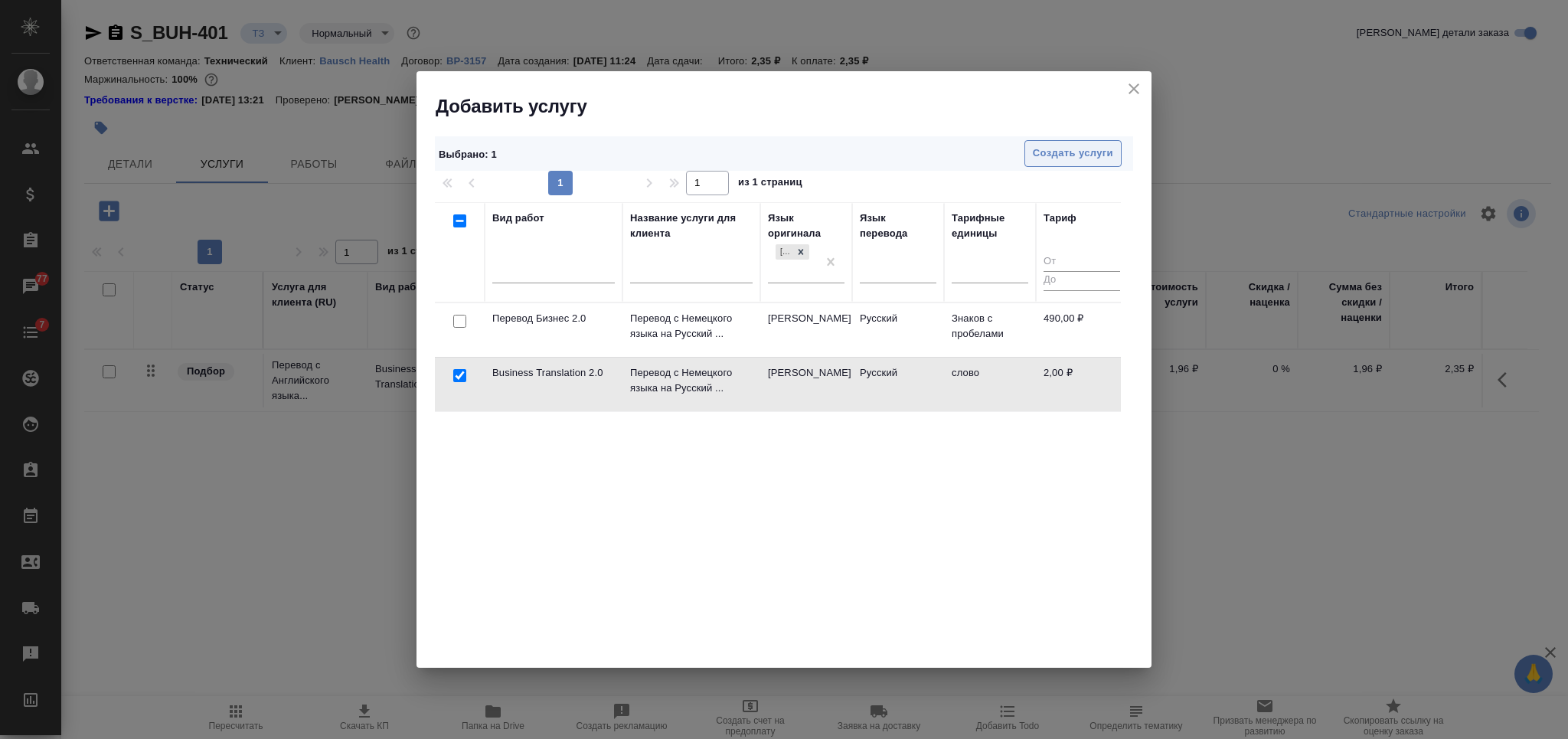
click at [1057, 154] on span "Создать услуги" at bounding box center [1073, 153] width 80 height 18
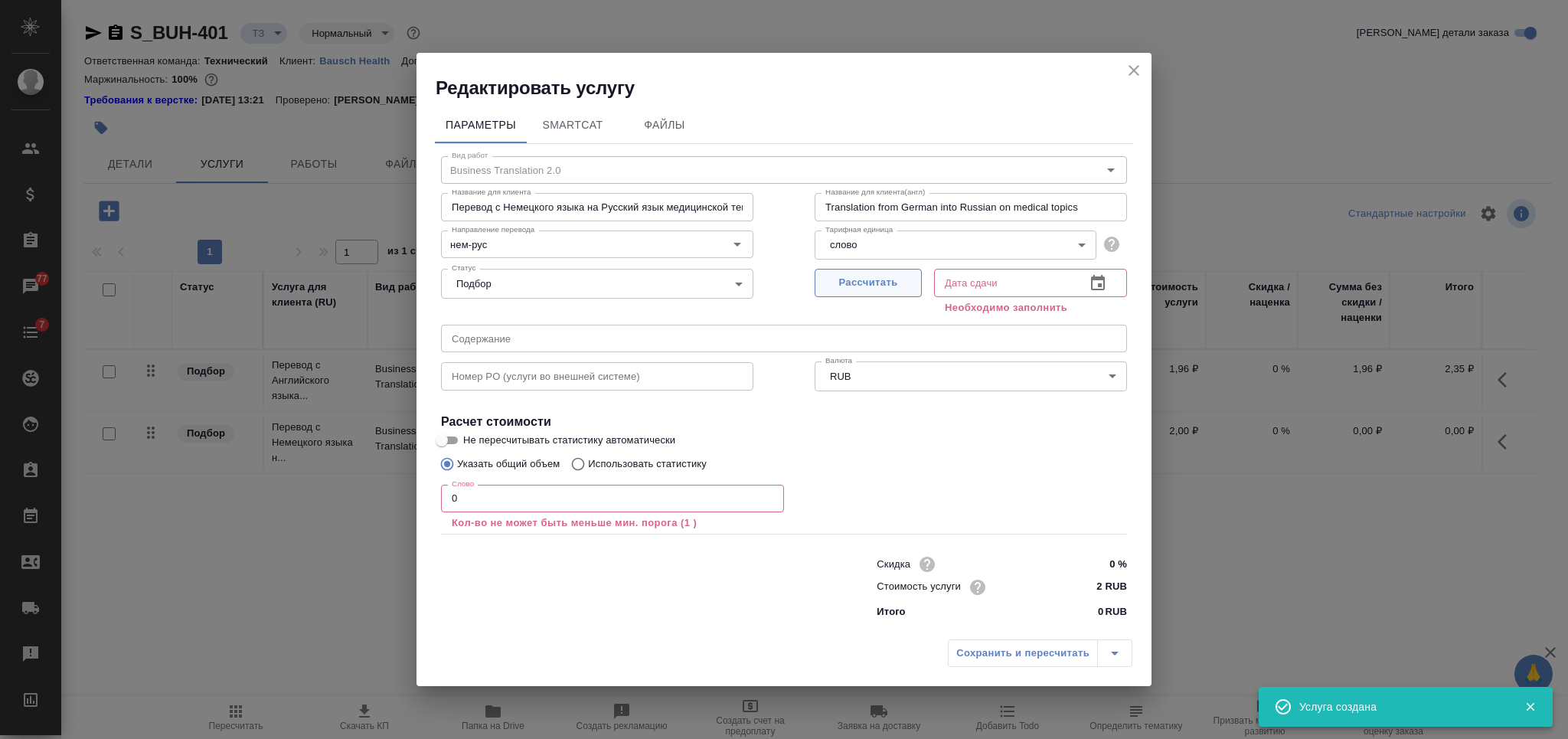
click at [891, 286] on span "Рассчитать" at bounding box center [868, 283] width 91 height 18
type input "03.10.2025 11:36"
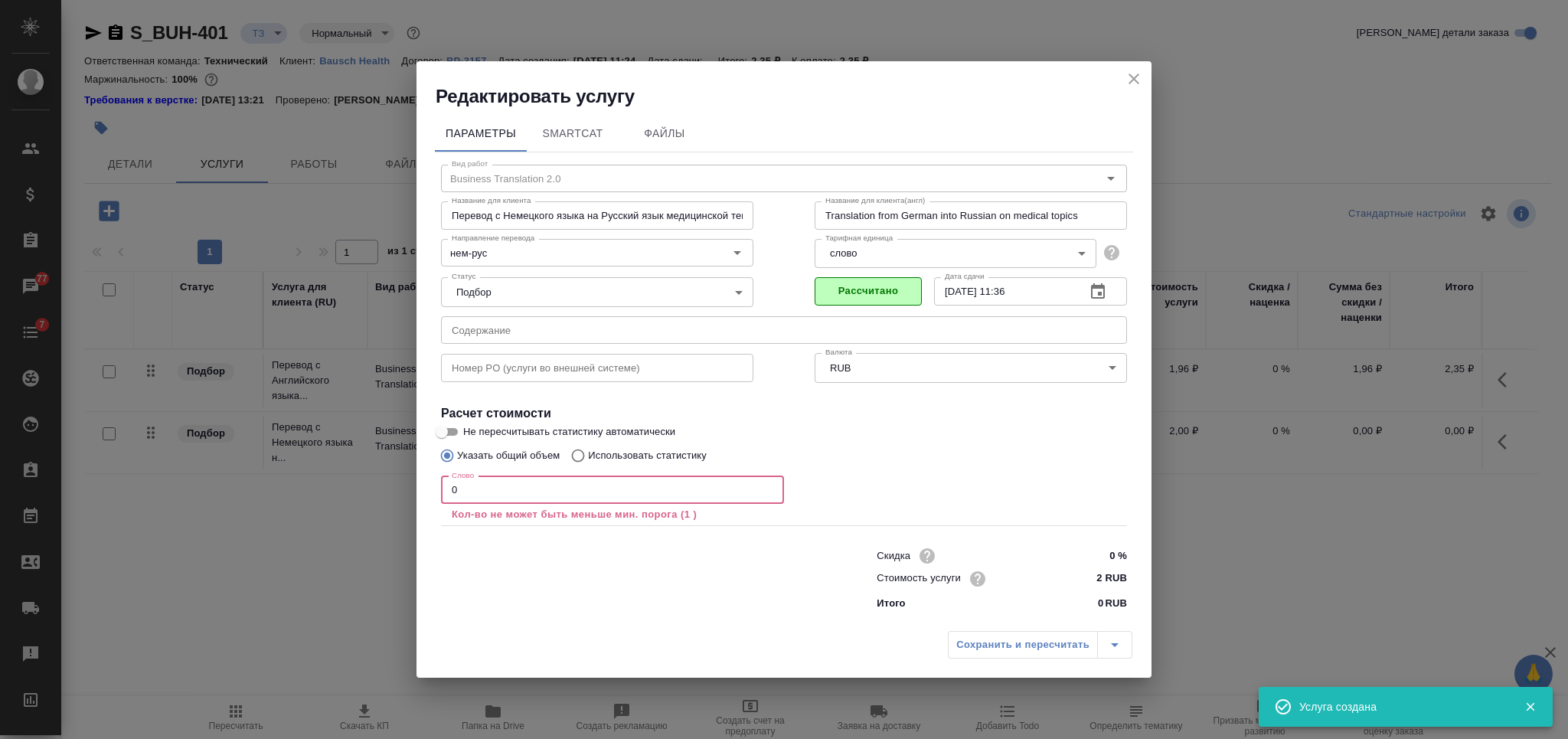
drag, startPoint x: 457, startPoint y: 492, endPoint x: 420, endPoint y: 494, distance: 37.1
click at [422, 494] on div "Параметры SmartCat Файлы Вид работ Business Translation 2.0 Вид работ Название …" at bounding box center [783, 366] width 735 height 515
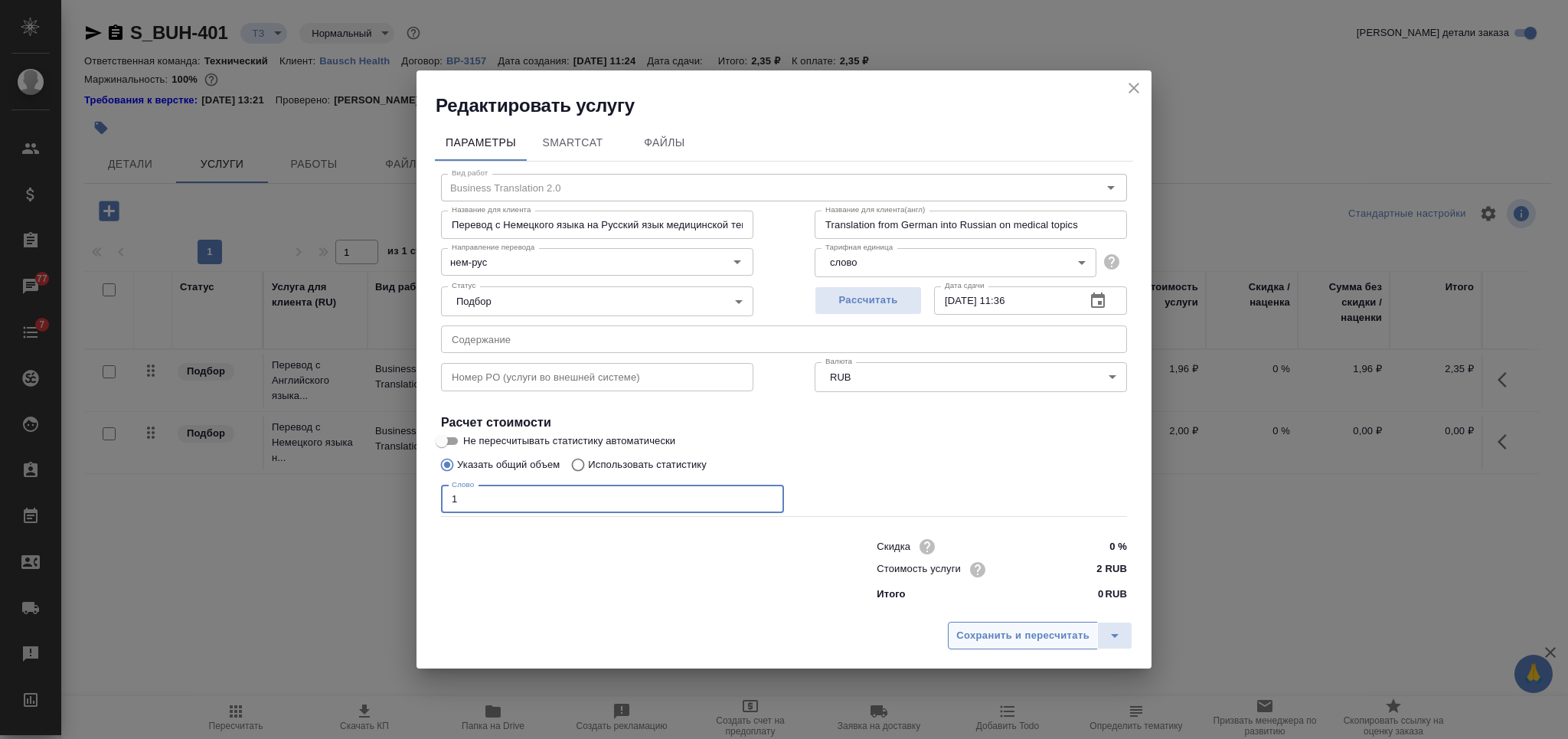
type input "1"
click at [1000, 621] on button "Сохранить и пересчитать" at bounding box center [1022, 635] width 150 height 27
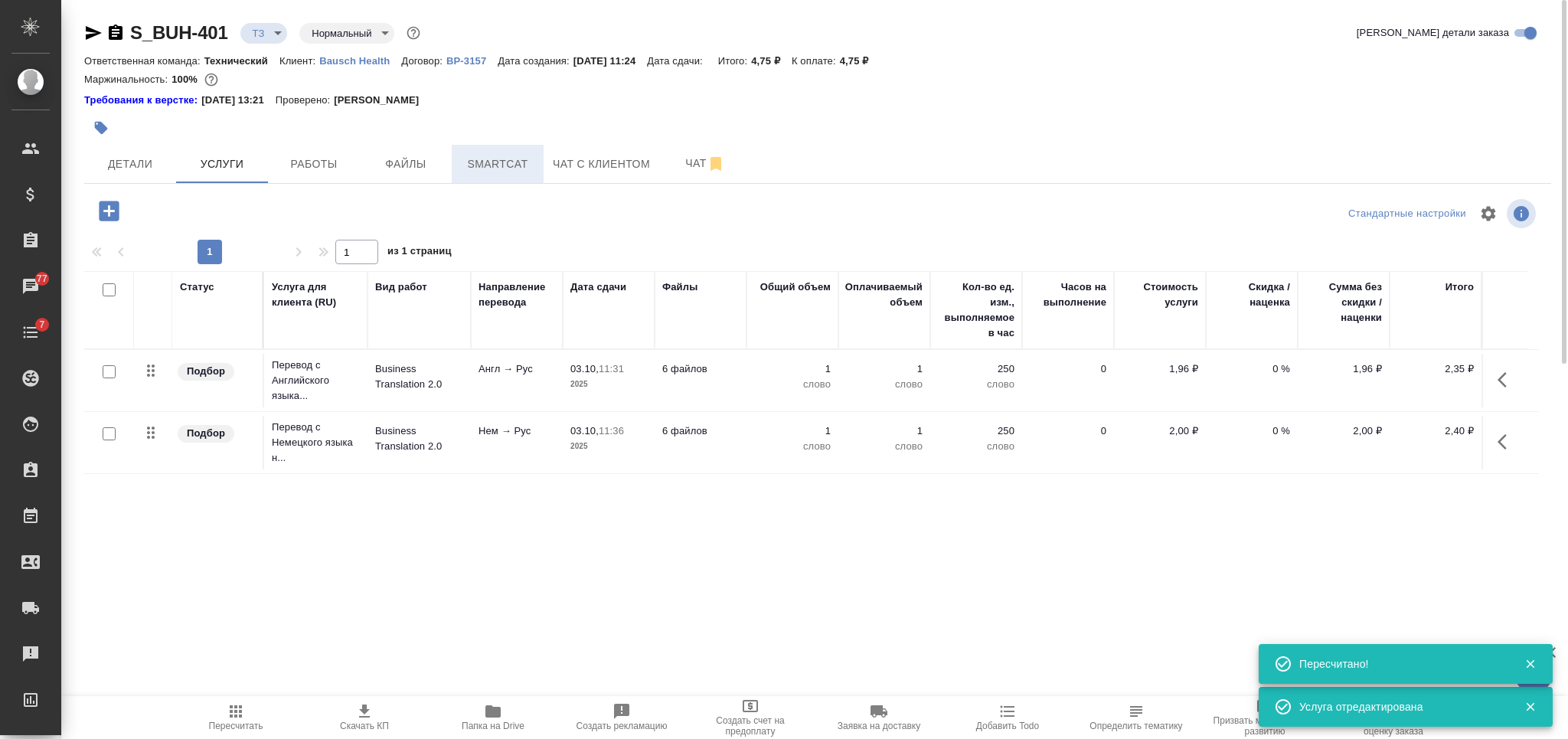
click at [484, 151] on button "Smartcat" at bounding box center [497, 164] width 92 height 38
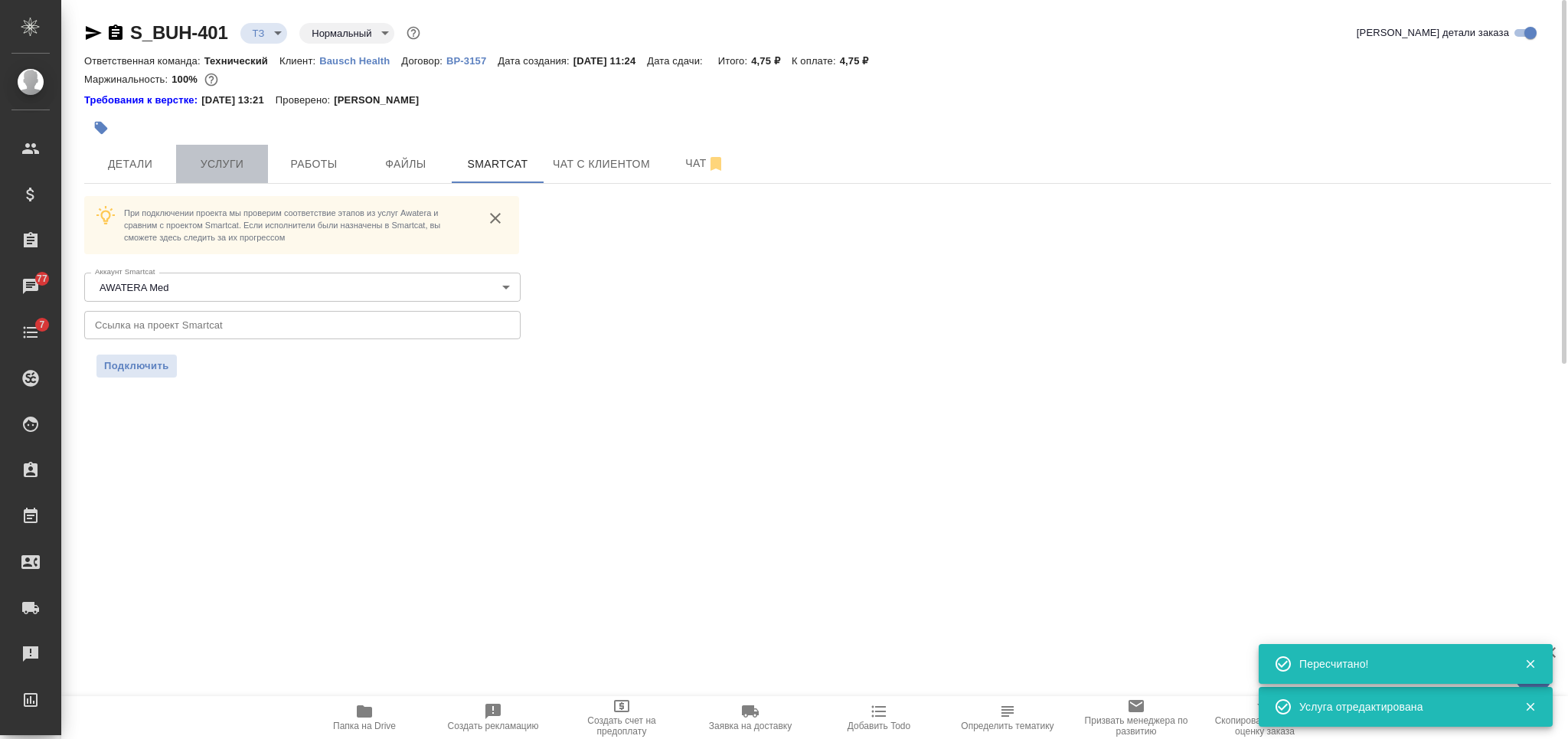
click at [228, 148] on button "Услуги" at bounding box center [222, 164] width 92 height 38
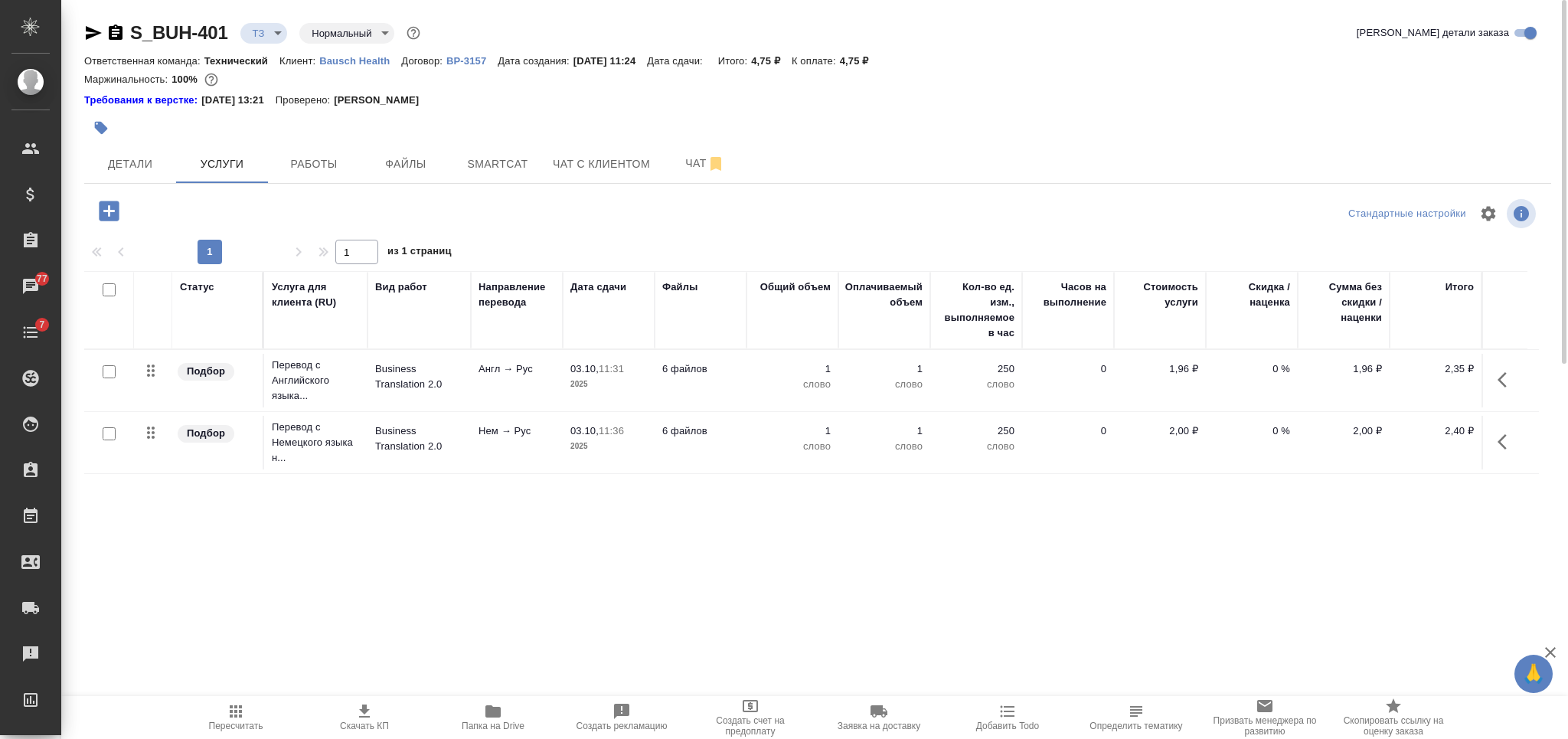
click at [104, 376] on input "checkbox" at bounding box center [109, 372] width 13 height 13
checkbox input "true"
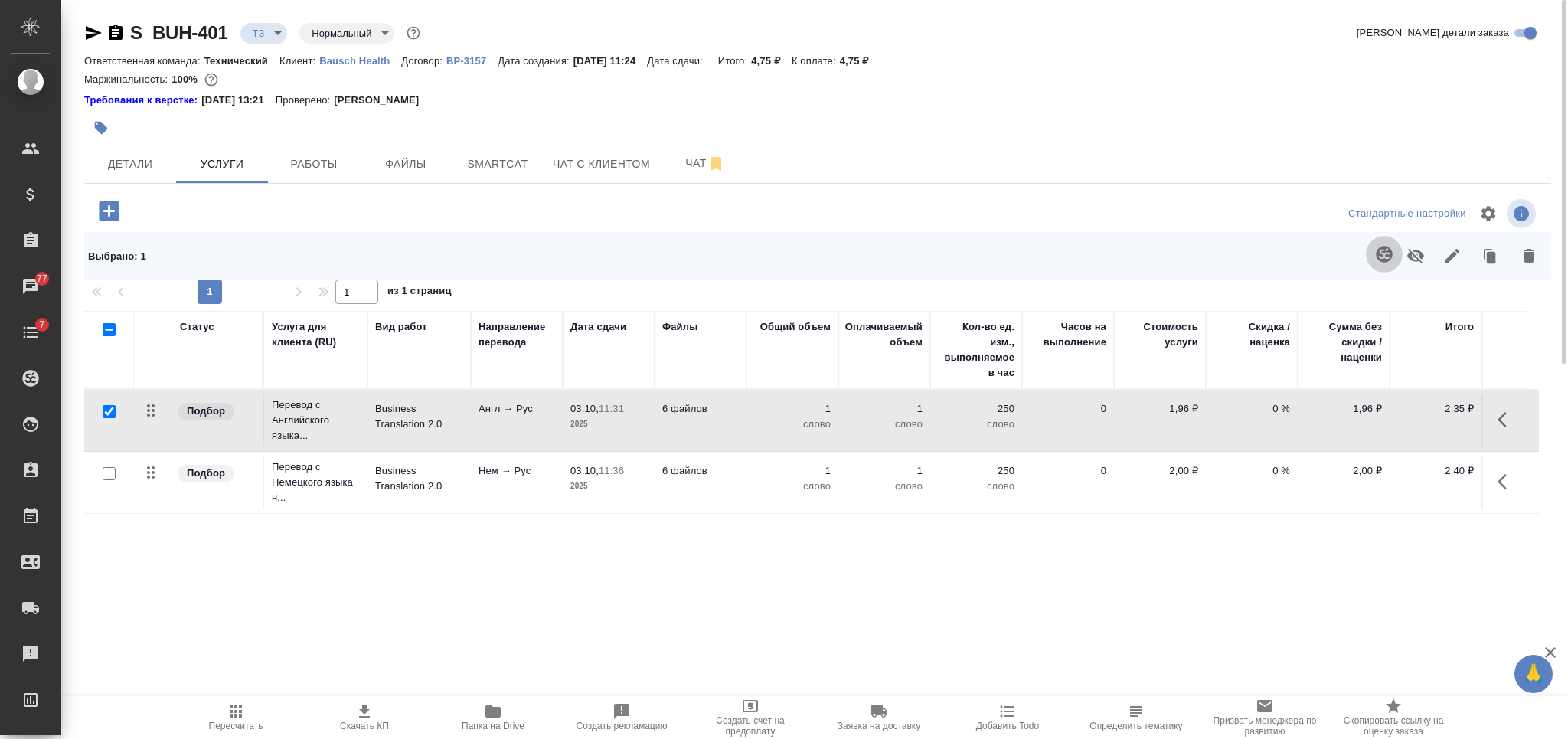
click at [1388, 255] on icon "button" at bounding box center [1384, 254] width 16 height 16
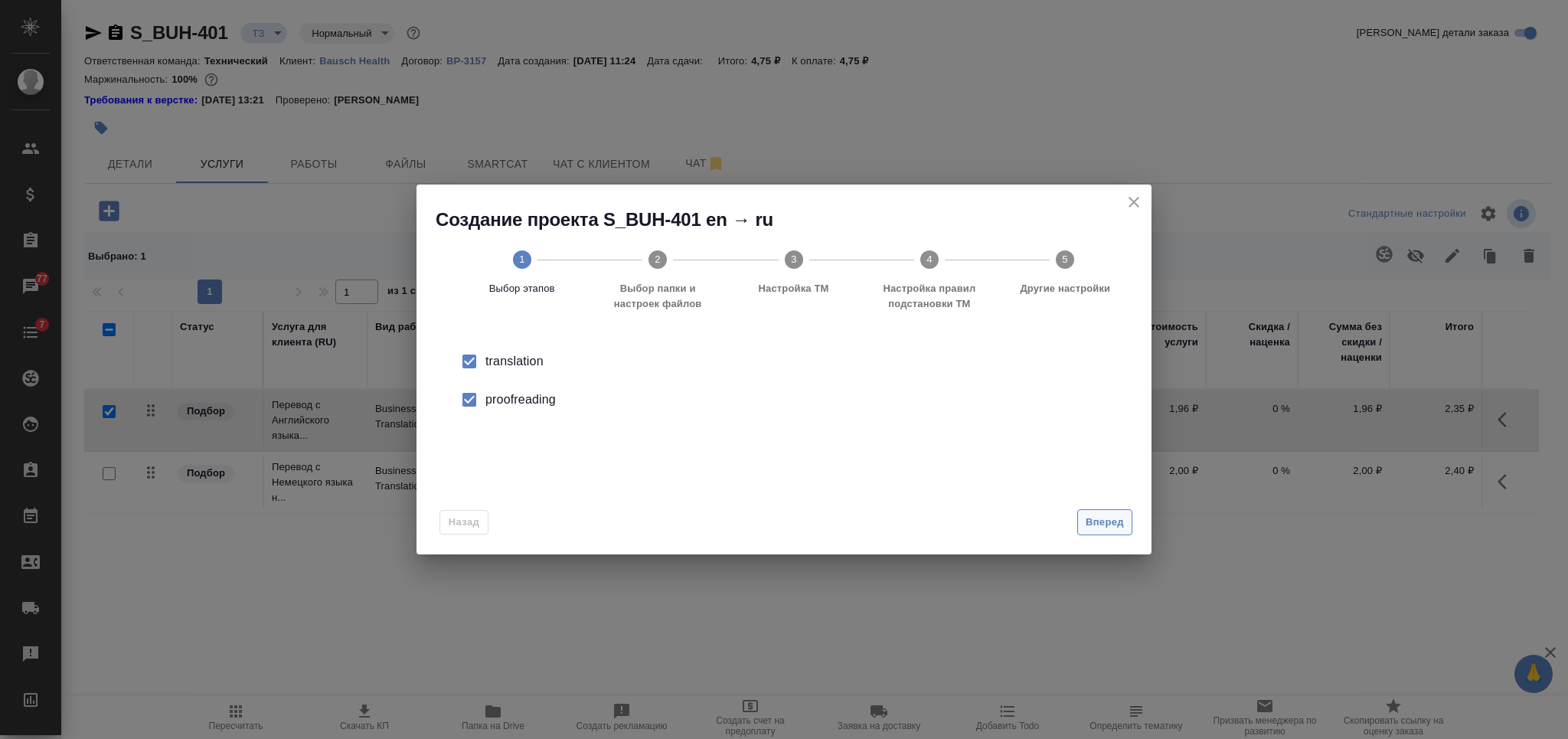
click at [1079, 515] on button "Вперед" at bounding box center [1105, 522] width 55 height 26
click at [807, 364] on input "Папка с файлами для перевода" at bounding box center [759, 370] width 637 height 18
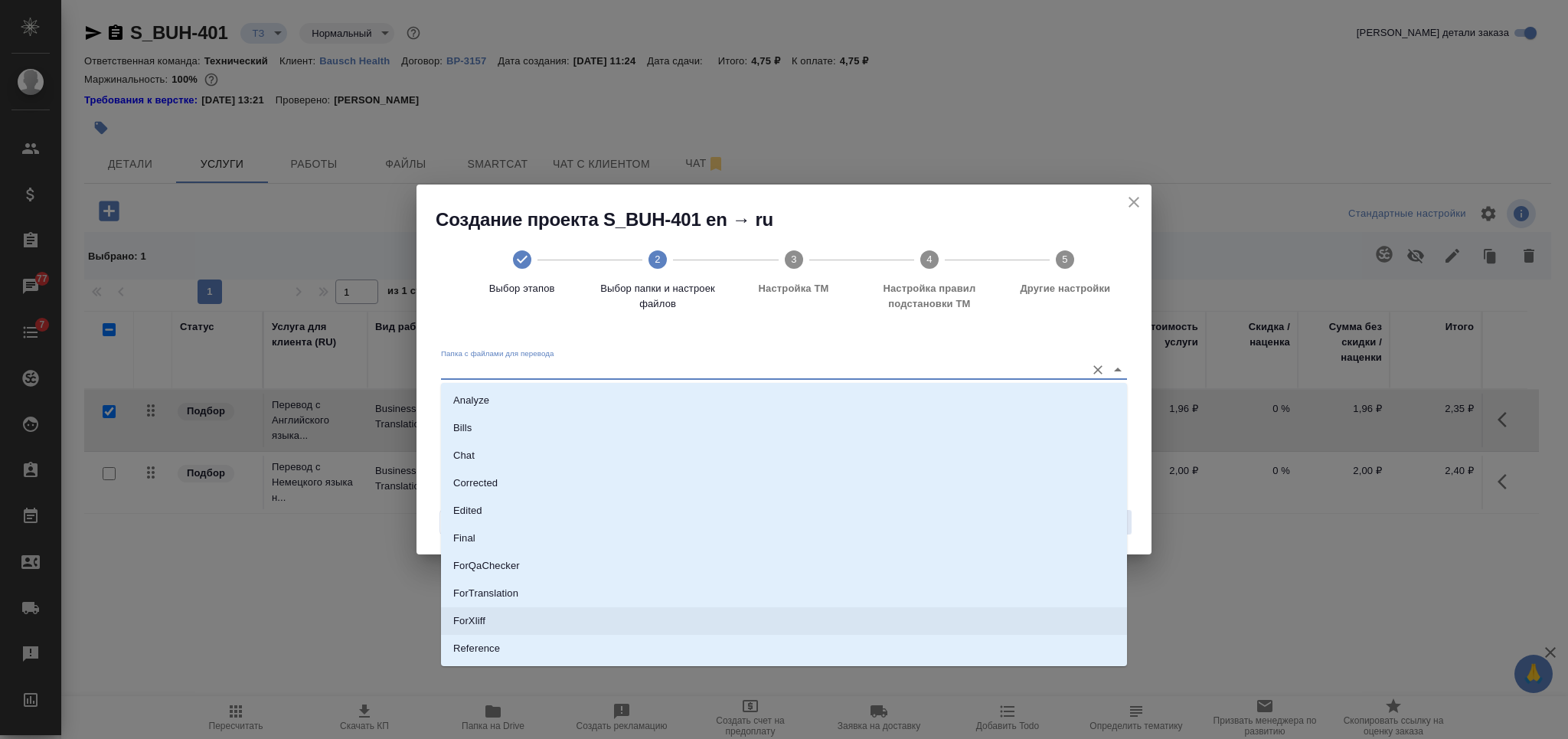
scroll to position [79, 0]
click at [735, 599] on li "Source" at bounding box center [784, 597] width 686 height 27
type input "Source"
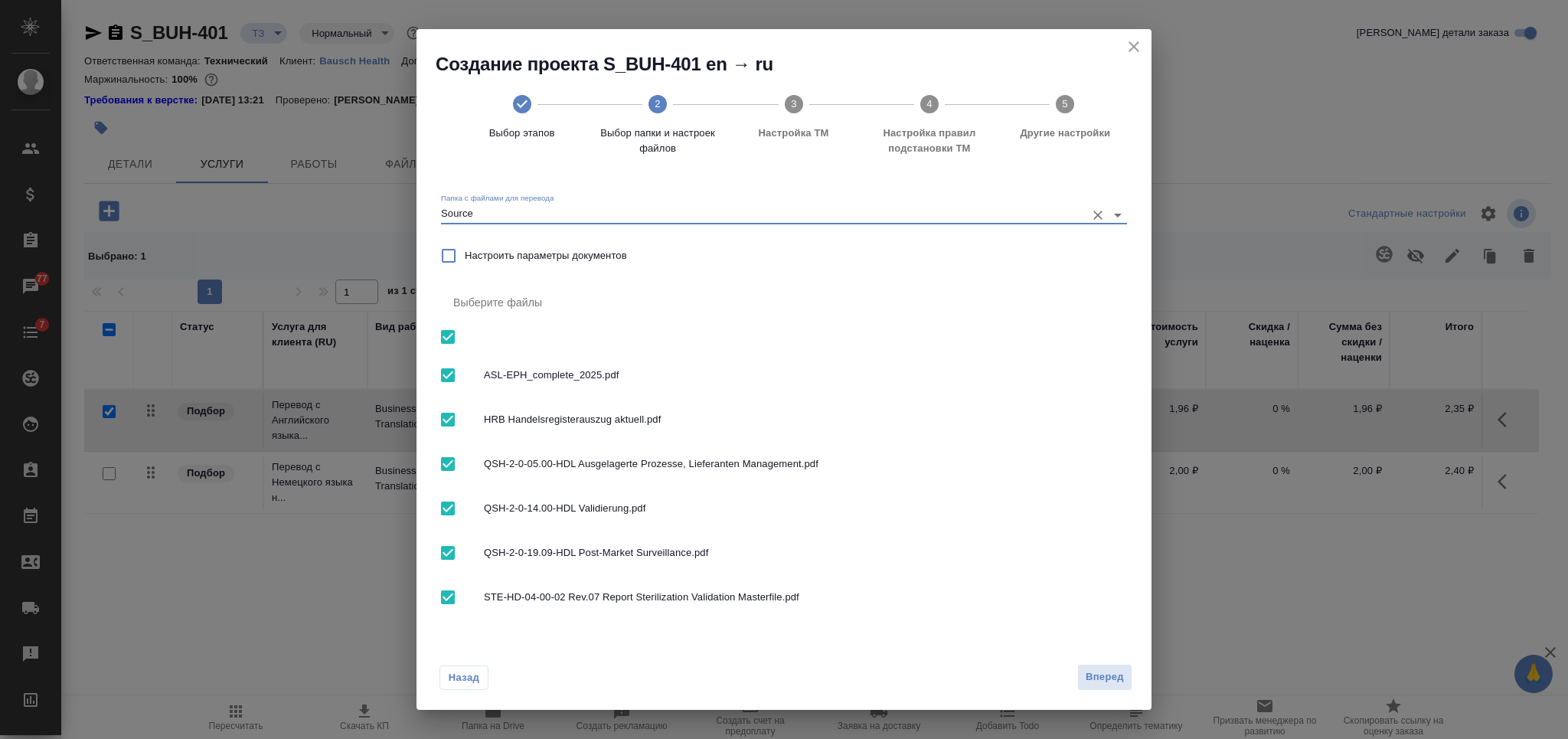
drag, startPoint x: 443, startPoint y: 338, endPoint x: 450, endPoint y: 387, distance: 49.5
click at [443, 338] on input "checkbox" at bounding box center [448, 337] width 32 height 32
checkbox input "false"
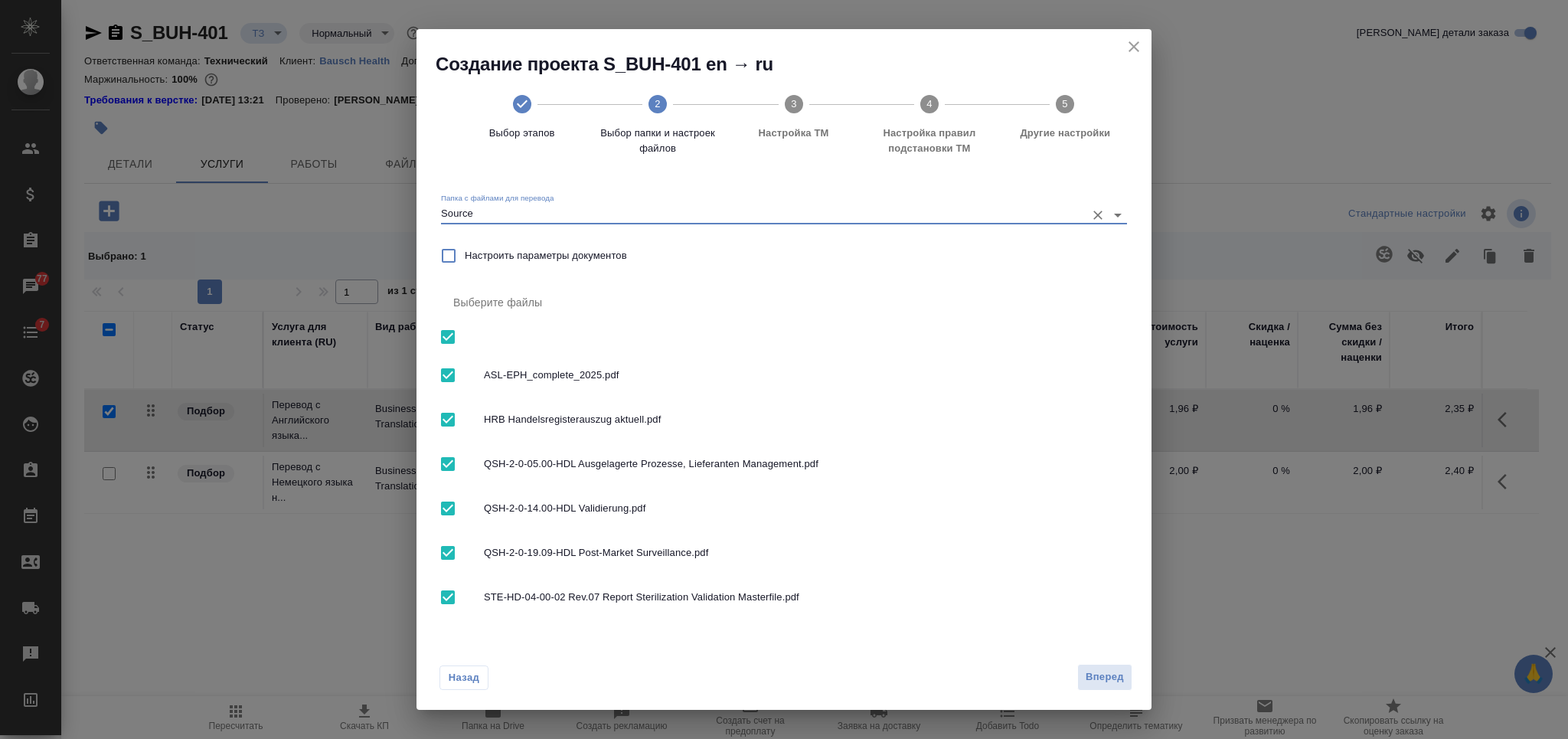
checkbox input "false"
click at [442, 604] on input "checkbox" at bounding box center [448, 597] width 32 height 32
checkbox input "true"
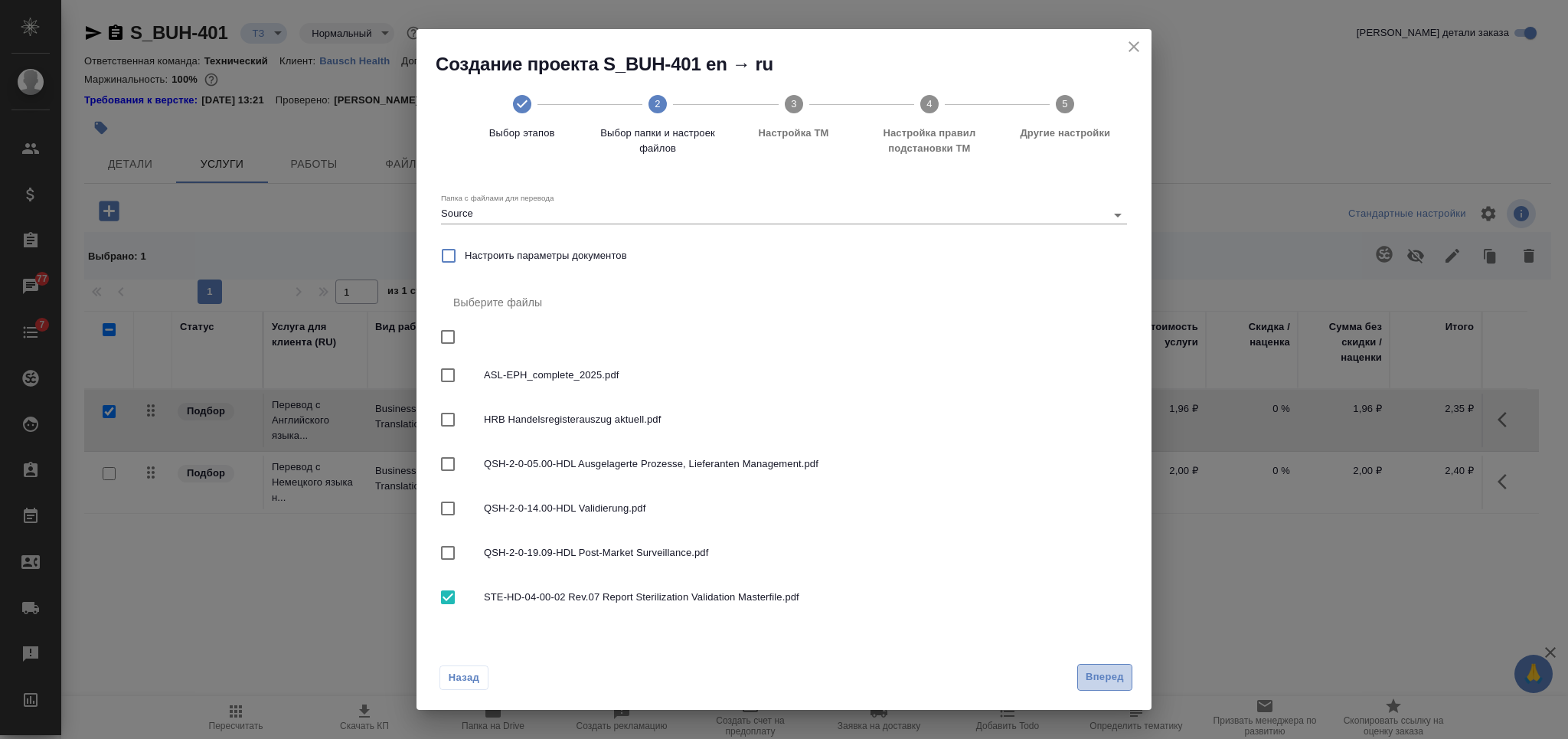
click at [1100, 680] on span "Вперед" at bounding box center [1105, 677] width 38 height 18
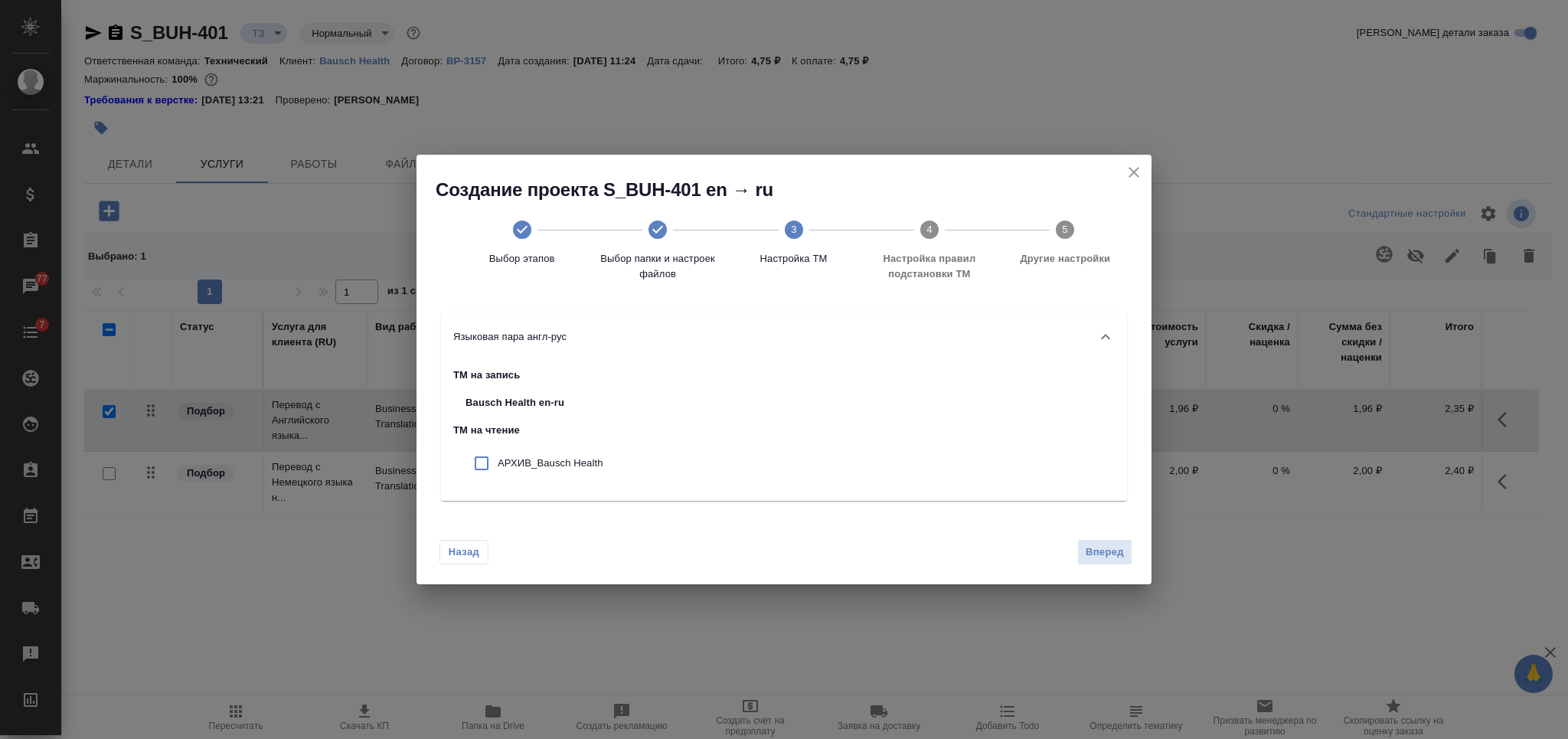
click at [499, 467] on p "АРХИВ_Bausch Health" at bounding box center [551, 462] width 106 height 15
checkbox input "true"
click at [1116, 552] on span "Вперед" at bounding box center [1105, 552] width 38 height 18
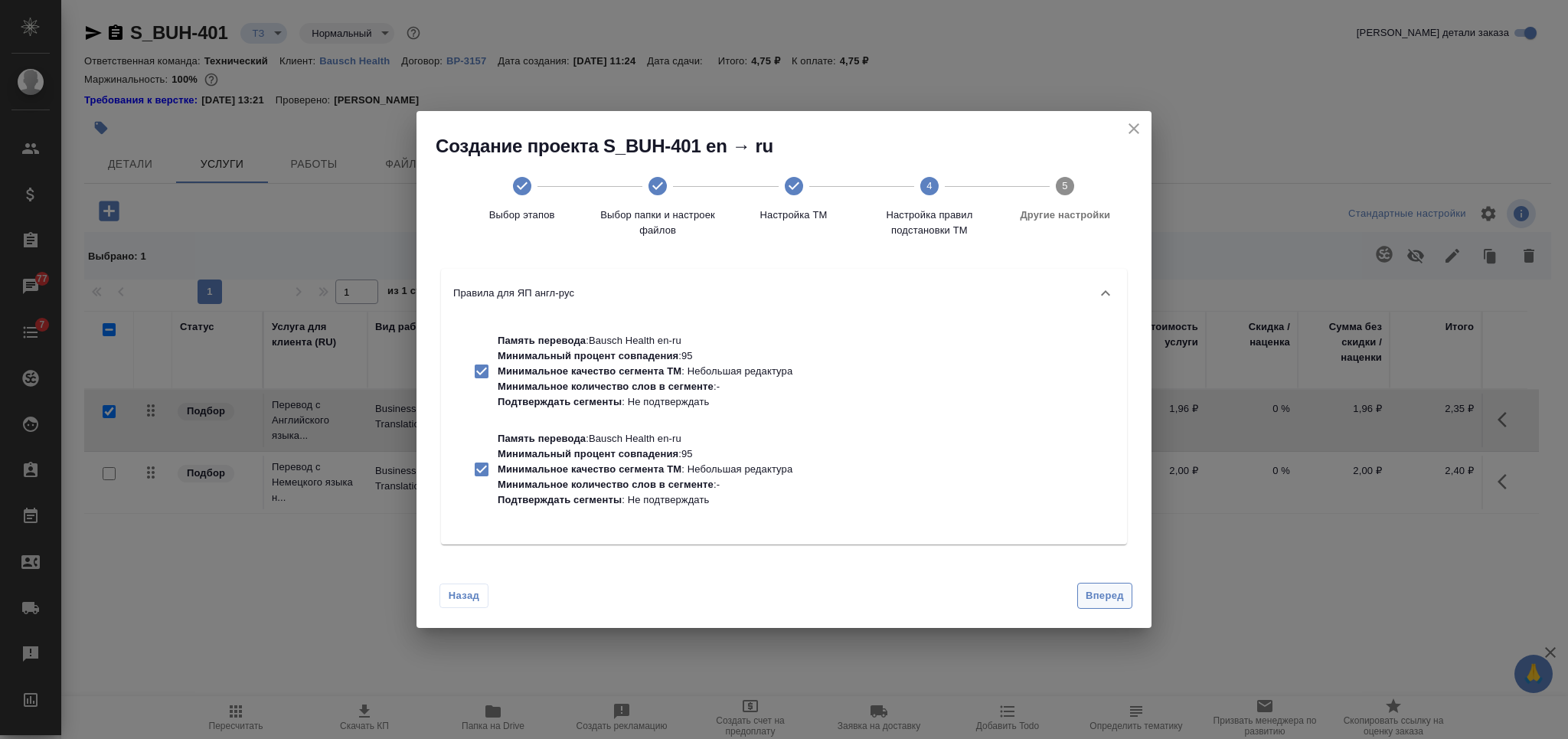
click at [1127, 604] on button "Вперед" at bounding box center [1105, 596] width 55 height 26
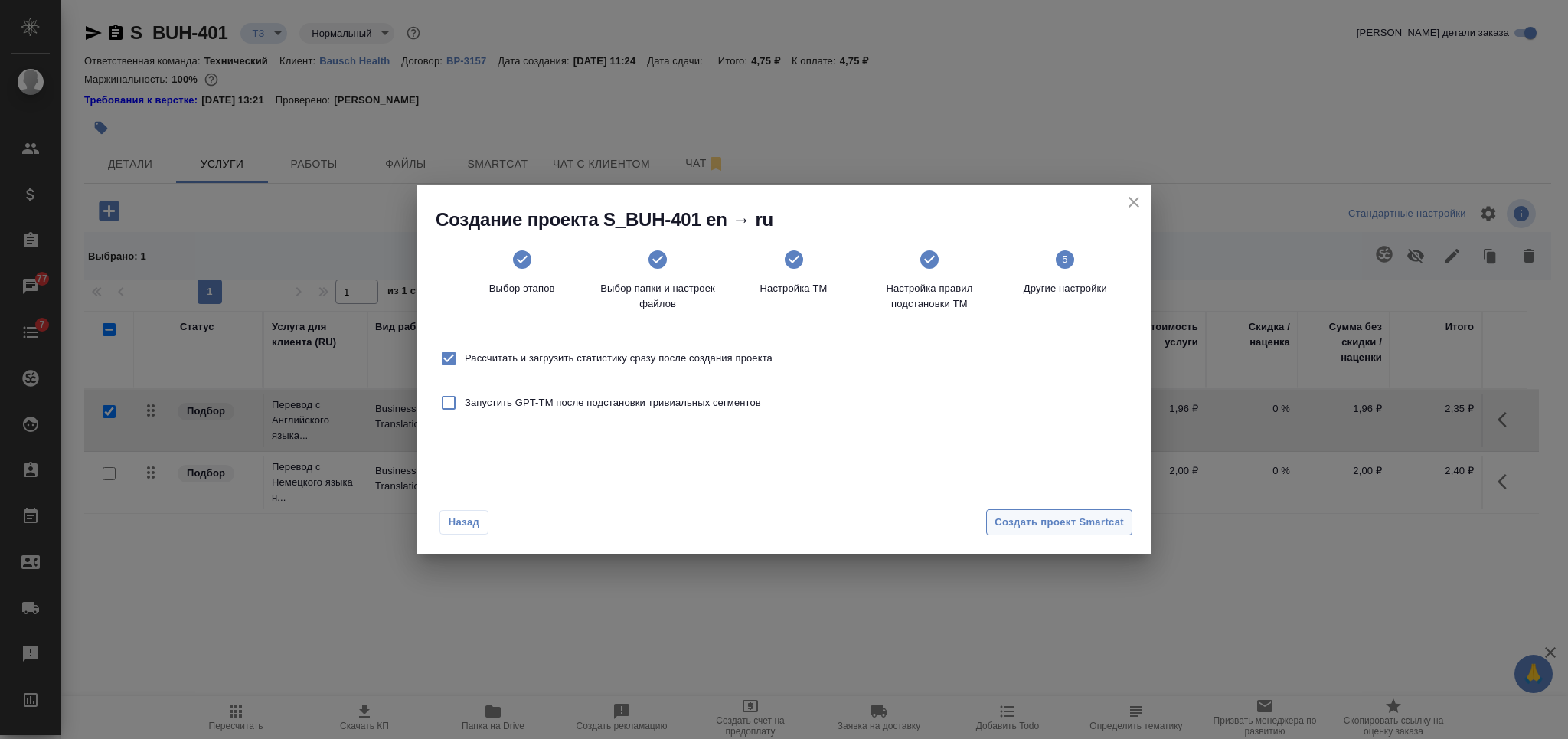
click at [1080, 532] on button "Создать проект Smartcat" at bounding box center [1059, 522] width 146 height 26
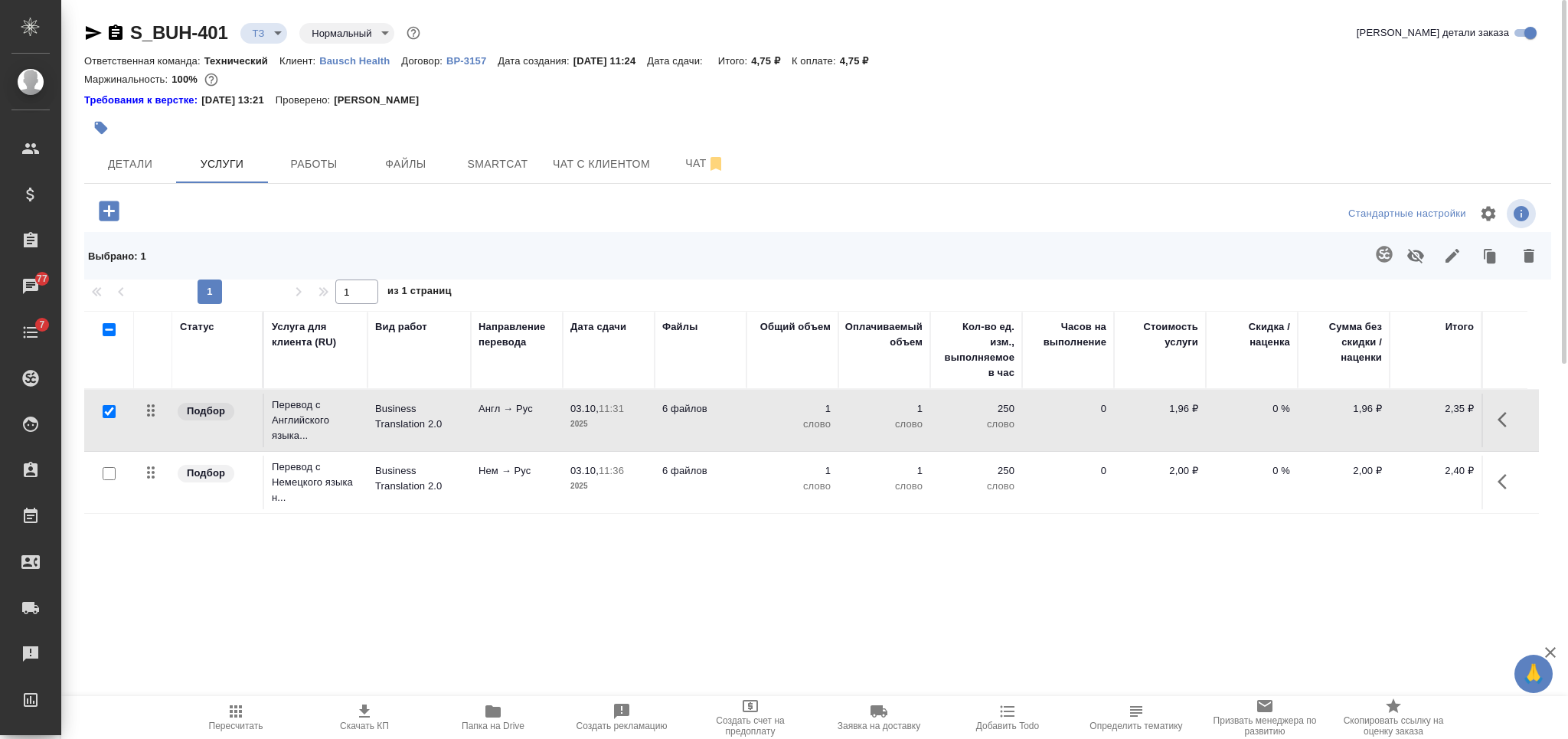
click at [105, 37] on div at bounding box center [104, 33] width 41 height 18
click at [120, 33] on icon "button" at bounding box center [115, 32] width 14 height 15
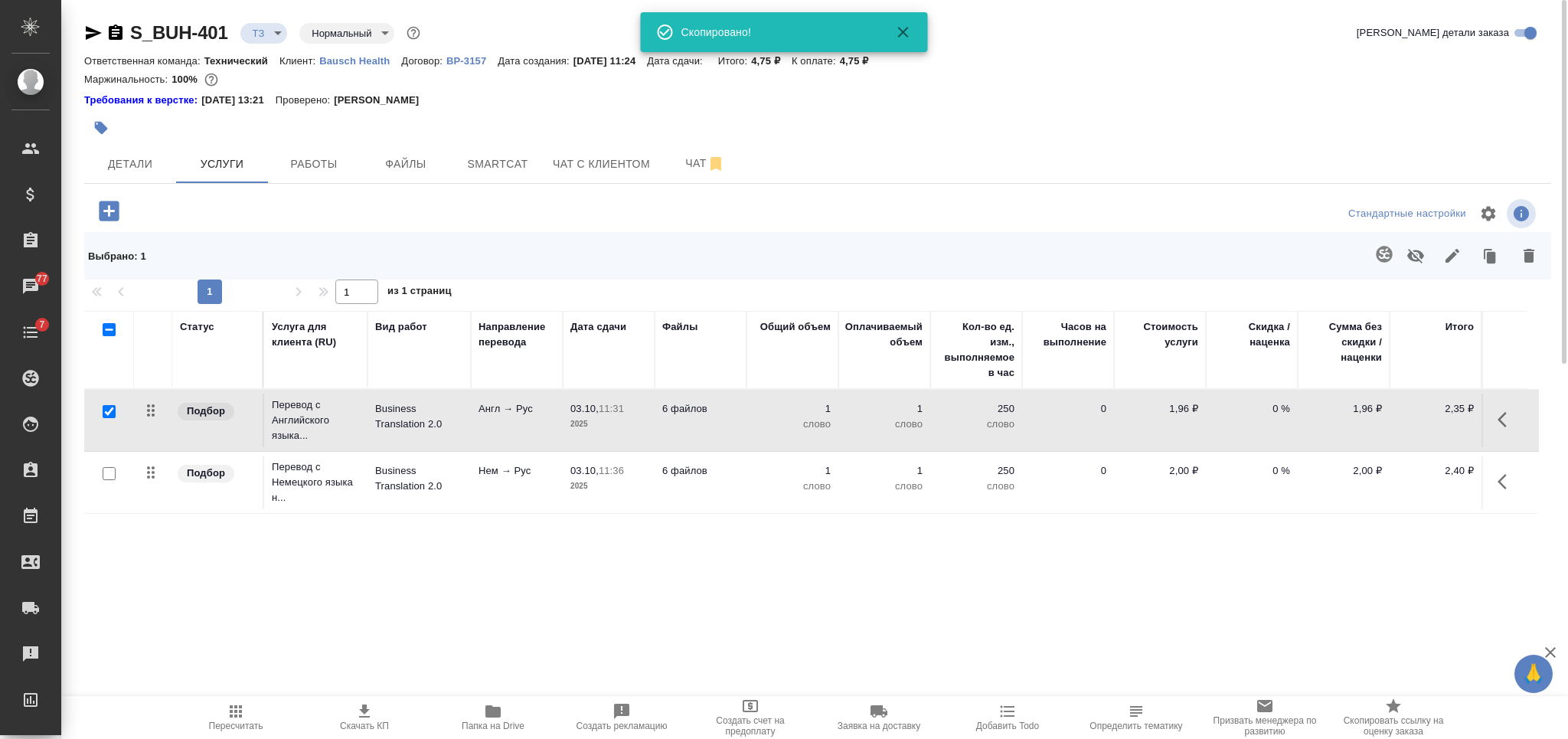
click at [481, 719] on span "Папка на Drive" at bounding box center [493, 717] width 111 height 29
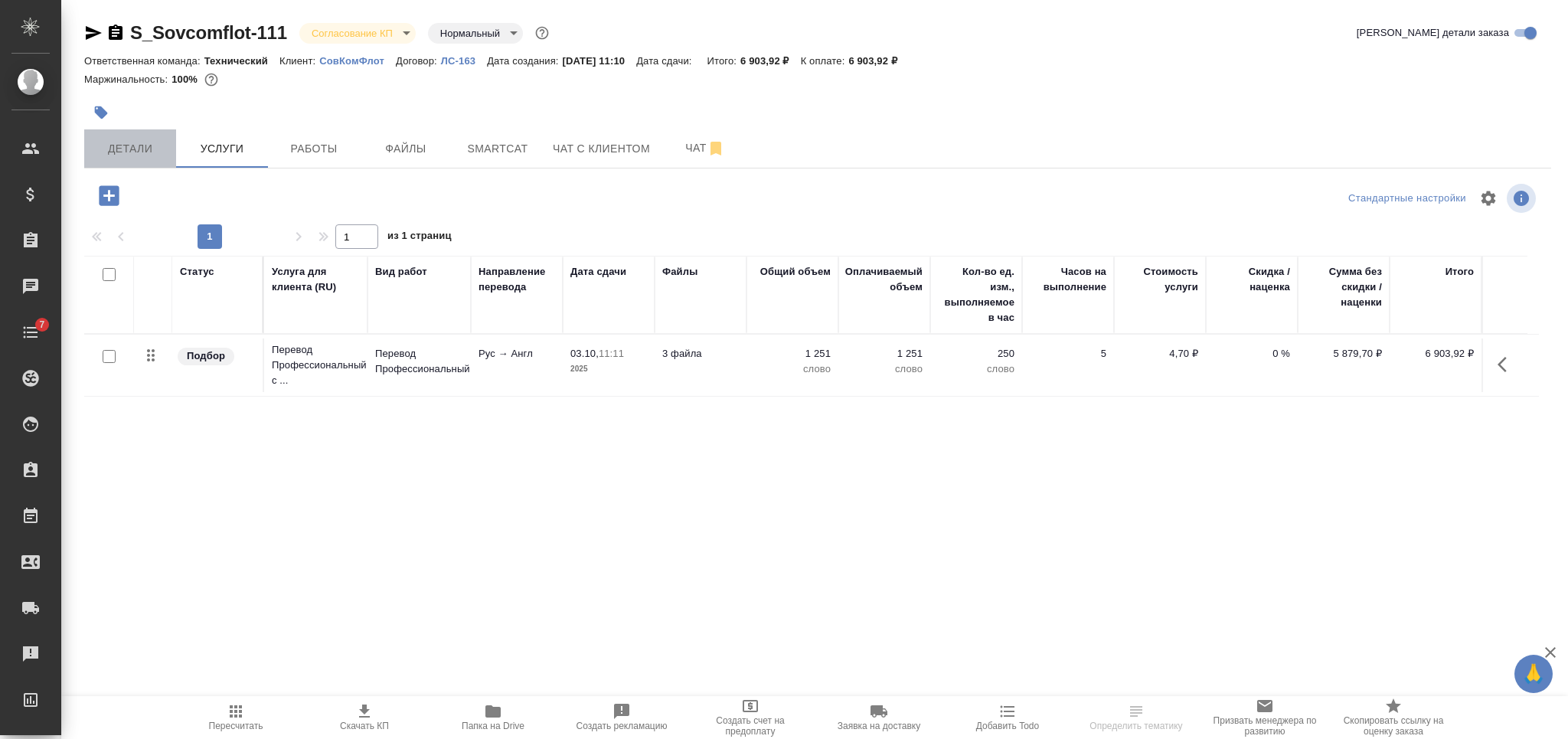
click at [130, 136] on button "Детали" at bounding box center [130, 148] width 92 height 38
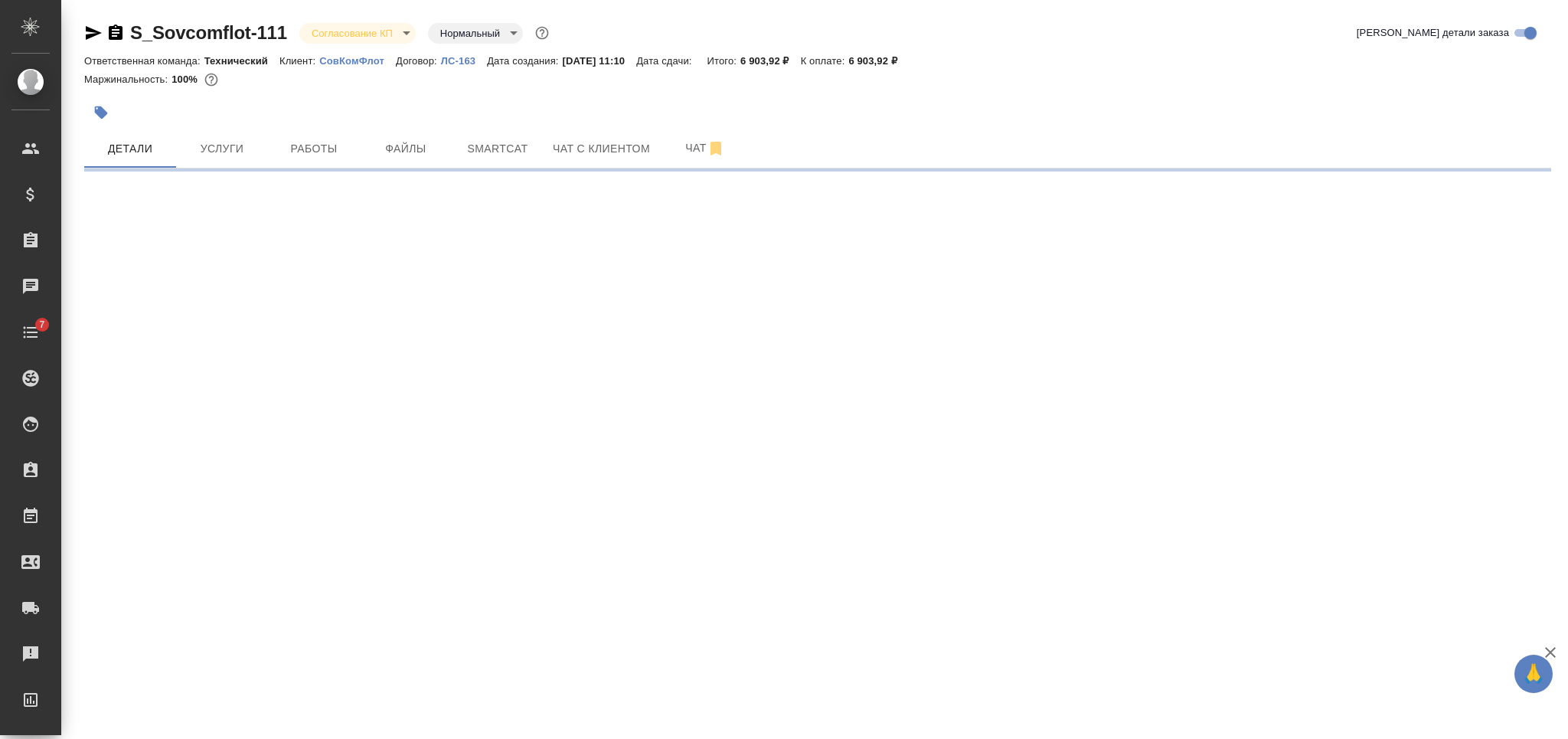
select select "RU"
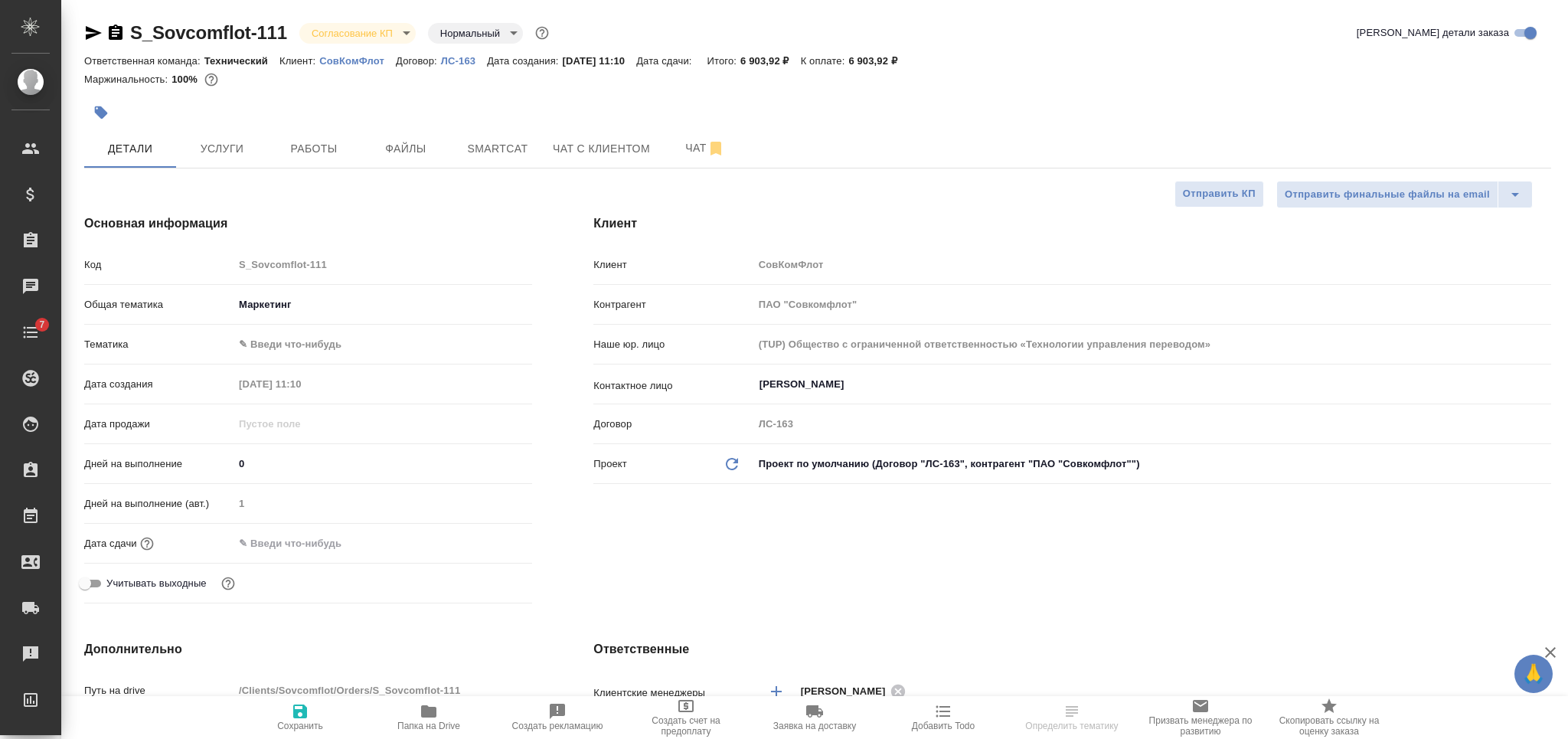
type textarea "x"
click at [279, 539] on input "text" at bounding box center [301, 543] width 134 height 22
type input "0_.__.____ __:__"
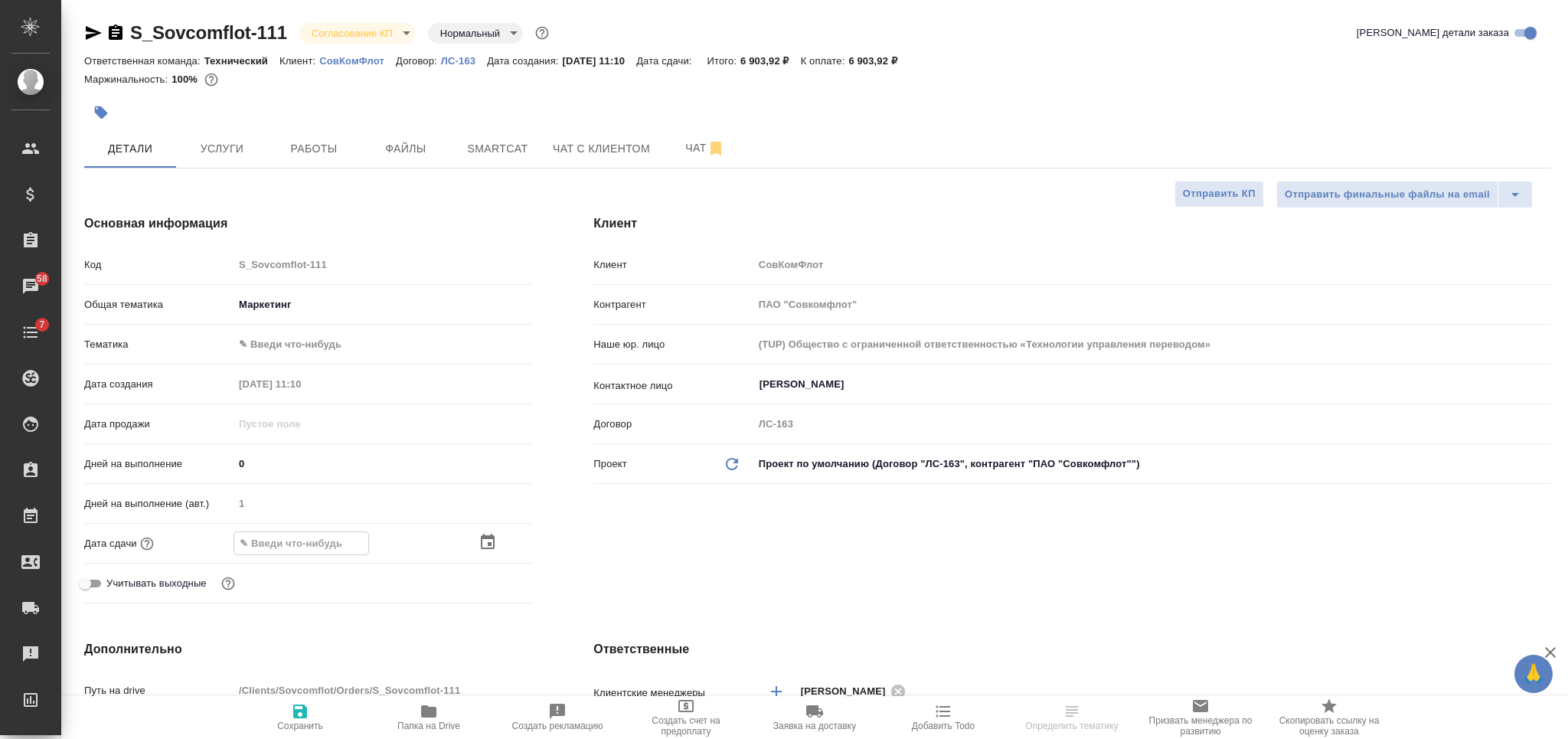
type textarea "x"
type input "04.__.____ __:__"
type textarea "x"
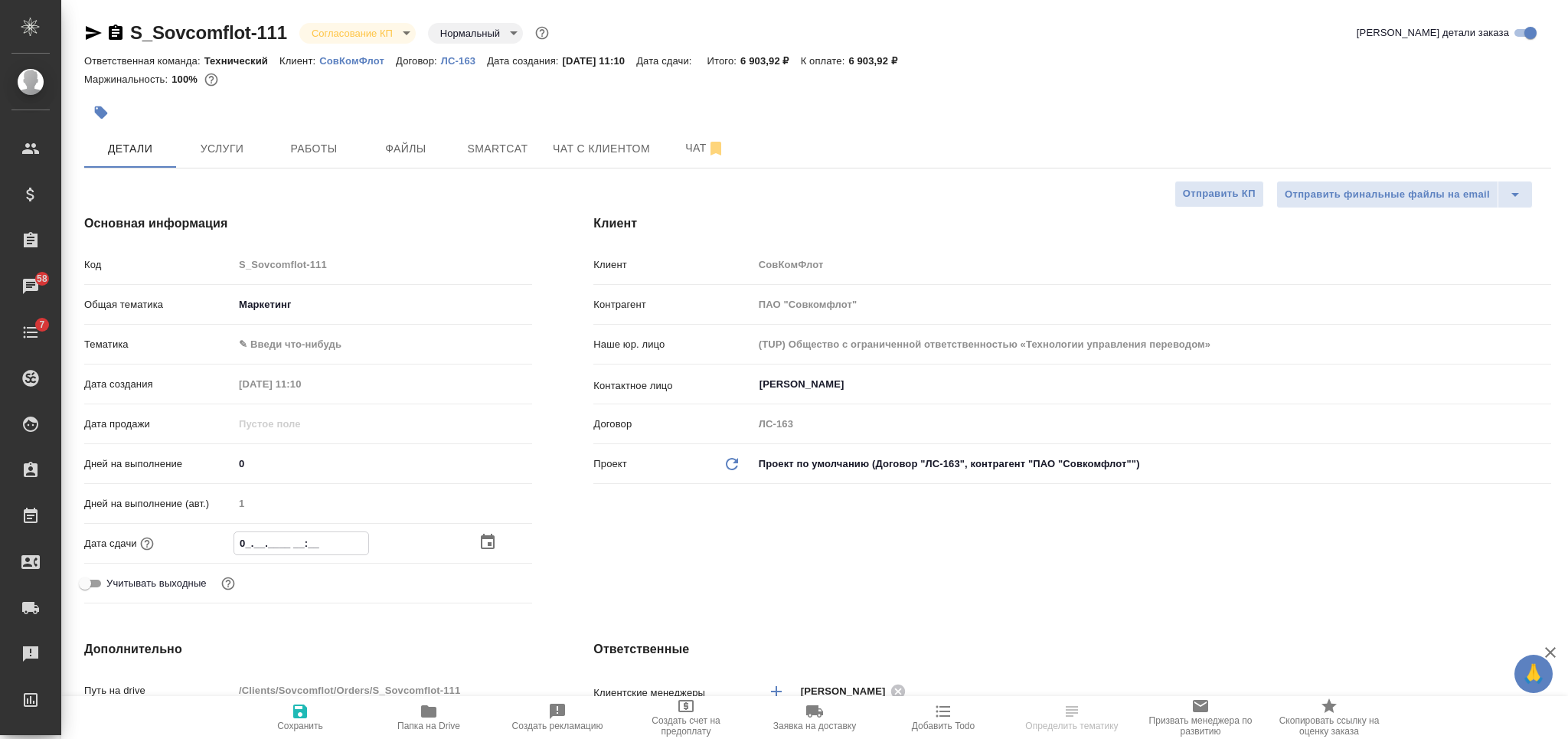
type textarea "x"
type input "04.1_.____ __:__"
type textarea "x"
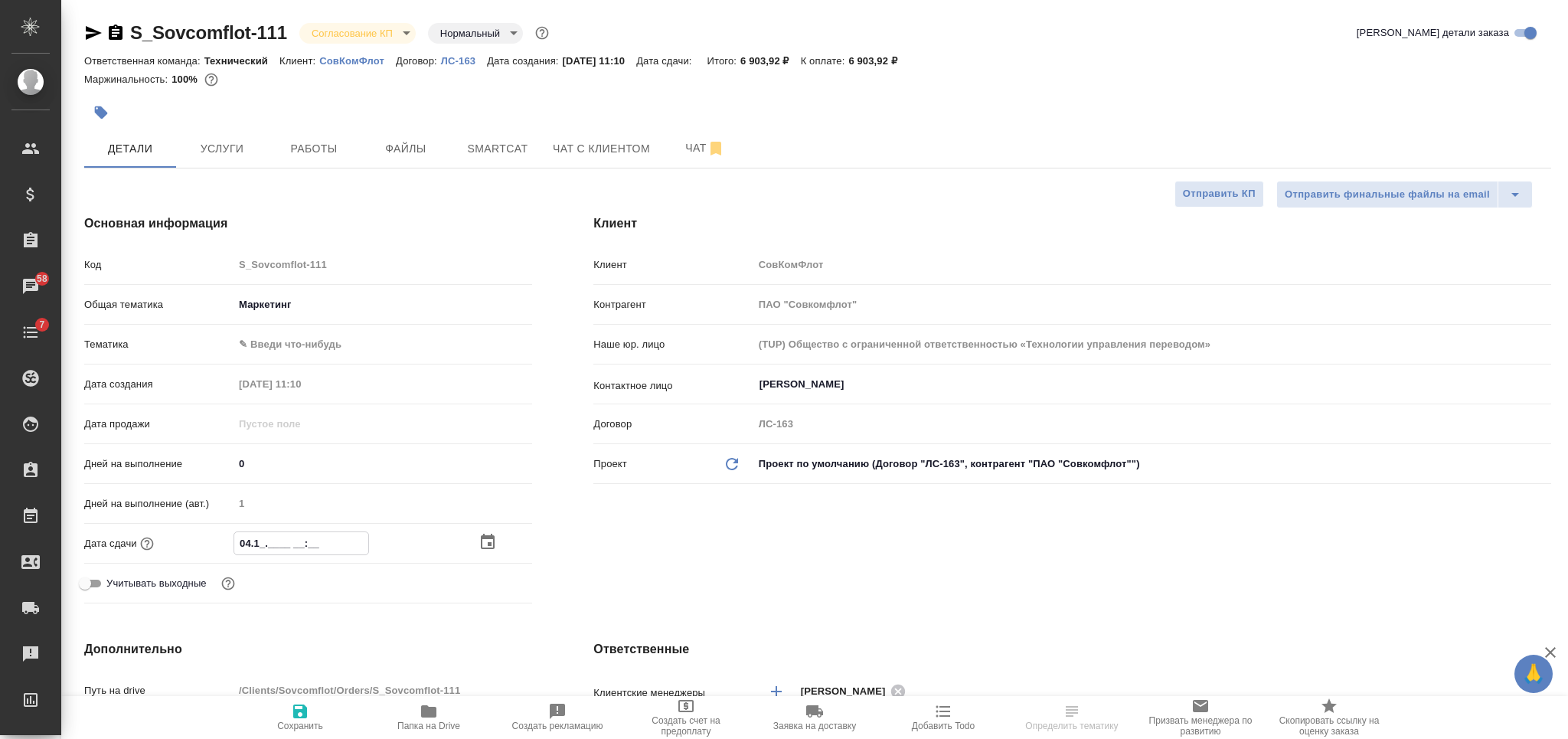
type textarea "x"
type input "04.10.____ __:__"
type textarea "x"
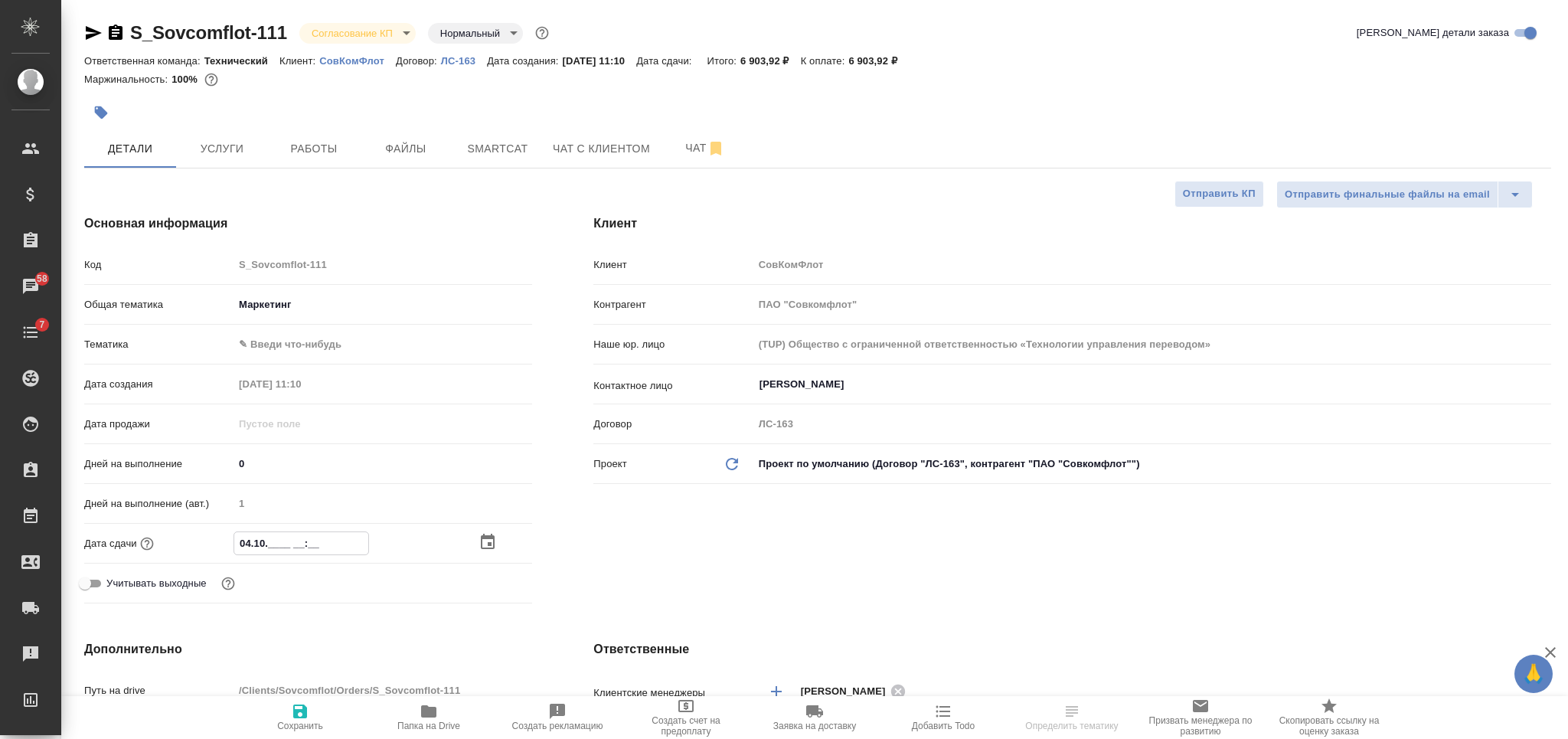
type input "04.10.2___ __:__"
type textarea "x"
type input "04.10.20__ __:__"
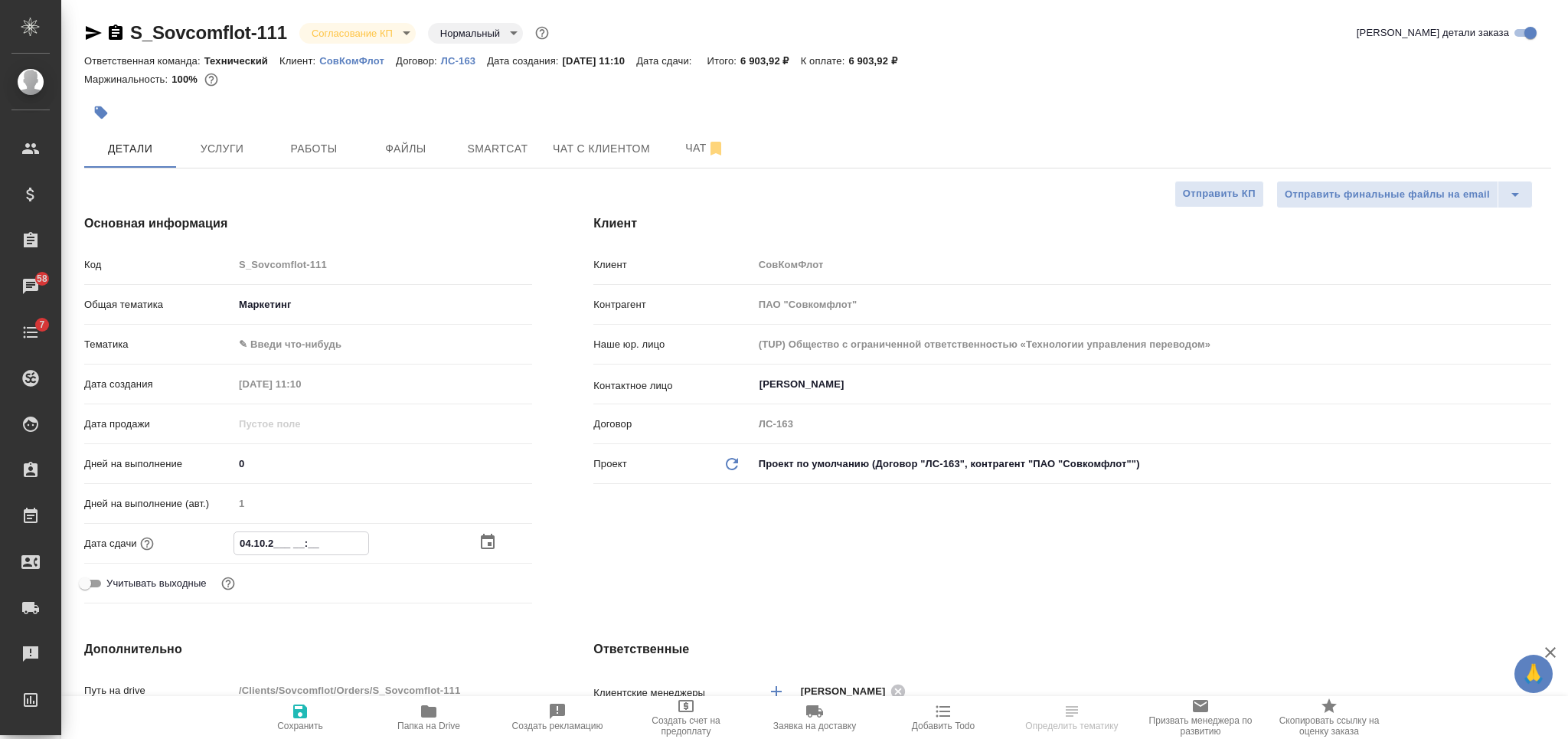
type textarea "x"
type input "04.10.202_ __:__"
type textarea "x"
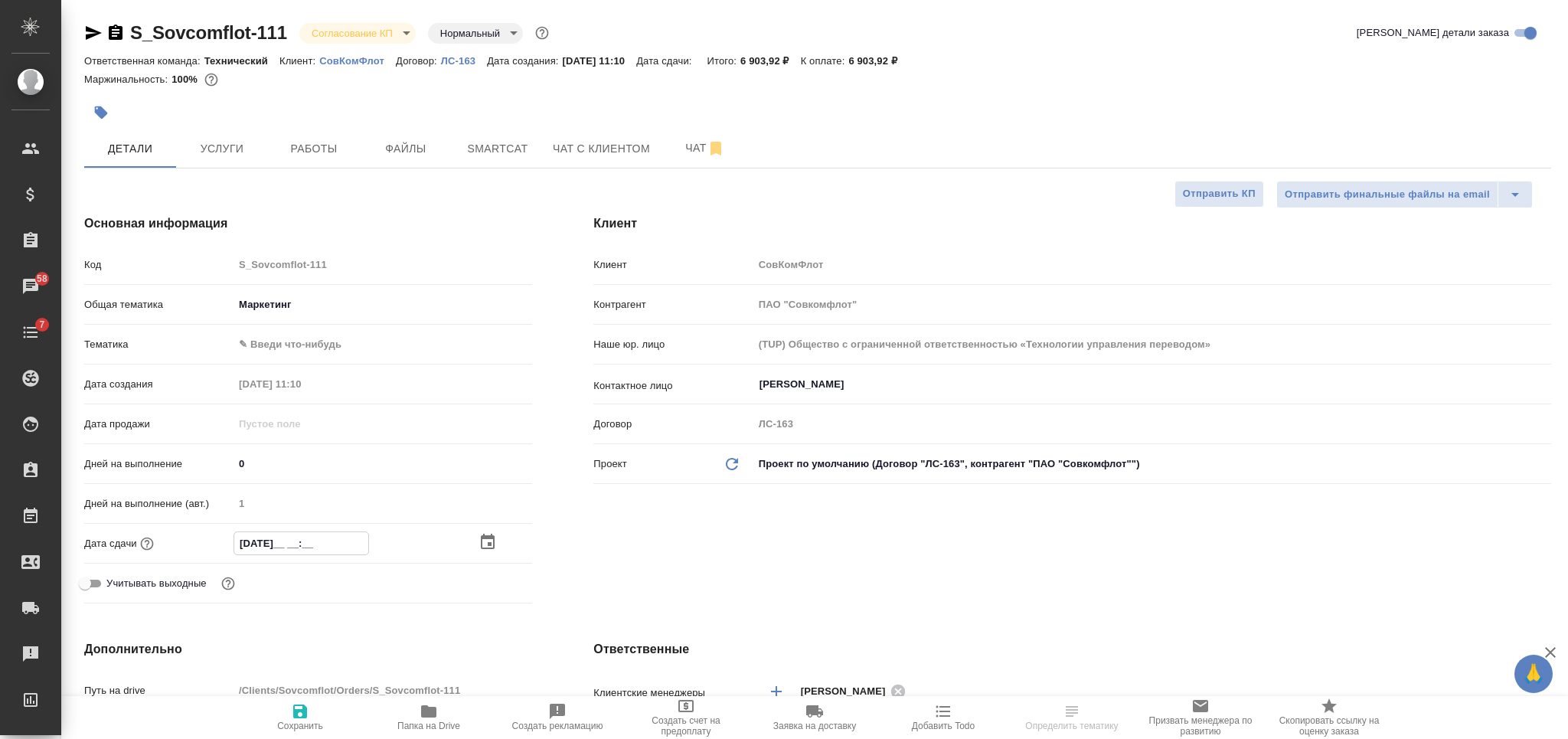
type textarea "x"
type input "04.10.2025 __:__"
type textarea "x"
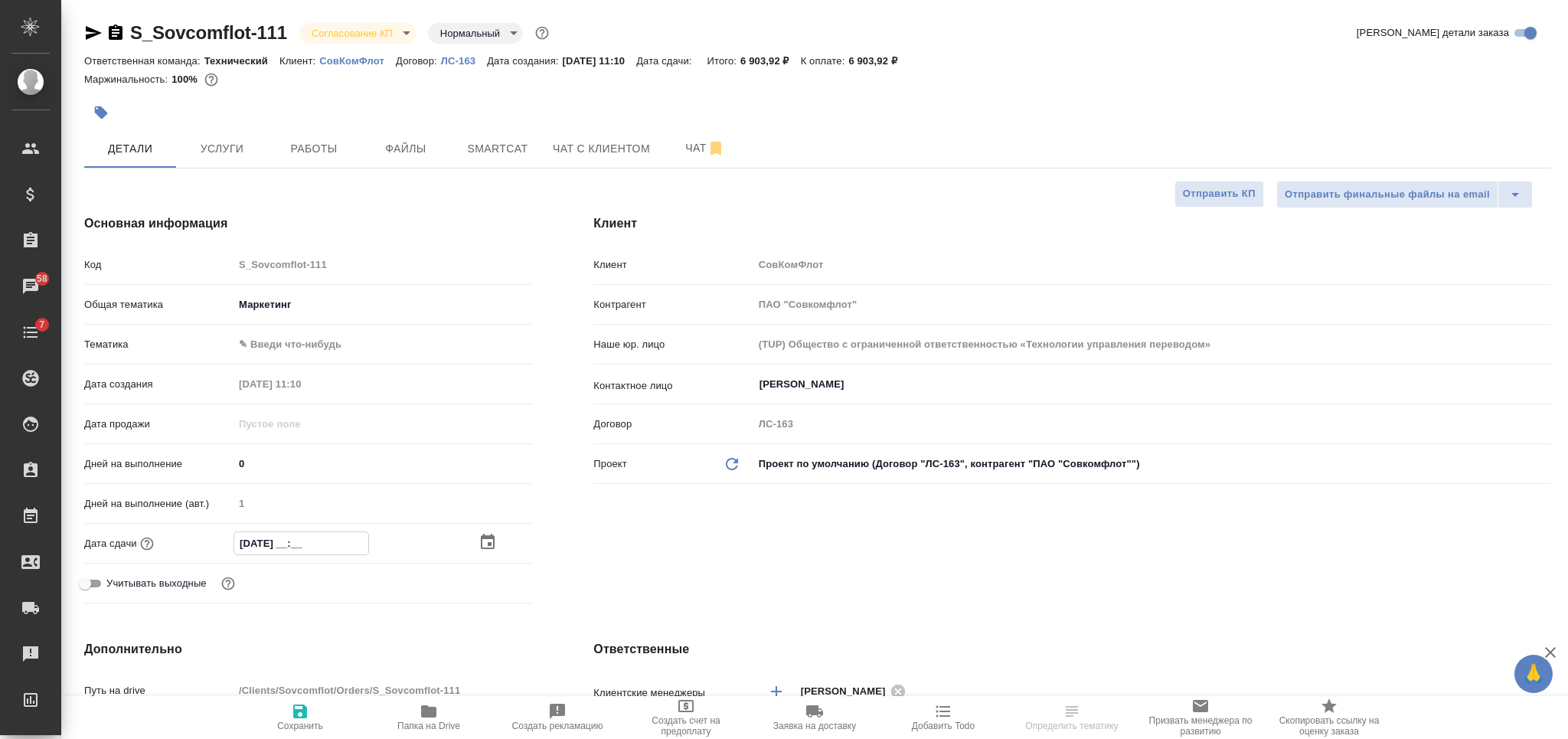
type textarea "x"
type input "04.10.2025 1_:__"
type textarea "x"
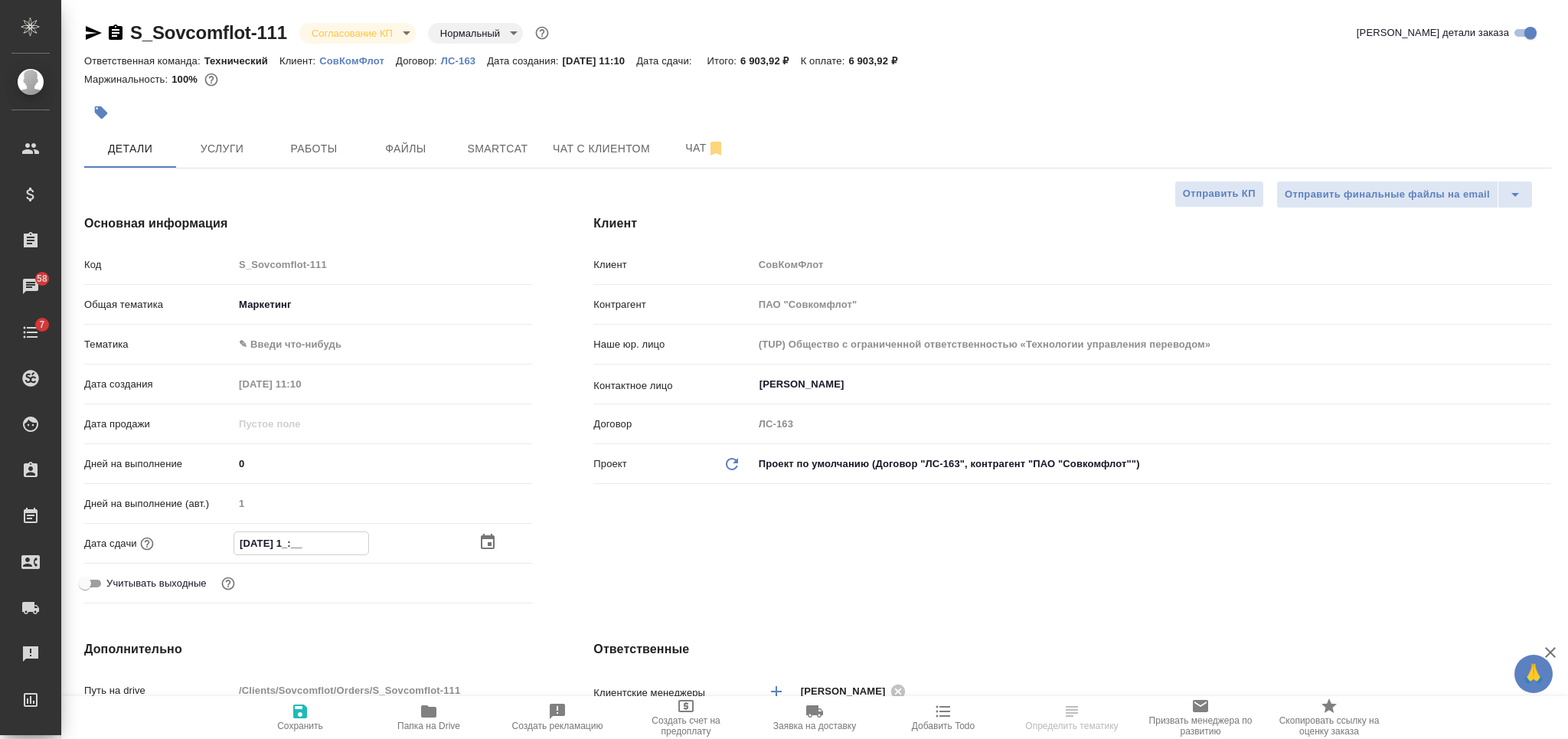
type input "04.10.2025 17:__"
type textarea "x"
type input "04.10.2025 17:0_"
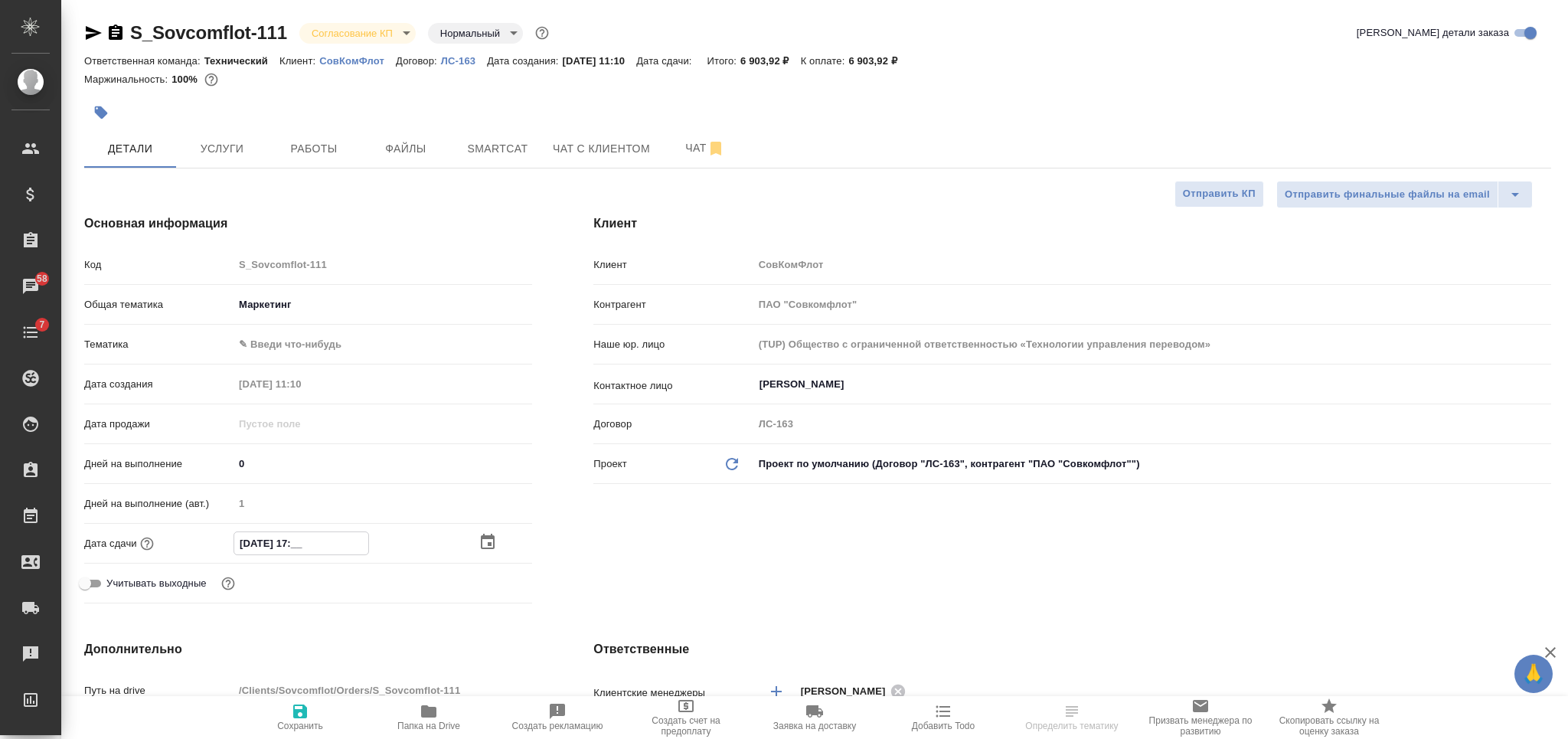
type textarea "x"
type input "04.10.2025 17:00"
type textarea "x"
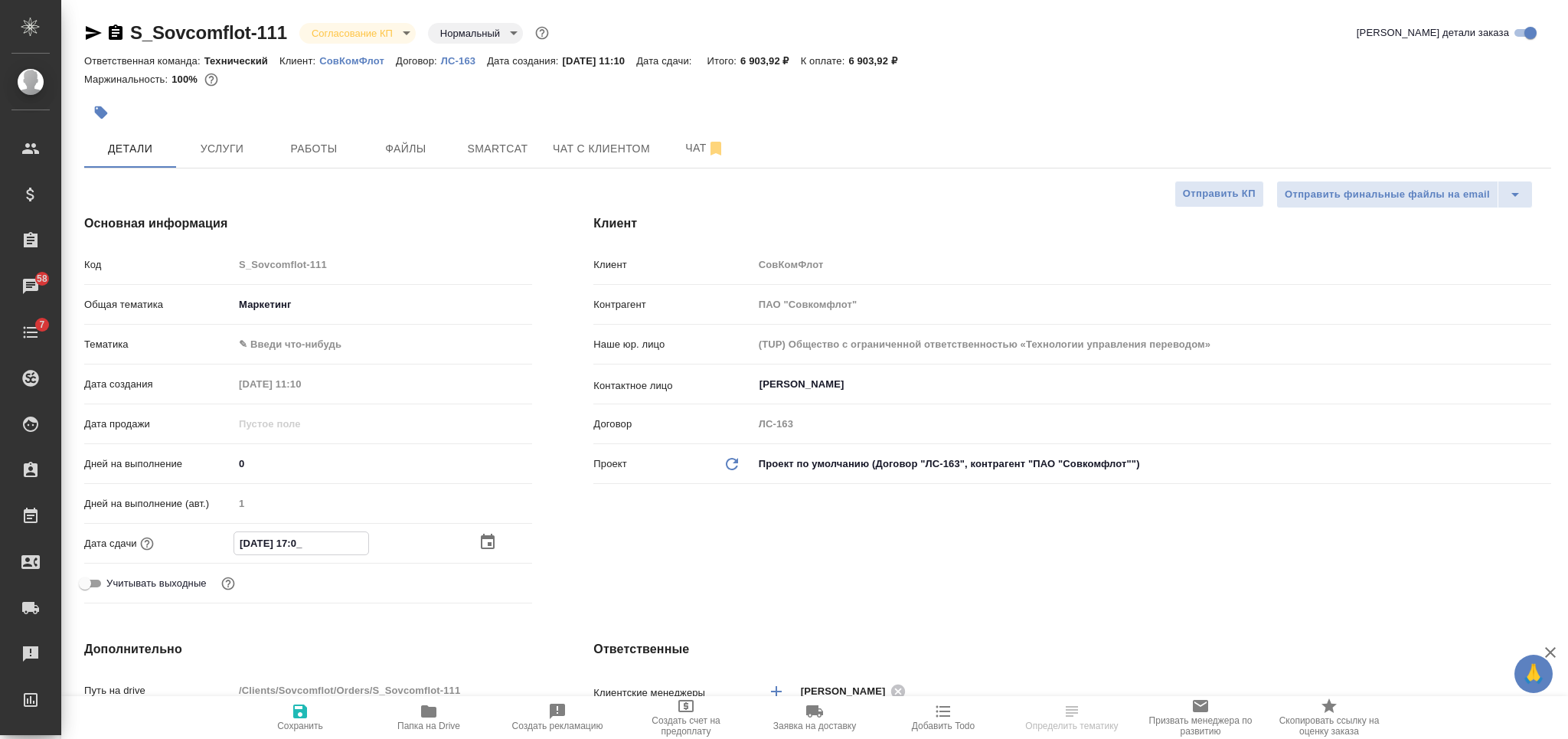
type textarea "x"
type input "04.10.2025 17:00"
drag, startPoint x: 297, startPoint y: 720, endPoint x: 285, endPoint y: 689, distance: 33.2
click at [297, 721] on span "Сохранить" at bounding box center [301, 717] width 111 height 29
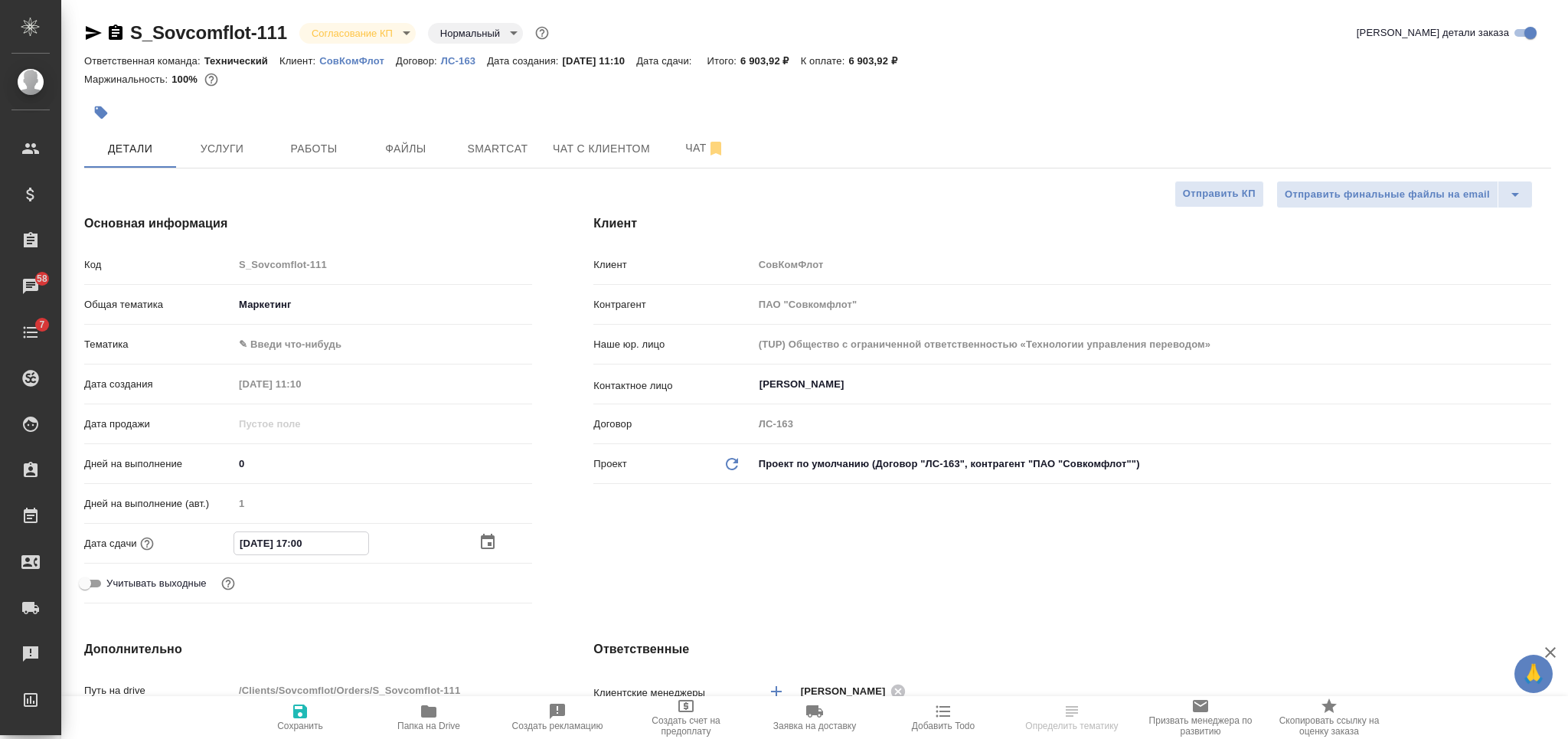
type textarea "x"
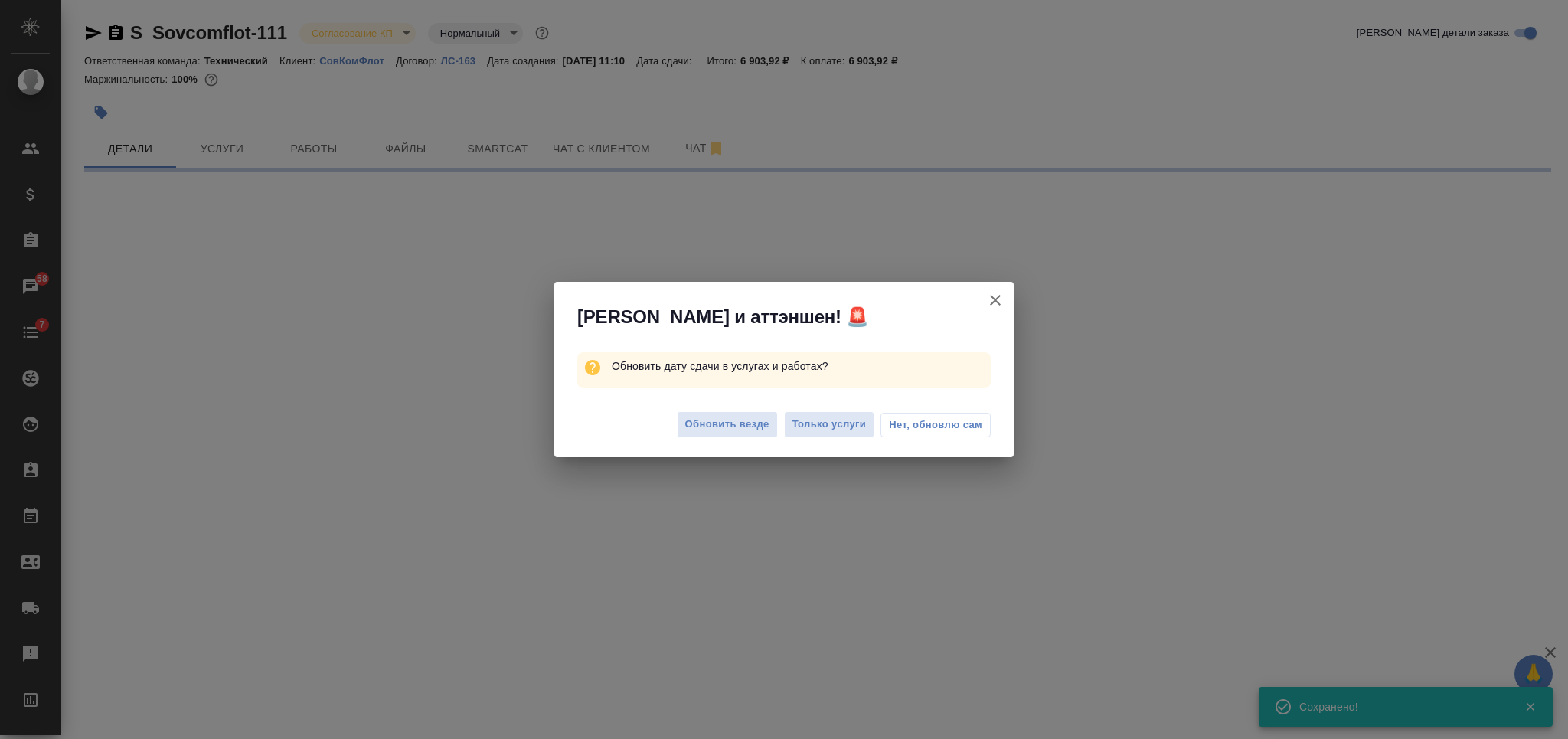
select select "RU"
click at [811, 432] on span "Только услуги" at bounding box center [829, 425] width 75 height 18
select select "RU"
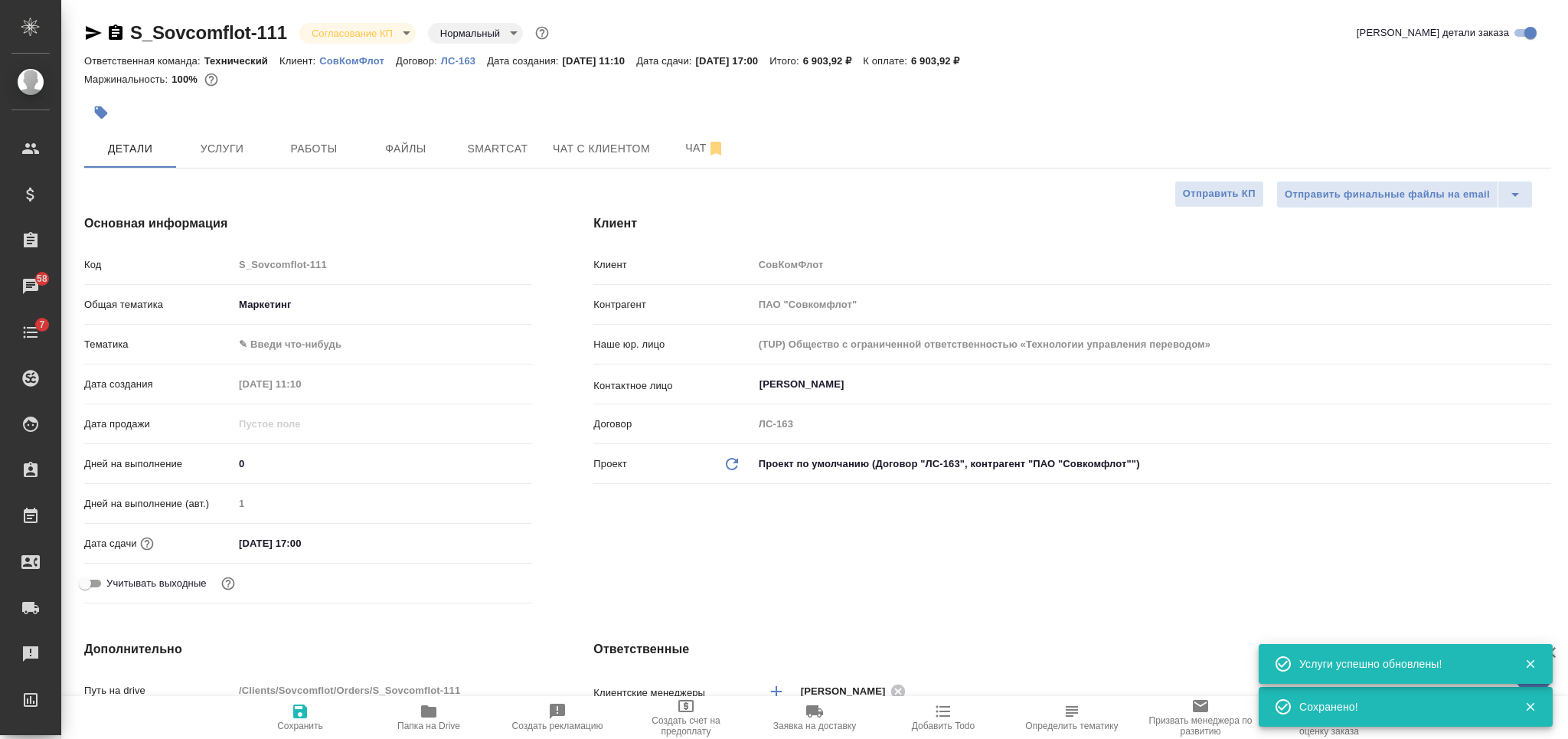
type textarea "x"
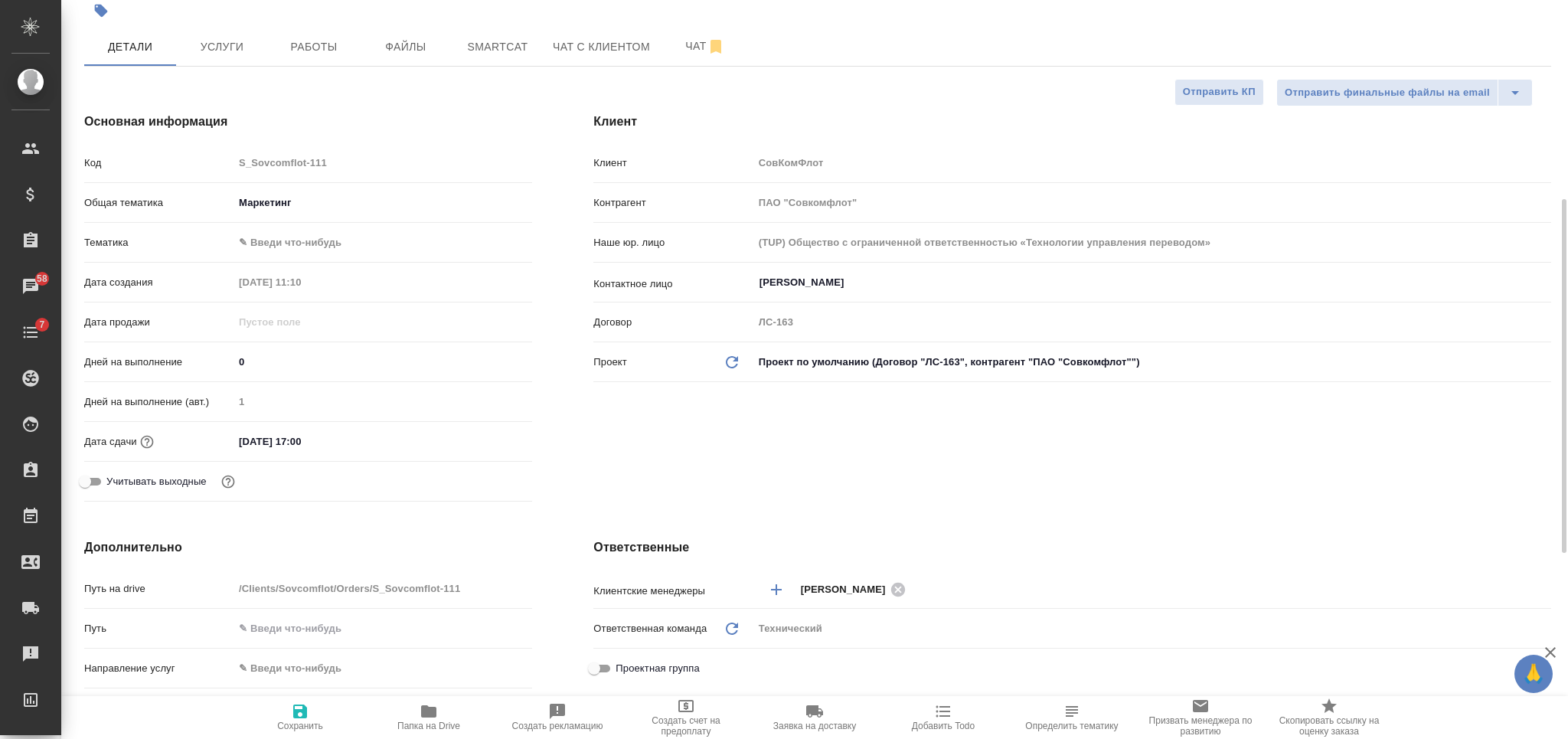
scroll to position [408, 0]
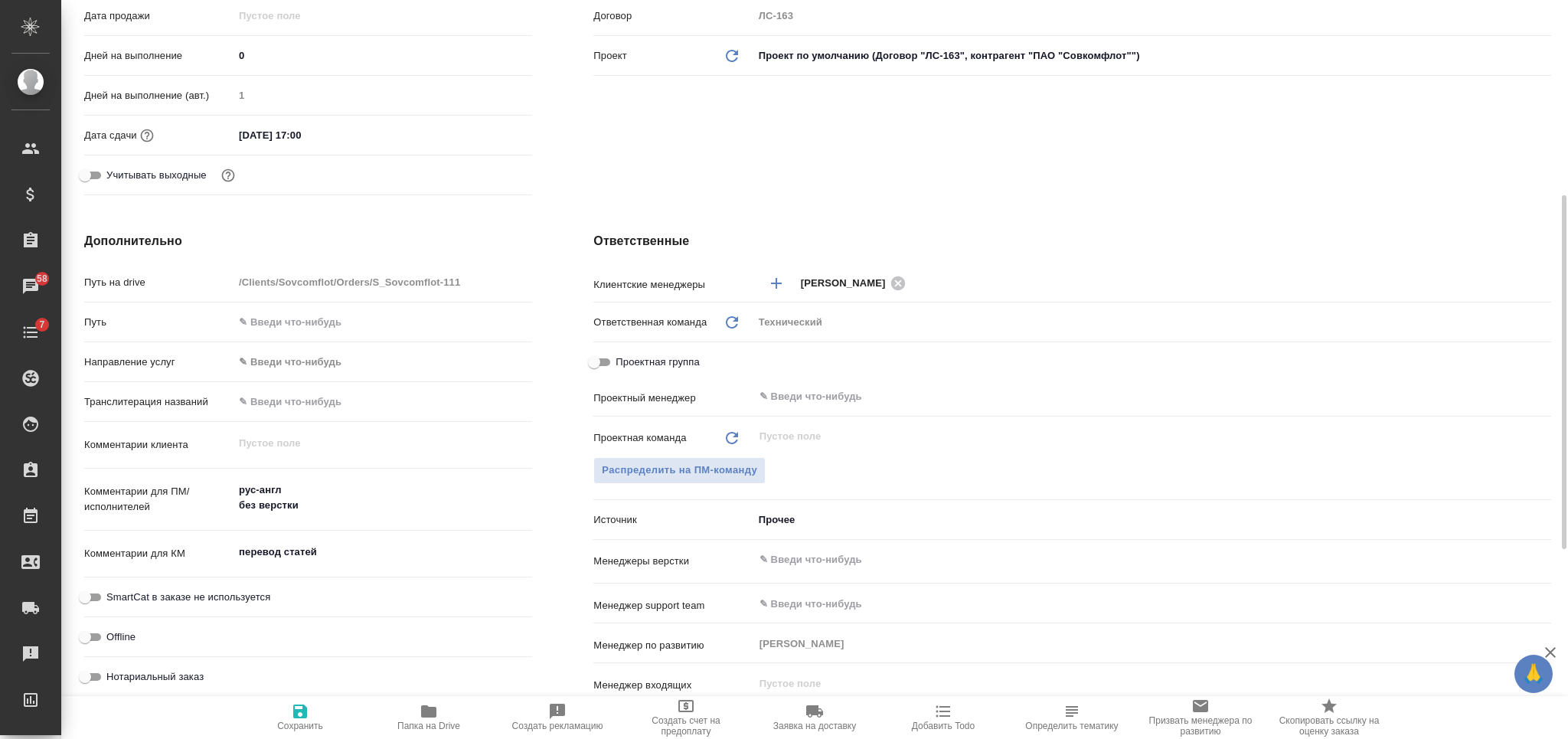
type textarea "x"
click at [331, 510] on textarea "рус-англ без верстки" at bounding box center [382, 498] width 298 height 42
type textarea "рус-англ без верстки"
type textarea "x"
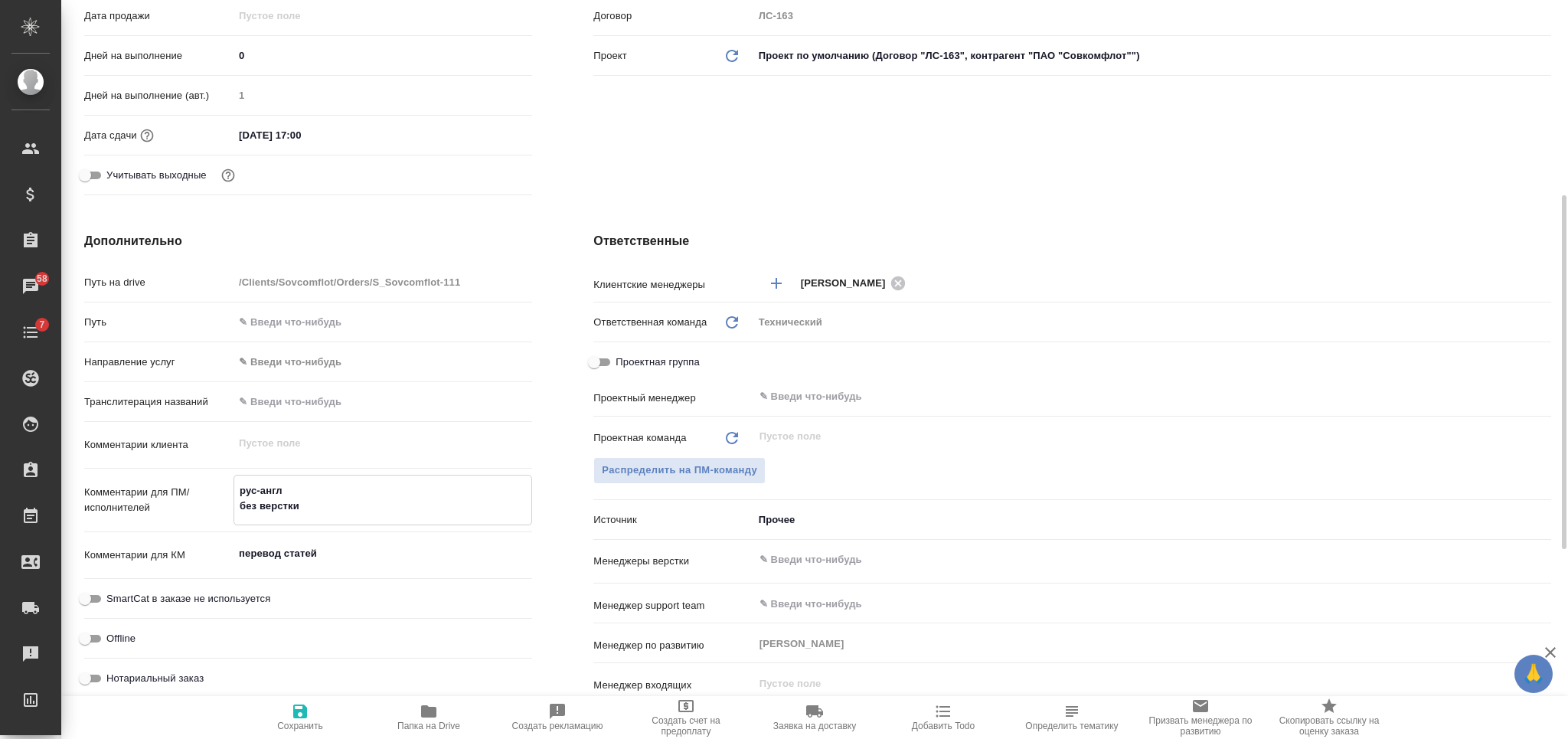
type textarea "x"
type textarea "рус-англ без верстки"
type textarea "x"
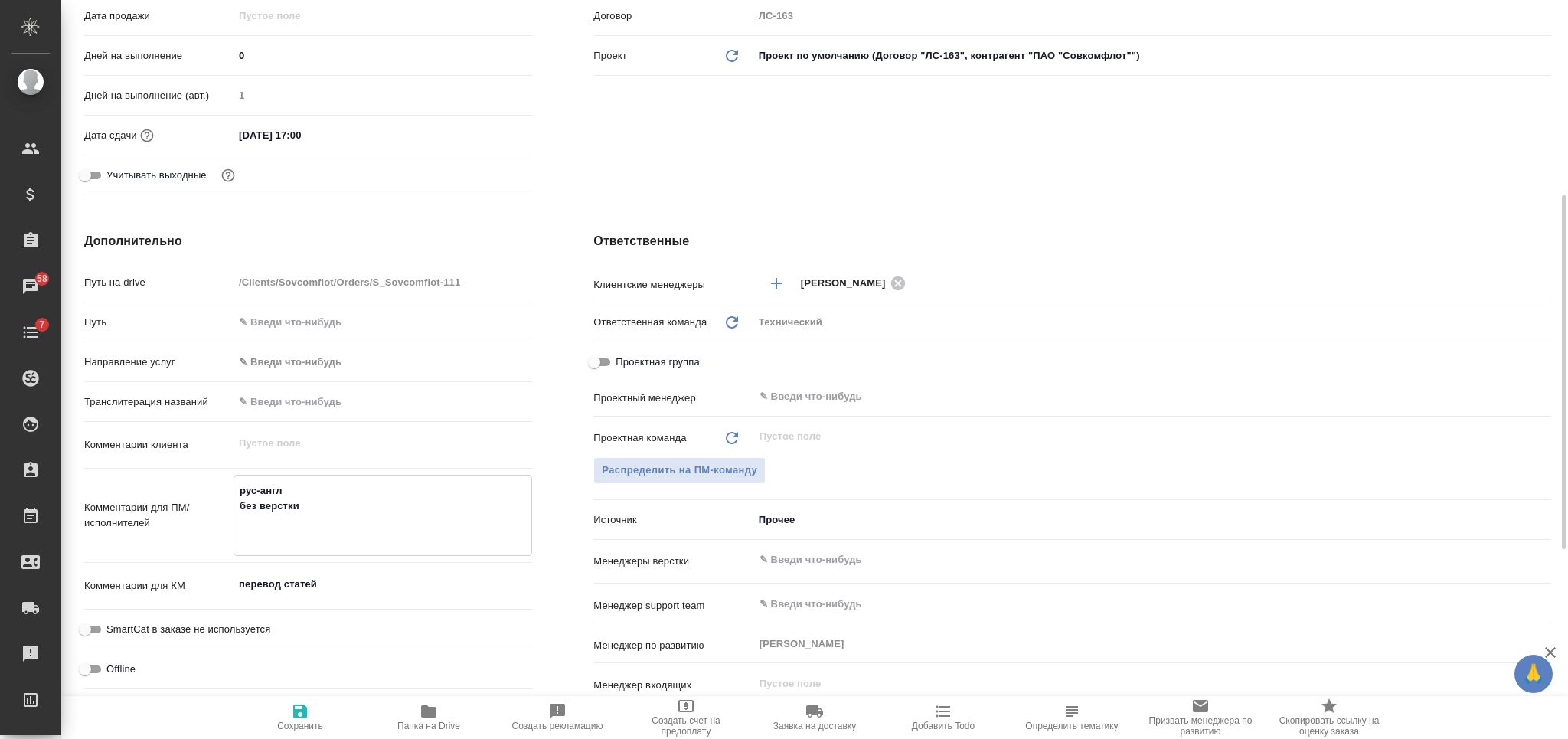
type textarea "рус-англ без верстки ж"
type textarea "x"
type textarea "рус-англ без верстки"
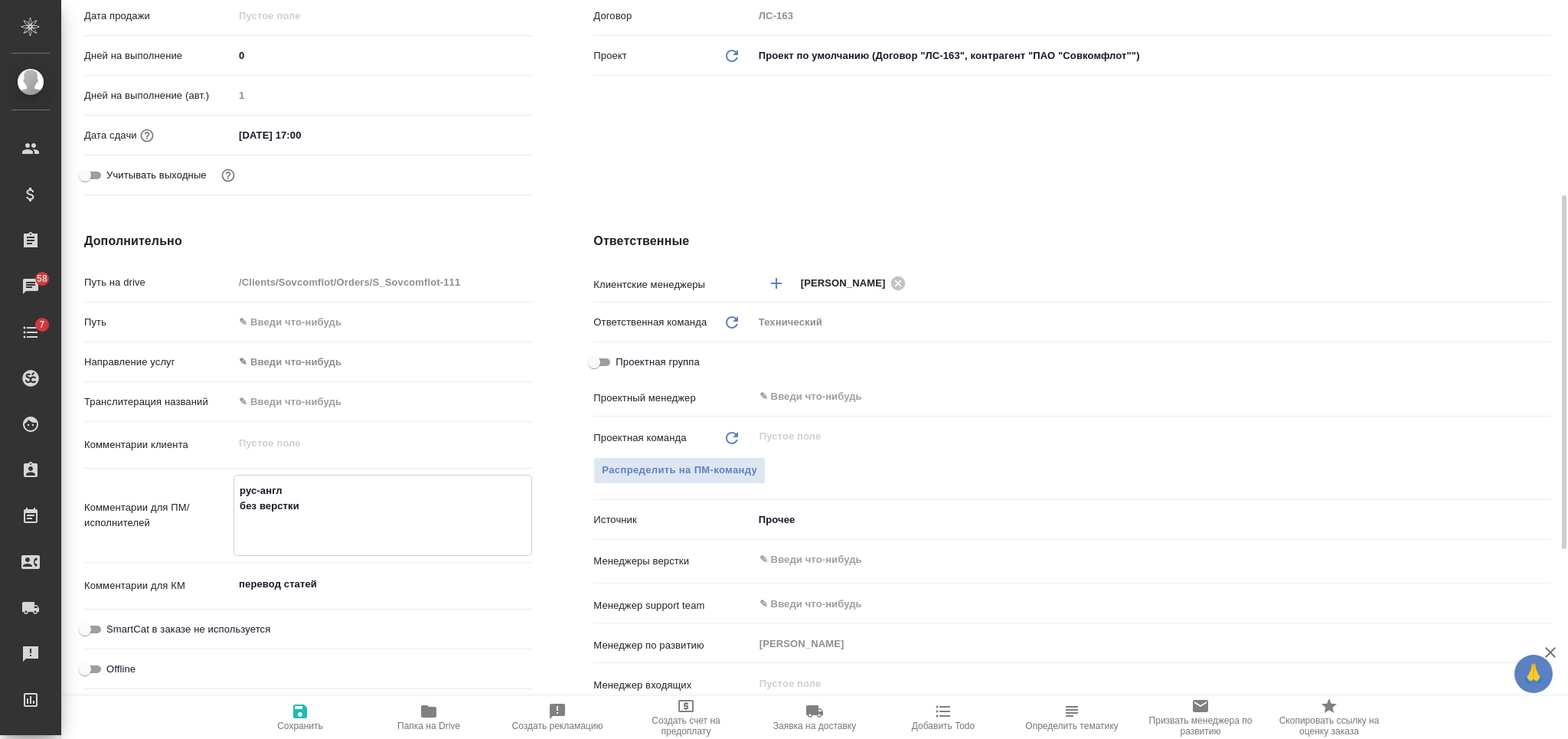
type textarea "x"
type textarea "рус-англ без верстки д"
type textarea "x"
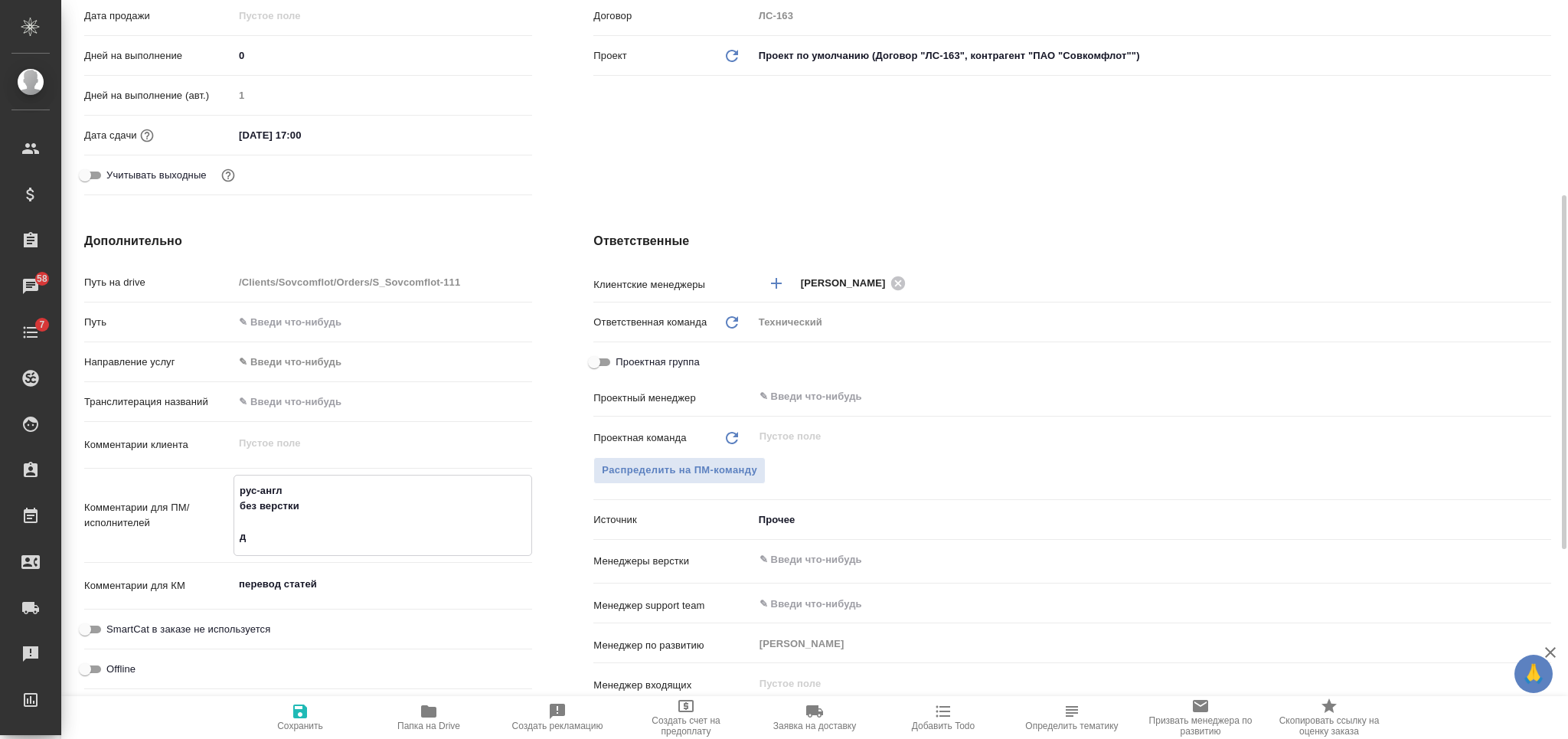
type textarea "x"
type textarea "рус-англ без верстки ду"
type textarea "x"
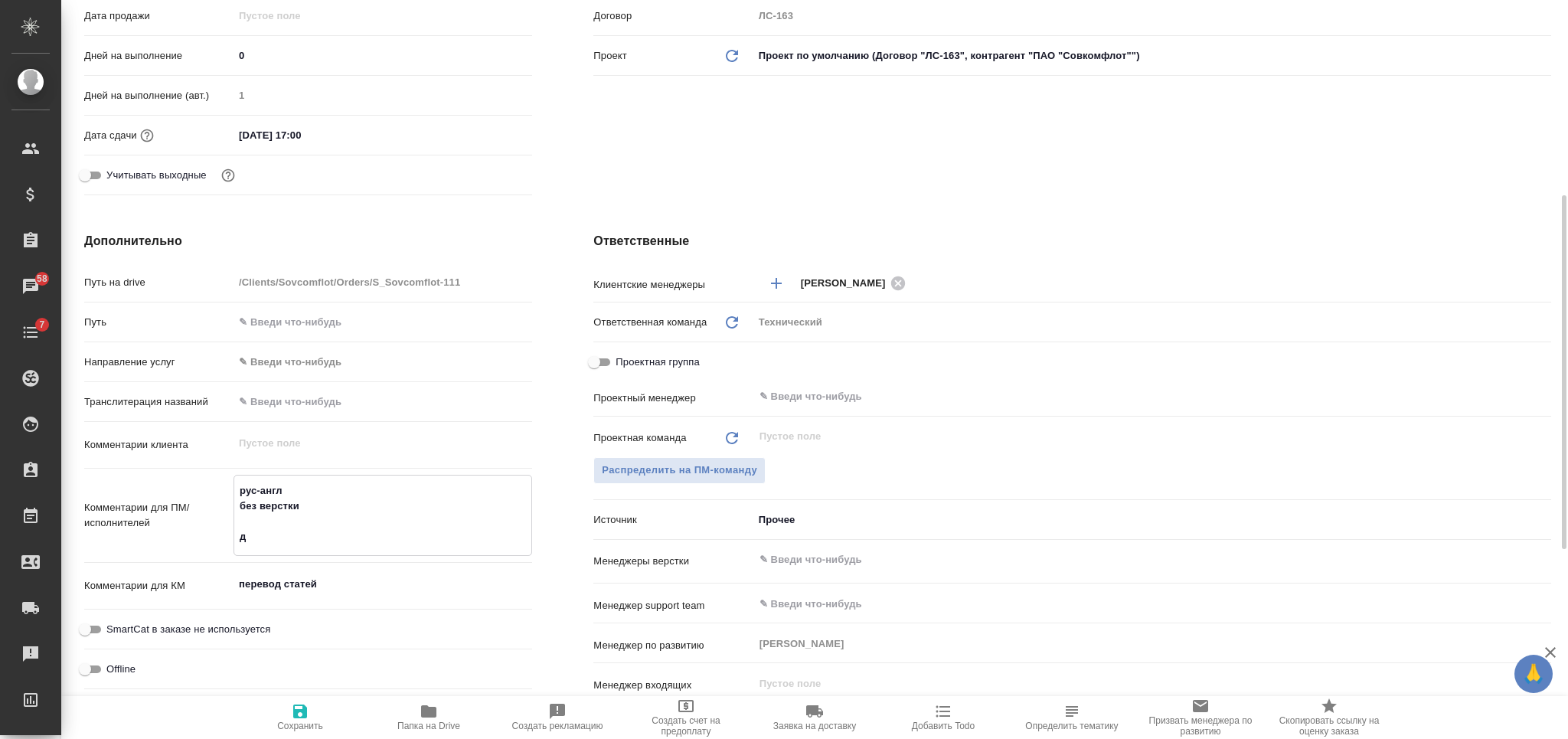
type textarea "x"
type textarea "рус-англ без верстки дум"
type textarea "x"
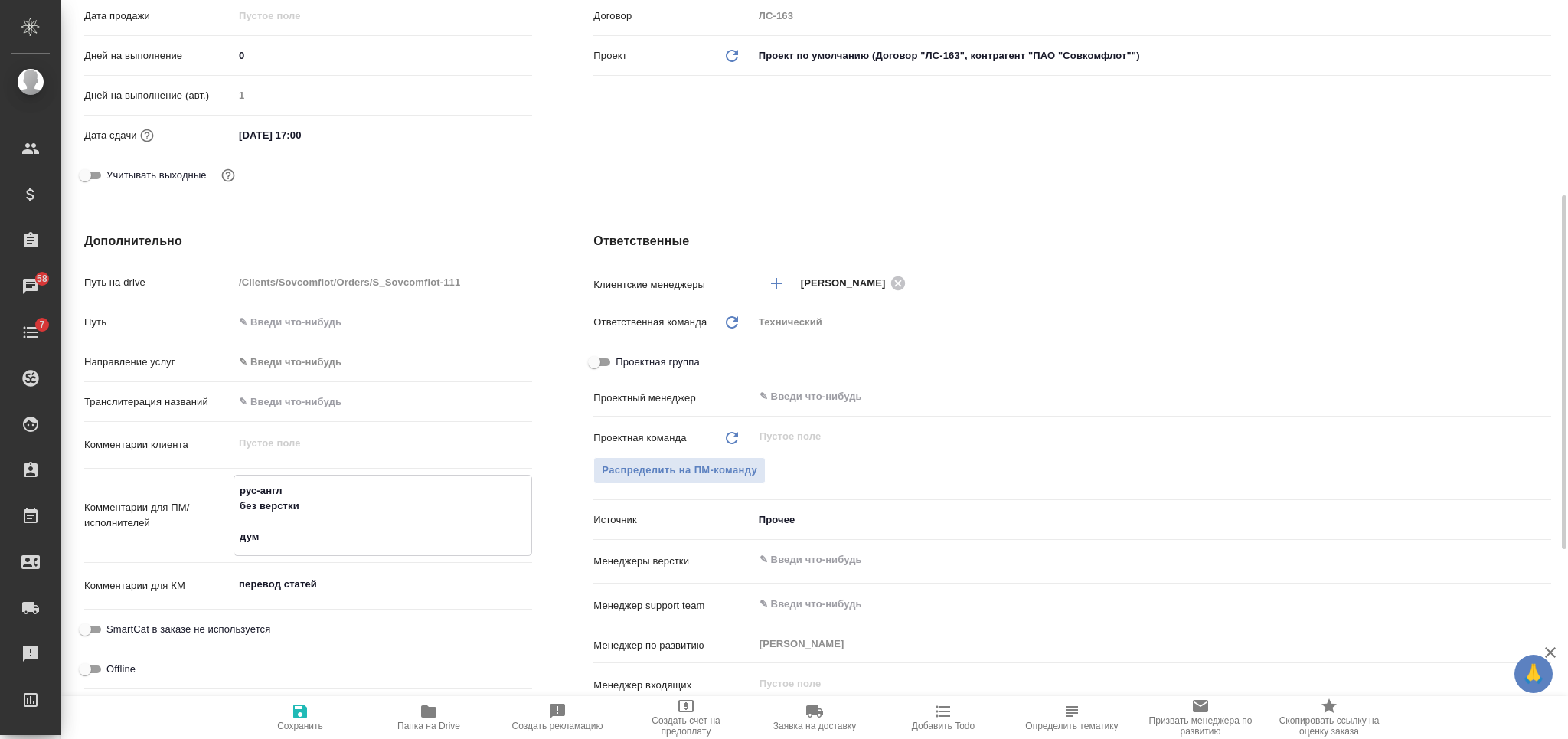
type textarea "x"
type textarea "рус-англ без верстки дума"
type textarea "x"
type textarea "рус-англ без верстки думаю"
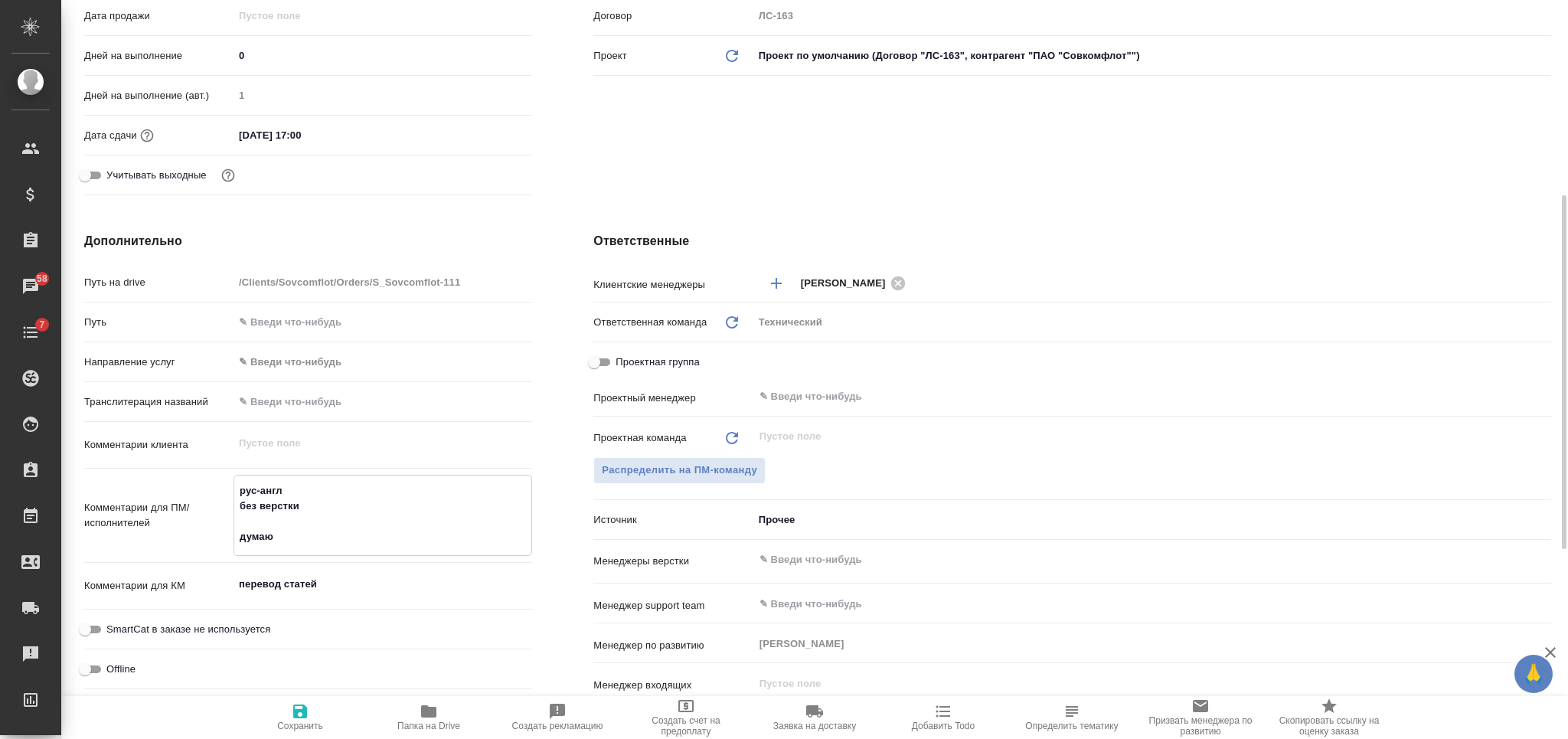
type textarea "x"
type textarea "рус-англ без верстки думаю,"
type textarea "x"
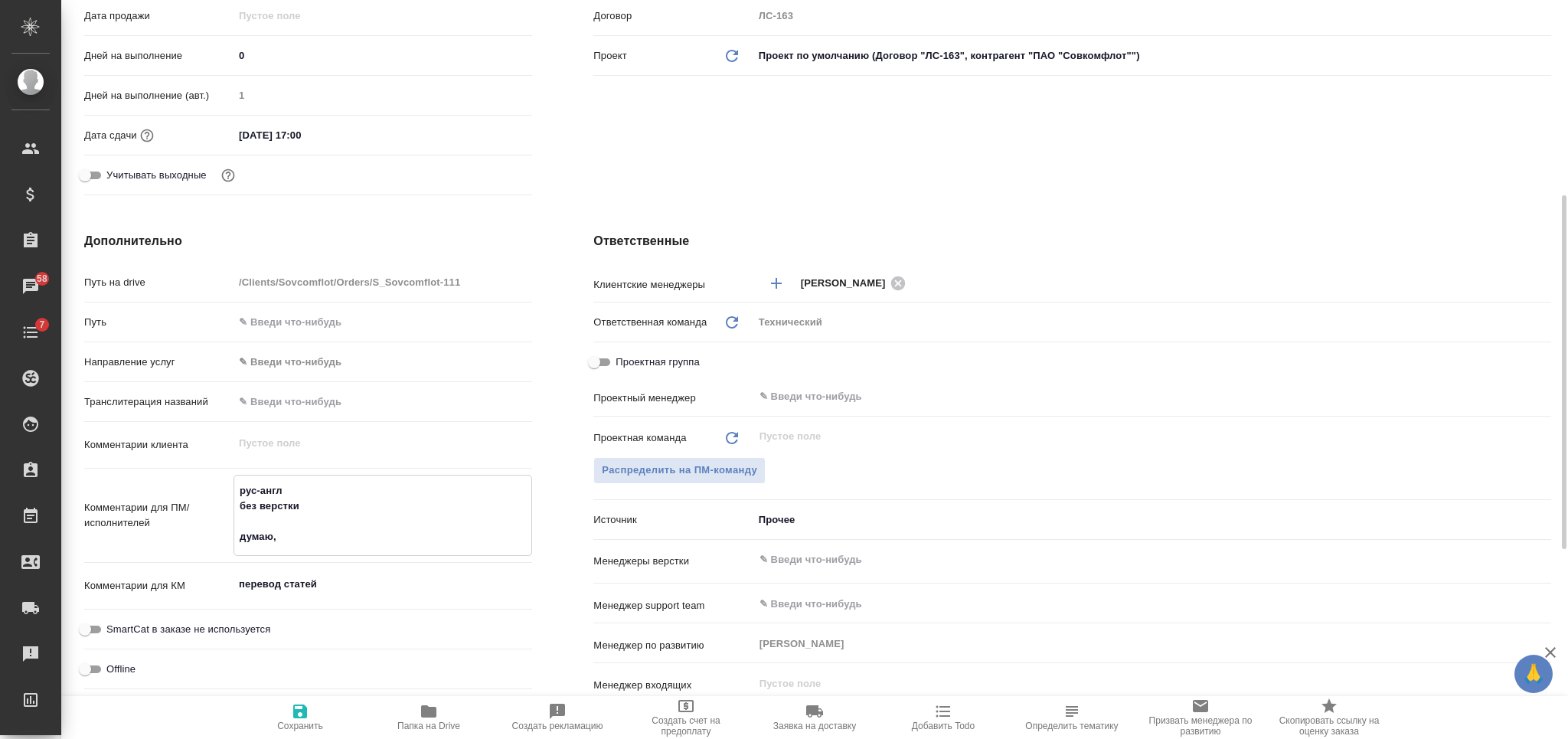
type textarea "x"
type textarea "рус-англ без верстки думаю,"
type textarea "x"
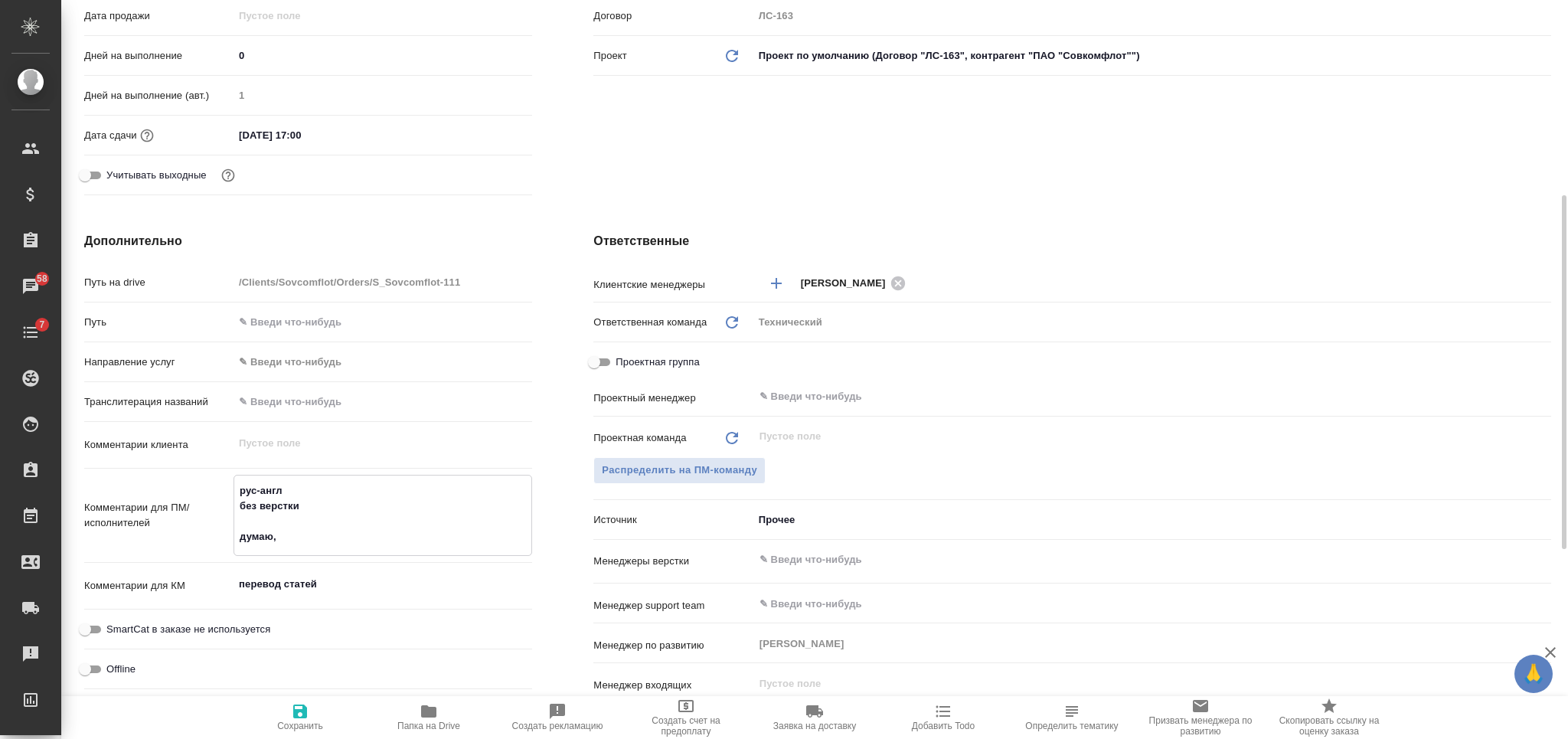
type textarea "x"
type textarea "рус-англ без верстки думаю, з"
type textarea "x"
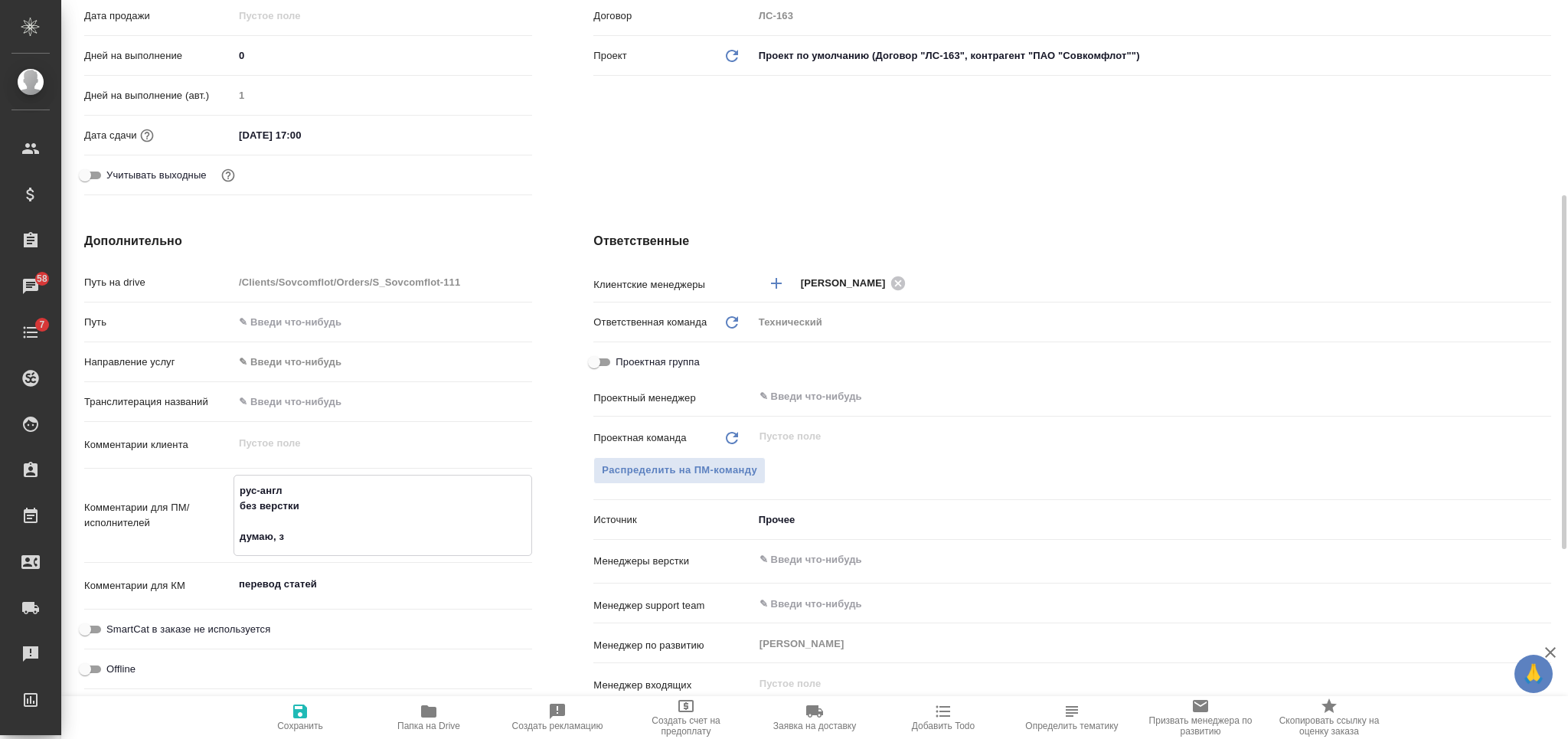
type textarea "x"
type textarea "рус-англ без верстки думаю, зд"
type textarea "x"
type textarea "рус-англ без верстки думаю, зде"
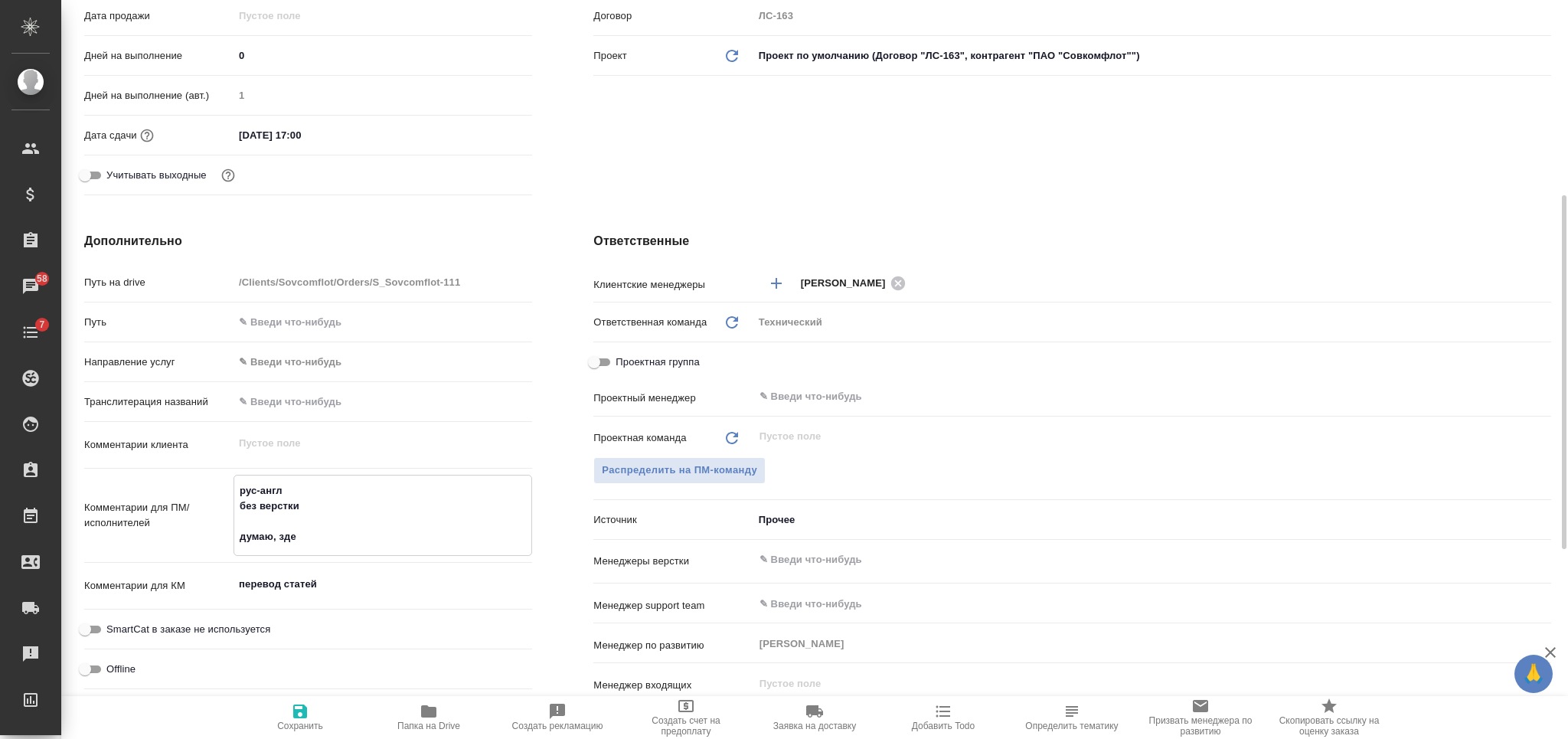
type textarea "x"
type textarea "рус-англ без верстки думаю, здесь"
type textarea "x"
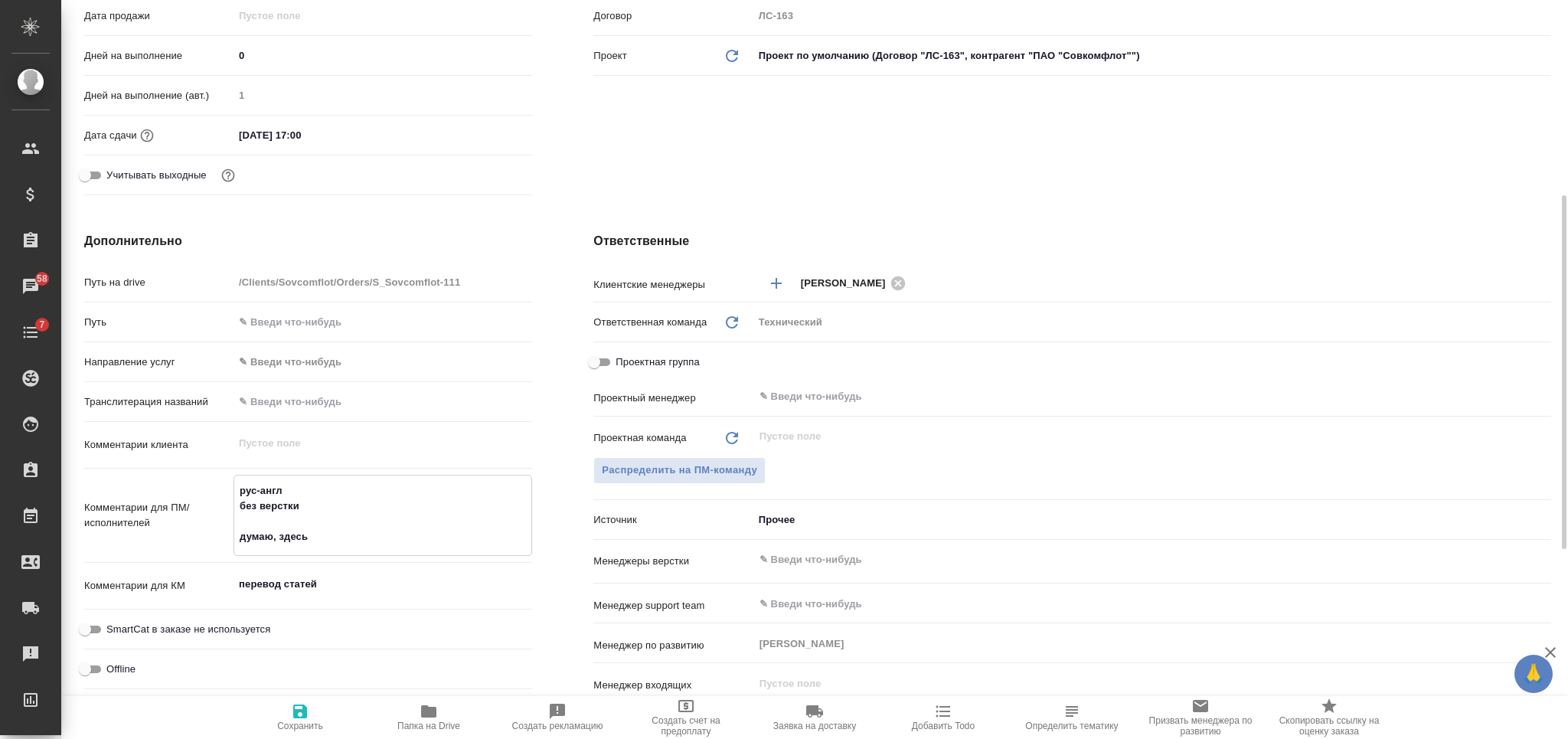
type textarea "x"
type textarea "рус-англ без верстки думаю, здесь"
type textarea "x"
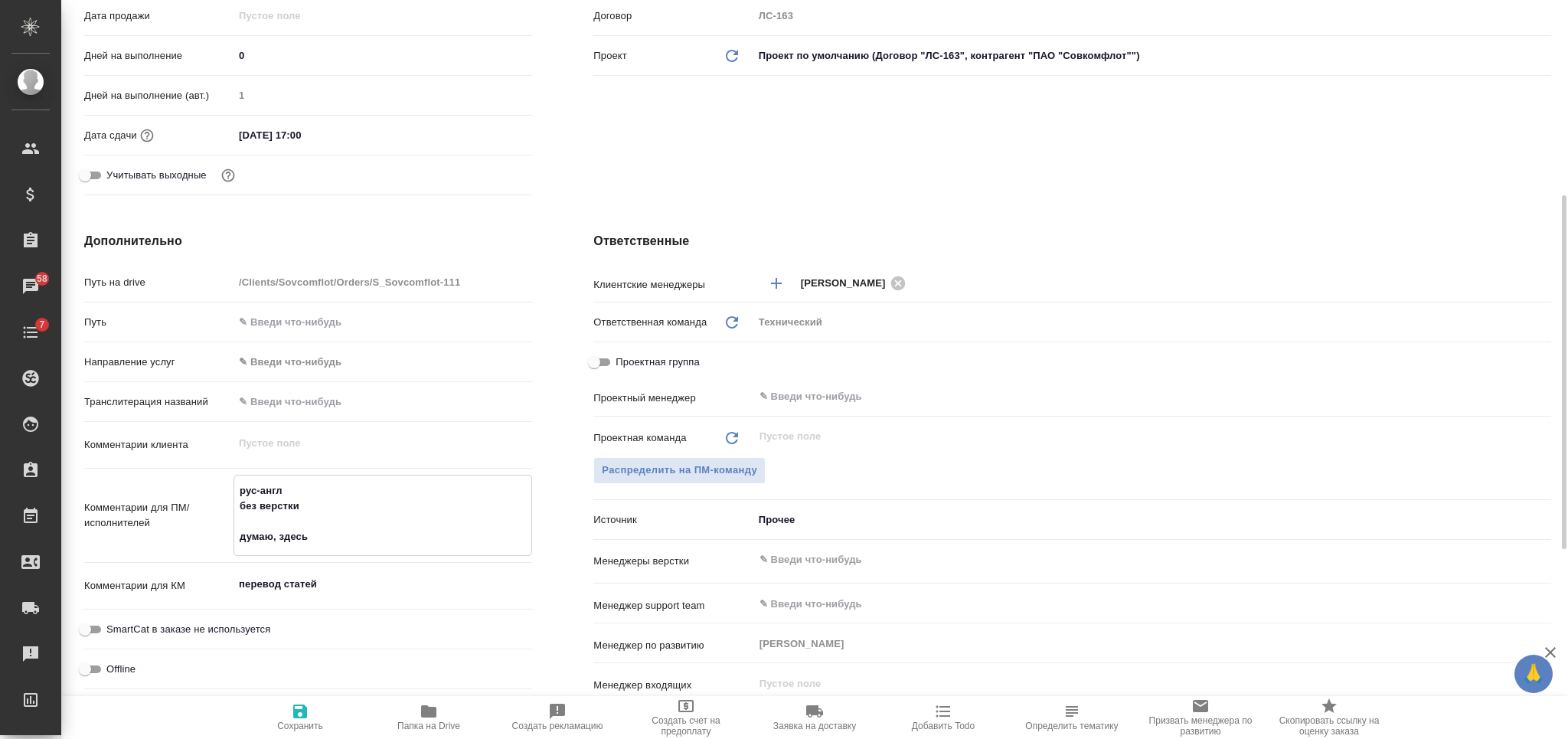
type textarea "x"
type textarea "рус-англ без верстки думаю, здесь б"
type textarea "x"
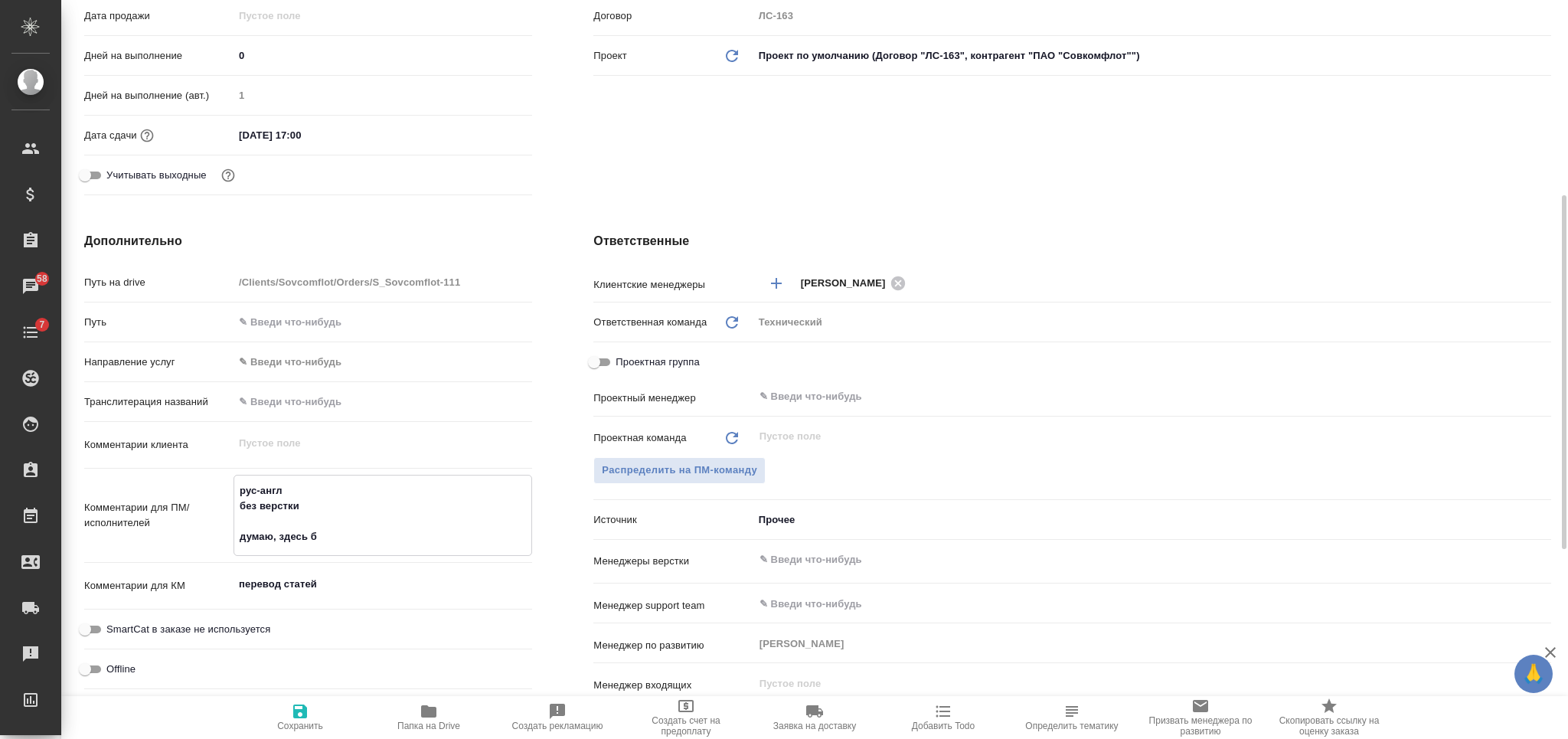
type textarea "рус-англ без верстки думаю, здесь бо"
type textarea "x"
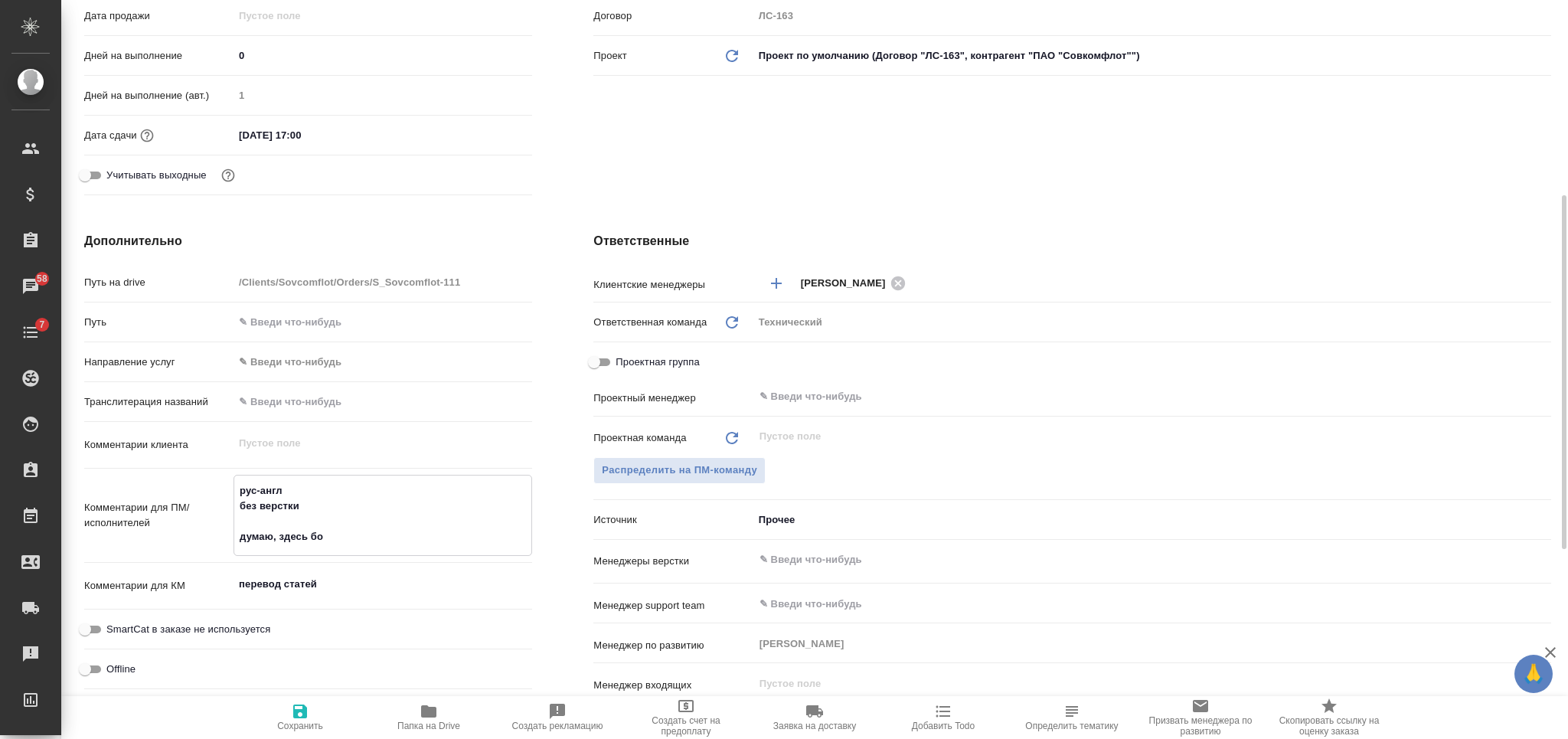
type textarea "рус-англ без верстки думаю, здесь бол"
type textarea "x"
type textarea "рус-англ без верстки думаю, здесь боль"
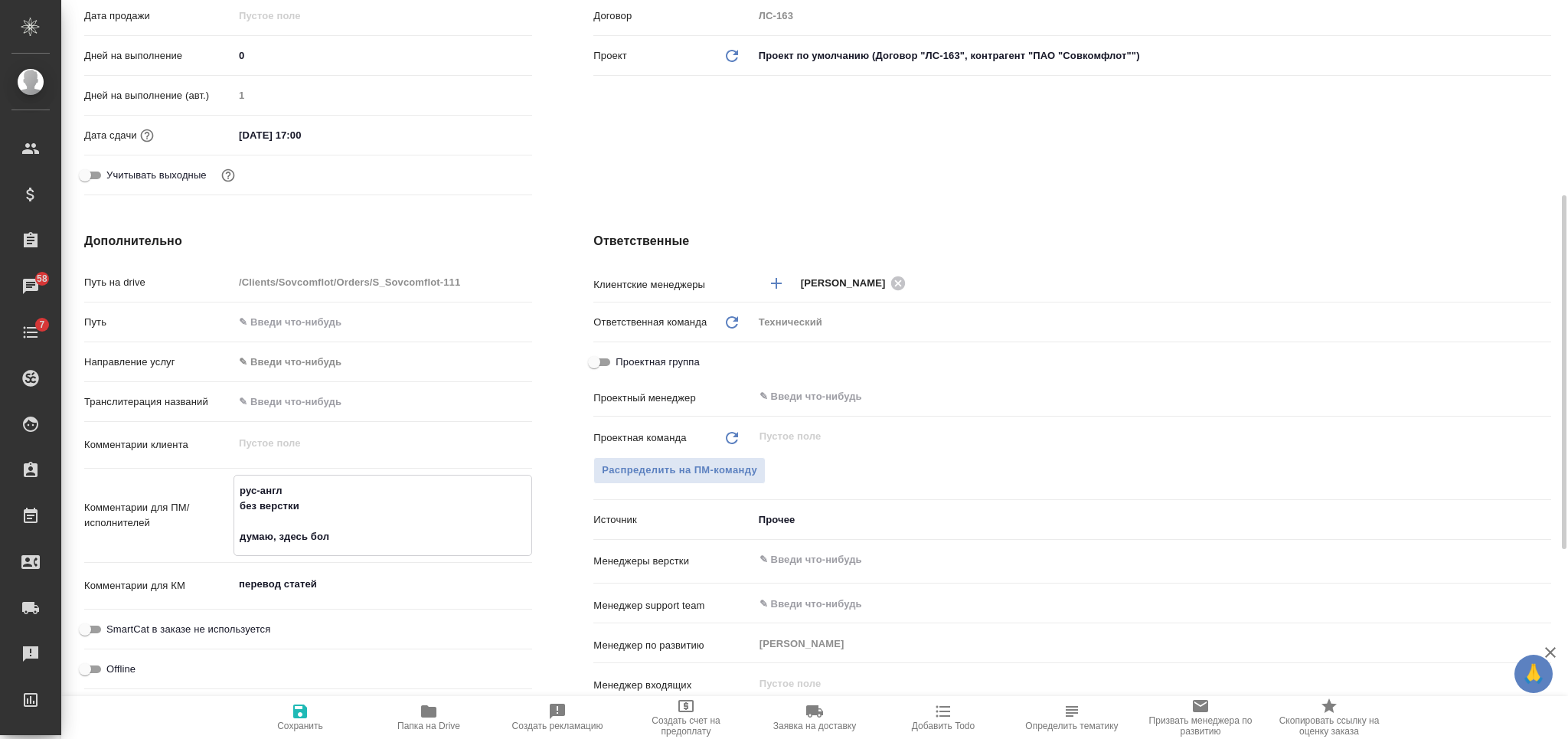
type textarea "x"
type textarea "рус-англ без верстки думаю, здесь больш"
type textarea "x"
type textarea "рус-англ без верстки думаю, здесь больше"
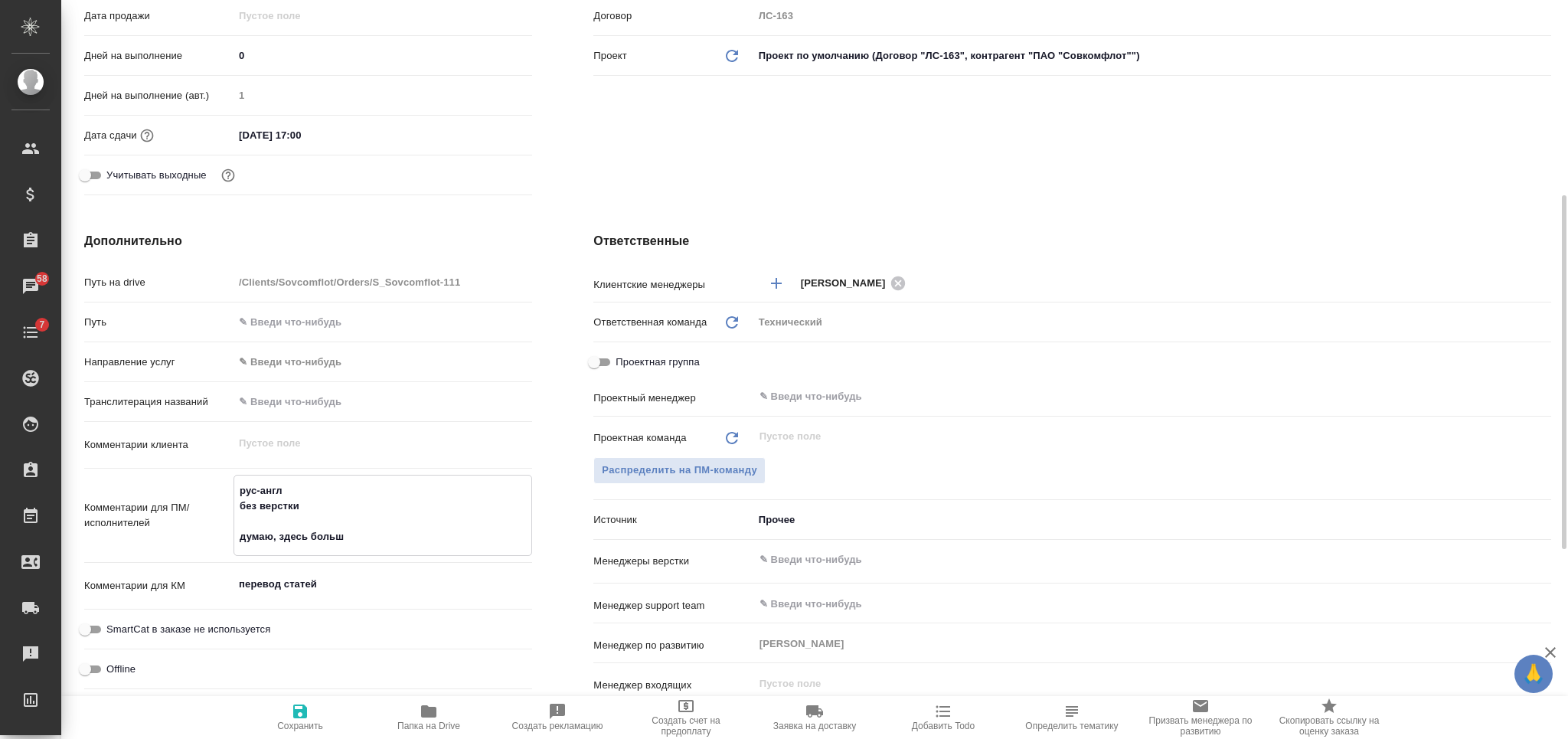
type textarea "x"
type textarea "рус-англ без верстки думаю, здесь больше"
type textarea "x"
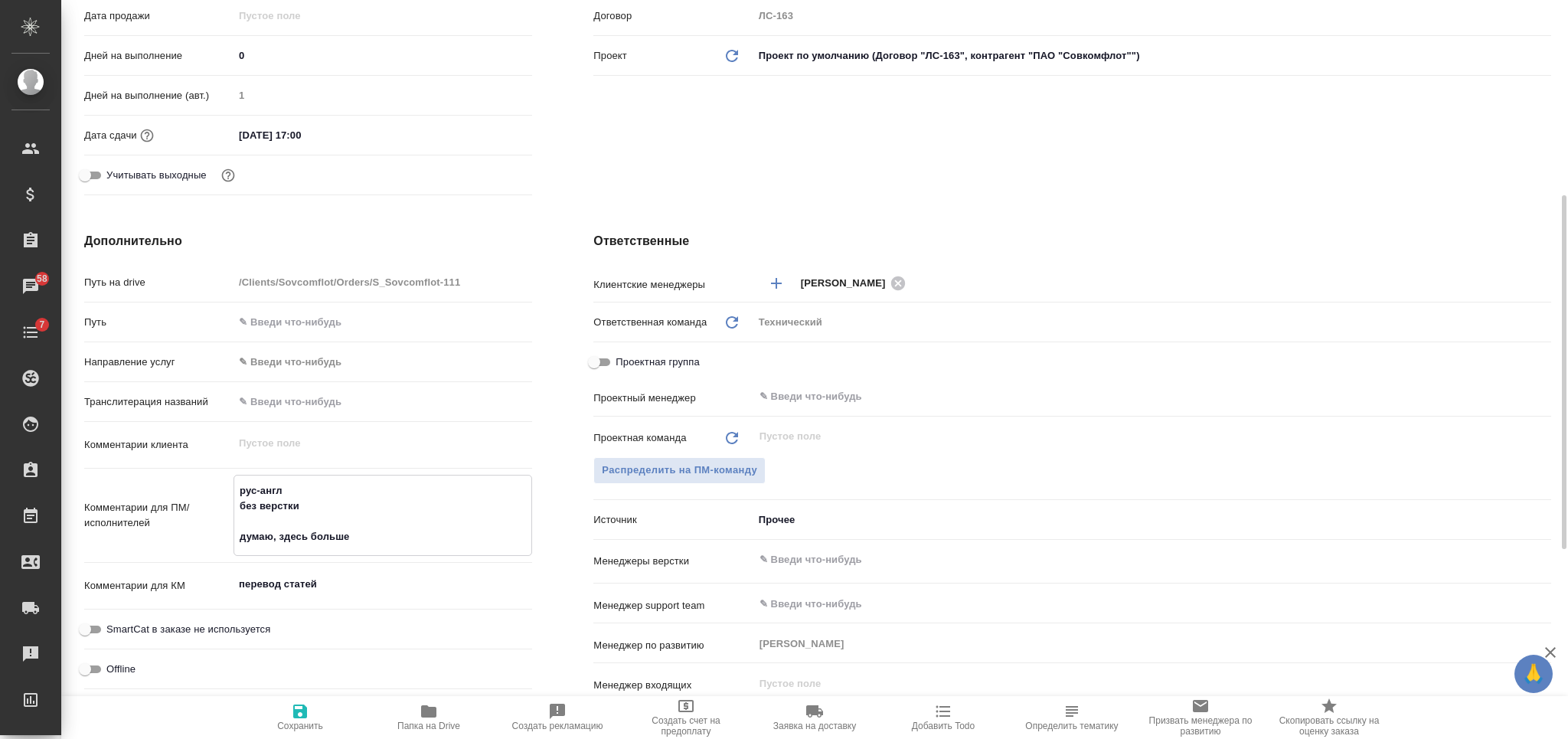
type textarea "x"
type textarea "рус-англ без верстки думаю, здесь больше т"
type textarea "x"
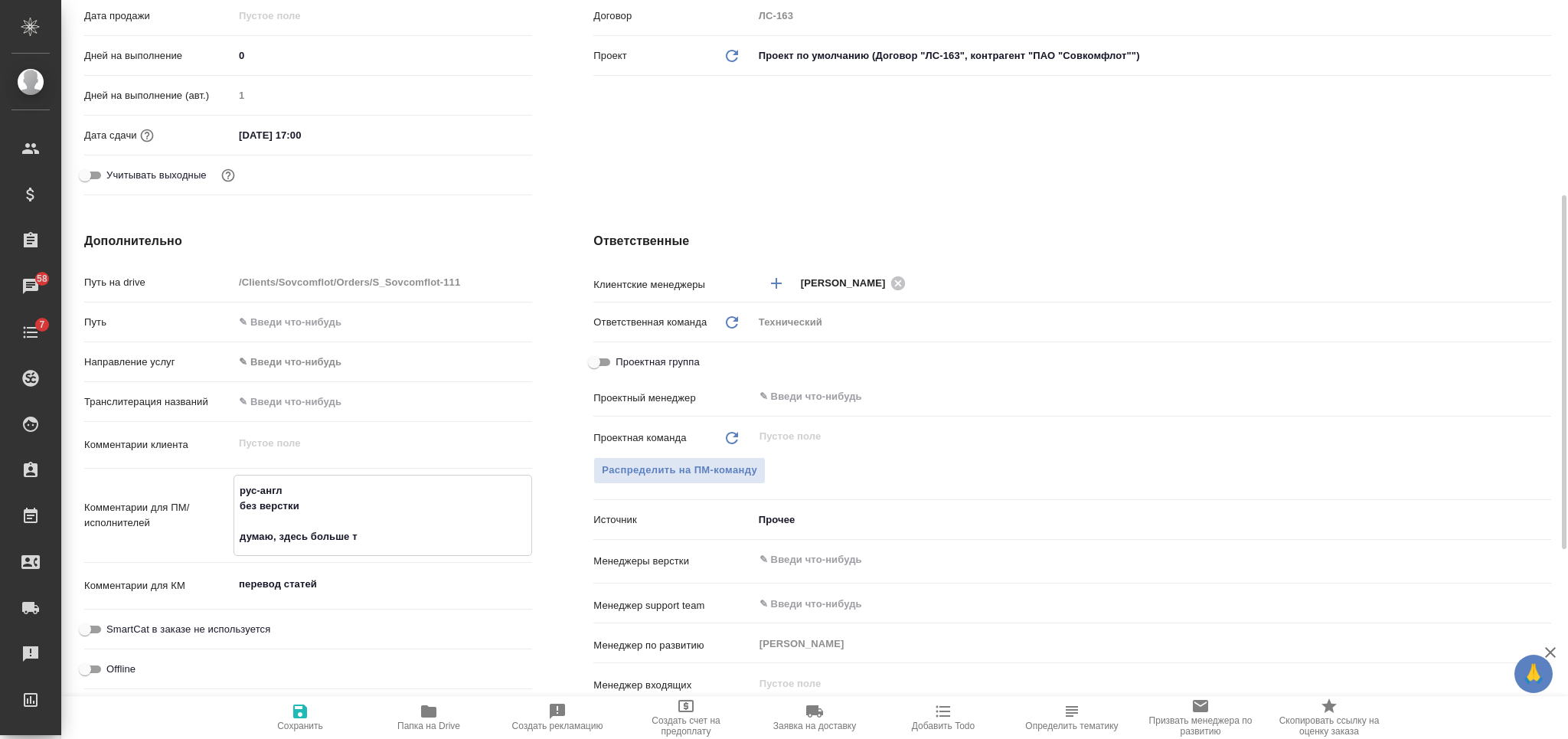
type textarea "x"
type textarea "рус-англ без верстки думаю, здесь больше те"
type textarea "x"
type textarea "рус-англ без верстки думаю, здесь больше тез"
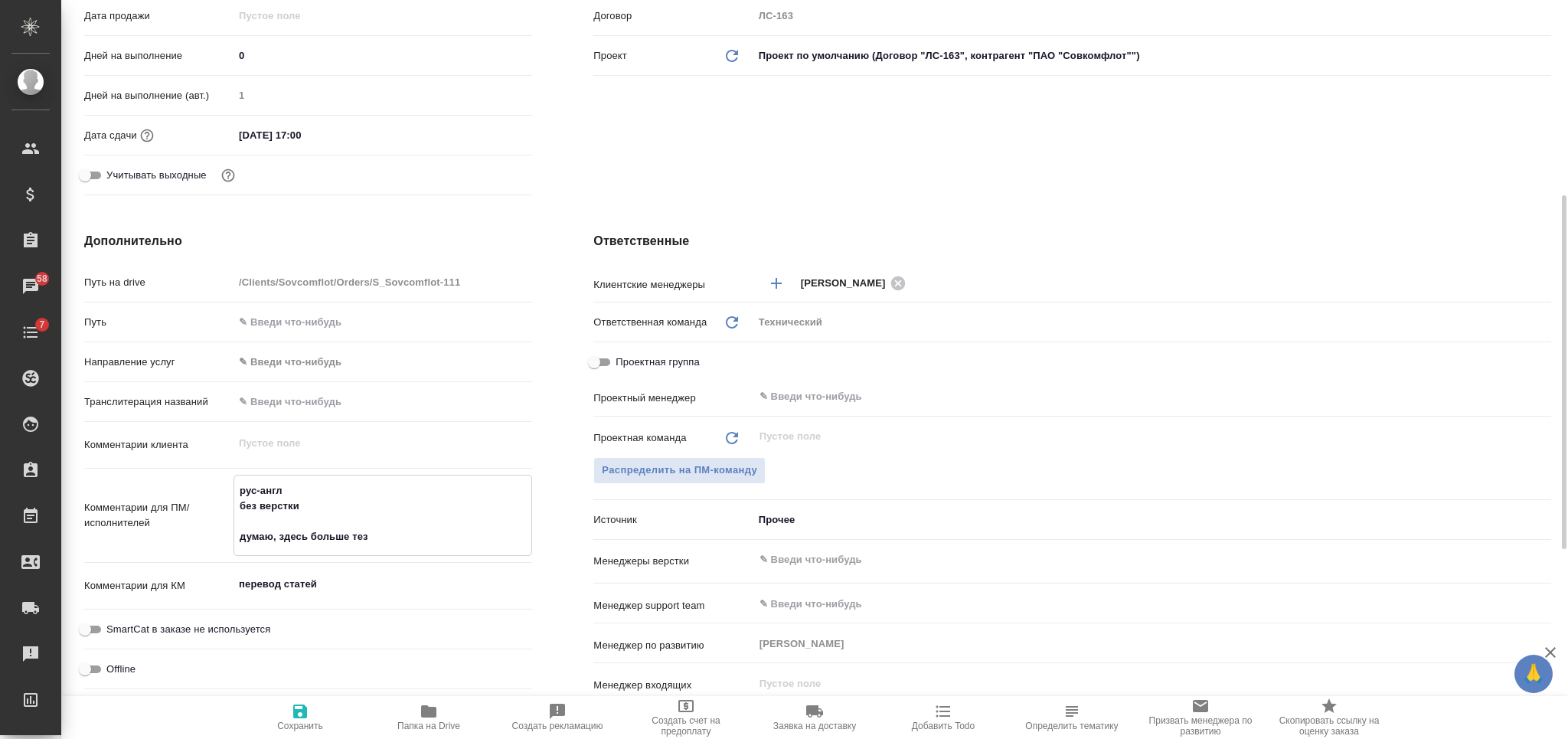
type textarea "x"
type textarea "рус-англ без верстки думаю, здесь больше те"
type textarea "x"
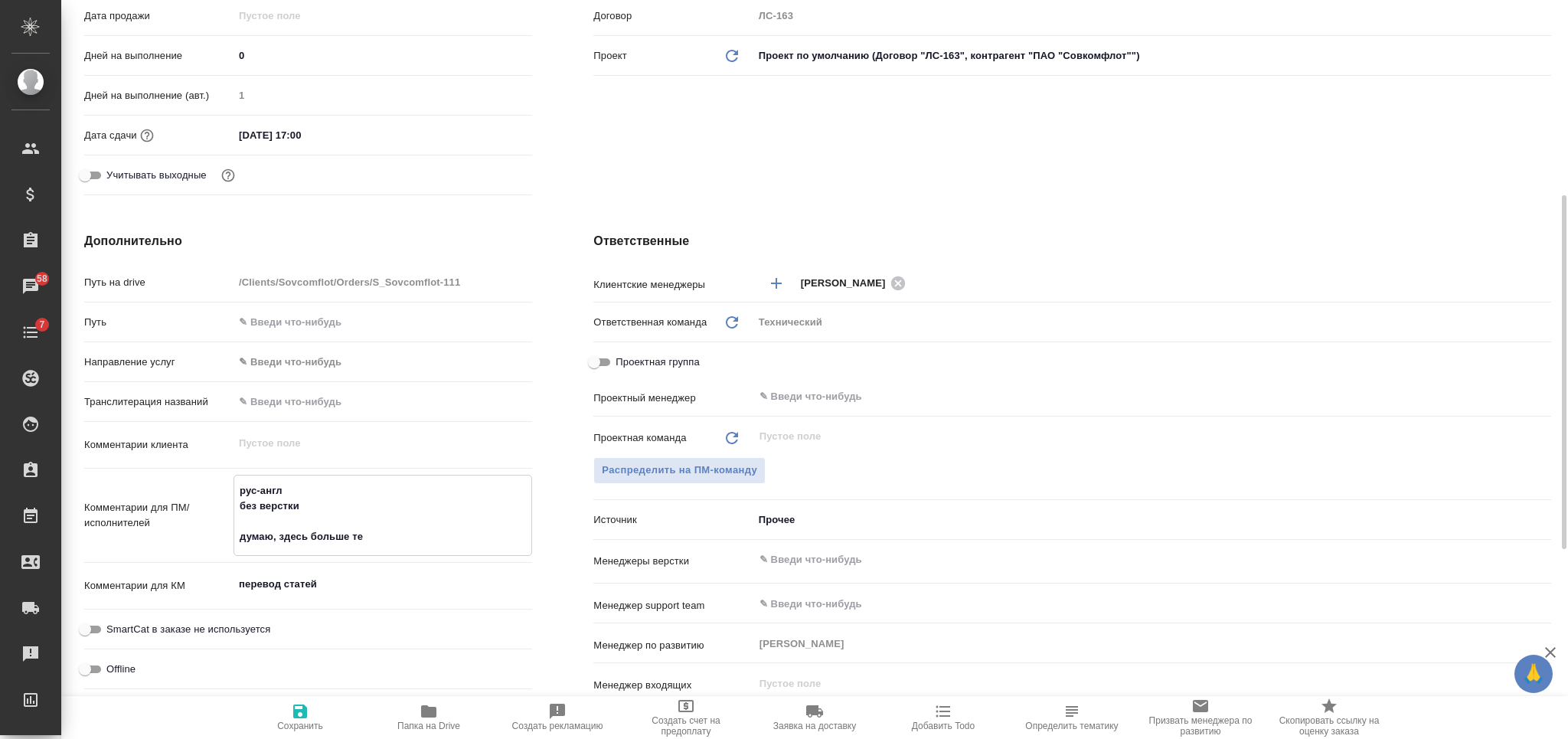
type textarea "x"
type textarea "рус-англ без верстки думаю, здесь больше тех"
type textarea "x"
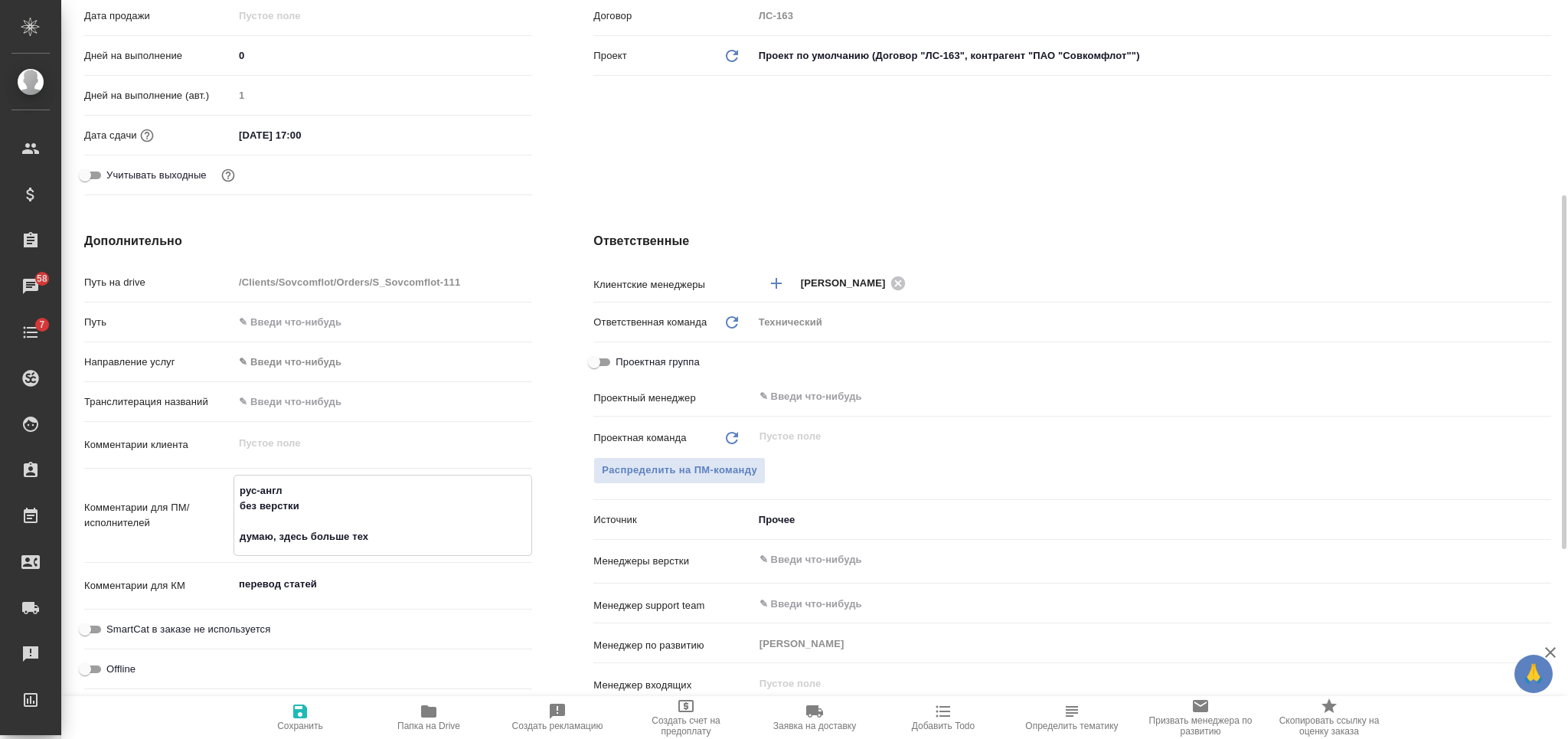
type textarea "x"
type textarea "рус-англ без верстки думаю, здесь больше тех"
type textarea "x"
click span "Сохранить"
type textarea "x"
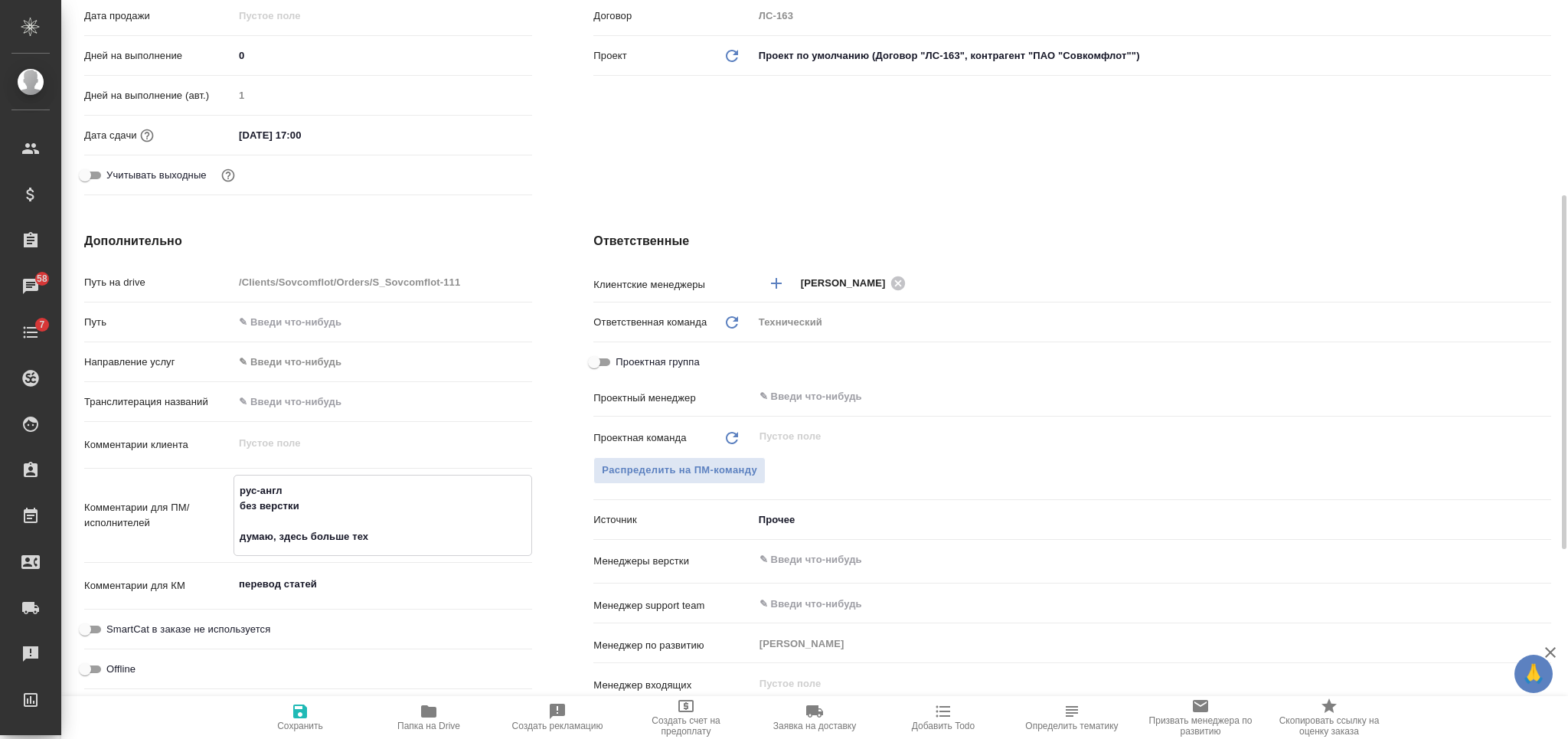
type textarea "x"
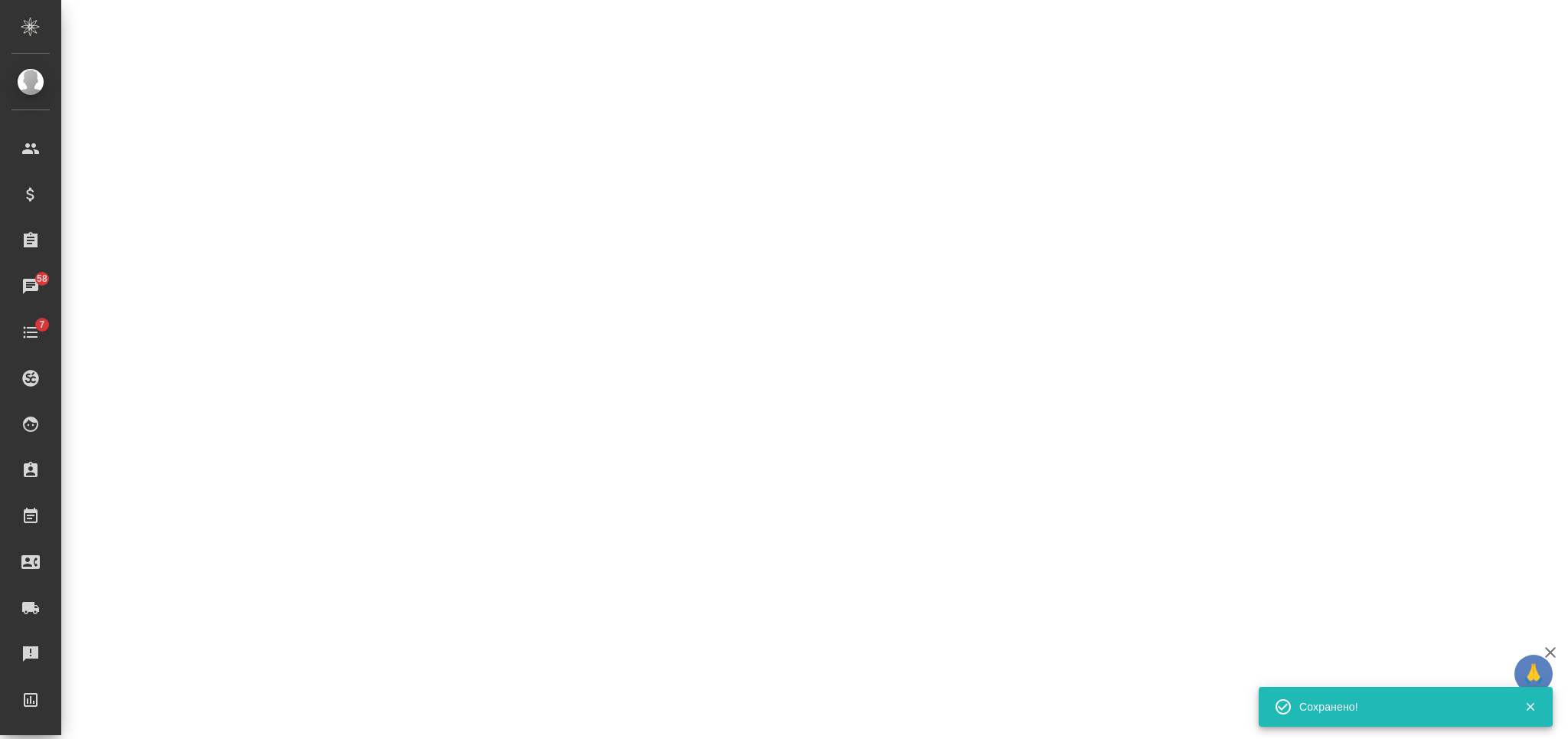
select select "RU"
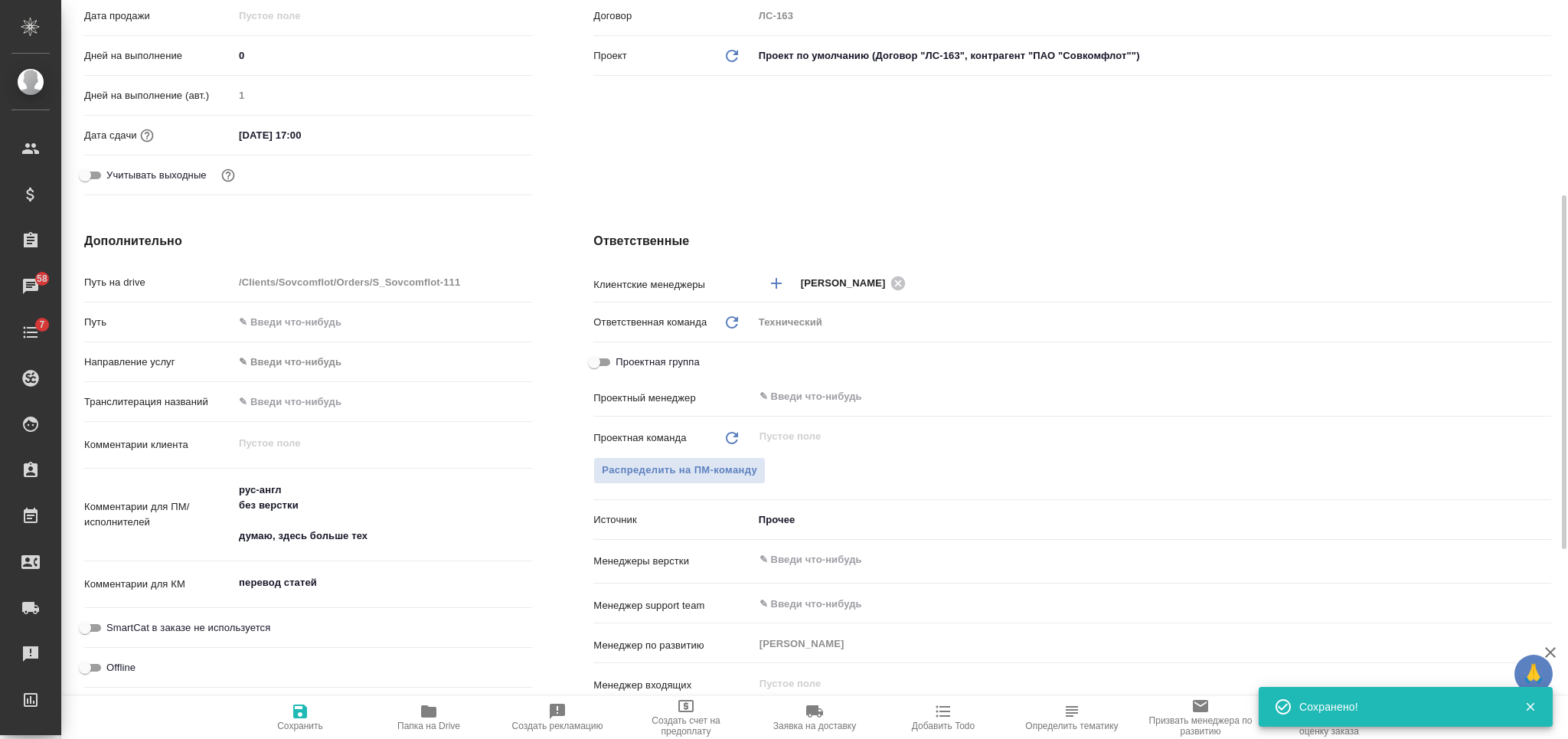
type textarea "x"
click textarea "рус-англ без верстки думаю, здесь больше тех"
type textarea "x"
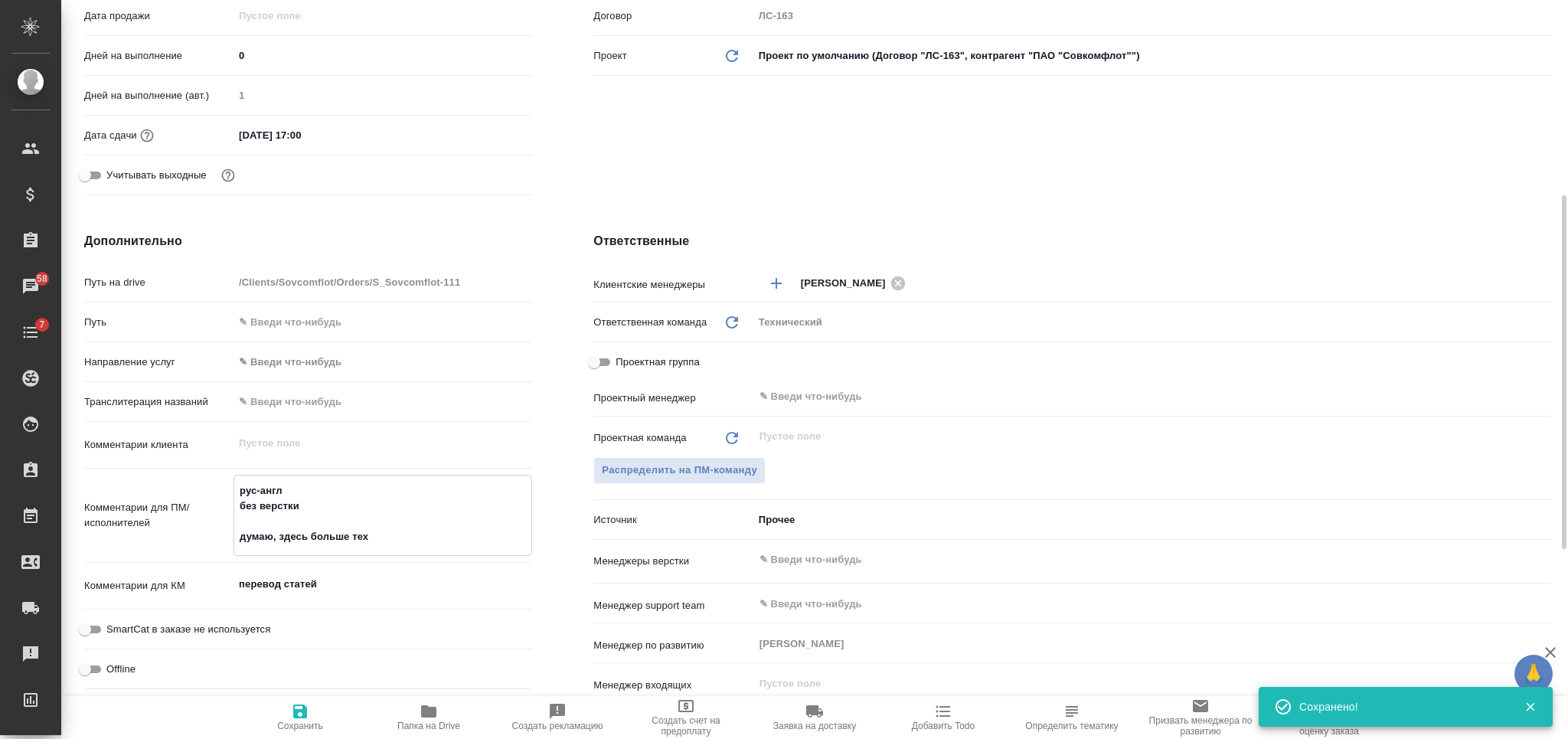
type textarea "рус-англ без верстки думаю, здесь больше тех"
type textarea "x"
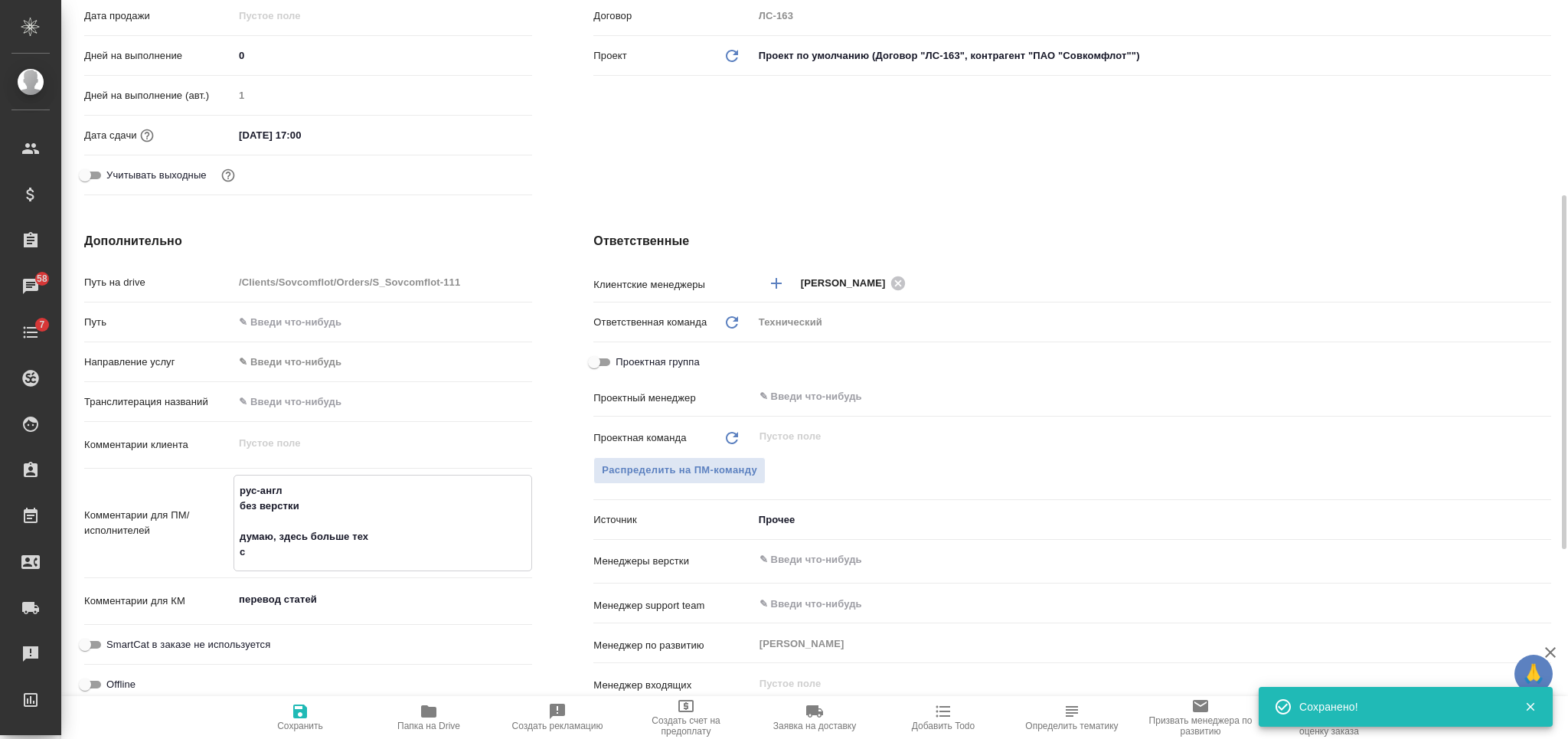
type textarea "рус-англ без верстки думаю, здесь больше тех ср"
type textarea "x"
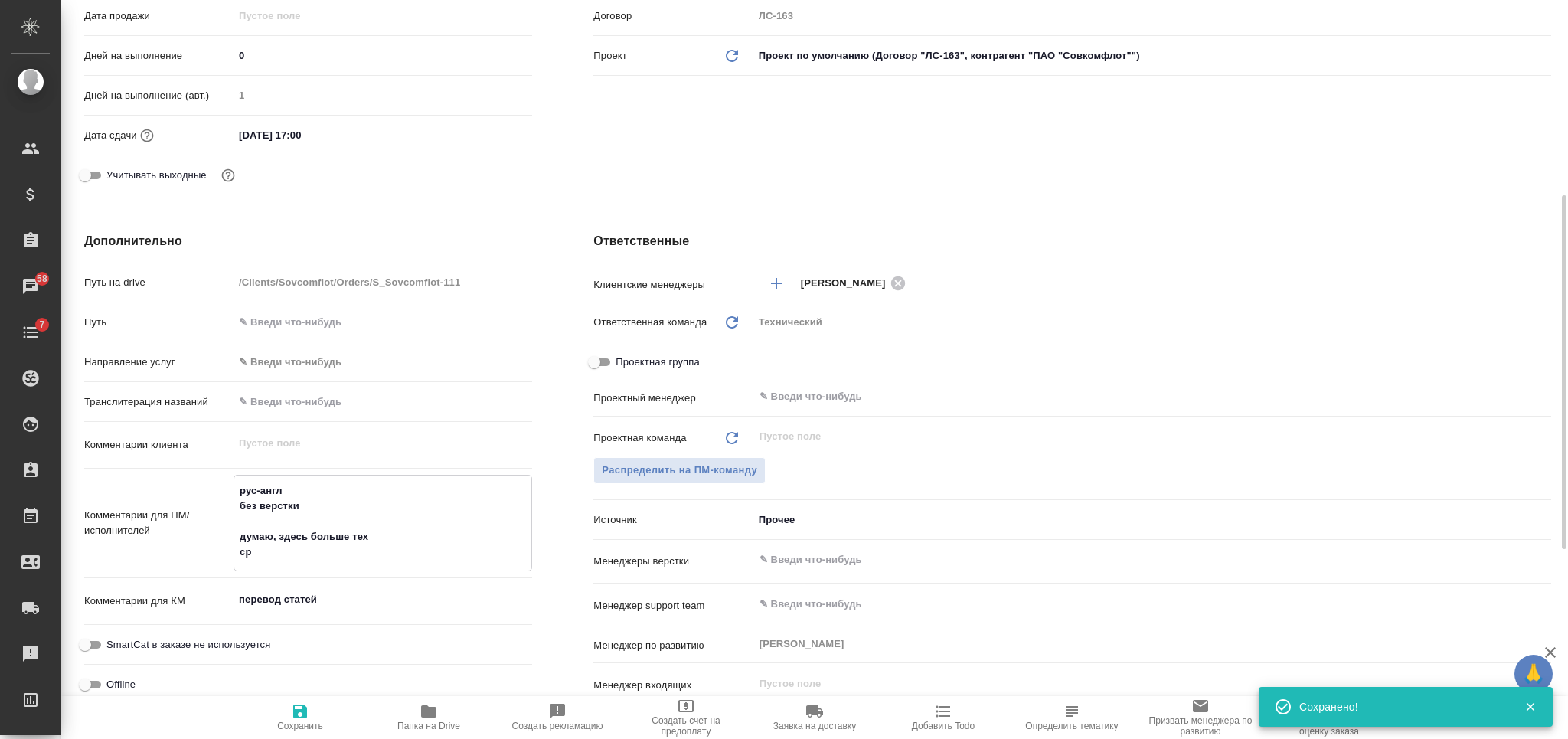
type textarea "рус-англ без верстки думаю, здесь больше тех сро"
type textarea "x"
type textarea "рус-англ без верстки думаю, здесь больше тех срок"
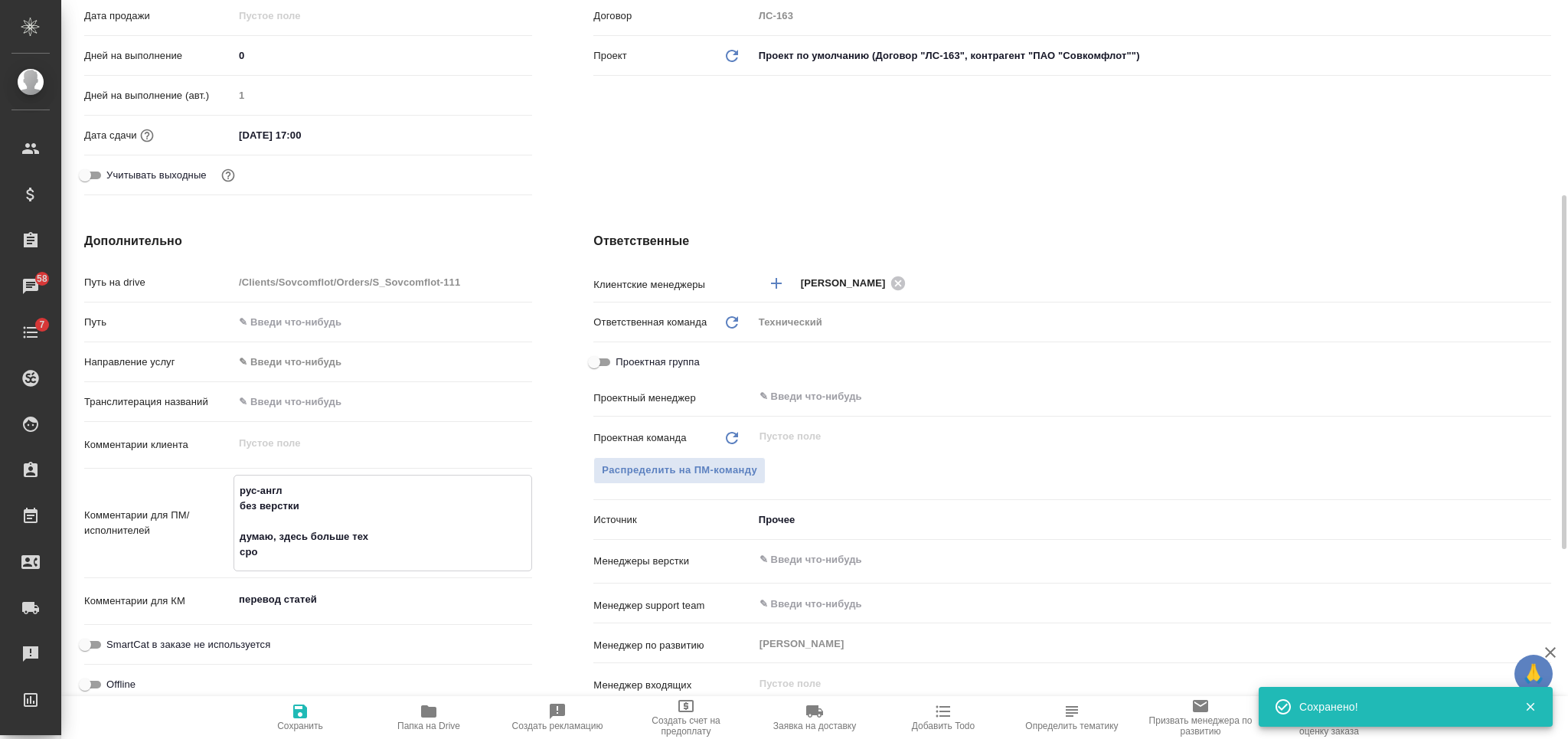
type textarea "x"
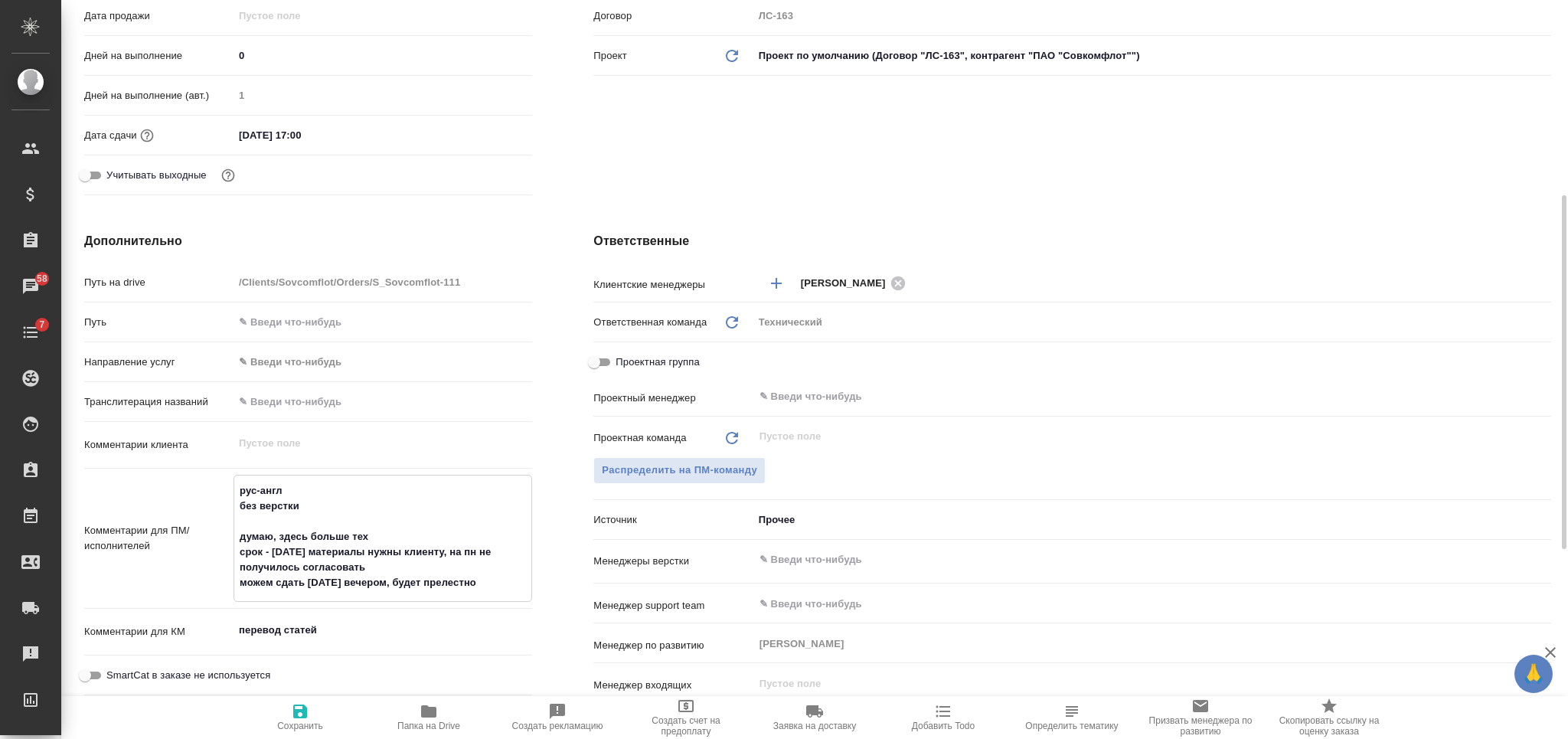
click span "Сохранить"
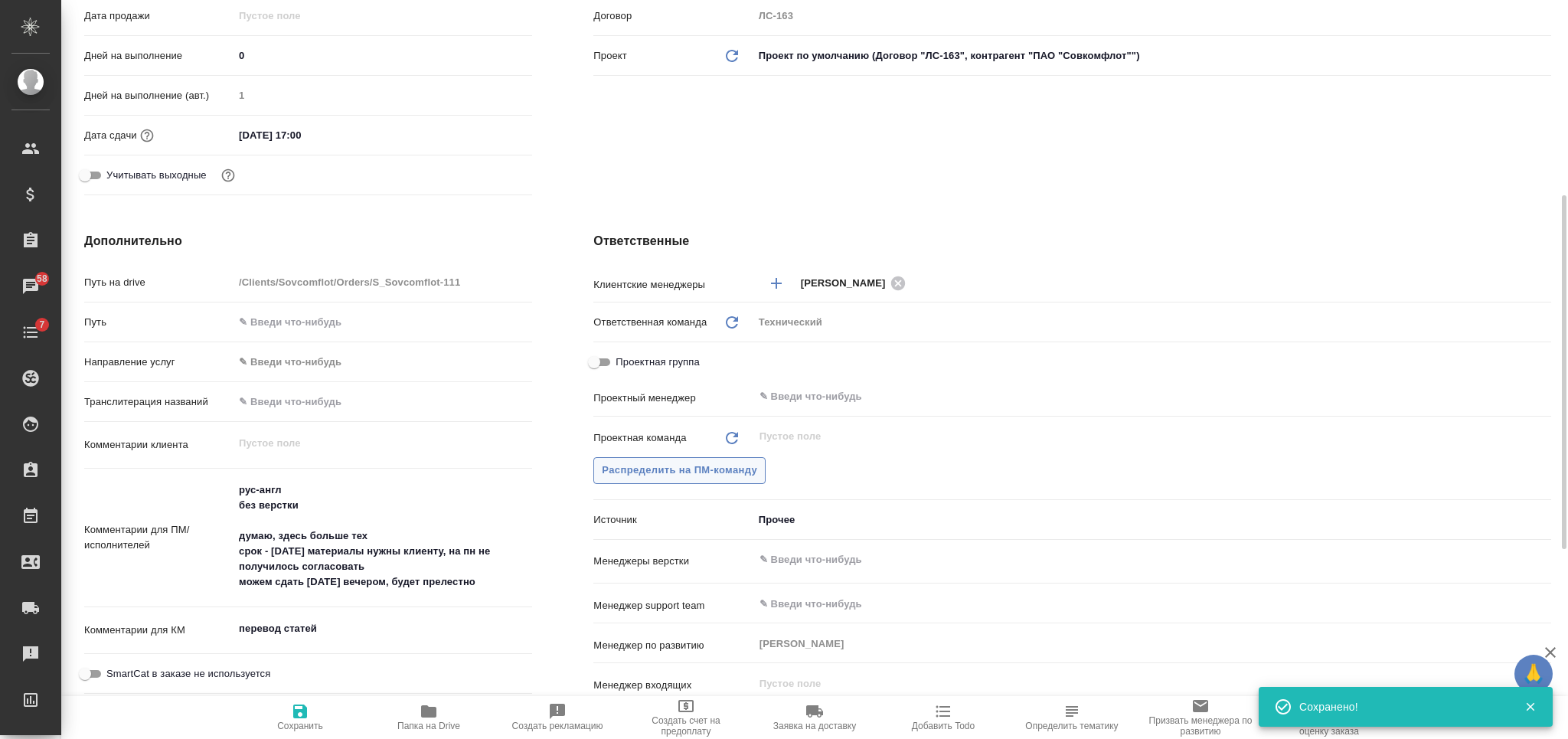
click span "Распределить на ПМ-команду"
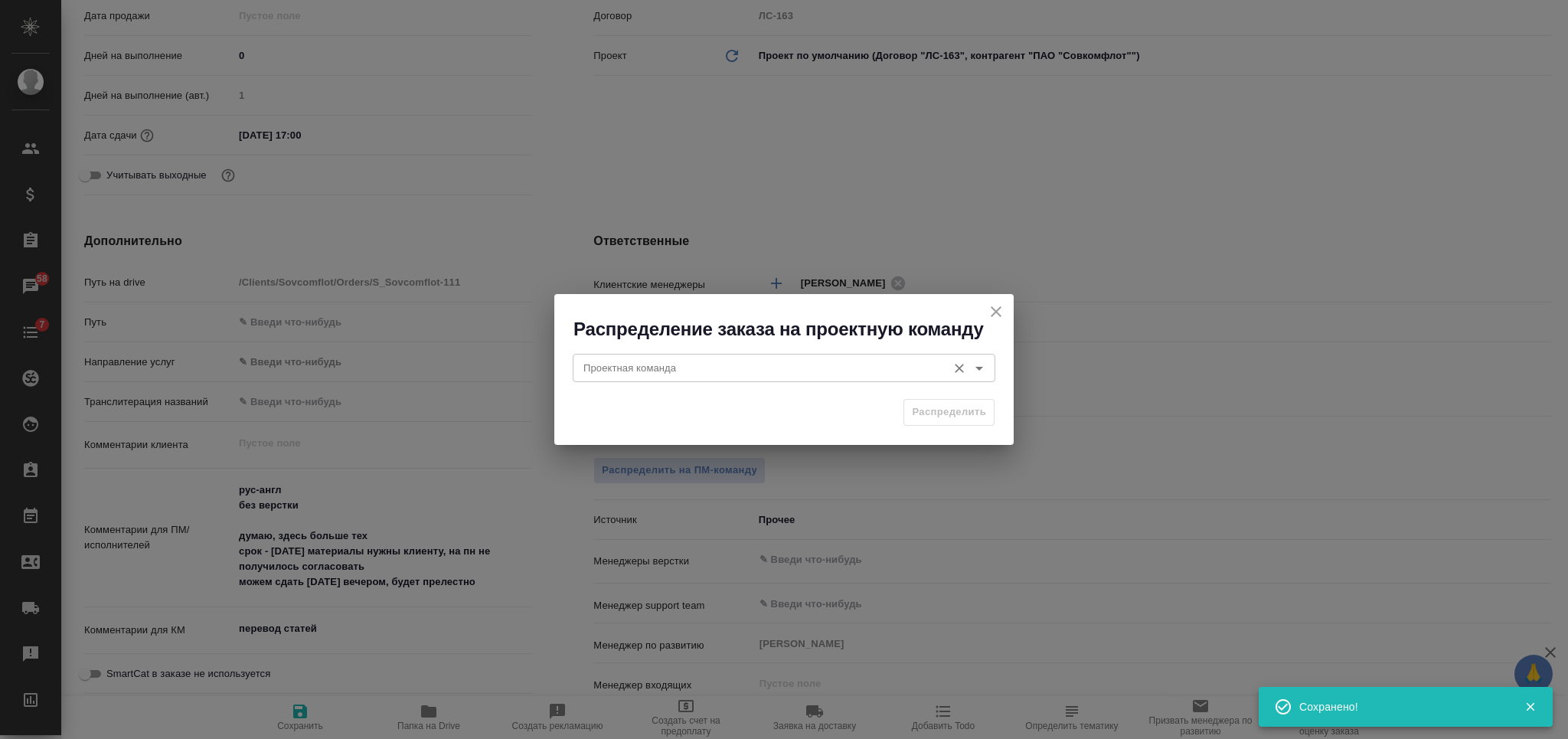
click input "Проектная команда"
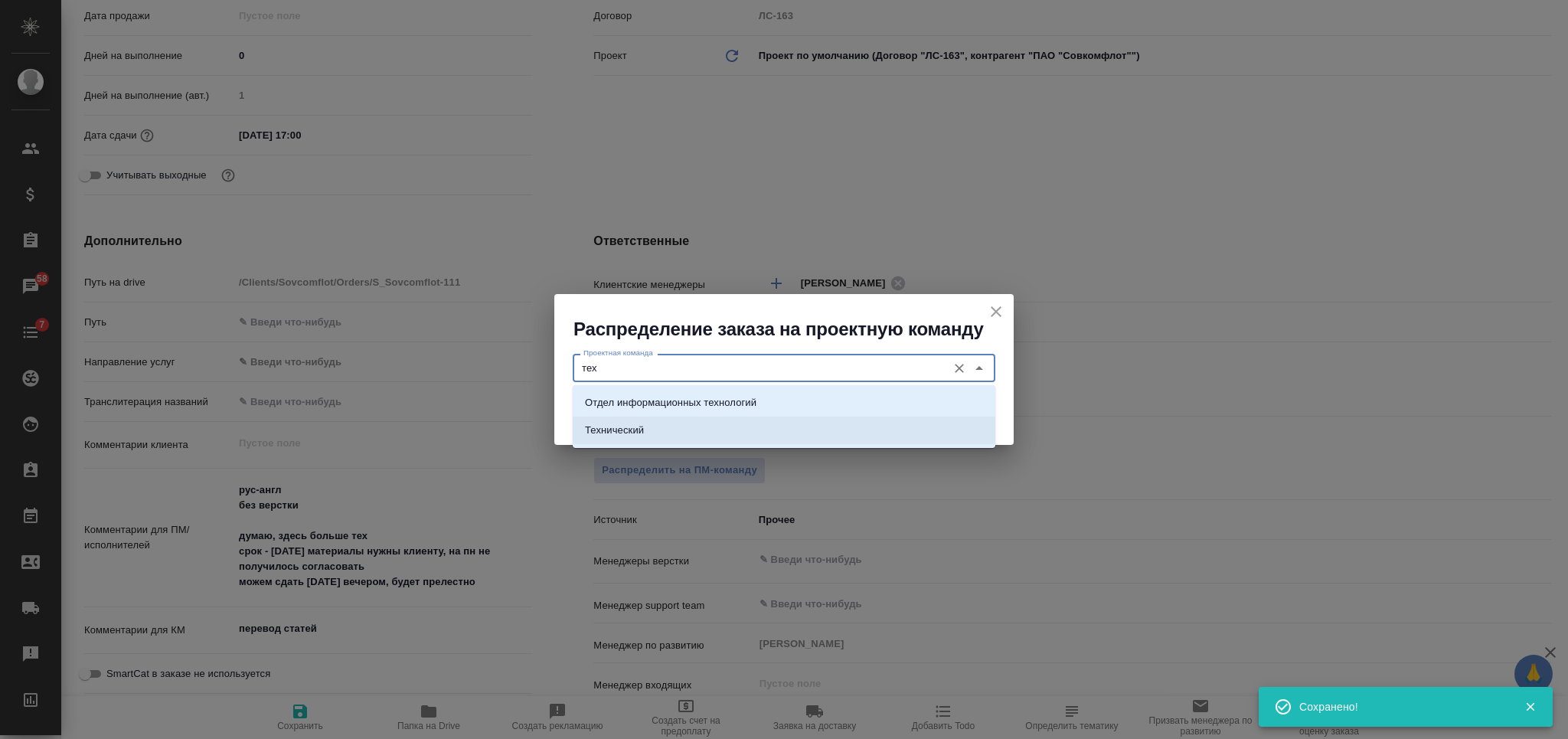
click li "Технический"
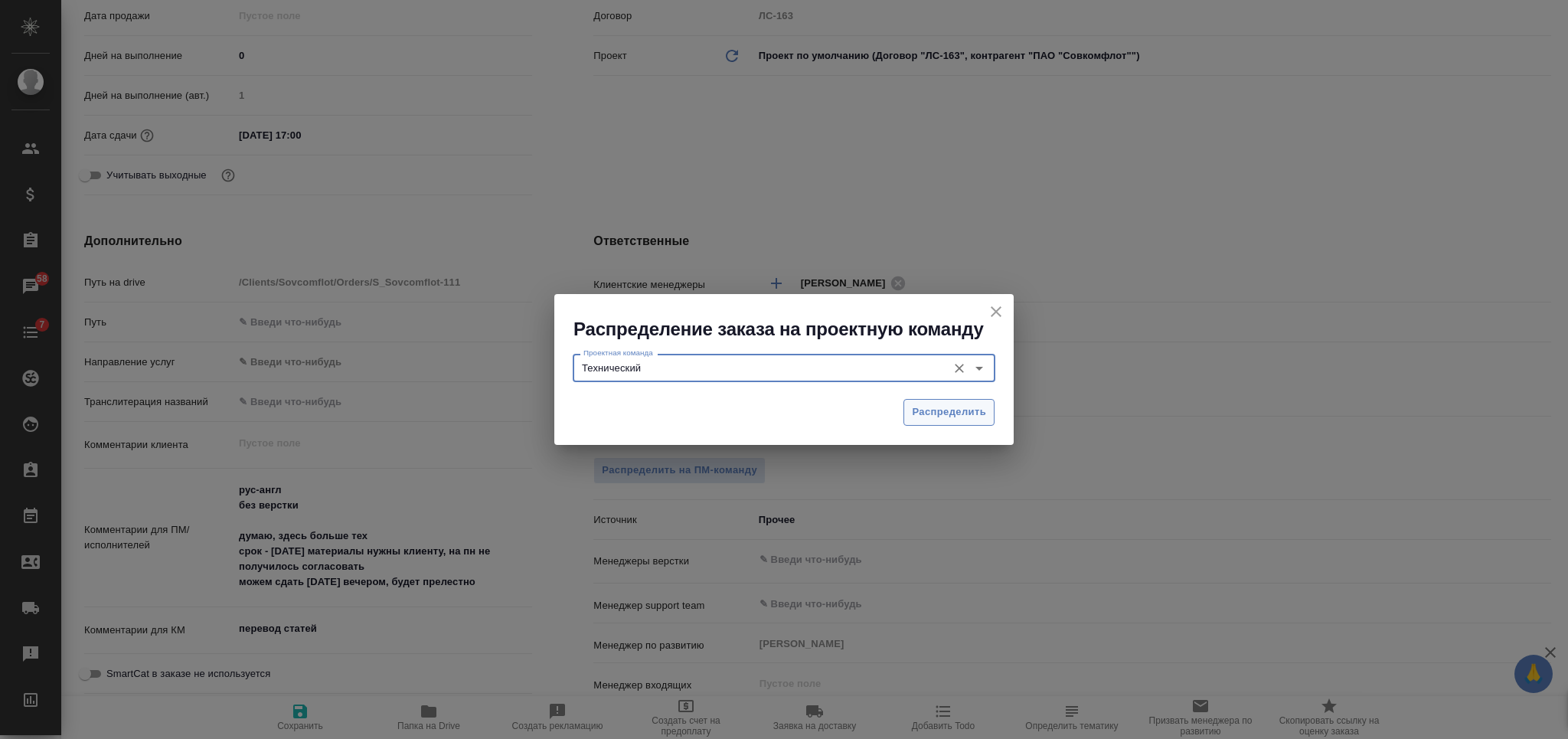
click span "Распределить"
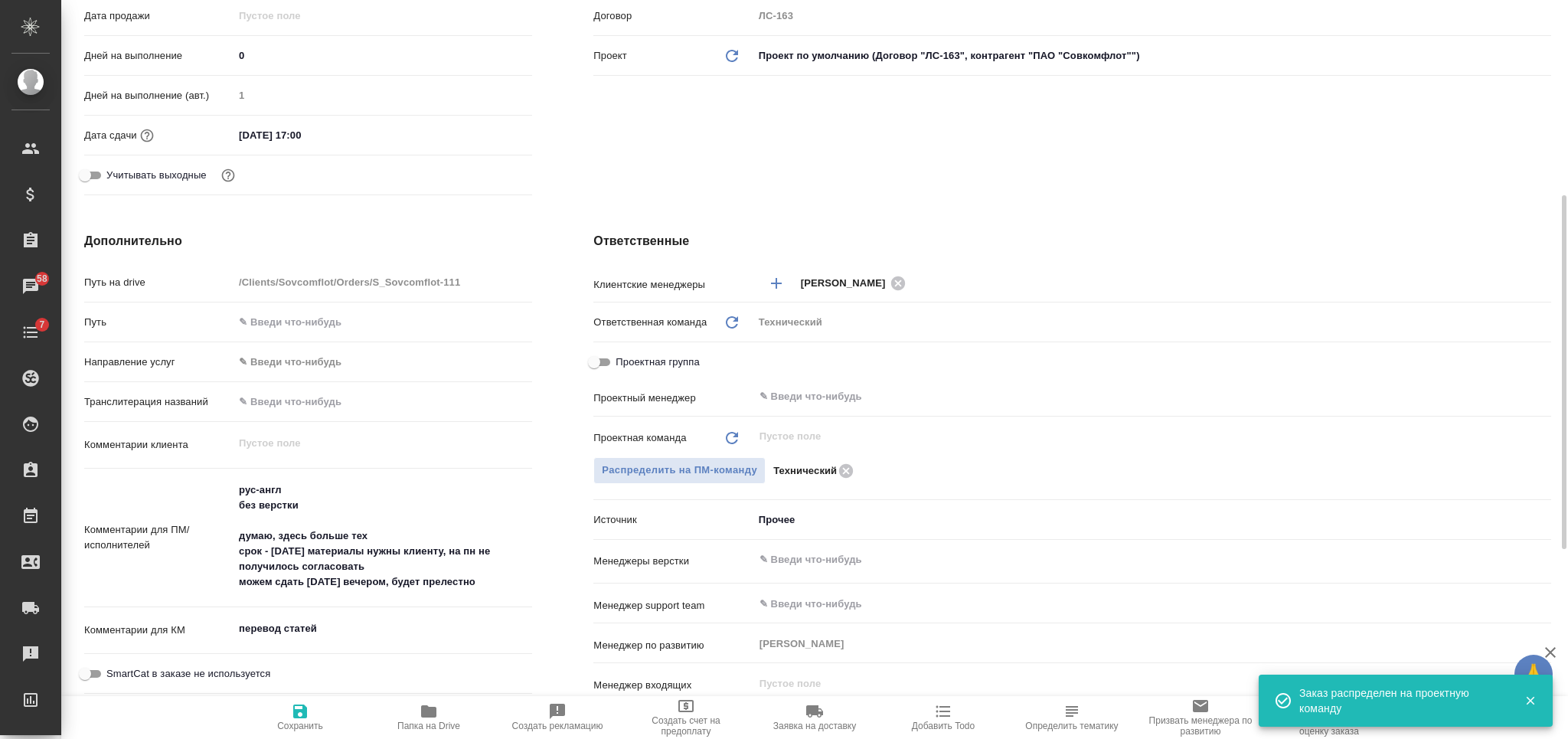
click span "Сохранить"
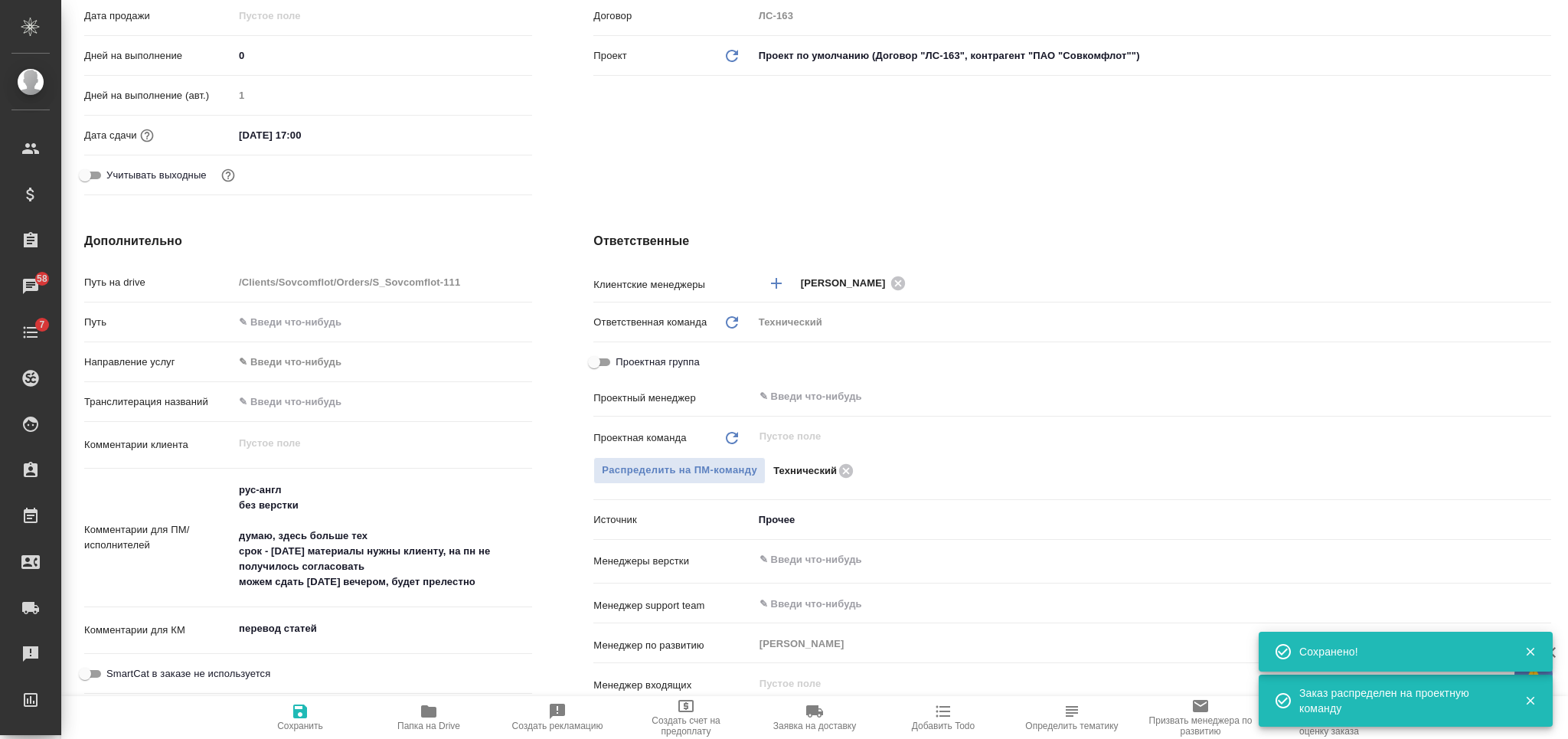
scroll to position [0, 0]
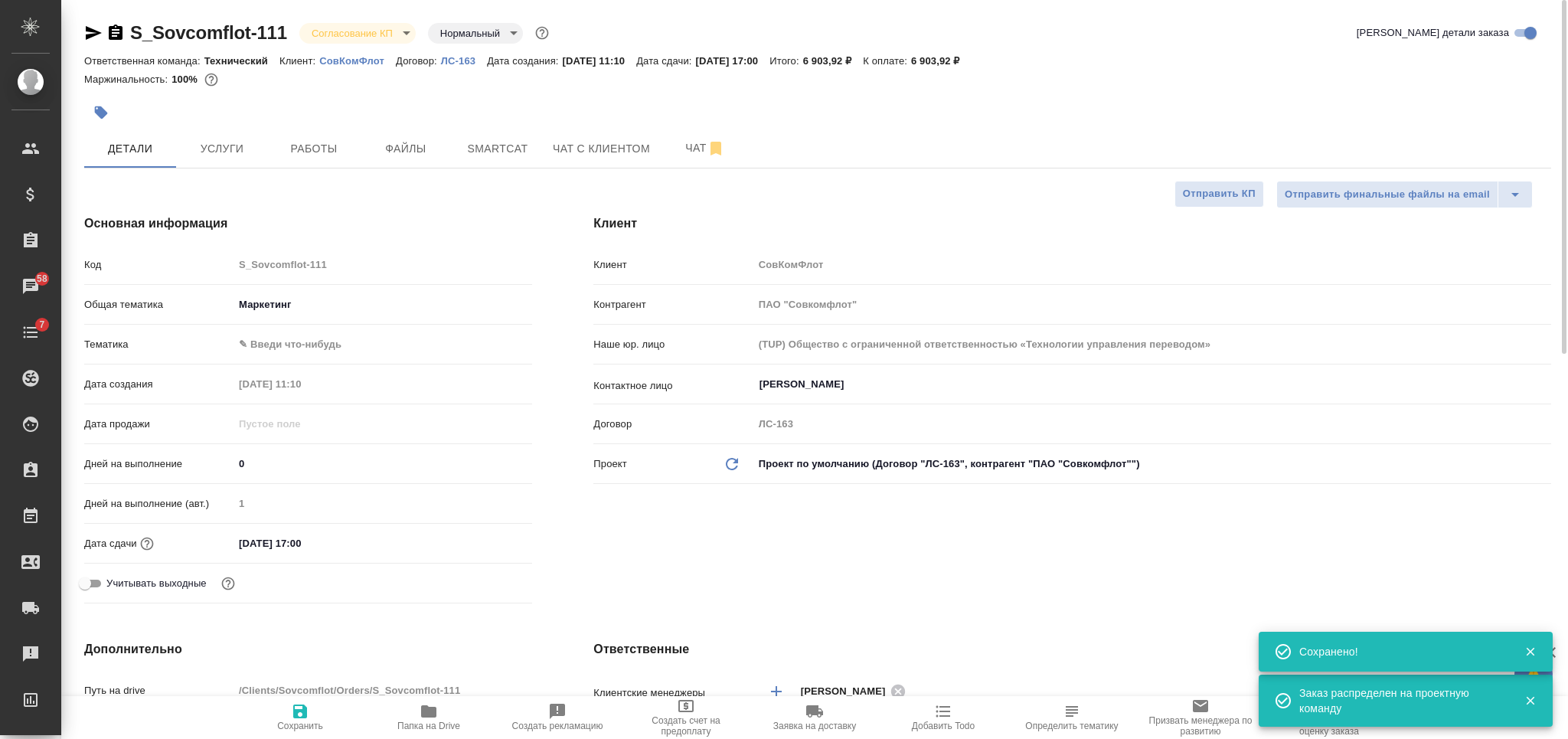
click body "🙏 .cls-1 fill:#fff; AWATERA Nikiforova Valeria Клиенты Спецификации Заказы 58 Ч…"
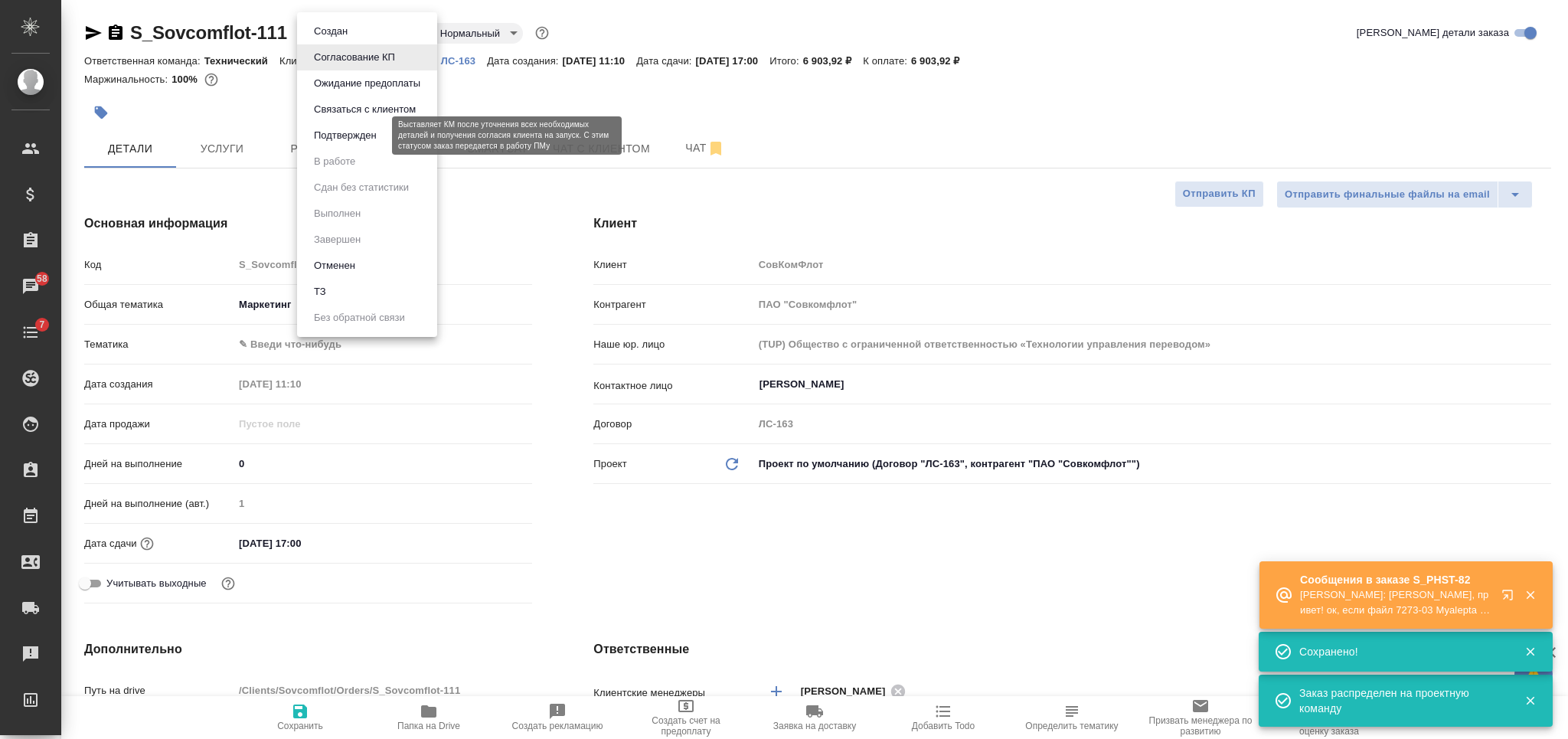
click button "Подтвержден"
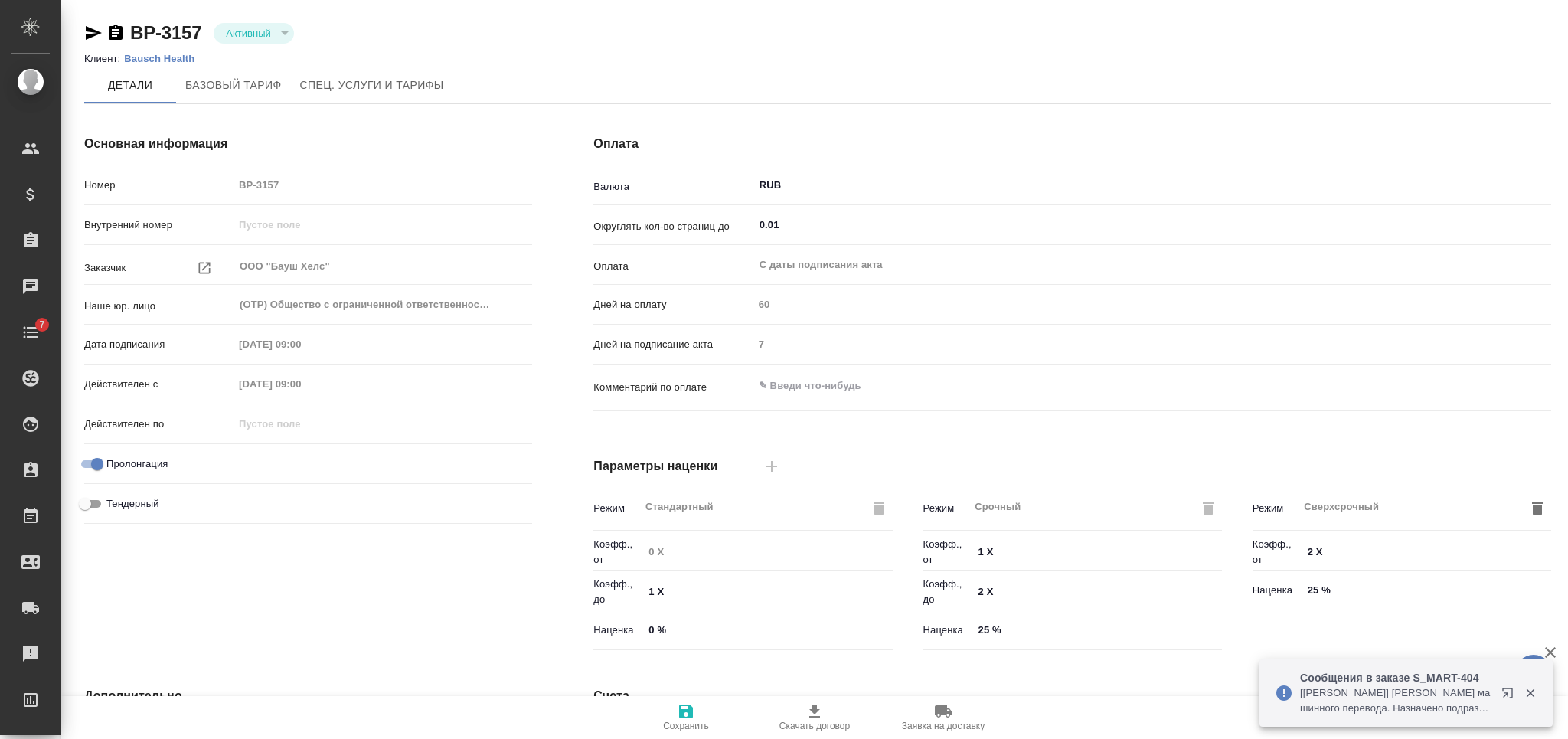
type input "без ТП"
type input "Стандартный шаблон - [PHONE_NUMBER] - ВЫБЕРИ МЕНЯ!"
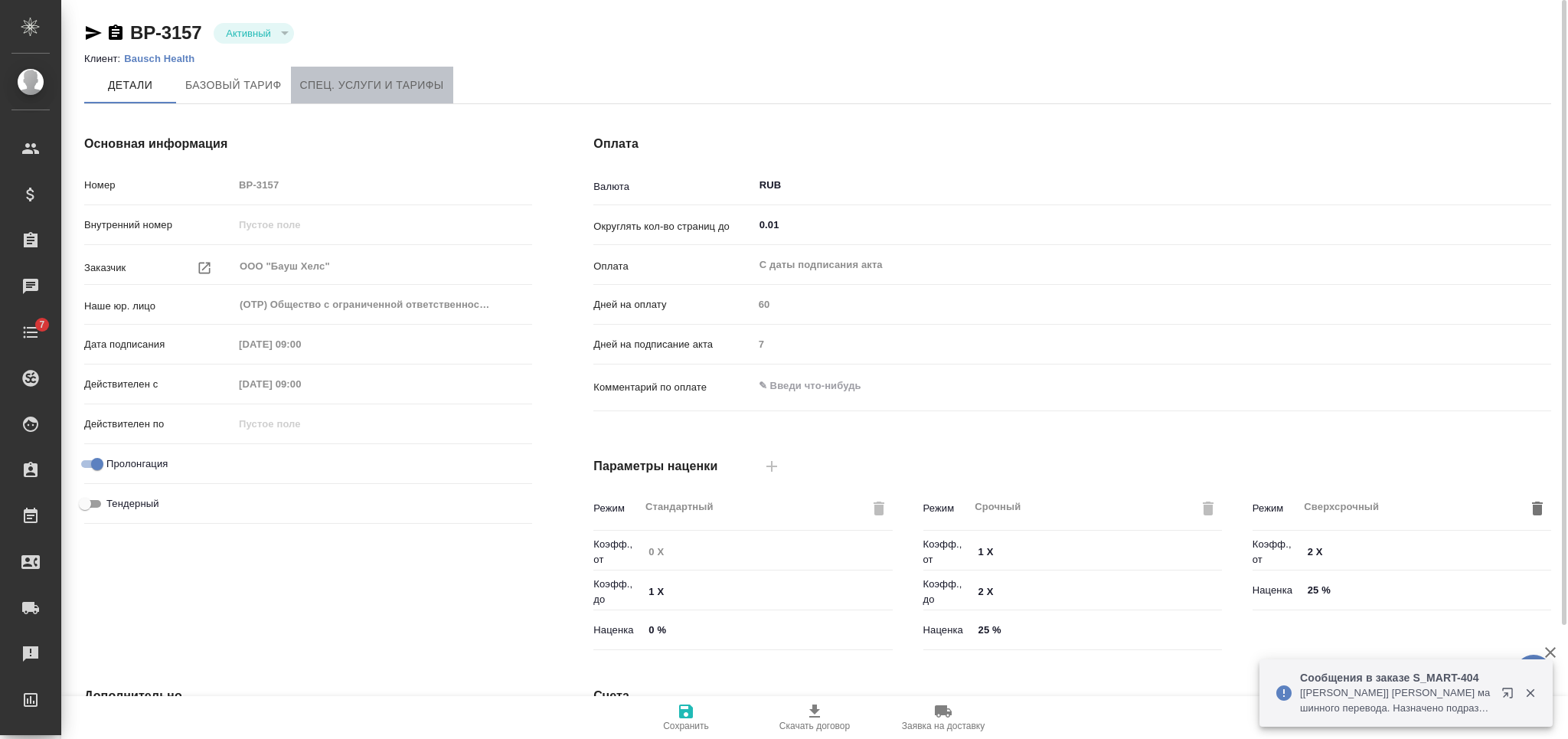
click at [380, 83] on span "Спец. услуги и тарифы" at bounding box center [372, 86] width 144 height 19
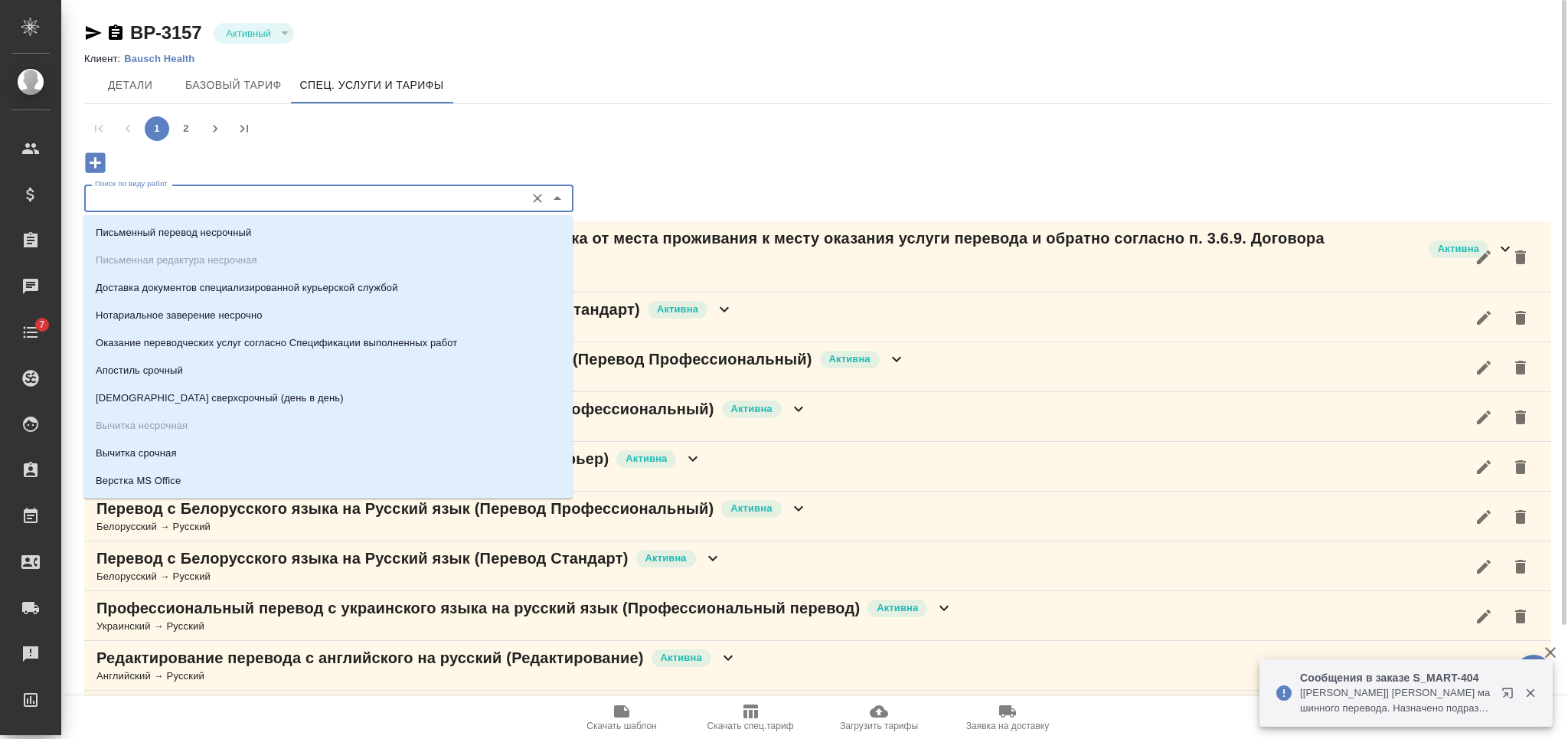
click at [417, 192] on input "Поиск по виду работ" at bounding box center [303, 198] width 429 height 18
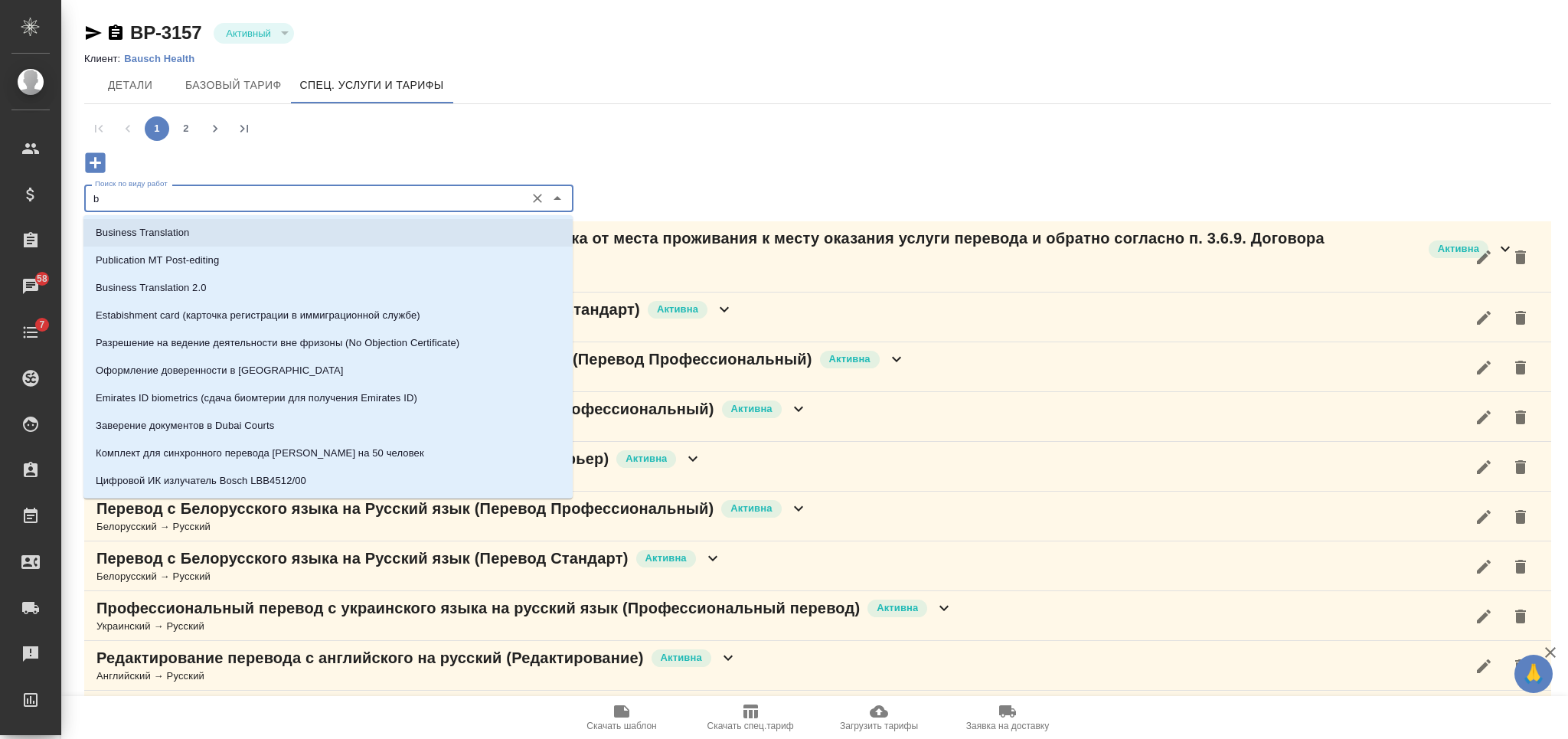
click at [396, 228] on li "Business Translation" at bounding box center [328, 232] width 489 height 27
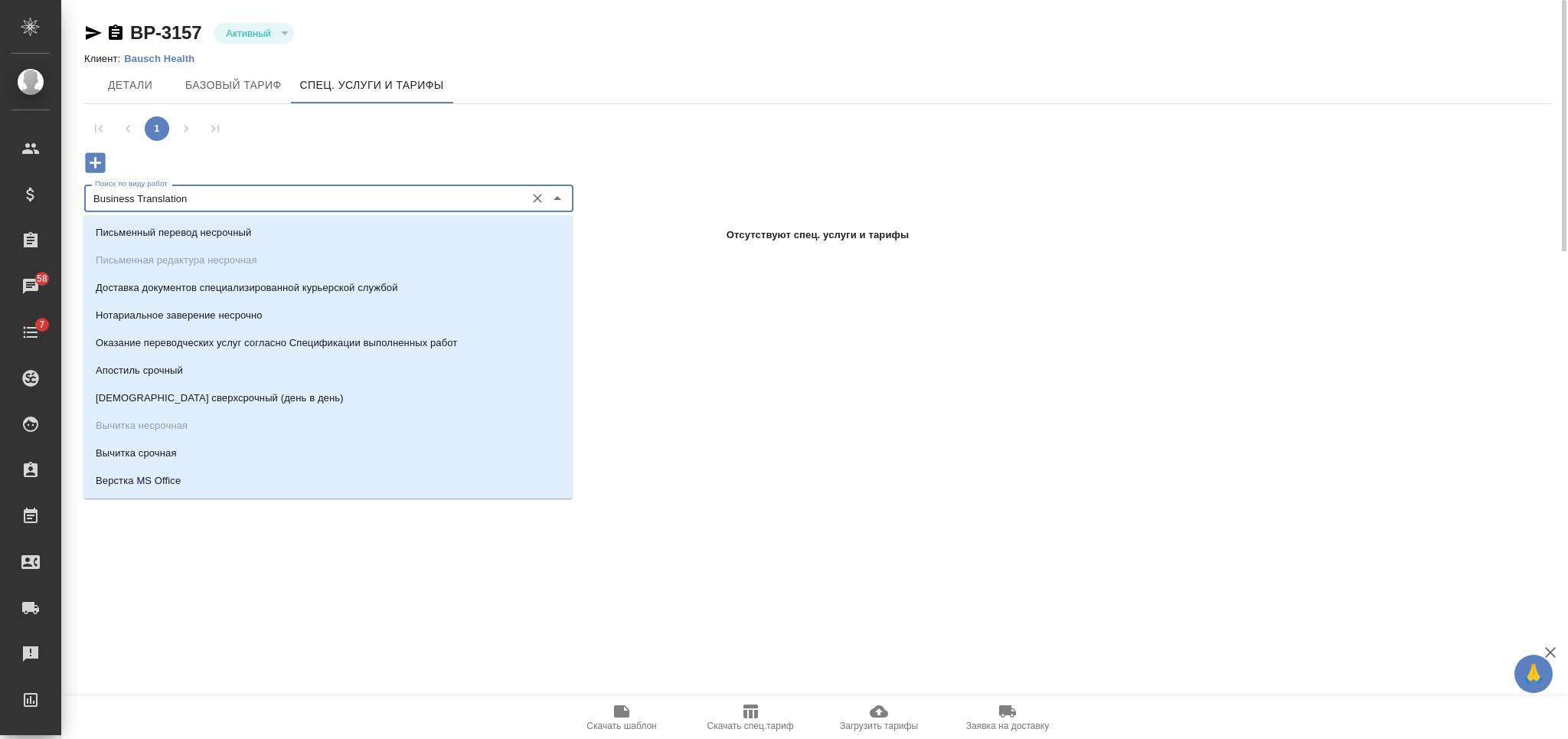
click at [381, 206] on input "Business Translation" at bounding box center [303, 198] width 429 height 18
click at [493, 228] on li "Письменный перевод несрочный" at bounding box center [328, 232] width 489 height 27
type input "Письменный перевод несрочный"
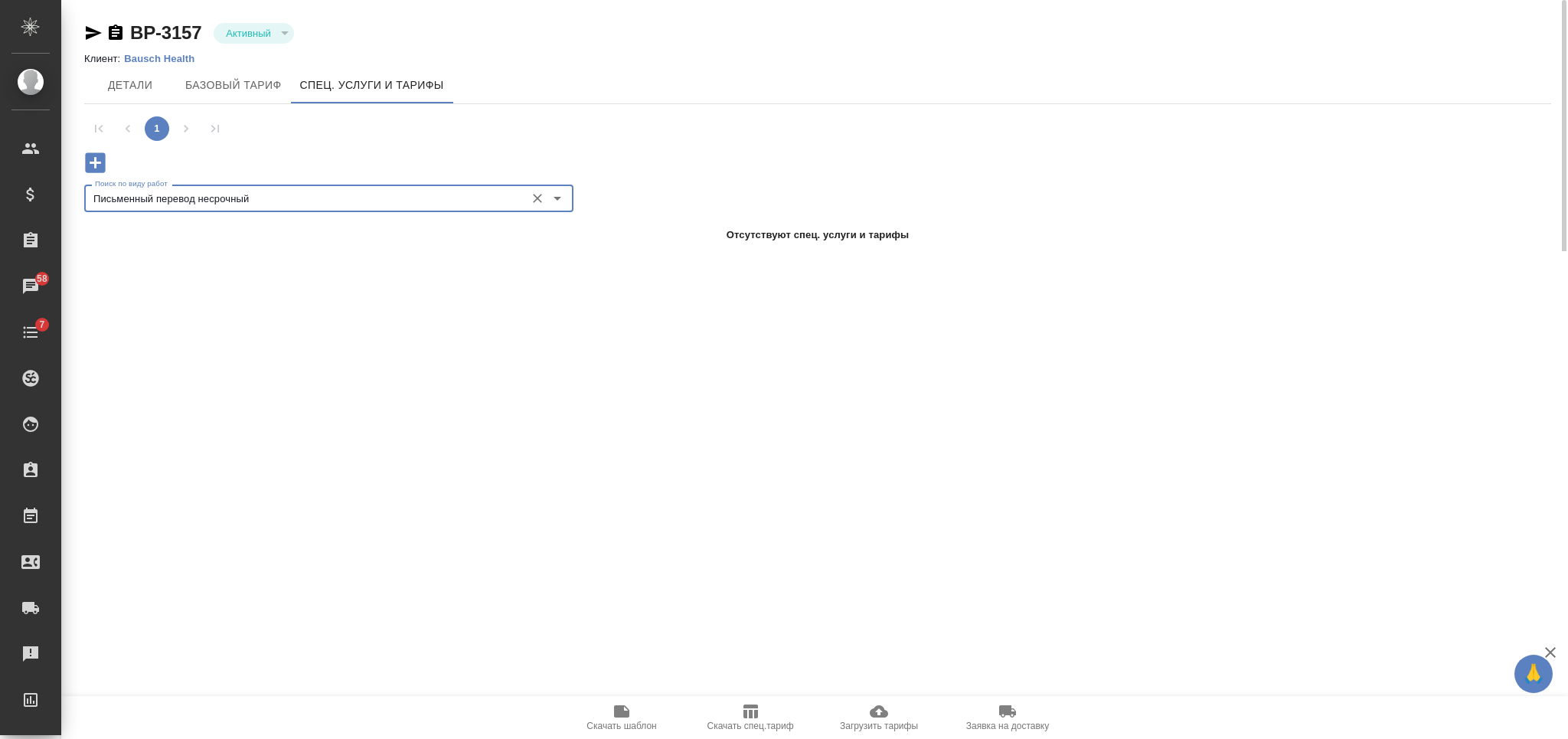
click at [532, 201] on icon "Очистить" at bounding box center [537, 198] width 15 height 15
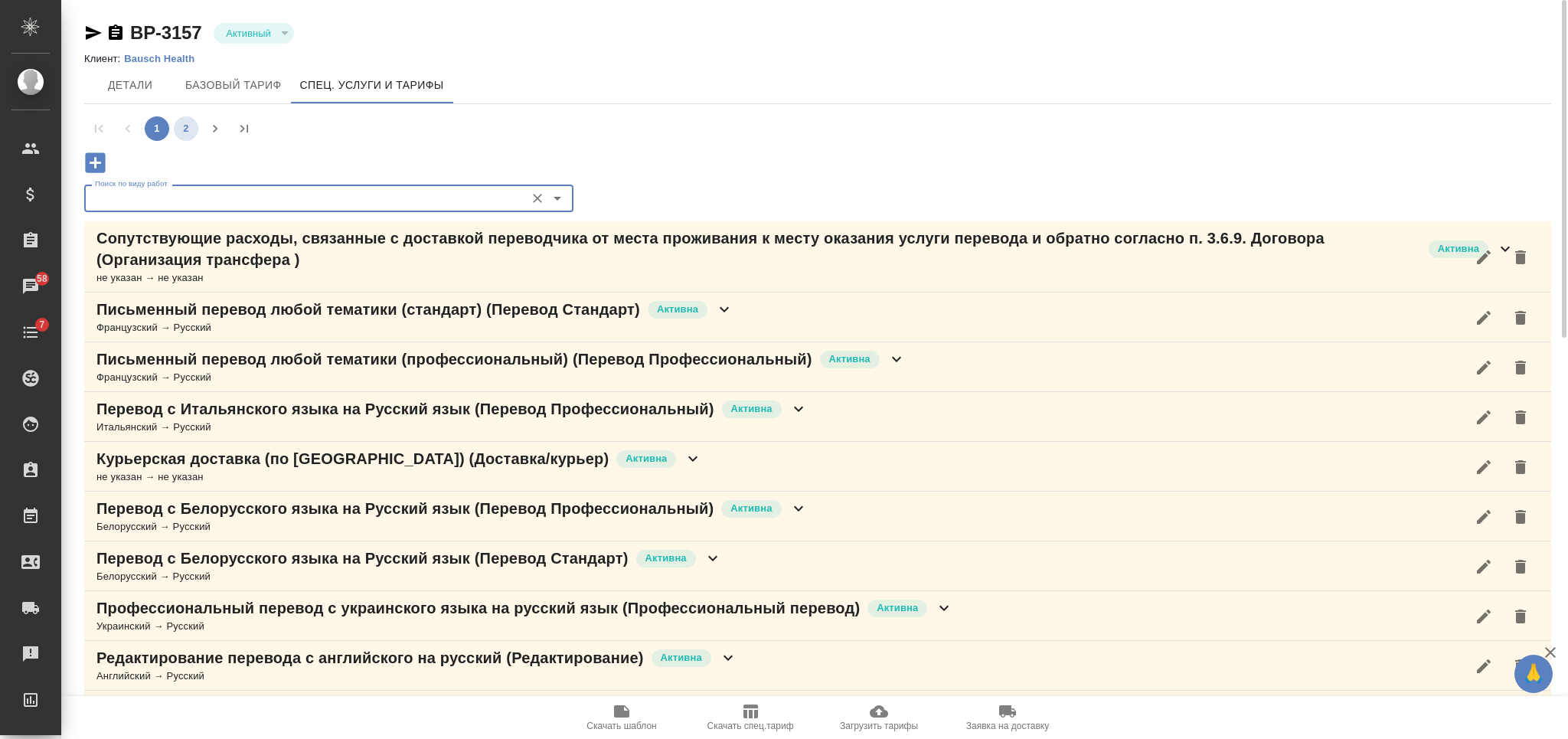
click at [185, 126] on button "2" at bounding box center [186, 128] width 25 height 25
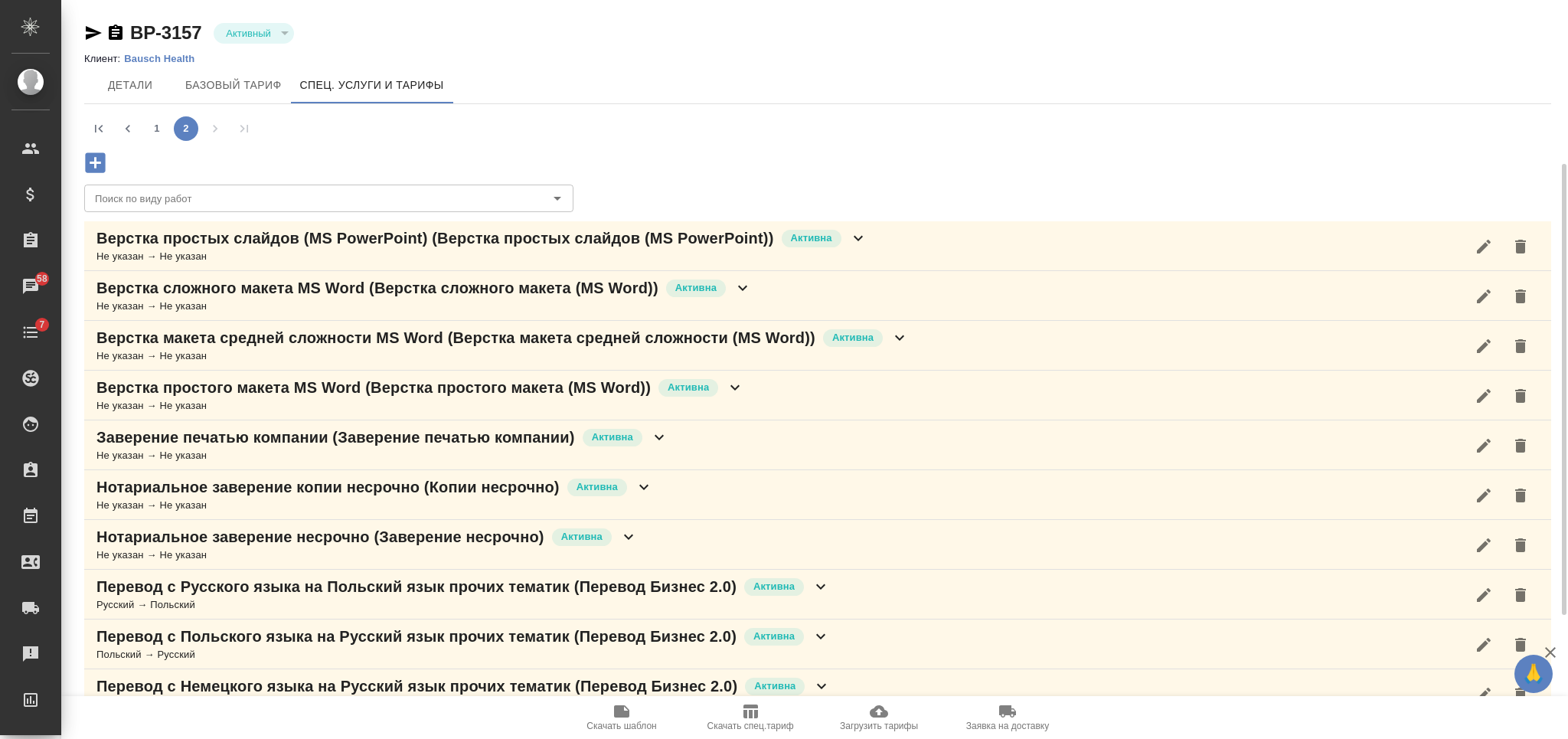
scroll to position [204, 0]
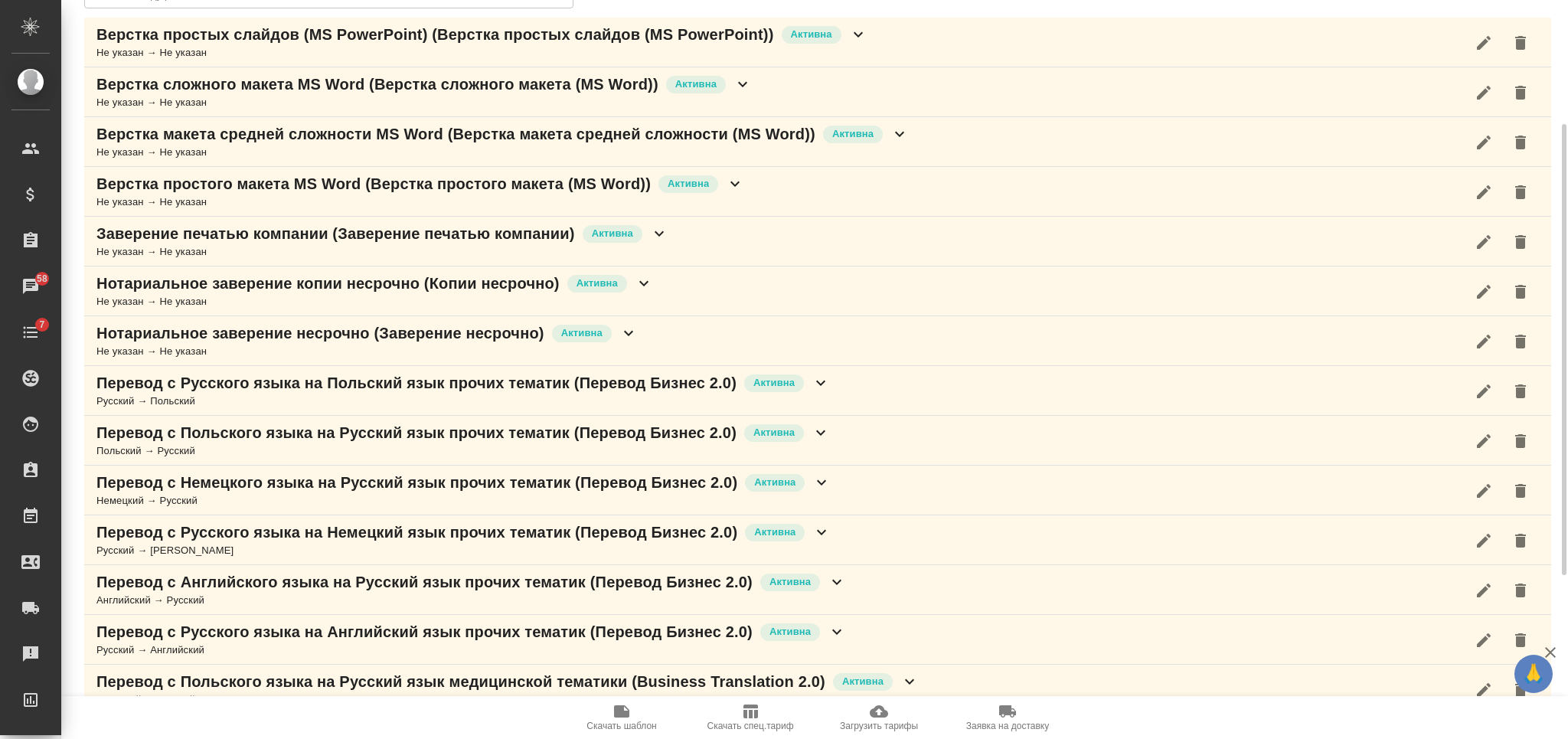
click at [649, 500] on div "Немецкий → Русский" at bounding box center [463, 500] width 734 height 15
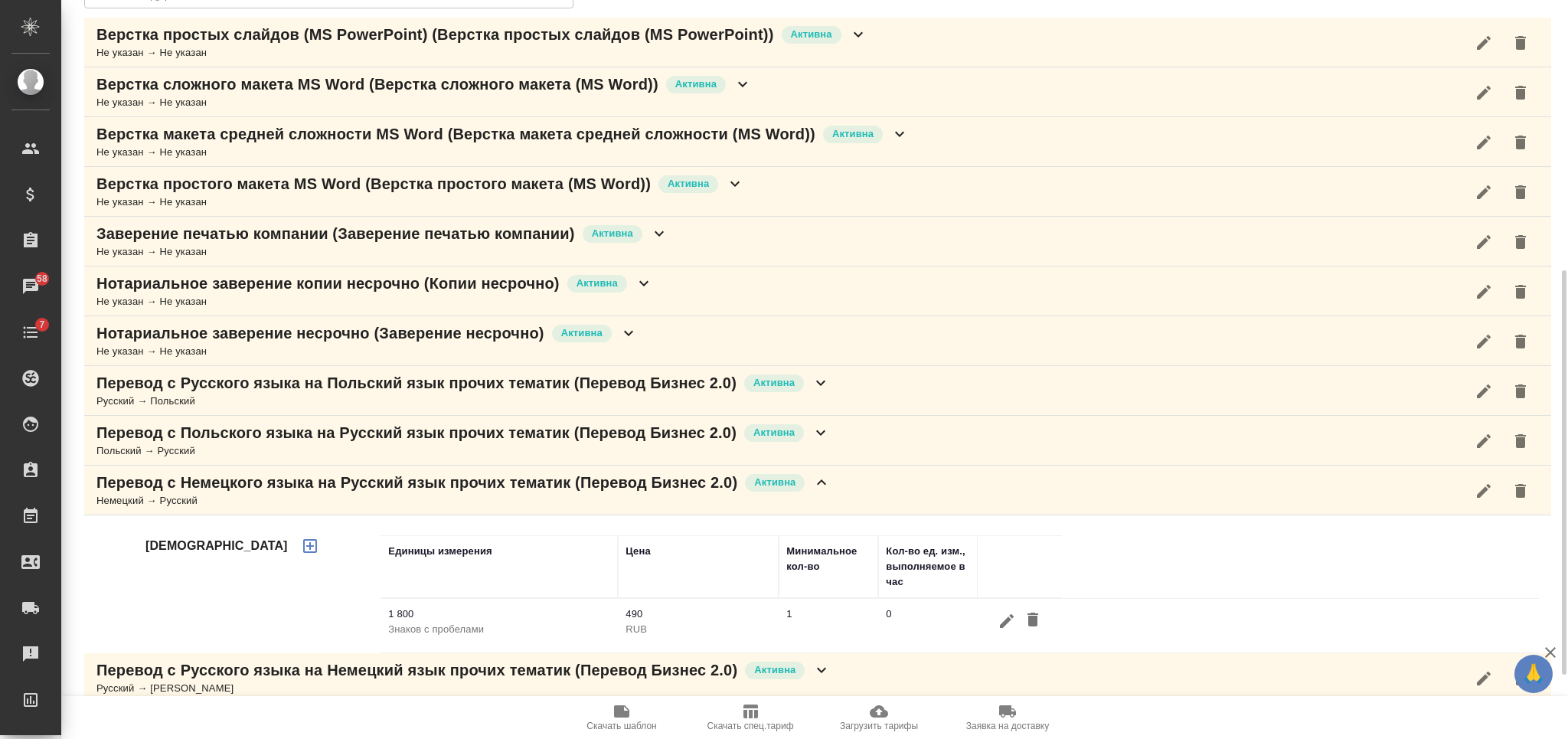
scroll to position [306, 0]
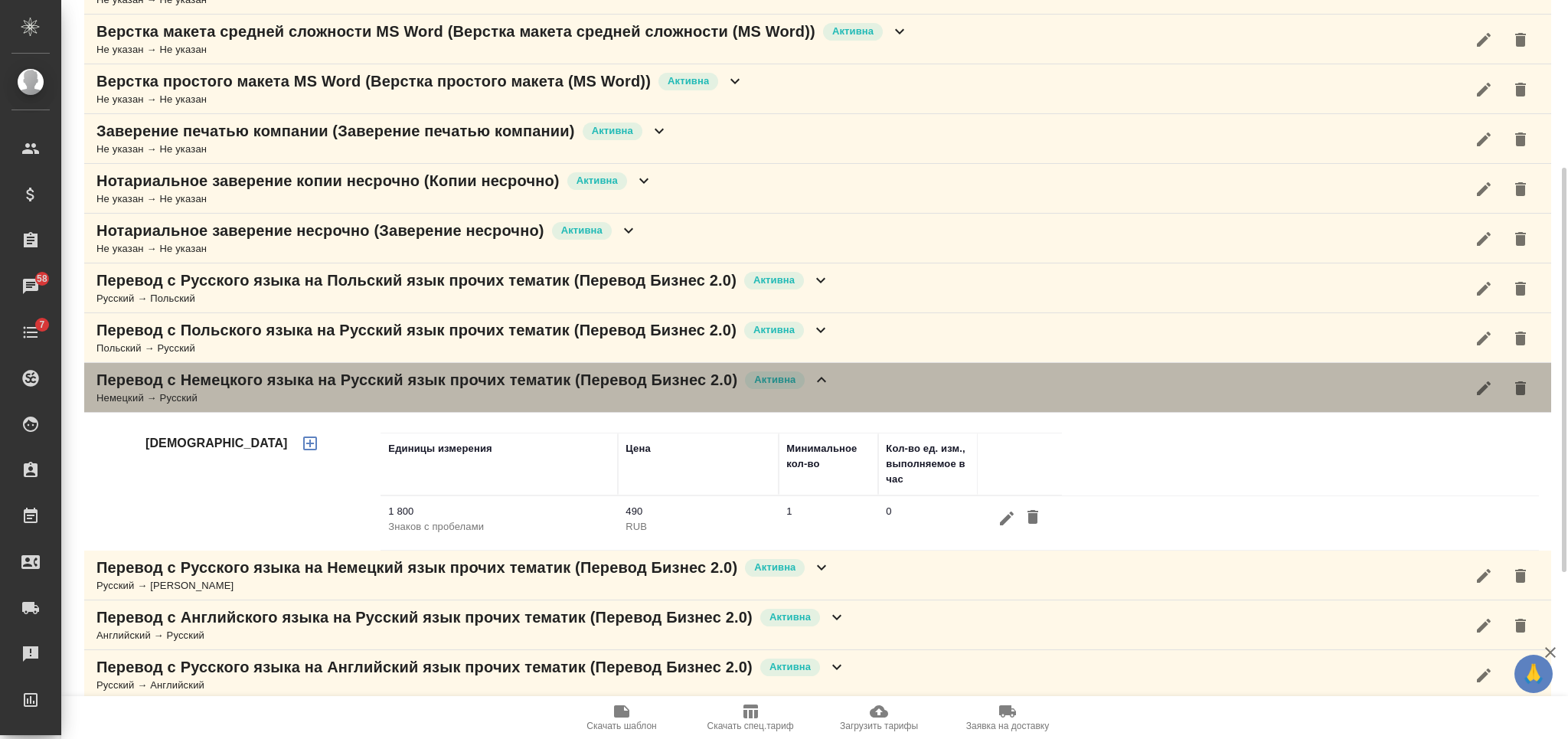
click at [504, 385] on p "Перевод с Немецкого языка на Русский язык прочих тематик (Перевод Бизнес 2.0)" at bounding box center [416, 379] width 641 height 22
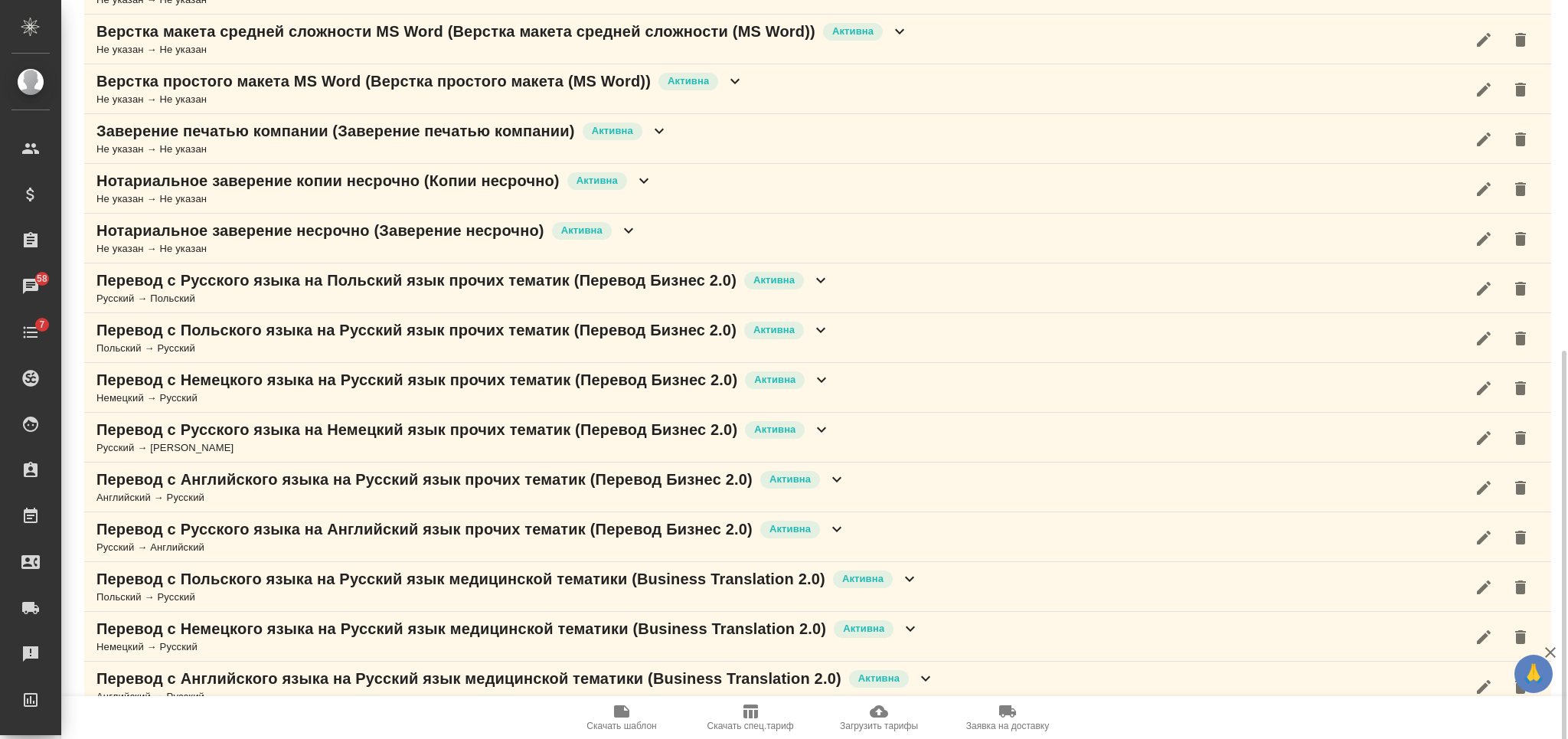
scroll to position [470, 0]
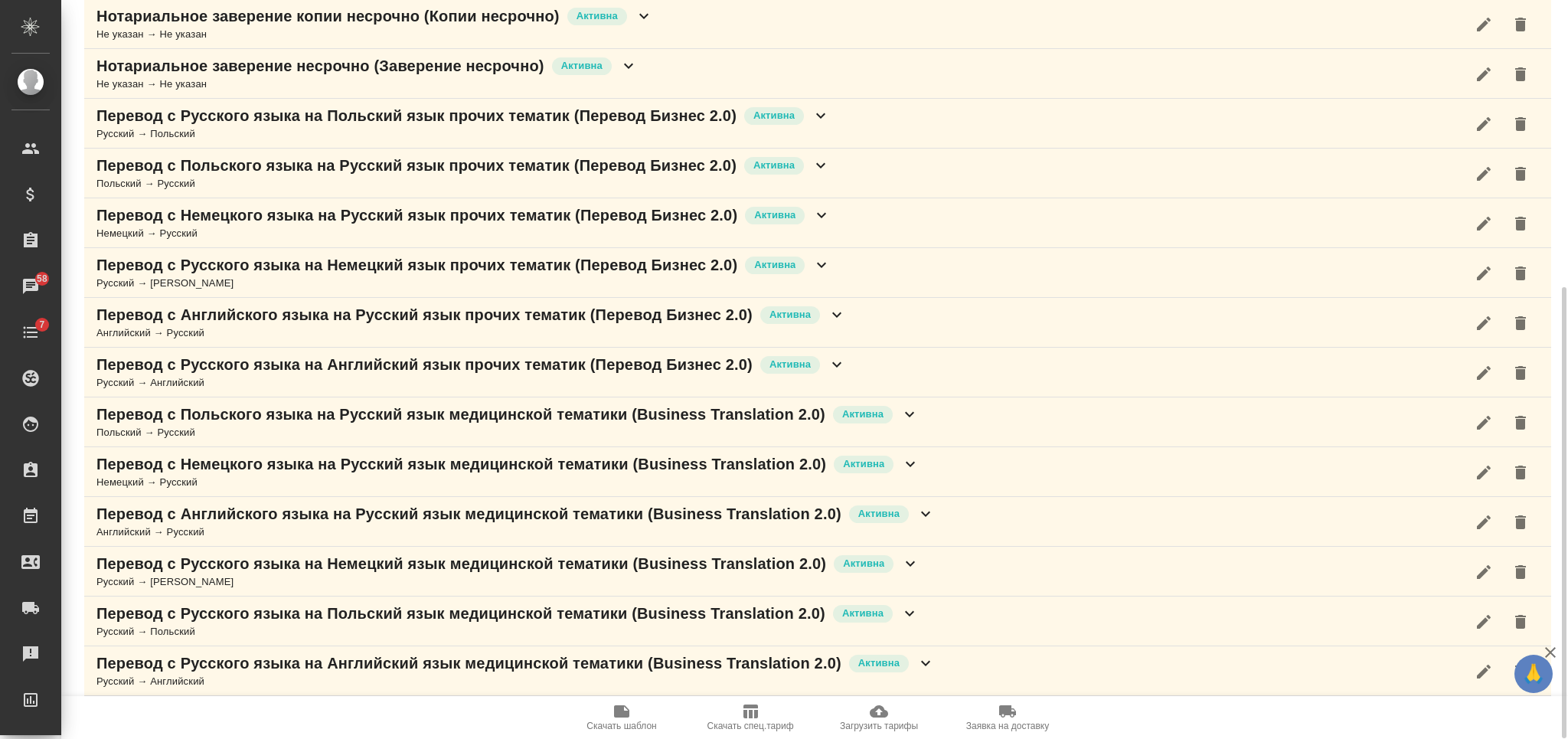
click at [483, 473] on p "Перевод с Немецкого языка на Русский язык медицинской тематики (Business Transl…" at bounding box center [461, 463] width 729 height 22
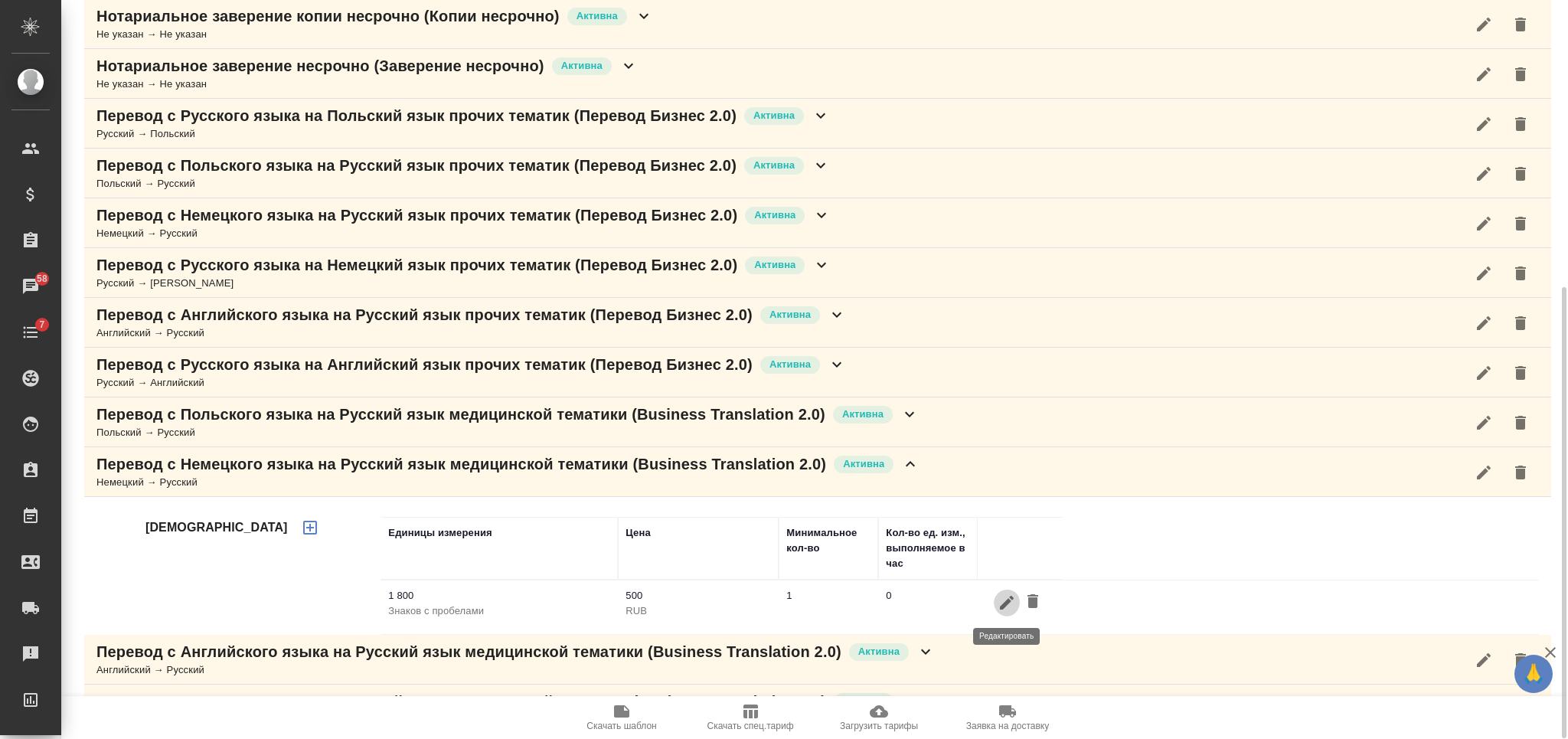
click at [996, 603] on button "button" at bounding box center [1007, 601] width 26 height 28
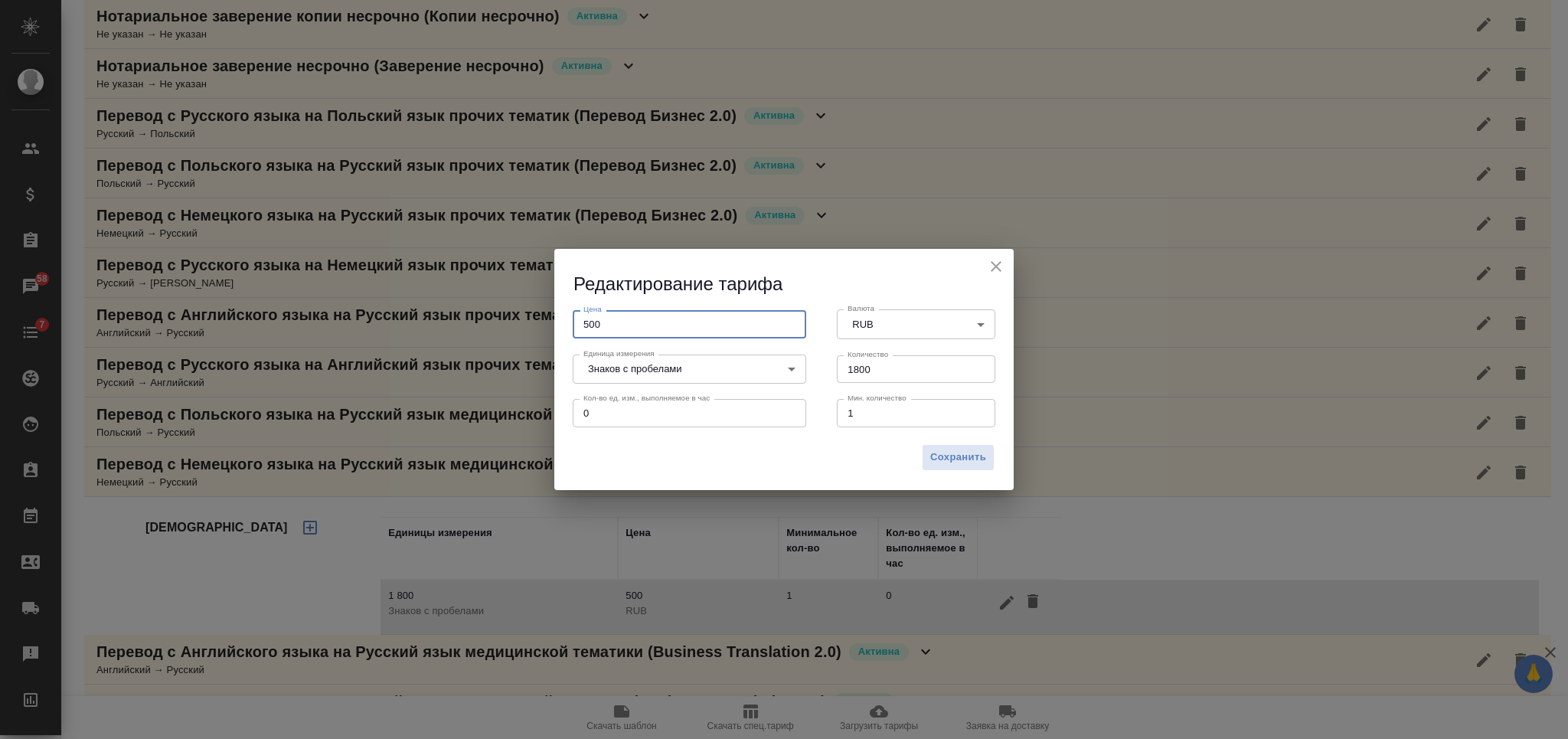
drag, startPoint x: 633, startPoint y: 331, endPoint x: 580, endPoint y: 331, distance: 53.0
click at [586, 332] on input "500" at bounding box center [689, 324] width 233 height 27
click at [584, 324] on input "500" at bounding box center [689, 324] width 233 height 27
type input "2"
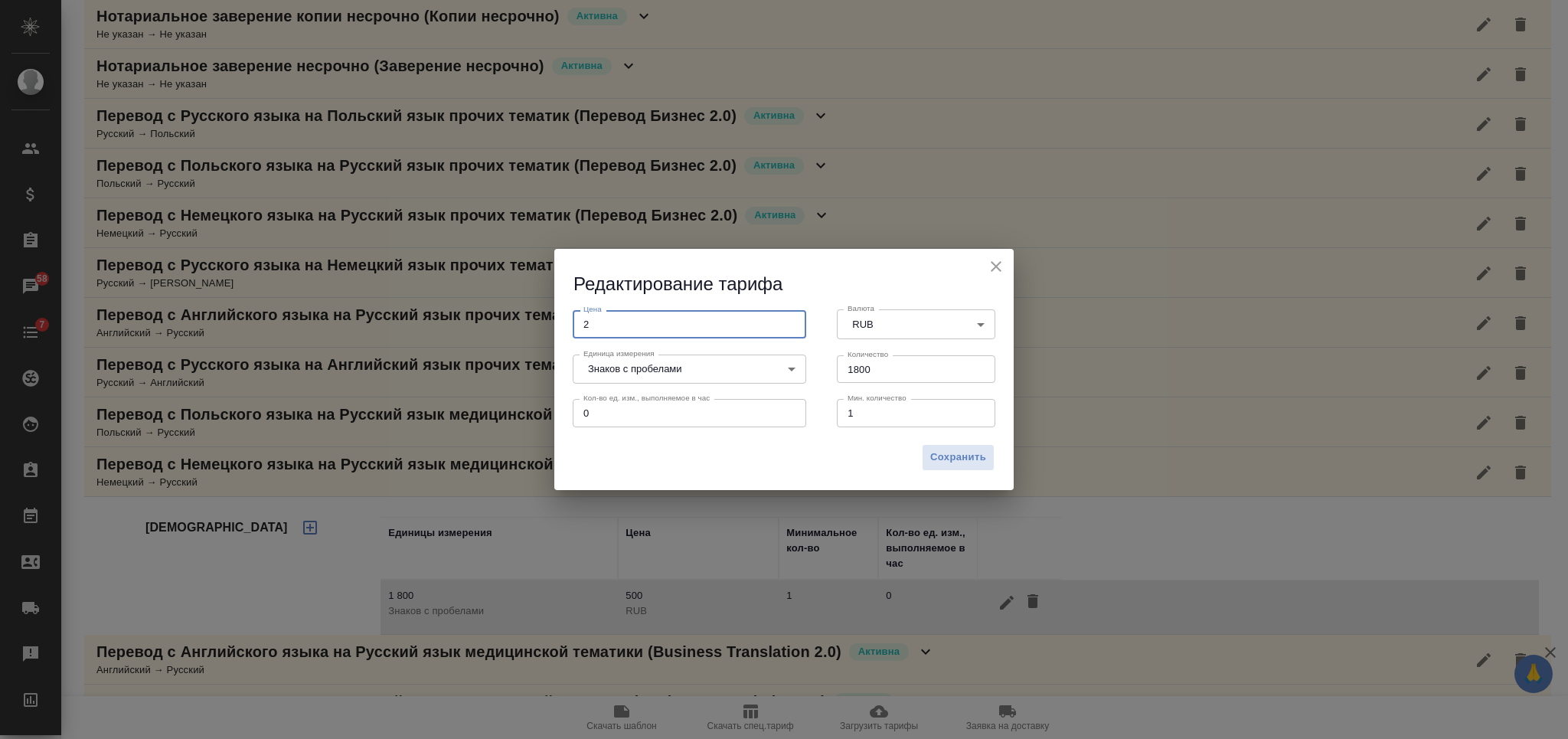
click at [714, 365] on body "🙏 .cls-1 fill:#fff; AWATERA [PERSON_NAME] Спецификации Заказы 58 Чаты 7 Todo Пр…" at bounding box center [784, 370] width 1568 height 739
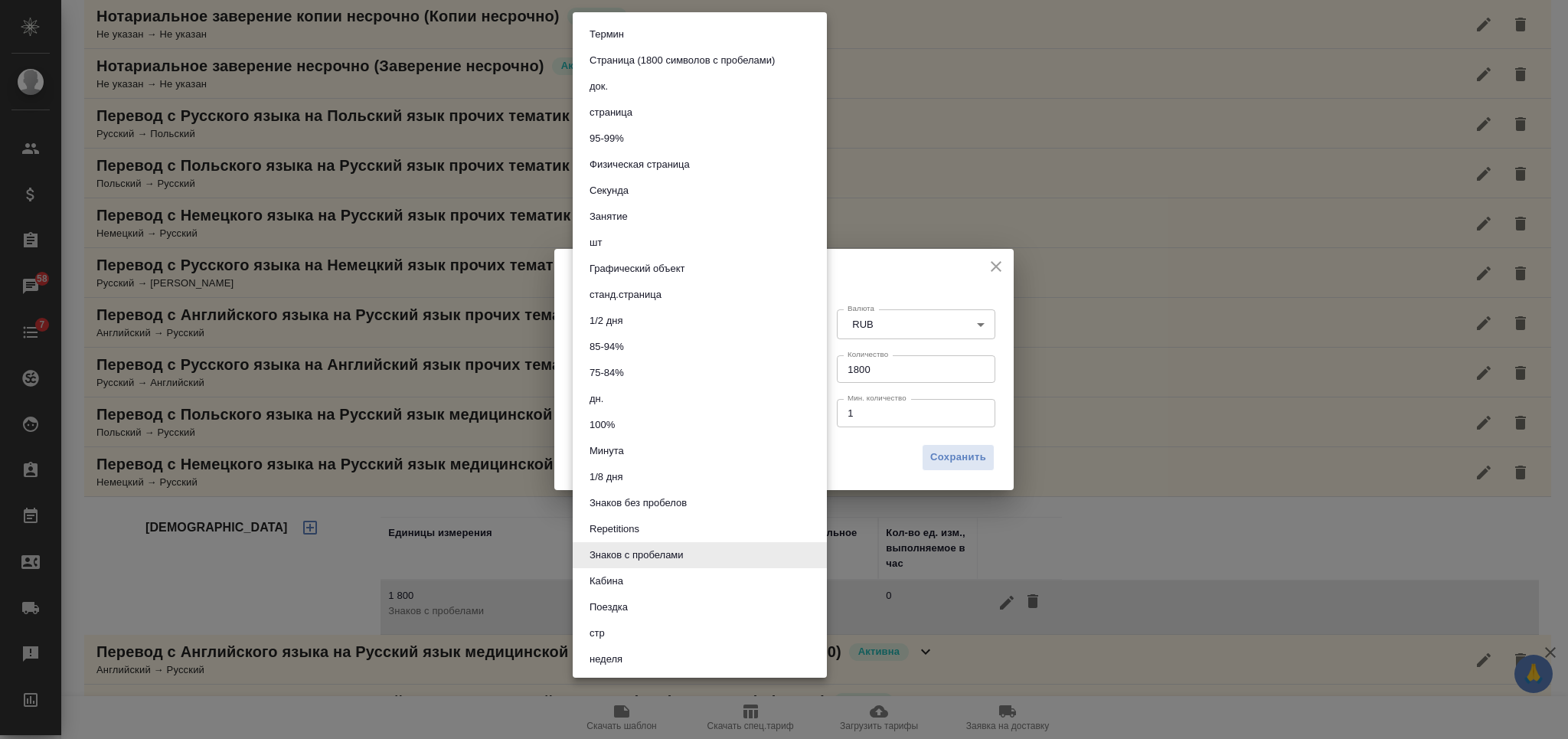
scroll to position [0, 0]
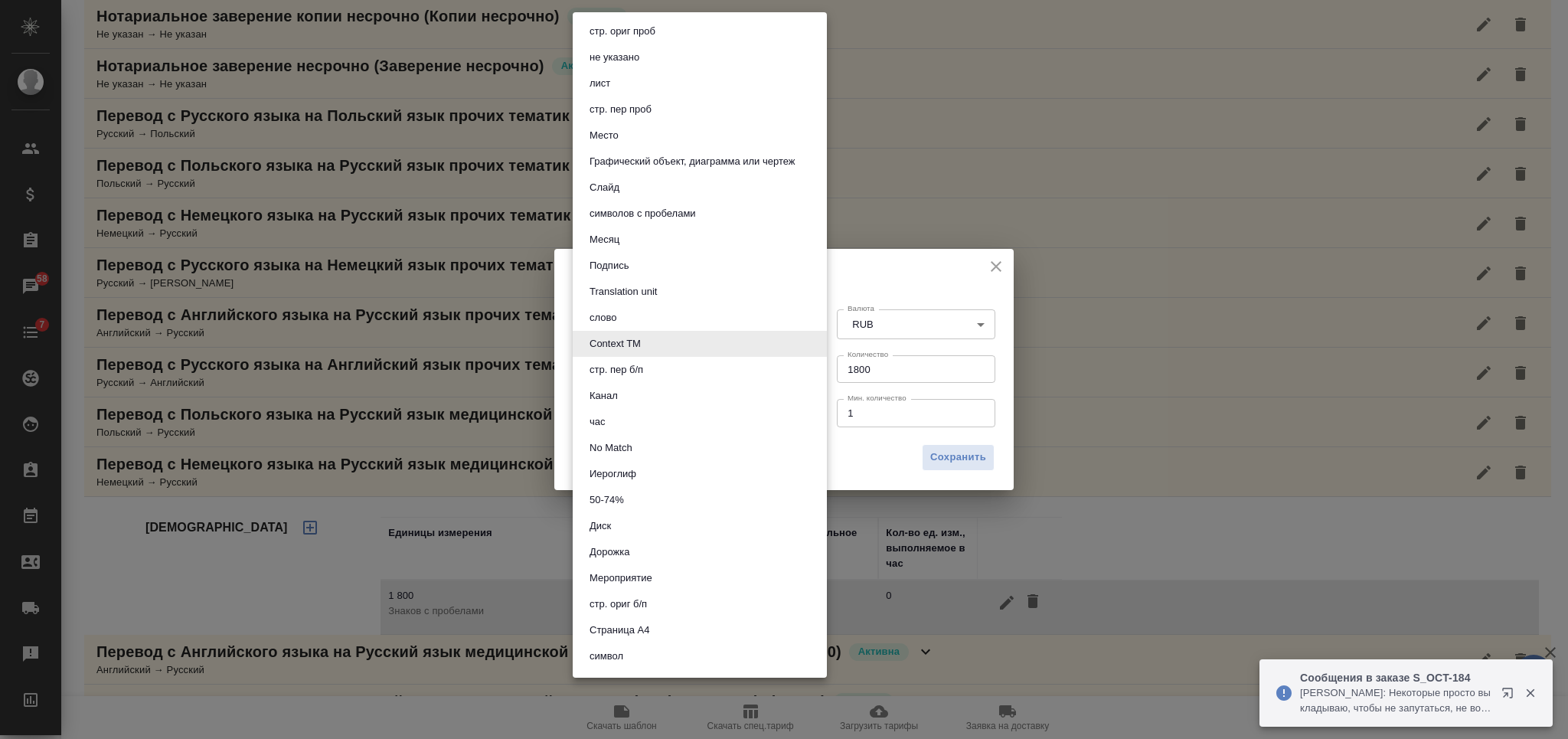
click at [681, 315] on li "слово" at bounding box center [699, 317] width 254 height 26
type input "5a8b1489cc6b4906c91bfd90"
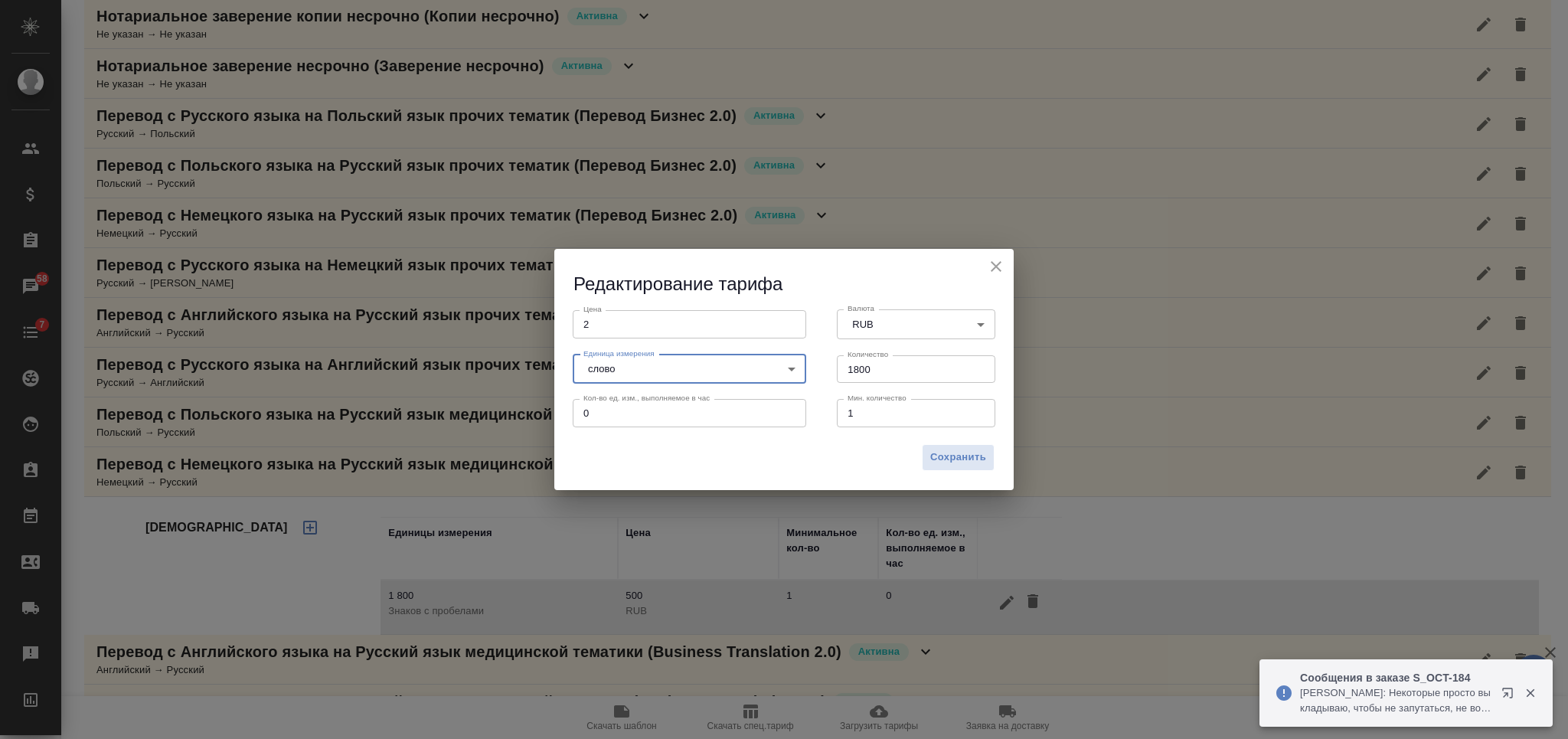
click at [851, 365] on input "1800" at bounding box center [916, 369] width 159 height 27
type input "1"
drag, startPoint x: 572, startPoint y: 418, endPoint x: 561, endPoint y: 418, distance: 11.0
click at [561, 418] on div "Кол-во ед. изм., выполняемое в час 0 Кол-во ед. изм., выполняемое в час" at bounding box center [689, 411] width 264 height 67
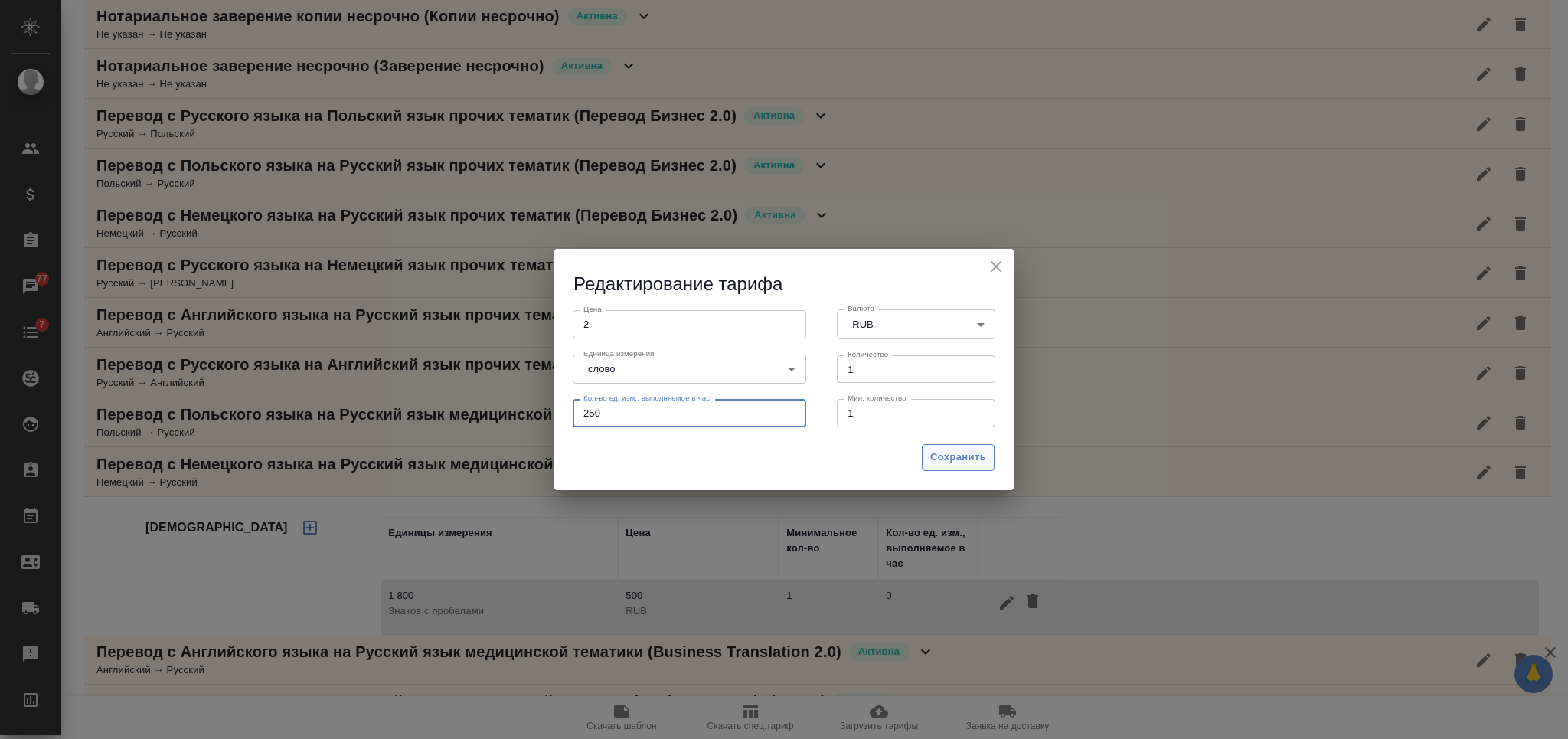
type input "250"
click at [960, 458] on span "Сохранить" at bounding box center [958, 458] width 56 height 18
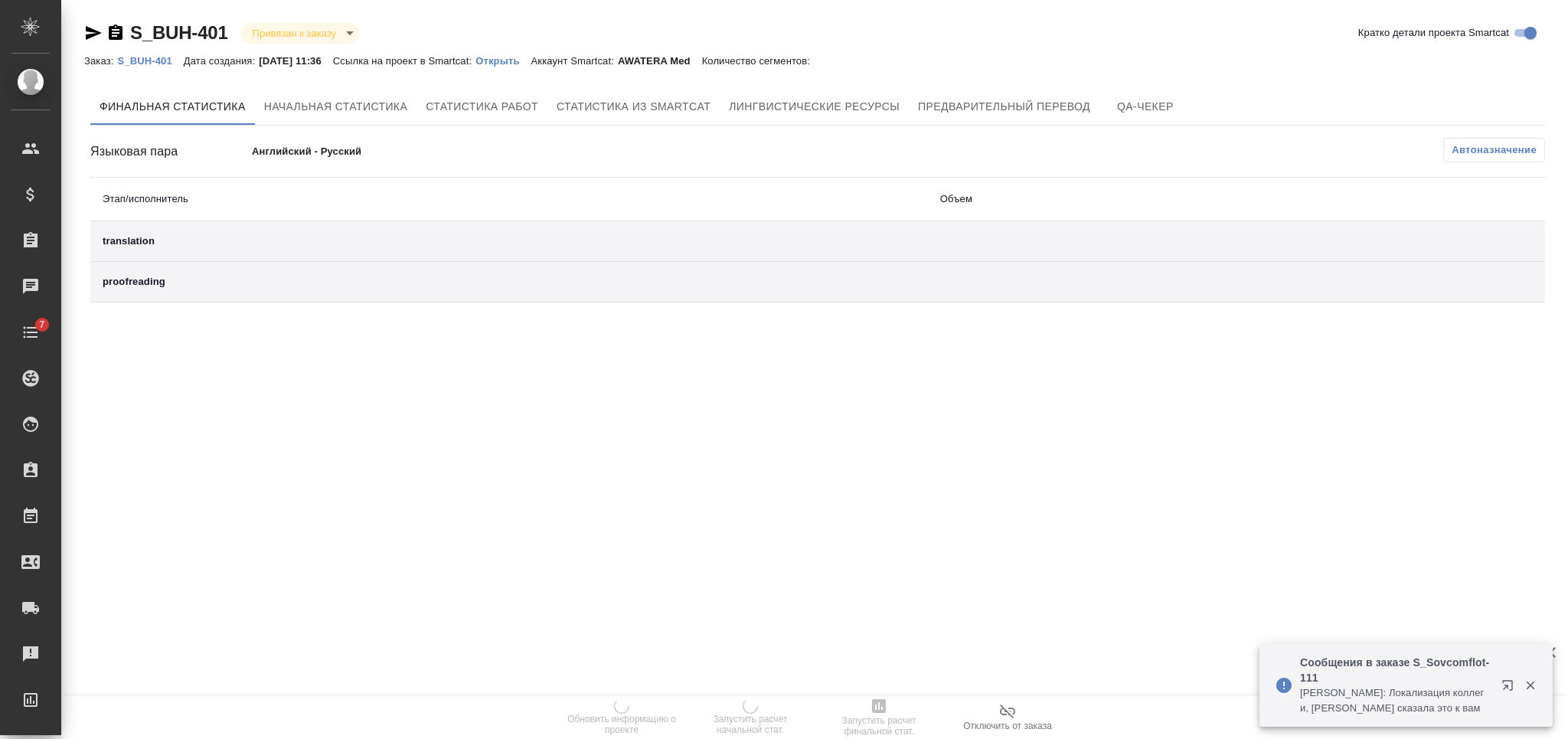
click at [502, 63] on p "Открыть" at bounding box center [503, 61] width 55 height 11
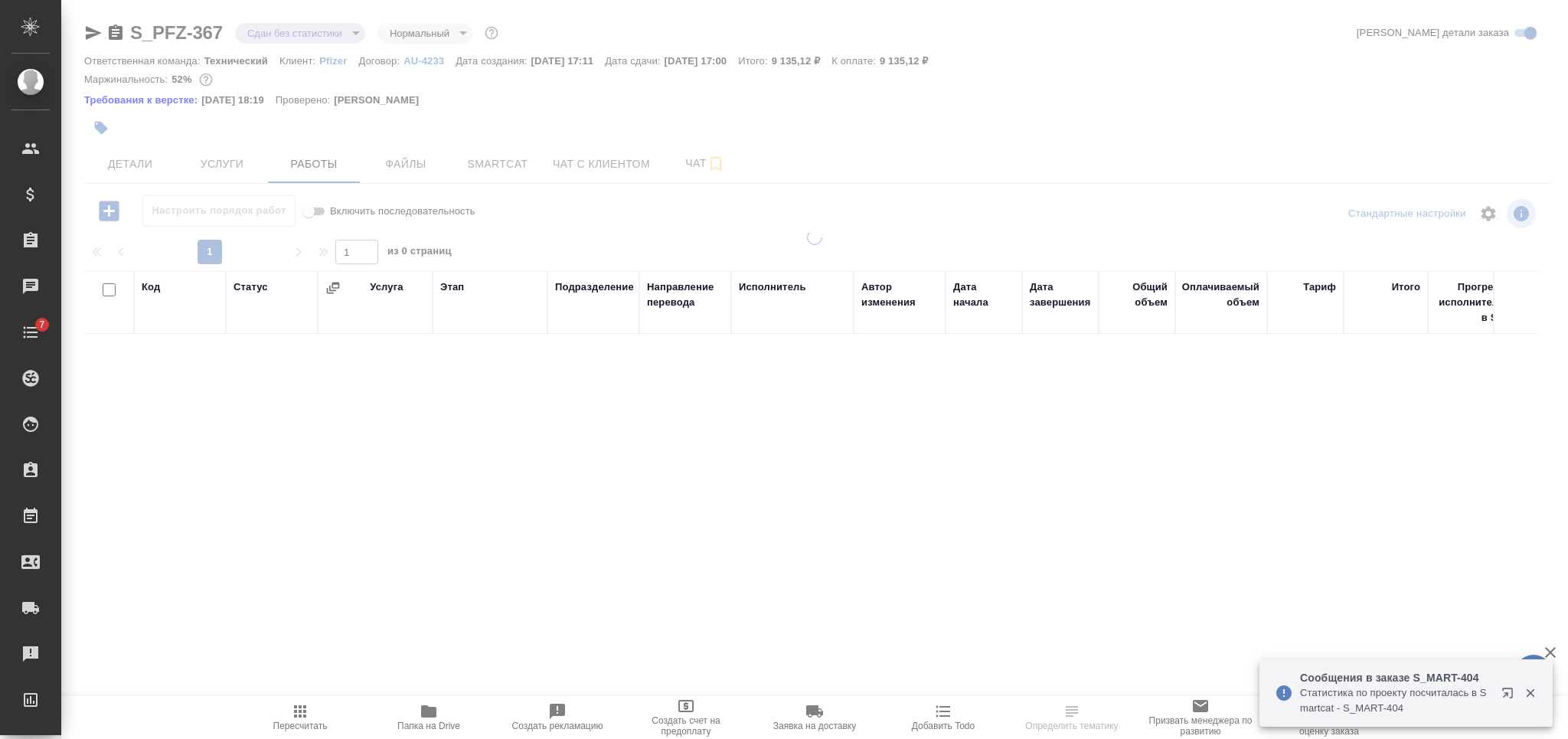
click at [116, 33] on icon "button" at bounding box center [115, 33] width 18 height 18
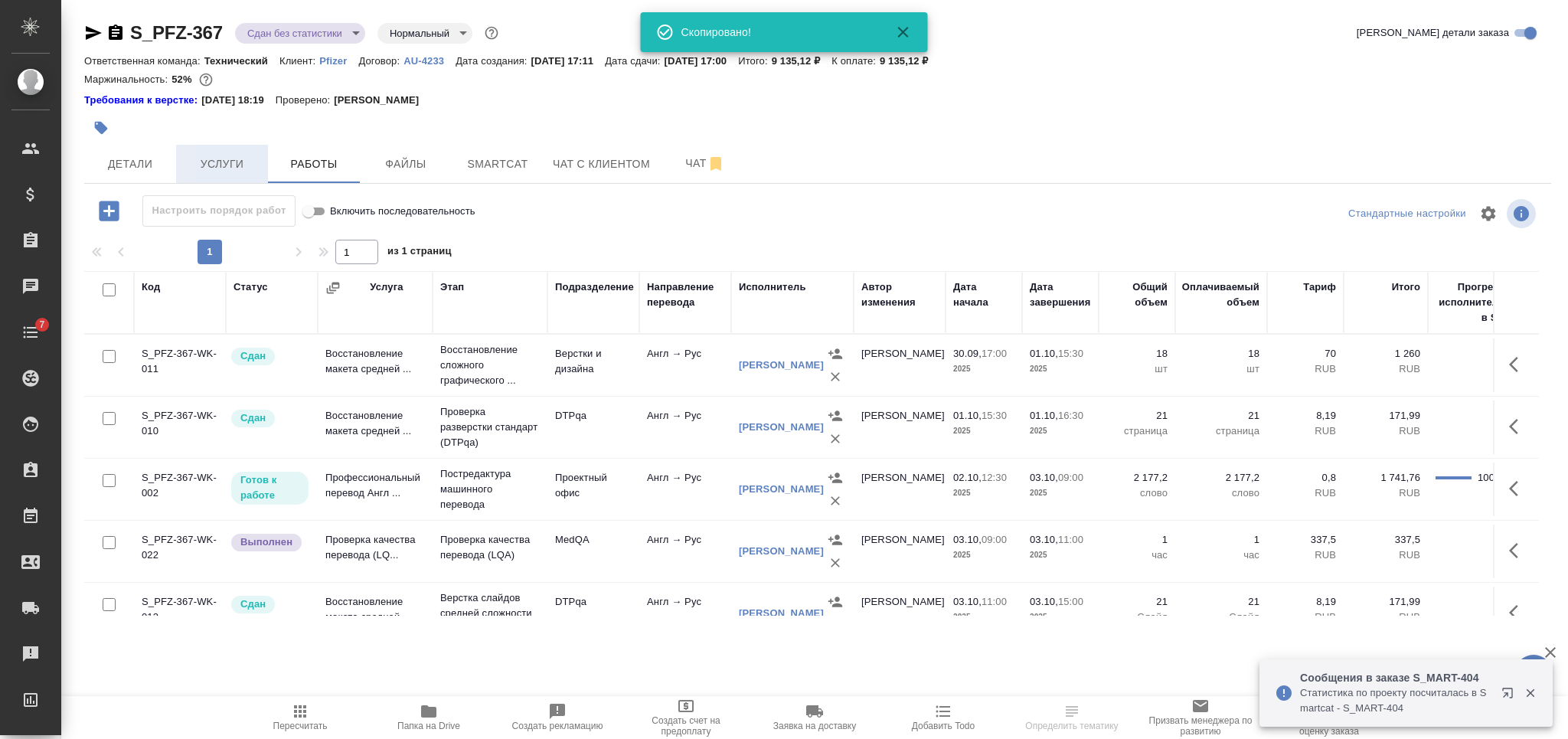
click at [216, 164] on span "Услуги" at bounding box center [222, 164] width 74 height 19
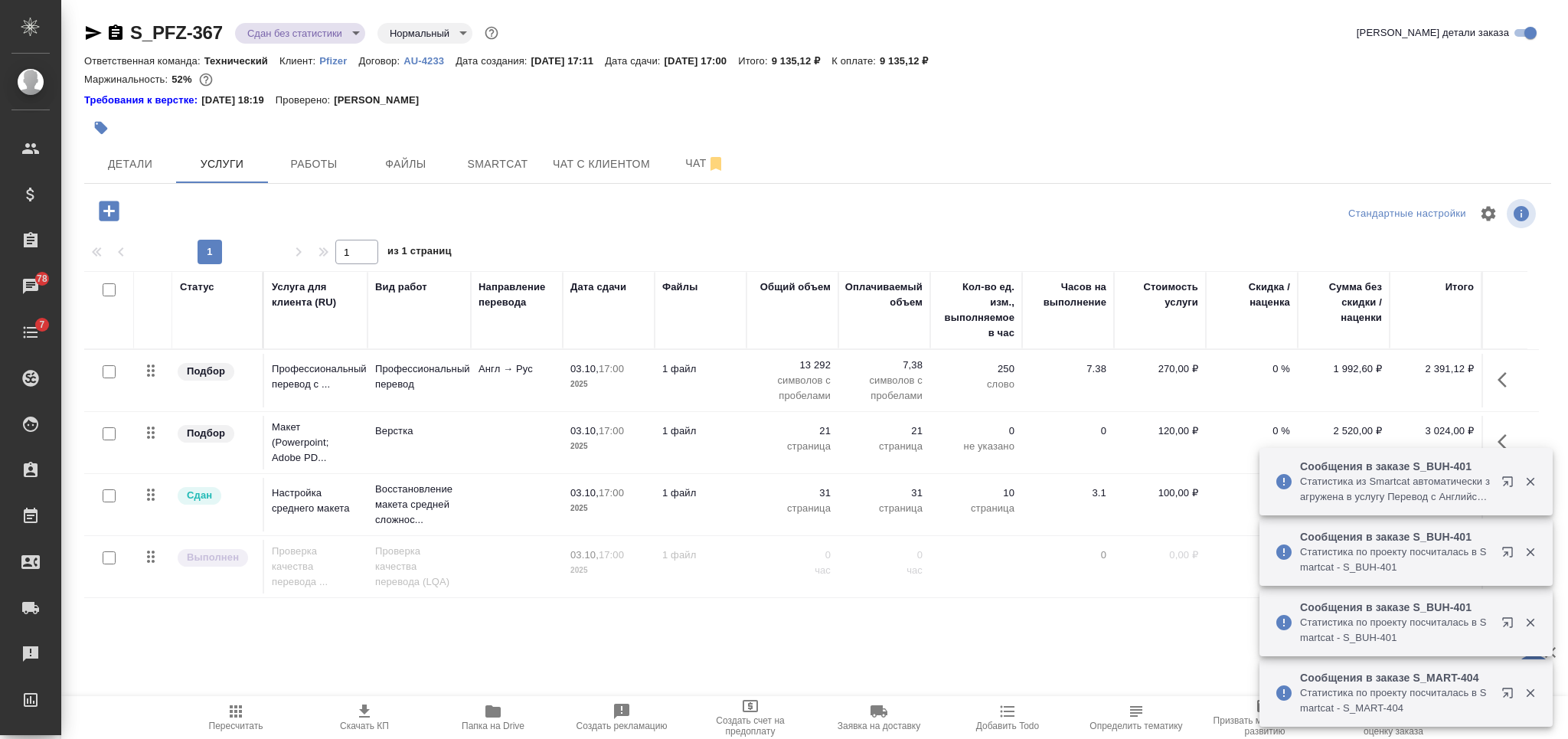
click at [100, 128] on icon "button" at bounding box center [101, 128] width 13 height 13
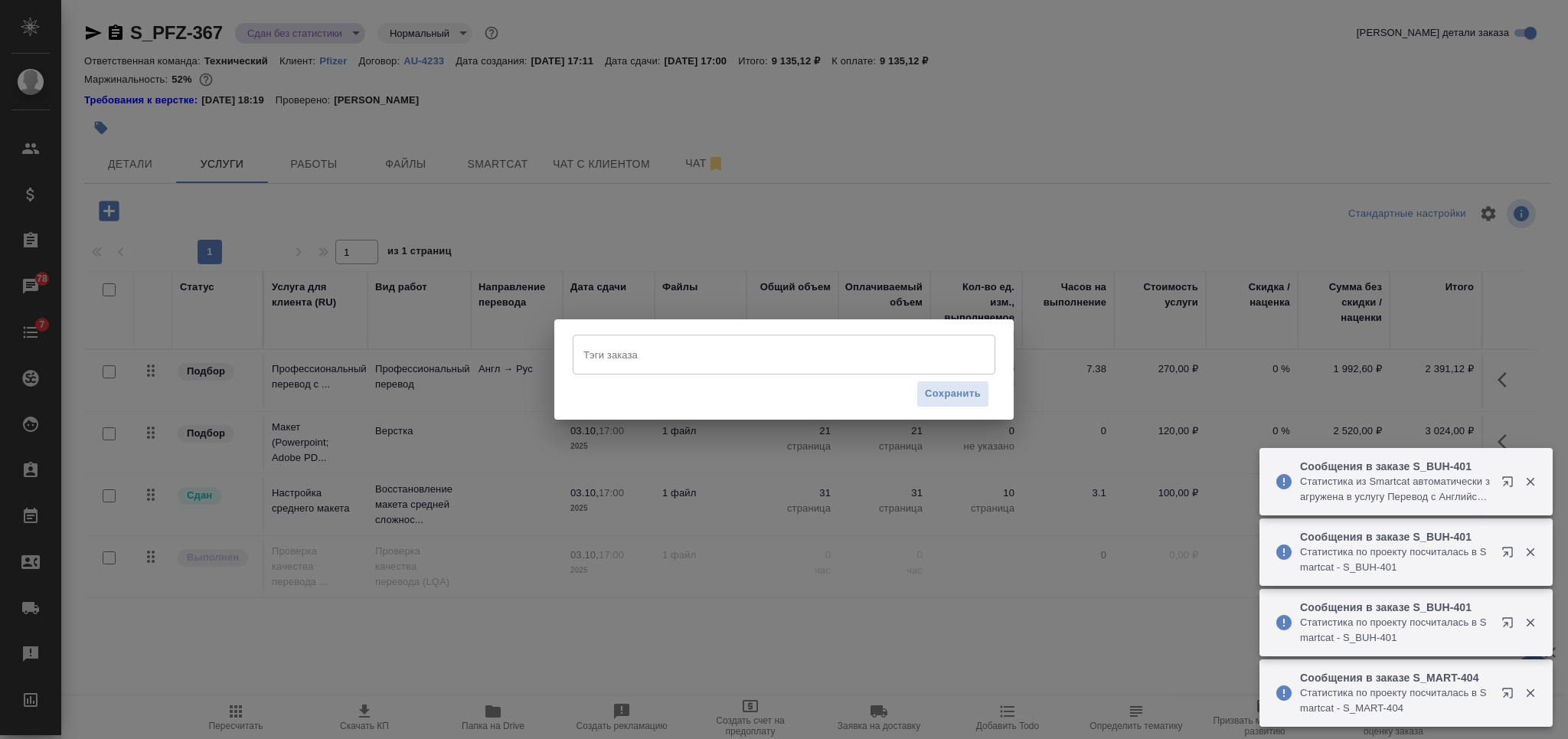
click at [723, 341] on input "Тэги заказа" at bounding box center [770, 354] width 380 height 26
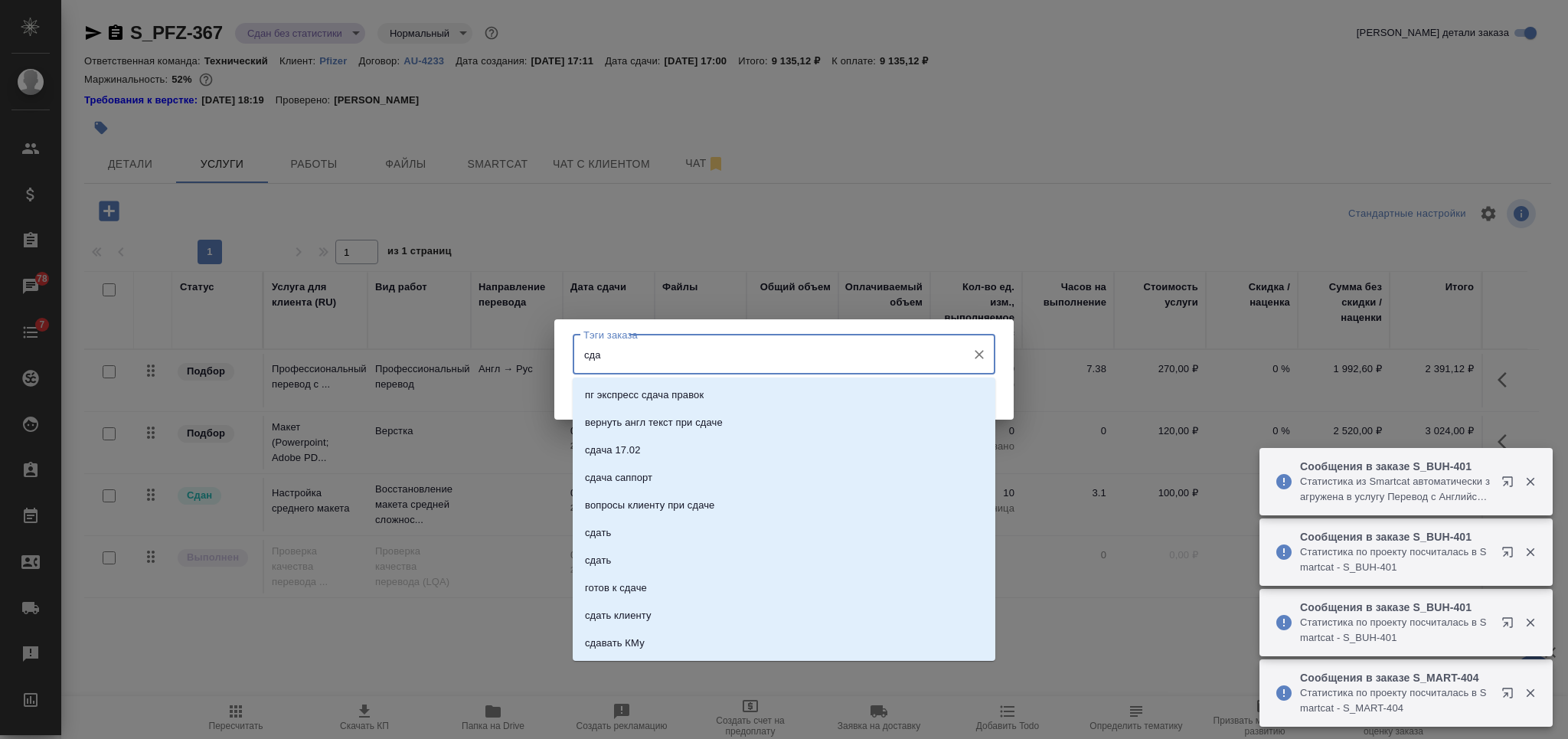
type input "сдан"
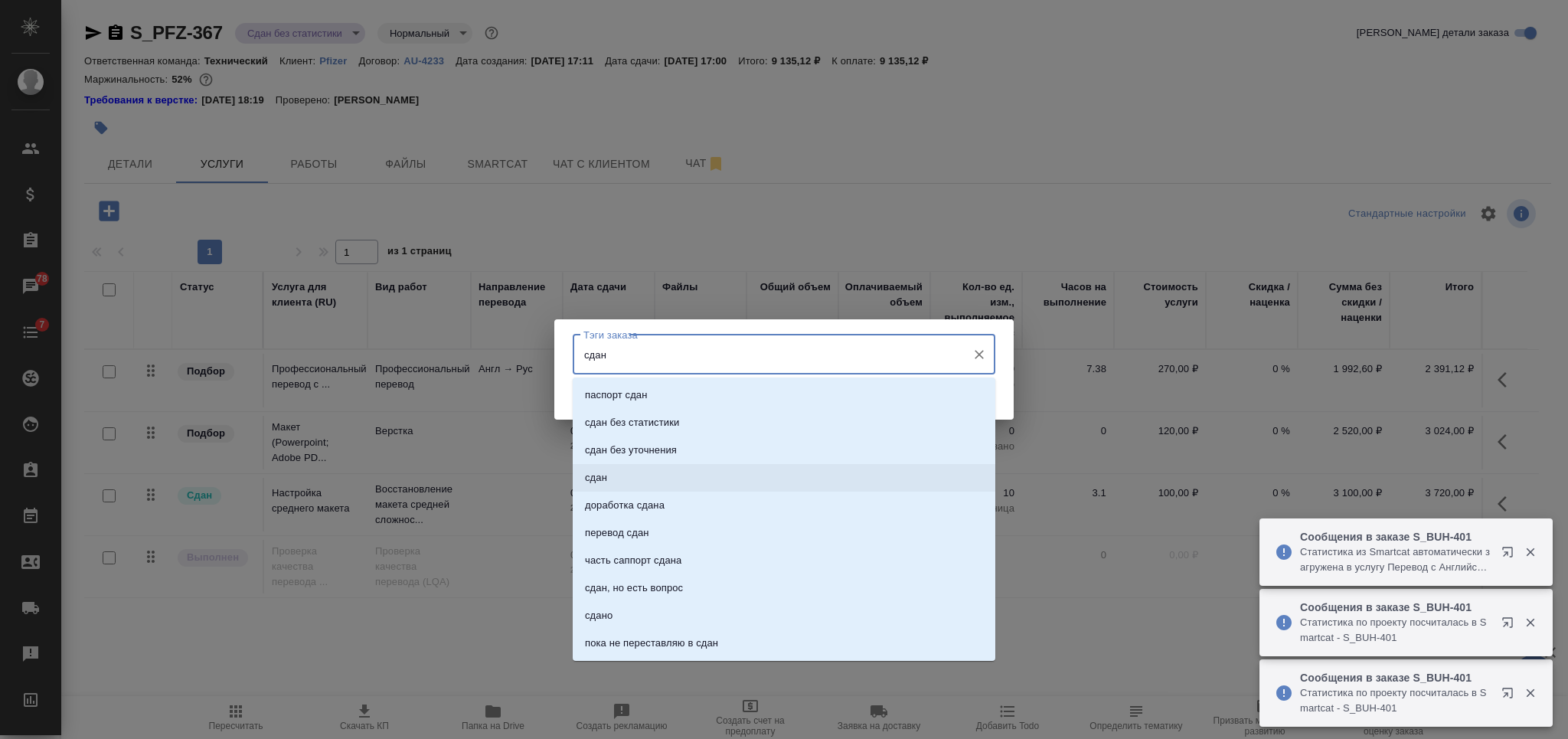
click at [773, 468] on li "сдан" at bounding box center [783, 478] width 422 height 27
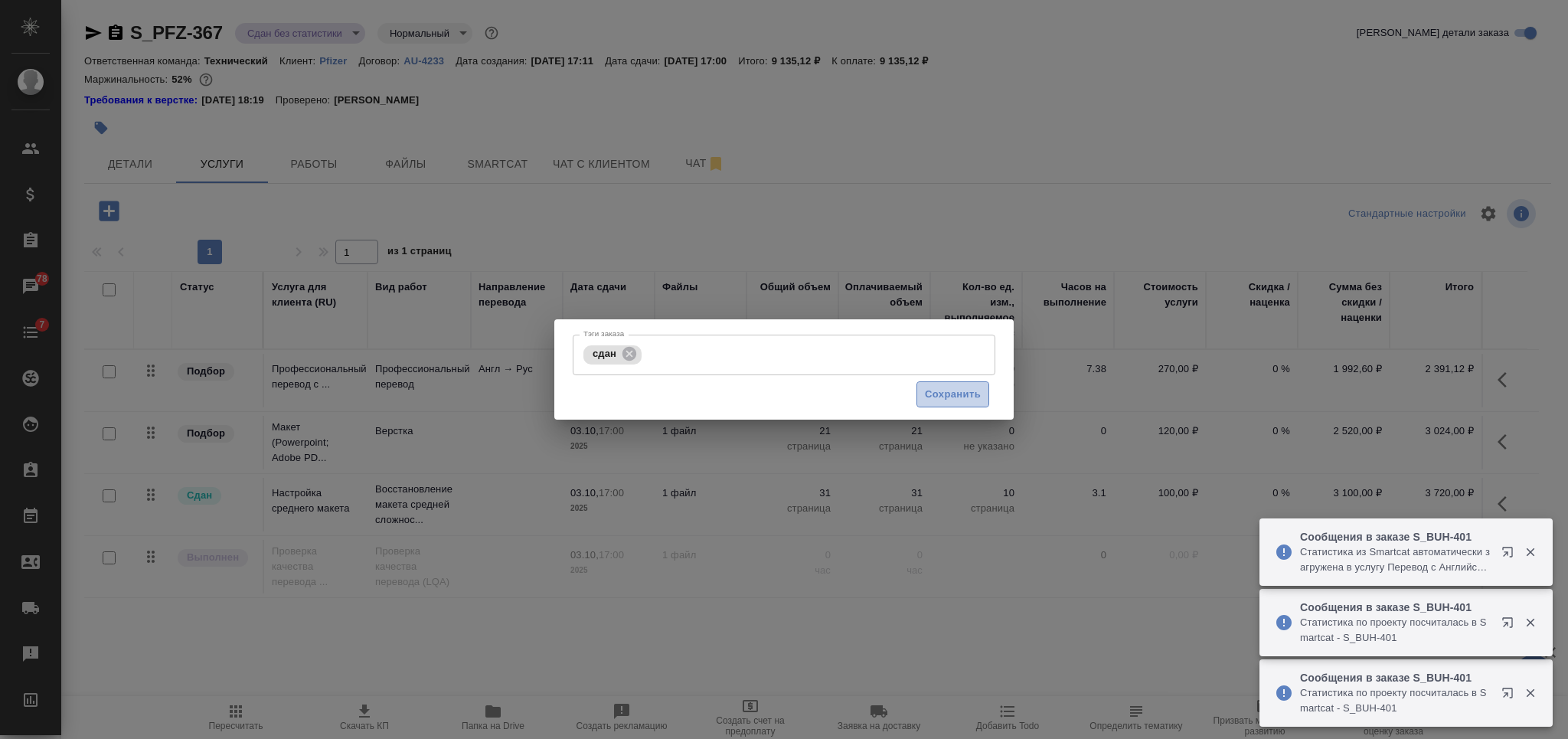
click at [927, 390] on span "Сохранить" at bounding box center [953, 394] width 56 height 18
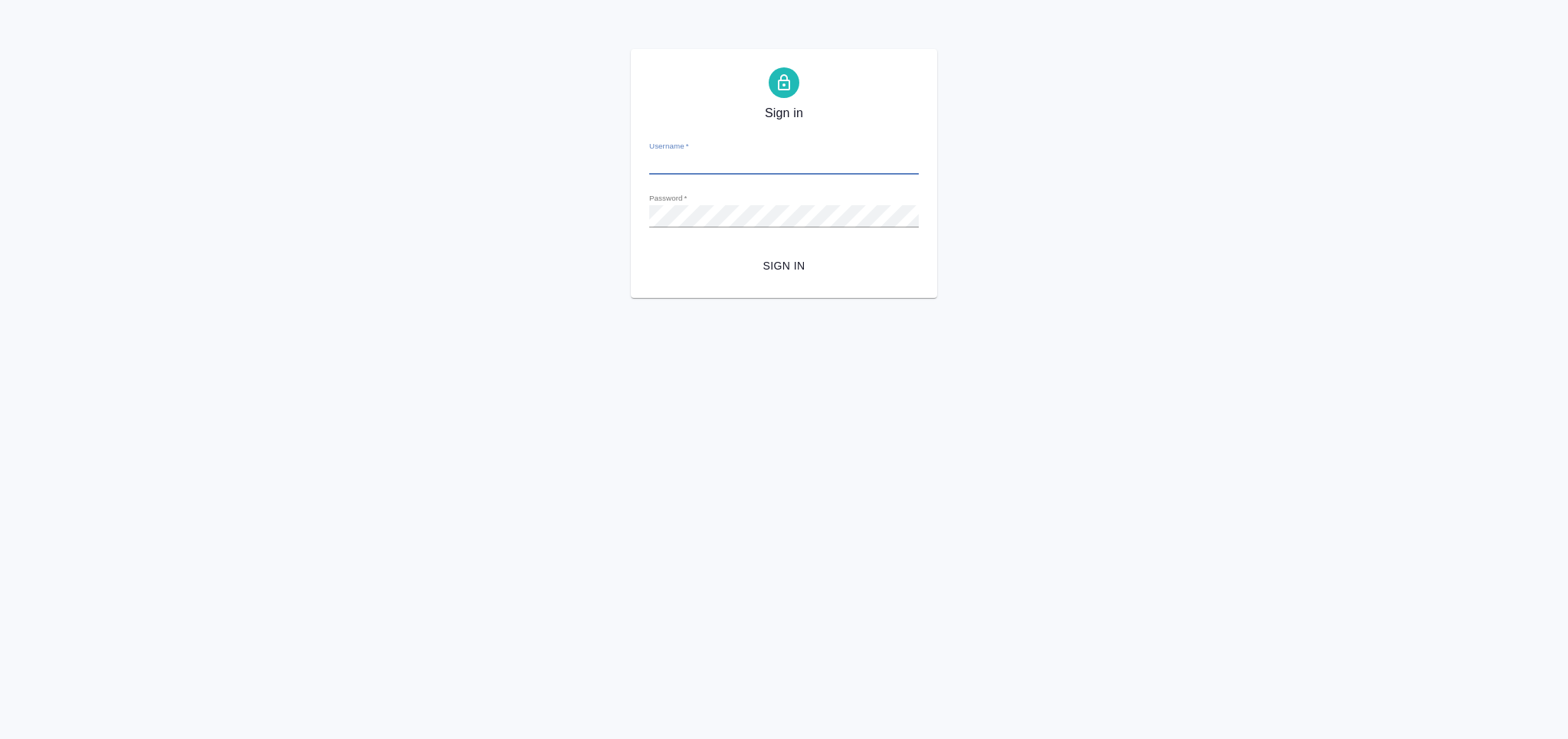
type input "[PERSON_NAME][EMAIL_ADDRESS][DOMAIN_NAME]"
click at [798, 273] on span "Sign in" at bounding box center [784, 266] width 245 height 19
type input "[PERSON_NAME][EMAIL_ADDRESS][DOMAIN_NAME]"
click at [804, 267] on span "Sign in" at bounding box center [784, 266] width 245 height 19
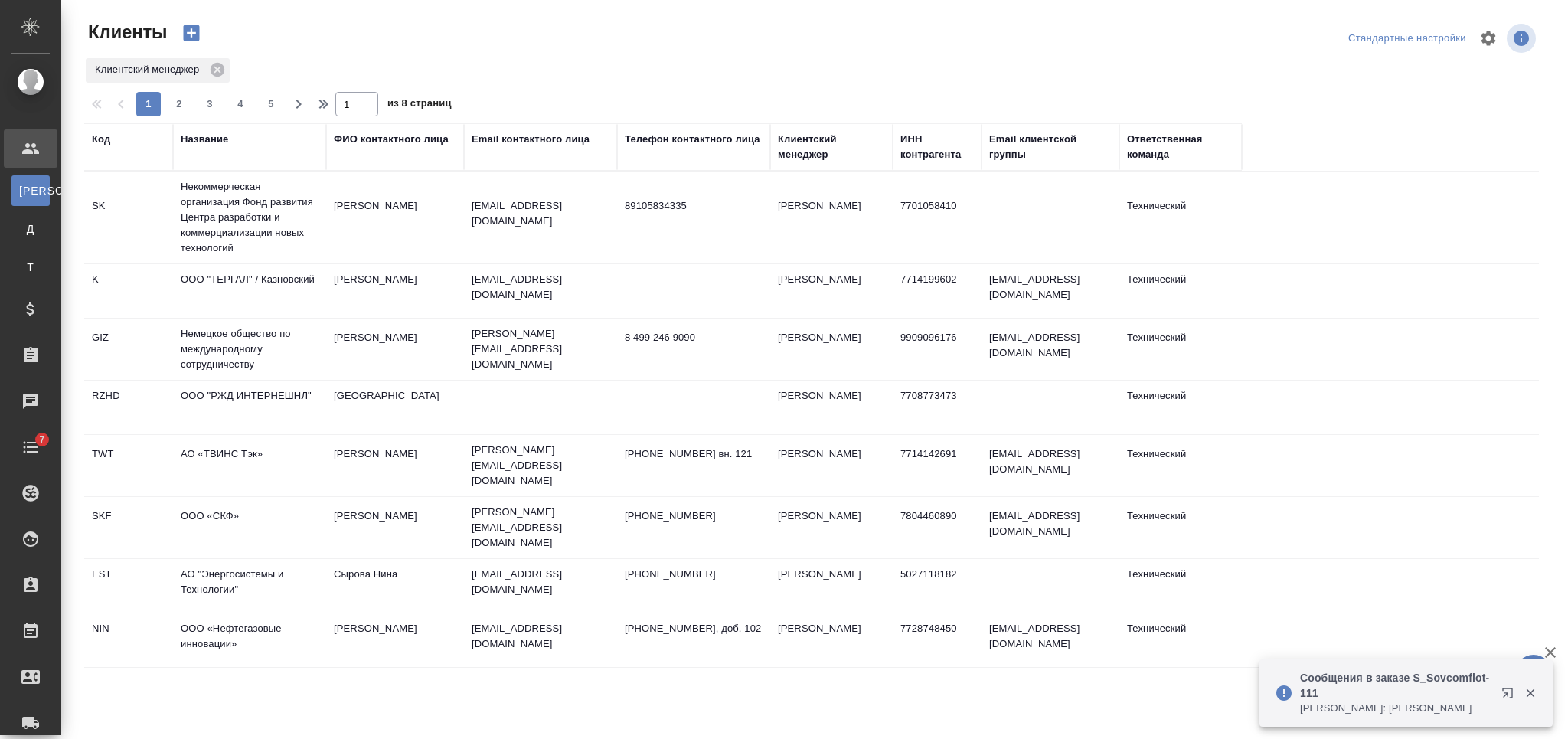
select select "RU"
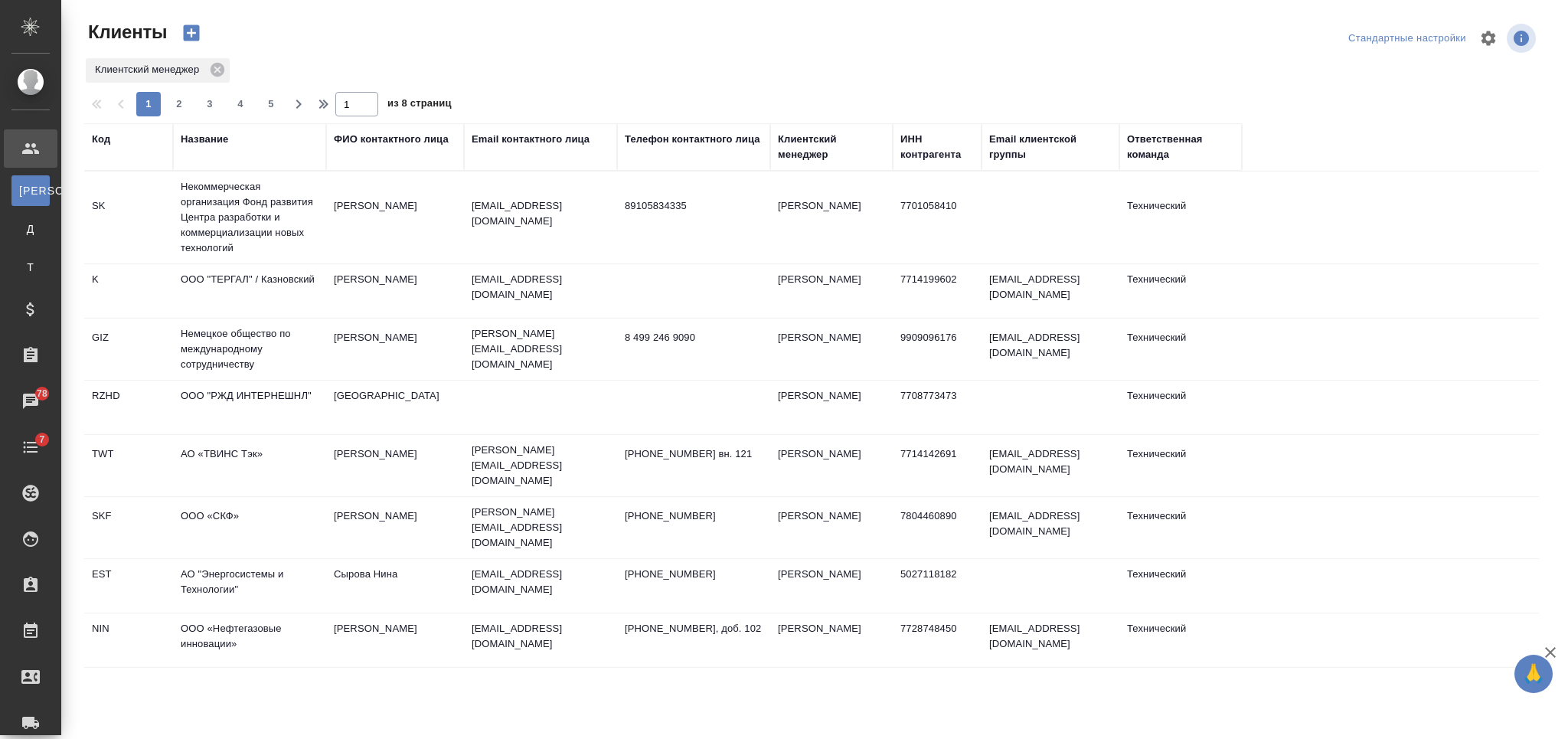
click at [212, 127] on th "Название" at bounding box center [249, 147] width 153 height 47
click at [212, 148] on div "Название" at bounding box center [249, 147] width 138 height 30
click at [203, 139] on div "Название" at bounding box center [204, 139] width 47 height 15
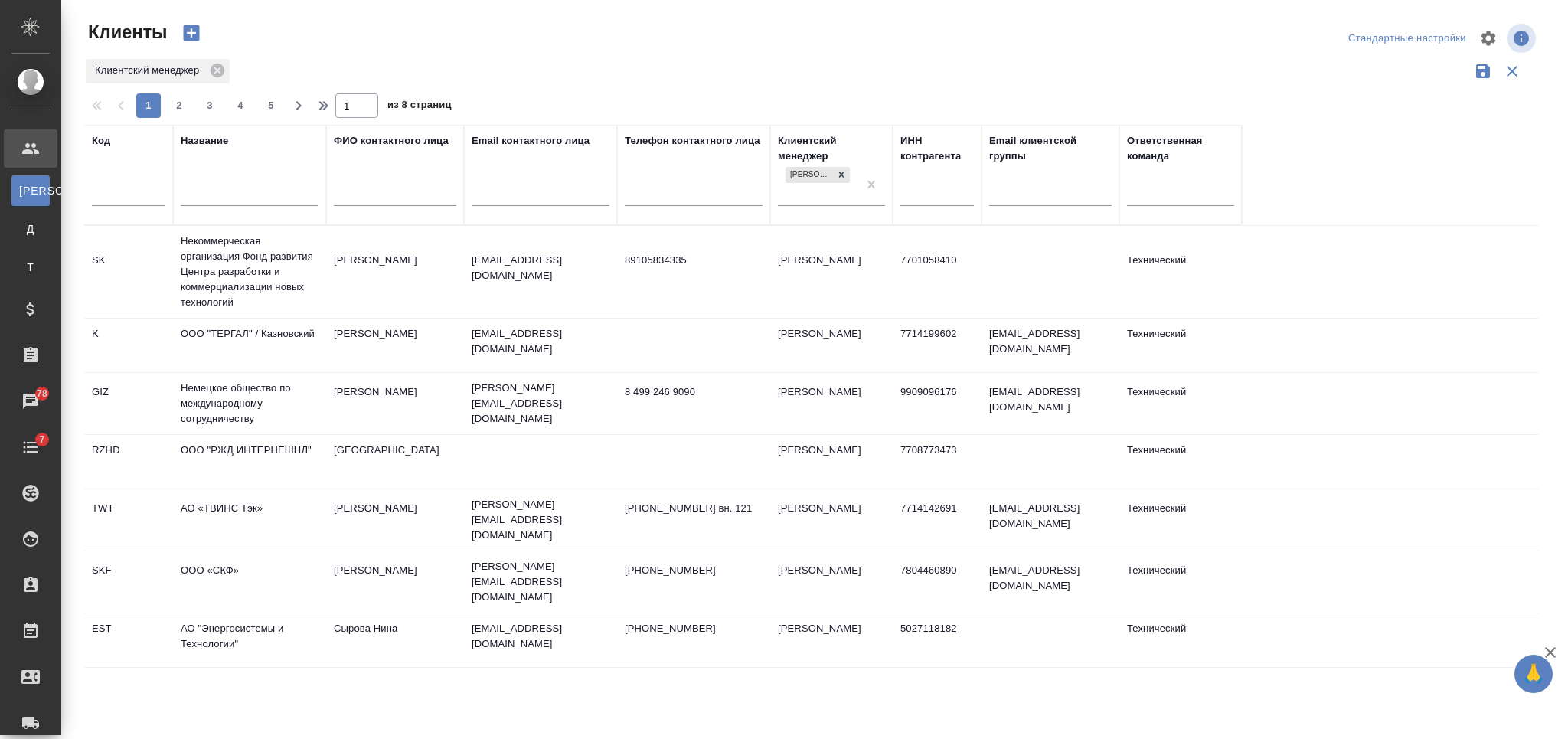
click at [227, 198] on input "text" at bounding box center [249, 196] width 138 height 19
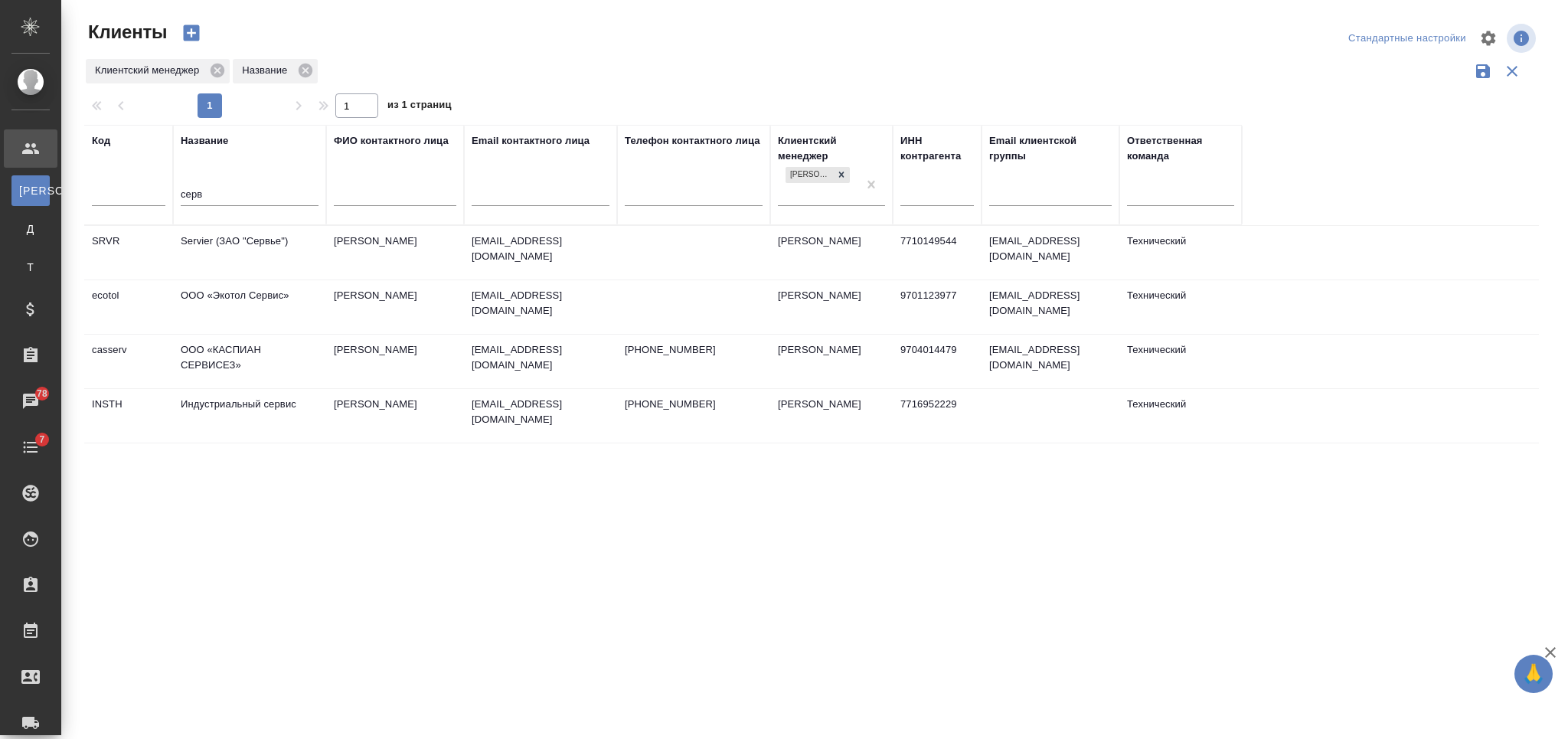
click at [258, 257] on td "Servier (ЗАО "Сервье")" at bounding box center [249, 252] width 153 height 54
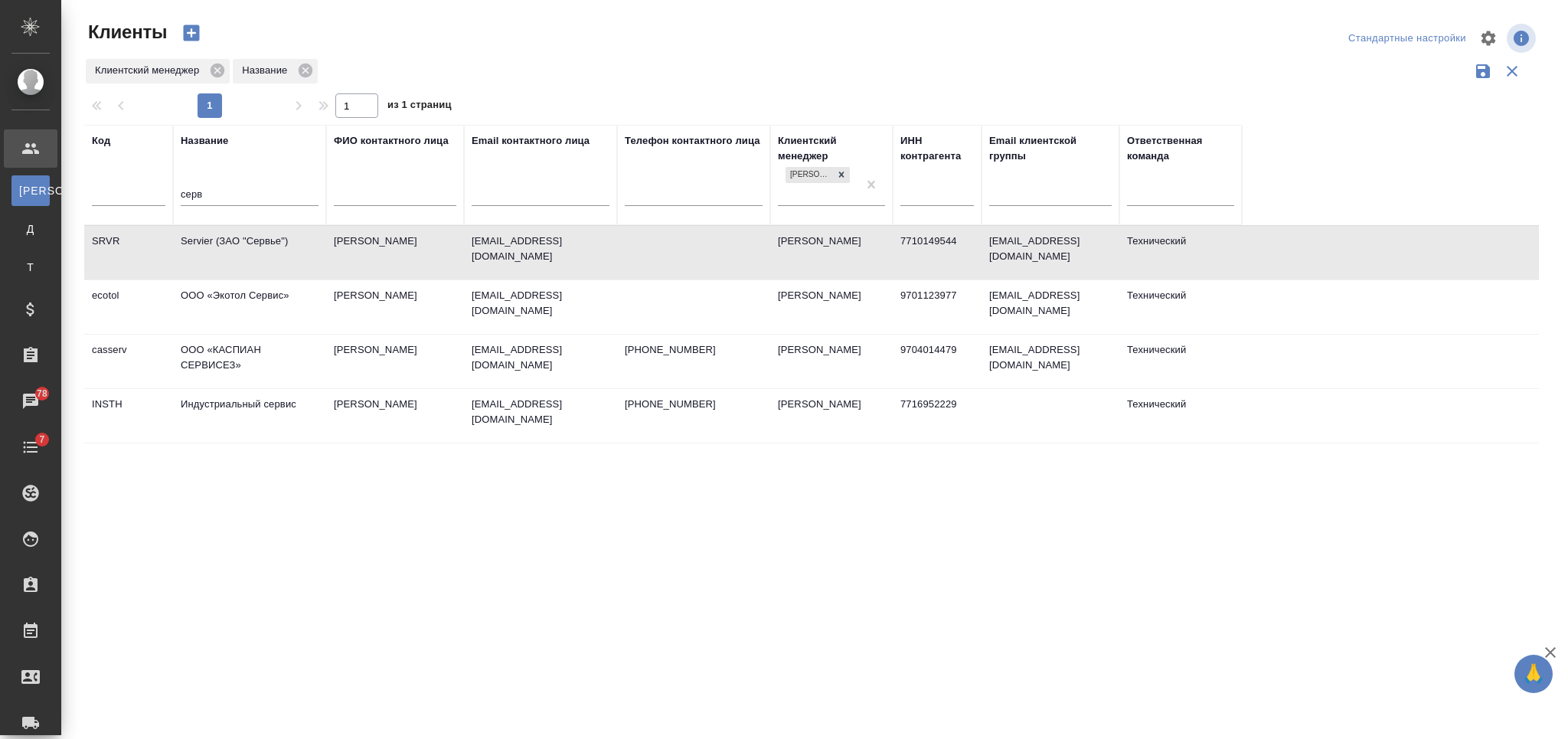
click at [189, 186] on input "серв" at bounding box center [249, 196] width 138 height 19
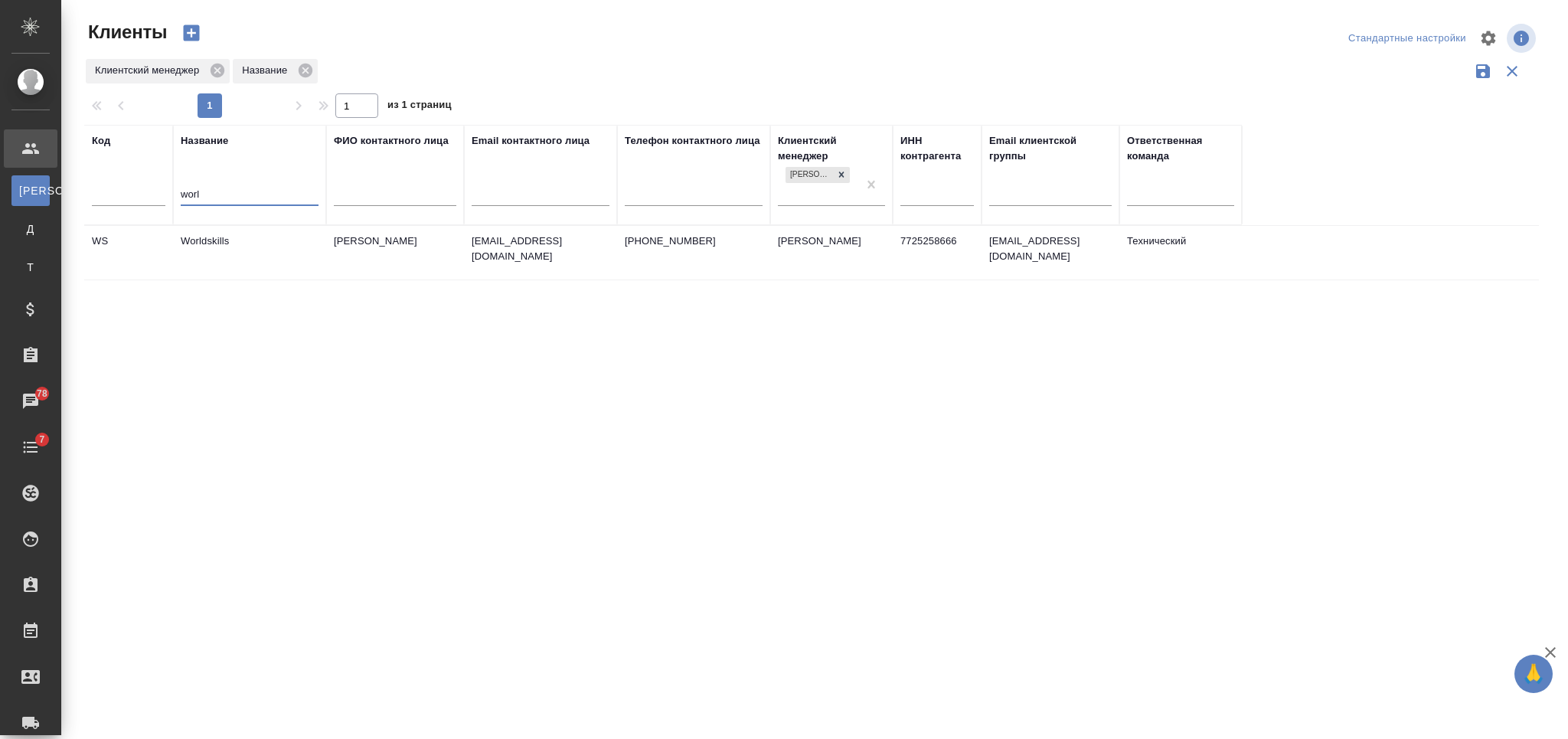
type input "worl"
click at [249, 256] on td "Worldskills" at bounding box center [249, 252] width 153 height 54
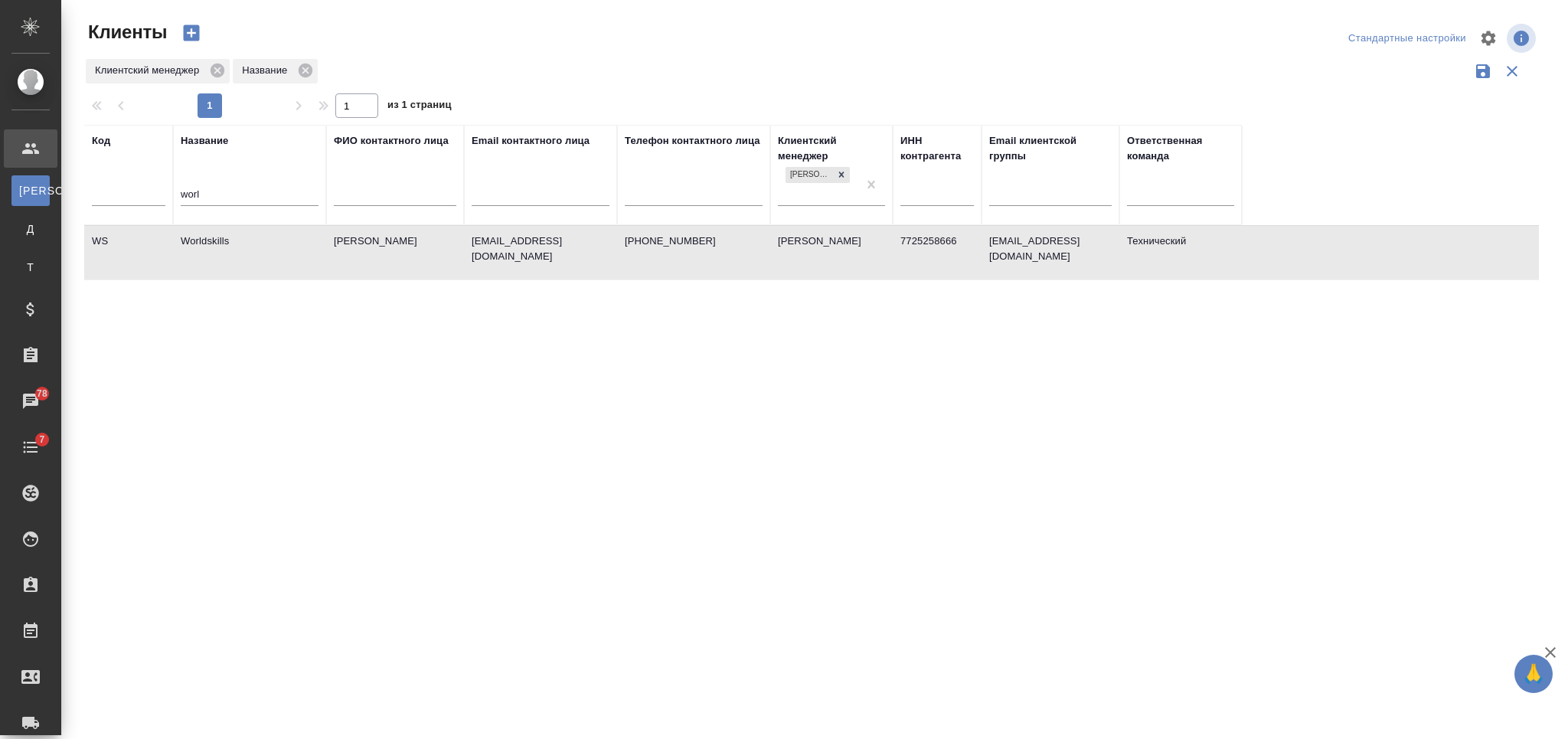
click at [249, 256] on td "Worldskills" at bounding box center [249, 252] width 153 height 54
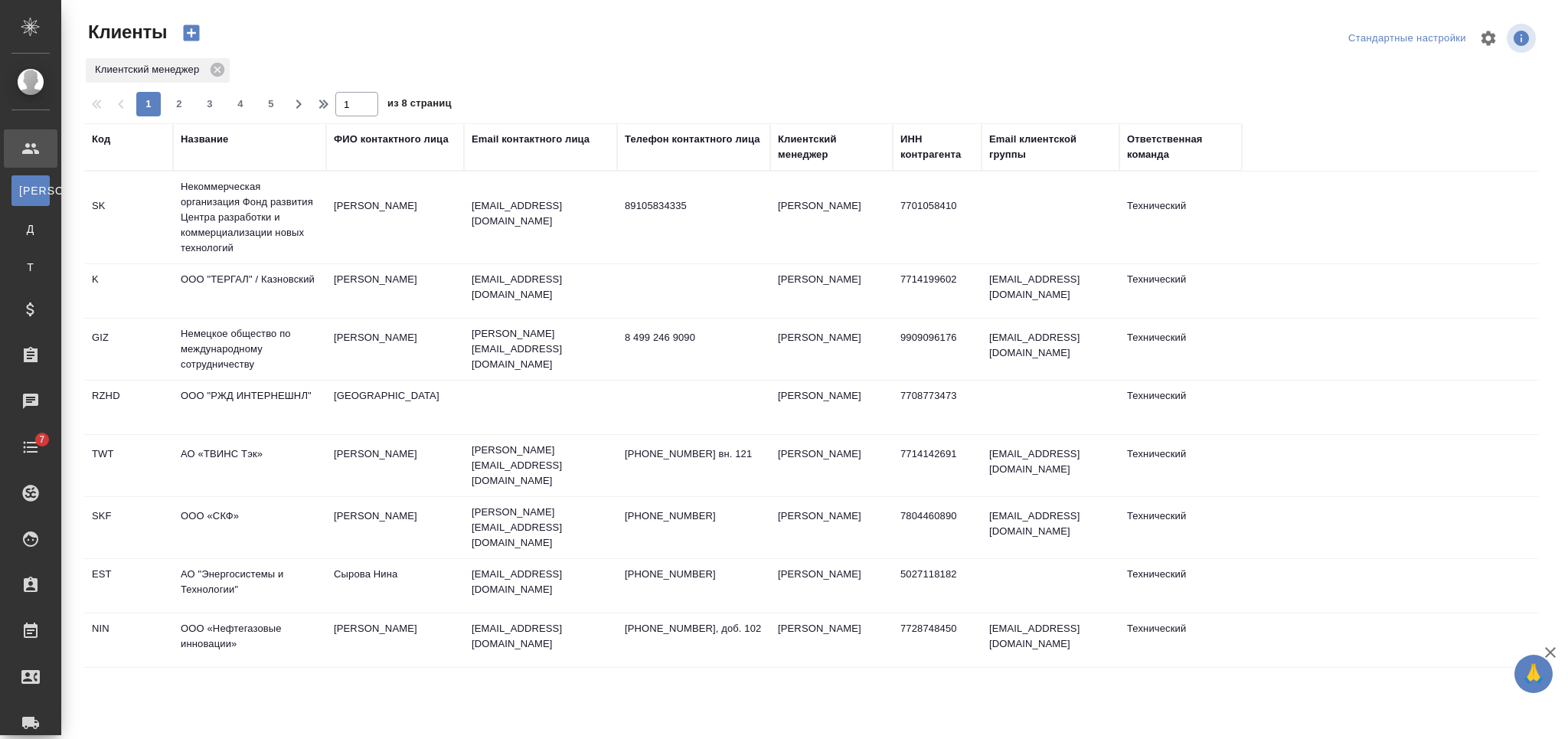
select select "RU"
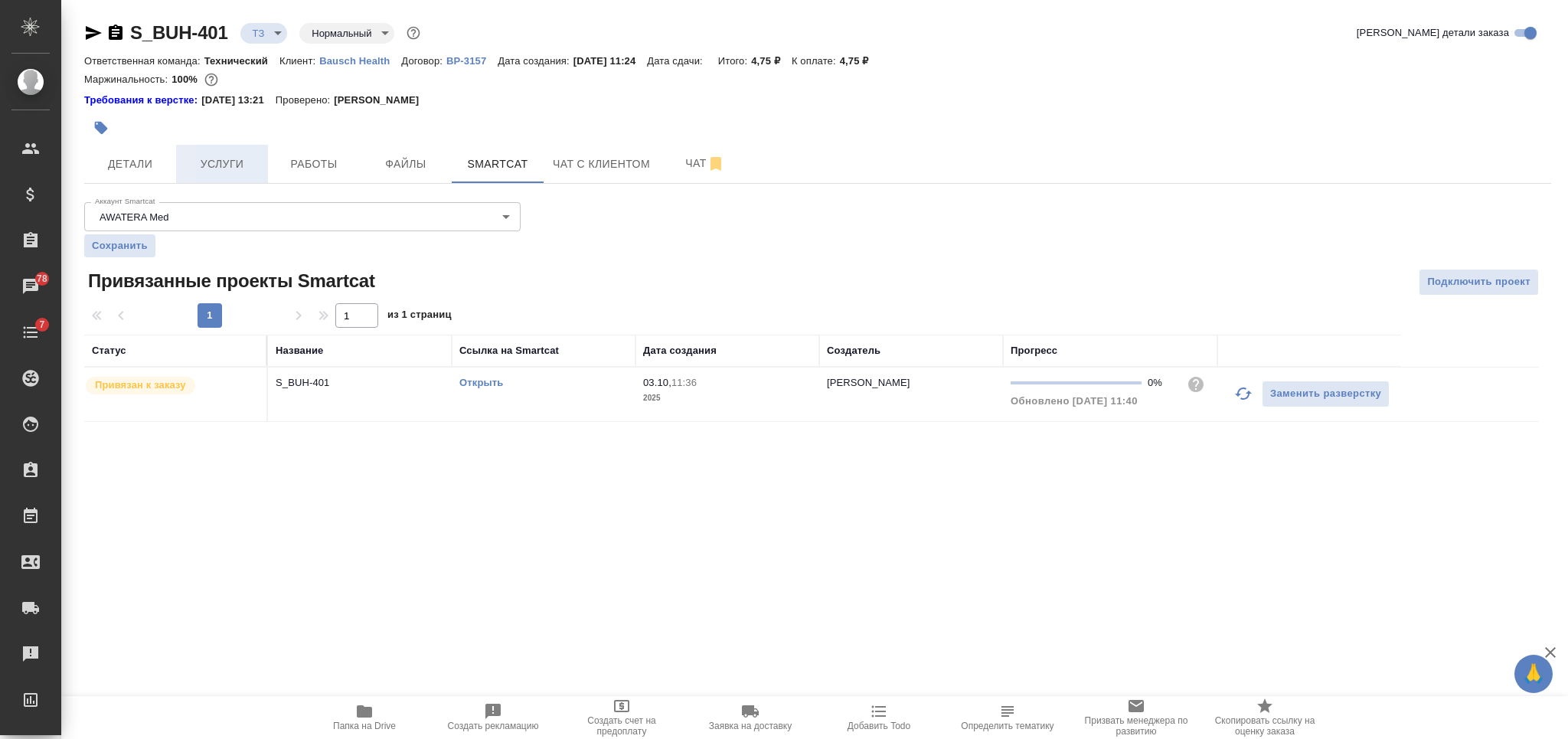
click at [246, 168] on span "Услуги" at bounding box center [222, 164] width 74 height 19
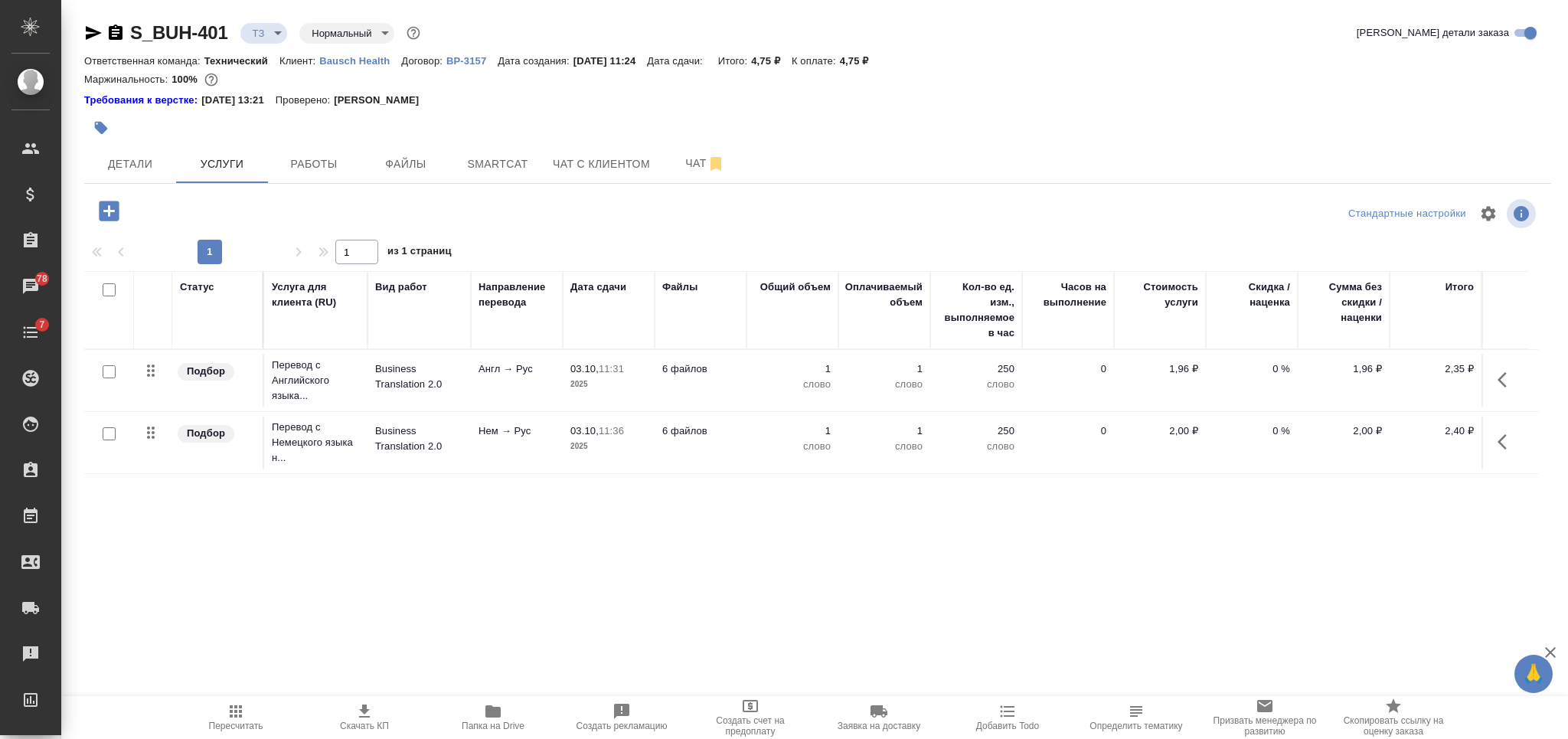
click at [770, 371] on p "1" at bounding box center [792, 369] width 76 height 15
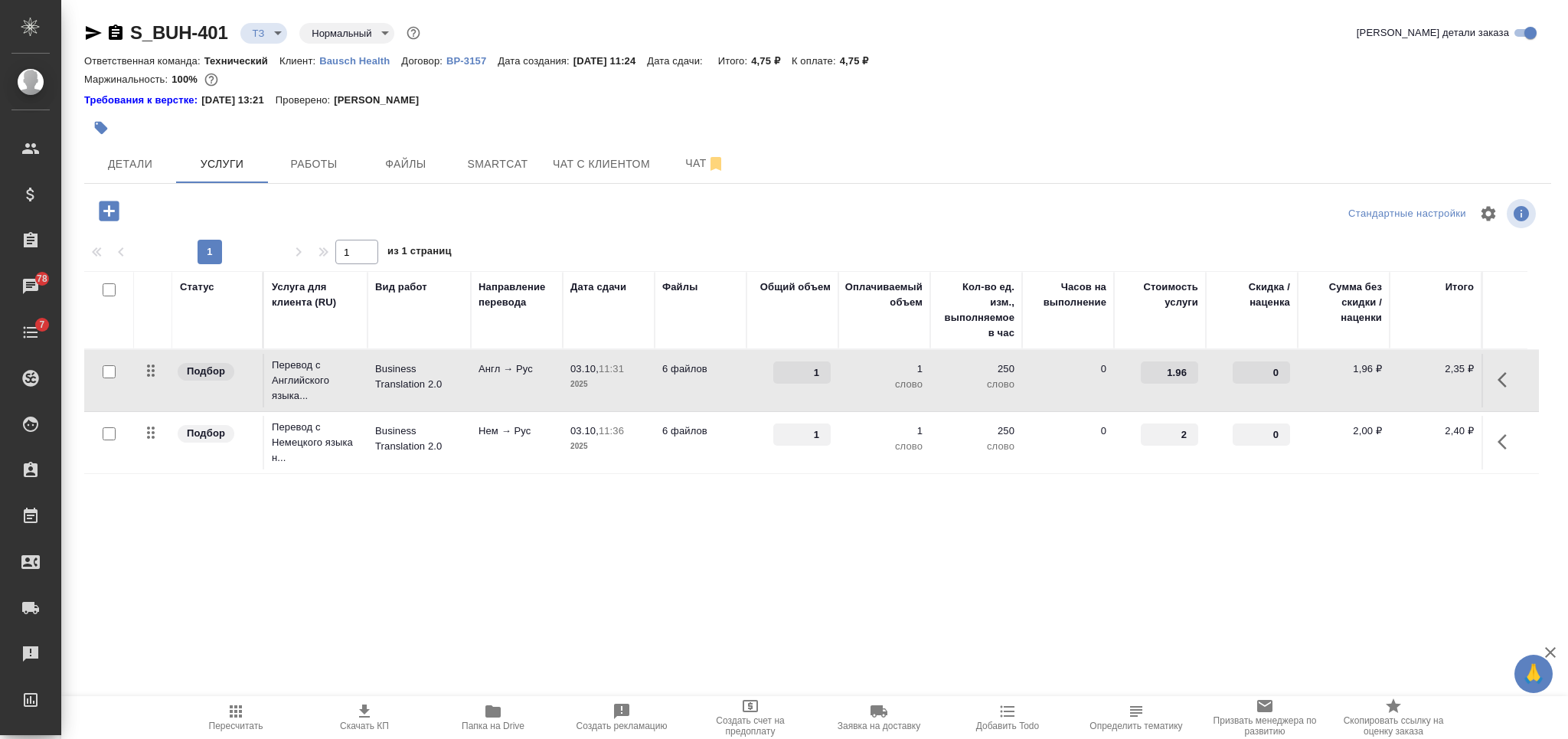
click at [770, 371] on div "1" at bounding box center [792, 373] width 76 height 22
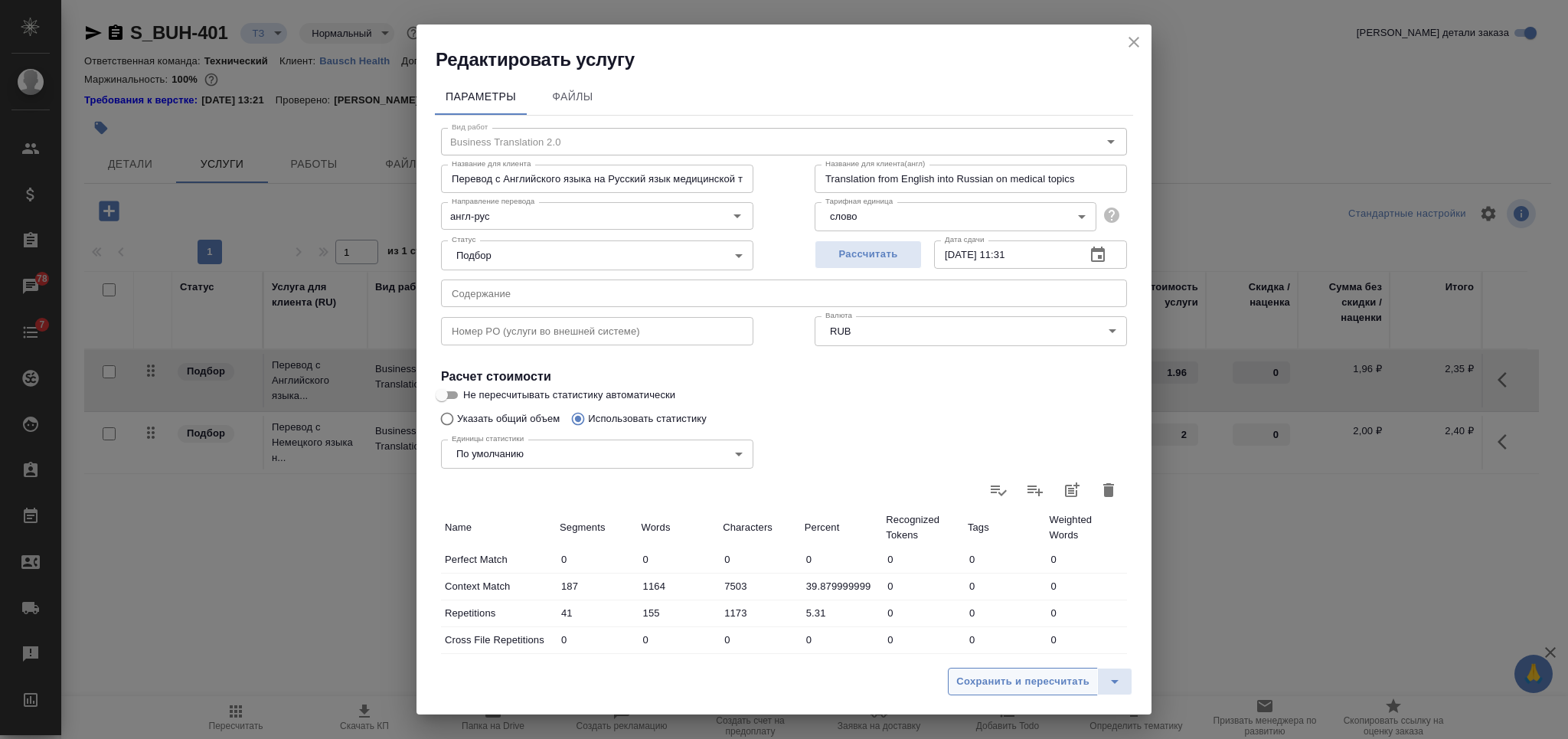
click at [1004, 679] on span "Сохранить и пересчитать" at bounding box center [1023, 681] width 133 height 18
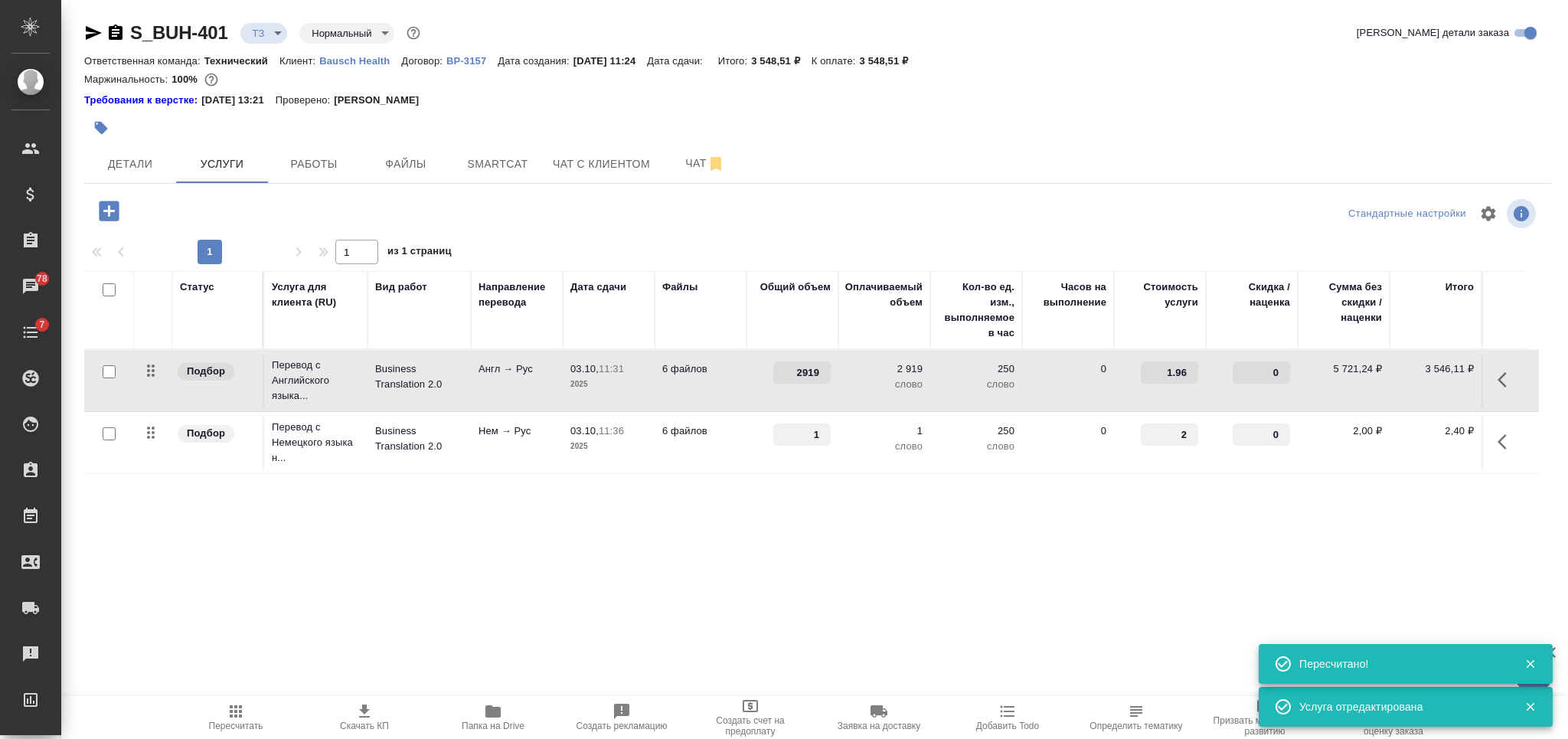
click at [657, 445] on td "6 файлов" at bounding box center [700, 442] width 92 height 54
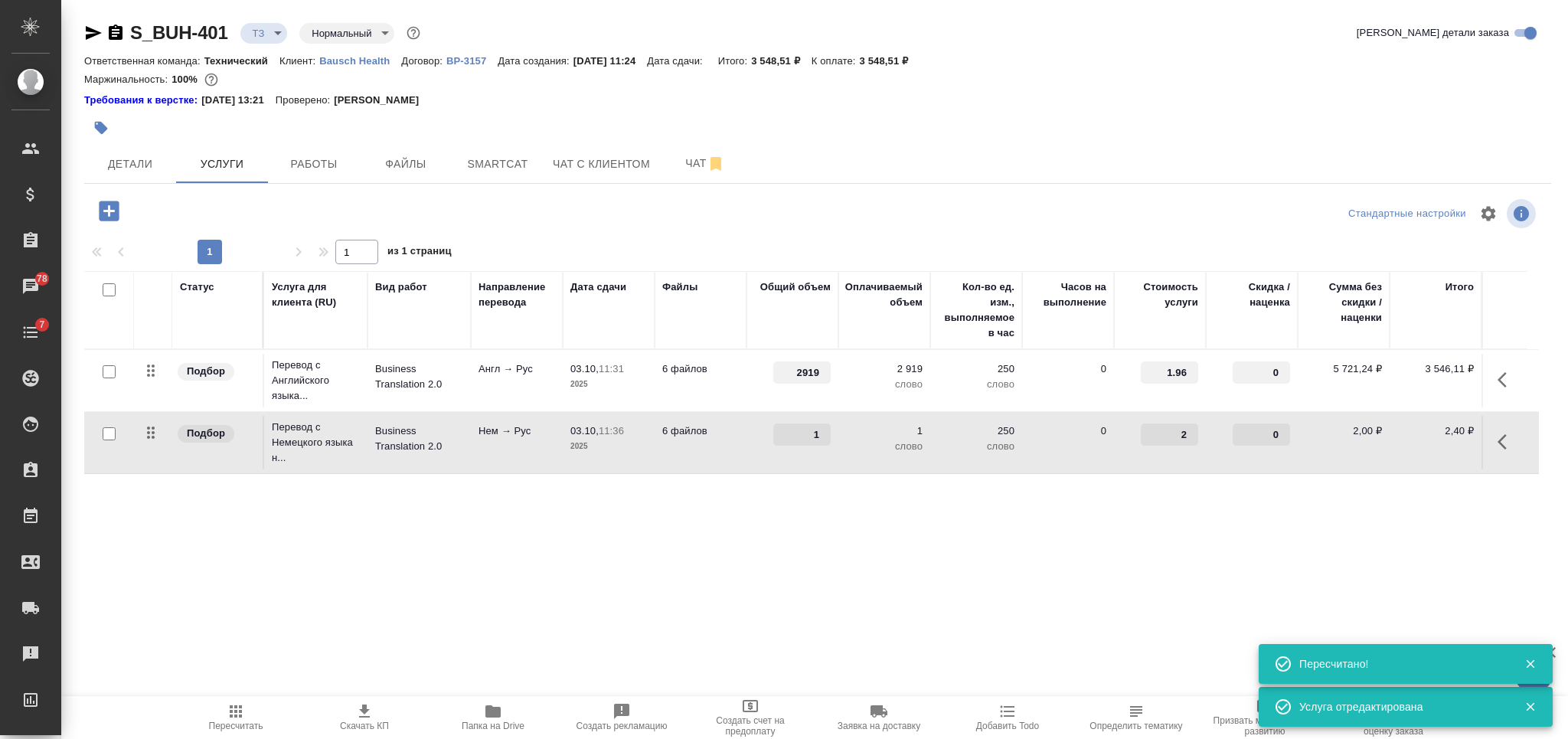
click at [657, 445] on td "6 файлов" at bounding box center [700, 442] width 92 height 54
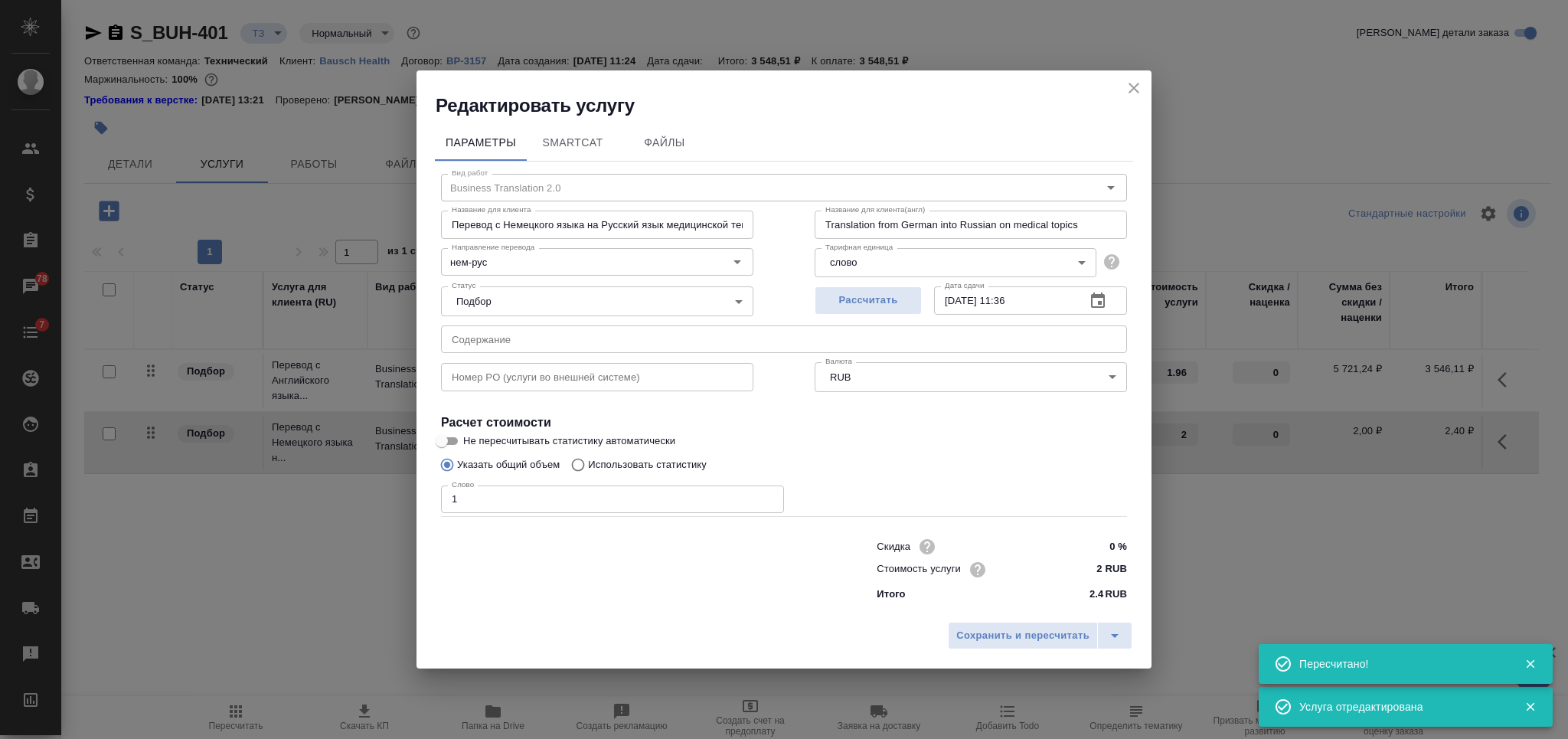
click at [701, 464] on p "Использовать статистику" at bounding box center [647, 464] width 119 height 15
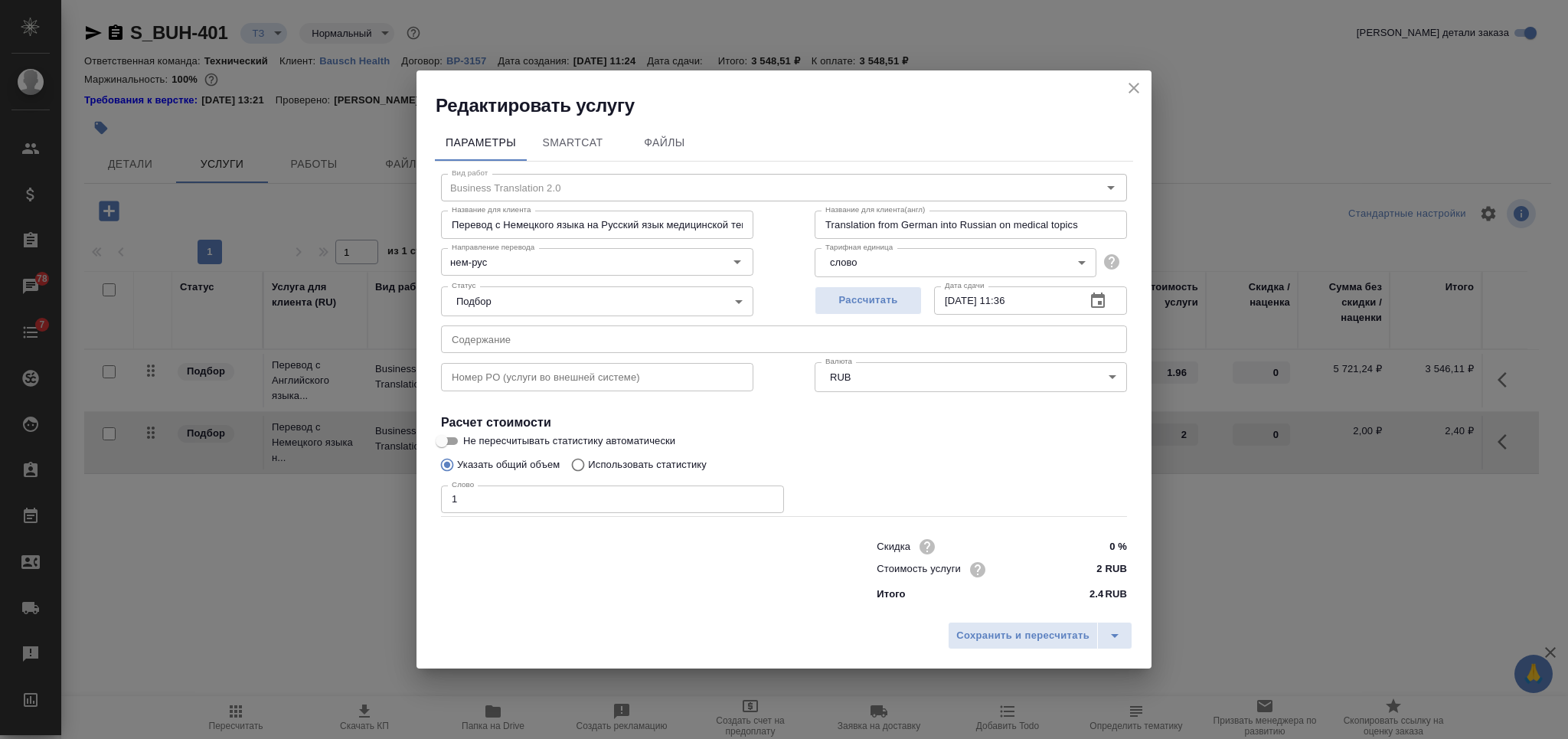
click at [646, 458] on p "Использовать статистику" at bounding box center [647, 464] width 119 height 15
click at [588, 458] on input "Использовать статистику" at bounding box center [576, 465] width 25 height 29
radio input "true"
radio input "false"
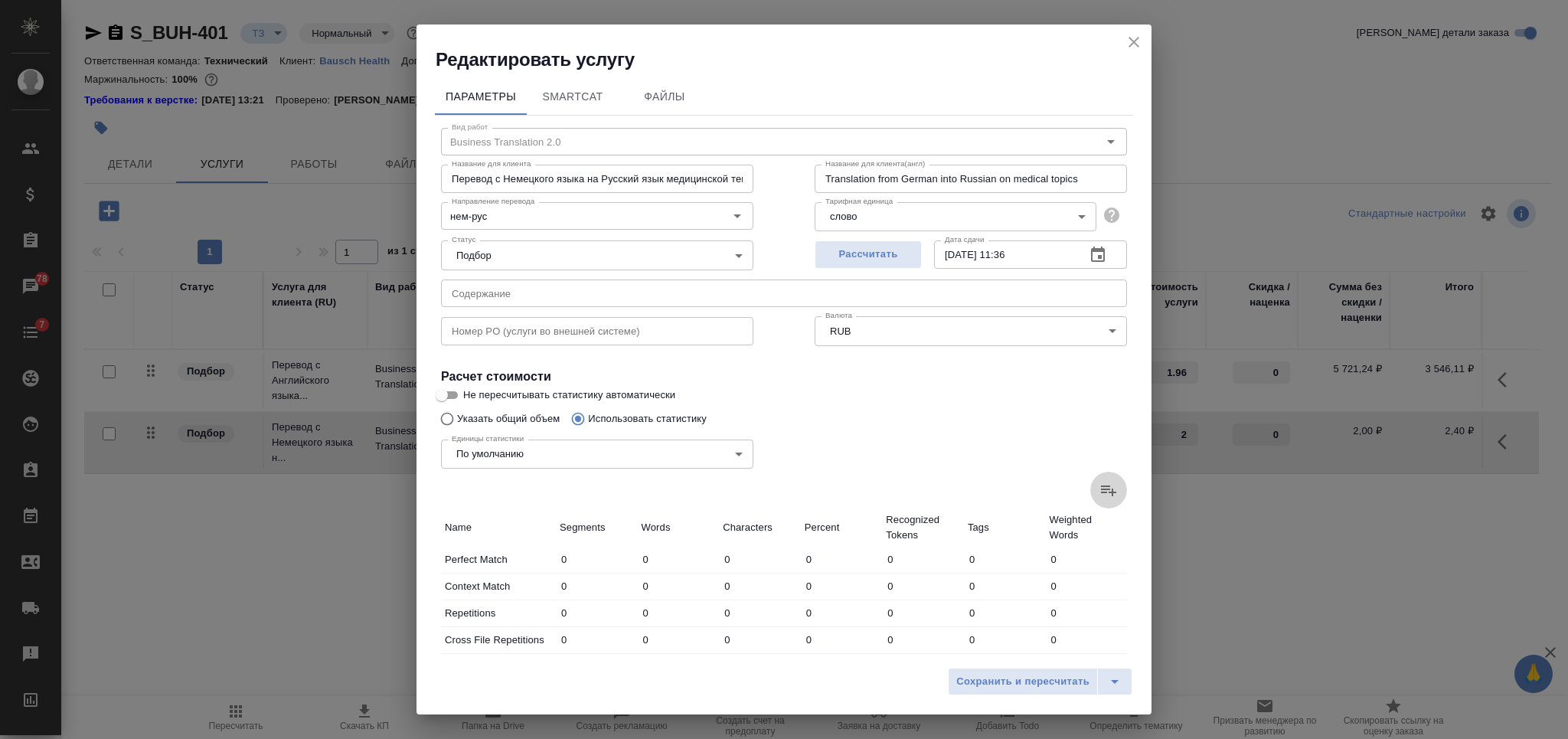
click at [1099, 492] on icon at bounding box center [1108, 490] width 18 height 18
click at [0, 0] on input "file" at bounding box center [0, 0] width 0 height 0
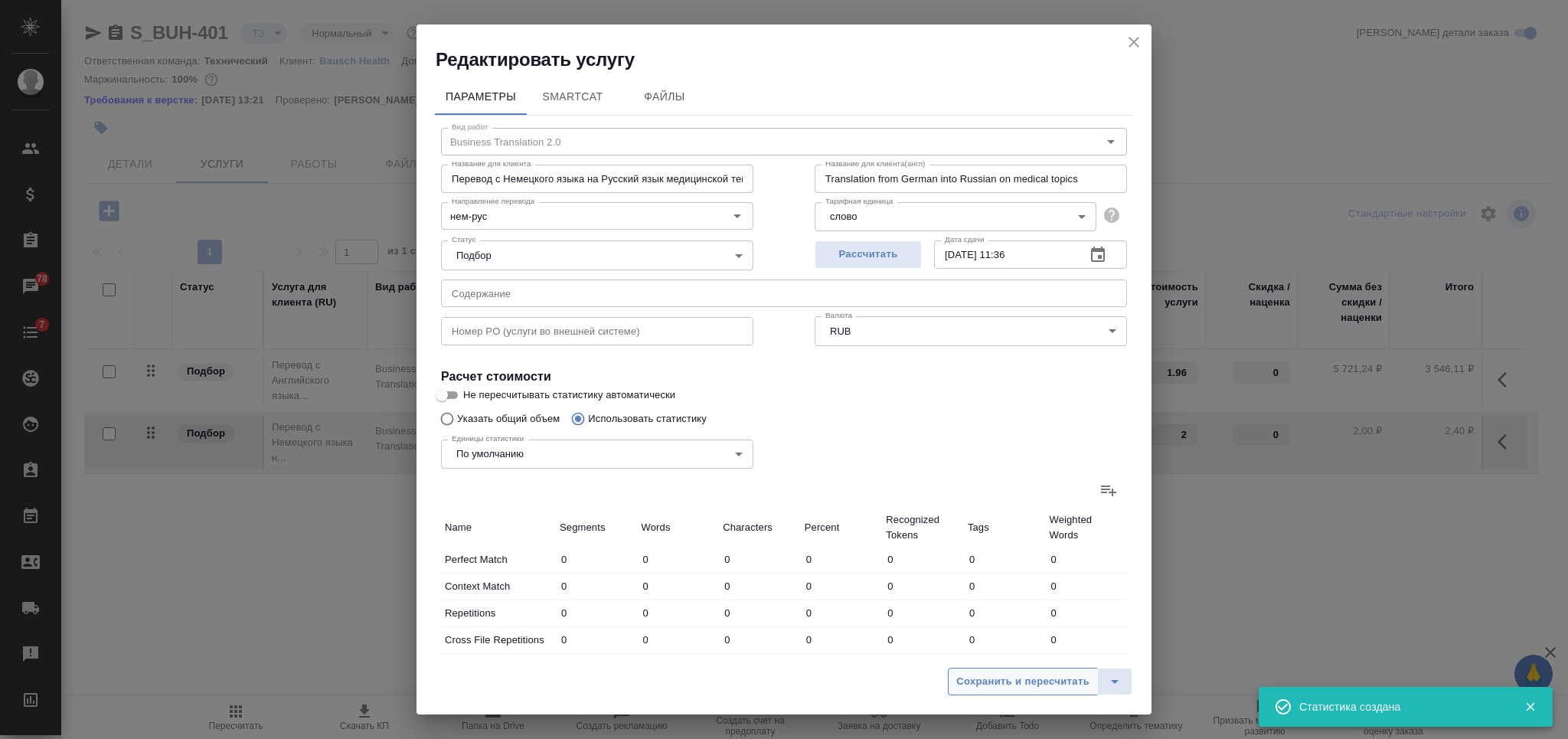
type input "60"
type input "153"
type input "1139"
type input "1904"
type input "4691"
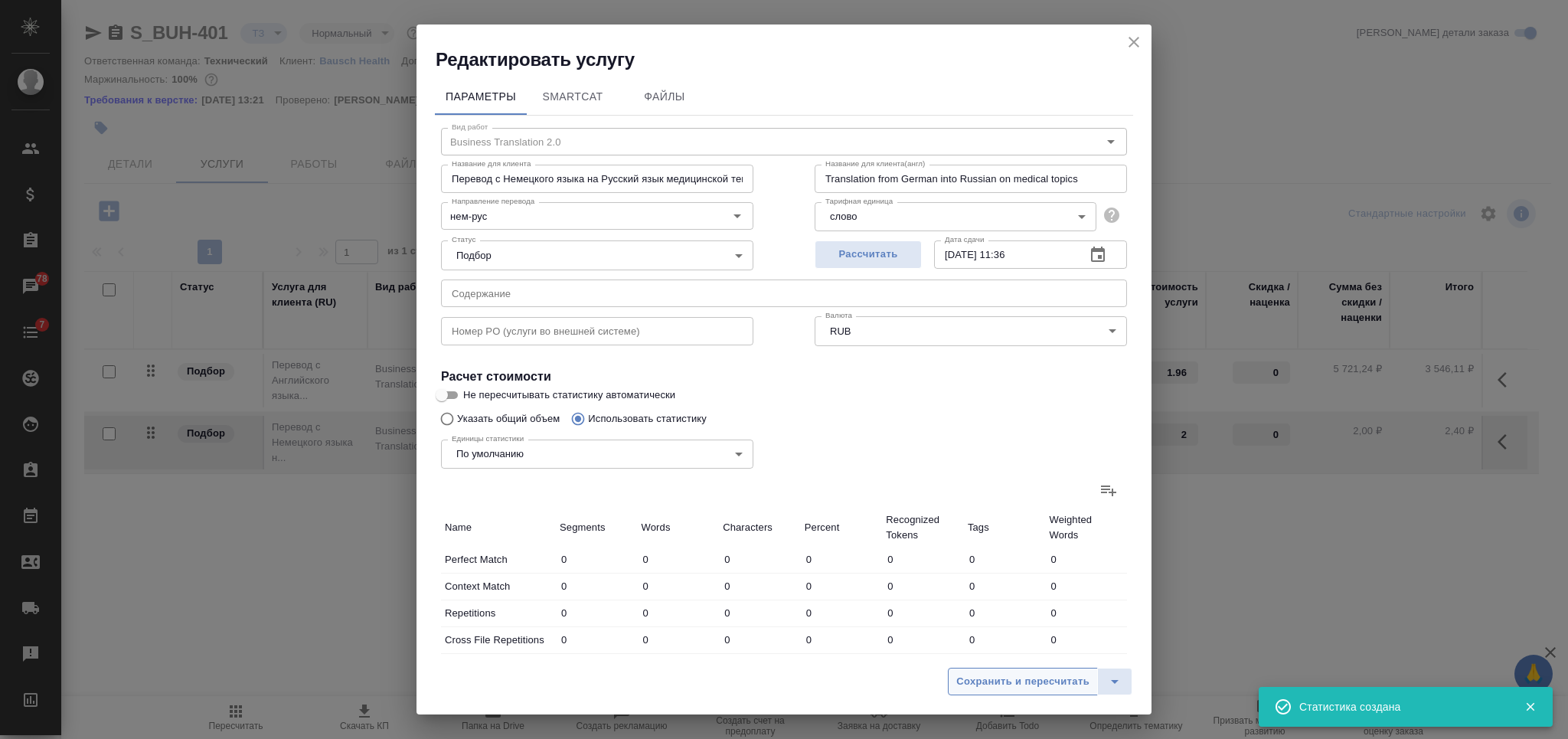
type input "31276"
type input "91"
type input "188"
type input "1298"
type input "1722"
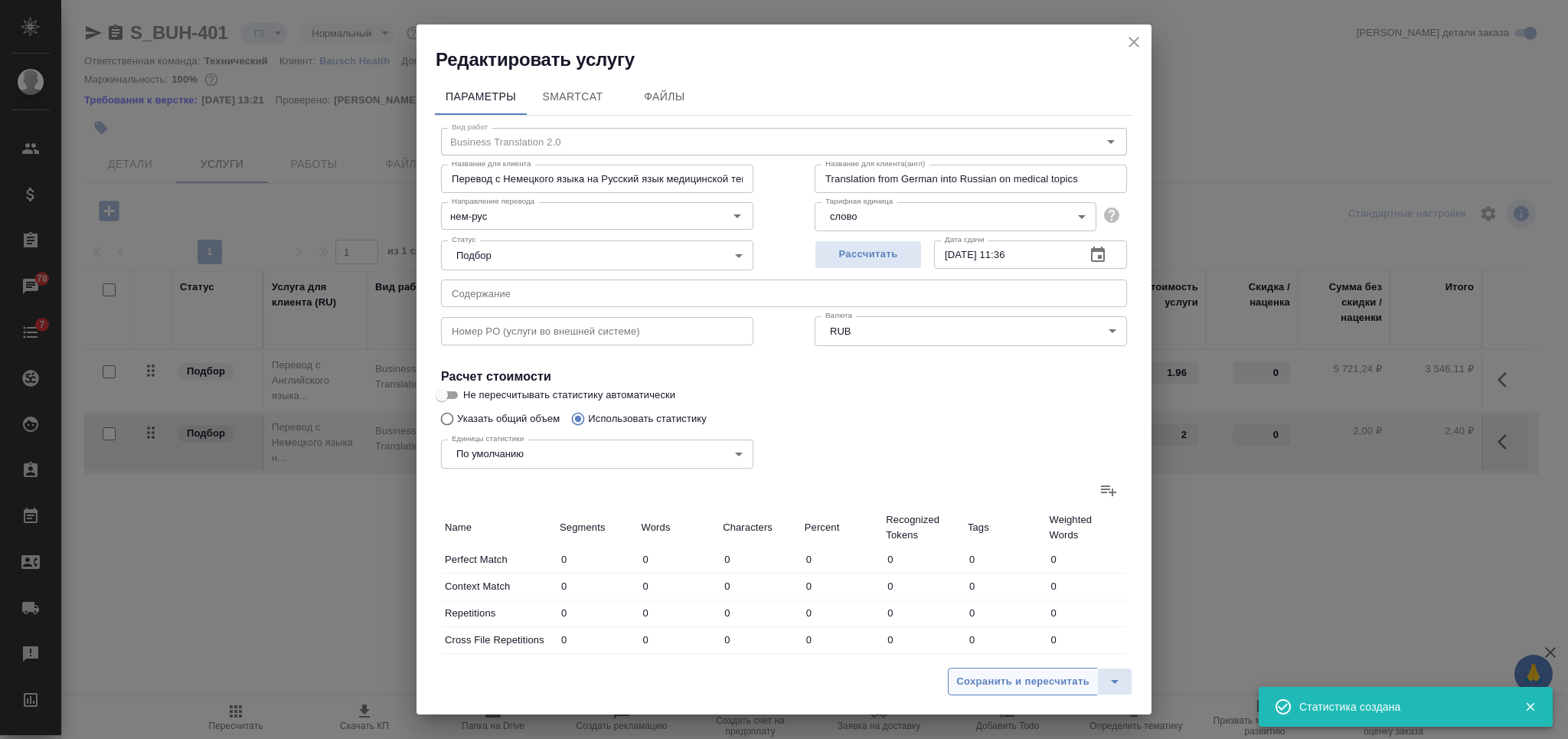
type input "2184"
type input "14090"
type input "65"
type input "152"
type input "1447"
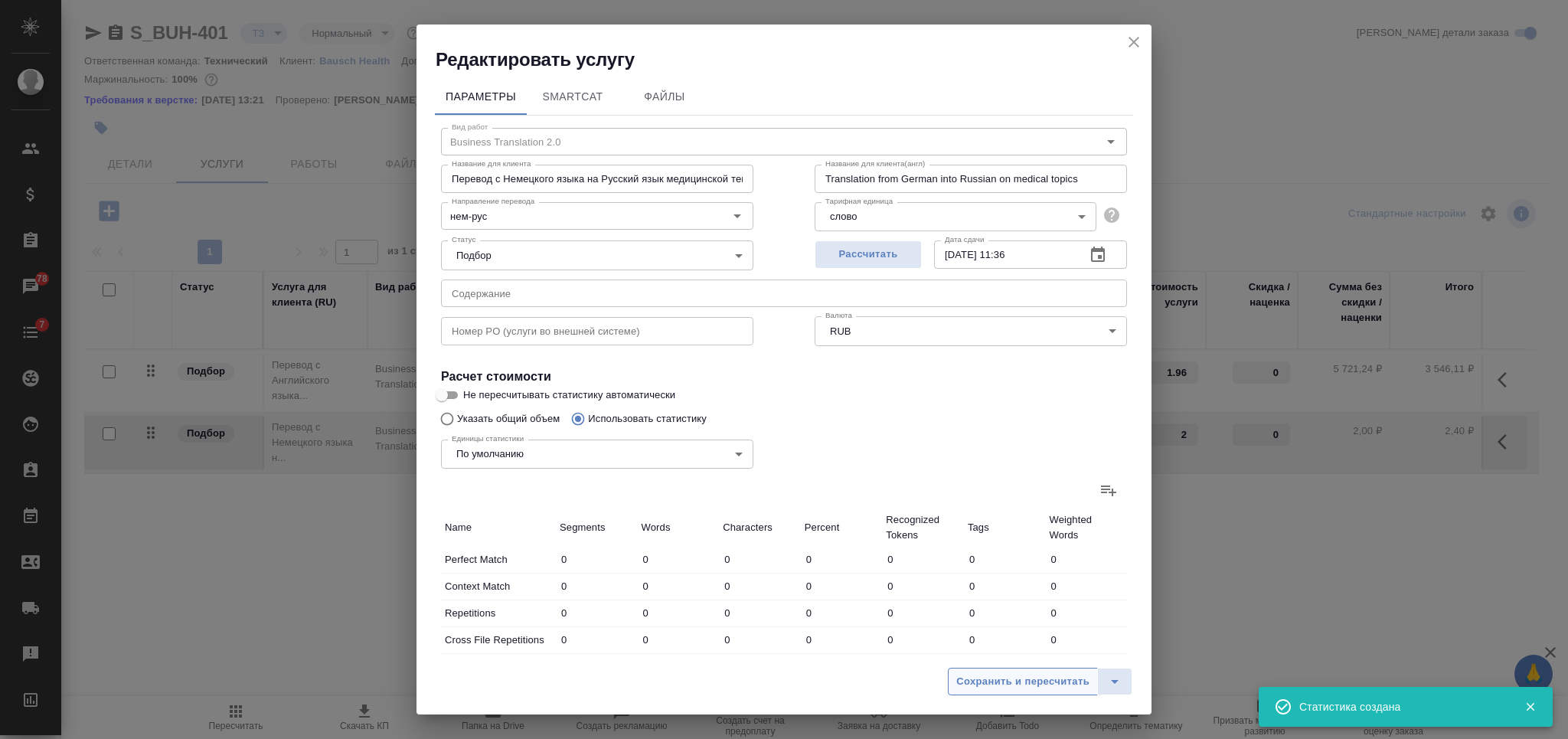
type input "17"
type input "61"
type input "498"
type input "115"
type input "322"
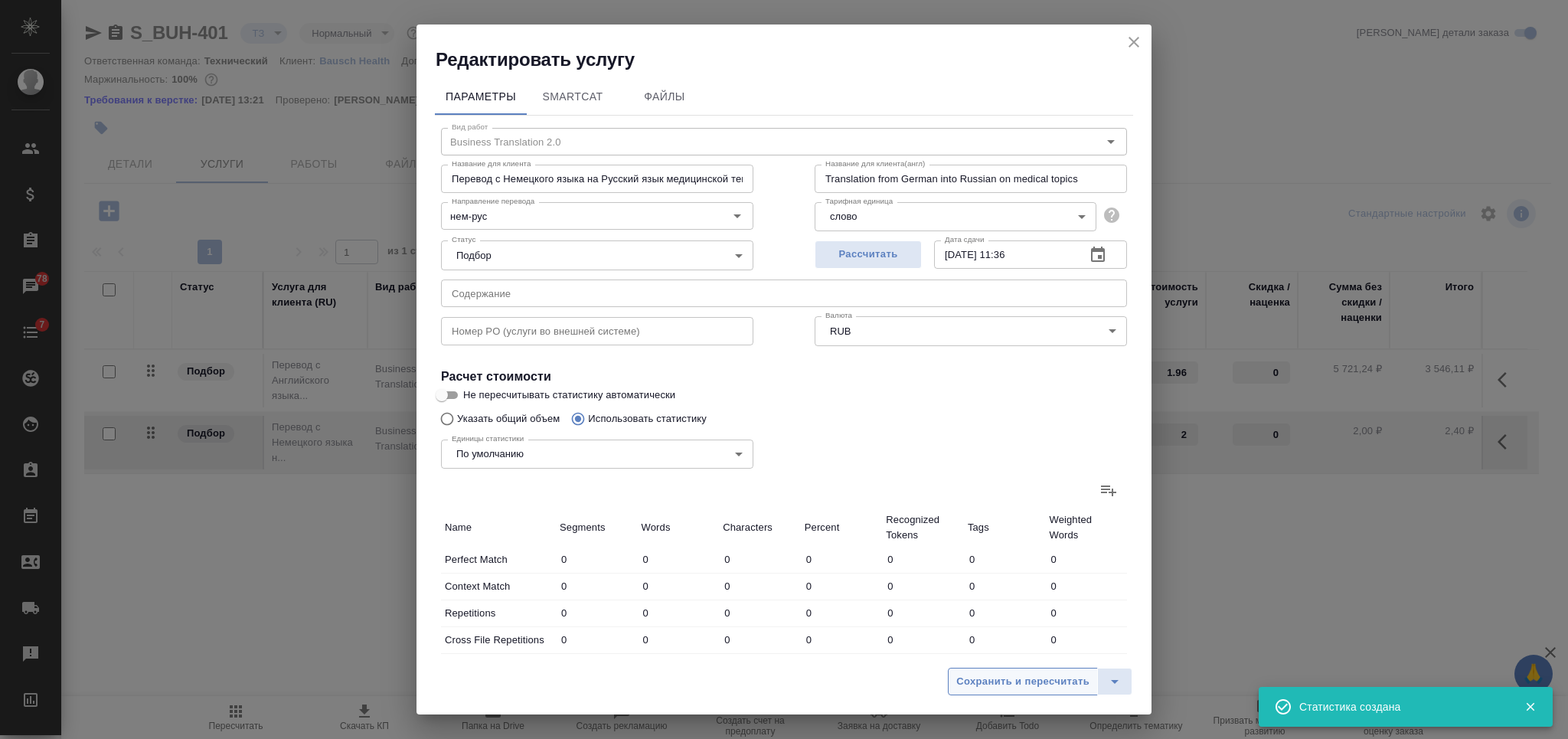
type input "2396"
type input "1957"
type input "10567"
type input "81113"
type input "3936"
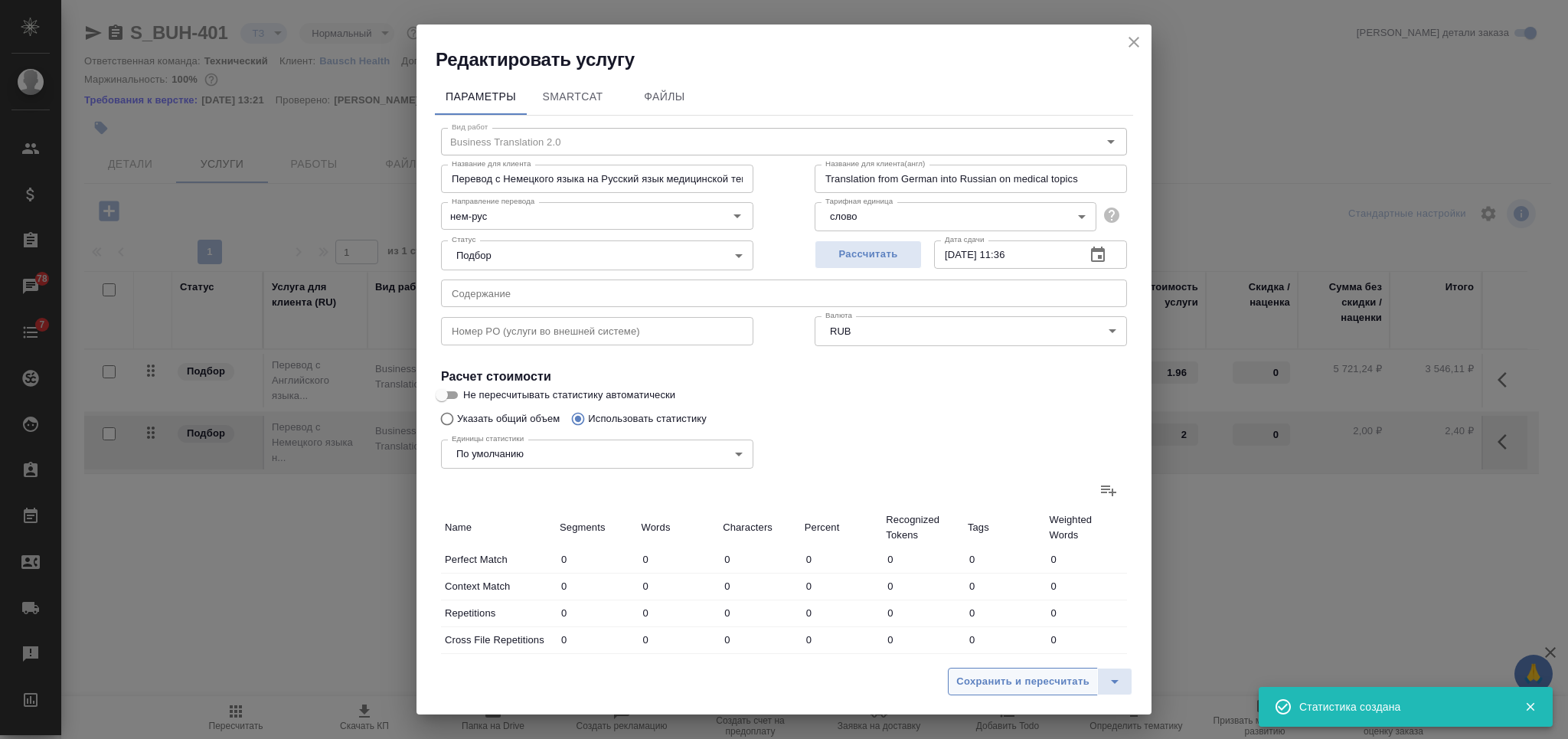
type input "13439"
type input "100683"
type input "5931"
type input "18318"
type input "133257"
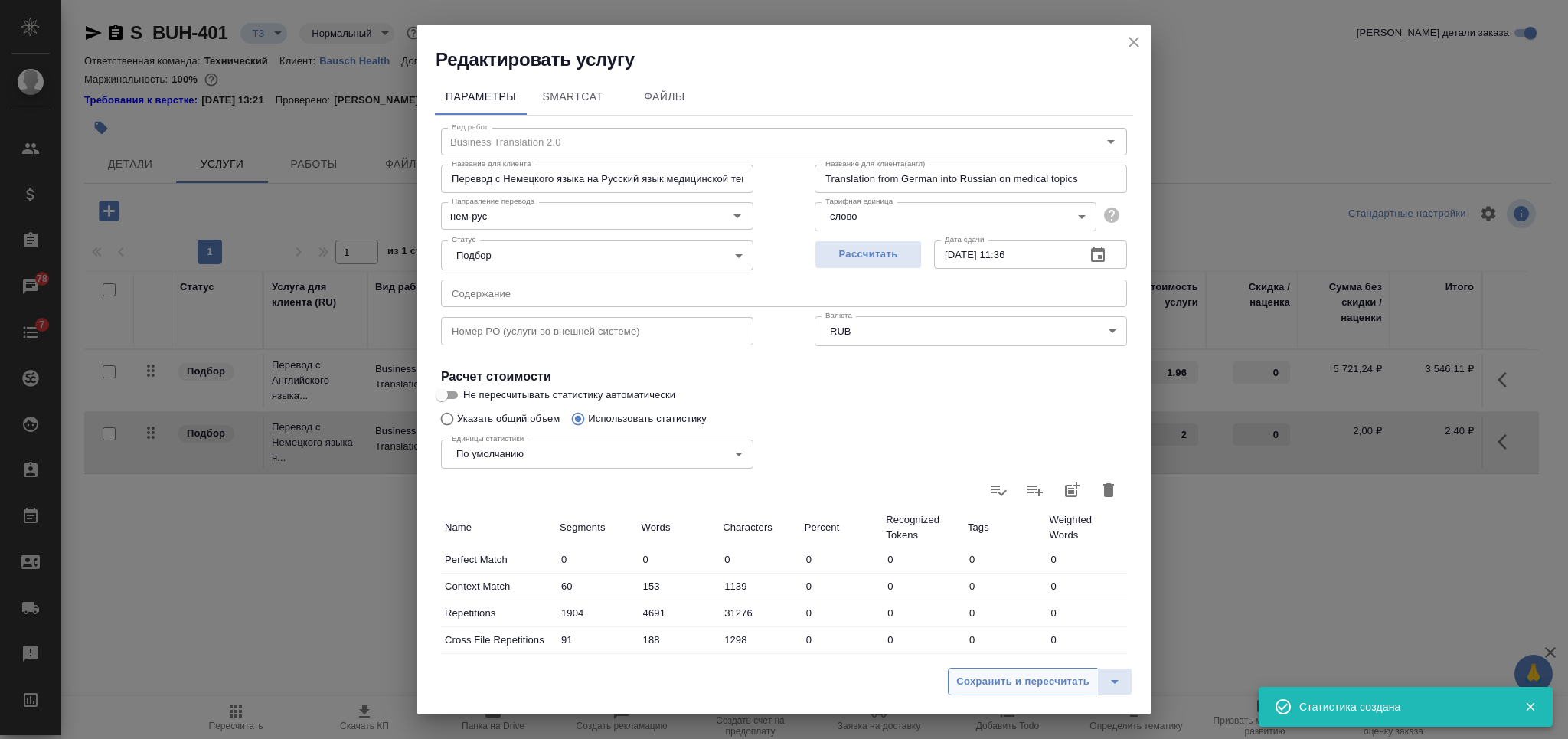
click at [987, 679] on span "Сохранить и пересчитать" at bounding box center [1023, 681] width 133 height 18
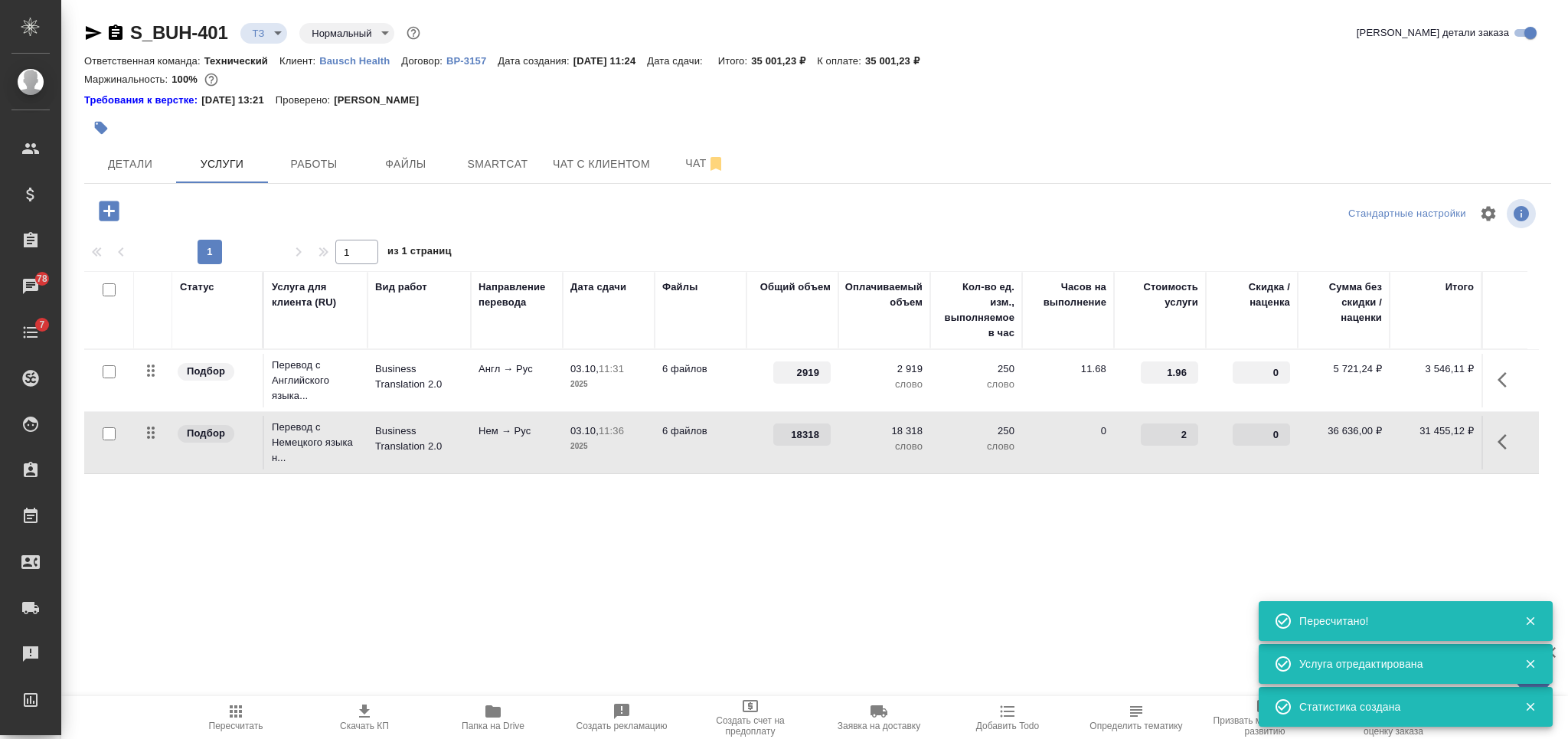
click at [229, 710] on icon "button" at bounding box center [236, 711] width 18 height 18
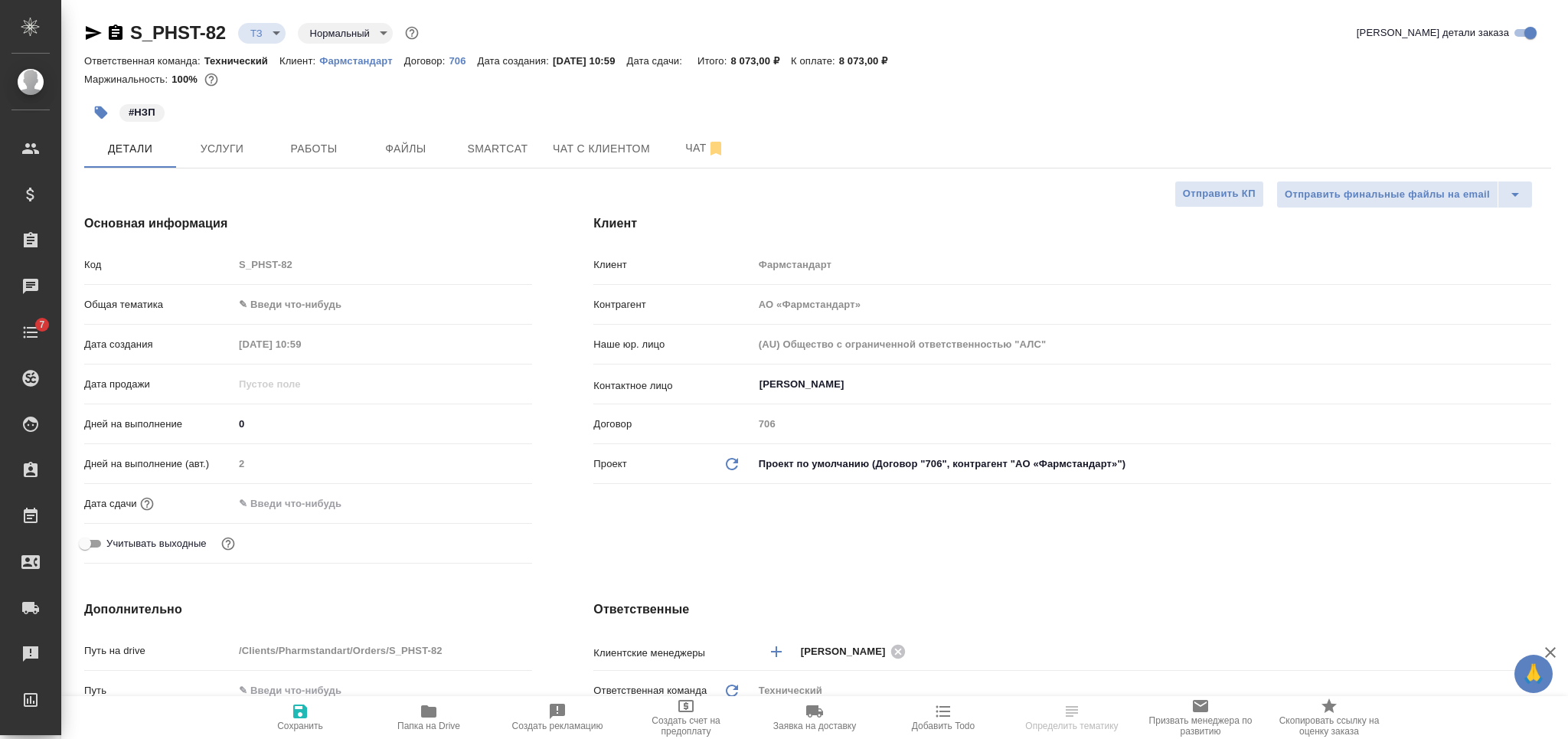
select select "RU"
type textarea "x"
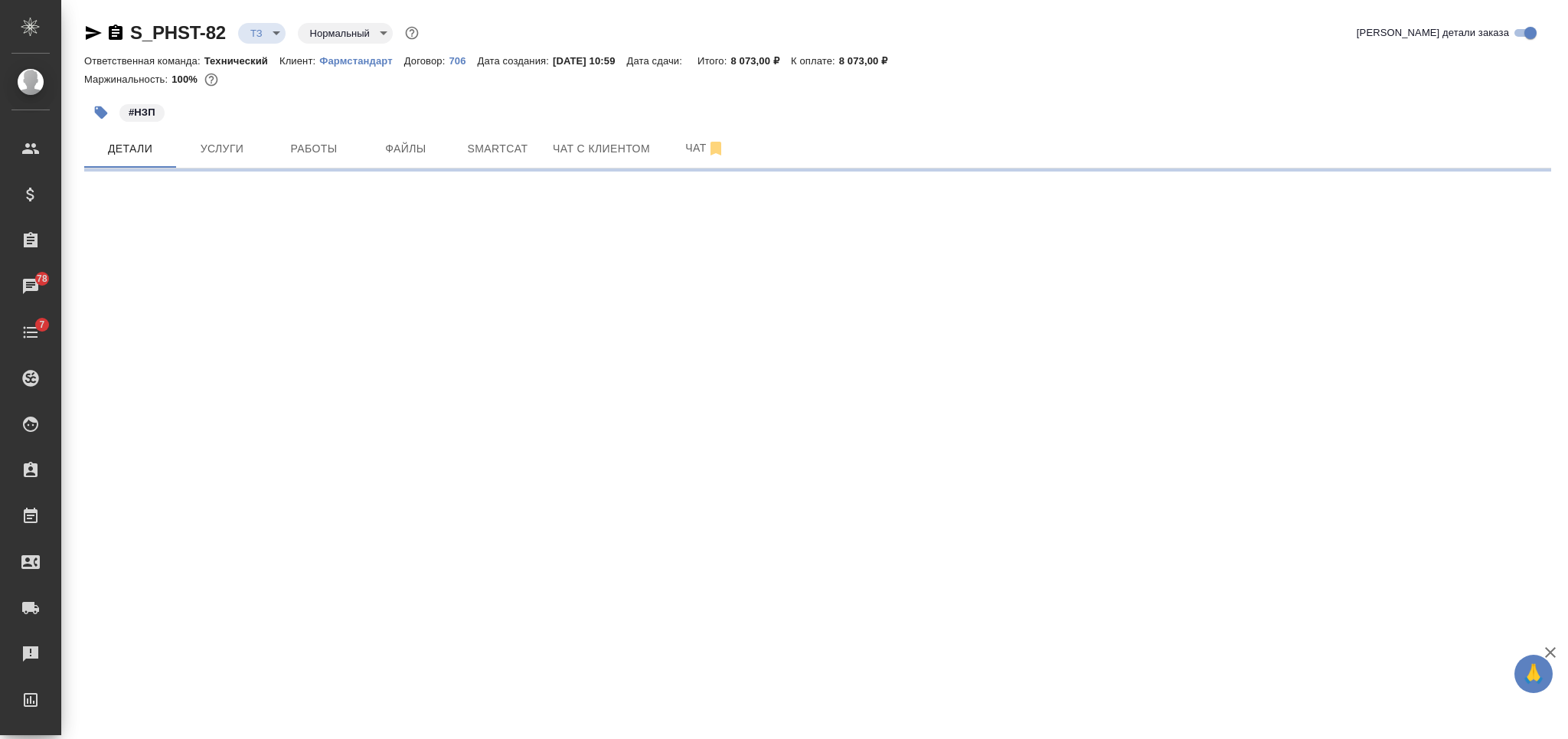
select select "RU"
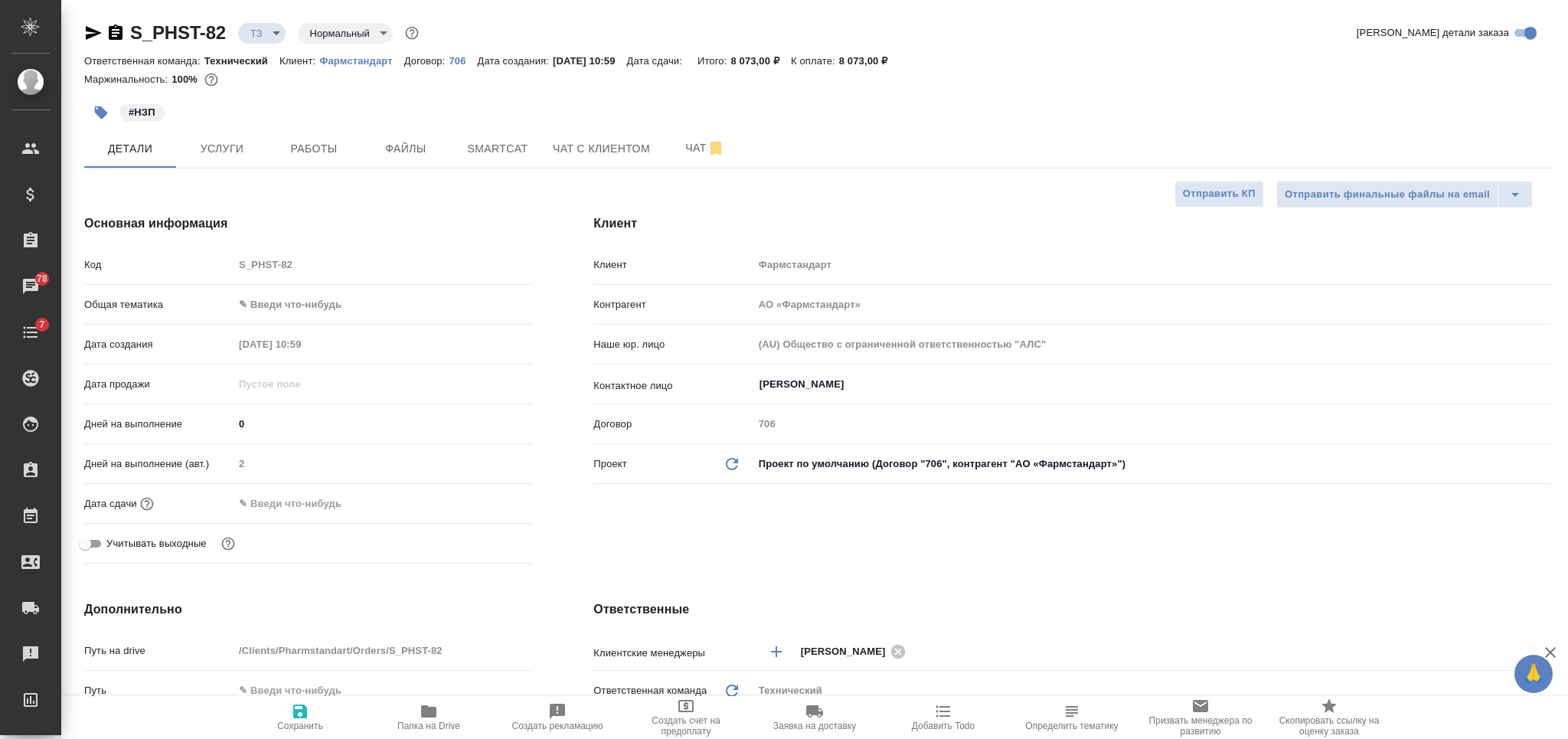
type textarea "x"
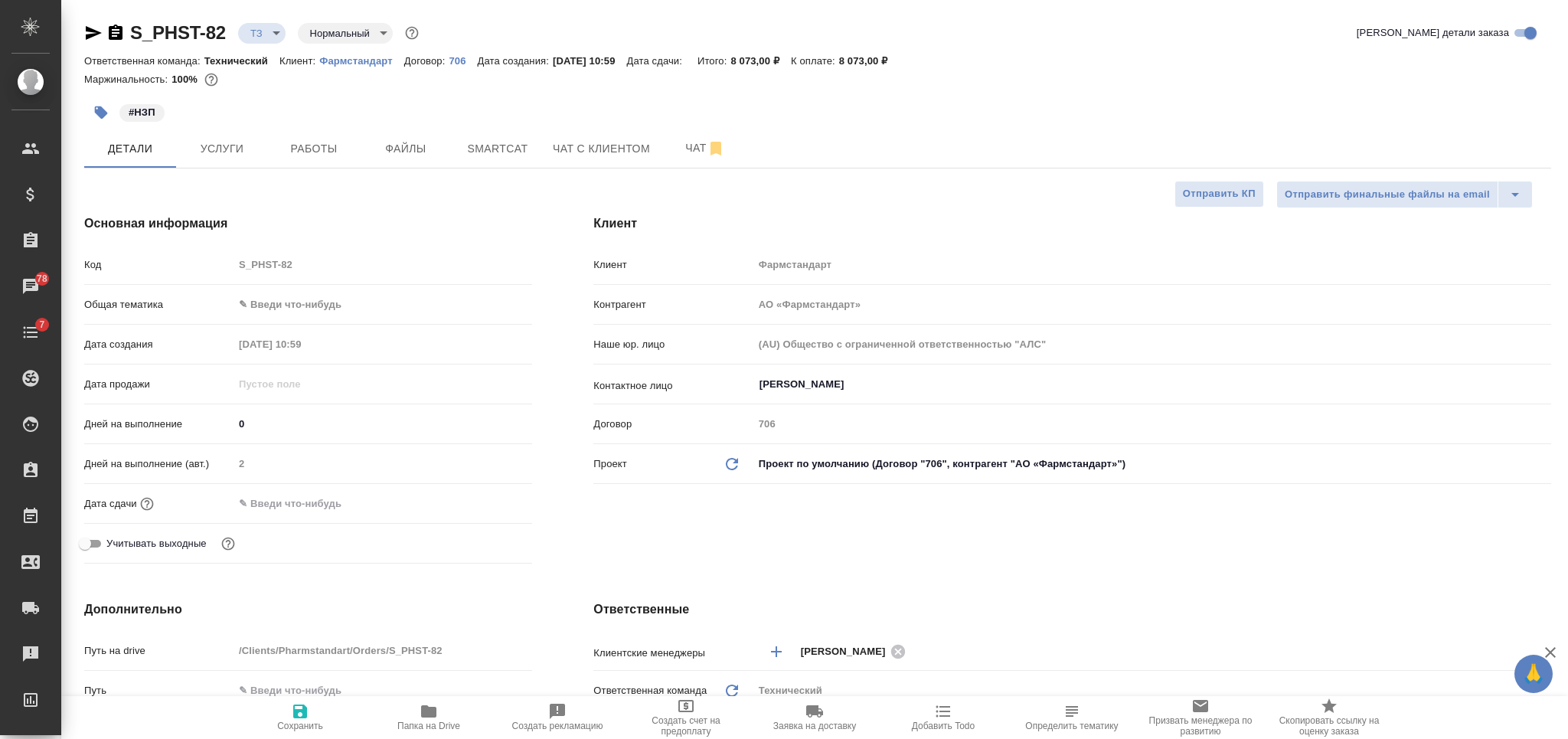
type textarea "x"
click at [690, 147] on span "Чат" at bounding box center [705, 148] width 74 height 19
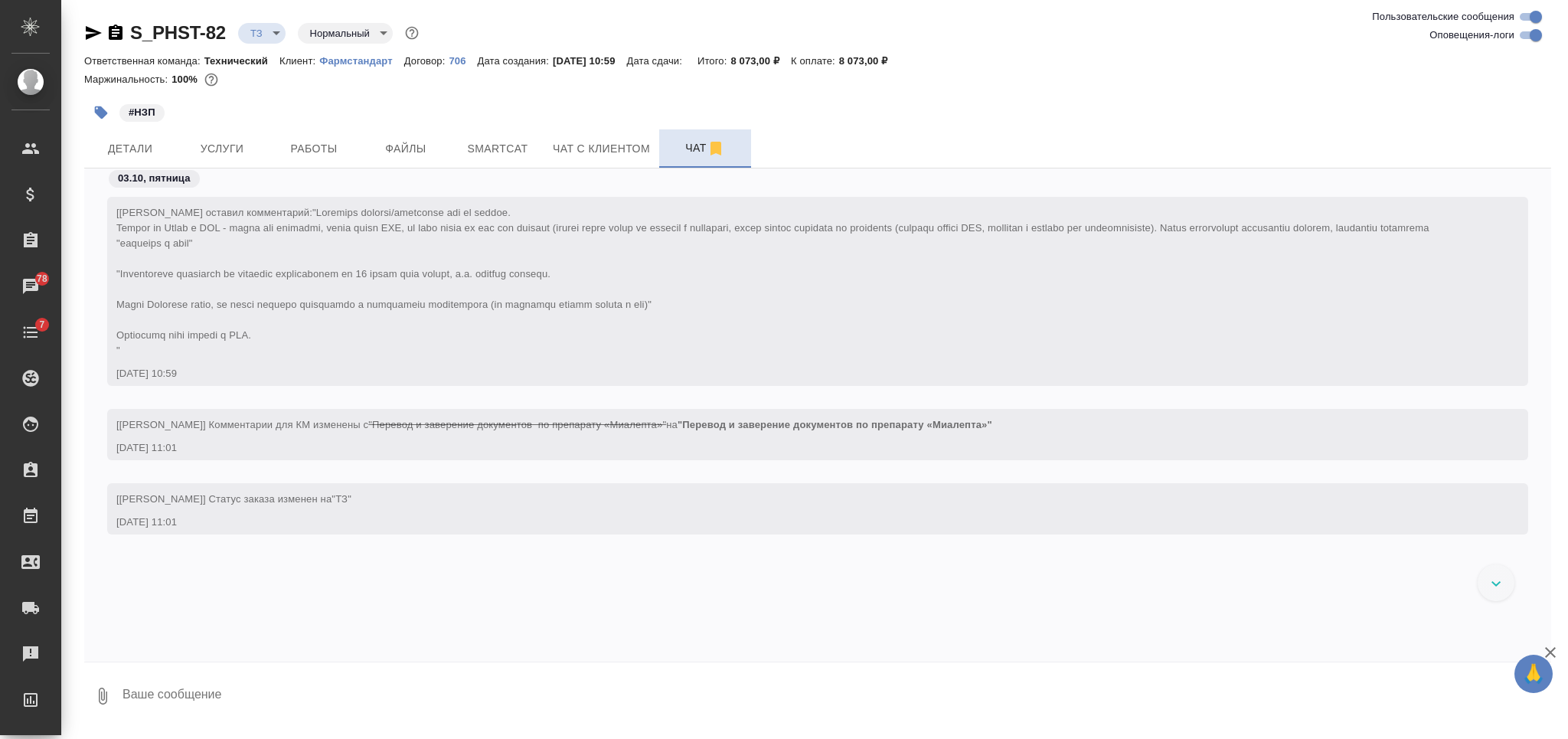
scroll to position [2910, 0]
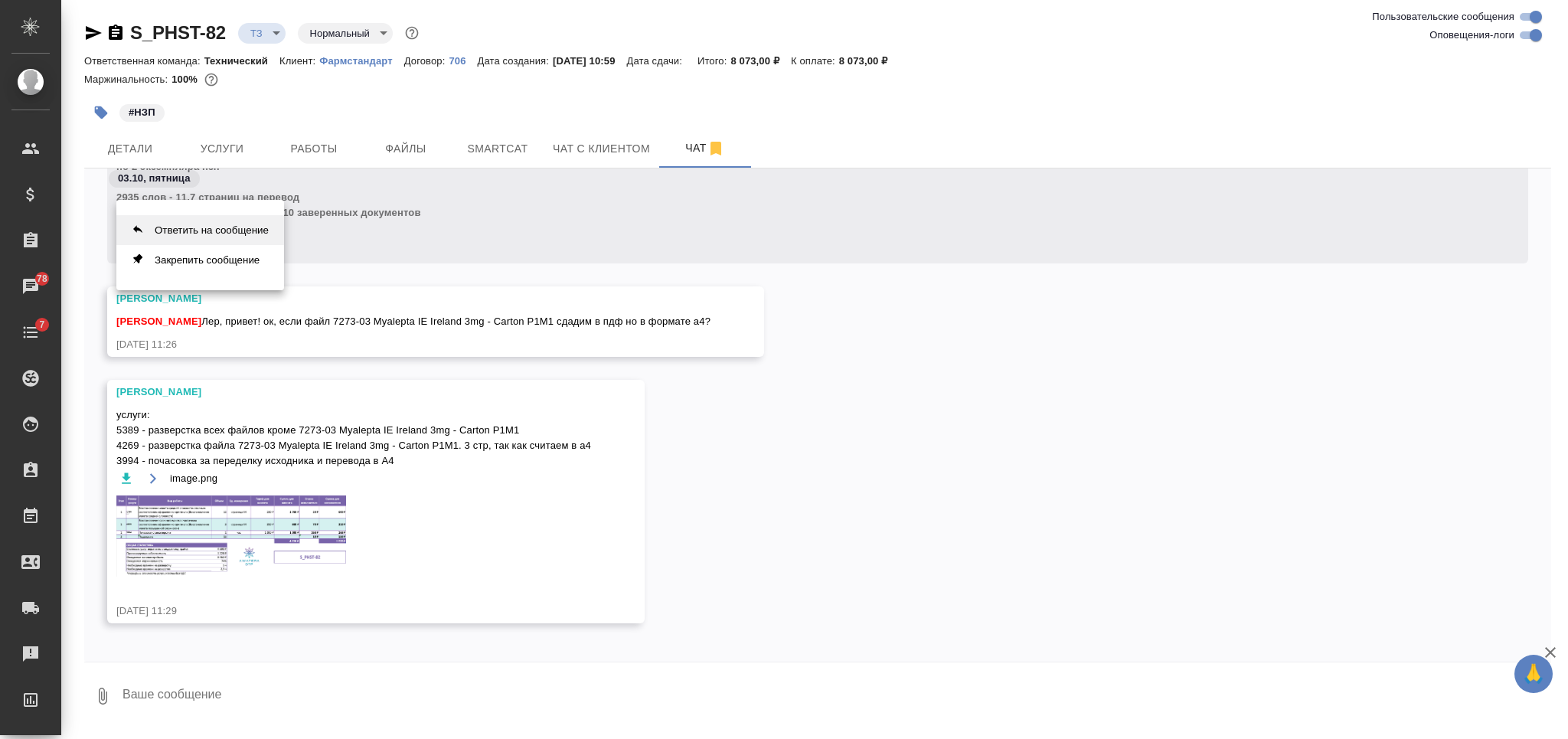
click at [205, 235] on button "Ответить на сообщение" at bounding box center [200, 229] width 168 height 30
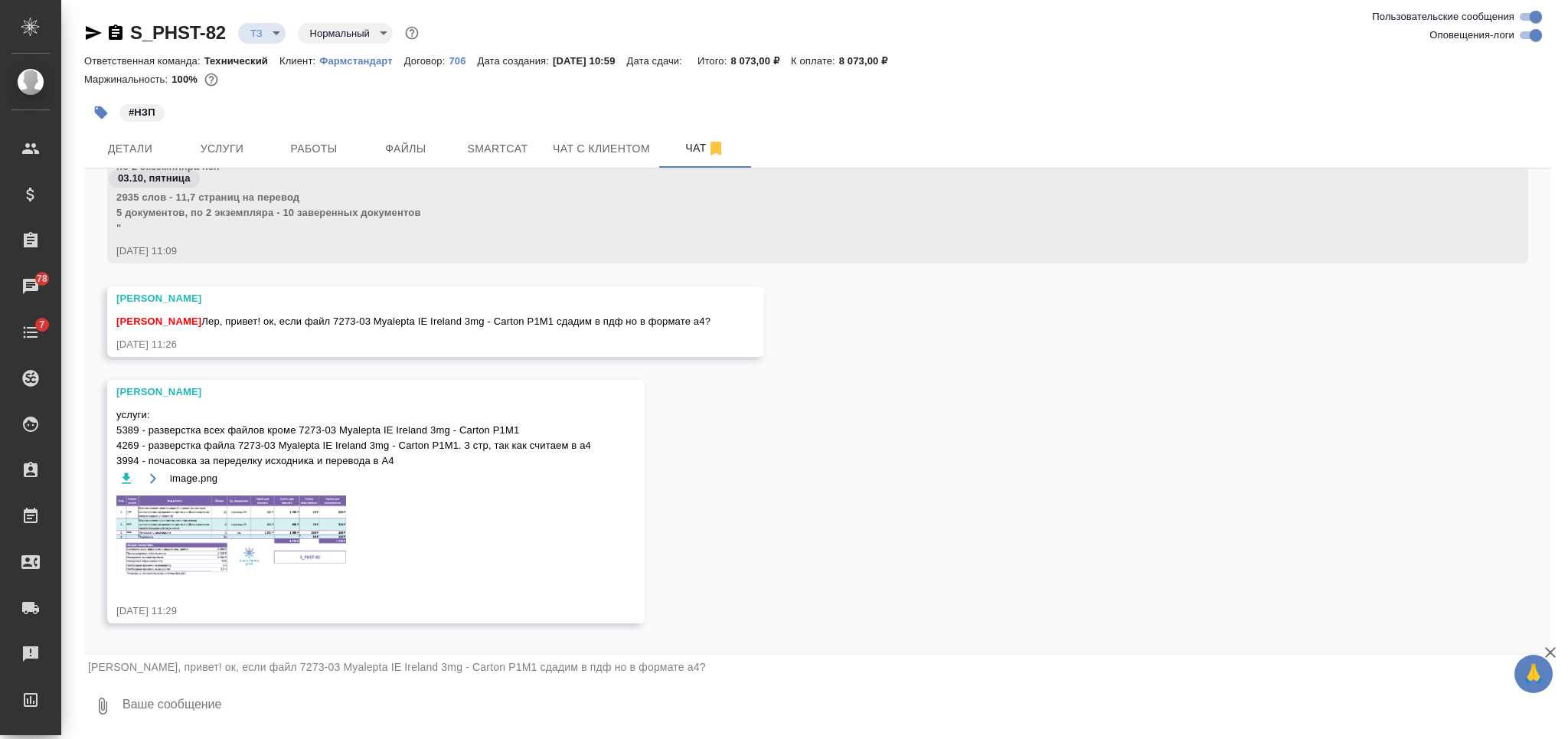
click at [475, 717] on textarea at bounding box center [836, 705] width 1430 height 52
type textarea "да, исходник в пдф ок"
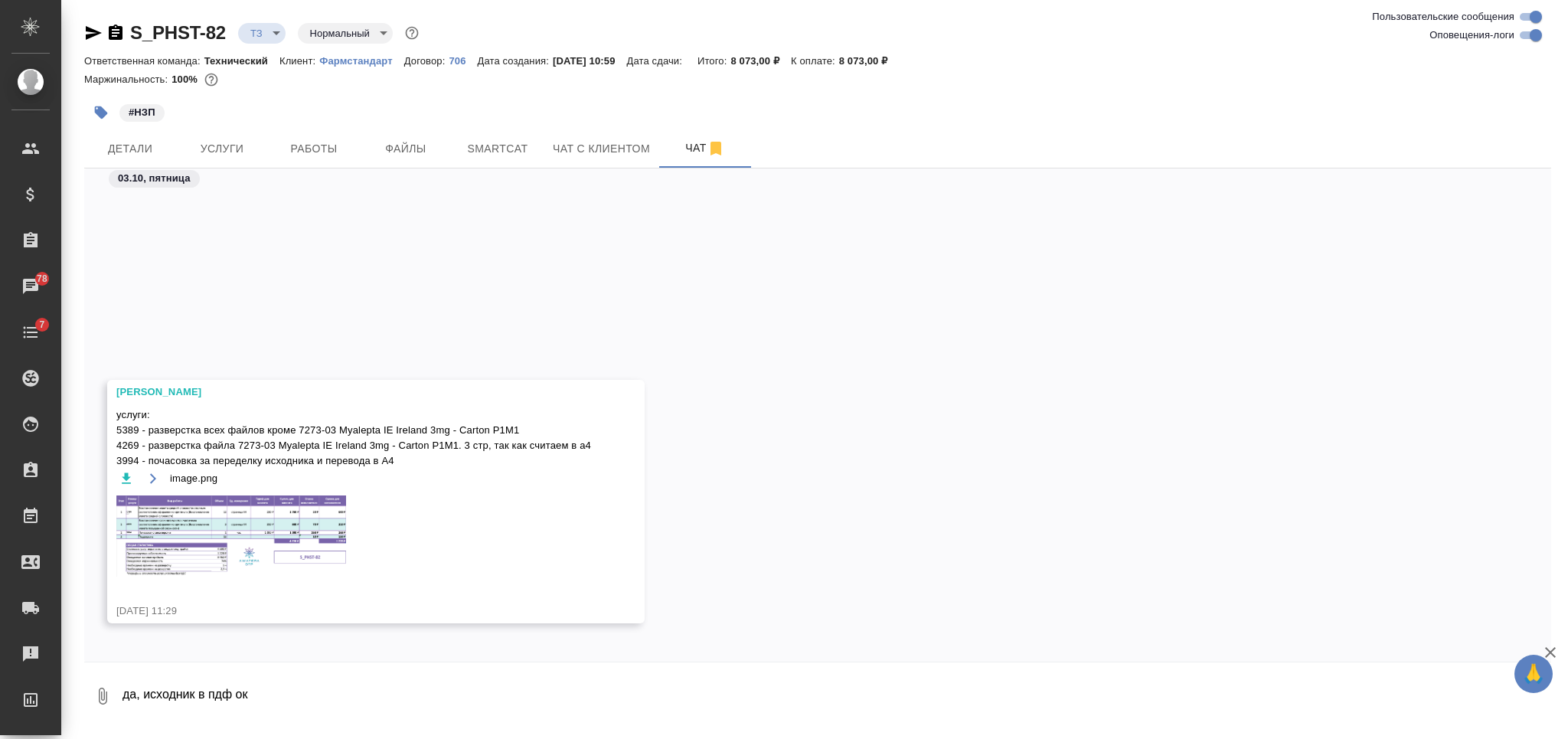
scroll to position [3095, 0]
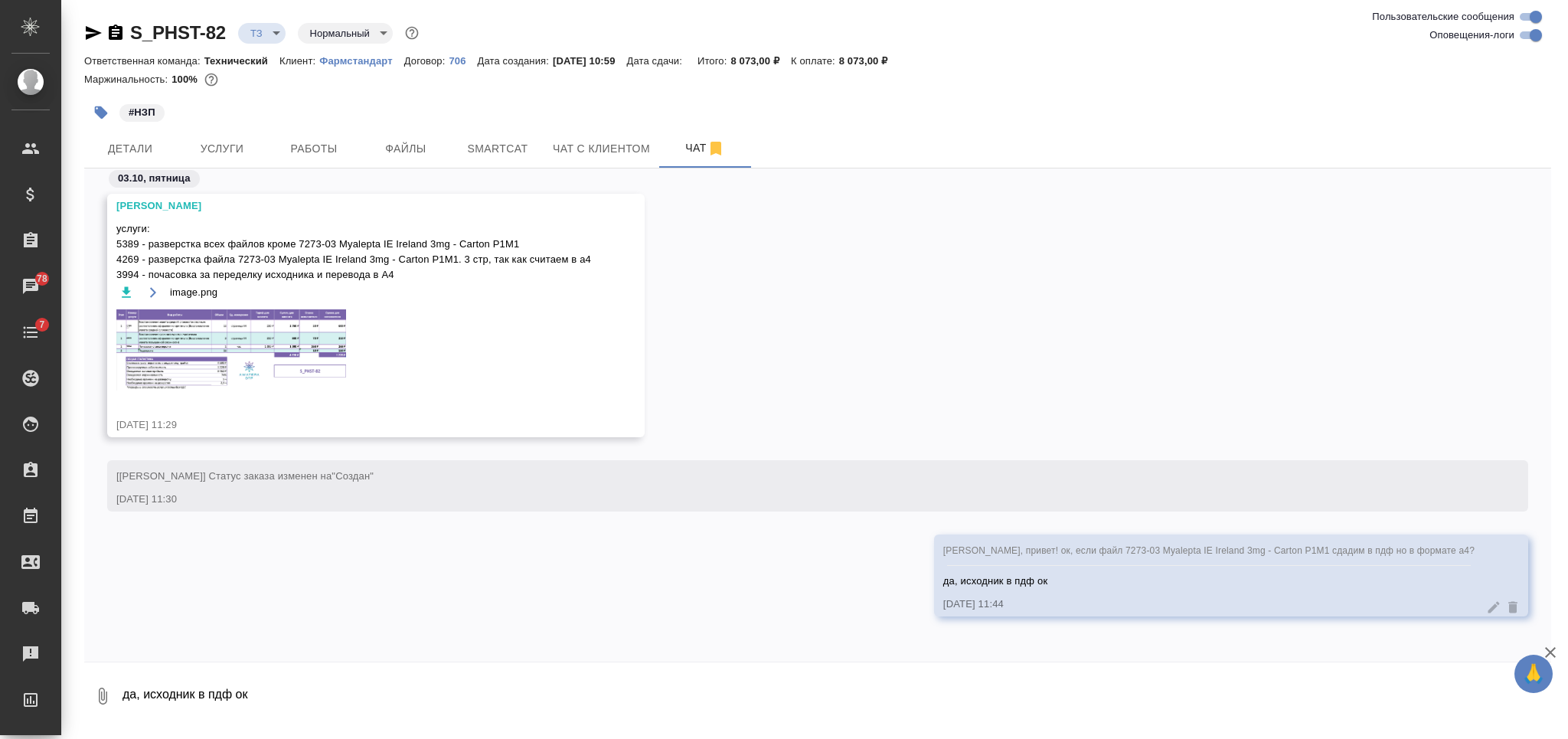
click at [258, 348] on img at bounding box center [231, 349] width 229 height 81
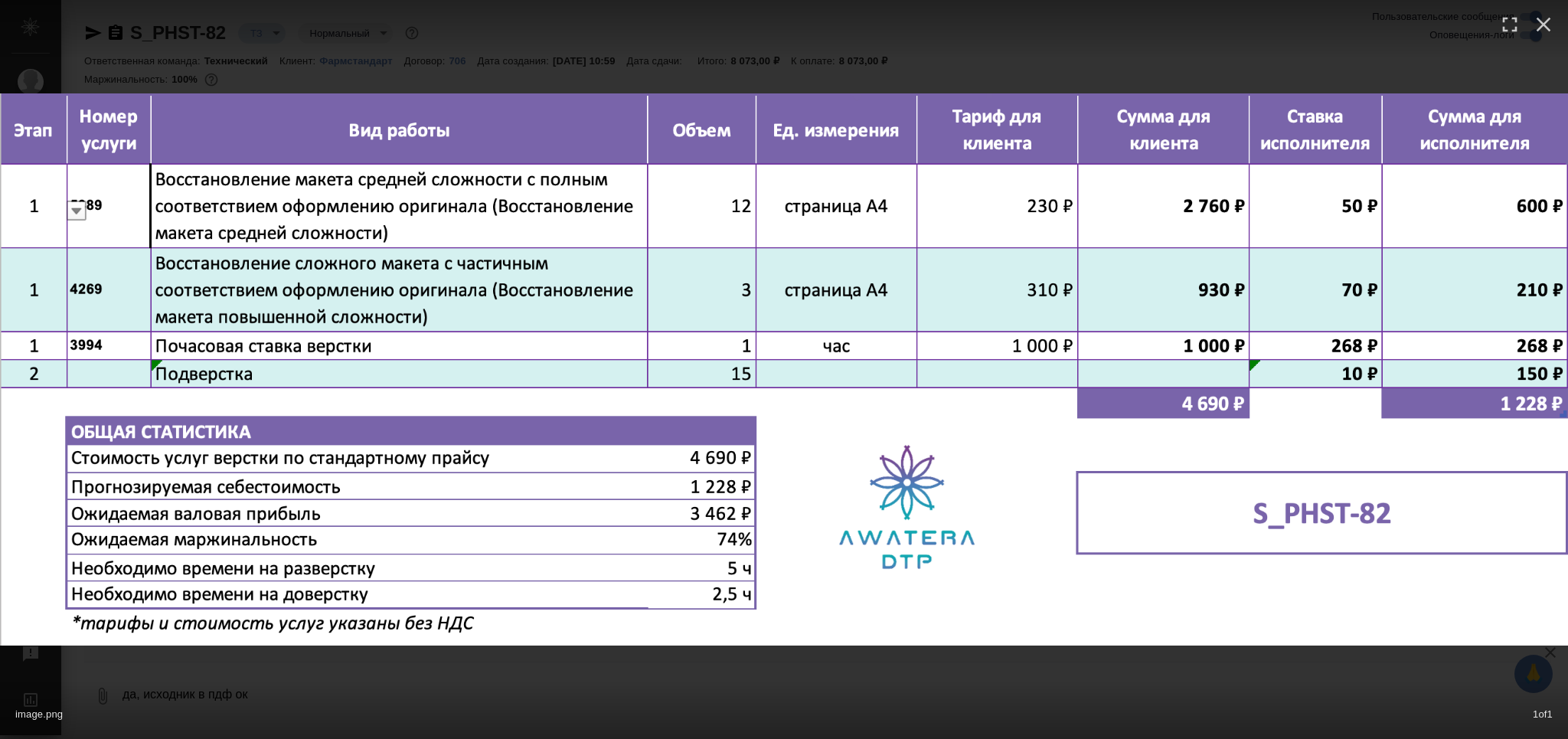
click at [475, 676] on div "image.png 1 of 1" at bounding box center [784, 370] width 1568 height 739
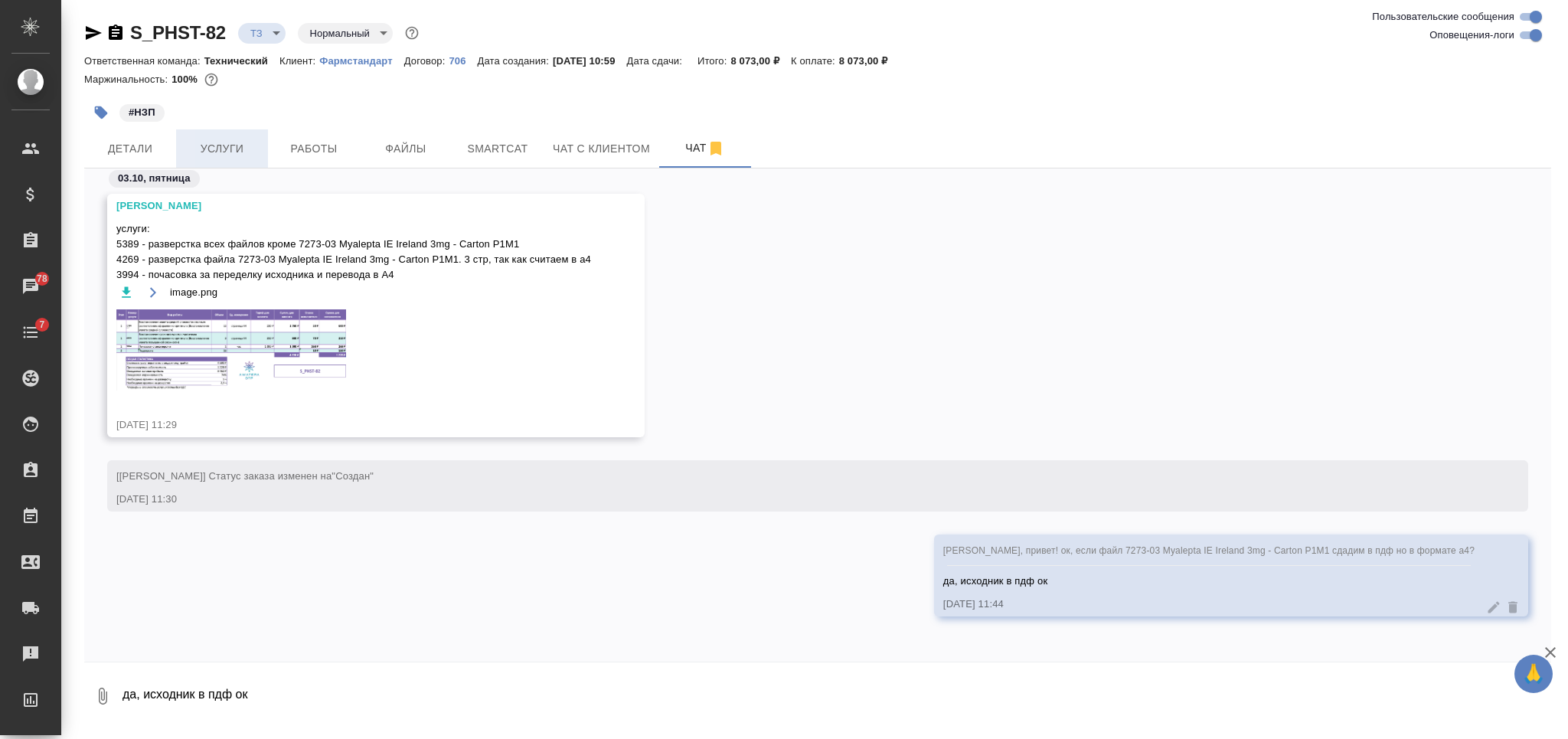
click at [230, 151] on span "Услуги" at bounding box center [222, 149] width 74 height 19
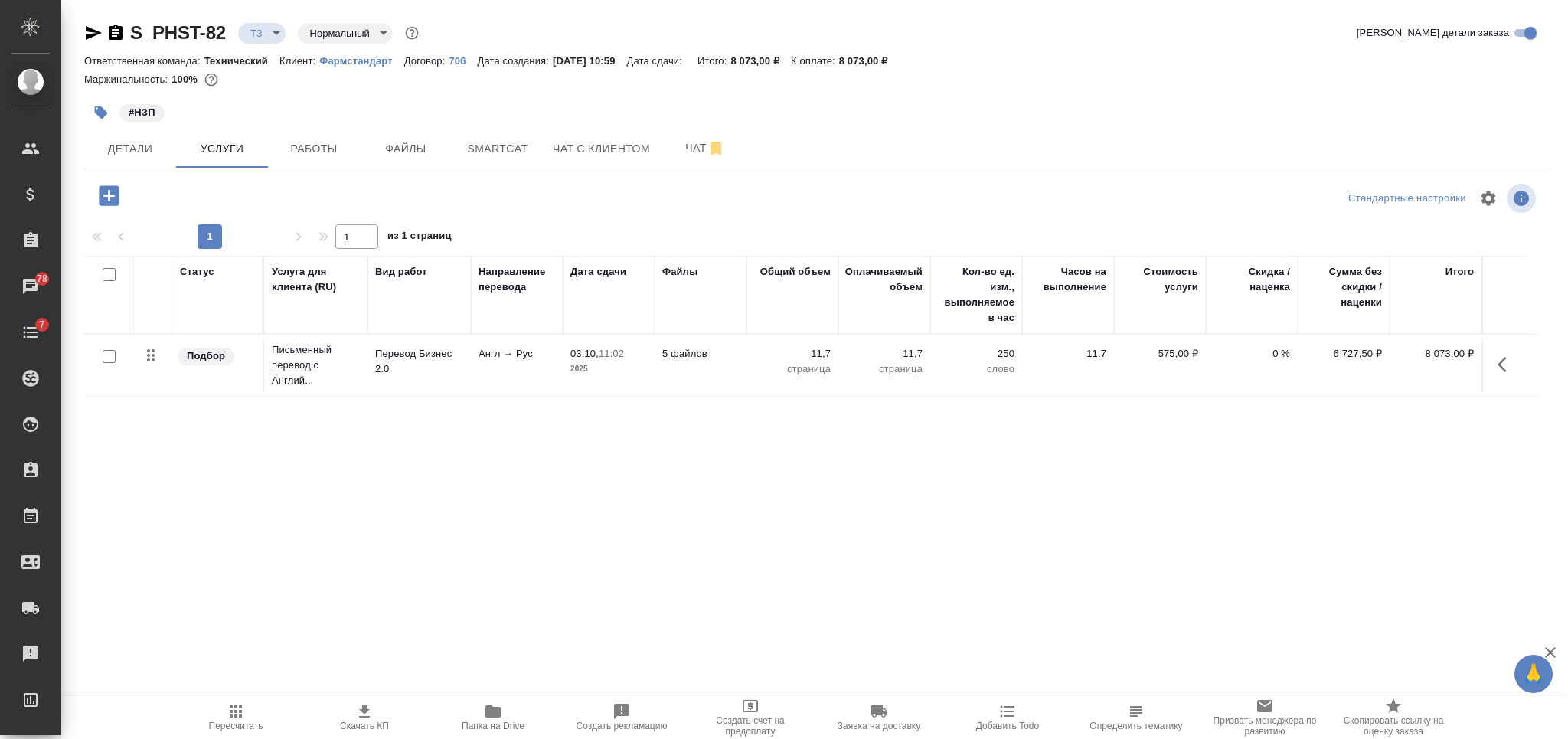
click at [108, 198] on icon "button" at bounding box center [108, 195] width 26 height 26
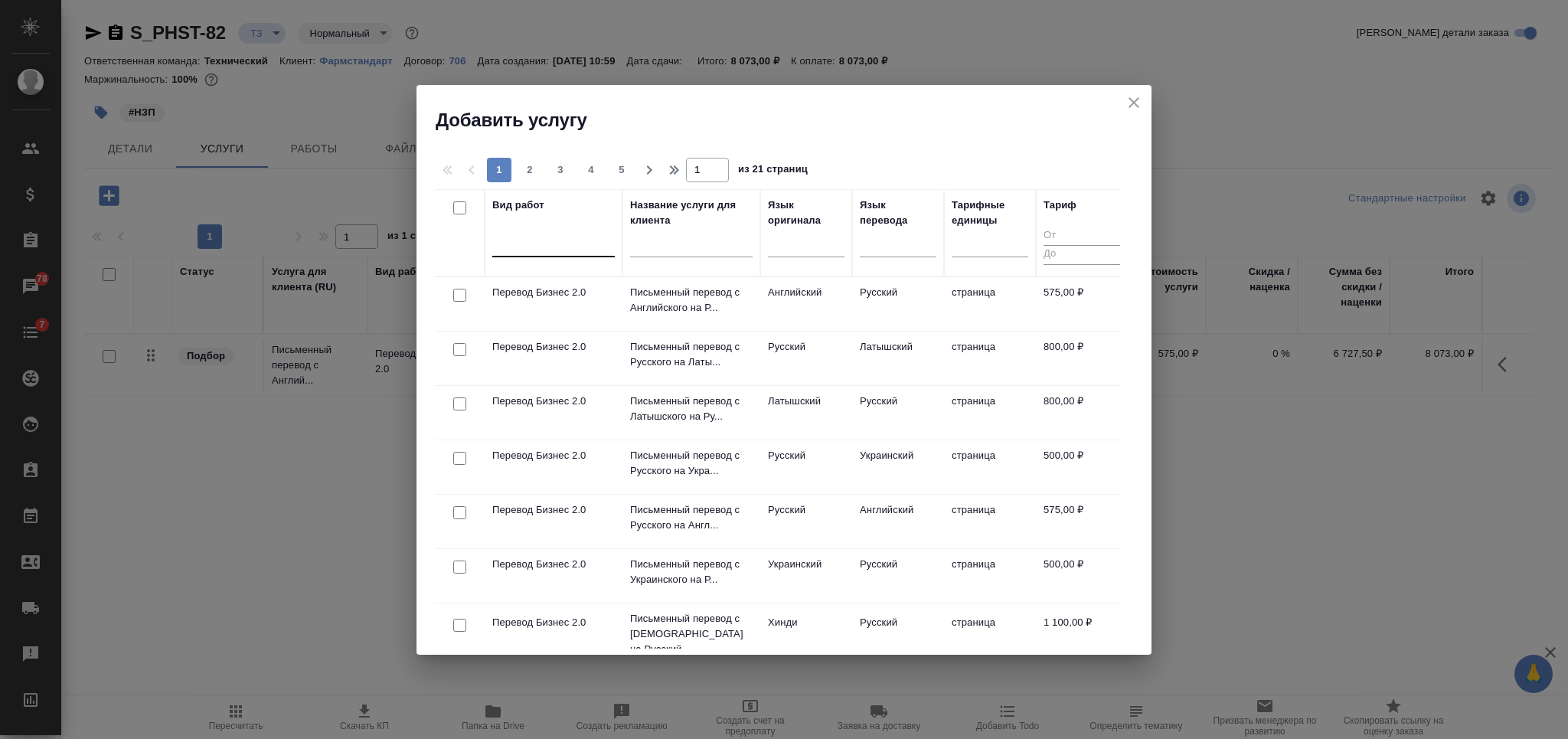
click at [571, 247] on div at bounding box center [553, 241] width 123 height 22
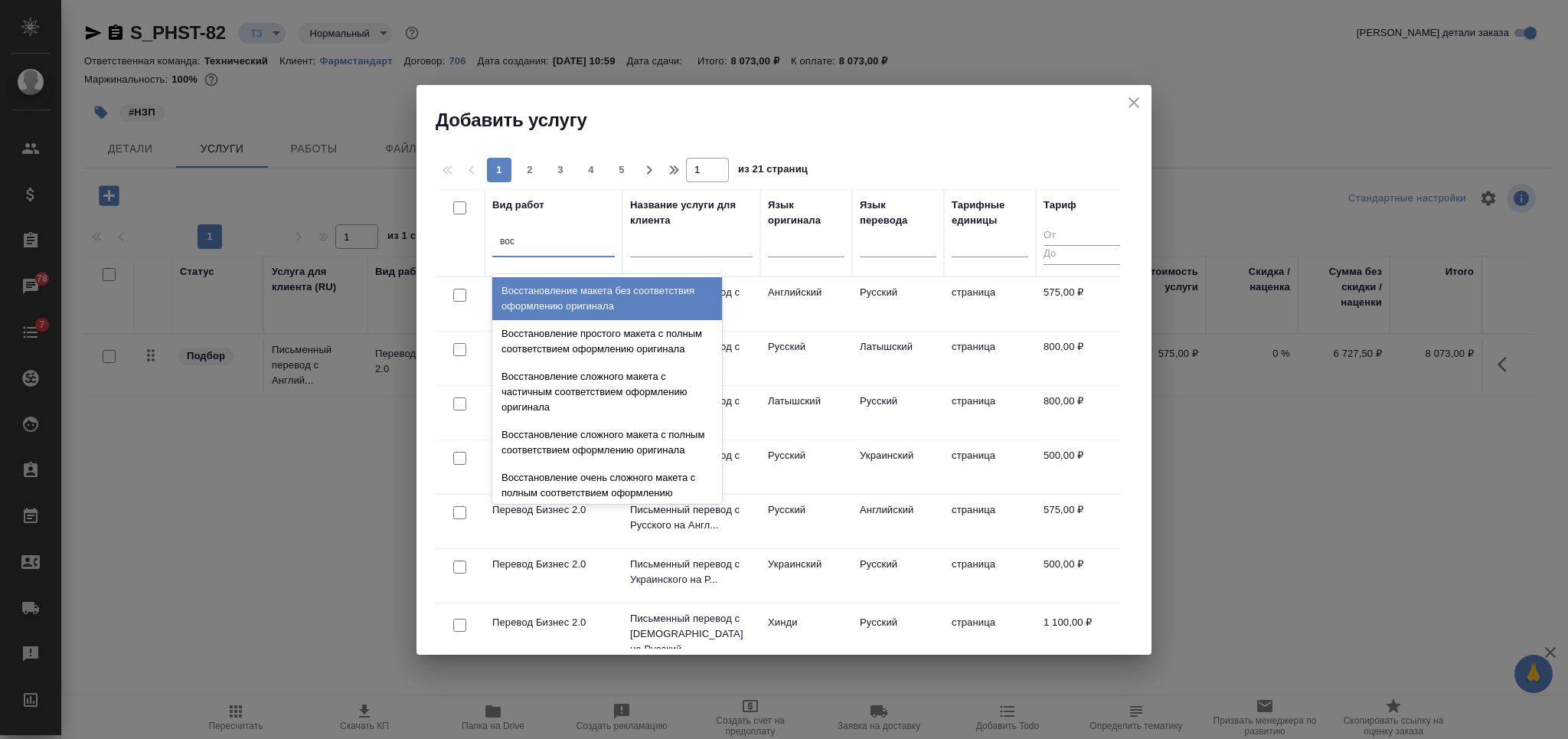
type input "восс"
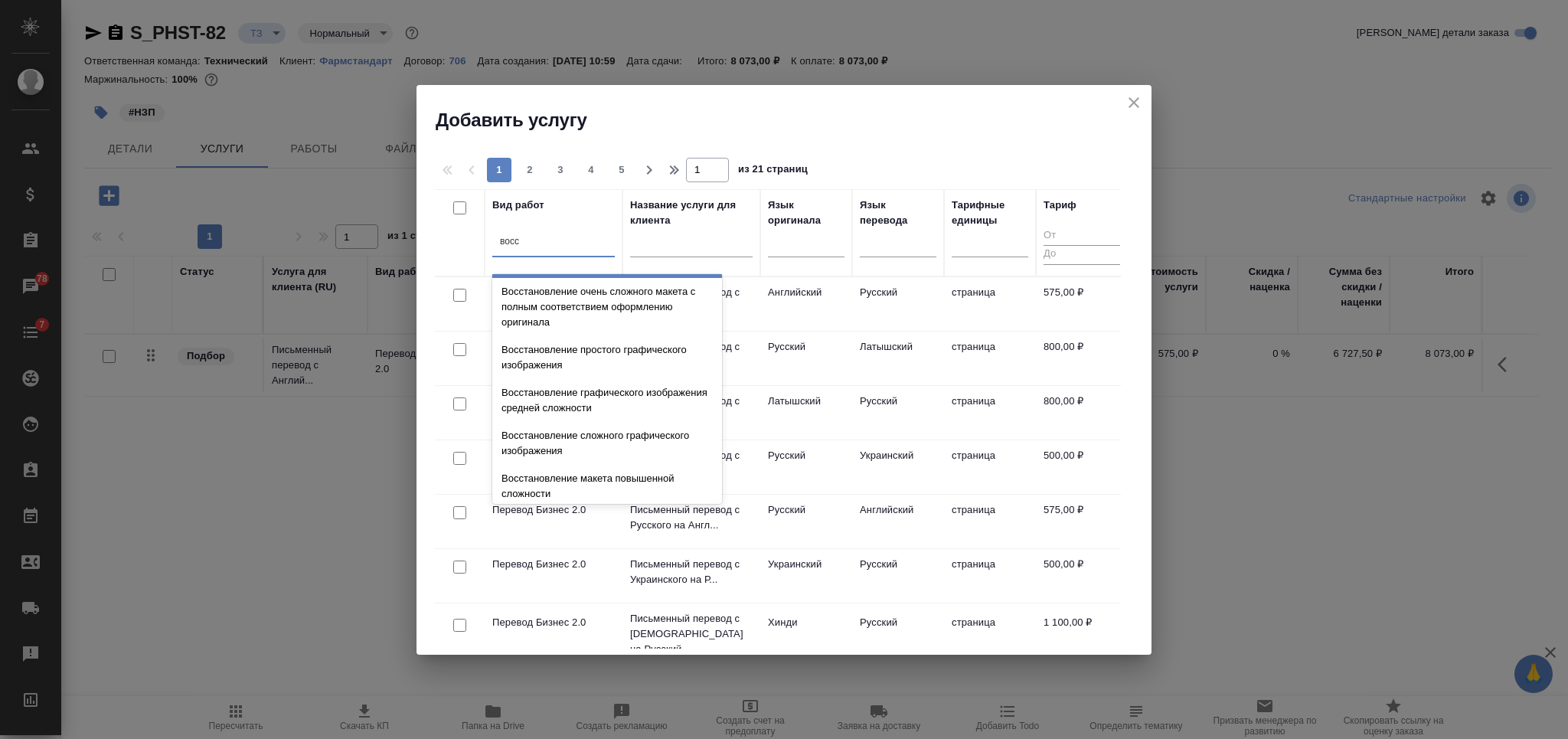
scroll to position [281, 0]
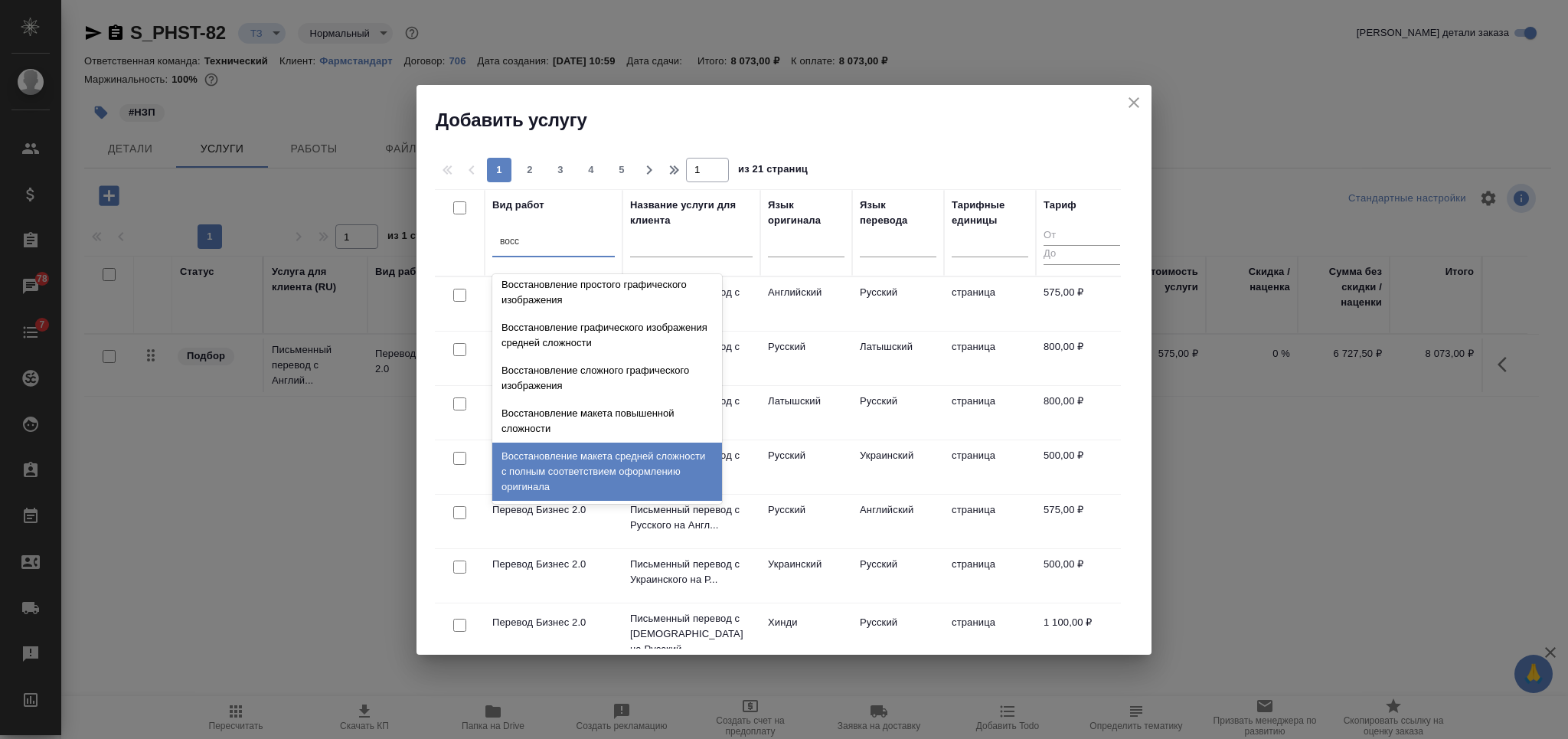
click at [621, 462] on div "Восстановление макета средней сложности с полным соответствием оформлению ориги…" at bounding box center [607, 471] width 229 height 59
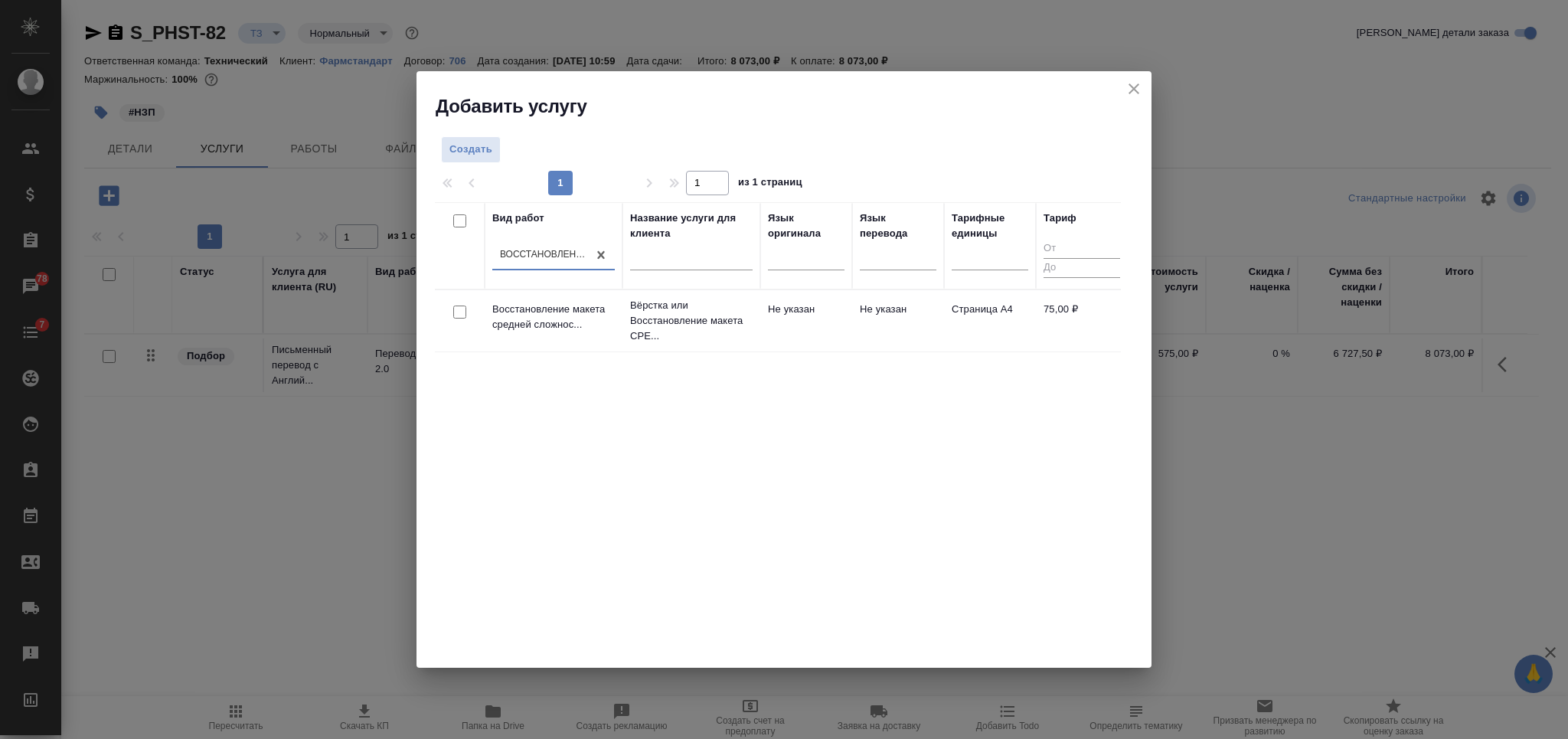
drag, startPoint x: 459, startPoint y: 311, endPoint x: 481, endPoint y: 302, distance: 23.8
click at [459, 311] on input "checkbox" at bounding box center [459, 312] width 13 height 13
checkbox input "true"
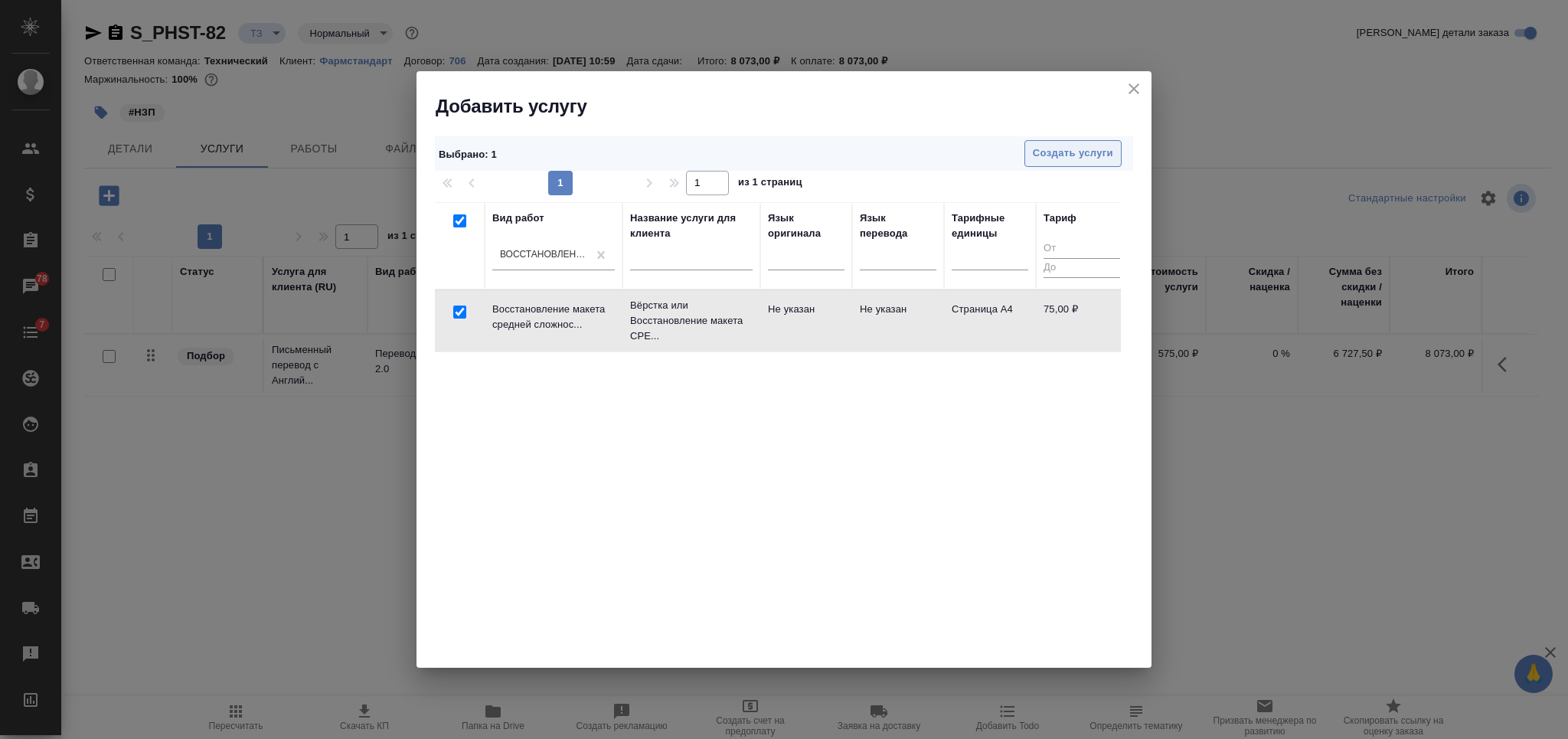
click at [1052, 153] on span "Создать услуги" at bounding box center [1073, 153] width 80 height 18
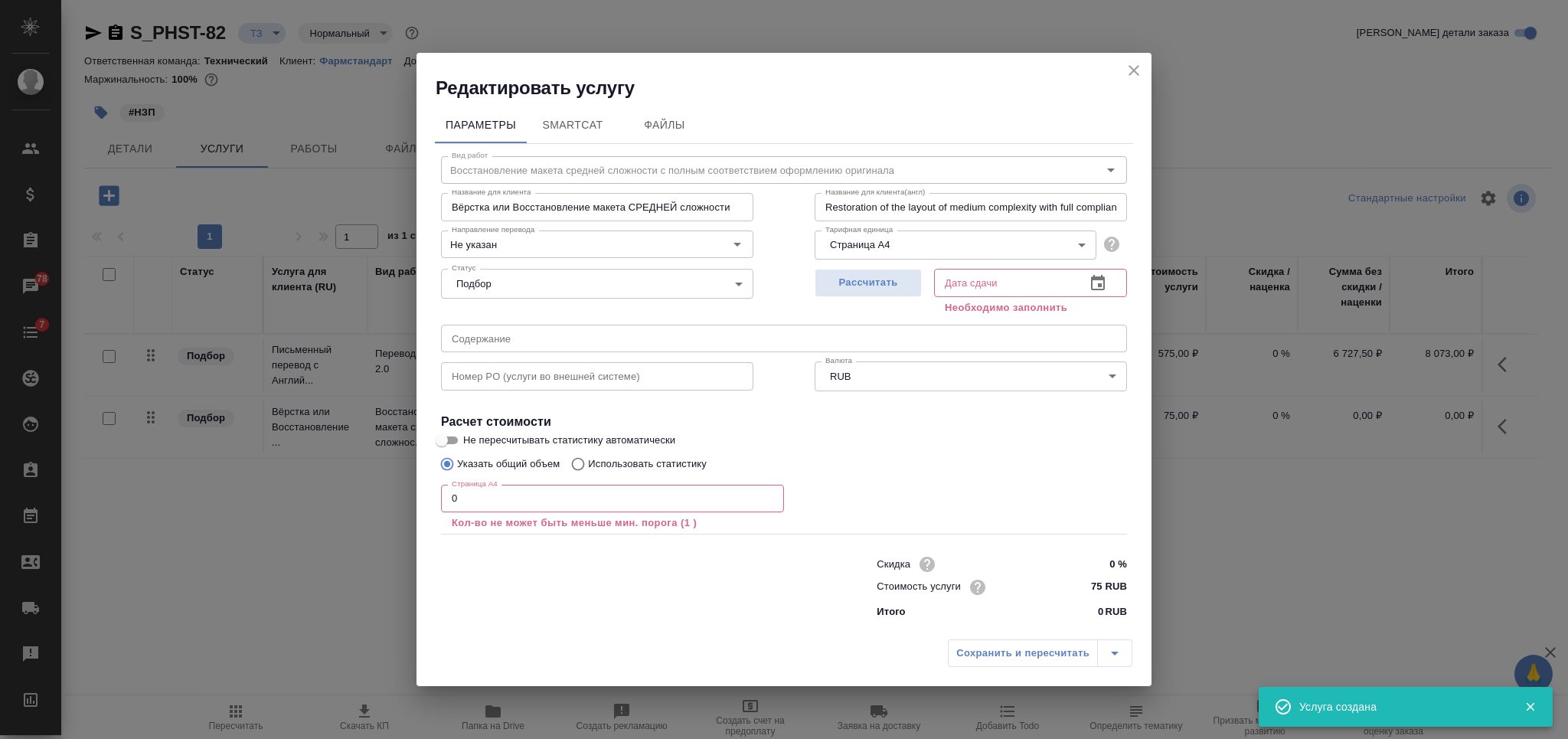
click at [437, 508] on div "Вид работ Восстановление макета средней сложности с полным соответствием оформл…" at bounding box center [783, 385] width 698 height 482
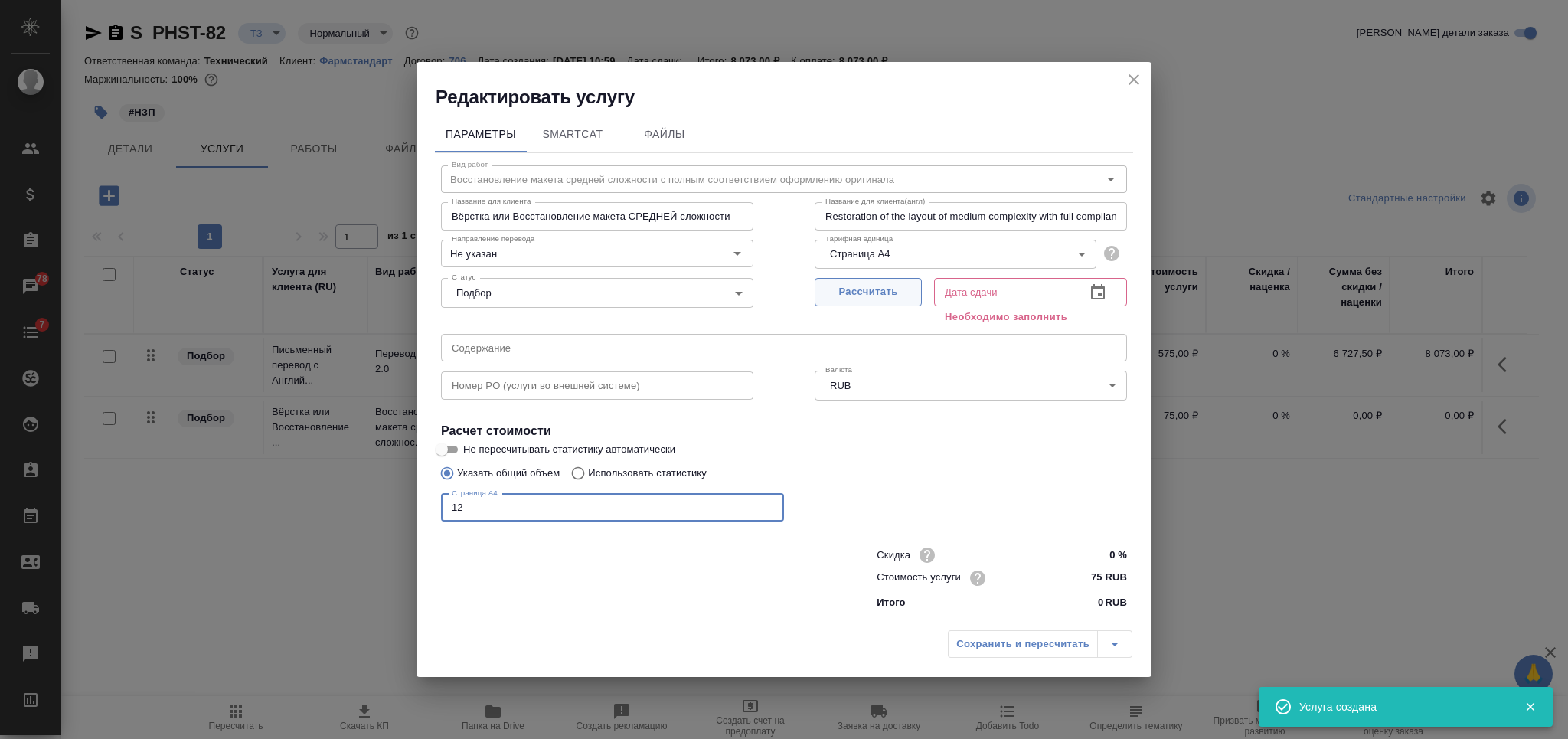
type input "12"
click at [891, 301] on button "Рассчитать" at bounding box center [868, 292] width 107 height 28
type input "03.10.2025 12:57"
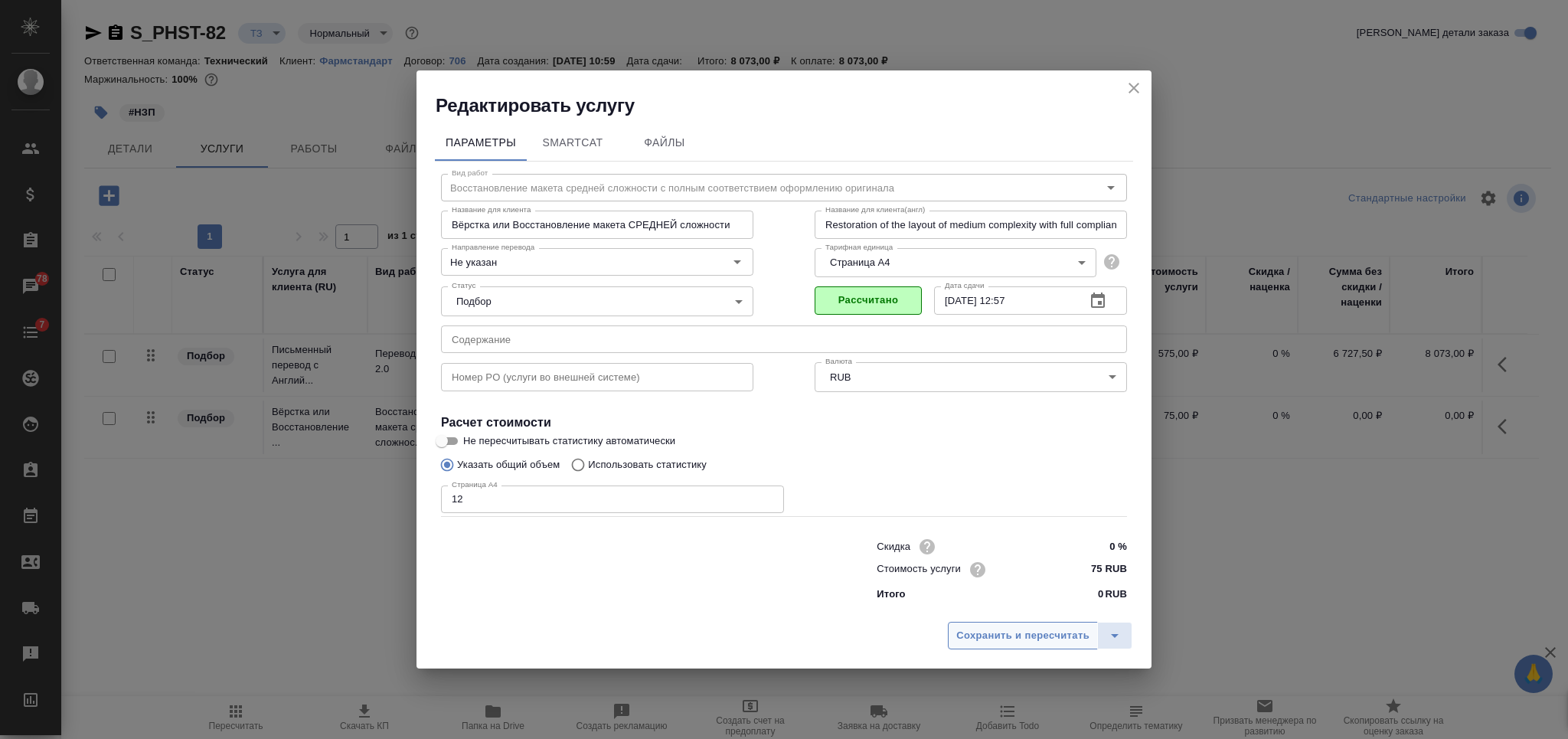
click at [976, 634] on span "Сохранить и пересчитать" at bounding box center [1023, 636] width 133 height 18
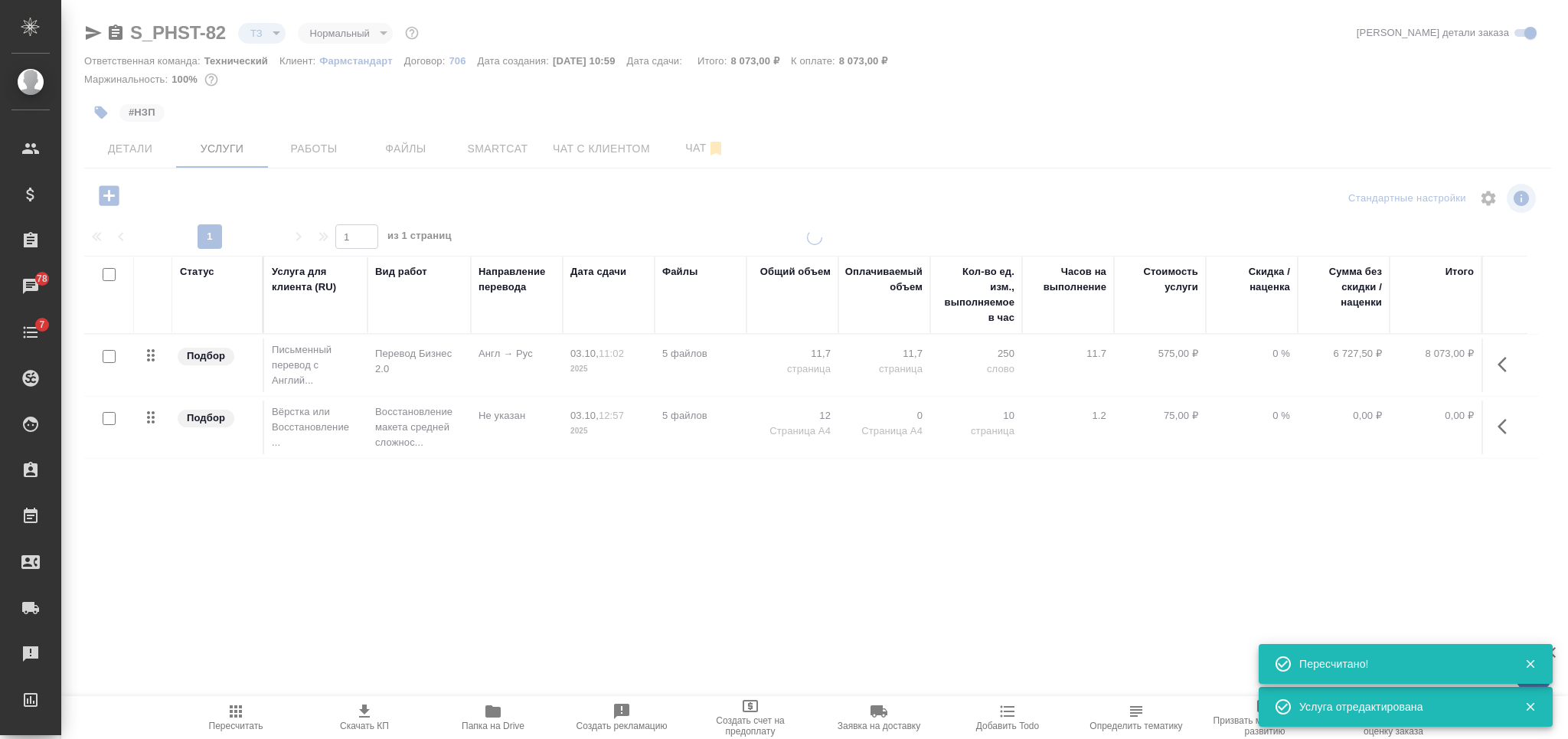
type input "new"
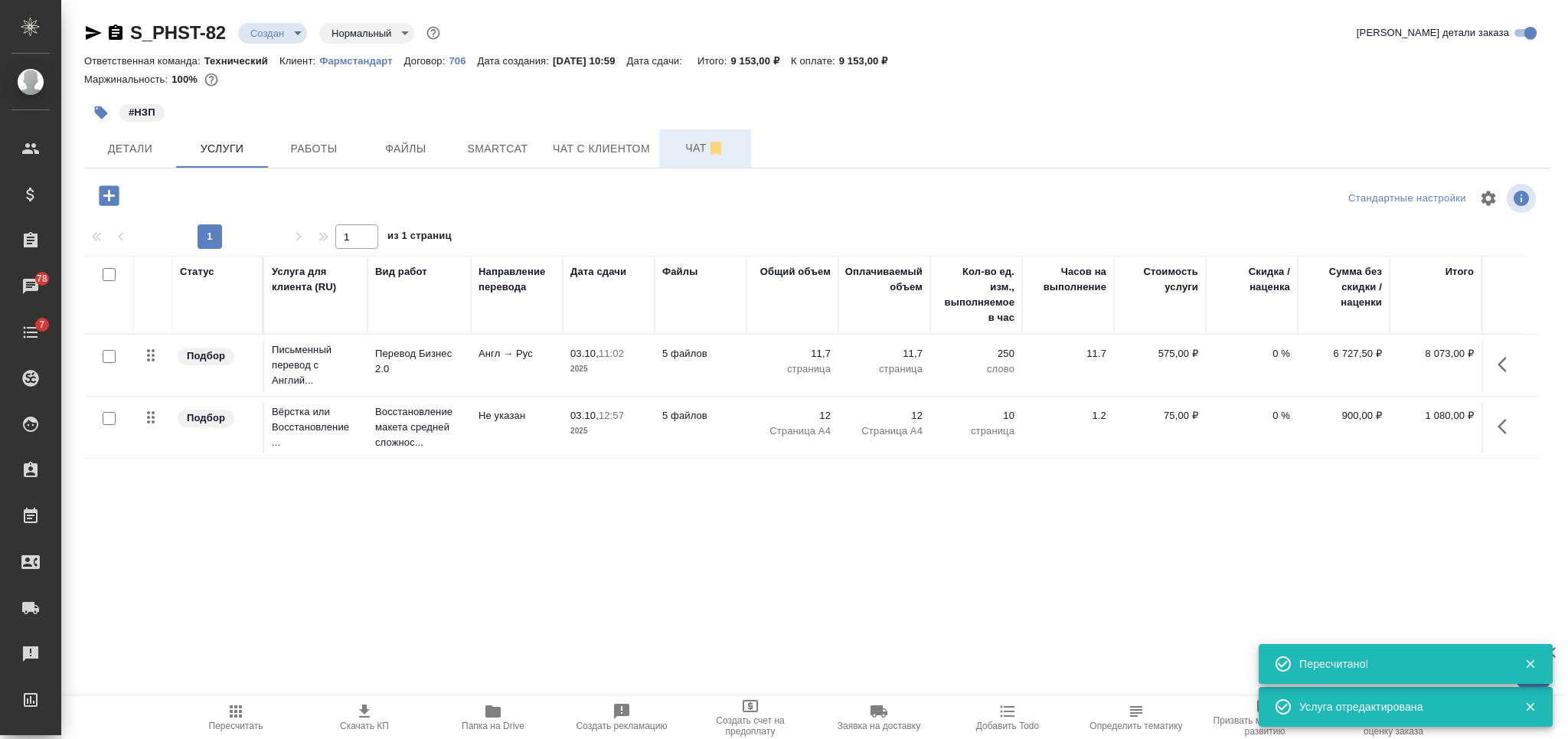
click at [694, 144] on span "Чат" at bounding box center [705, 148] width 74 height 19
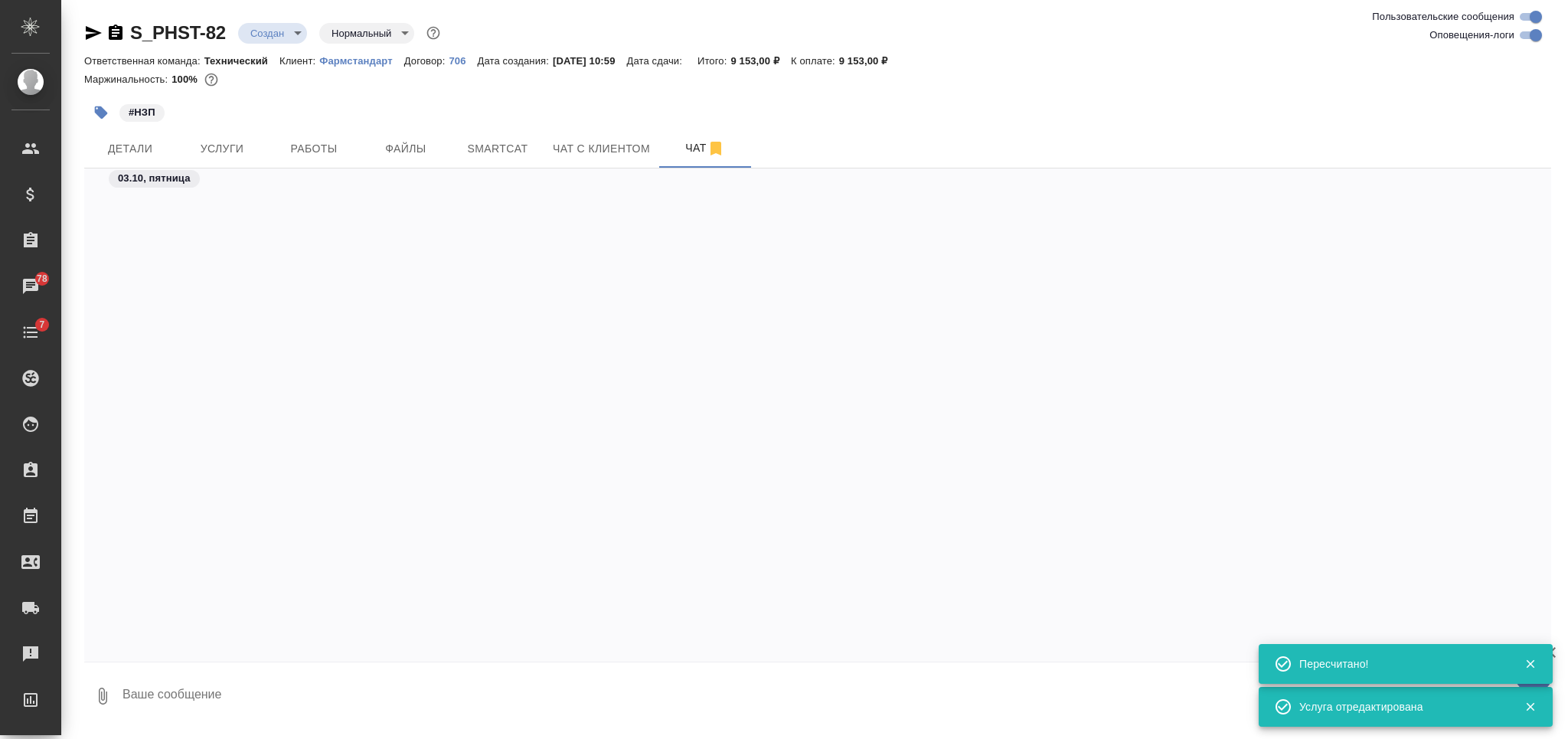
scroll to position [3065, 0]
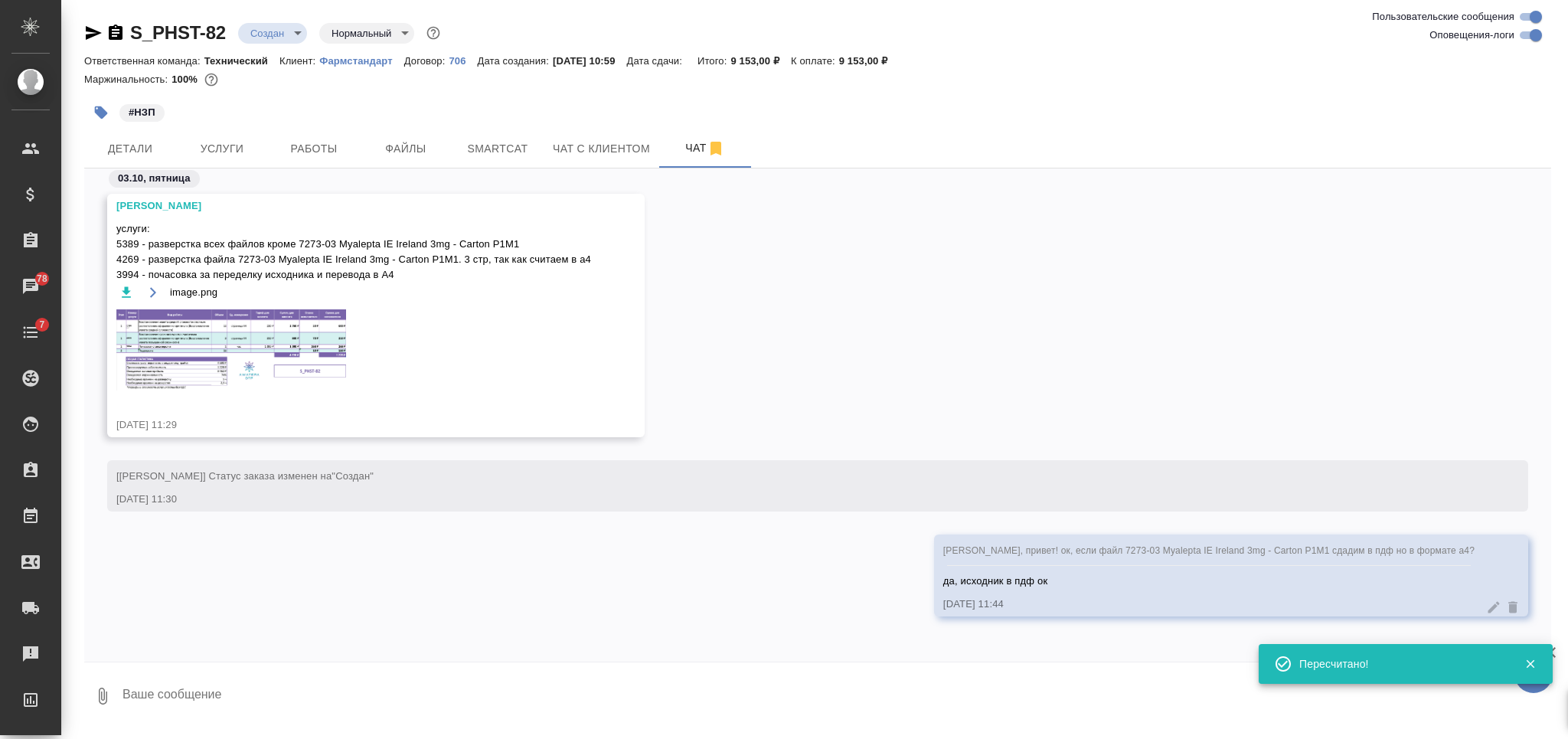
click at [269, 345] on img at bounding box center [231, 349] width 229 height 81
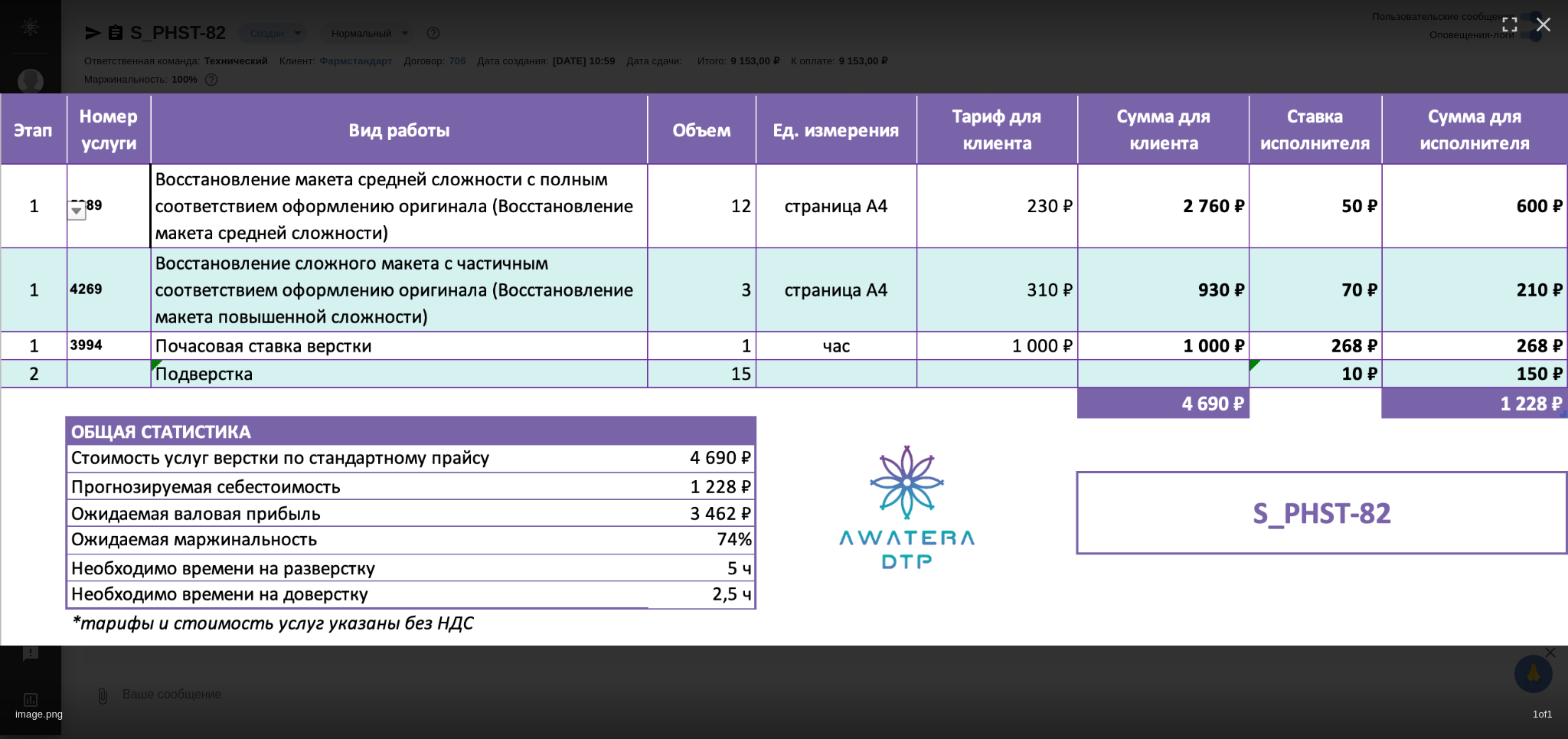
click at [564, 715] on div "image.png 1 of 1" at bounding box center [784, 710] width 1568 height 57
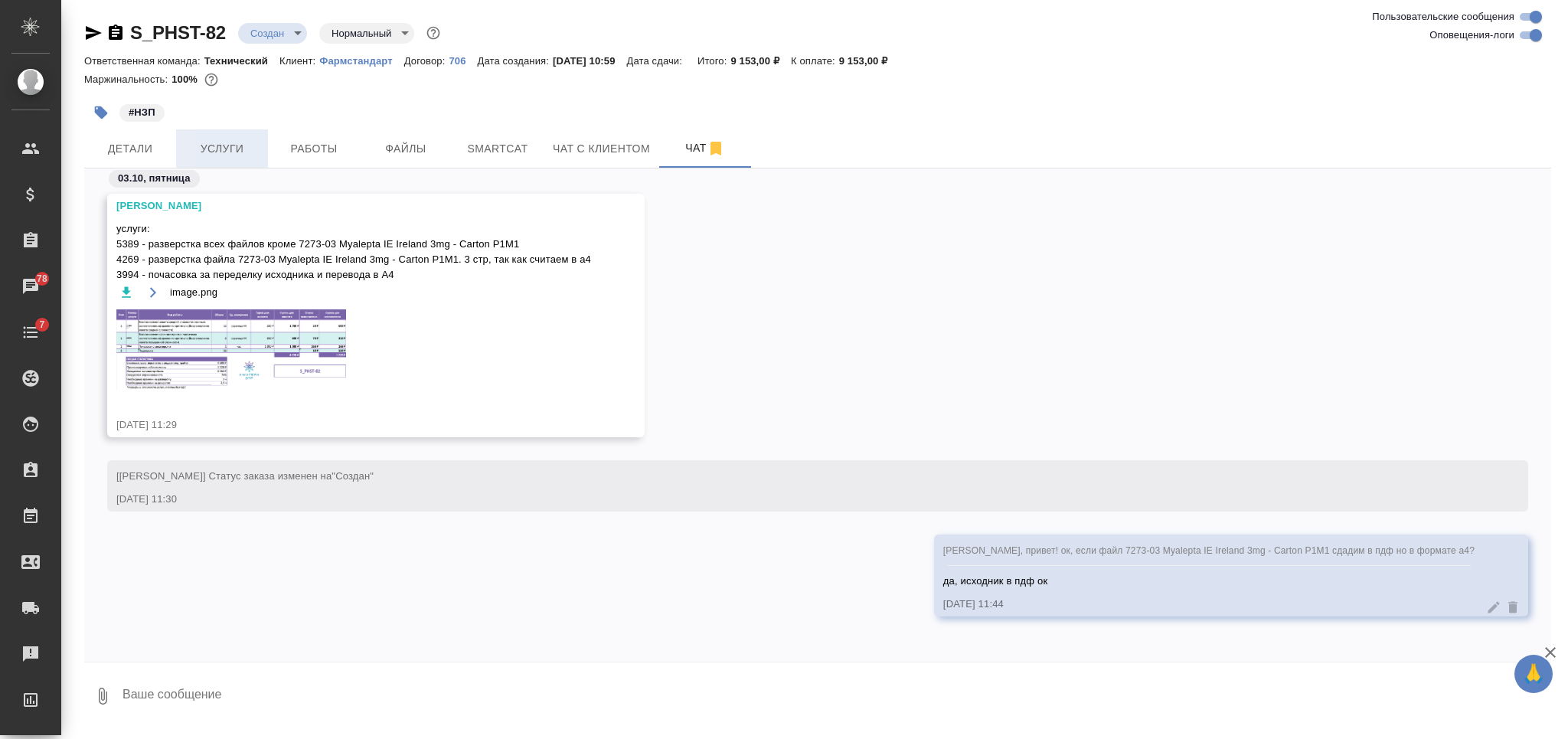
click at [215, 157] on span "Услуги" at bounding box center [222, 149] width 74 height 19
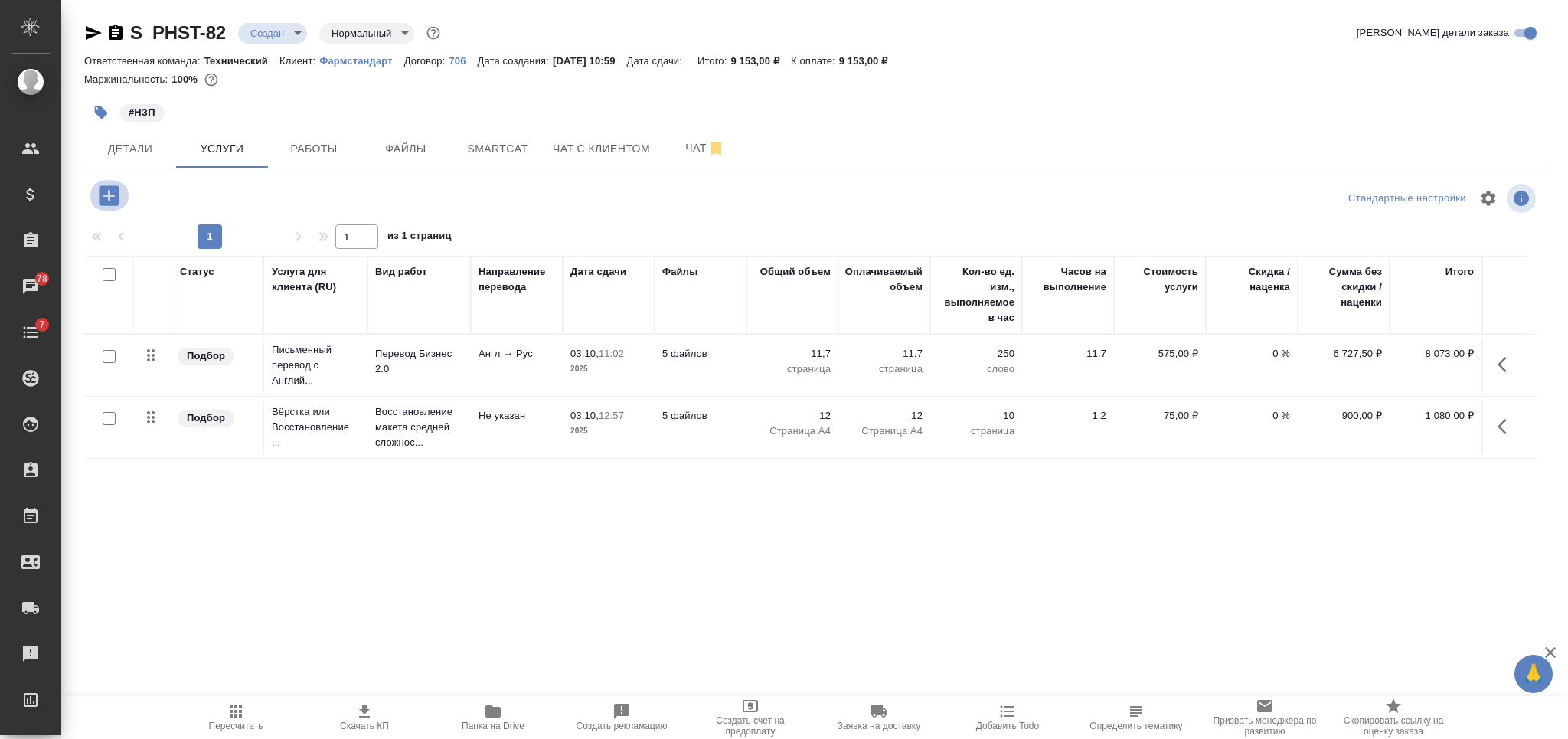
click at [115, 193] on icon "button" at bounding box center [108, 195] width 20 height 20
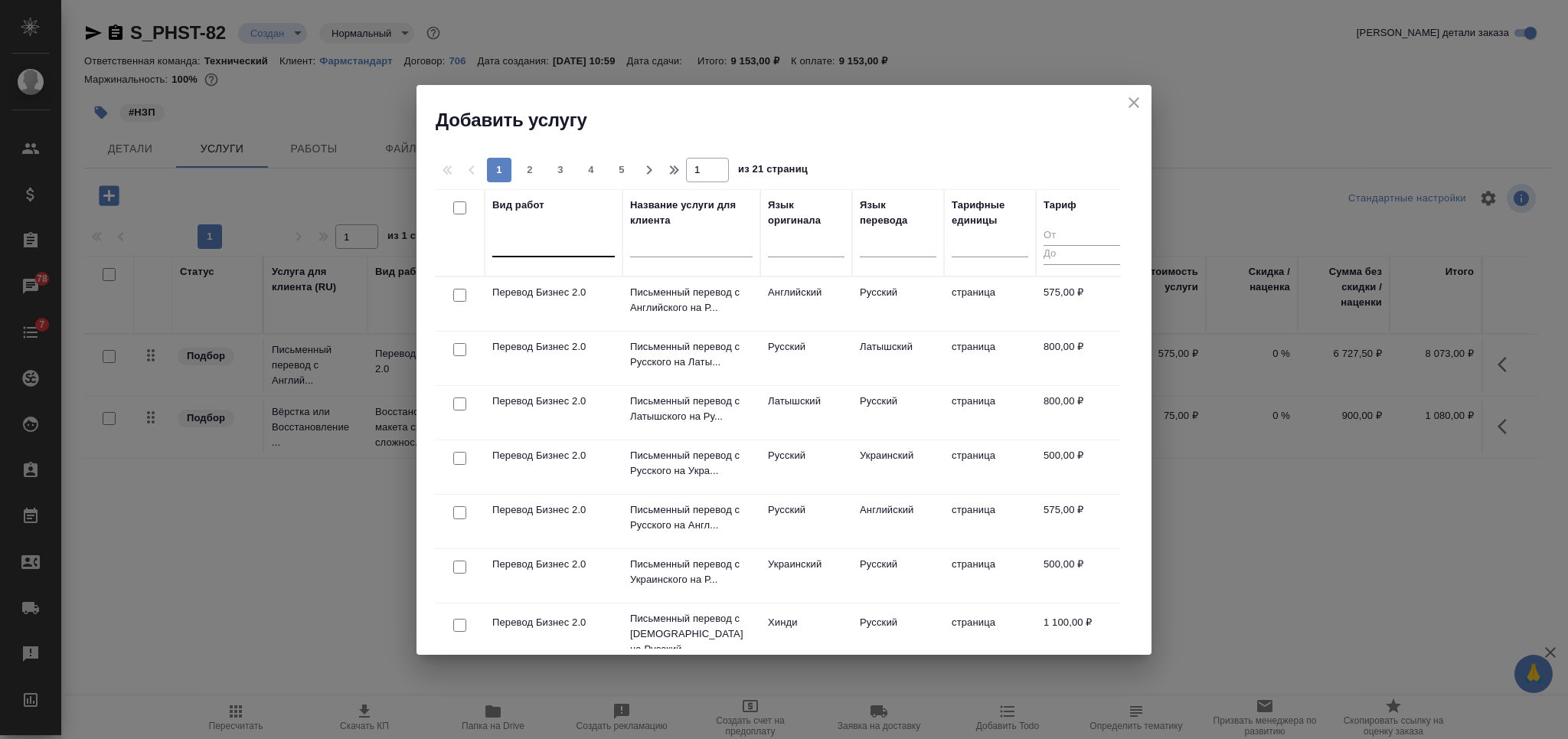
click at [515, 239] on div at bounding box center [553, 241] width 123 height 22
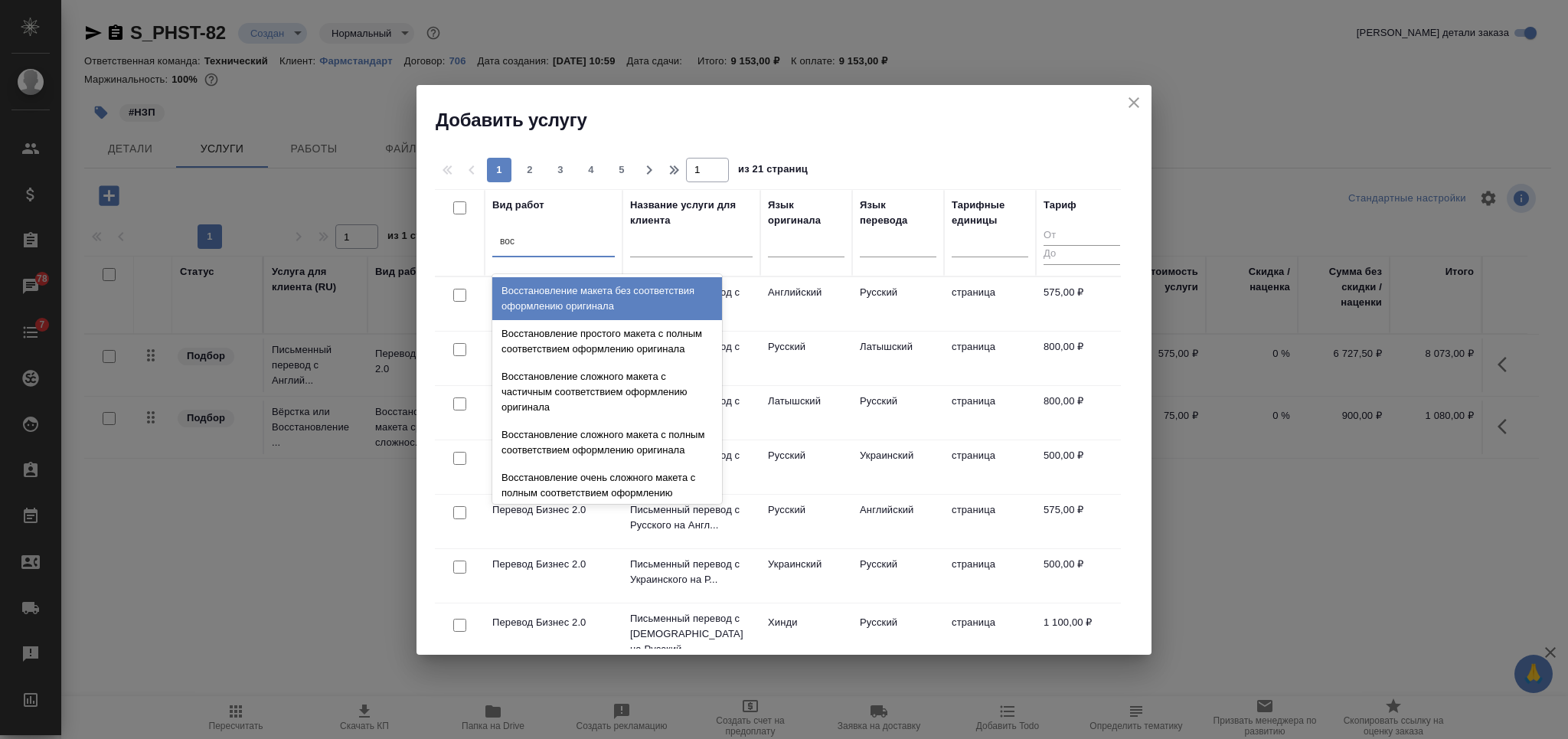
type input "восс"
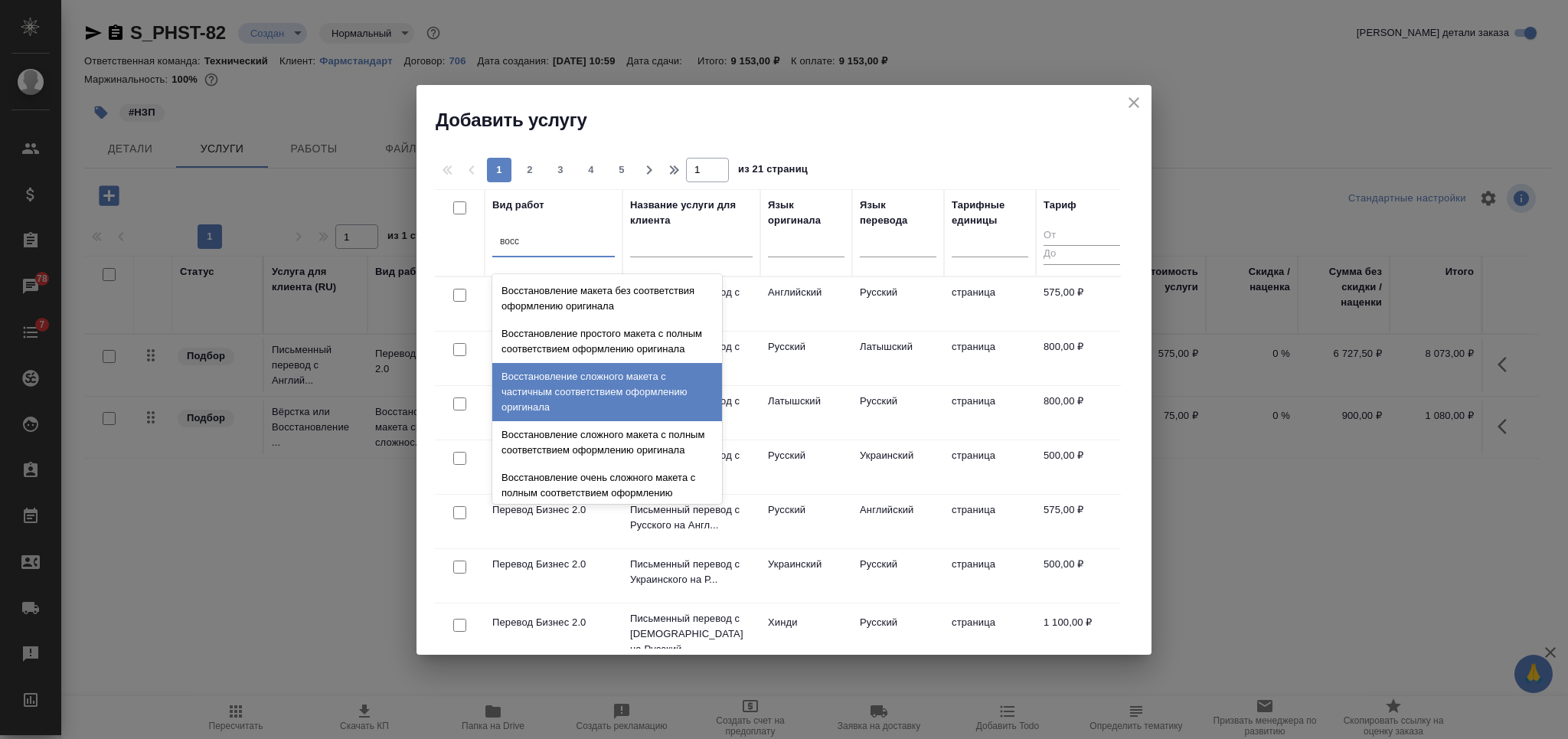
click at [623, 405] on div "Восстановление сложного макета с частичным соответствием оформлению оригинала" at bounding box center [607, 392] width 229 height 59
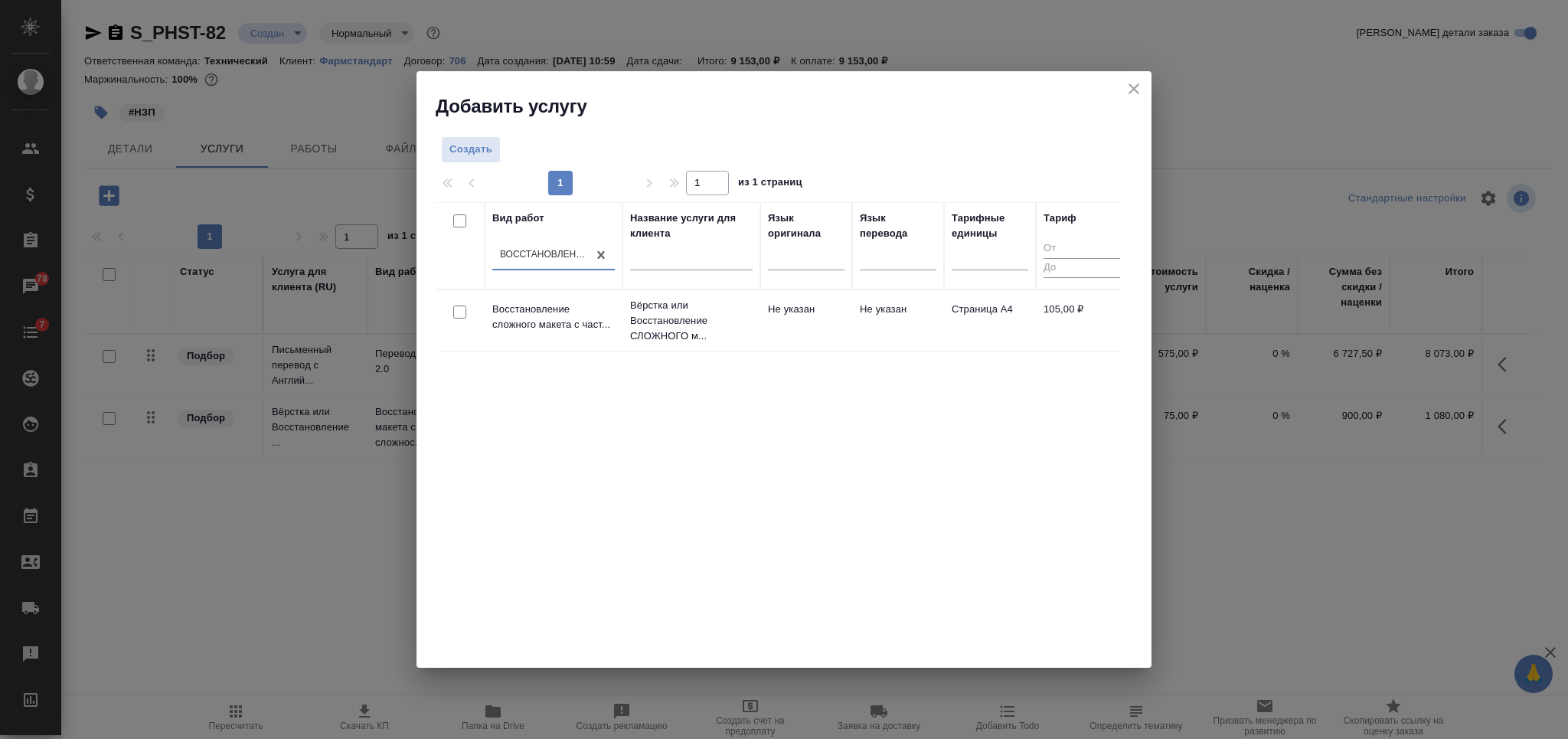
click at [453, 310] on input "checkbox" at bounding box center [459, 312] width 13 height 13
checkbox input "true"
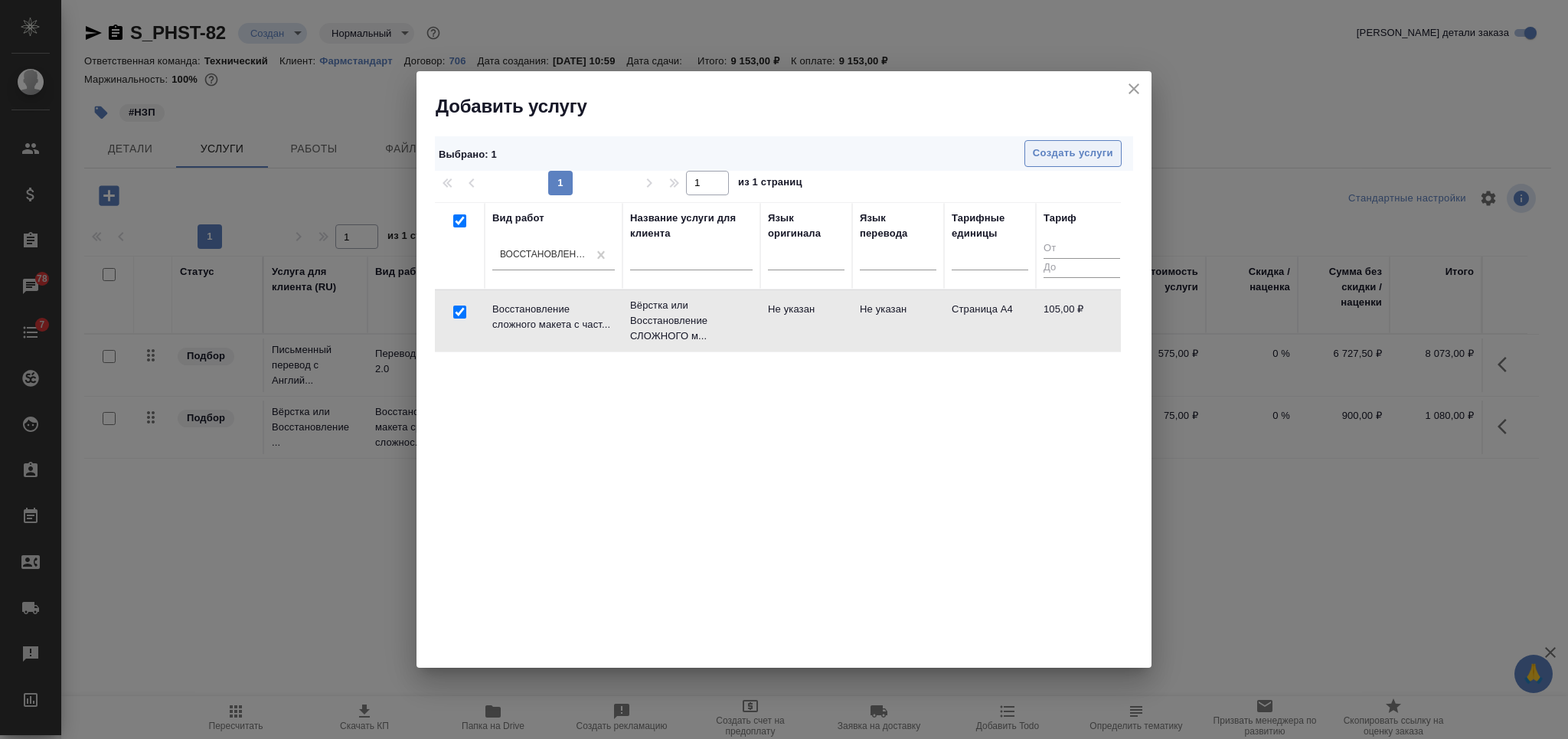
click at [1066, 153] on span "Создать услуги" at bounding box center [1073, 153] width 80 height 18
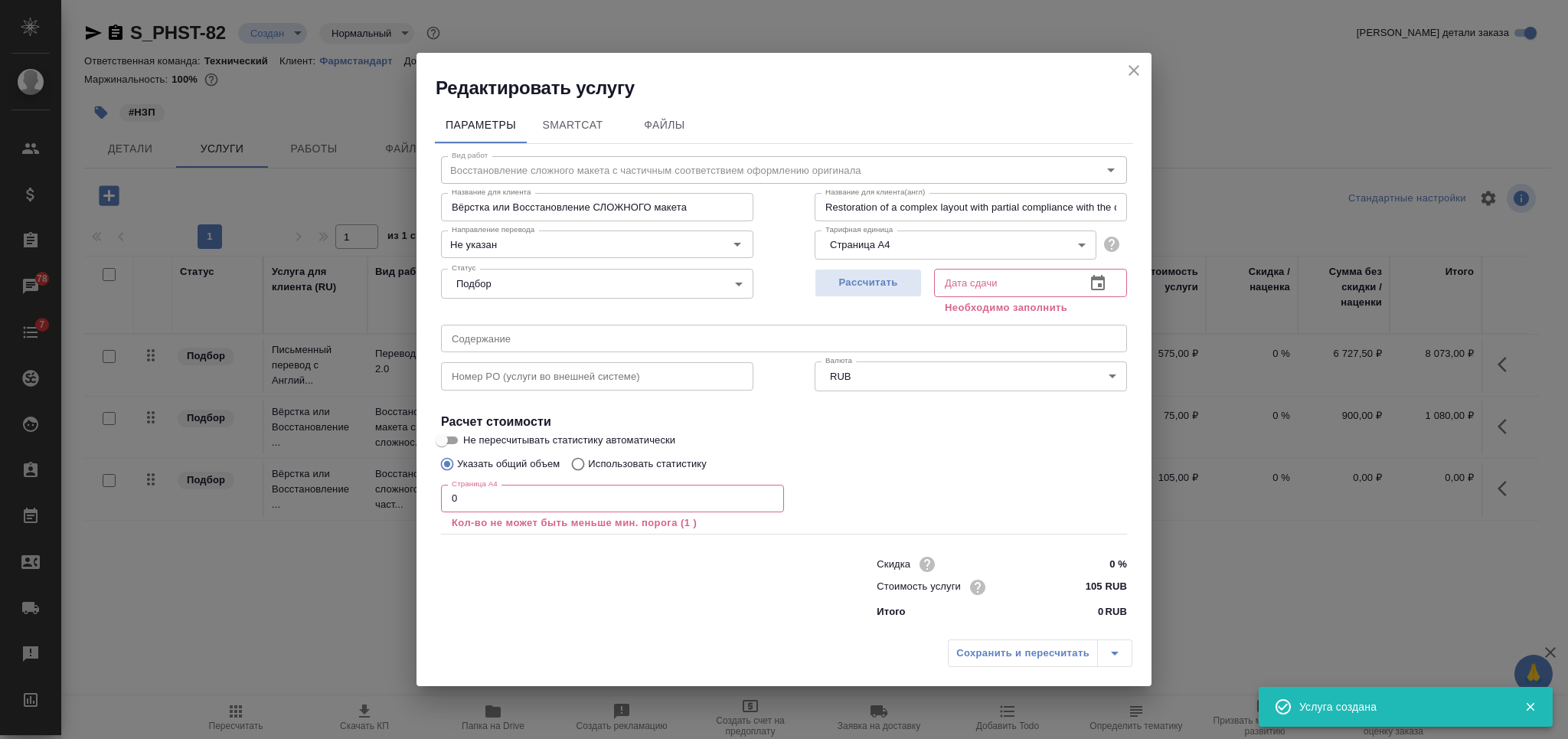
click at [1130, 70] on icon "close" at bounding box center [1134, 70] width 18 height 18
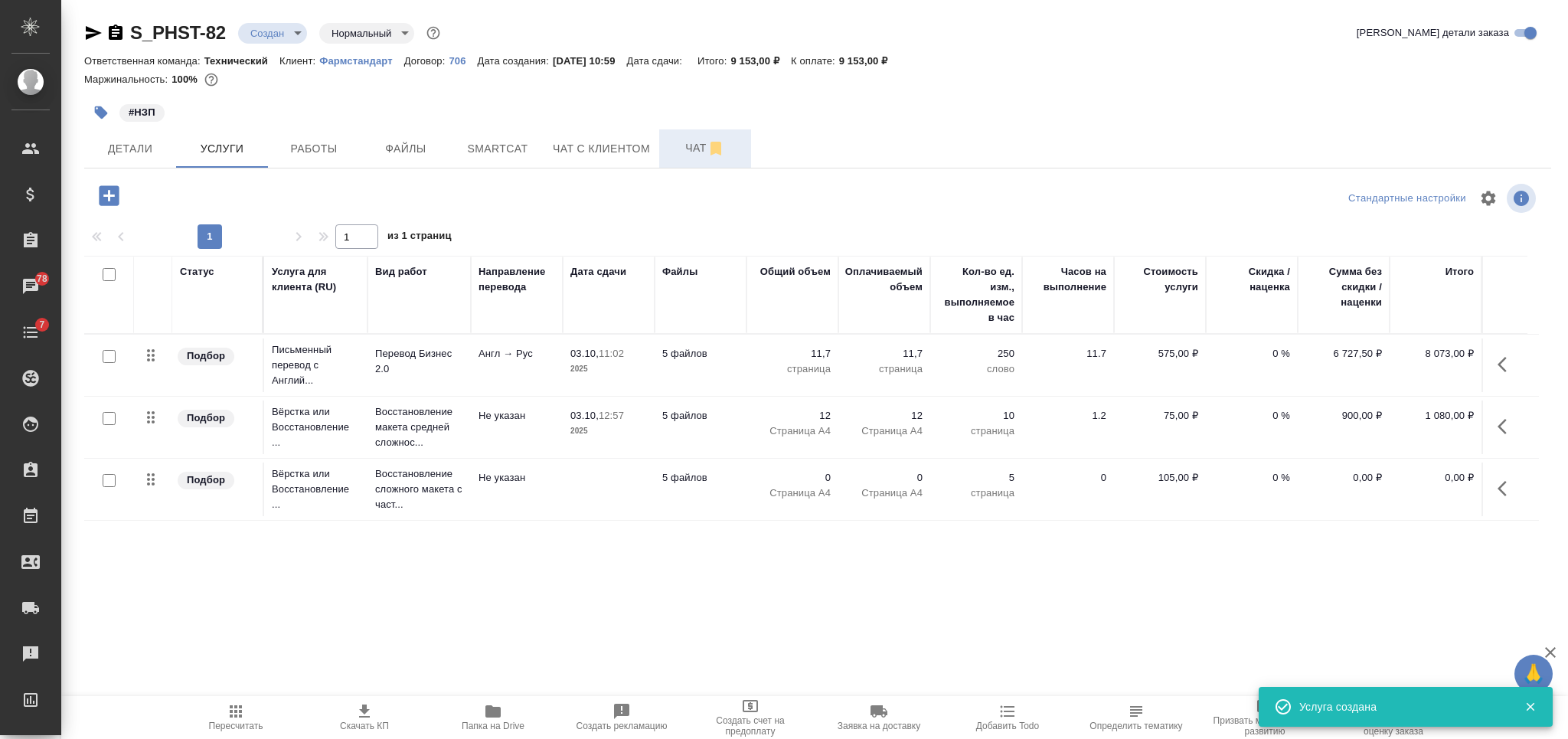
click at [682, 139] on span "Чат" at bounding box center [705, 148] width 74 height 19
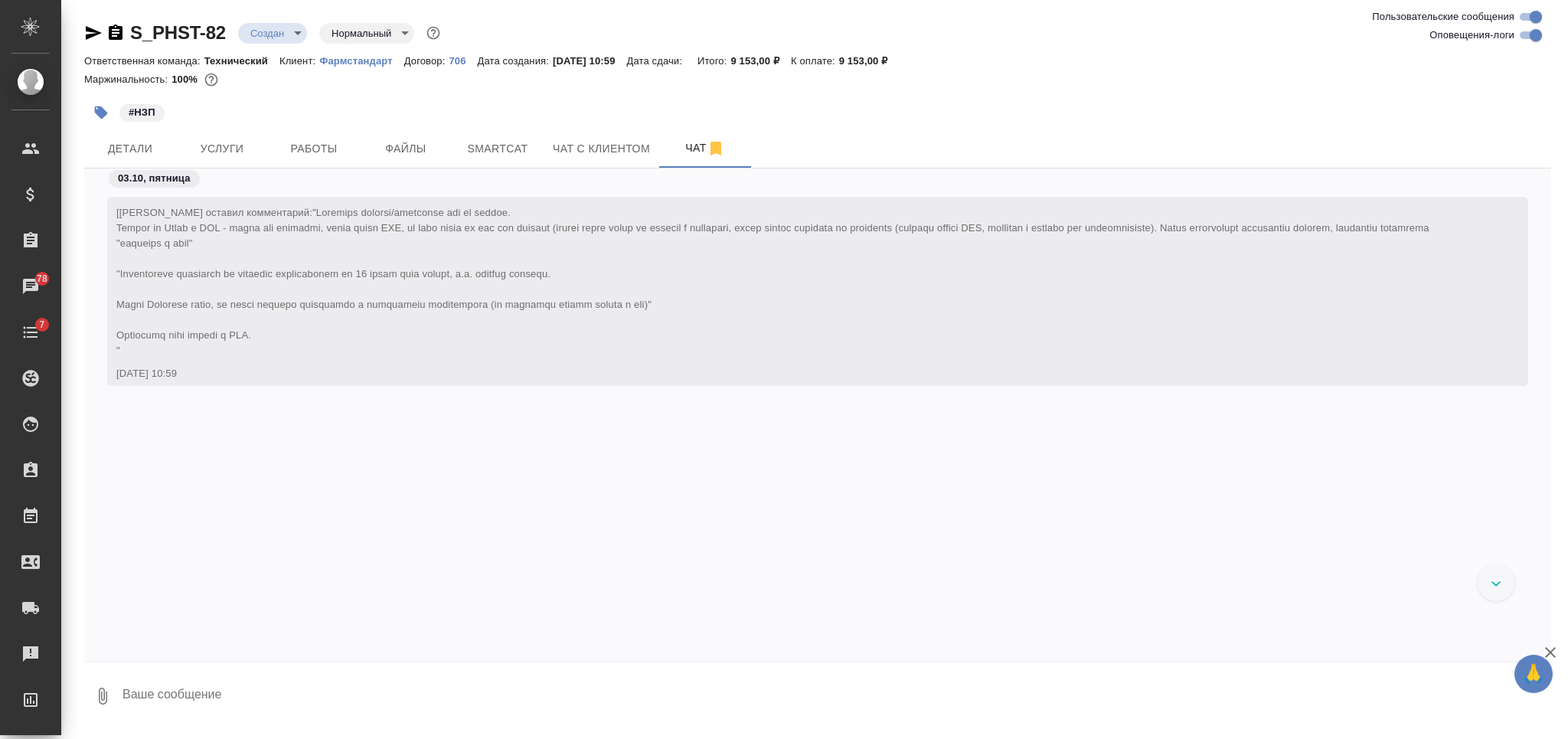
scroll to position [3065, 0]
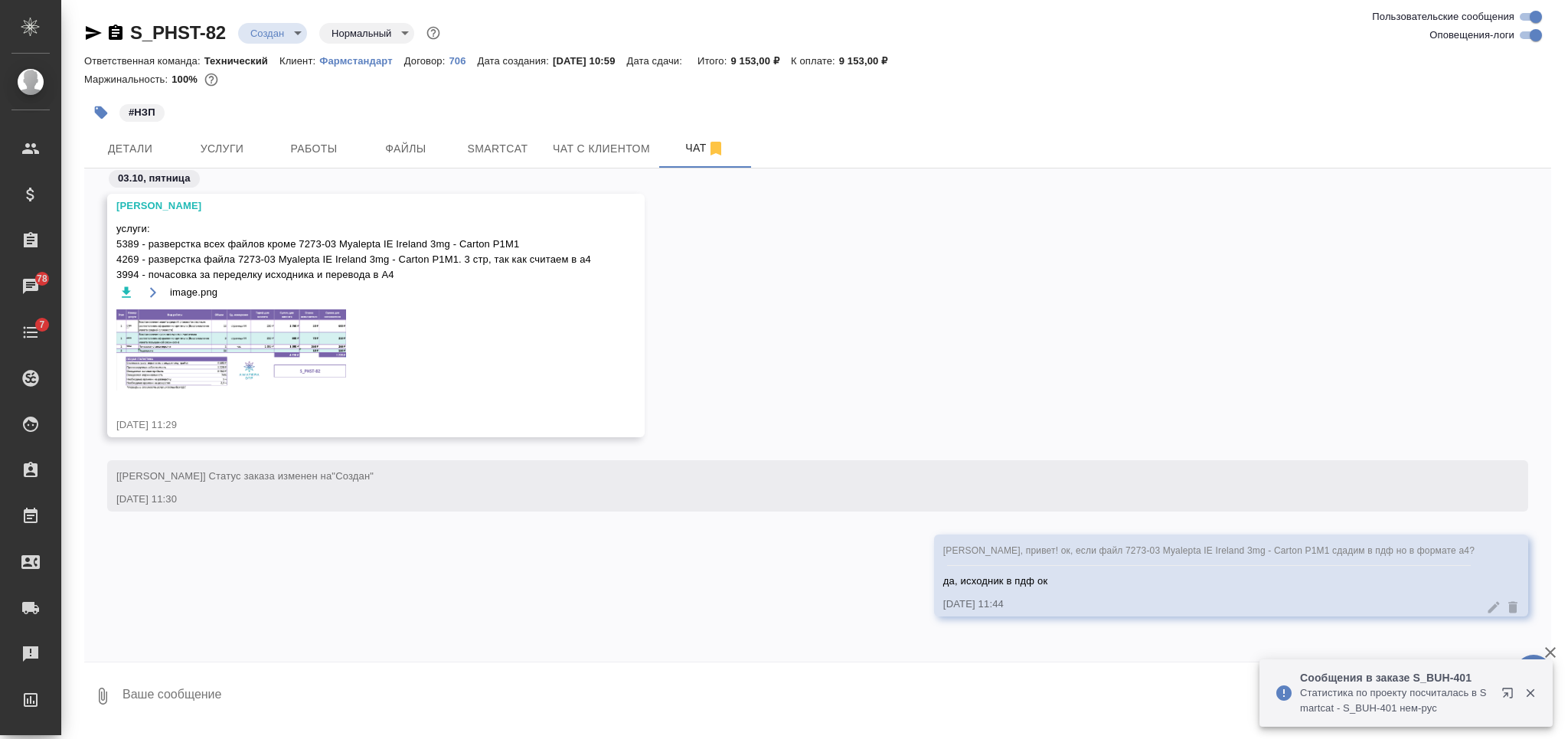
click at [294, 374] on img at bounding box center [231, 349] width 229 height 81
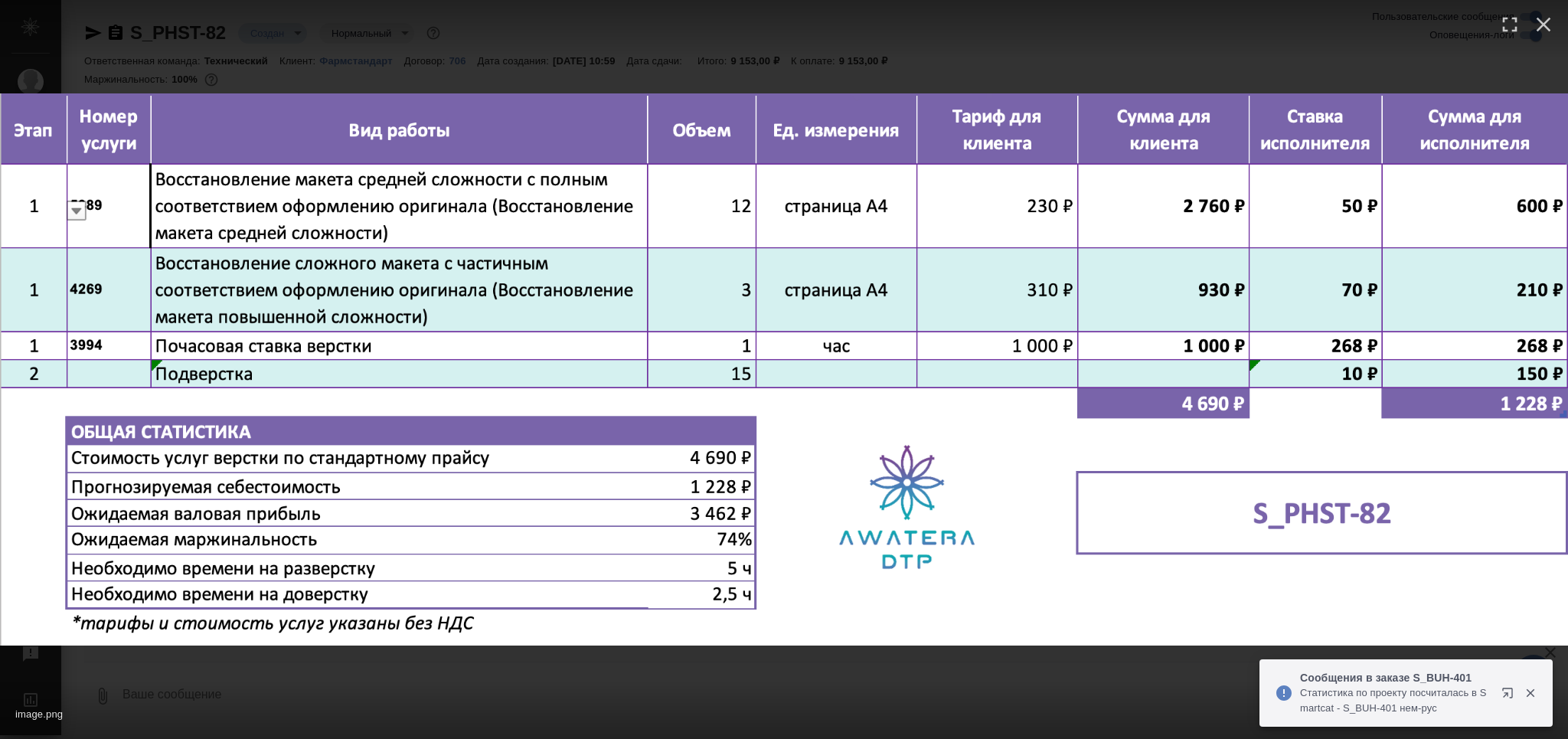
click at [586, 692] on div "image.png 1 of 1" at bounding box center [784, 710] width 1568 height 57
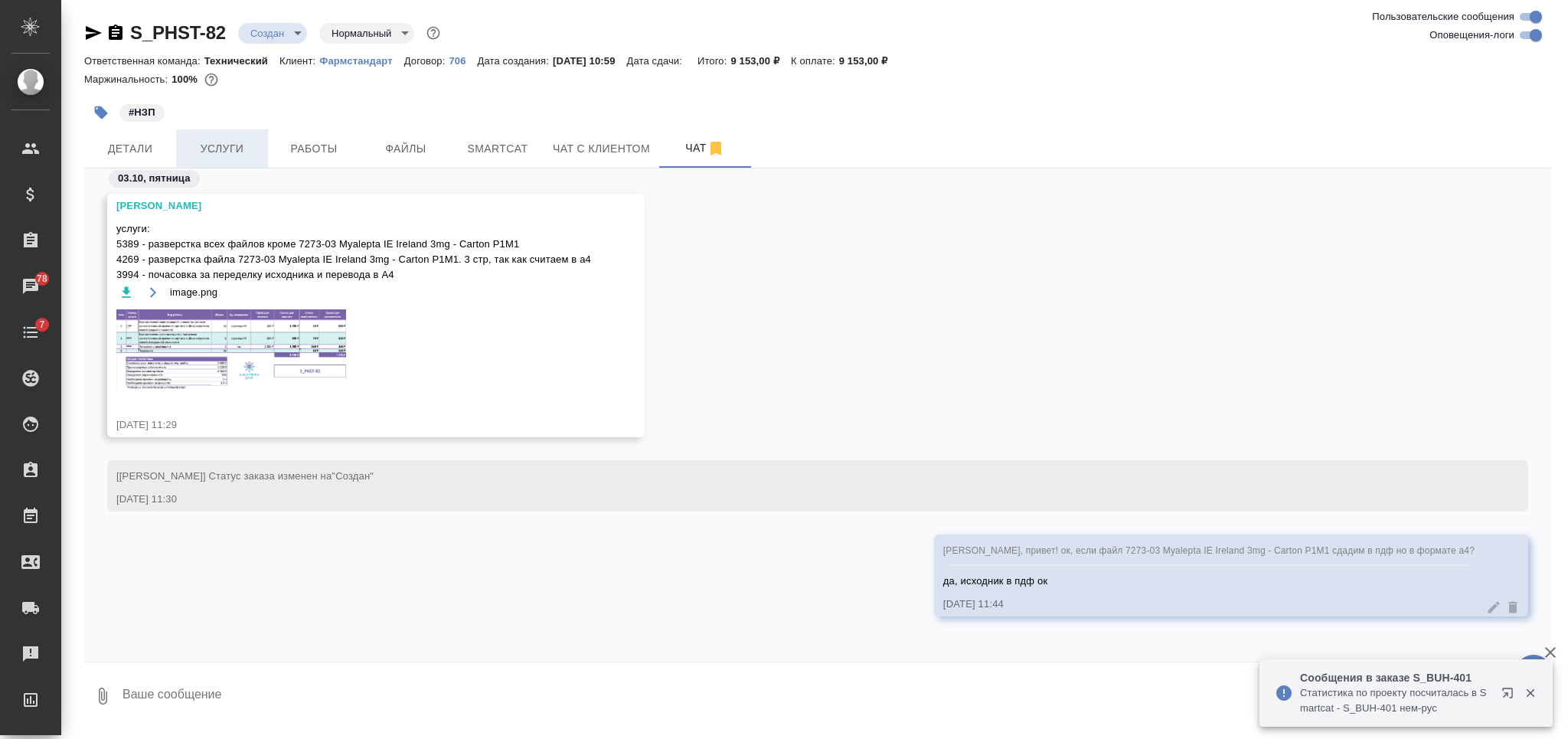
click at [216, 147] on span "Услуги" at bounding box center [222, 149] width 74 height 19
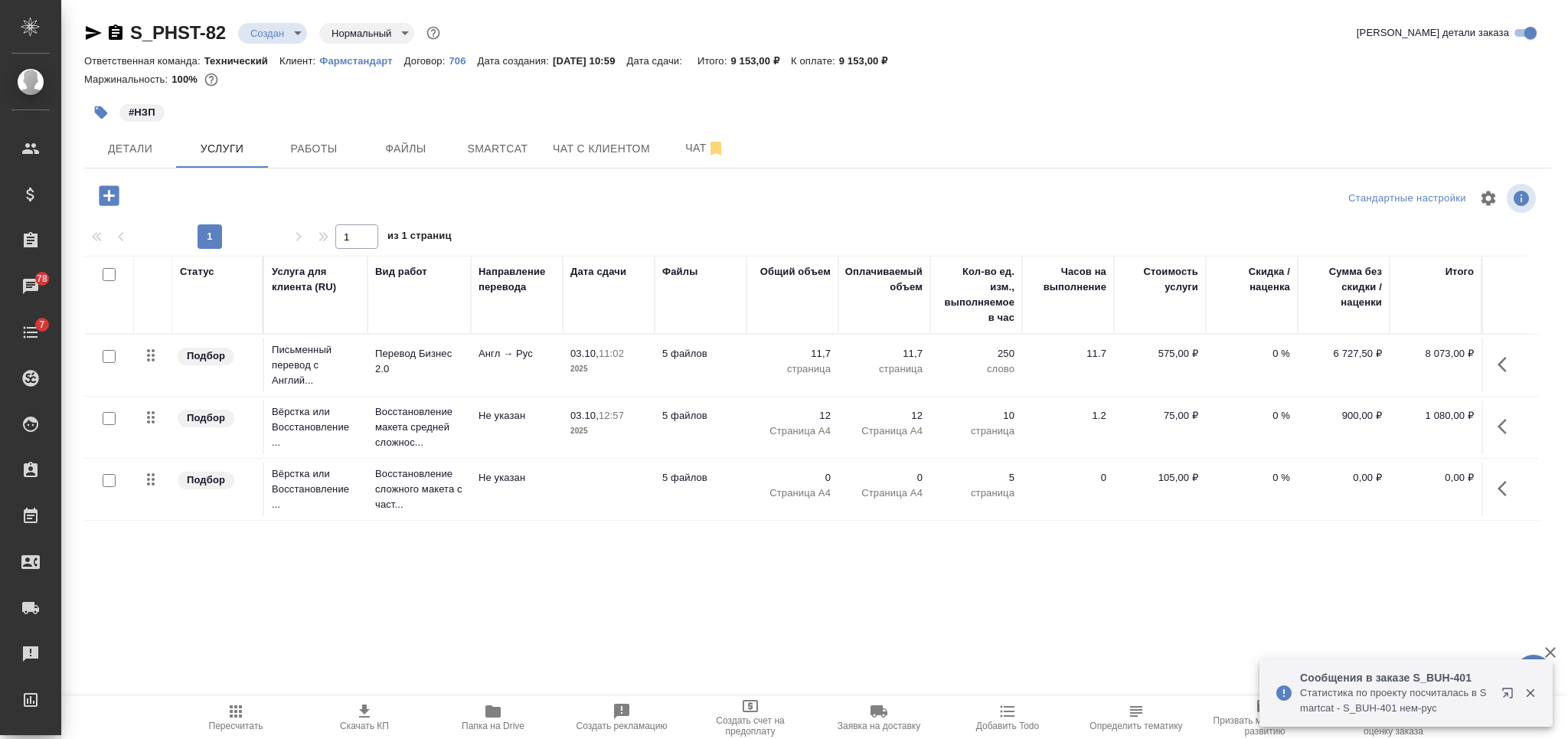
click at [581, 487] on td at bounding box center [608, 489] width 92 height 54
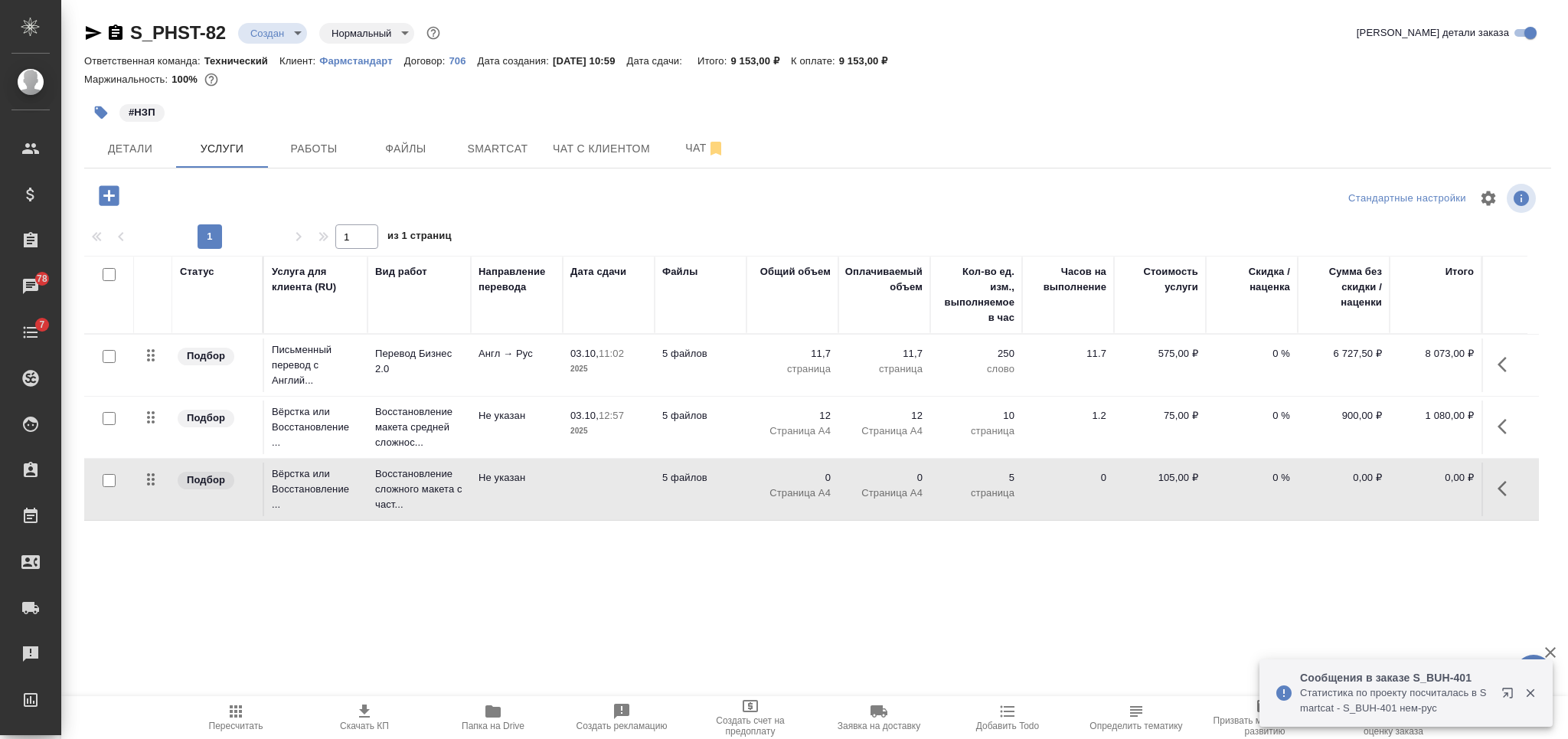
click at [581, 487] on td at bounding box center [608, 489] width 92 height 54
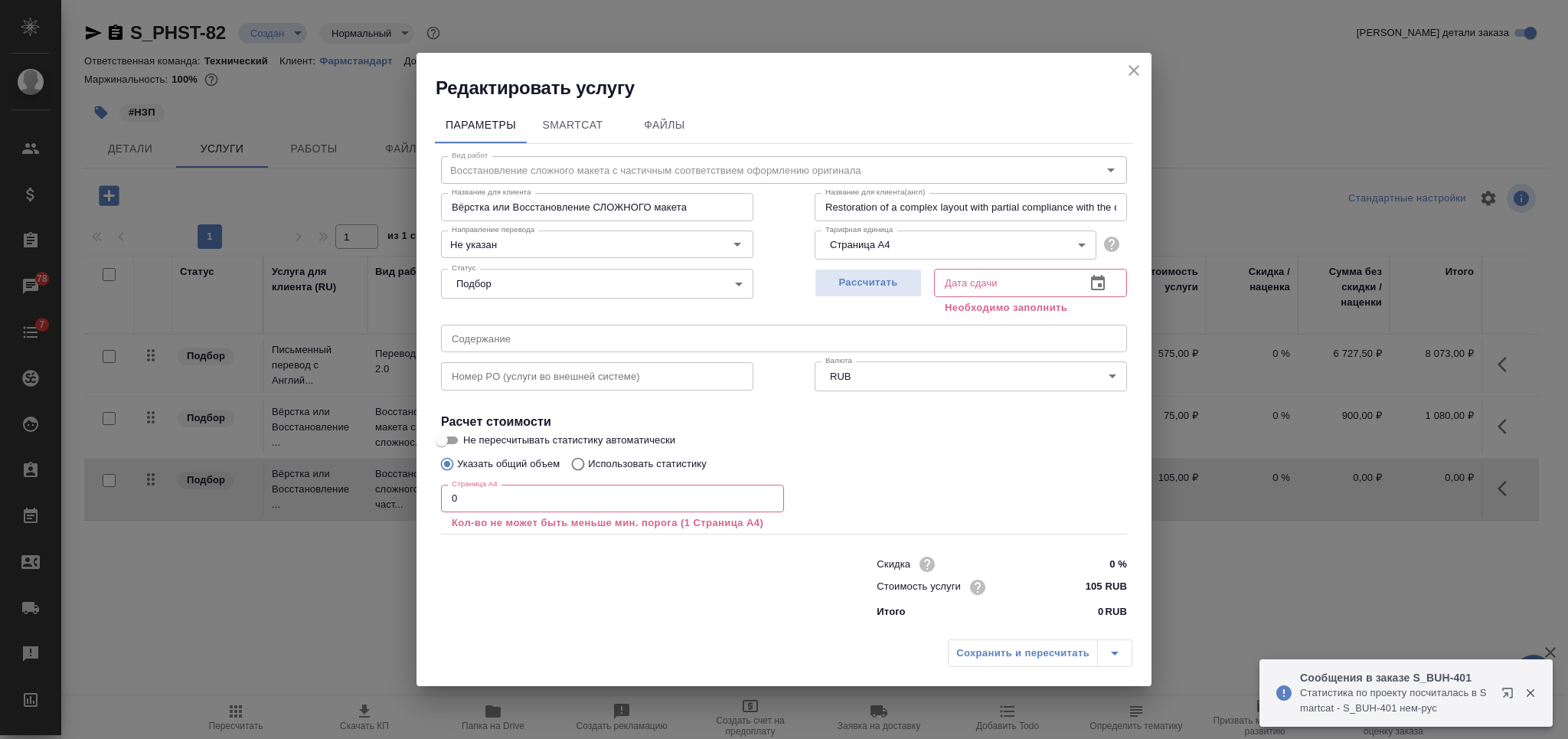
drag, startPoint x: 456, startPoint y: 498, endPoint x: 437, endPoint y: 495, distance: 19.2
click at [438, 496] on div "Вид работ Восстановление сложного макета с частичным соответствием оформлению о…" at bounding box center [783, 385] width 698 height 482
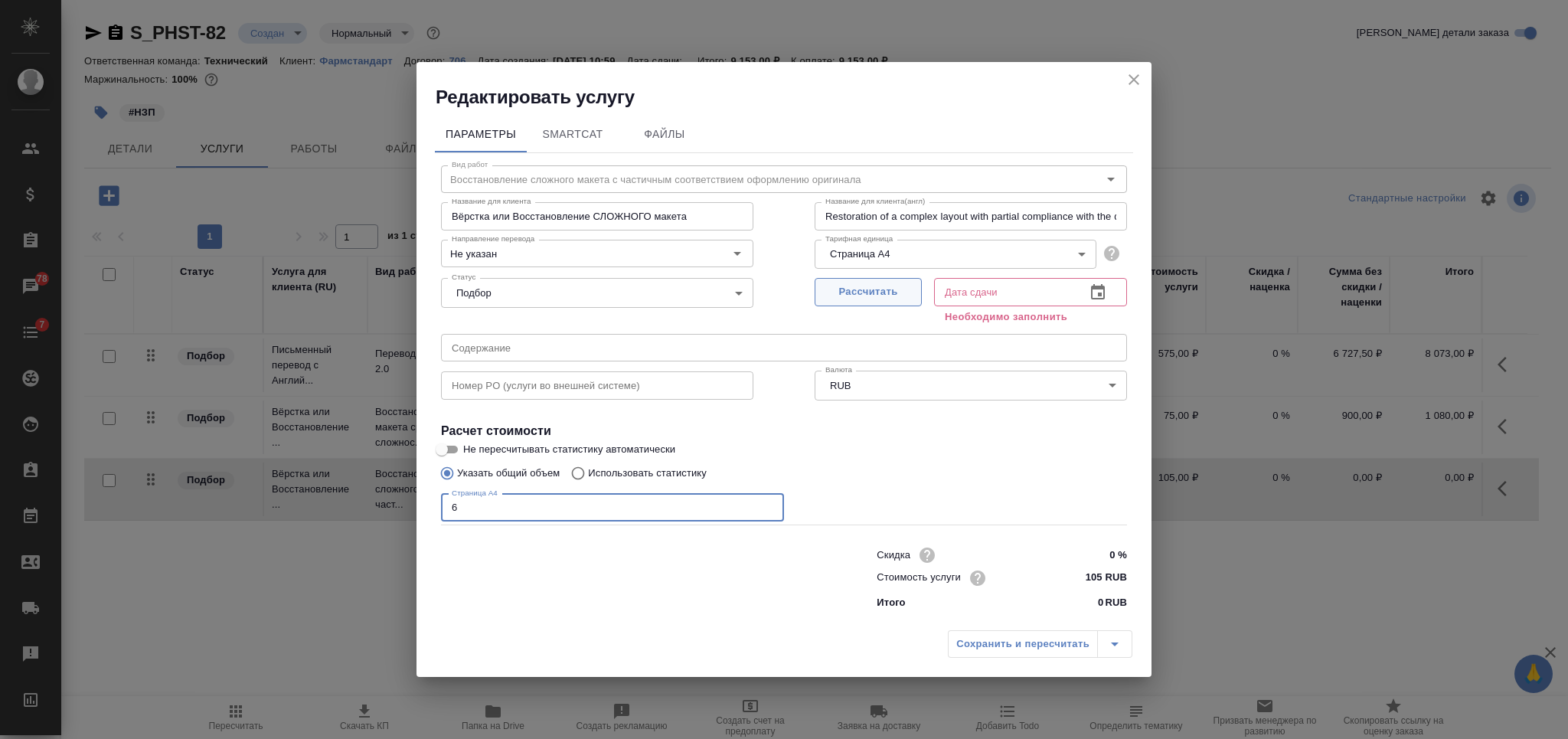
type input "6"
click at [853, 297] on span "Рассчитать" at bounding box center [868, 292] width 91 height 18
type input "03.10.2025 12:57"
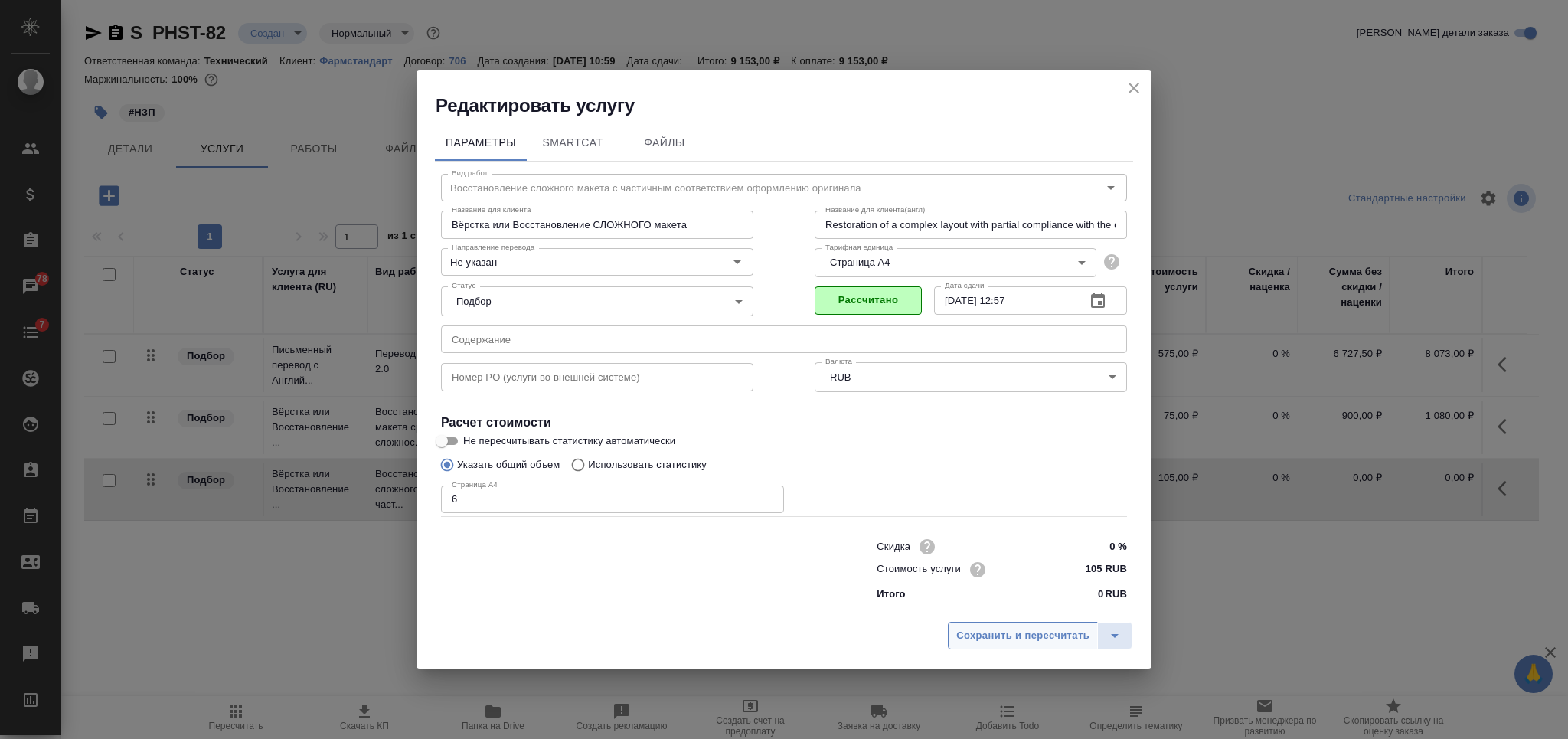
click at [964, 640] on span "Сохранить и пересчитать" at bounding box center [1023, 636] width 133 height 18
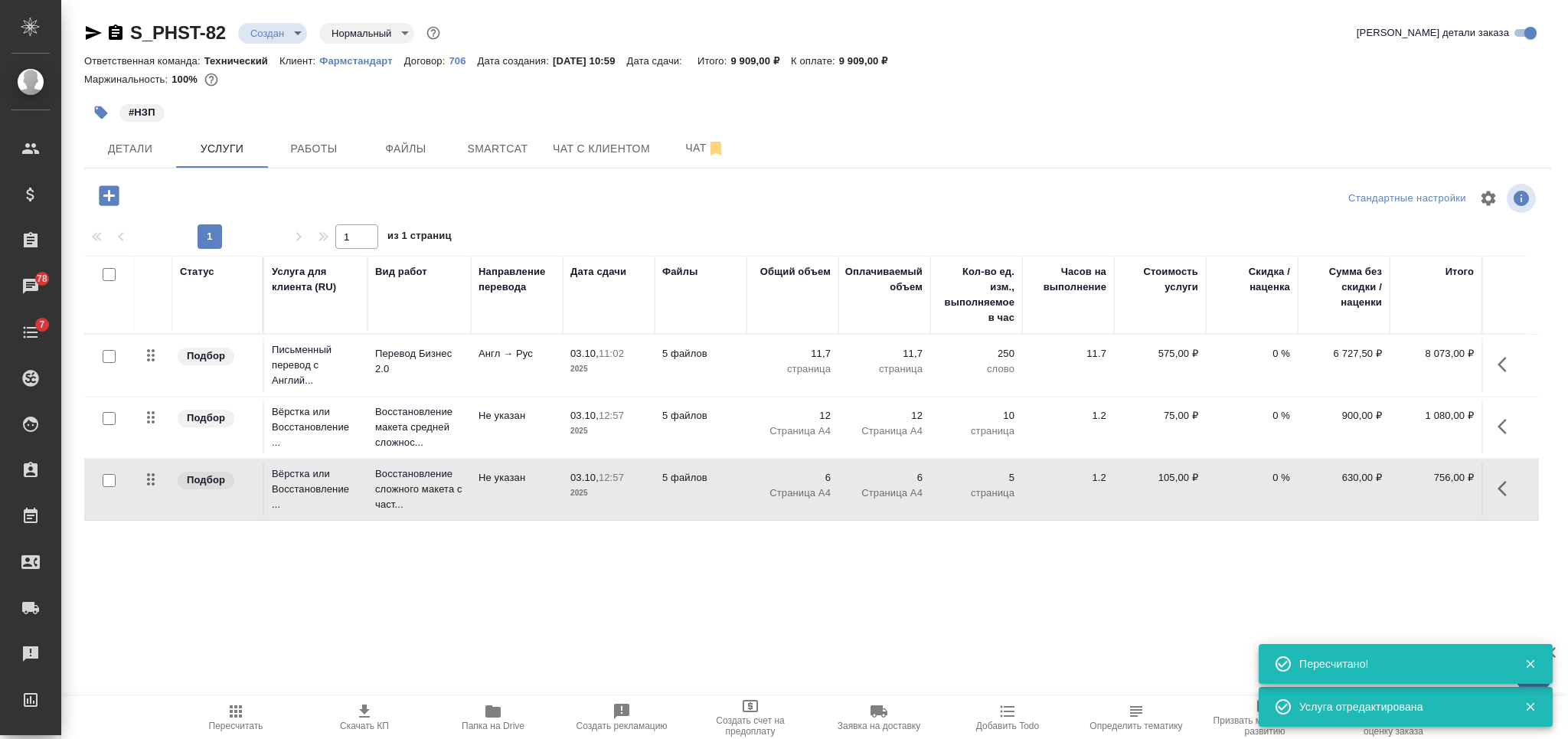
click at [112, 194] on icon "button" at bounding box center [108, 195] width 20 height 20
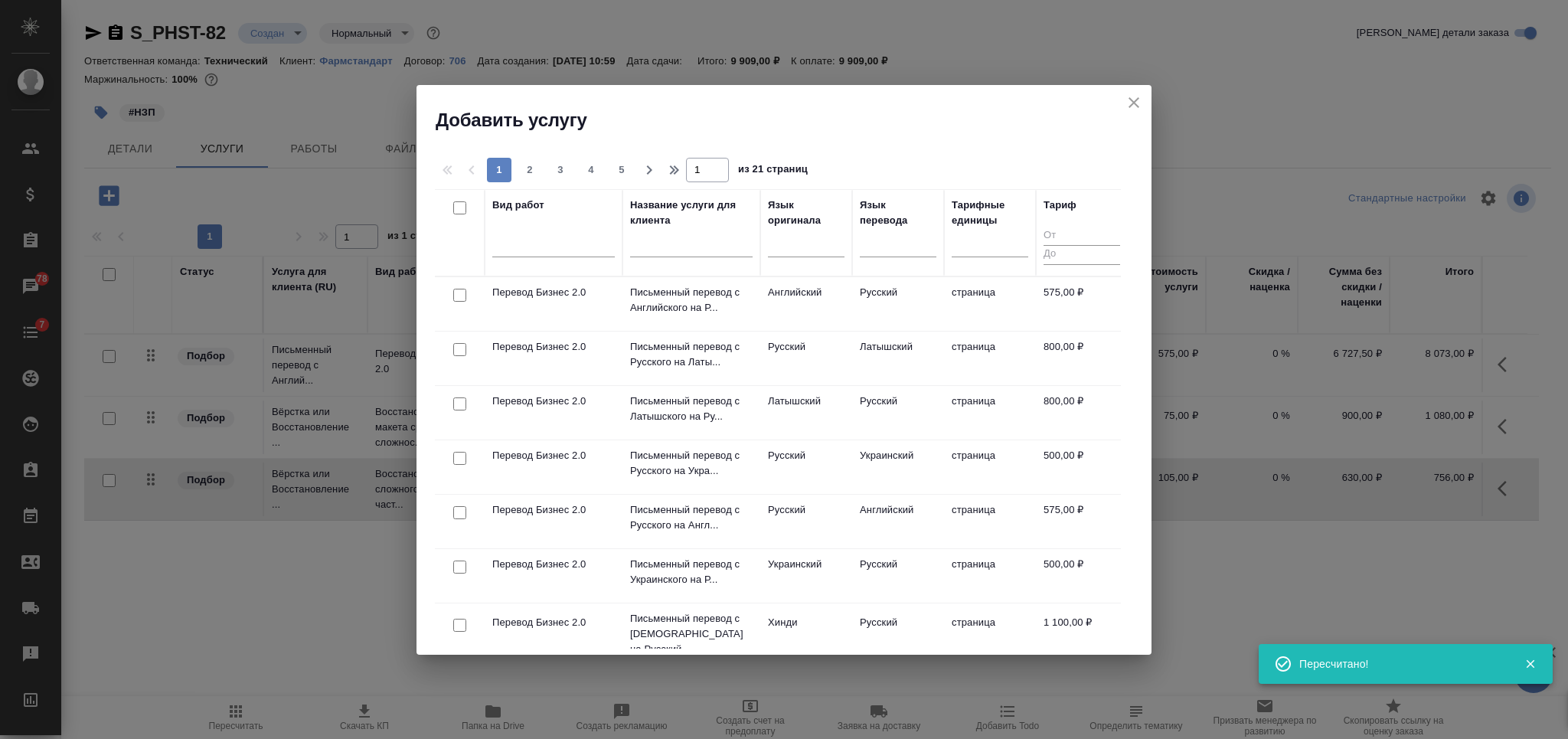
click at [683, 251] on input "text" at bounding box center [691, 247] width 123 height 19
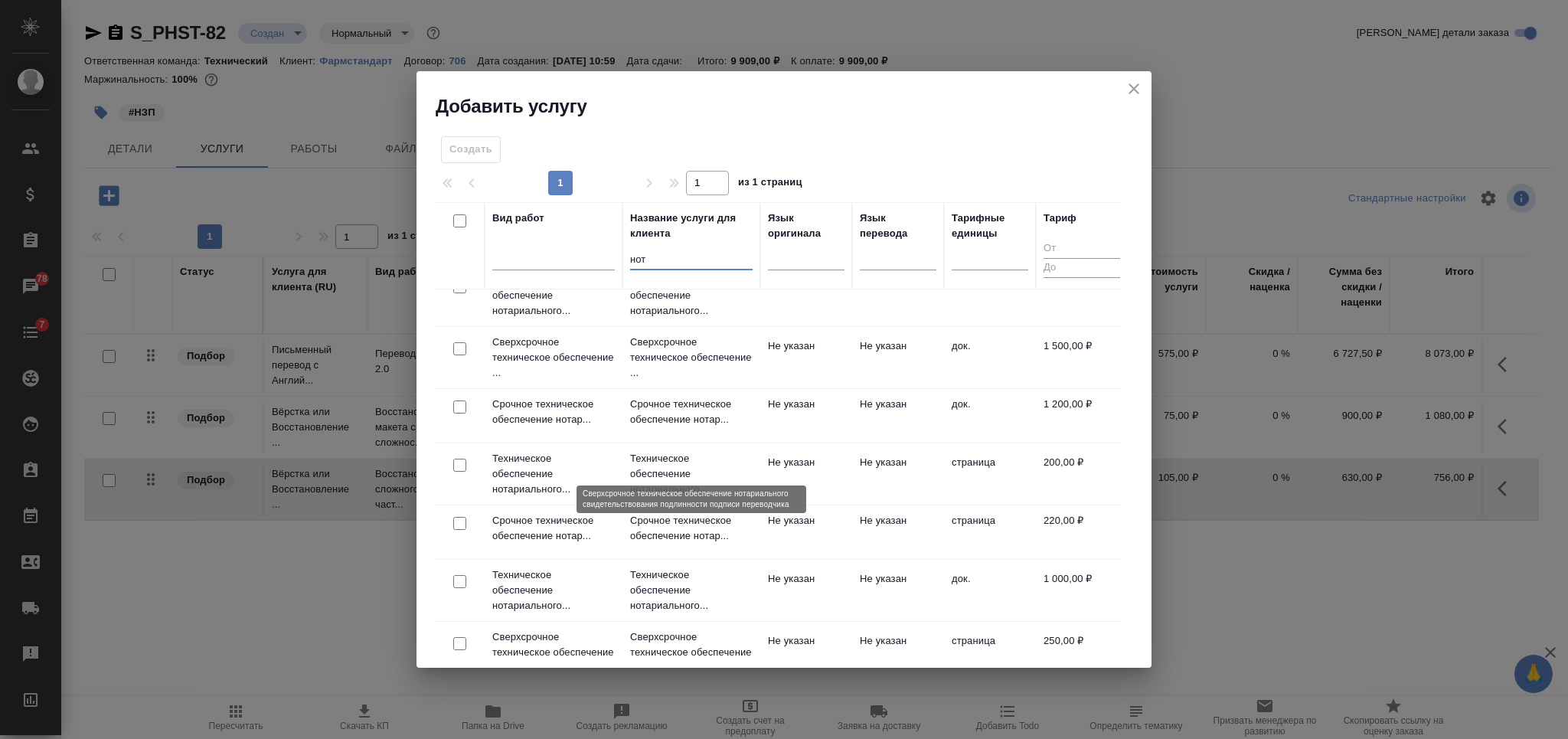
scroll to position [102, 0]
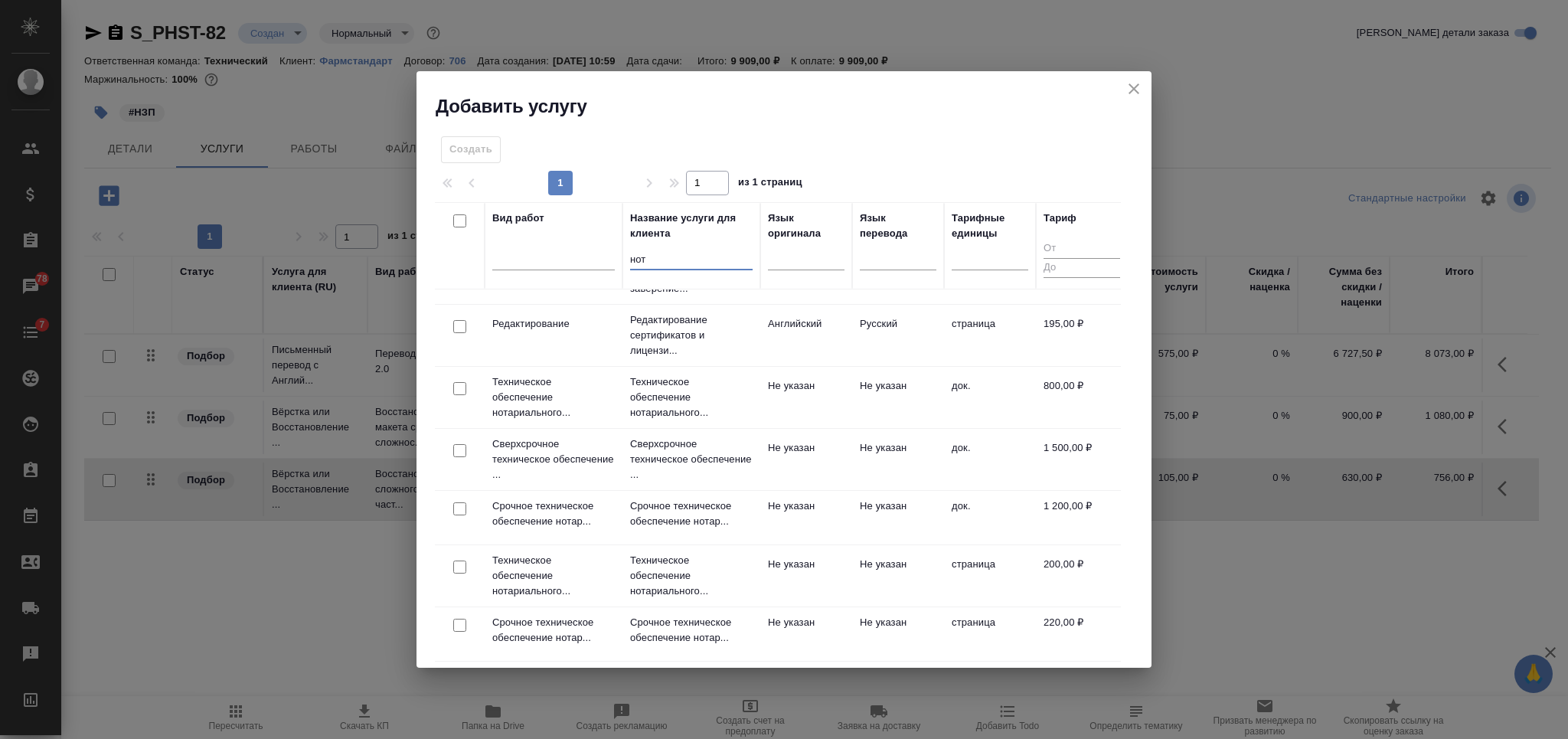
type input "нот"
click at [460, 383] on input "checkbox" at bounding box center [459, 389] width 13 height 13
checkbox input "true"
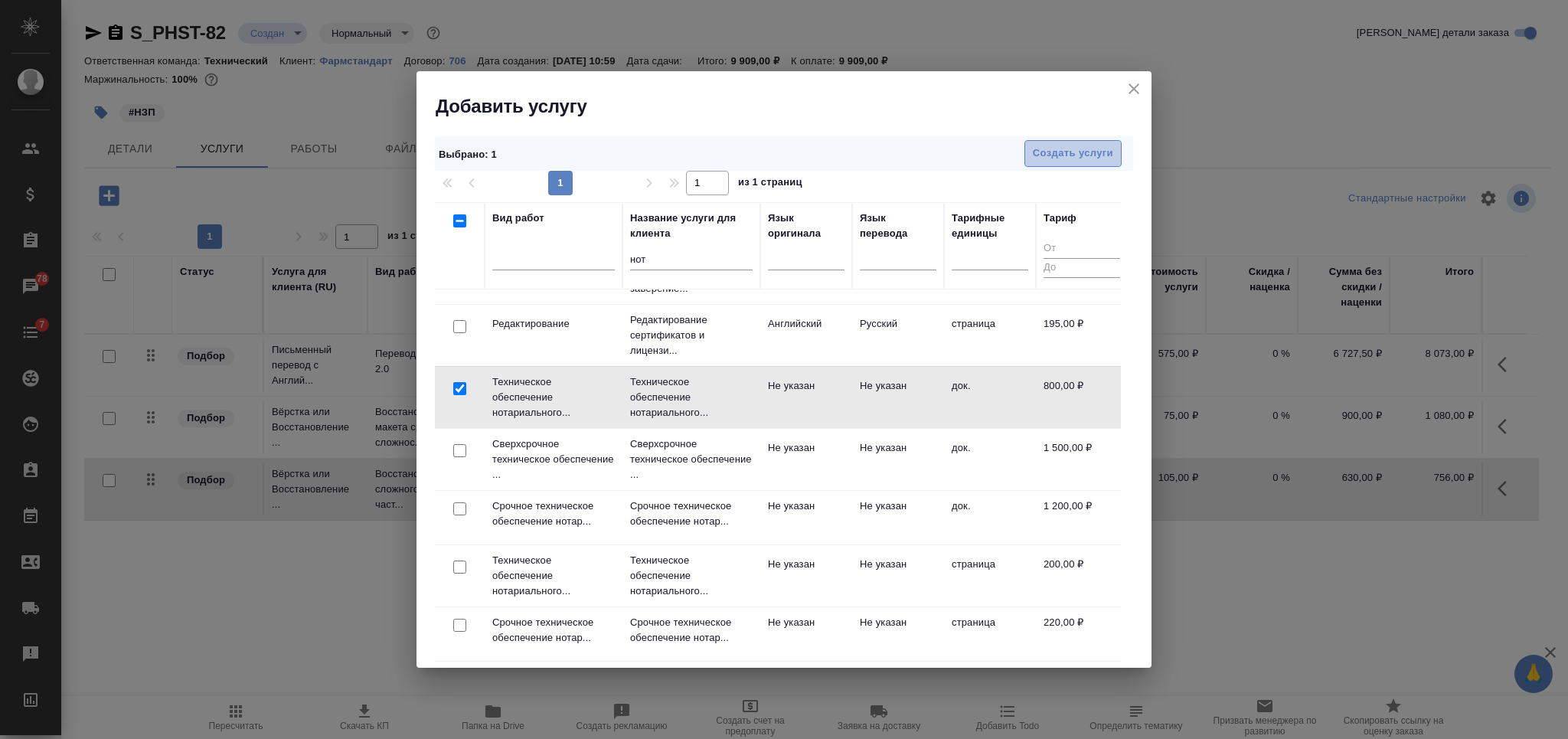
click at [1040, 151] on span "Создать услуги" at bounding box center [1073, 153] width 80 height 18
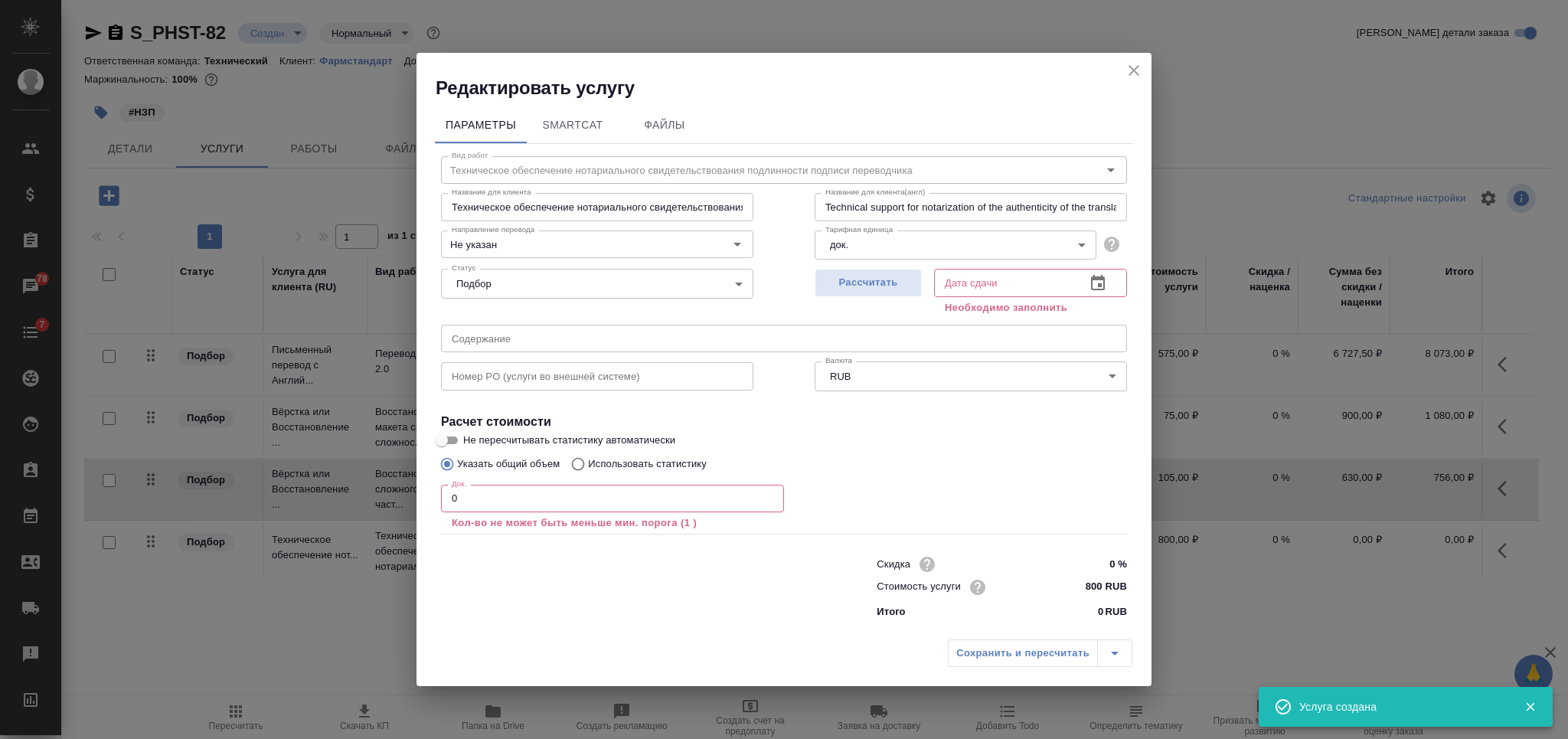
click at [443, 503] on input "0" at bounding box center [612, 498] width 343 height 27
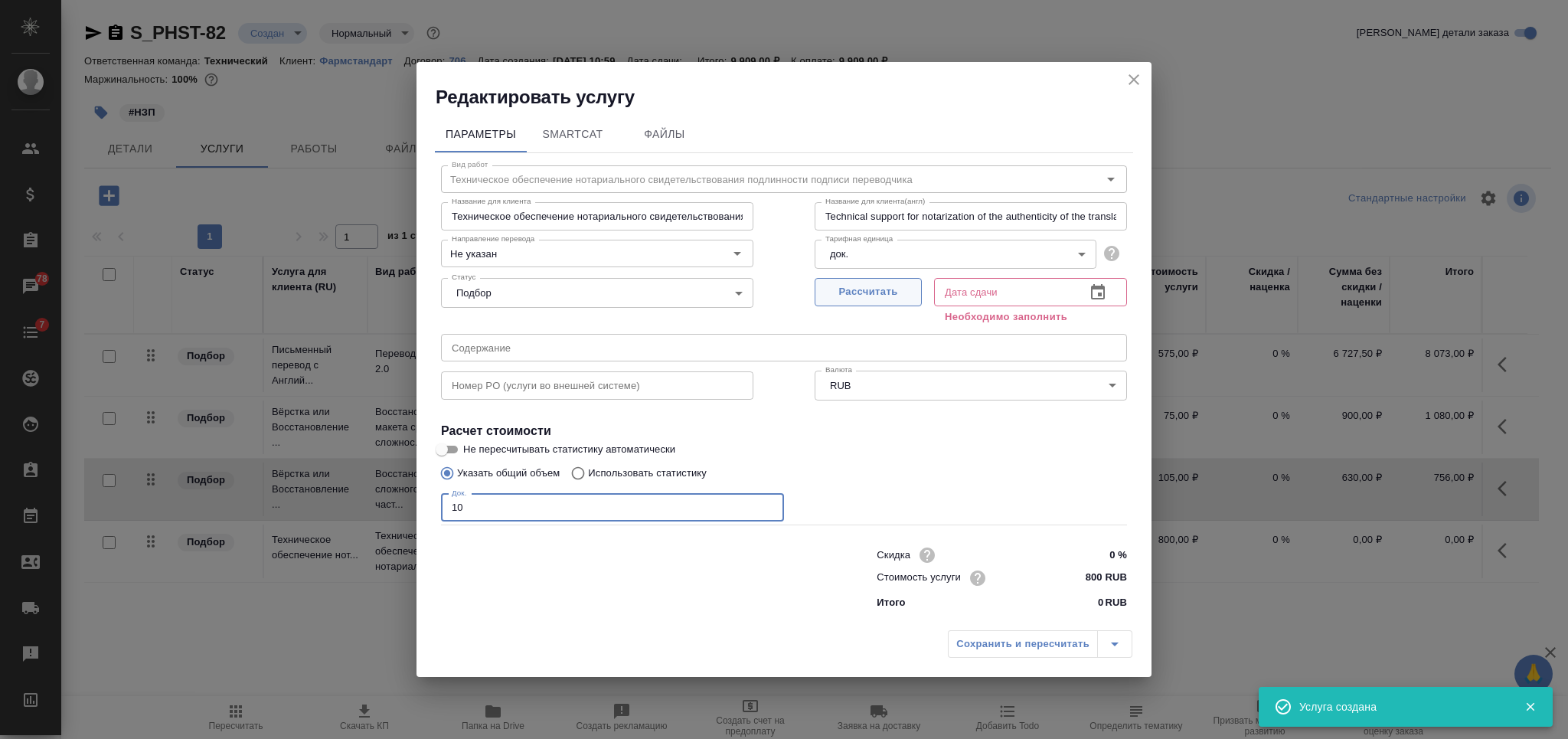
type input "10"
click at [854, 293] on span "Рассчитать" at bounding box center [868, 292] width 91 height 18
type input "03.10.2025 13:46"
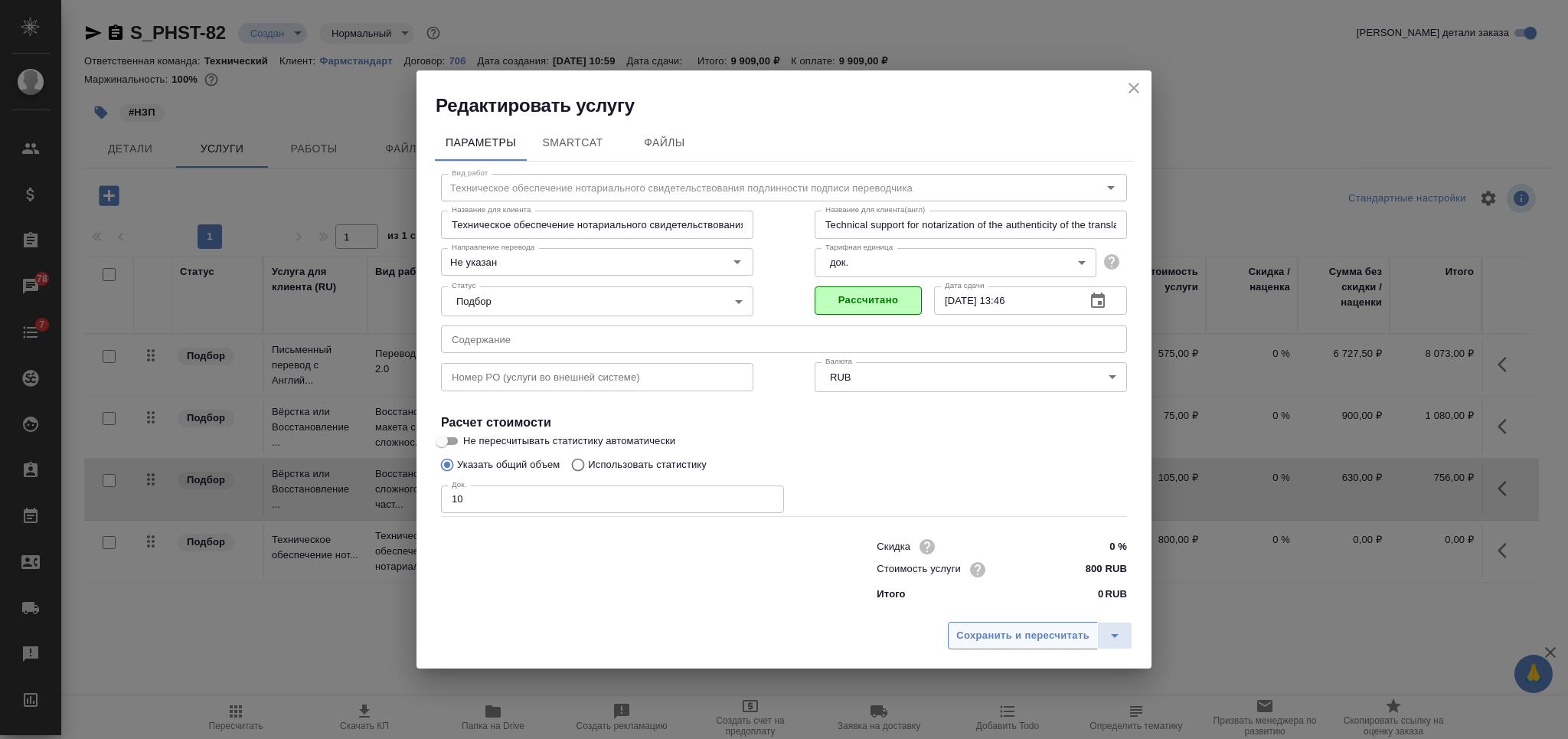
click at [1003, 631] on span "Сохранить и пересчитать" at bounding box center [1023, 636] width 133 height 18
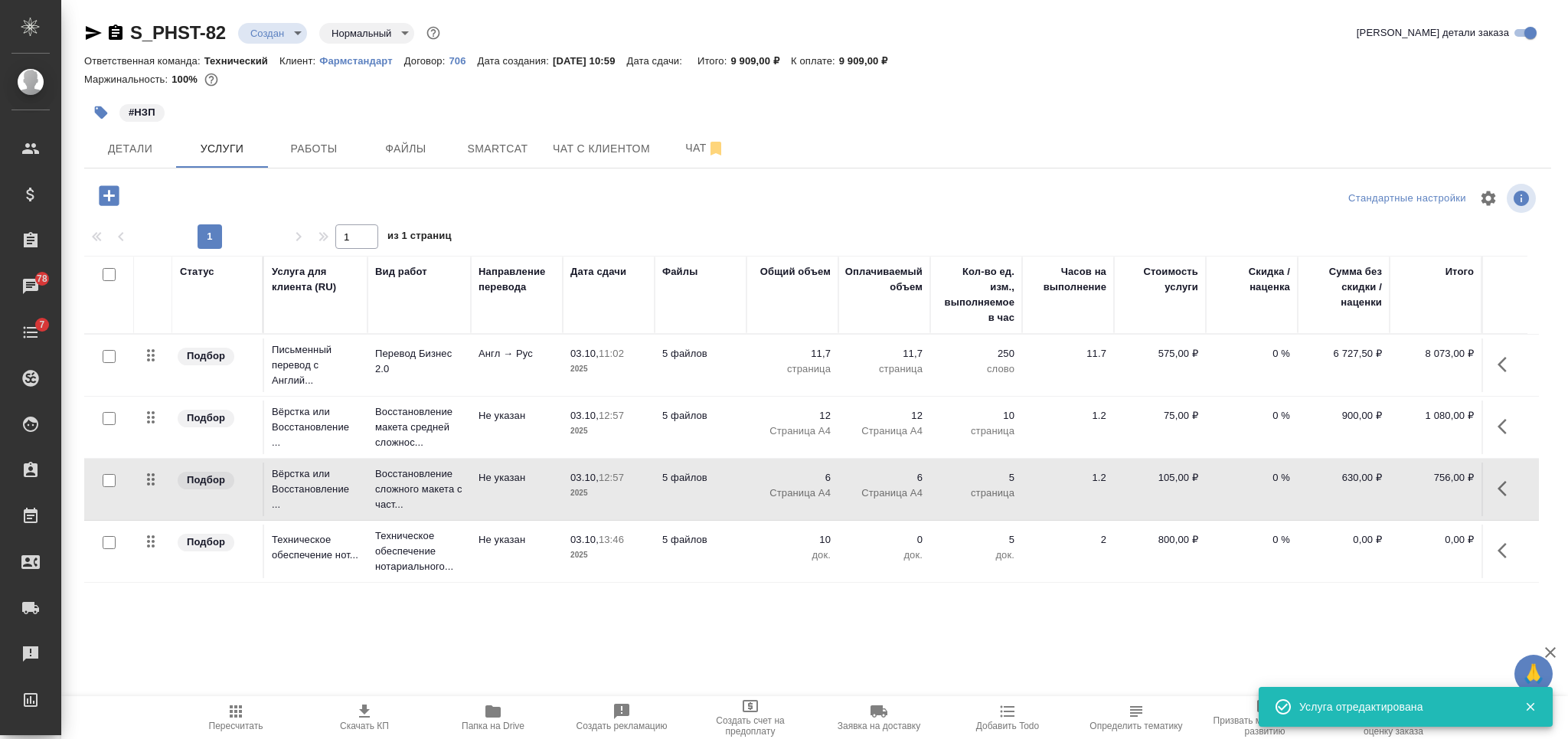
click at [242, 720] on icon "button" at bounding box center [236, 711] width 18 height 18
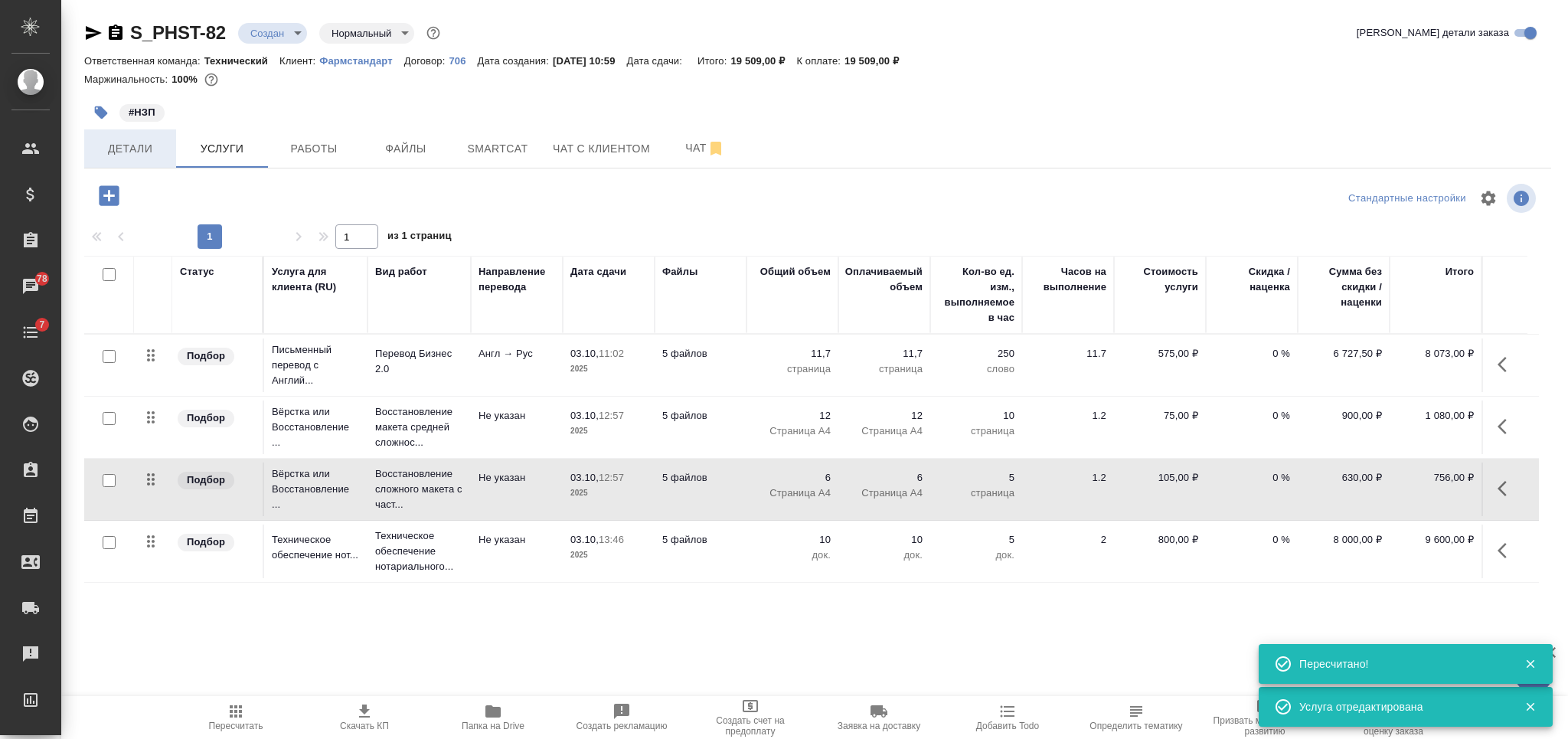
click at [144, 148] on span "Детали" at bounding box center [131, 149] width 74 height 19
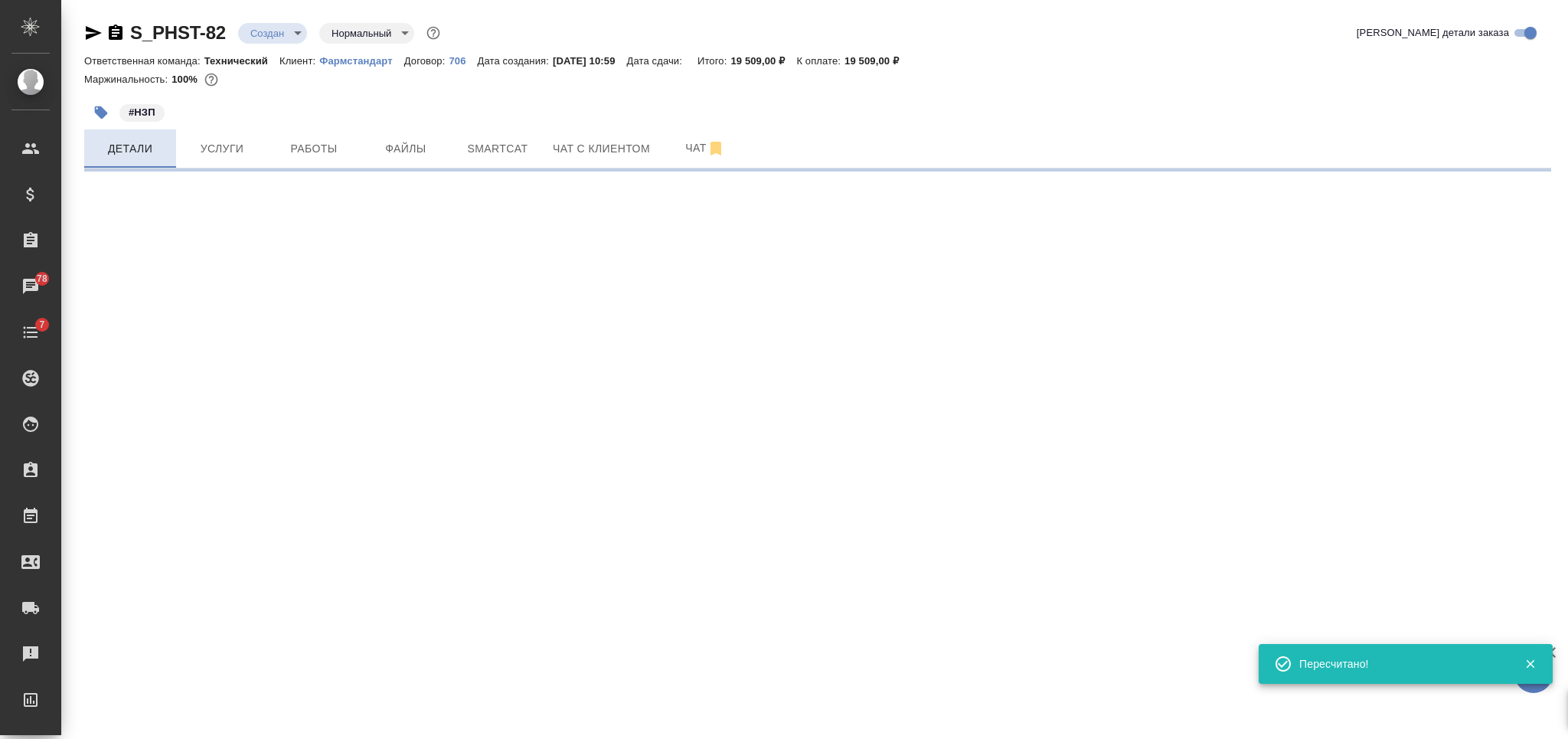
select select "RU"
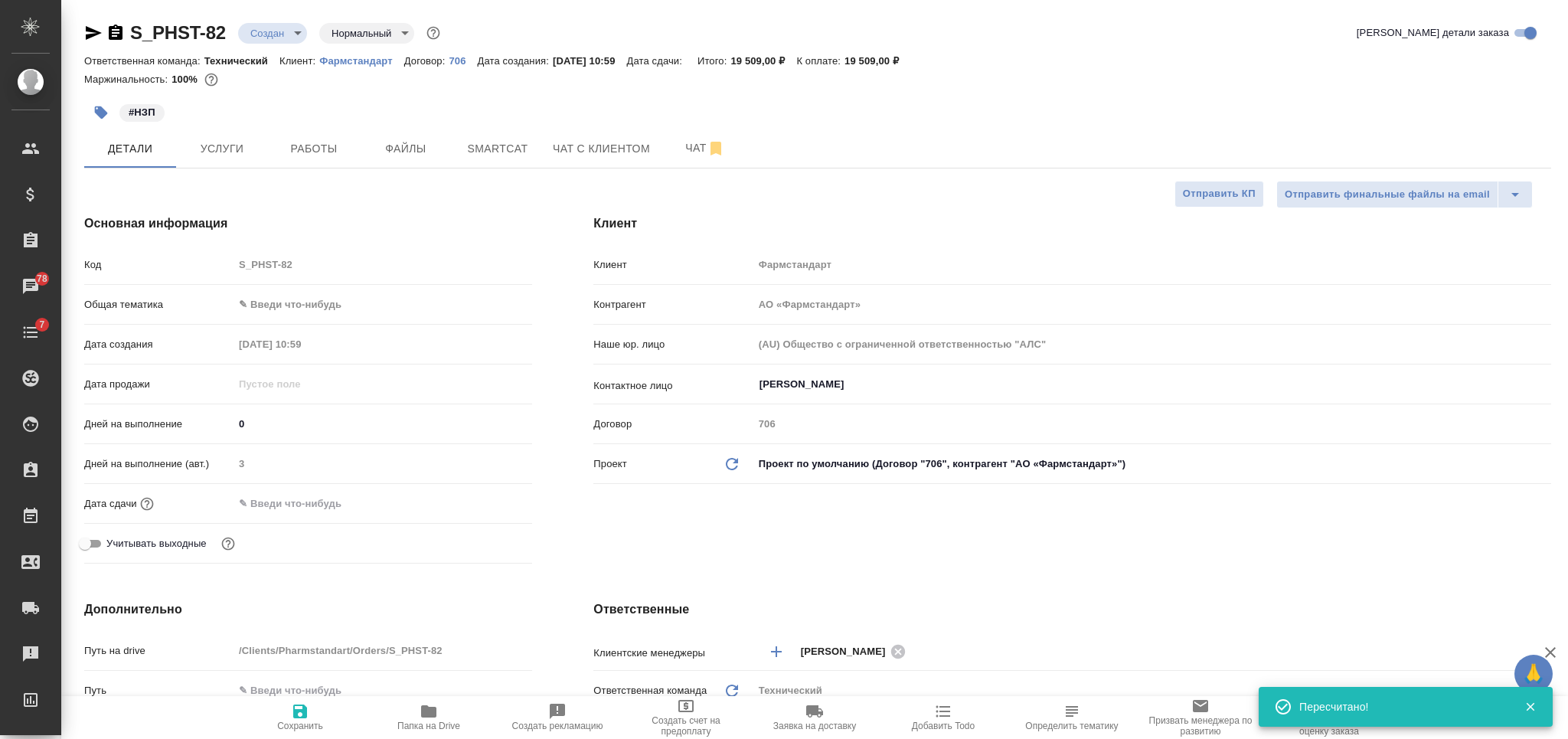
type textarea "x"
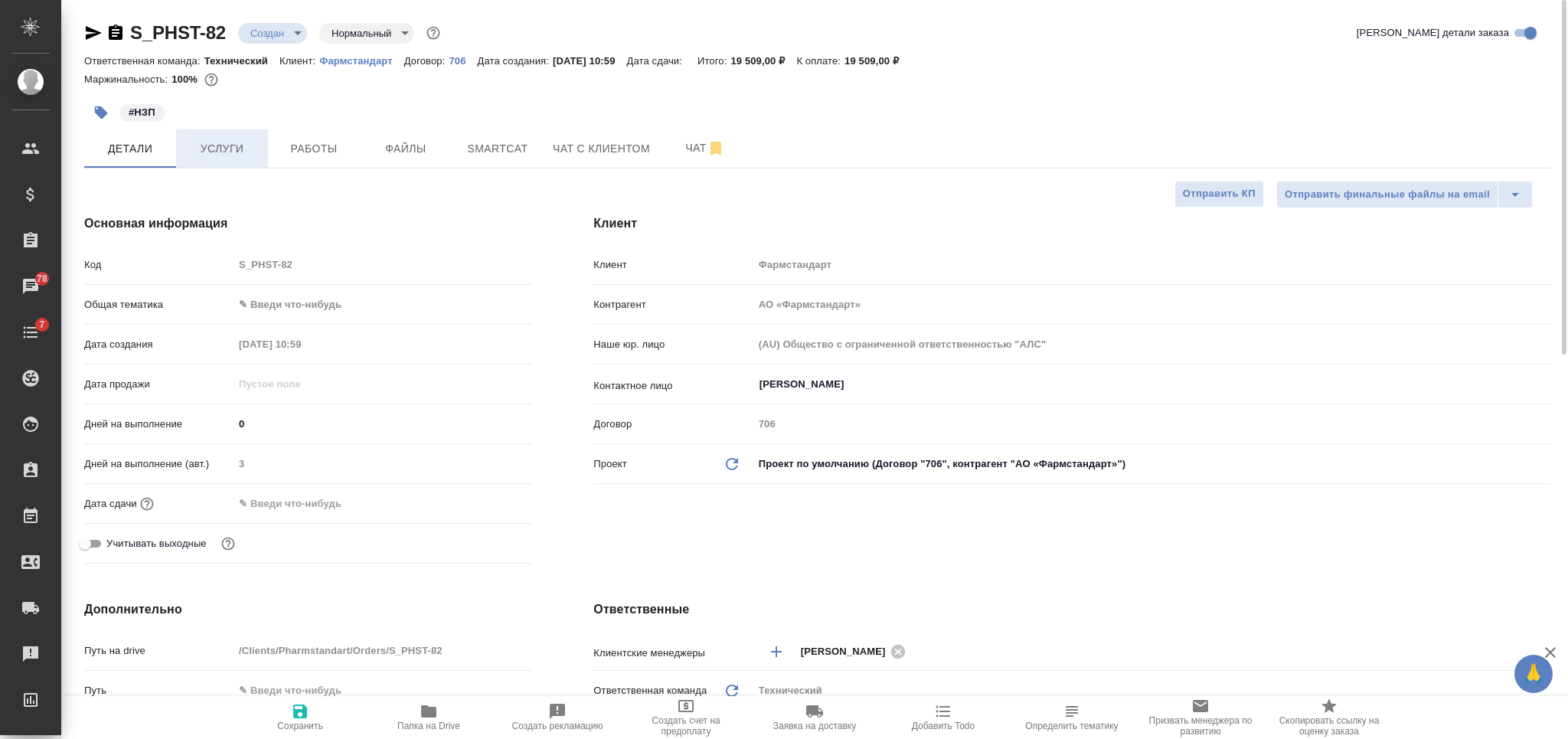
click at [225, 155] on span "Услуги" at bounding box center [222, 149] width 74 height 19
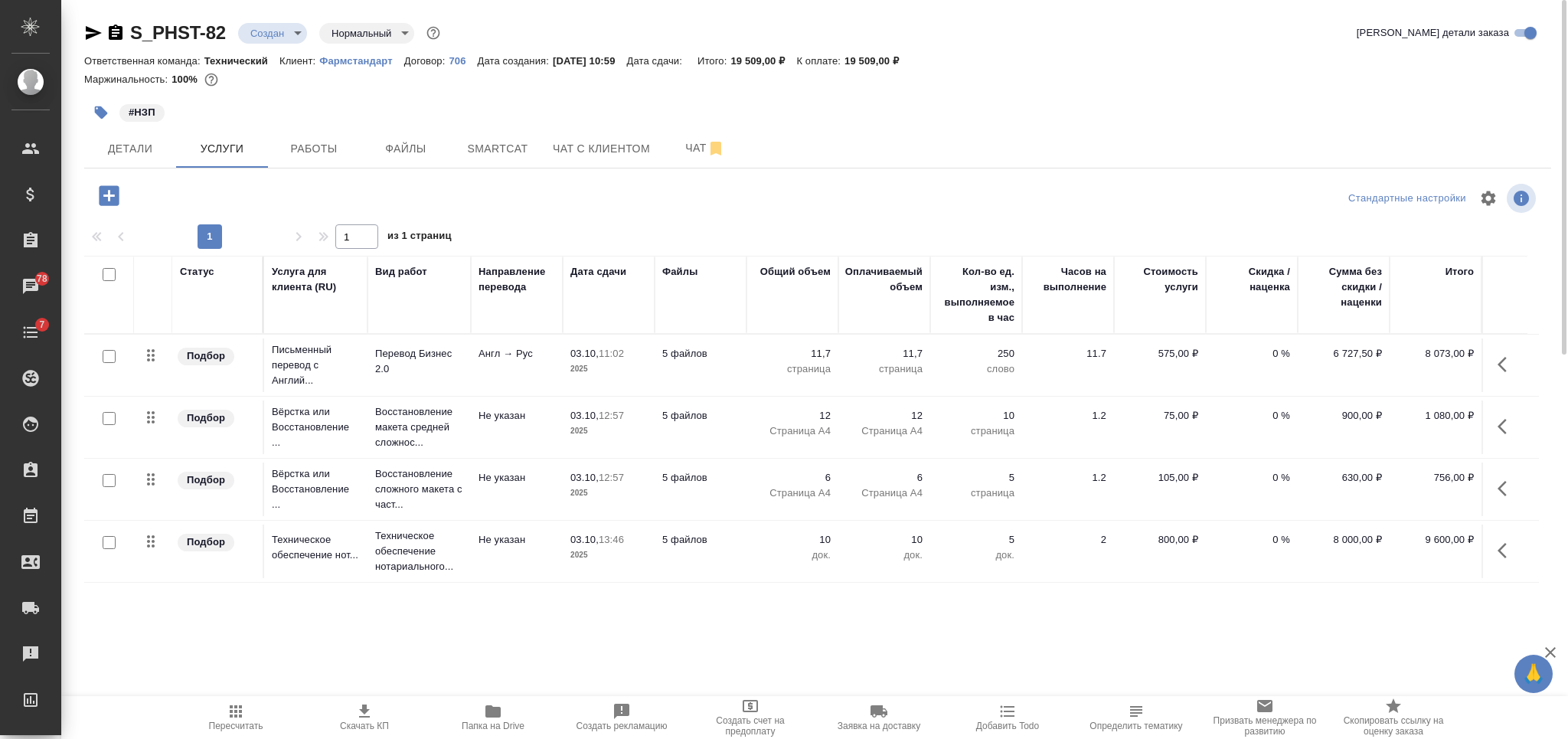
click at [123, 29] on icon "button" at bounding box center [115, 32] width 14 height 15
click at [150, 154] on span "Детали" at bounding box center [131, 149] width 74 height 19
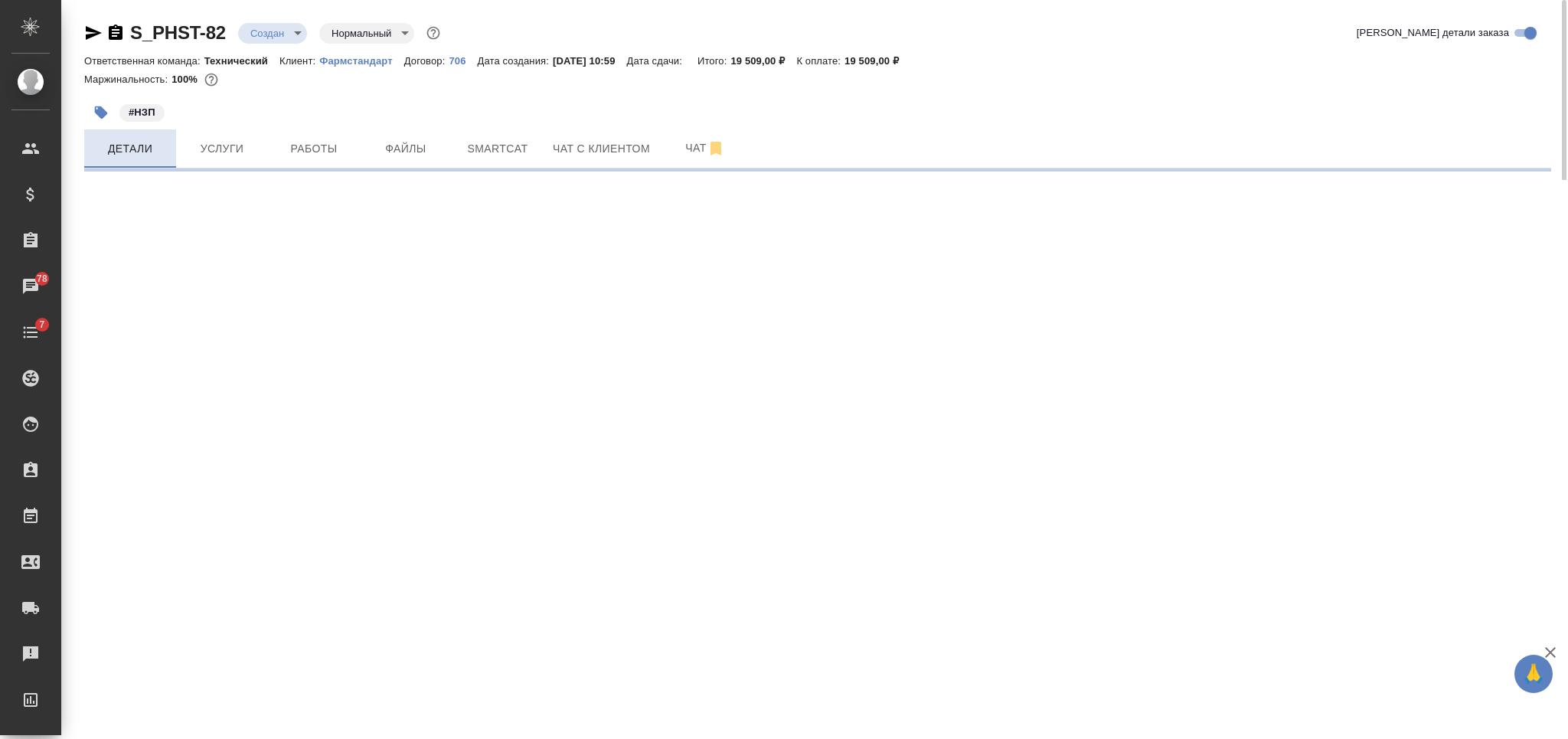
select select "RU"
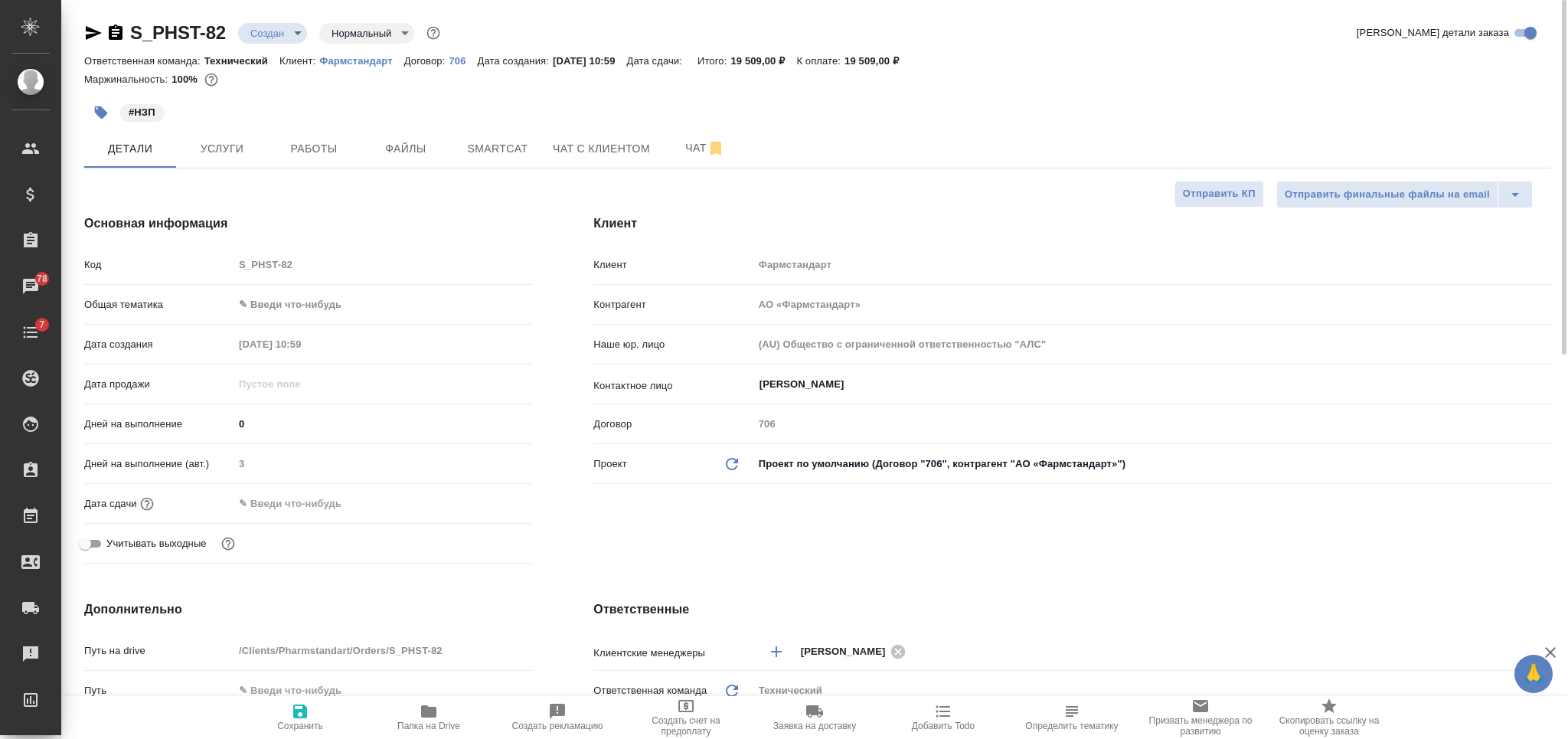
type textarea "x"
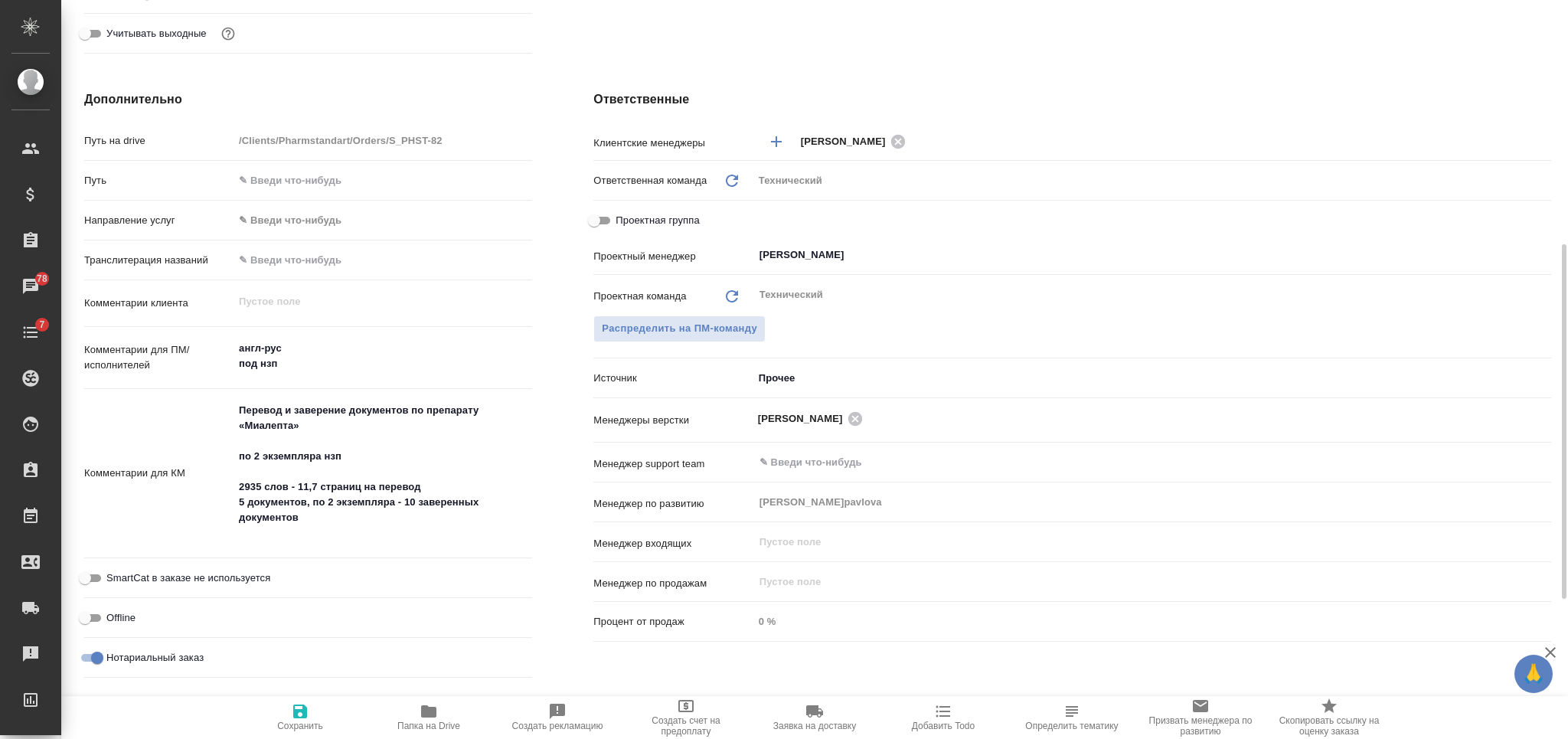
type textarea "x"
drag, startPoint x: 239, startPoint y: 484, endPoint x: 315, endPoint y: 518, distance: 83.3
click at [315, 518] on textarea "Перевод и заверение документов по препарату «Миалепта» по 2 экземпляра нзп 2935…" at bounding box center [382, 472] width 297 height 148
type textarea "x"
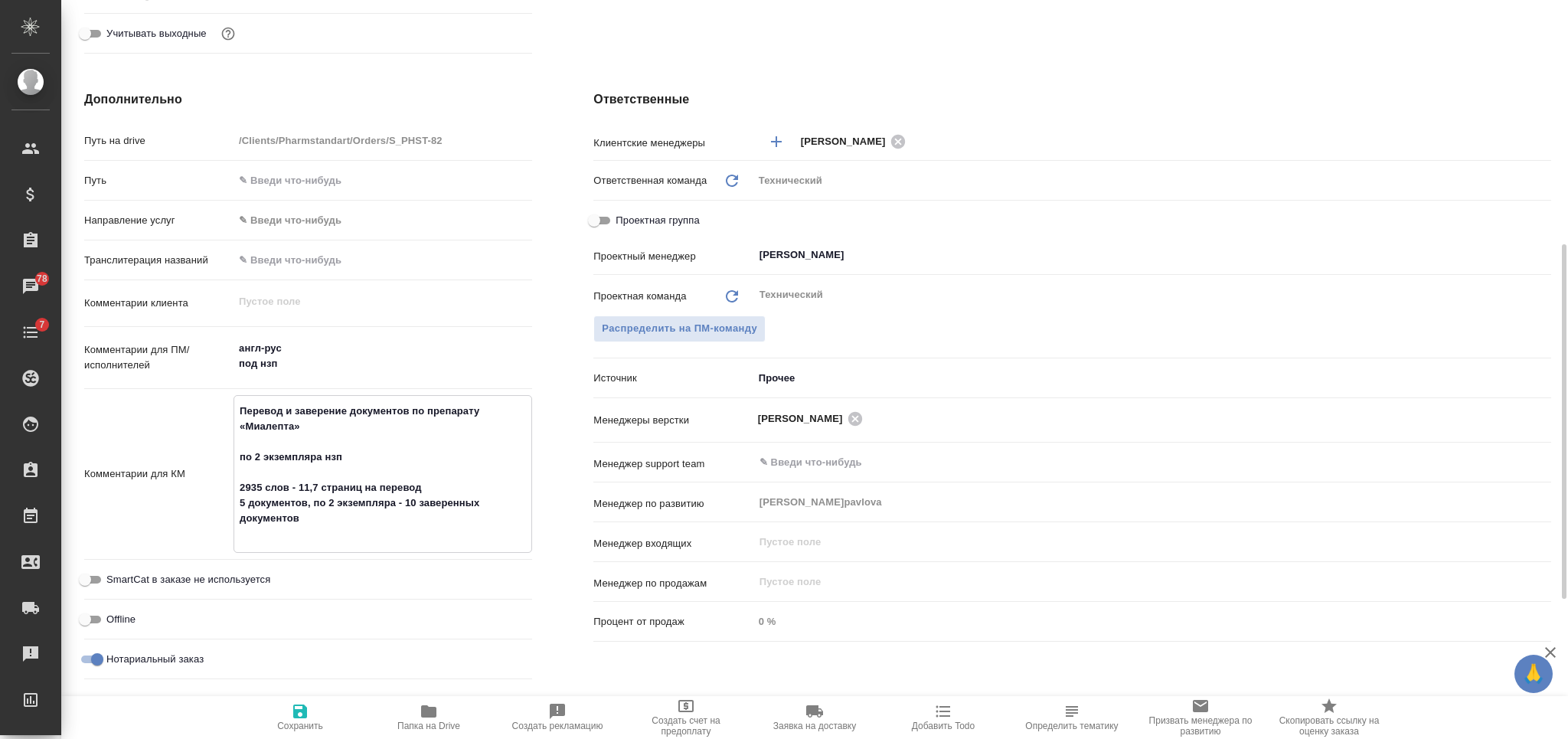
type textarea "x"
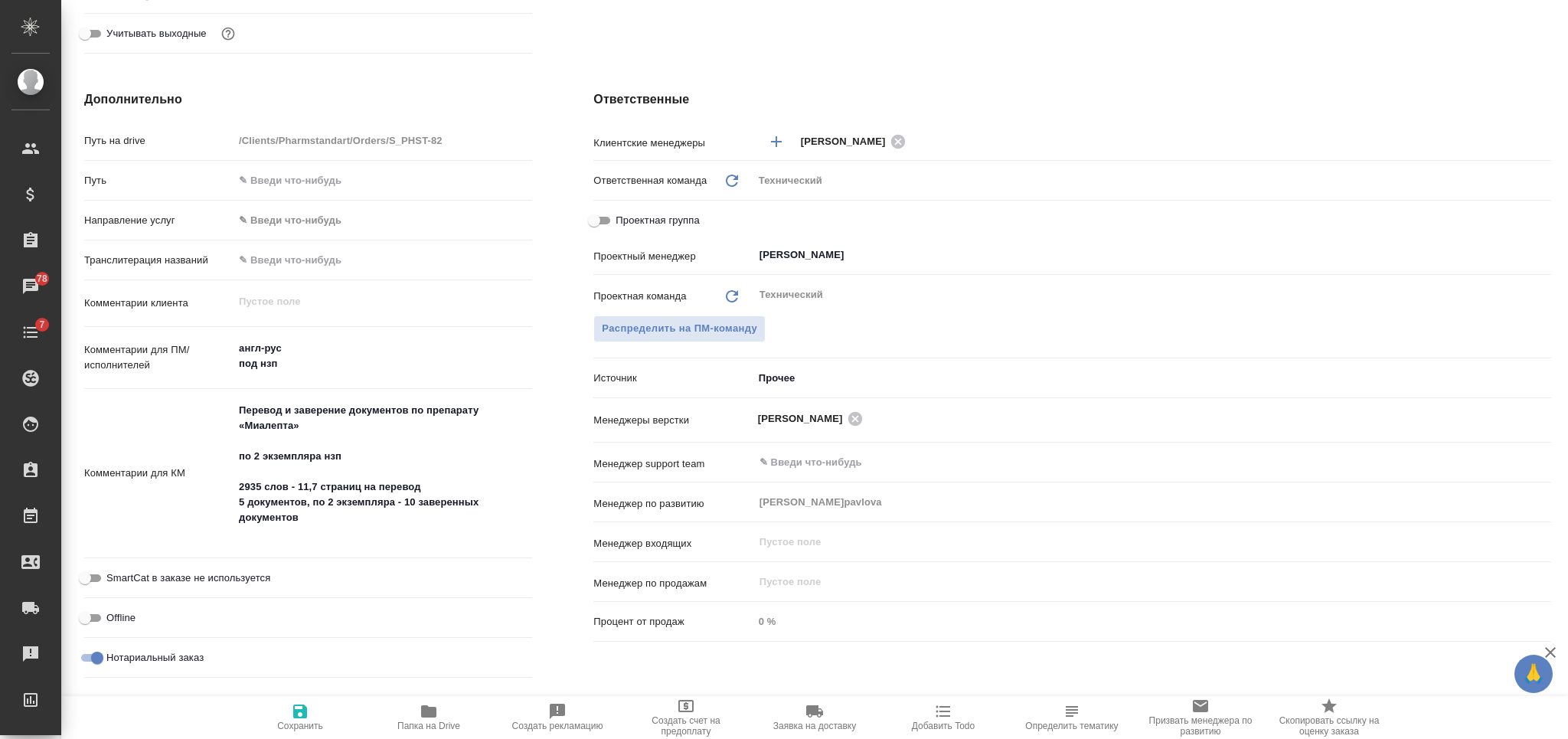
type textarea "x"
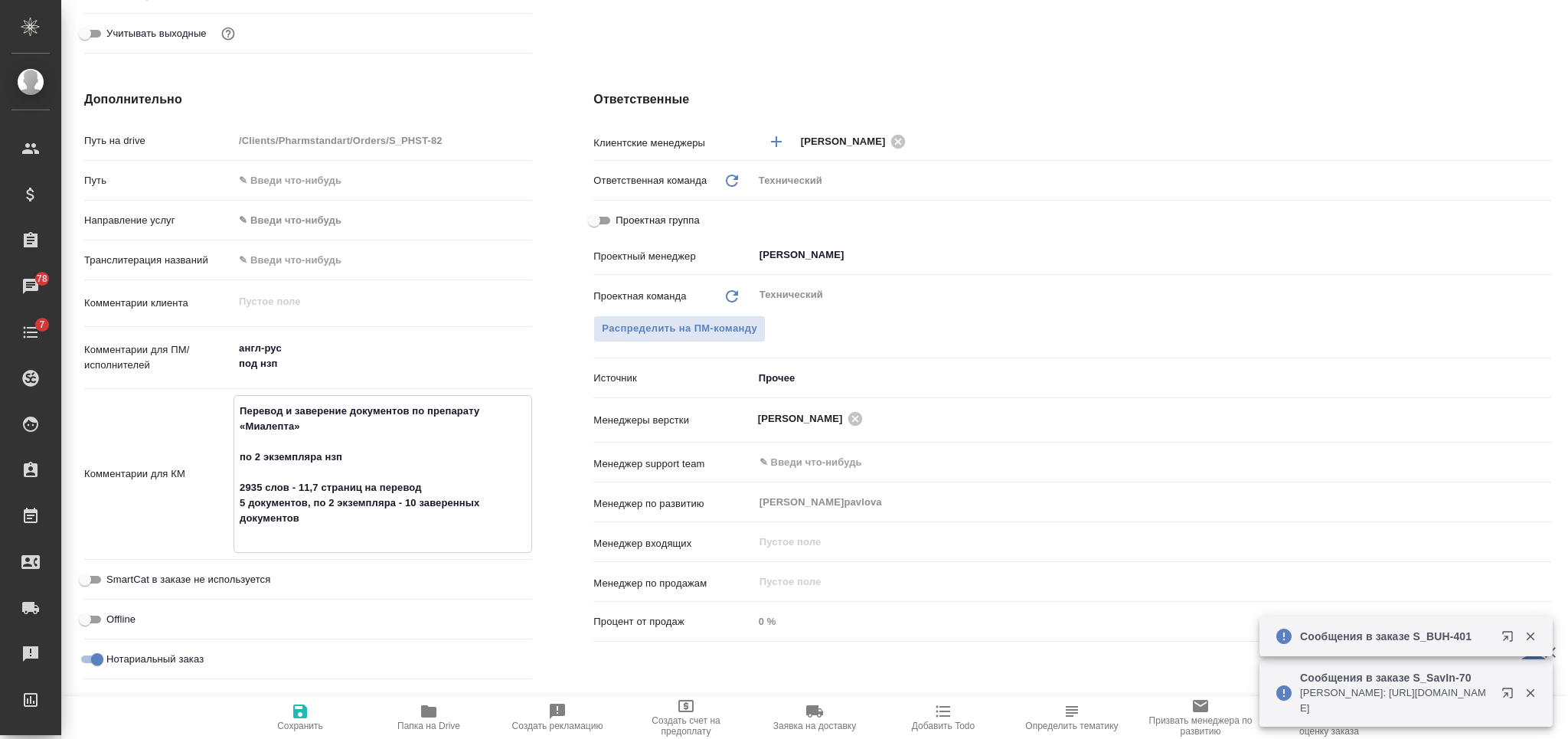
scroll to position [0, 0]
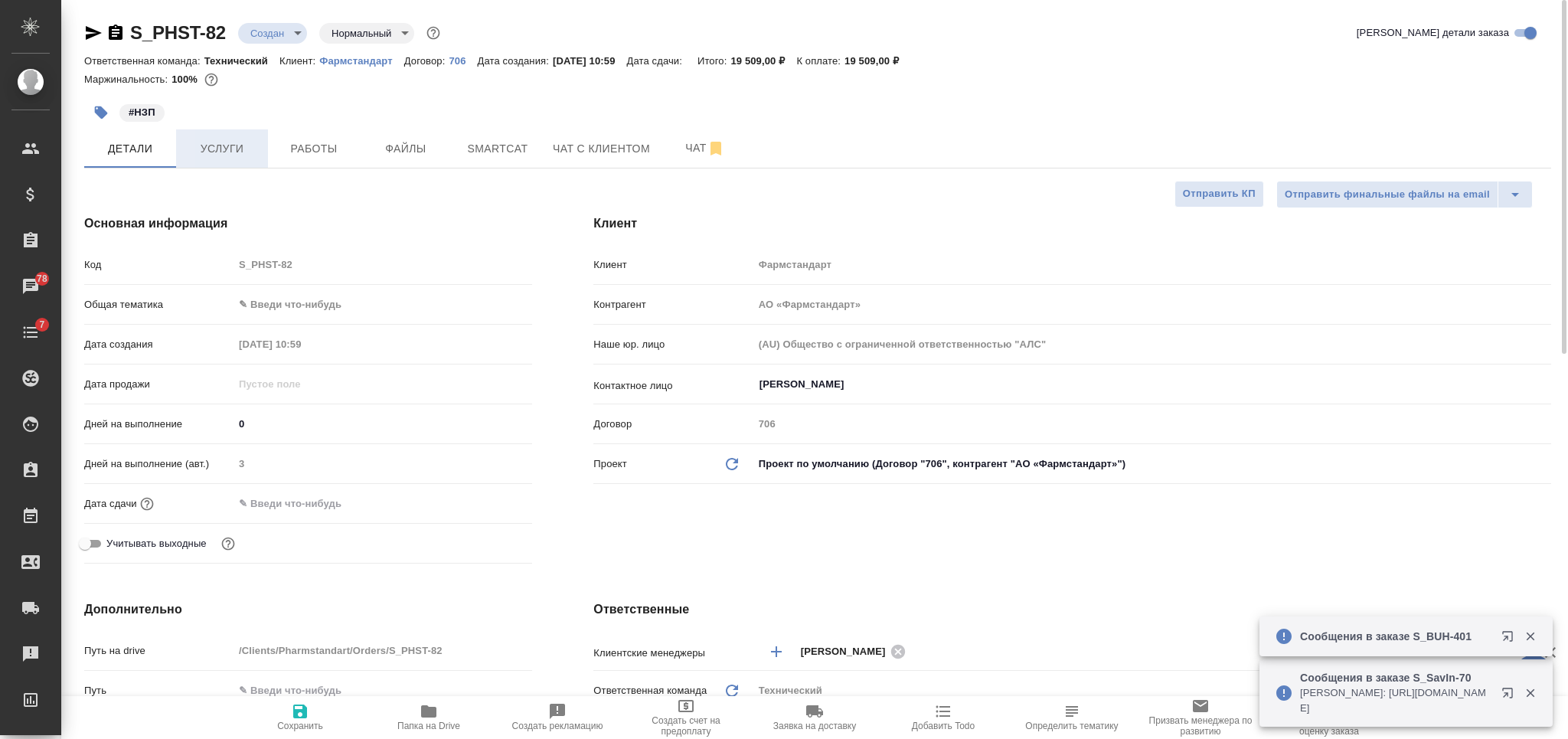
type textarea "x"
click at [244, 145] on span "Услуги" at bounding box center [222, 149] width 74 height 19
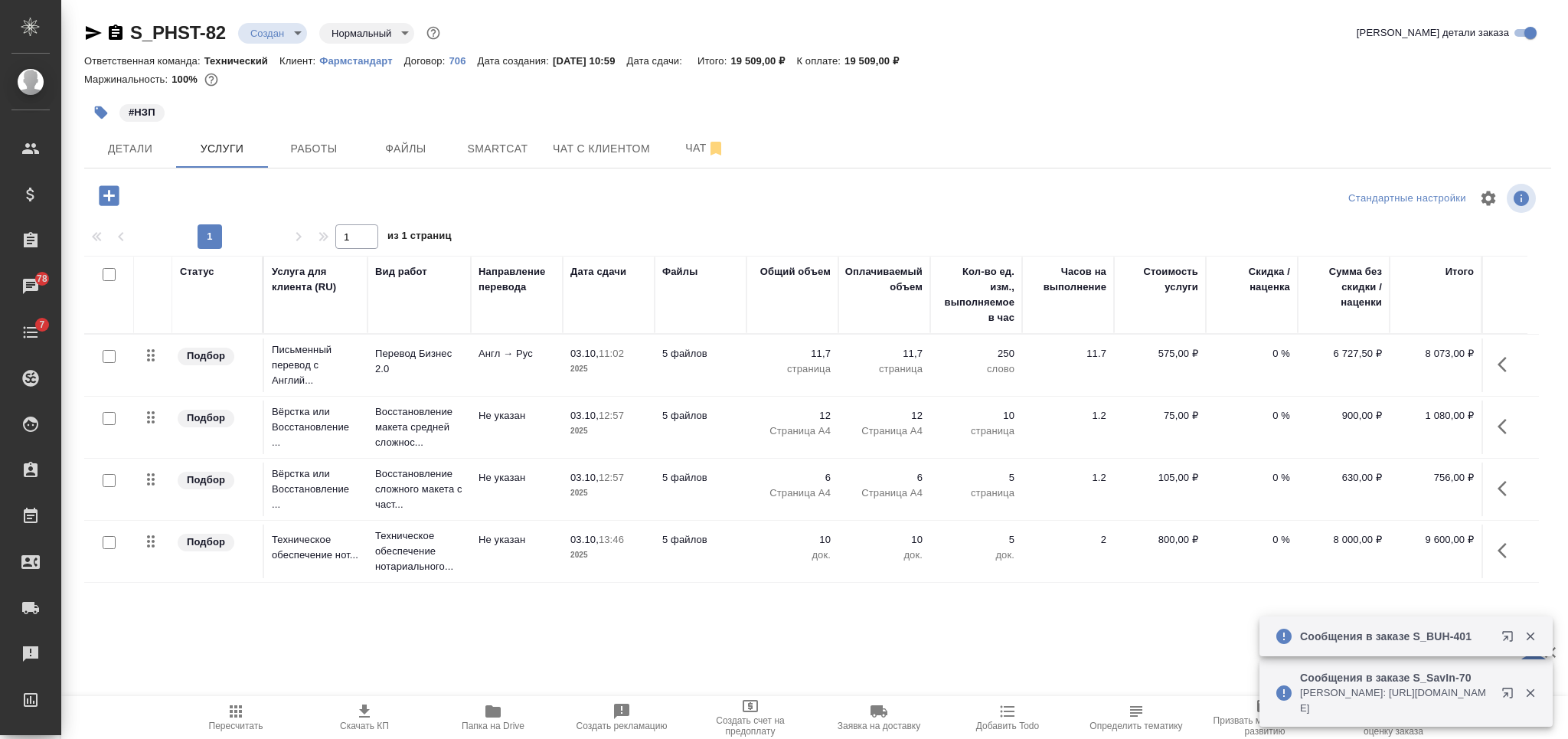
scroll to position [102, 0]
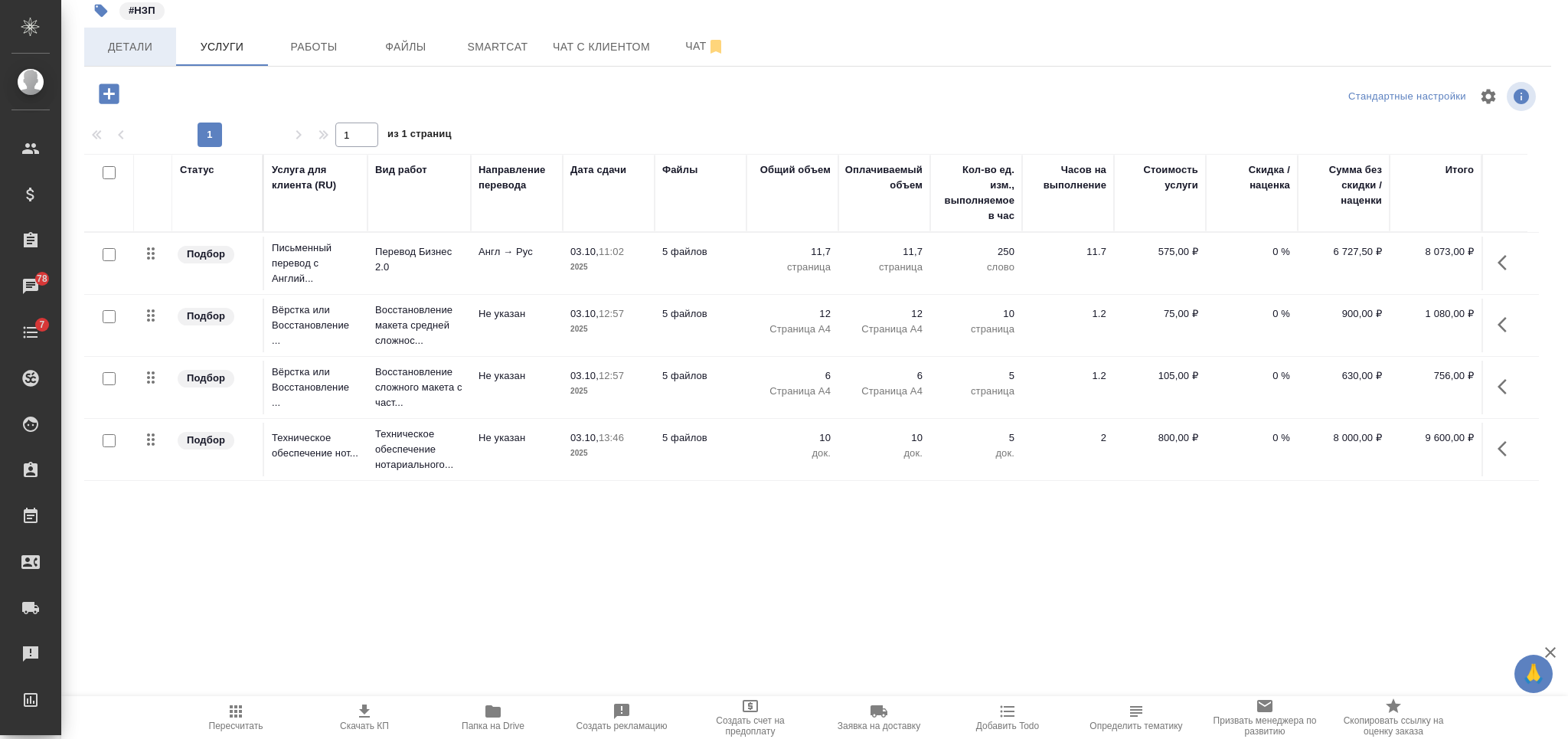
click at [144, 42] on span "Детали" at bounding box center [131, 47] width 74 height 19
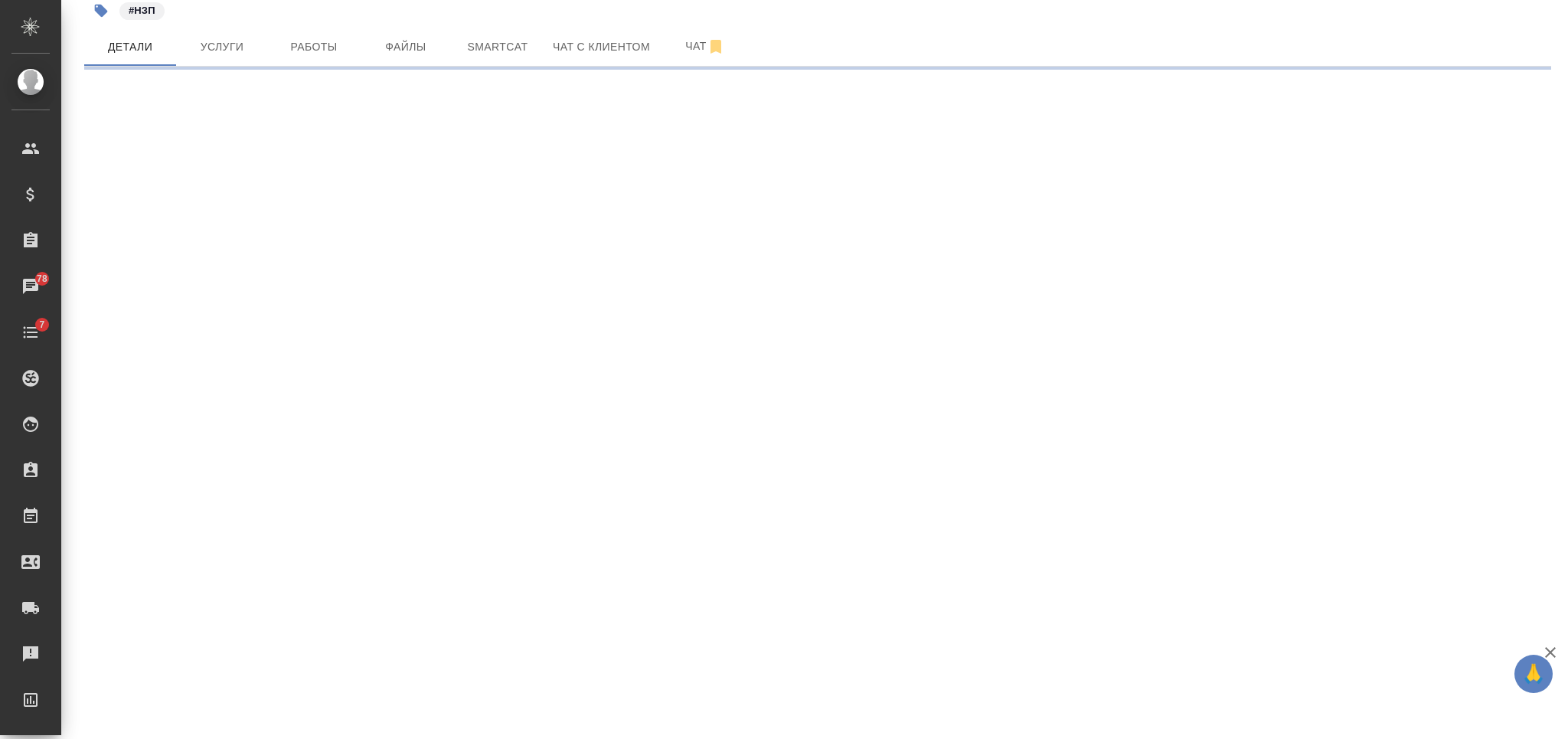
select select "RU"
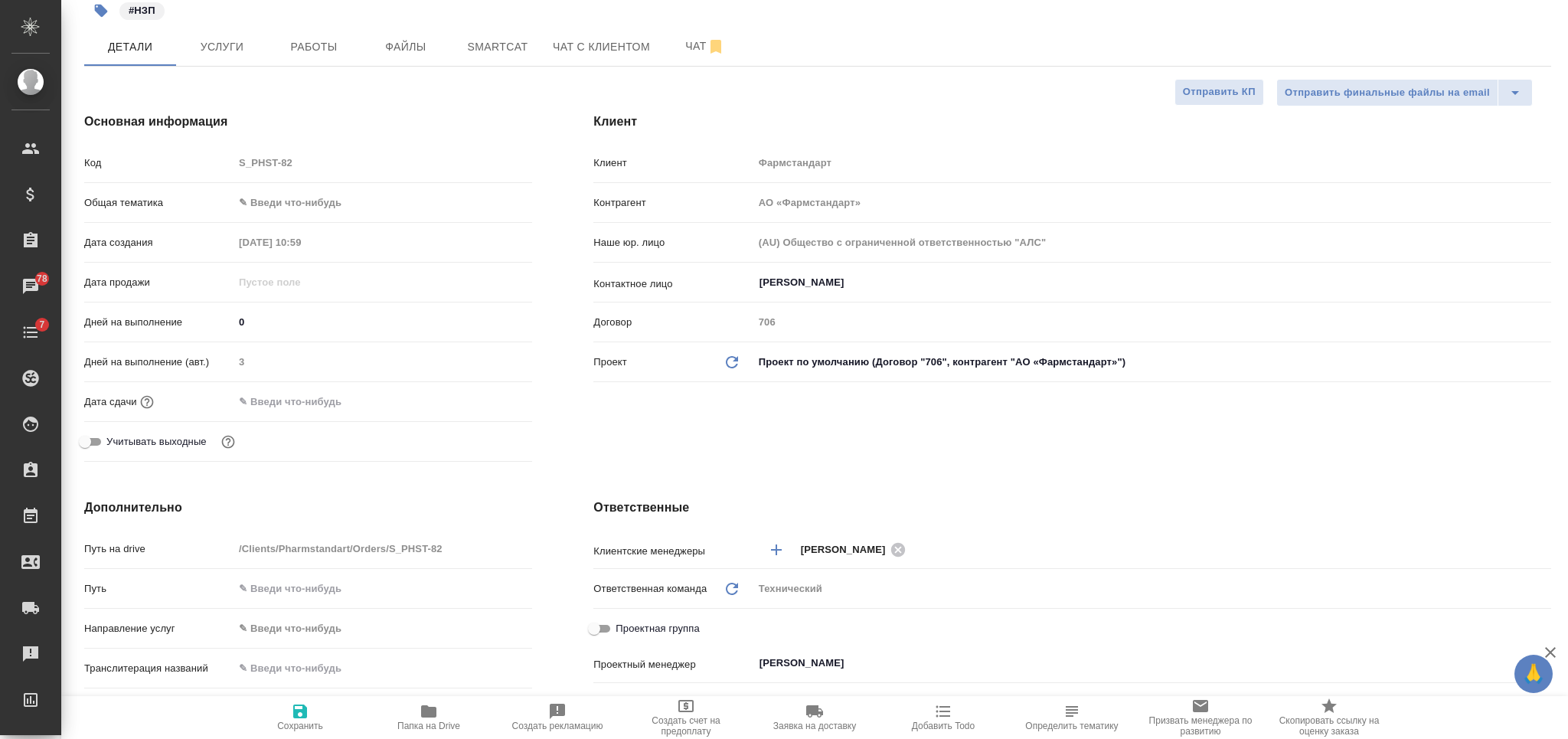
type textarea "x"
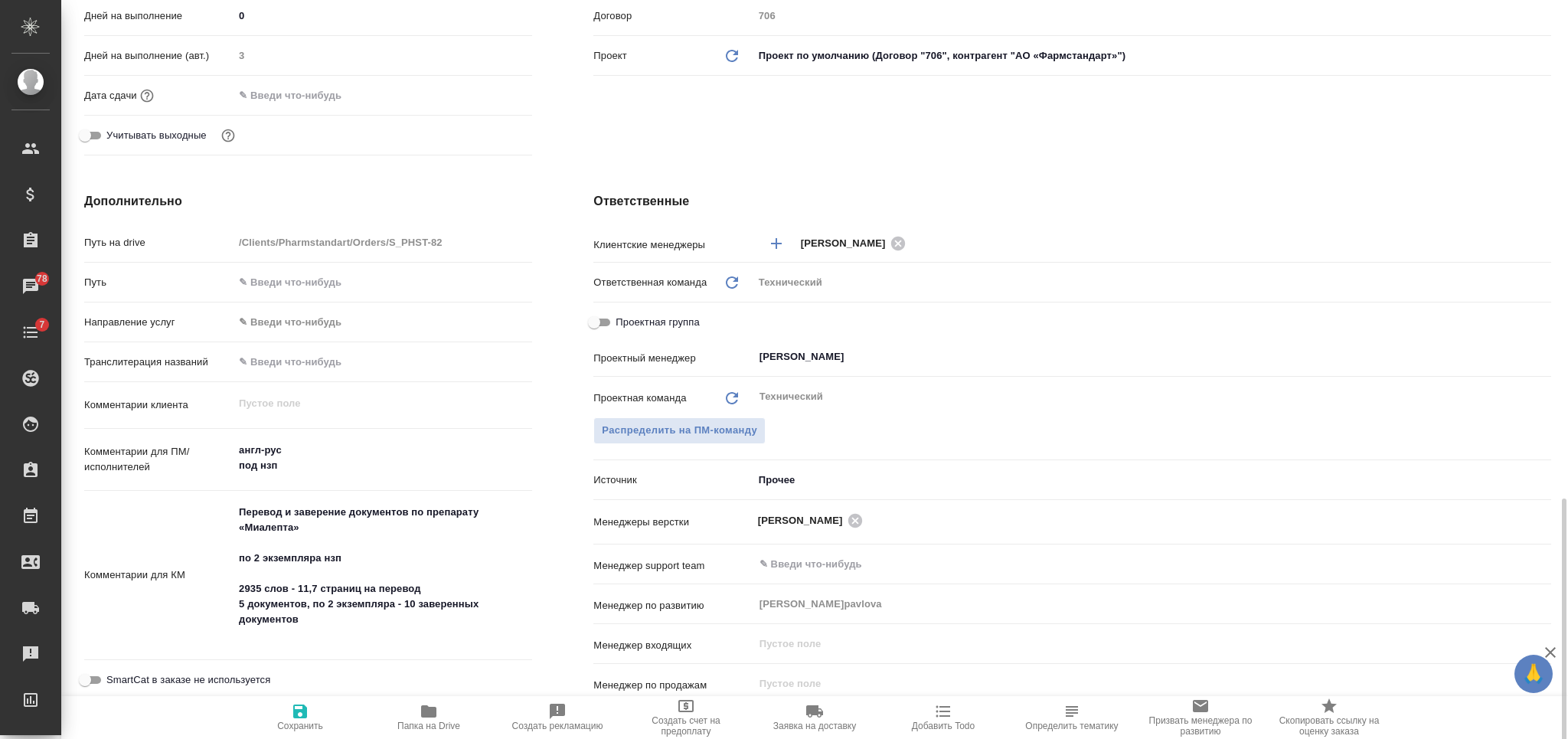
scroll to position [612, 0]
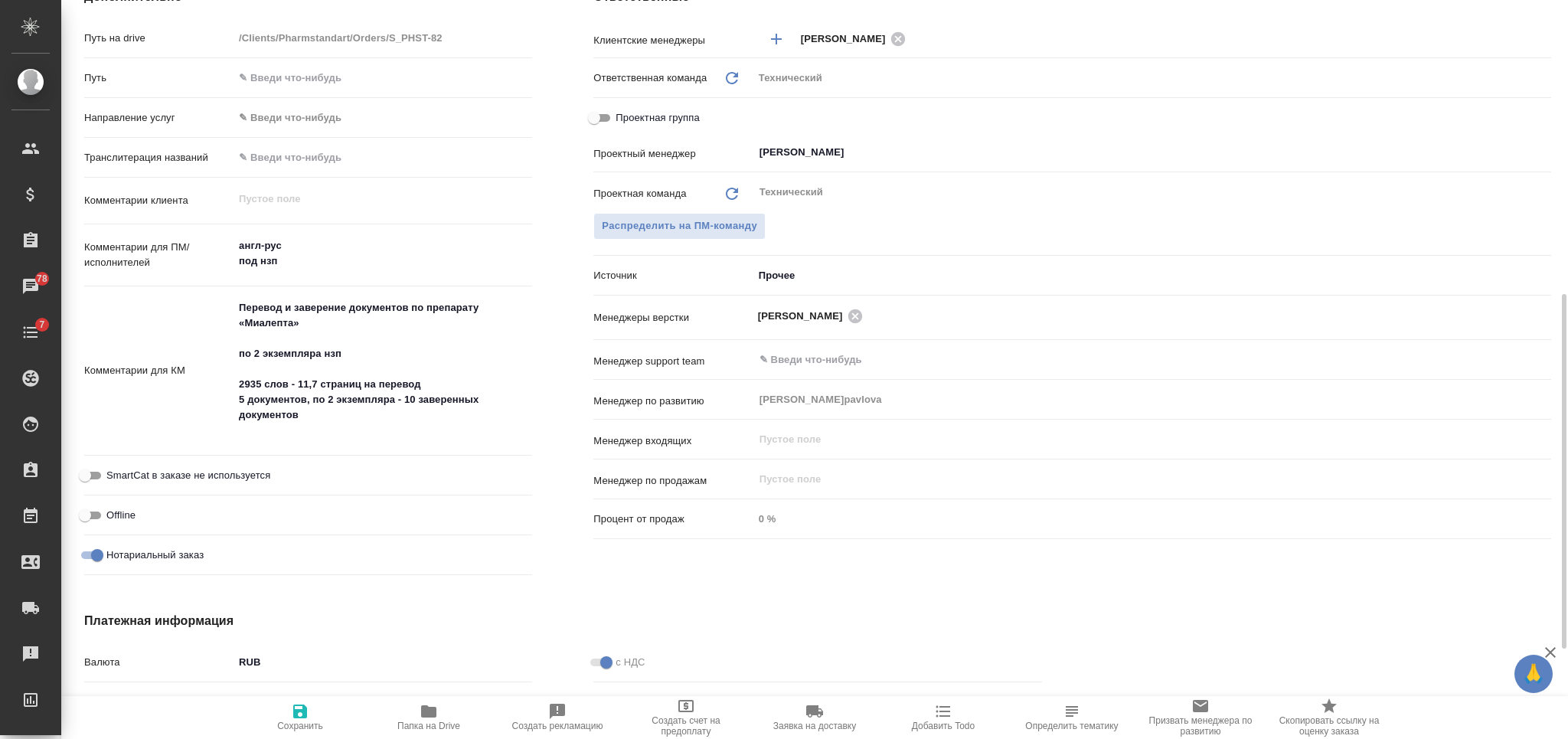
click at [328, 408] on textarea "Перевод и заверение документов по препарату «Миалепта» по 2 экземпляра нзп 2935…" at bounding box center [382, 369] width 298 height 148
type textarea "x"
click at [289, 313] on textarea "Перевод и заверение документов по препарату «Миалепта» по 2 экземпляра нзп 2935…" at bounding box center [382, 370] width 297 height 148
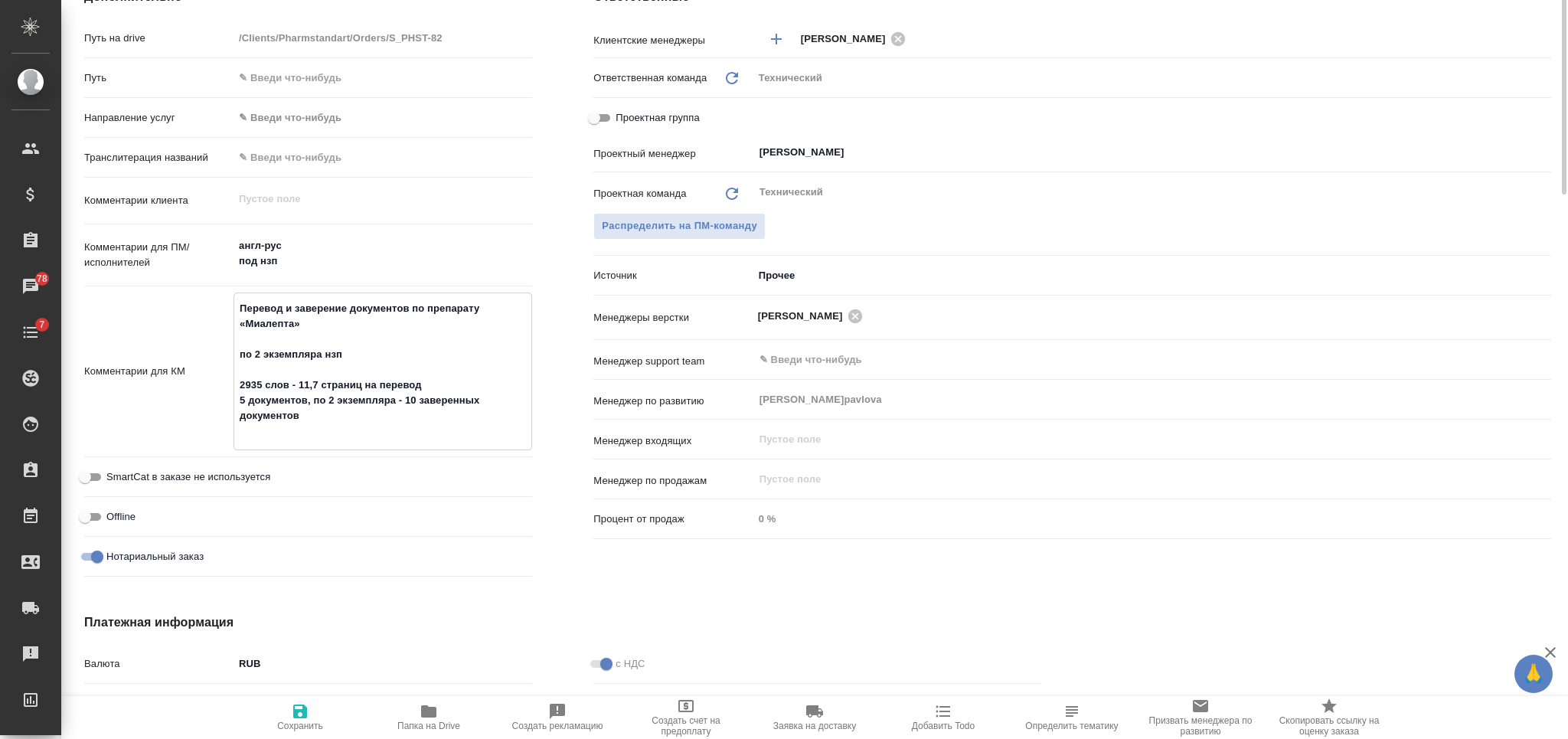
scroll to position [0, 0]
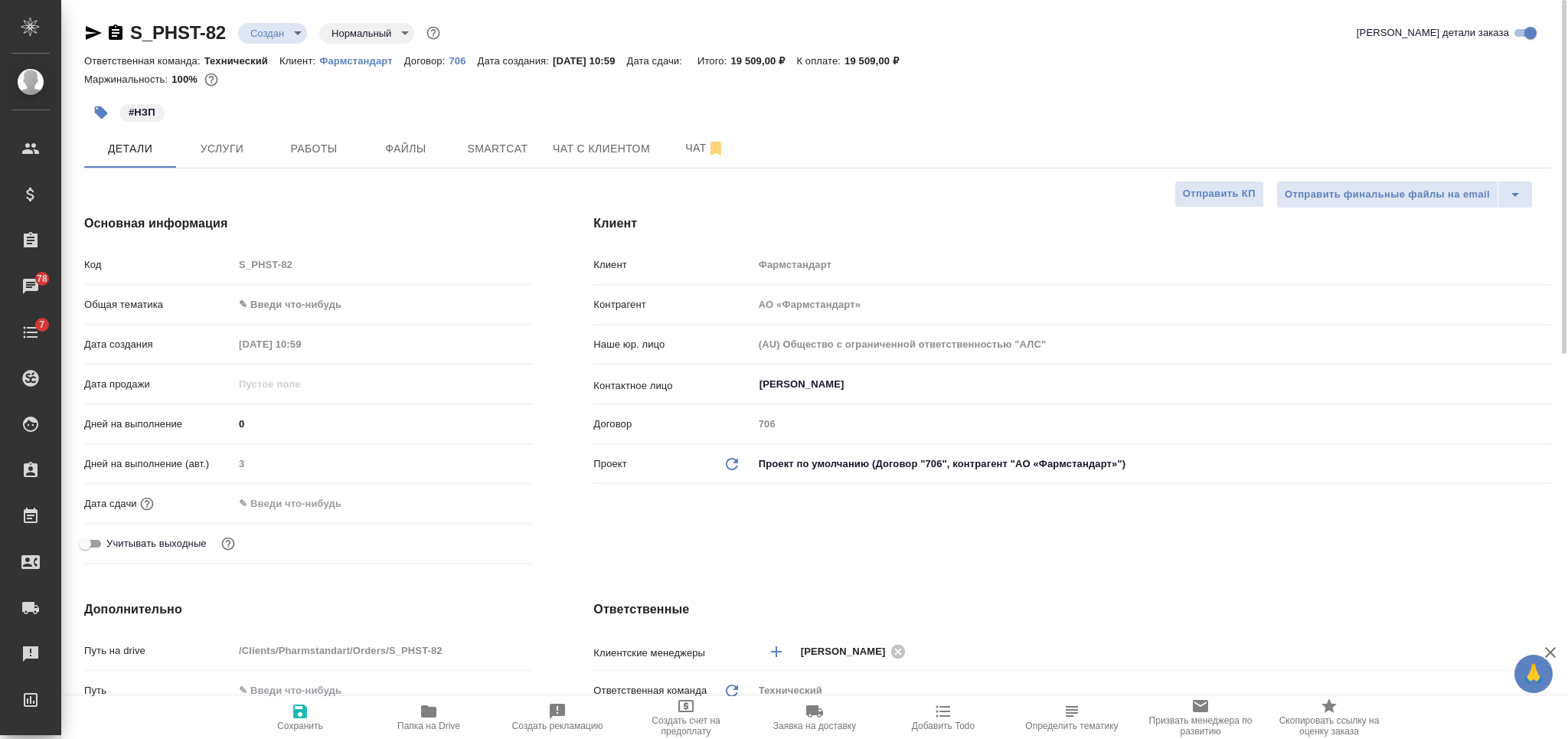
click at [312, 723] on span "Сохранить" at bounding box center [300, 725] width 46 height 10
type textarea "x"
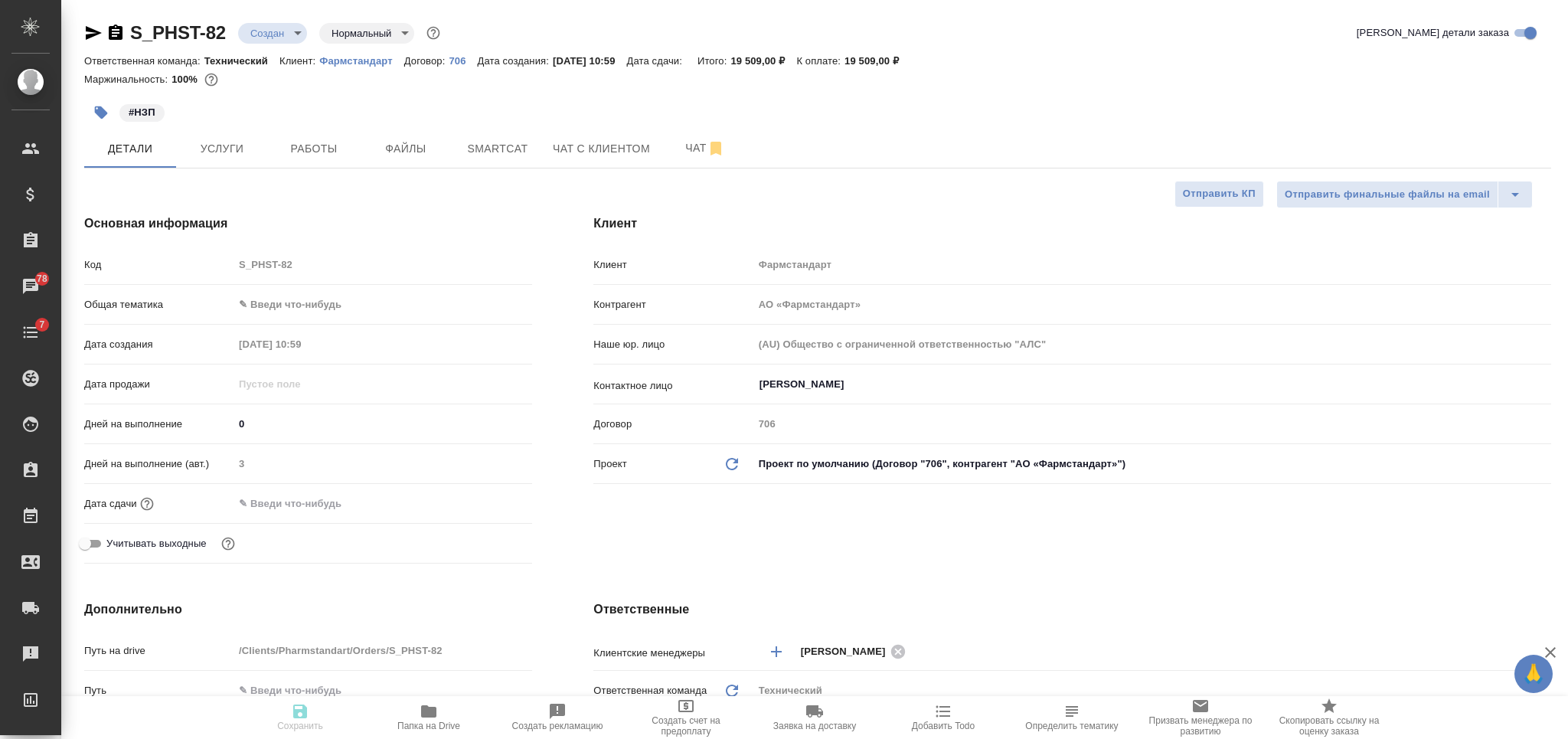
type textarea "x"
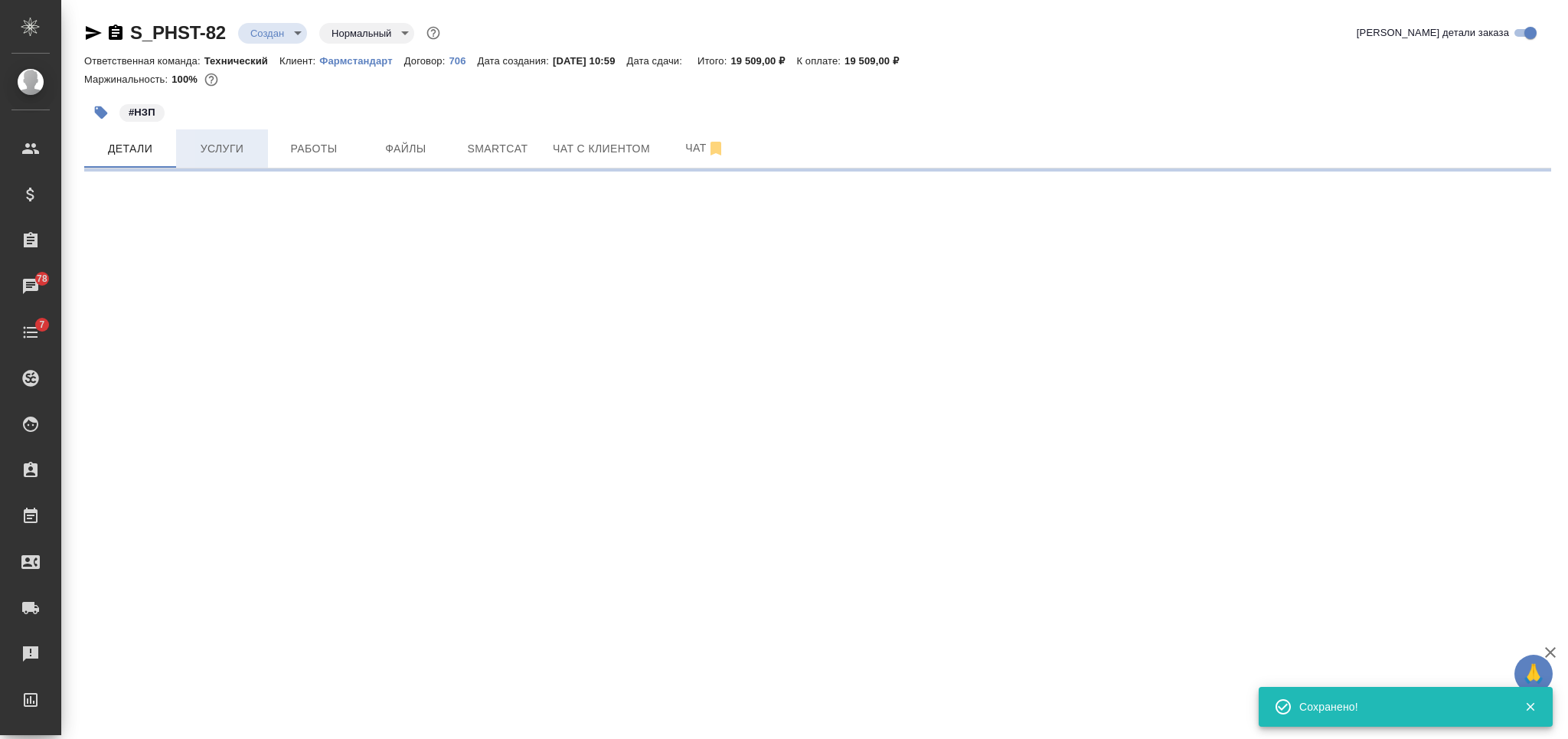
select select "RU"
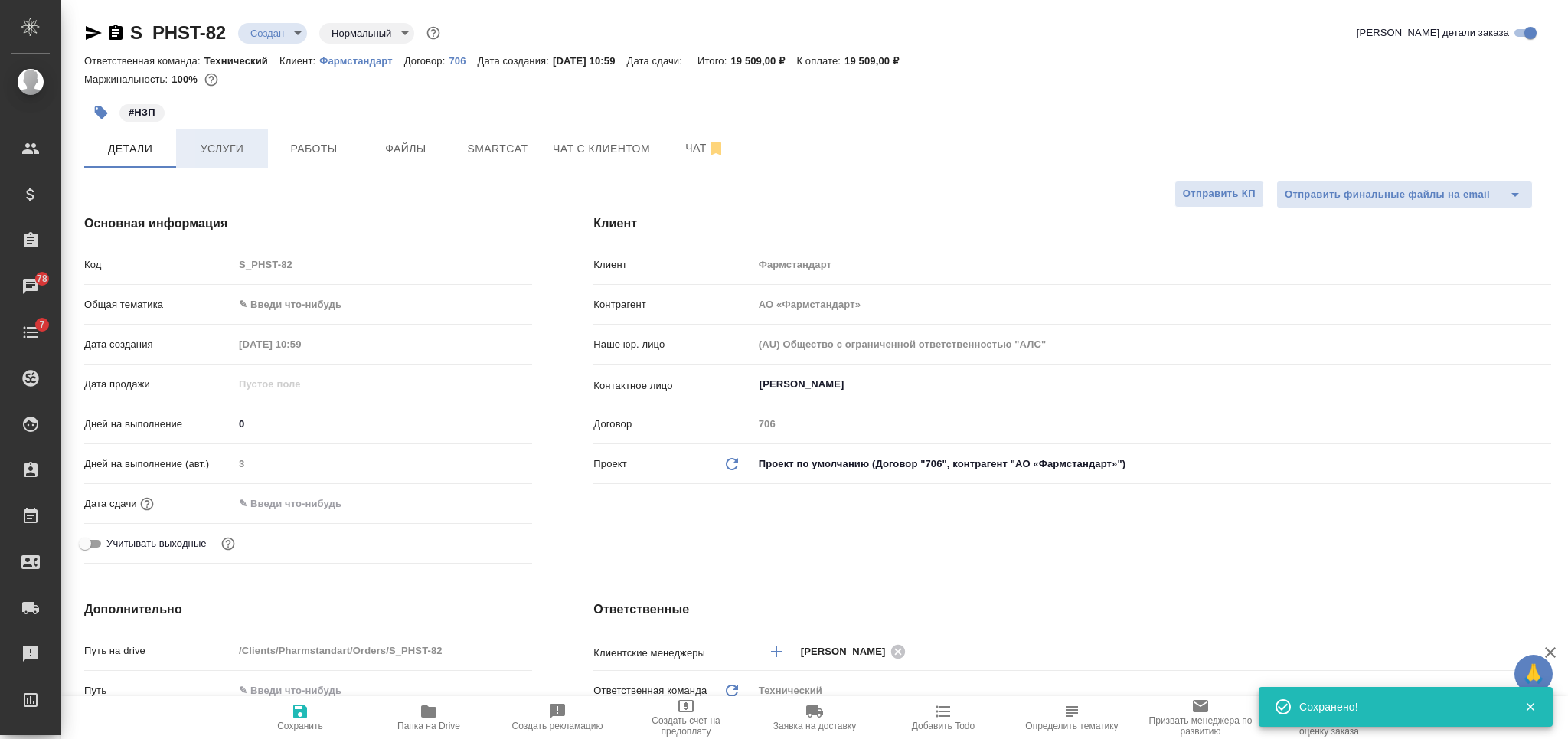
type textarea "x"
click at [222, 149] on span "Услуги" at bounding box center [222, 149] width 74 height 19
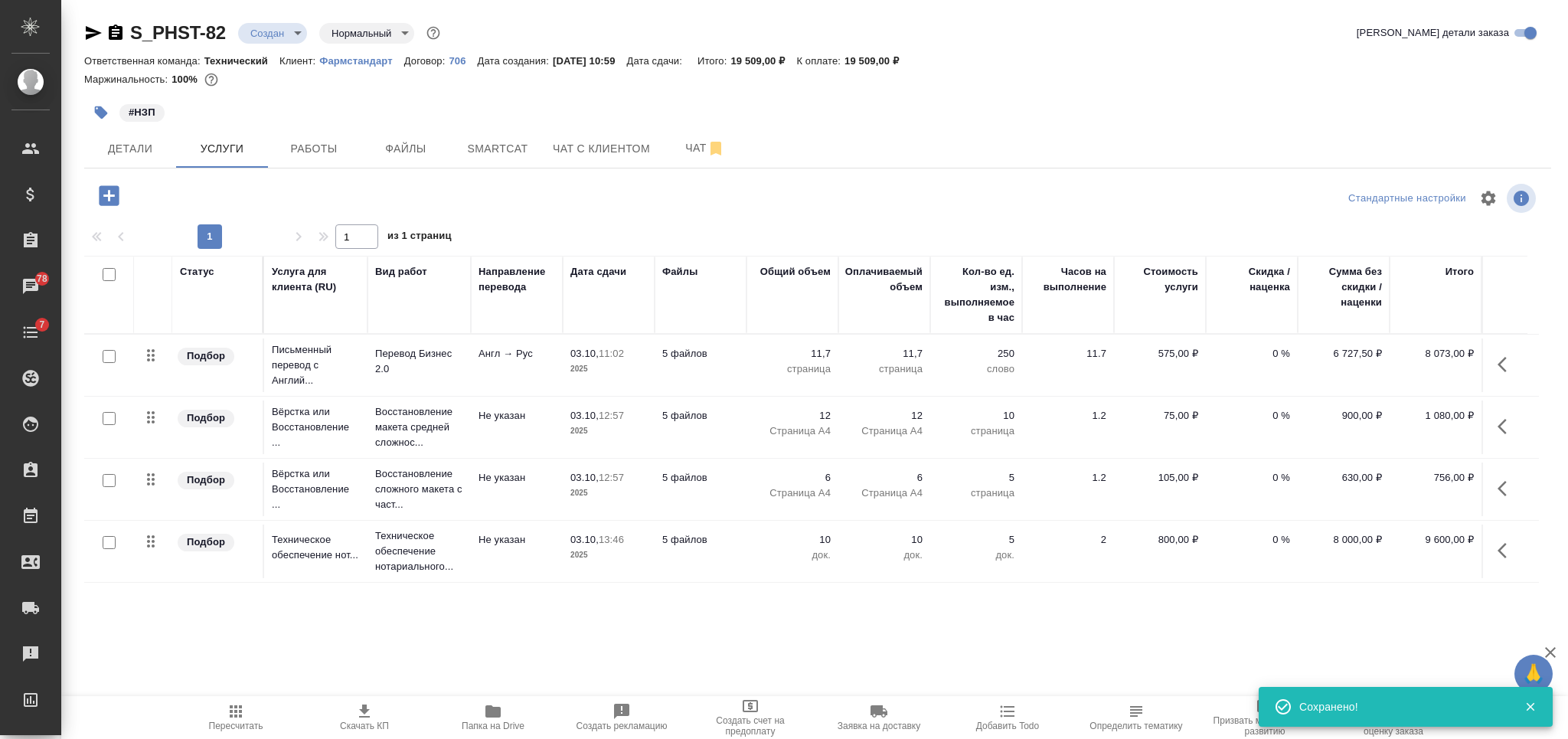
click at [114, 273] on input "checkbox" at bounding box center [109, 274] width 13 height 13
checkbox input "true"
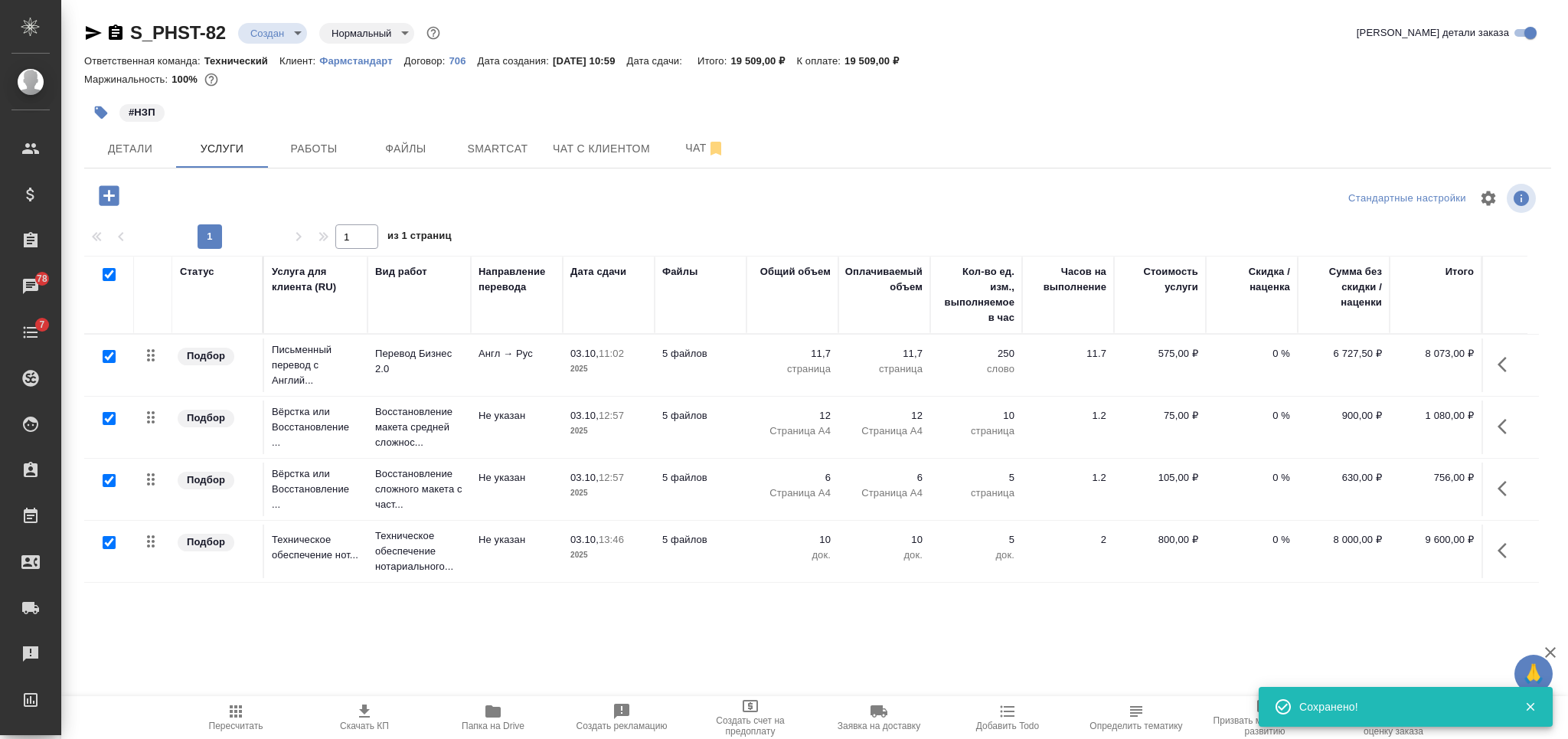
checkbox input "true"
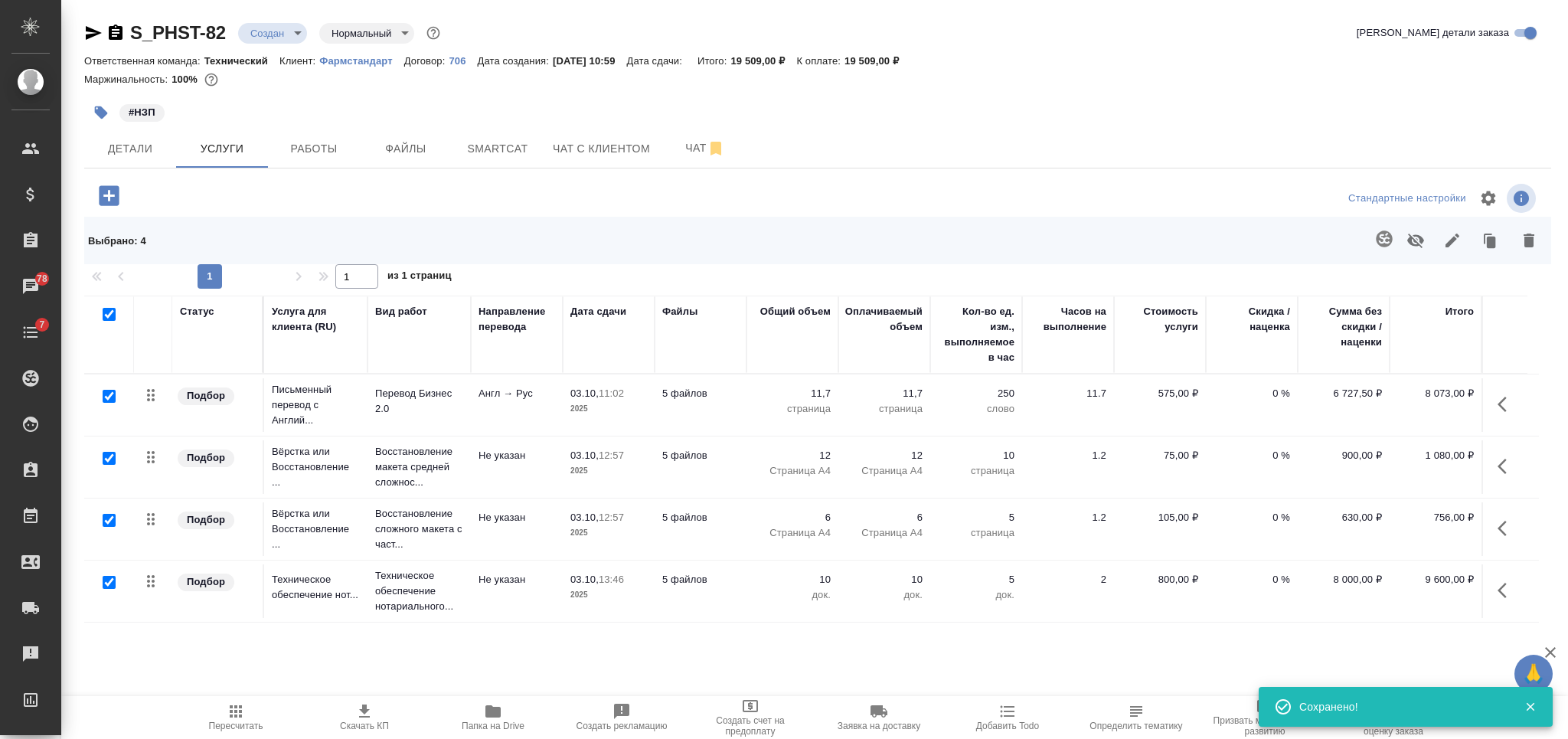
click at [1444, 235] on icon "button" at bounding box center [1452, 240] width 18 height 18
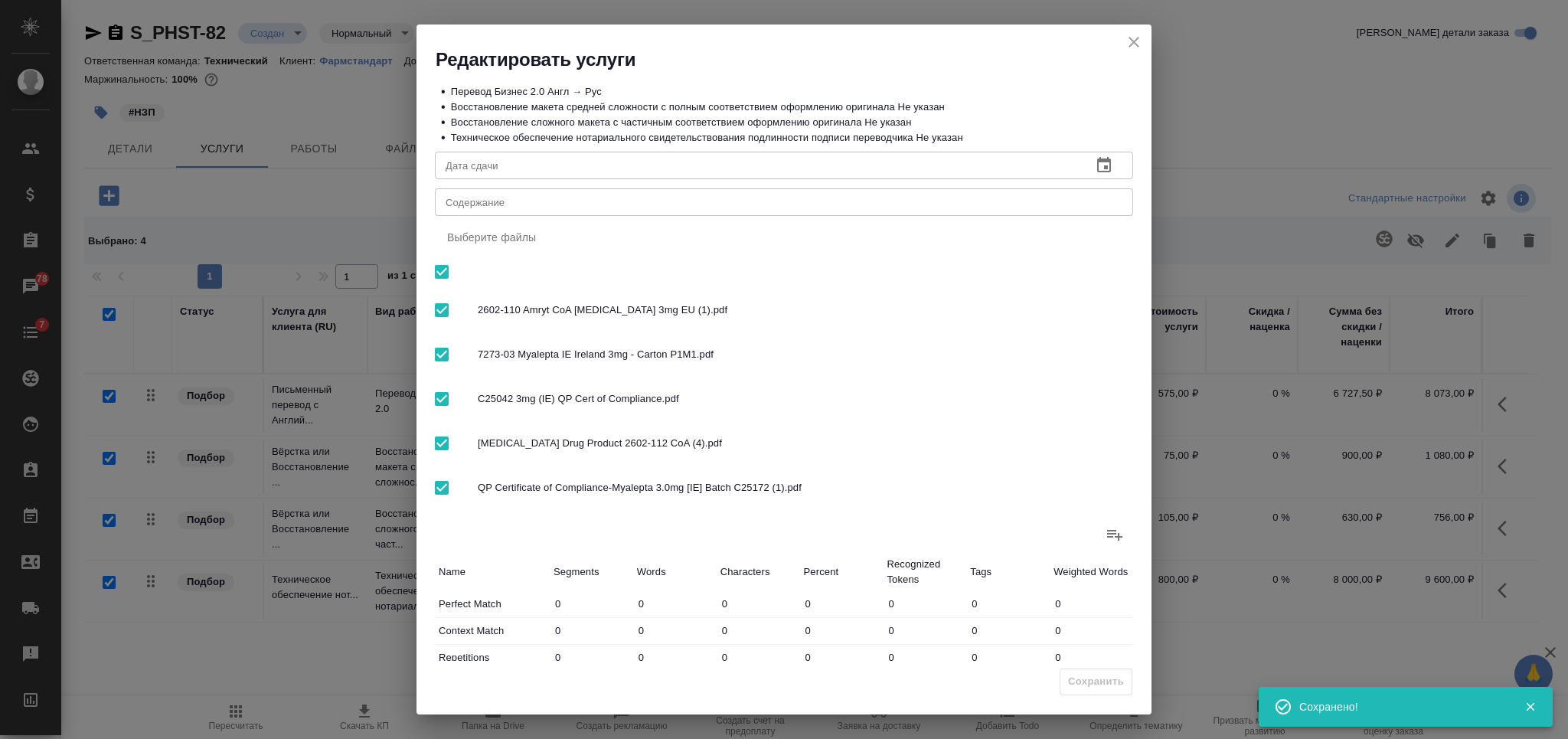
click at [773, 208] on div "x Содержание" at bounding box center [783, 202] width 698 height 27
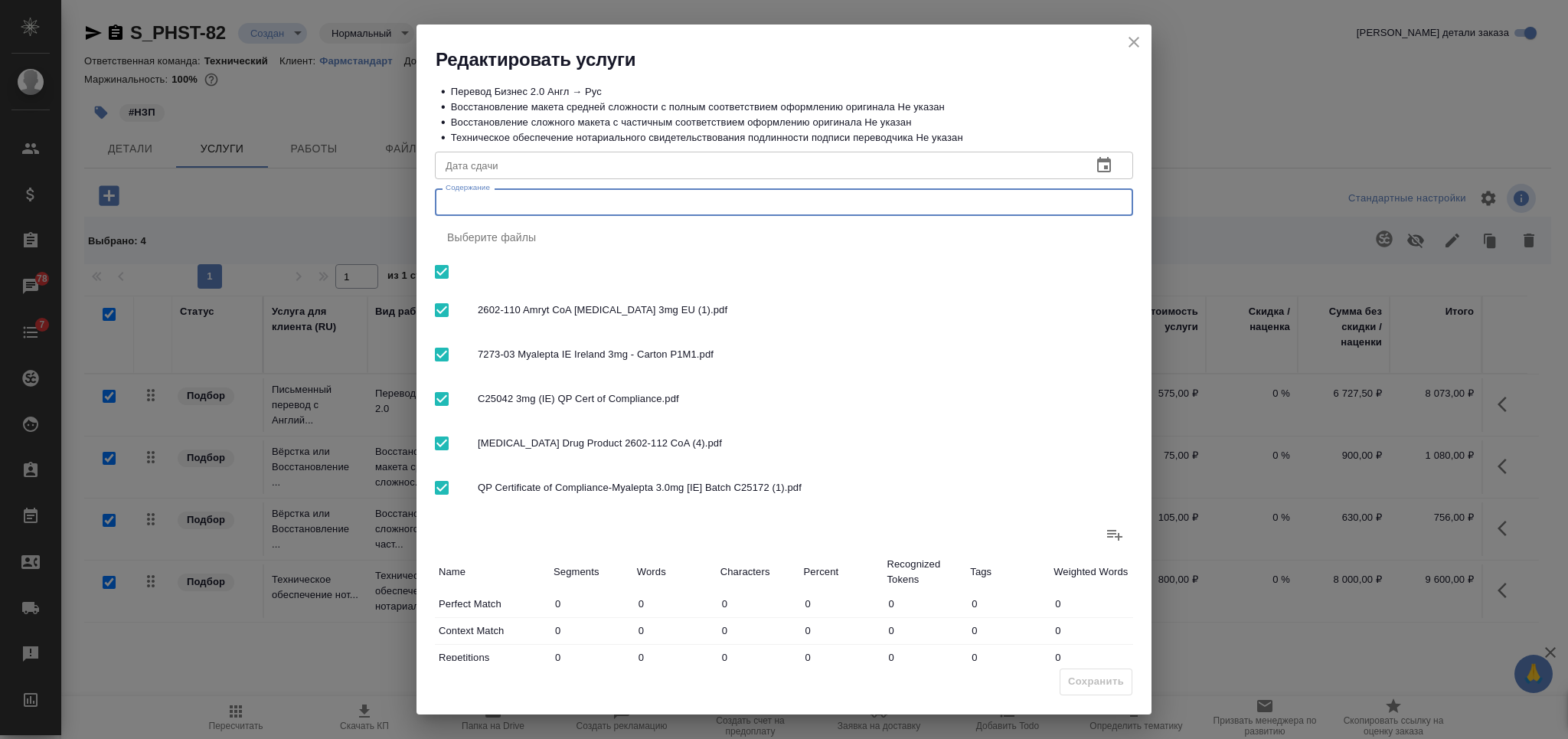
paste textarea "Перевод и заверение документов по препарату «Миалепта»"
type textarea "Перевод и заверение документов по препарату «Миалепта»"
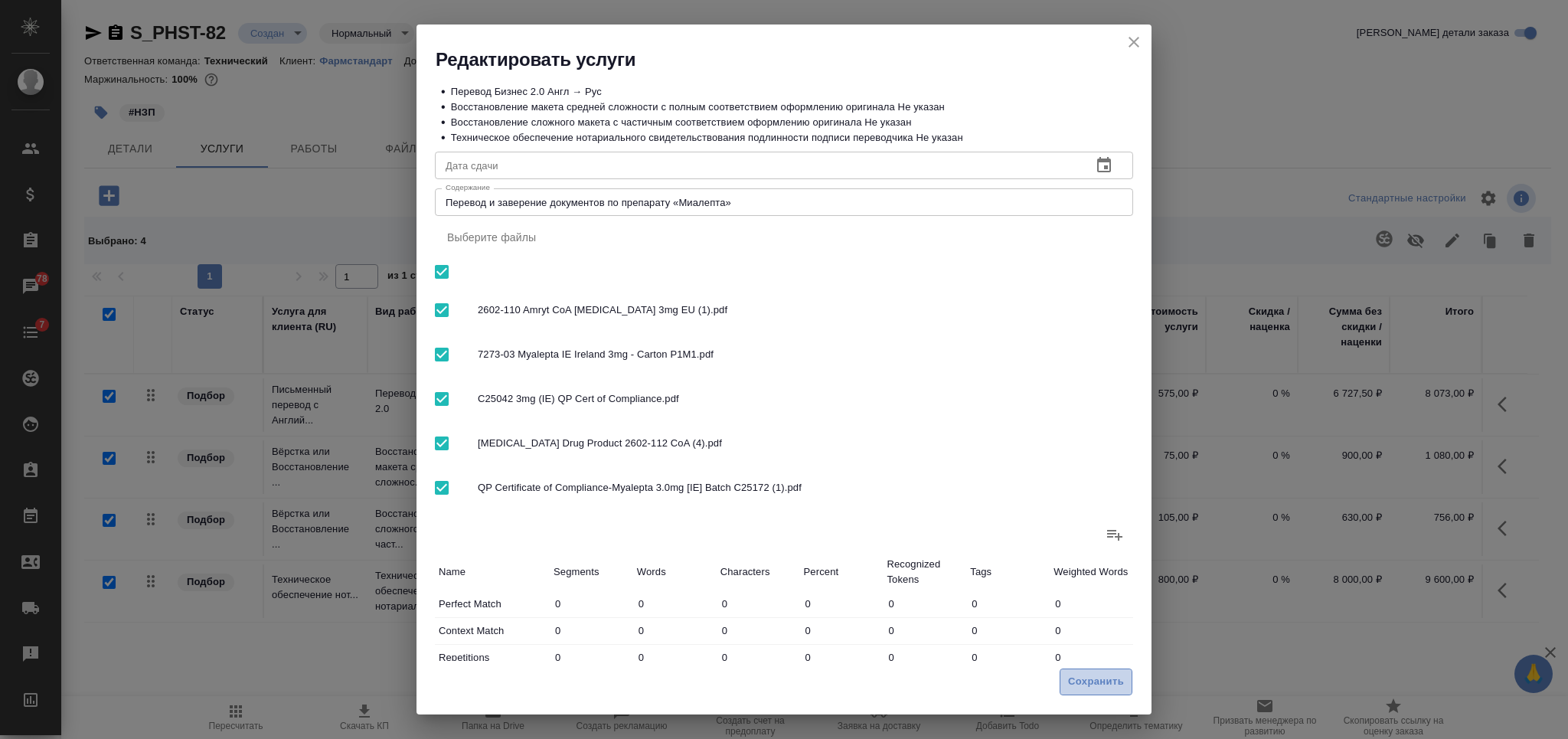
click at [1080, 684] on span "Сохранить" at bounding box center [1096, 681] width 56 height 18
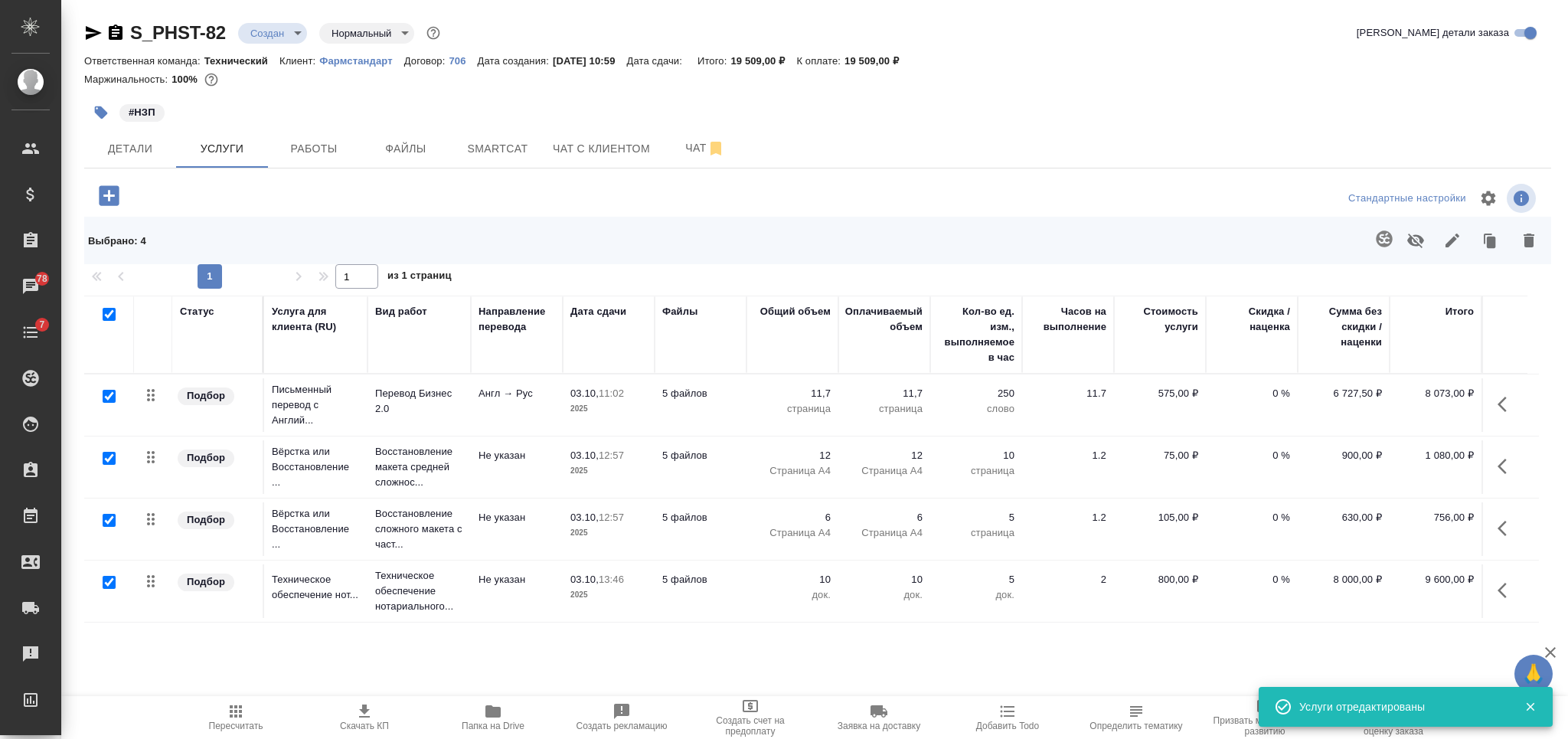
click at [378, 708] on span "Скачать КП" at bounding box center [365, 717] width 111 height 29
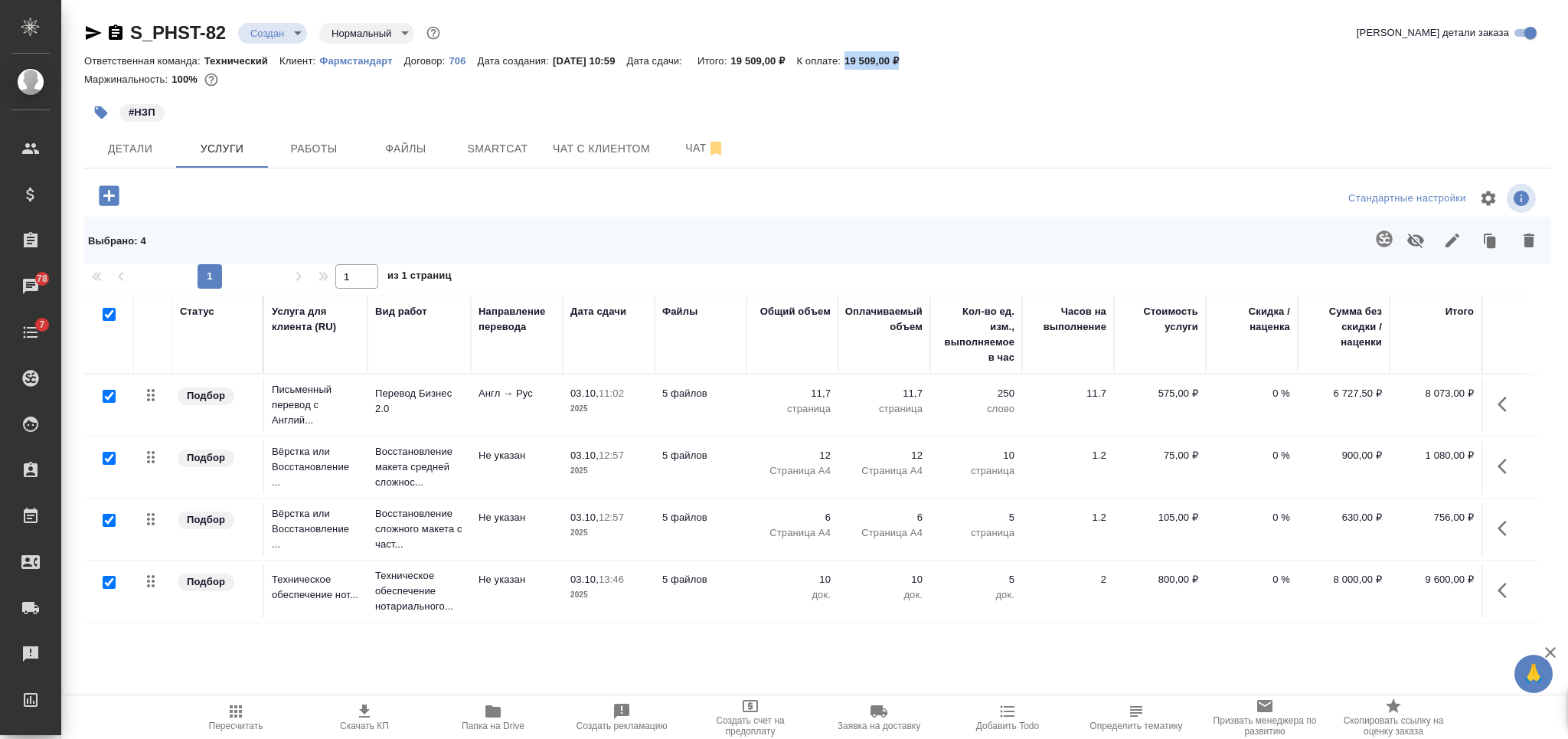
drag, startPoint x: 941, startPoint y: 59, endPoint x: 861, endPoint y: 63, distance: 80.1
click at [861, 63] on div "Ответственная команда: Технический Клиент: Фармстандарт Договор: 706 Дата созда…" at bounding box center [818, 60] width 1467 height 18
copy p "19 509,00 ₽"
click at [684, 151] on span "Чат" at bounding box center [705, 148] width 74 height 19
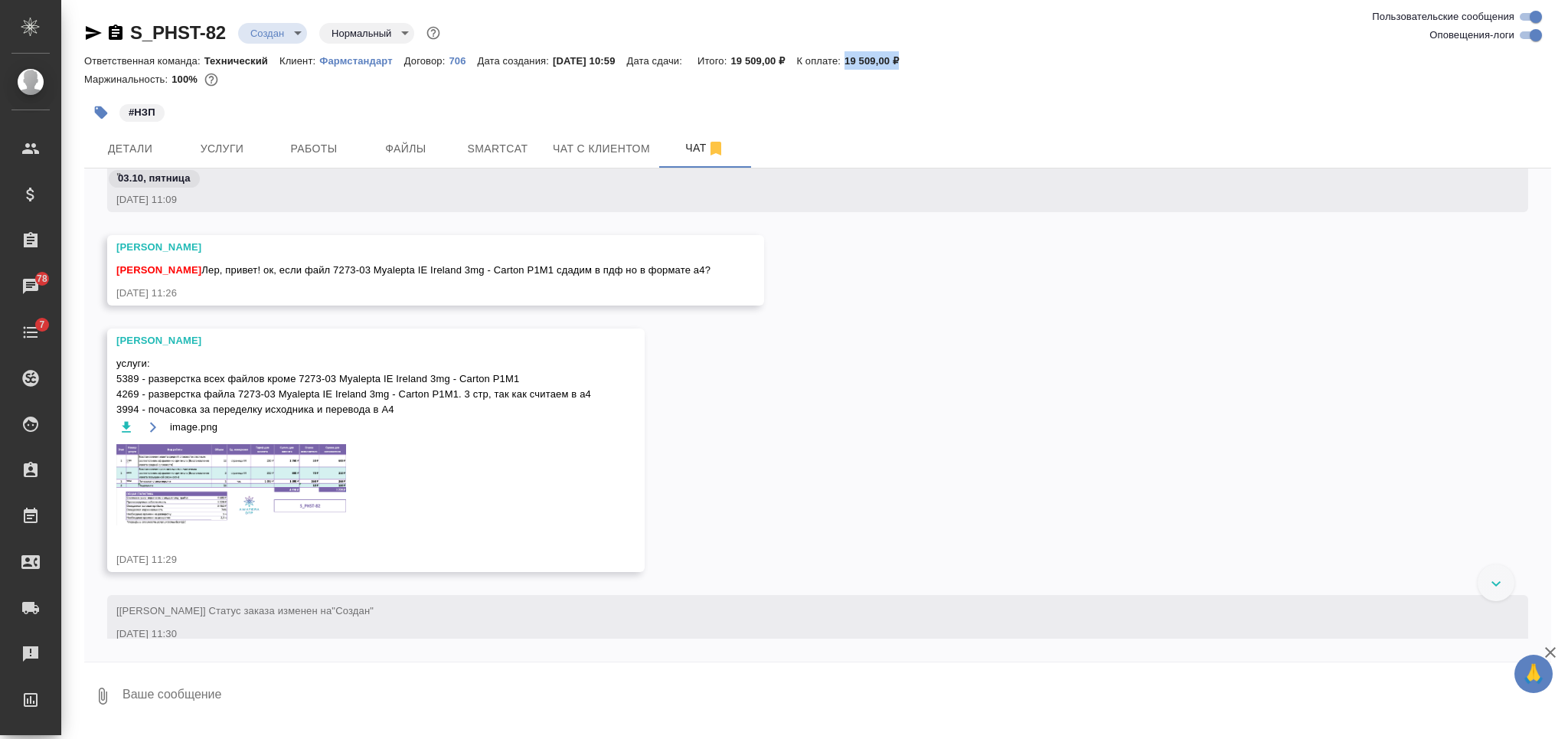
scroll to position [3015, 0]
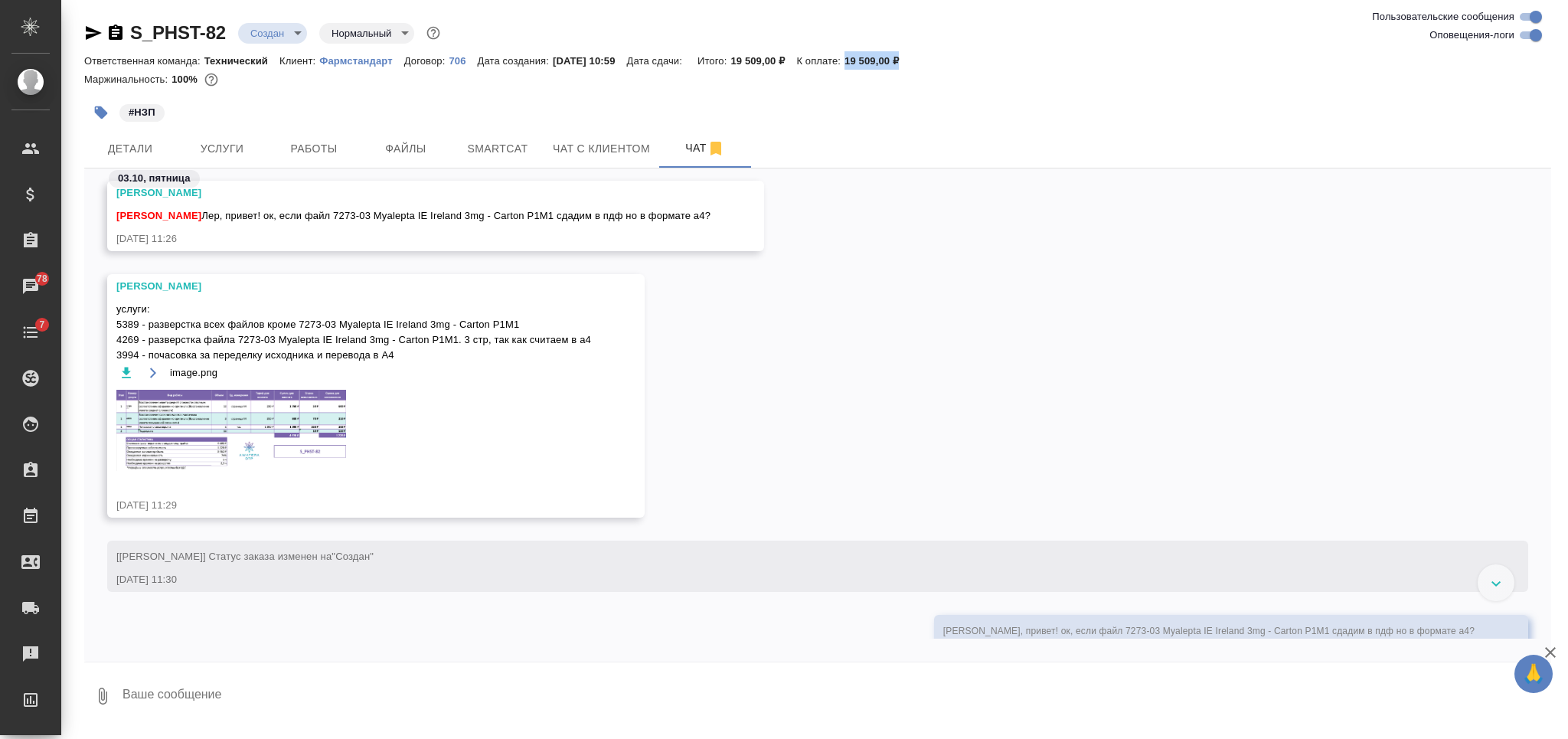
click at [303, 434] on img at bounding box center [231, 430] width 229 height 81
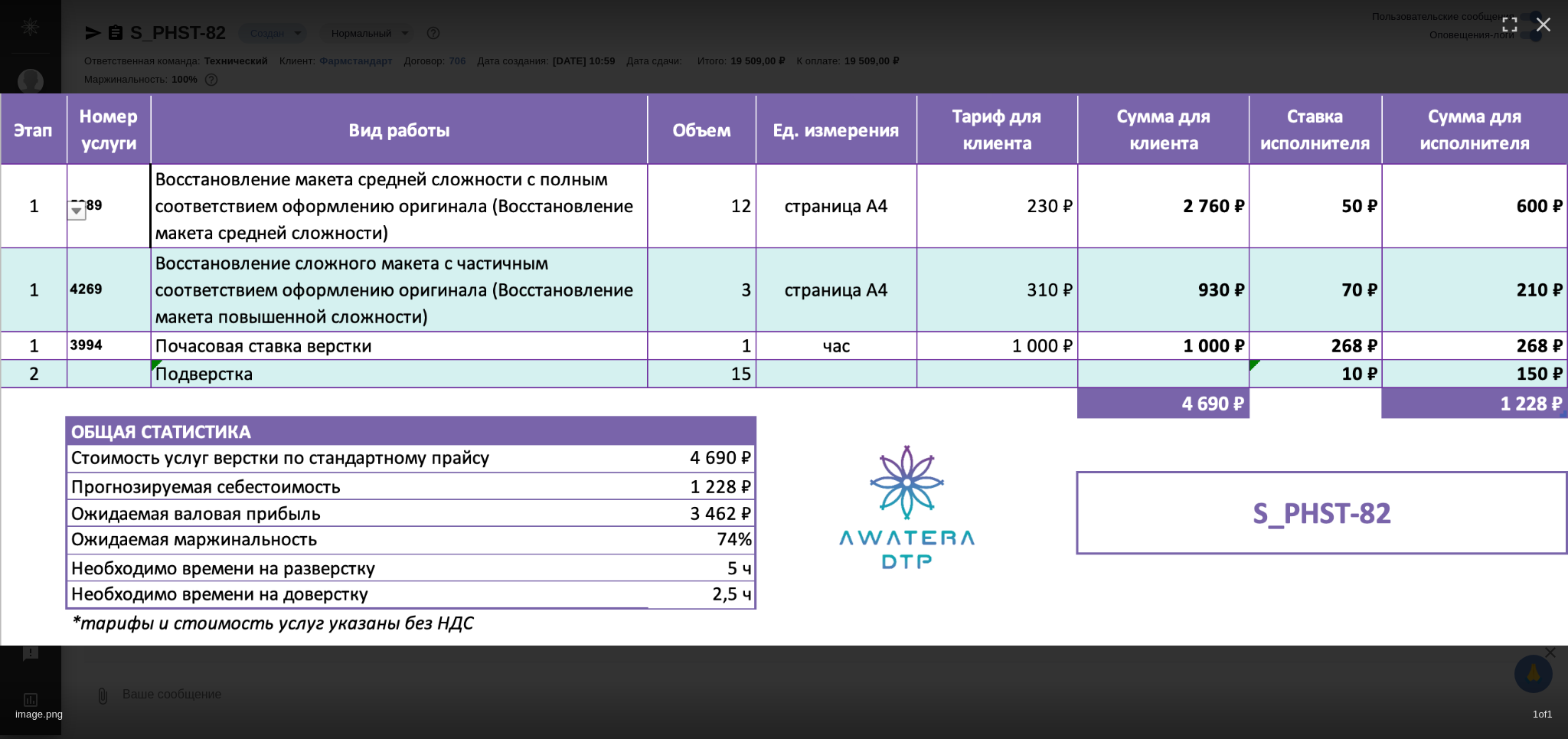
click at [755, 671] on div "image.png 1 of 1" at bounding box center [784, 370] width 1568 height 739
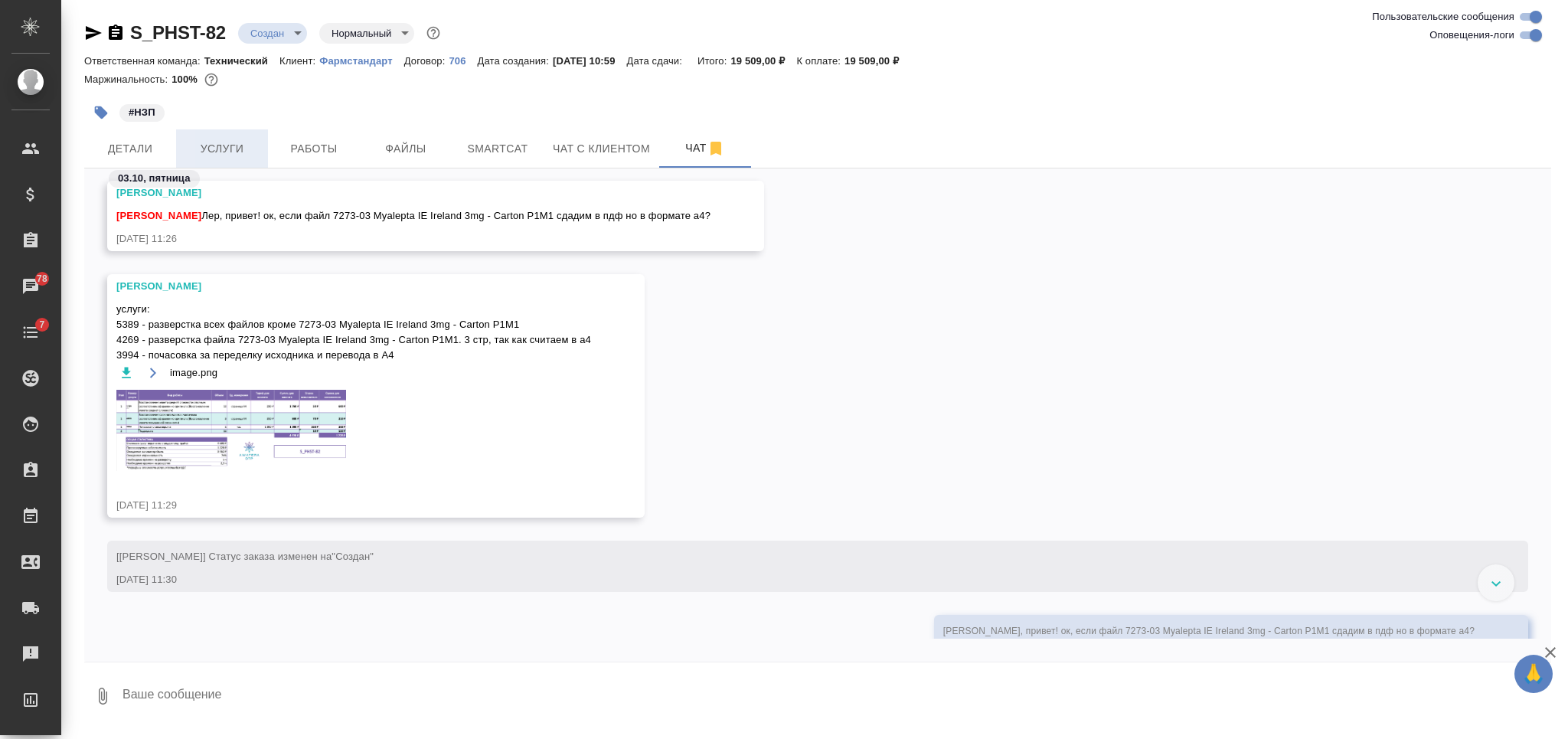
click at [241, 133] on button "Услуги" at bounding box center [222, 148] width 92 height 38
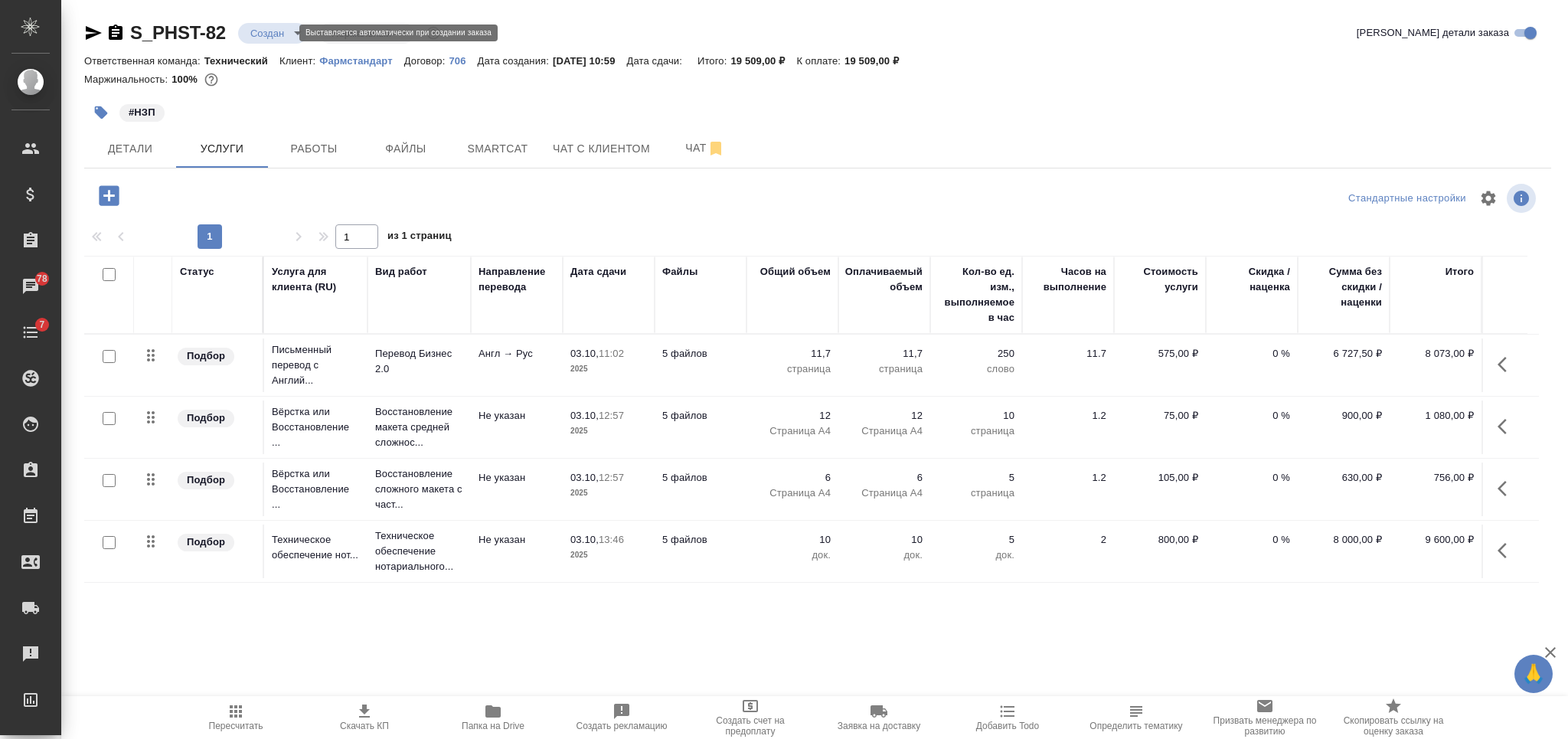
click at [264, 29] on body "🙏 .cls-1 fill:#fff; AWATERA Nikiforova Valeria Клиенты Спецификации Заказы 78 Ч…" at bounding box center [784, 370] width 1568 height 739
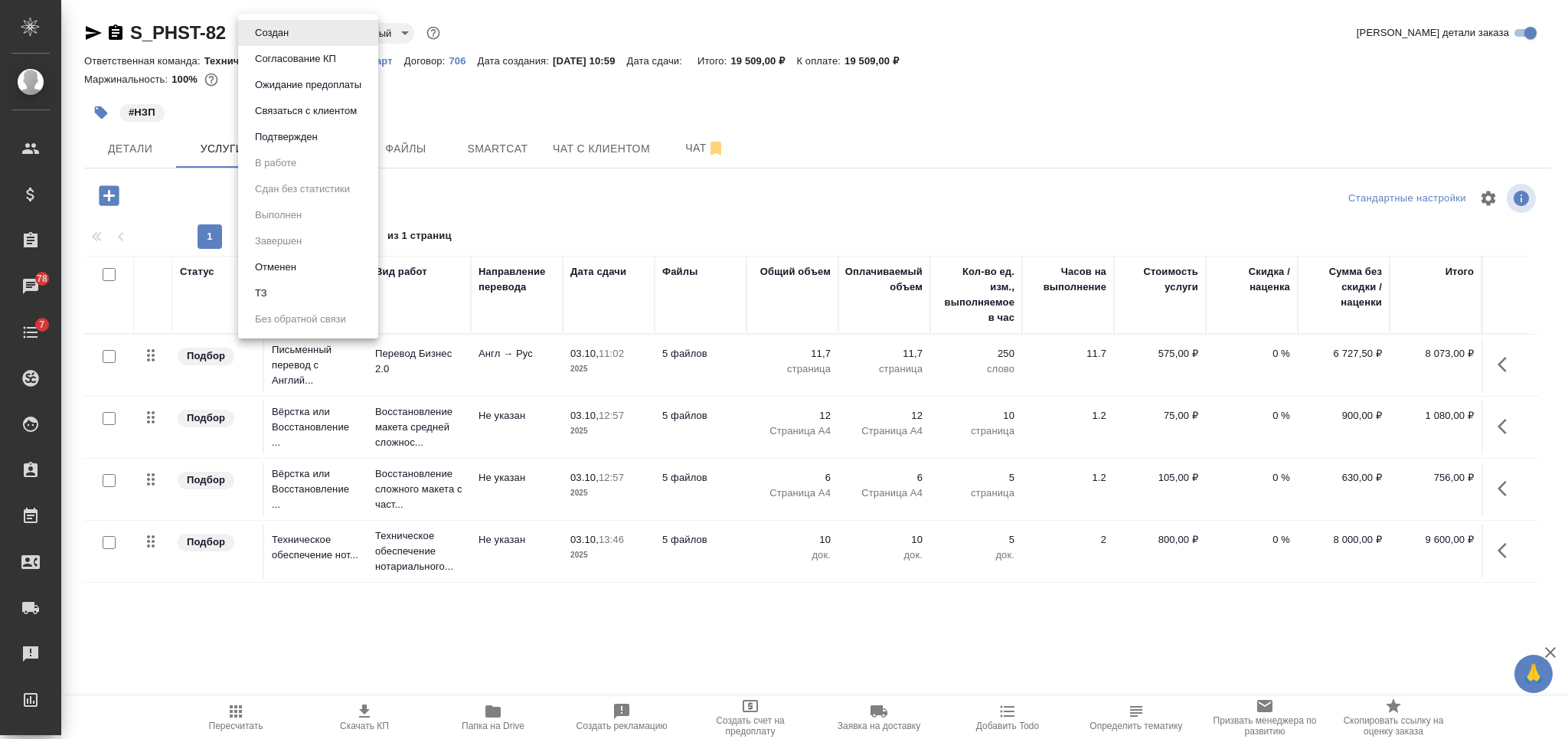
click at [285, 62] on button "Согласование КП" at bounding box center [295, 59] width 91 height 17
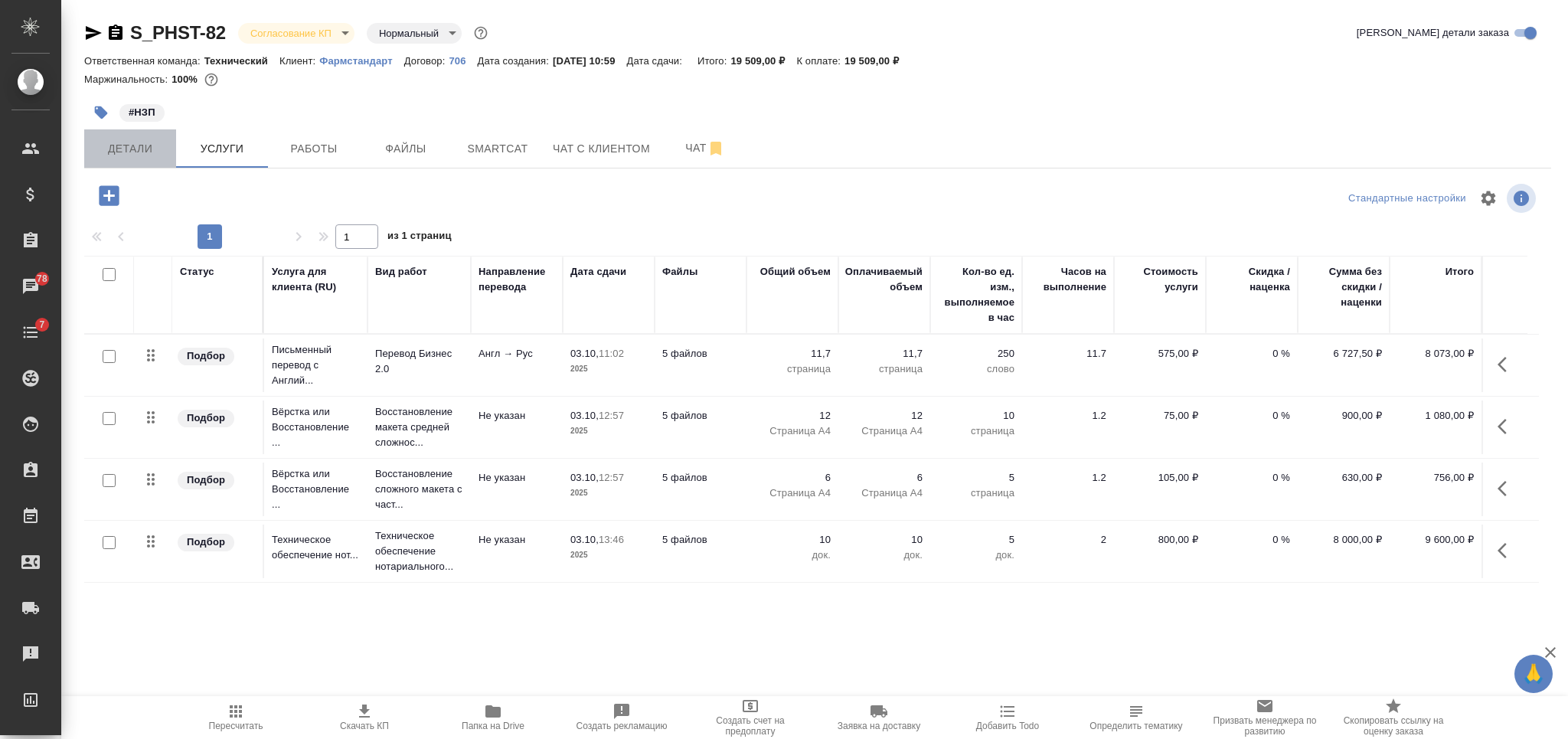
click at [131, 143] on span "Детали" at bounding box center [131, 149] width 74 height 19
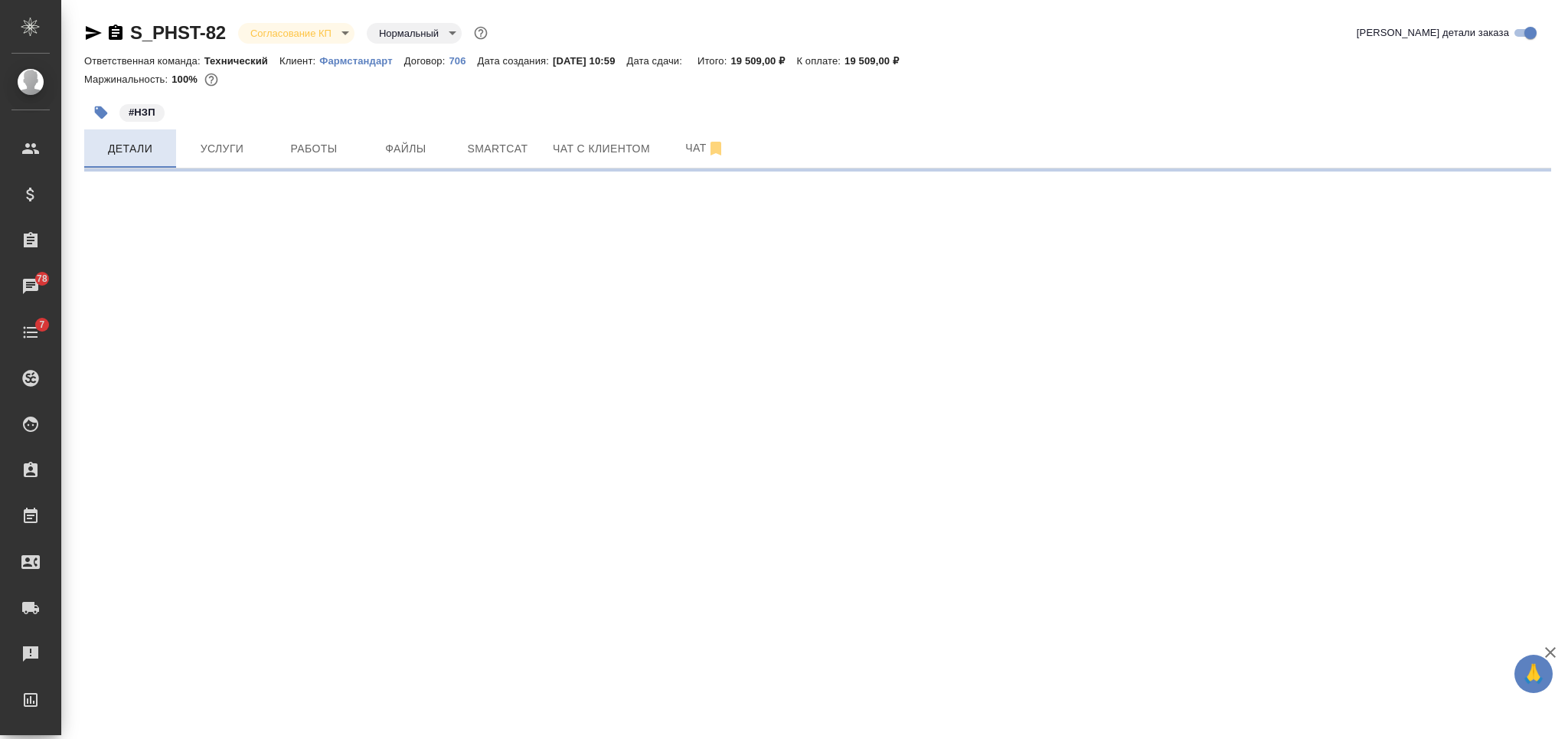
select select "RU"
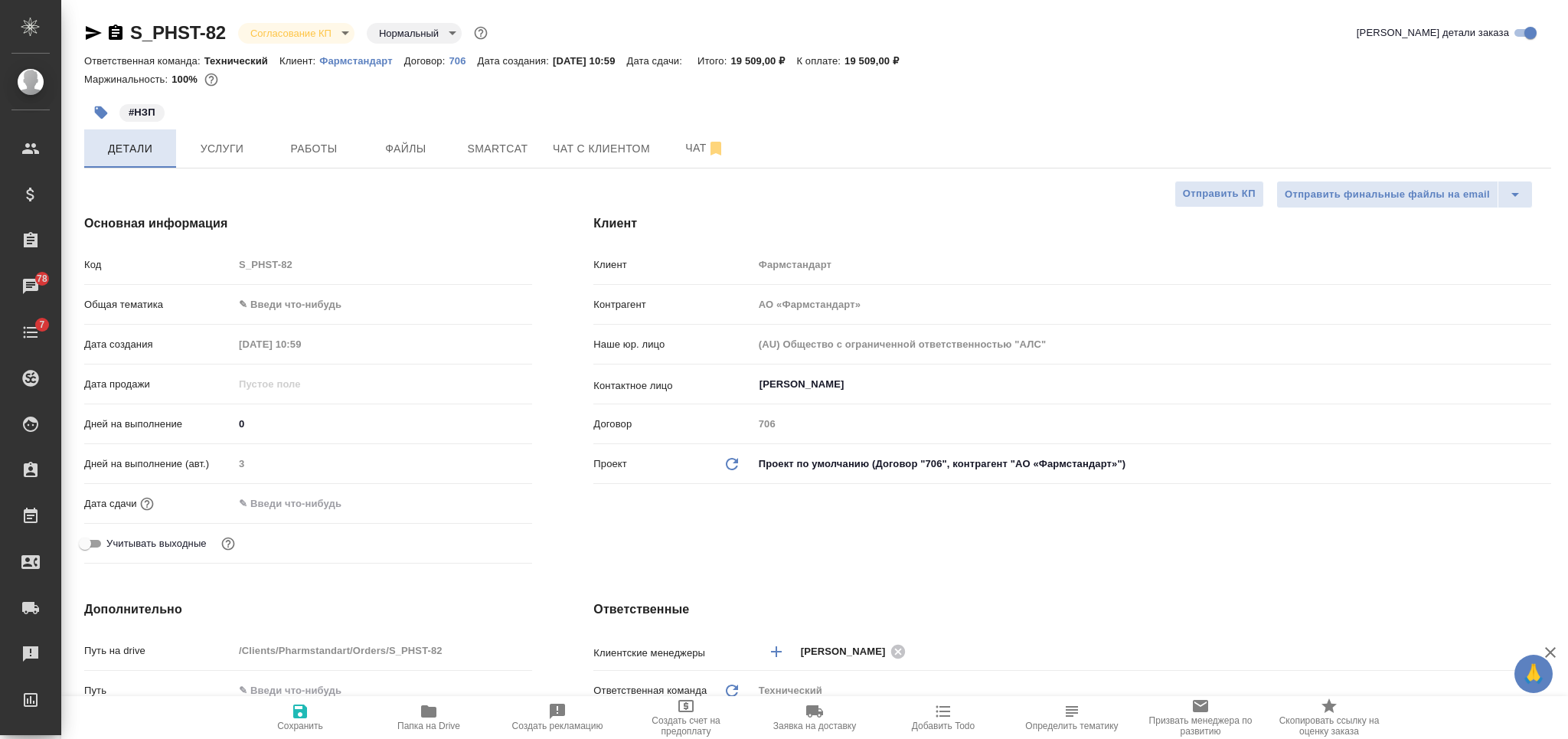
type textarea "x"
type input "[PERSON_NAME]"
type input "Павлова Антонина a.pavlova"
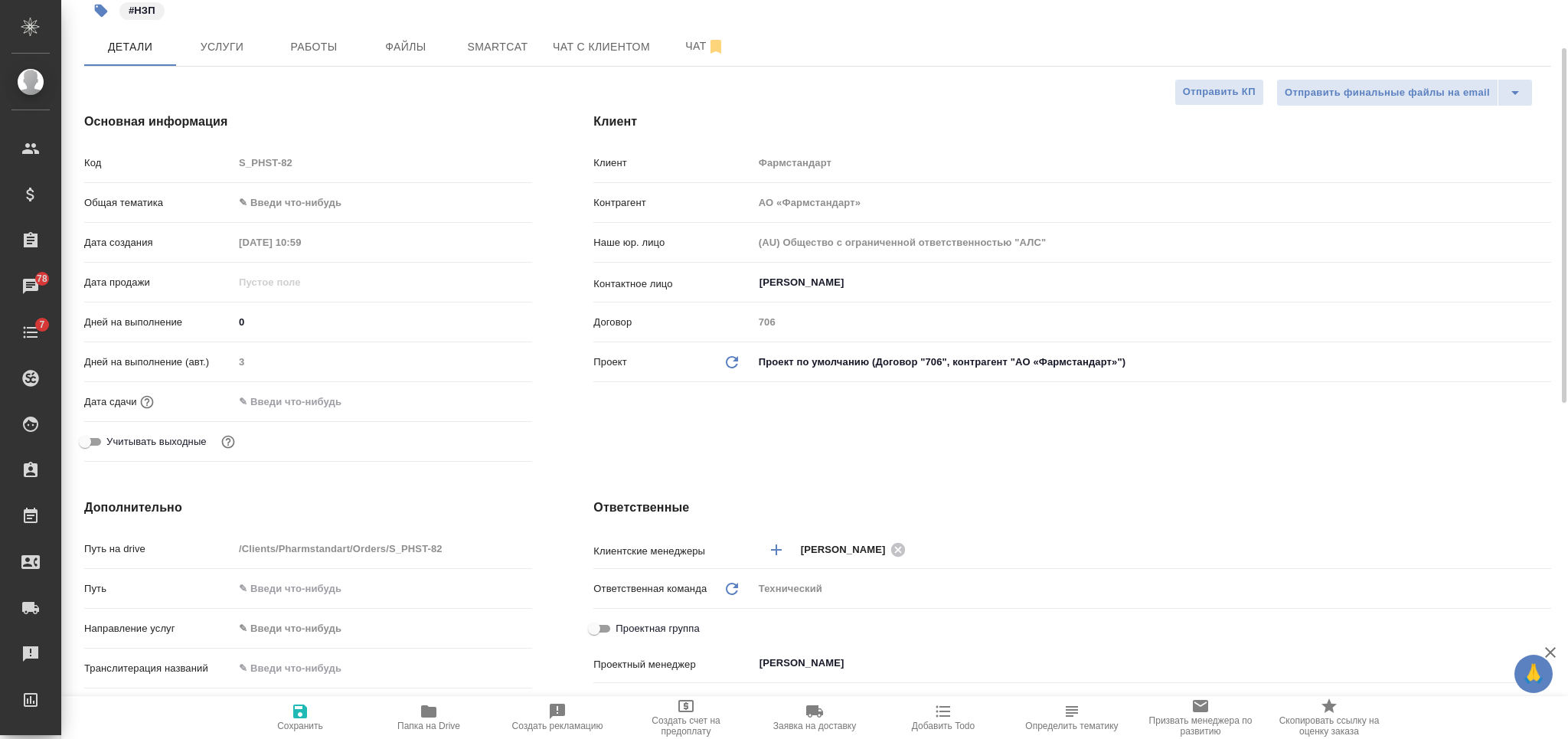
scroll to position [612, 0]
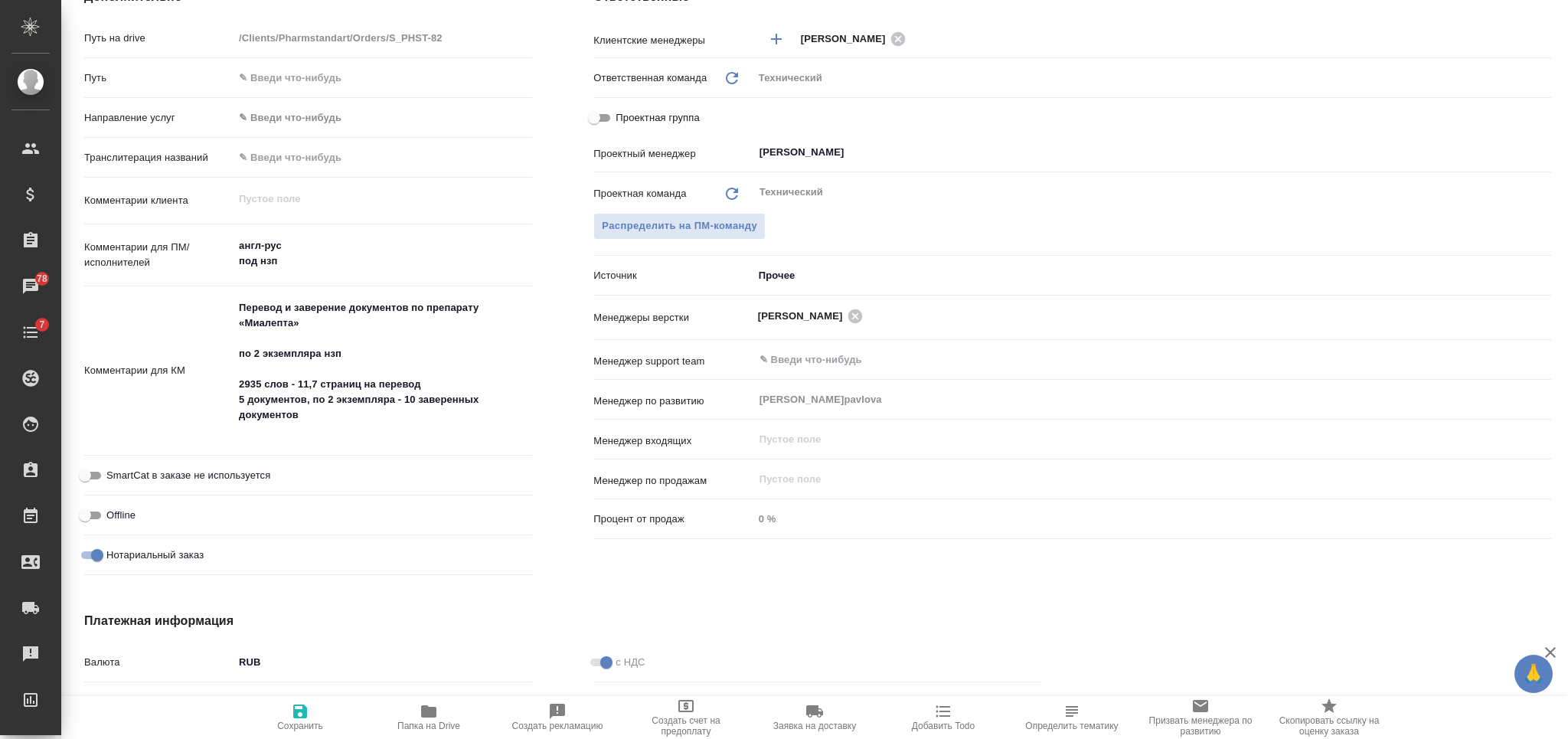
click at [354, 434] on textarea "Перевод и заверение документов по препарату «Миалепта» по 2 экземпляра нзп 2935…" at bounding box center [382, 369] width 298 height 148
click at [346, 427] on textarea "Перевод и заверение документов по препарату «Миалепта» по 2 экземпляра нзп 2935…" at bounding box center [382, 369] width 298 height 148
type textarea "x"
click at [235, 382] on textarea "Перевод и заверение документов по препарату «Миалепта» по 2 экземпляра нзп 2935…" at bounding box center [382, 370] width 297 height 148
type textarea "Перевод и заверение документов по препарату «Миалепта» по 2 экземпляра нзп 0"
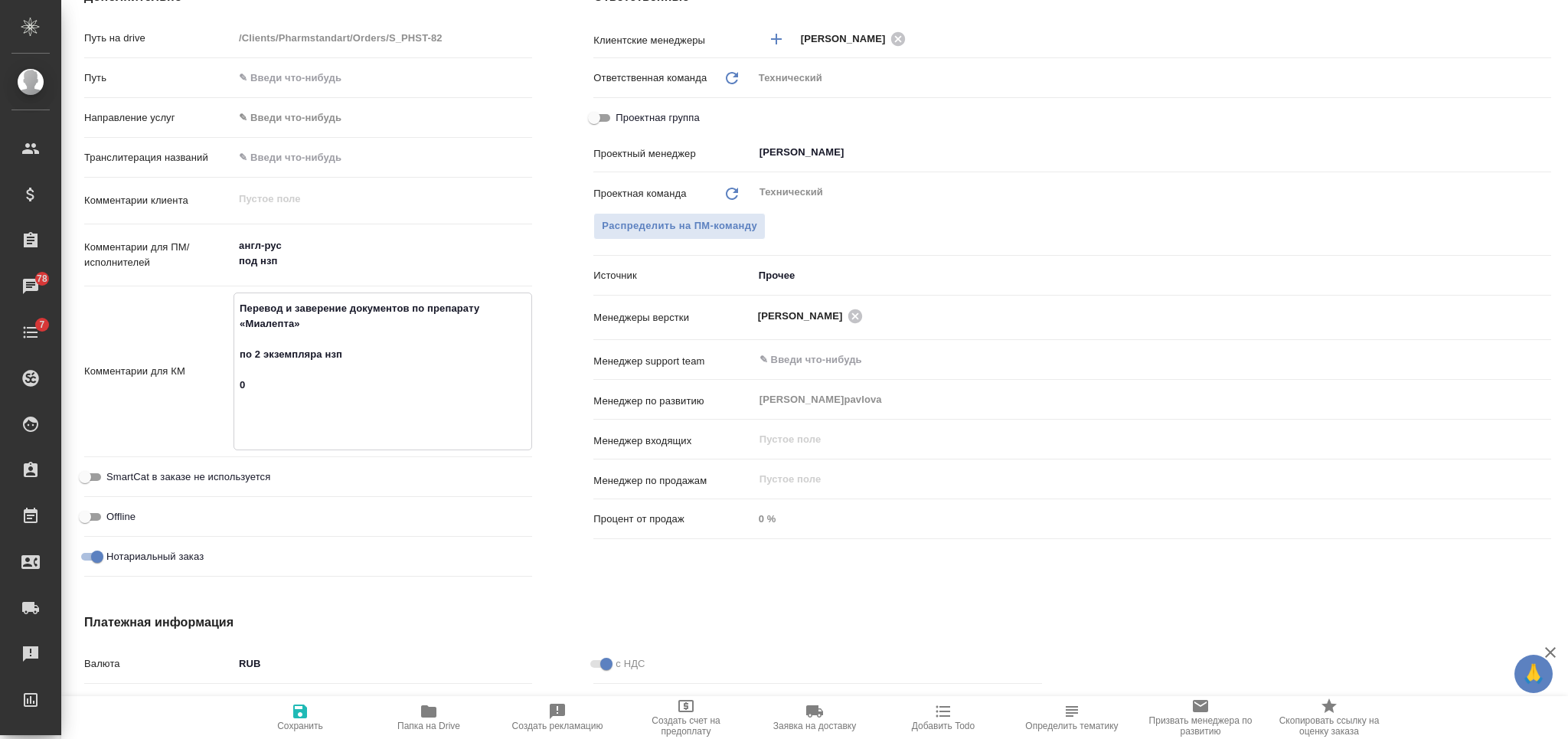
type textarea "x"
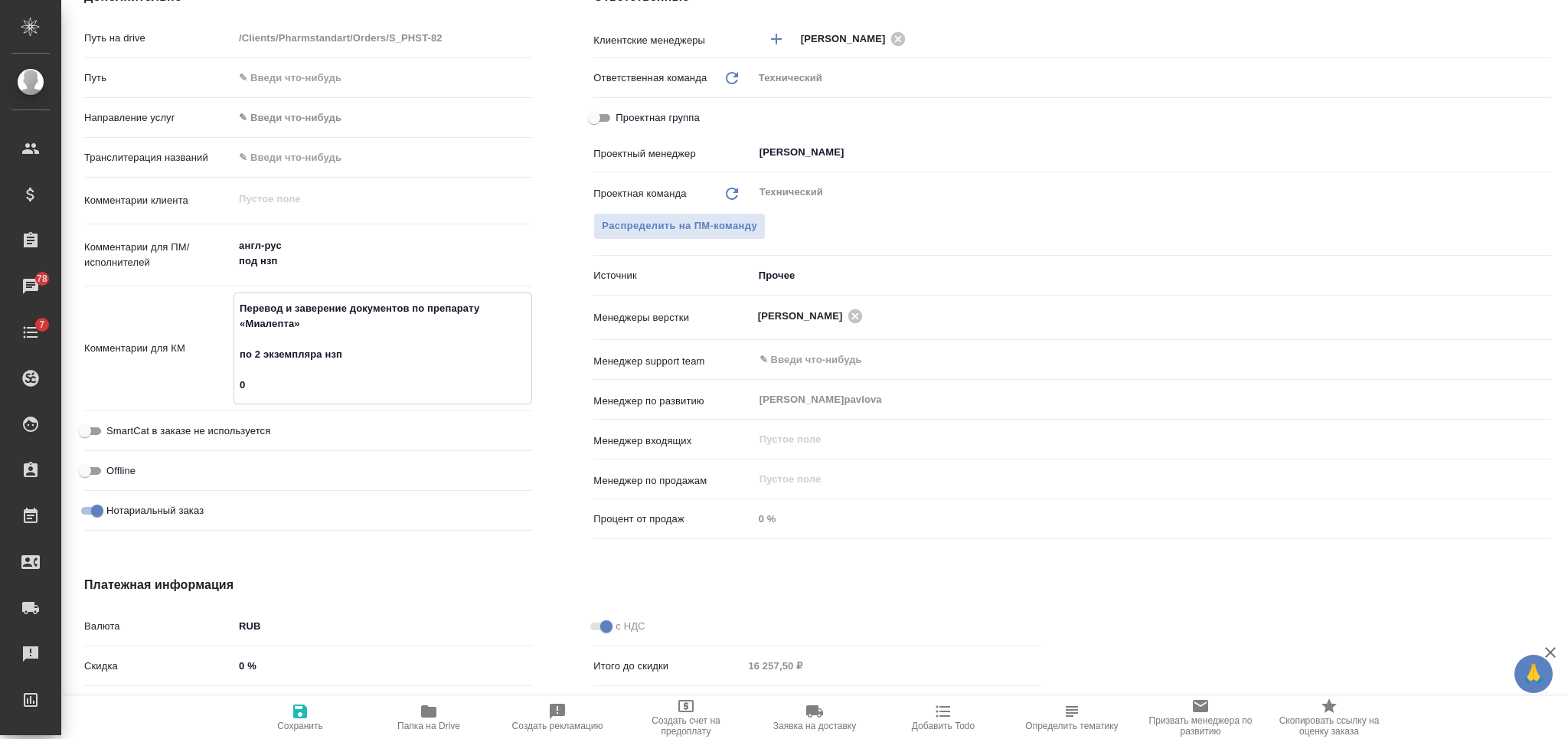
type textarea "x"
type textarea "Перевод и заверение документов по препарату «Миалепта» по 2 экземпляра нзп 08"
type textarea "x"
type textarea "Перевод и заверение документов по препарату «Миалепта» по 2 экземпляра нзп 08."
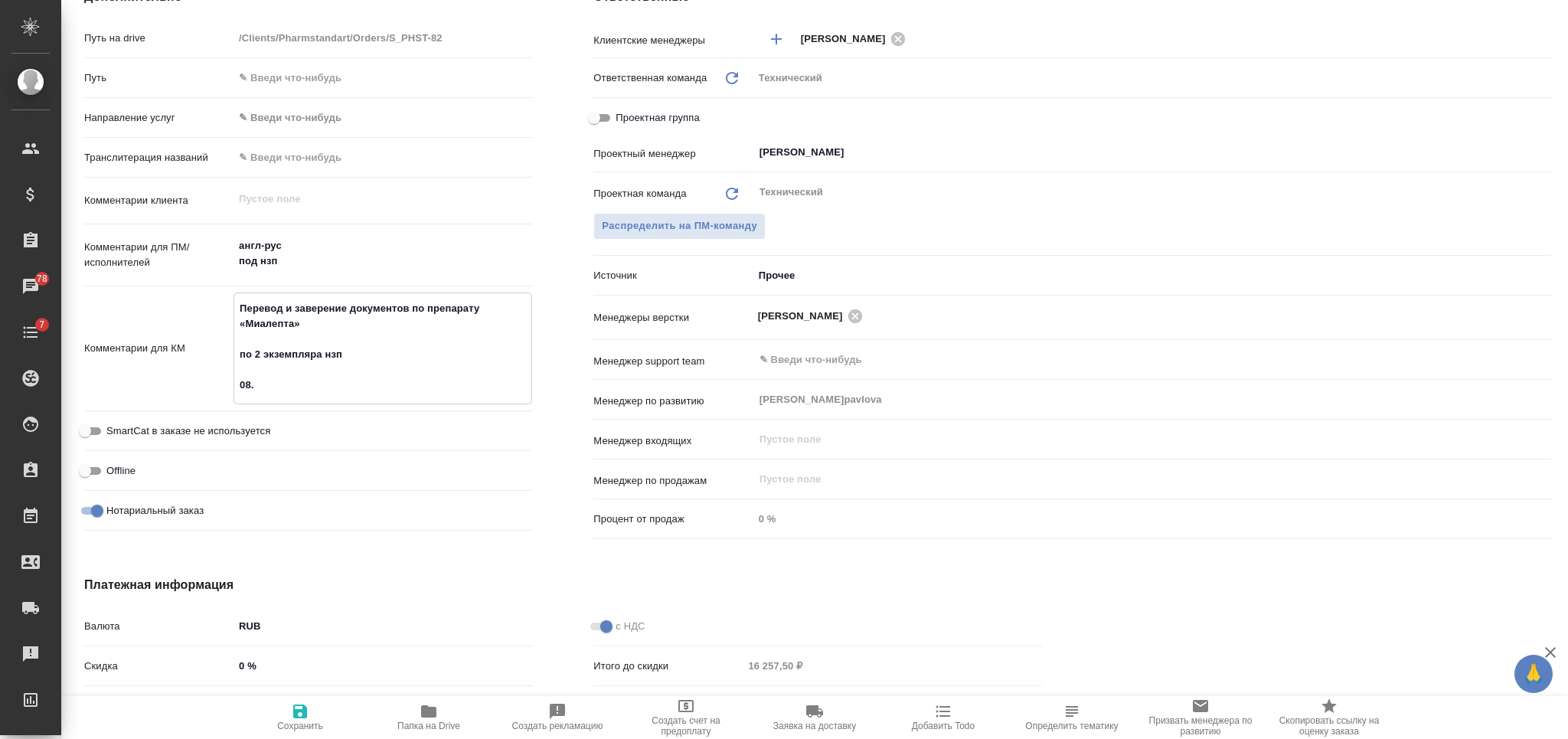
type textarea "x"
type textarea "Перевод и заверение документов по препарату «Миалепта» по 2 экземпляра нзп 08.1"
type textarea "x"
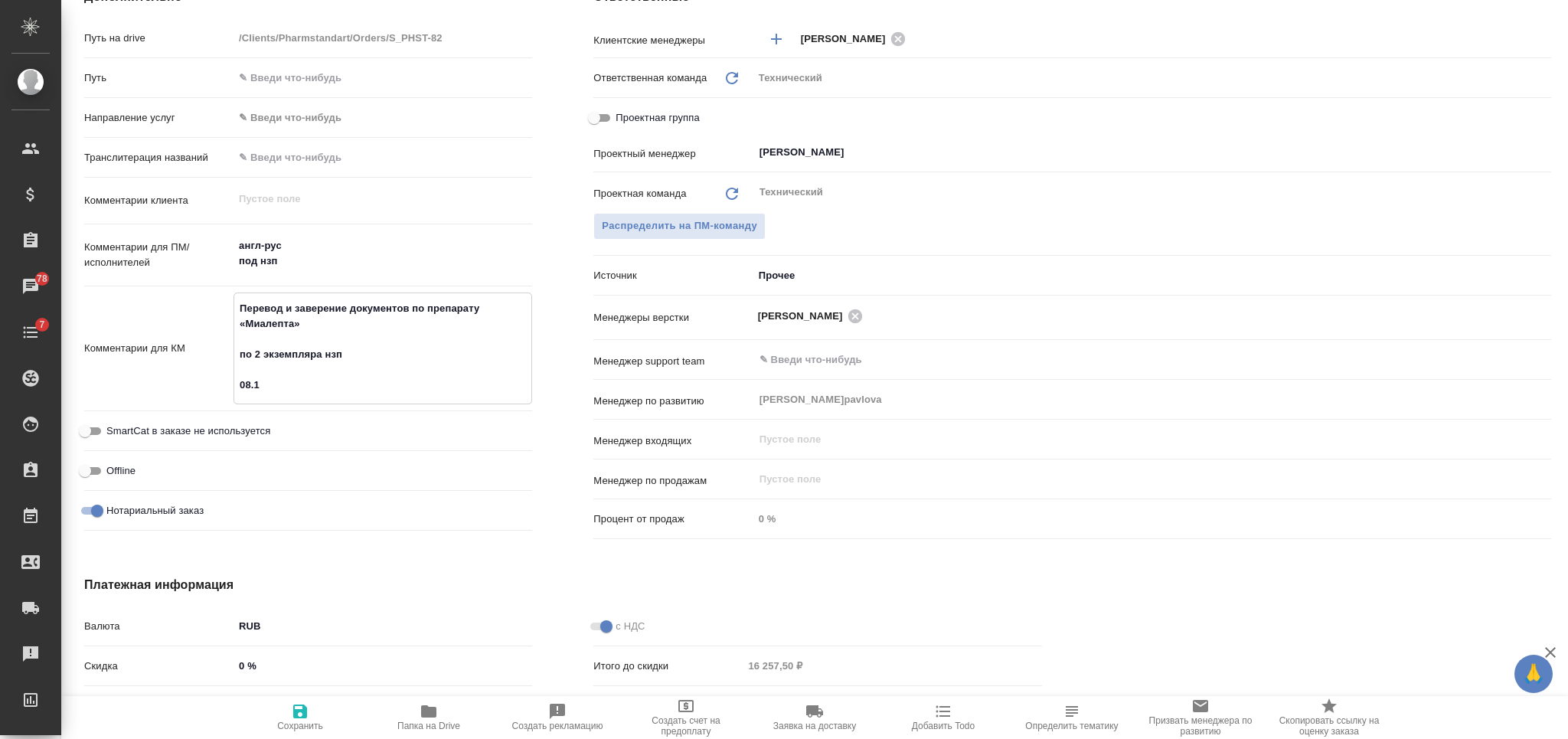
type textarea "x"
type textarea "Перевод и заверение документов по препарату «Миалепта» по 2 экземпляра нзп 08.10"
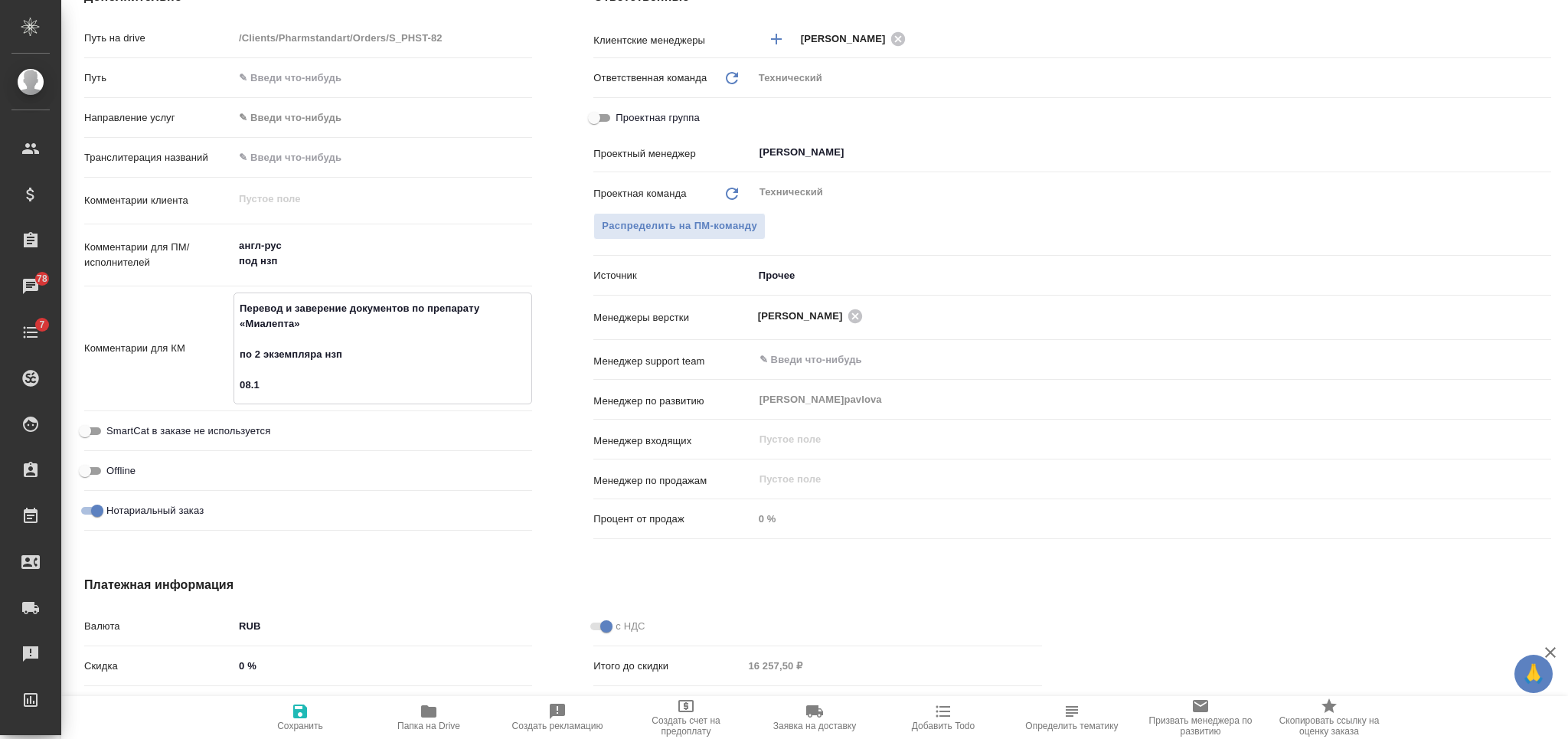
type textarea "x"
type textarea "Перевод и заверение документов по препарату «Миалепта» по 2 экземпляра нзп 08.10"
type textarea "x"
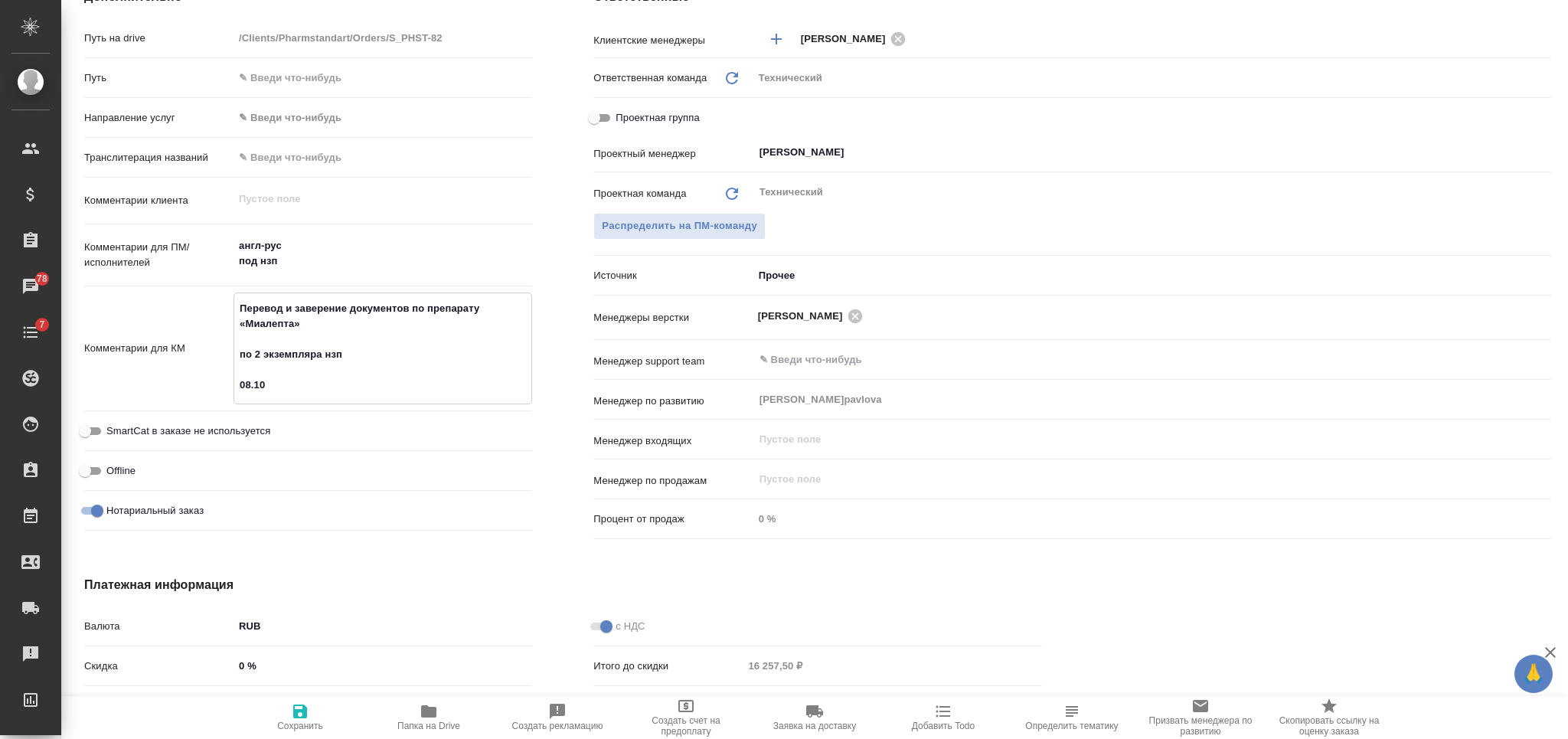
type textarea "Перевод и заверение документов по препарату «Миалепта» по 2 экземпляра нзп 08.1…"
type textarea "x"
type textarea "Перевод и заверение документов по препарату «Миалепта» по 2 экземпляра нзп 08.1…"
type textarea "x"
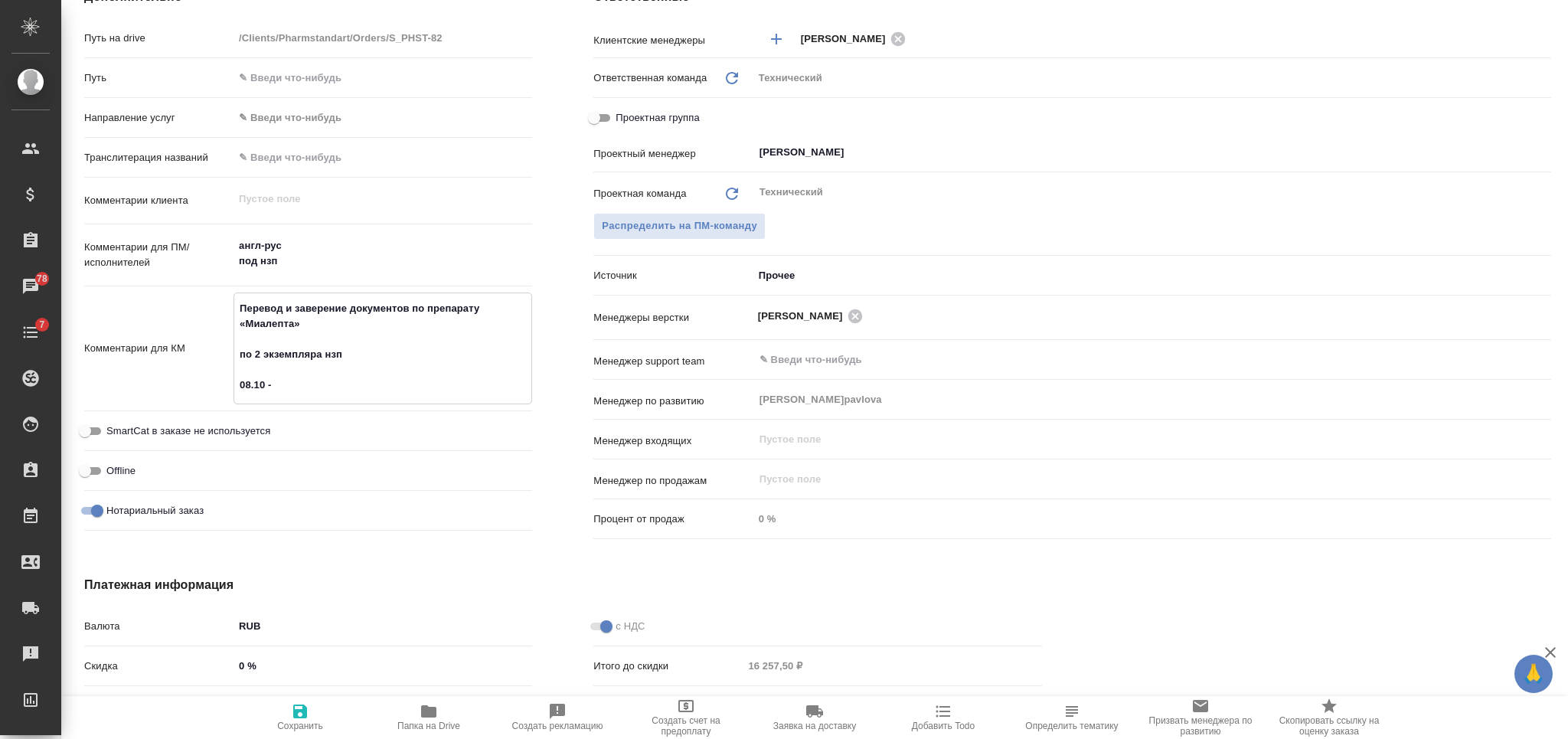
type textarea "Перевод и заверение документов по препарату «Миалепта» по 2 экземпляра нзп 08.1…"
type textarea "x"
type textarea "Перевод и заверение документов по препарату «Миалепта» по 2 экземпляра нзп 08.1…"
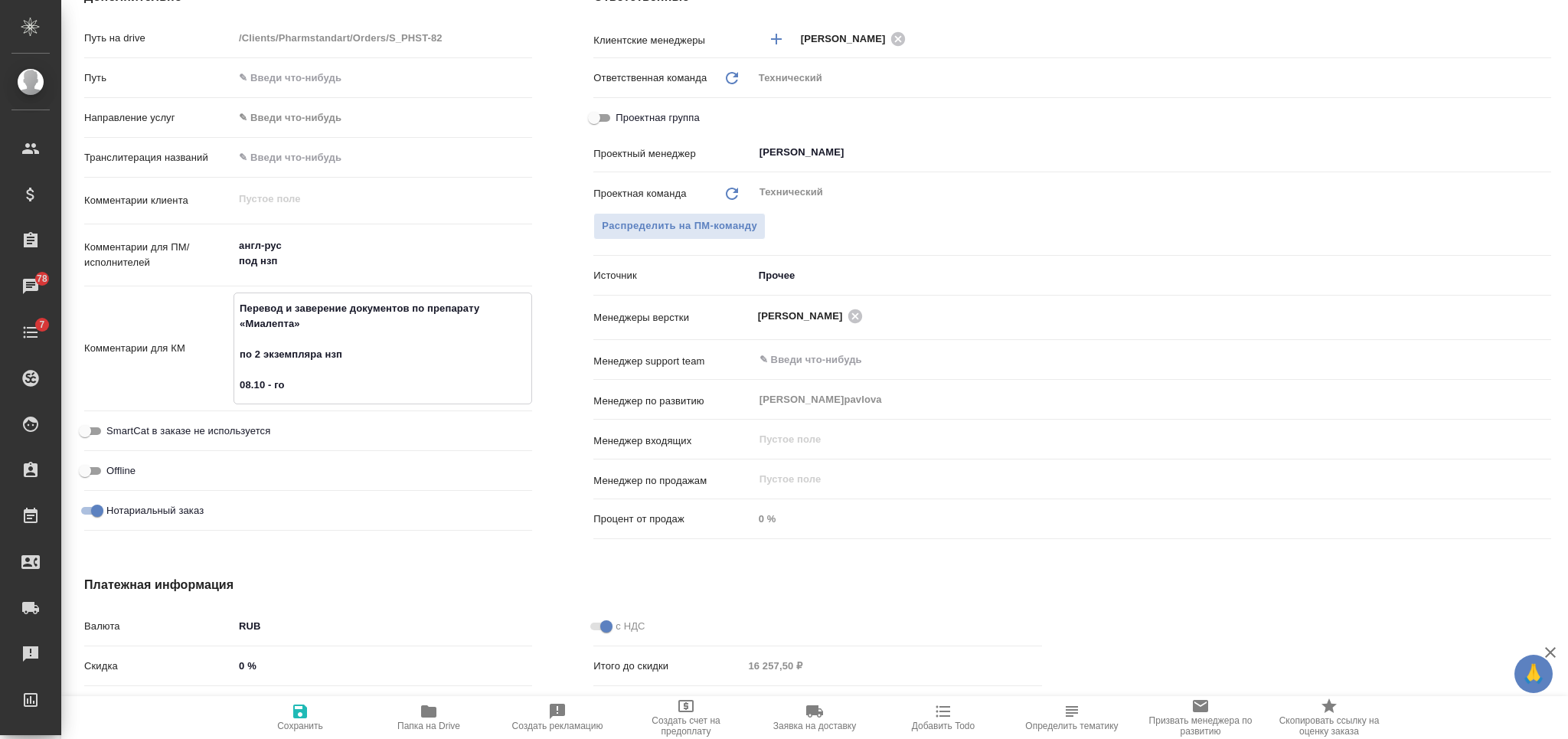
type textarea "x"
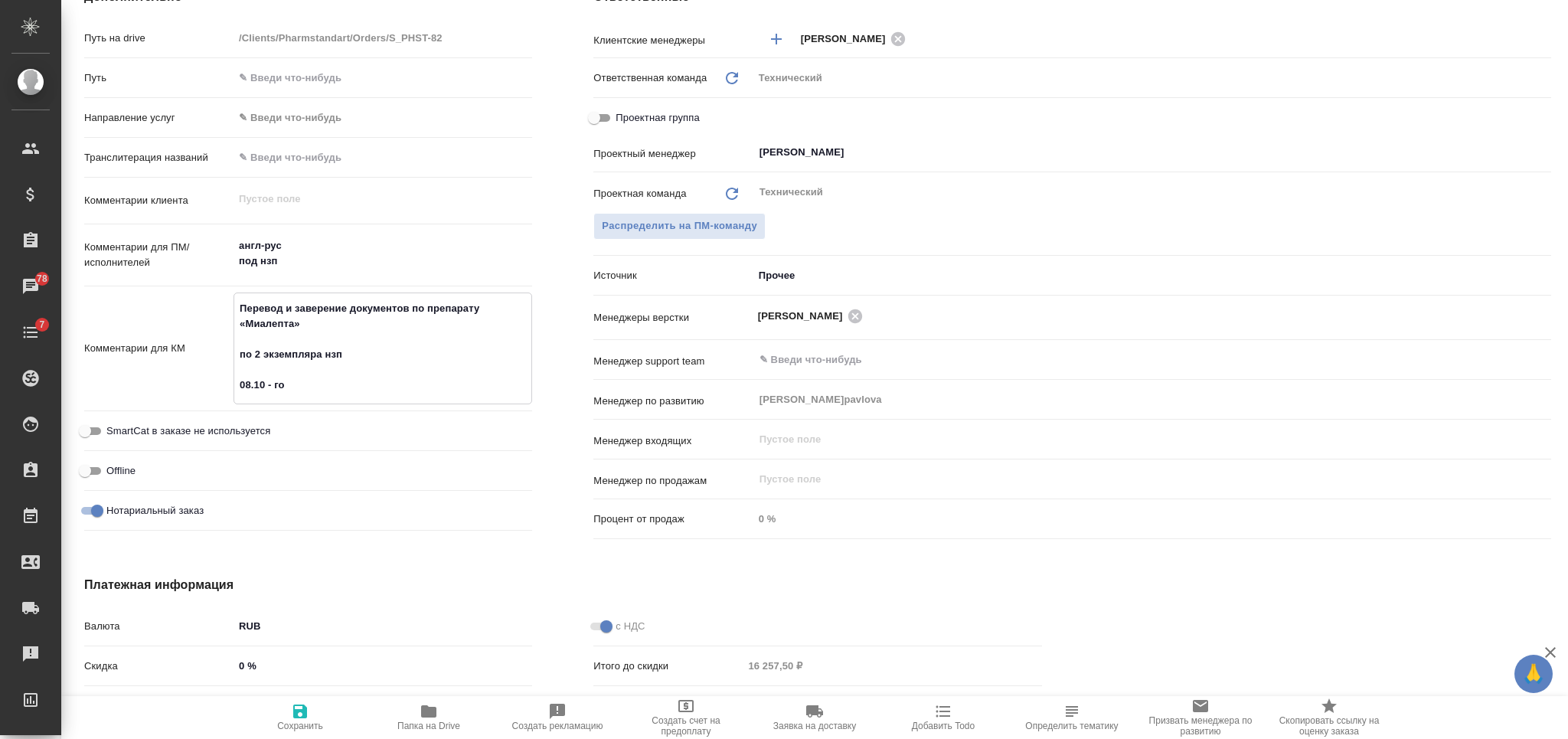
type textarea "Перевод и заверение документов по препарату «Миалепта» по 2 экземпляра нзп 08.1…"
type textarea "x"
type textarea "Перевод и заверение документов по препарату «Миалепта» по 2 экземпляра нзп 08.1…"
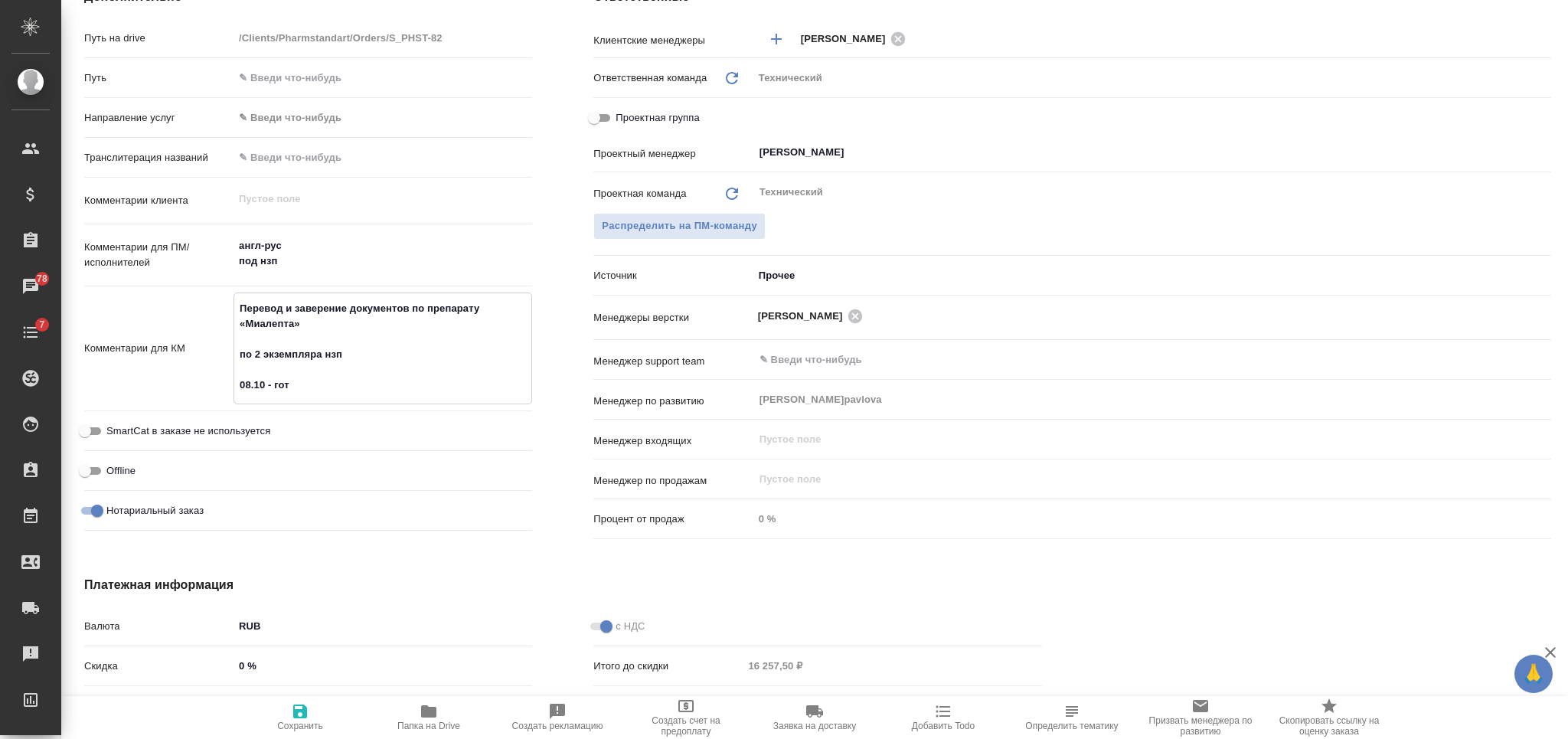
type textarea "x"
type textarea "Перевод и заверение документов по препарату «Миалепта» по 2 экземпляра нзп 08.1…"
type textarea "x"
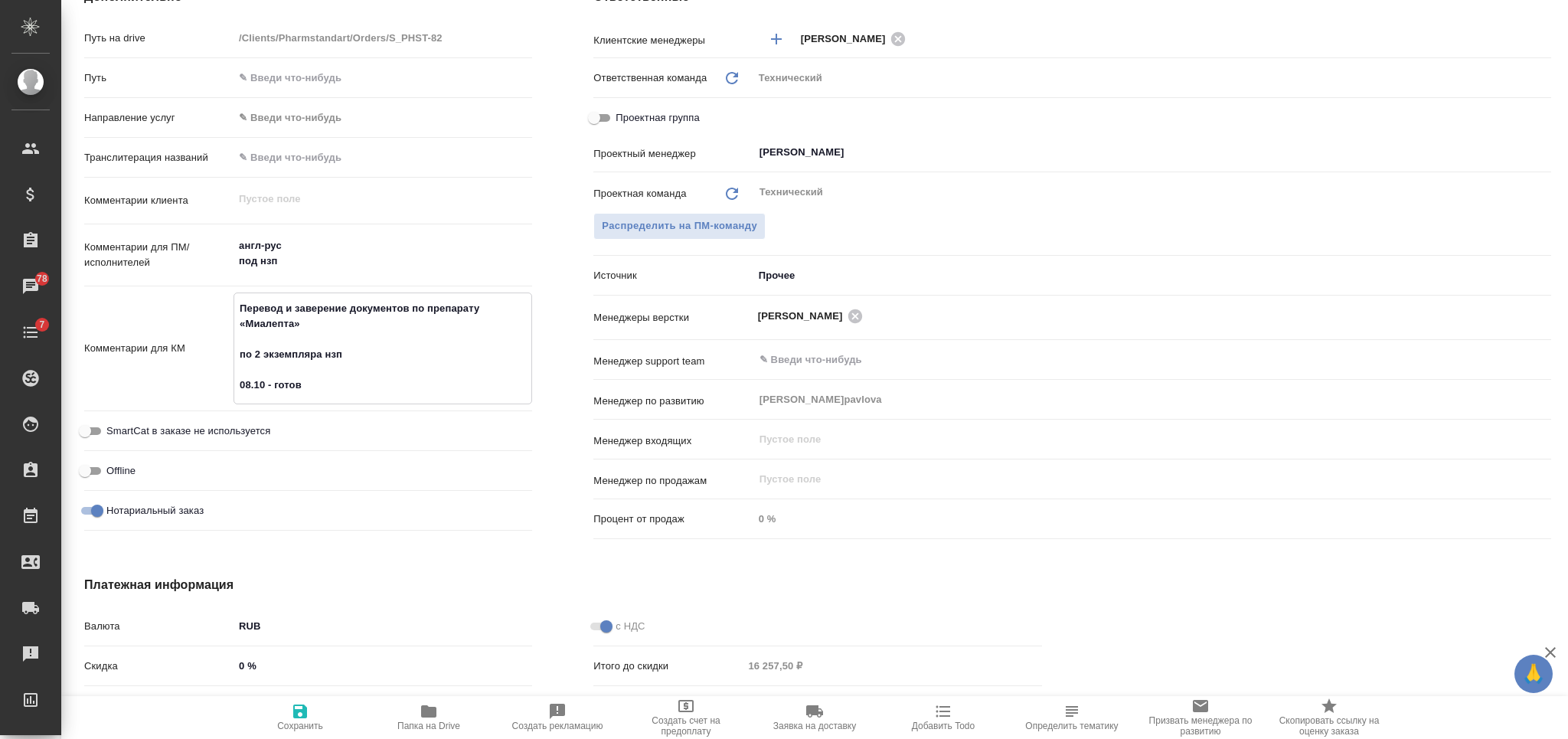
type textarea "Перевод и заверение документов по препарату «Миалепта» по 2 экземпляра нзп 08.1…"
type textarea "x"
type textarea "Перевод и заверение документов по препарату «Миалепта» по 2 экземпляра нзп 08.1…"
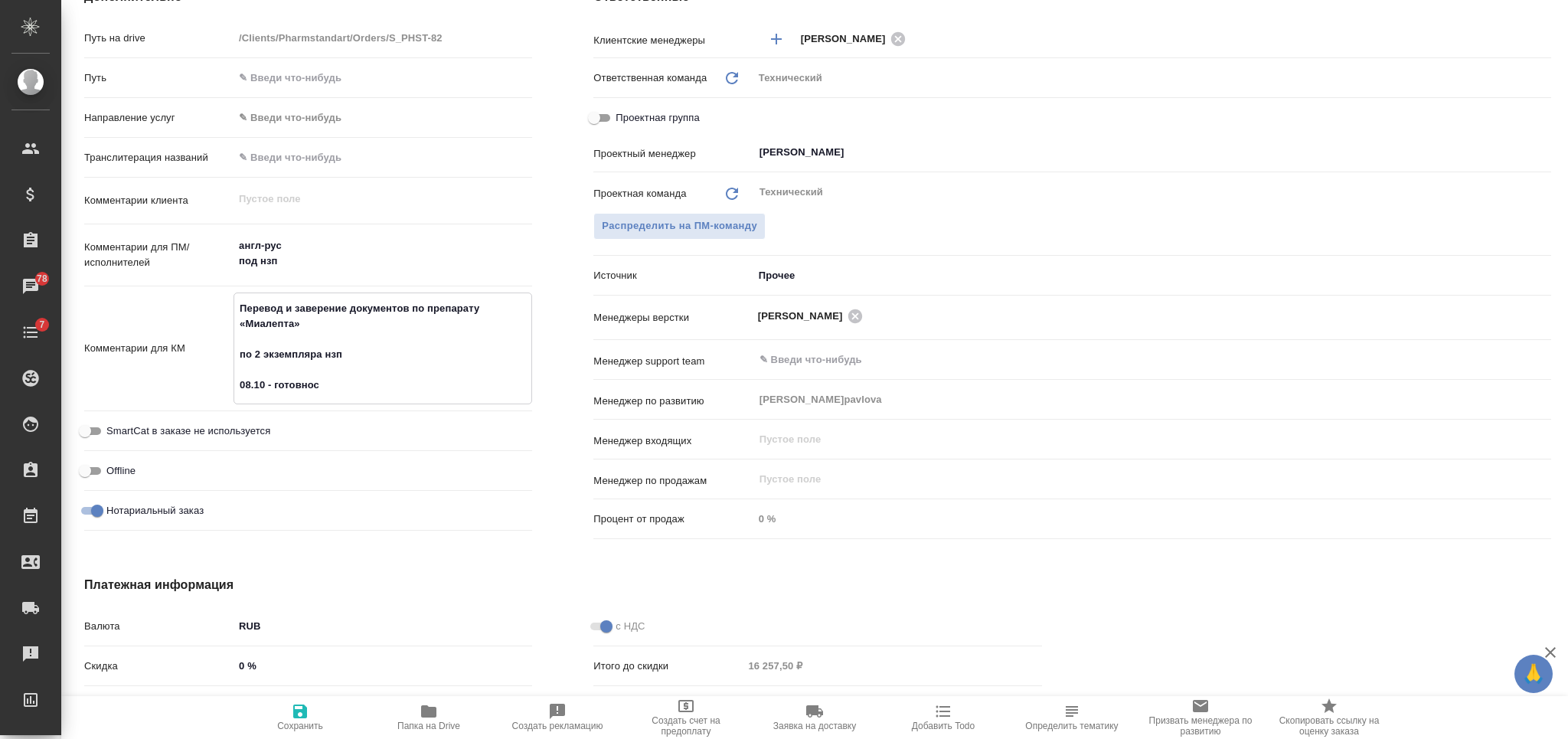
type textarea "x"
type textarea "Перевод и заверение документов по препарату «Миалепта» по 2 экземпляра нзп 08.1…"
type textarea "x"
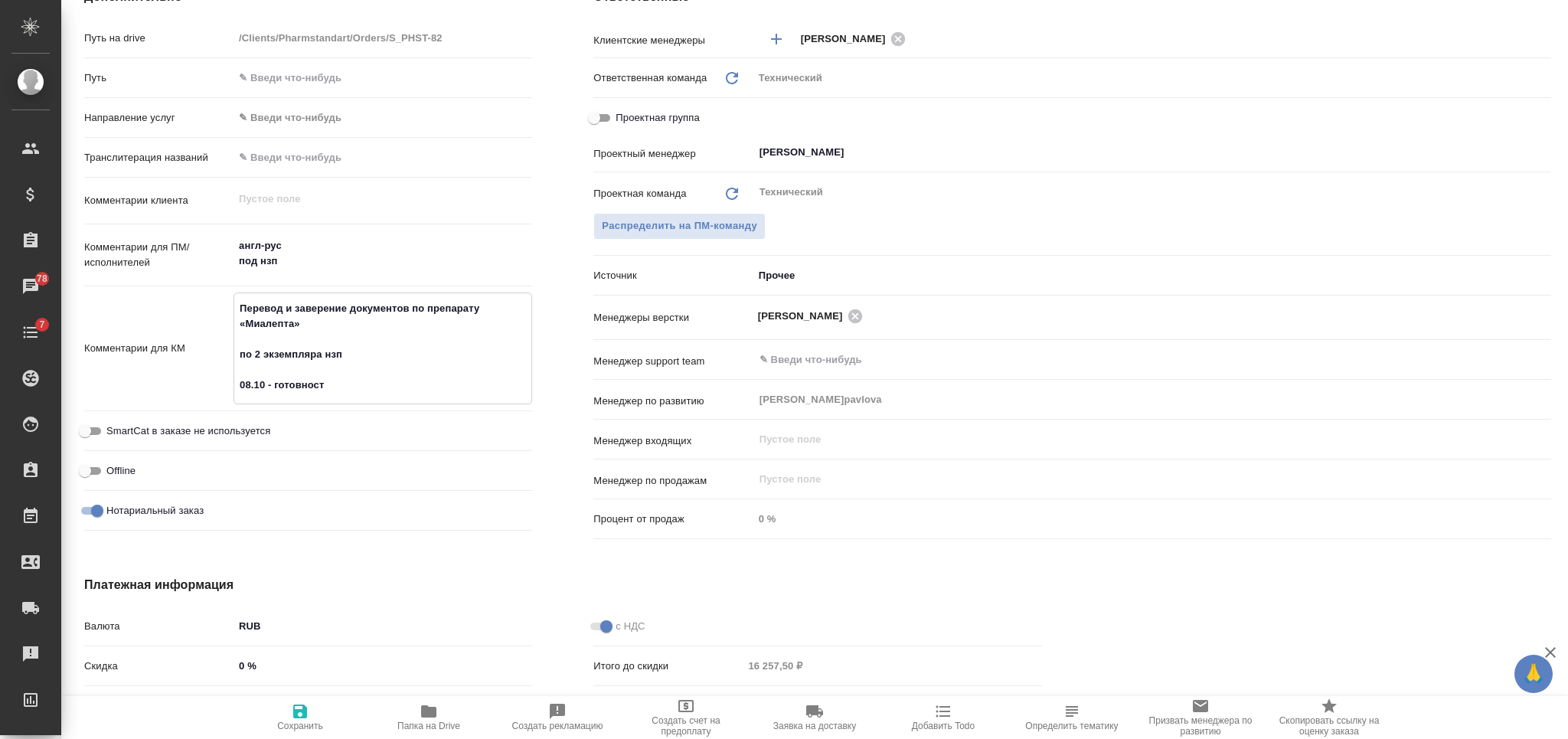
type textarea "x"
type textarea "Перевод и заверение документов по препарату «Миалепта» по 2 экземпляра нзп 08.1…"
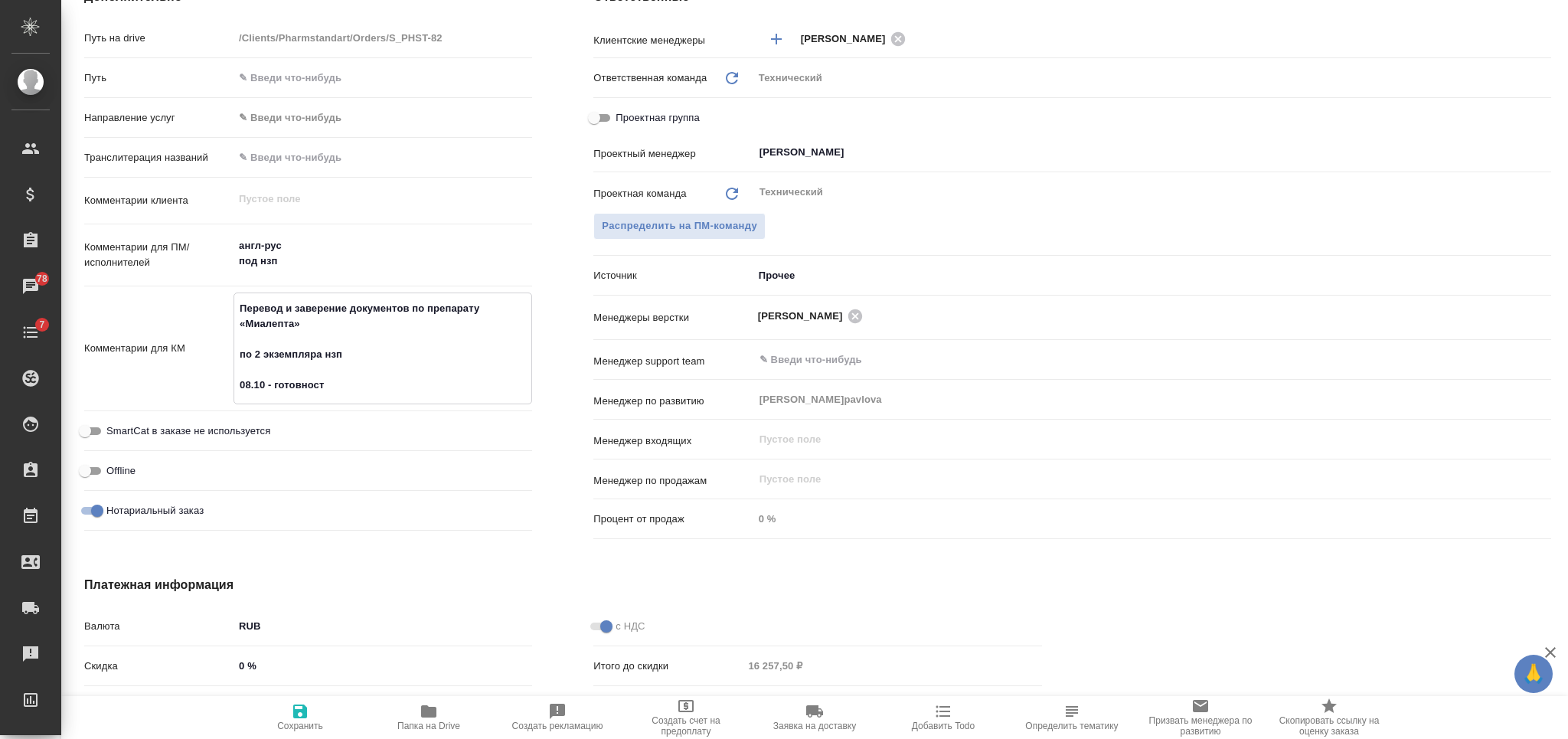
type textarea "x"
type textarea "Перевод и заверение документов по препарату «Миалепта» по 2 экземпляра нзп 08.1…"
type textarea "x"
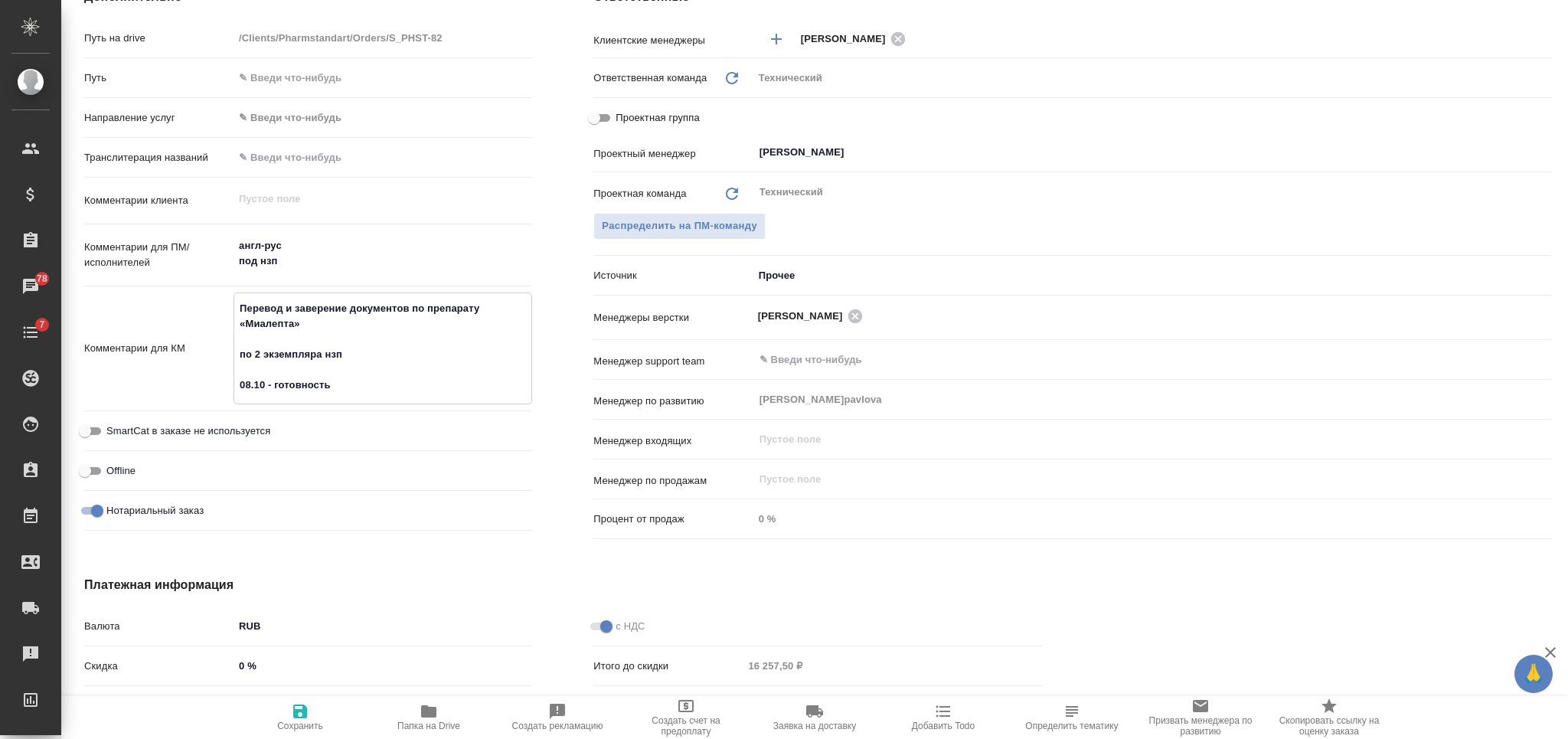
type textarea "x"
type textarea "Перевод и заверение документов по препарату «Миалепта» по 2 экземпляра нзп 08.1…"
type textarea "x"
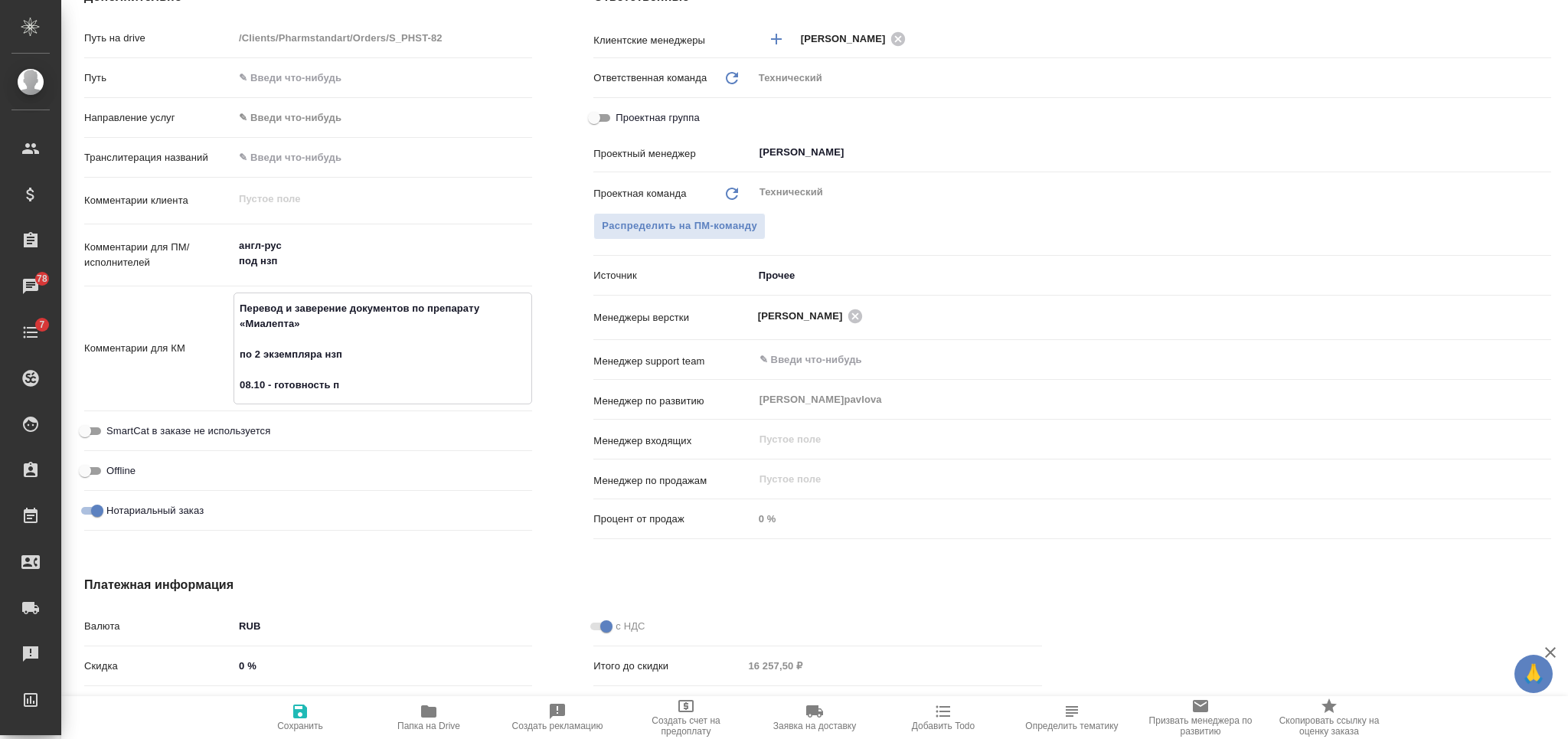
type textarea "x"
type textarea "Перевод и заверение документов по препарату «Миалепта» по 2 экземпляра нзп 08.1…"
type textarea "x"
type textarea "Перевод и заверение документов по препарату «Миалепта» по 2 экземпляра нзп 08.1…"
type textarea "x"
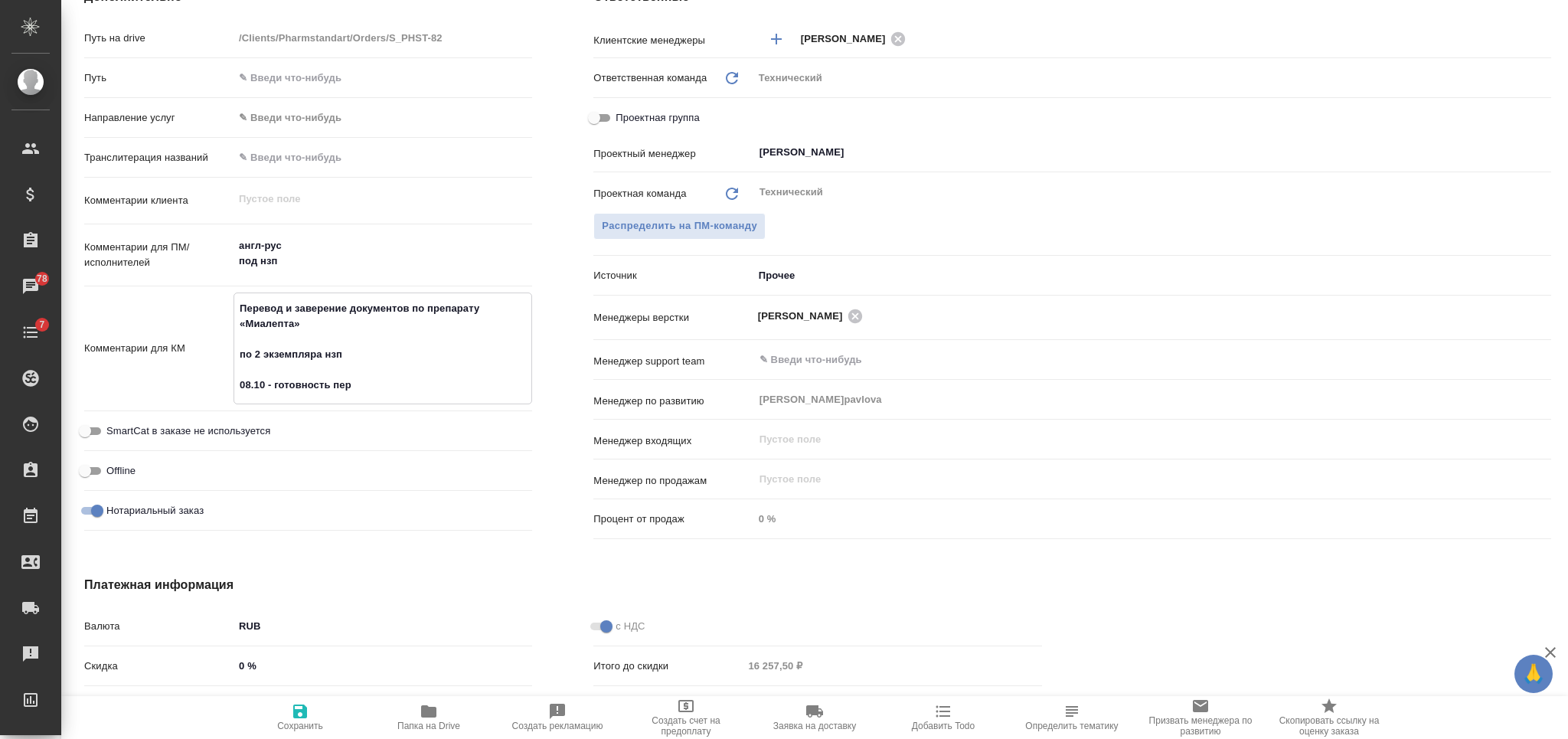
type textarea "x"
type textarea "Перевод и заверение документов по препарату «Миалепта» по 2 экземпляра нзп 08.1…"
type textarea "x"
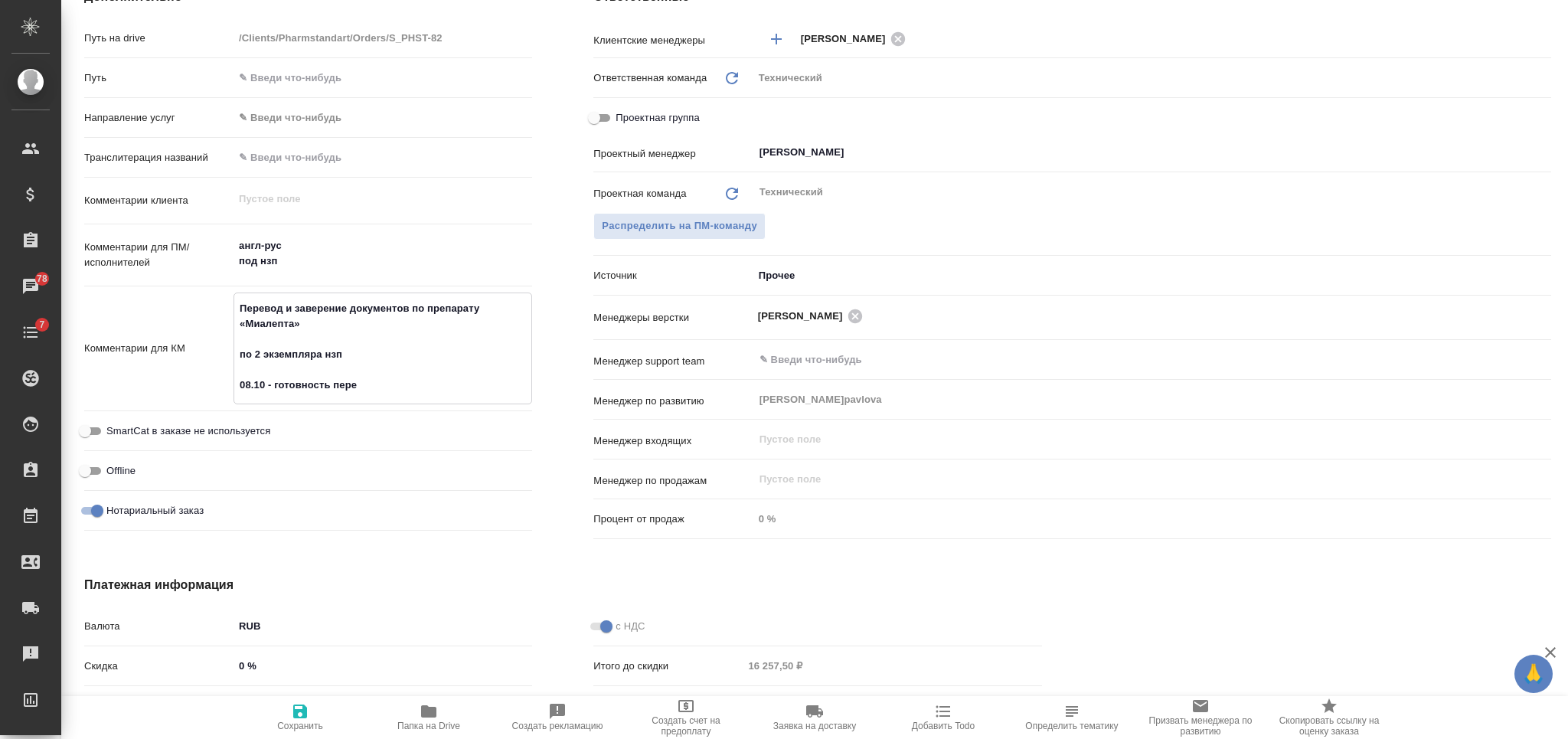
type textarea "x"
type textarea "Перевод и заверение документов по препарату «Миалепта» по 2 экземпляра нзп 08.1…"
type textarea "x"
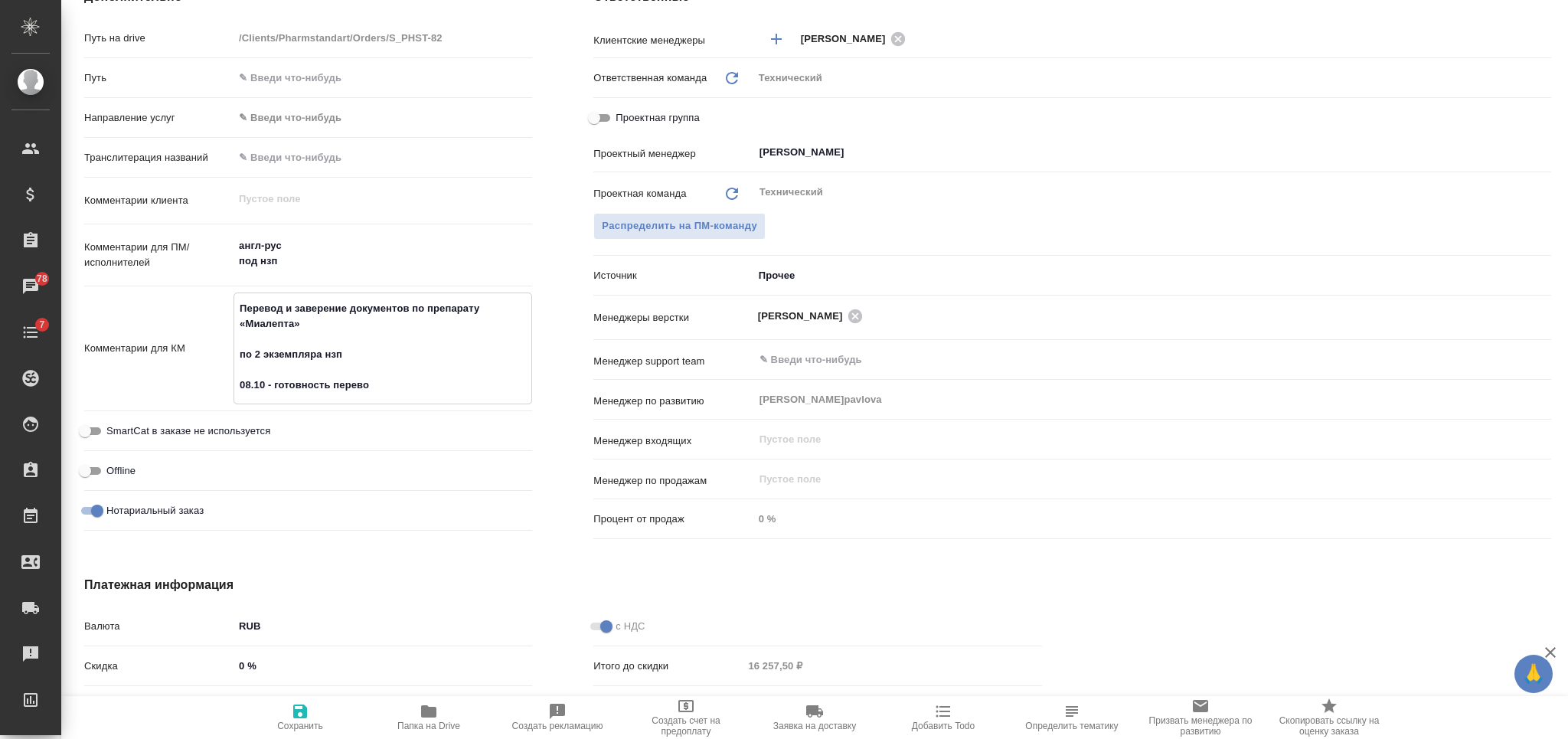
type textarea "Перевод и заверение документов по препарату «Миалепта» по 2 экземпляра нзп 08.1…"
type textarea "x"
type textarea "Перевод и заверение документов по препарату «Миалепта» по 2 экземпляра нзп 08.1…"
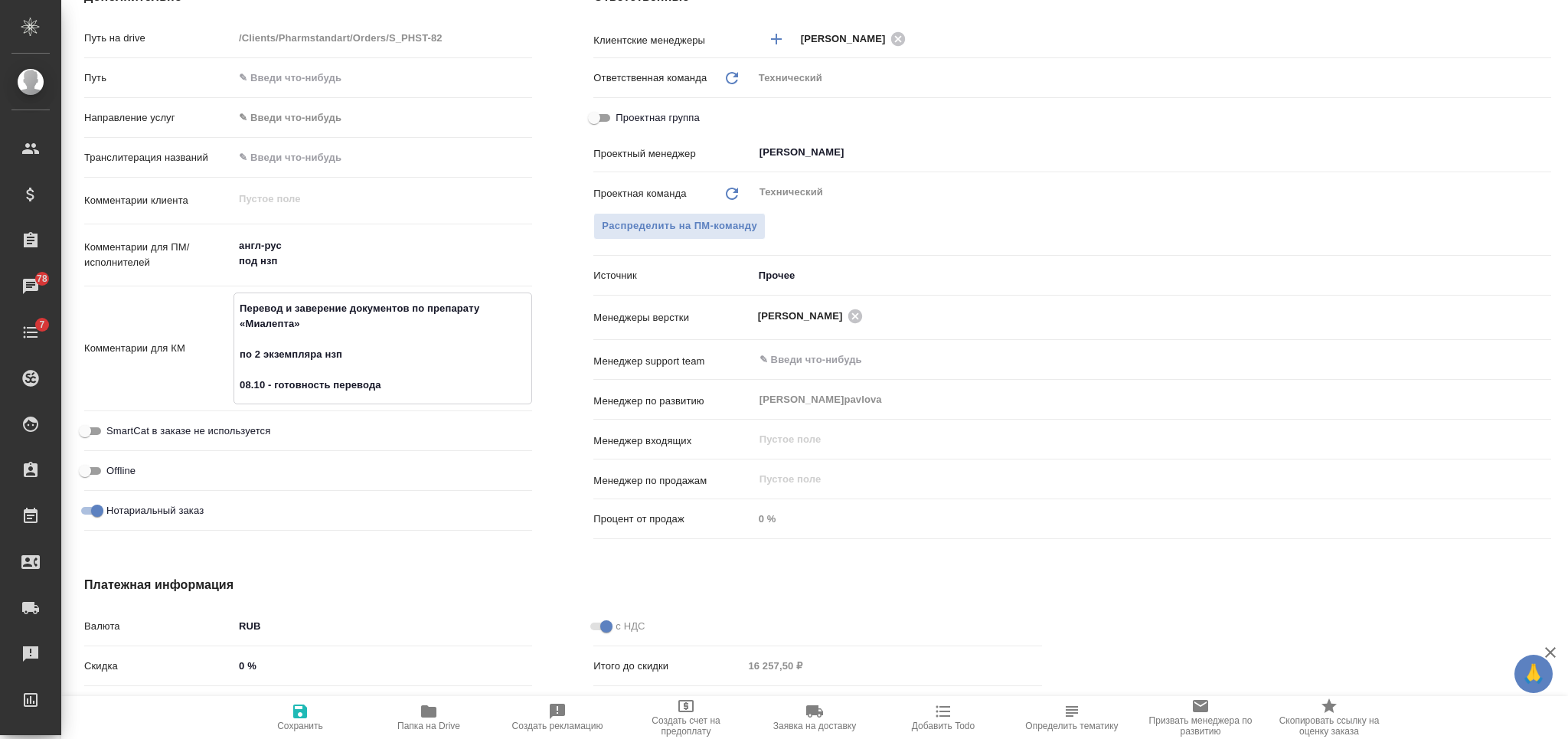
type textarea "x"
type textarea "Перевод и заверение документов по препарату «Миалепта» по 2 экземпляра нзп 08.1…"
type textarea "x"
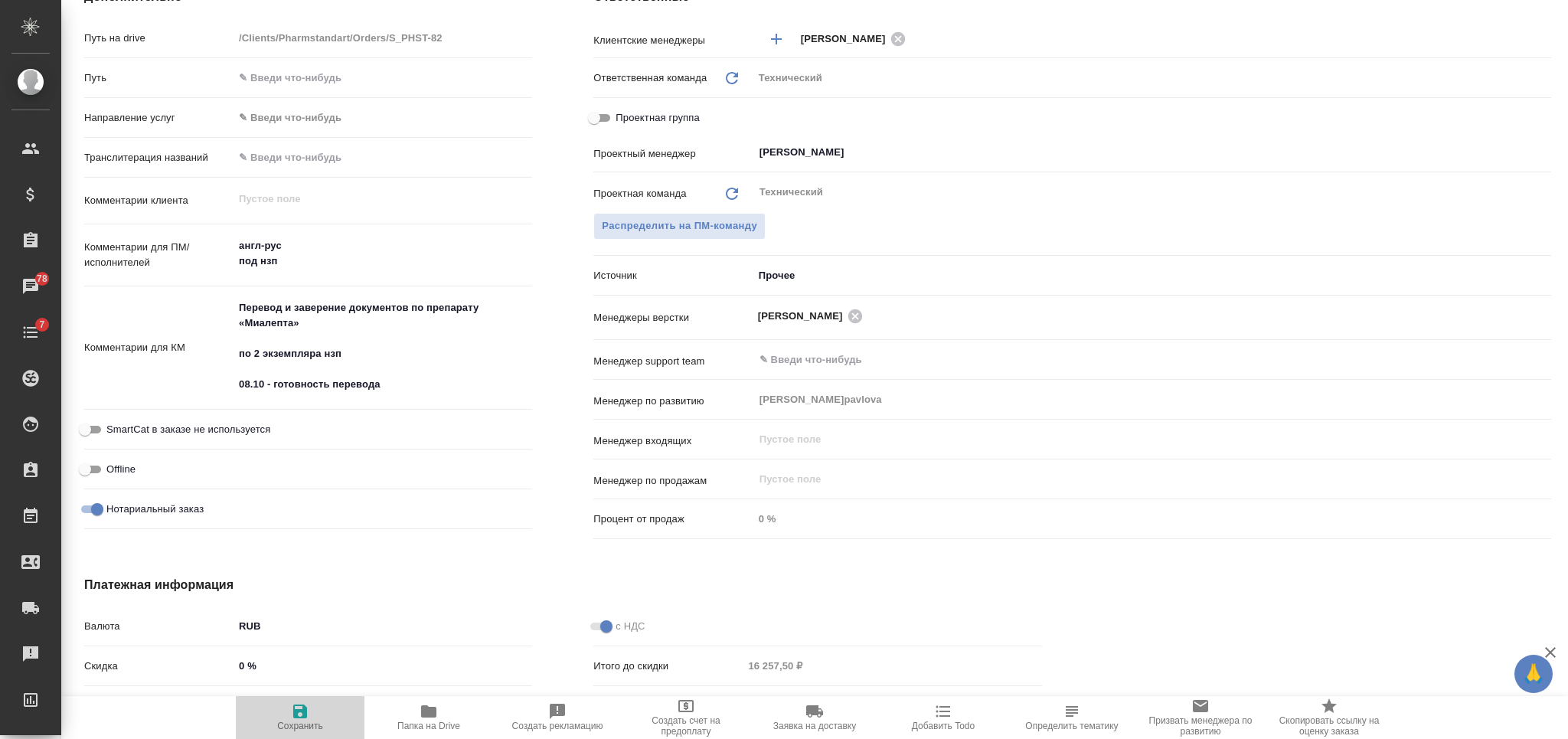
drag, startPoint x: 306, startPoint y: 713, endPoint x: 299, endPoint y: 708, distance: 8.6
click at [305, 713] on icon "button" at bounding box center [300, 711] width 18 height 18
type textarea "x"
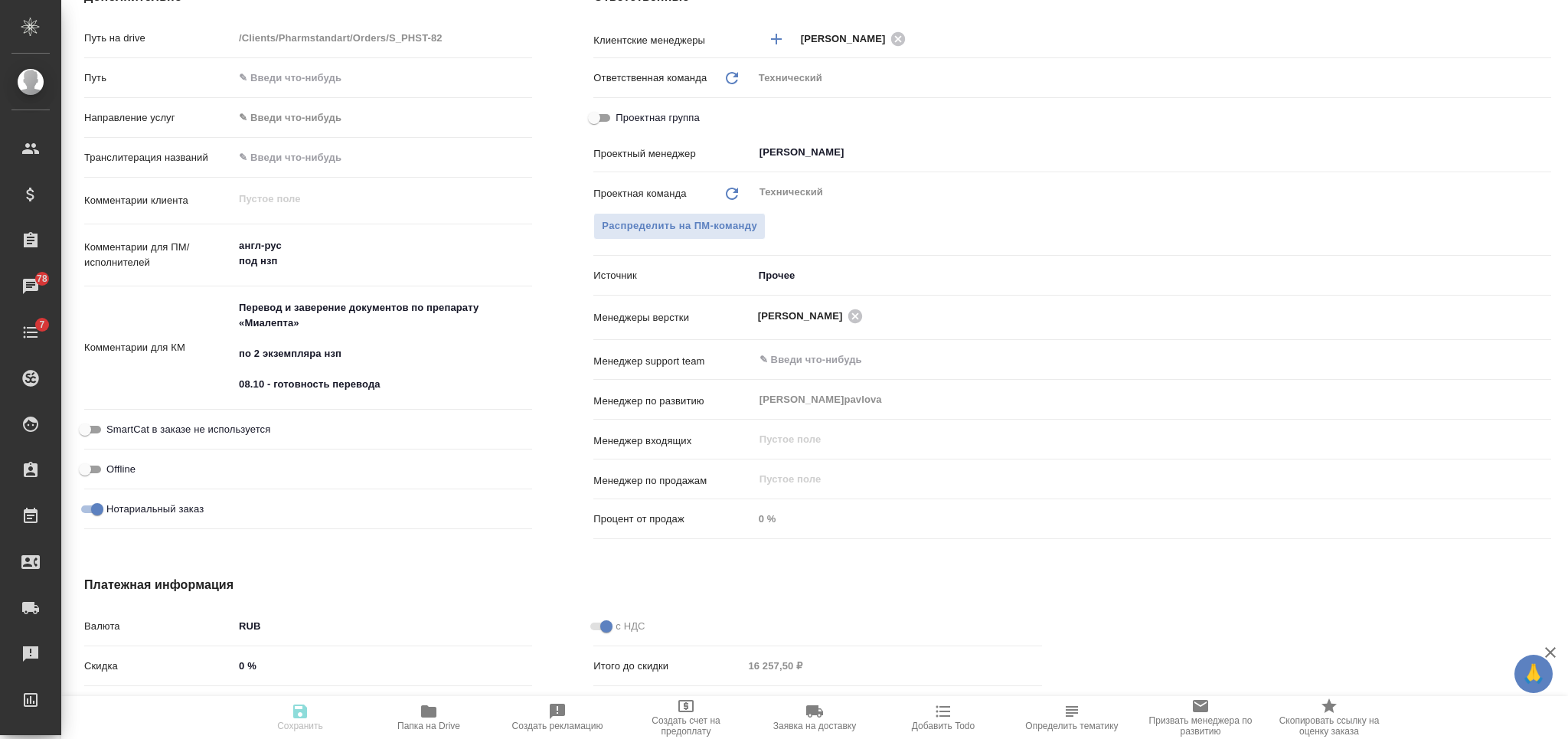
type textarea "x"
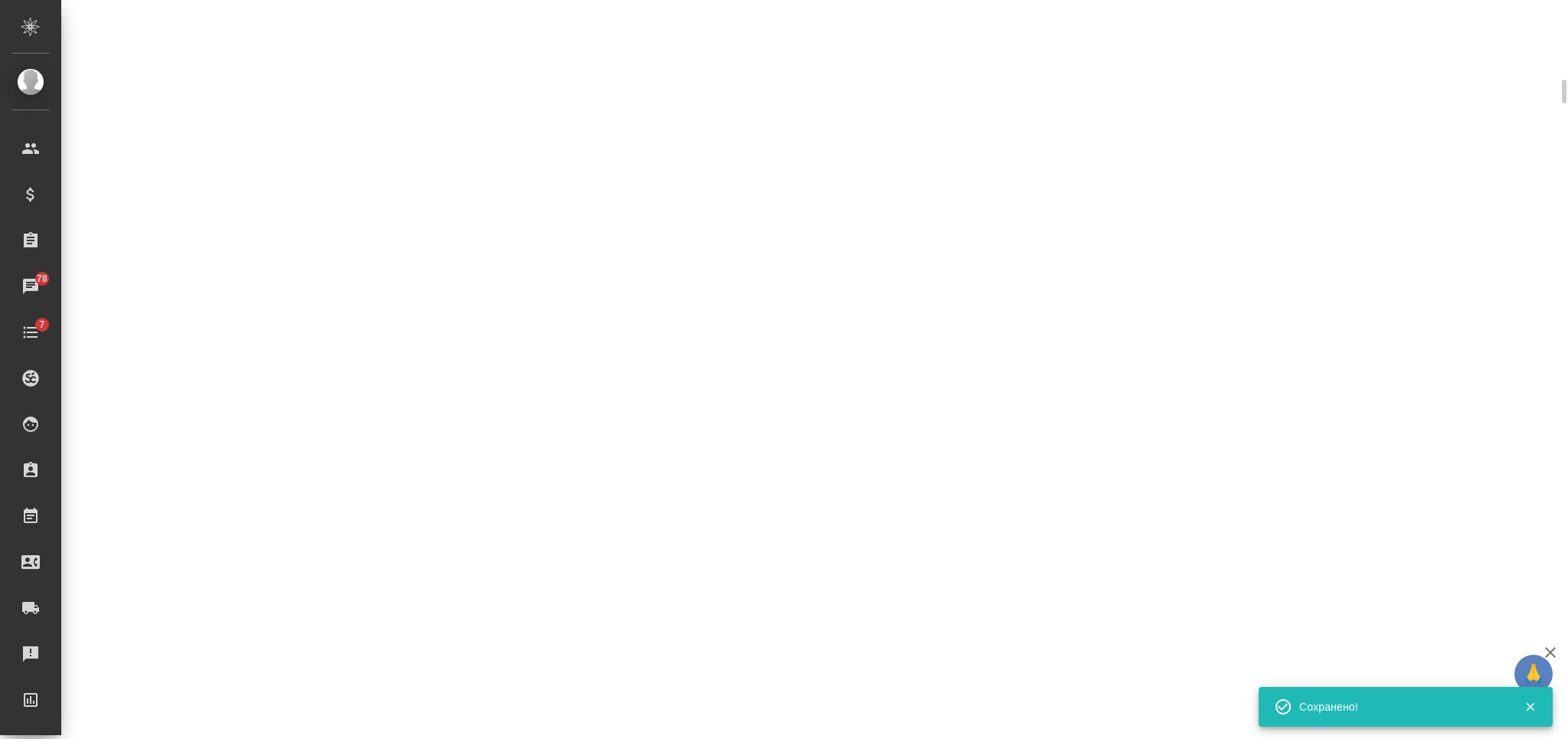
select select "RU"
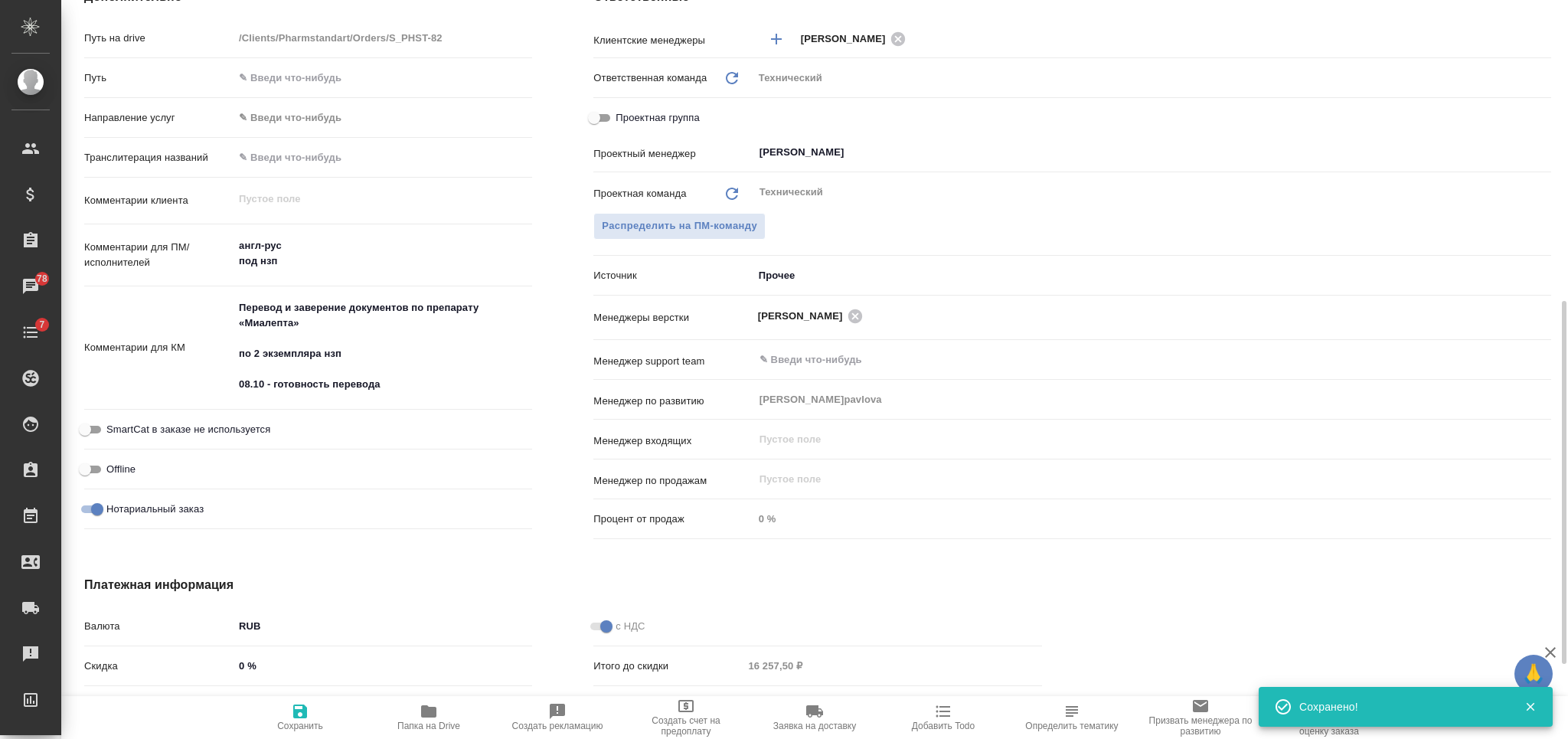
type textarea "x"
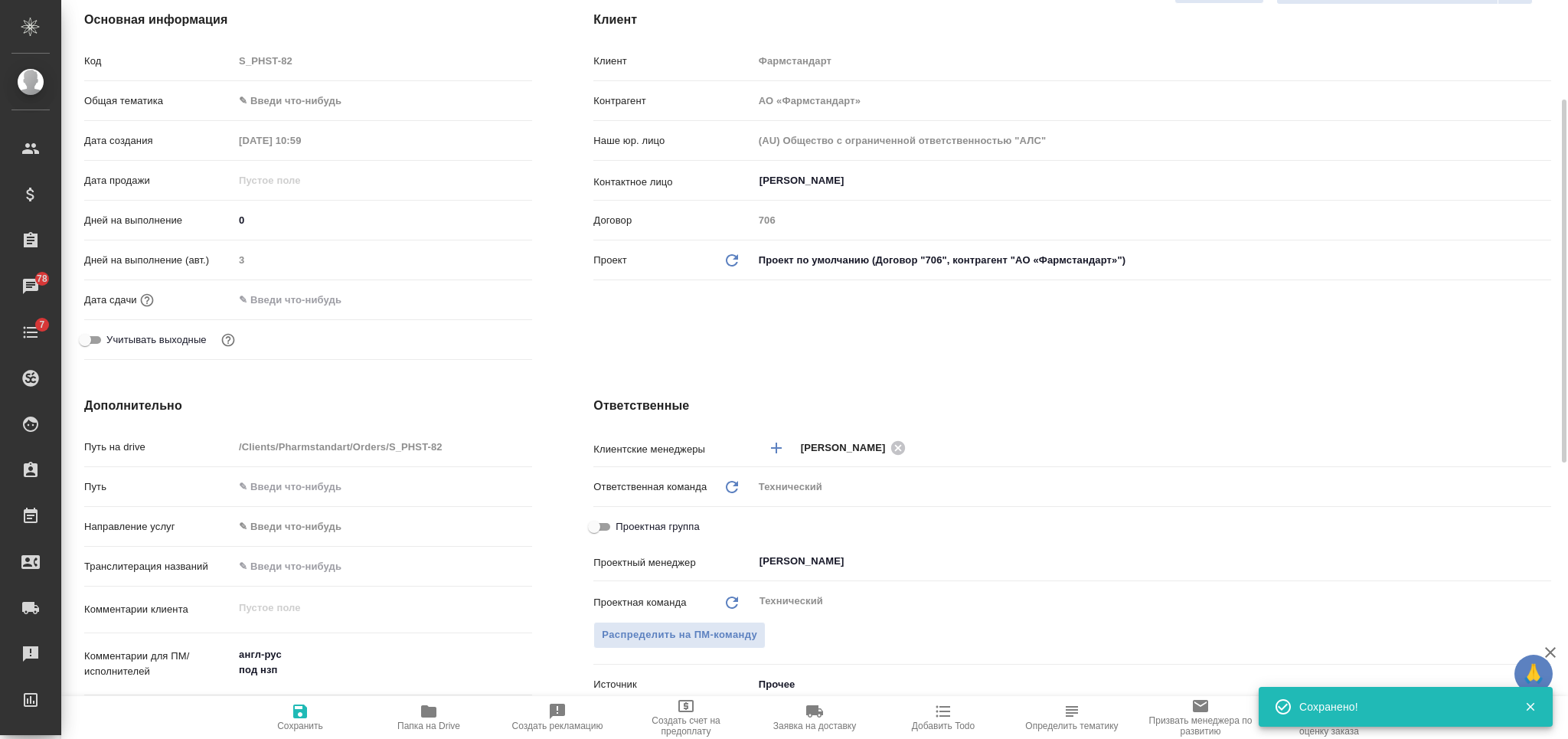
click at [327, 289] on input "text" at bounding box center [300, 300] width 134 height 22
type input "0_.__.____ __:__"
type textarea "x"
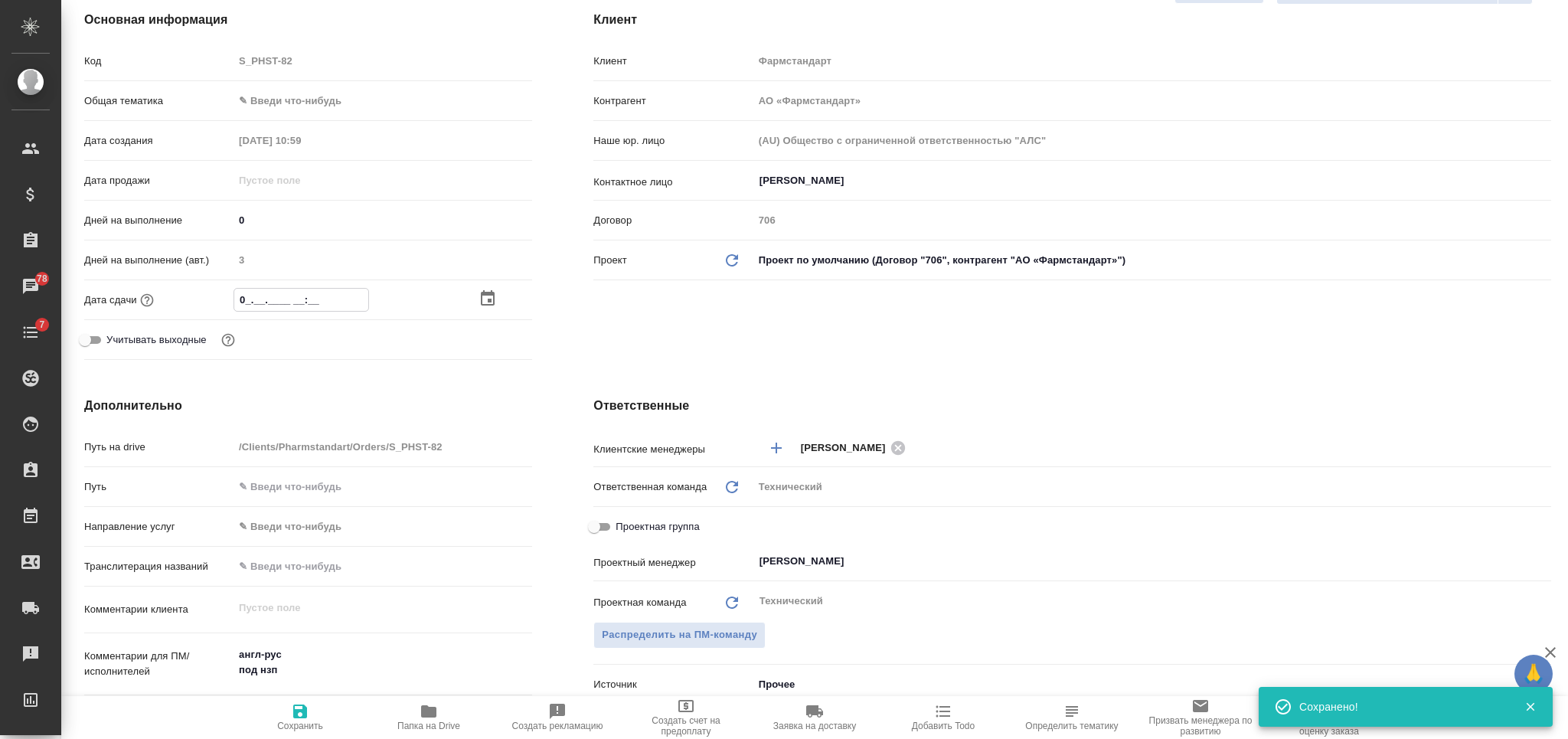
type input "08.__.____ __:__"
type textarea "x"
type input "08.1_.____ __:__"
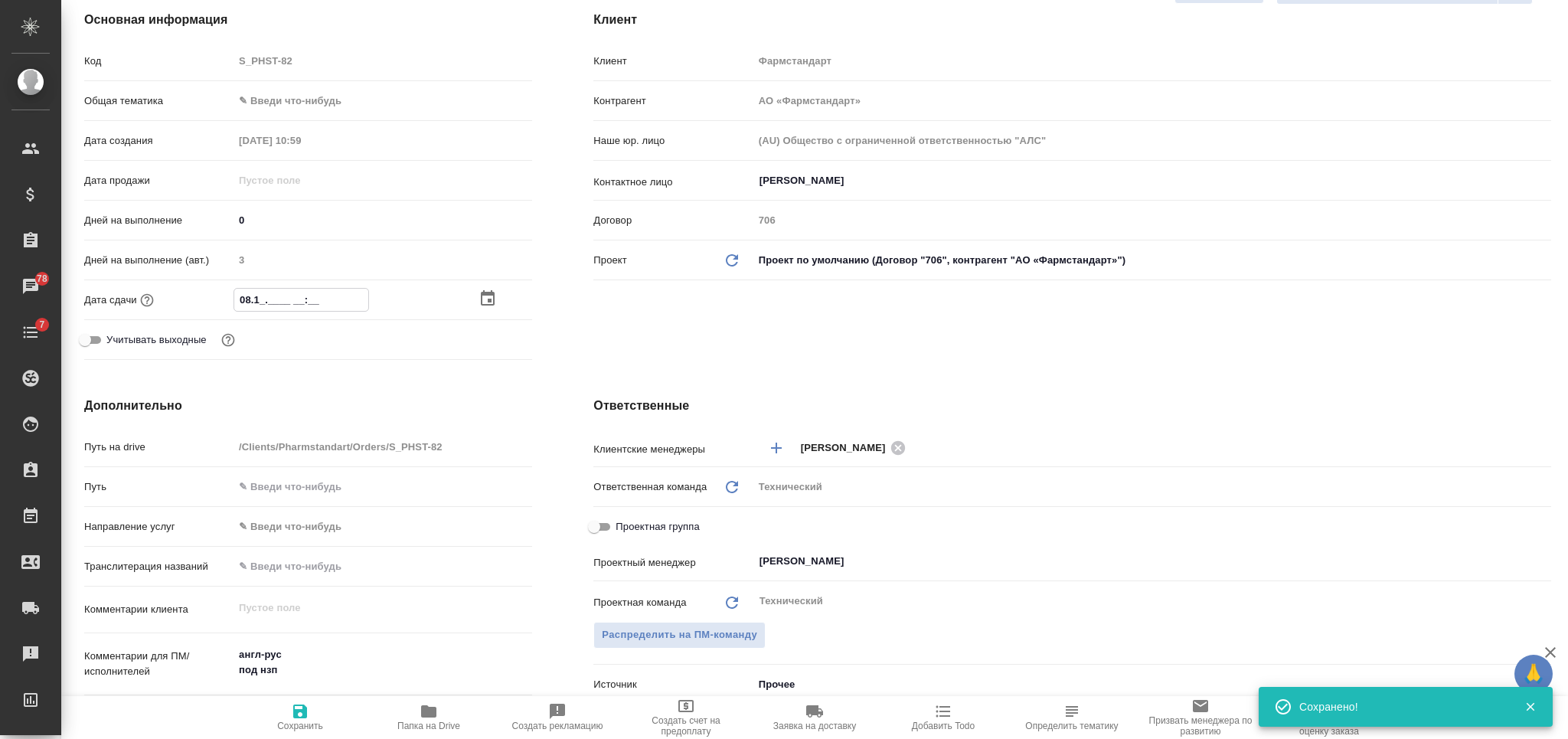
type textarea "x"
type input "08.10.____ __:__"
type textarea "x"
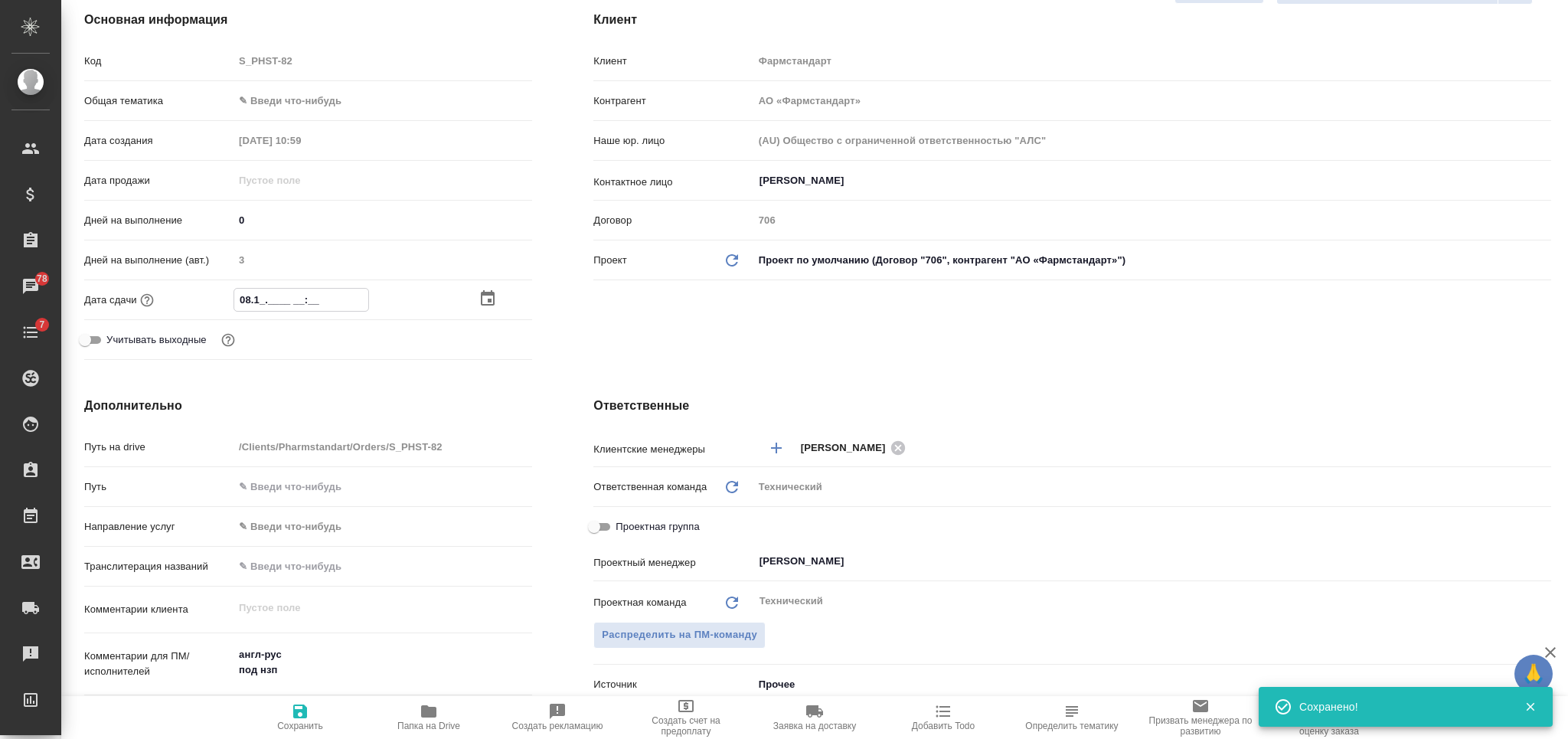
type textarea "x"
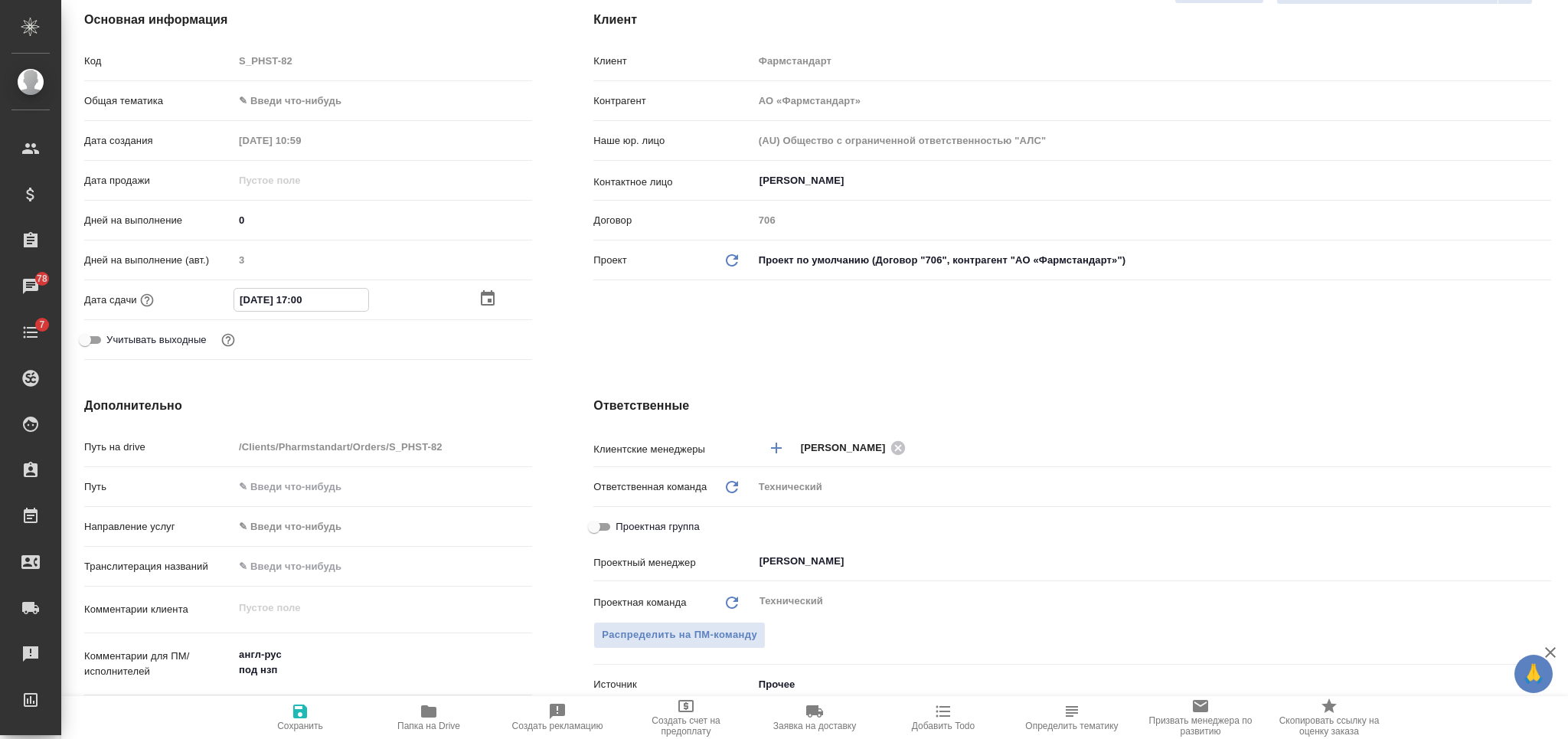
drag, startPoint x: 306, startPoint y: 717, endPoint x: 370, endPoint y: 717, distance: 64.0
click at [306, 718] on icon "button" at bounding box center [300, 711] width 18 height 18
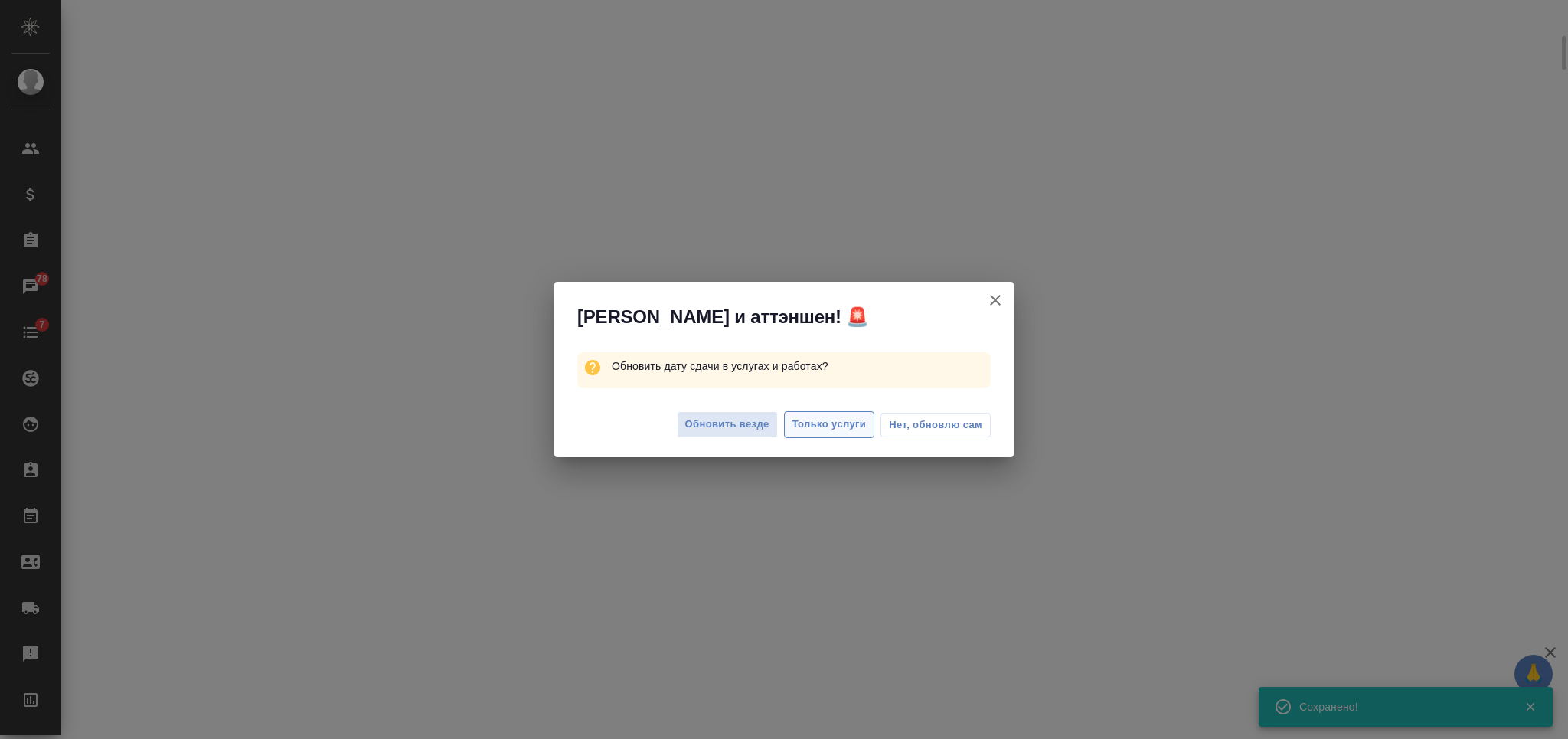
scroll to position [192, 0]
click at [808, 416] on span "Только услуги" at bounding box center [829, 425] width 75 height 18
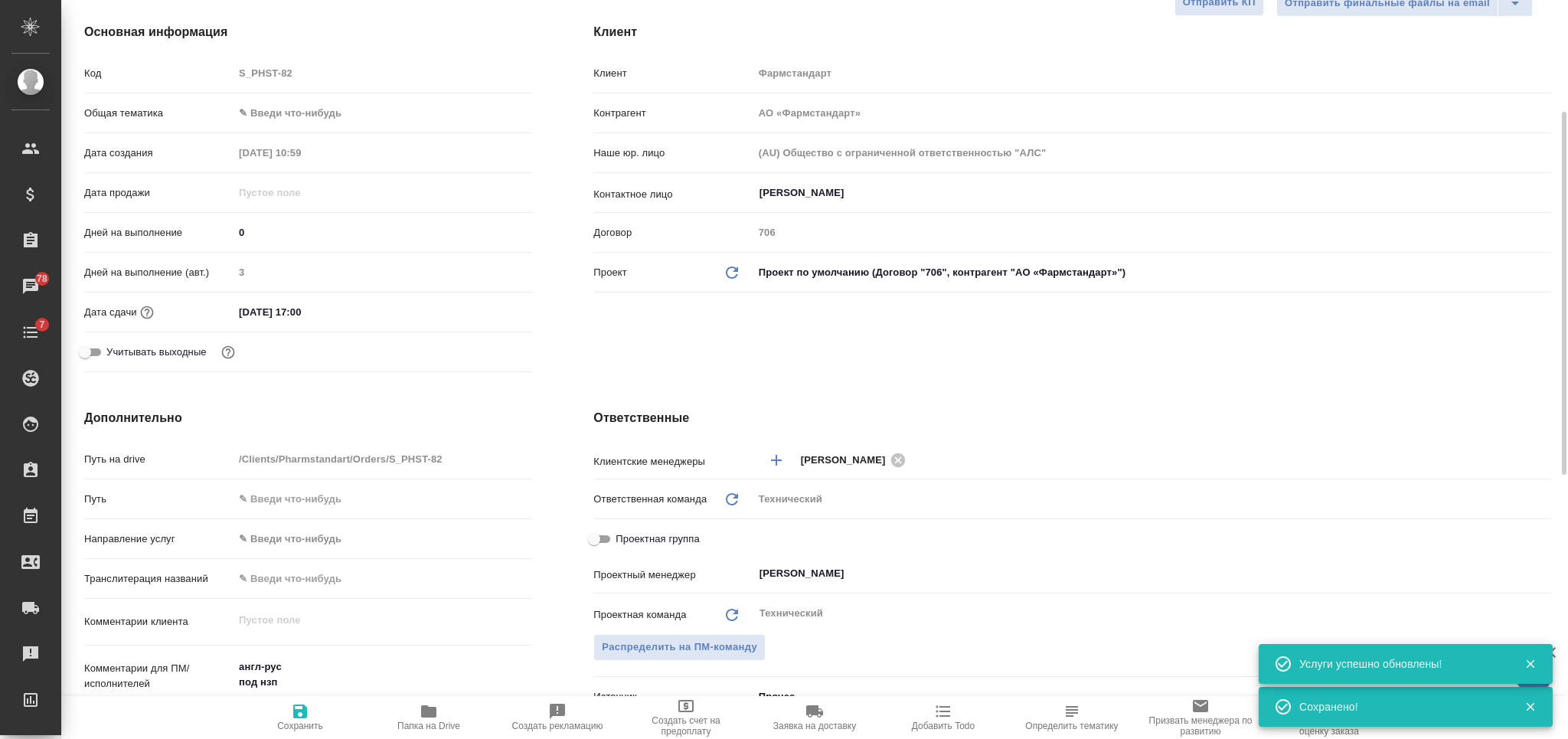
scroll to position [204, 0]
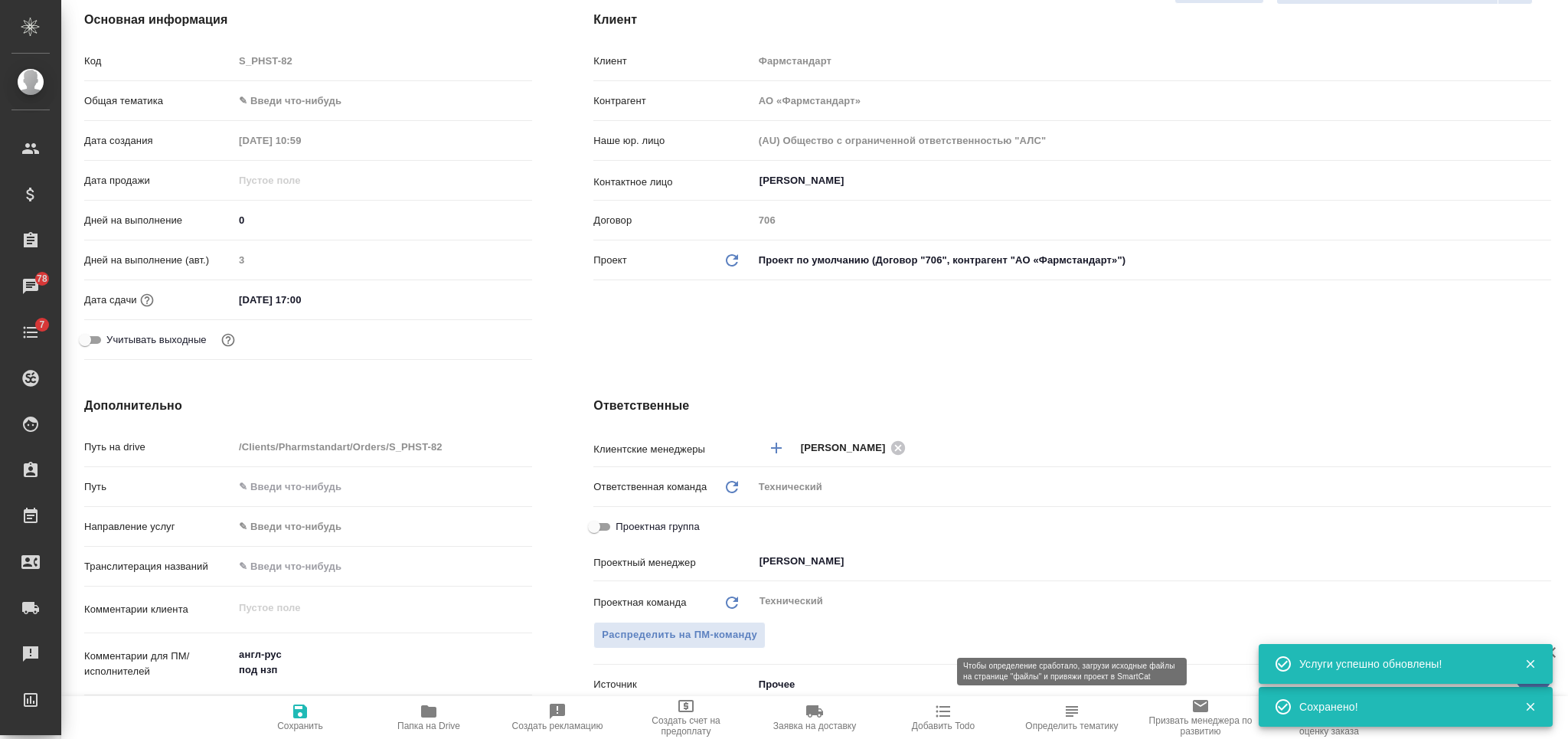
click at [1065, 719] on icon "button" at bounding box center [1071, 711] width 18 height 18
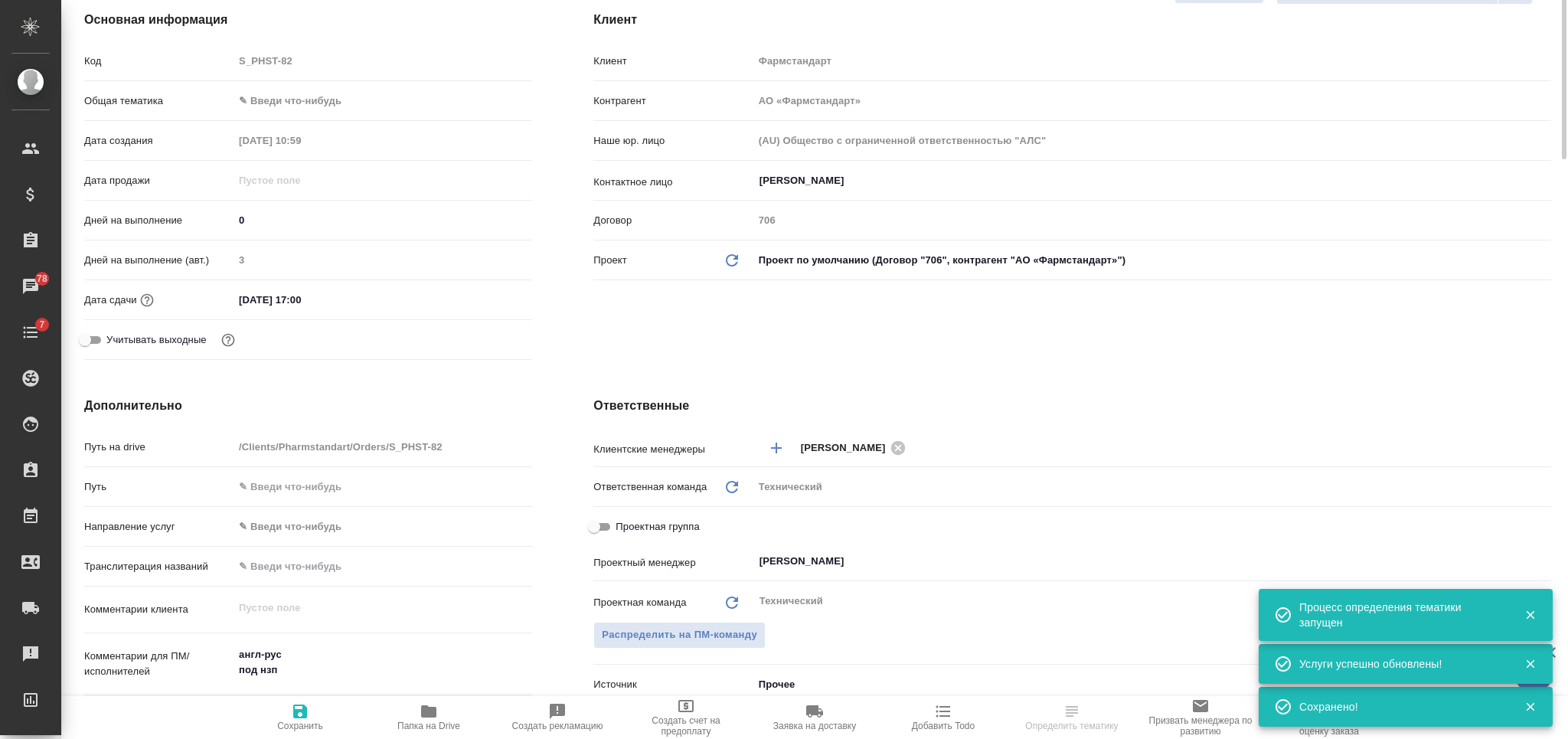
scroll to position [0, 0]
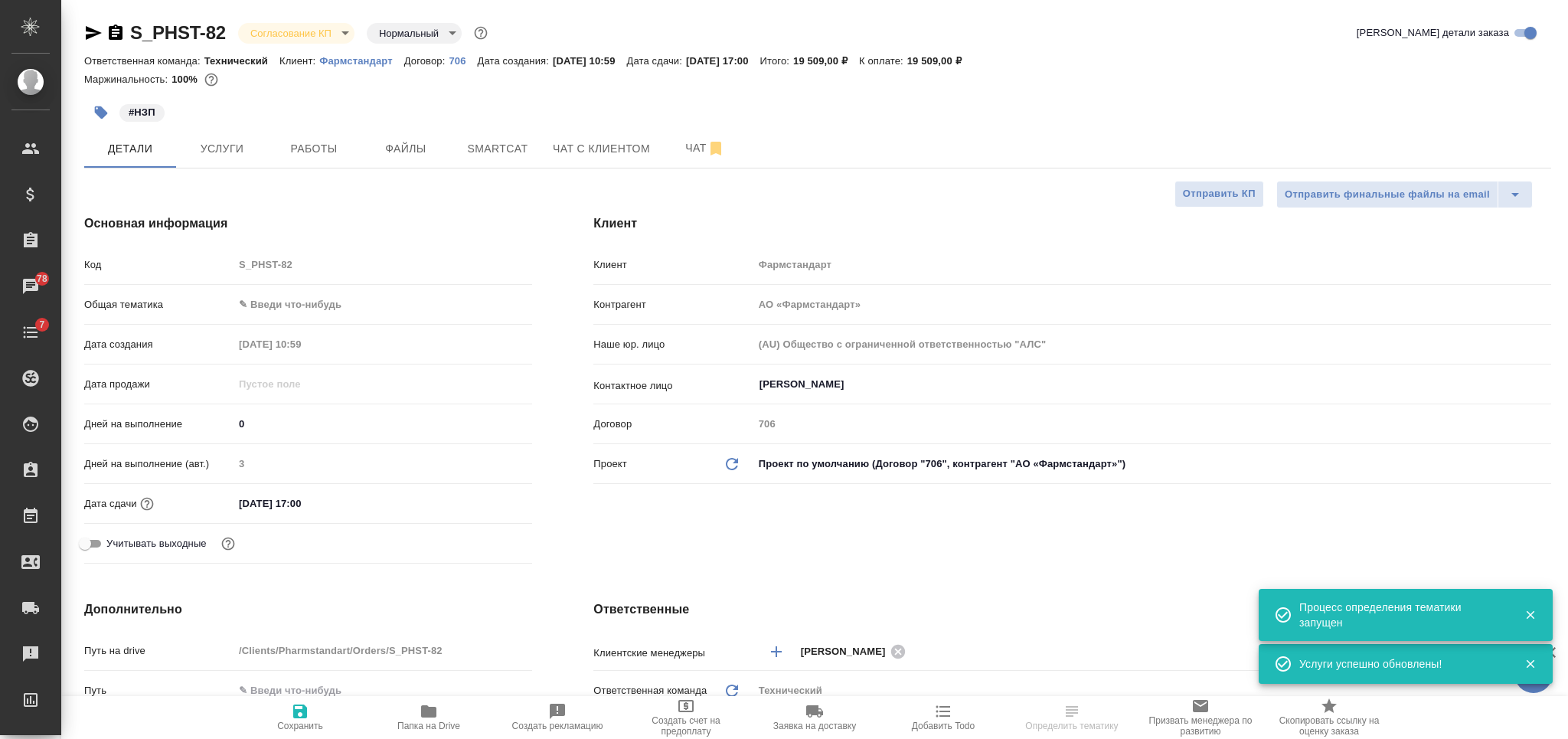
click at [263, 26] on body "🙏 .cls-1 fill:#fff; AWATERA Nikiforova Valeria Клиенты Спецификации Заказы 78 Ч…" at bounding box center [784, 370] width 1568 height 739
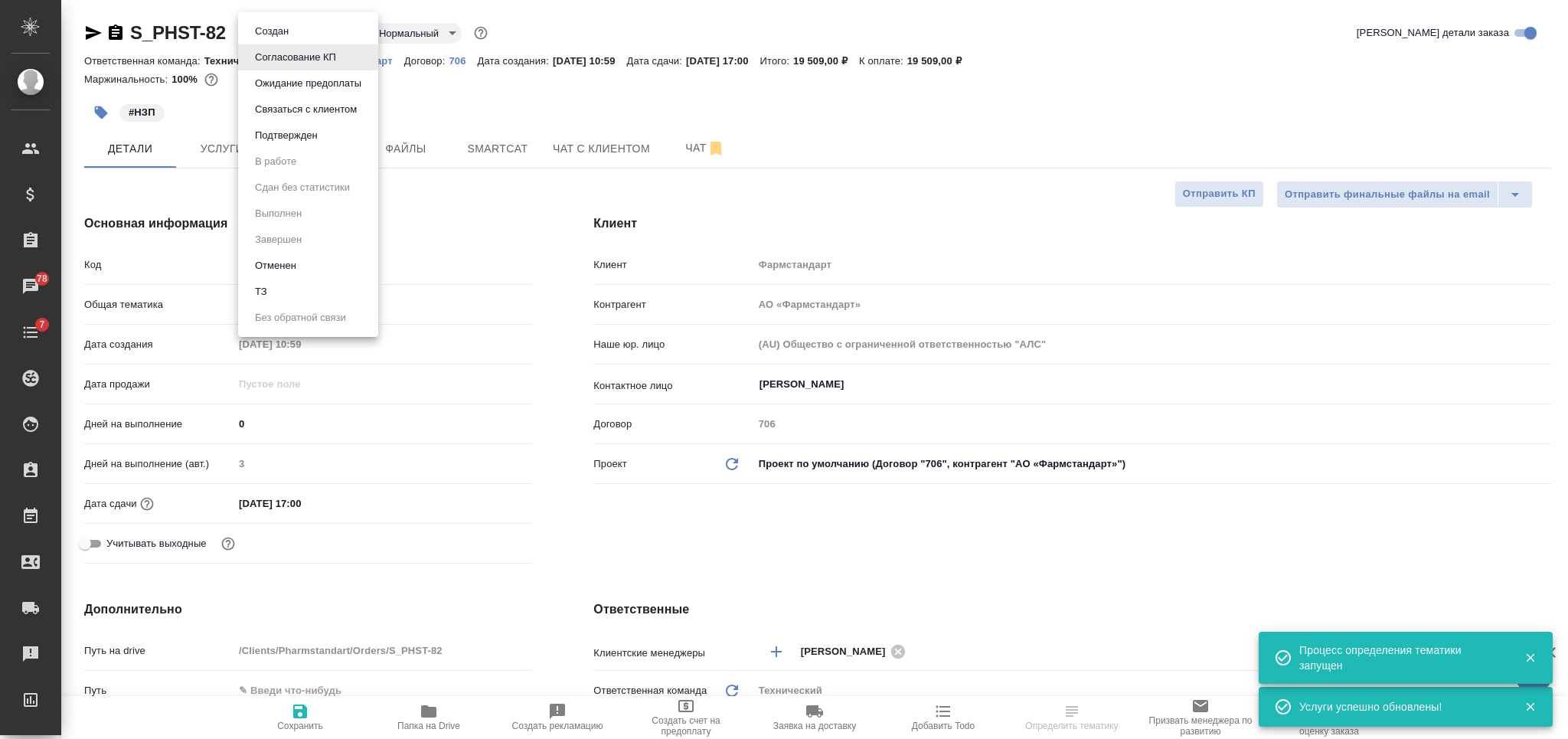
click at [308, 138] on button "Подтвержден" at bounding box center [286, 135] width 72 height 17
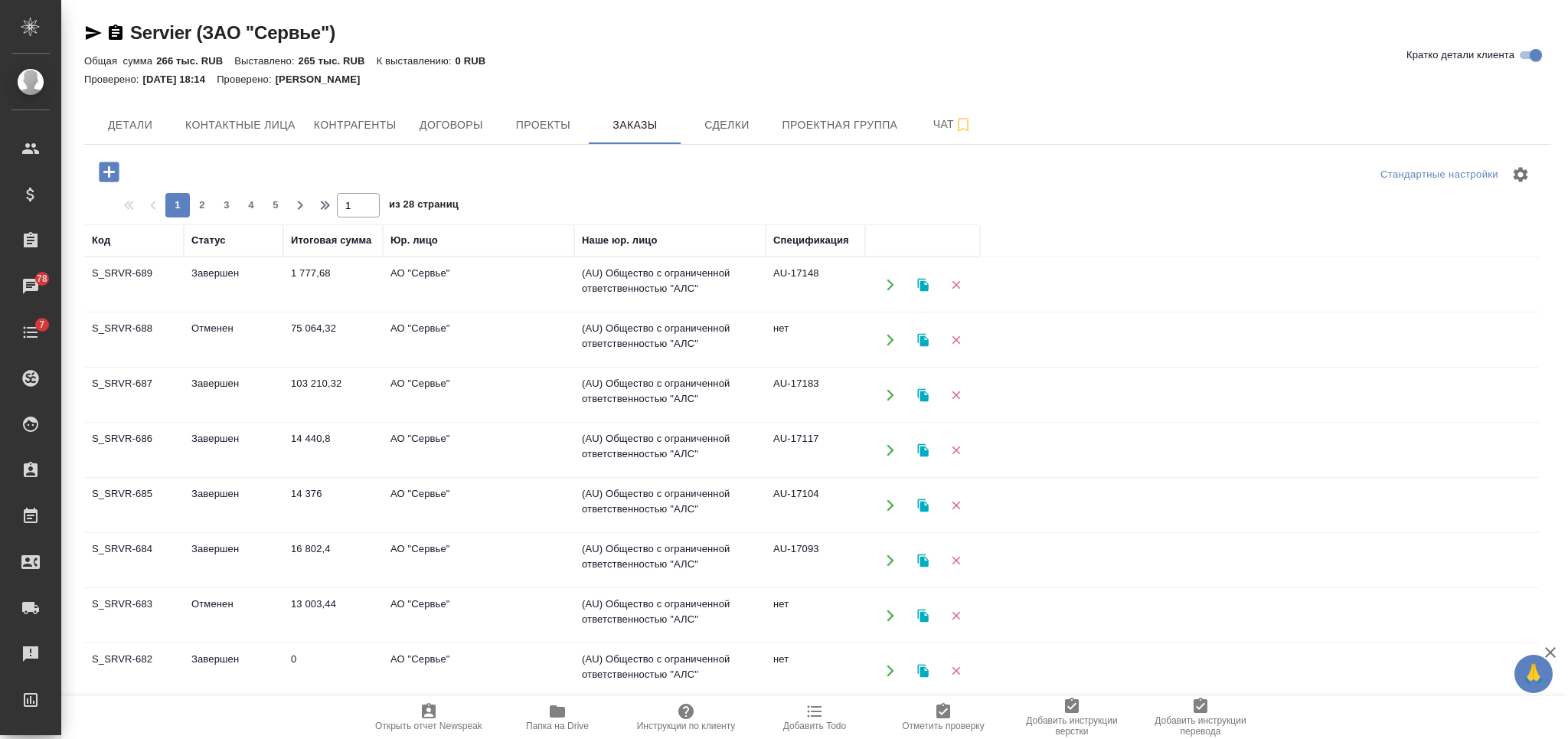
click at [422, 333] on td "АО "Сервье"" at bounding box center [478, 340] width 192 height 54
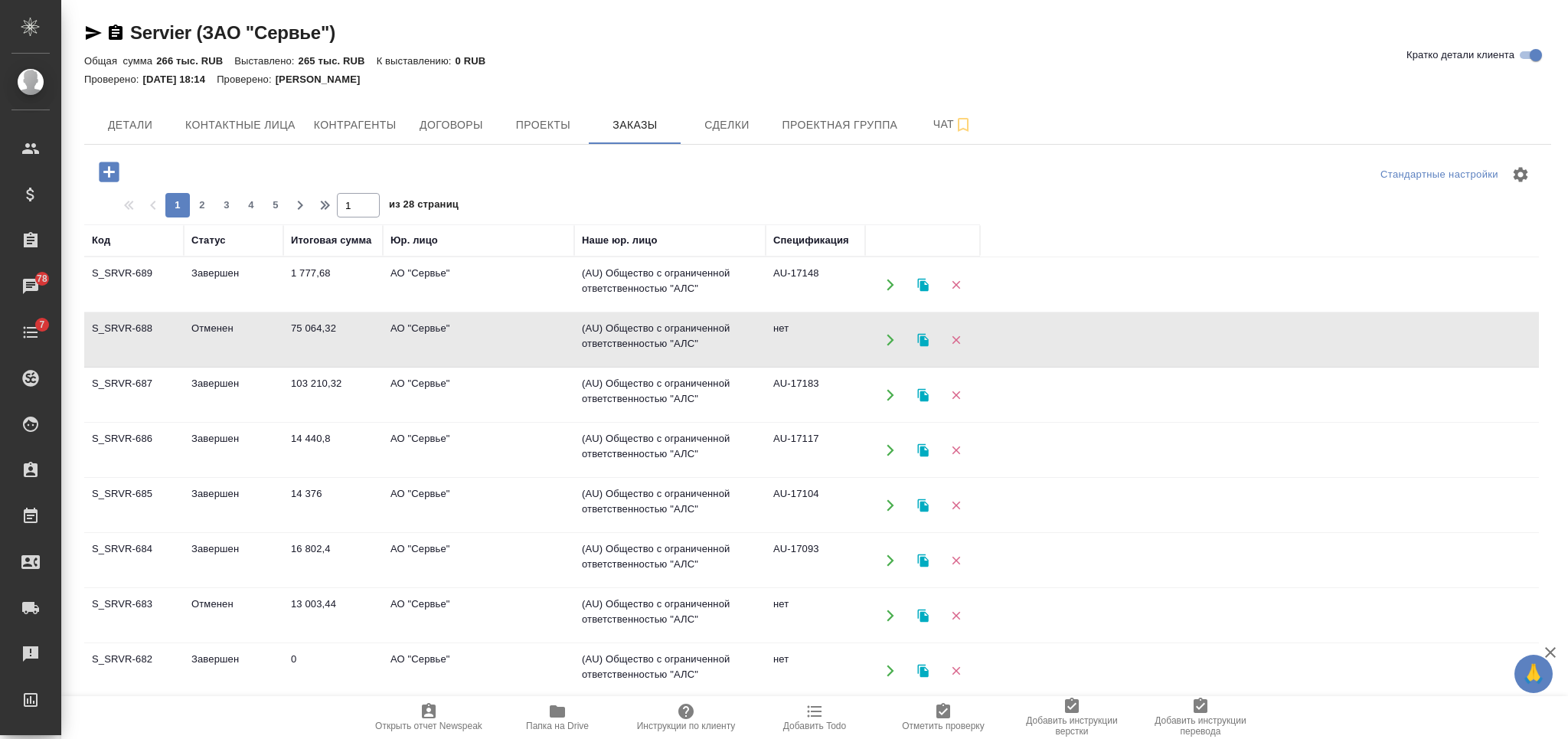
click at [422, 333] on td "АО "Сервье"" at bounding box center [478, 340] width 192 height 54
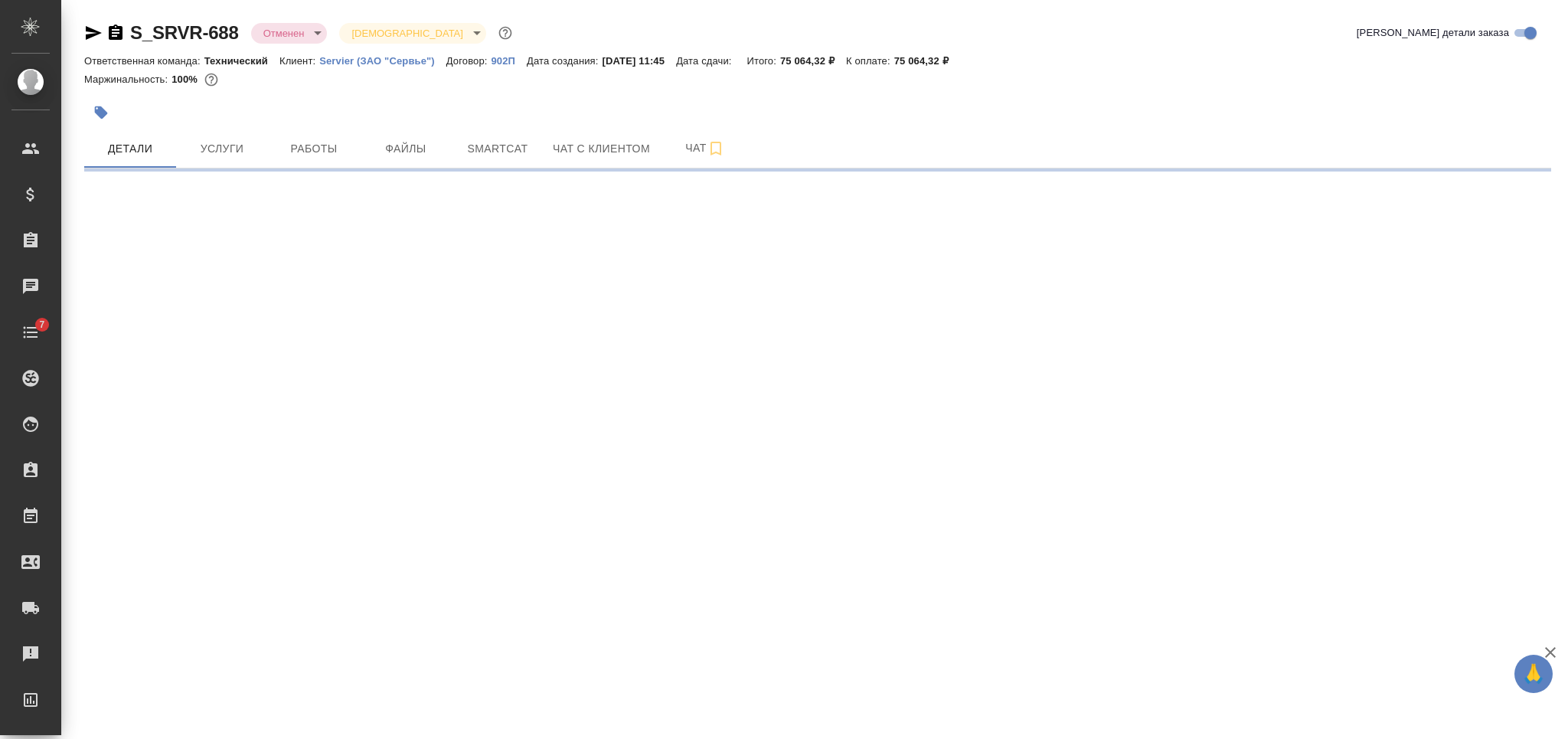
select select "RU"
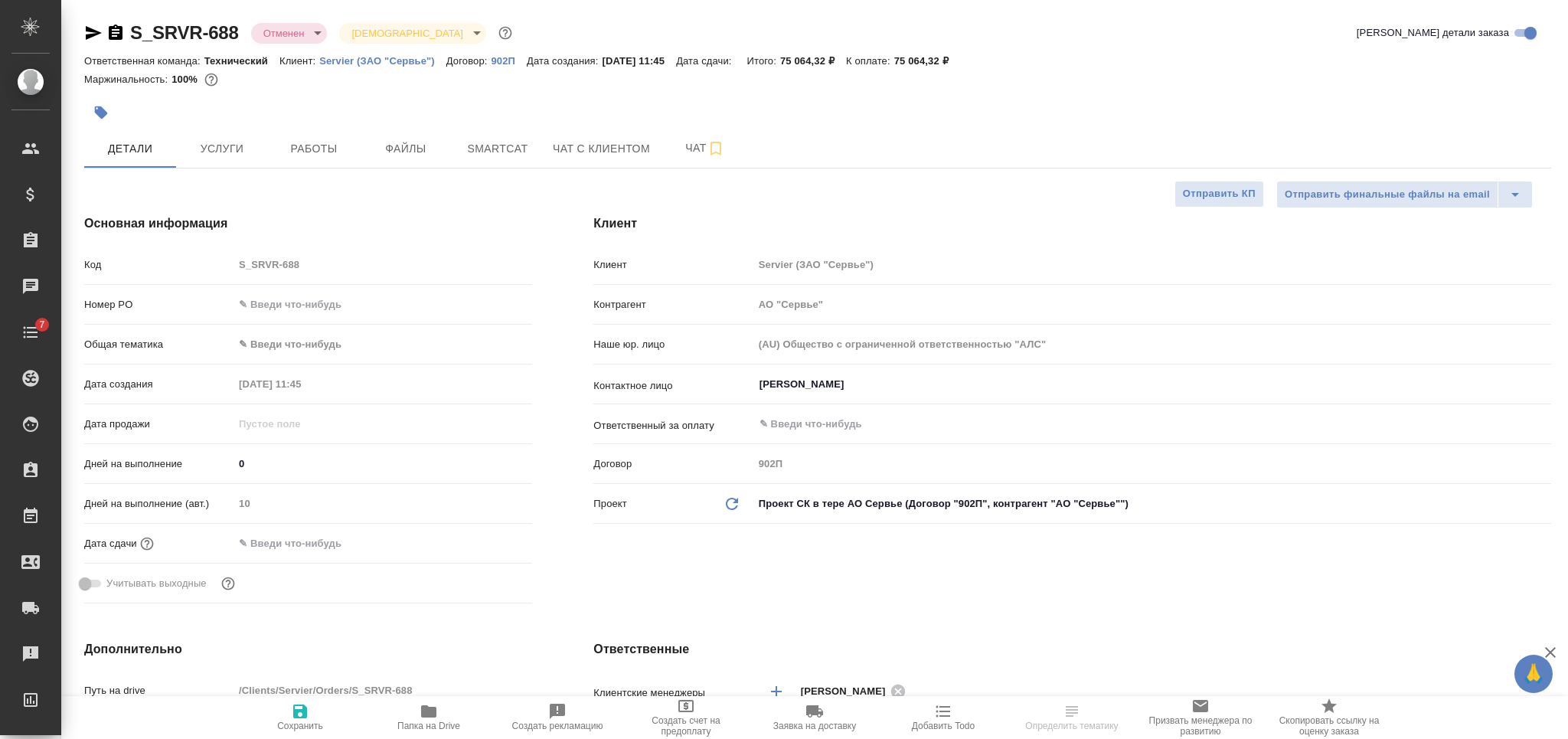
type textarea "x"
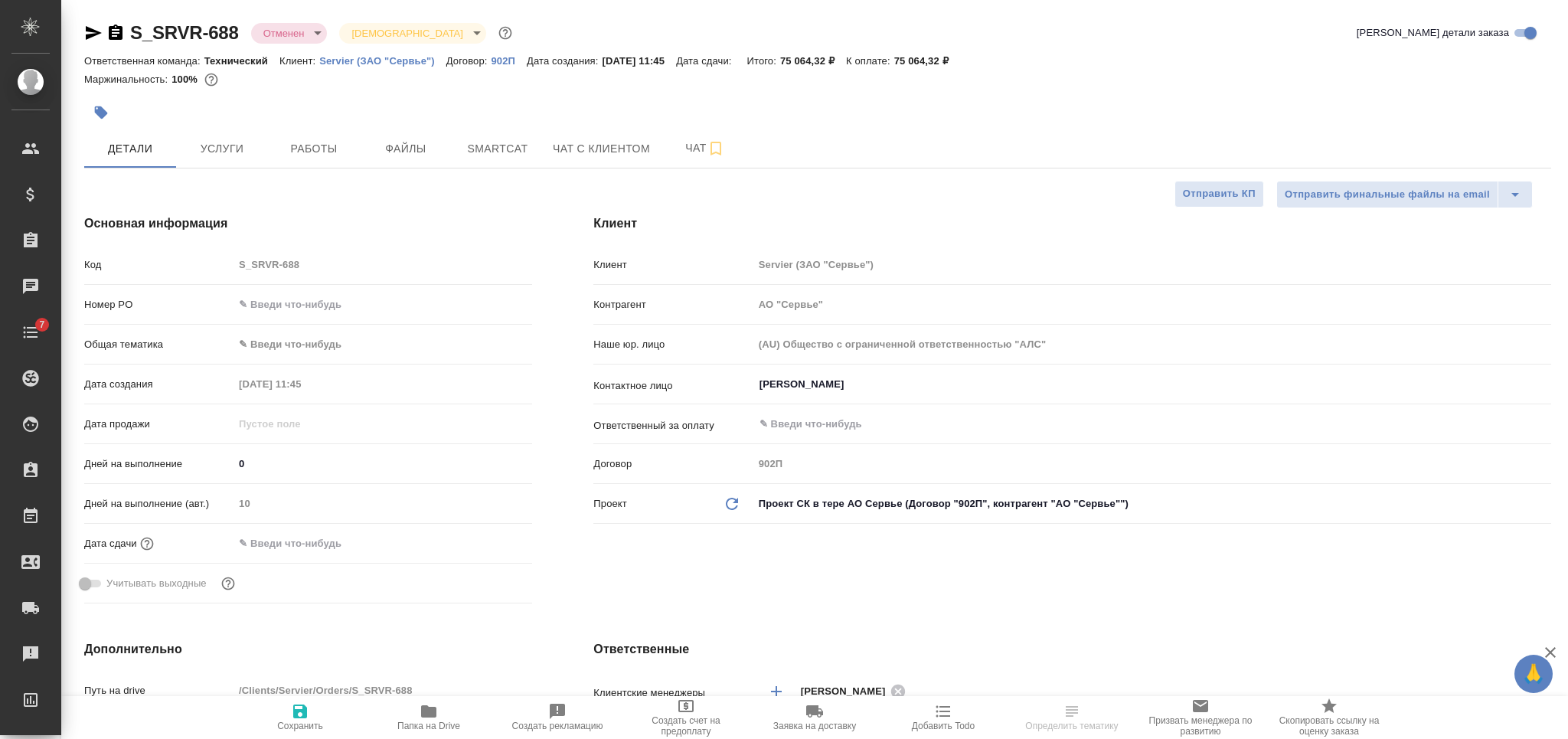
type textarea "x"
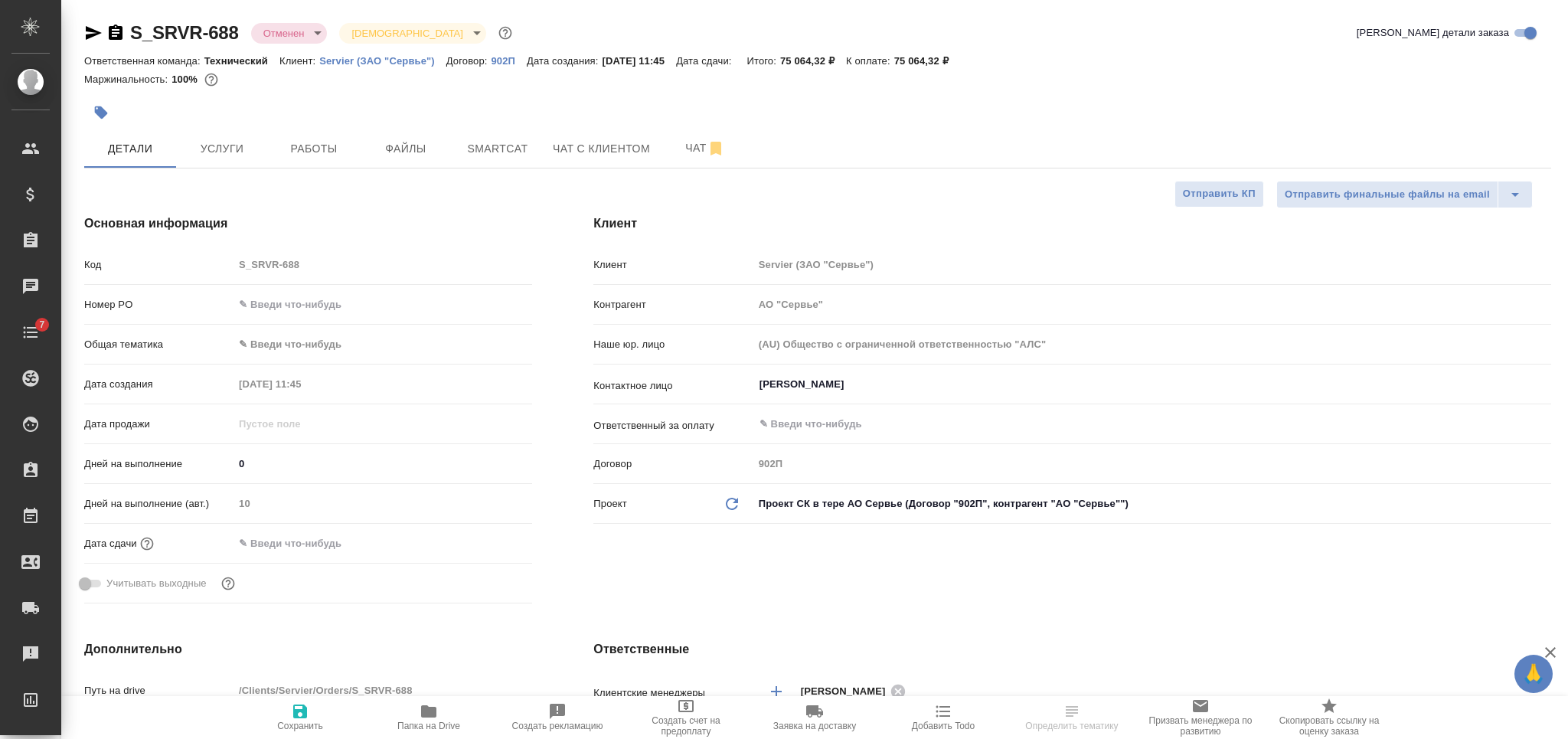
type textarea "x"
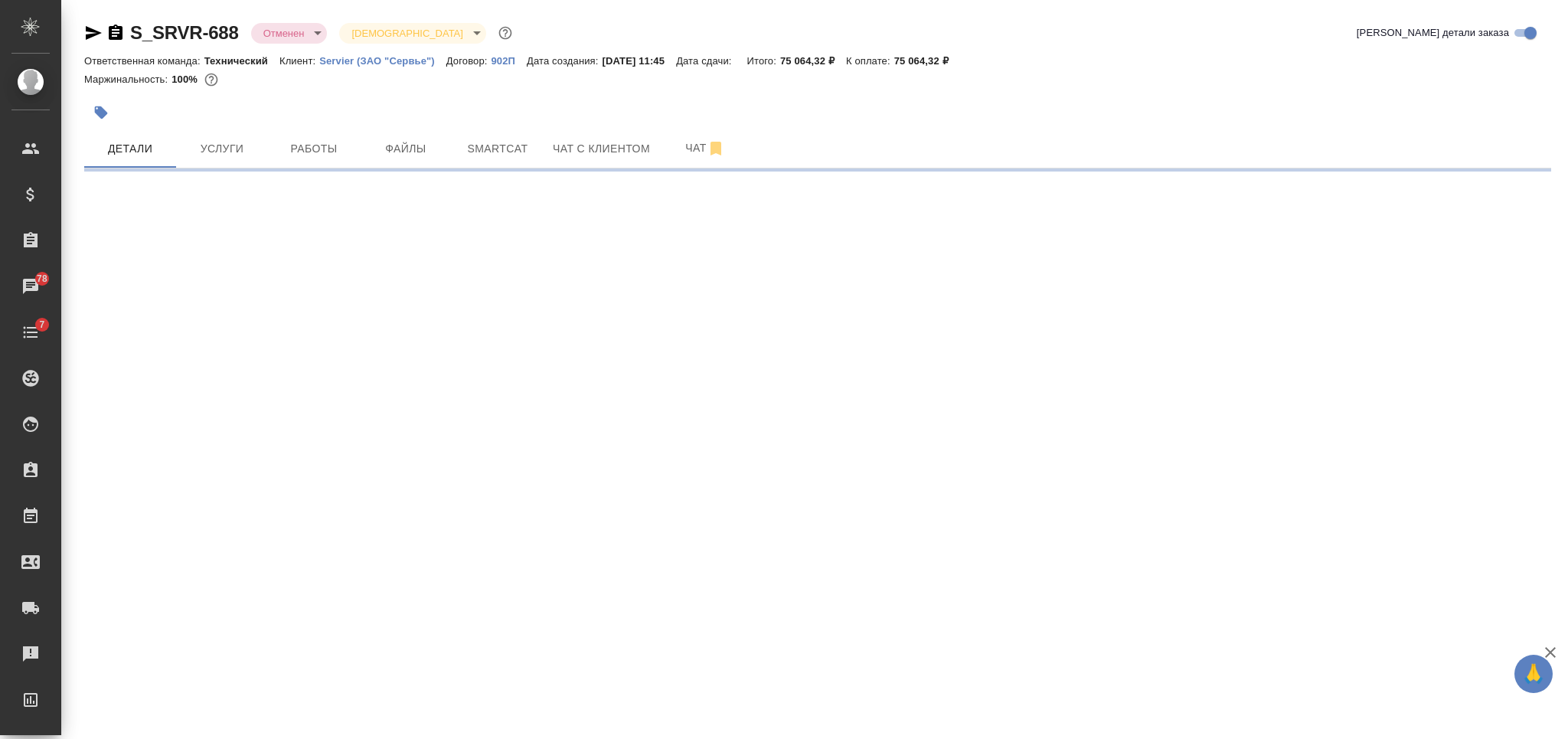
select select "RU"
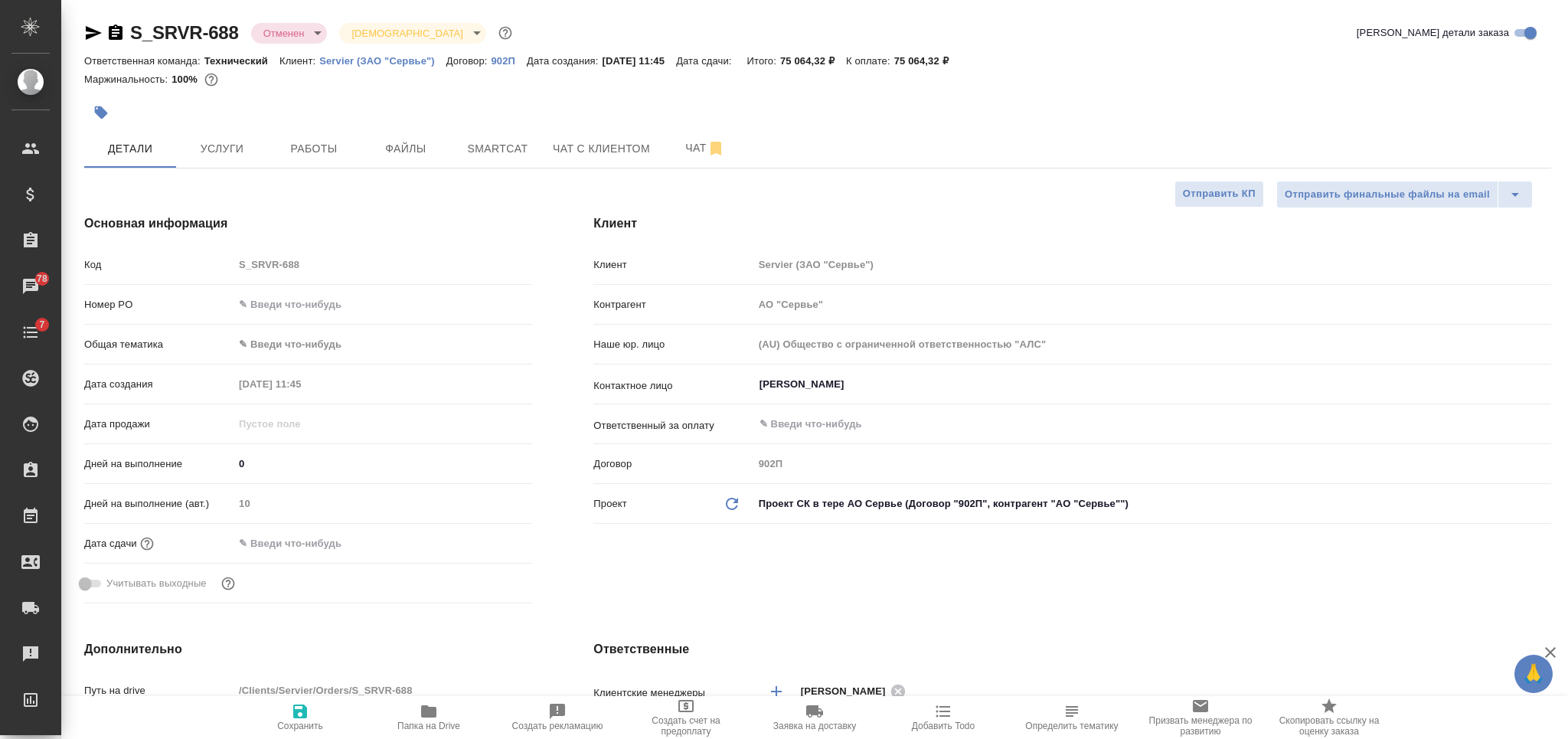
type textarea "x"
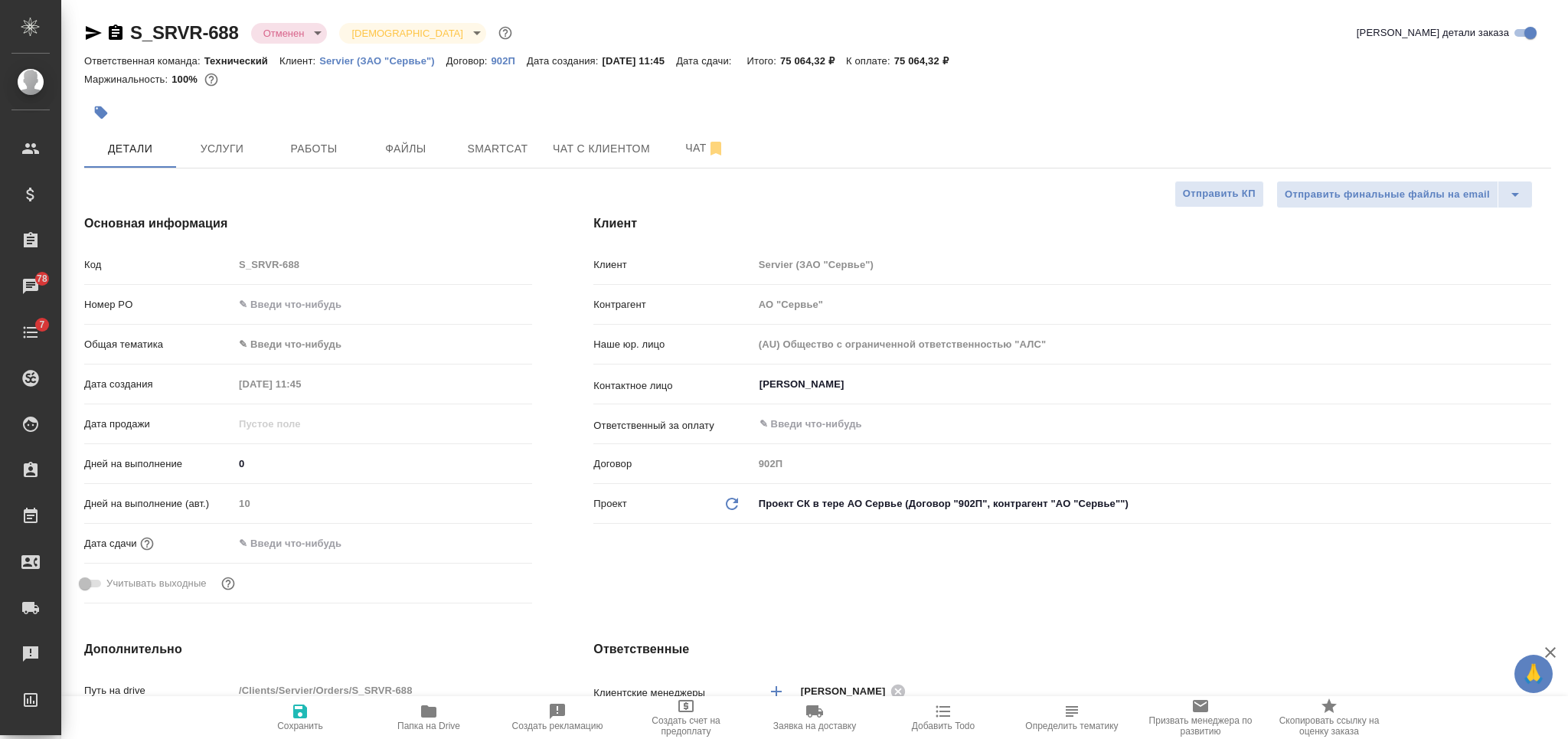
type textarea "x"
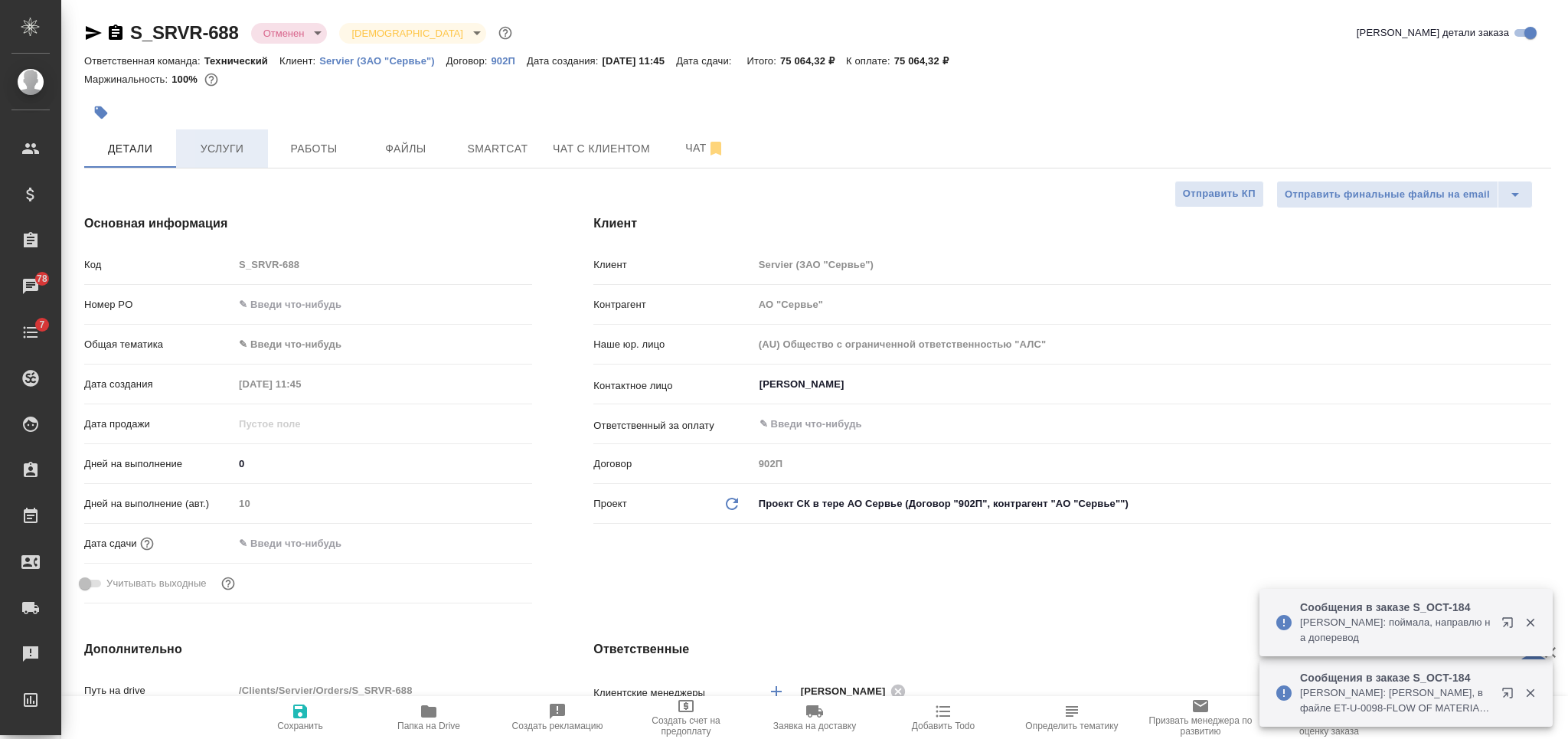
drag, startPoint x: 226, startPoint y: 149, endPoint x: 228, endPoint y: 139, distance: 10.2
click at [227, 149] on span "Услуги" at bounding box center [222, 149] width 74 height 19
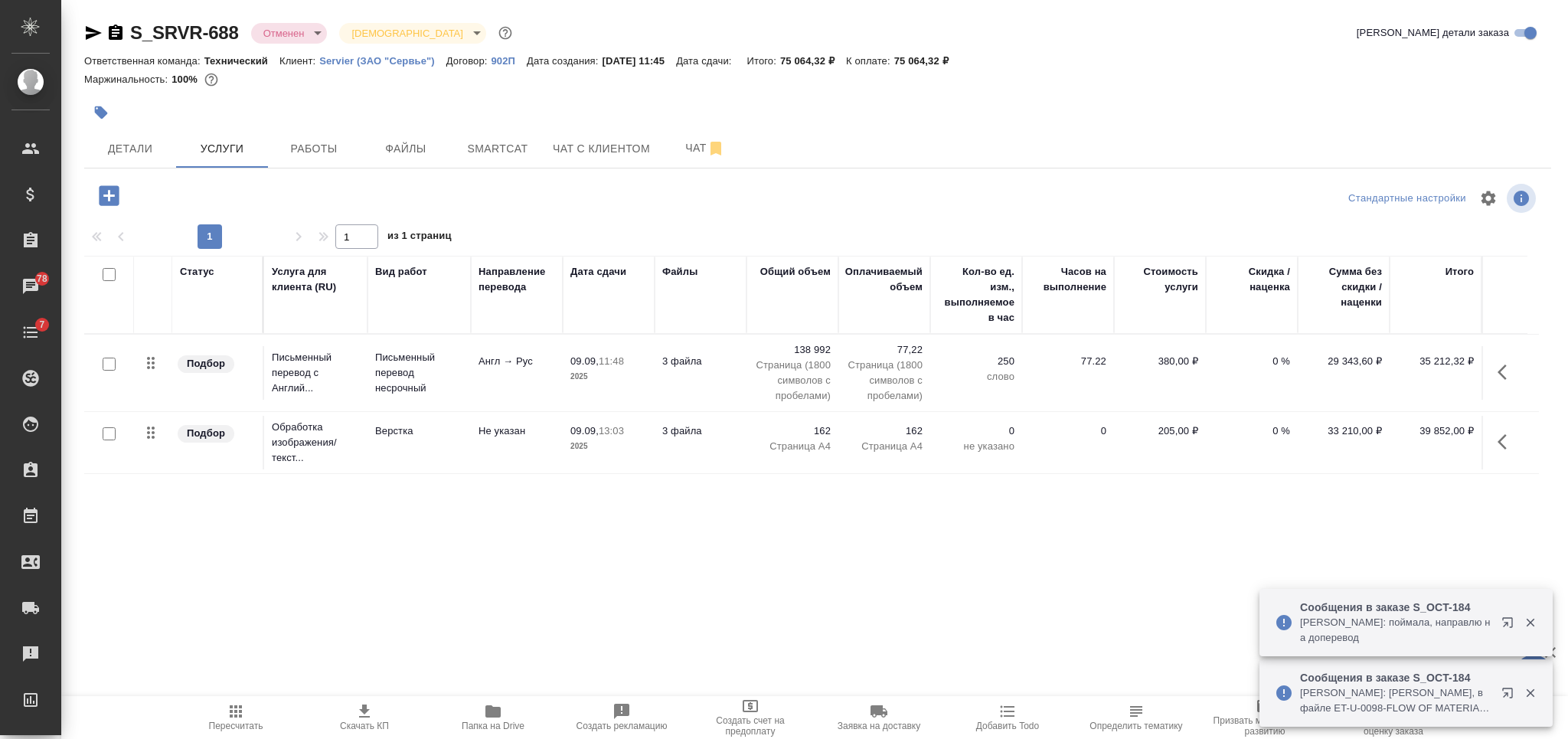
click at [507, 59] on p "902П" at bounding box center [508, 61] width 36 height 11
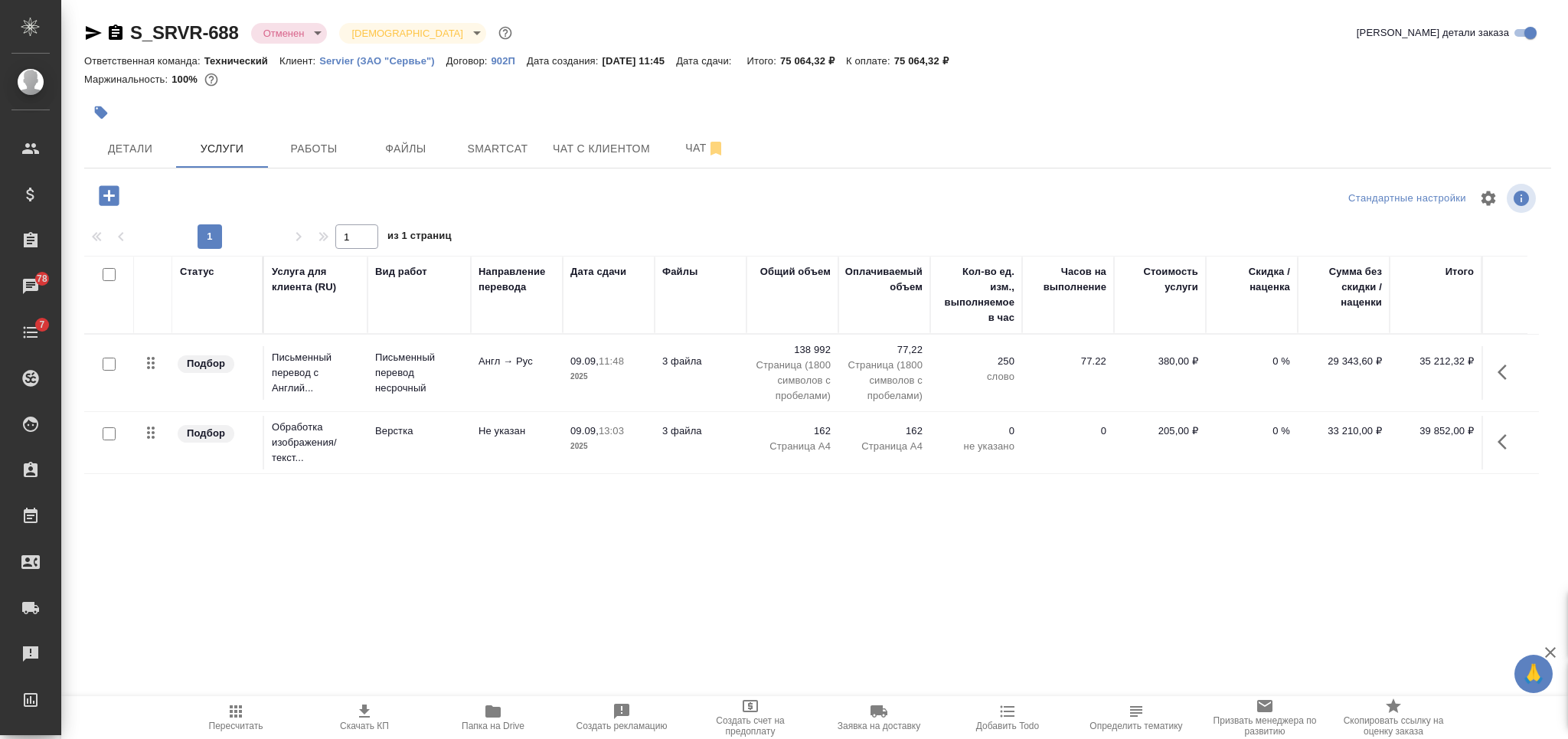
click at [301, 37] on body "🙏 .cls-1 fill:#fff; AWATERA [PERSON_NAME] Спецификации Заказы 78 Чаты 7 Todo Пр…" at bounding box center [784, 370] width 1568 height 739
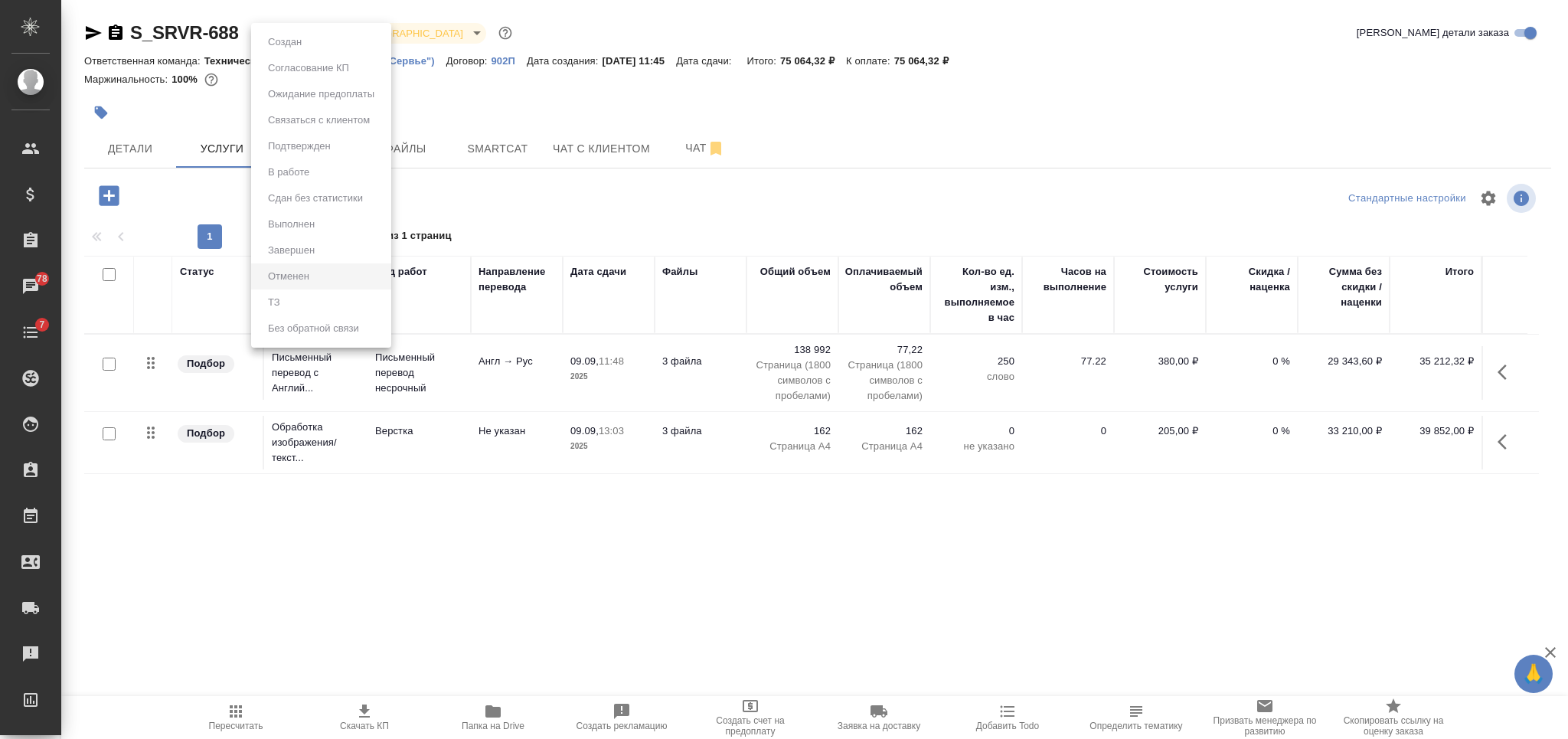
click at [518, 99] on div at bounding box center [784, 370] width 1568 height 739
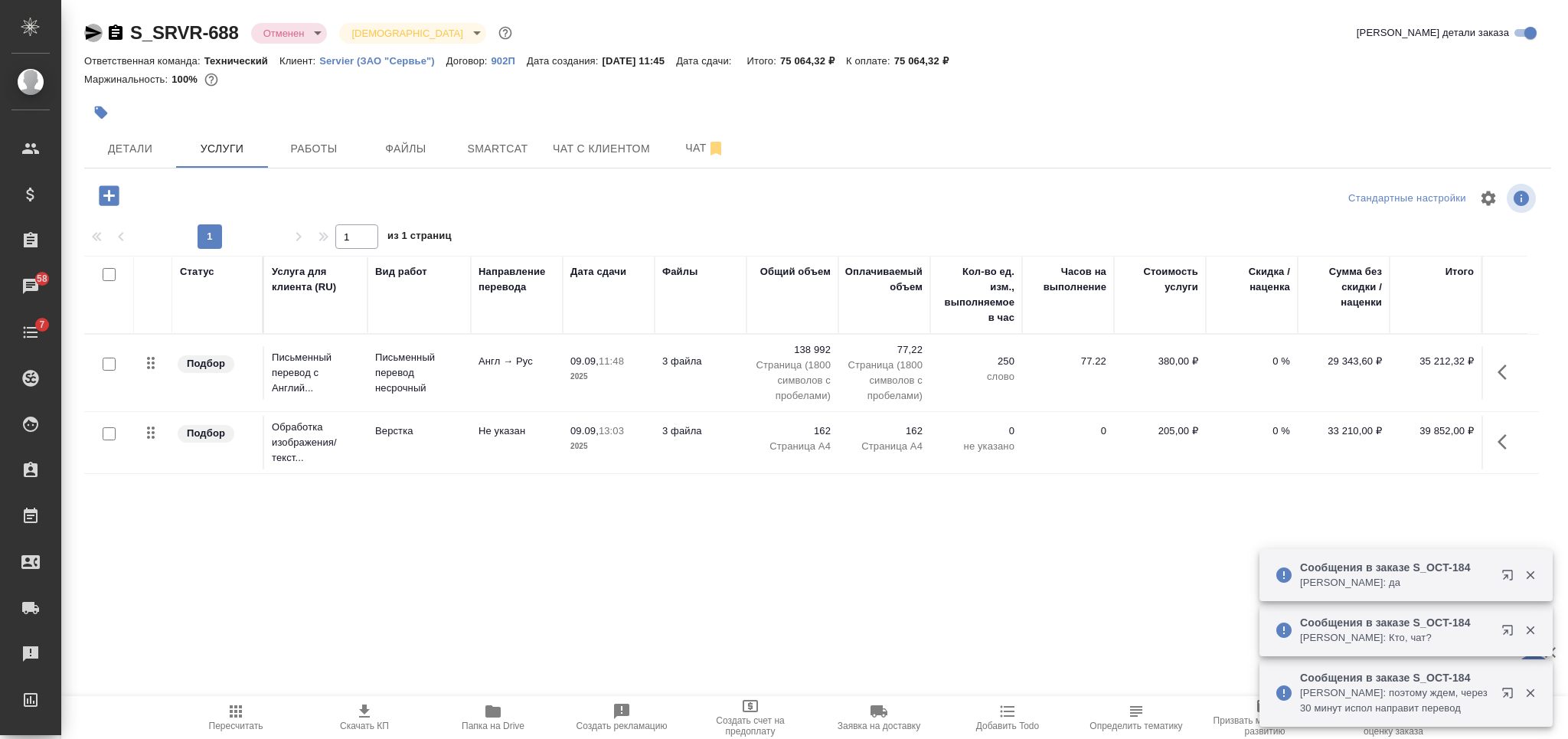
click at [90, 35] on icon "button" at bounding box center [94, 32] width 16 height 14
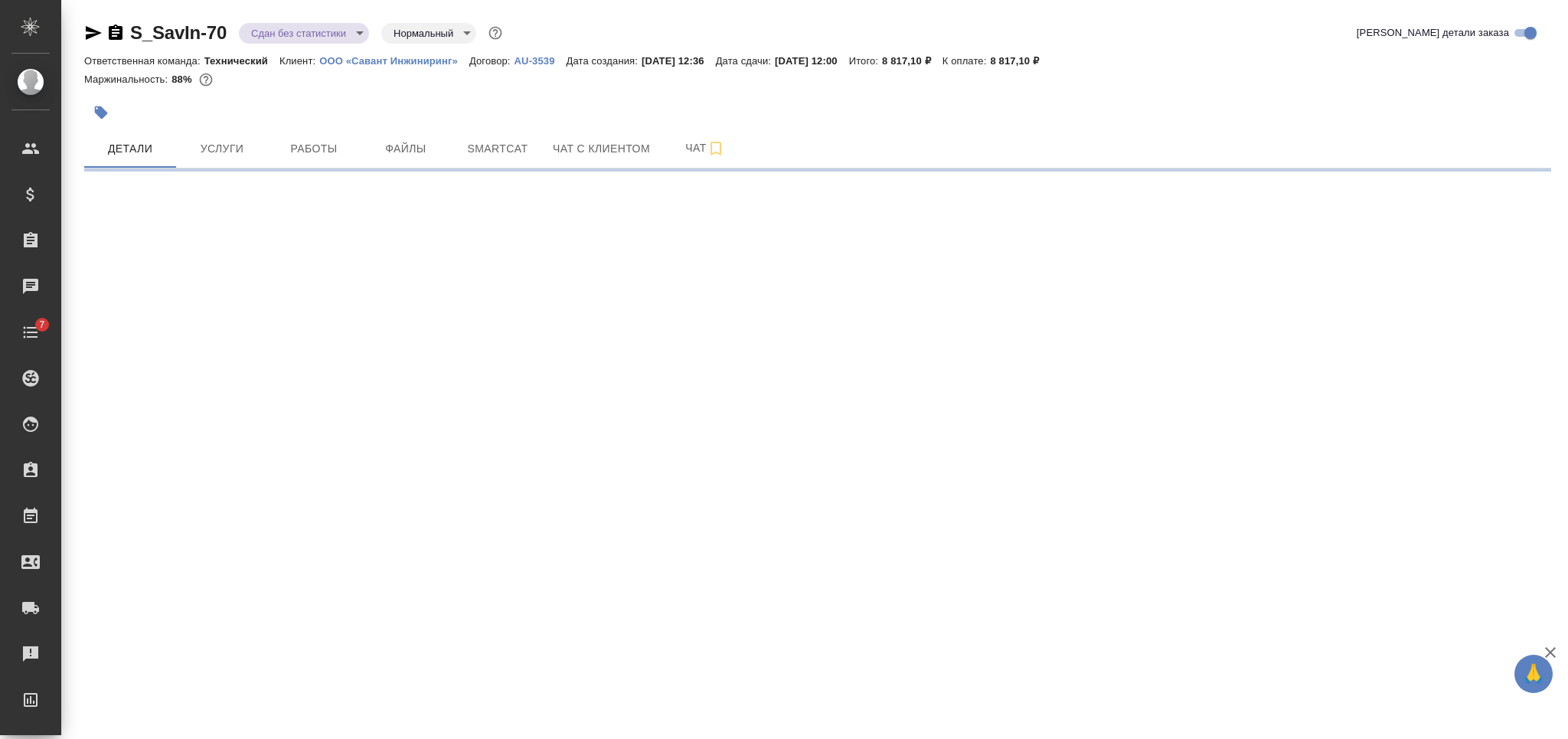
select select "RU"
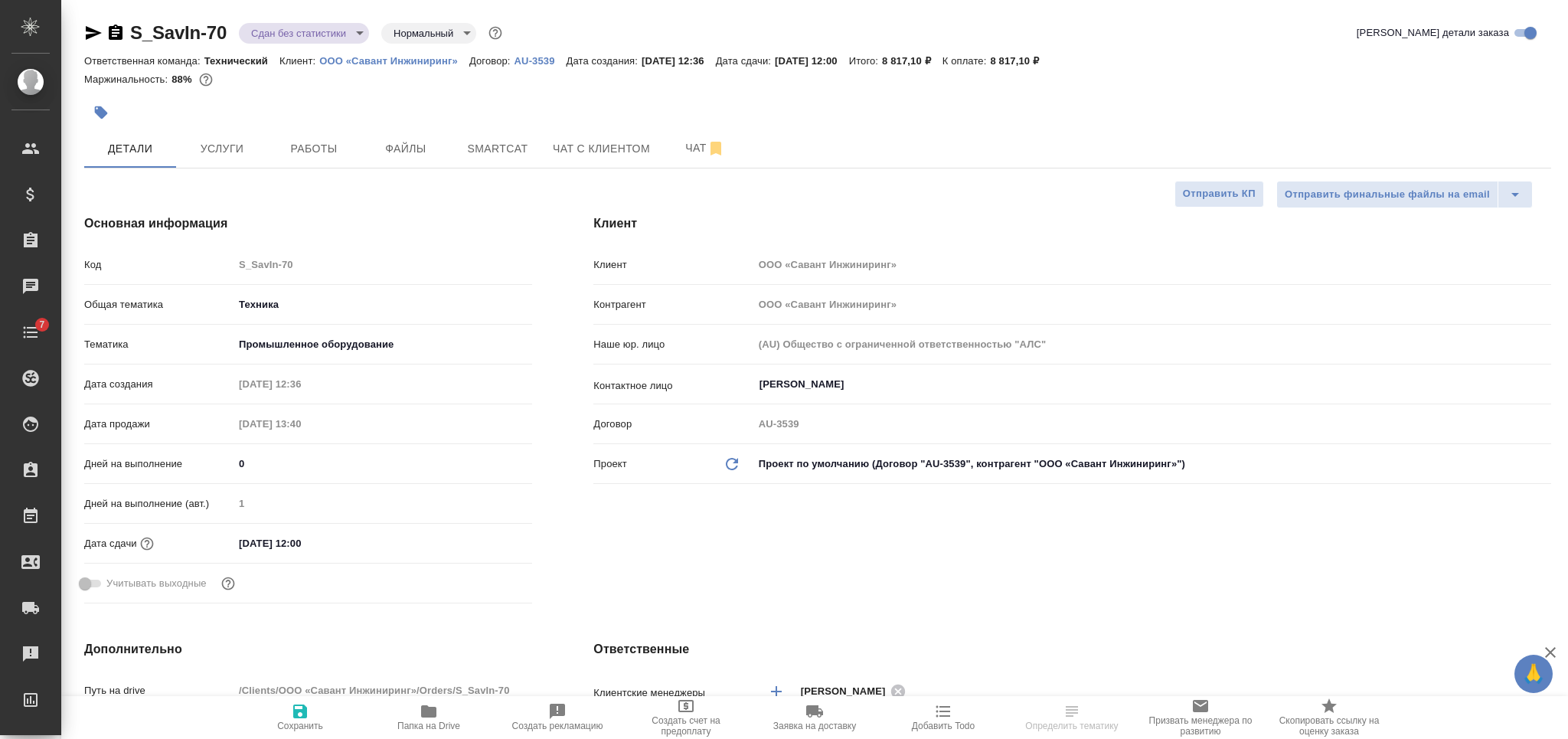
type textarea "x"
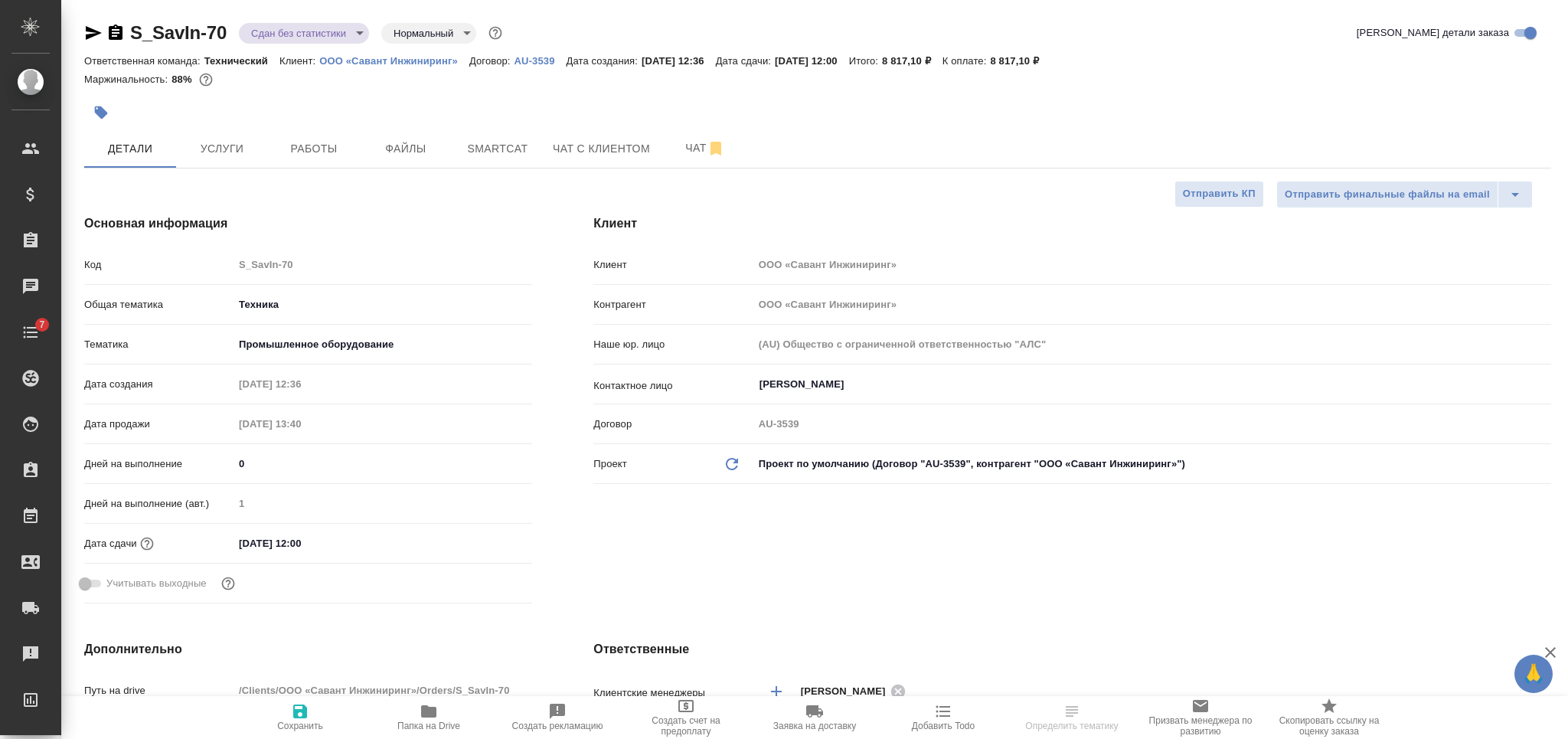
type textarea "x"
click at [115, 32] on icon "button" at bounding box center [115, 33] width 18 height 18
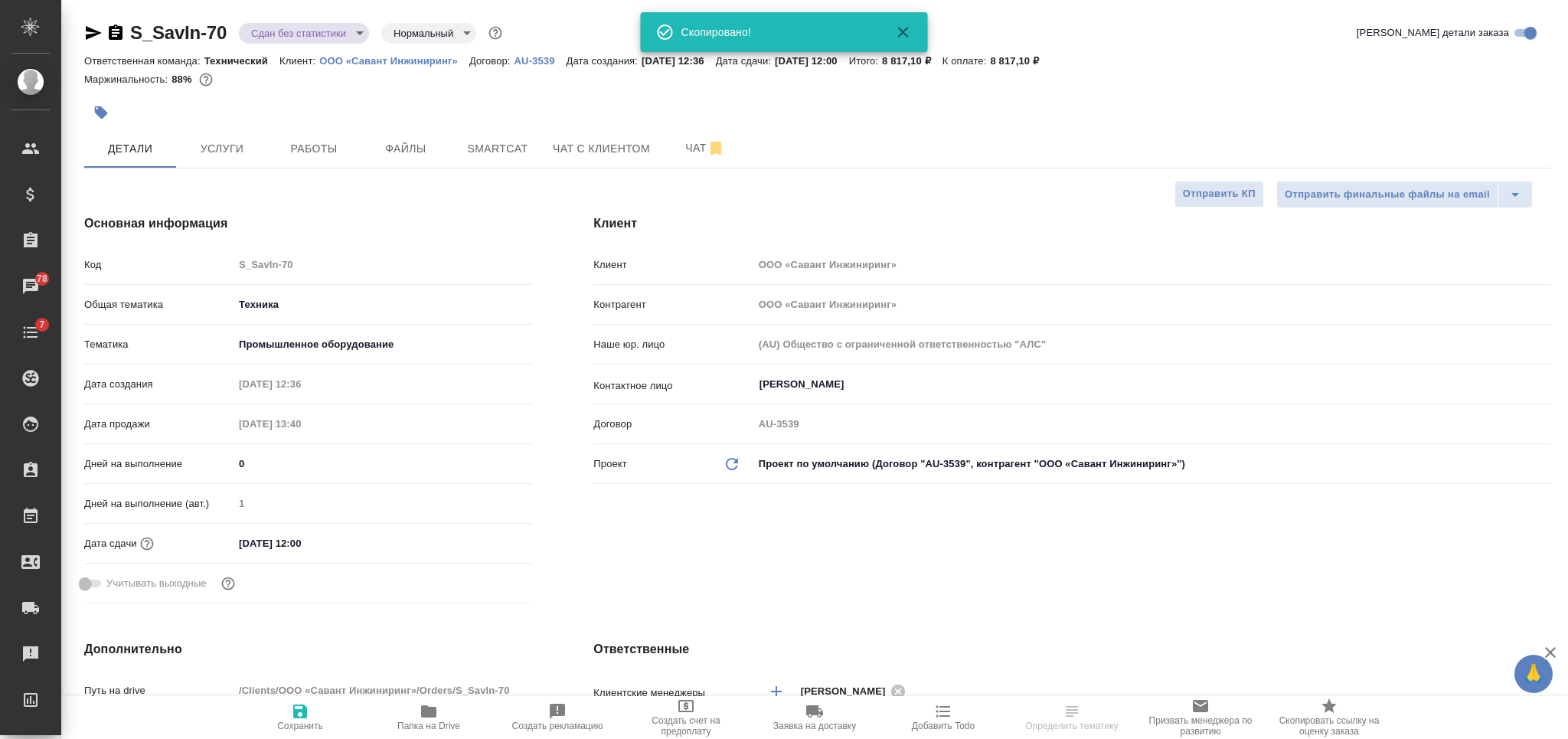
type textarea "x"
select select "RU"
type textarea "x"
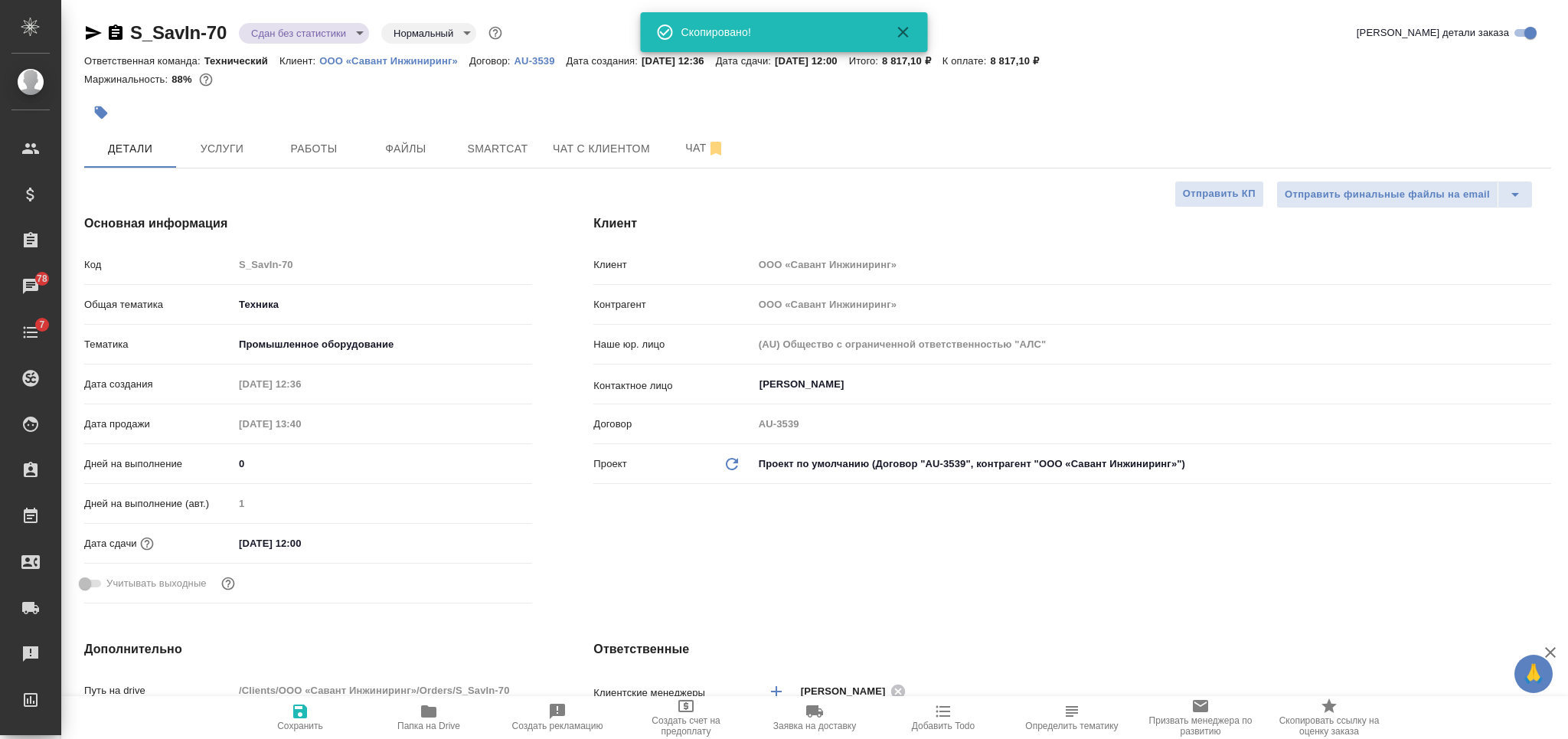
type textarea "x"
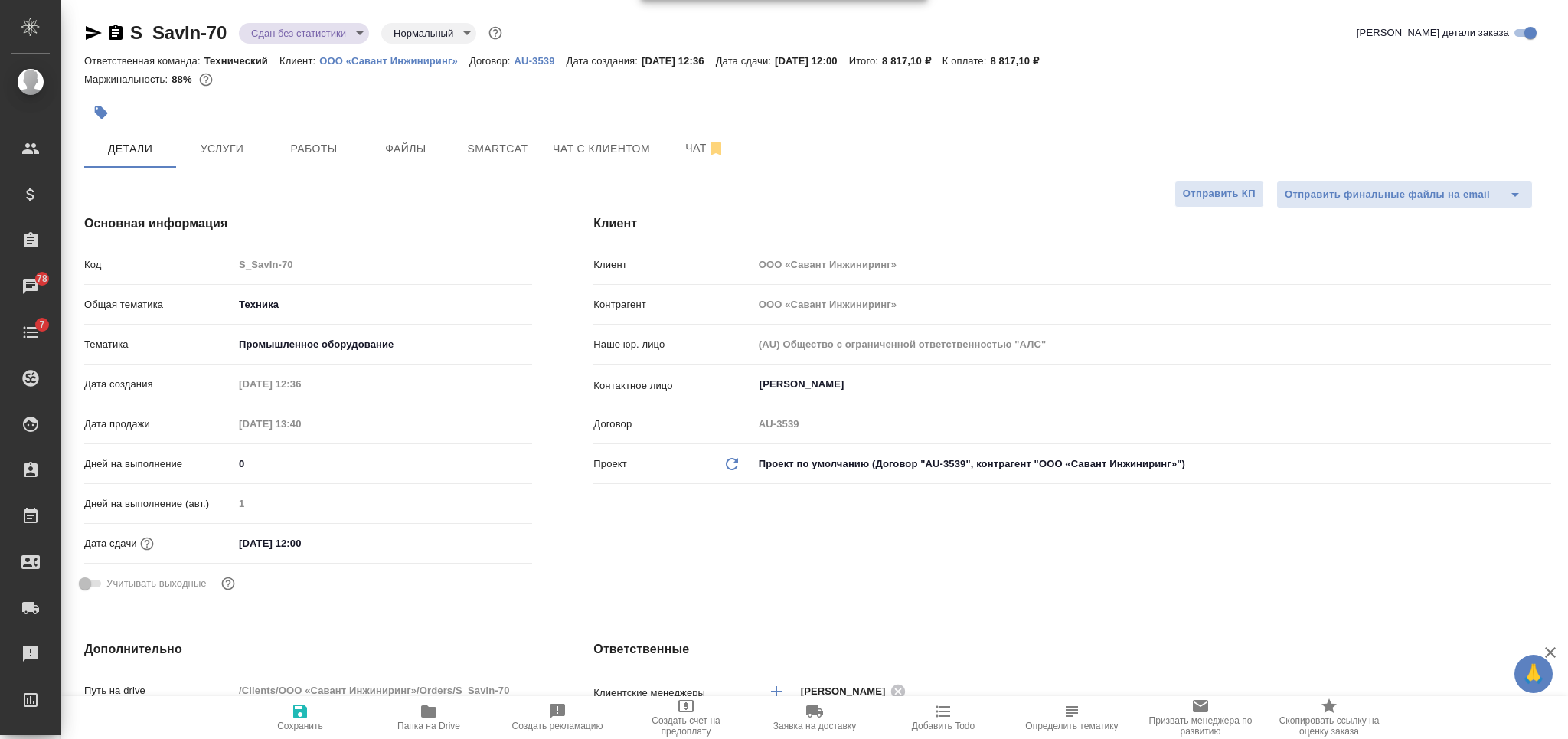
click at [98, 112] on icon "button" at bounding box center [101, 113] width 13 height 13
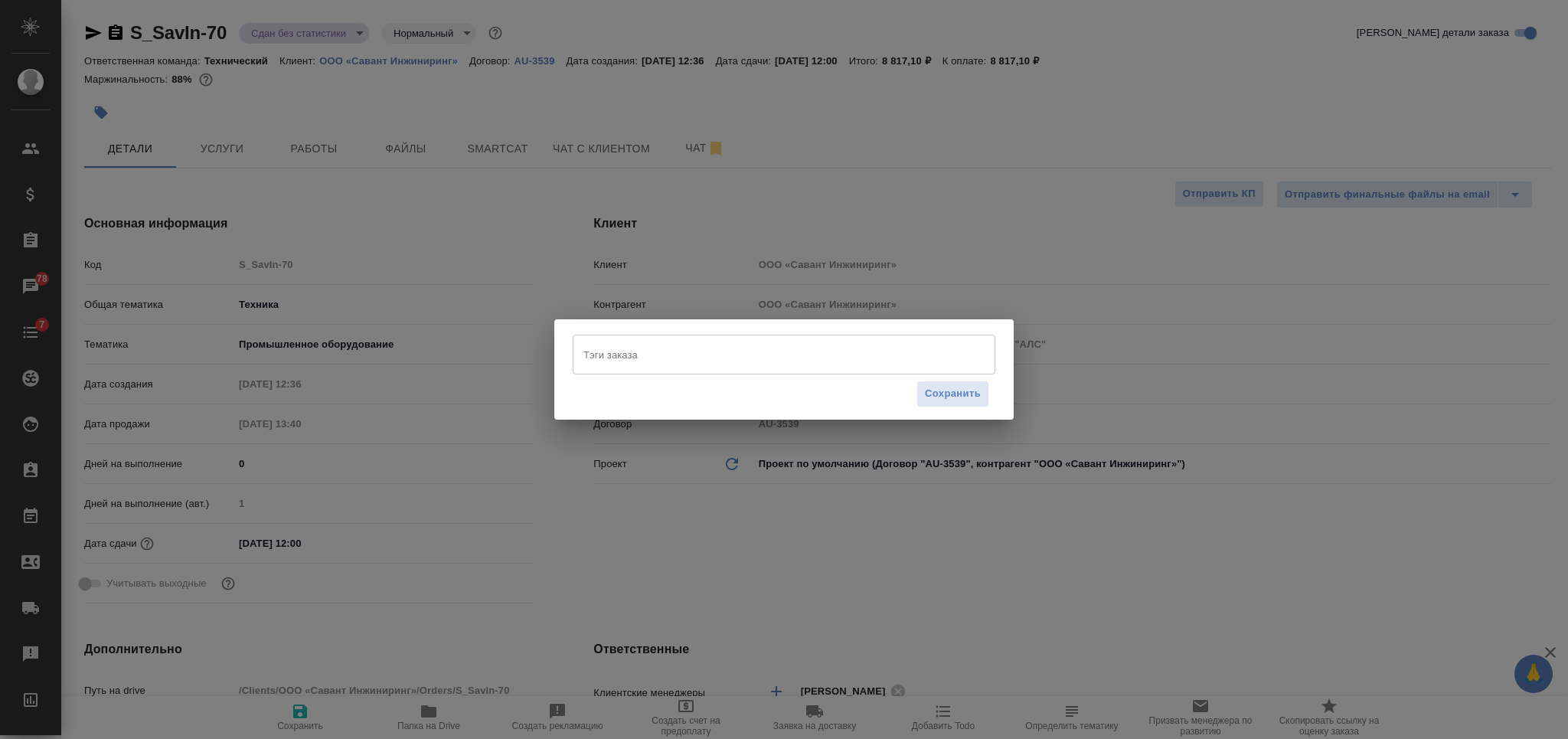
click at [762, 357] on input "Тэги заказа" at bounding box center [770, 354] width 380 height 26
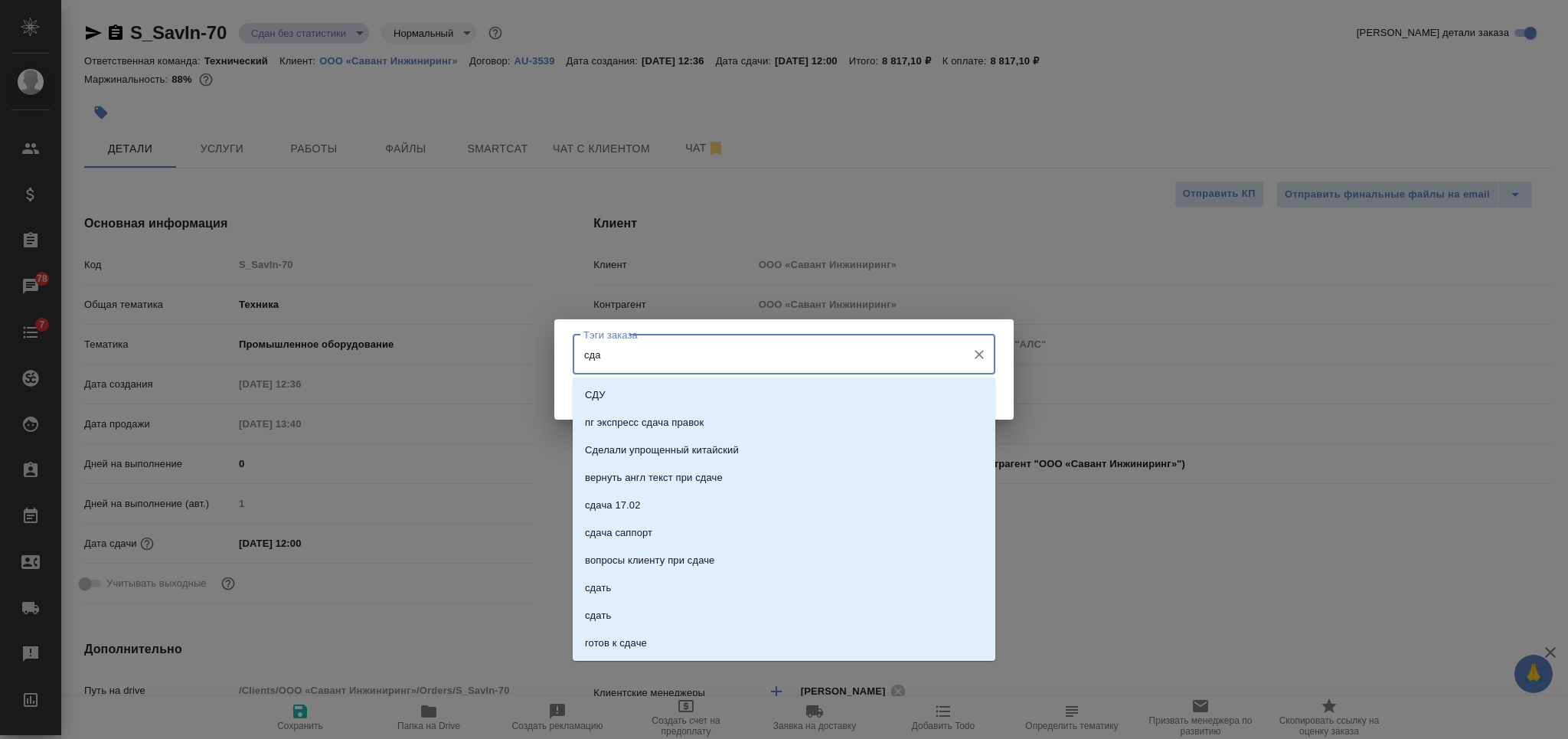
type input "сдан"
click at [843, 482] on li "сдан" at bounding box center [783, 478] width 422 height 27
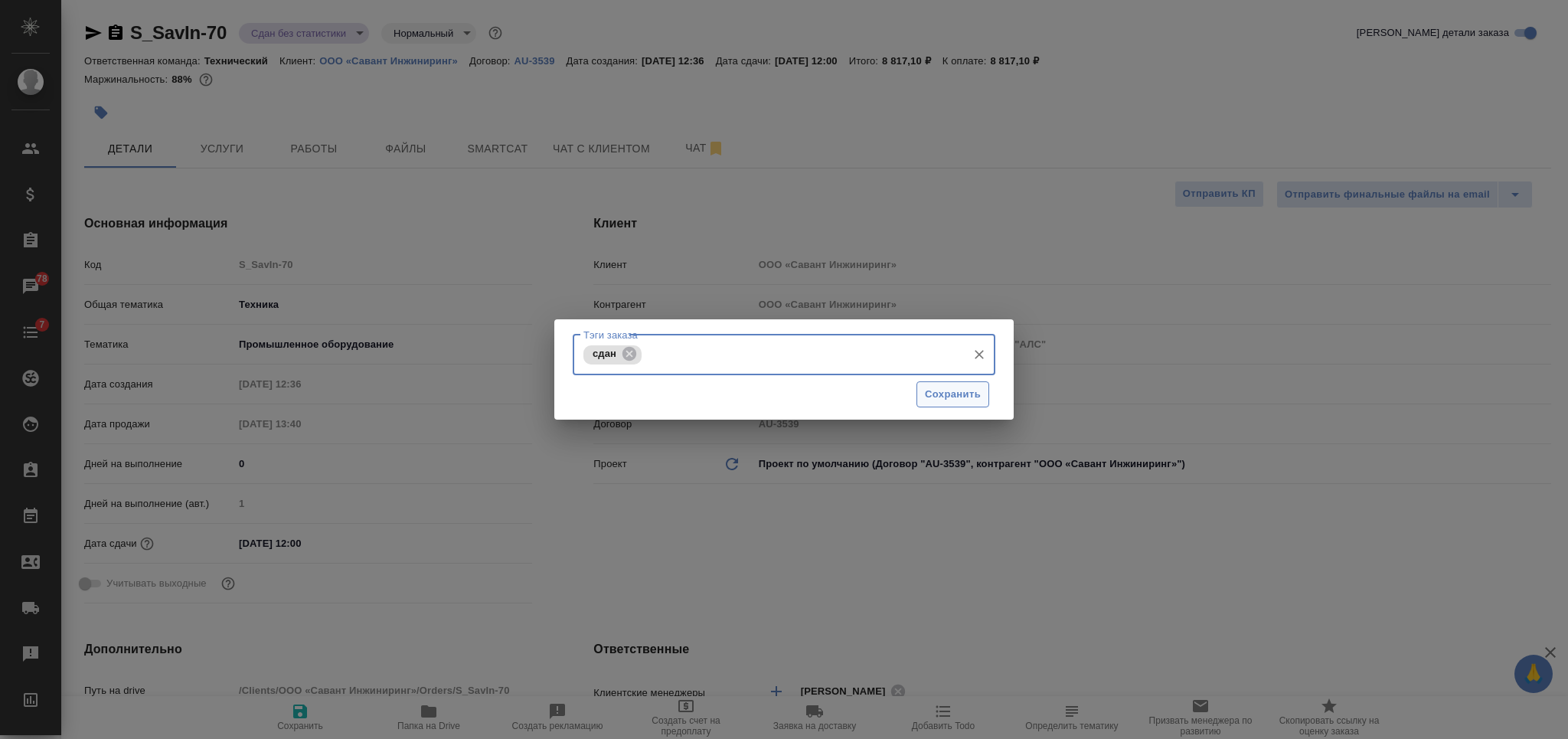
click at [941, 393] on span "Сохранить" at bounding box center [953, 394] width 56 height 18
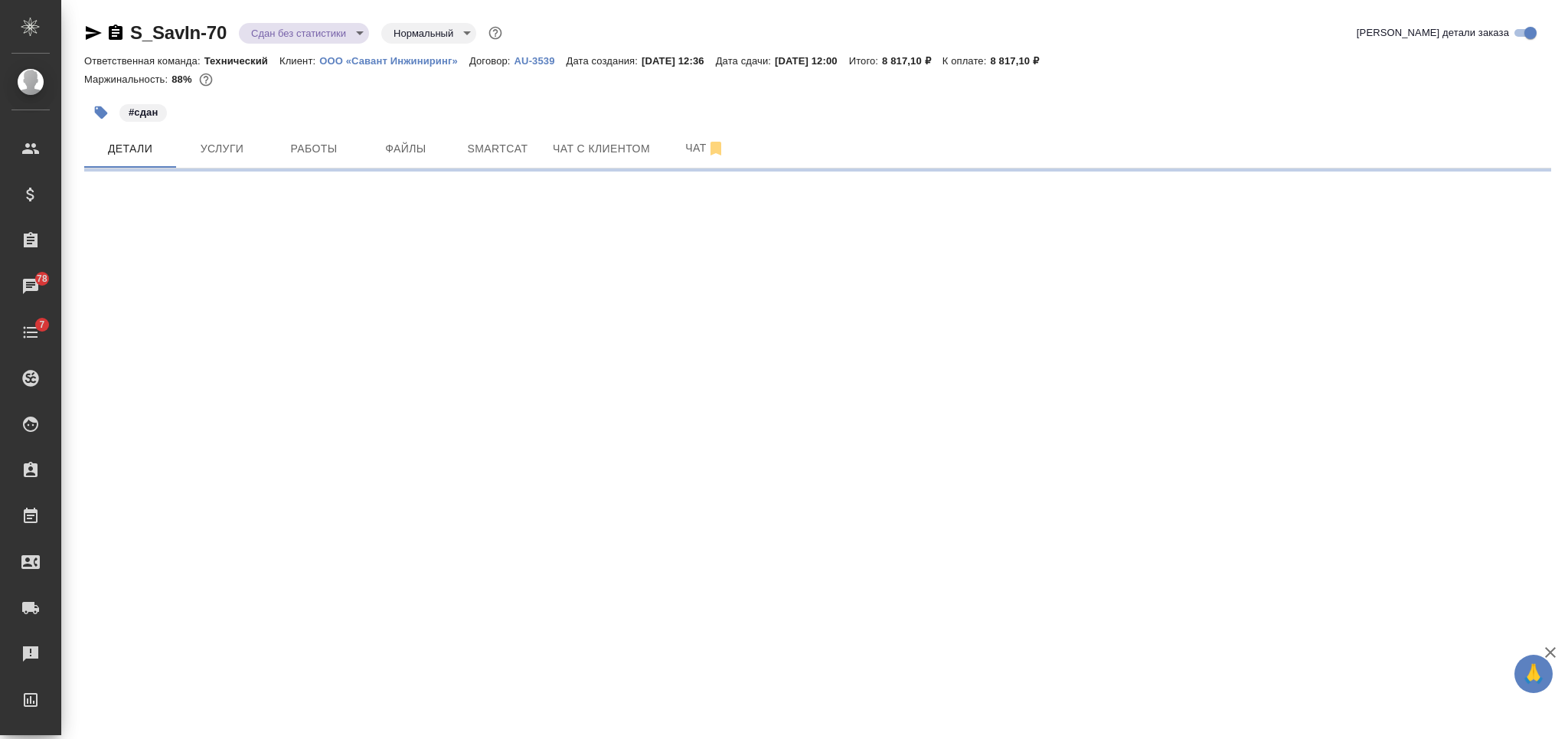
select select "RU"
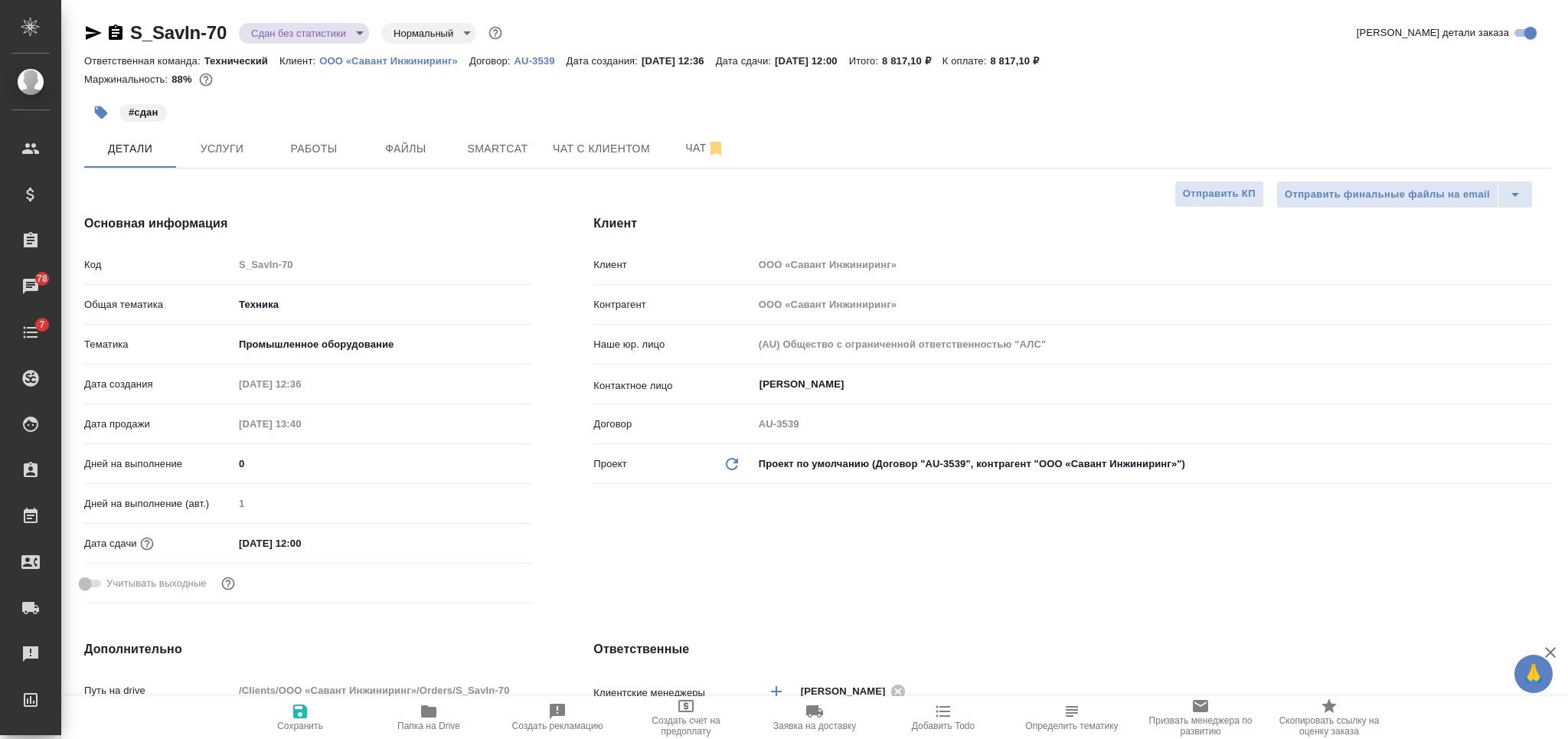
type textarea "x"
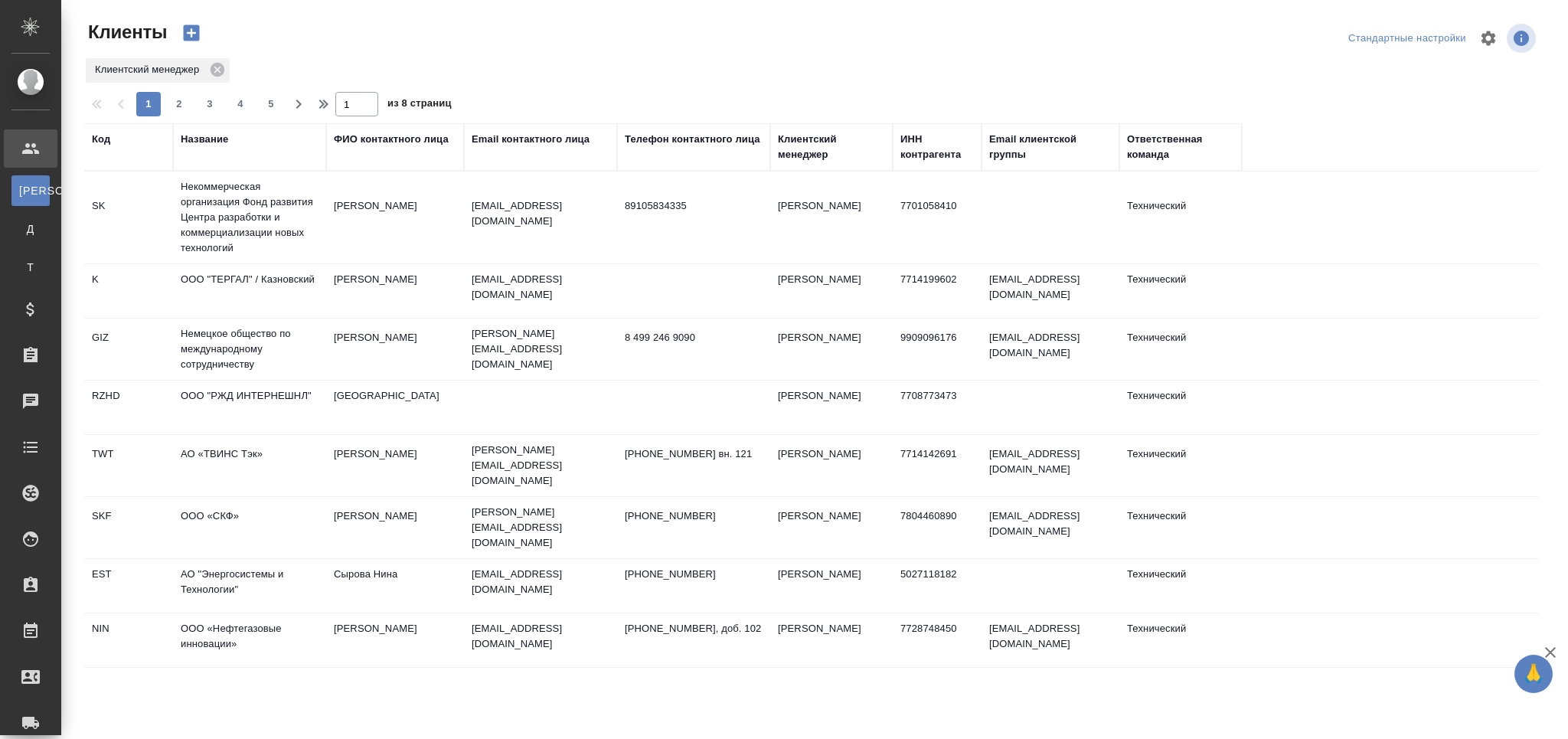
select select "RU"
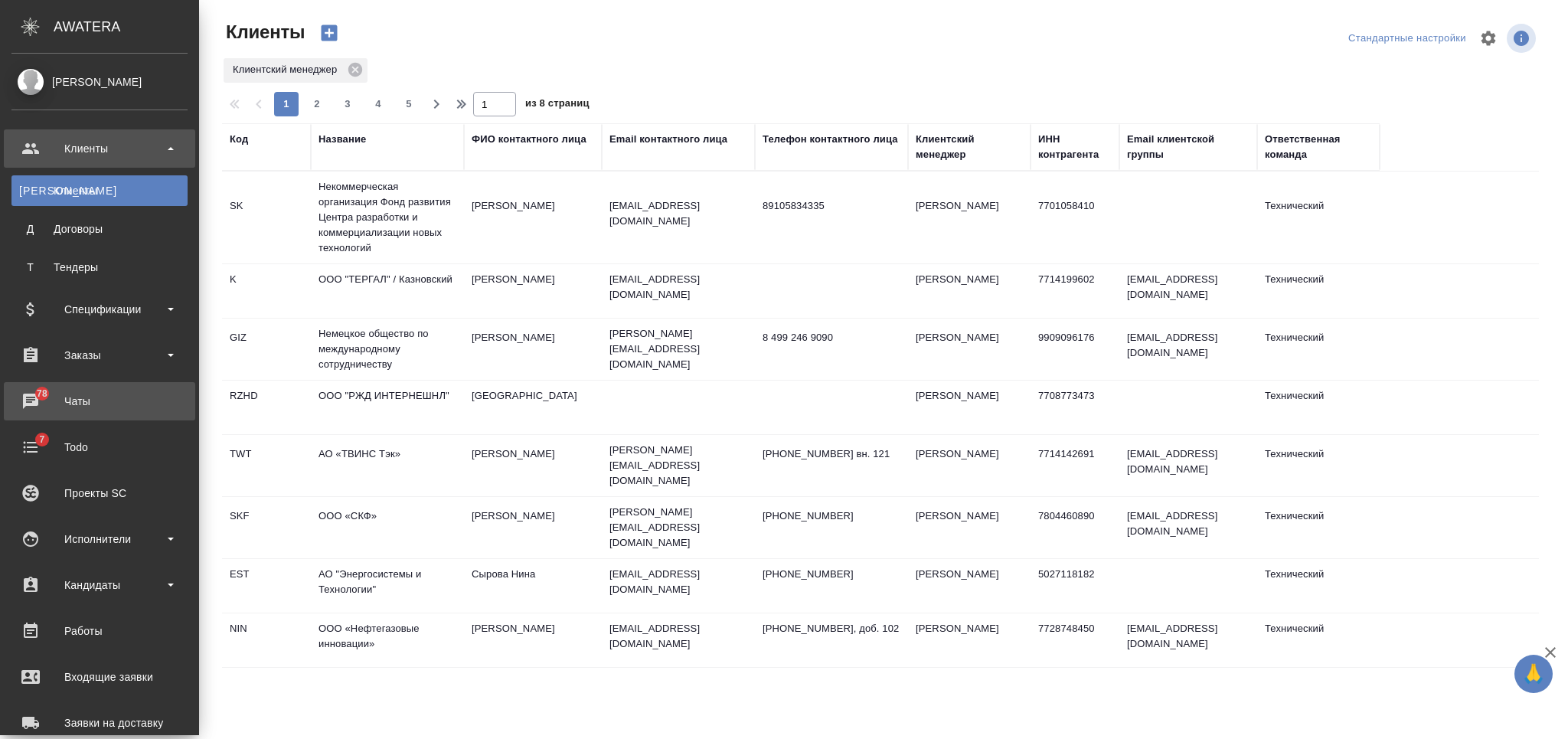
click at [98, 399] on div "Чаты" at bounding box center [99, 401] width 176 height 23
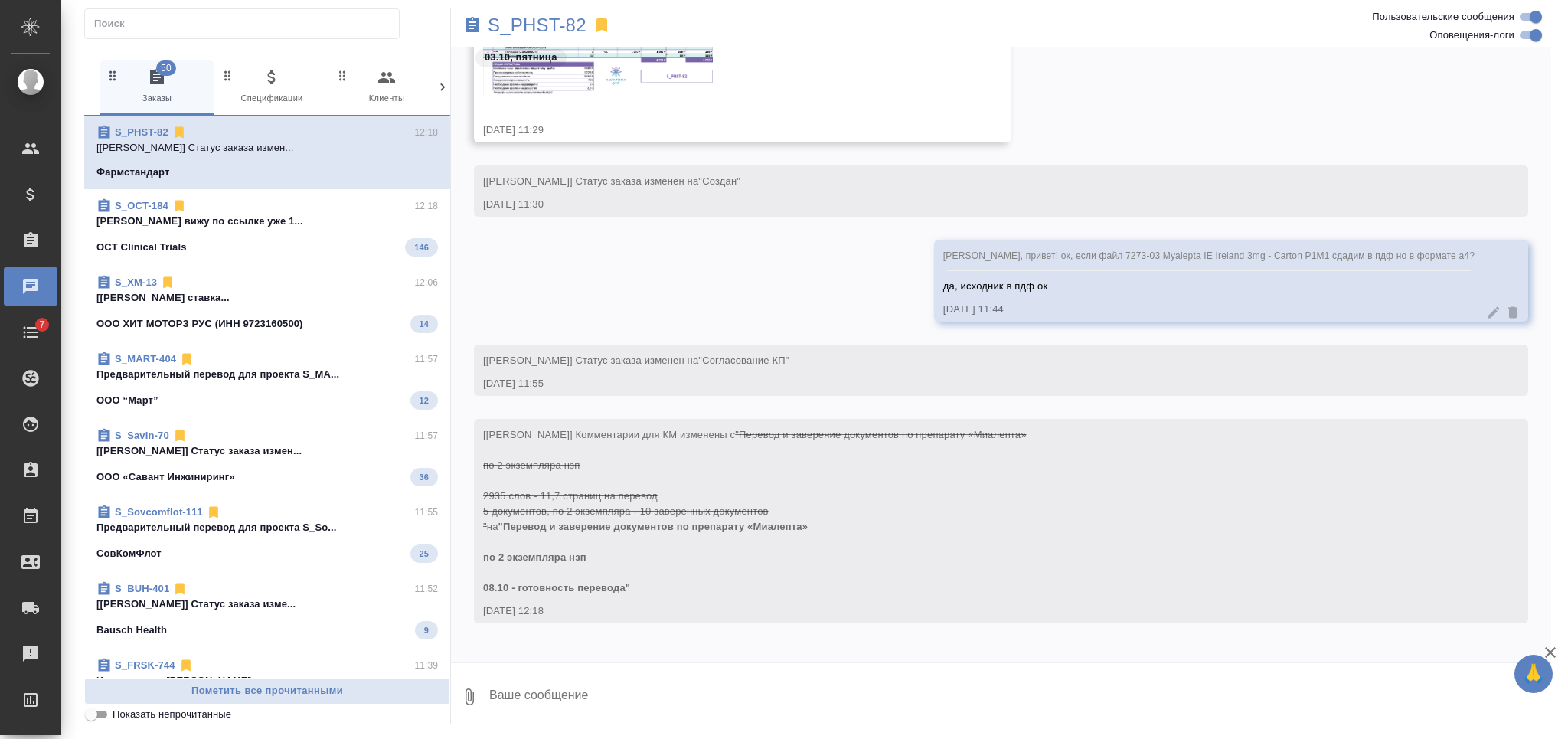
scroll to position [3357, 0]
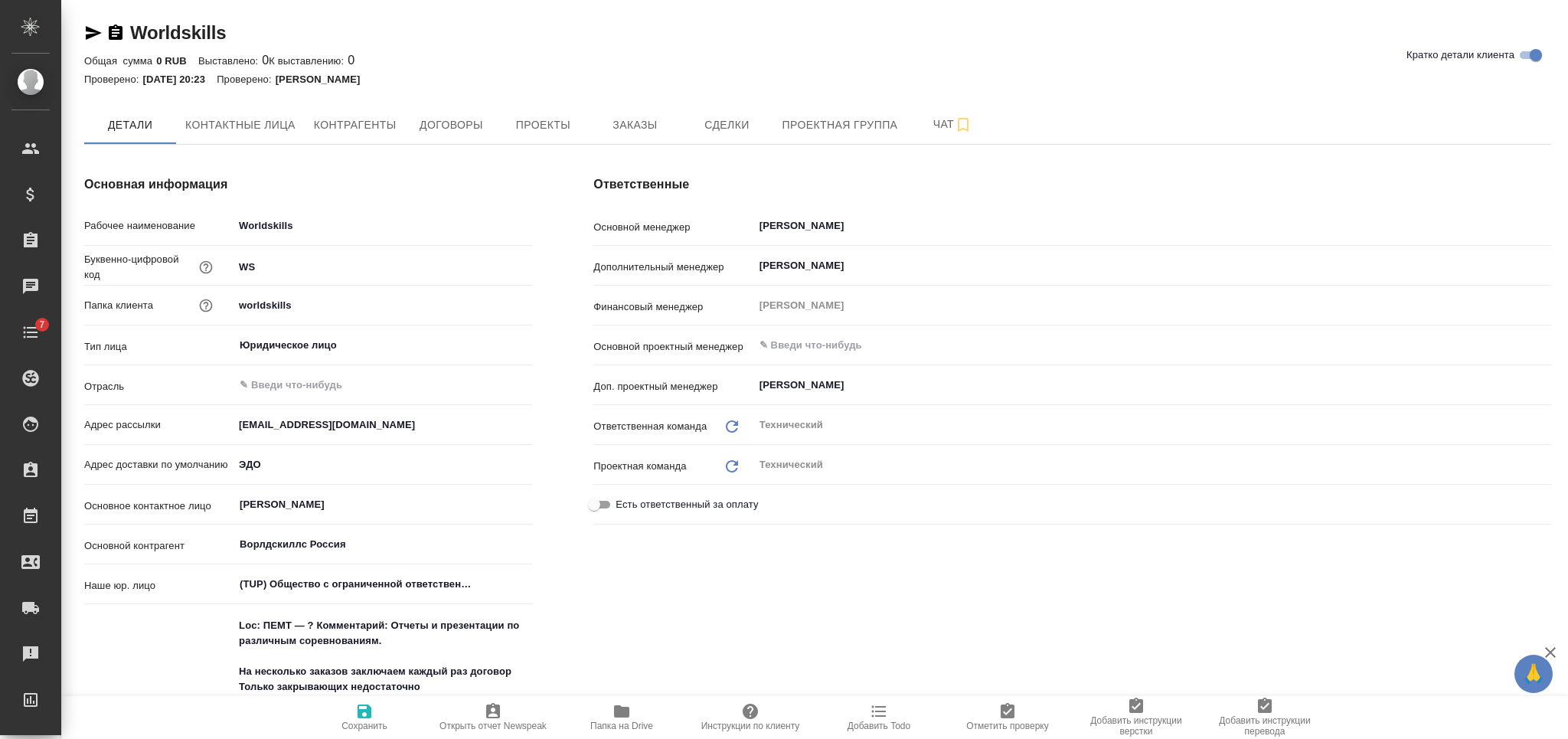
type textarea "x"
click at [630, 724] on span "Папка на Drive" at bounding box center [621, 725] width 63 height 10
type textarea "x"
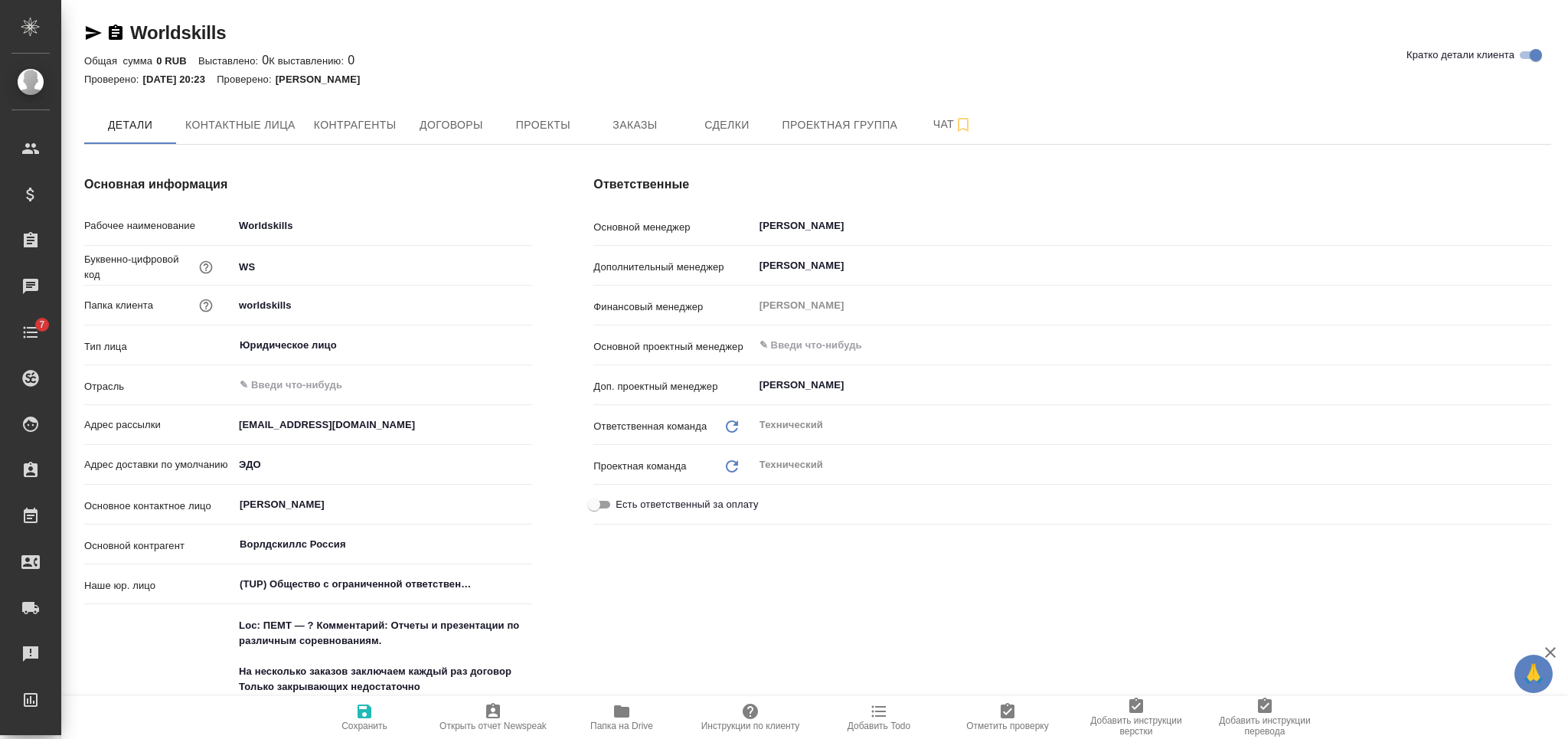
type textarea "x"
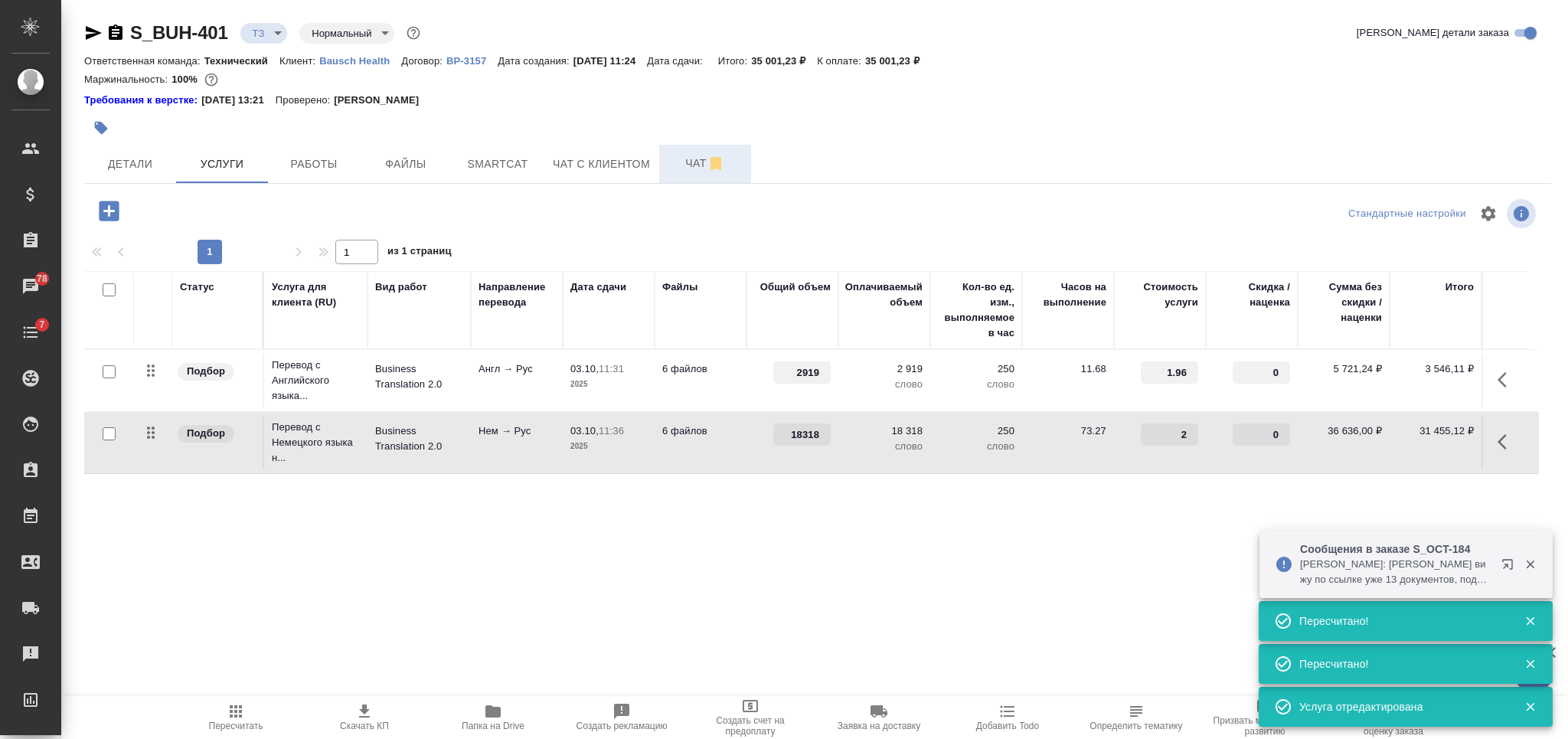
click at [677, 161] on span "Чат" at bounding box center [705, 164] width 74 height 19
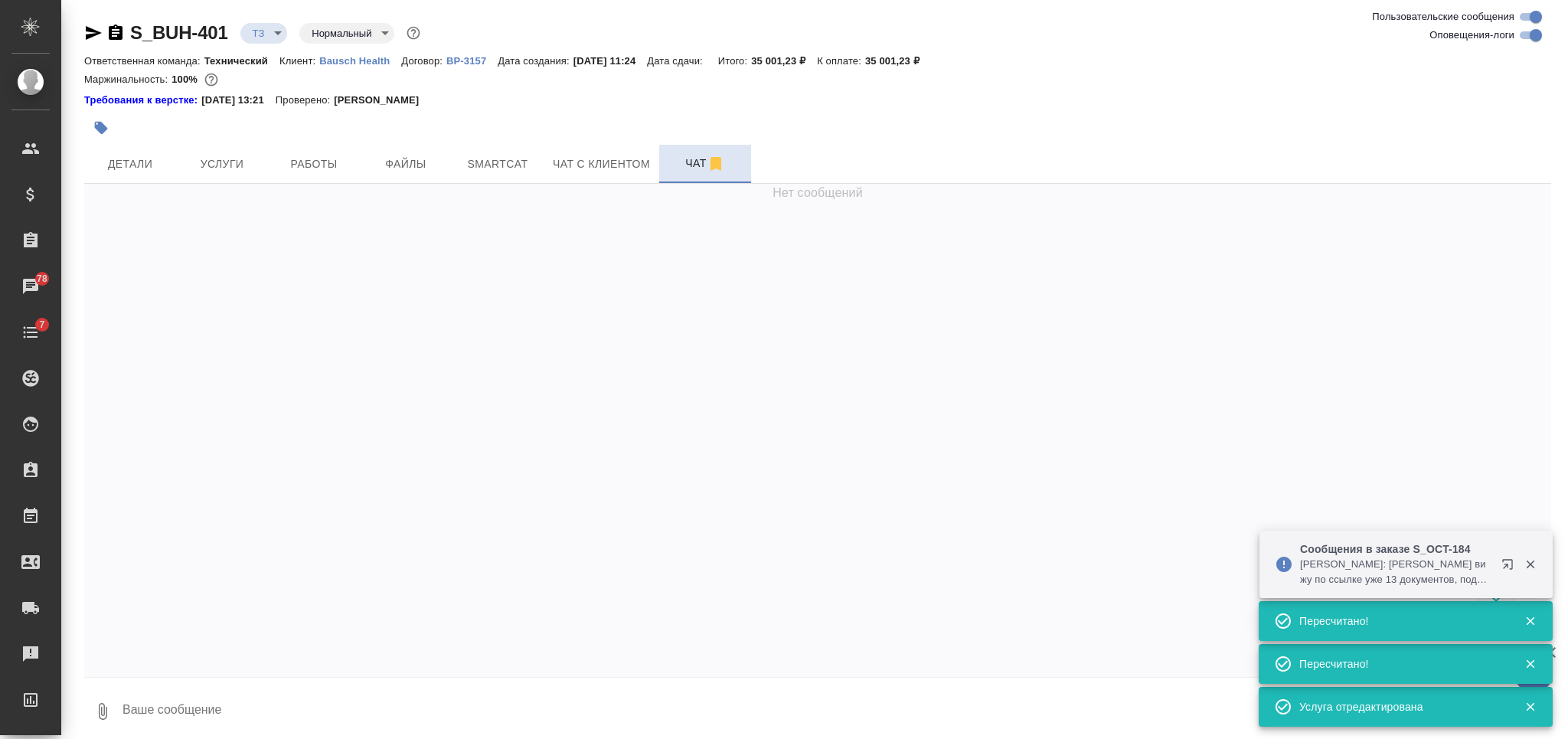
scroll to position [736, 0]
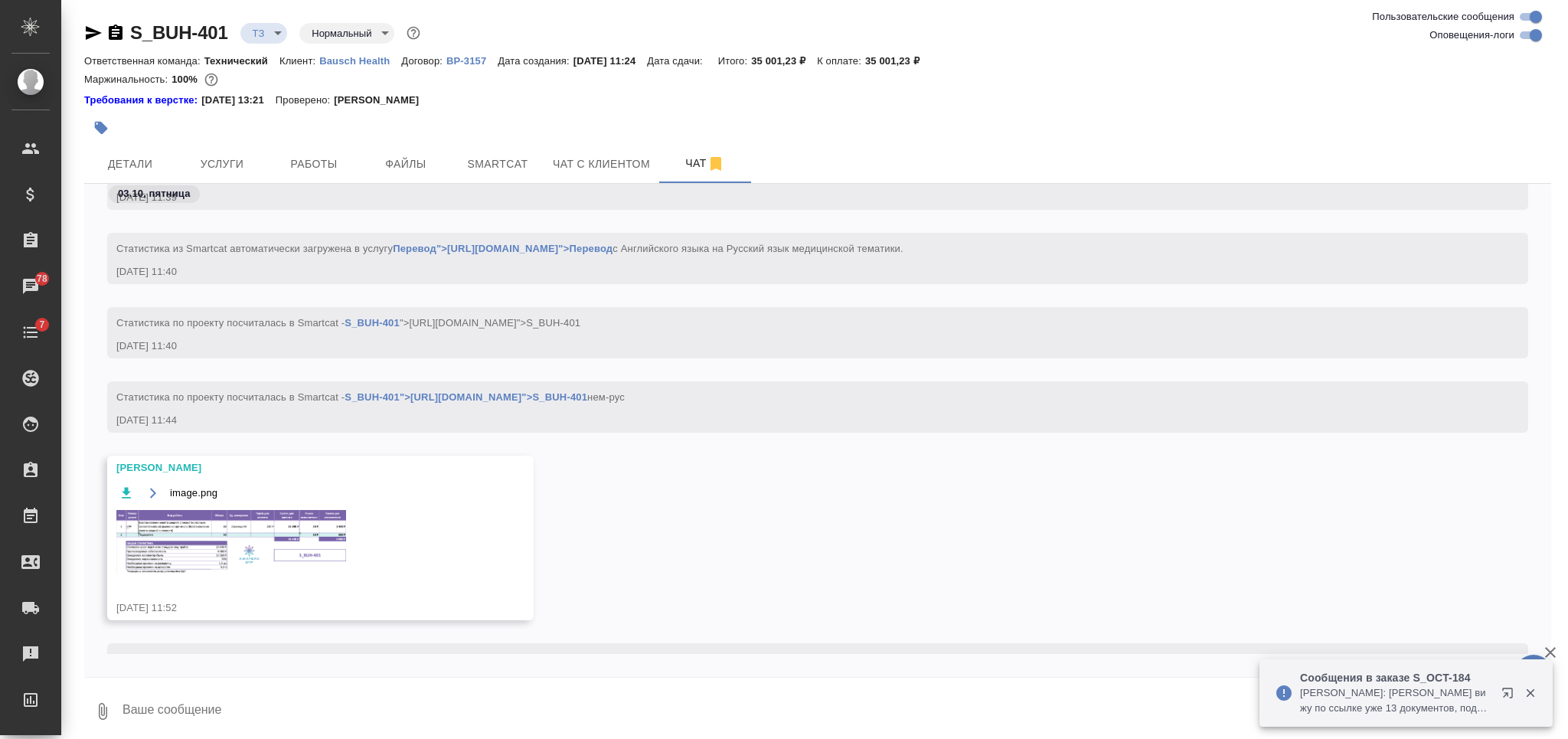
click at [286, 522] on img at bounding box center [231, 541] width 229 height 63
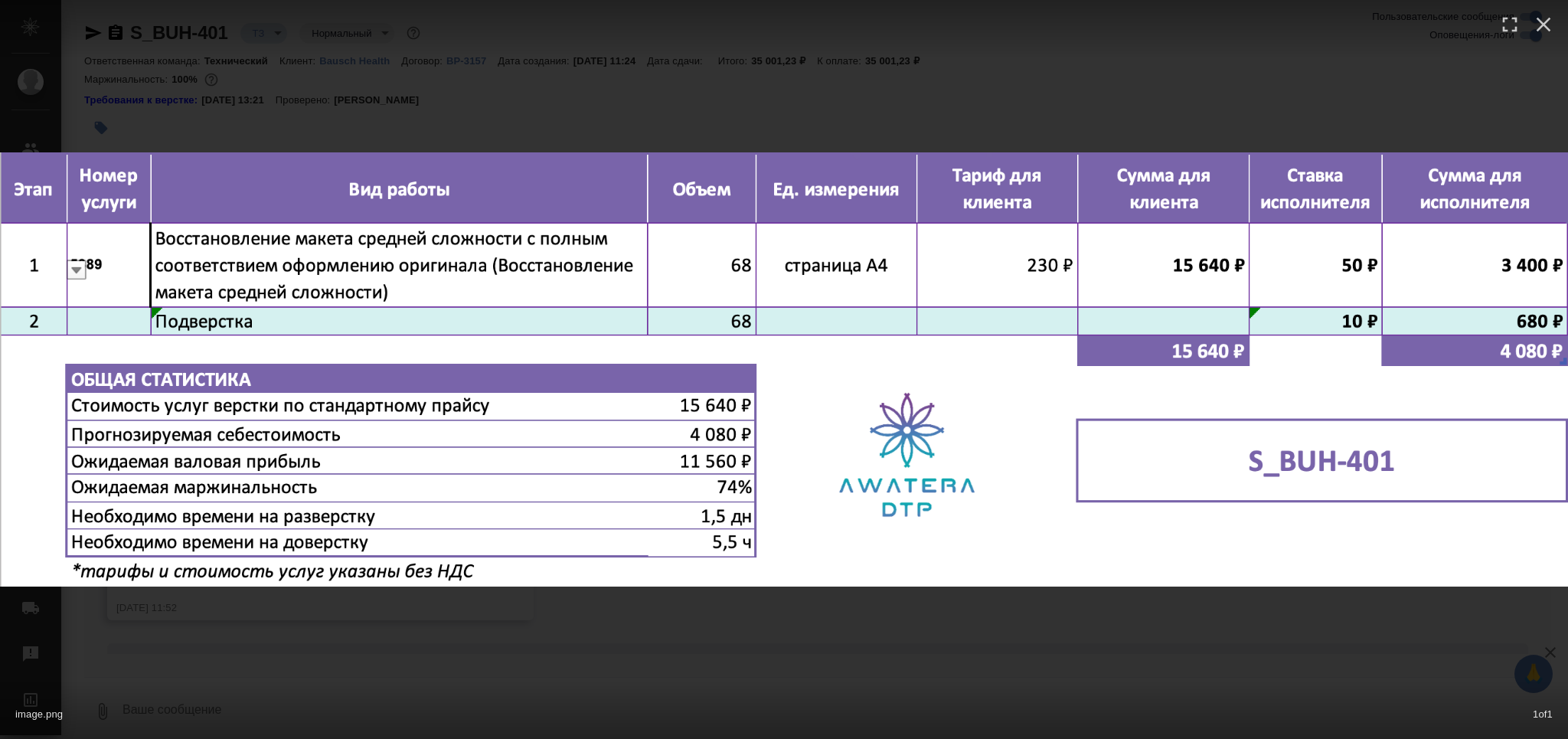
click at [697, 652] on div "image.png 1 of 1" at bounding box center [784, 370] width 1568 height 739
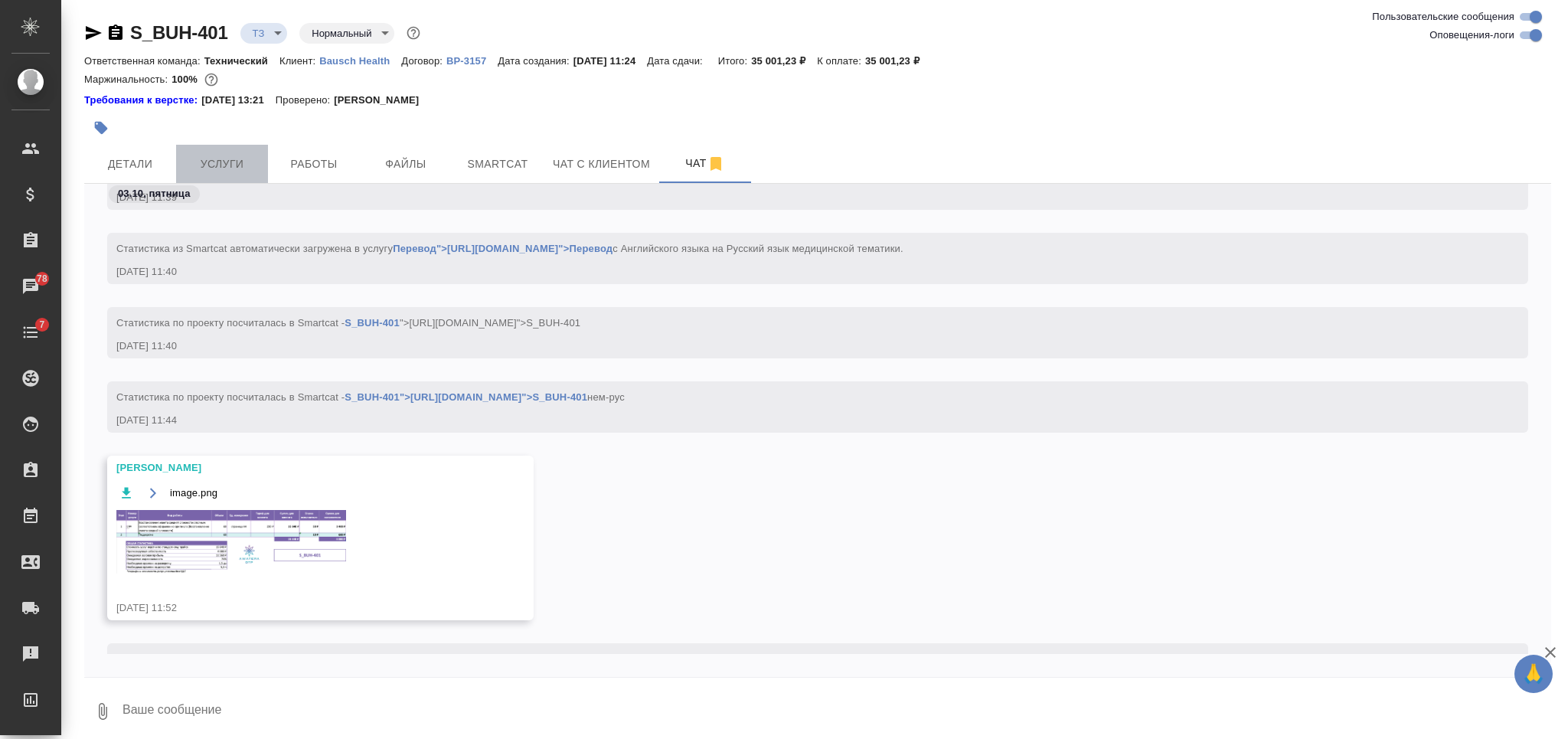
click at [236, 170] on span "Услуги" at bounding box center [222, 164] width 74 height 19
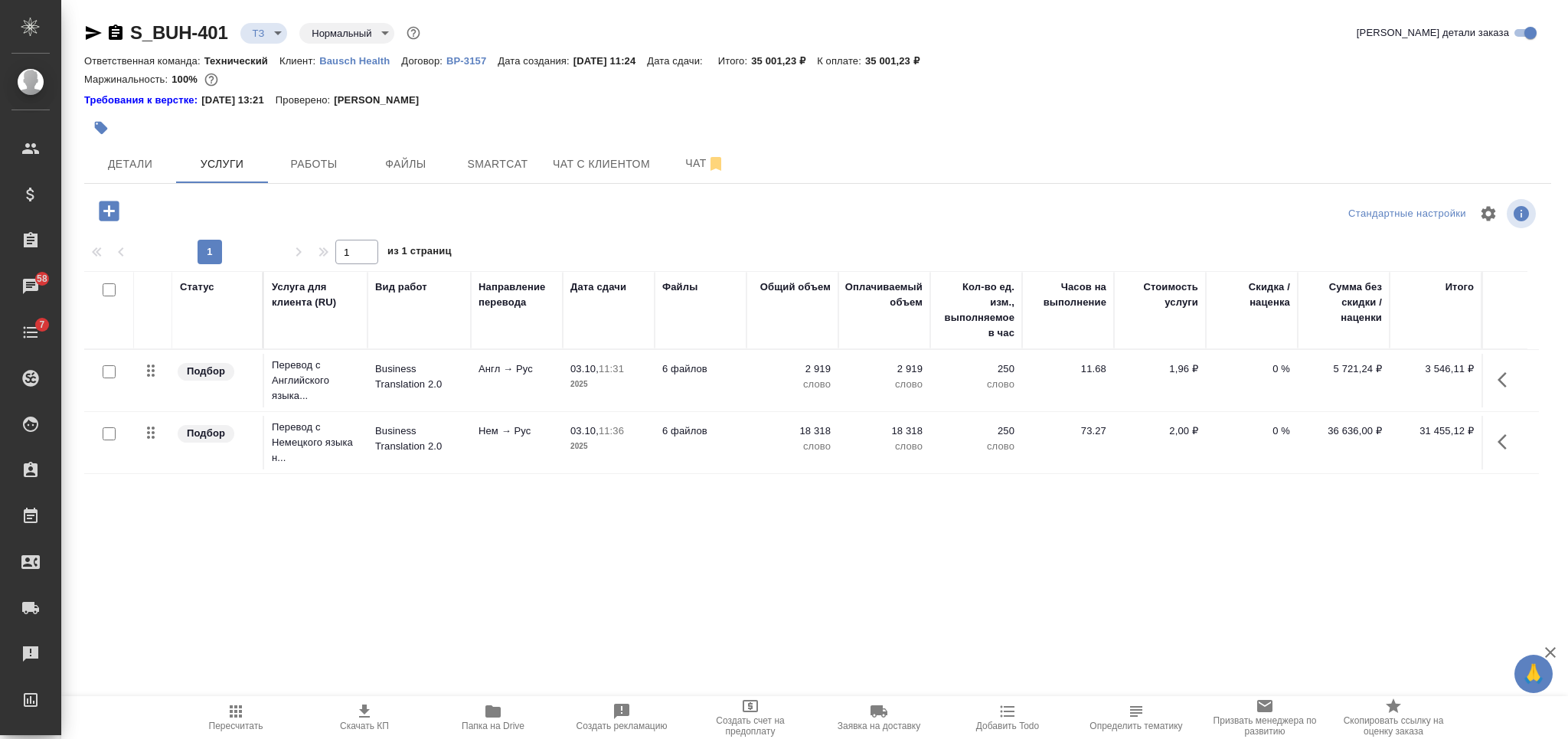
click at [116, 212] on icon "button" at bounding box center [108, 210] width 20 height 20
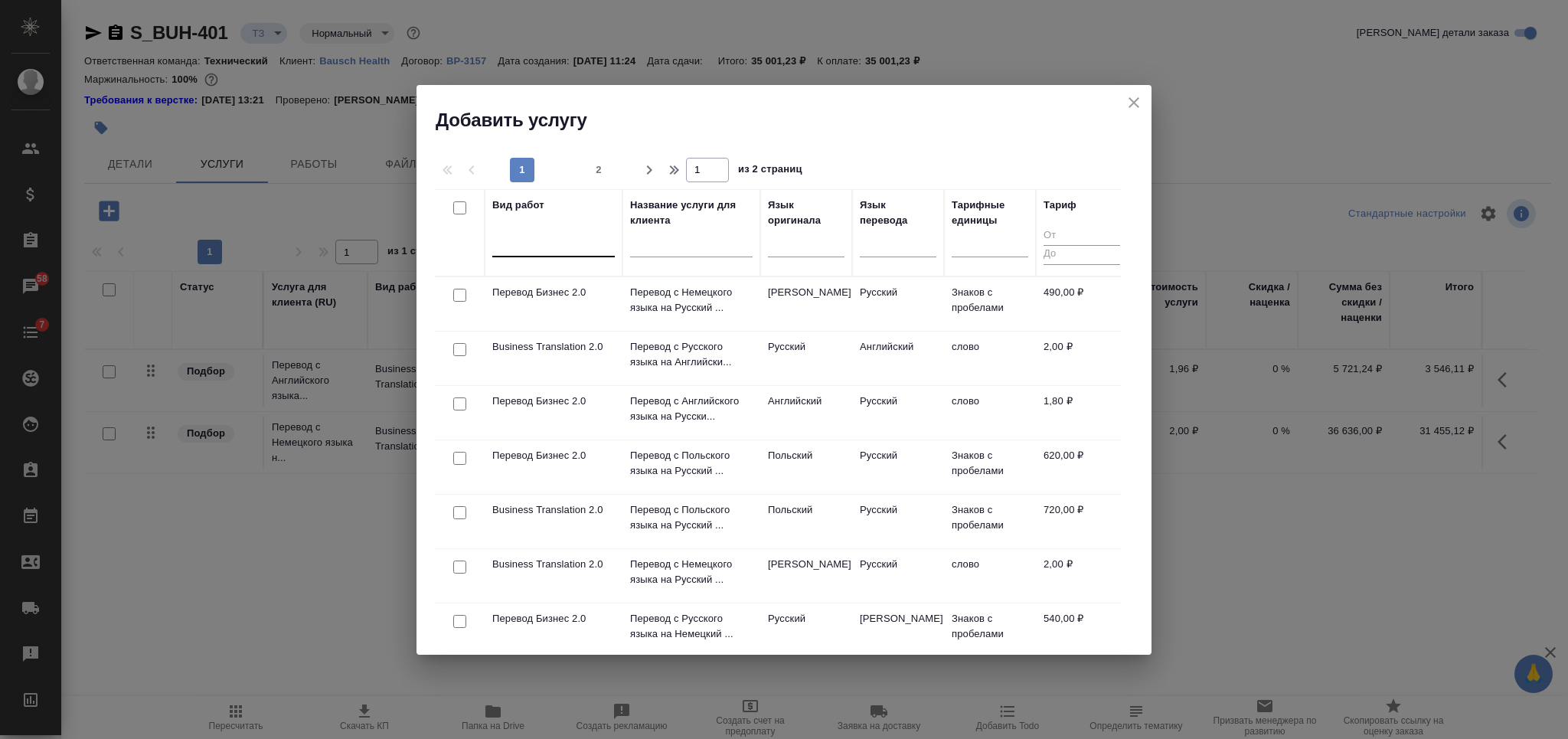
click at [552, 255] on div at bounding box center [553, 243] width 123 height 29
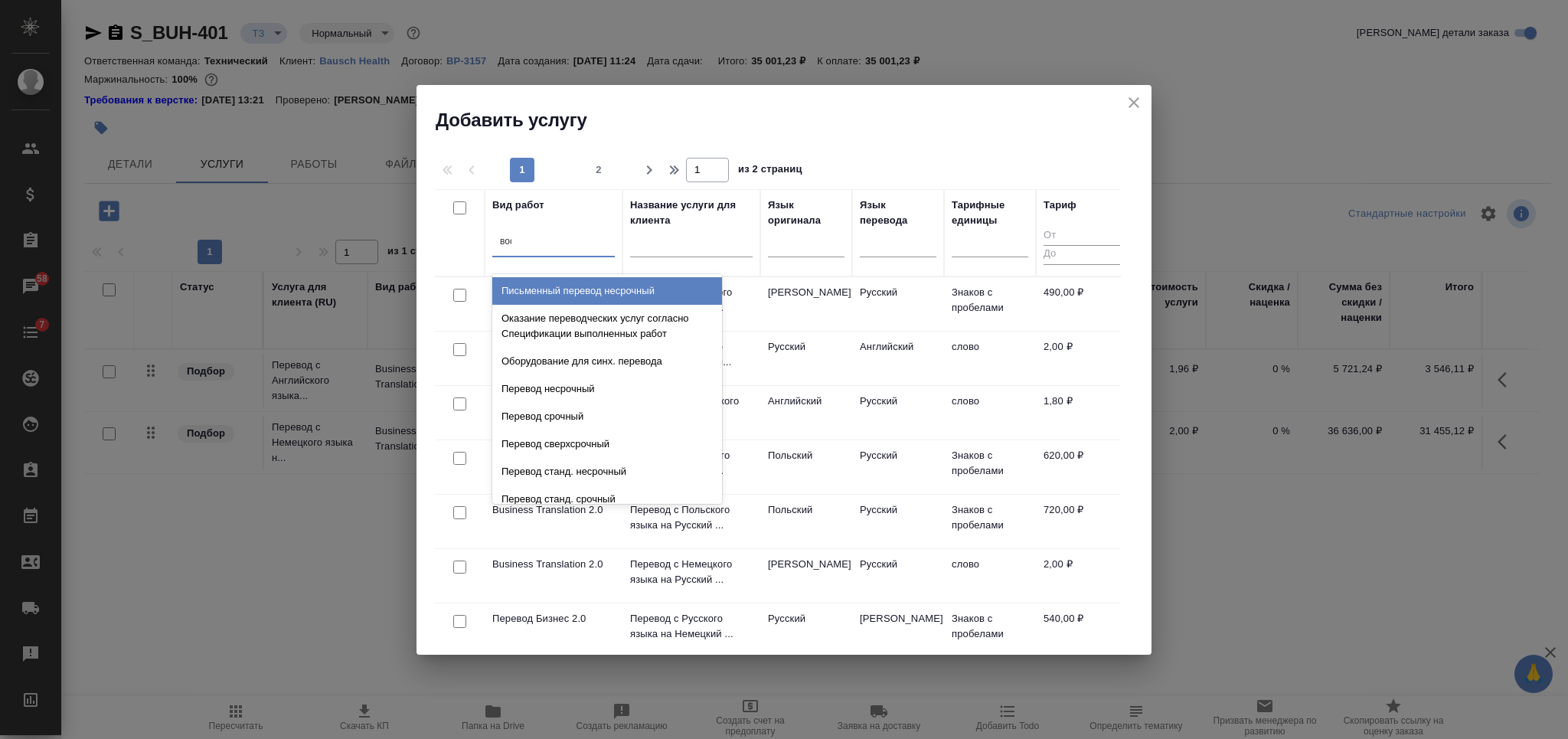
type input "восс"
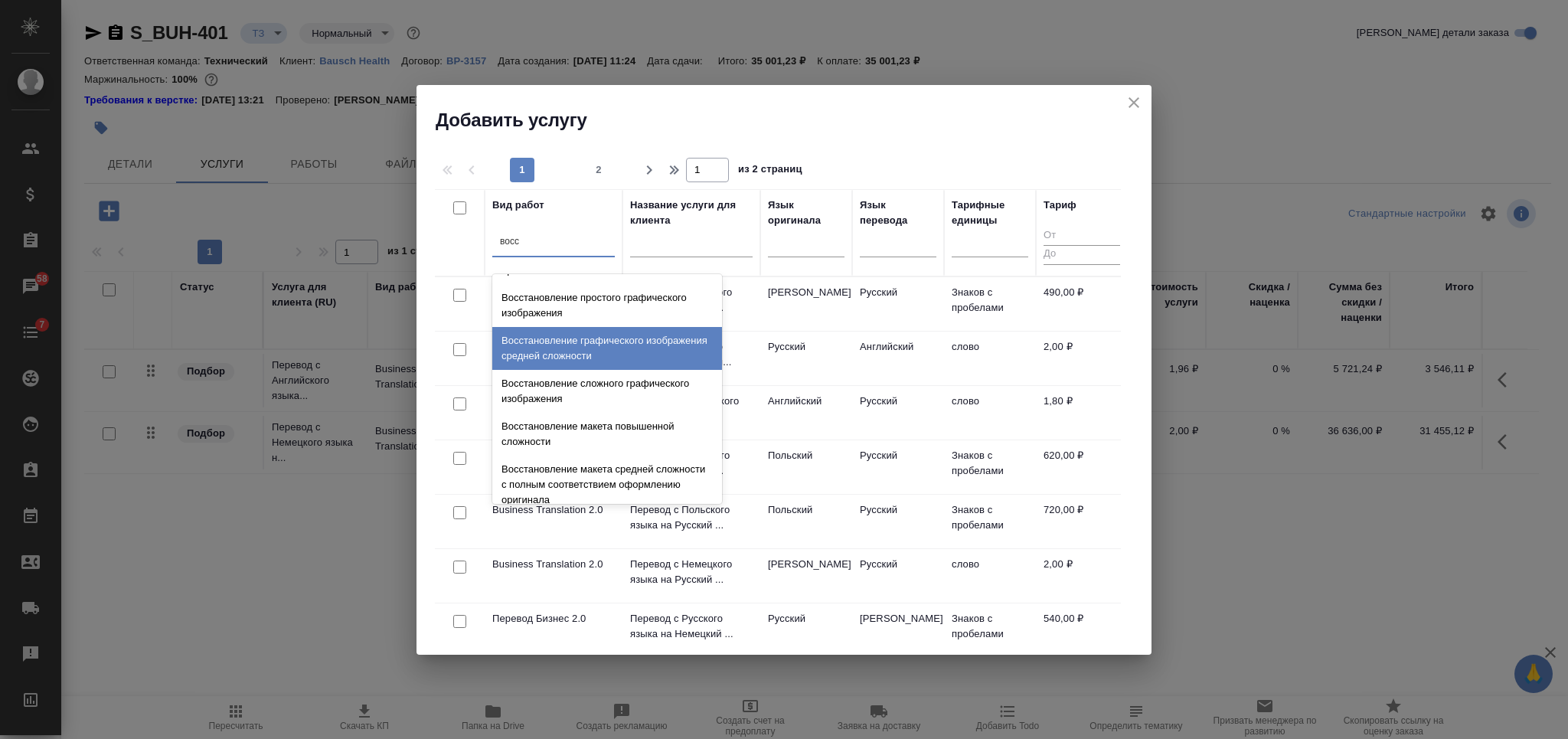
scroll to position [281, 0]
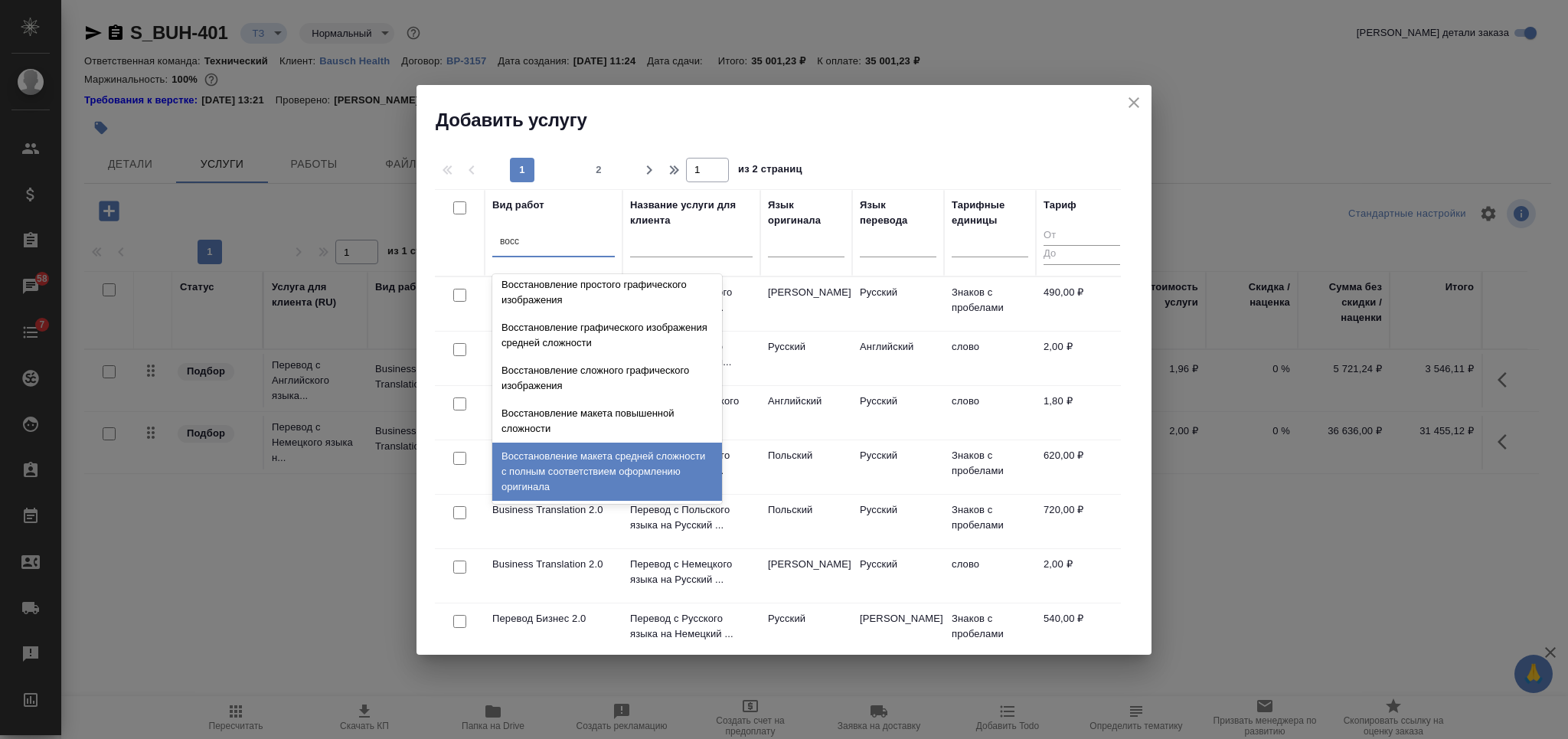
click at [672, 484] on div "Восстановление макета средней сложности с полным соответствием оформлению ориги…" at bounding box center [607, 471] width 229 height 59
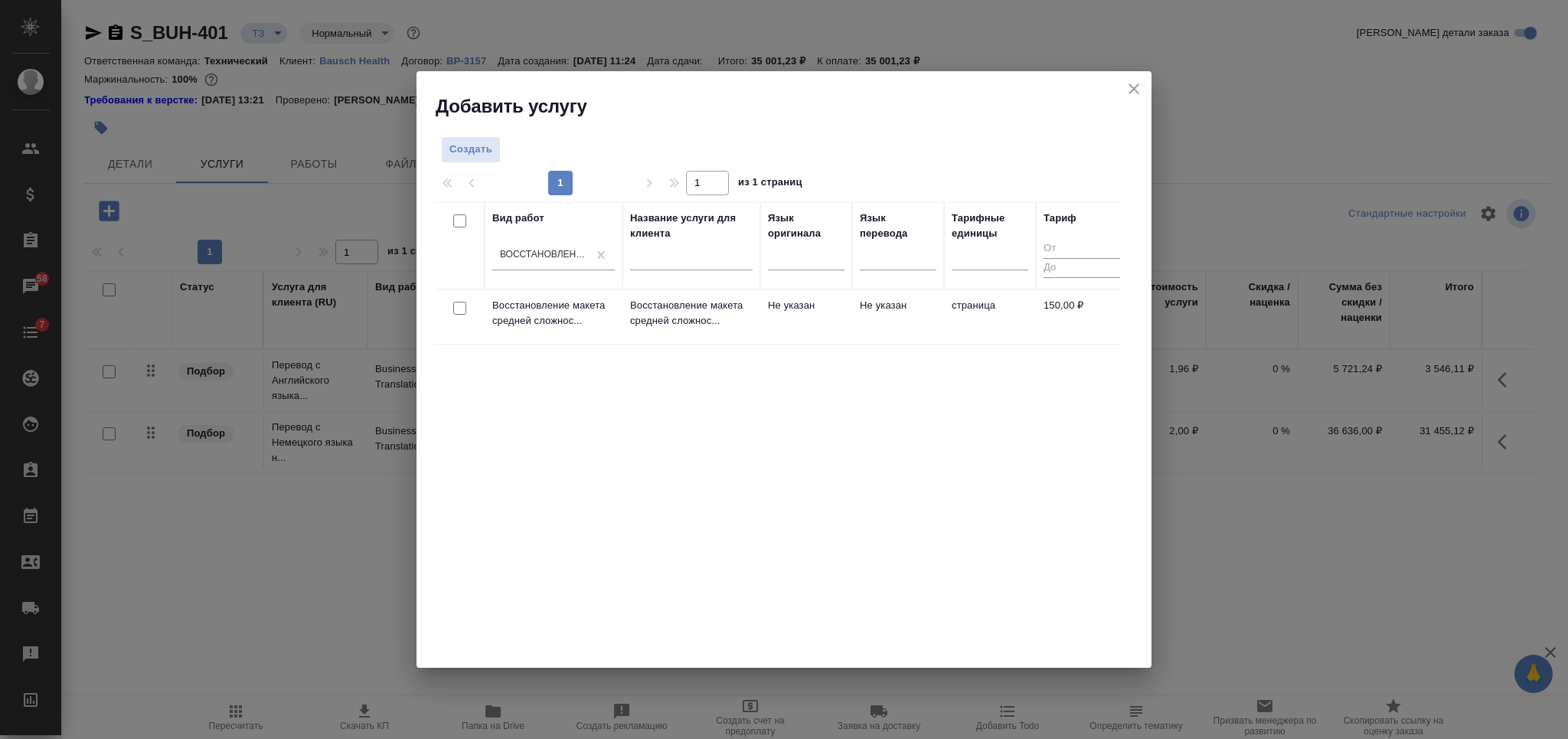
click at [459, 308] on input "checkbox" at bounding box center [459, 308] width 13 height 13
checkbox input "true"
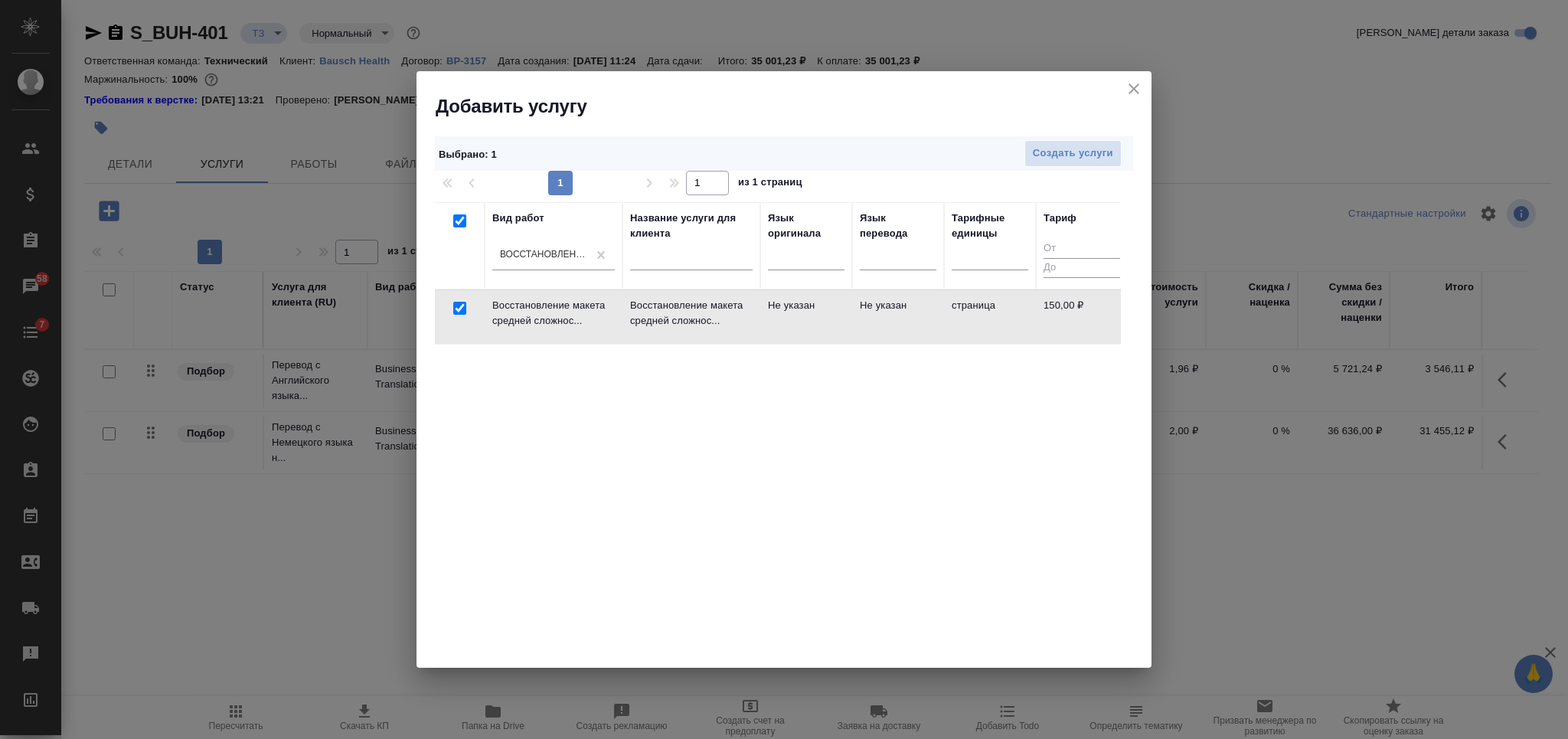
click at [1048, 132] on div "Выбрано : 1 Создать услуги 1 1 из 1 страниц Вид работ Восстановление макета сре…" at bounding box center [783, 393] width 735 height 549
click at [1049, 140] on button "Создать услуги" at bounding box center [1073, 153] width 97 height 26
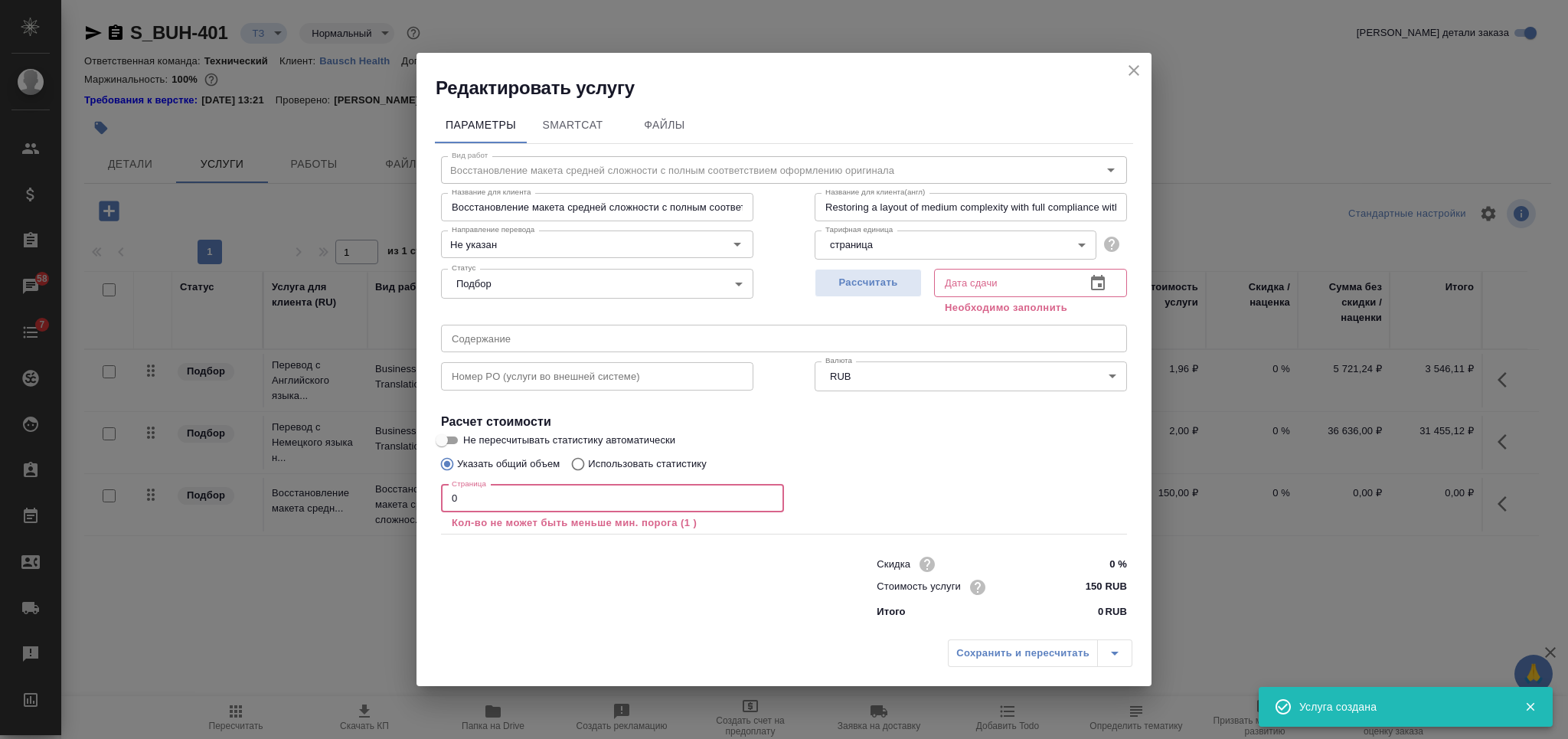
drag, startPoint x: 493, startPoint y: 498, endPoint x: 399, endPoint y: 491, distance: 94.3
click at [409, 498] on div "Редактировать услугу Параметры SmartCat Файлы Вид работ Восстановление макета с…" at bounding box center [784, 370] width 1568 height 739
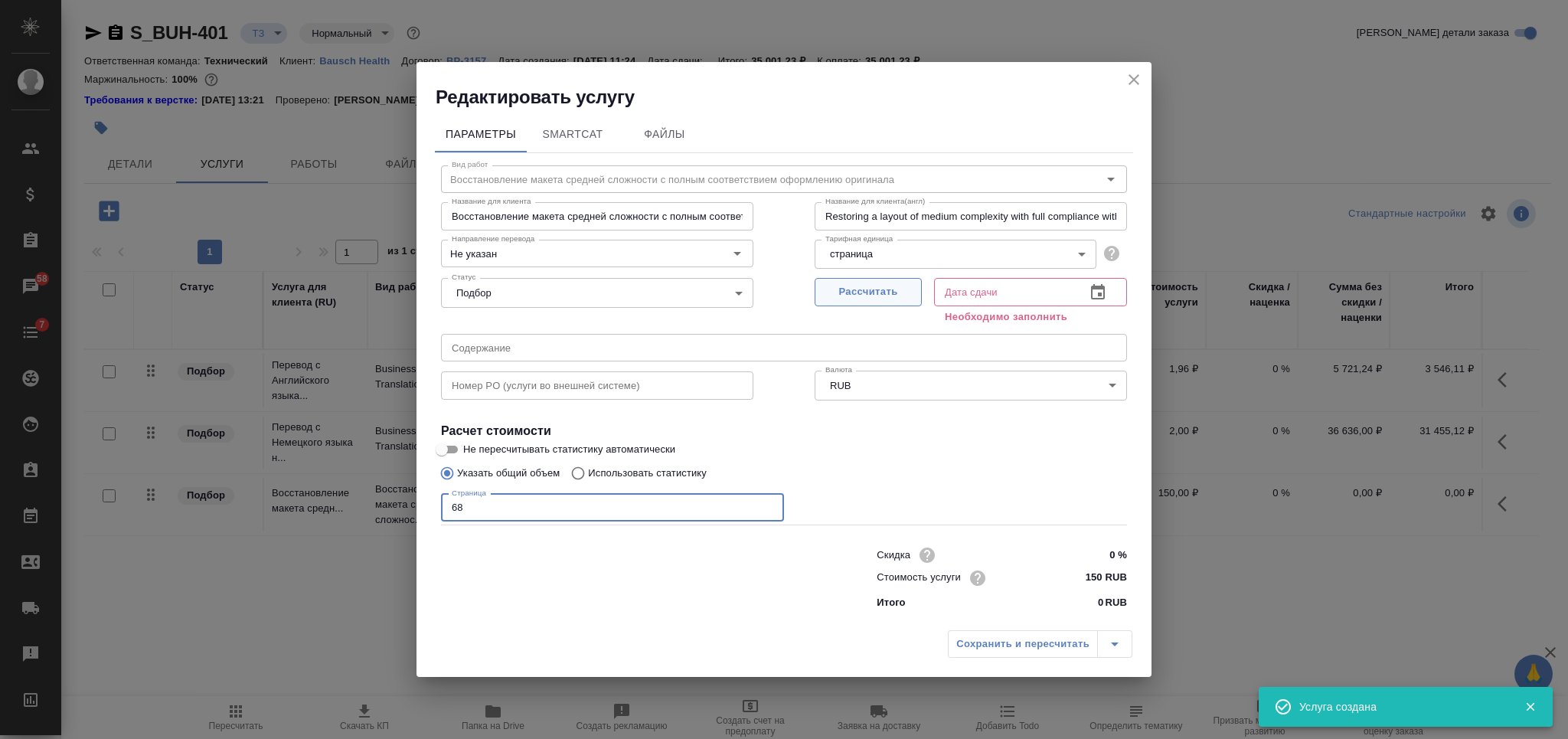
type input "68"
click at [896, 292] on span "Рассчитать" at bounding box center [868, 292] width 91 height 18
type input "[DATE] 11:07"
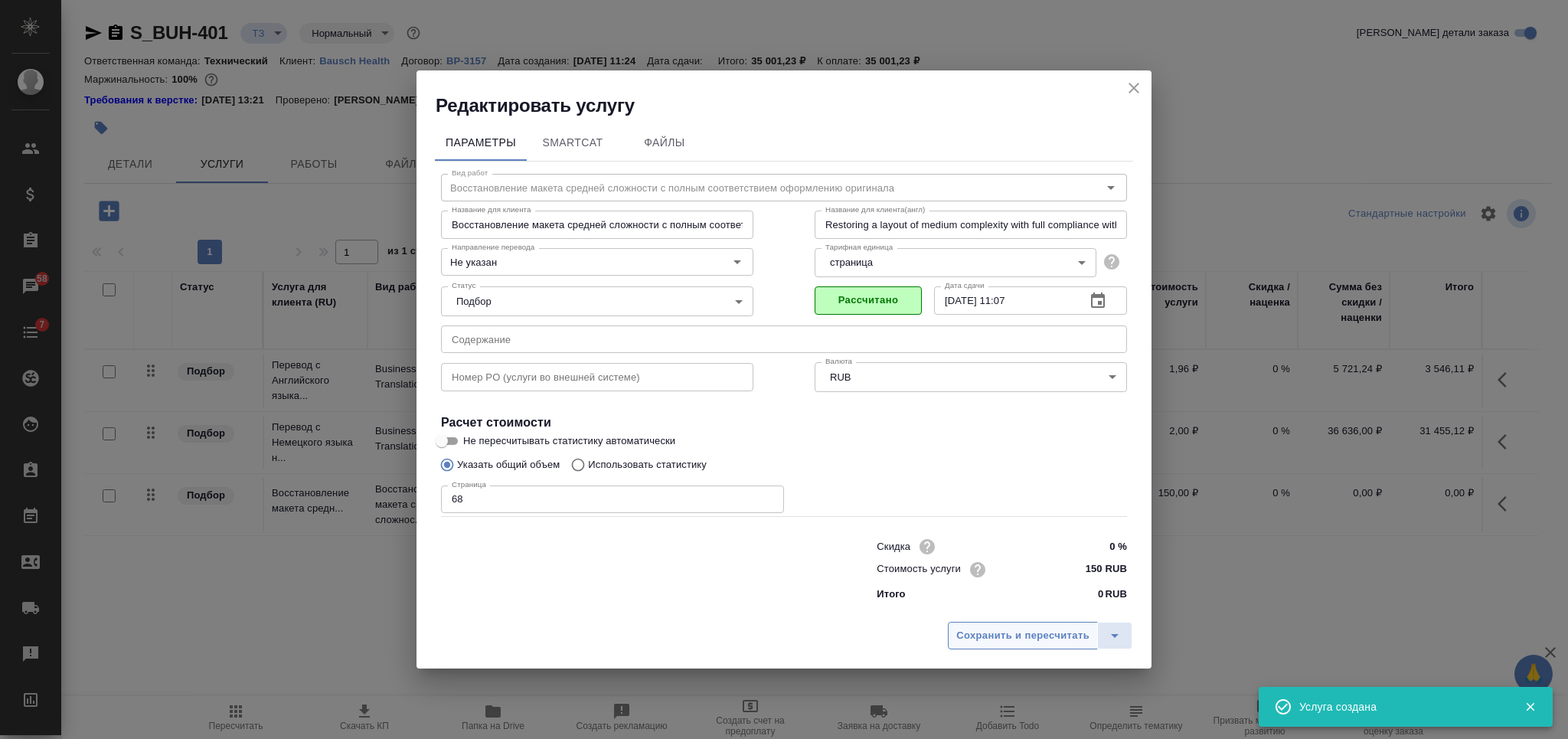
click at [1008, 636] on span "Сохранить и пересчитать" at bounding box center [1023, 636] width 133 height 18
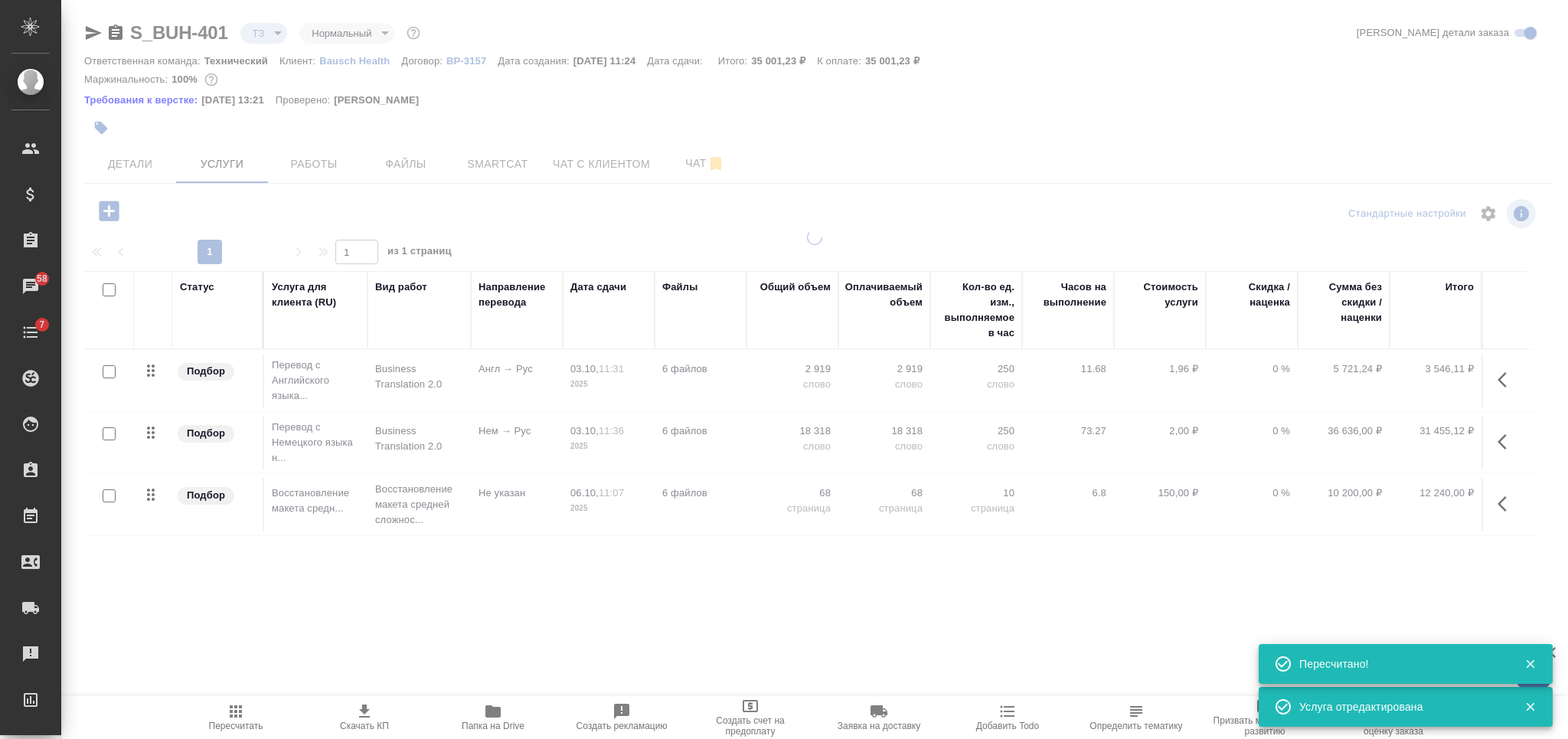
type input "new"
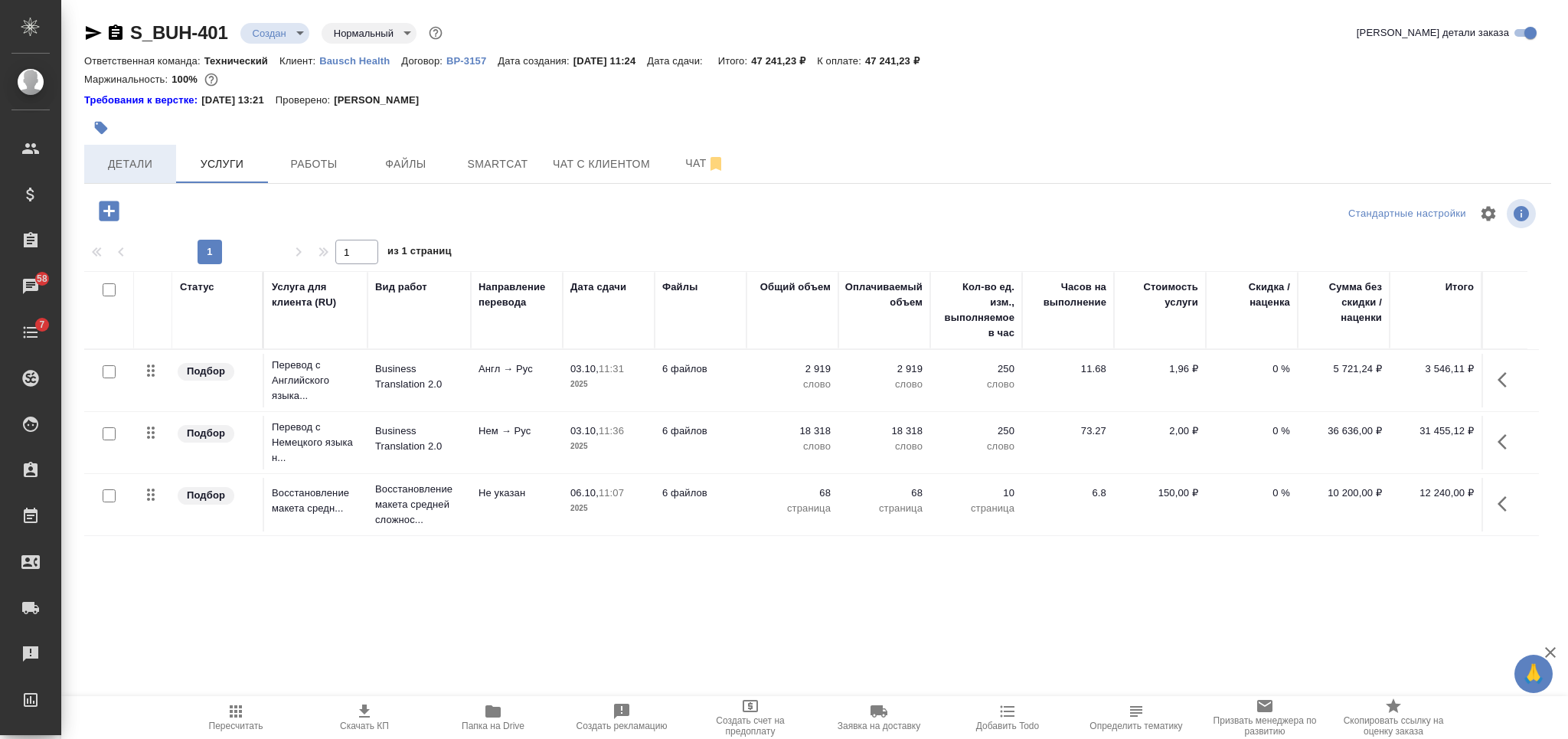
click at [150, 172] on span "Детали" at bounding box center [131, 164] width 74 height 19
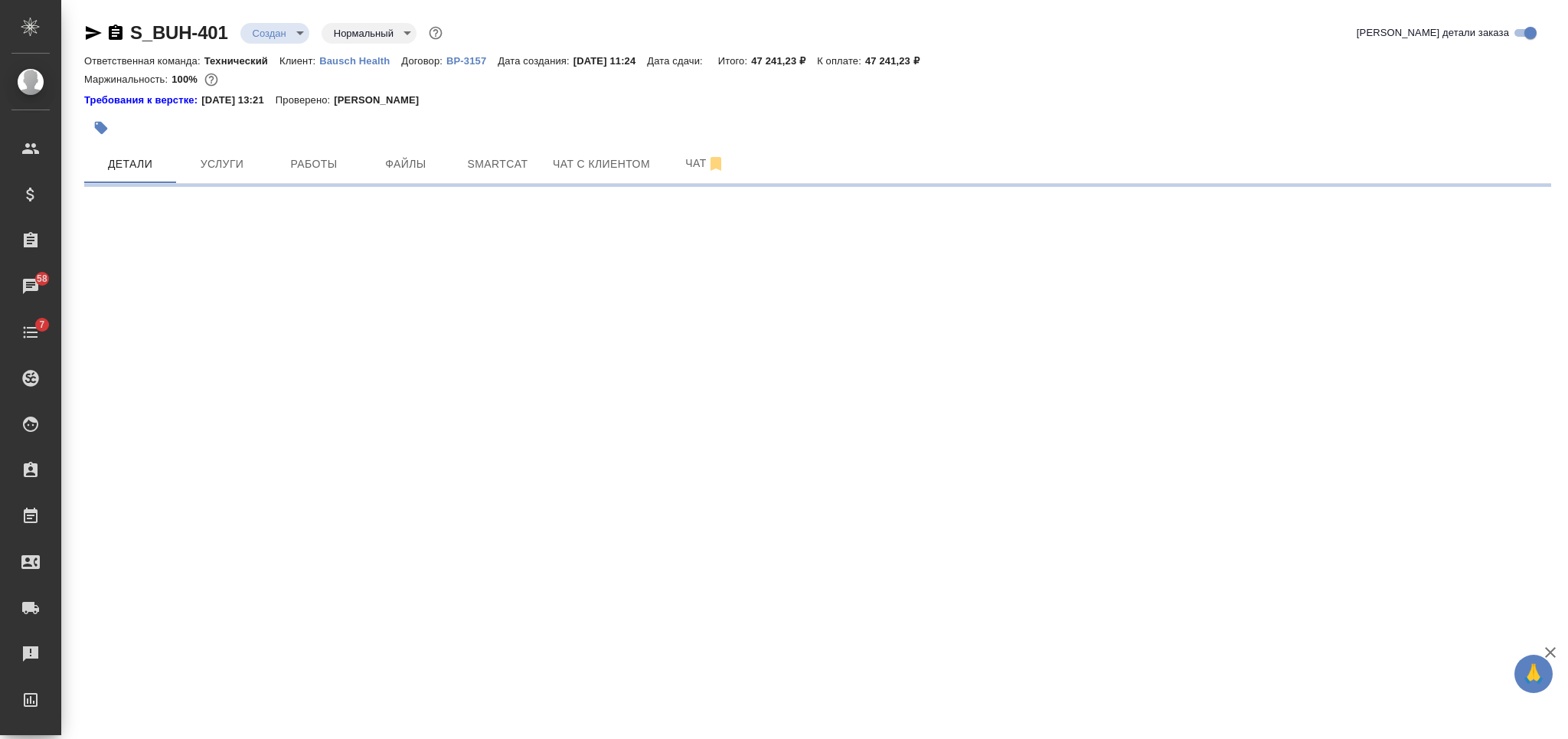
select select "RU"
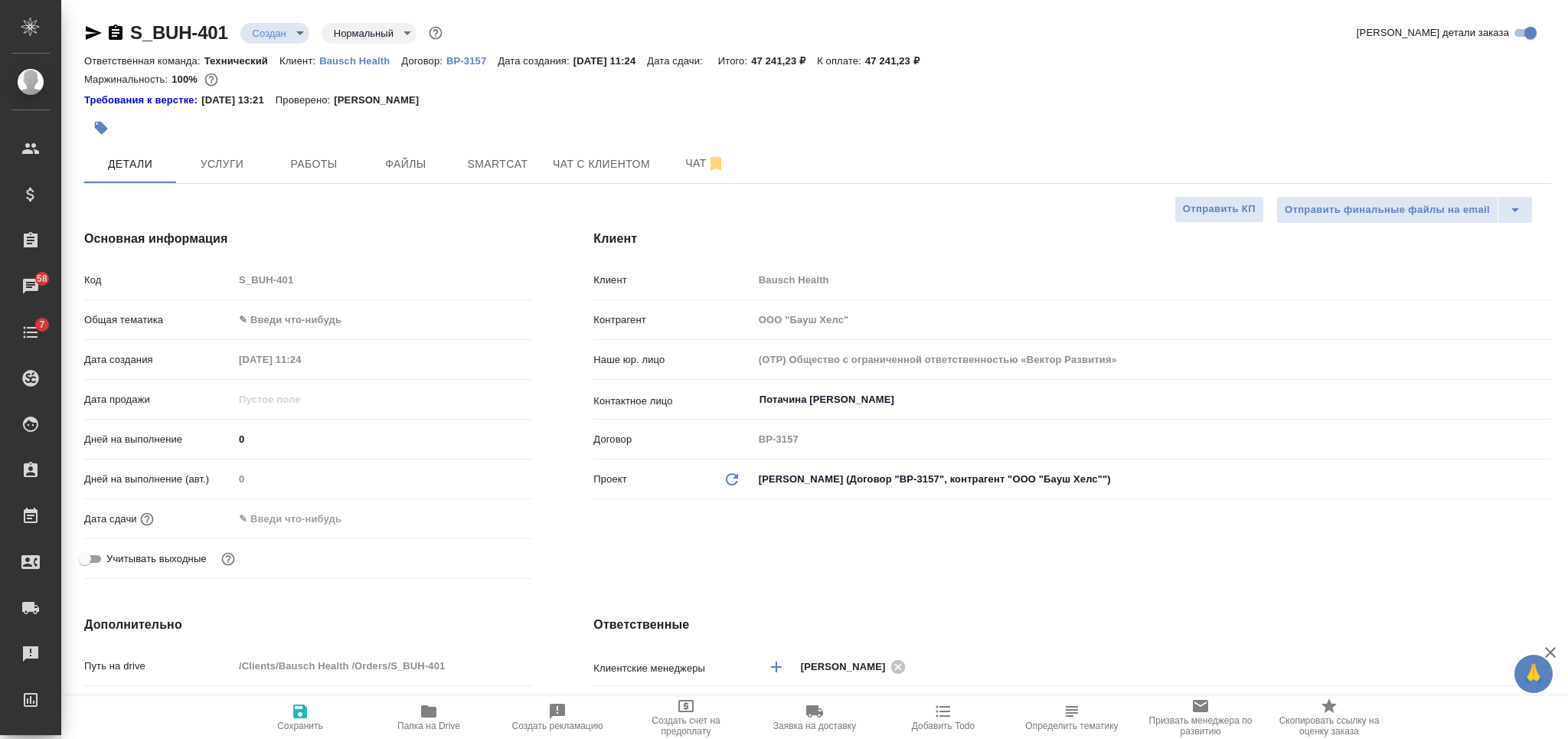
type textarea "x"
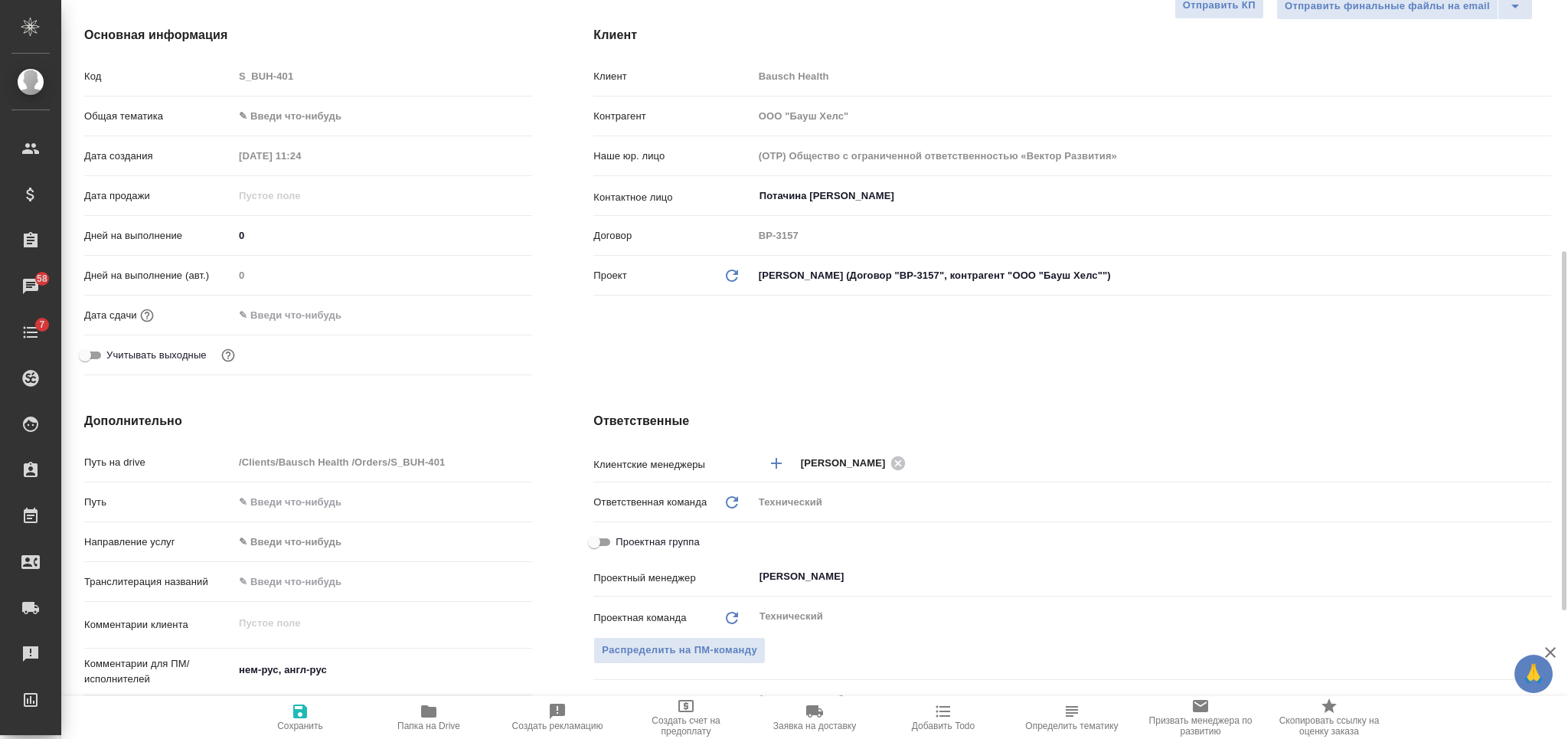
scroll to position [408, 0]
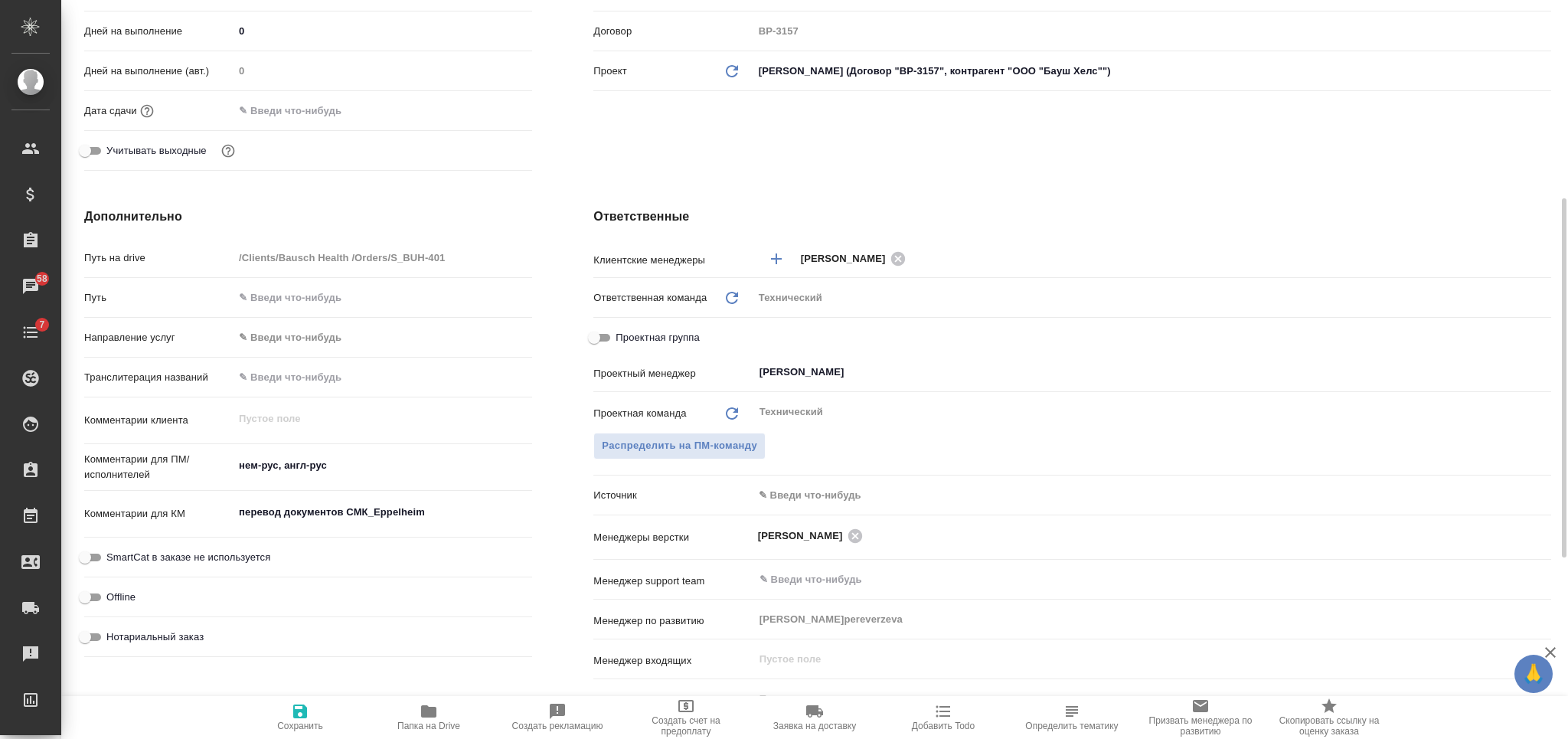
click at [321, 512] on textarea "перевод документов СМК_Eppelheim" at bounding box center [382, 512] width 298 height 26
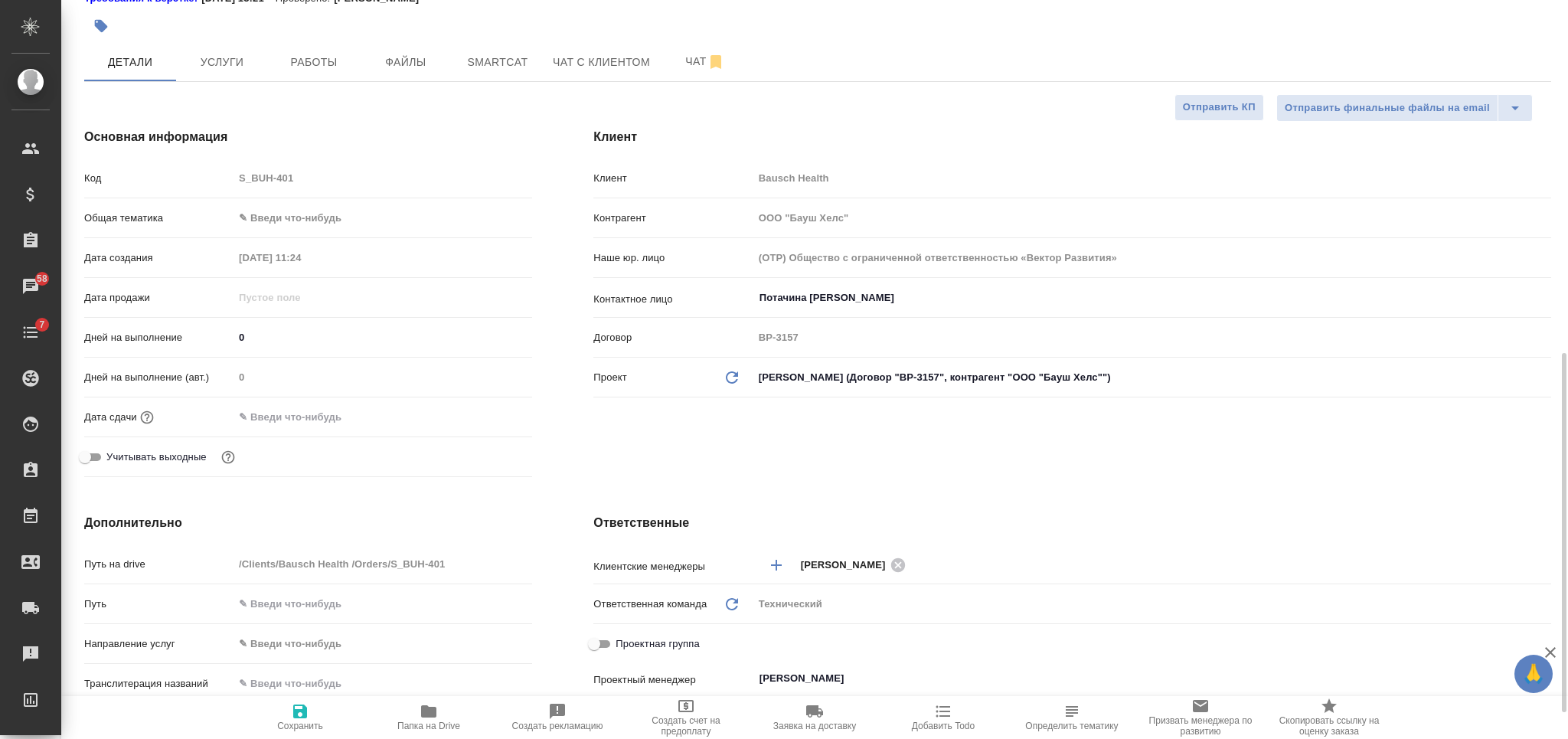
scroll to position [0, 0]
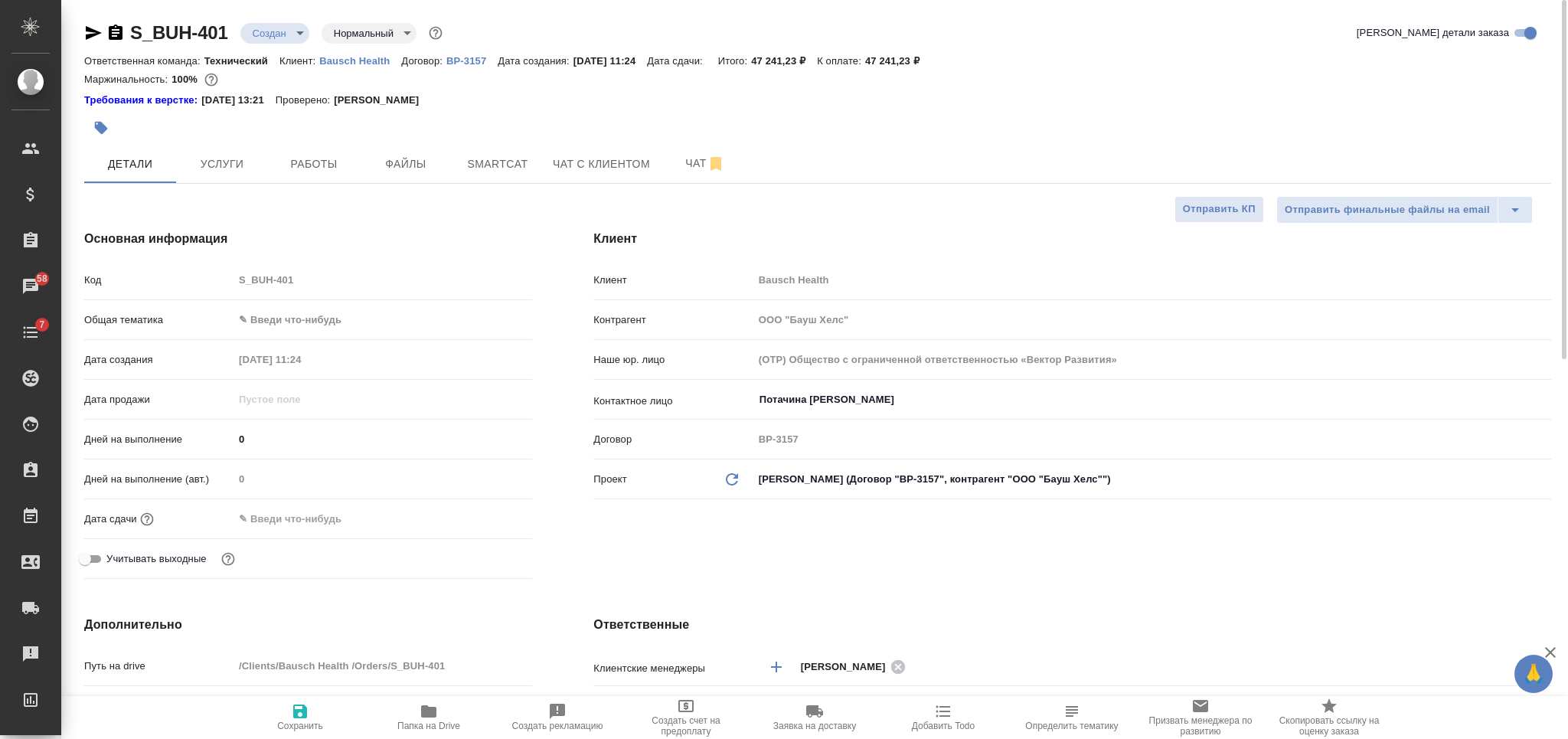
type textarea "x"
click at [322, 716] on span "Сохранить" at bounding box center [301, 717] width 111 height 29
type textarea "x"
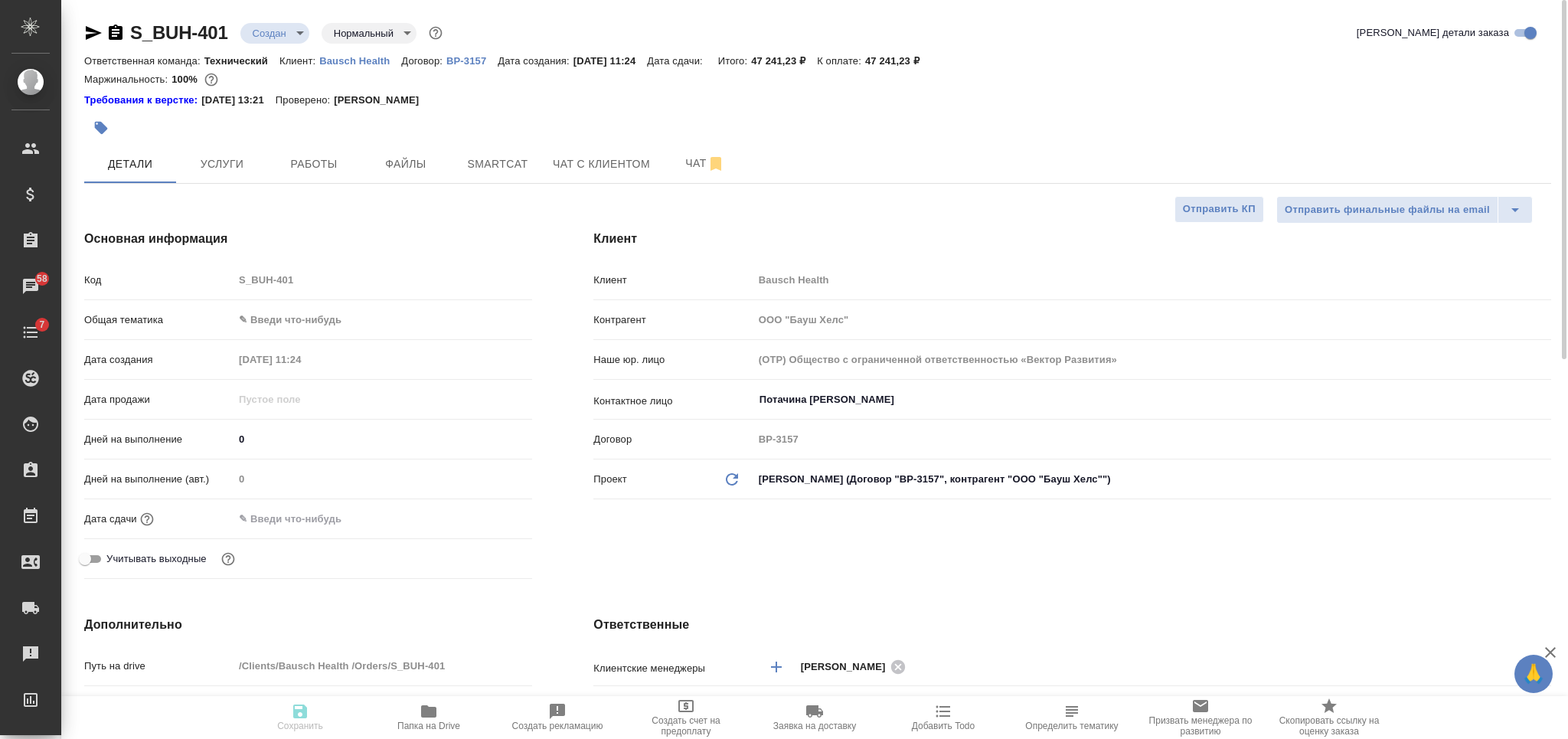
type textarea "x"
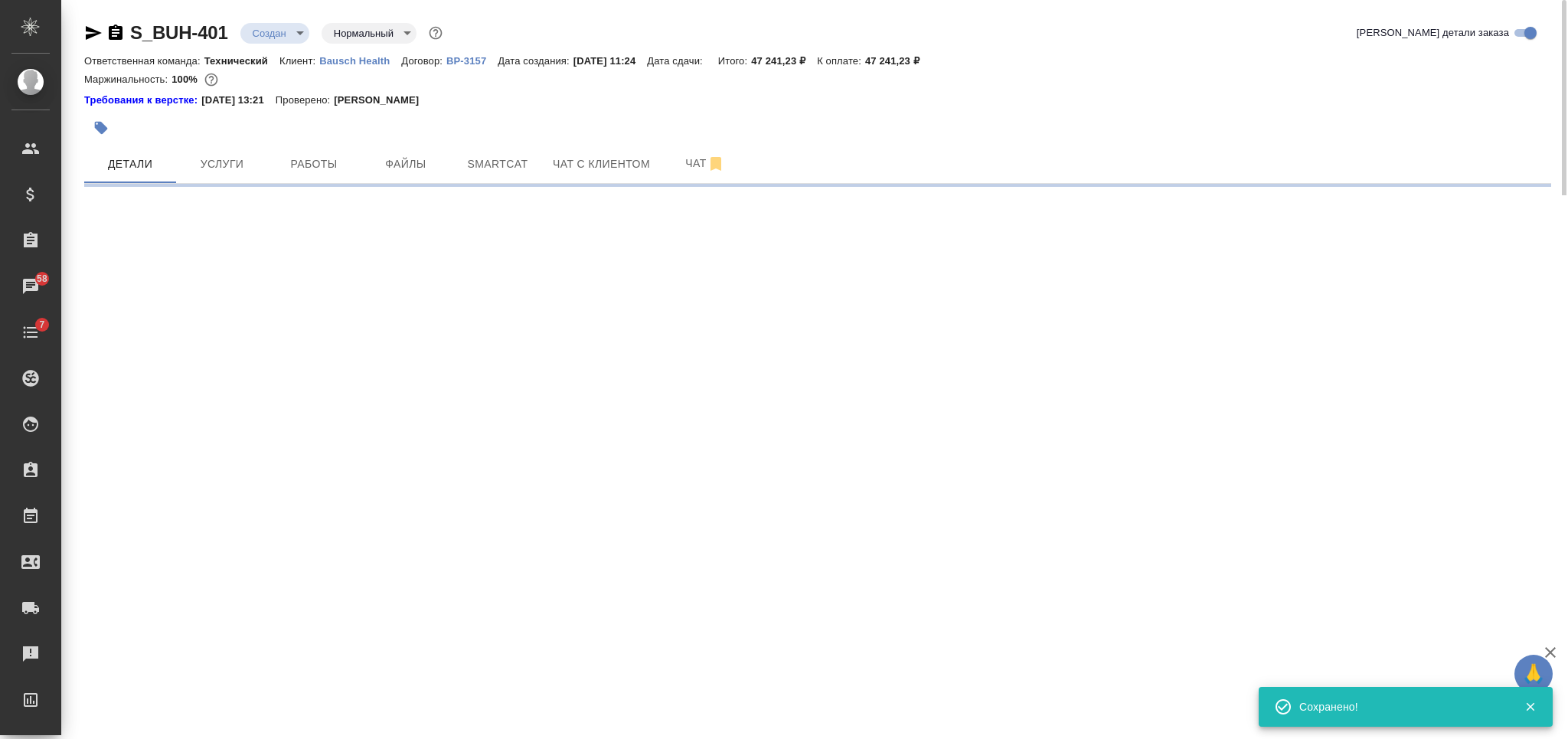
select select "RU"
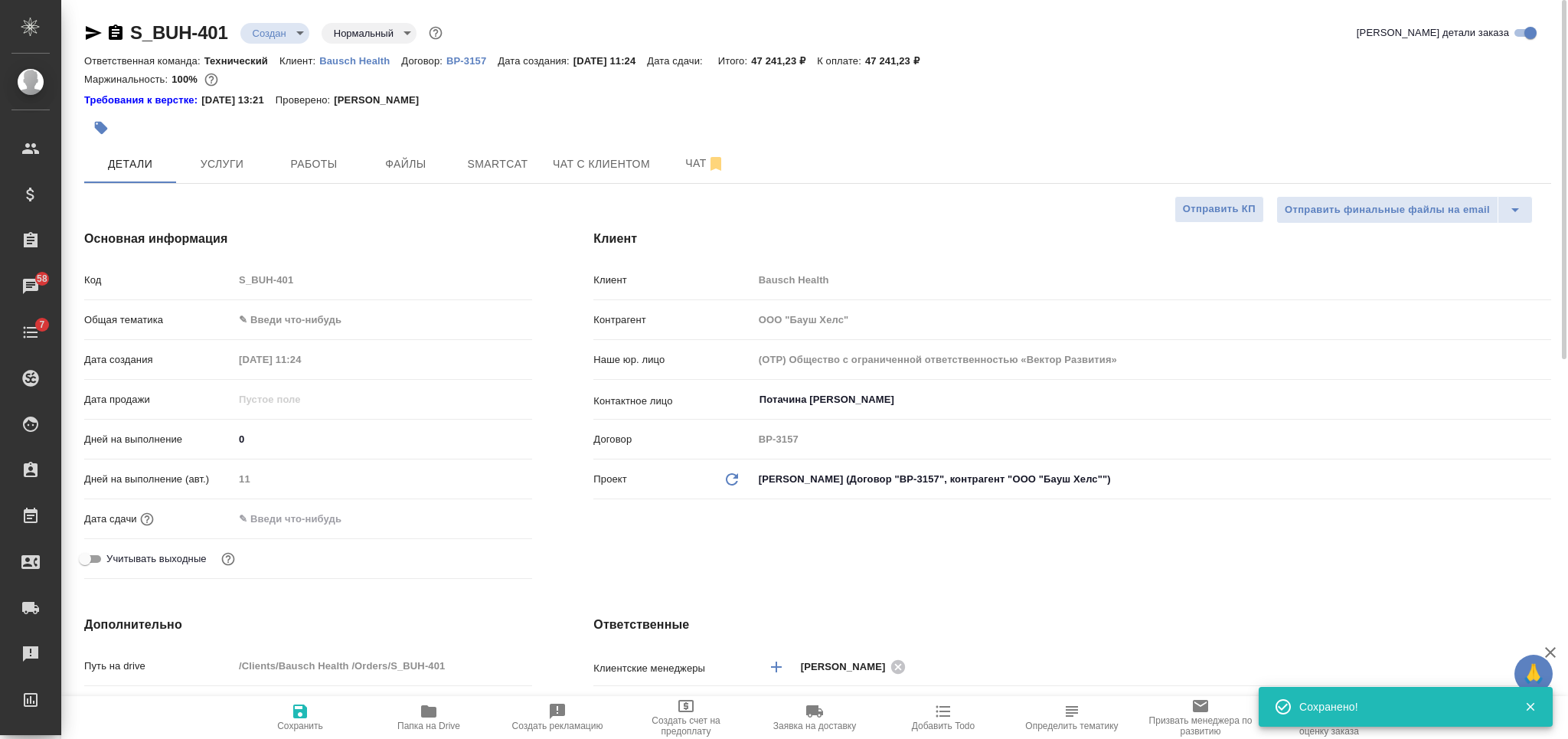
type textarea "x"
click at [219, 158] on span "Услуги" at bounding box center [222, 164] width 74 height 19
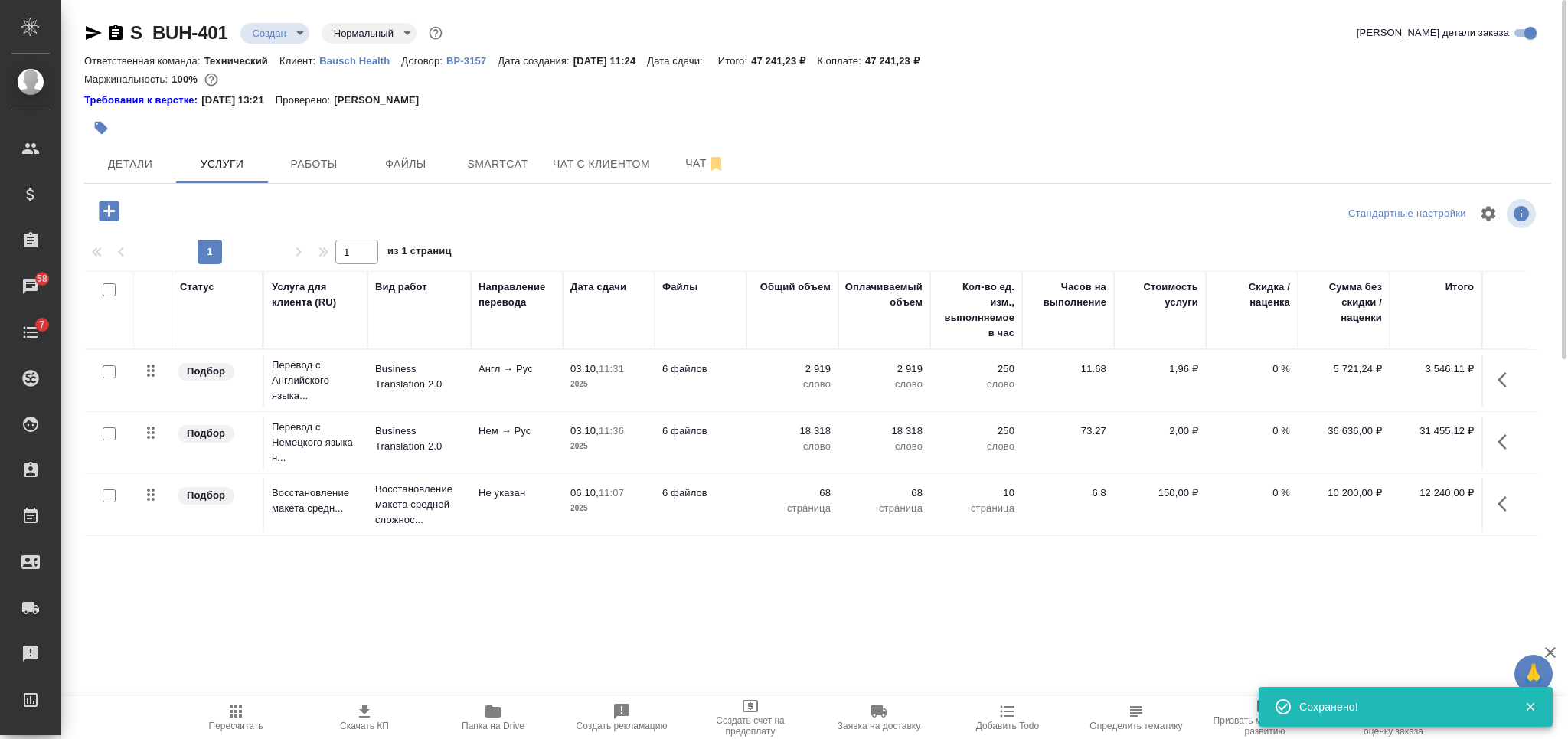
click at [108, 288] on input "checkbox" at bounding box center [109, 289] width 13 height 13
checkbox input "true"
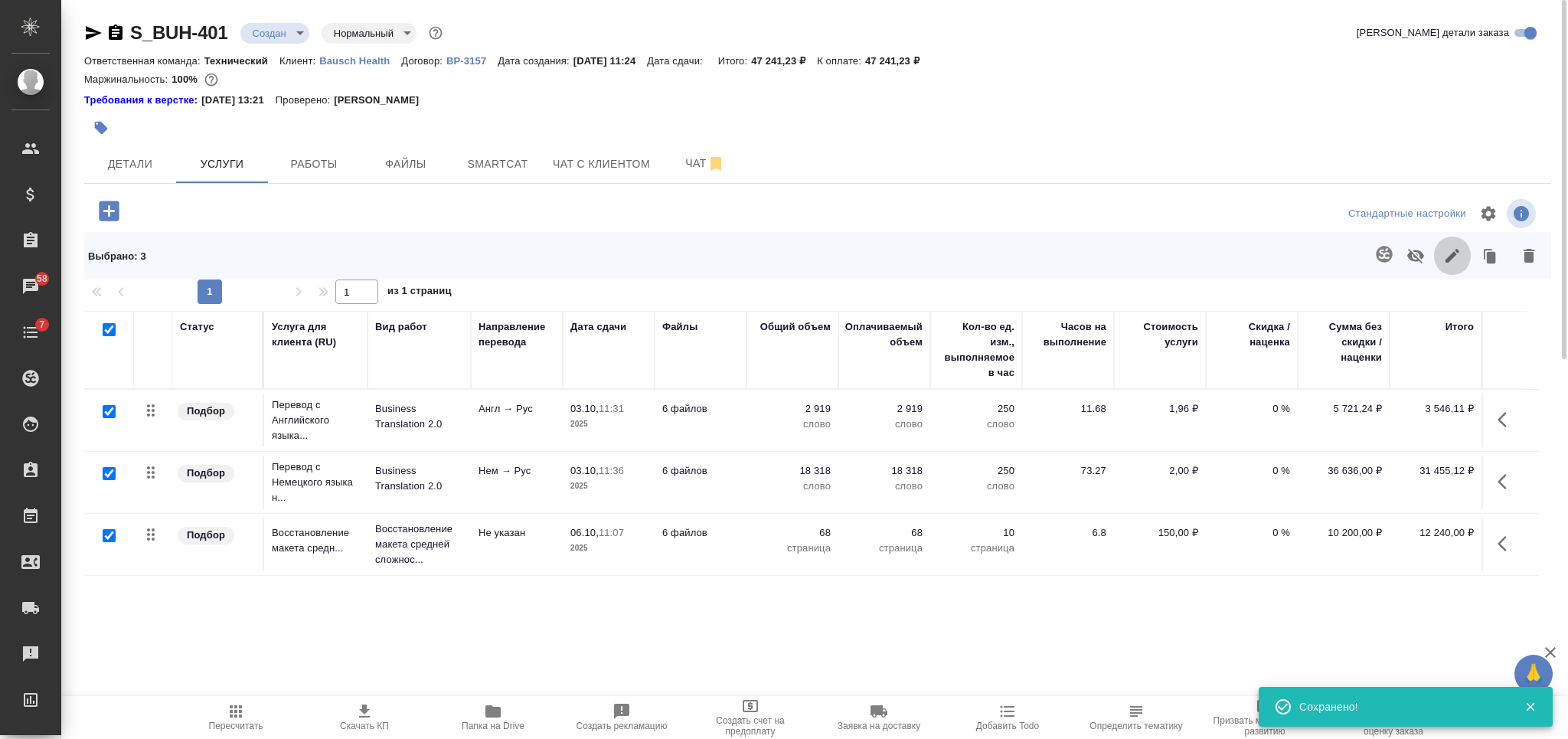
click at [1452, 245] on button "button" at bounding box center [1453, 256] width 37 height 40
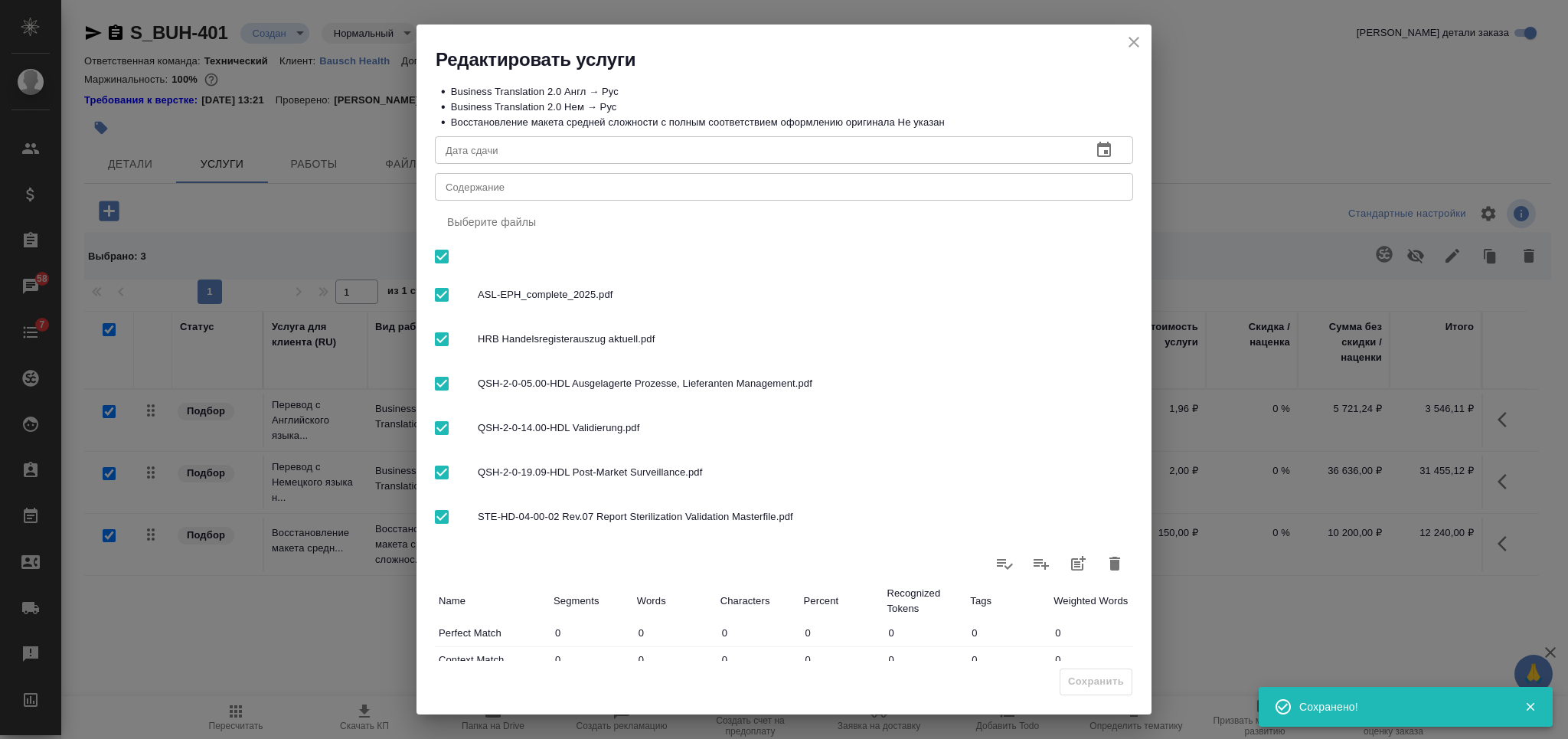
click at [712, 196] on div "x Содержание" at bounding box center [783, 187] width 698 height 27
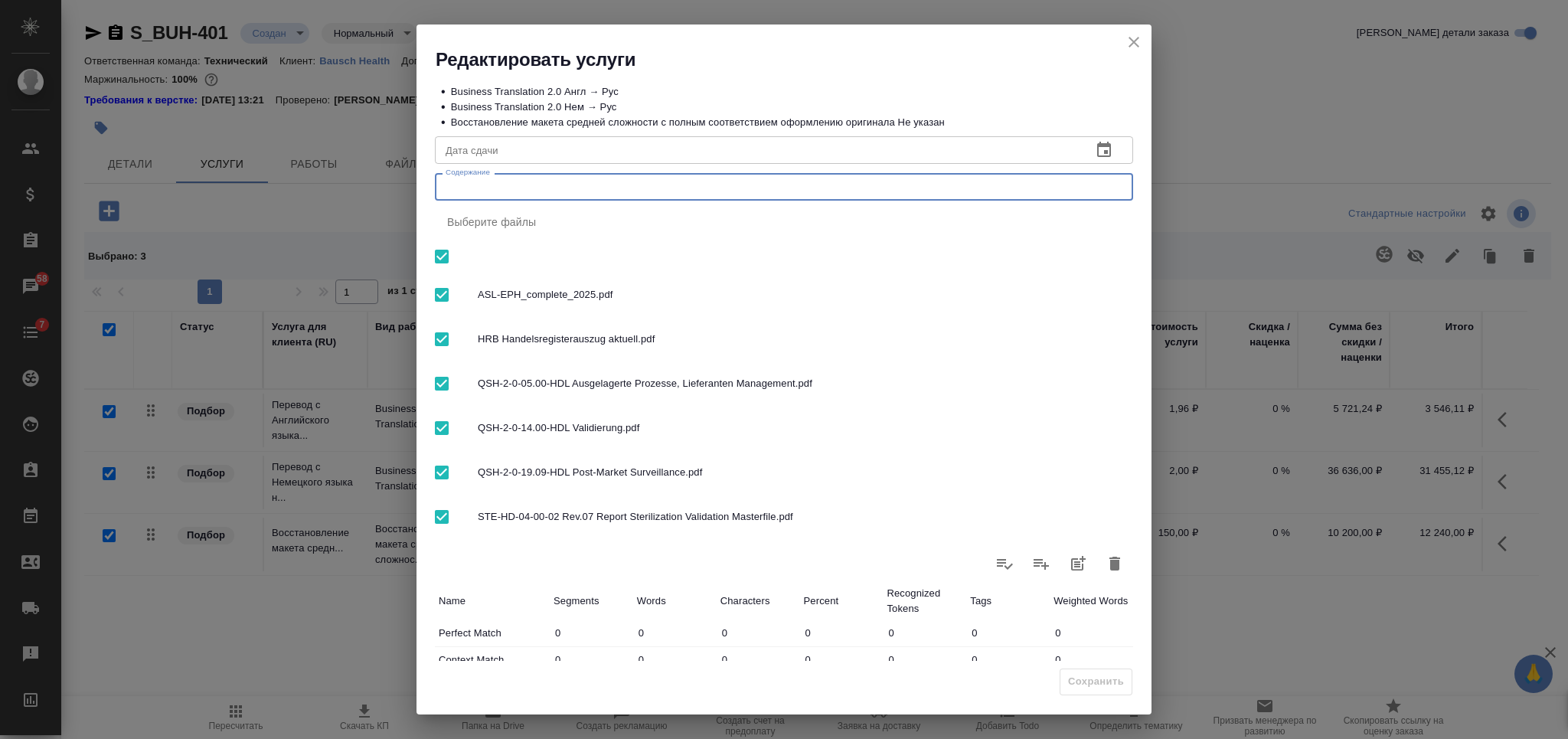
paste textarea "перевод документов СМК_Eppelheim"
type textarea "перевод документов СМК_Eppelheim"
click at [1096, 680] on span "Сохранить" at bounding box center [1096, 681] width 56 height 18
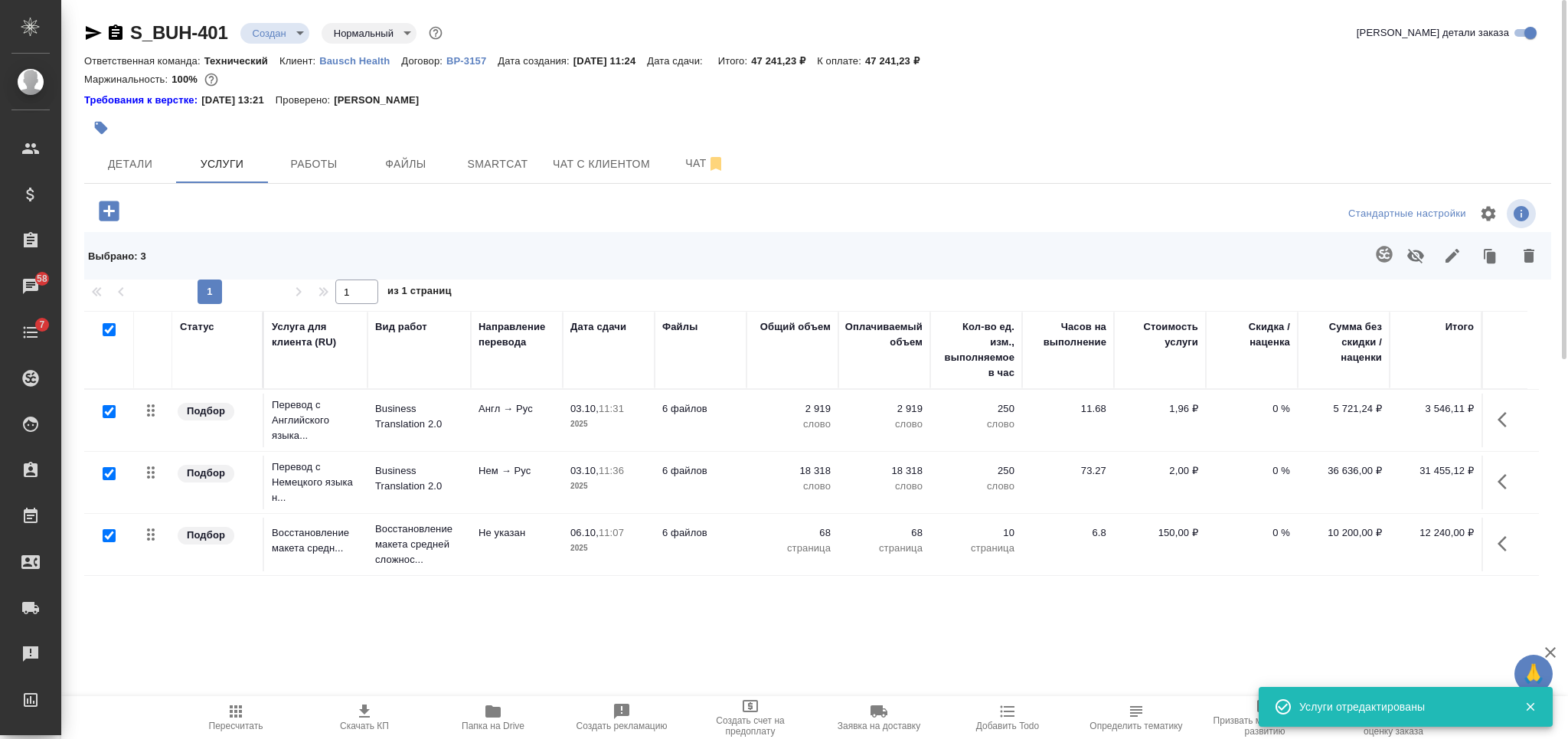
click at [366, 717] on icon "button" at bounding box center [364, 711] width 10 height 13
click at [107, 31] on icon "button" at bounding box center [115, 33] width 18 height 18
drag, startPoint x: 915, startPoint y: 54, endPoint x: 884, endPoint y: 59, distance: 31.4
click at [884, 59] on div "Ответственная команда: Технический Клиент: Bausch Health Договор: ВР-3157 Дата …" at bounding box center [818, 60] width 1467 height 18
copy p "47 241,23 ₽"
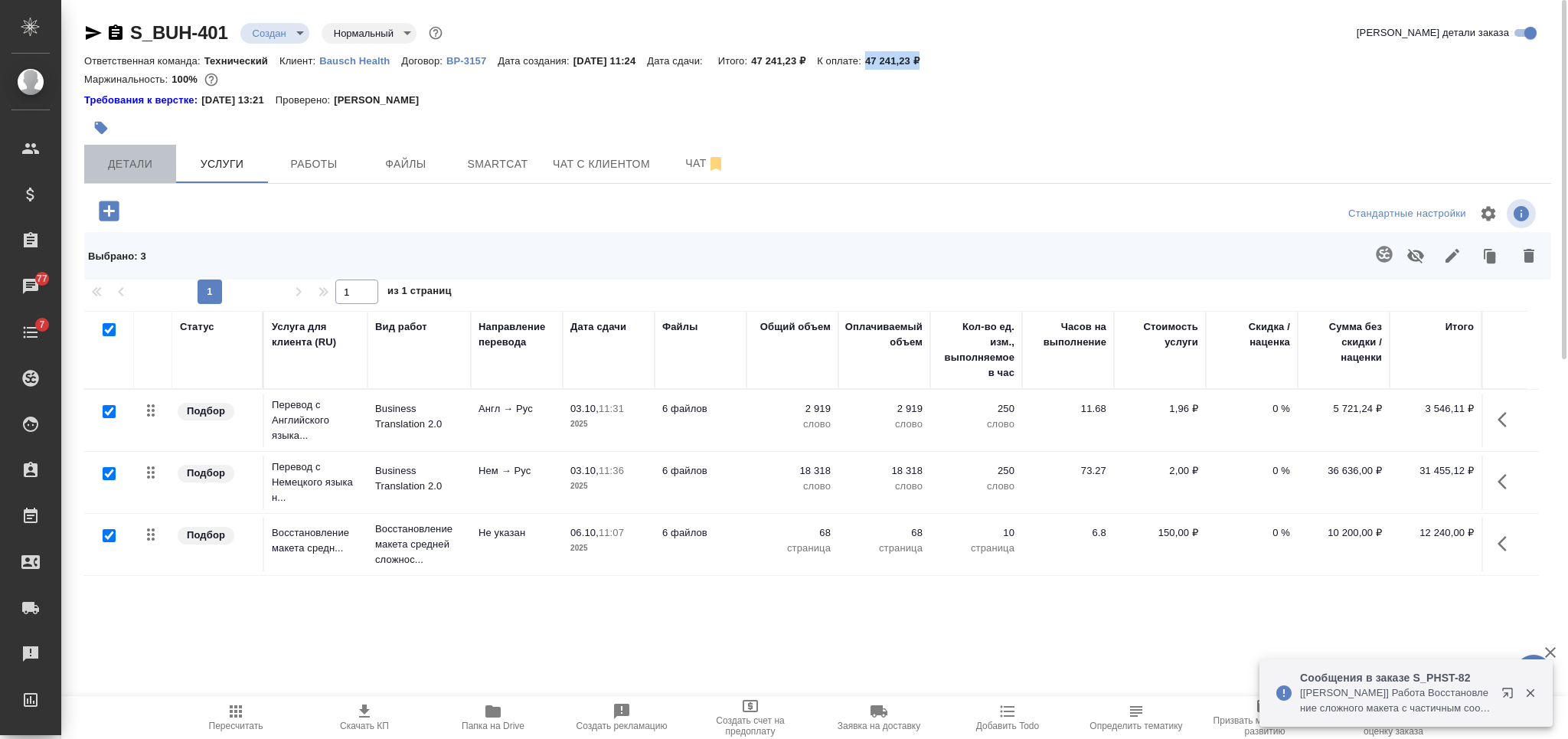
click at [141, 161] on span "Детали" at bounding box center [131, 164] width 74 height 19
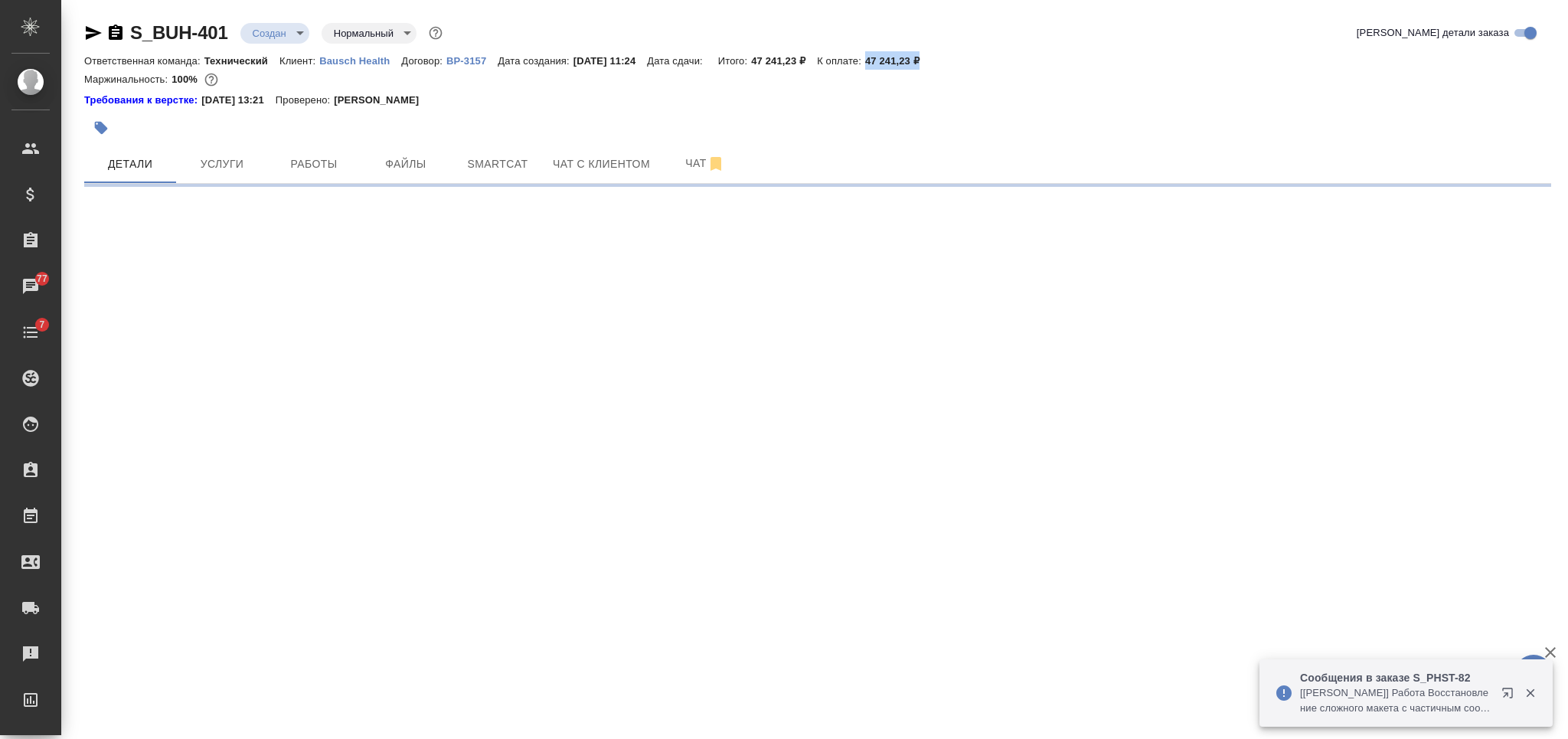
select select "RU"
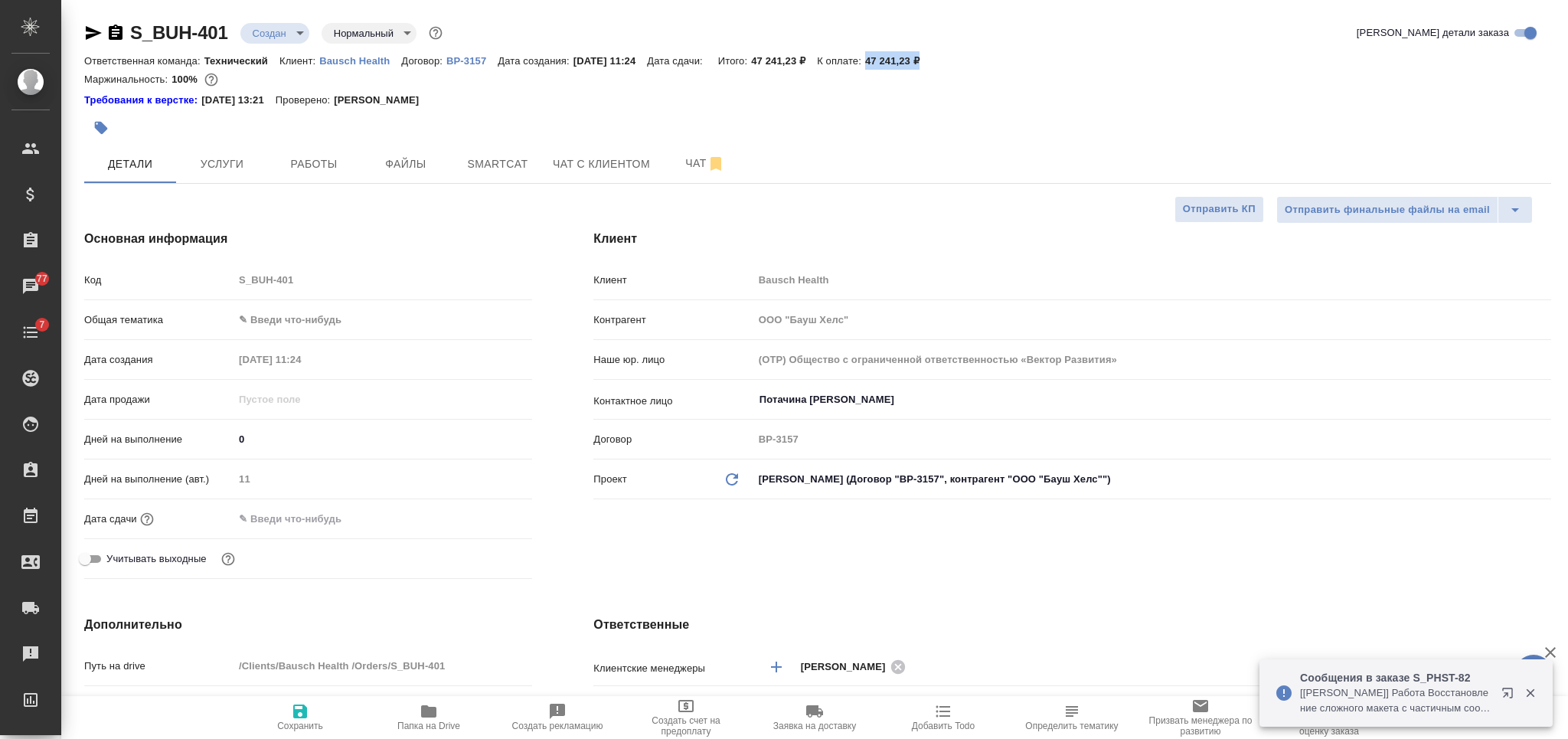
type textarea "x"
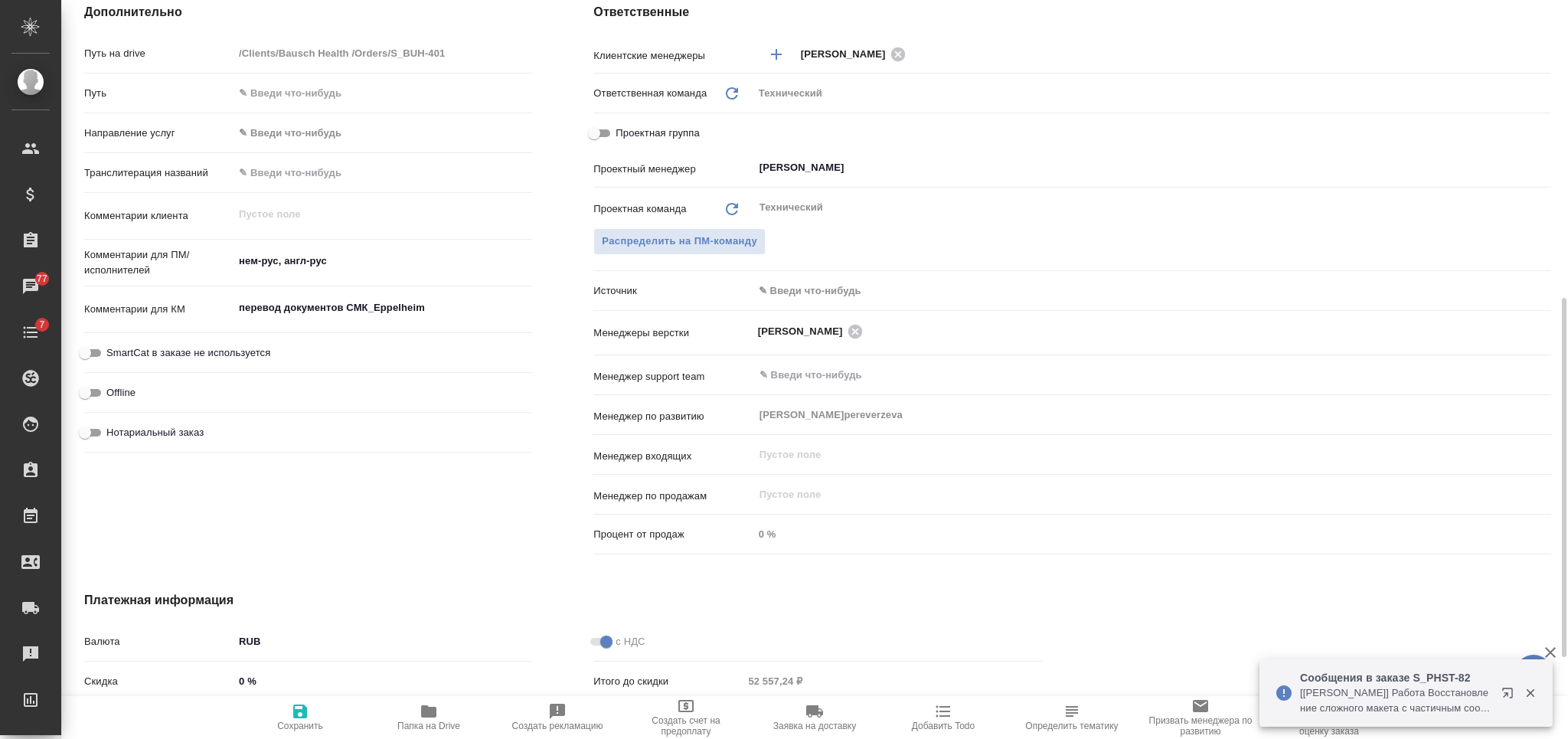
scroll to position [778, 0]
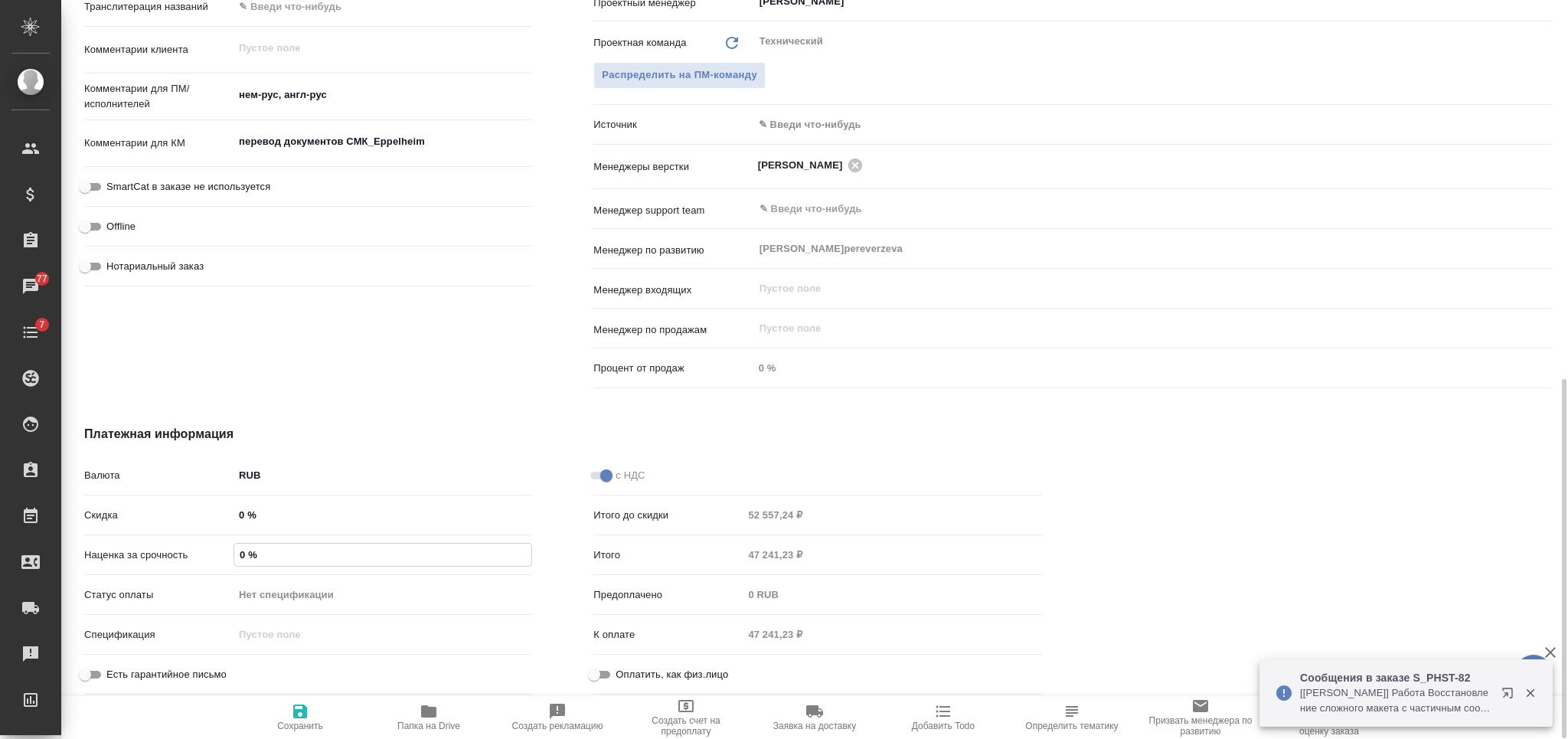
drag, startPoint x: 241, startPoint y: 552, endPoint x: 234, endPoint y: 549, distance: 7.6
click at [234, 551] on input "0 %" at bounding box center [382, 555] width 297 height 22
click at [247, 555] on input "0 %" at bounding box center [382, 555] width 297 height 22
type textarea "x"
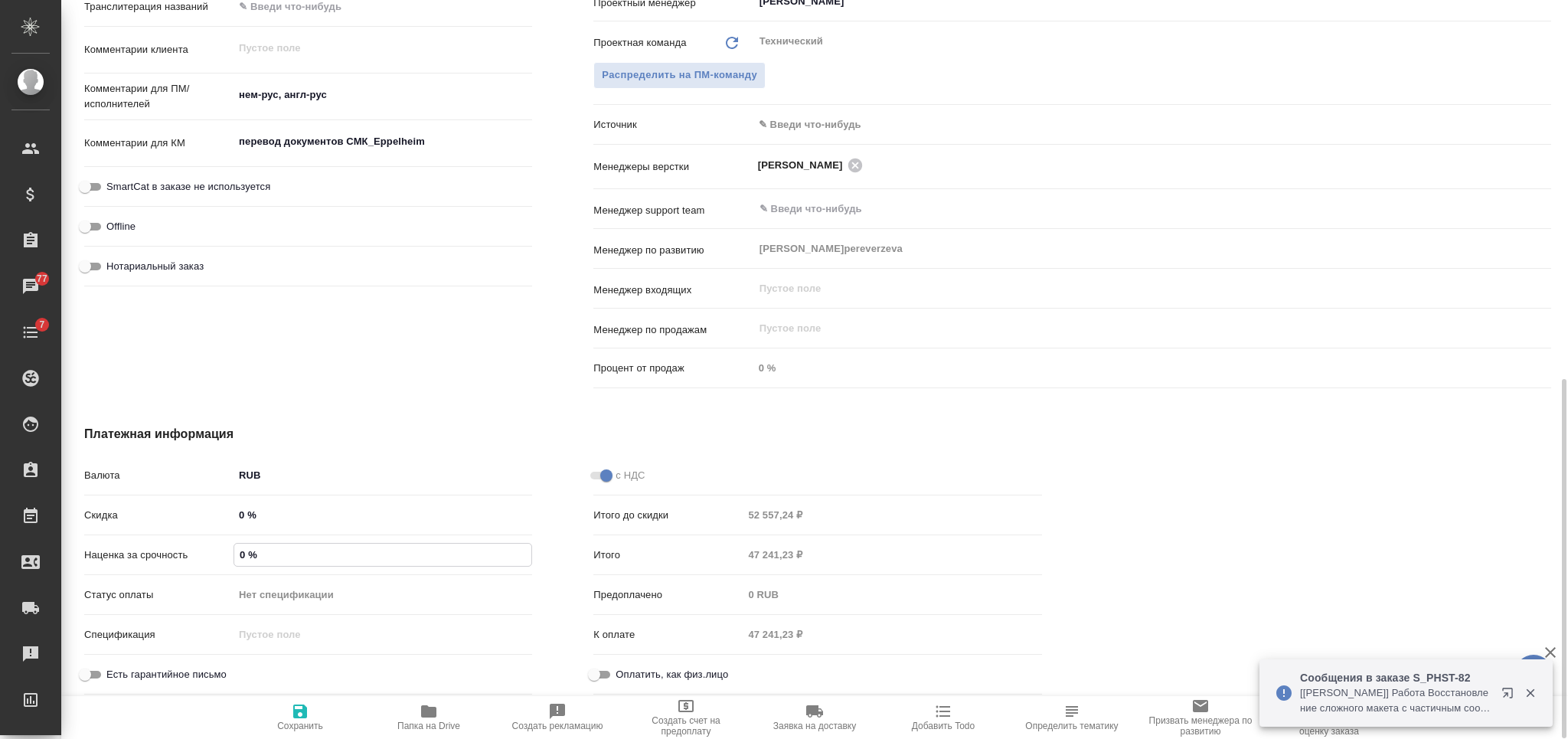
type textarea "x"
type input "2 %"
type textarea "x"
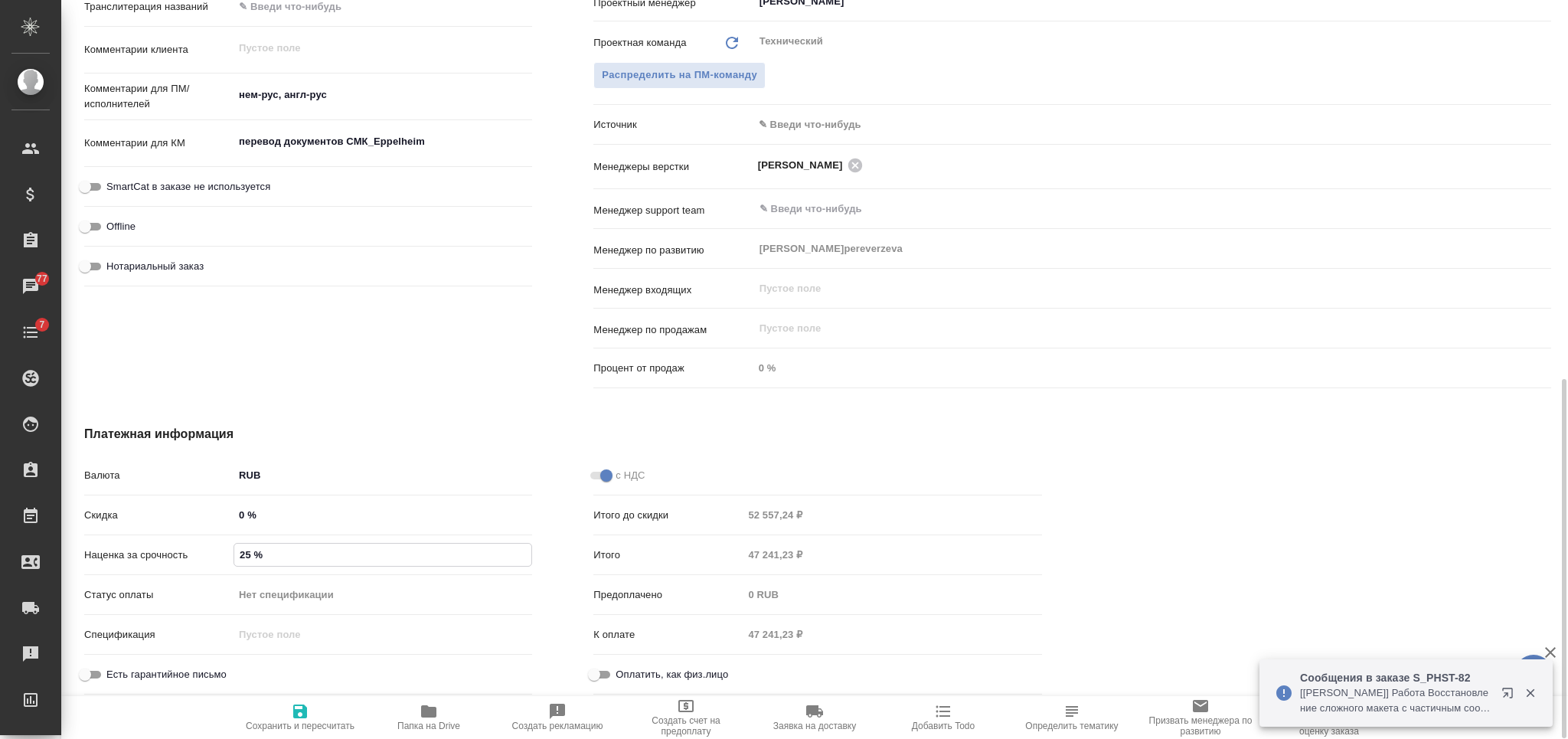
type input "25 %"
drag, startPoint x: 315, startPoint y: 712, endPoint x: 454, endPoint y: 688, distance: 141.1
click at [315, 713] on span "Сохранить и пересчитать" at bounding box center [301, 717] width 111 height 29
type textarea "x"
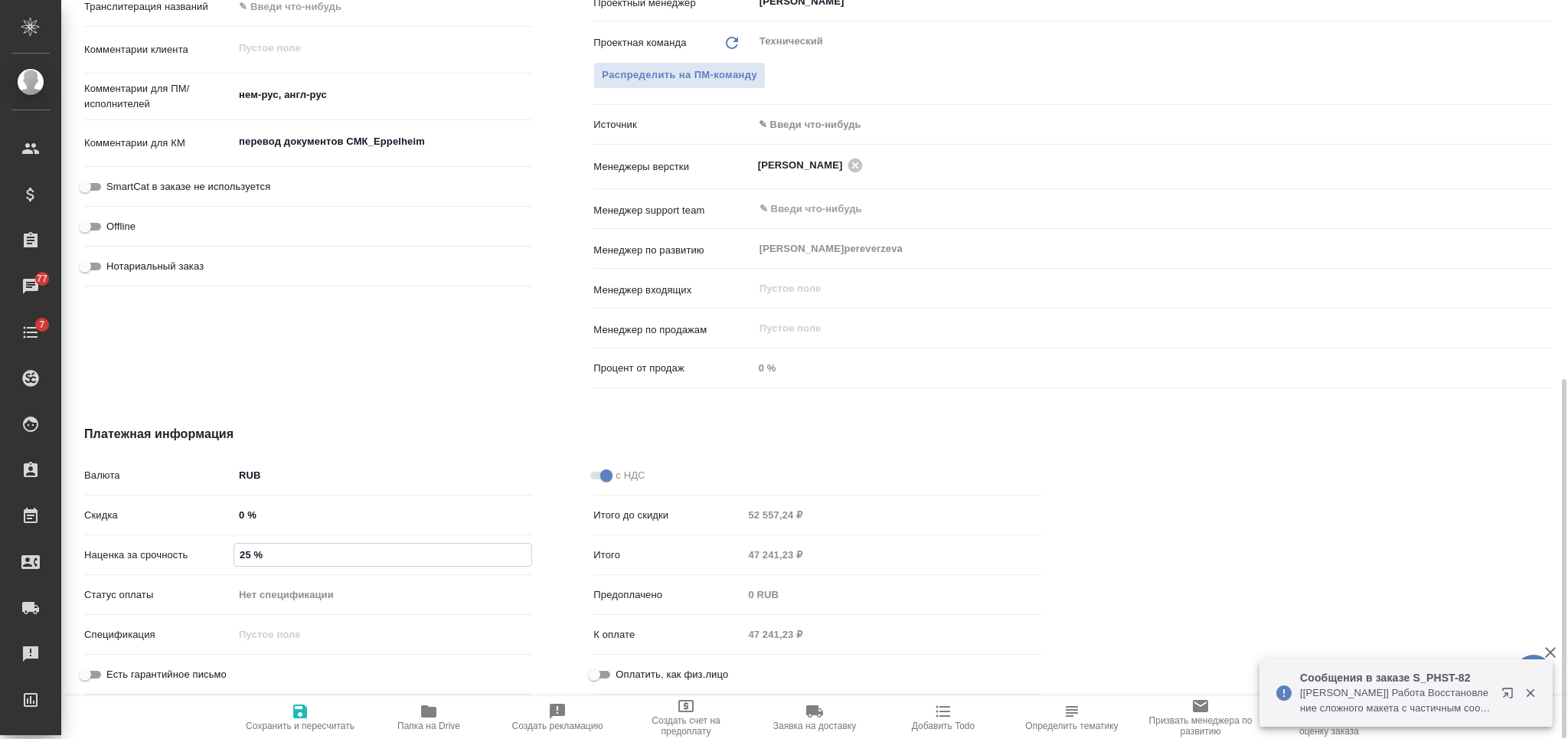
type textarea "x"
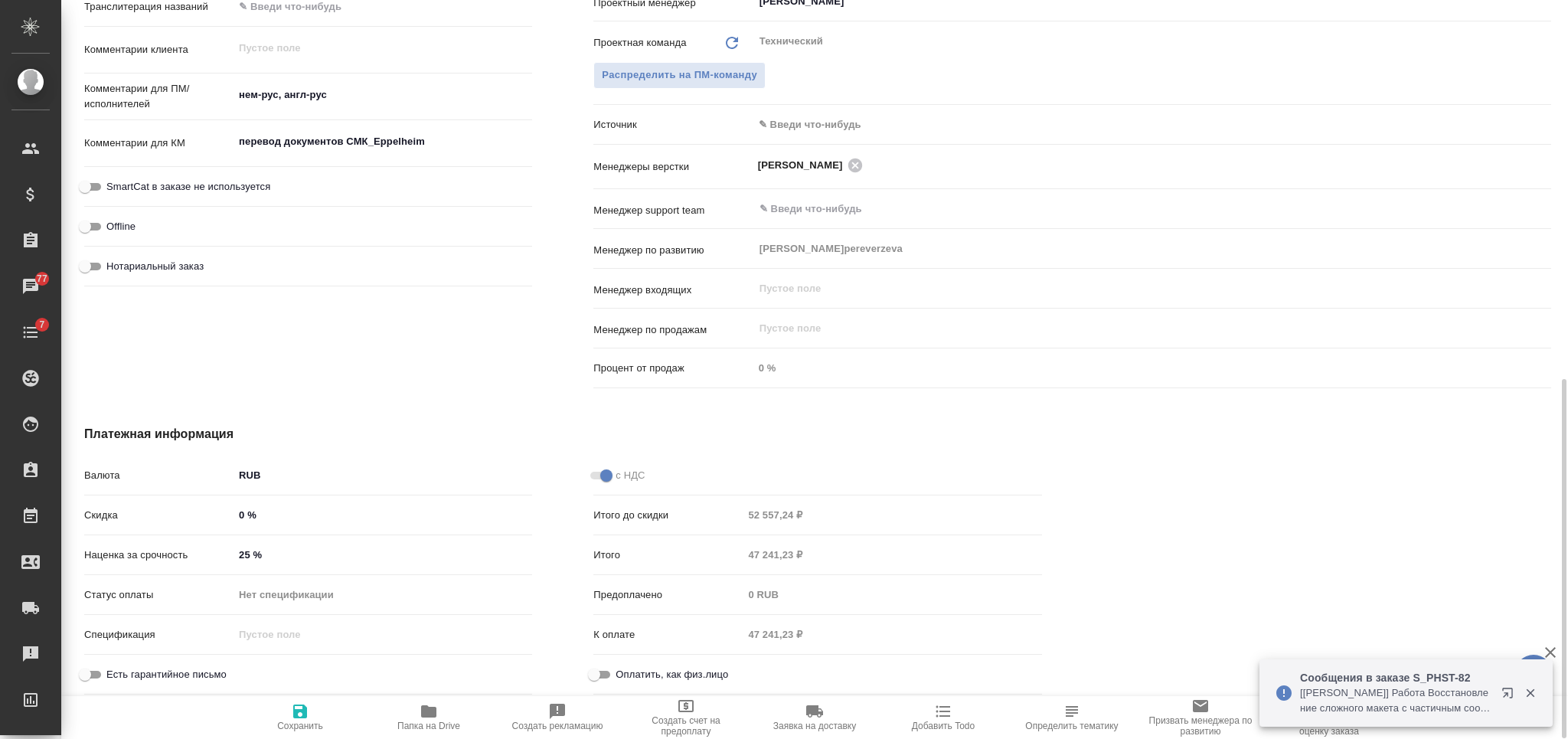
type textarea "x"
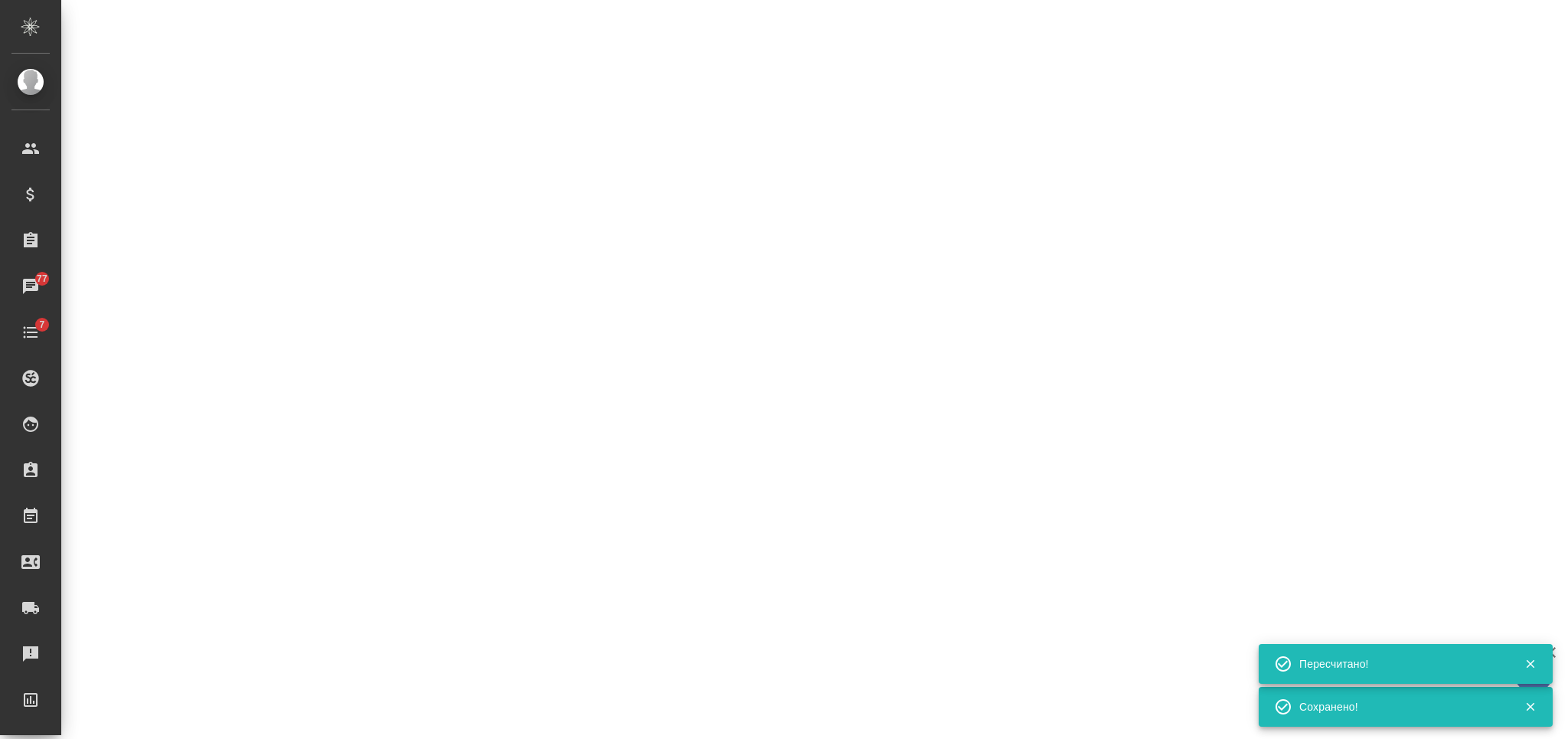
select select "RU"
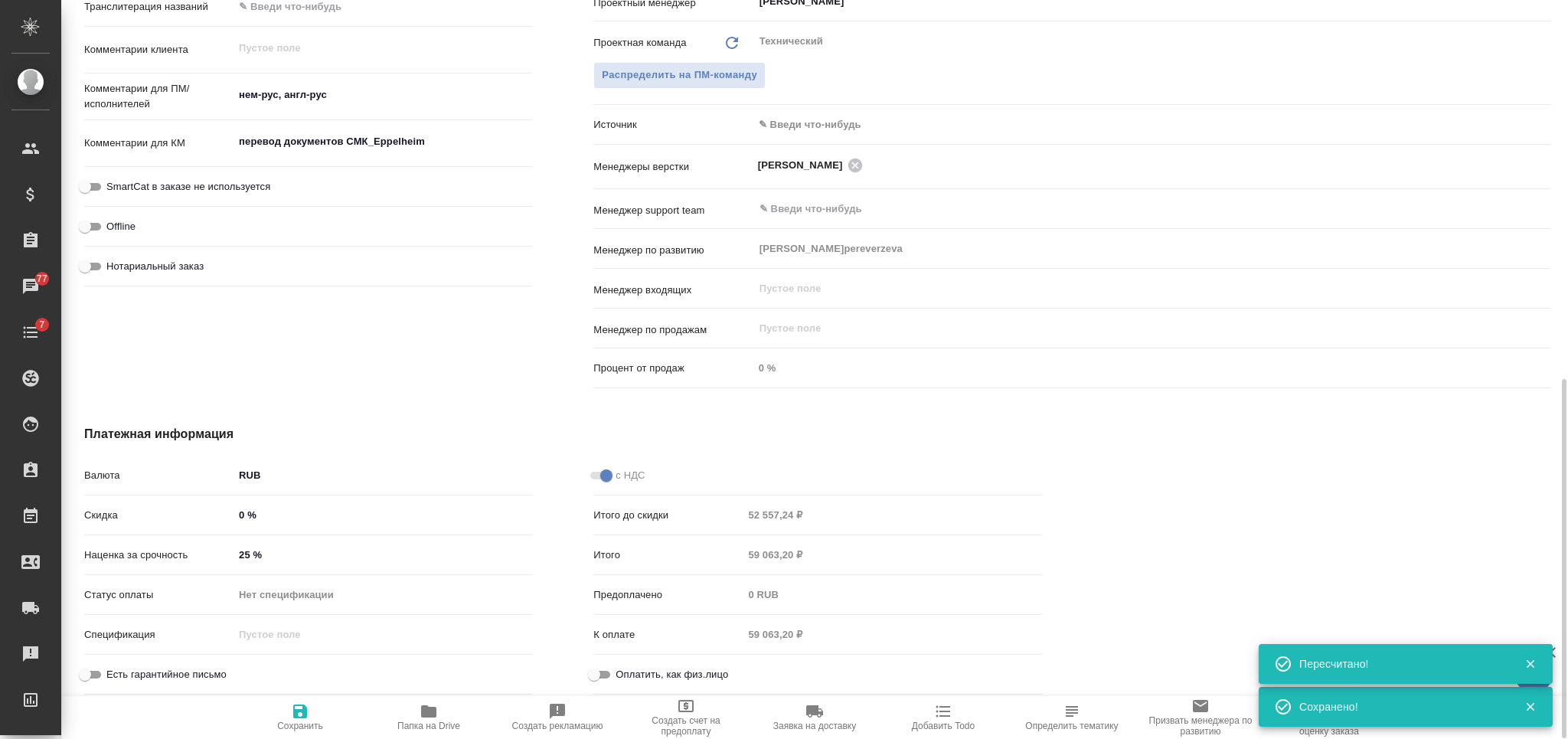
type textarea "x"
click at [722, 558] on div "Итого 59 063,20 ₽" at bounding box center [817, 554] width 448 height 26
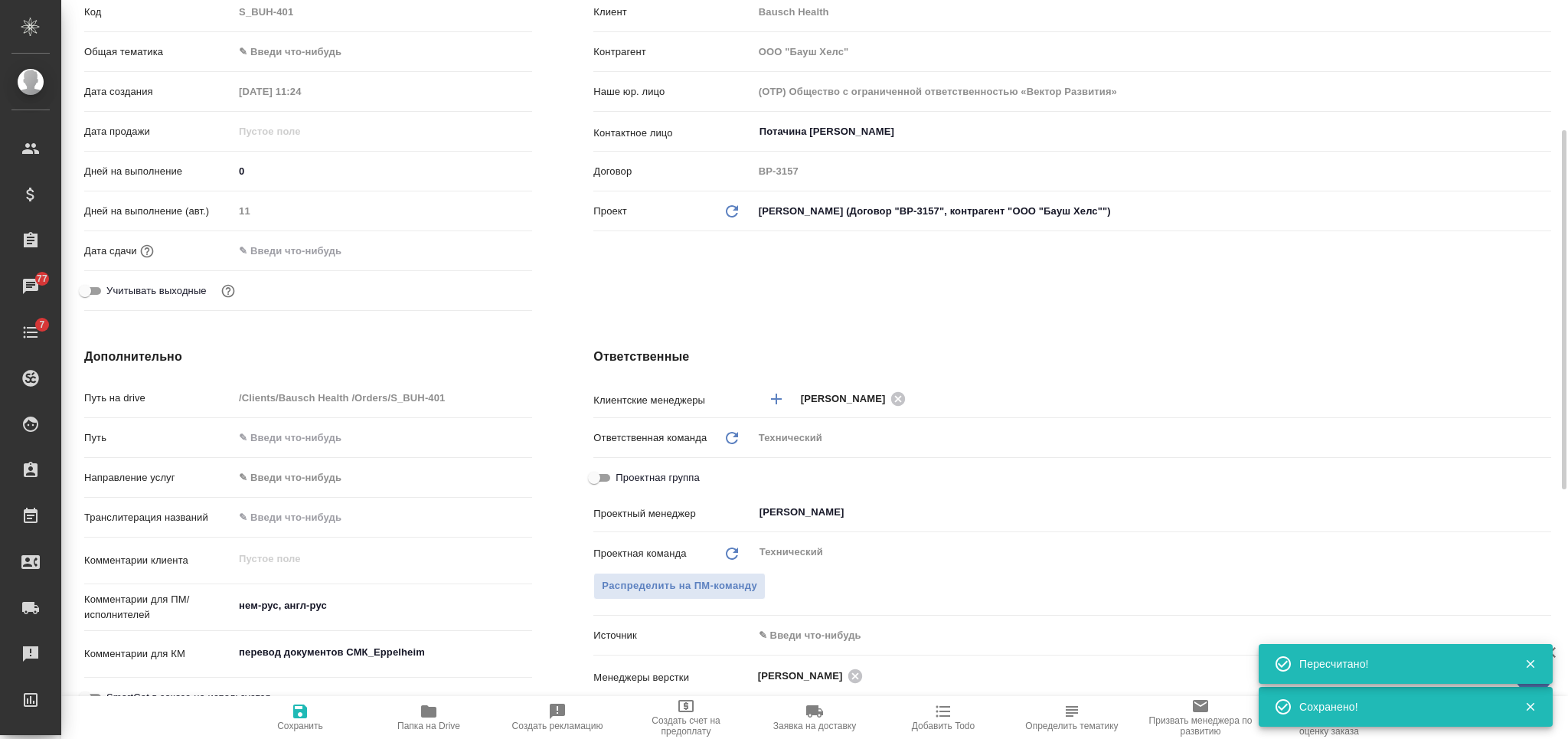
scroll to position [0, 0]
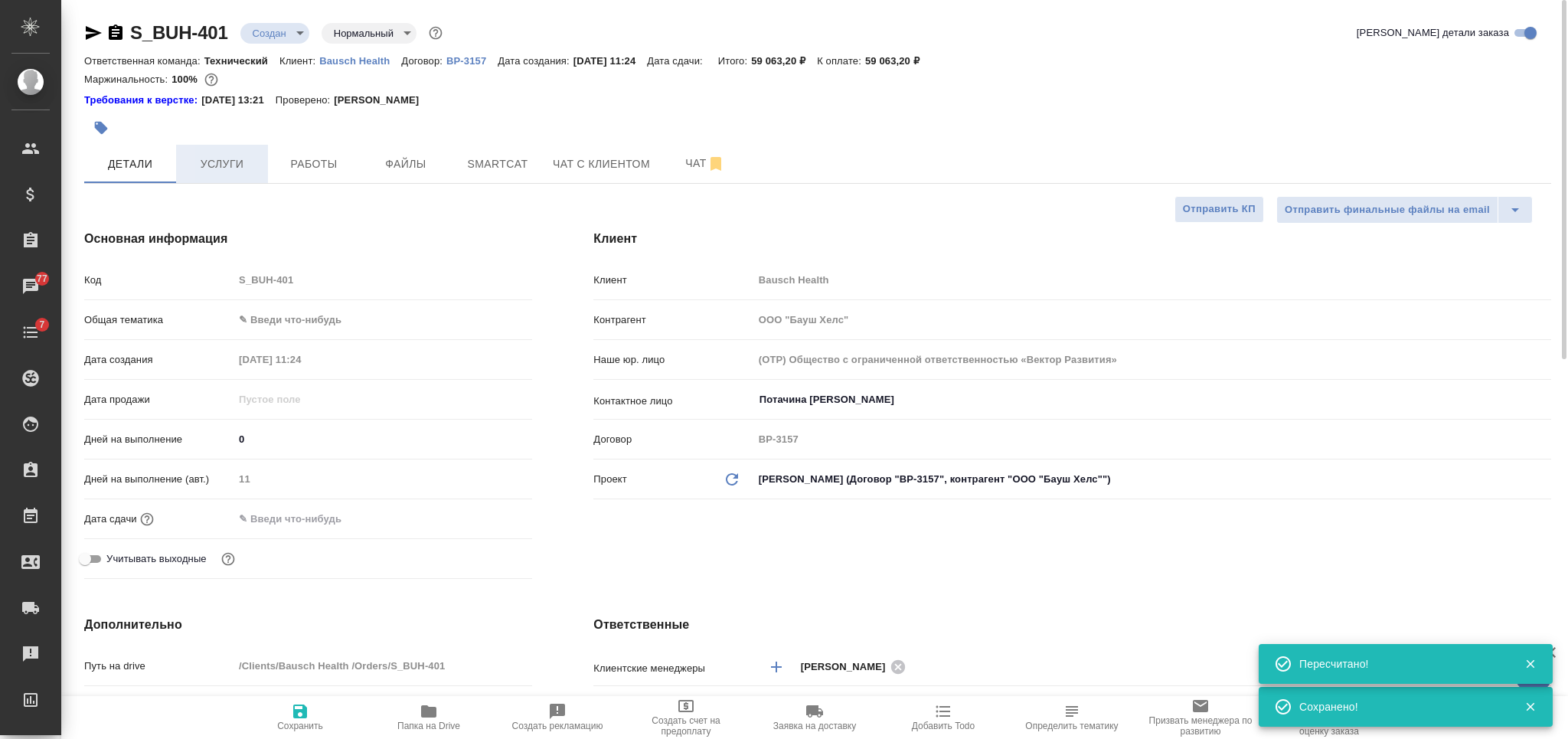
click at [246, 161] on span "Услуги" at bounding box center [222, 164] width 74 height 19
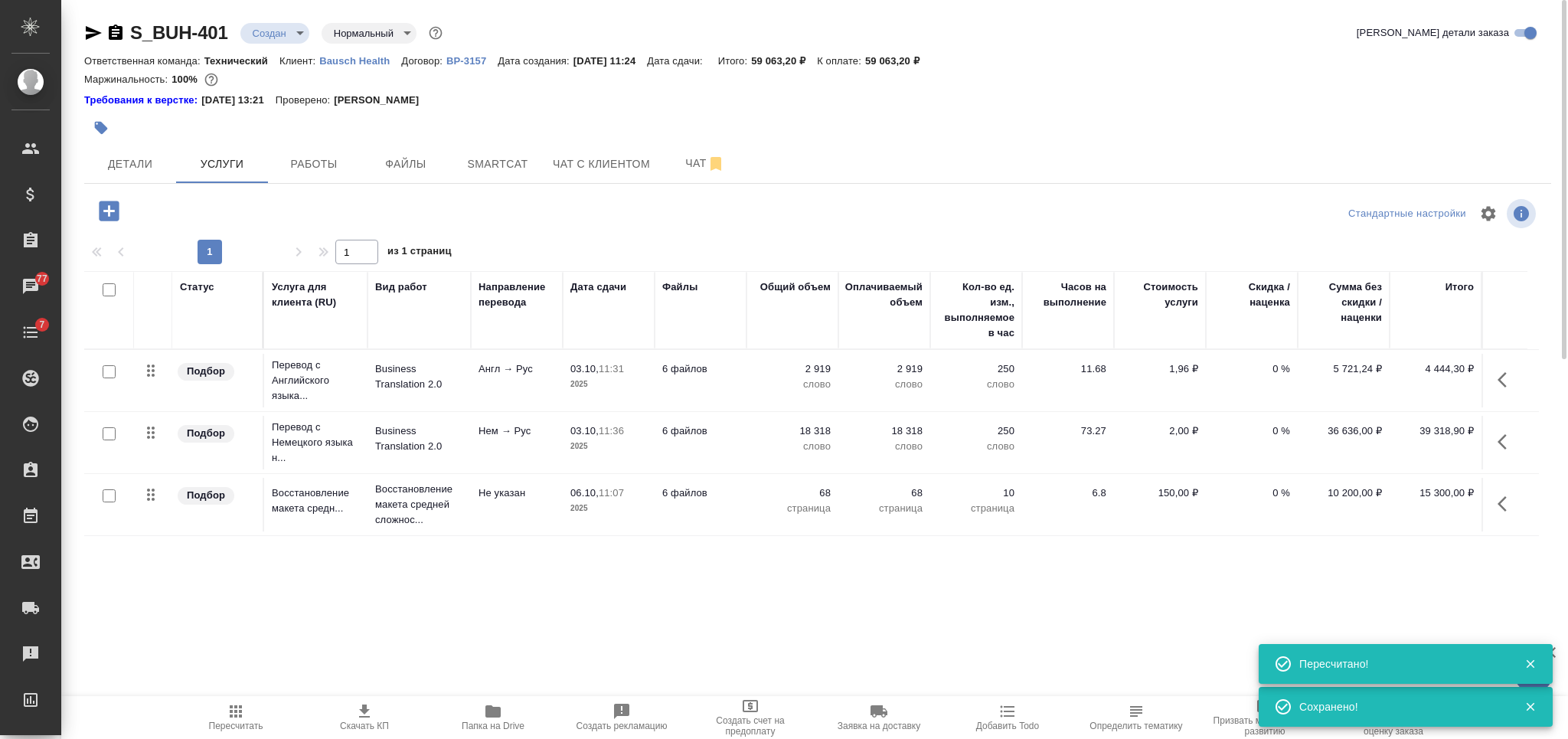
click at [374, 720] on span "Скачать КП" at bounding box center [365, 717] width 111 height 29
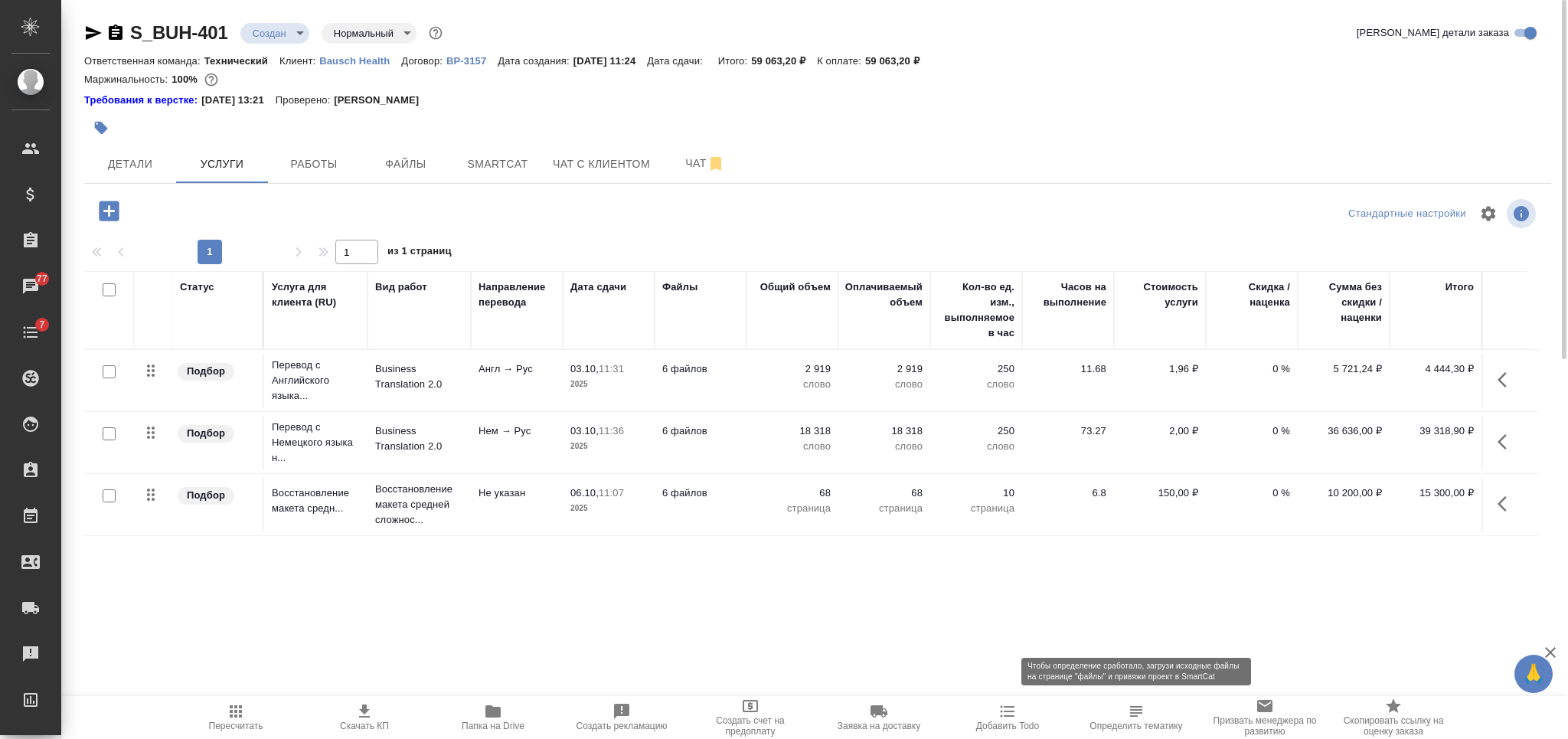
click at [1123, 725] on span "Определить тематику" at bounding box center [1136, 725] width 93 height 10
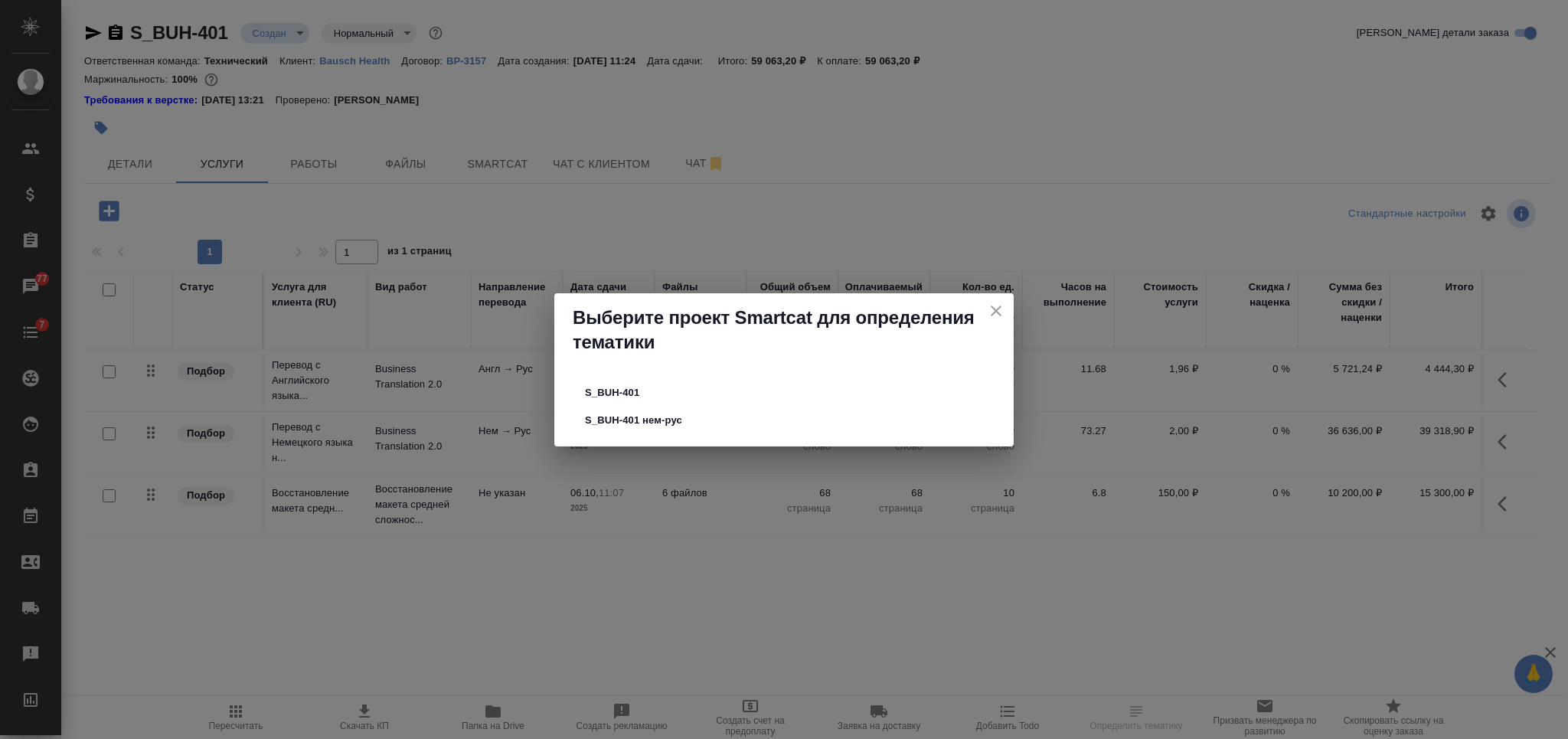
click at [671, 388] on span "S_BUH-401" at bounding box center [784, 392] width 398 height 15
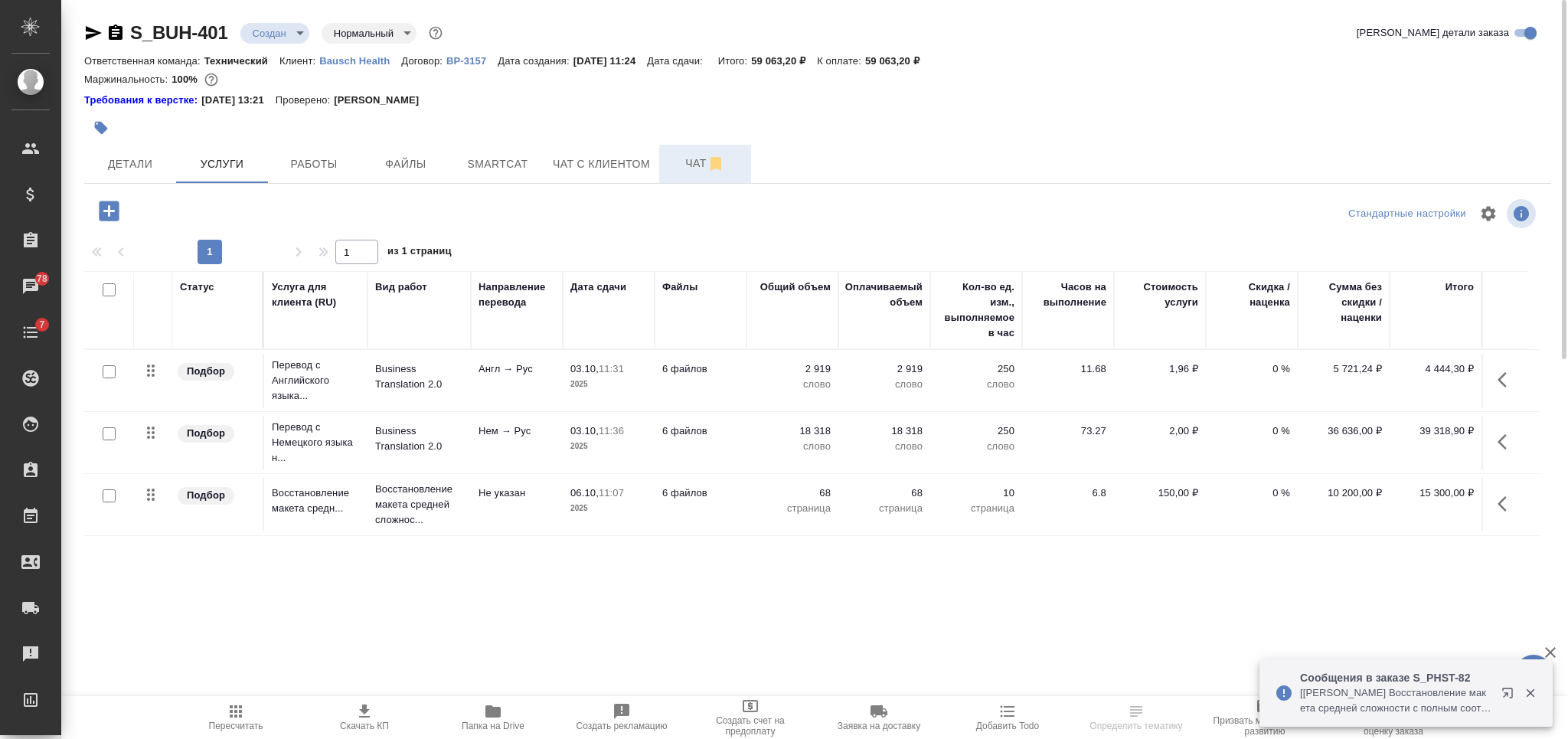
click at [689, 150] on button "Чат" at bounding box center [705, 164] width 92 height 38
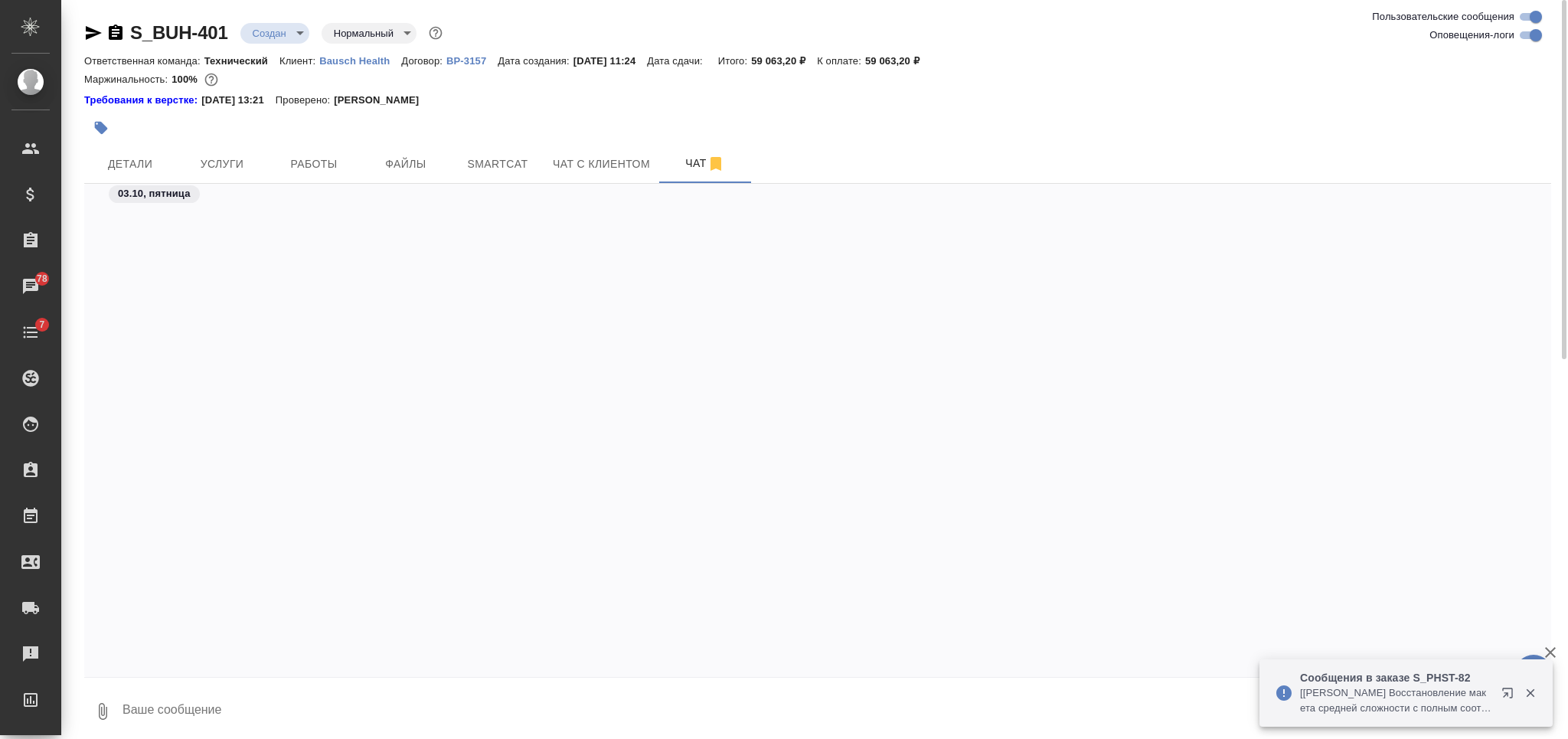
scroll to position [951, 0]
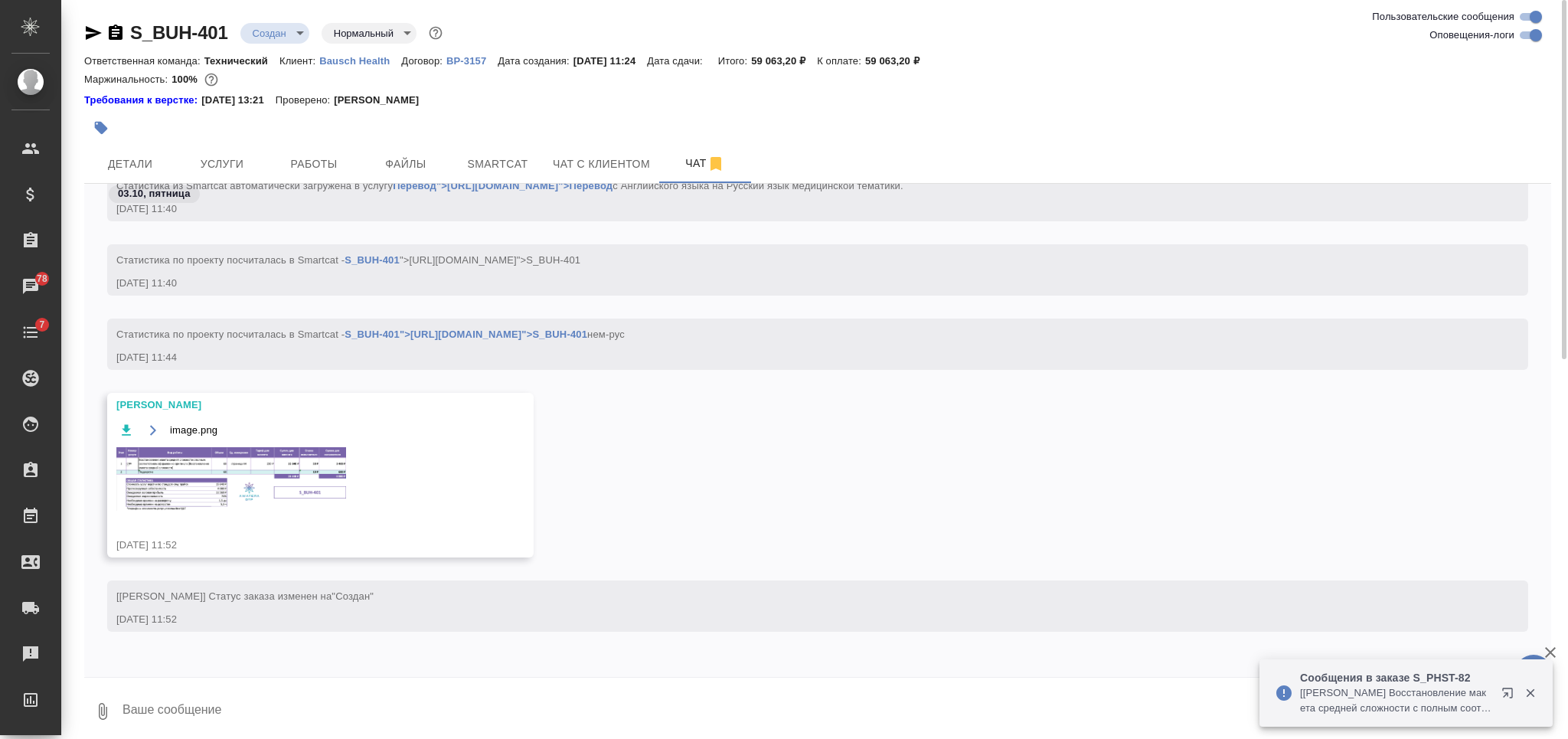
click at [304, 488] on img at bounding box center [231, 479] width 229 height 63
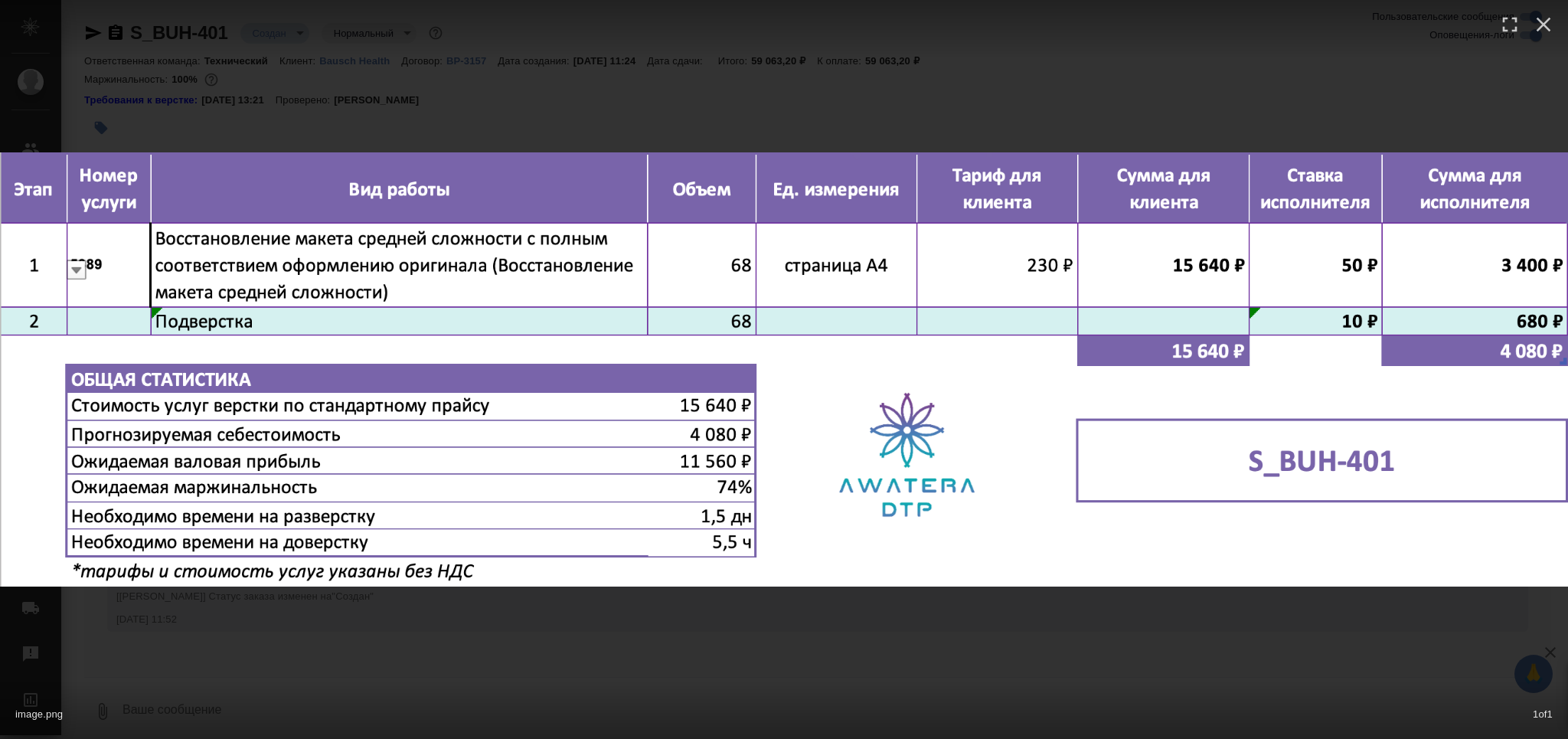
click at [733, 644] on div "image.png 1 of 1" at bounding box center [784, 370] width 1568 height 739
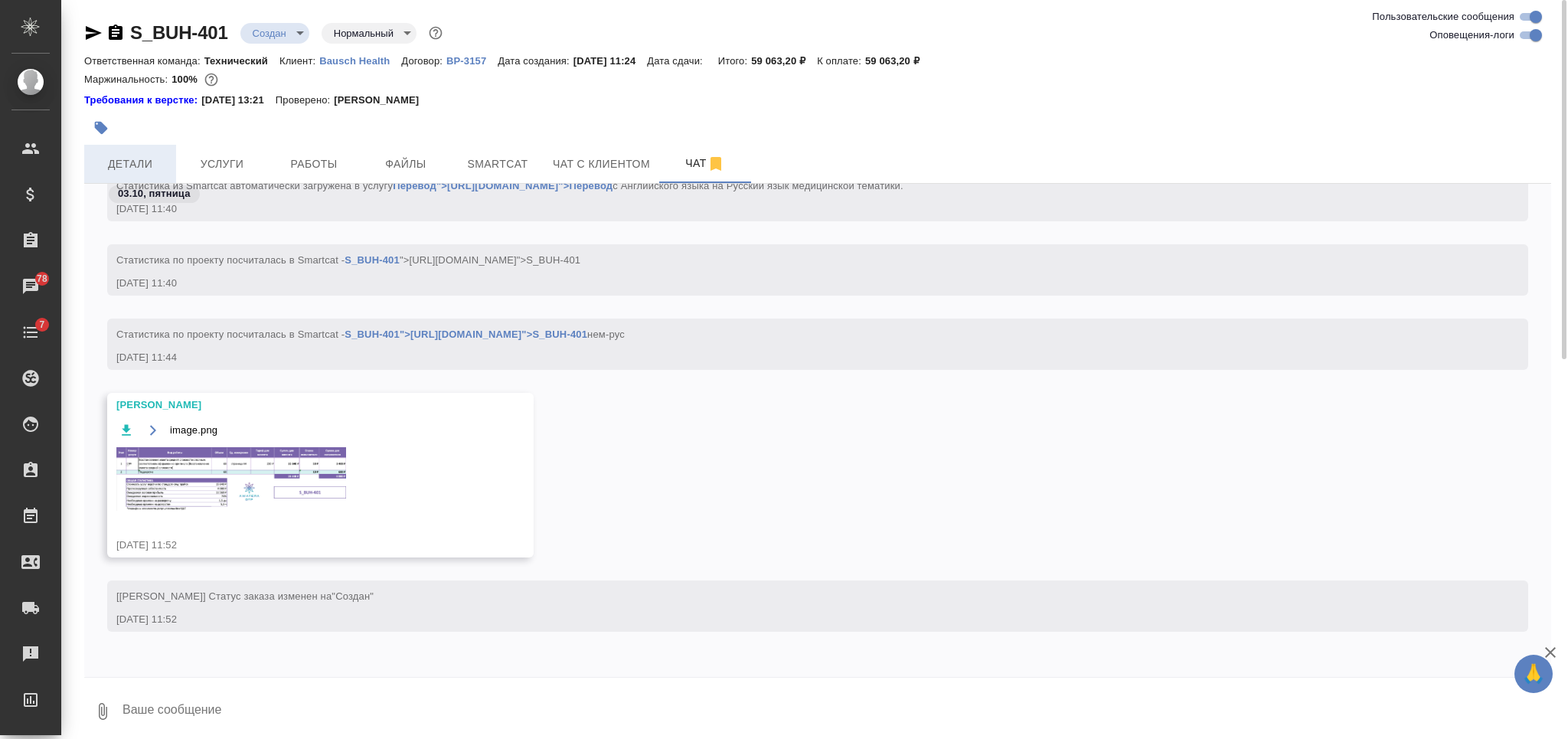
click at [139, 161] on span "Детали" at bounding box center [131, 164] width 74 height 19
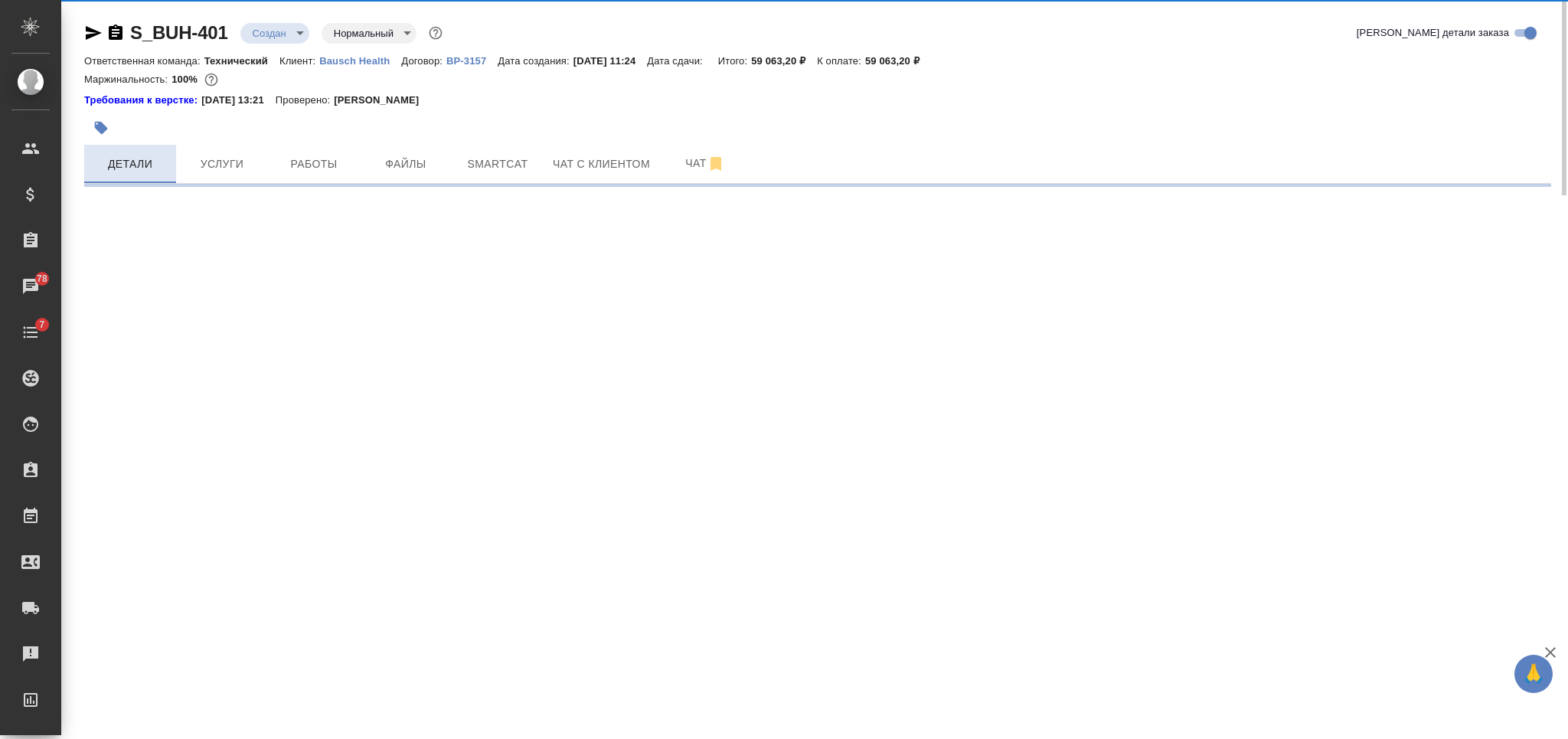
select select "RU"
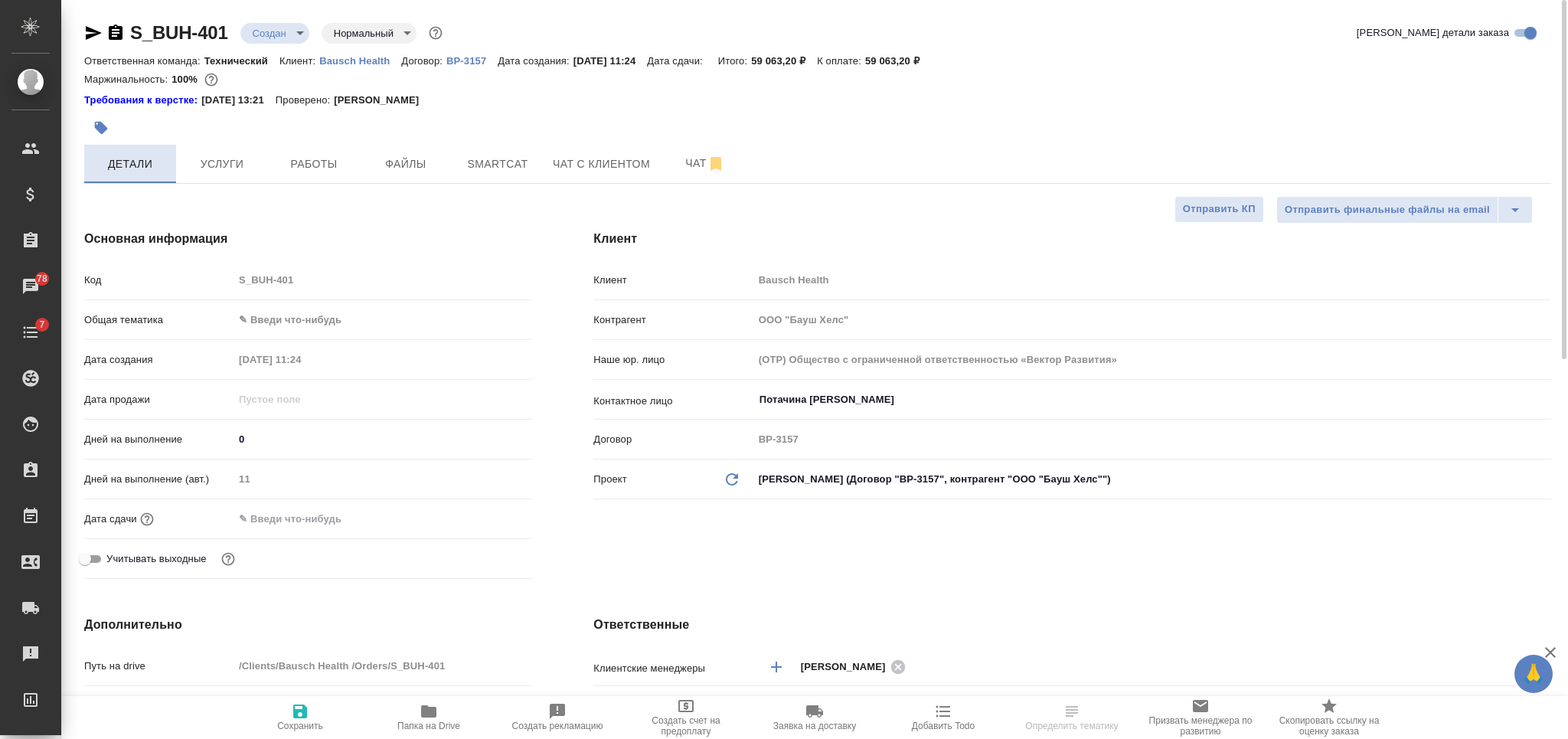
type textarea "x"
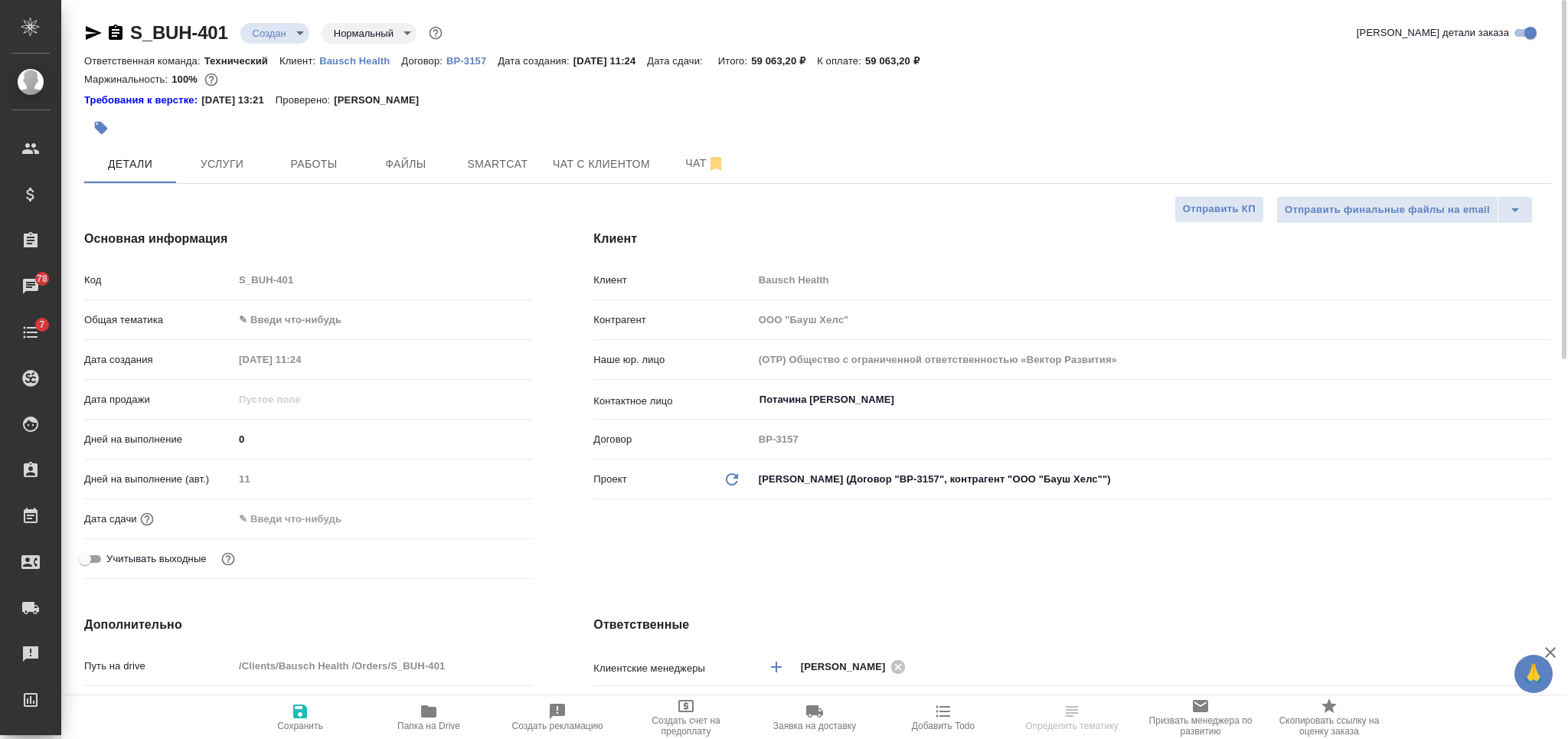
type textarea "x"
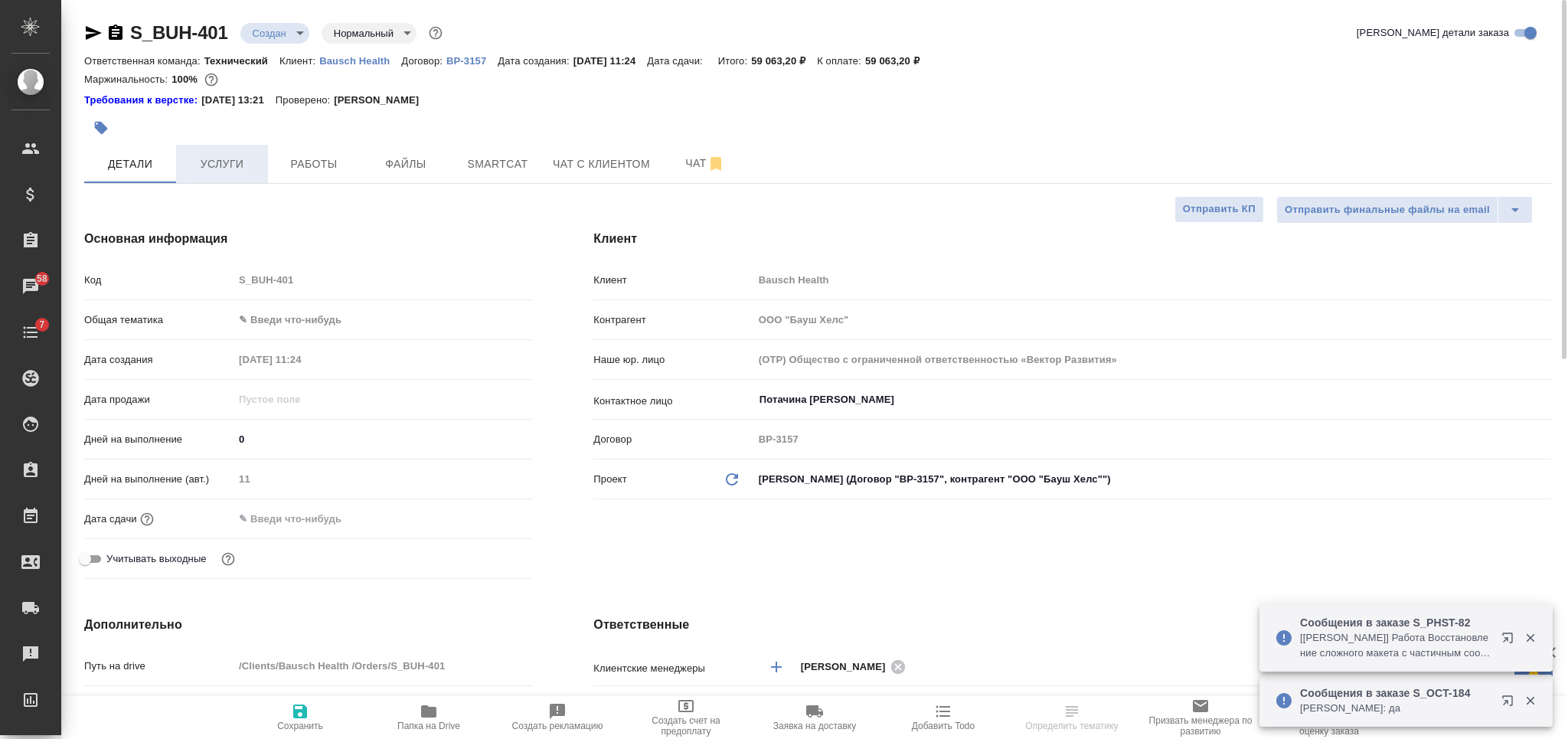
click at [229, 165] on span "Услуги" at bounding box center [222, 164] width 74 height 19
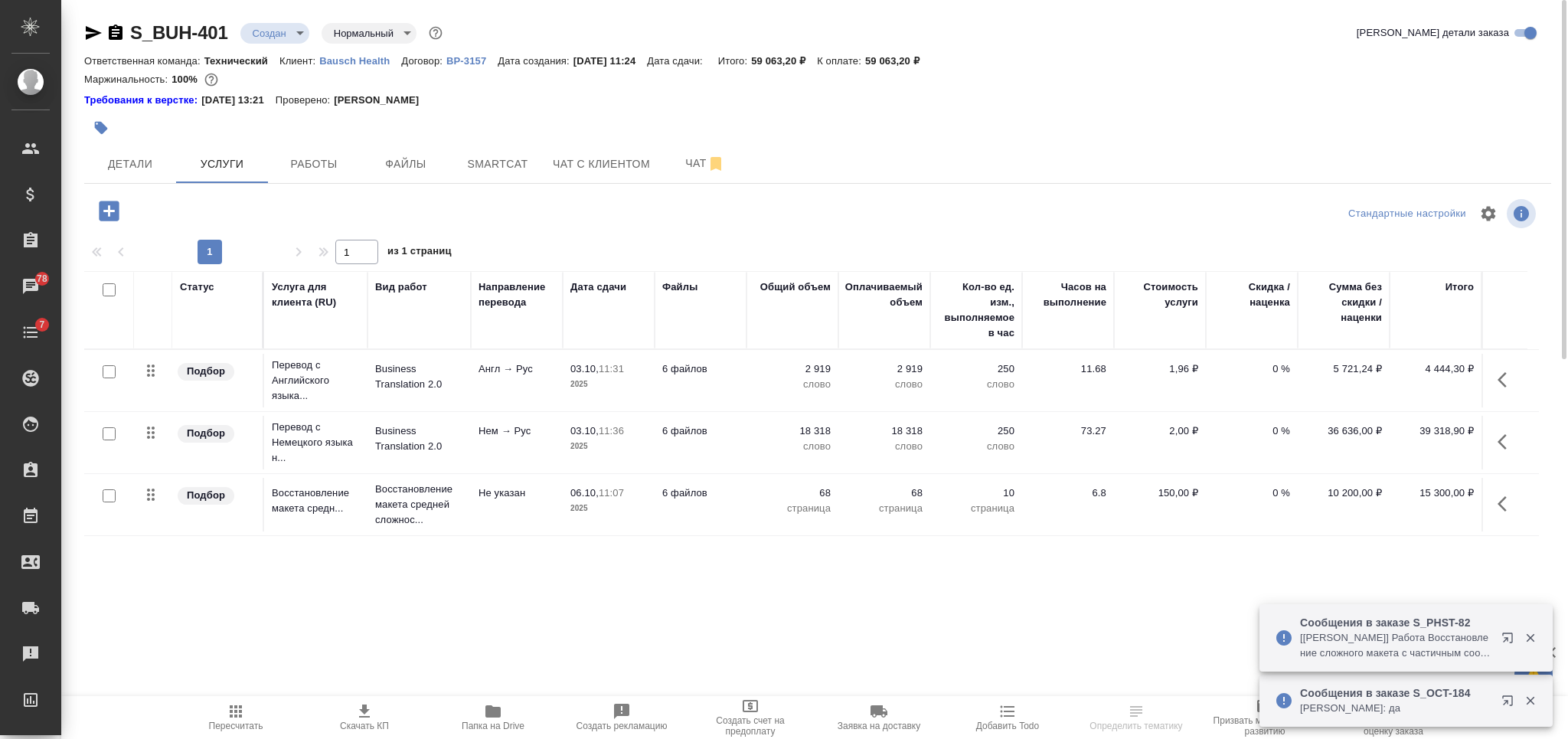
click at [726, 438] on p "6 файлов" at bounding box center [700, 430] width 76 height 15
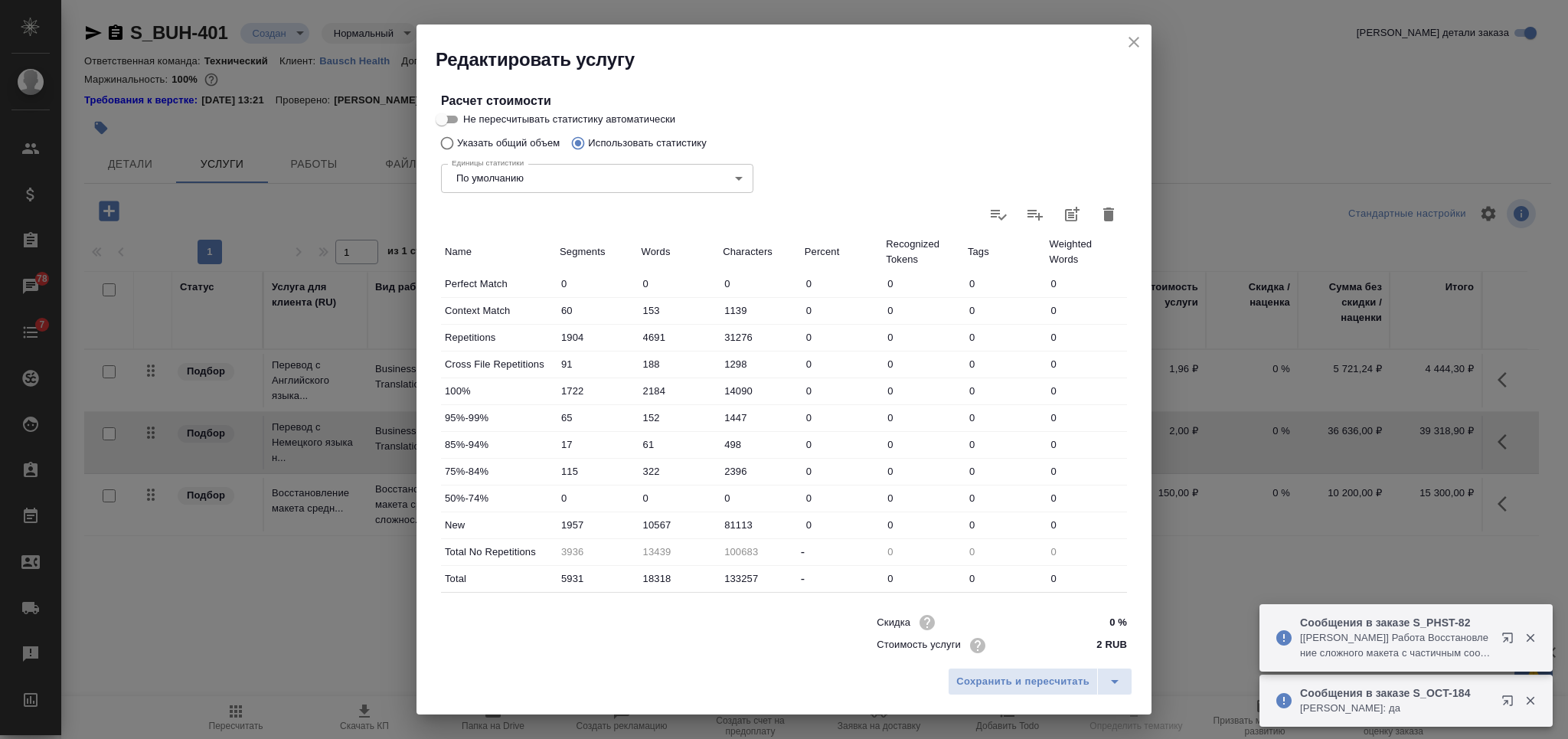
scroll to position [306, 0]
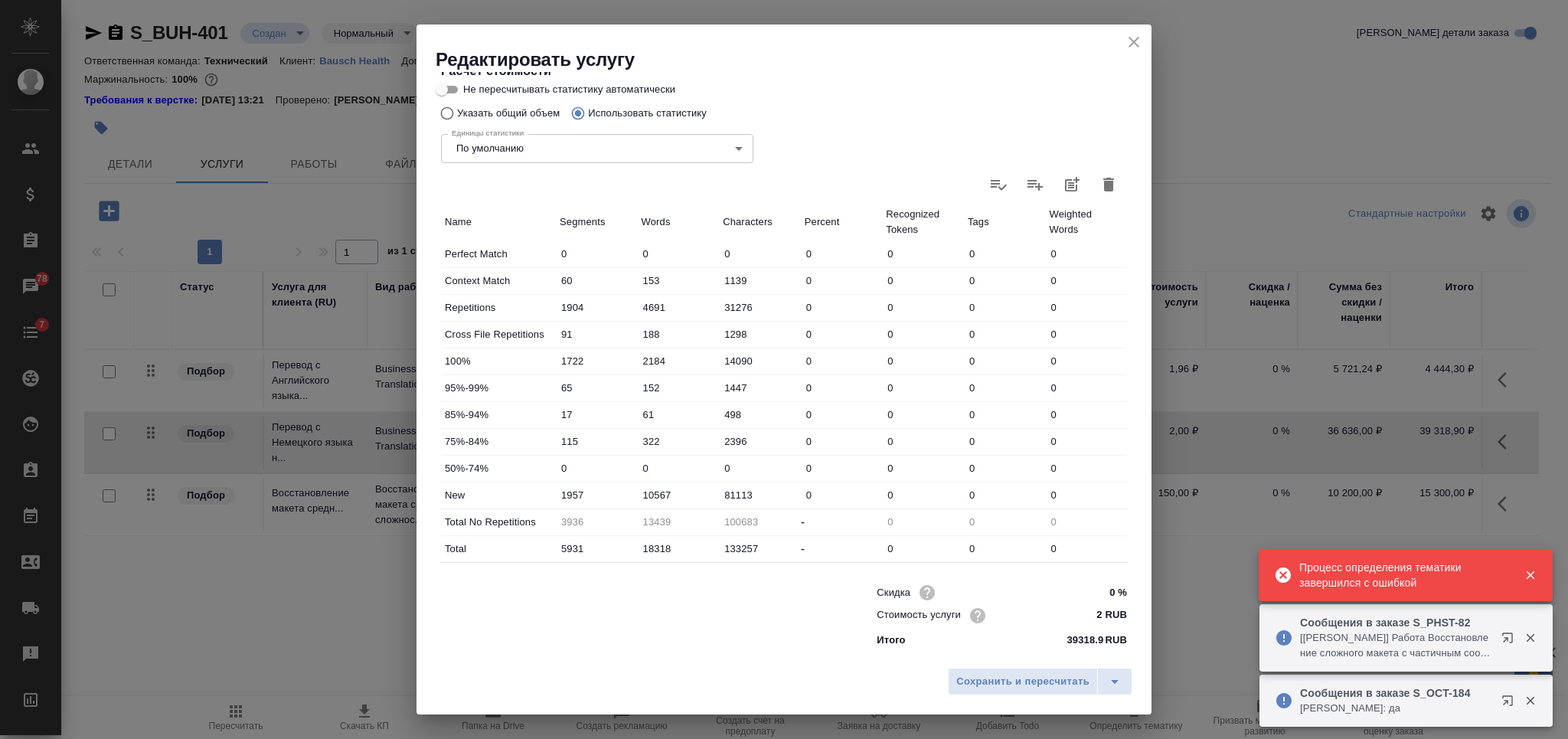
click at [1133, 45] on icon "close" at bounding box center [1134, 42] width 18 height 18
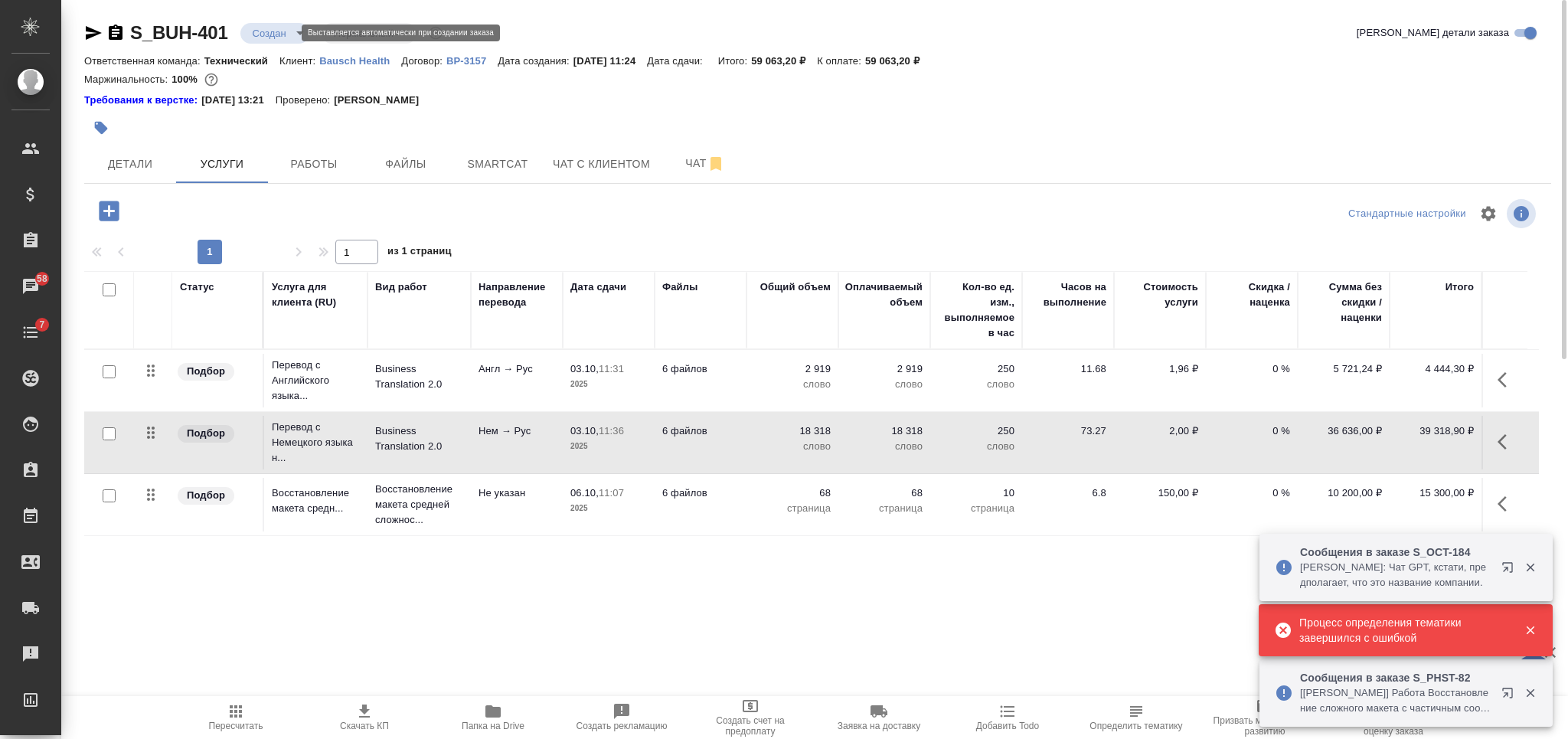
click at [254, 26] on body "🙏 .cls-1 fill:#fff; AWATERA [PERSON_NAME] Спецификации Заказы 58 Чаты 7 Todo Пр…" at bounding box center [784, 370] width 1568 height 739
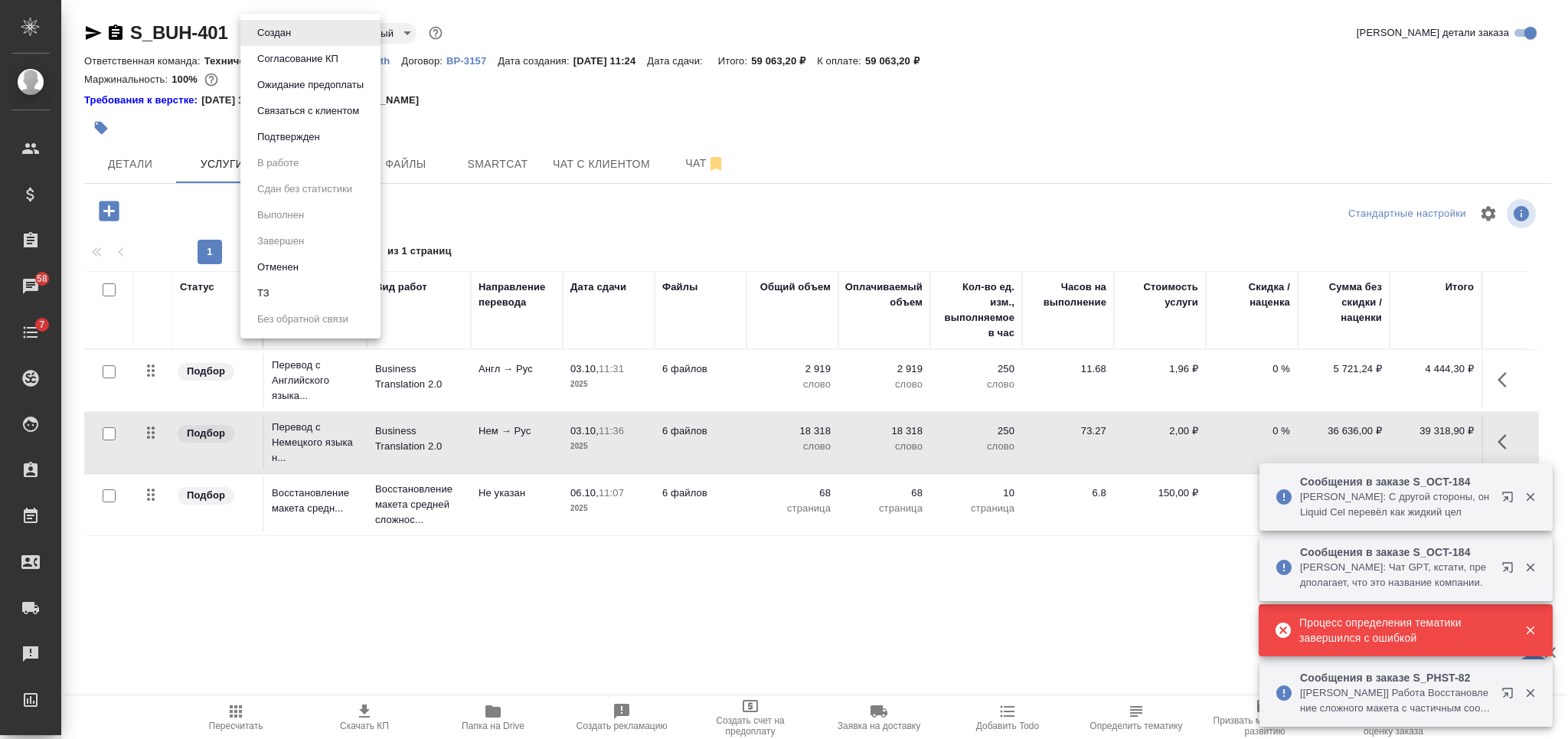
click at [279, 59] on button "Согласование КП" at bounding box center [297, 59] width 91 height 17
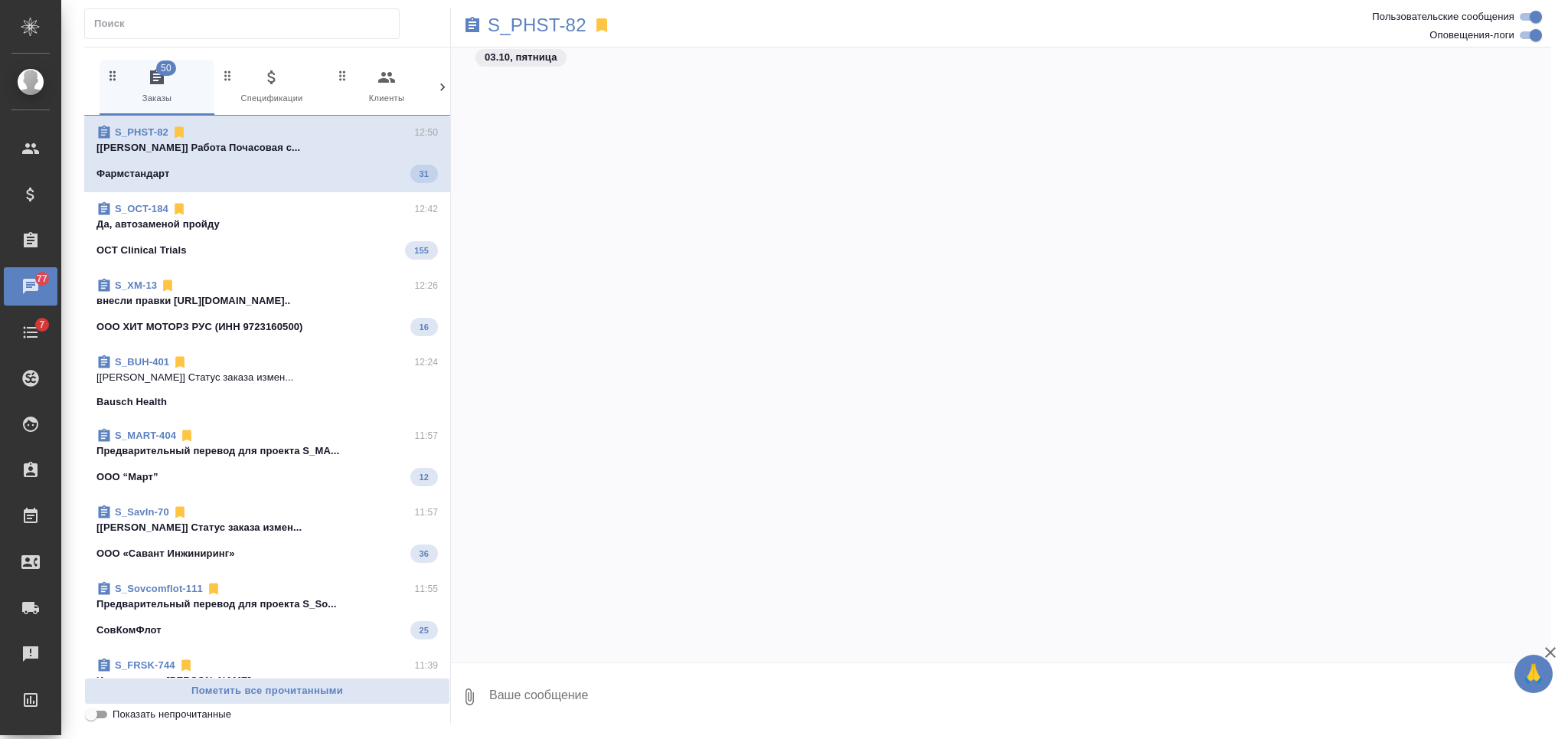
scroll to position [12361, 0]
